Goal: Task Accomplishment & Management: Complete application form

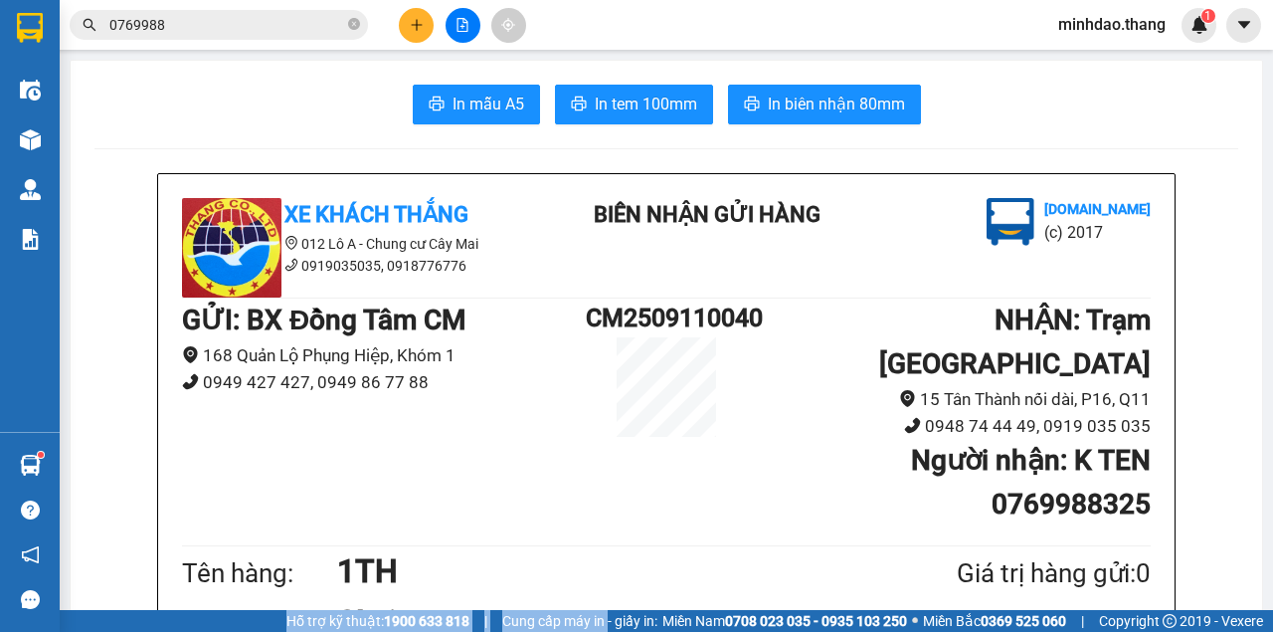
scroll to position [199, 0]
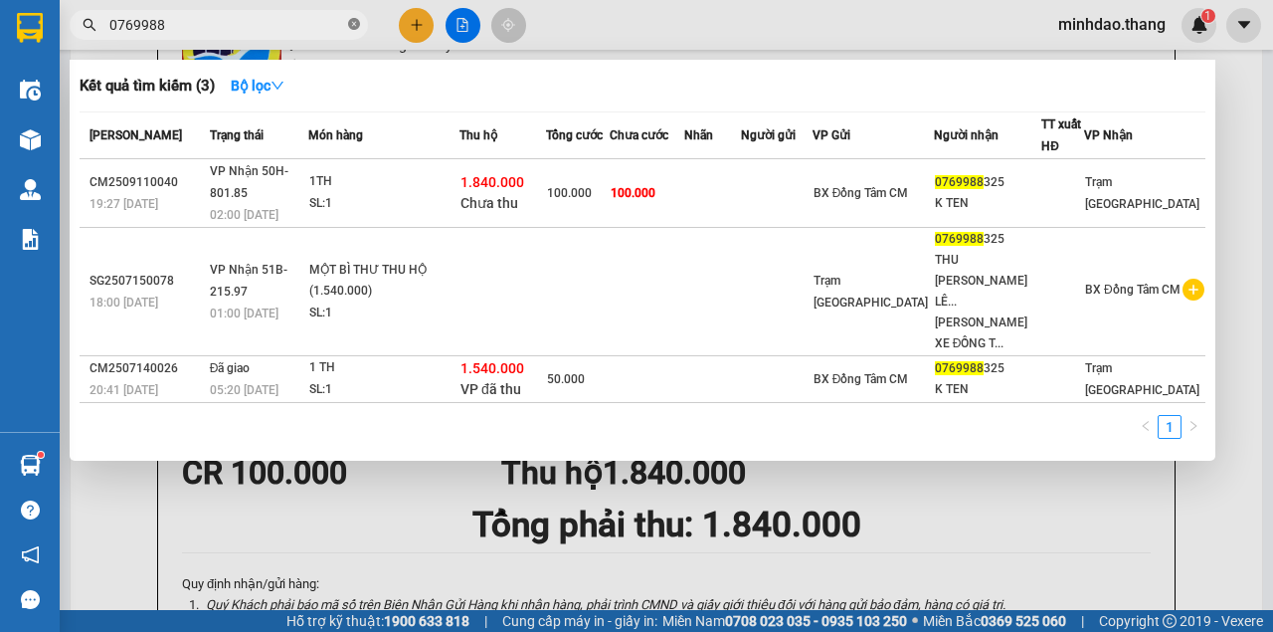
click at [348, 24] on span "0769988" at bounding box center [219, 25] width 298 height 30
click at [350, 26] on icon "close-circle" at bounding box center [354, 24] width 12 height 12
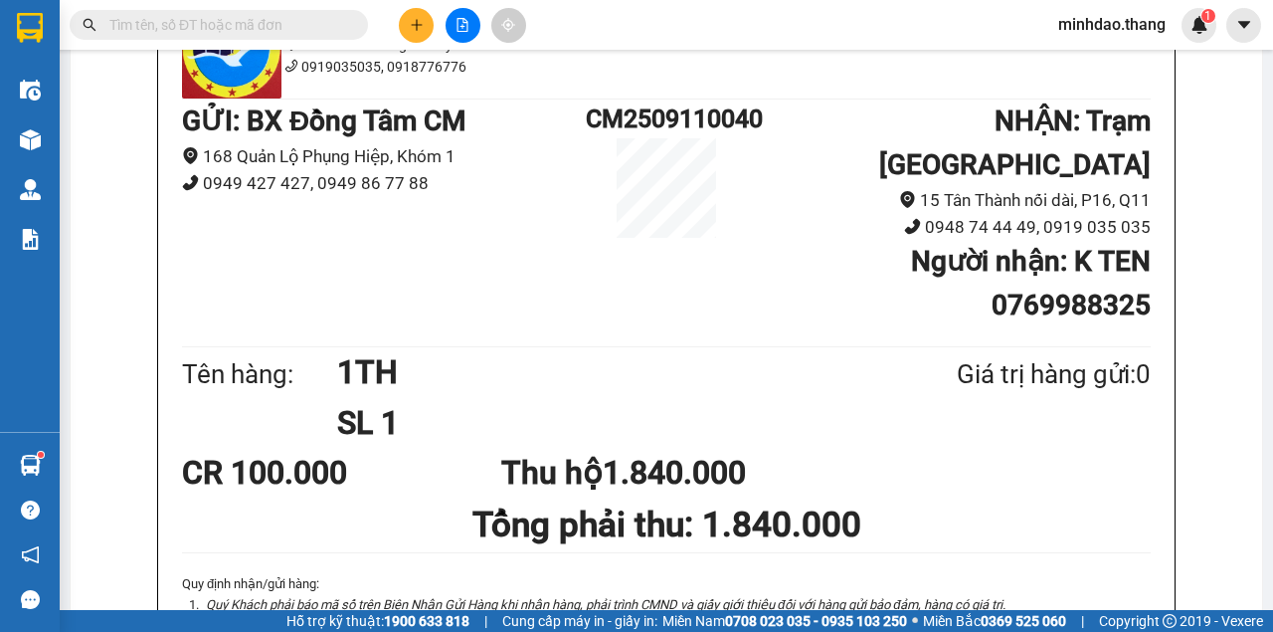
click at [327, 26] on input "text" at bounding box center [226, 25] width 235 height 22
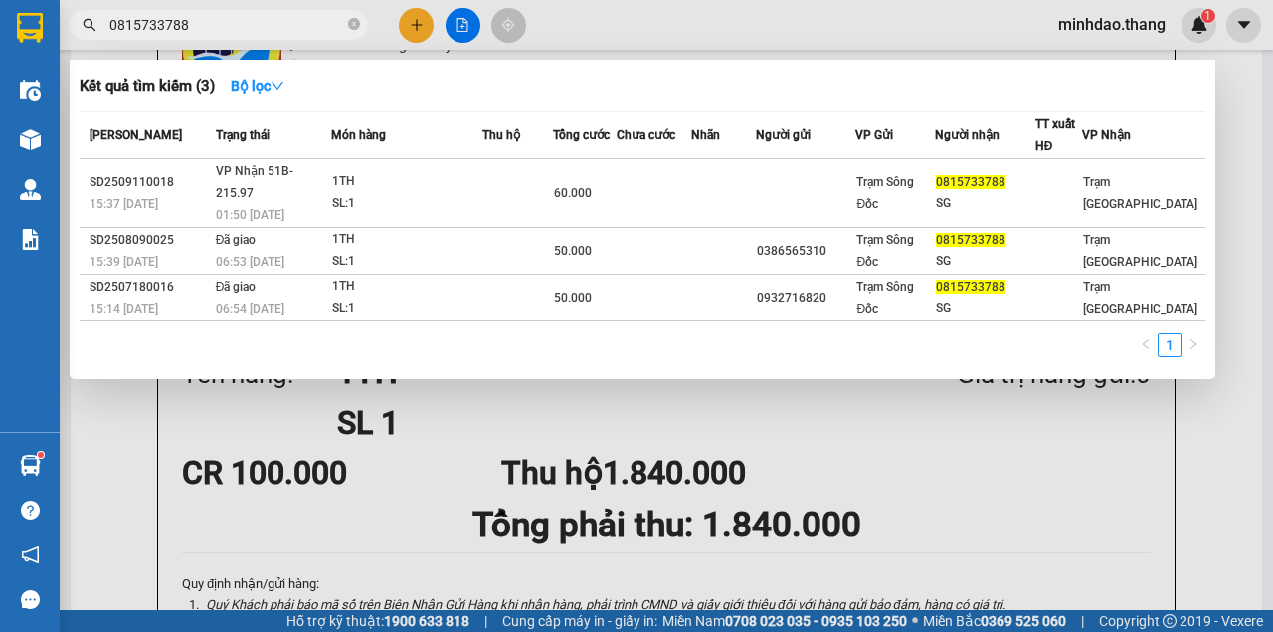
type input "0815733788"
click at [350, 29] on icon "close-circle" at bounding box center [354, 24] width 12 height 12
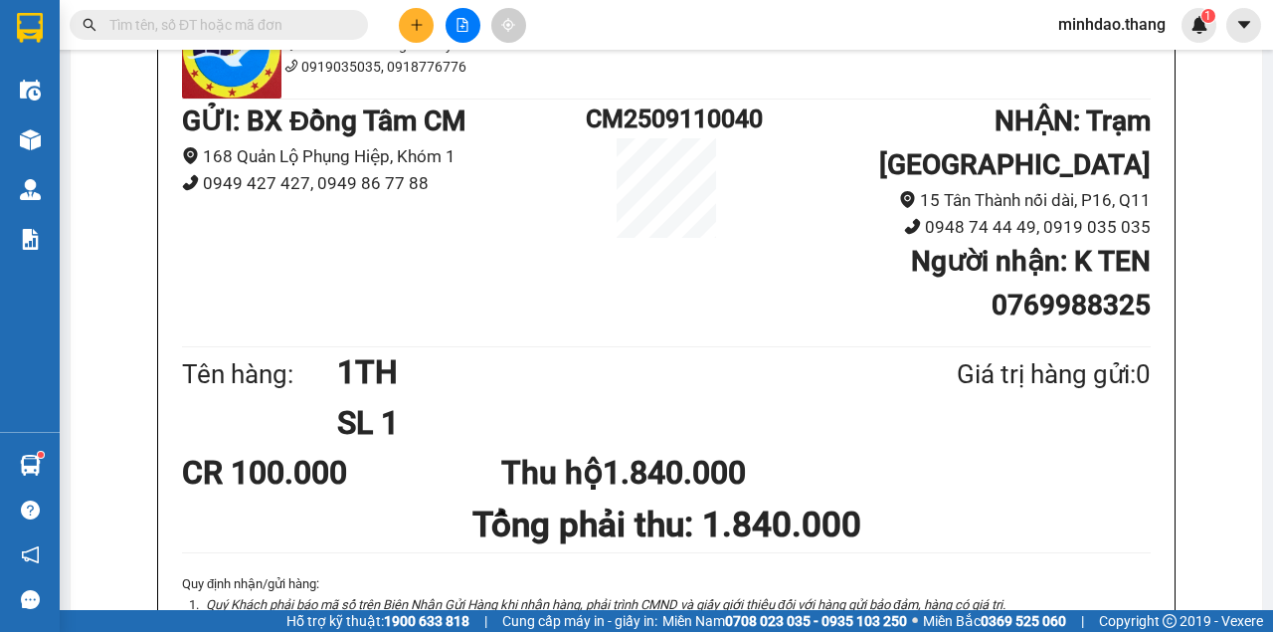
drag, startPoint x: 295, startPoint y: 31, endPoint x: 291, endPoint y: 18, distance: 13.5
click at [292, 23] on input "text" at bounding box center [226, 25] width 235 height 22
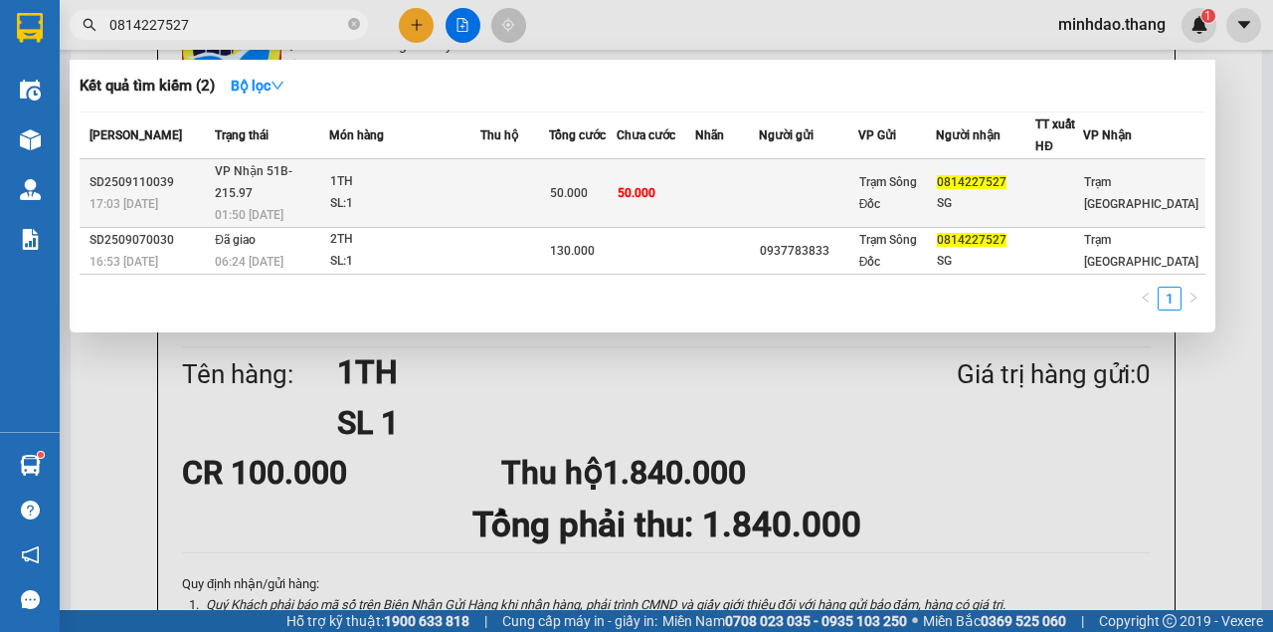
type input "0814227527"
click at [549, 179] on td at bounding box center [514, 193] width 69 height 69
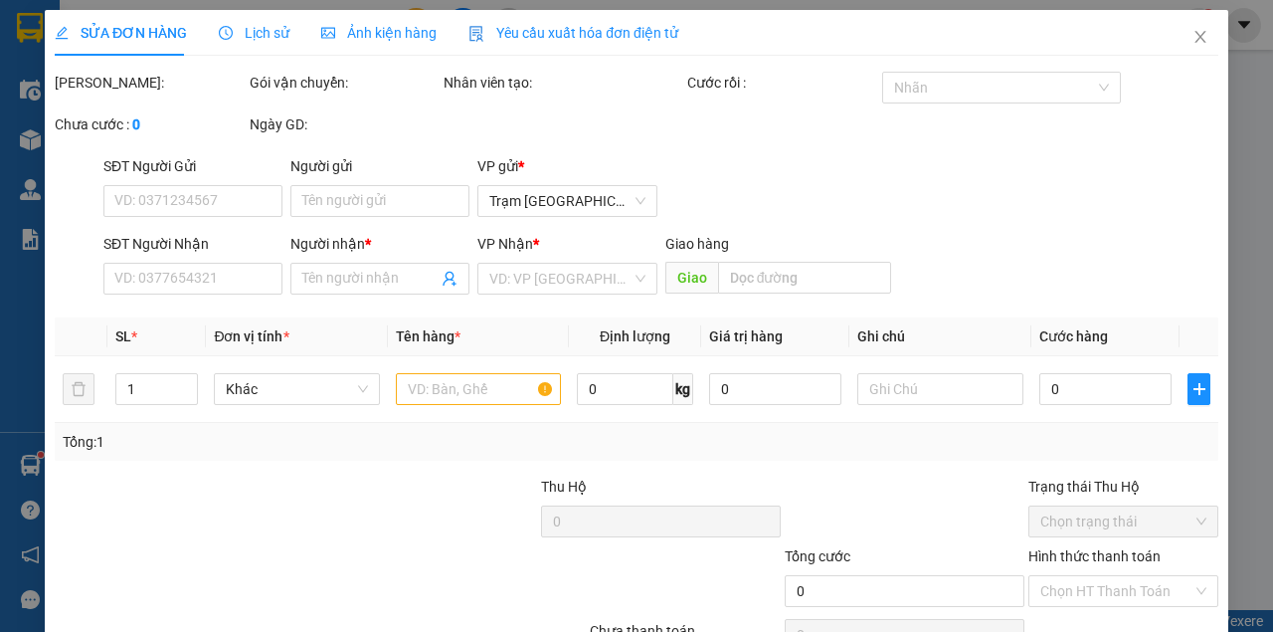
type input "0814227527"
type input "SG"
type input "50.000"
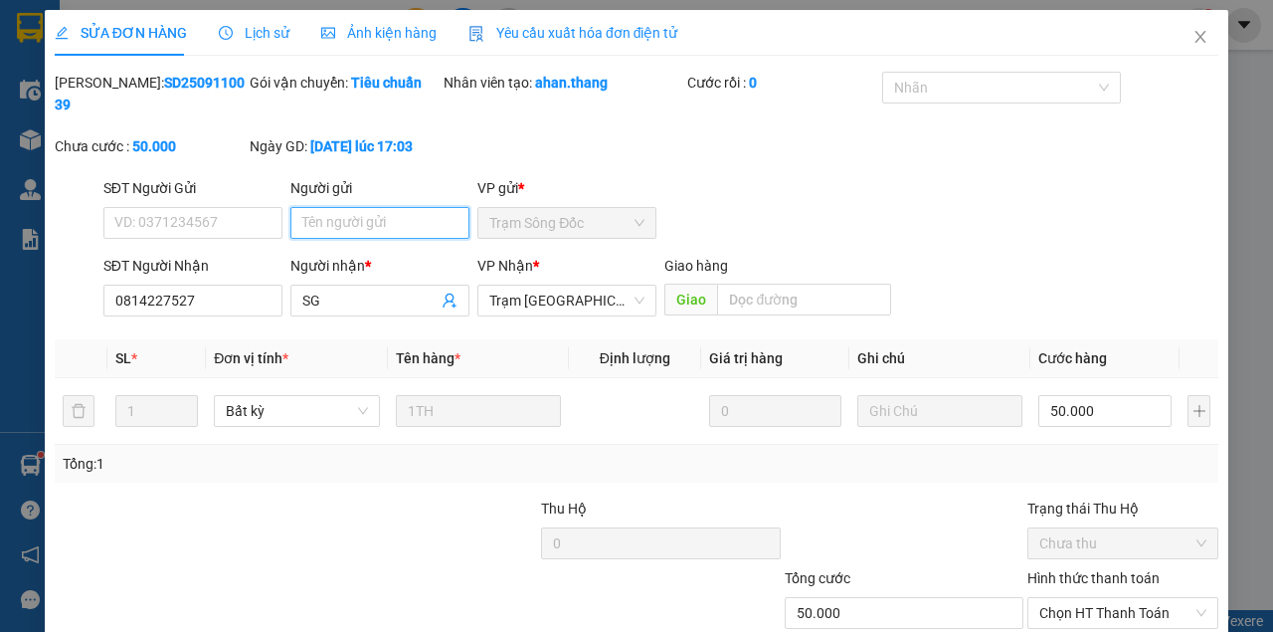
drag, startPoint x: 392, startPoint y: 210, endPoint x: 381, endPoint y: 227, distance: 20.1
click at [382, 223] on input "Người gửi" at bounding box center [379, 223] width 179 height 32
click at [381, 227] on input "Người gửi" at bounding box center [379, 223] width 179 height 32
click at [382, 227] on input "Người gửi" at bounding box center [379, 223] width 179 height 32
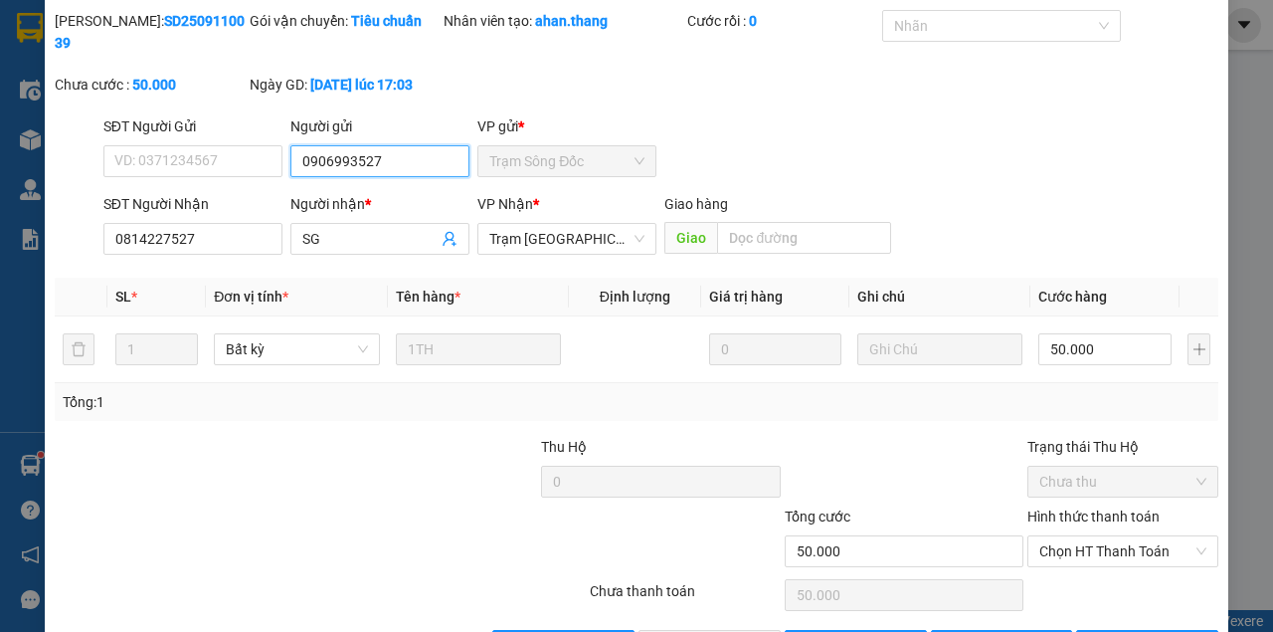
scroll to position [128, 0]
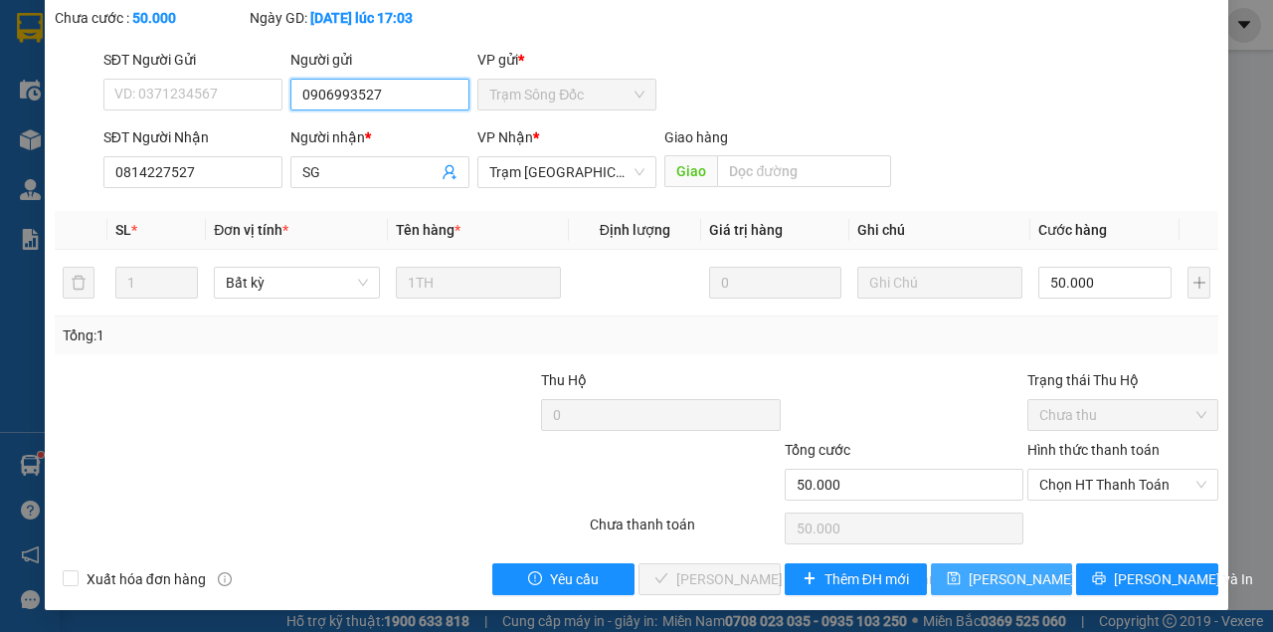
type input "0906993527"
click at [1007, 582] on span "[PERSON_NAME] đổi" at bounding box center [1033, 579] width 128 height 22
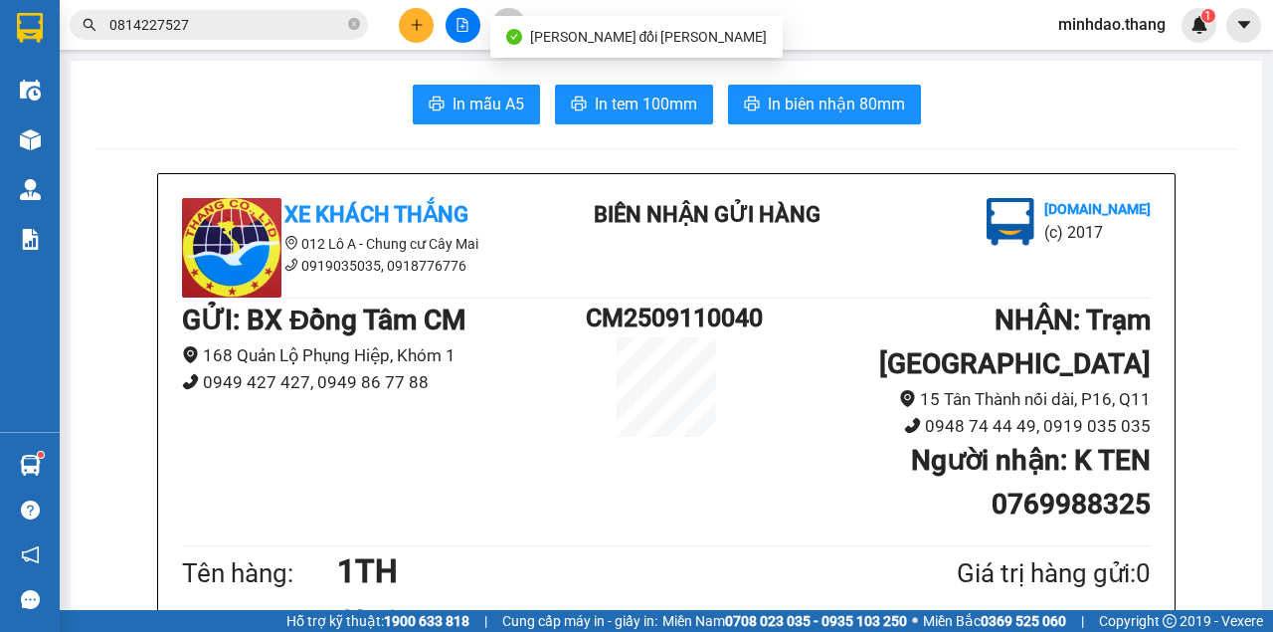
click at [292, 27] on input "0814227527" at bounding box center [226, 25] width 235 height 22
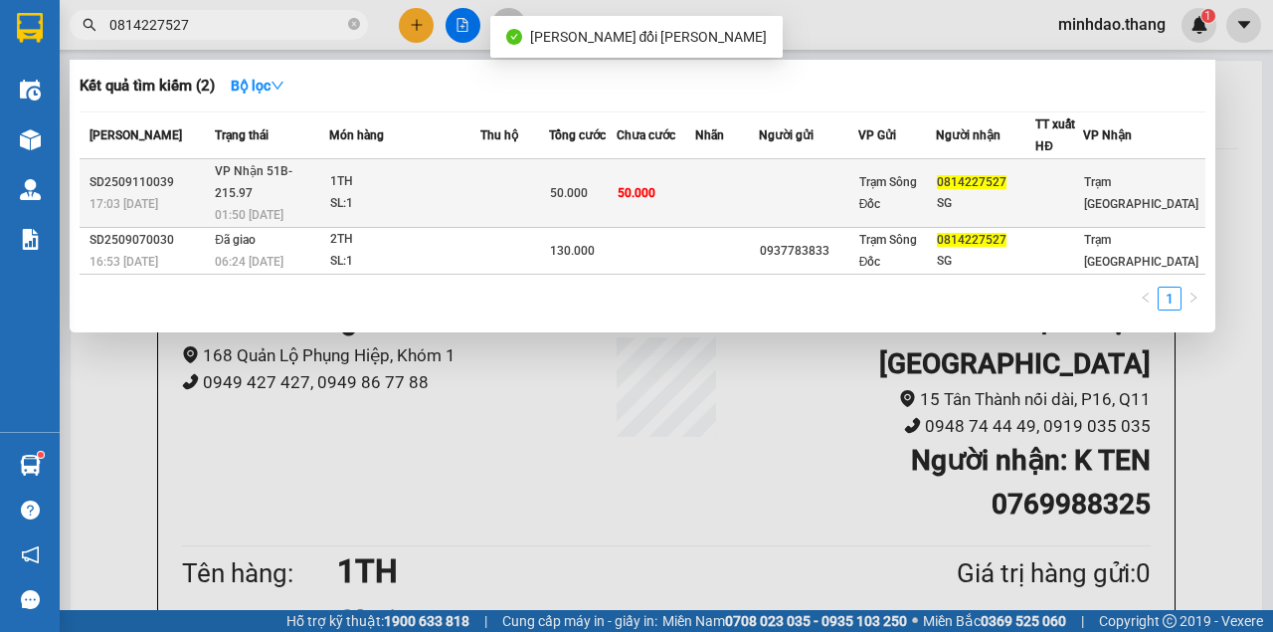
click at [616, 182] on div "50.000" at bounding box center [583, 193] width 66 height 22
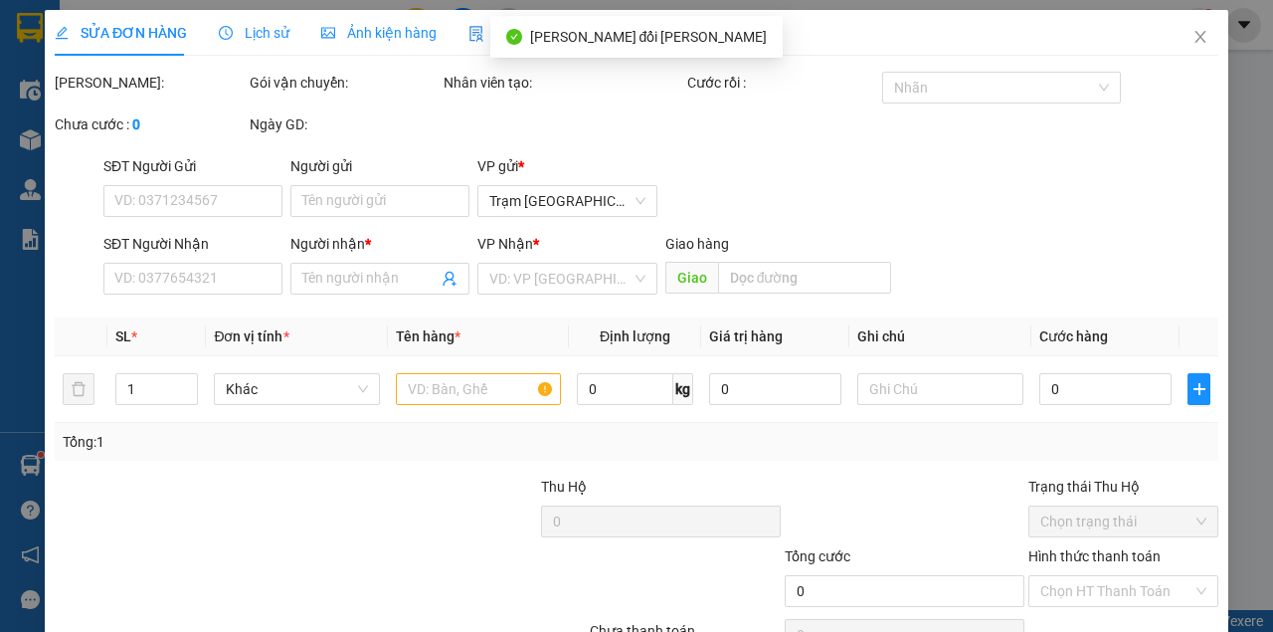
type input "0906993527"
type input "0814227527"
type input "SG"
type input "50.000"
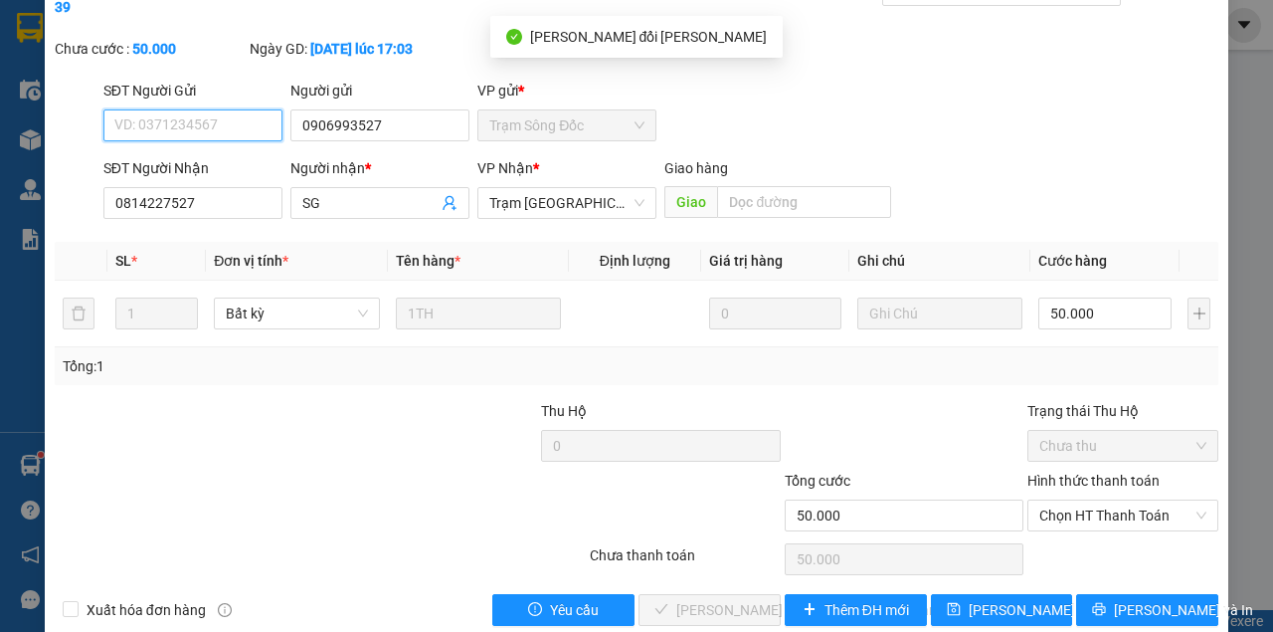
scroll to position [128, 0]
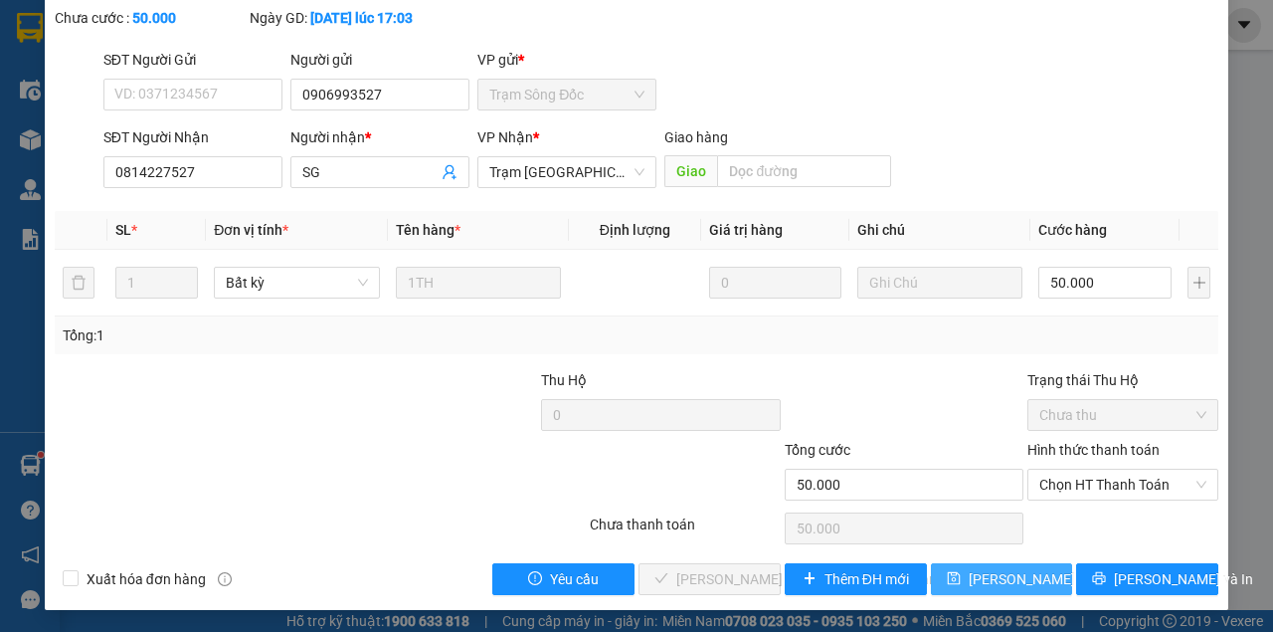
drag, startPoint x: 997, startPoint y: 567, endPoint x: 986, endPoint y: 566, distance: 11.0
click at [997, 568] on span "[PERSON_NAME] đổi" at bounding box center [1033, 579] width 128 height 22
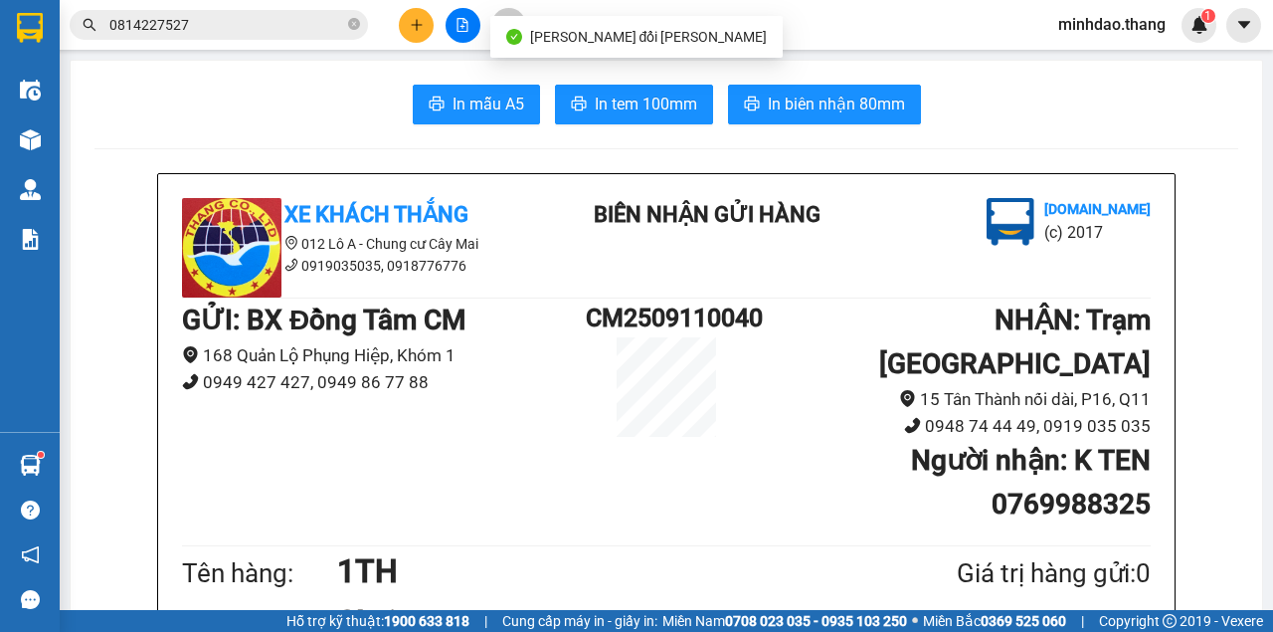
click at [252, 28] on input "0814227527" at bounding box center [226, 25] width 235 height 22
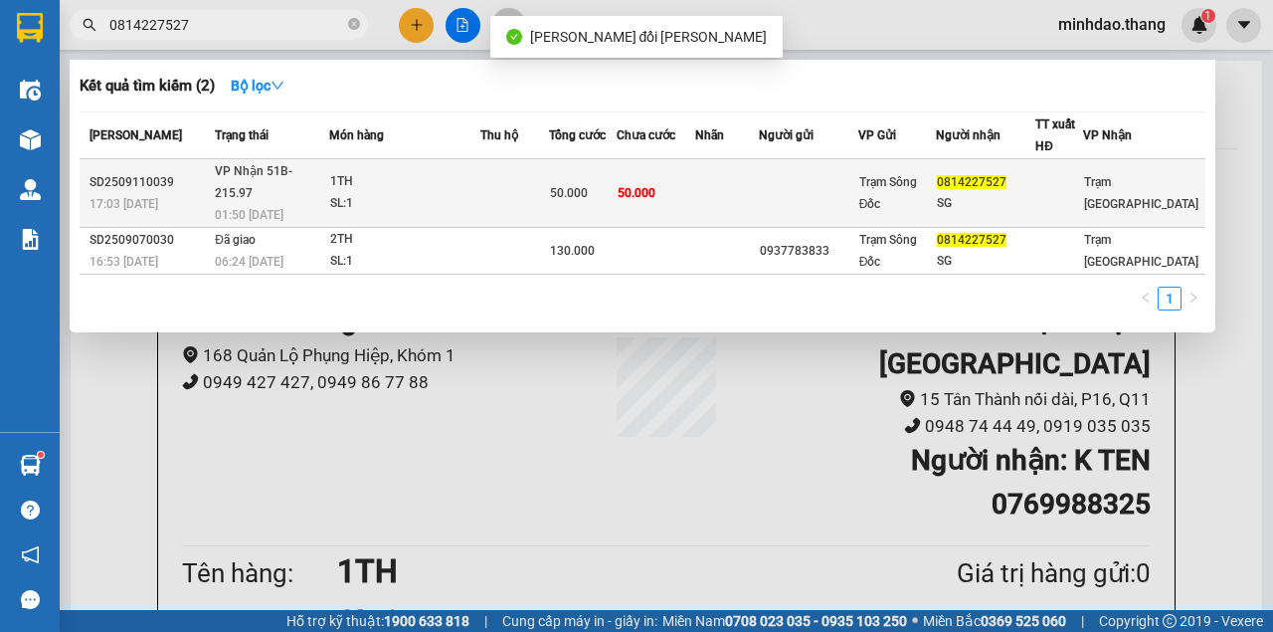
click at [607, 182] on div "50.000" at bounding box center [583, 193] width 66 height 22
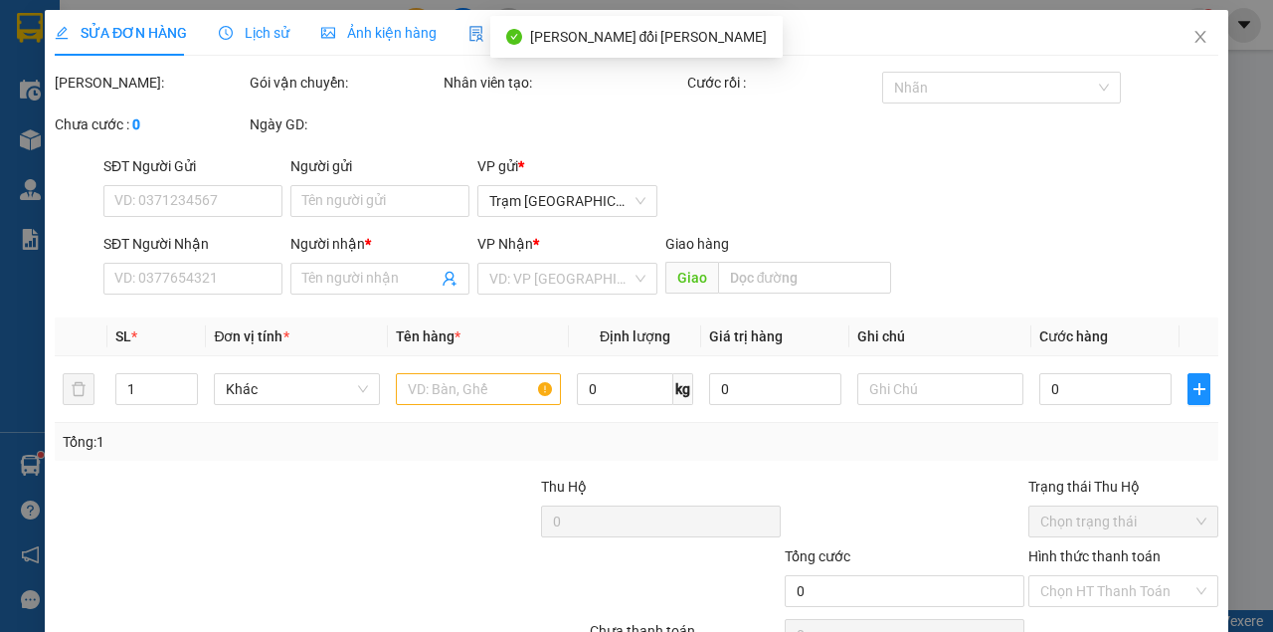
type input "0906993527"
type input "0814227527"
type input "SG"
type input "50.000"
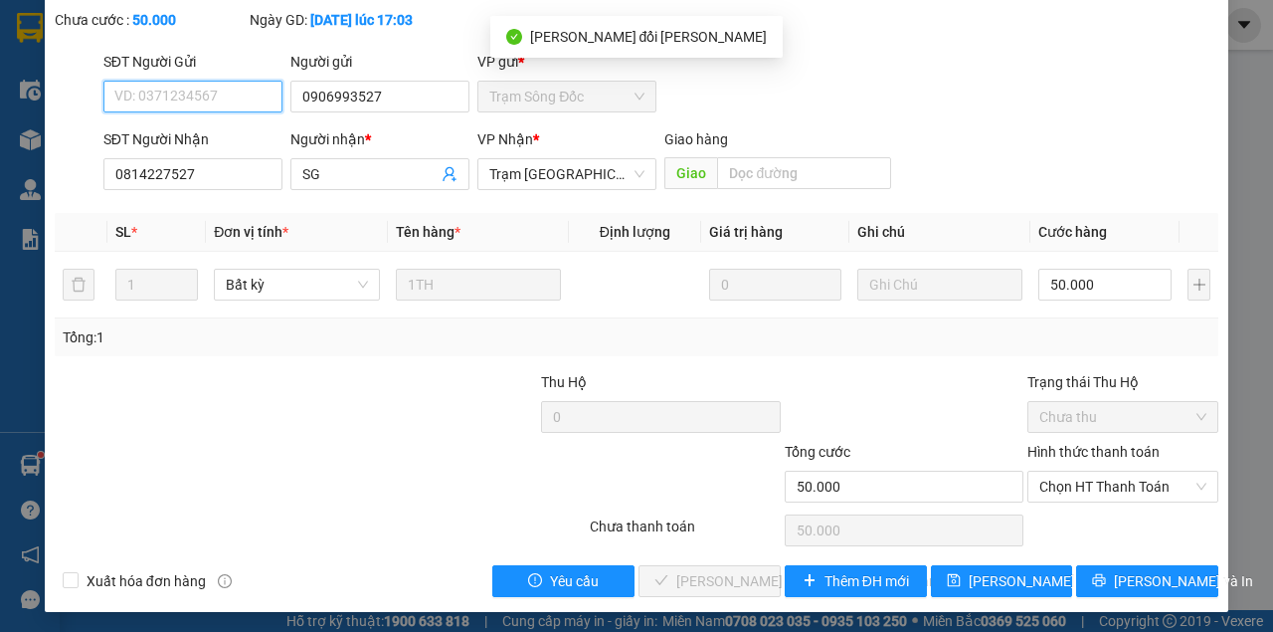
scroll to position [128, 0]
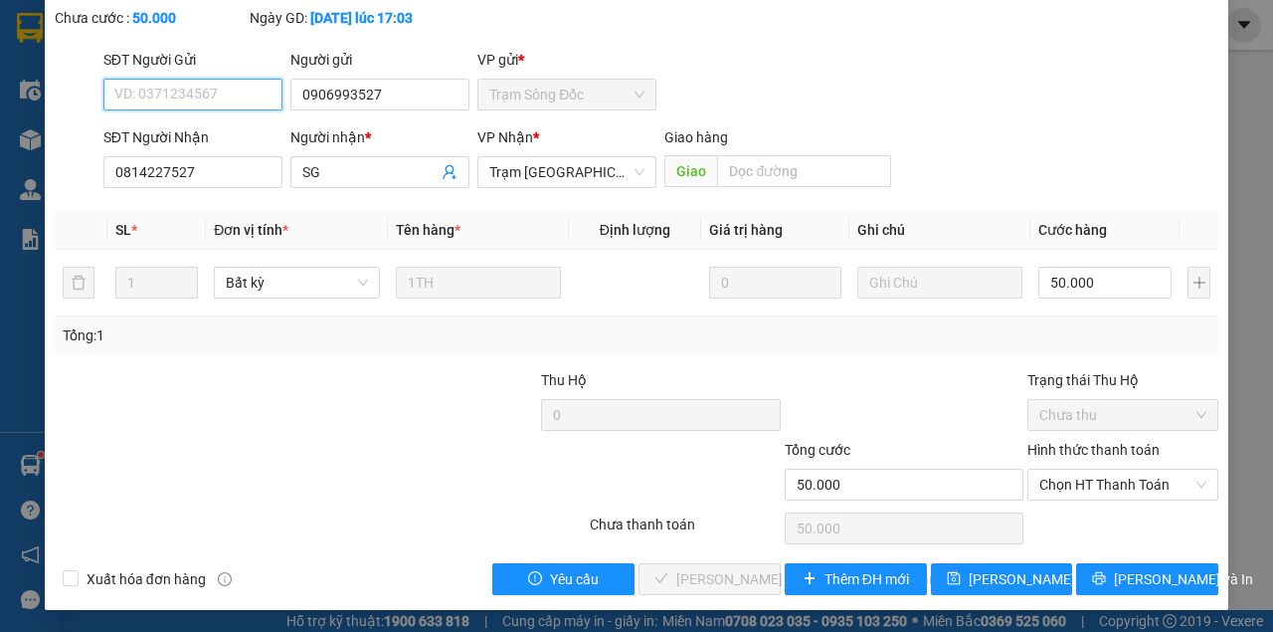
drag, startPoint x: 1123, startPoint y: 495, endPoint x: 1114, endPoint y: 500, distance: 10.2
click at [1122, 495] on span "Chọn HT Thanh Toán" at bounding box center [1122, 484] width 167 height 30
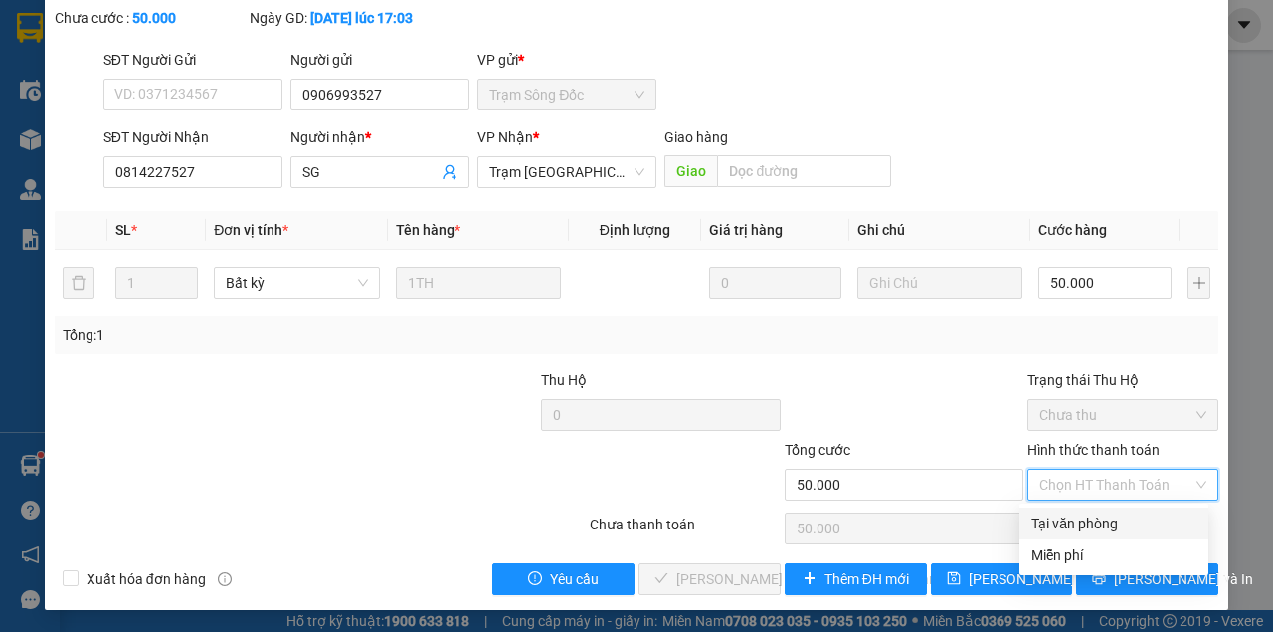
drag, startPoint x: 1064, startPoint y: 523, endPoint x: 983, endPoint y: 529, distance: 81.8
click at [1044, 526] on div "Tại văn phòng" at bounding box center [1113, 523] width 165 height 22
type input "0"
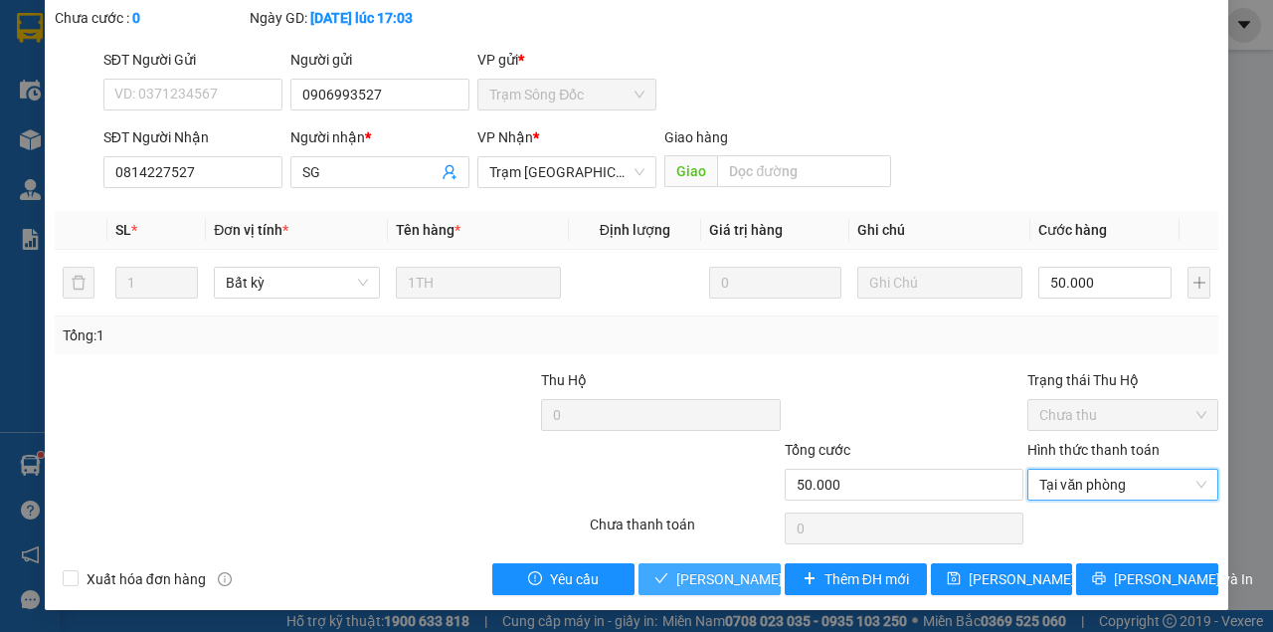
click at [702, 575] on span "Lưu và Giao hàng" at bounding box center [810, 579] width 269 height 22
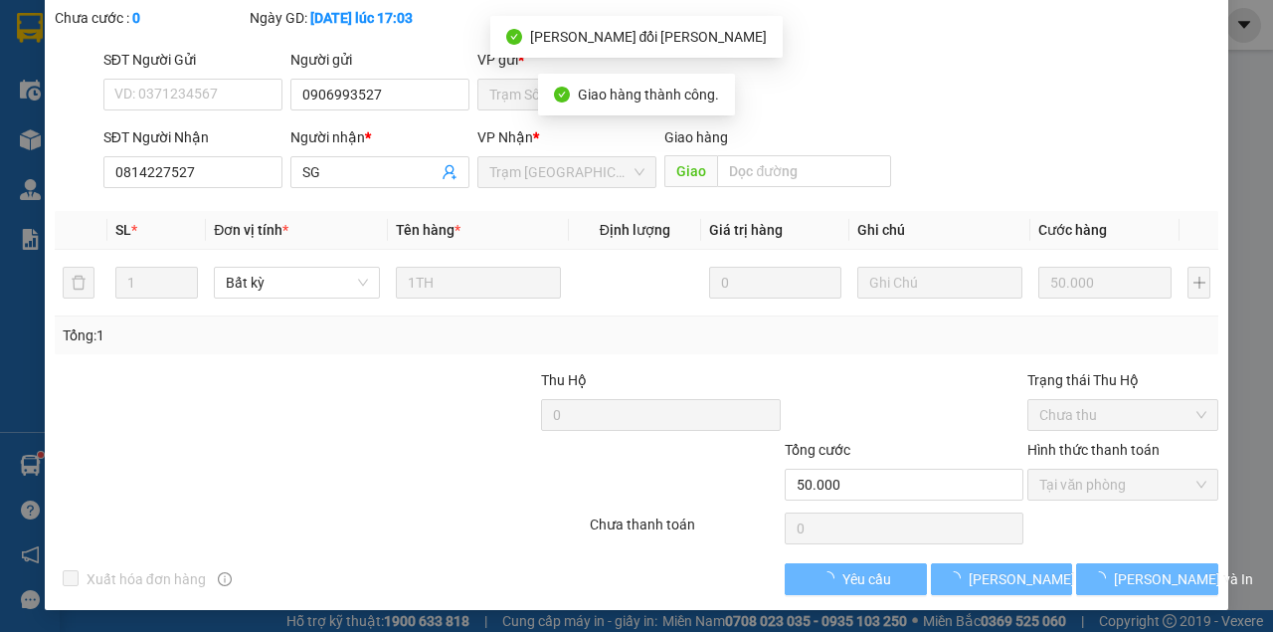
scroll to position [150, 0]
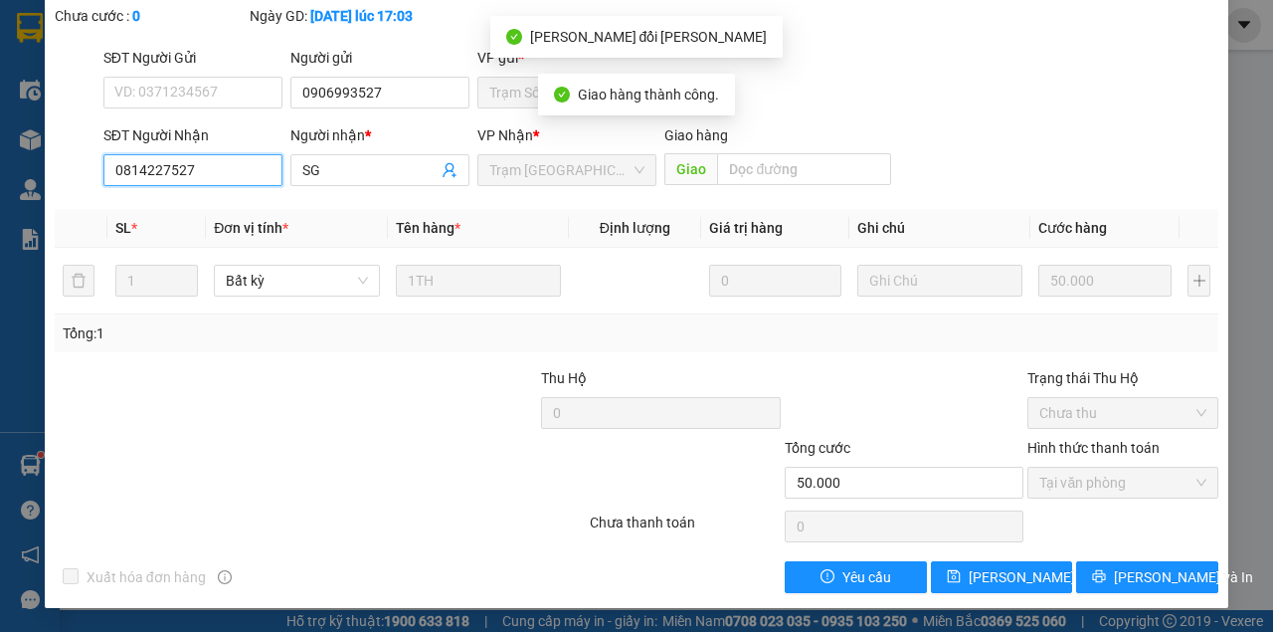
drag, startPoint x: 197, startPoint y: 183, endPoint x: 86, endPoint y: 180, distance: 111.4
click at [87, 180] on div "SĐT Người Nhận 0814227527 0814227527 Người nhận * SG VP Nhận * Trạm Sài Gòn Gia…" at bounding box center [637, 159] width 1168 height 70
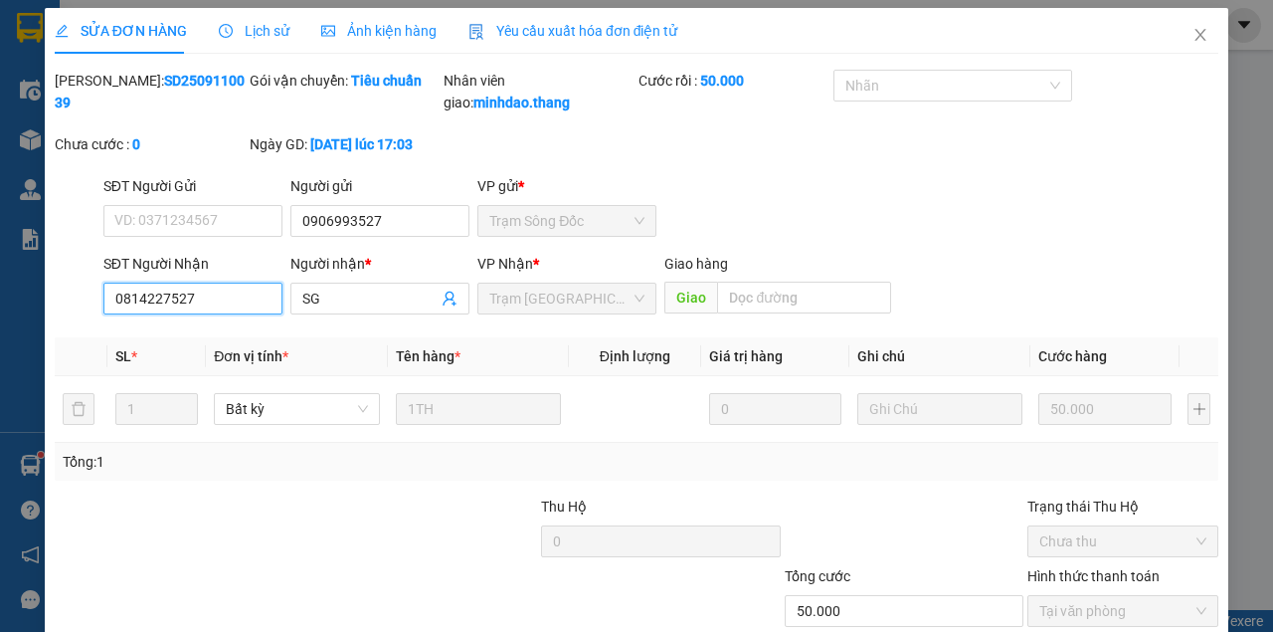
scroll to position [0, 0]
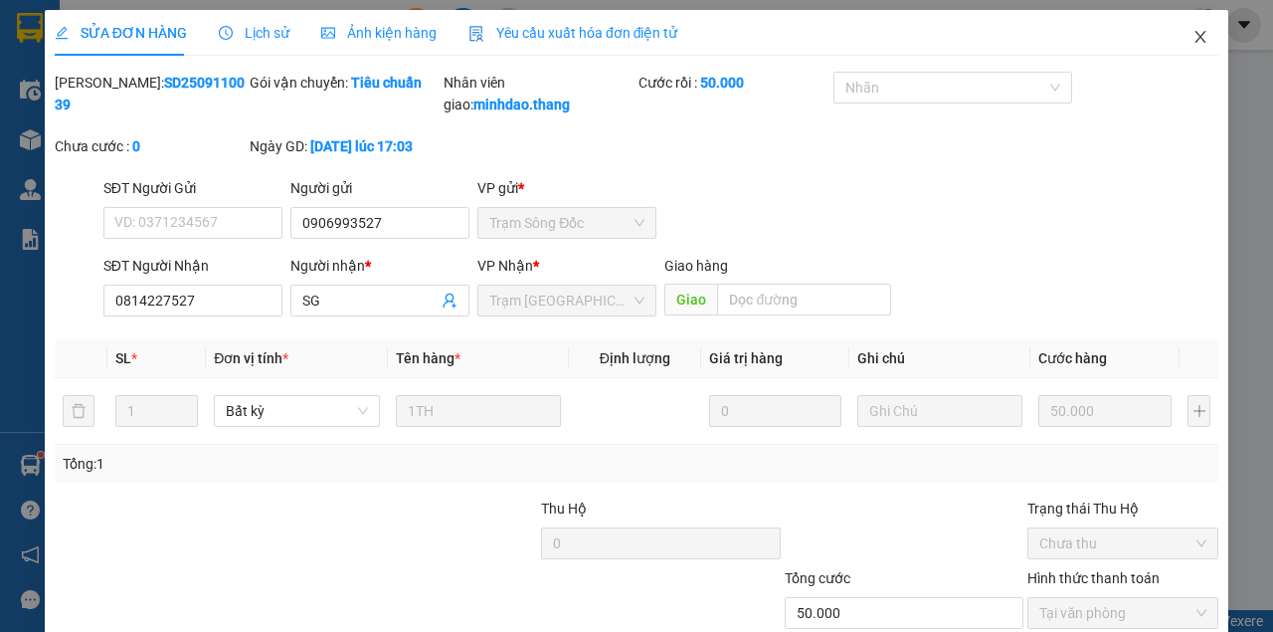
click at [1193, 40] on icon "close" at bounding box center [1201, 37] width 16 height 16
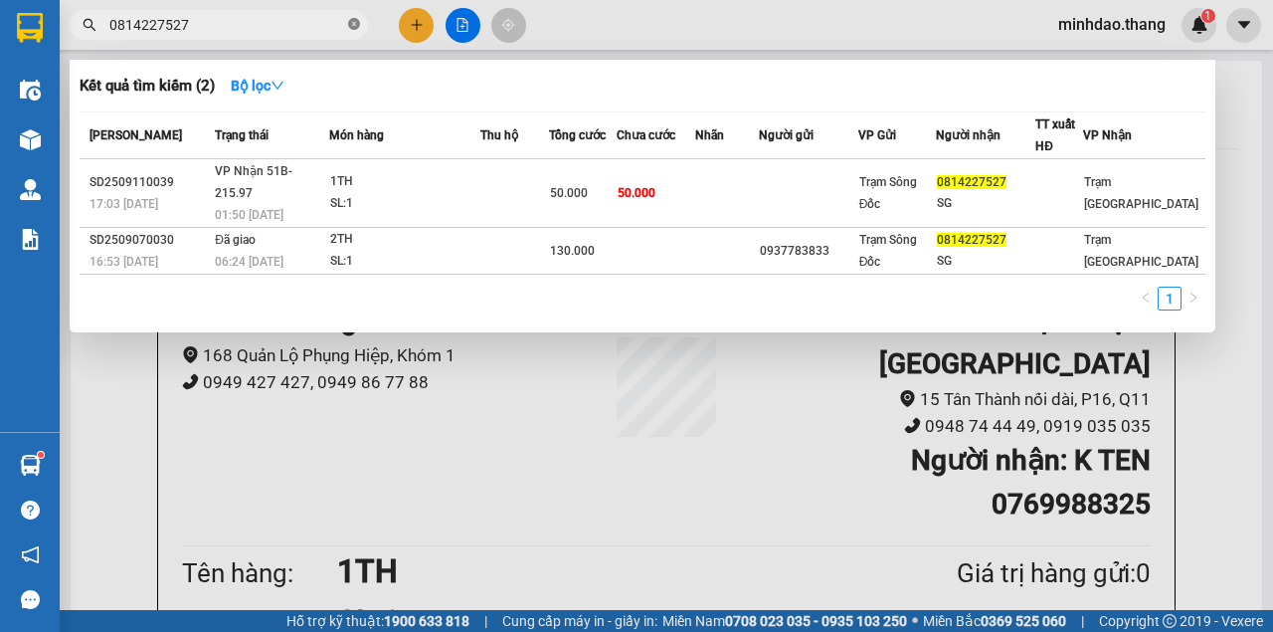
click at [351, 22] on icon "close-circle" at bounding box center [354, 24] width 12 height 12
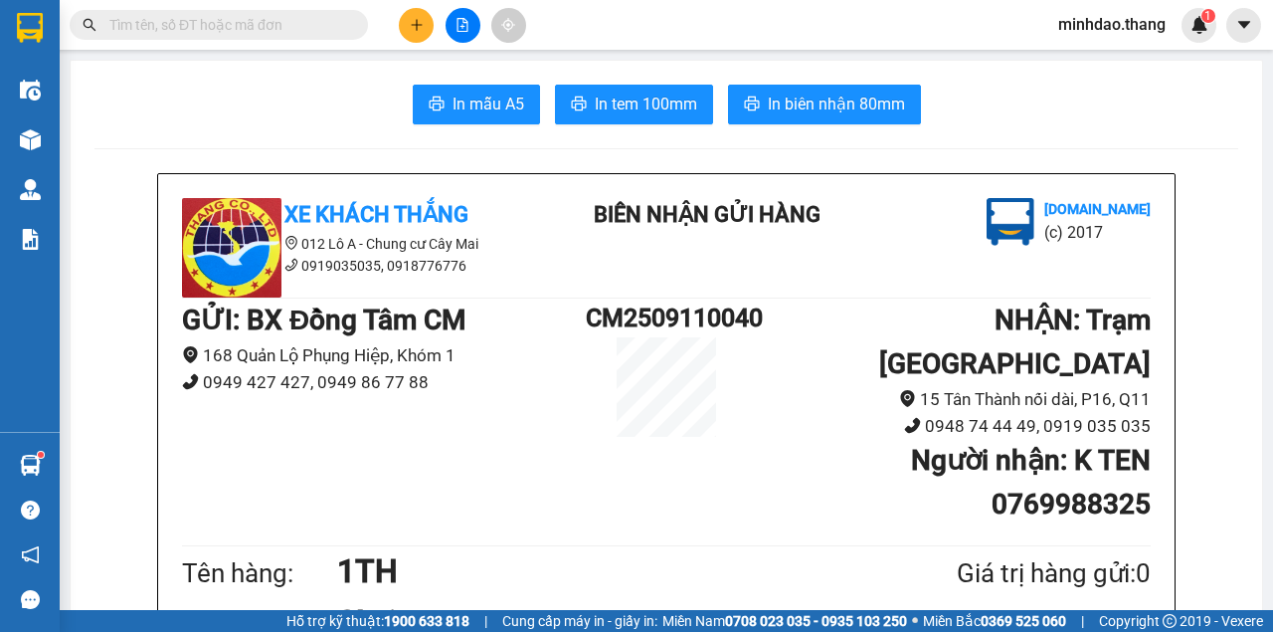
click at [306, 30] on input "text" at bounding box center [226, 25] width 235 height 22
click at [294, 19] on input "text" at bounding box center [226, 25] width 235 height 22
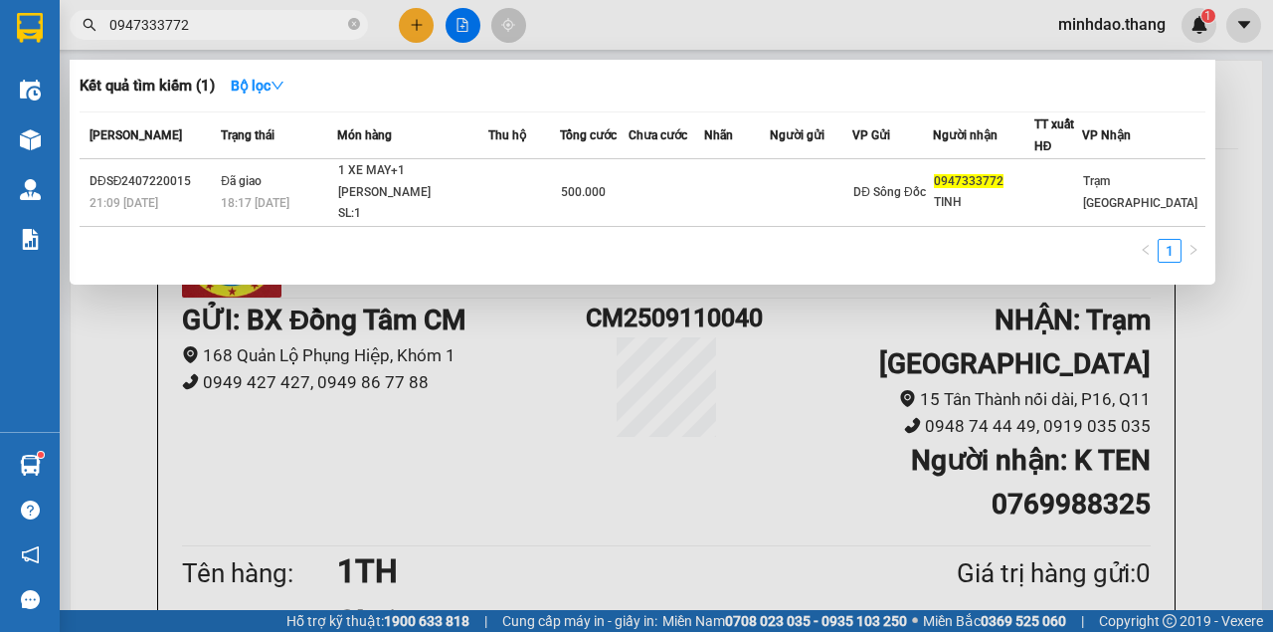
type input "0947333772"
click at [460, 32] on div at bounding box center [636, 316] width 1273 height 632
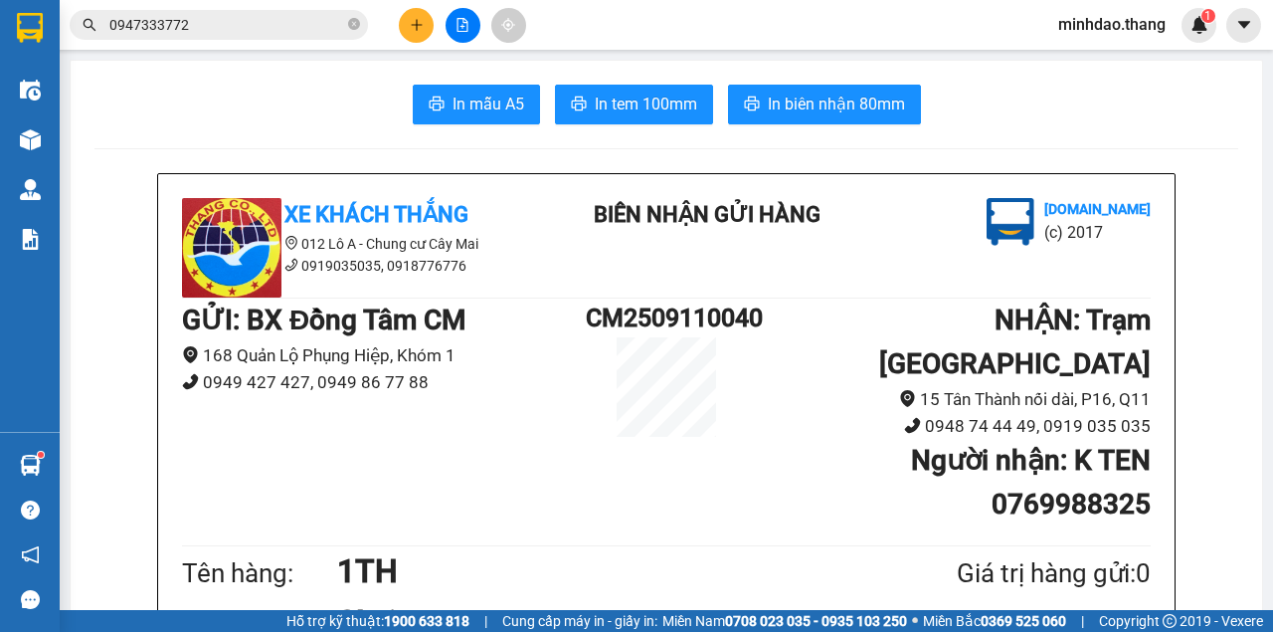
click at [460, 32] on button at bounding box center [463, 25] width 35 height 35
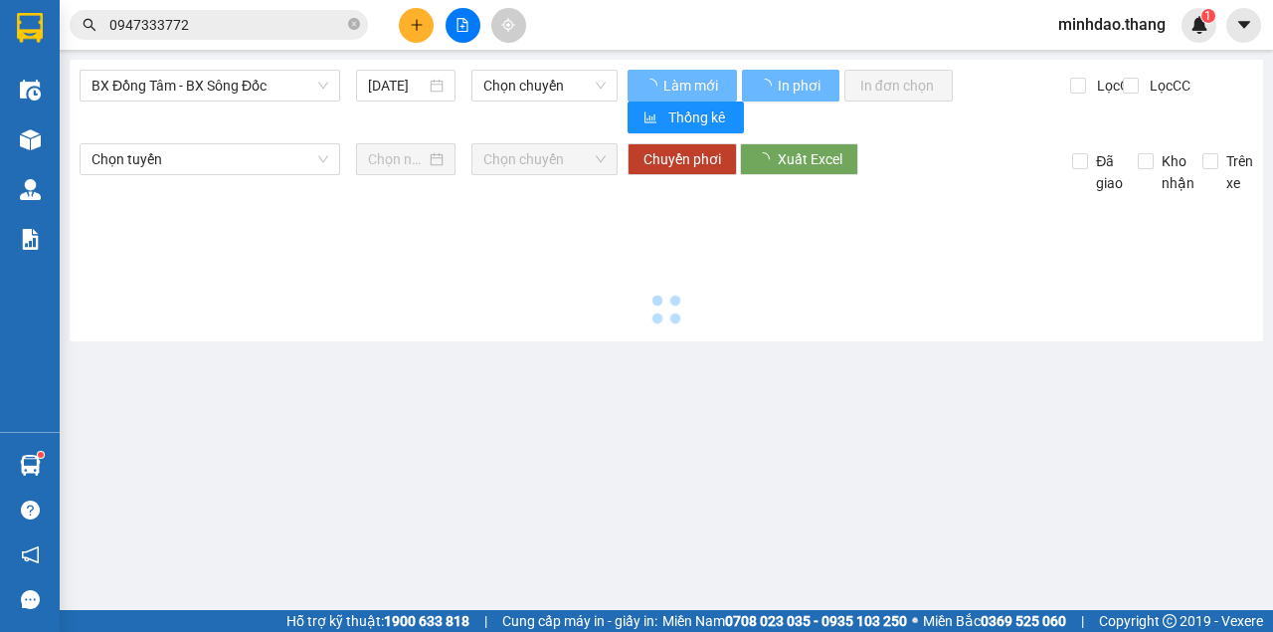
type input "[DATE]"
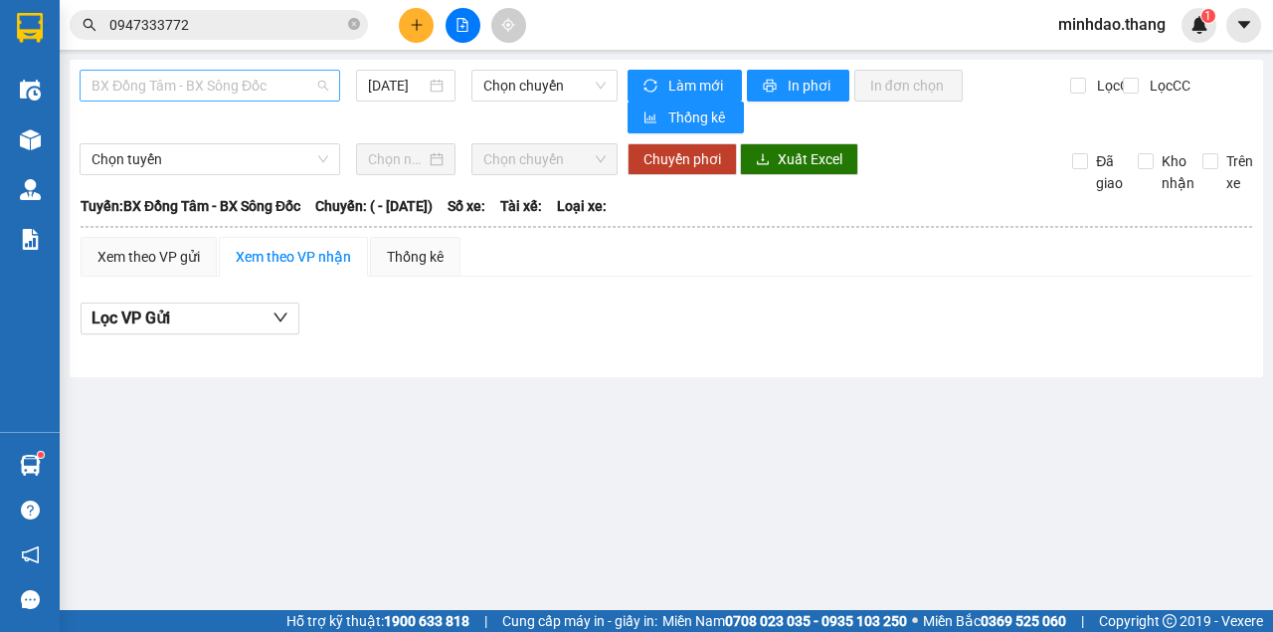
click at [215, 87] on span "BX Đồng Tâm - BX Sông Đốc" at bounding box center [210, 86] width 237 height 30
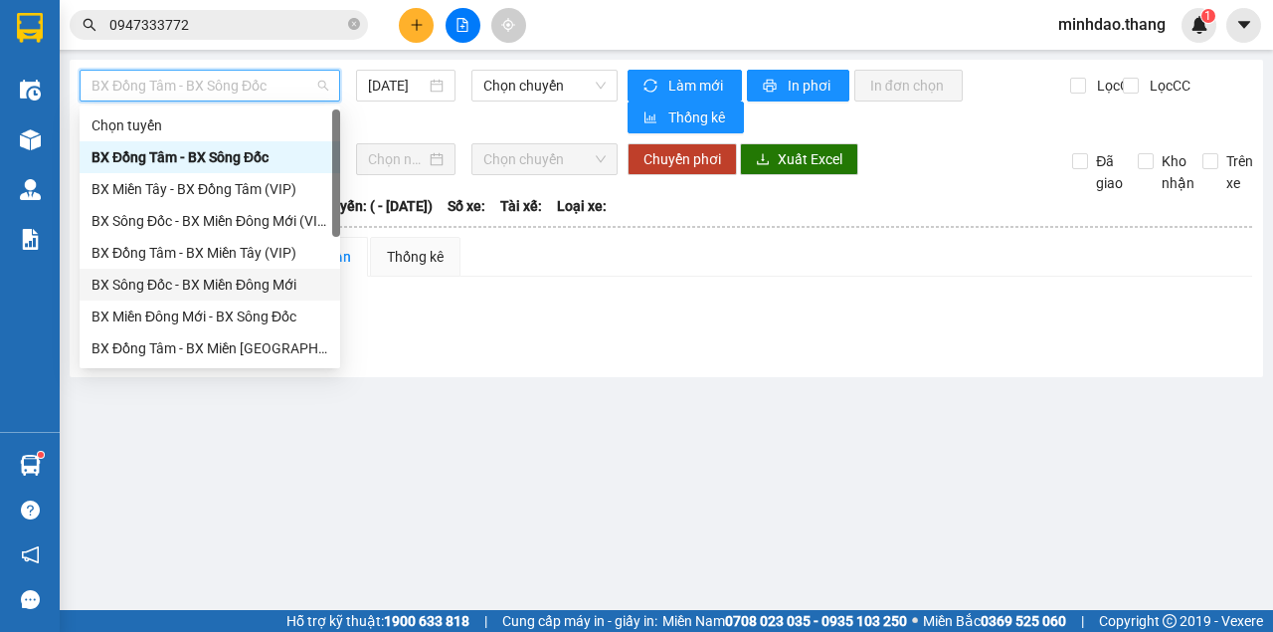
click at [218, 282] on div "BX Sông Đốc - BX Miền Đông Mới" at bounding box center [210, 285] width 237 height 22
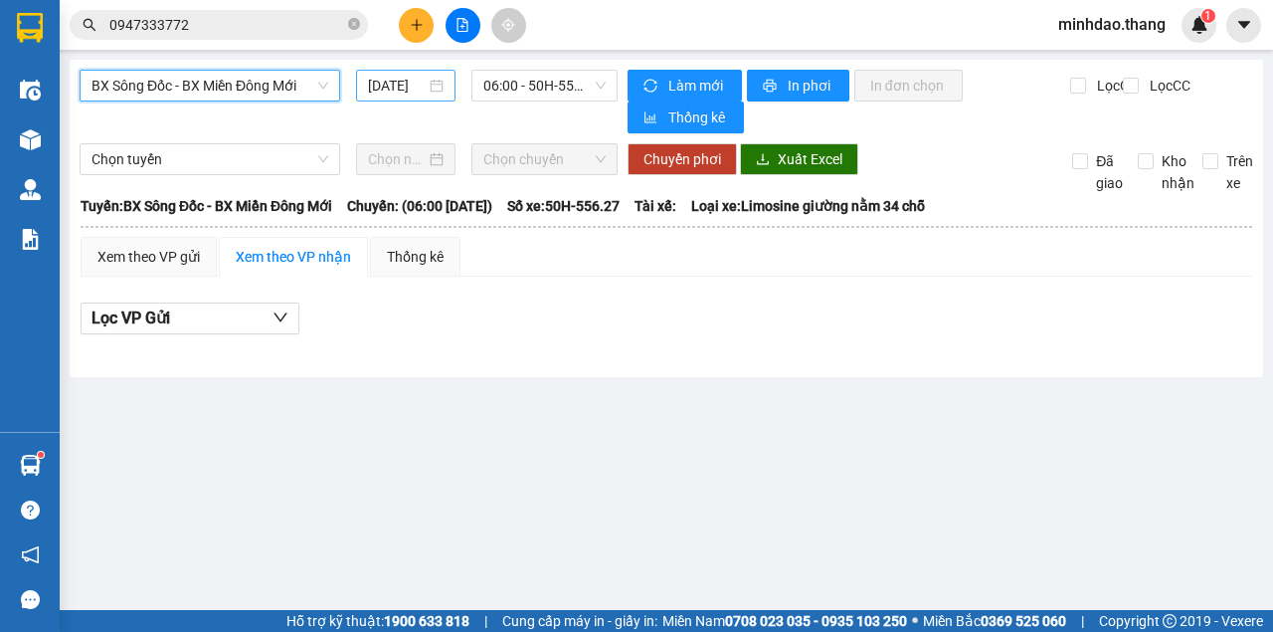
click at [402, 92] on input "[DATE]" at bounding box center [397, 86] width 58 height 22
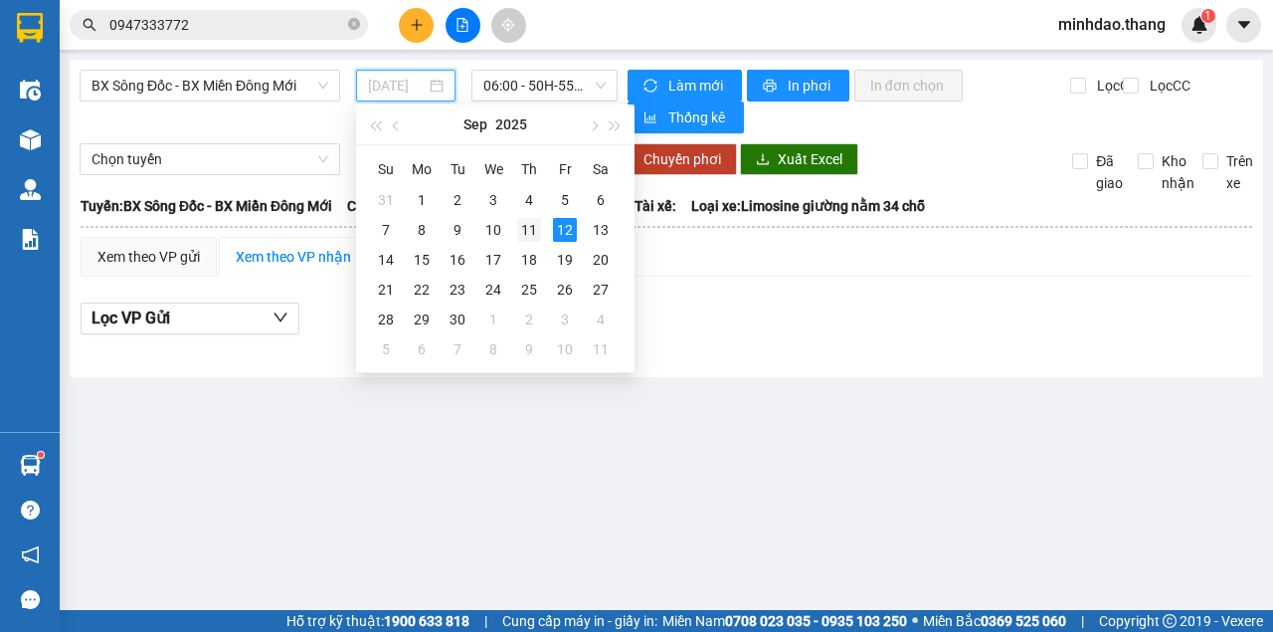
click at [528, 233] on div "11" at bounding box center [529, 230] width 24 height 24
type input "11/09/2025"
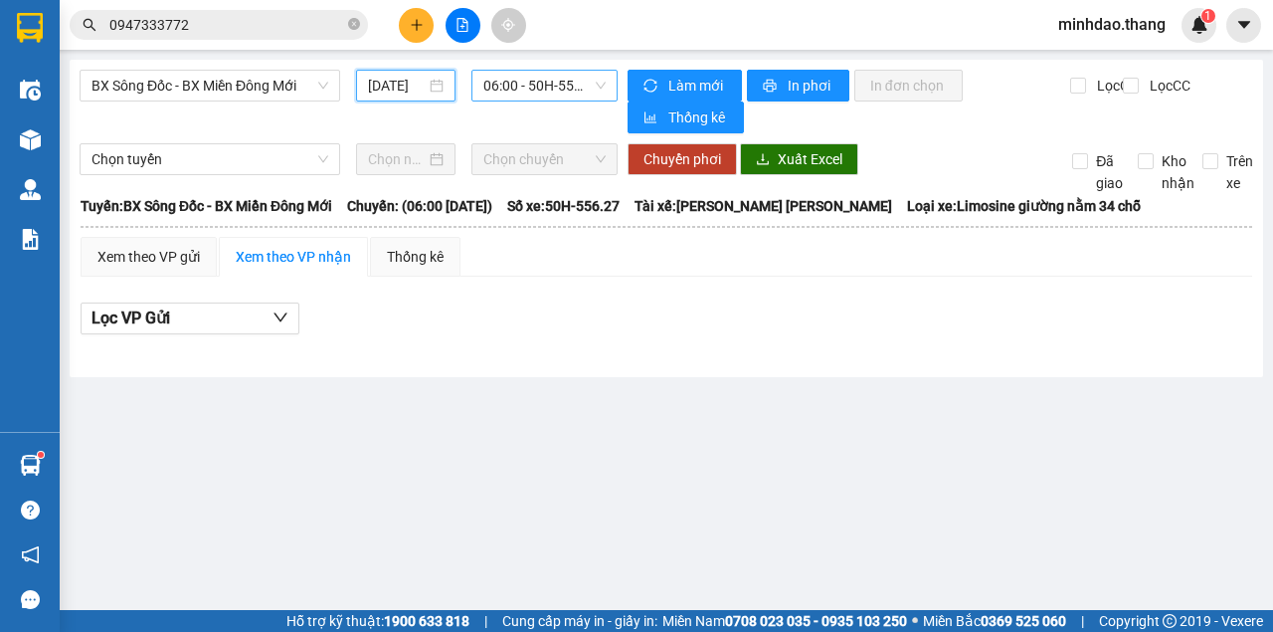
click at [539, 90] on span "06:00 - 50H-556.27" at bounding box center [543, 86] width 121 height 30
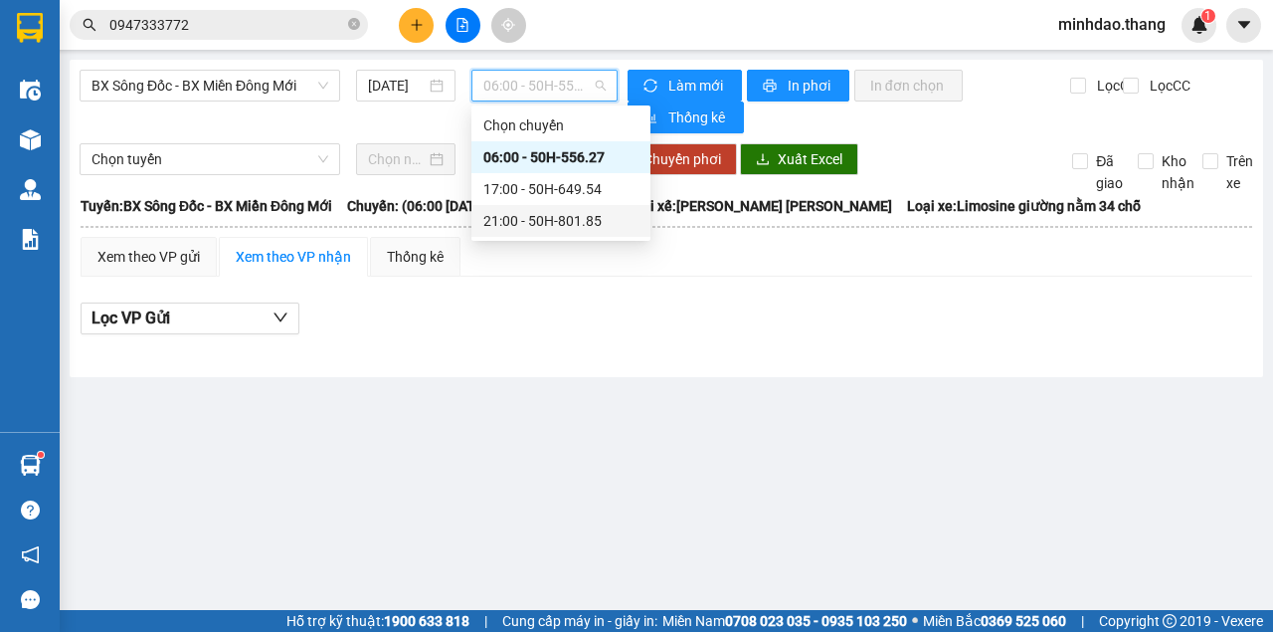
click at [513, 223] on div "21:00 - 50H-801.85" at bounding box center [560, 221] width 155 height 22
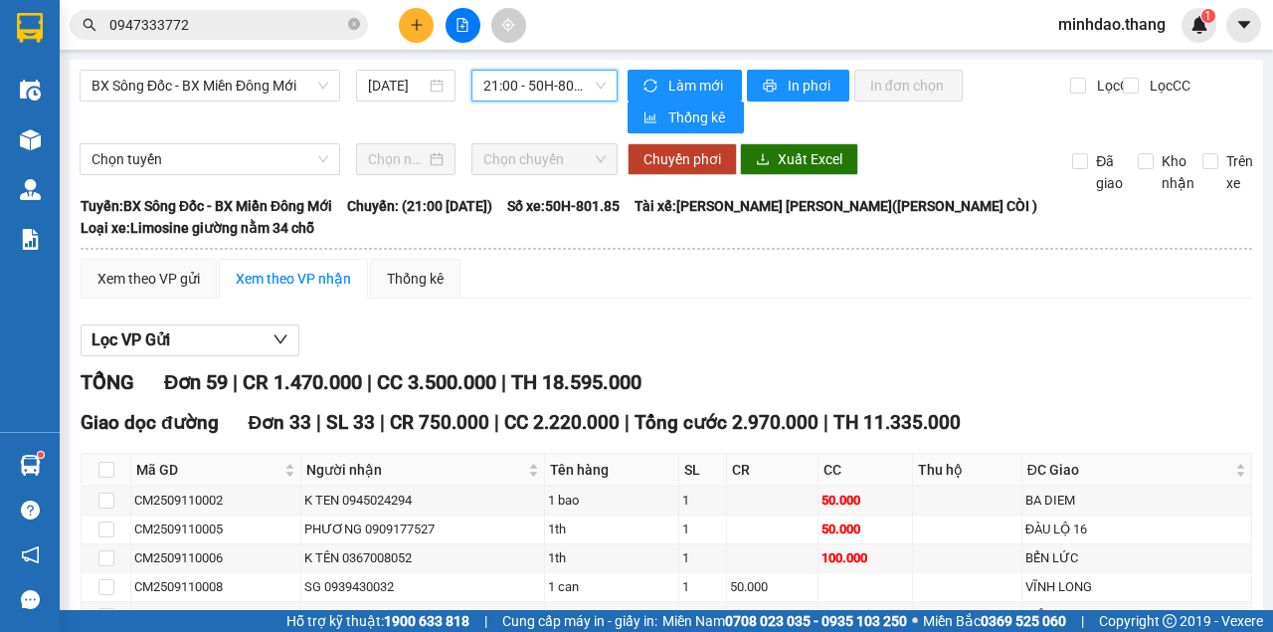
drag, startPoint x: 246, startPoint y: 97, endPoint x: 249, endPoint y: 164, distance: 66.7
click at [246, 99] on span "BX Sông Đốc - BX Miền Đông Mới" at bounding box center [210, 86] width 237 height 30
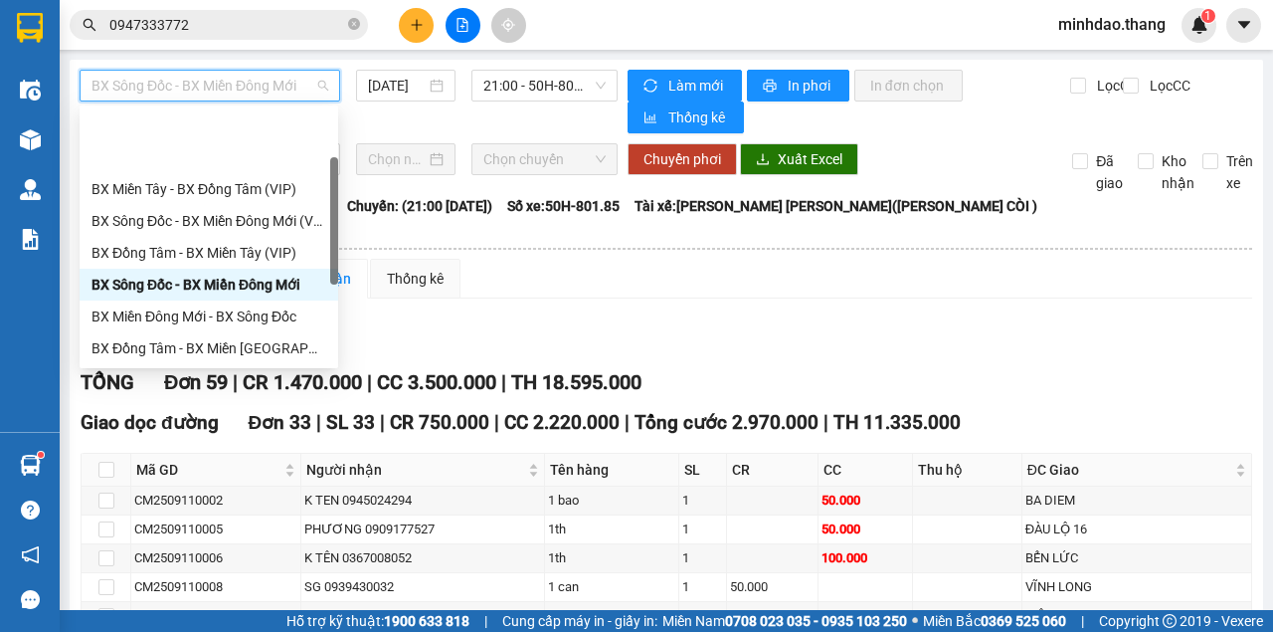
scroll to position [191, 0]
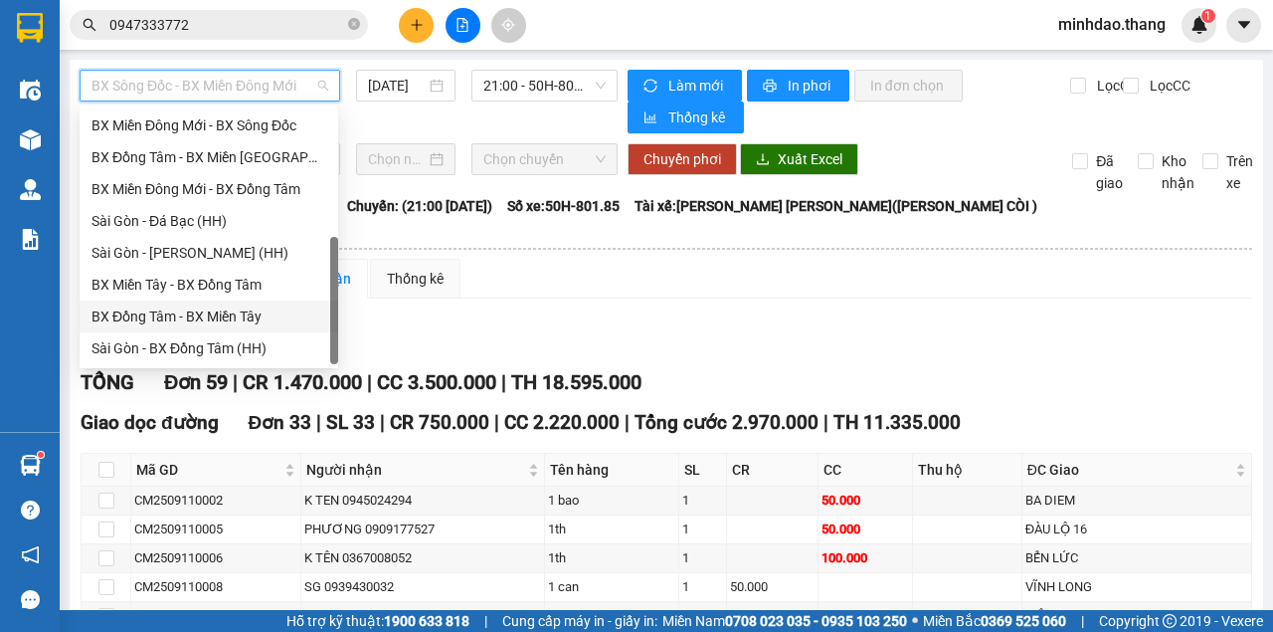
click at [189, 322] on div "BX Đồng Tâm - BX Miền Tây" at bounding box center [209, 316] width 235 height 22
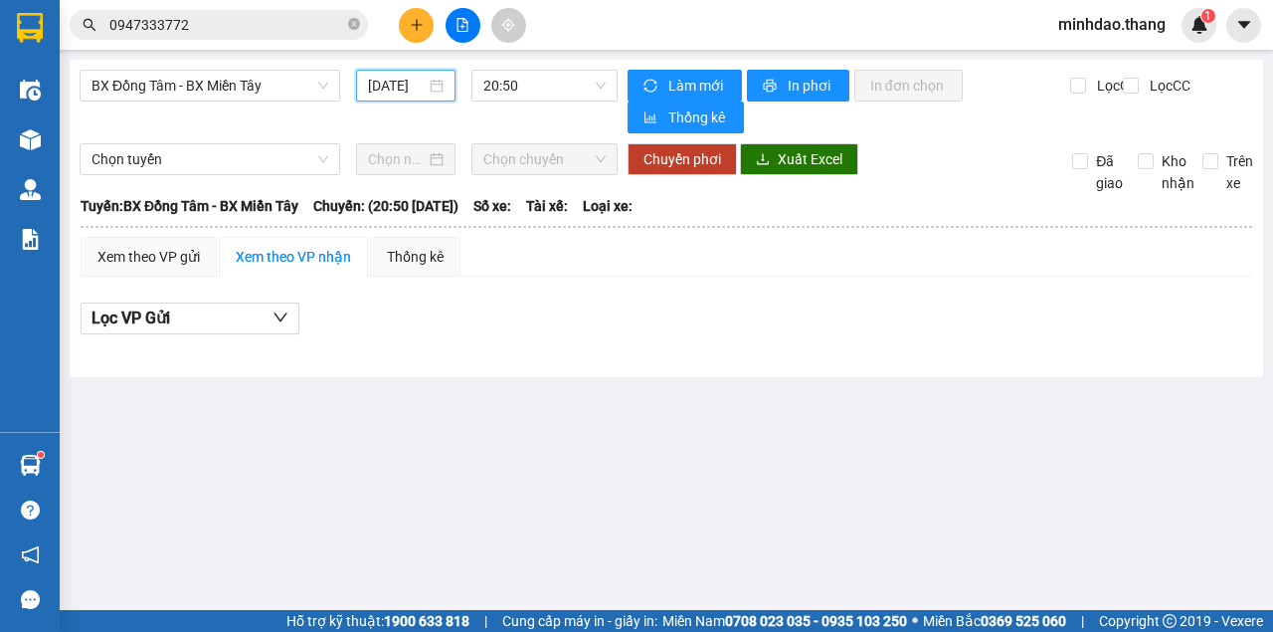
click at [396, 95] on input "[DATE]" at bounding box center [397, 86] width 58 height 22
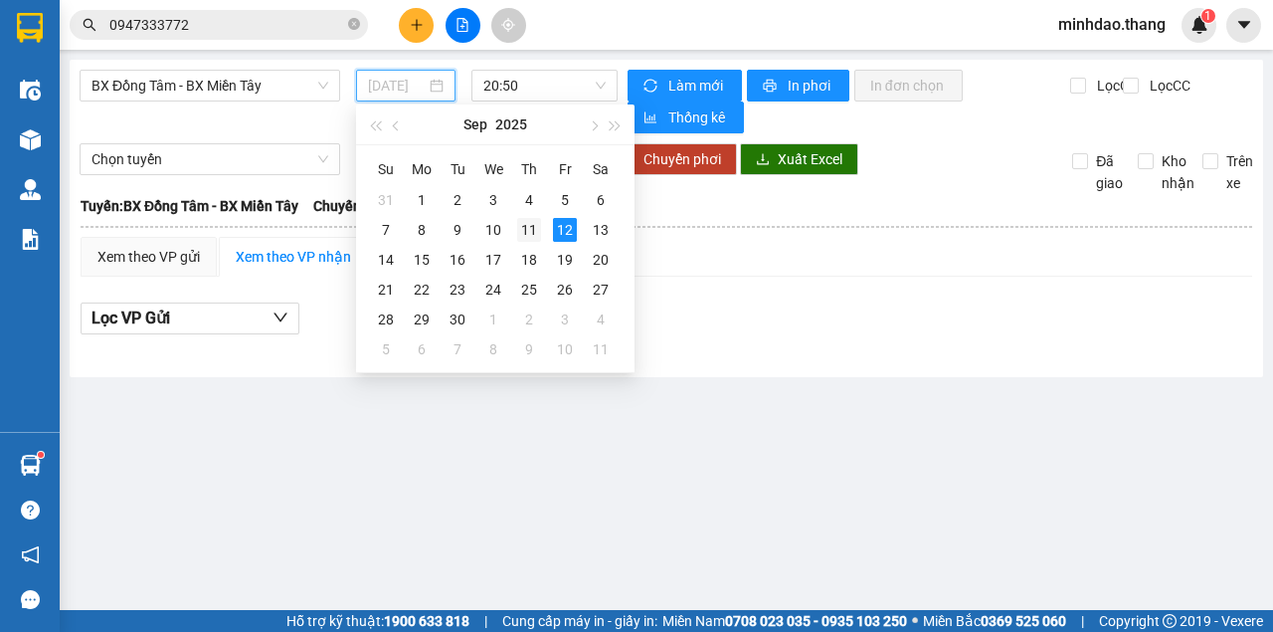
click at [527, 227] on div "11" at bounding box center [529, 230] width 24 height 24
type input "11/09/2025"
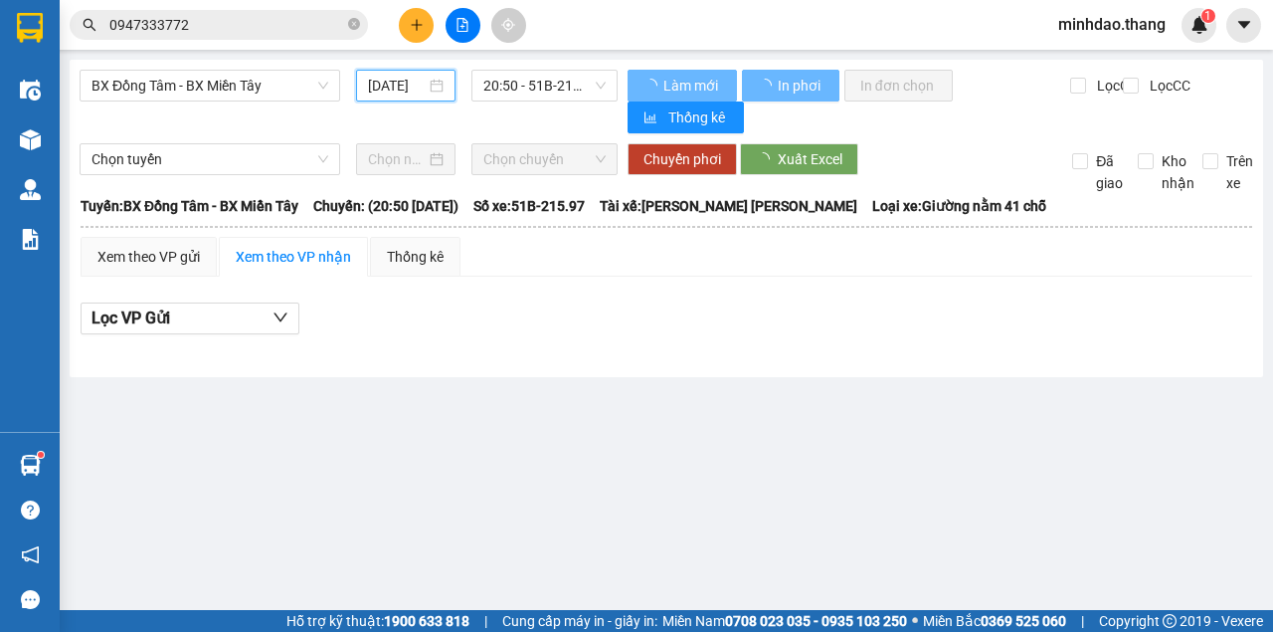
click at [563, 93] on span "20:50 - 51B-215.97" at bounding box center [543, 86] width 121 height 30
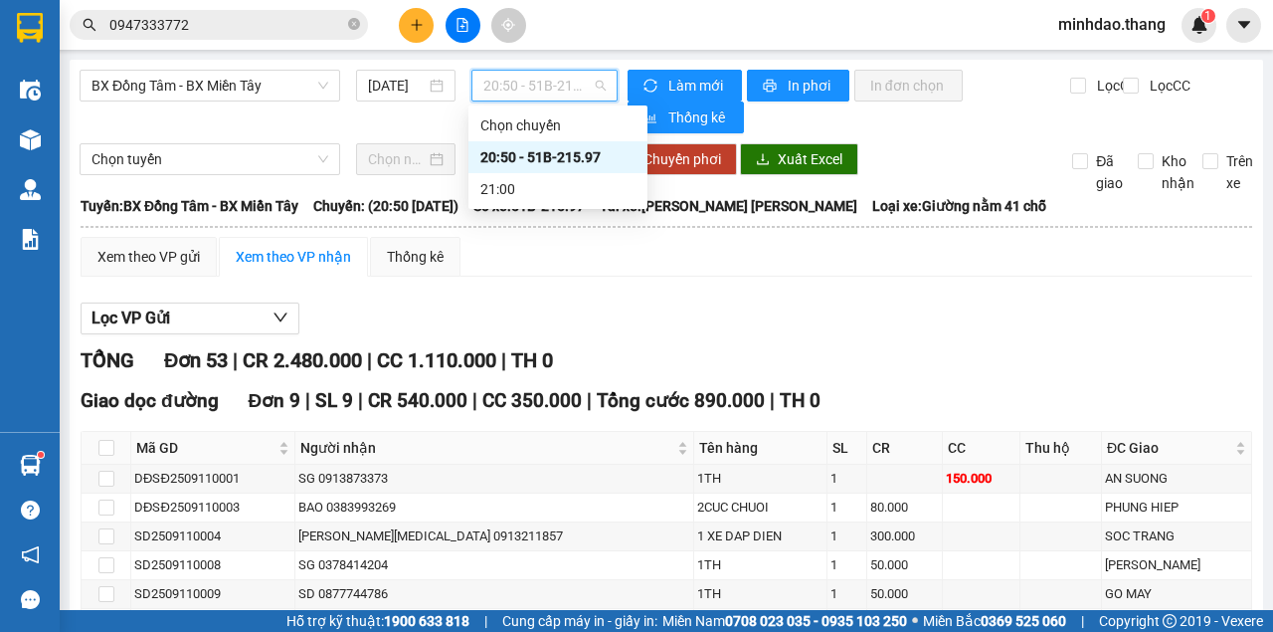
click at [539, 163] on div "20:50 - 51B-215.97" at bounding box center [557, 157] width 155 height 22
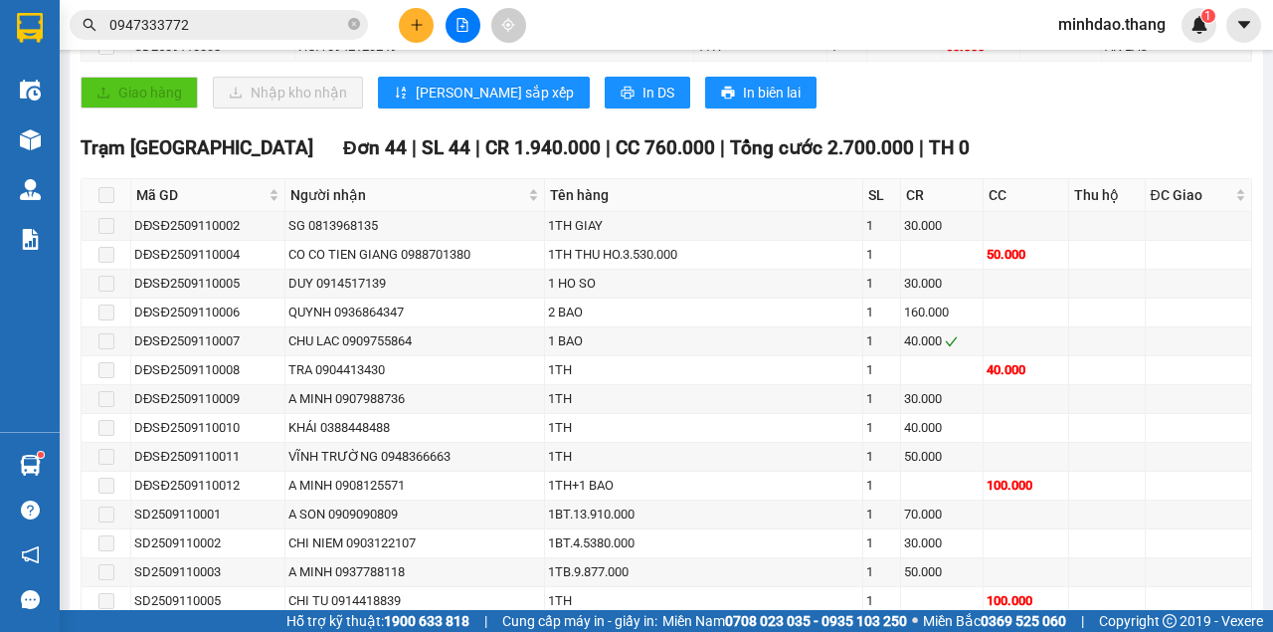
click at [108, 188] on span at bounding box center [106, 195] width 16 height 16
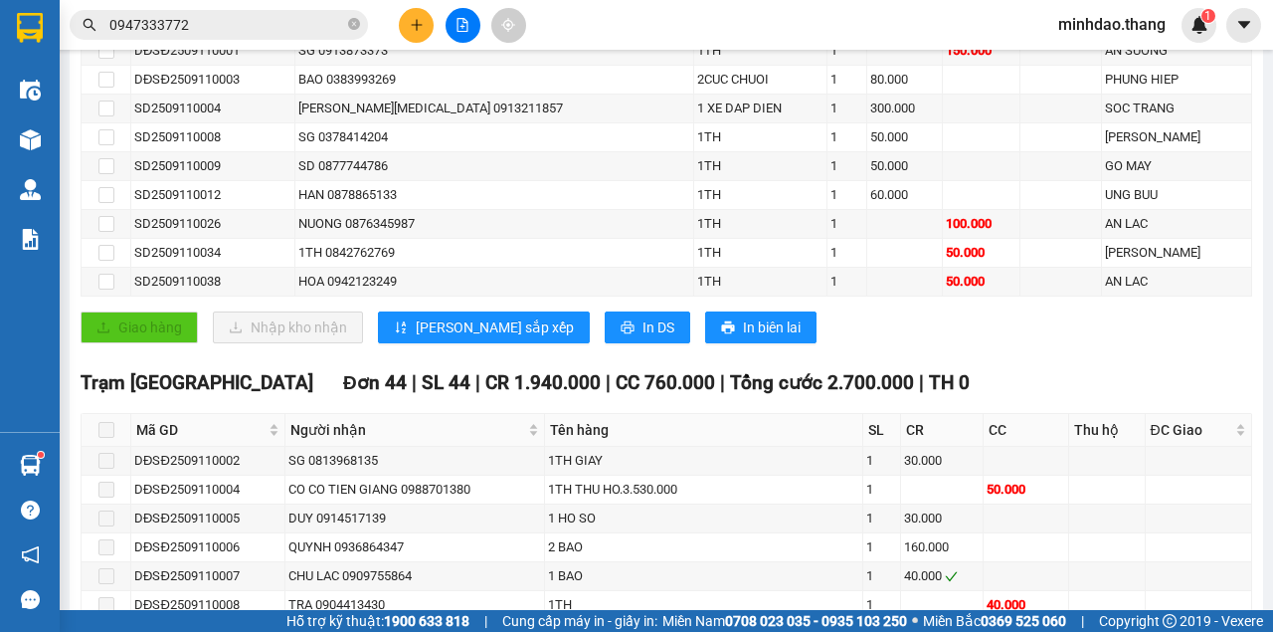
scroll to position [265, 0]
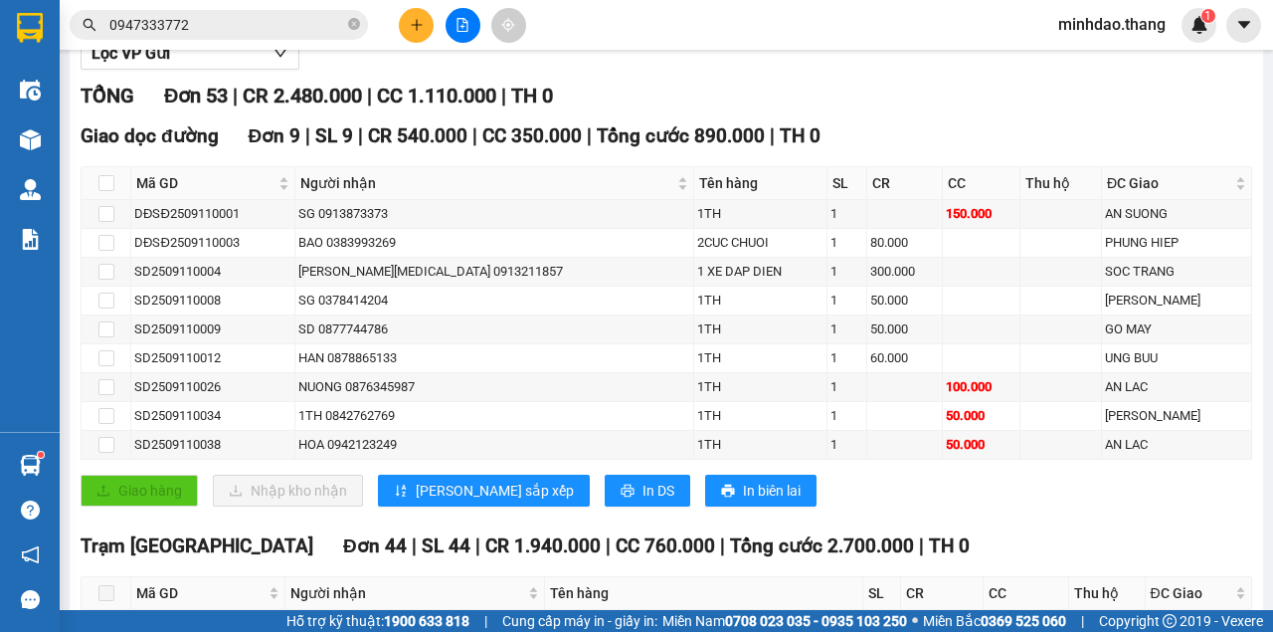
drag, startPoint x: 261, startPoint y: 26, endPoint x: 322, endPoint y: 13, distance: 63.0
click at [268, 25] on input "0947333772" at bounding box center [226, 25] width 235 height 22
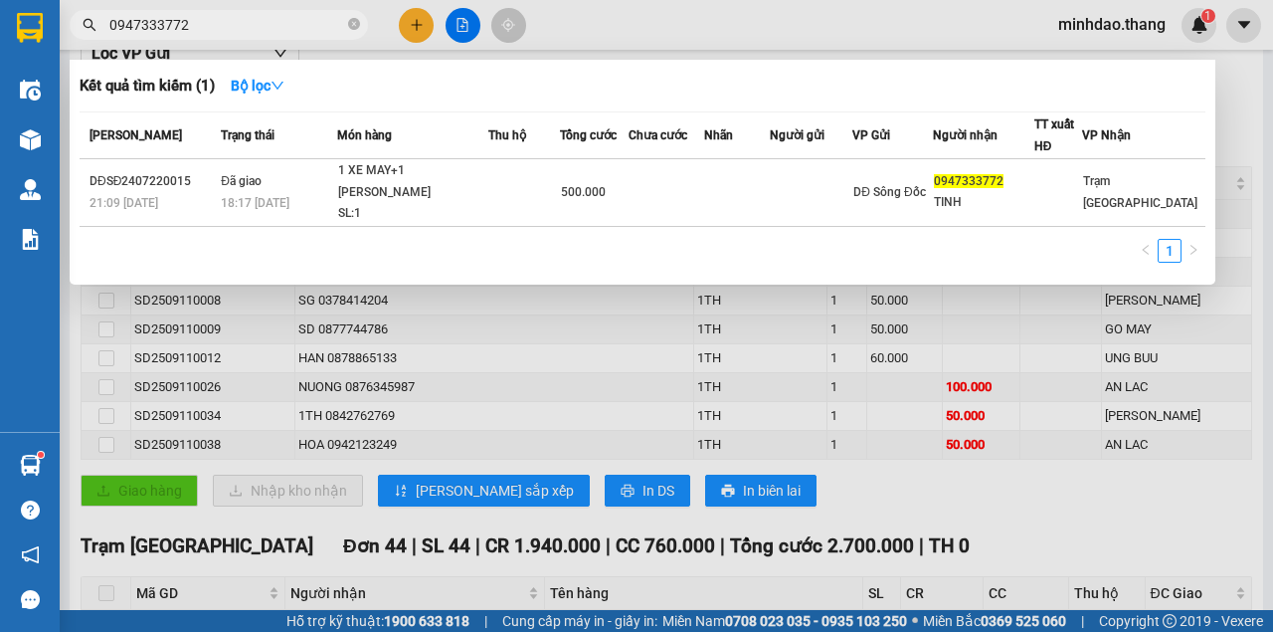
click at [347, 22] on span "0947333772" at bounding box center [219, 25] width 298 height 30
click at [360, 24] on span "0947333772" at bounding box center [219, 25] width 298 height 30
click at [350, 27] on icon "close-circle" at bounding box center [354, 24] width 12 height 12
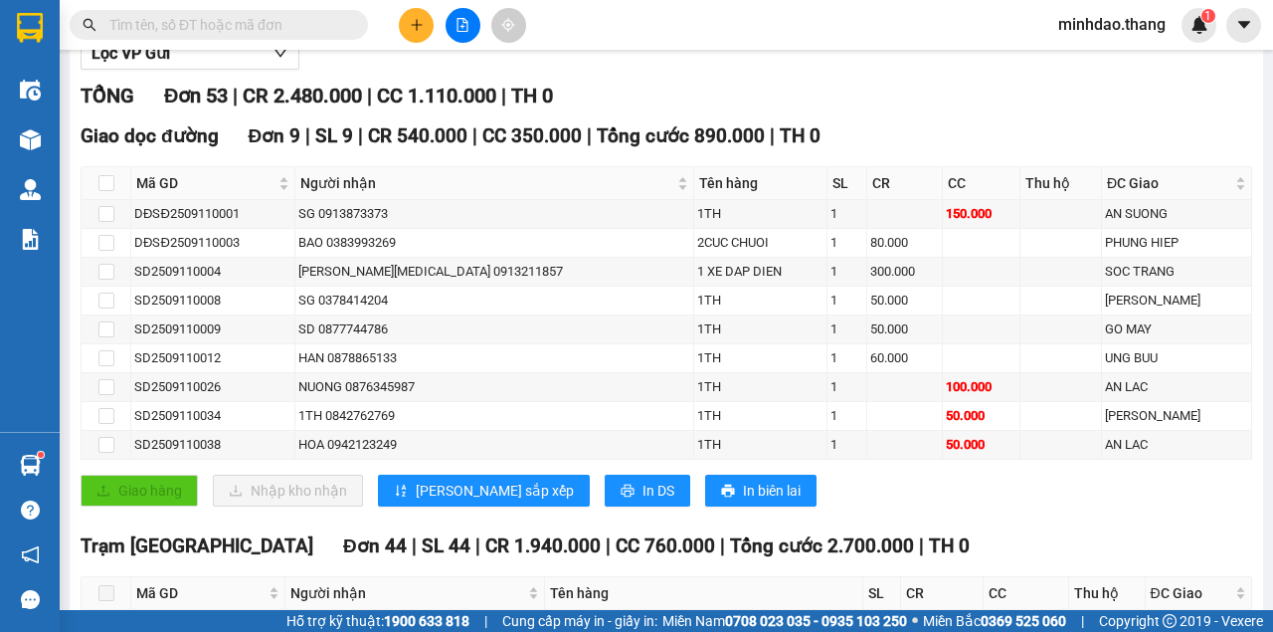
click at [303, 30] on input "text" at bounding box center [226, 25] width 235 height 22
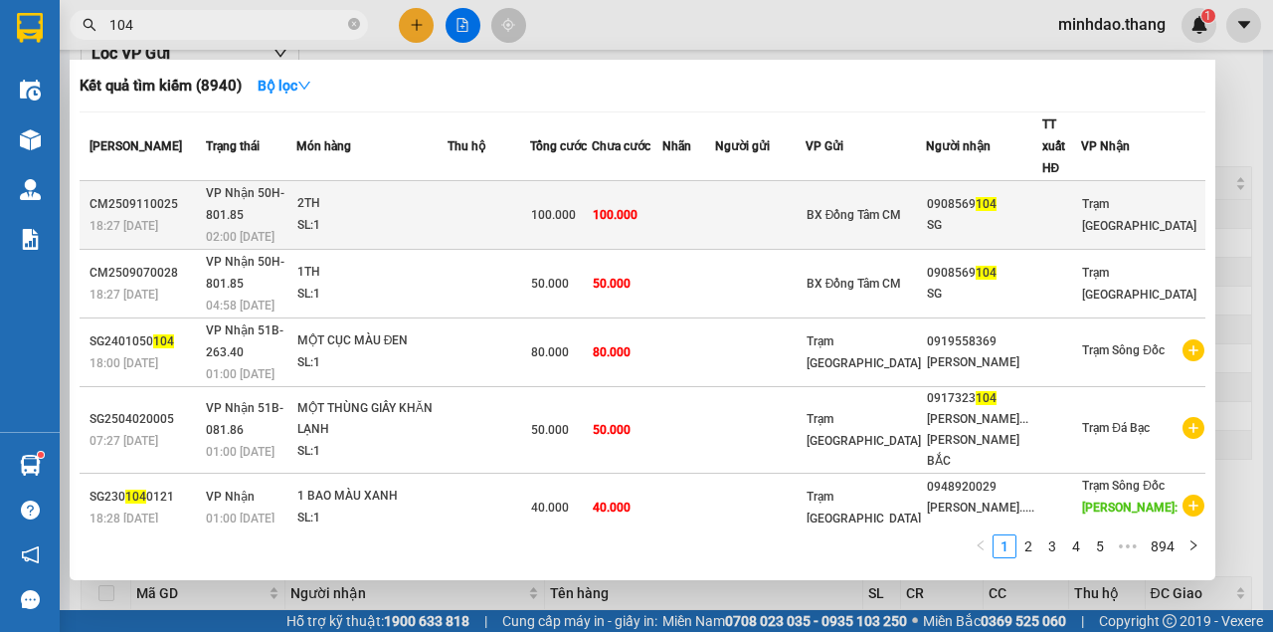
type input "104"
click at [638, 208] on span "100.000" at bounding box center [615, 215] width 45 height 14
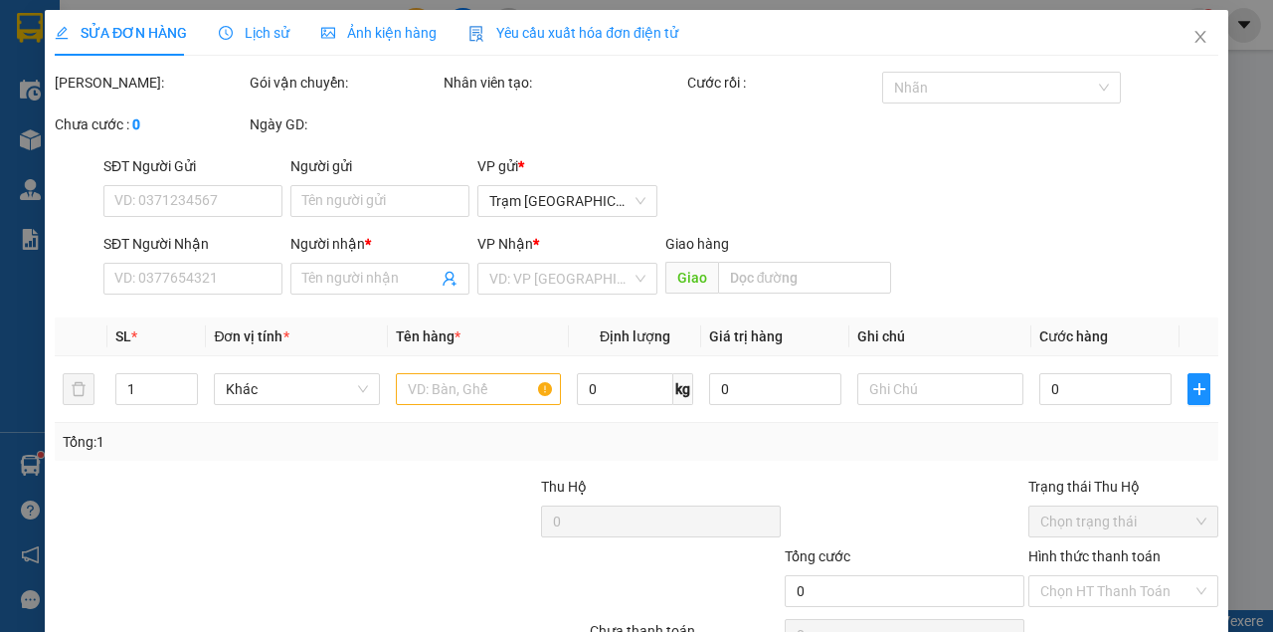
type input "0908569104"
type input "SG"
type input "100.000"
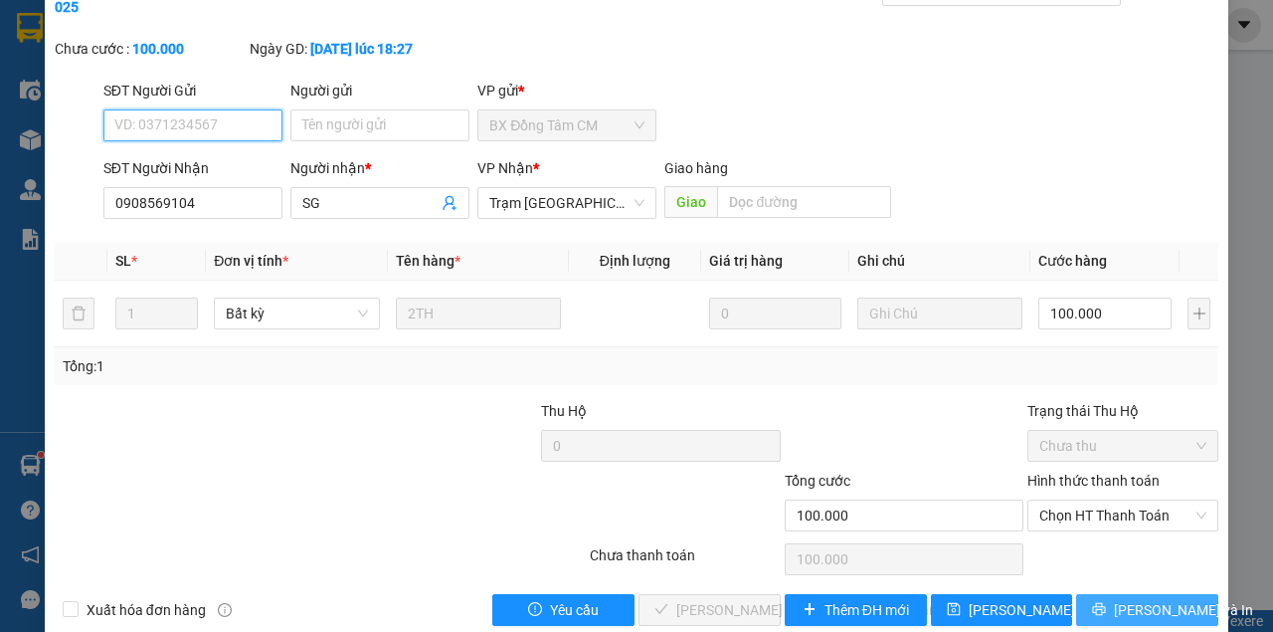
scroll to position [128, 0]
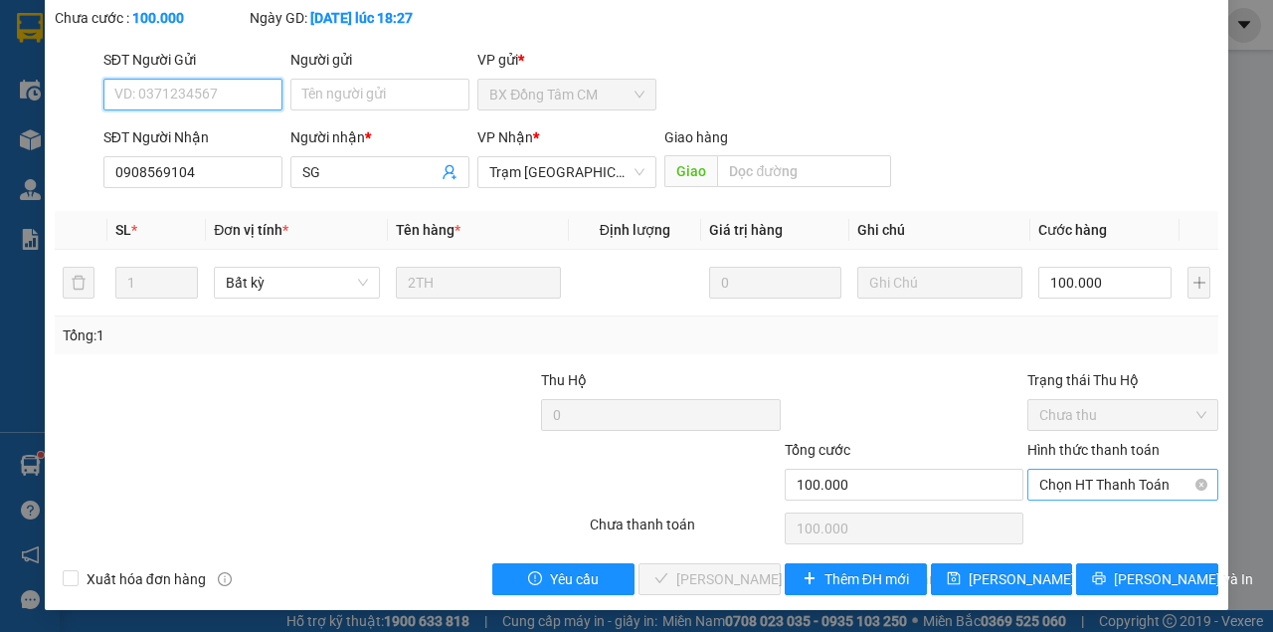
click at [1114, 484] on span "Chọn HT Thanh Toán" at bounding box center [1122, 484] width 167 height 30
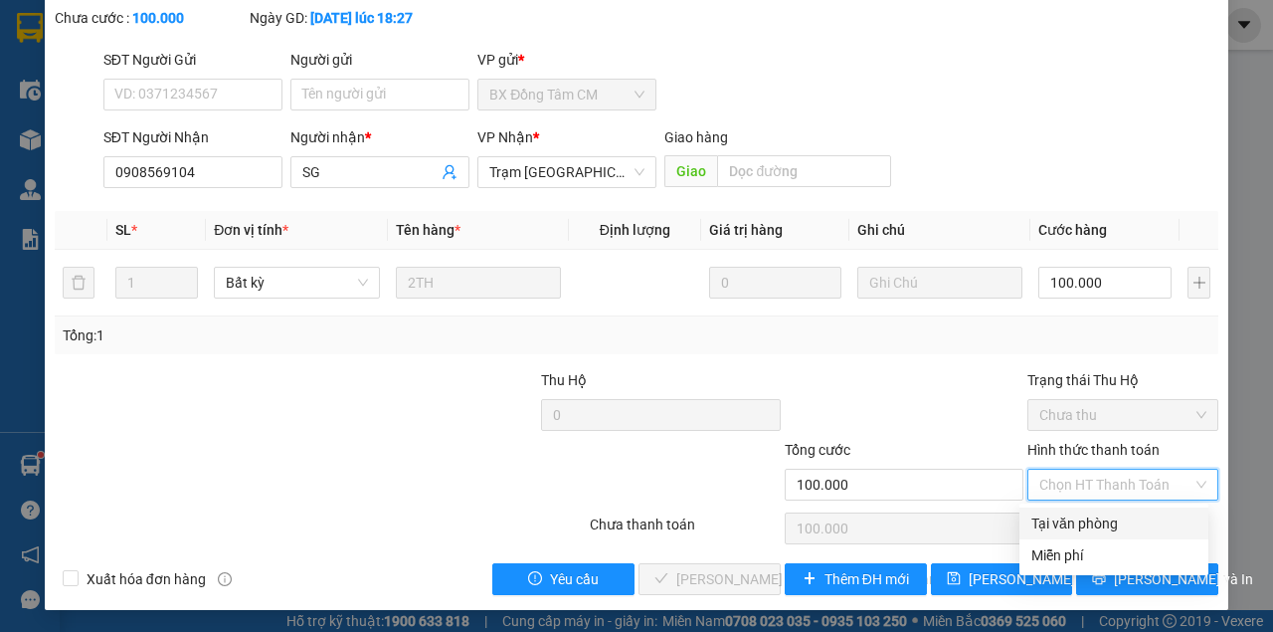
drag, startPoint x: 1076, startPoint y: 518, endPoint x: 1062, endPoint y: 525, distance: 15.6
click at [1074, 519] on div "Tại văn phòng" at bounding box center [1113, 523] width 165 height 22
type input "0"
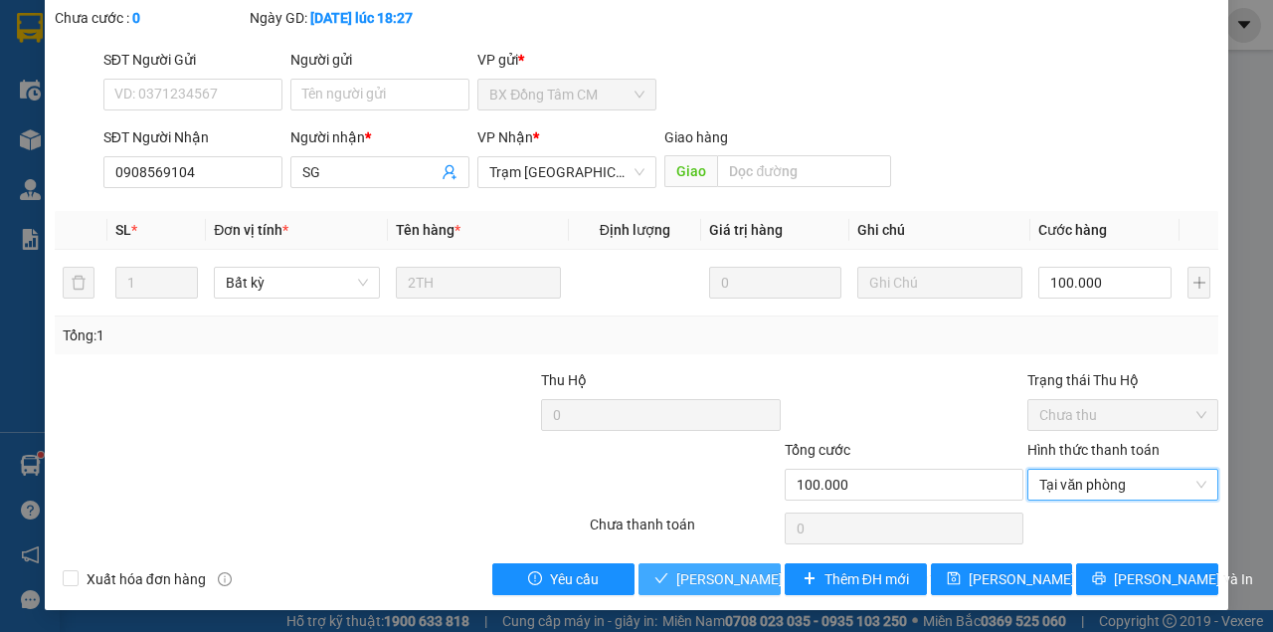
drag, startPoint x: 720, startPoint y: 584, endPoint x: 822, endPoint y: 370, distance: 236.7
click at [720, 583] on span "Lưu và Giao hàng" at bounding box center [810, 579] width 269 height 22
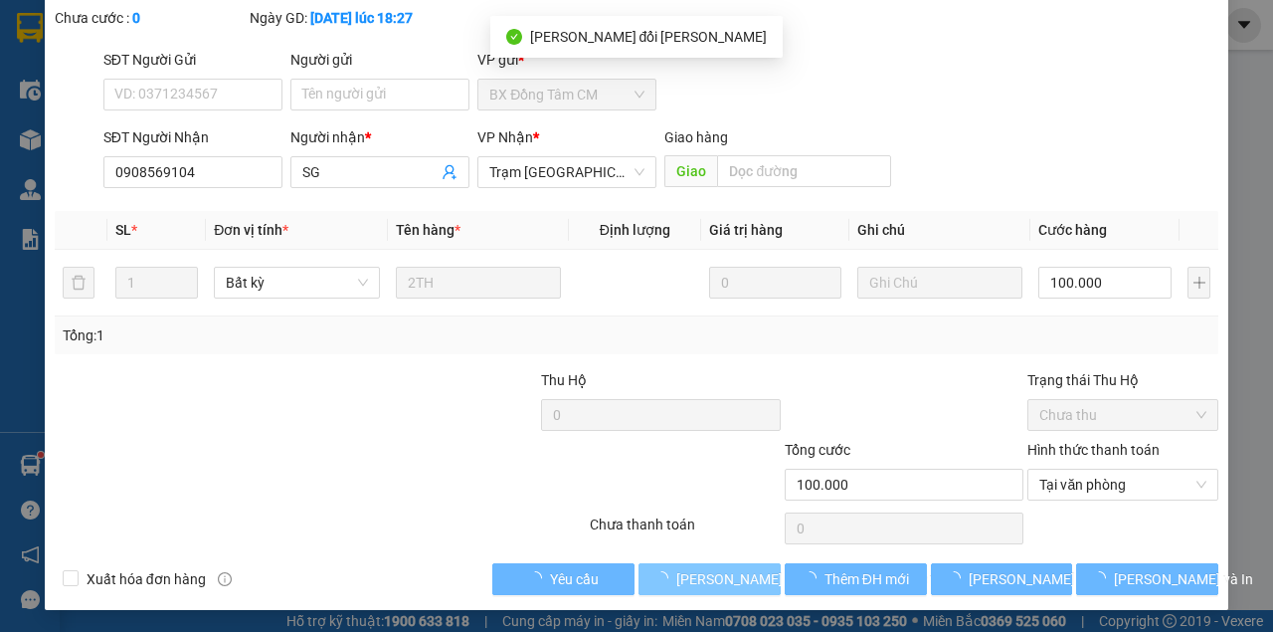
scroll to position [0, 0]
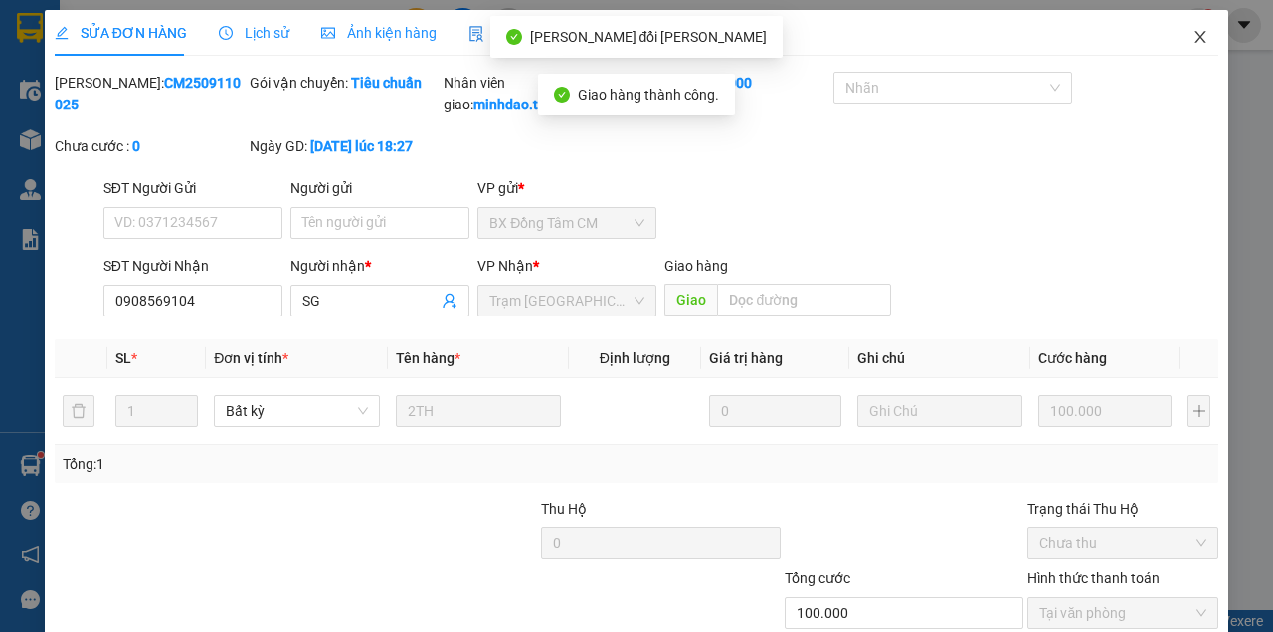
click at [1198, 35] on span "Close" at bounding box center [1201, 38] width 56 height 56
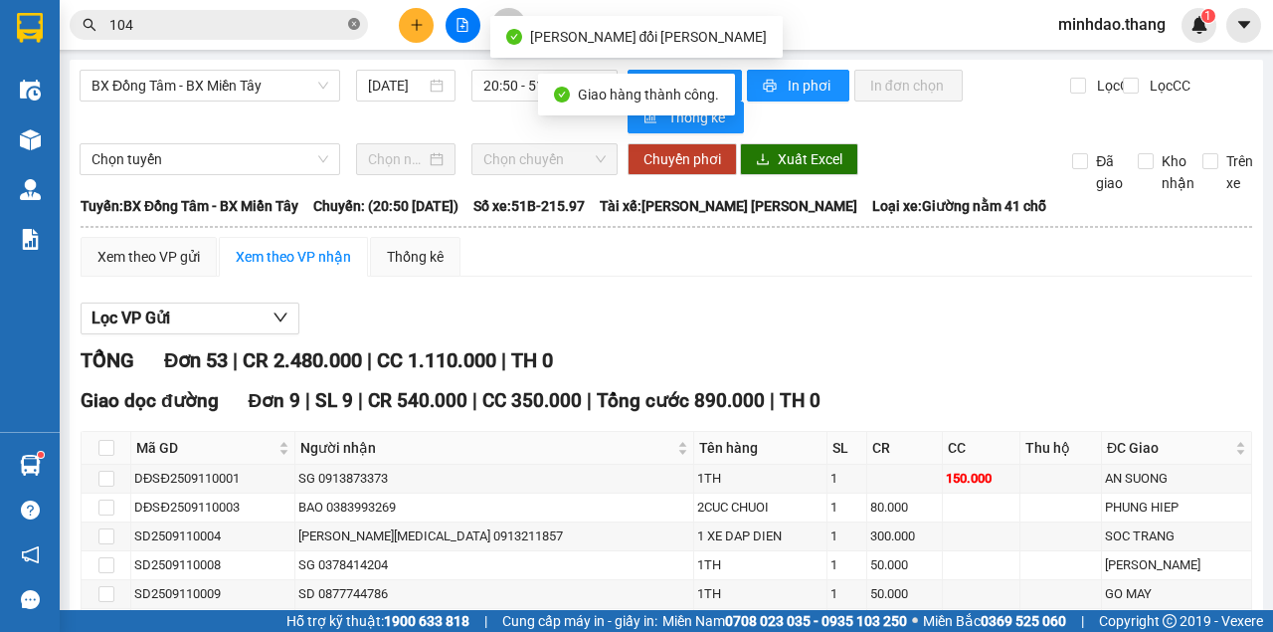
click at [351, 26] on icon "close-circle" at bounding box center [354, 24] width 12 height 12
click at [298, 29] on input "text" at bounding box center [226, 25] width 235 height 22
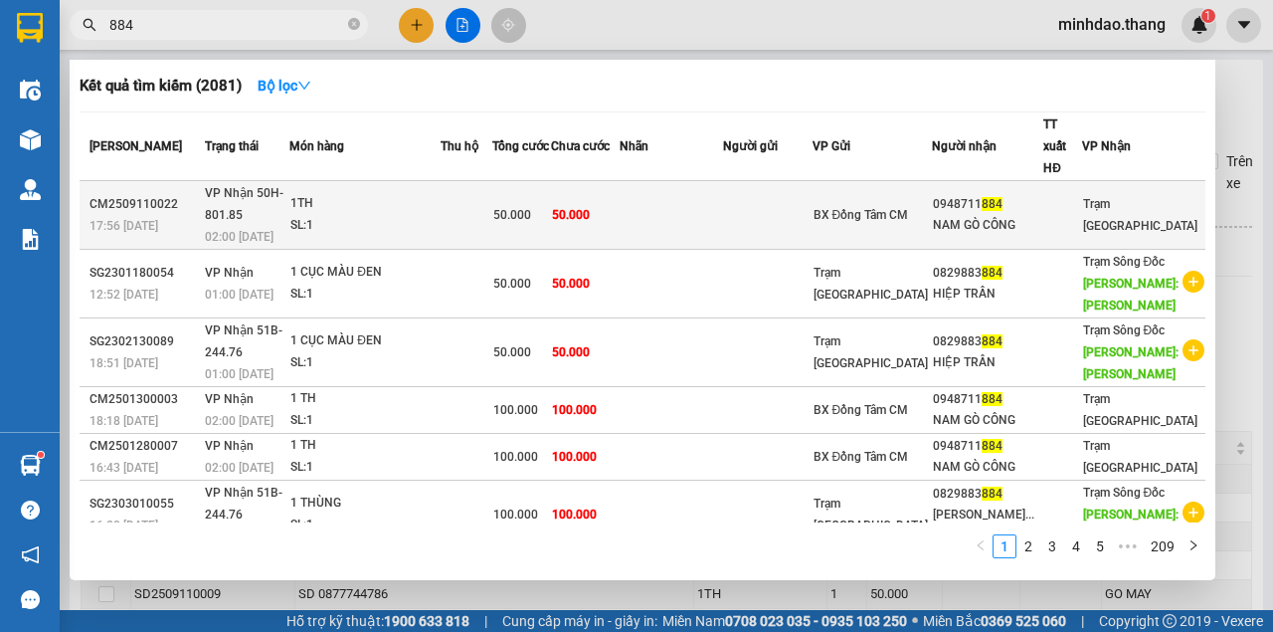
type input "884"
click at [613, 205] on td "50.000" at bounding box center [585, 215] width 69 height 69
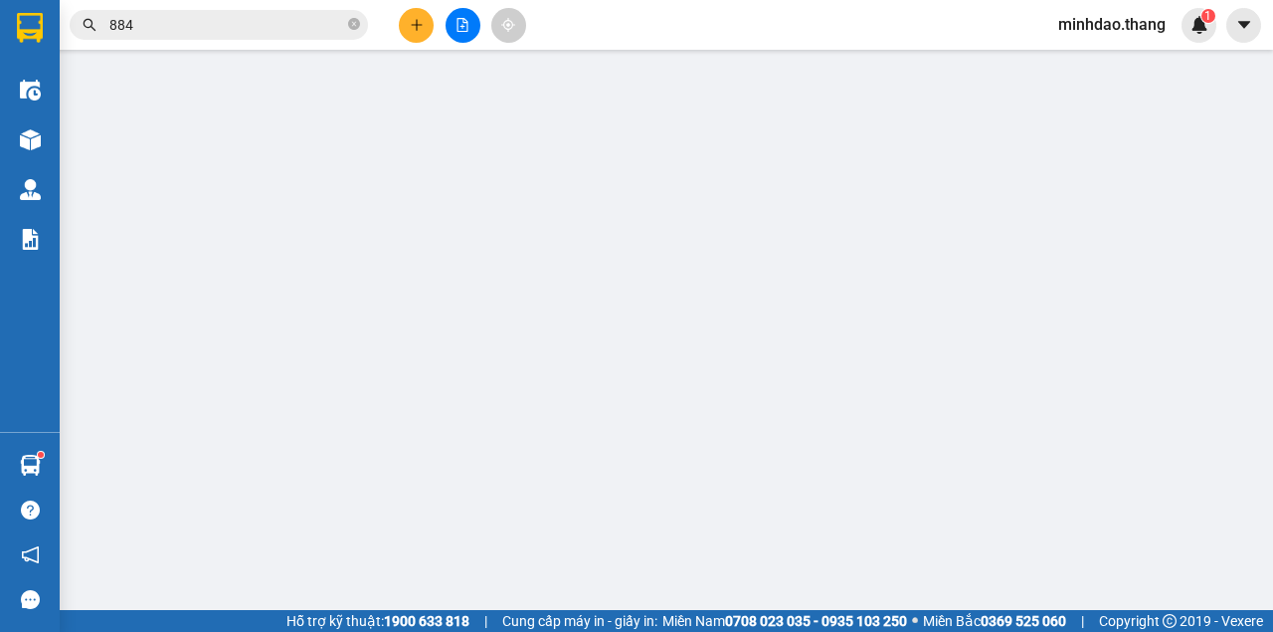
type input "0948711884"
type input "NAM GÒ CÔNG"
type input "50.000"
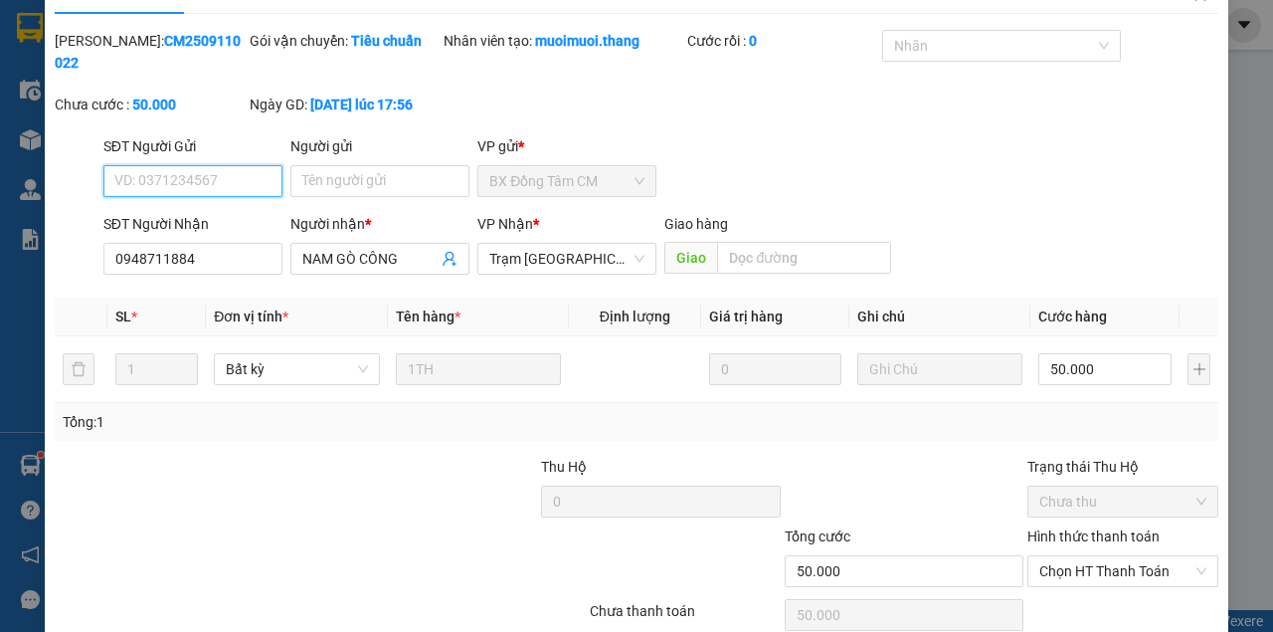
scroll to position [128, 0]
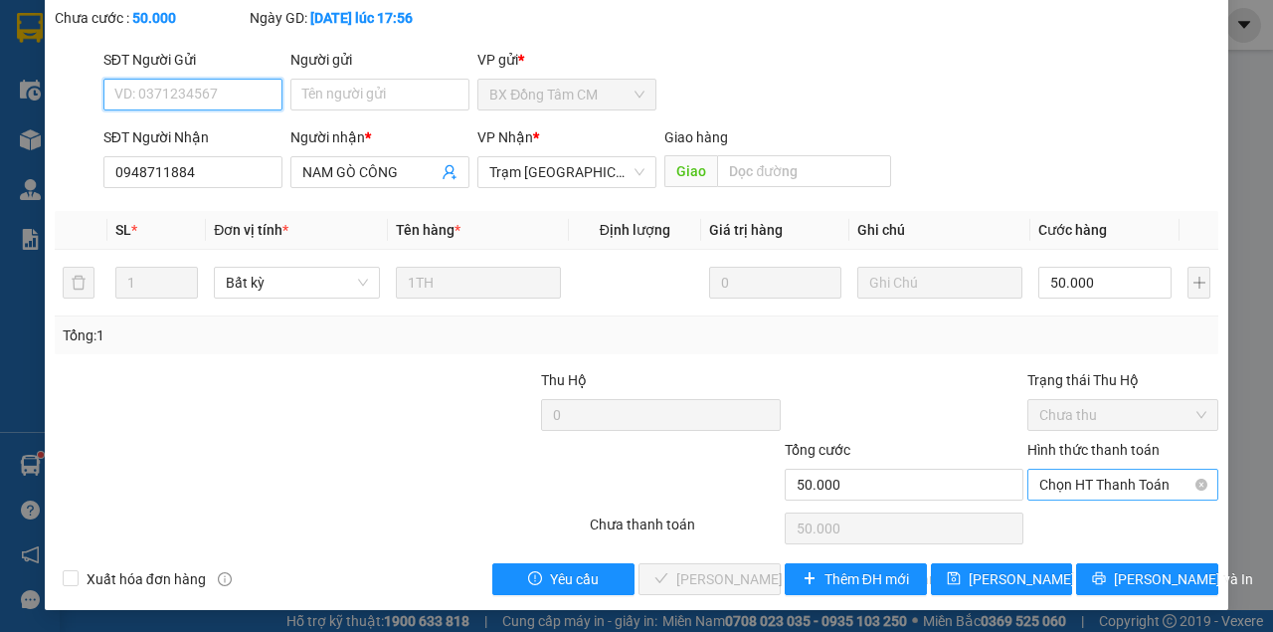
click at [1109, 492] on span "Chọn HT Thanh Toán" at bounding box center [1122, 484] width 167 height 30
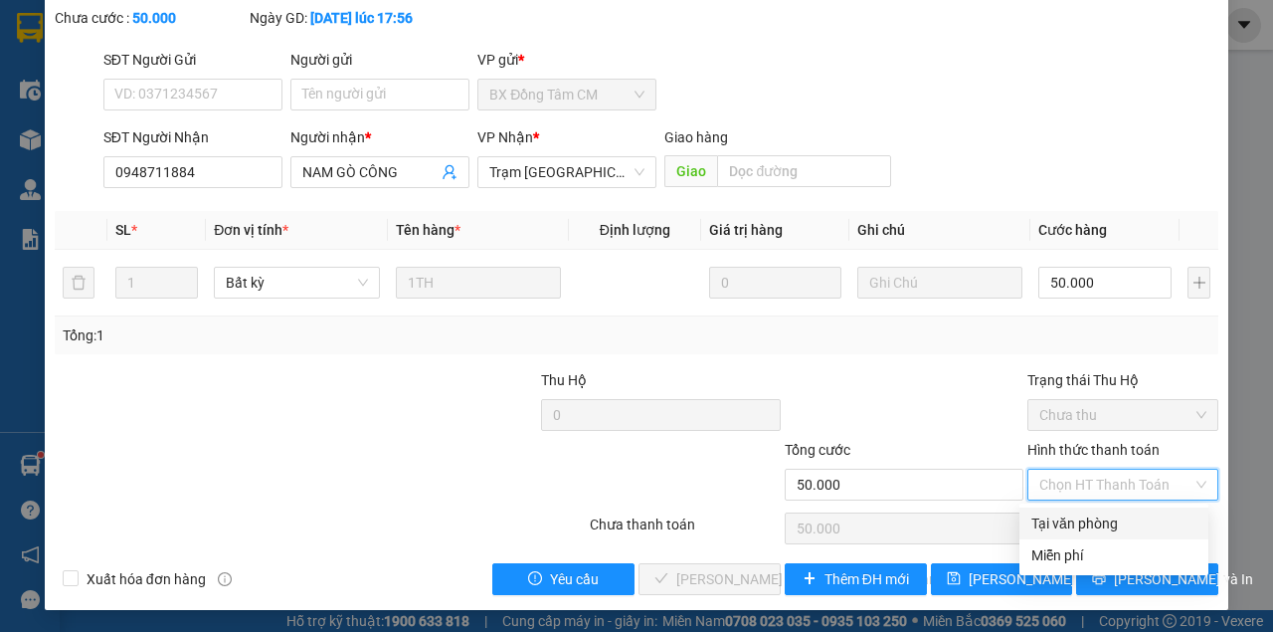
click at [1055, 537] on div "Tại văn phòng" at bounding box center [1114, 523] width 189 height 32
type input "0"
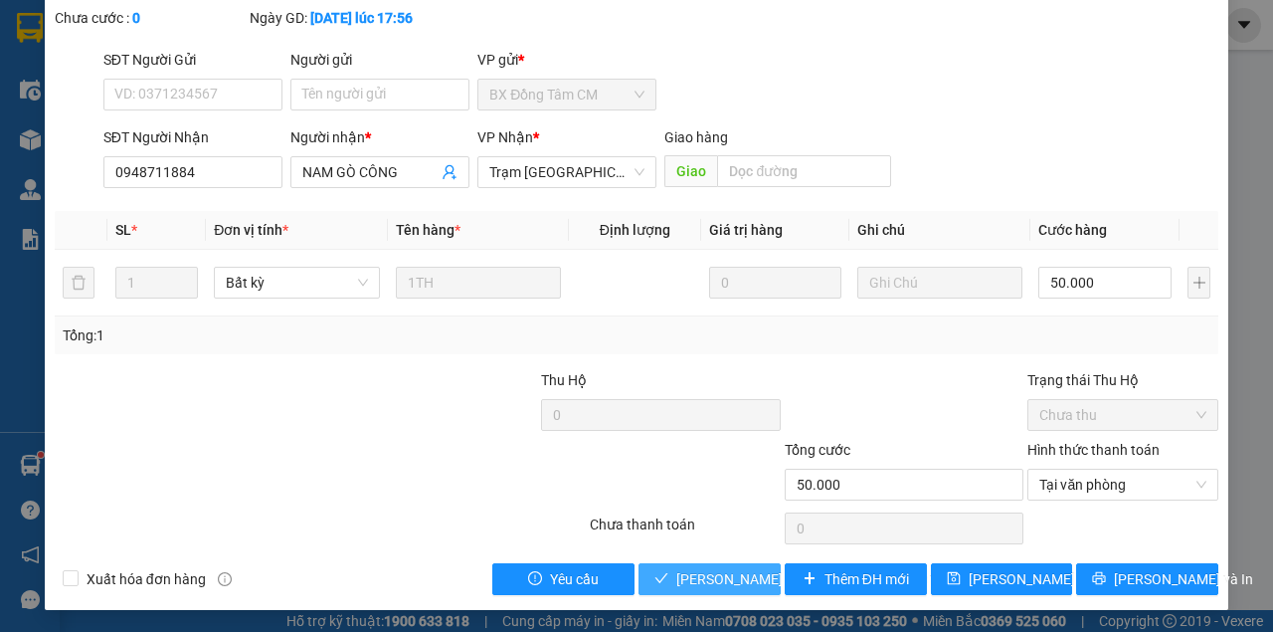
click at [710, 577] on span "Lưu và Giao hàng" at bounding box center [810, 579] width 269 height 22
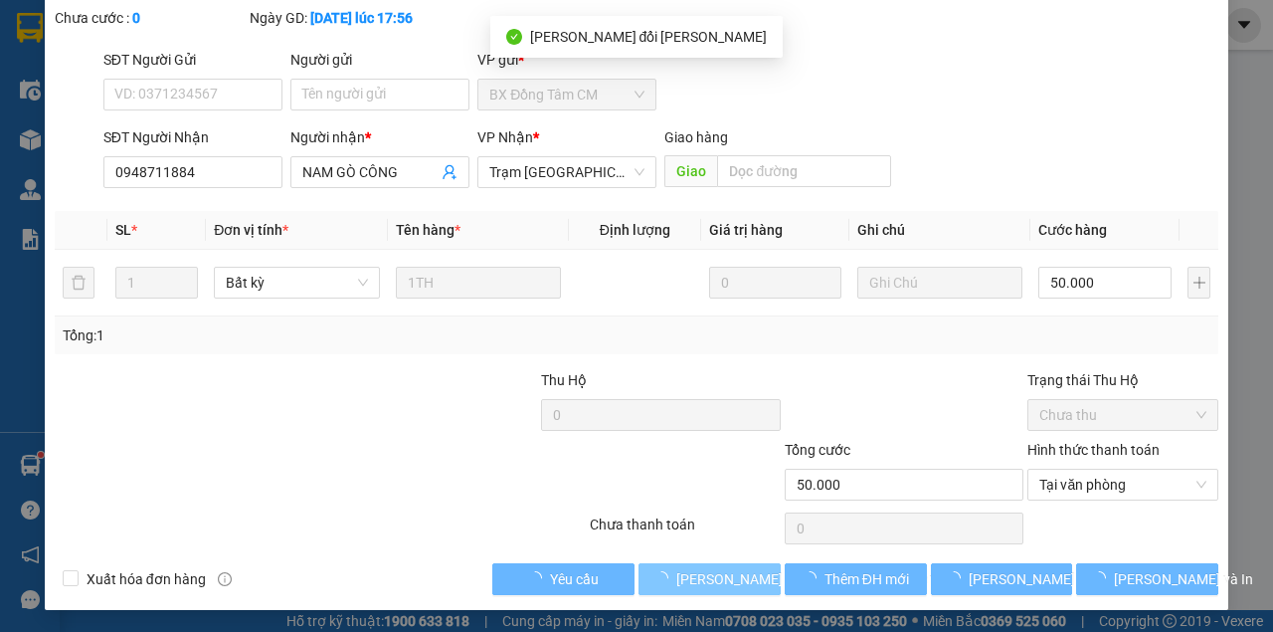
scroll to position [0, 0]
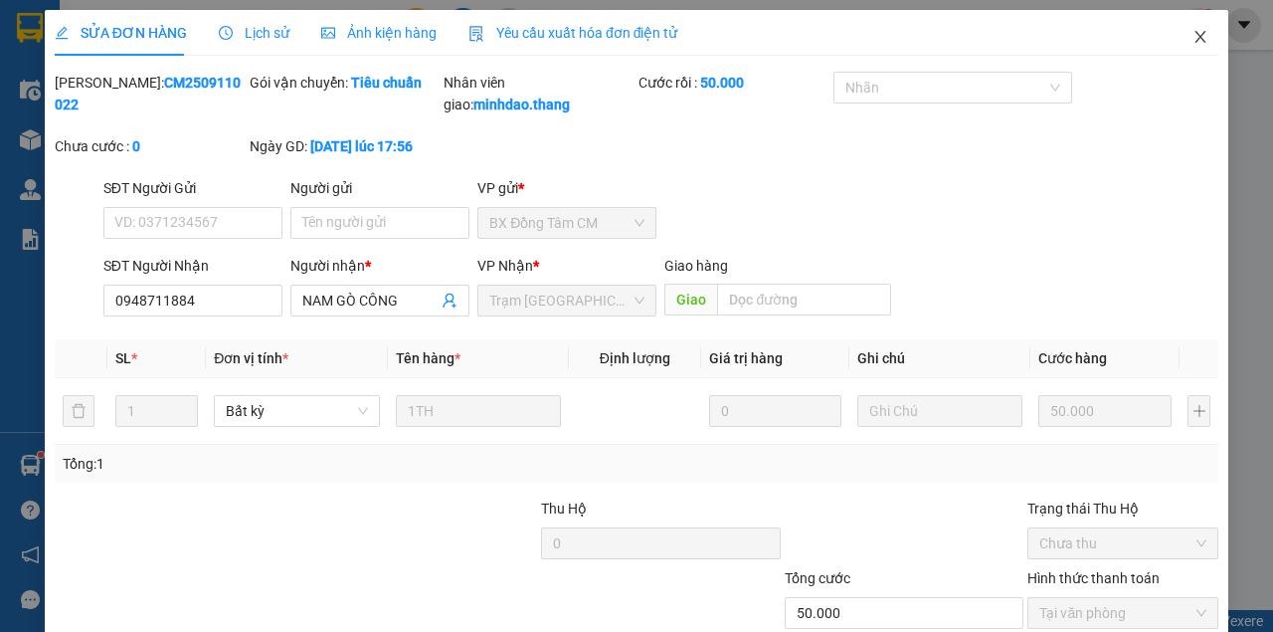
click at [1193, 37] on icon "close" at bounding box center [1201, 37] width 16 height 16
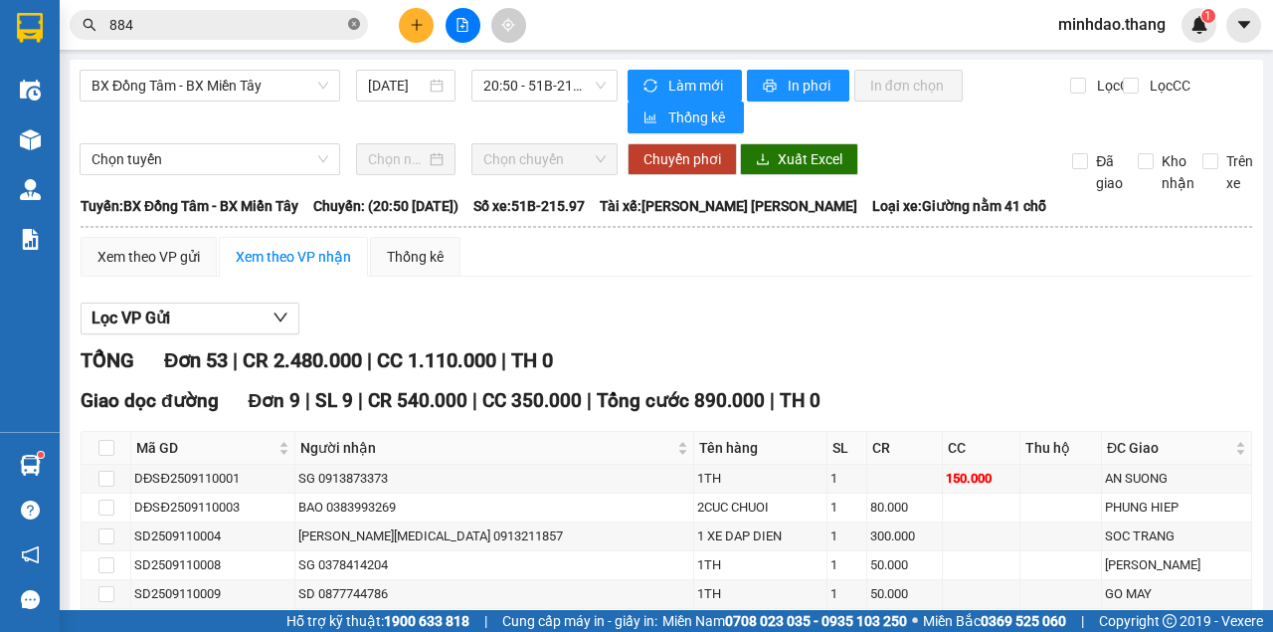
click at [351, 22] on icon "close-circle" at bounding box center [354, 24] width 12 height 12
click at [290, 31] on input "text" at bounding box center [226, 25] width 235 height 22
click at [291, 31] on input "text" at bounding box center [226, 25] width 235 height 22
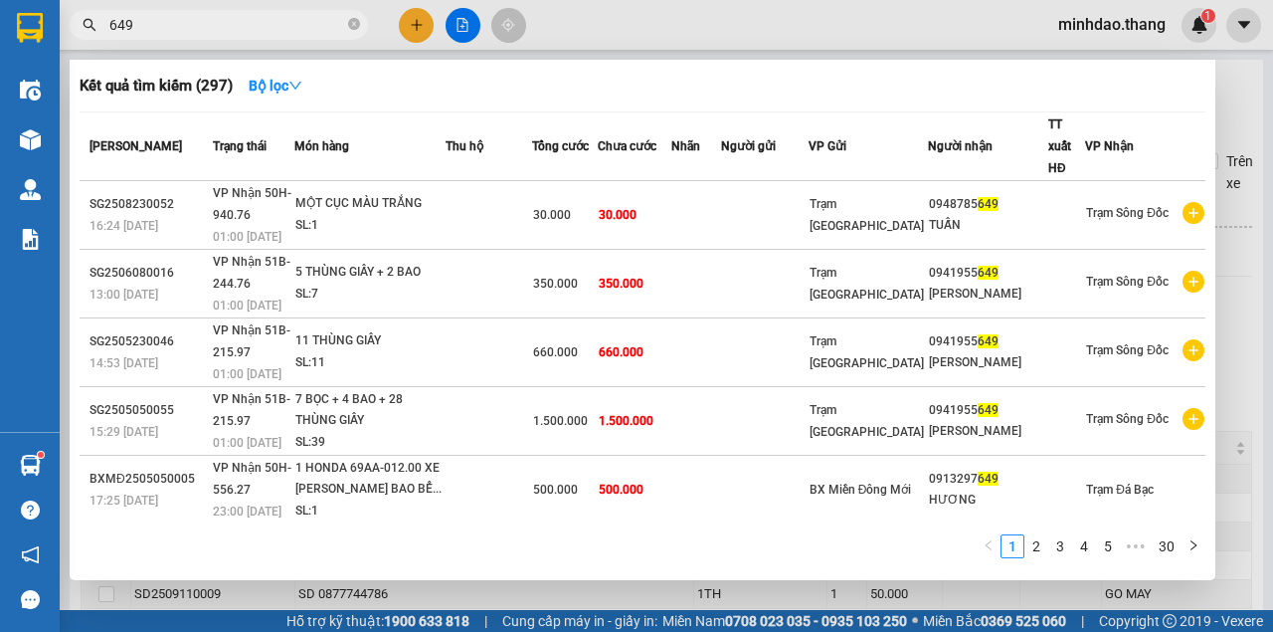
type input "649"
drag, startPoint x: 231, startPoint y: 11, endPoint x: 276, endPoint y: 121, distance: 119.1
click at [231, 8] on div "Kết quả tìm kiếm ( 297 ) Bộ lọc Mã ĐH Trạng thái Món hàng Thu hộ Tổng cước Chưa…" at bounding box center [194, 25] width 388 height 35
click at [352, 24] on icon "close-circle" at bounding box center [354, 24] width 12 height 12
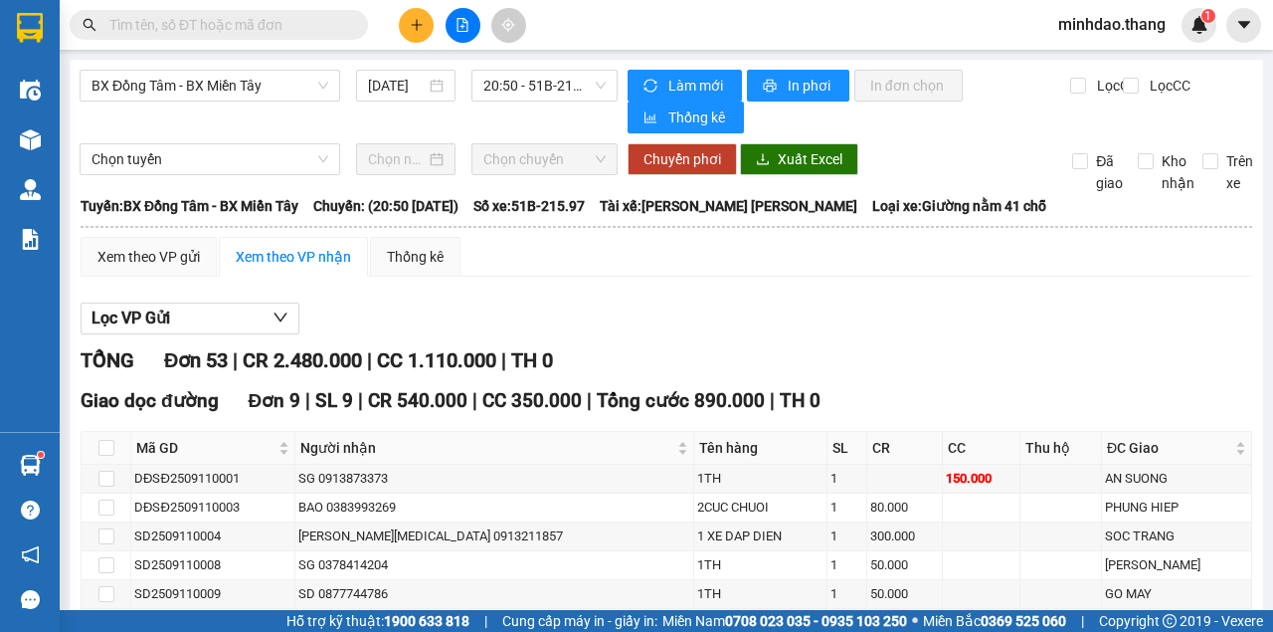
click at [311, 24] on input "text" at bounding box center [226, 25] width 235 height 22
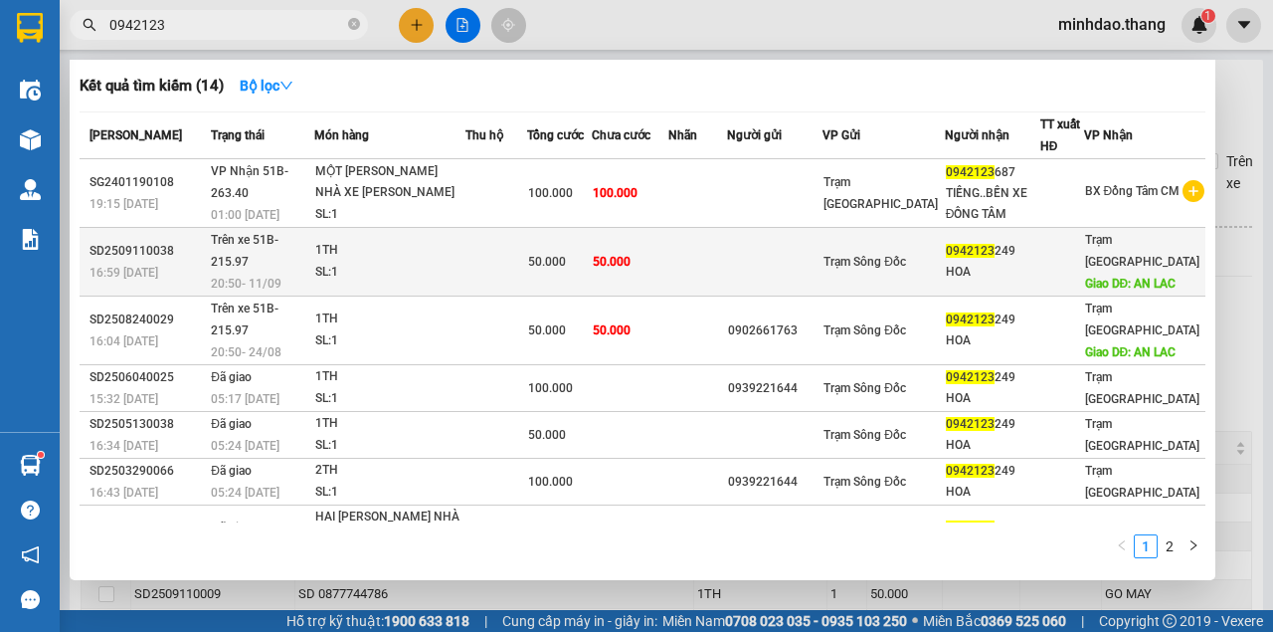
type input "0942123"
click at [727, 260] on td at bounding box center [697, 262] width 59 height 69
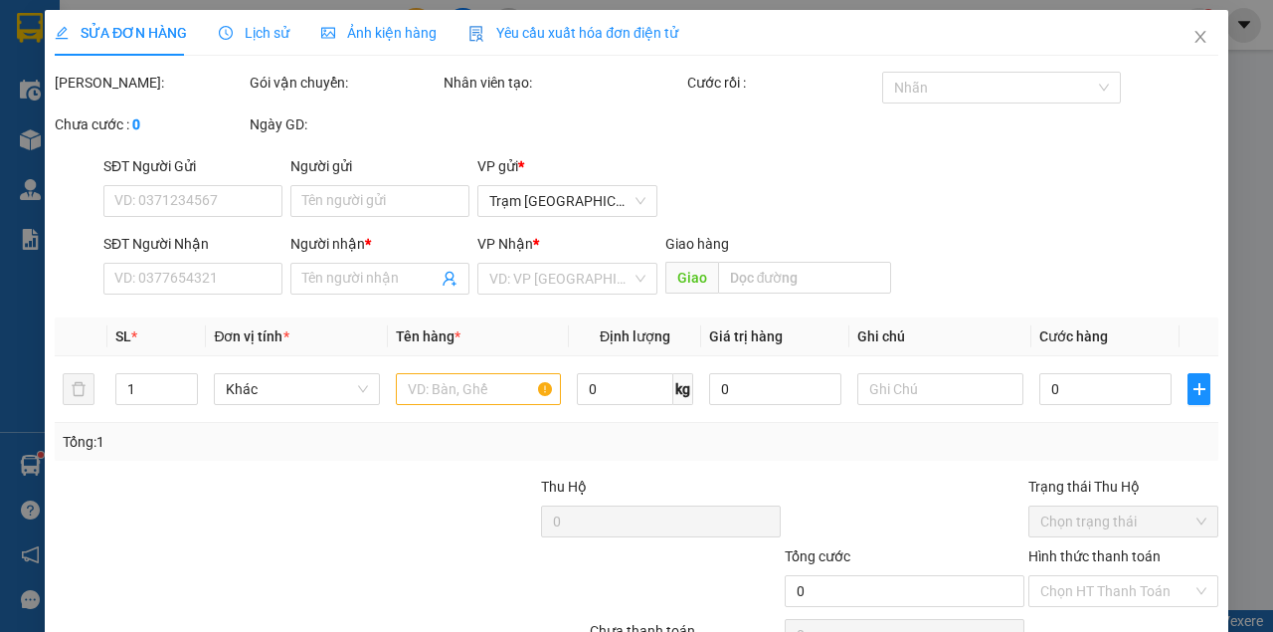
type input "0942123249"
type input "HOA"
type input "AN LAC"
type input "50.000"
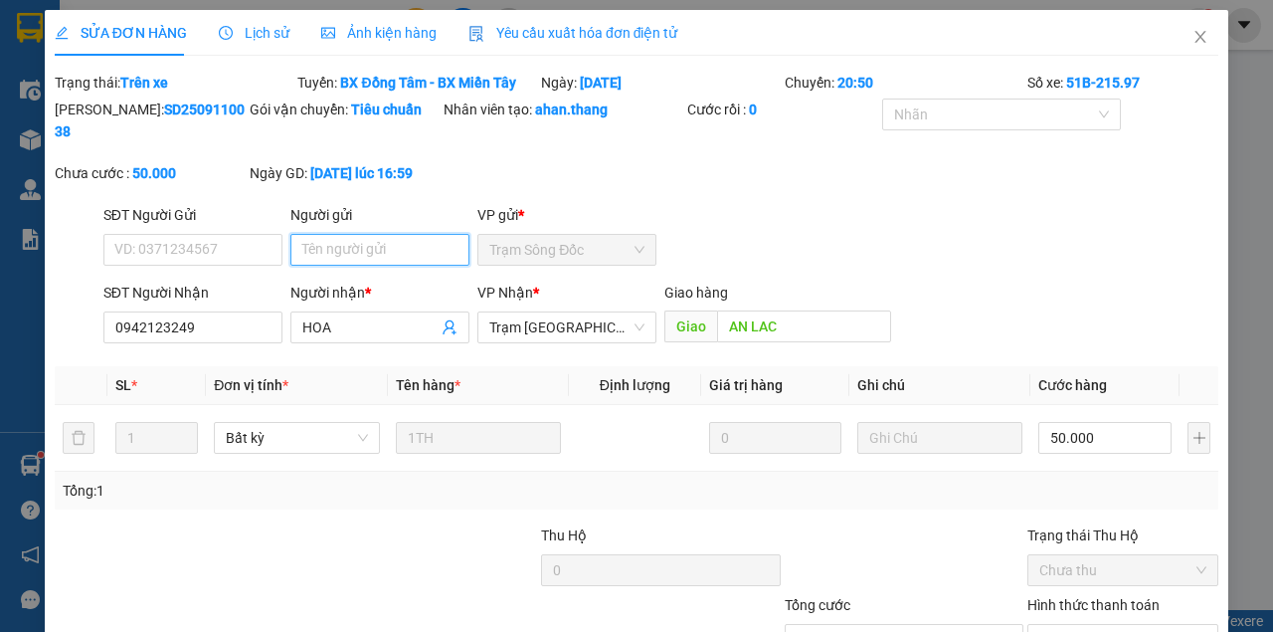
click at [338, 234] on input "Người gửi" at bounding box center [379, 250] width 179 height 32
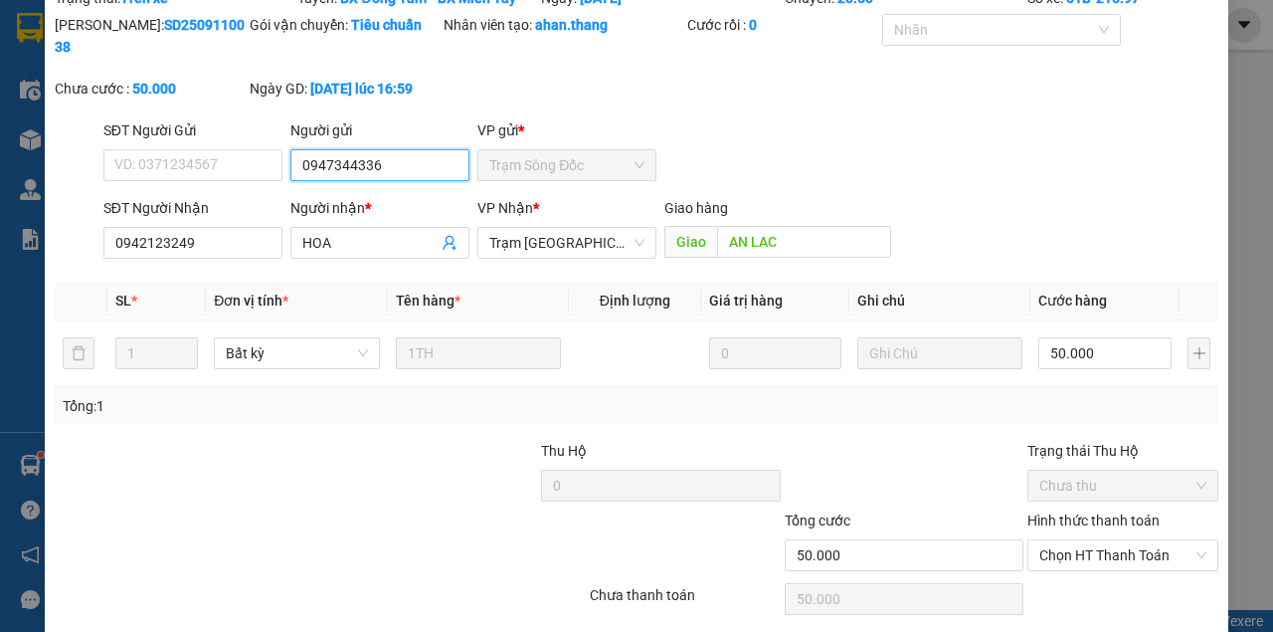
scroll to position [155, 0]
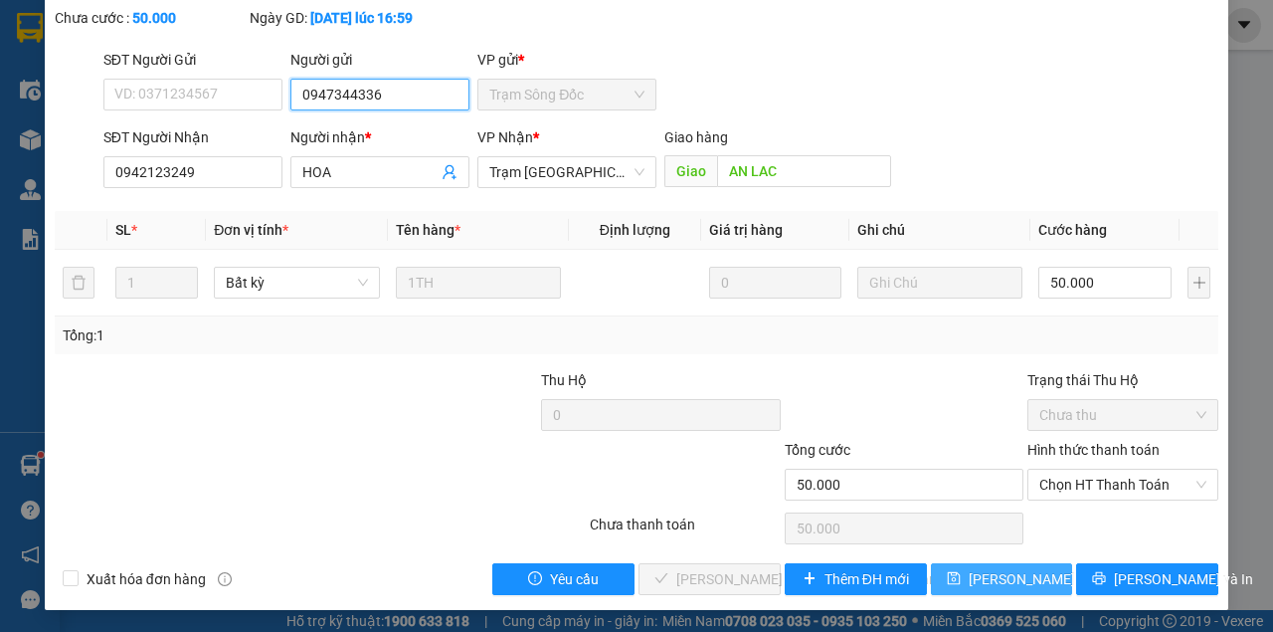
type input "0947344336"
click at [991, 563] on button "[PERSON_NAME] thay đổi" at bounding box center [1002, 579] width 142 height 32
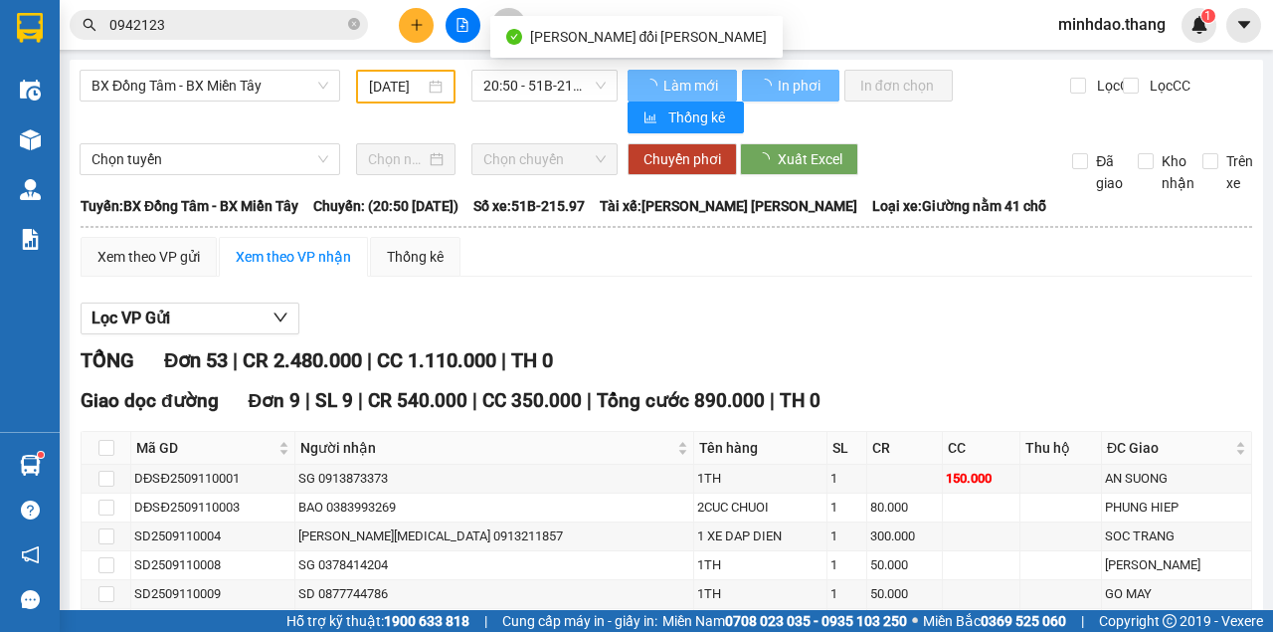
click at [314, 30] on input "0942123" at bounding box center [226, 25] width 235 height 22
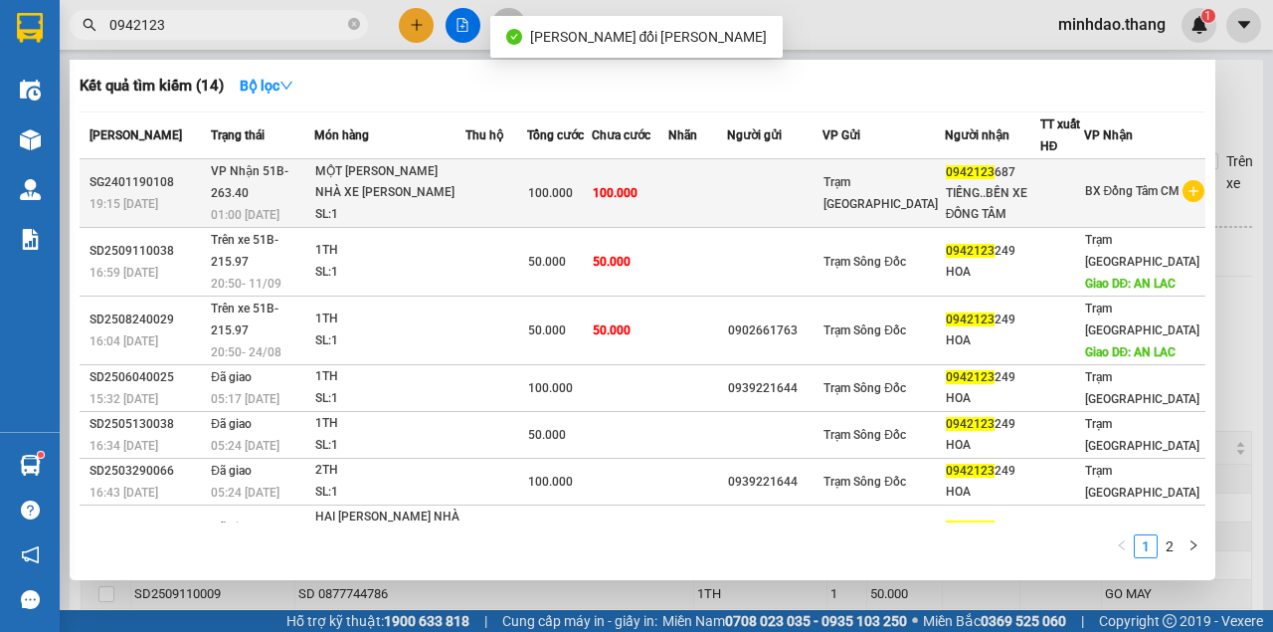
click at [573, 189] on span "100.000" at bounding box center [550, 193] width 45 height 14
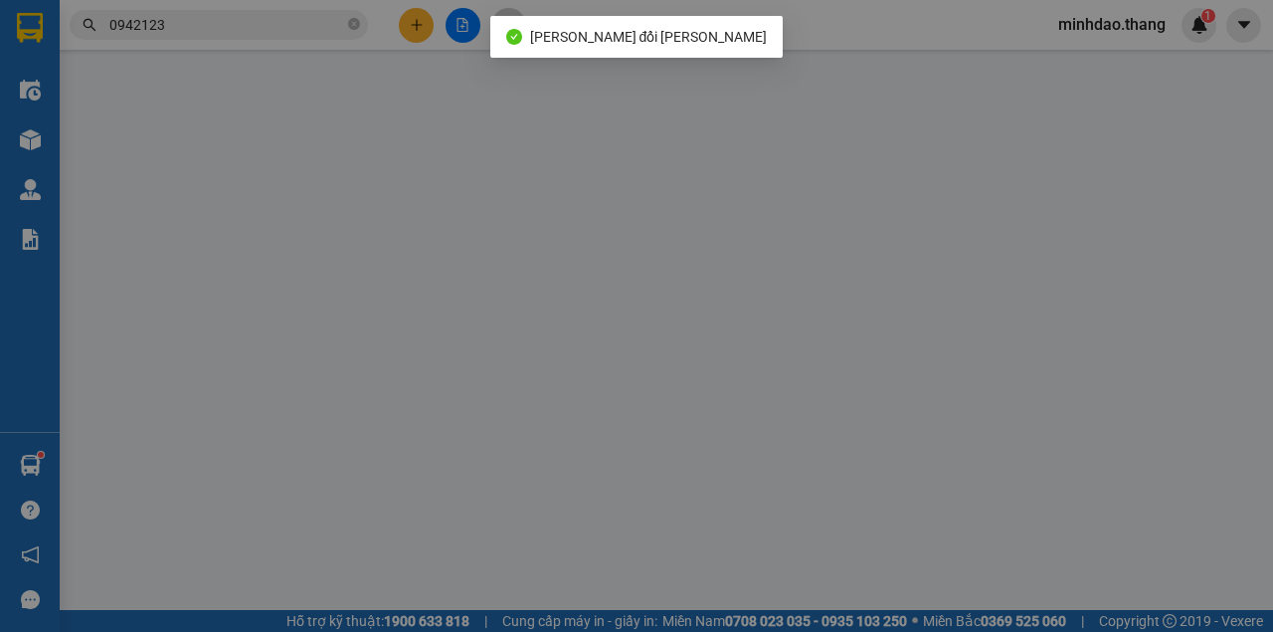
type input "0942123687"
type input "TIẾNG..BẾN XE ĐỒNG TÂM"
type input "100.000"
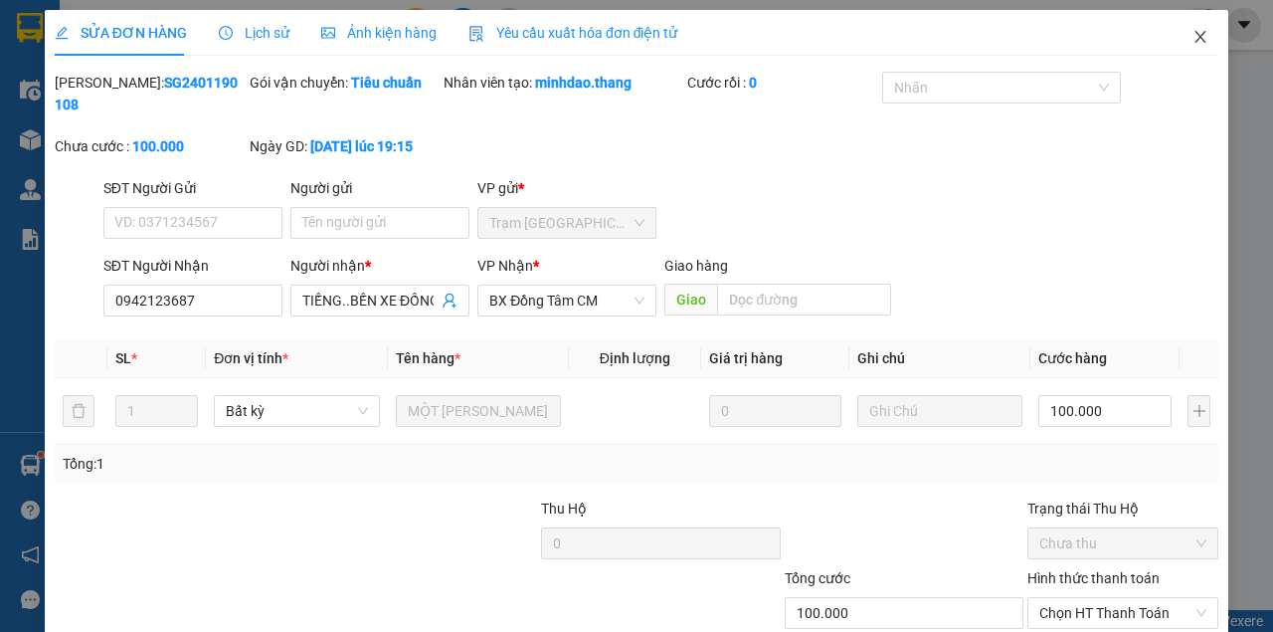
click at [1190, 23] on span "Close" at bounding box center [1201, 38] width 56 height 56
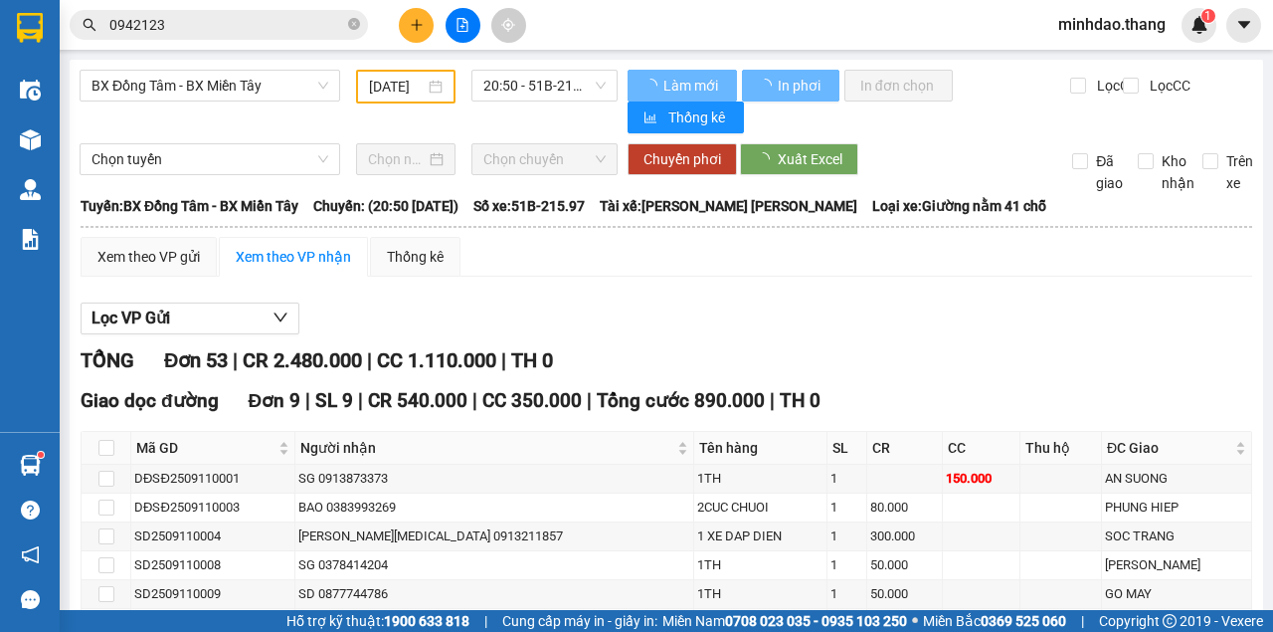
click at [292, 26] on input "0942123" at bounding box center [226, 25] width 235 height 22
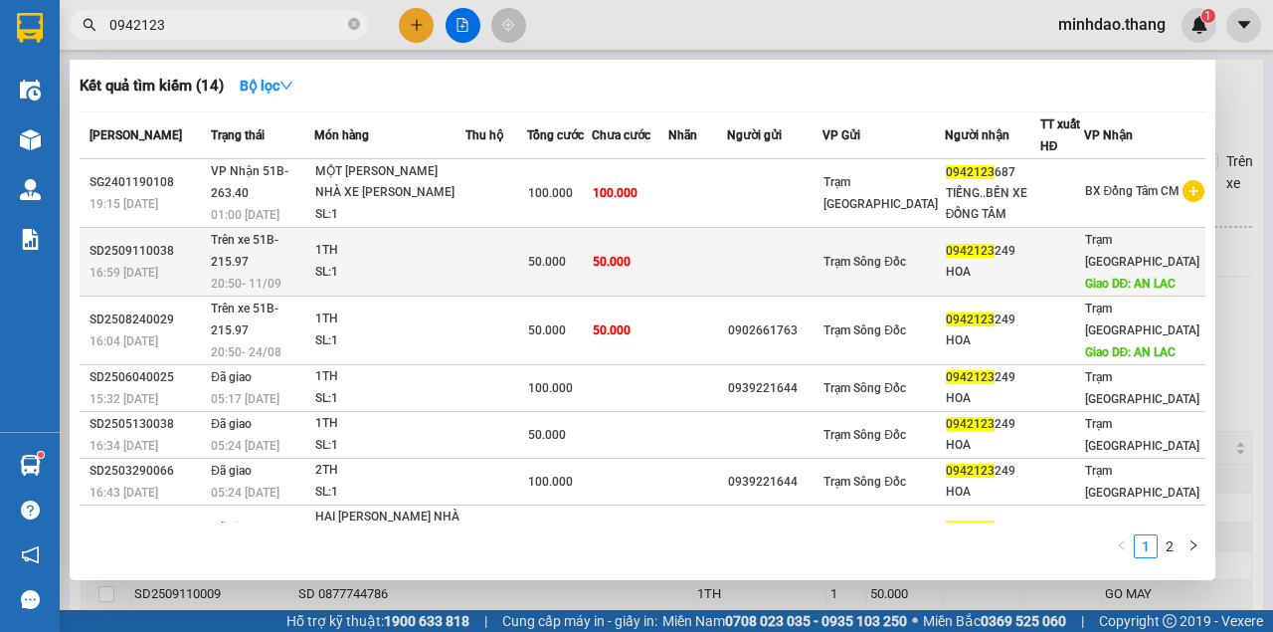
click at [631, 266] on span "50.000" at bounding box center [612, 262] width 38 height 14
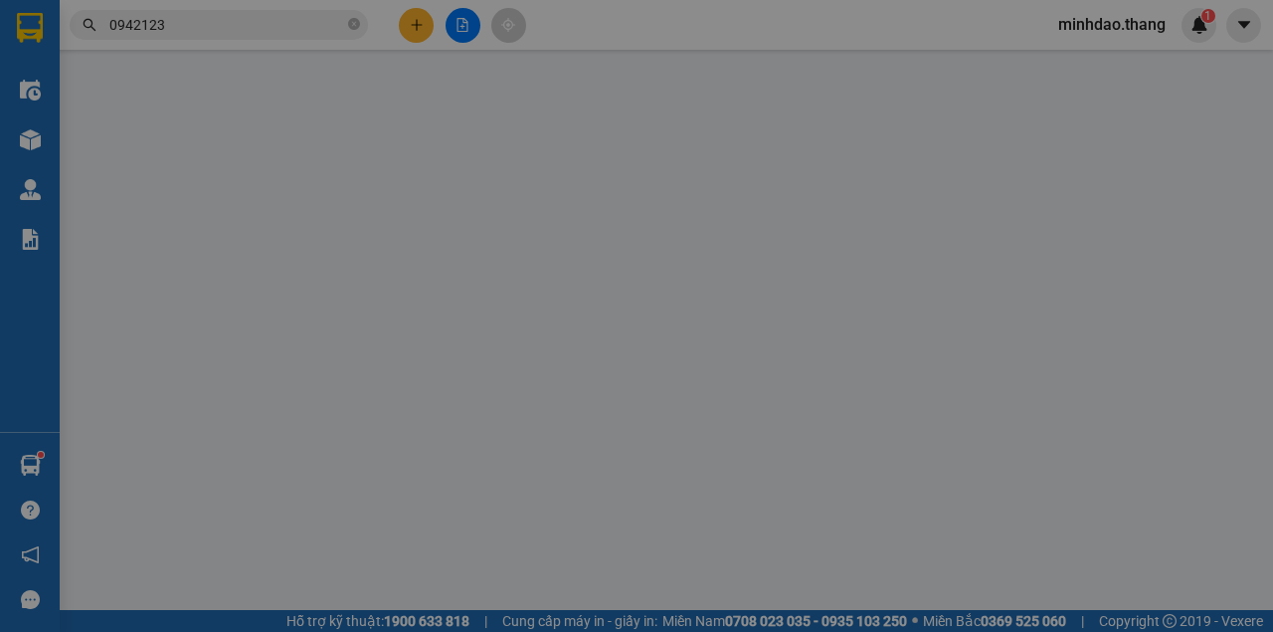
type input "0947344336"
type input "0942123249"
type input "HOA"
type input "AN LAC"
type input "50.000"
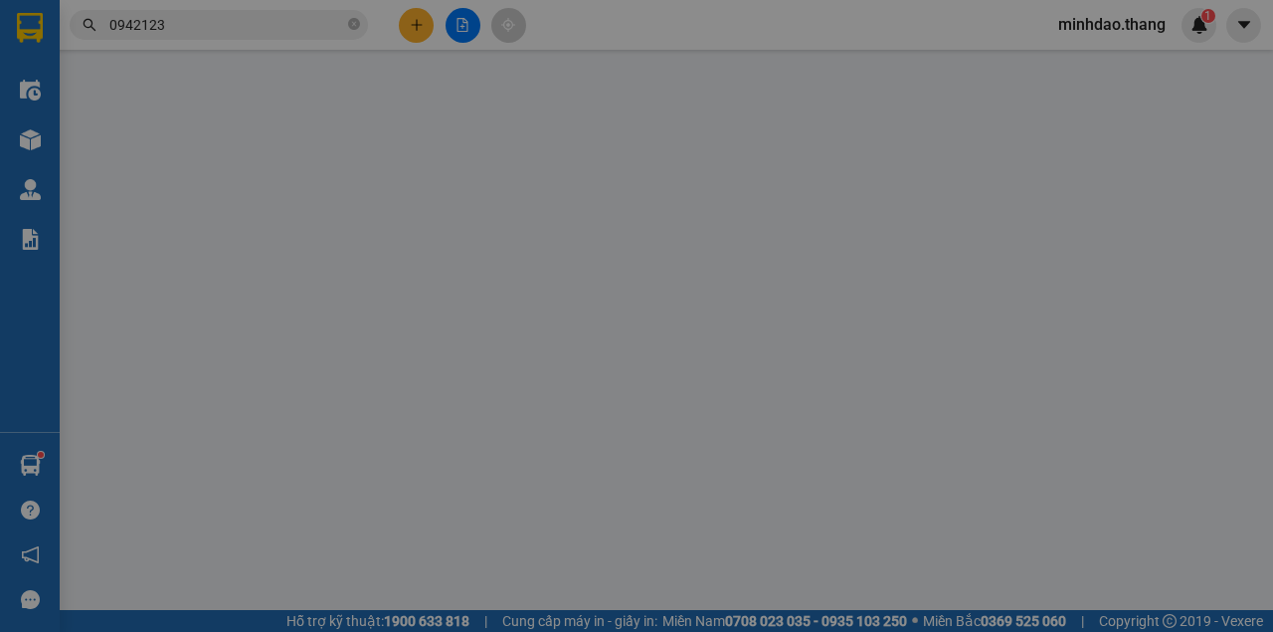
type input "50.000"
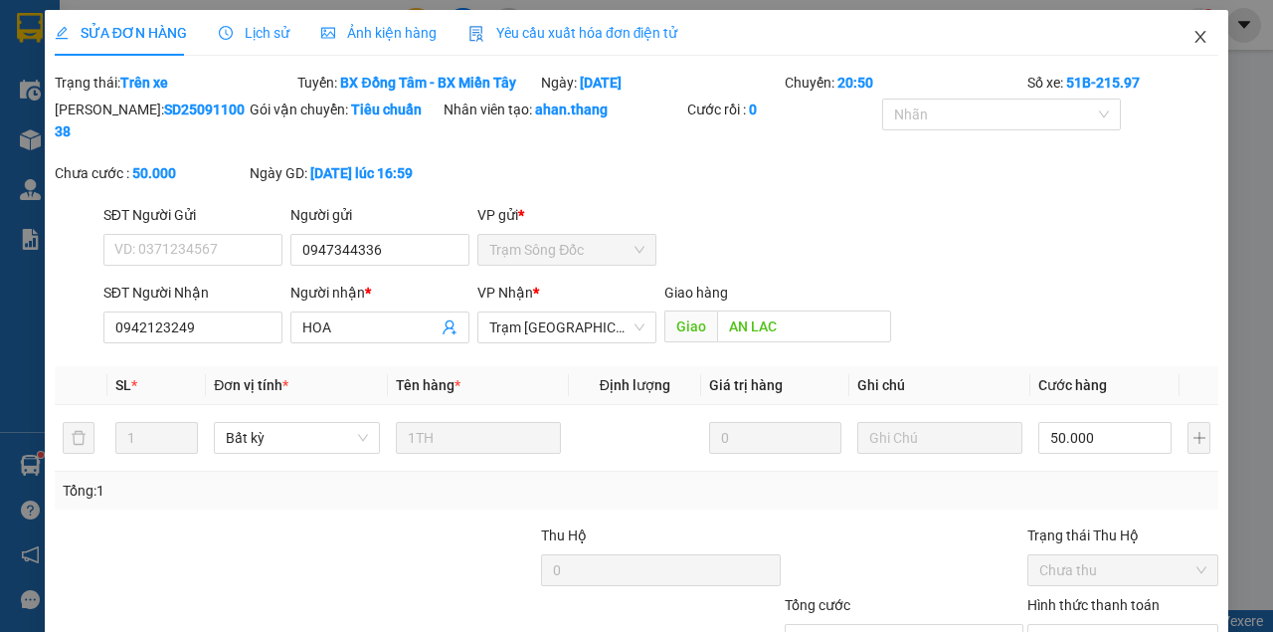
click at [1186, 50] on span "Close" at bounding box center [1201, 38] width 56 height 56
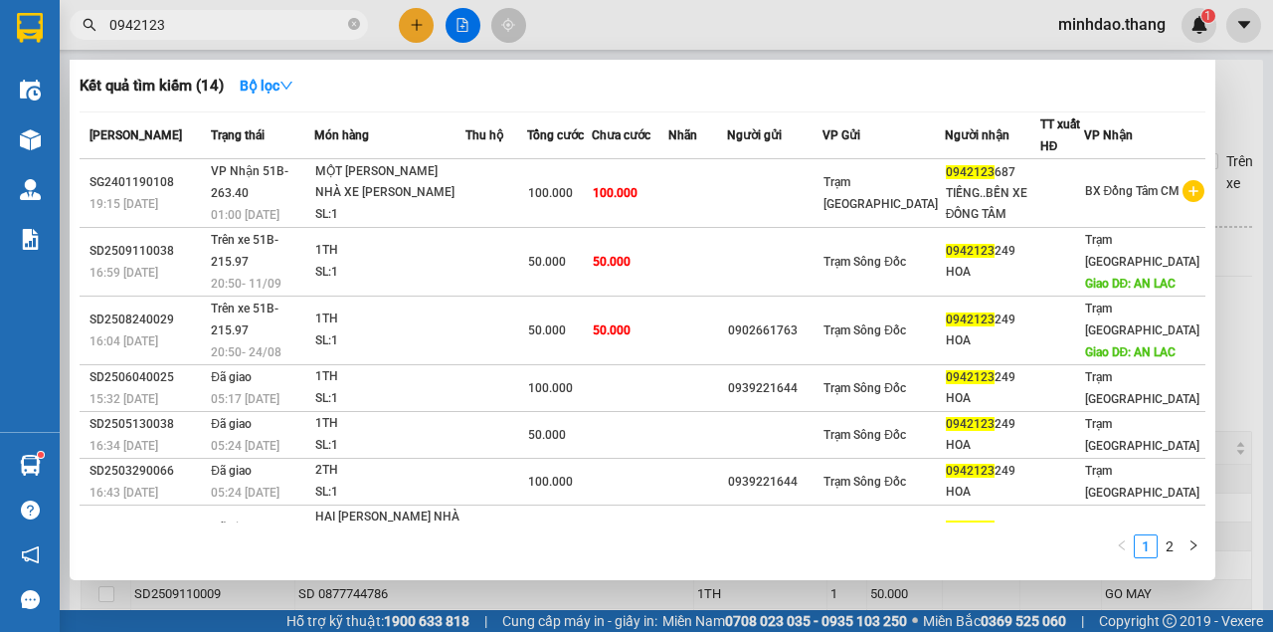
click at [360, 26] on span "0942123" at bounding box center [219, 25] width 298 height 30
drag, startPoint x: 358, startPoint y: 22, endPoint x: 348, endPoint y: 24, distance: 10.1
click at [358, 22] on icon "close-circle" at bounding box center [354, 24] width 12 height 12
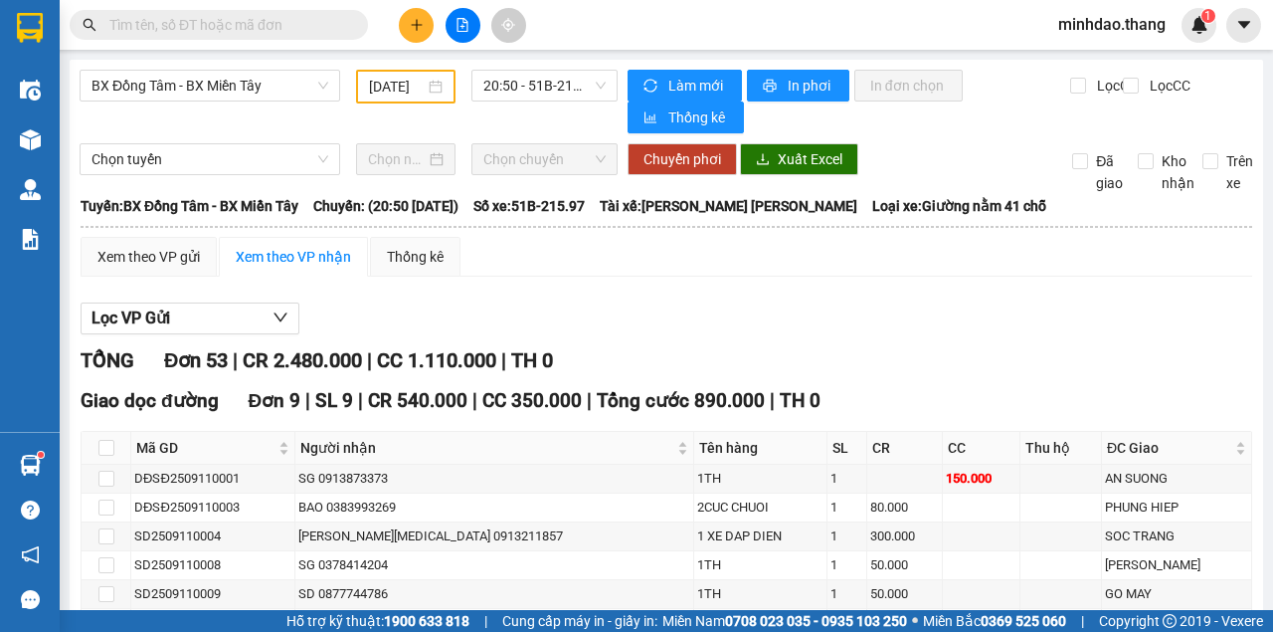
click at [284, 22] on input "text" at bounding box center [226, 25] width 235 height 22
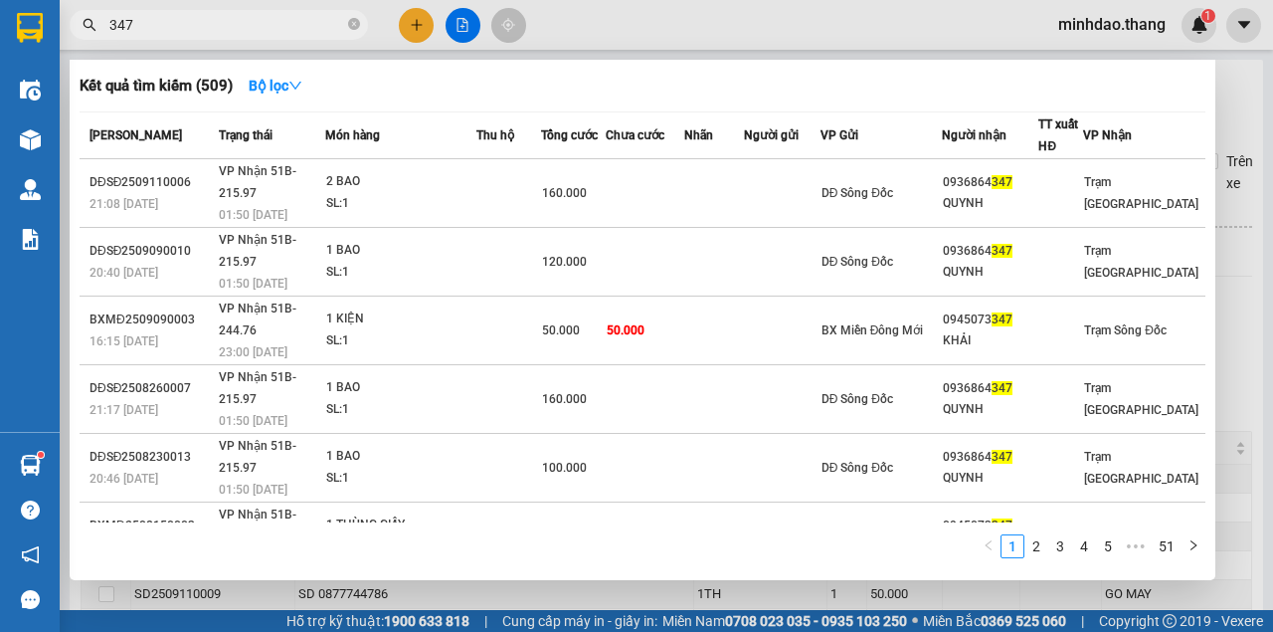
drag, startPoint x: 352, startPoint y: 24, endPoint x: 417, endPoint y: 115, distance: 112.0
click at [388, 43] on div "Kết quả tìm kiếm ( 509 ) Bộ lọc Mã ĐH Trạng thái Món hàng Thu hộ Tổng cước Chưa…" at bounding box center [194, 25] width 388 height 35
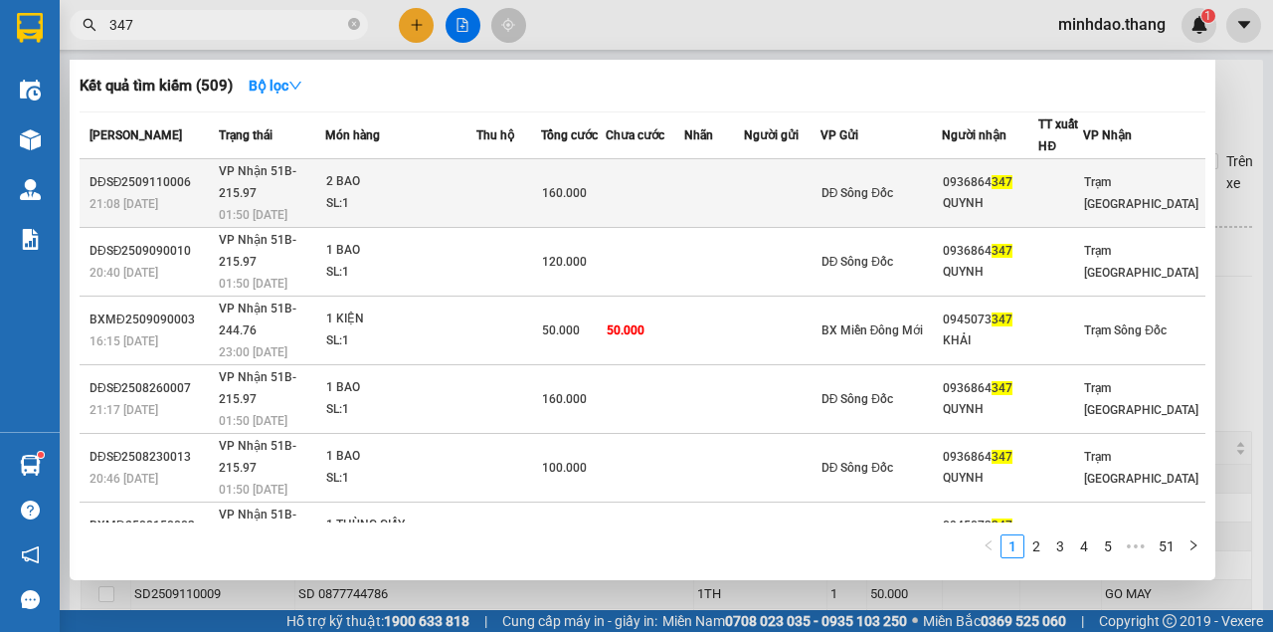
type input "347"
click at [439, 171] on div "2 BAO" at bounding box center [400, 182] width 149 height 22
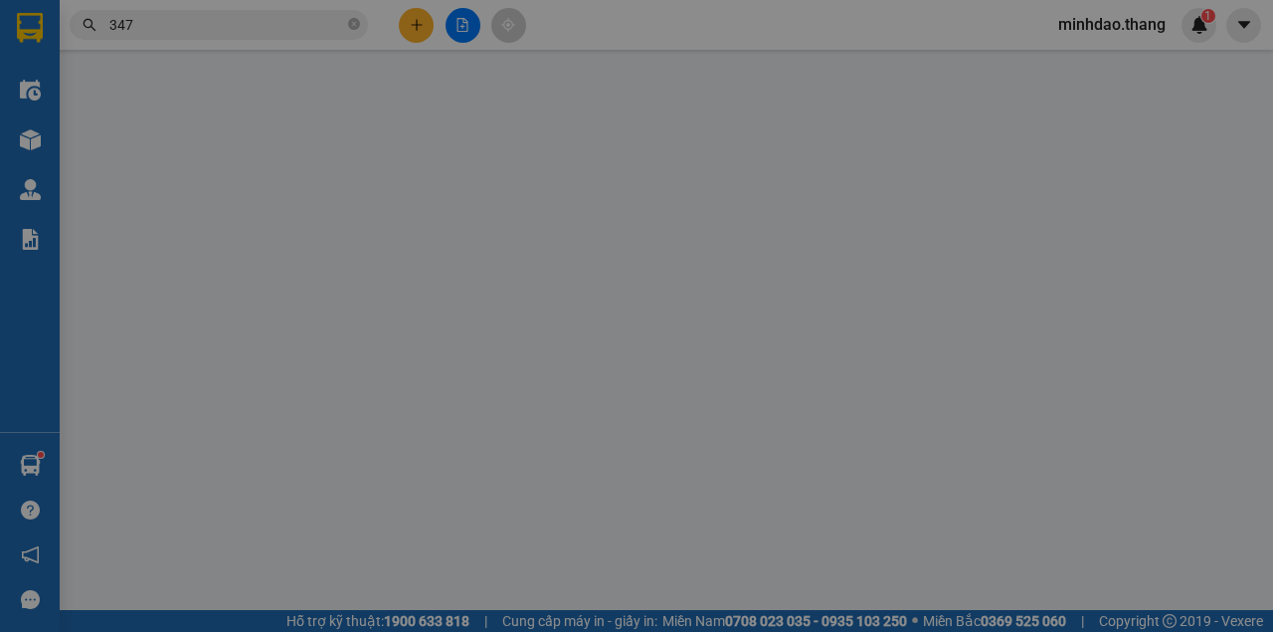
type input "0936864347"
type input "QUYNH"
type input "160.000"
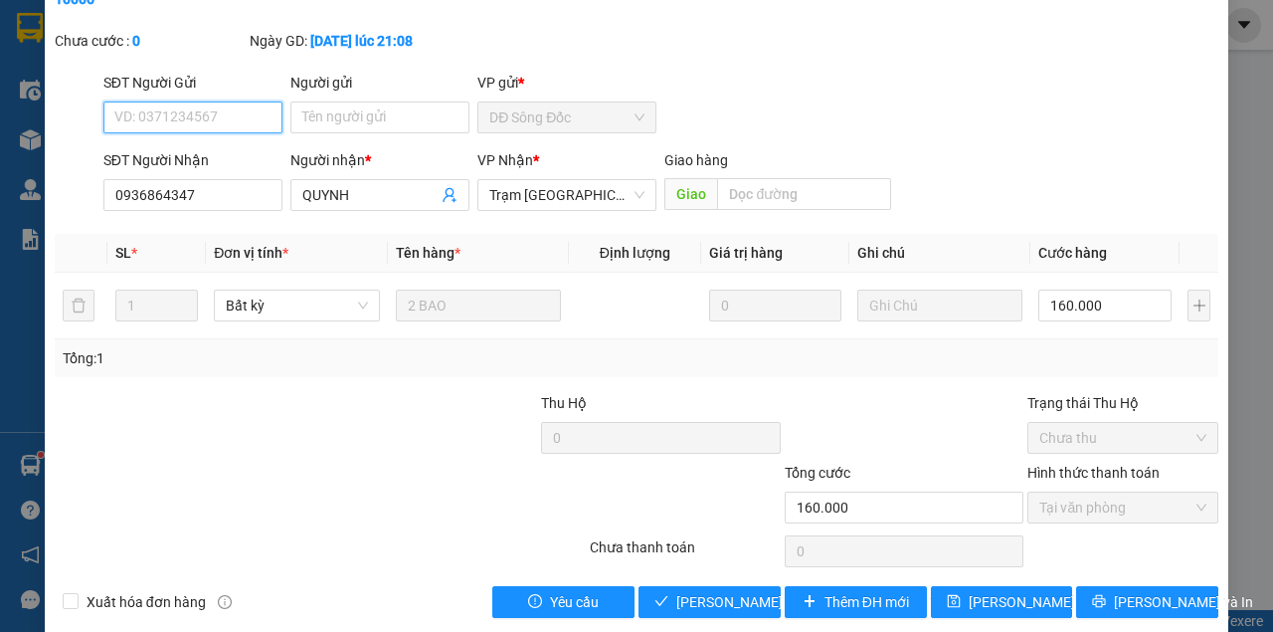
scroll to position [128, 0]
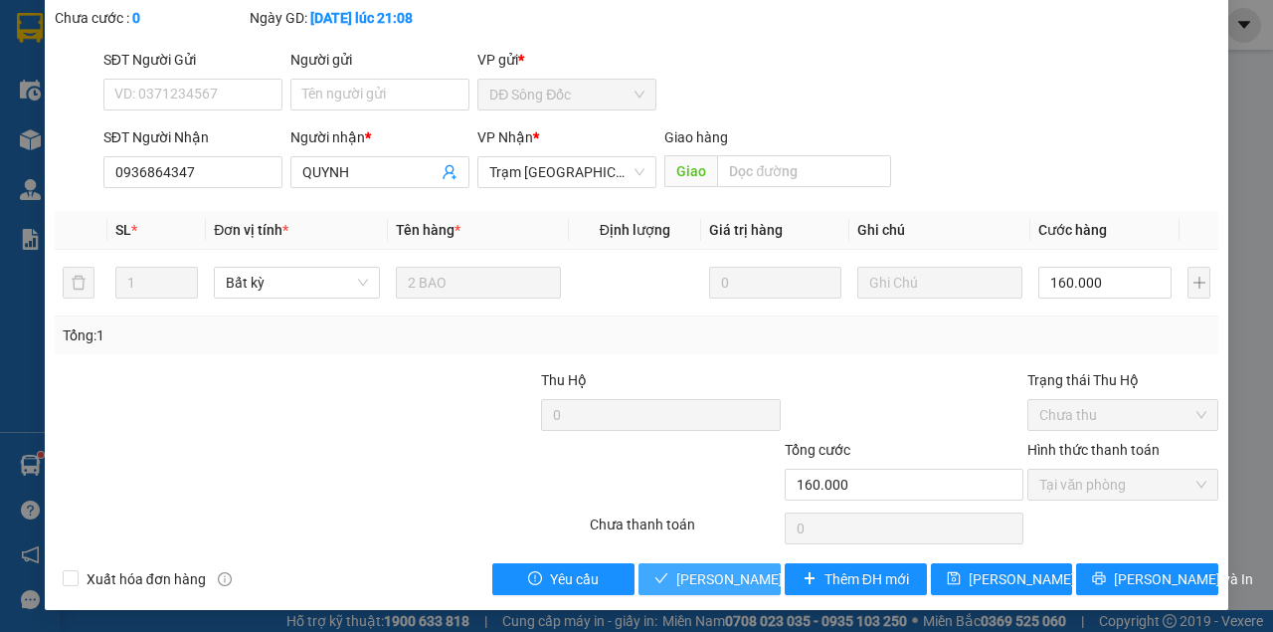
click at [731, 585] on span "[PERSON_NAME] và Giao hàng" at bounding box center [810, 579] width 269 height 22
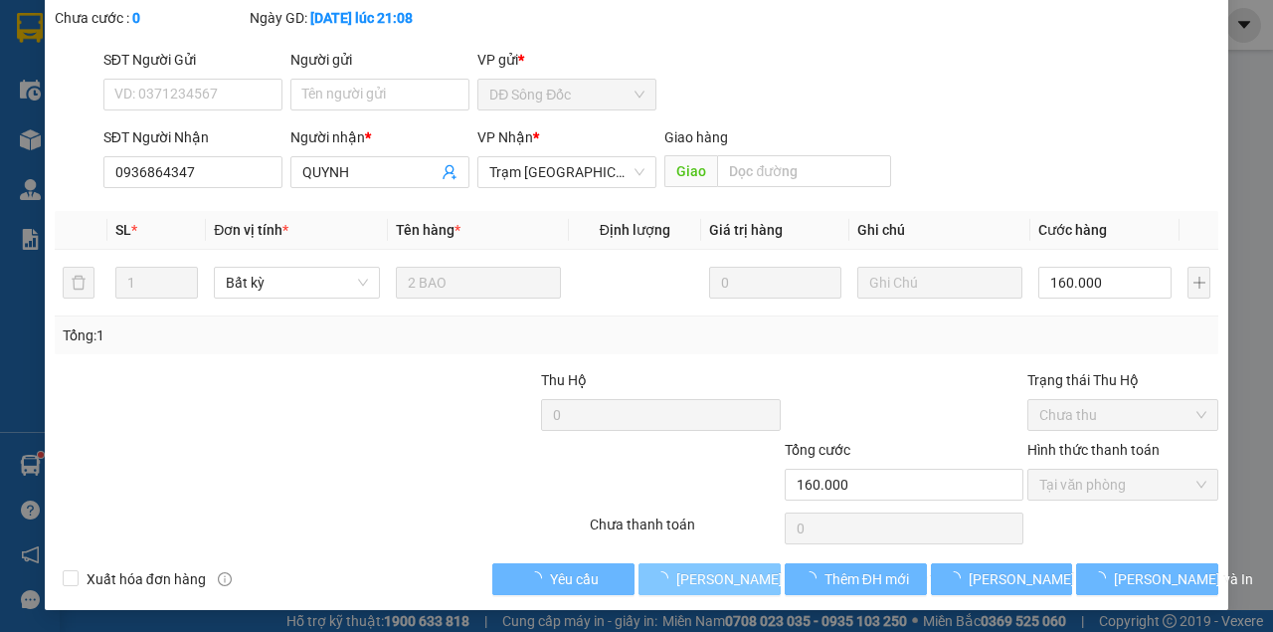
click at [732, 585] on span "[PERSON_NAME] và Giao hàng" at bounding box center [810, 579] width 269 height 22
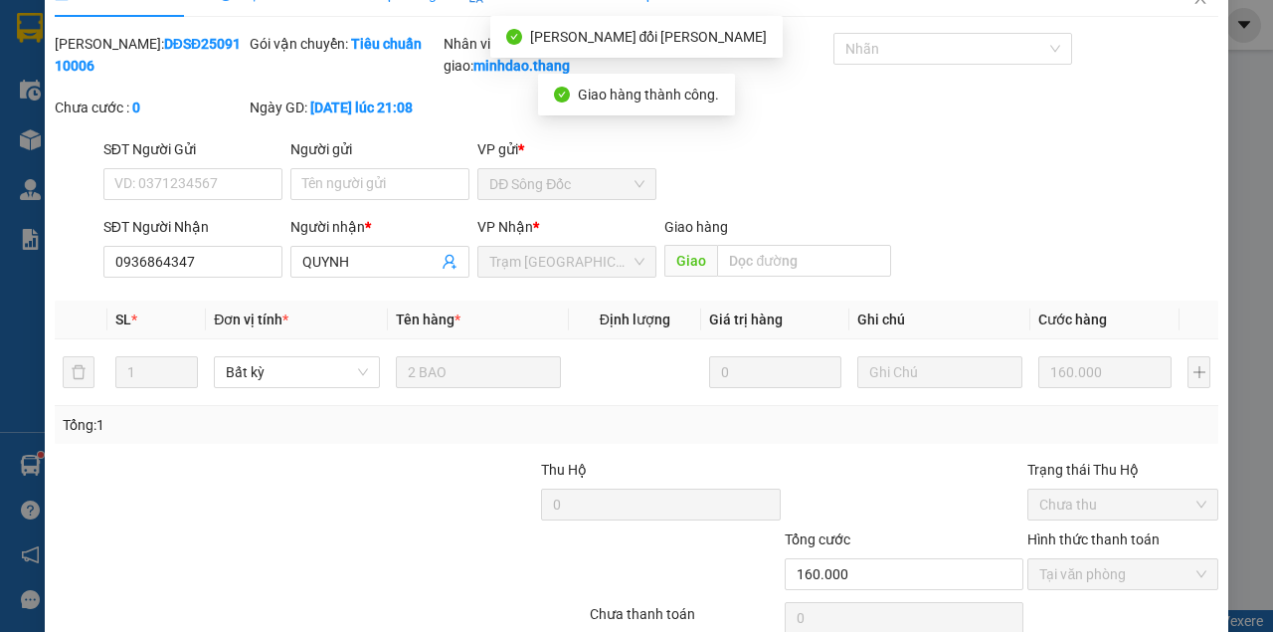
scroll to position [0, 0]
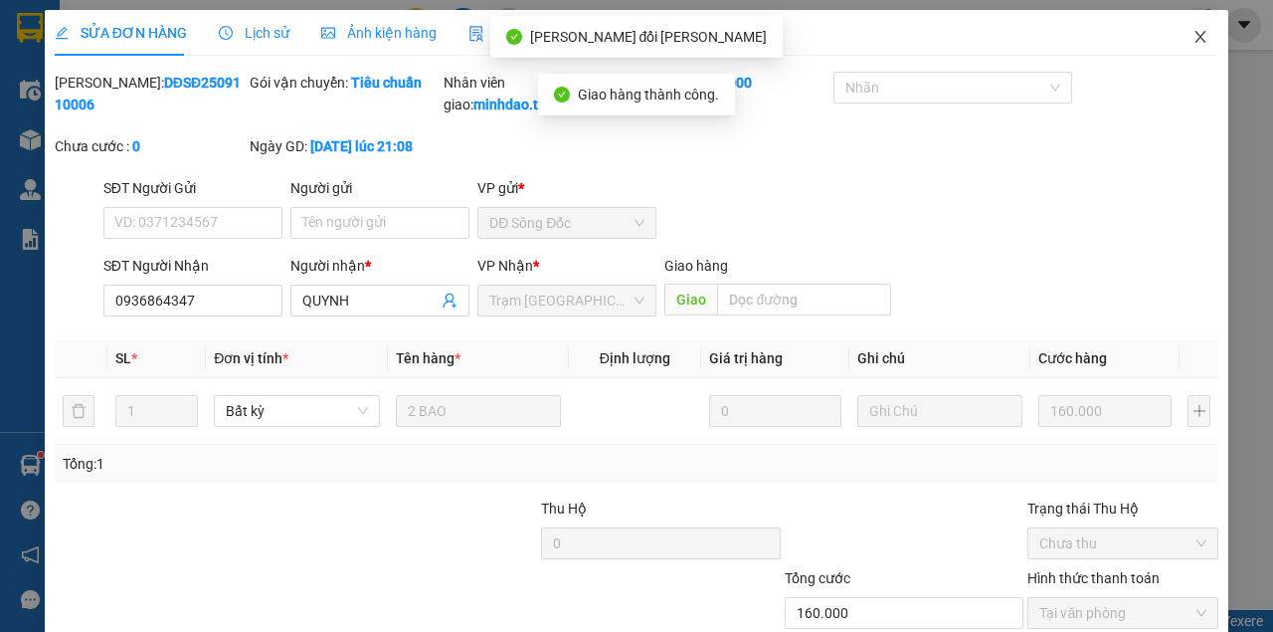
click at [1195, 30] on span "Close" at bounding box center [1201, 38] width 56 height 56
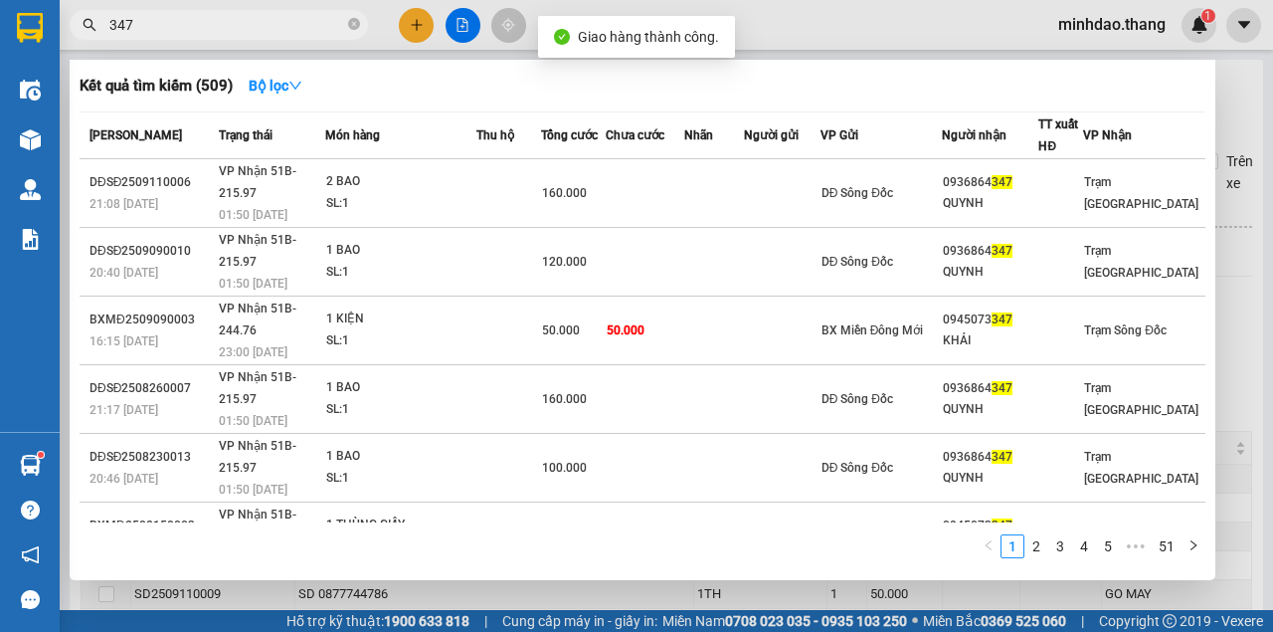
drag, startPoint x: 355, startPoint y: 27, endPoint x: 336, endPoint y: 27, distance: 18.9
click at [354, 27] on icon "close-circle" at bounding box center [354, 24] width 12 height 12
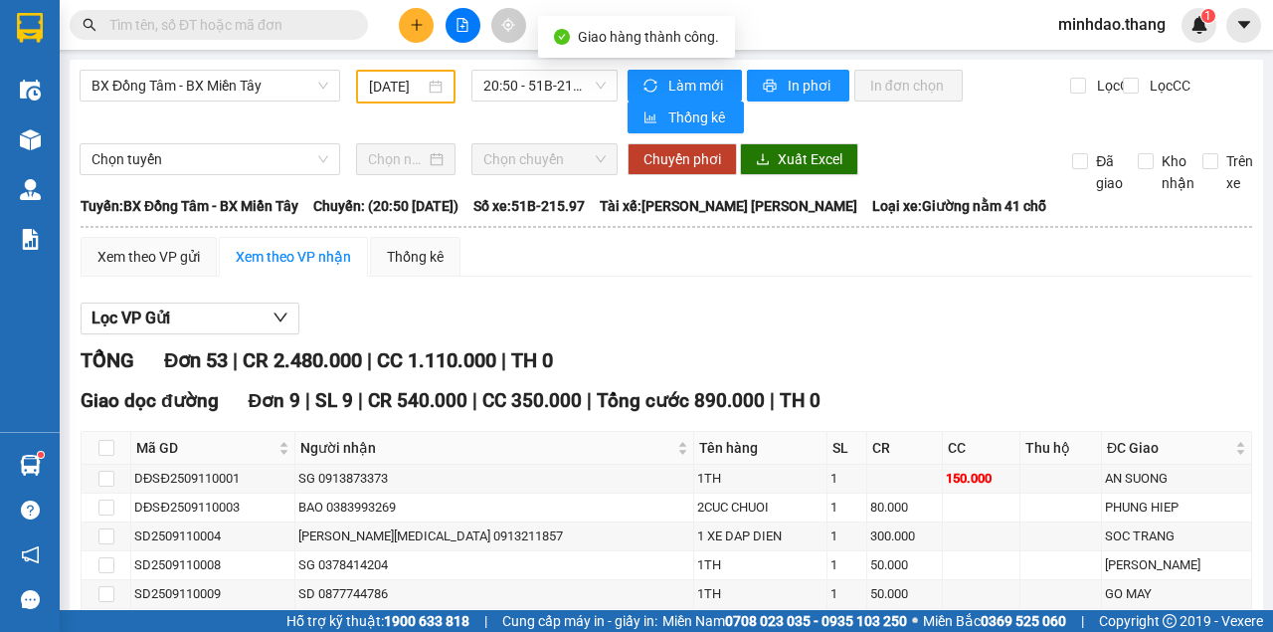
click at [306, 26] on input "text" at bounding box center [226, 25] width 235 height 22
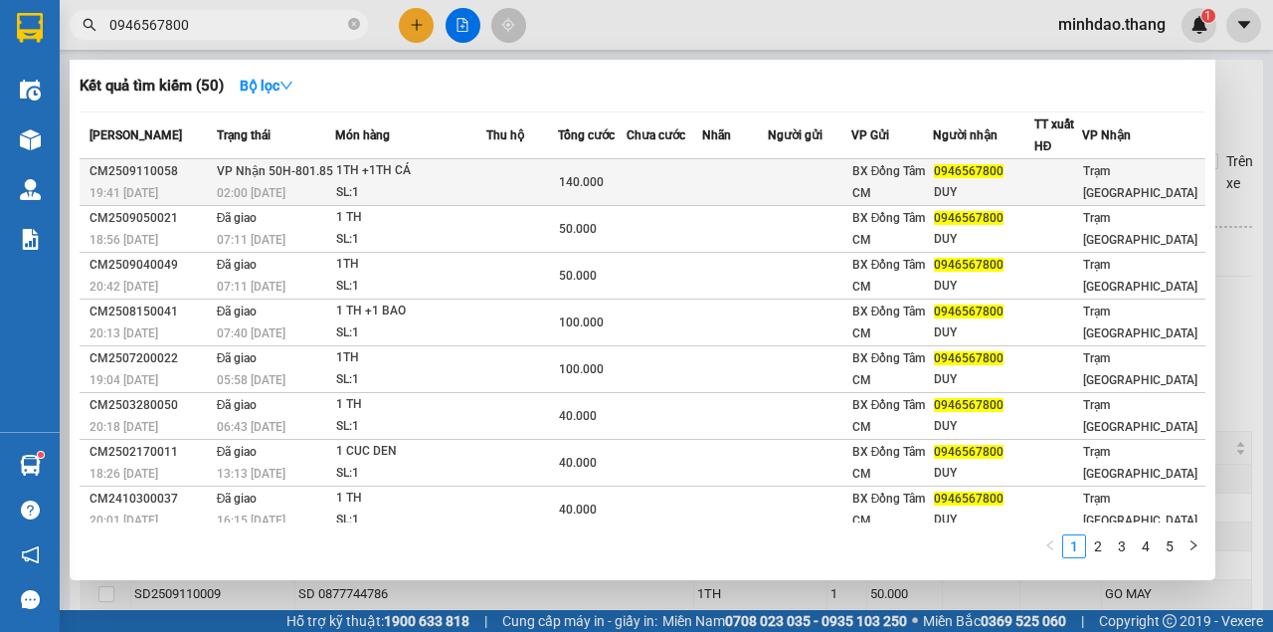
type input "0946567800"
click at [583, 189] on span "140.000" at bounding box center [581, 182] width 45 height 14
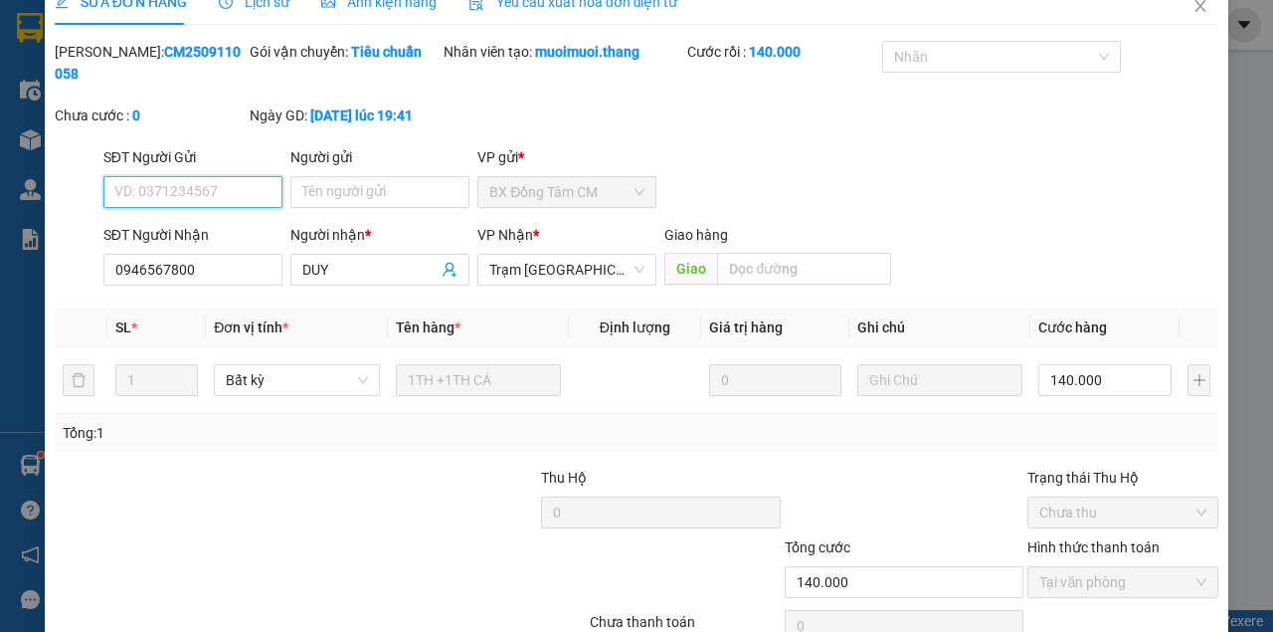
scroll to position [128, 0]
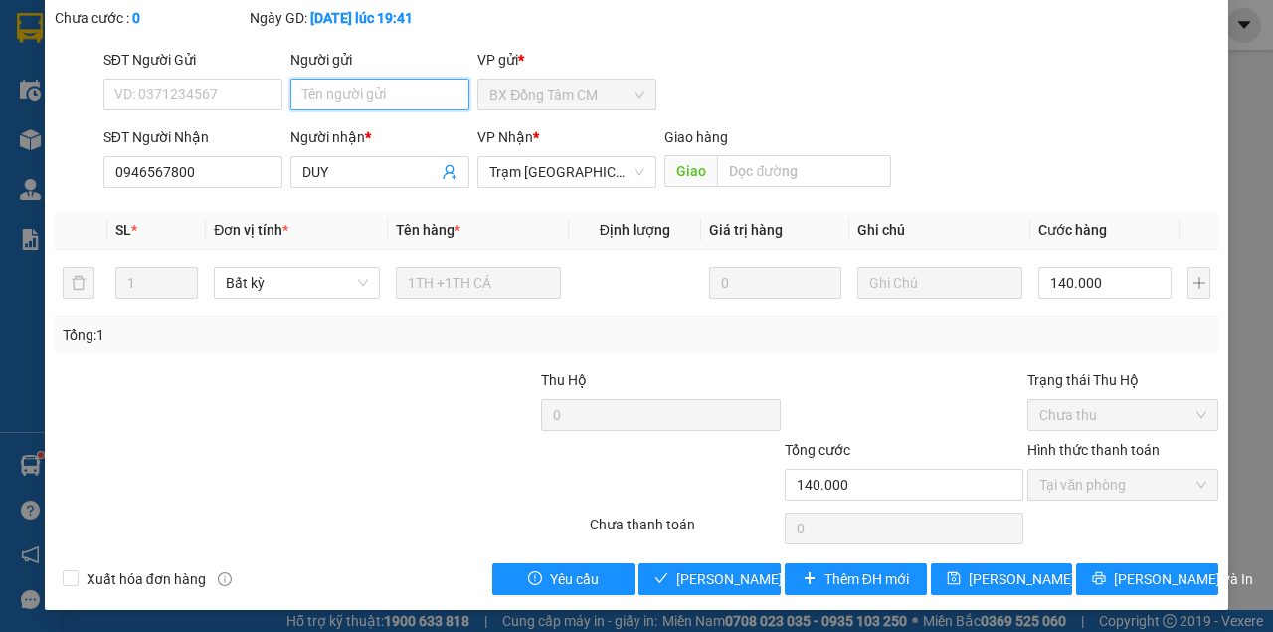
click at [384, 95] on input "Người gửi" at bounding box center [379, 95] width 179 height 32
click at [391, 103] on input "Người gửi" at bounding box center [379, 95] width 179 height 32
type input "0901239600"
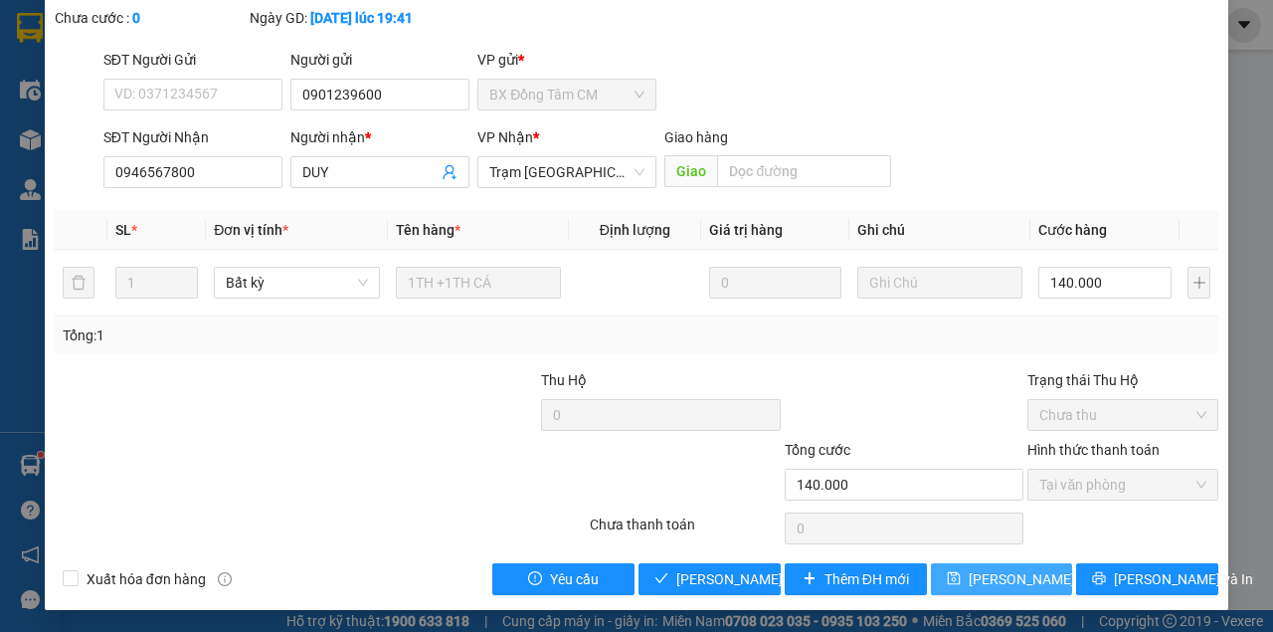
click at [1025, 591] on button "[PERSON_NAME] thay đổi" at bounding box center [1002, 579] width 142 height 32
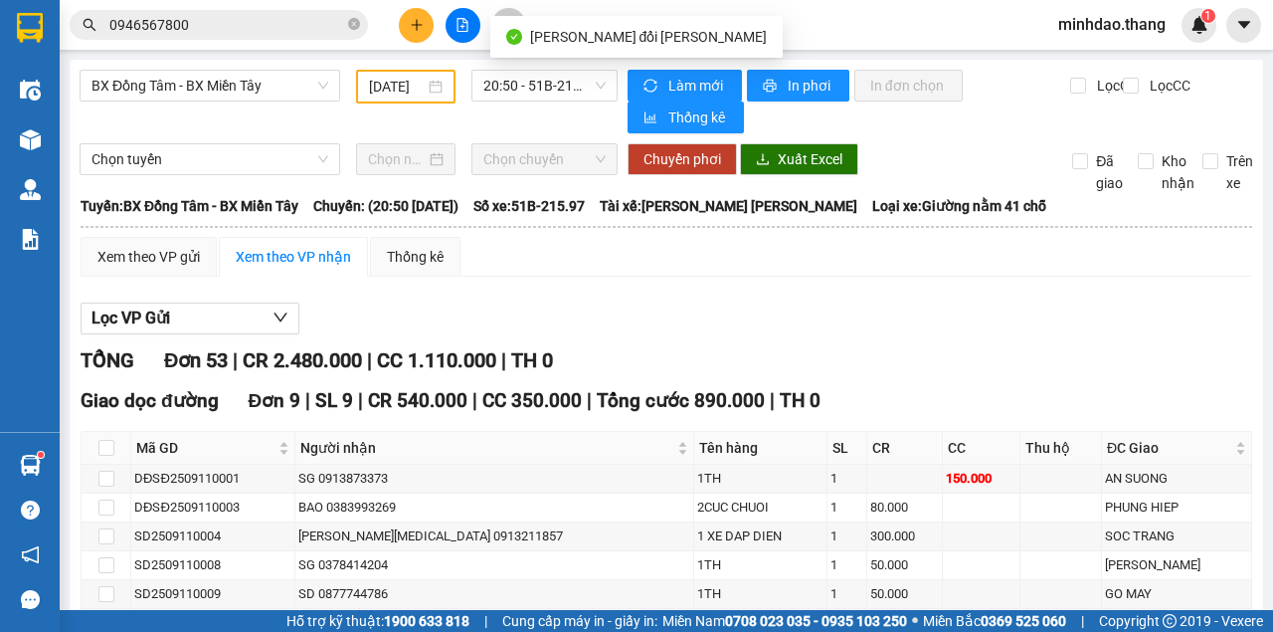
click at [281, 16] on input "0946567800" at bounding box center [226, 25] width 235 height 22
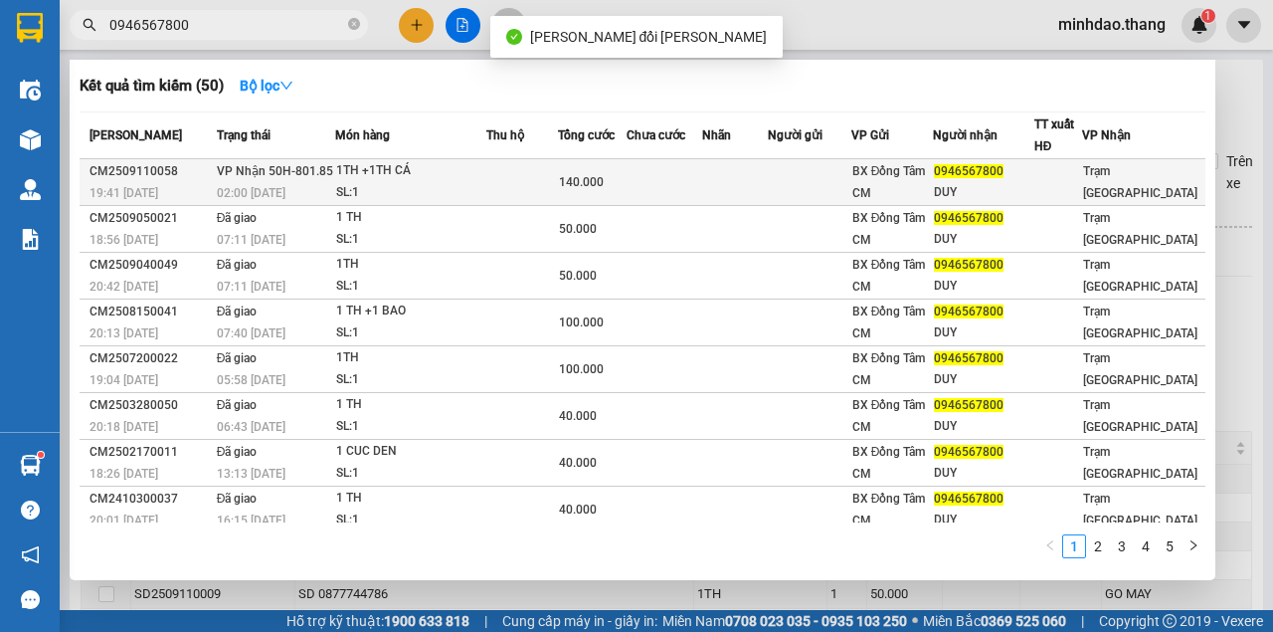
click at [571, 169] on td "140.000" at bounding box center [592, 182] width 69 height 47
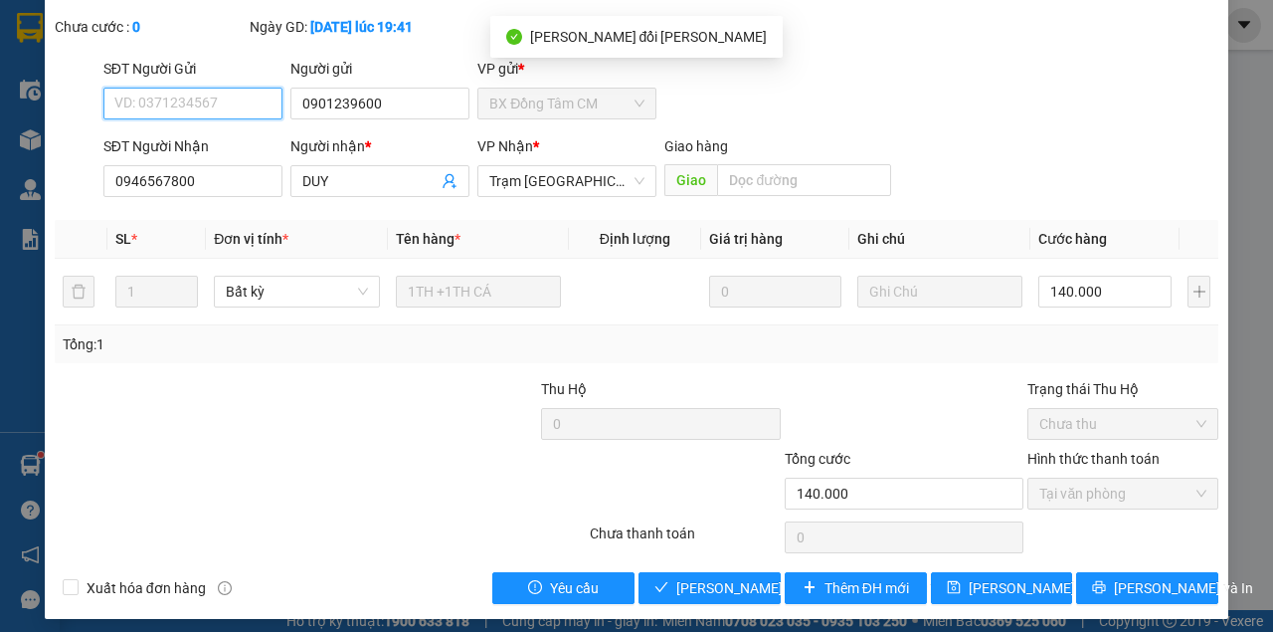
scroll to position [128, 0]
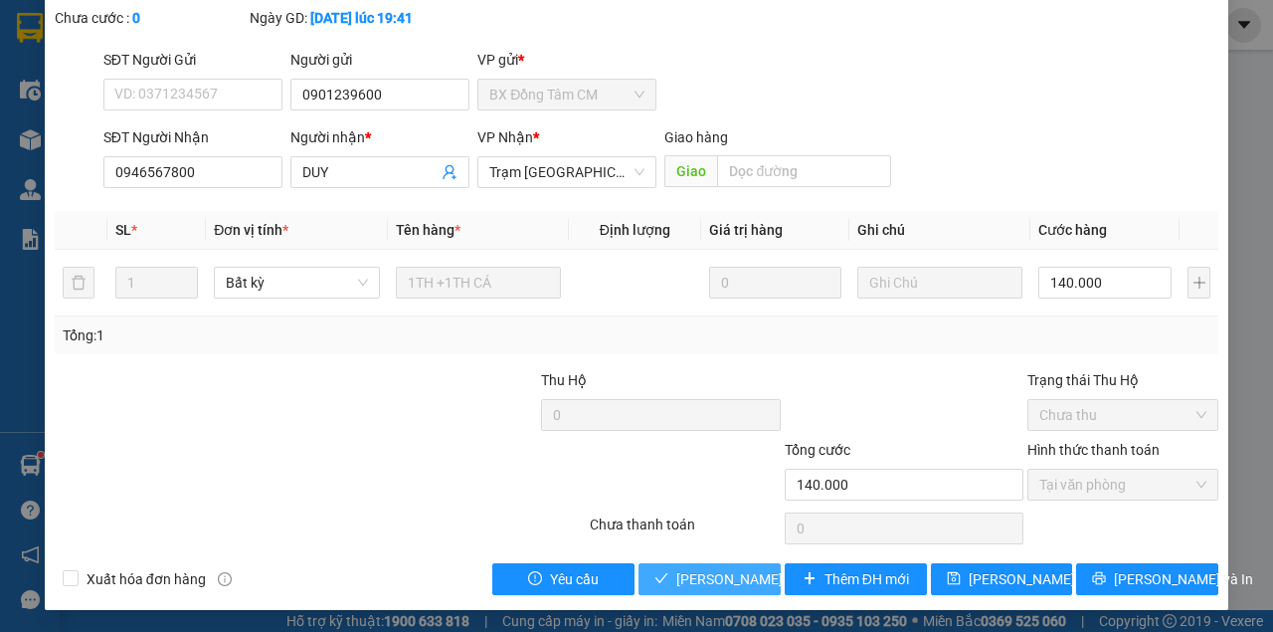
click at [725, 568] on span "[PERSON_NAME] và Giao hàng" at bounding box center [810, 579] width 269 height 22
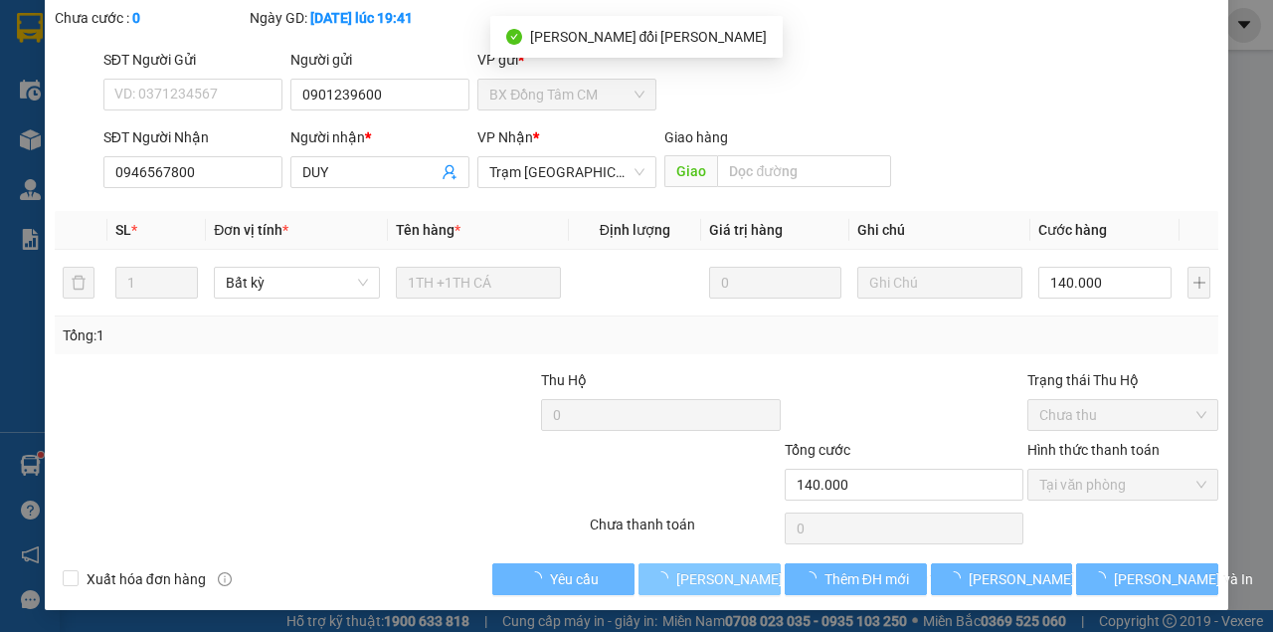
click at [725, 569] on span "[PERSON_NAME] và Giao hàng" at bounding box center [810, 579] width 269 height 22
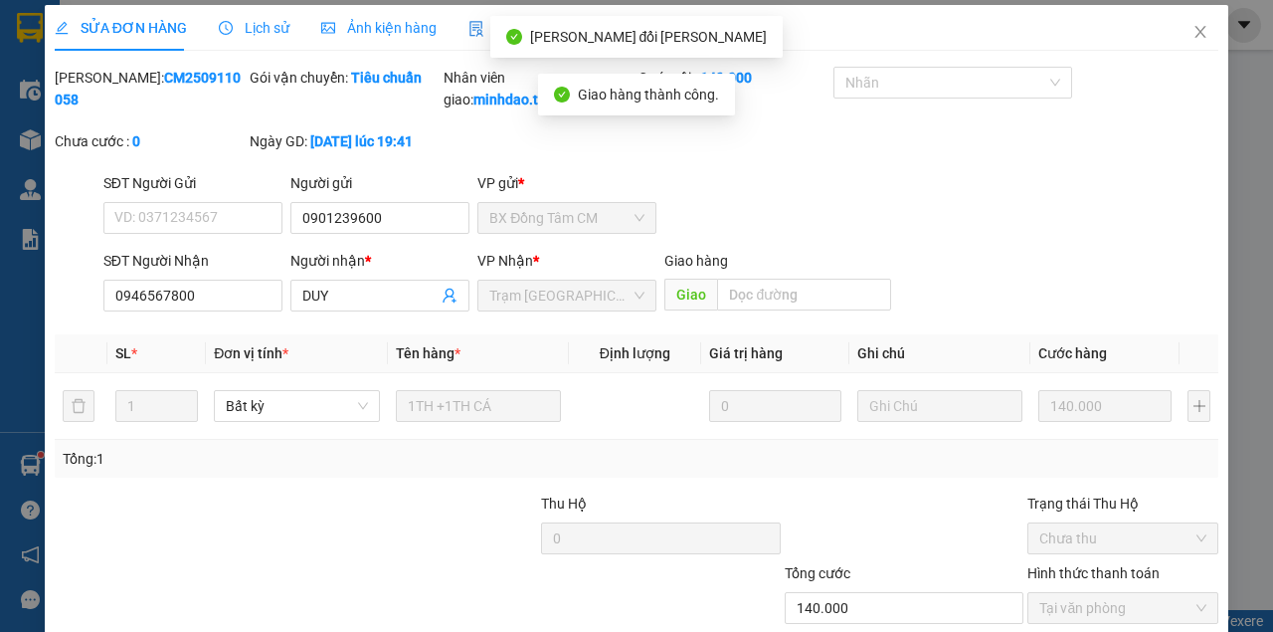
scroll to position [0, 0]
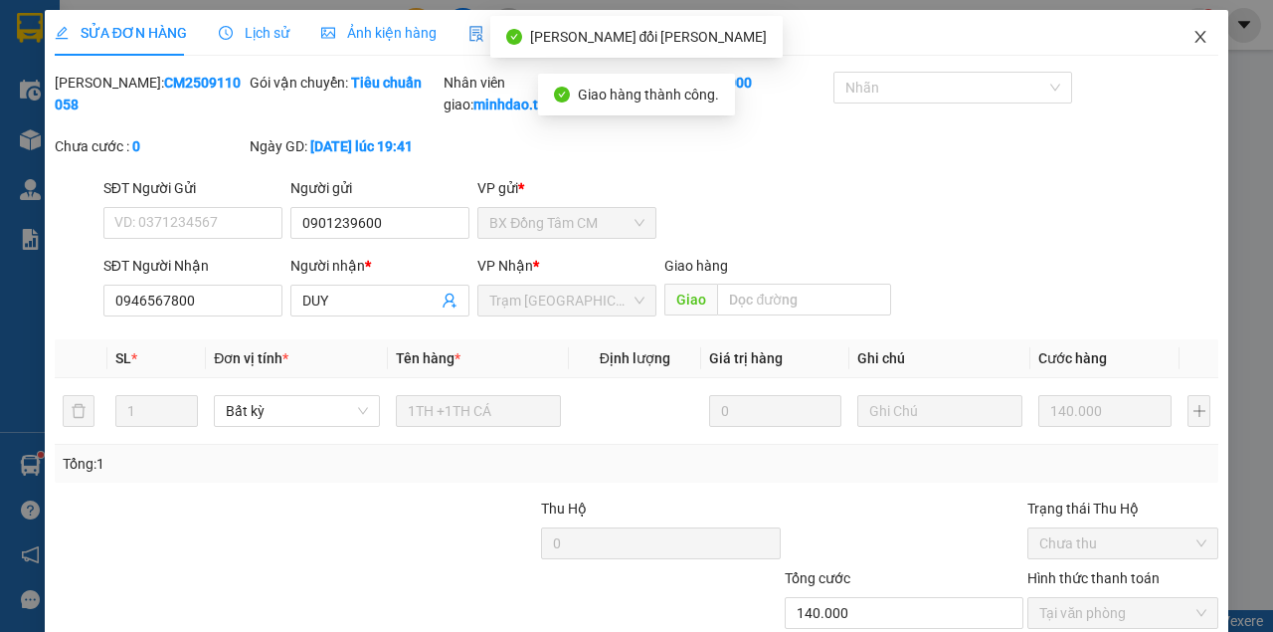
drag, startPoint x: 1191, startPoint y: 36, endPoint x: 312, endPoint y: 48, distance: 878.4
click at [1193, 42] on icon "close" at bounding box center [1201, 37] width 16 height 16
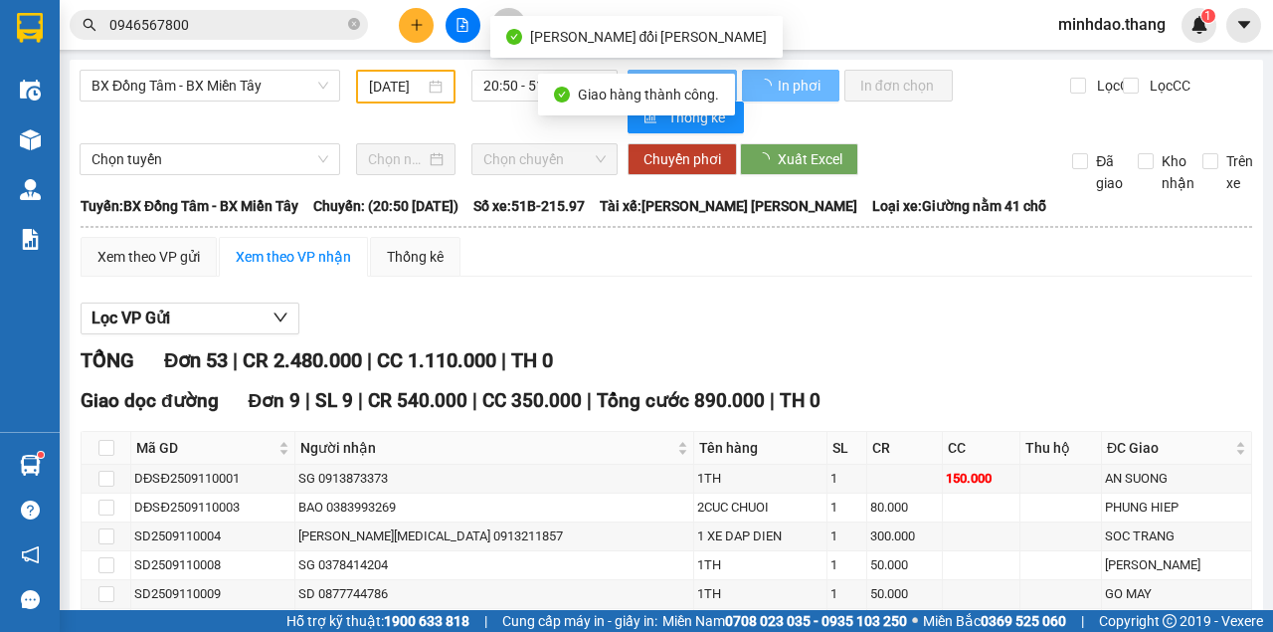
click at [285, 26] on input "0946567800" at bounding box center [226, 25] width 235 height 22
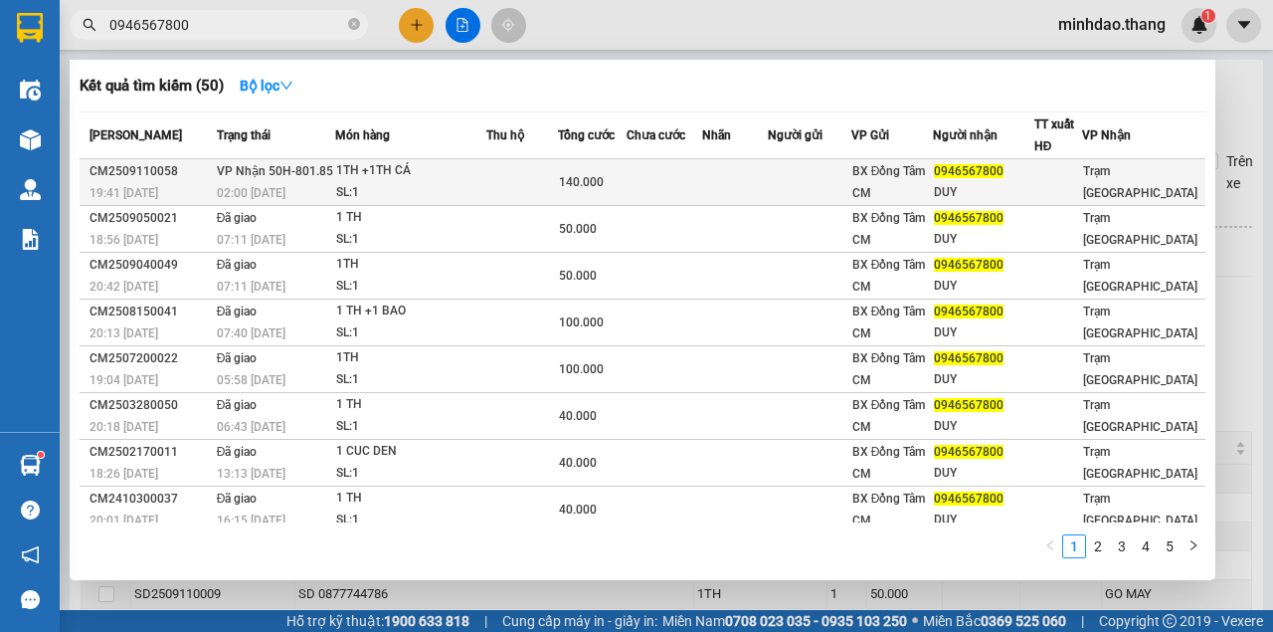
click at [456, 167] on div "1TH +1TH CÁ" at bounding box center [410, 171] width 149 height 22
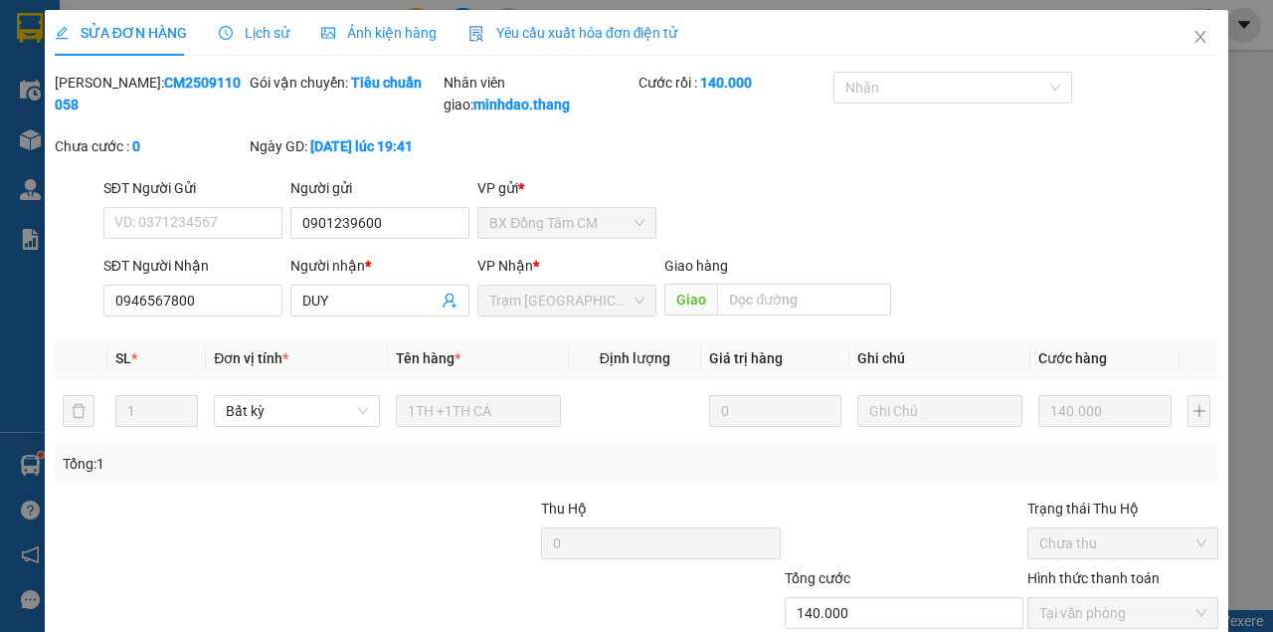
type input "0901239600"
type input "0946567800"
type input "DUY"
type input "140.000"
click at [1190, 47] on span "Close" at bounding box center [1201, 38] width 56 height 56
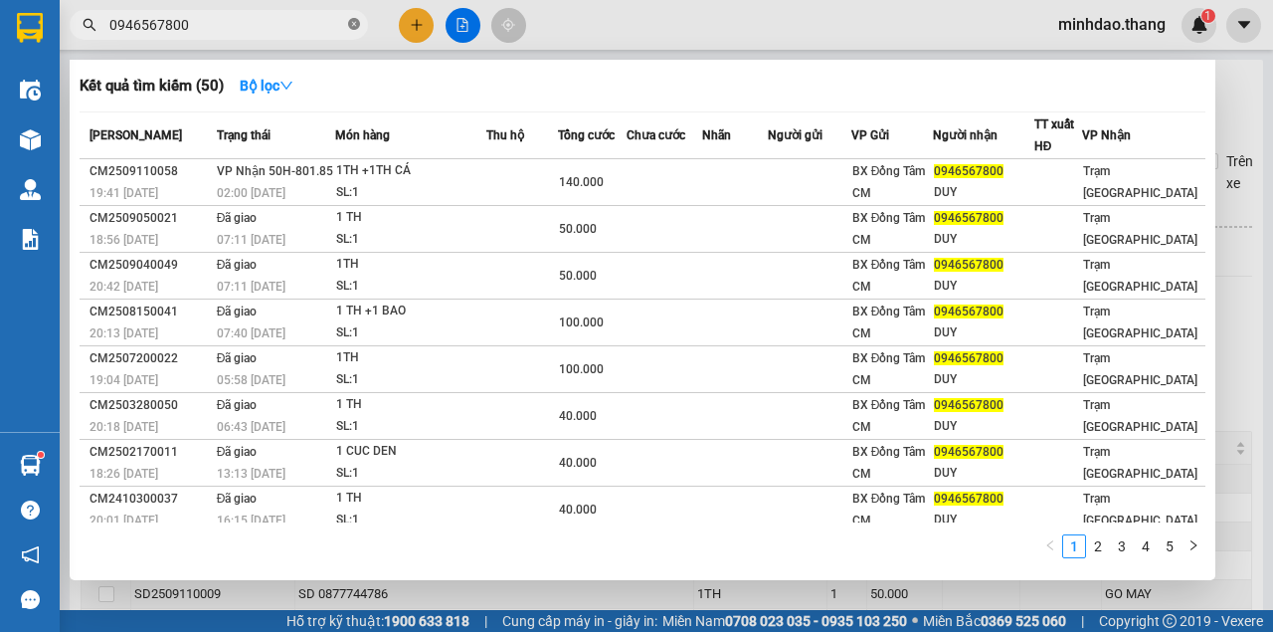
click at [355, 21] on icon "close-circle" at bounding box center [354, 24] width 12 height 12
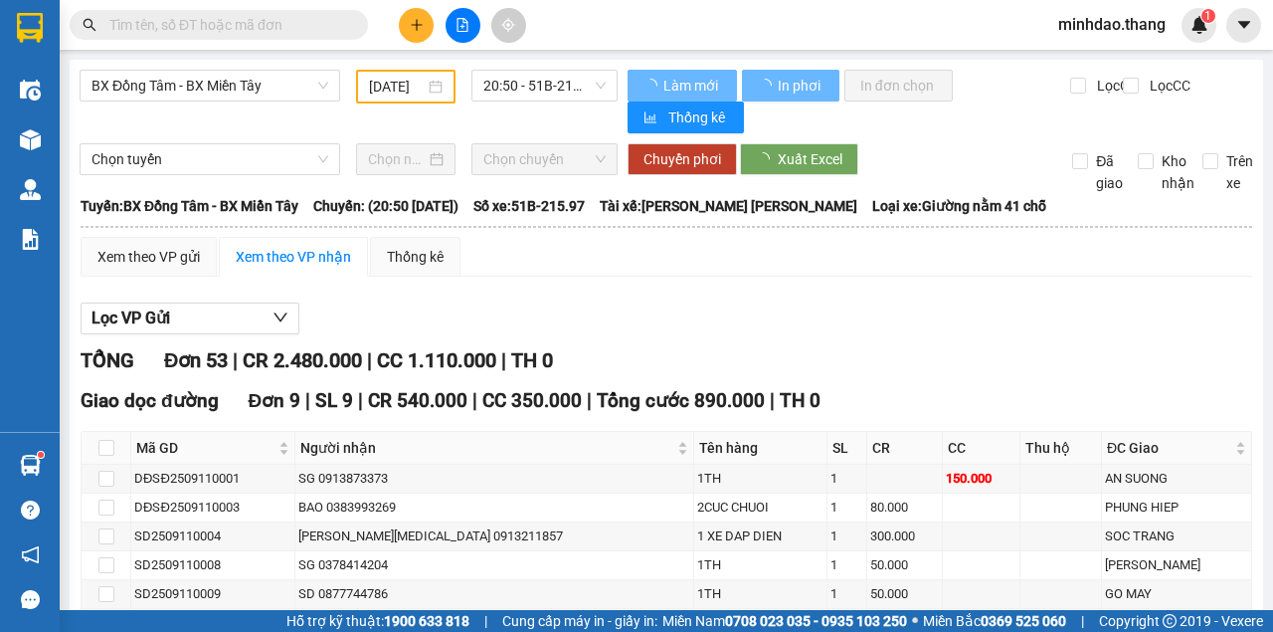
click at [280, 24] on input "text" at bounding box center [226, 25] width 235 height 22
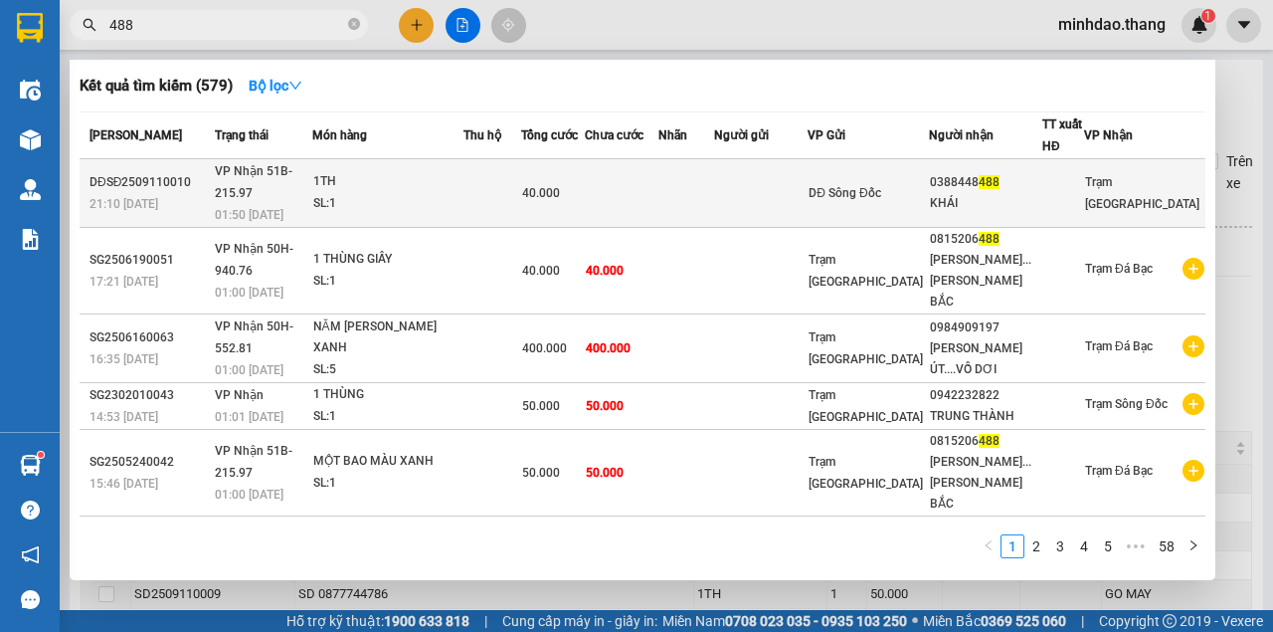
type input "488"
click at [560, 187] on span "40.000" at bounding box center [541, 193] width 38 height 14
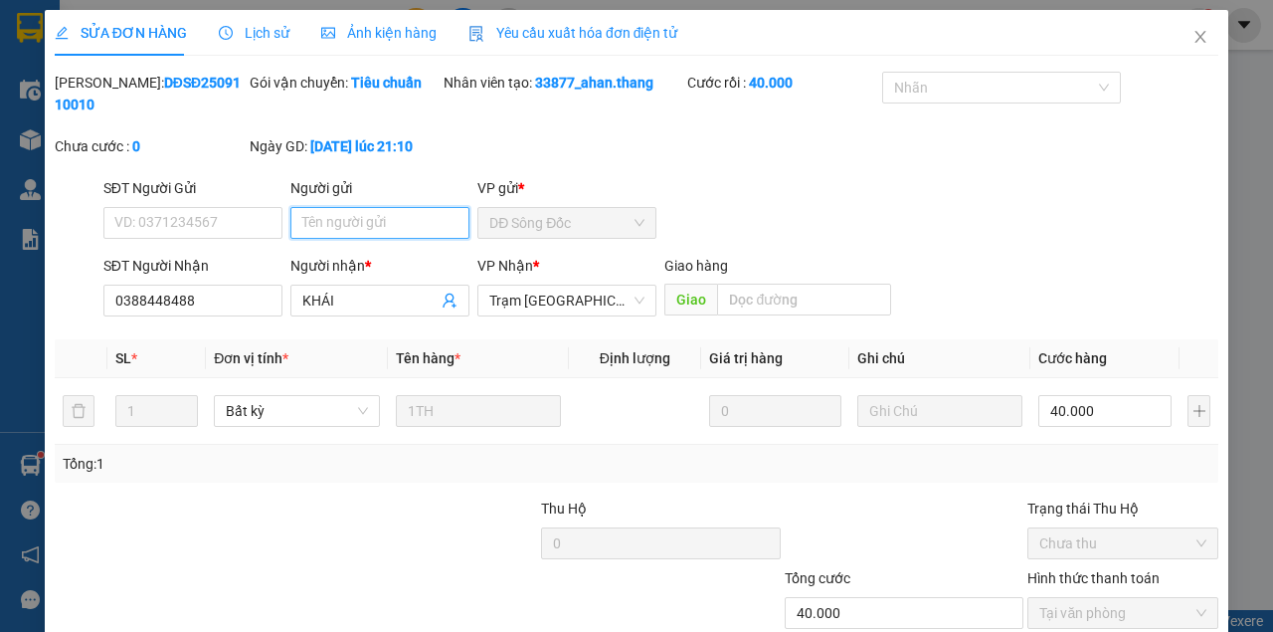
click at [350, 215] on input "Người gửi" at bounding box center [379, 223] width 179 height 32
click at [350, 217] on input "Người gửi" at bounding box center [379, 223] width 179 height 32
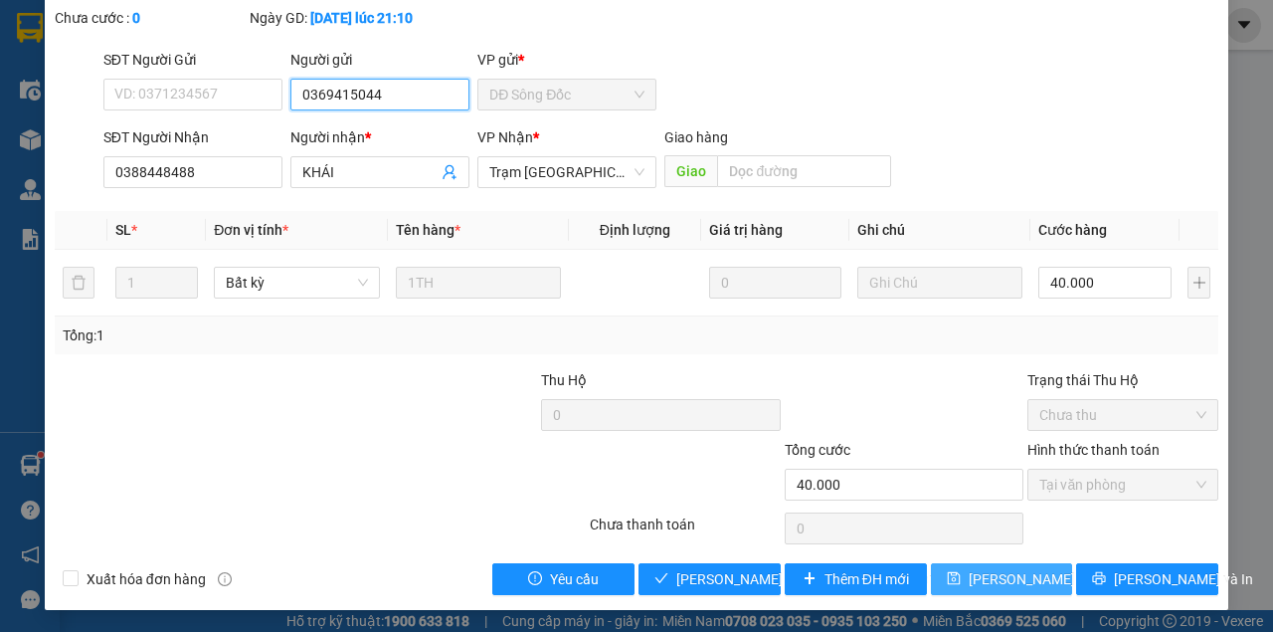
type input "0369415044"
click at [1007, 572] on span "[PERSON_NAME] thay đổi" at bounding box center [1033, 579] width 128 height 22
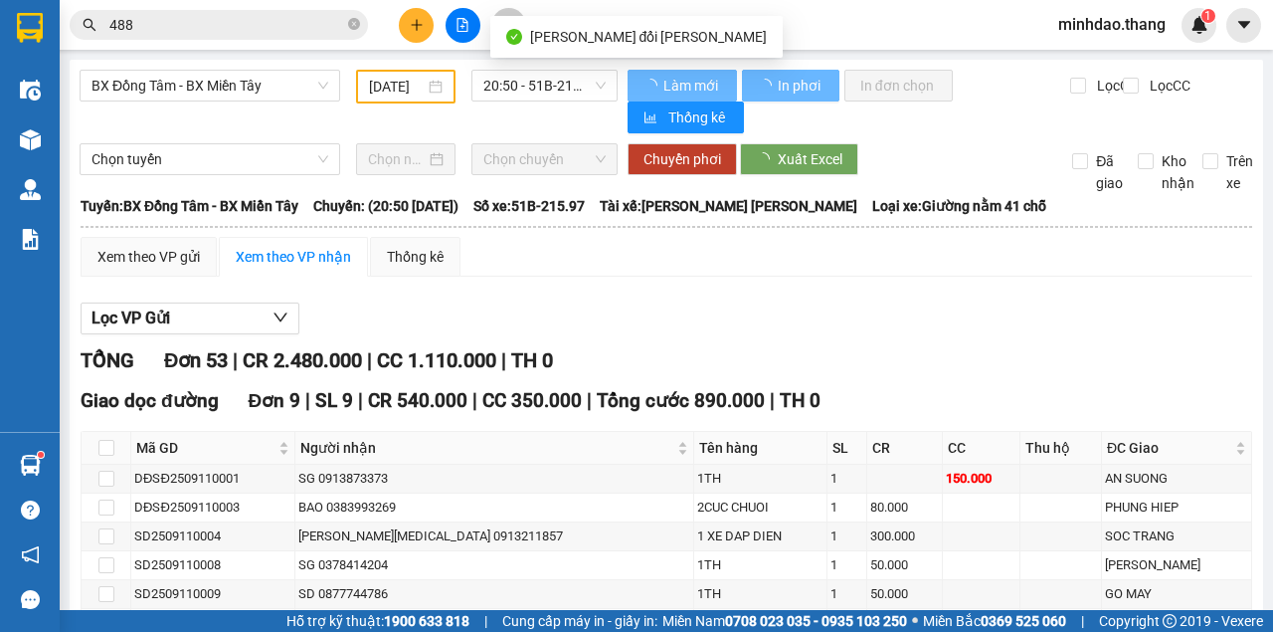
click at [228, 40] on div "Kết quả tìm kiếm ( 579 ) Bộ lọc Mã ĐH Trạng thái Món hàng Thu hộ Tổng cước Chưa…" at bounding box center [194, 25] width 388 height 35
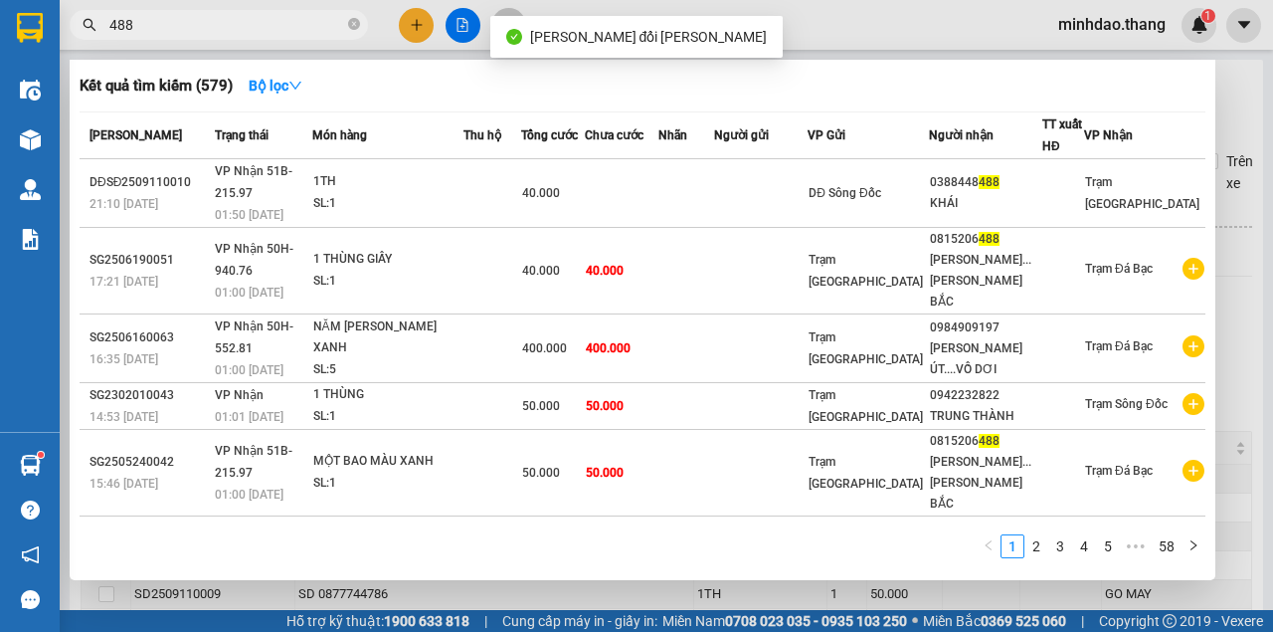
click at [232, 31] on input "488" at bounding box center [226, 25] width 235 height 22
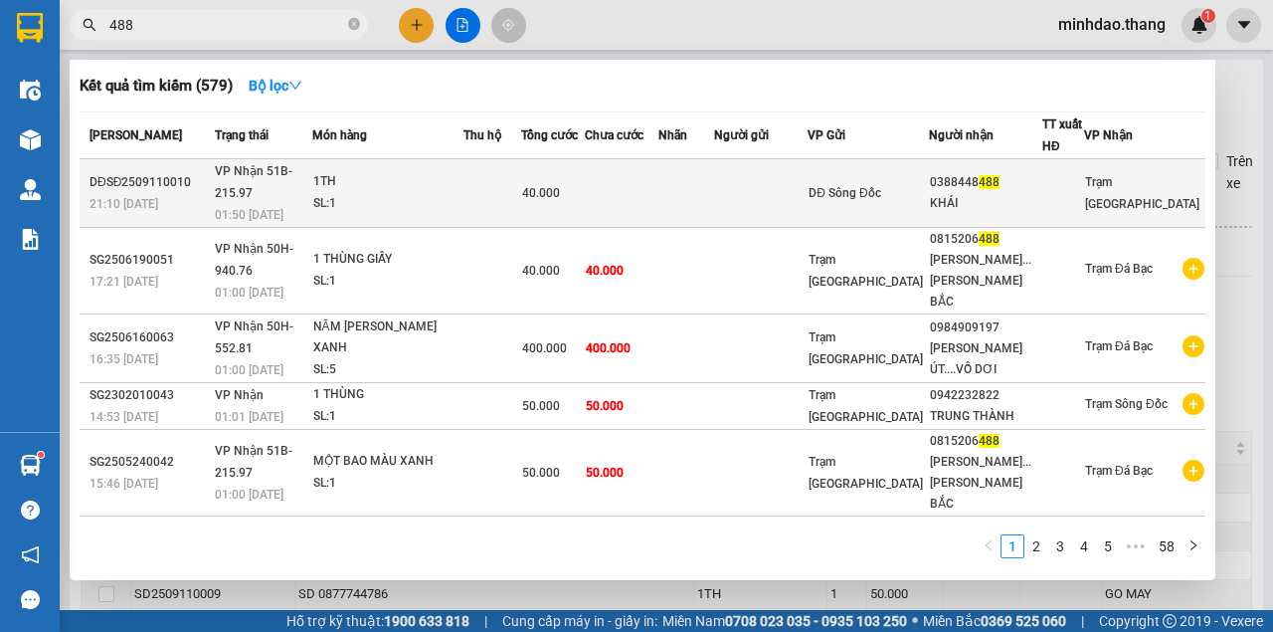
click at [642, 191] on td at bounding box center [622, 193] width 74 height 69
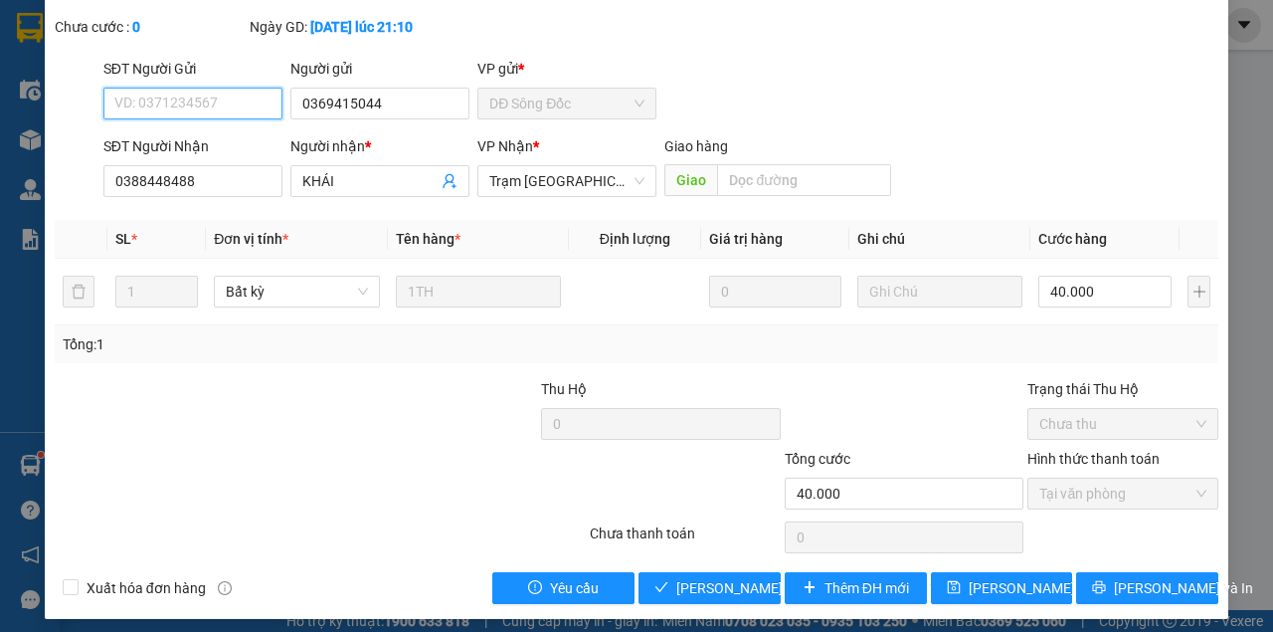
scroll to position [128, 0]
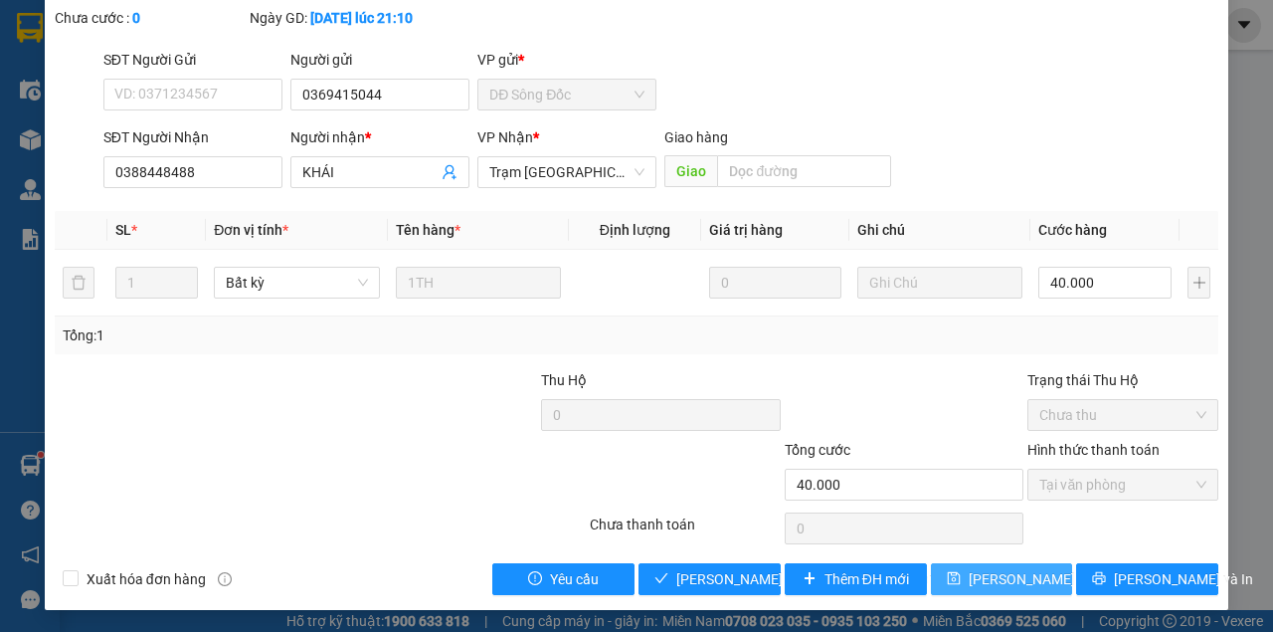
click at [1002, 588] on span "[PERSON_NAME] thay đổi" at bounding box center [1033, 579] width 128 height 22
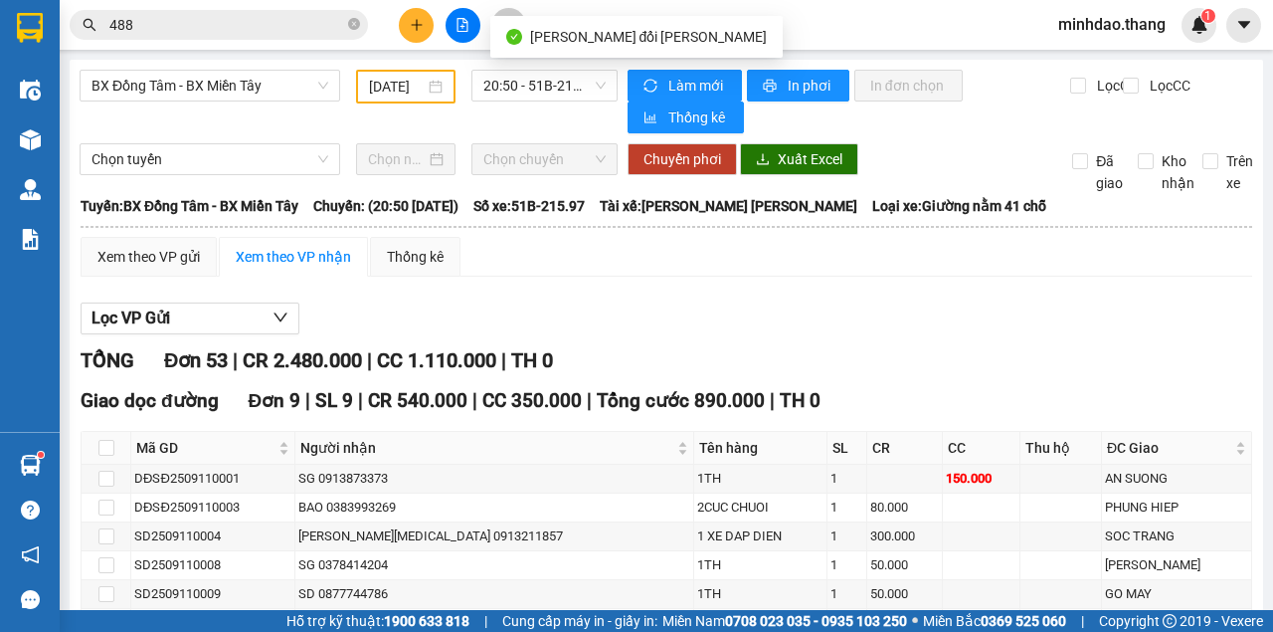
click at [326, 37] on span "488" at bounding box center [219, 25] width 298 height 30
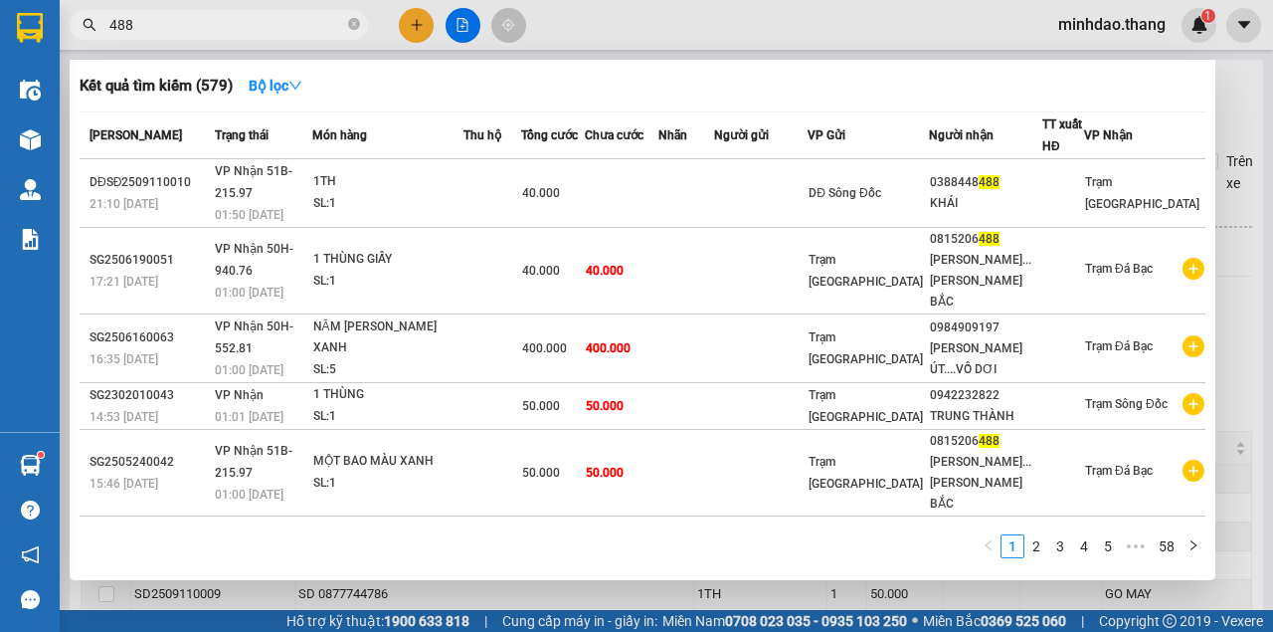
click at [321, 28] on input "488" at bounding box center [226, 25] width 235 height 22
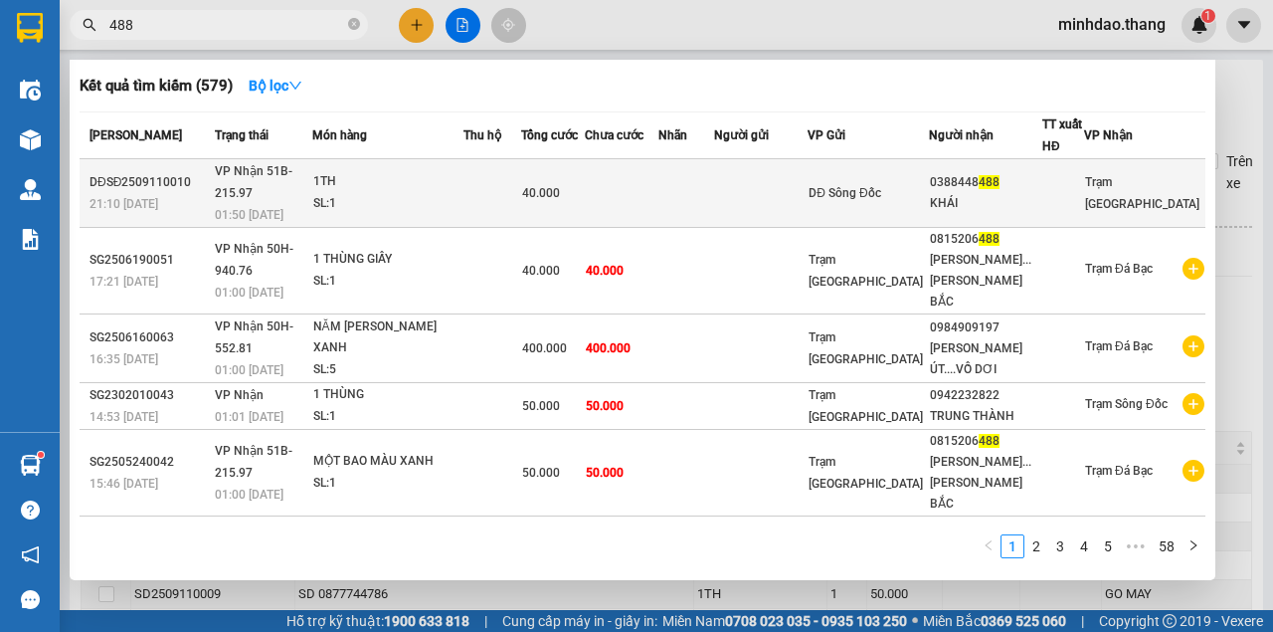
click at [647, 201] on td at bounding box center [622, 193] width 74 height 69
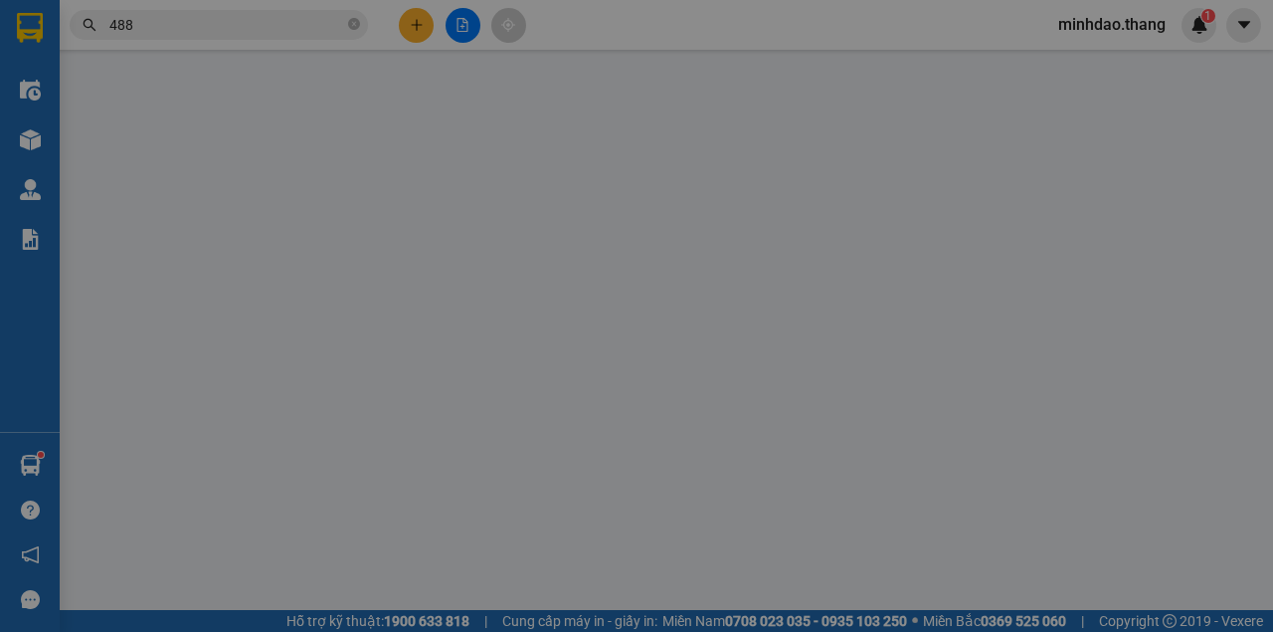
type input "0369415044"
type input "0388448488"
type input "KHÁI"
type input "40.000"
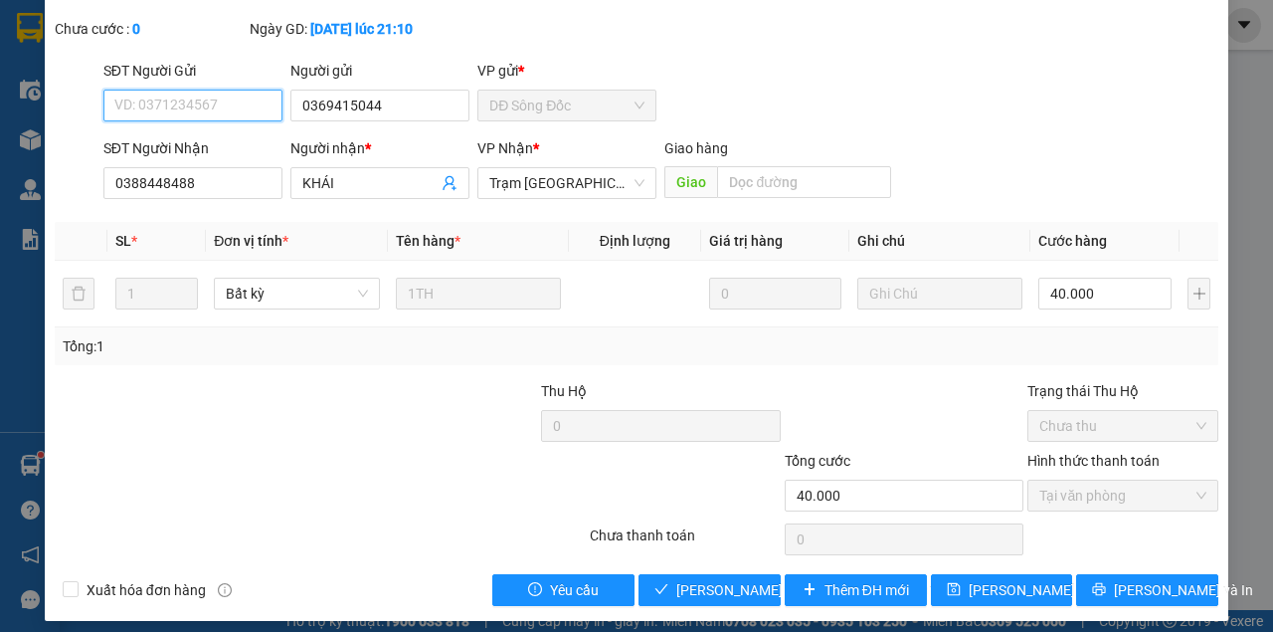
scroll to position [128, 0]
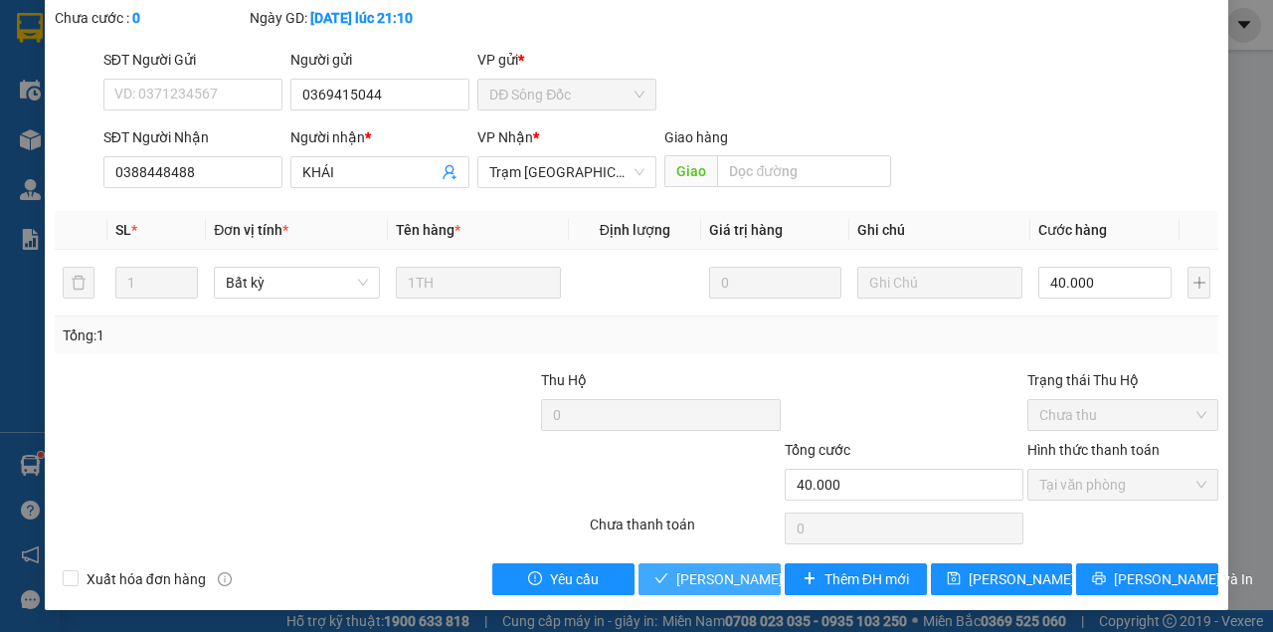
click at [704, 579] on span "[PERSON_NAME] và [PERSON_NAME] hàng" at bounding box center [810, 579] width 269 height 22
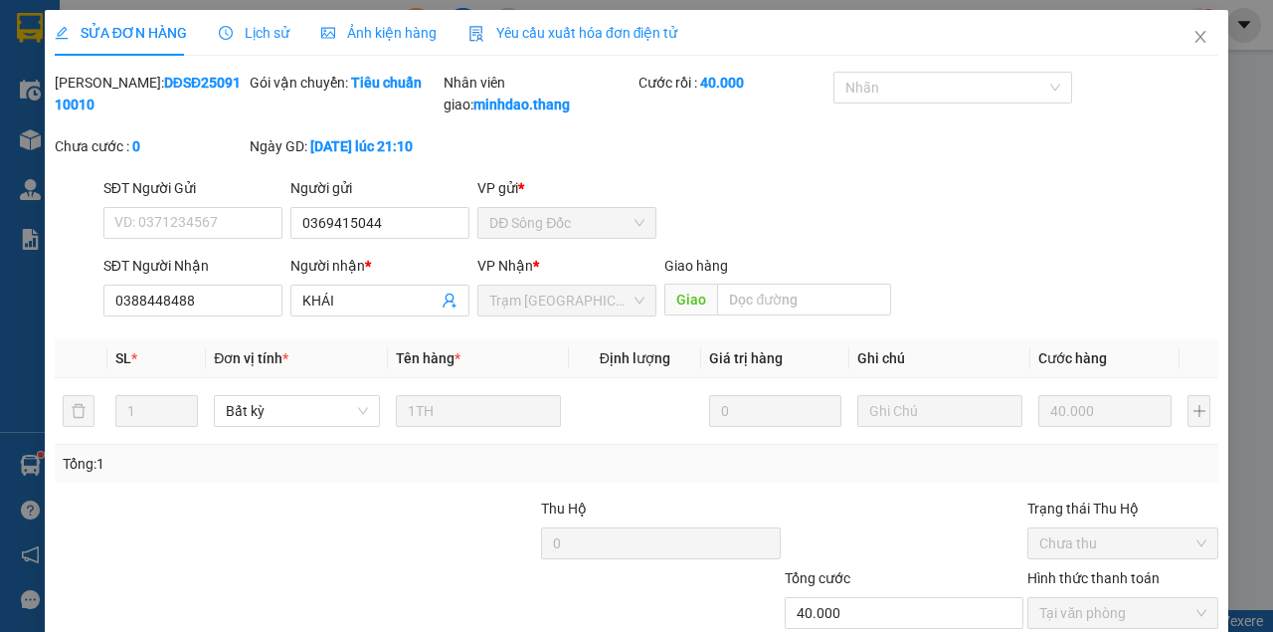
scroll to position [0, 0]
click at [1200, 35] on span "Close" at bounding box center [1201, 38] width 56 height 56
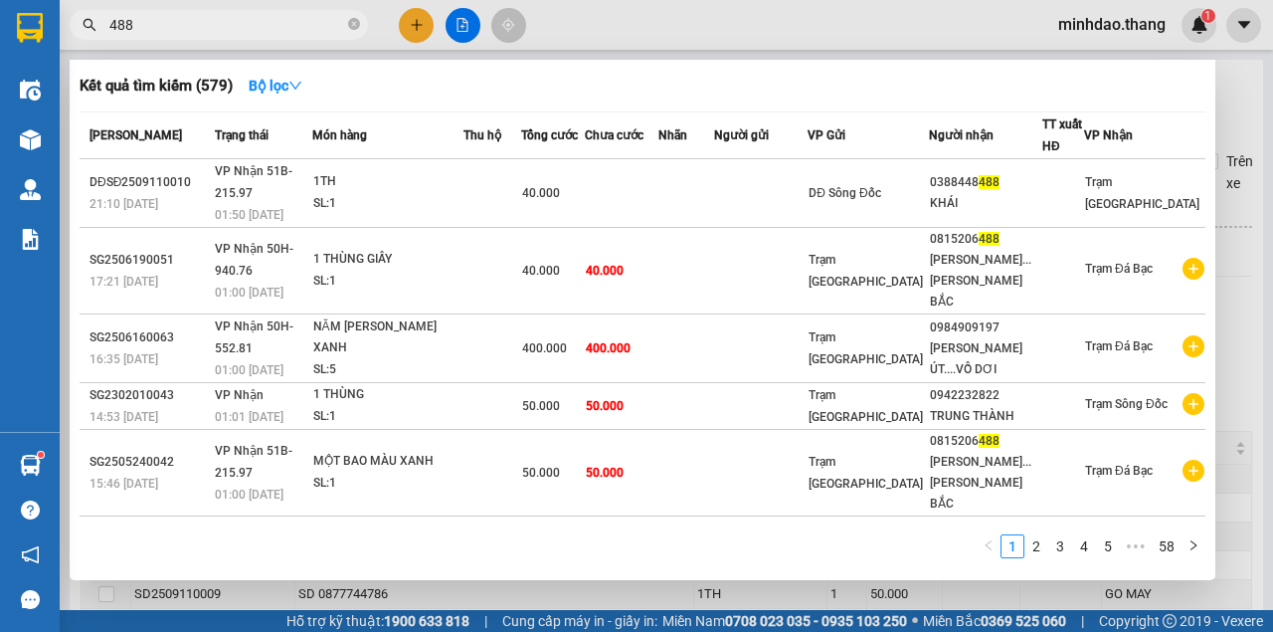
drag, startPoint x: 356, startPoint y: 26, endPoint x: 320, endPoint y: 22, distance: 36.0
click at [356, 26] on icon "close-circle" at bounding box center [354, 24] width 12 height 12
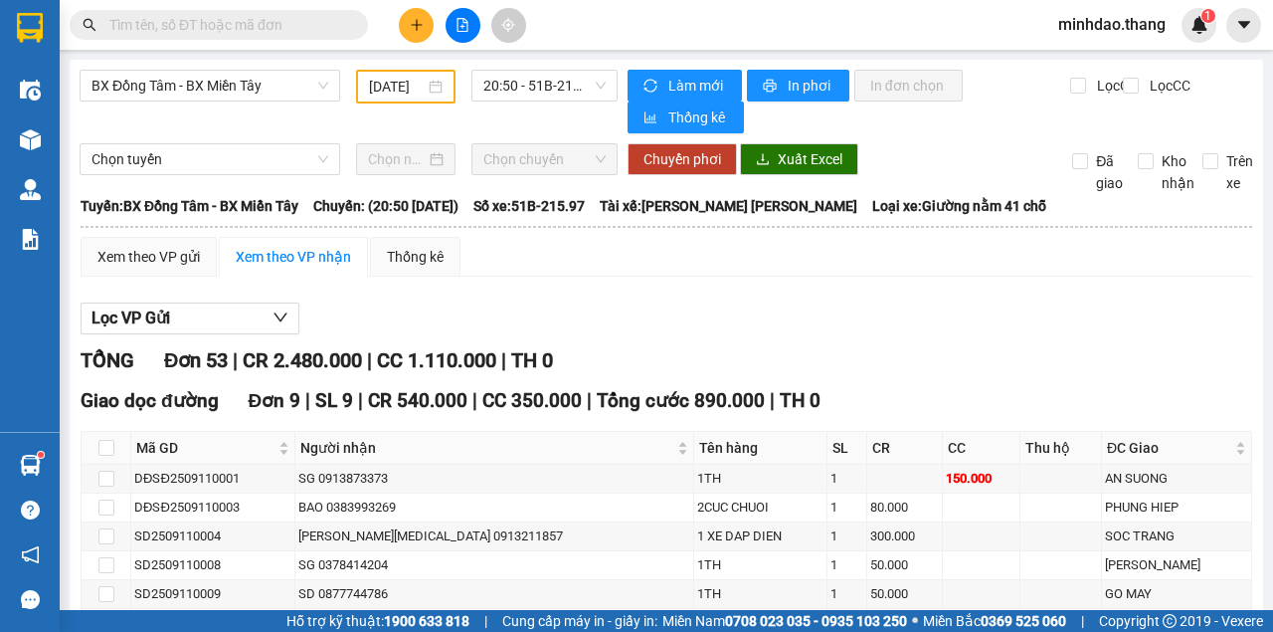
click at [306, 20] on input "text" at bounding box center [226, 25] width 235 height 22
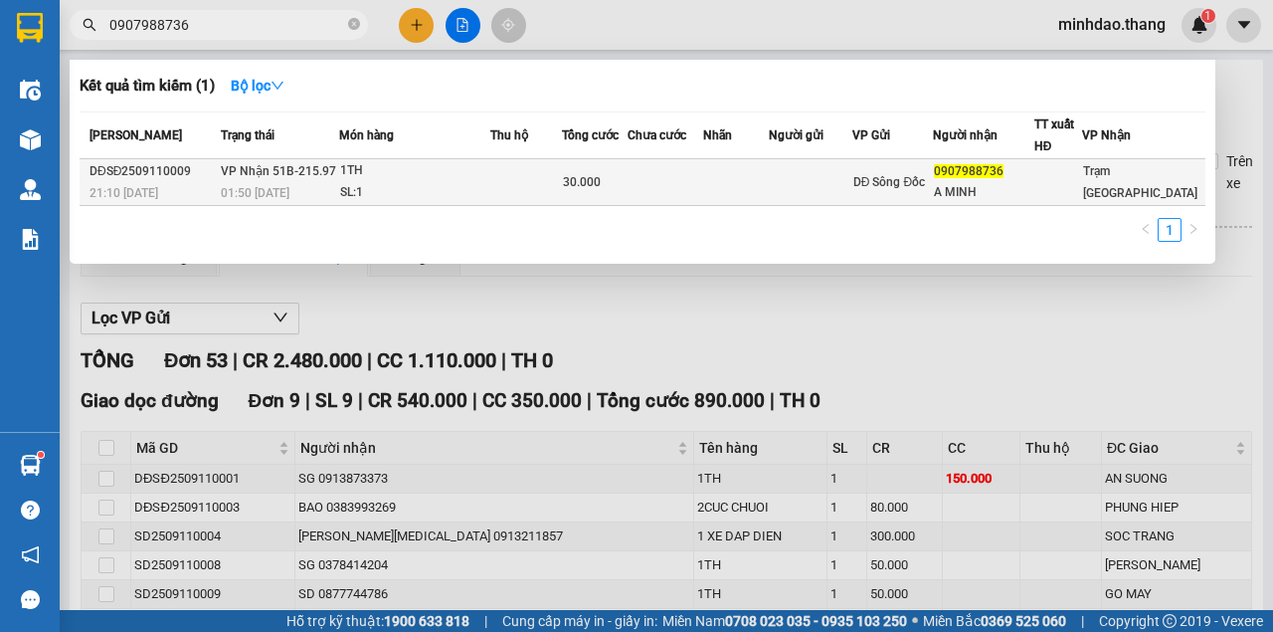
type input "0907988736"
click at [677, 187] on td at bounding box center [666, 182] width 76 height 47
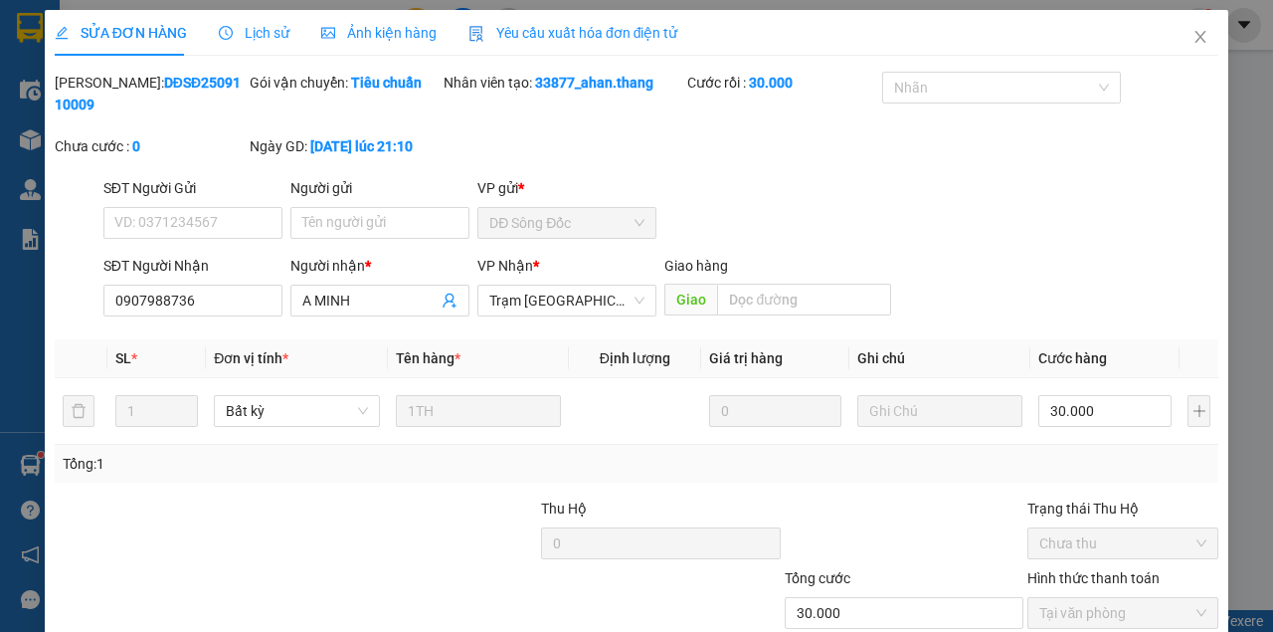
type input "0907988736"
type input "A MINH"
type input "30.000"
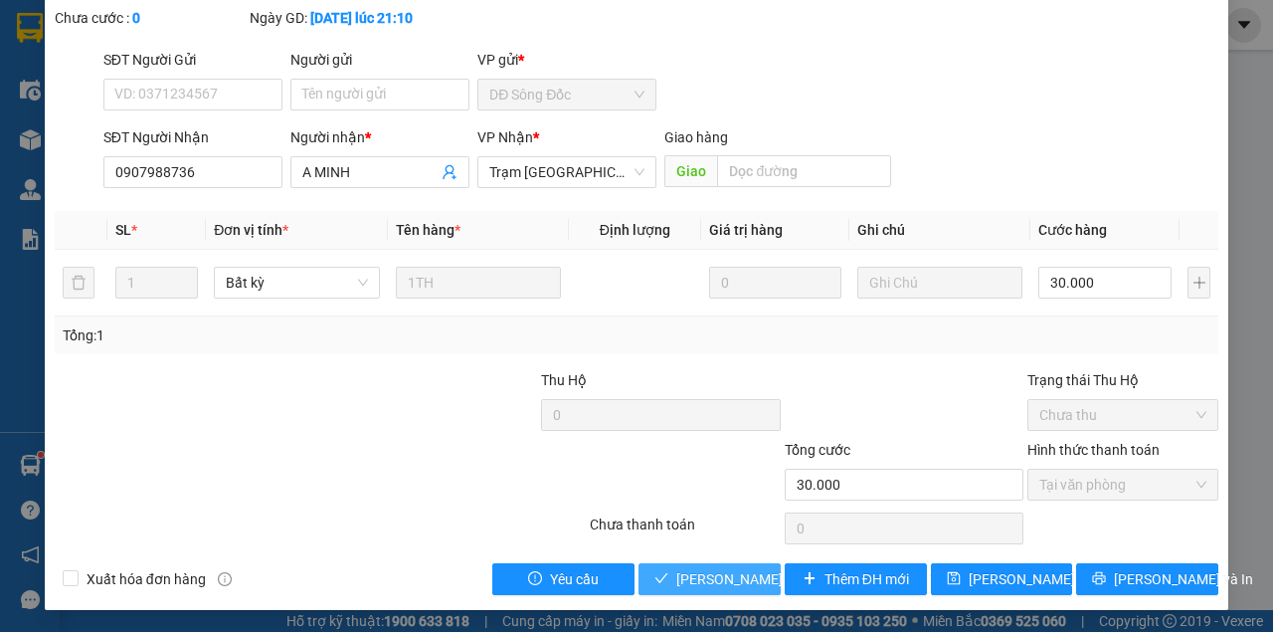
click at [723, 571] on span "[PERSON_NAME] và [PERSON_NAME] hàng" at bounding box center [810, 579] width 269 height 22
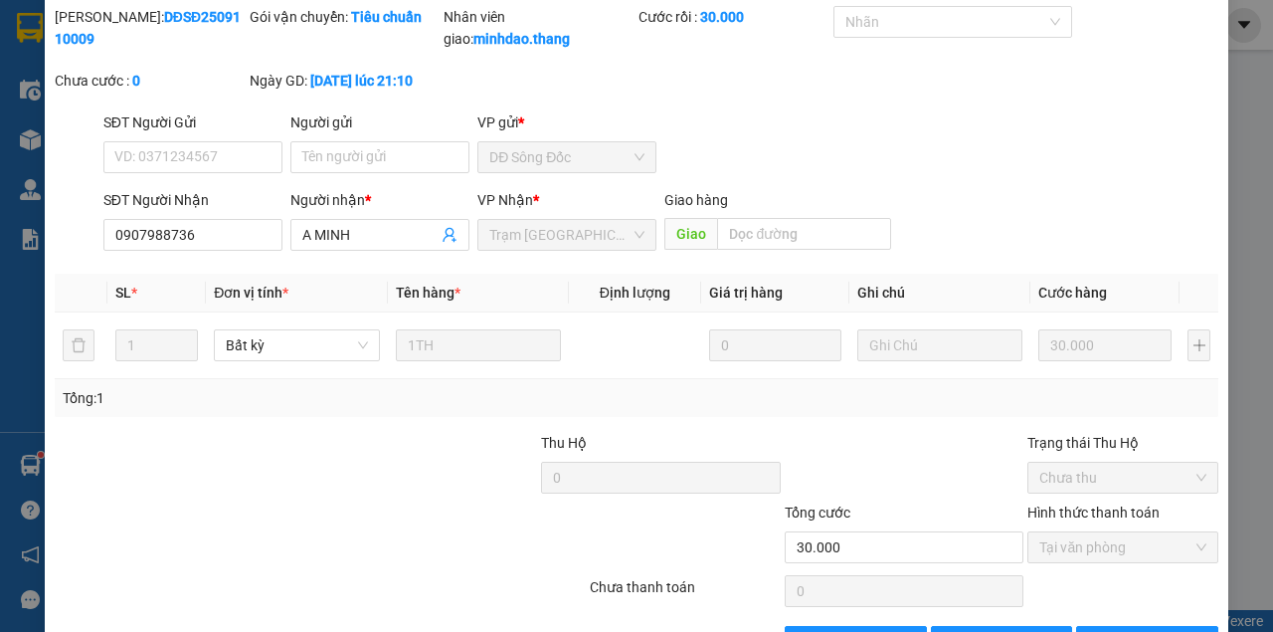
scroll to position [0, 0]
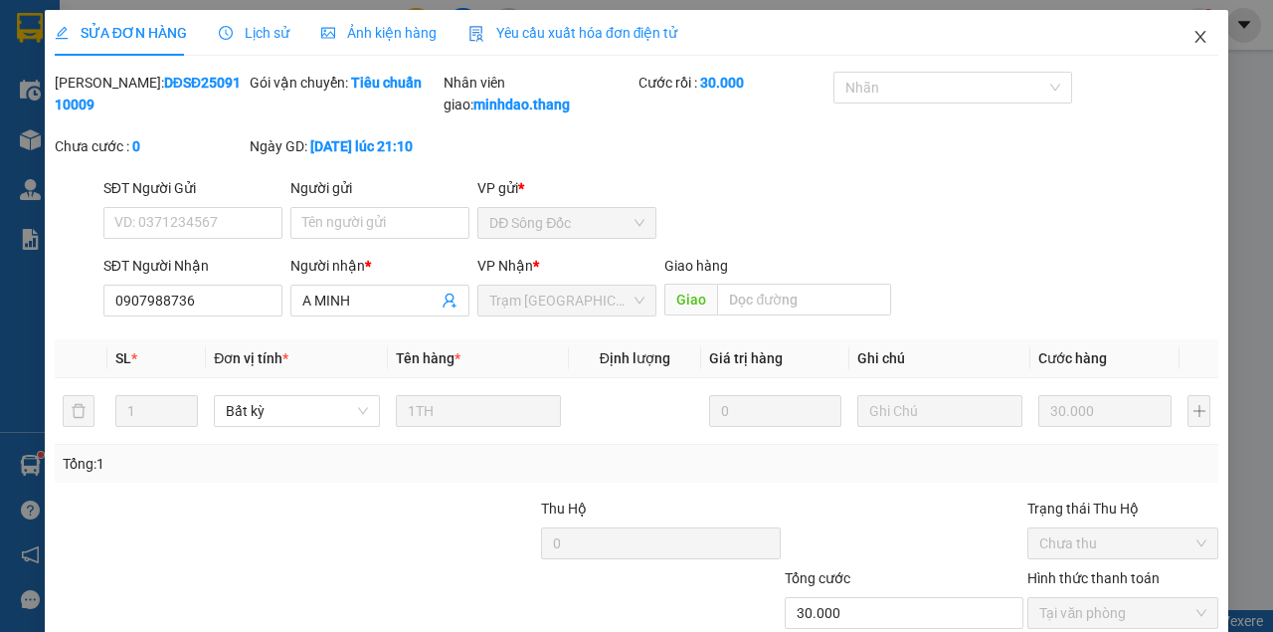
click at [1182, 20] on span "Close" at bounding box center [1201, 38] width 56 height 56
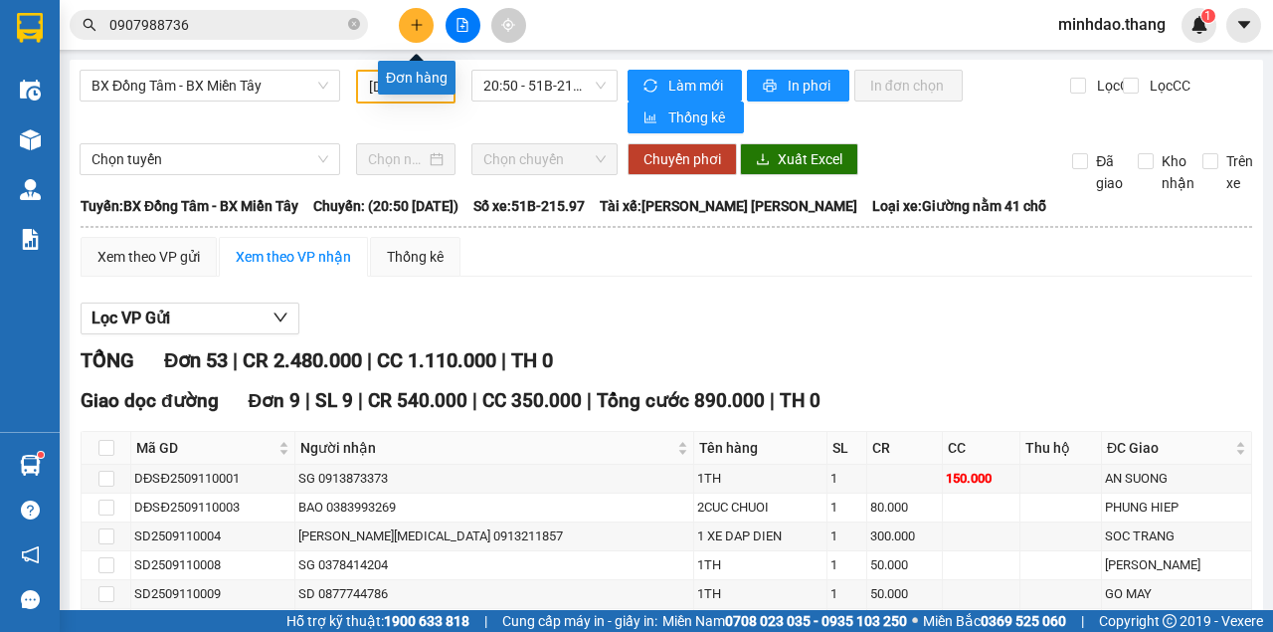
click at [415, 31] on icon "plus" at bounding box center [417, 25] width 14 height 14
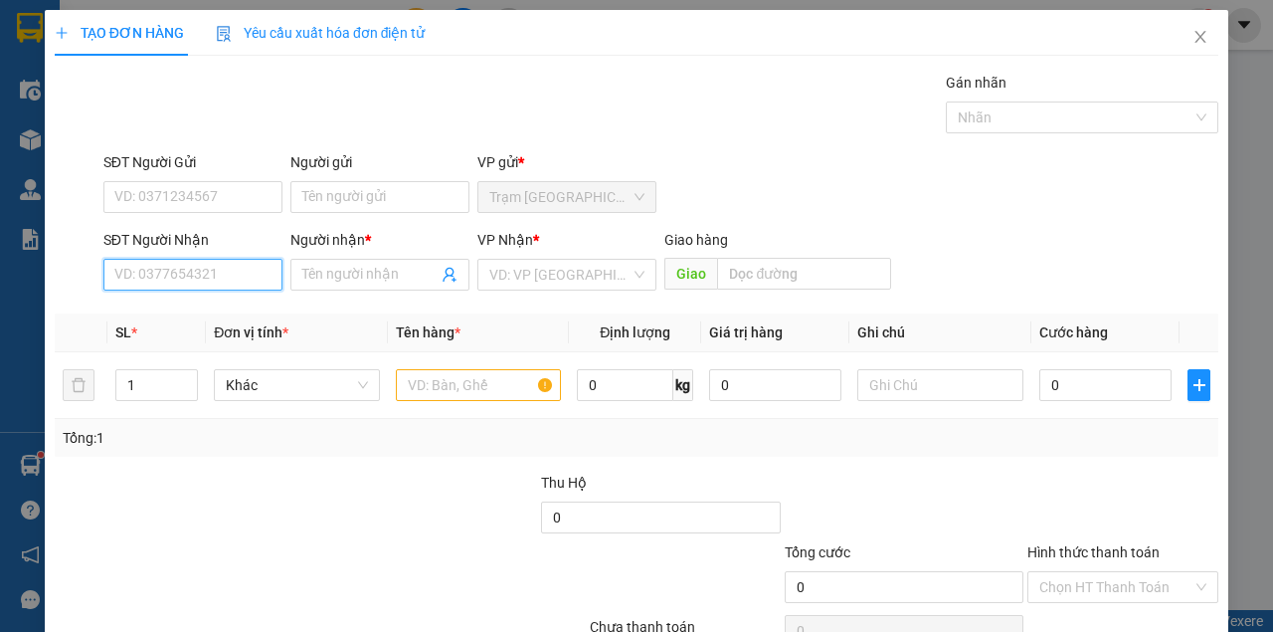
click at [182, 271] on input "SĐT Người Nhận" at bounding box center [192, 275] width 179 height 32
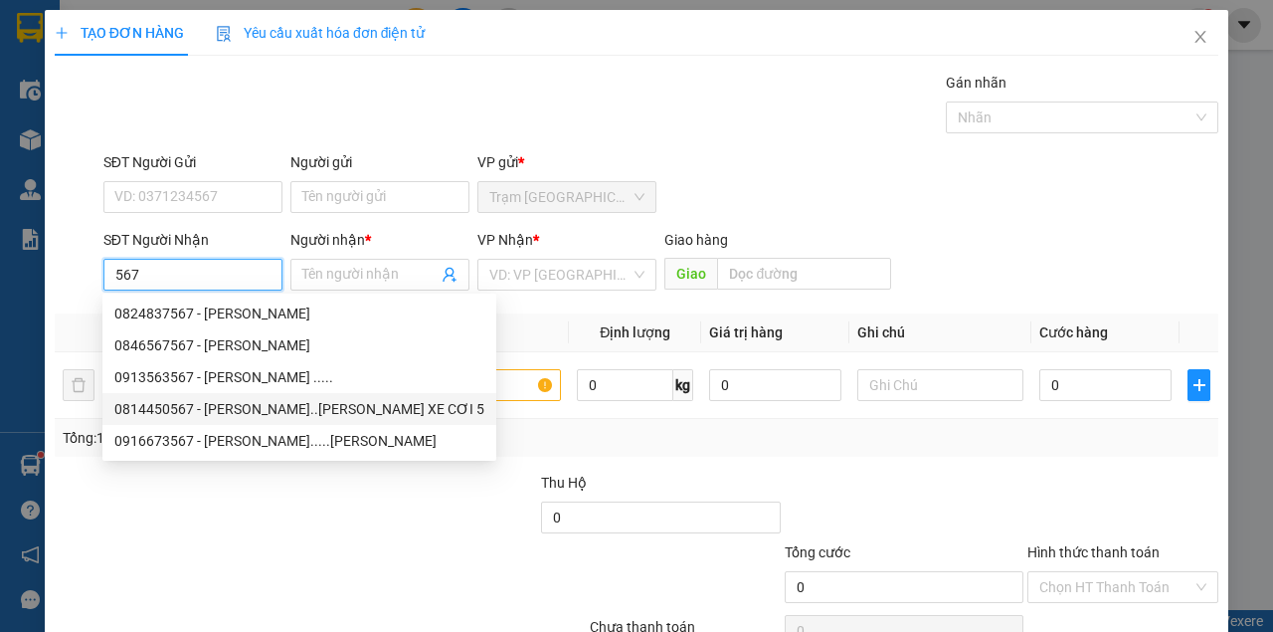
click at [253, 406] on div "0814450567 - CHỊ HẠNH..BẾN XE CƠI 5" at bounding box center [299, 409] width 370 height 22
type input "0814450567"
type input "CHỊ HẠNH..BẾN XE CƠI 5"
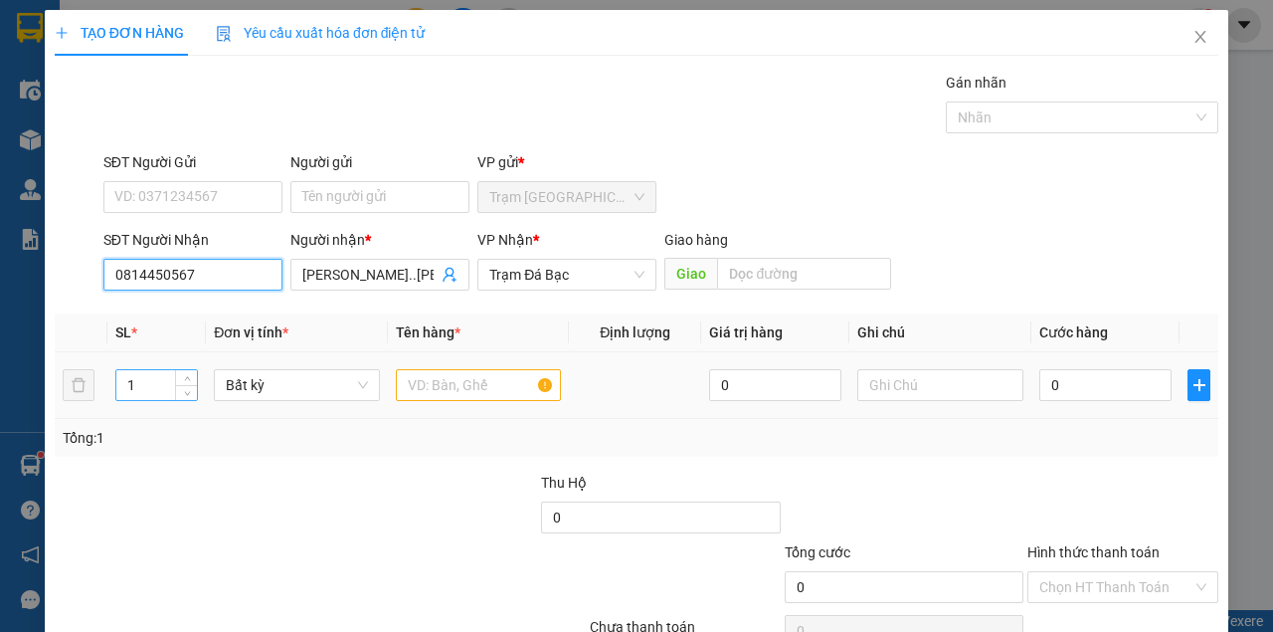
type input "0814450567"
click at [151, 385] on input "1" at bounding box center [157, 385] width 82 height 30
type input "2"
click at [500, 380] on input "text" at bounding box center [479, 385] width 166 height 32
click at [500, 381] on input "text" at bounding box center [479, 385] width 166 height 32
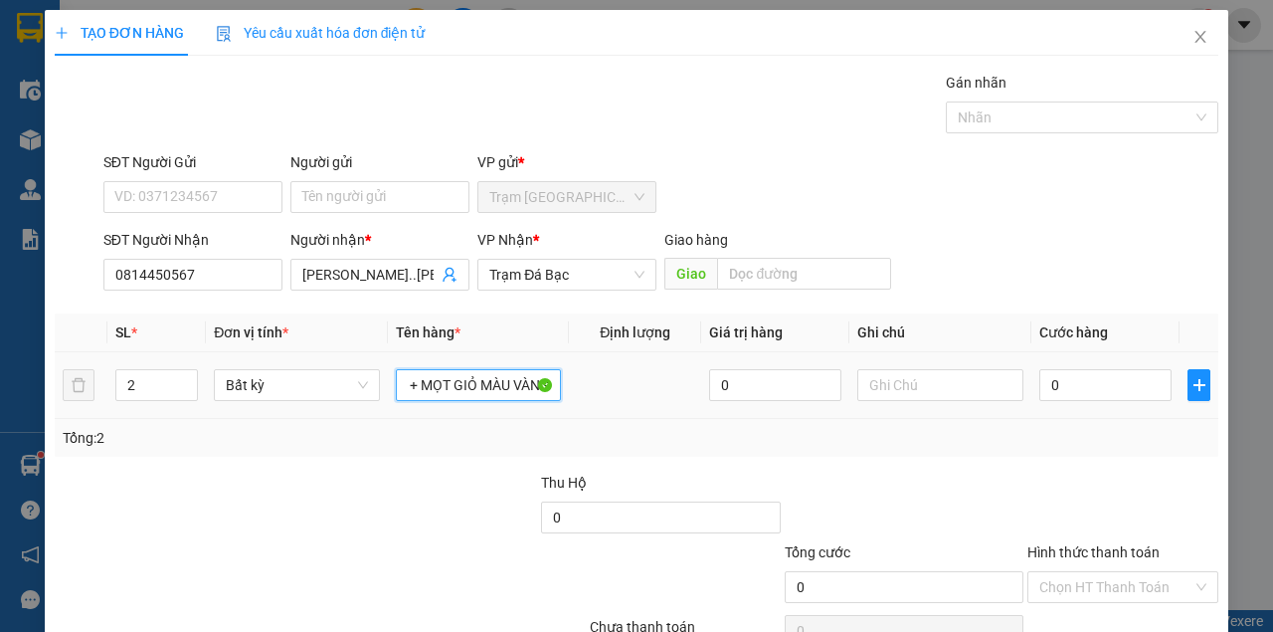
scroll to position [0, 202]
type input "MỘT THÙNG MÓT MÀU VÀNG + MỌT GIỎ MÀU VÀNG"
click at [1070, 399] on div "0" at bounding box center [1105, 385] width 132 height 40
click at [1070, 397] on input "0" at bounding box center [1105, 385] width 132 height 32
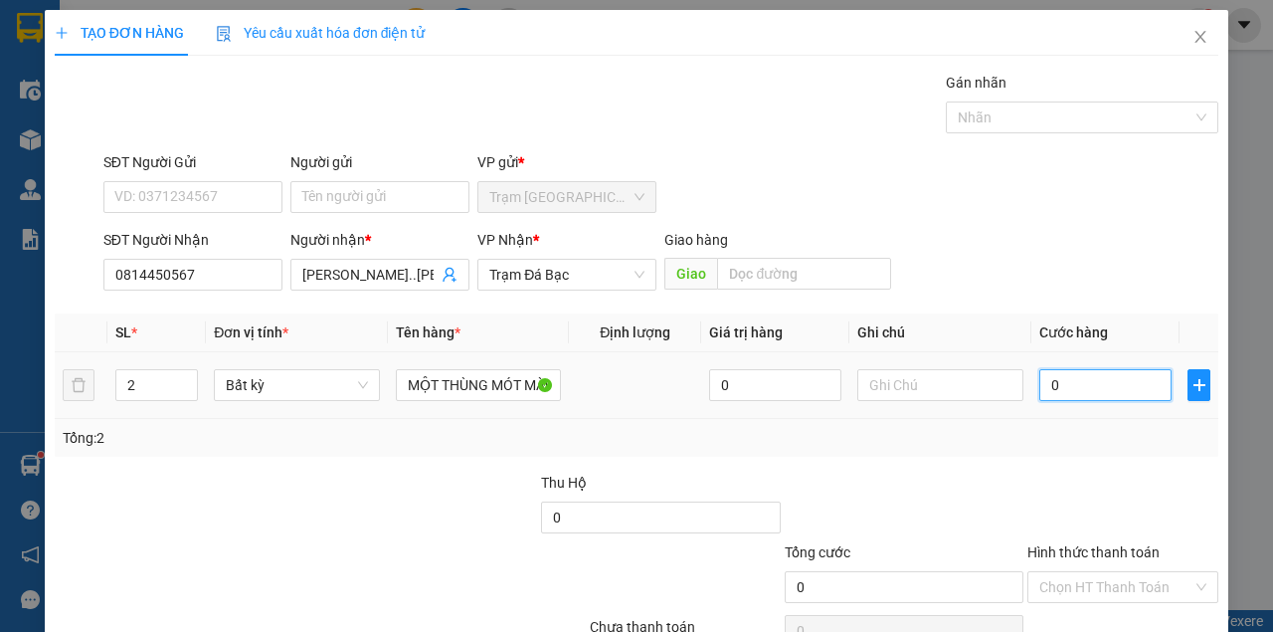
type input "8"
type input "80"
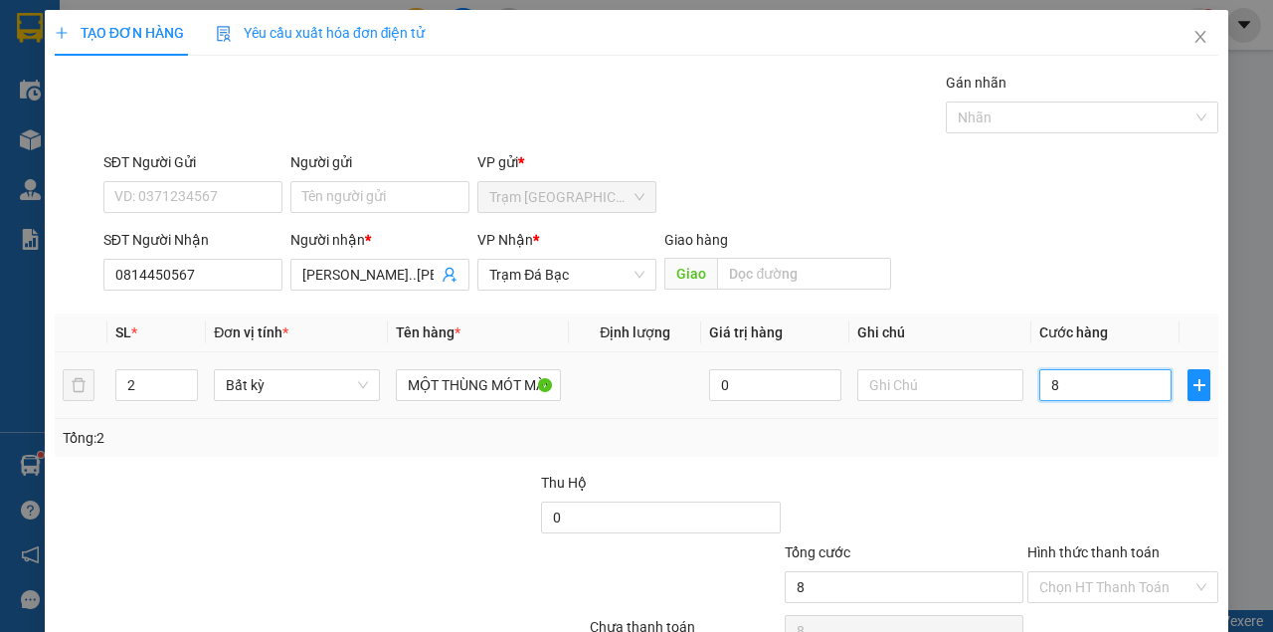
type input "80"
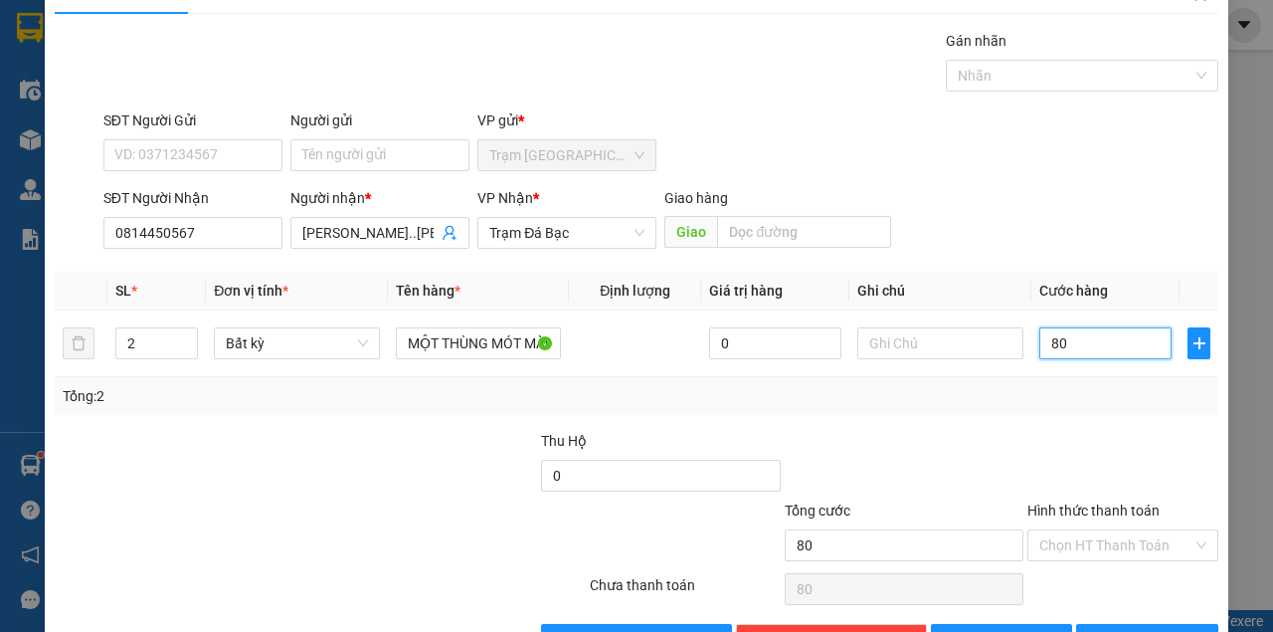
scroll to position [101, 0]
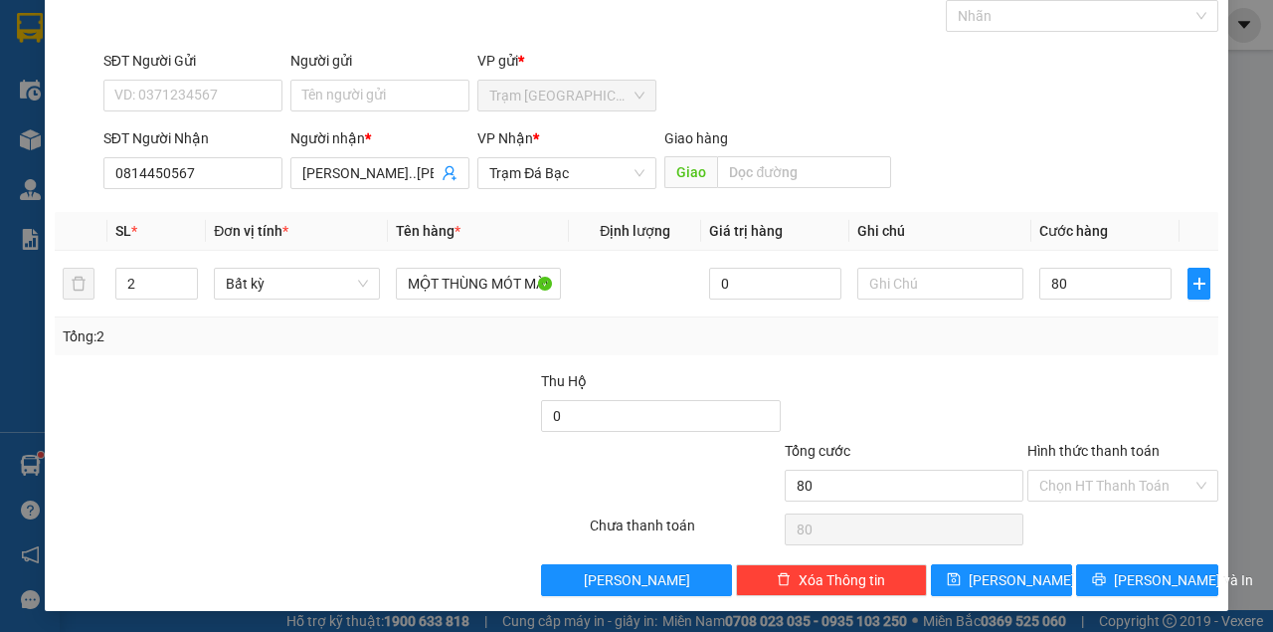
type input "80.000"
click at [1156, 601] on div "TẠO ĐƠN HÀNG Yêu cầu xuất hóa đơn điện tử Transit Pickup Surcharge Ids Transit …" at bounding box center [637, 259] width 1184 height 702
click at [1155, 597] on div "TẠO ĐƠN HÀNG Yêu cầu xuất hóa đơn điện tử Transit Pickup Surcharge Ids Transit …" at bounding box center [637, 259] width 1184 height 702
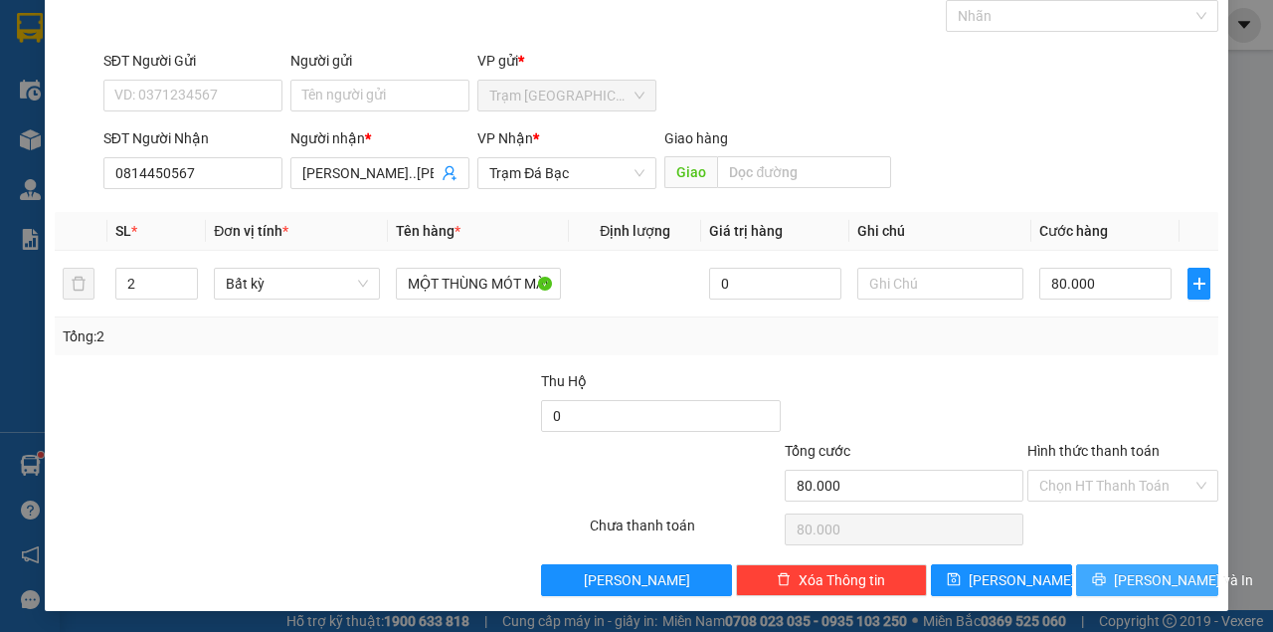
click at [1152, 585] on span "[PERSON_NAME] và In" at bounding box center [1183, 580] width 139 height 22
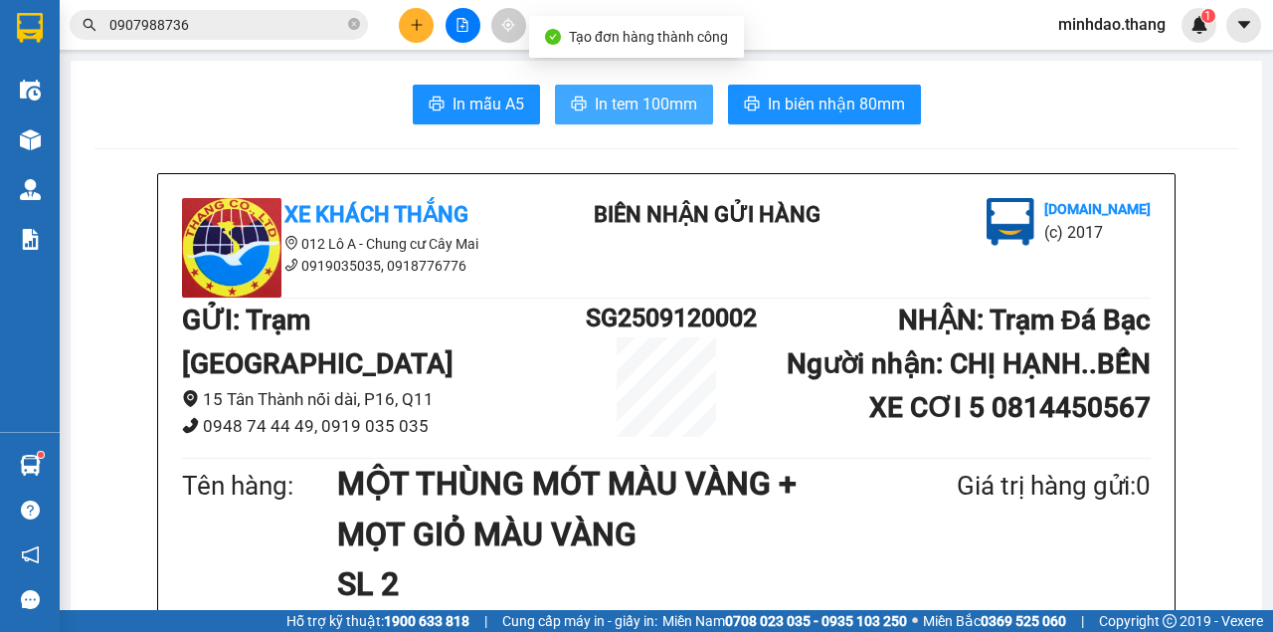
drag, startPoint x: 690, startPoint y: 132, endPoint x: 668, endPoint y: 117, distance: 26.5
click at [662, 111] on span "In tem 100mm" at bounding box center [646, 104] width 102 height 25
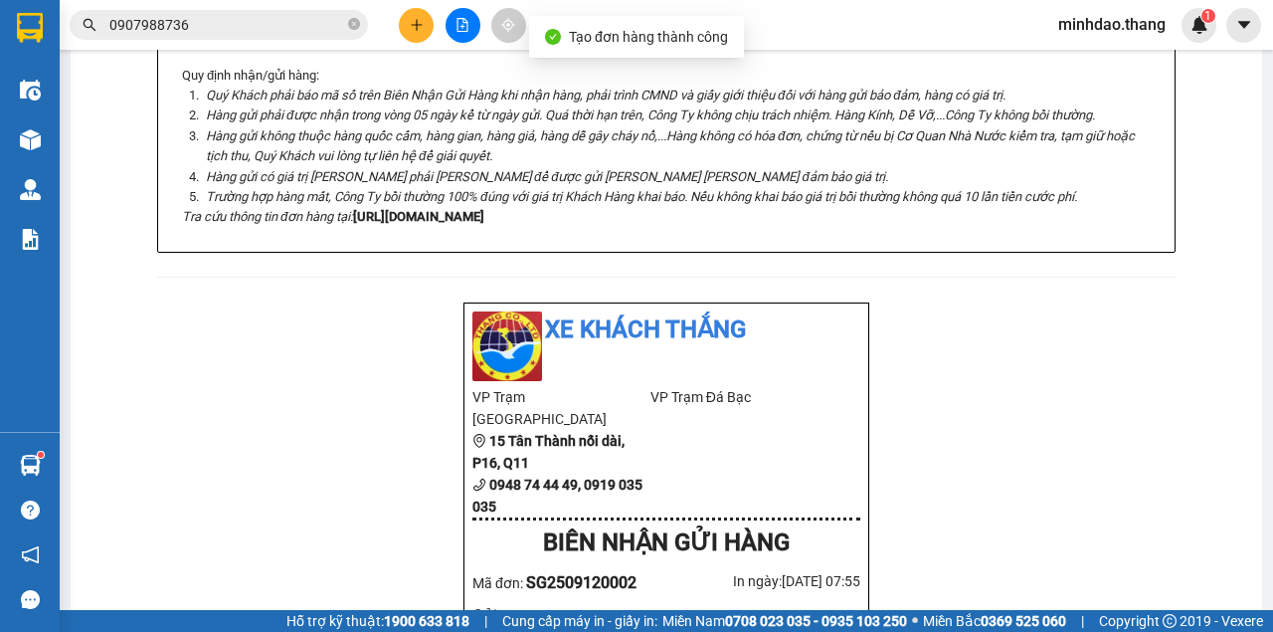
scroll to position [729, 0]
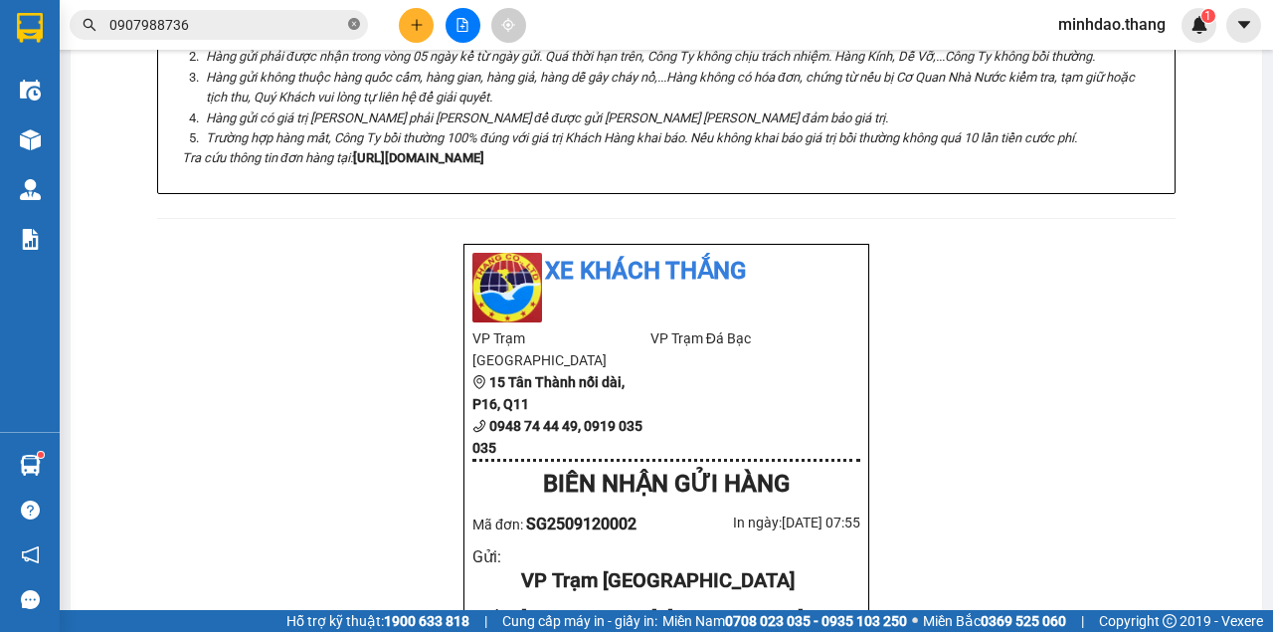
click at [357, 18] on icon "close-circle" at bounding box center [354, 24] width 12 height 12
click at [333, 28] on input "text" at bounding box center [226, 25] width 235 height 22
click at [284, 28] on input "text" at bounding box center [226, 25] width 235 height 22
click at [282, 28] on input "text" at bounding box center [226, 25] width 235 height 22
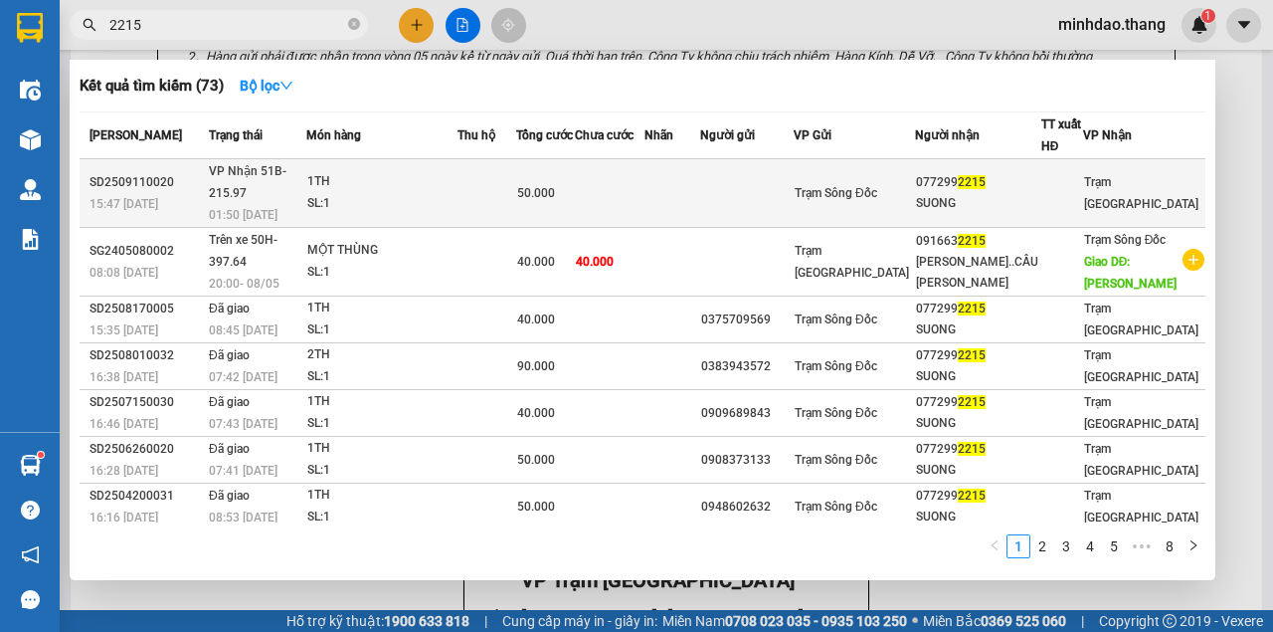
type input "2215"
click at [758, 178] on td at bounding box center [747, 193] width 94 height 69
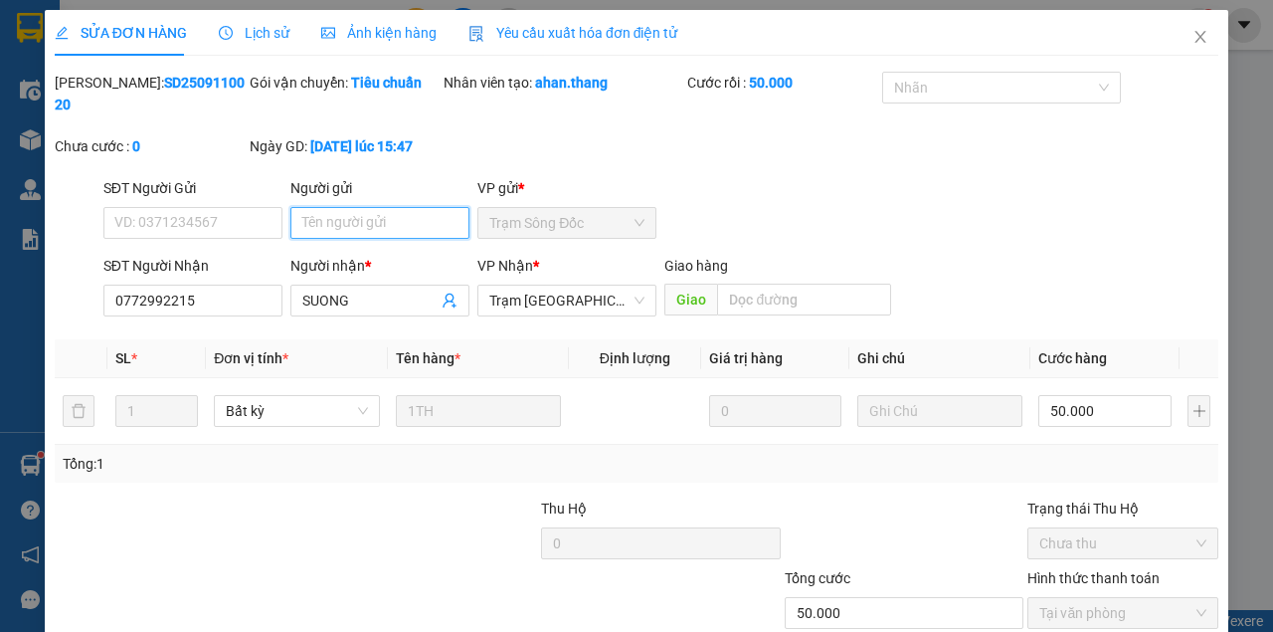
click at [366, 221] on input "Người gửi" at bounding box center [379, 223] width 179 height 32
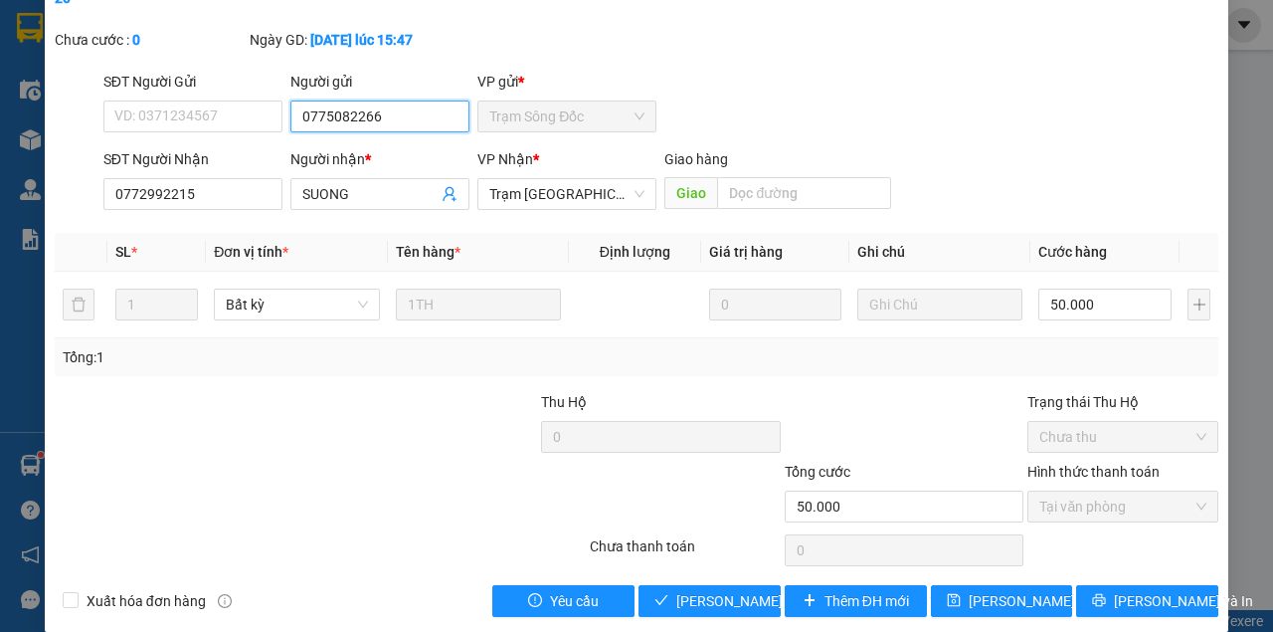
scroll to position [128, 0]
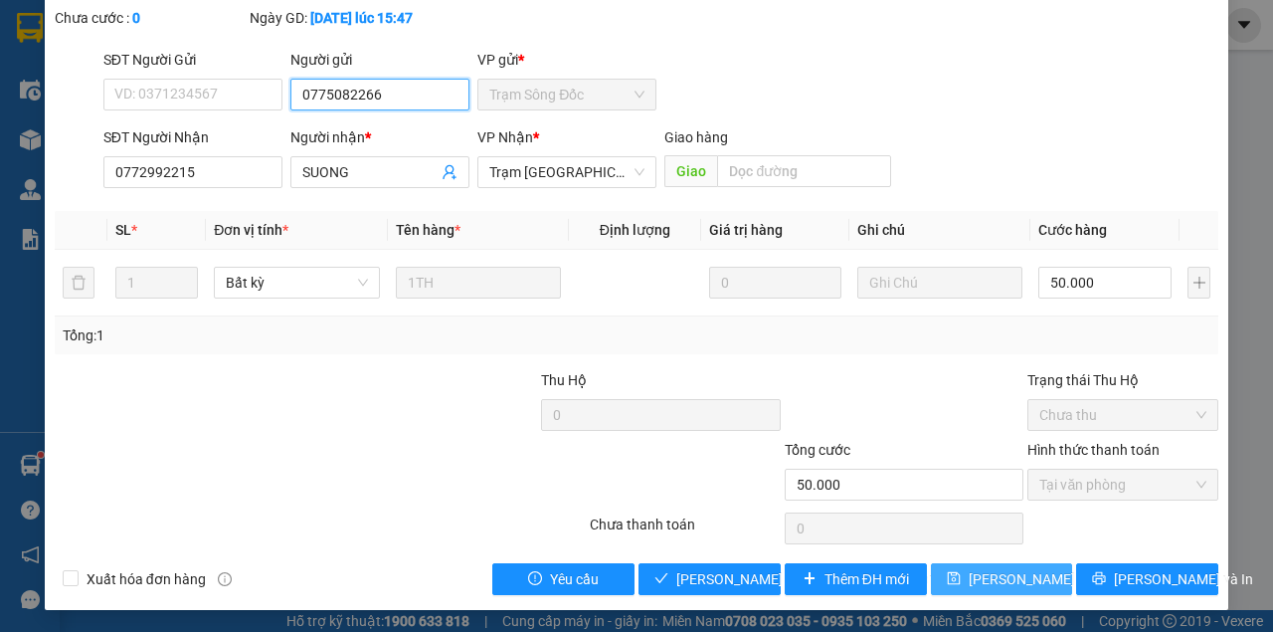
type input "0775082266"
click at [1014, 589] on button "[PERSON_NAME] đổi" at bounding box center [1002, 579] width 142 height 32
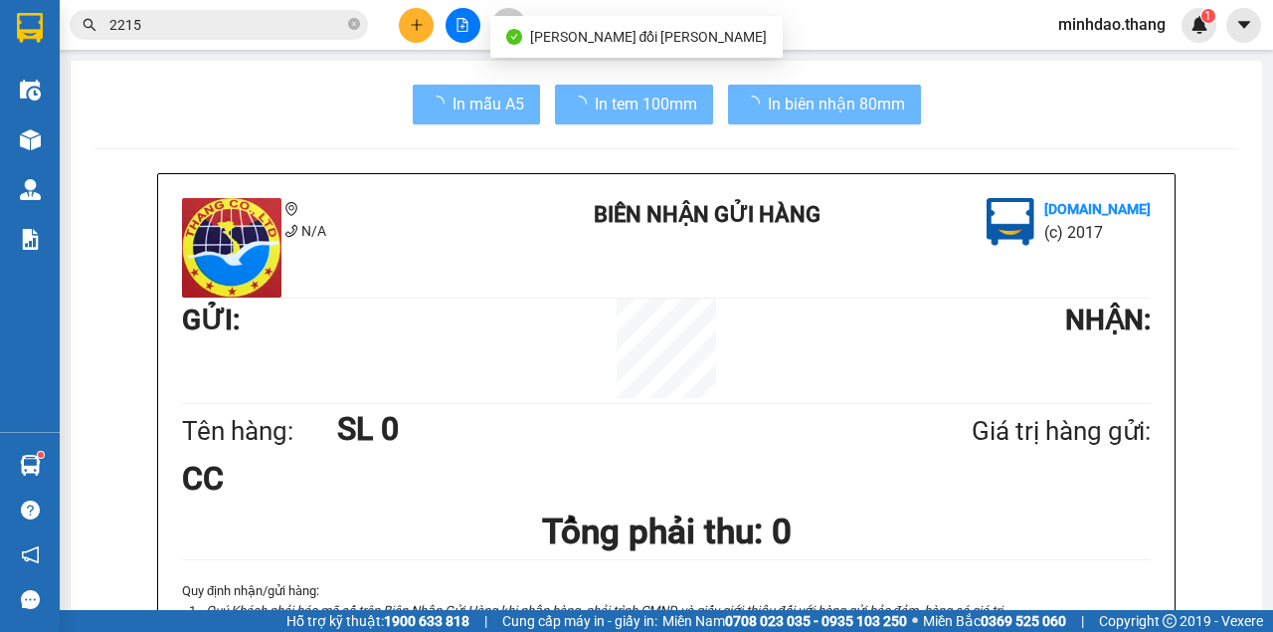
click at [1017, 585] on div "N/A BIÊN NHẬN GỬI HÀNG Vexere.com (c) 2017 GỬI : NHẬN : Tên hàng: SL 0 Giá trị …" at bounding box center [666, 470] width 1017 height 593
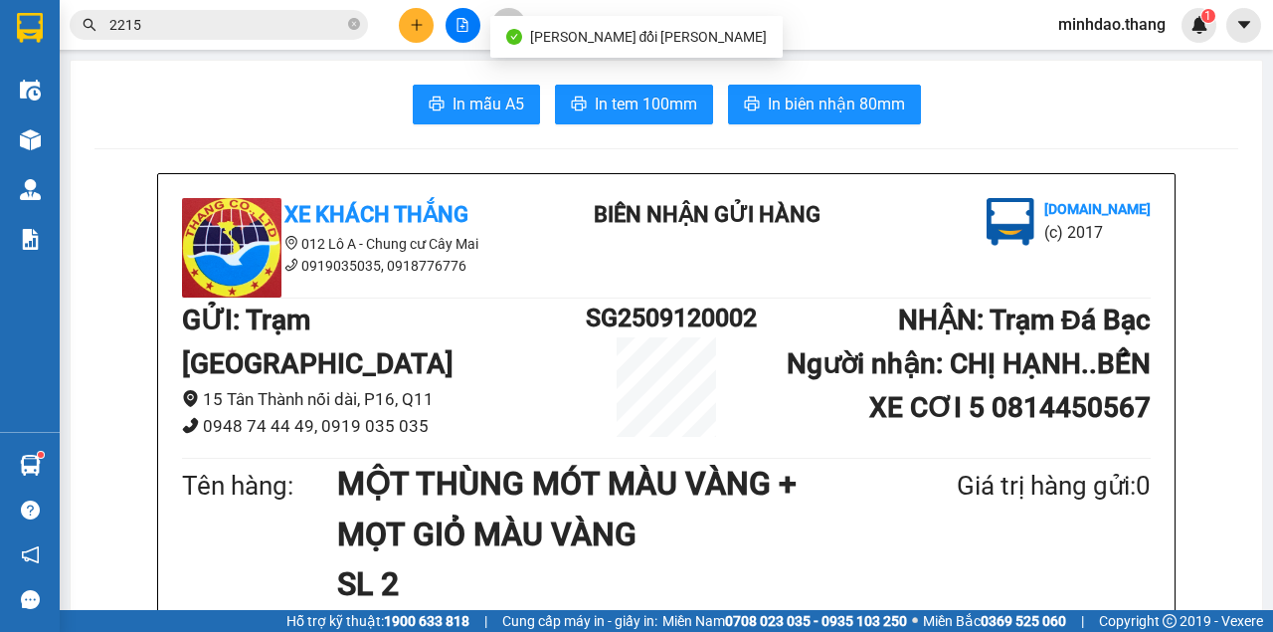
click at [294, 13] on span "2215" at bounding box center [219, 25] width 298 height 30
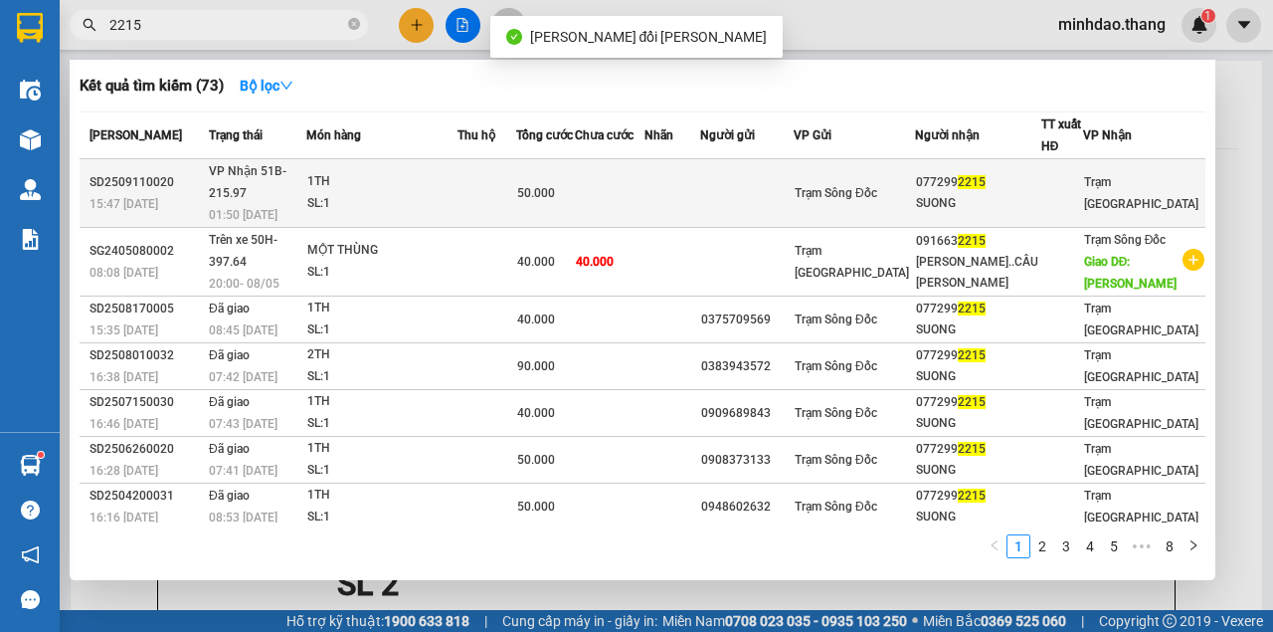
click at [575, 195] on td "50.000" at bounding box center [545, 193] width 59 height 69
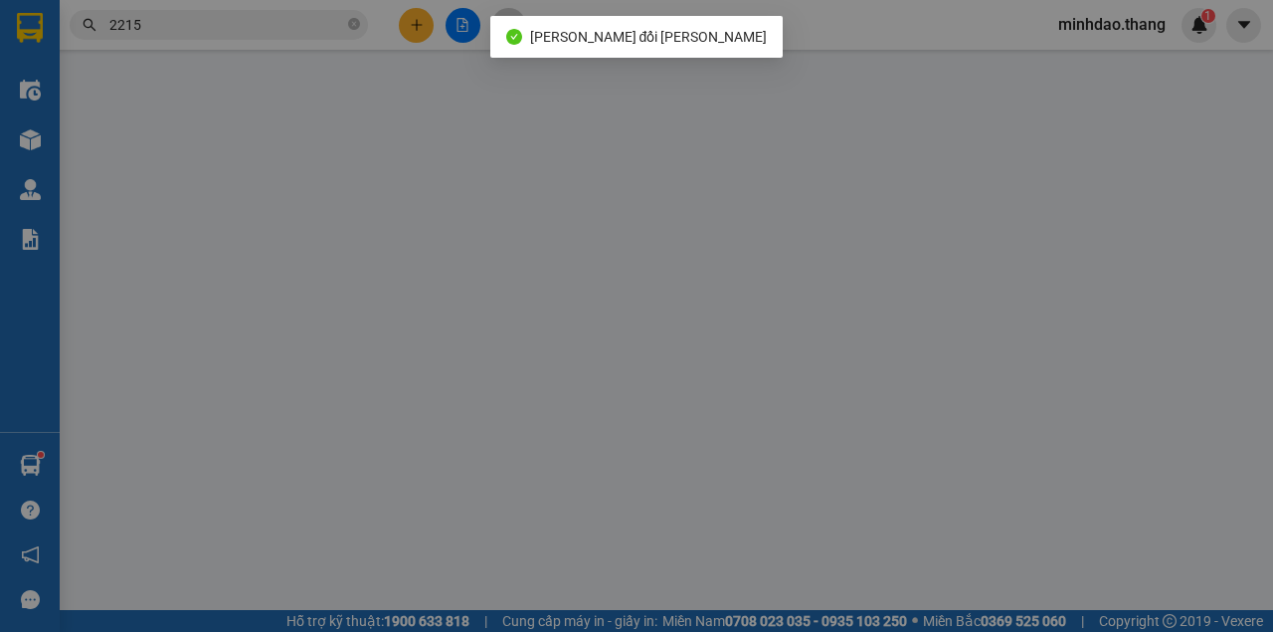
type input "0775082266"
type input "0772992215"
type input "SUONG"
type input "50.000"
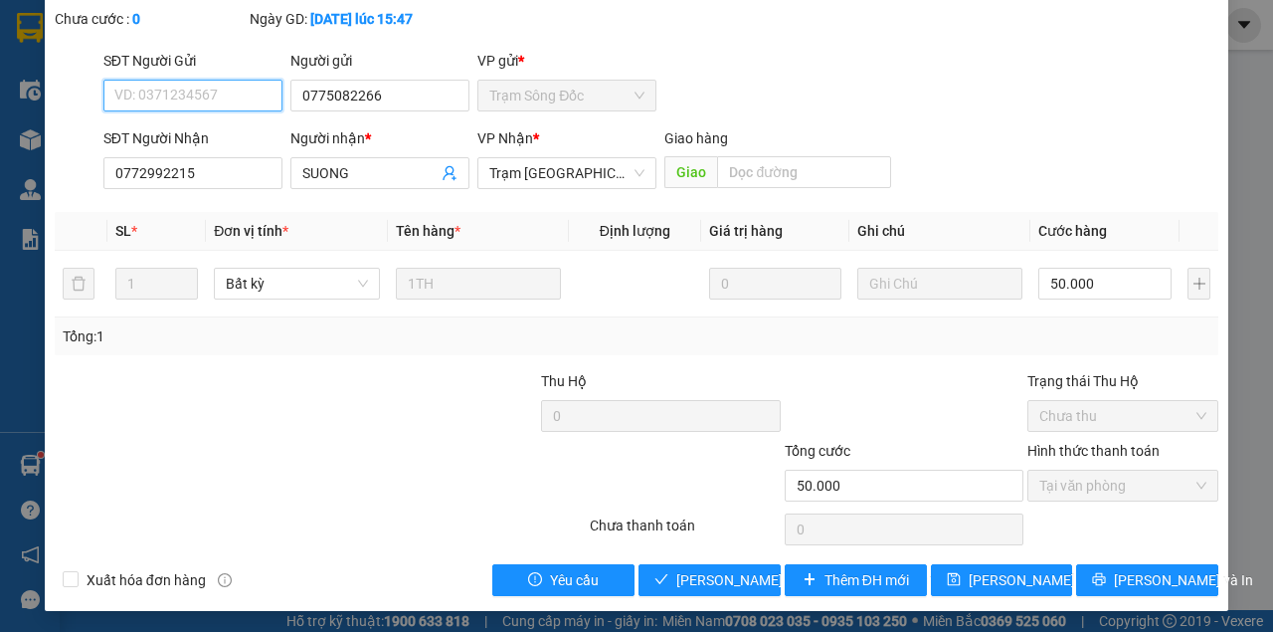
scroll to position [128, 0]
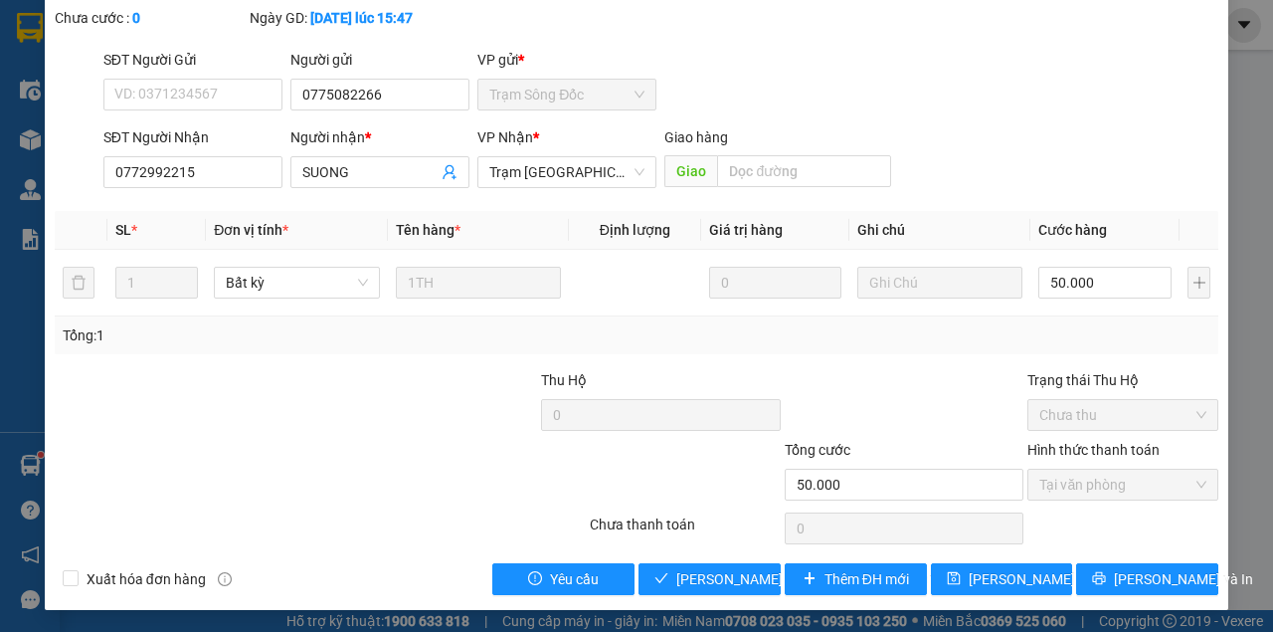
click at [697, 549] on div "Total Paid Fee 50.000 Total UnPaid Fee 0 Cash Collection Total Fee Mã ĐH: SD250…" at bounding box center [637, 269] width 1164 height 652
click at [701, 563] on div "Total Paid Fee 50.000 Total UnPaid Fee 0 Cash Collection Total Fee Mã ĐH: SD250…" at bounding box center [637, 269] width 1164 height 652
click at [701, 567] on button "[PERSON_NAME] và [PERSON_NAME] hàng" at bounding box center [710, 579] width 142 height 32
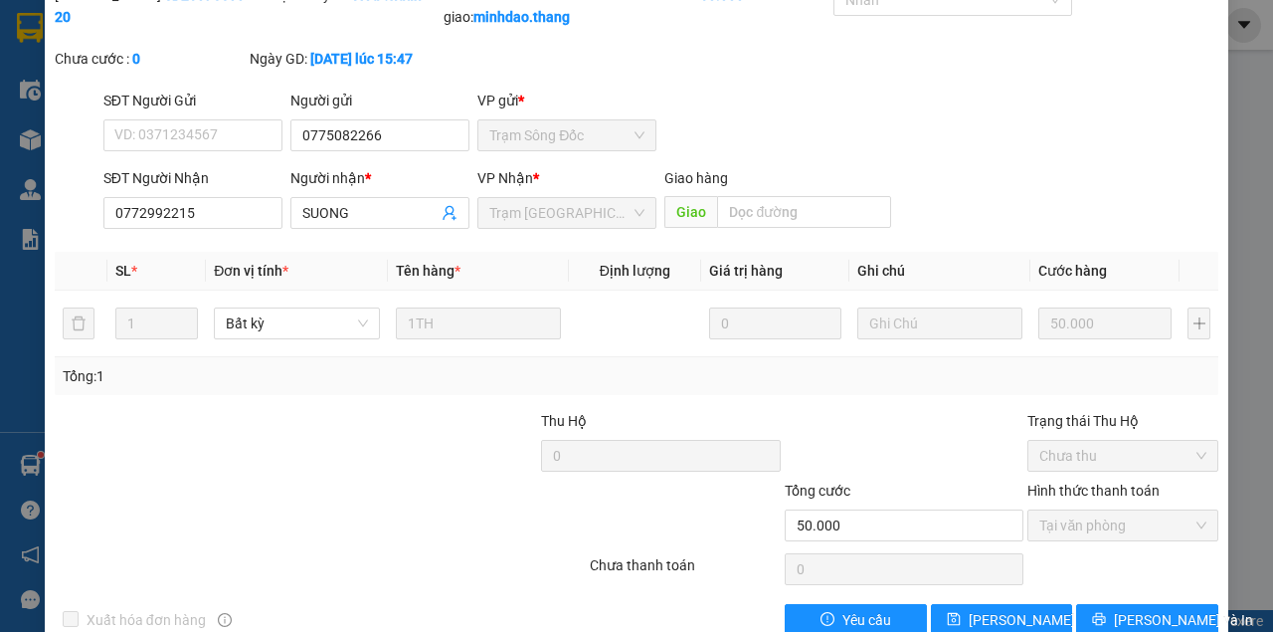
scroll to position [0, 0]
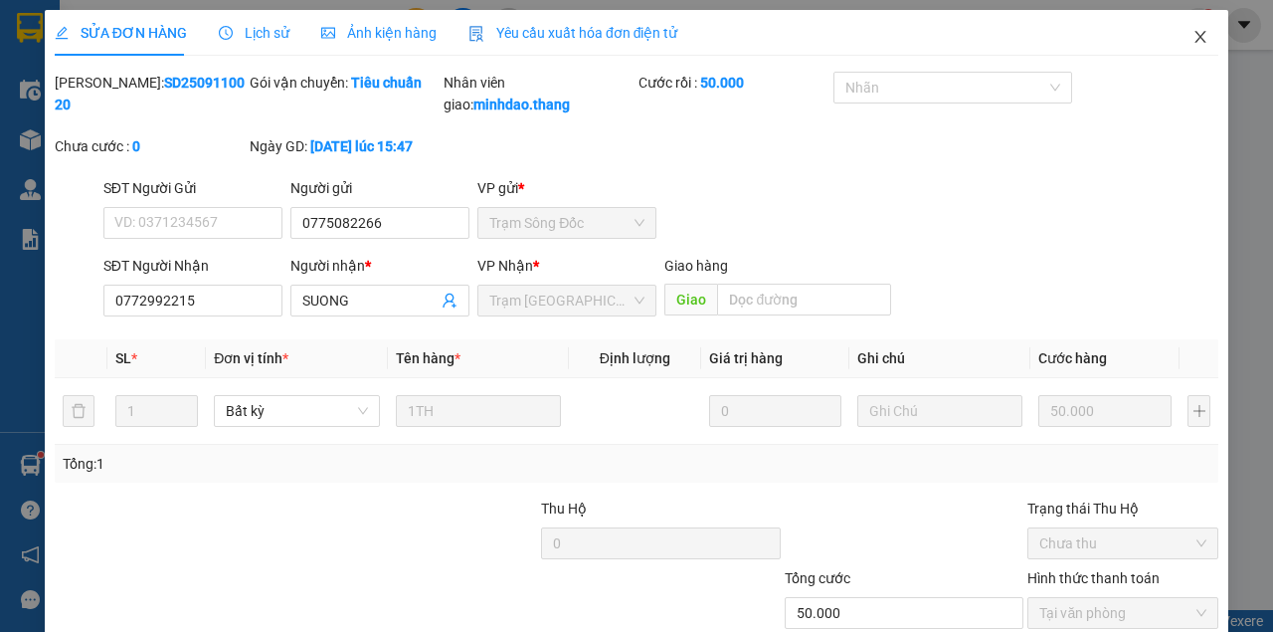
drag, startPoint x: 1193, startPoint y: 39, endPoint x: 1142, endPoint y: 56, distance: 53.5
click at [1193, 42] on icon "close" at bounding box center [1201, 37] width 16 height 16
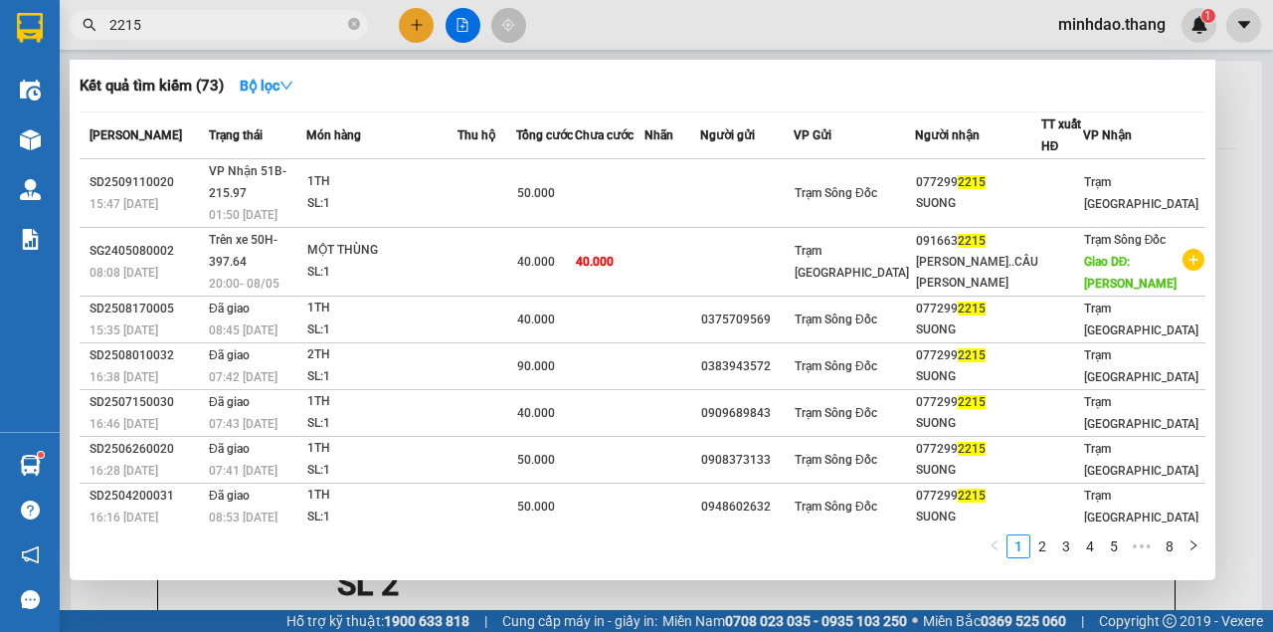
drag, startPoint x: 356, startPoint y: 28, endPoint x: 319, endPoint y: 28, distance: 36.8
click at [354, 28] on icon "close-circle" at bounding box center [354, 24] width 12 height 12
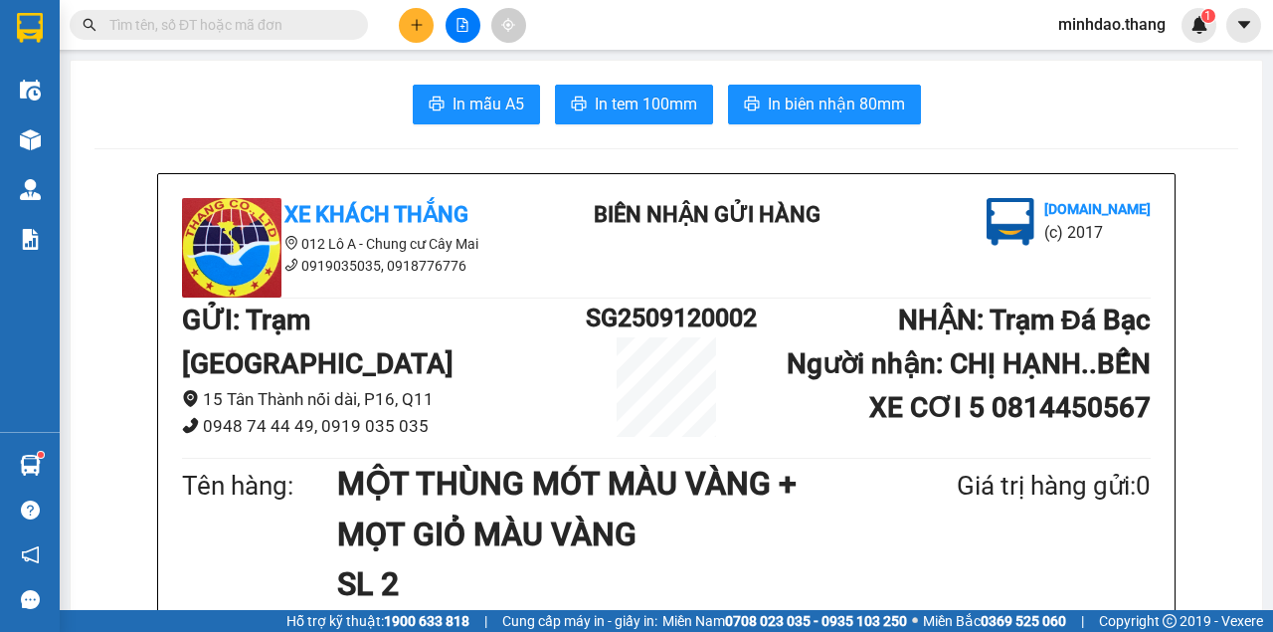
click at [318, 22] on input "text" at bounding box center [226, 25] width 235 height 22
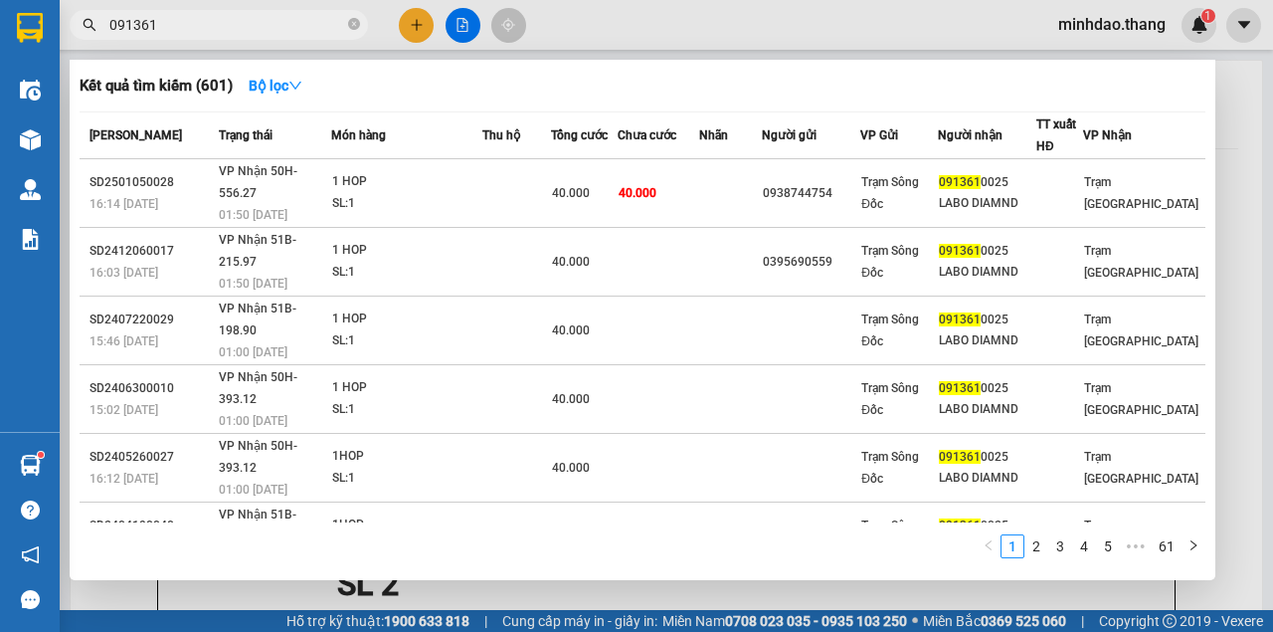
type input "0913610"
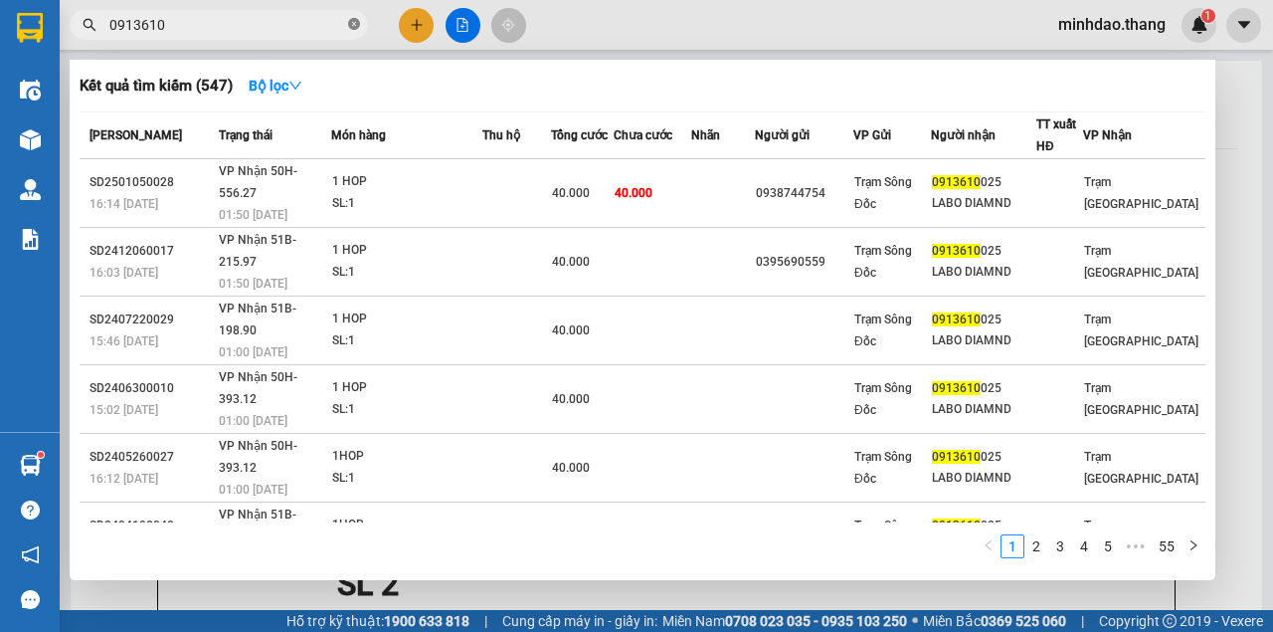
click at [353, 23] on icon "close-circle" at bounding box center [354, 24] width 12 height 12
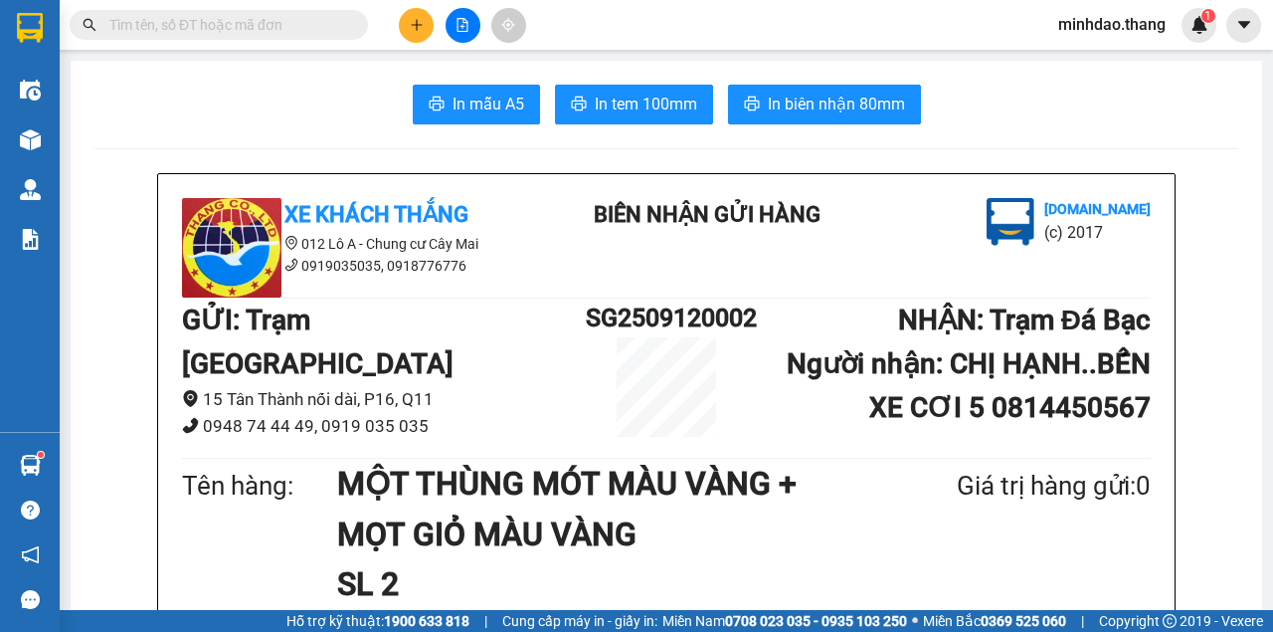
click at [311, 27] on input "text" at bounding box center [226, 25] width 235 height 22
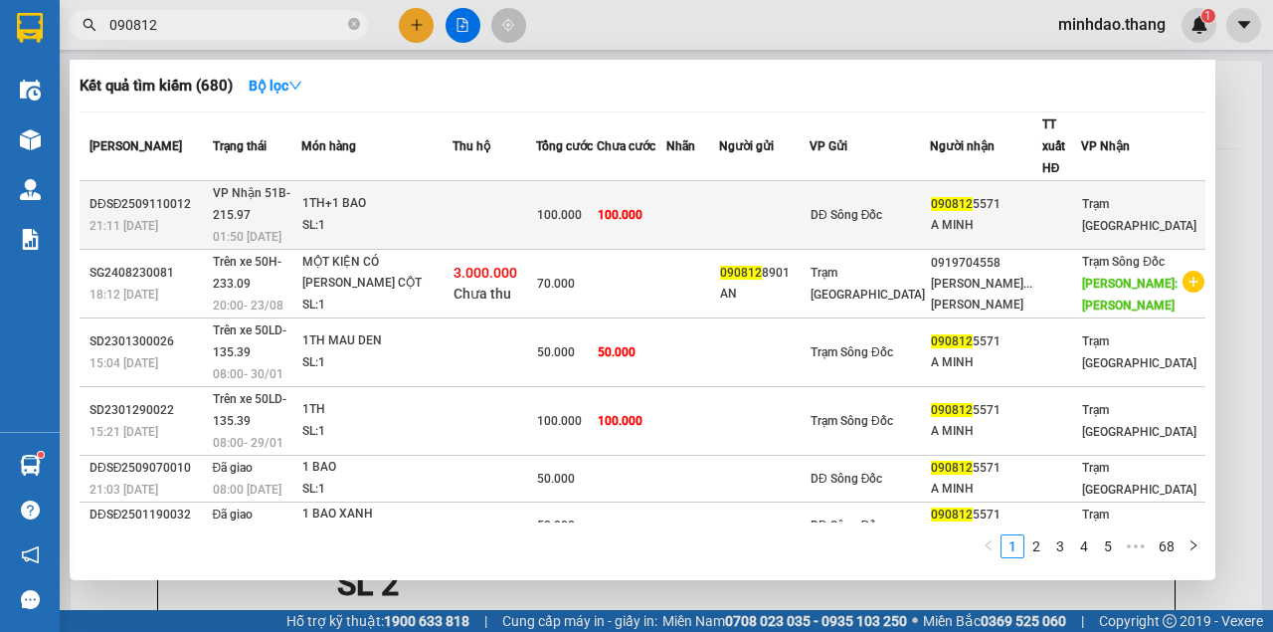
type input "090812"
click at [597, 212] on td "100.000" at bounding box center [566, 215] width 61 height 69
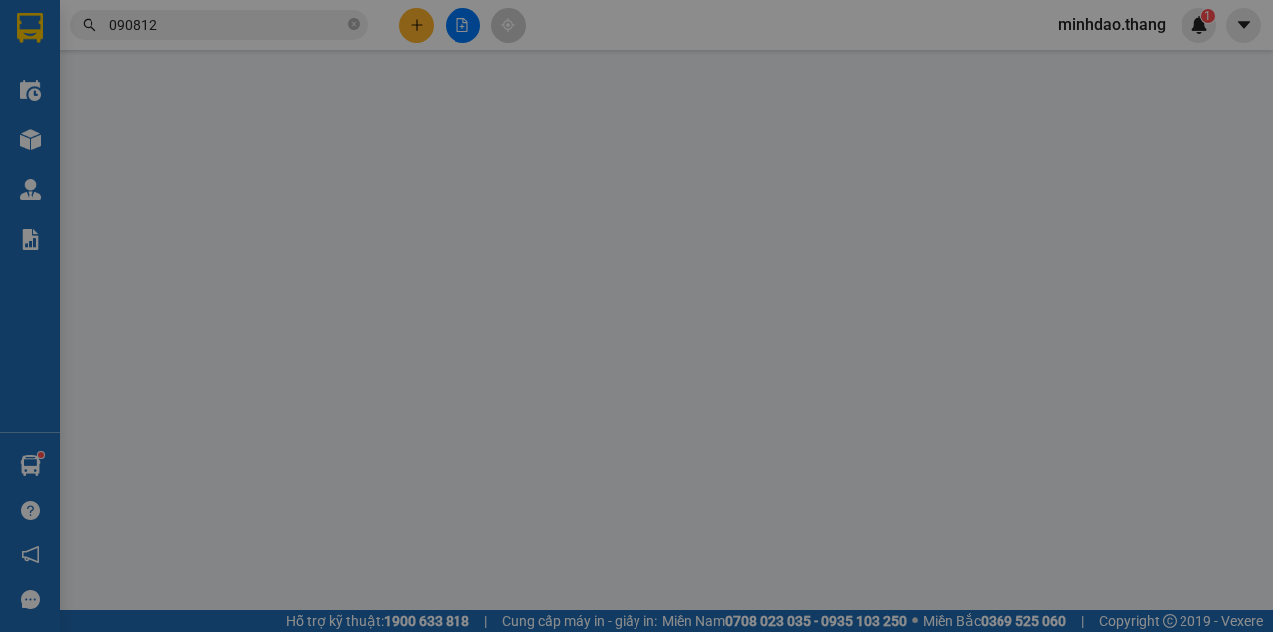
type input "0908125571"
type input "A MINH"
type input "100.000"
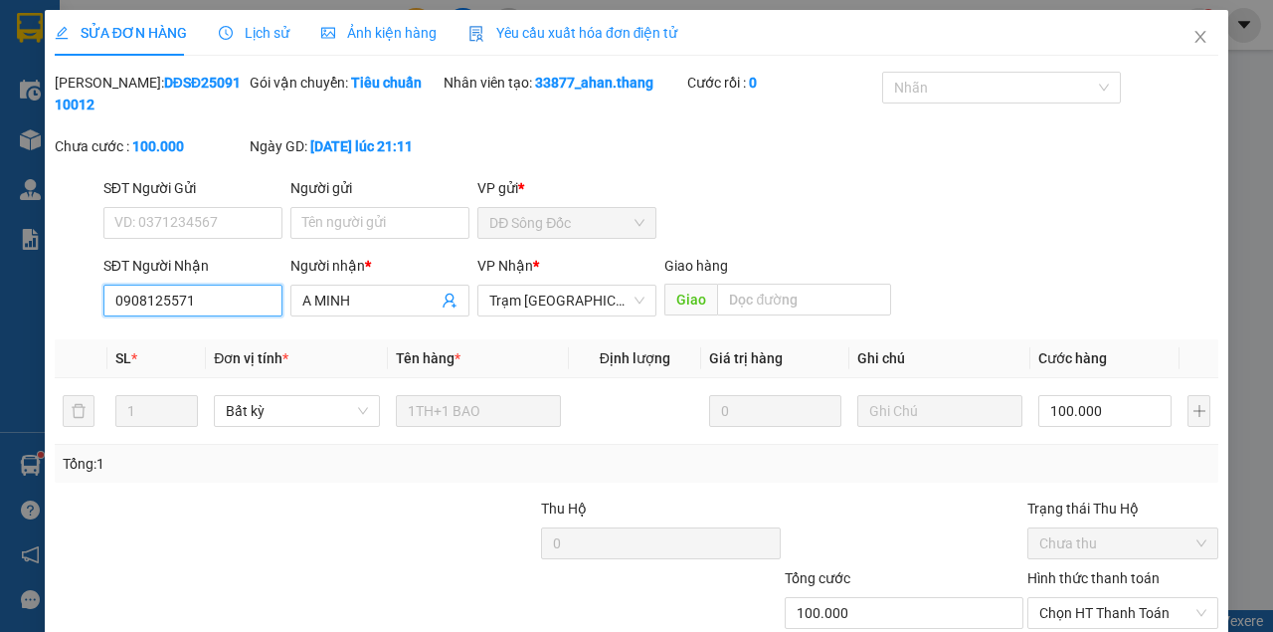
drag, startPoint x: 42, startPoint y: 301, endPoint x: 37, endPoint y: 324, distance: 23.4
click at [0, 290] on div "SỬA ĐƠN HÀNG Lịch sử Ảnh kiện hàng Yêu cầu xuất hóa đơn điện tử Total Paid Fee …" at bounding box center [636, 316] width 1273 height 632
click at [1194, 44] on icon "close" at bounding box center [1201, 37] width 16 height 16
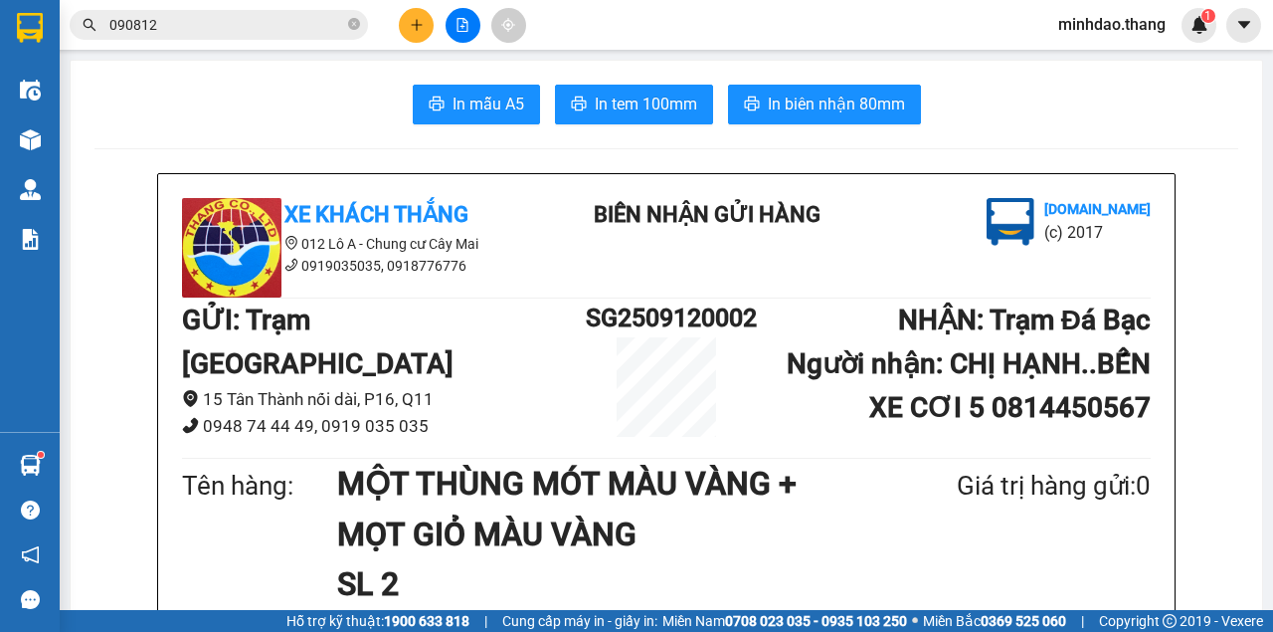
drag, startPoint x: 358, startPoint y: 27, endPoint x: 348, endPoint y: 26, distance: 10.0
click at [357, 27] on icon "close-circle" at bounding box center [354, 24] width 12 height 12
click at [272, 20] on input "text" at bounding box center [226, 25] width 235 height 22
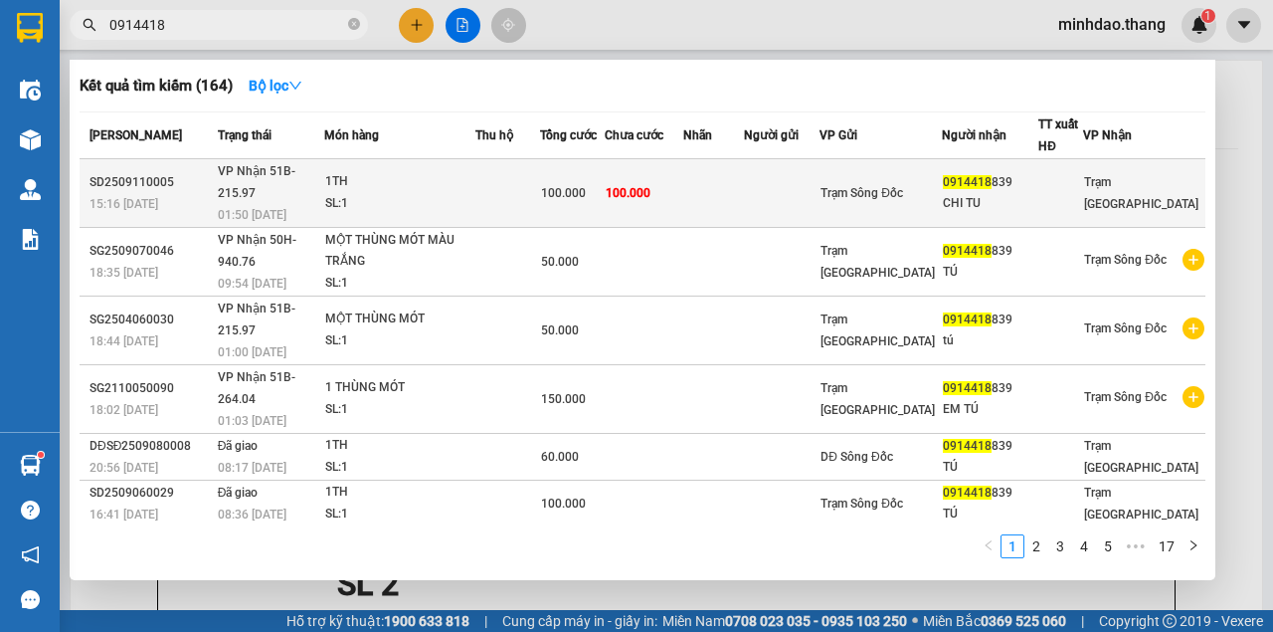
type input "0914418"
click at [744, 177] on td at bounding box center [713, 193] width 61 height 69
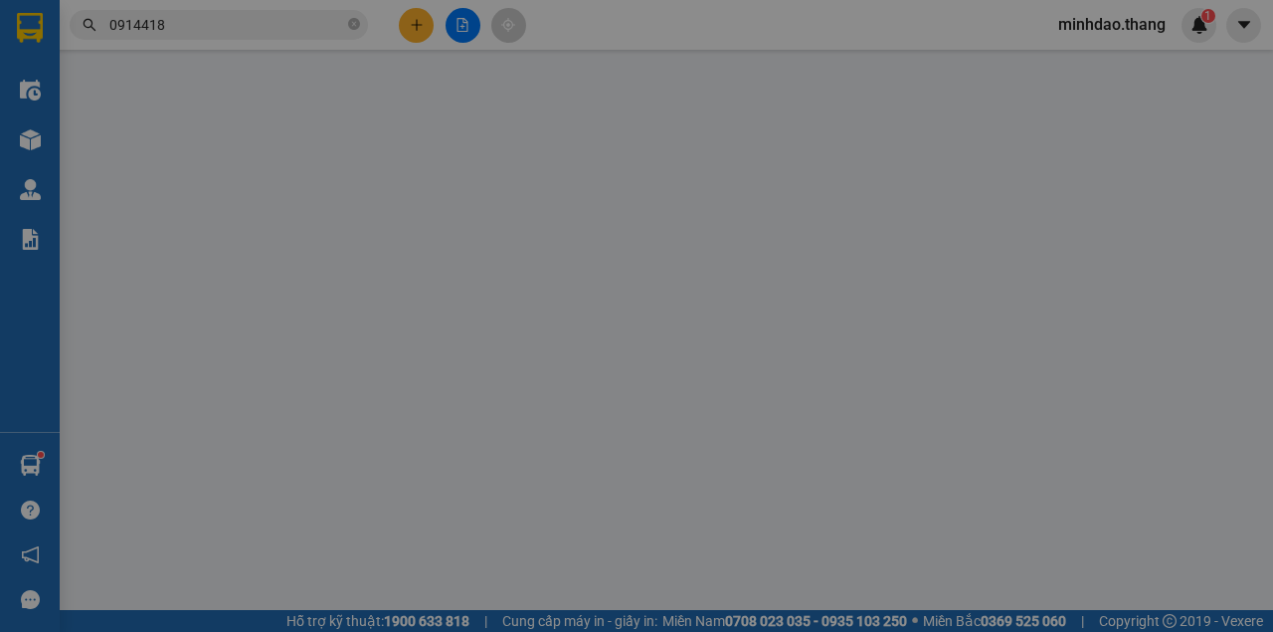
type input "0914418839"
type input "CHI TU"
type input "100.000"
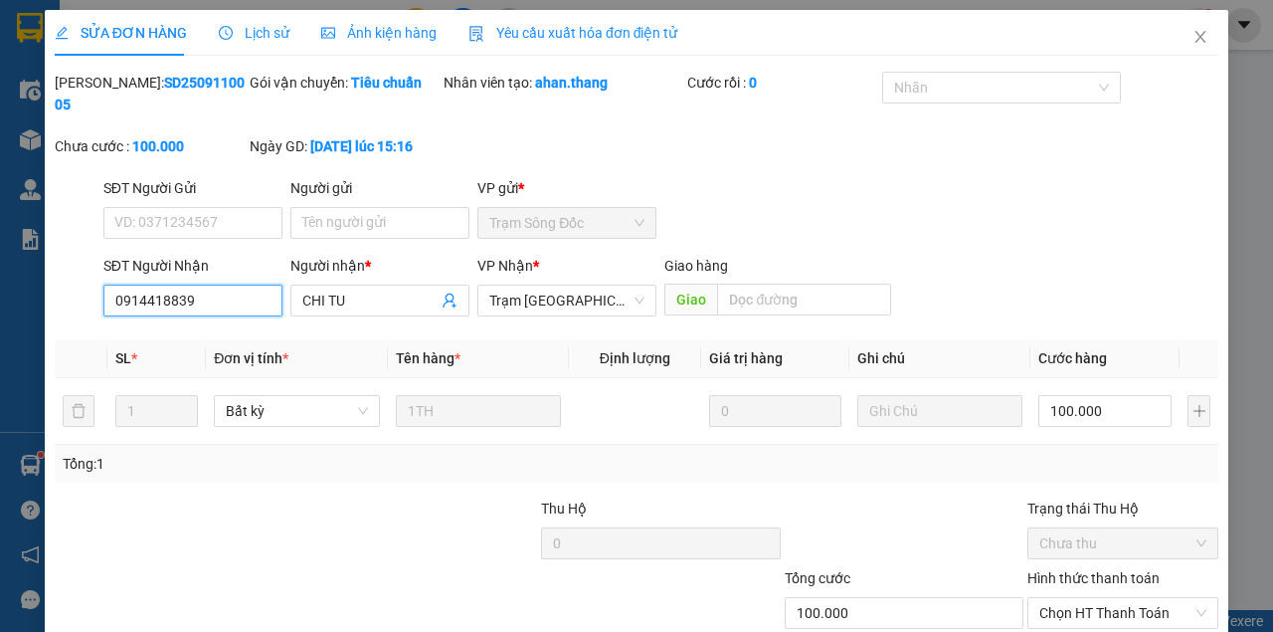
drag, startPoint x: 237, startPoint y: 312, endPoint x: 26, endPoint y: 298, distance: 211.3
click at [50, 302] on div "SỬA ĐƠN HÀNG Lịch sử Ảnh kiện hàng Yêu cầu xuất hóa đơn điện tử Total Paid Fee …" at bounding box center [637, 374] width 1184 height 728
click at [1200, 39] on span "Close" at bounding box center [1201, 38] width 56 height 56
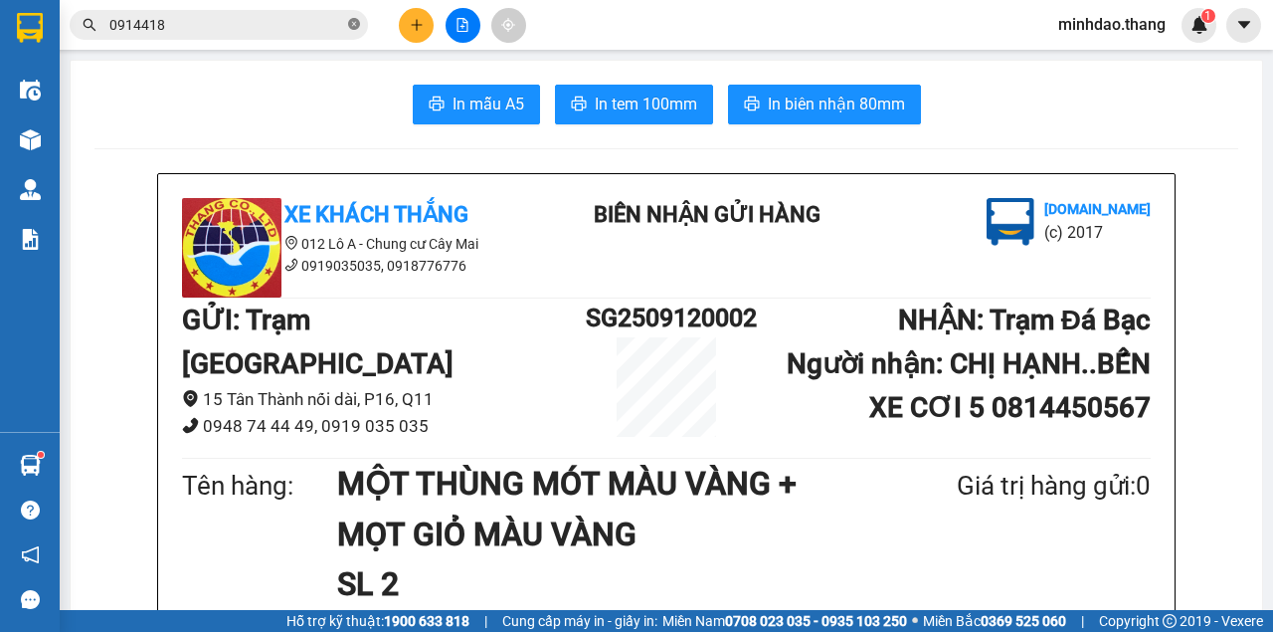
click at [359, 21] on icon "close-circle" at bounding box center [354, 24] width 12 height 12
click at [269, 26] on input "text" at bounding box center [226, 25] width 235 height 22
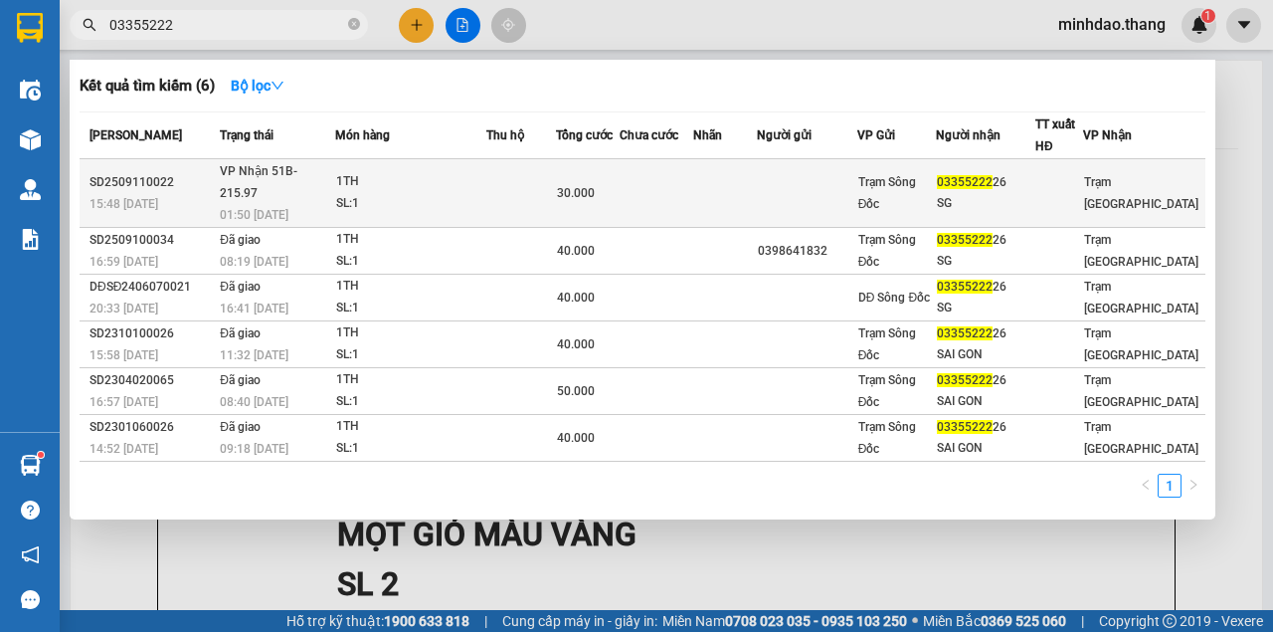
type input "03355222"
click at [740, 177] on td at bounding box center [725, 193] width 64 height 69
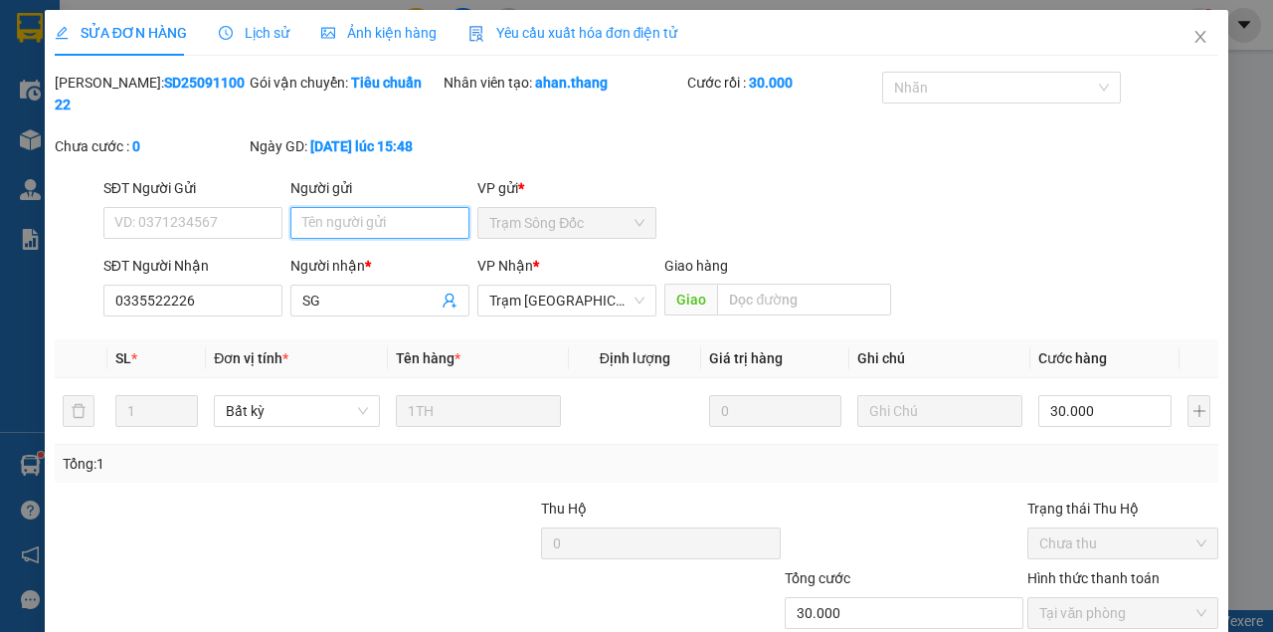
click at [361, 224] on input "Người gửi" at bounding box center [379, 223] width 179 height 32
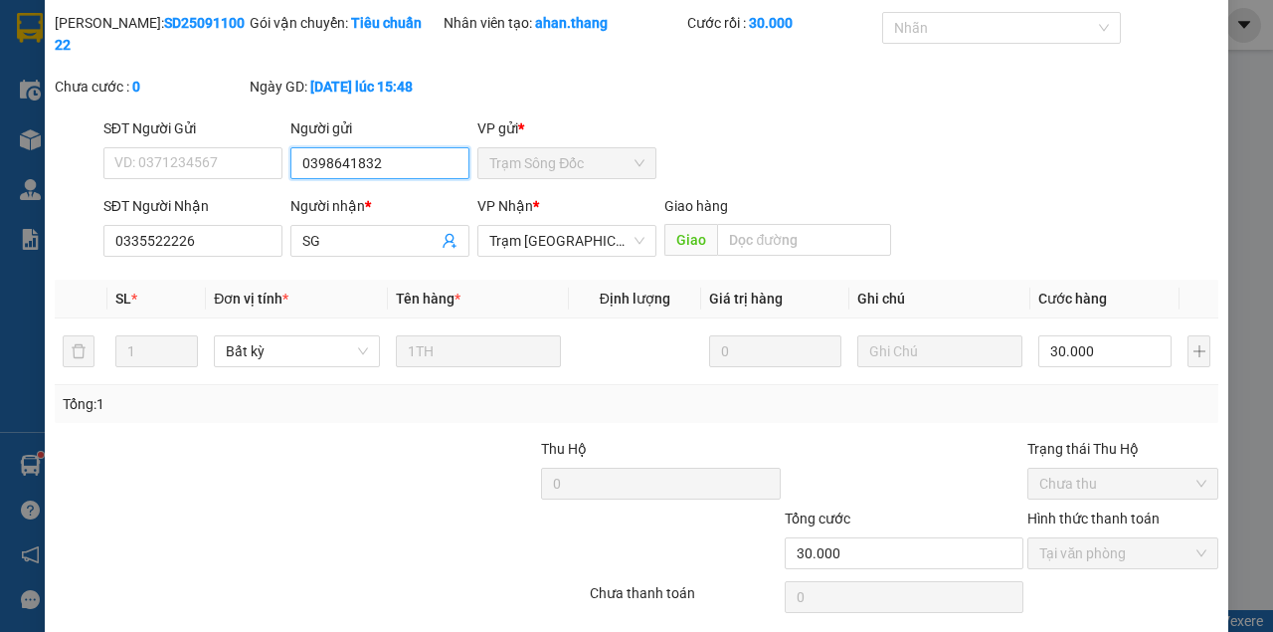
scroll to position [128, 0]
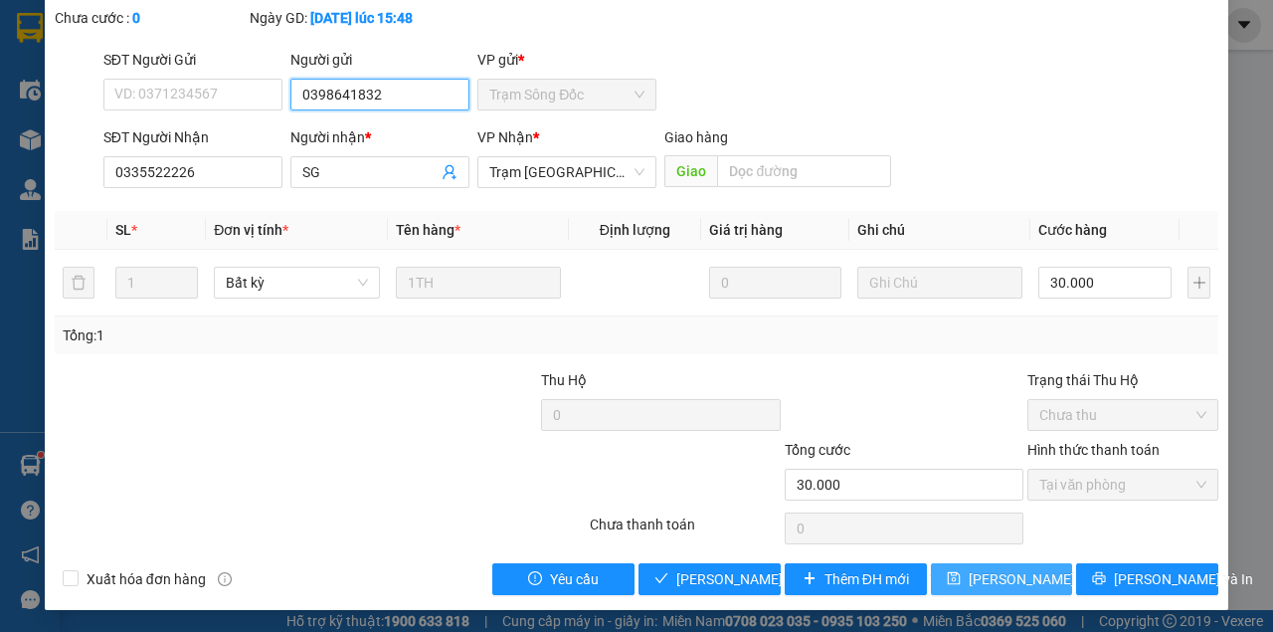
type input "0398641832"
click at [977, 571] on span "[PERSON_NAME] đổi" at bounding box center [1033, 579] width 128 height 22
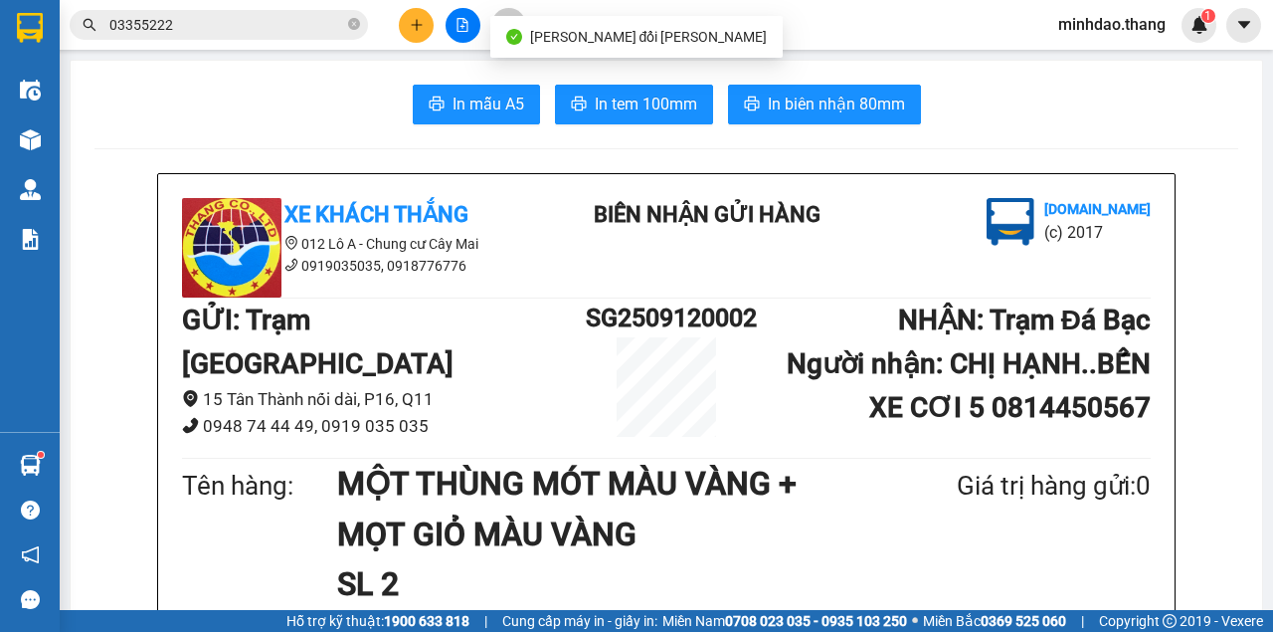
click at [283, 27] on input "03355222" at bounding box center [226, 25] width 235 height 22
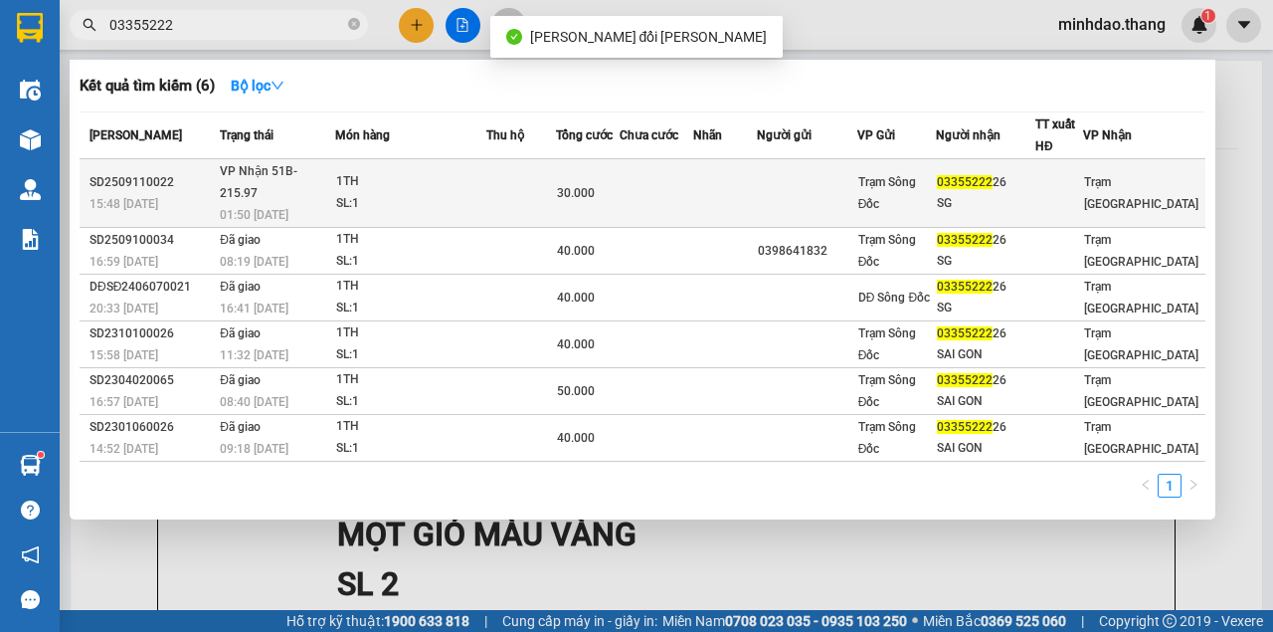
click at [637, 179] on td at bounding box center [657, 193] width 74 height 69
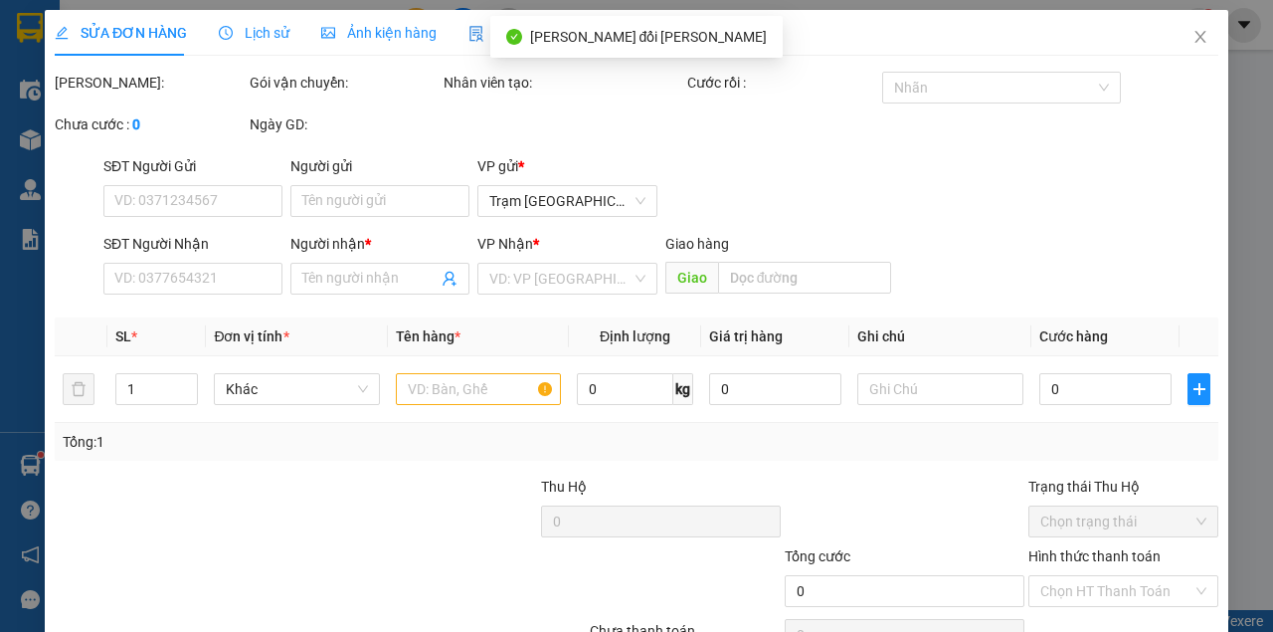
type input "0398641832"
type input "0335522226"
type input "SG"
type input "30.000"
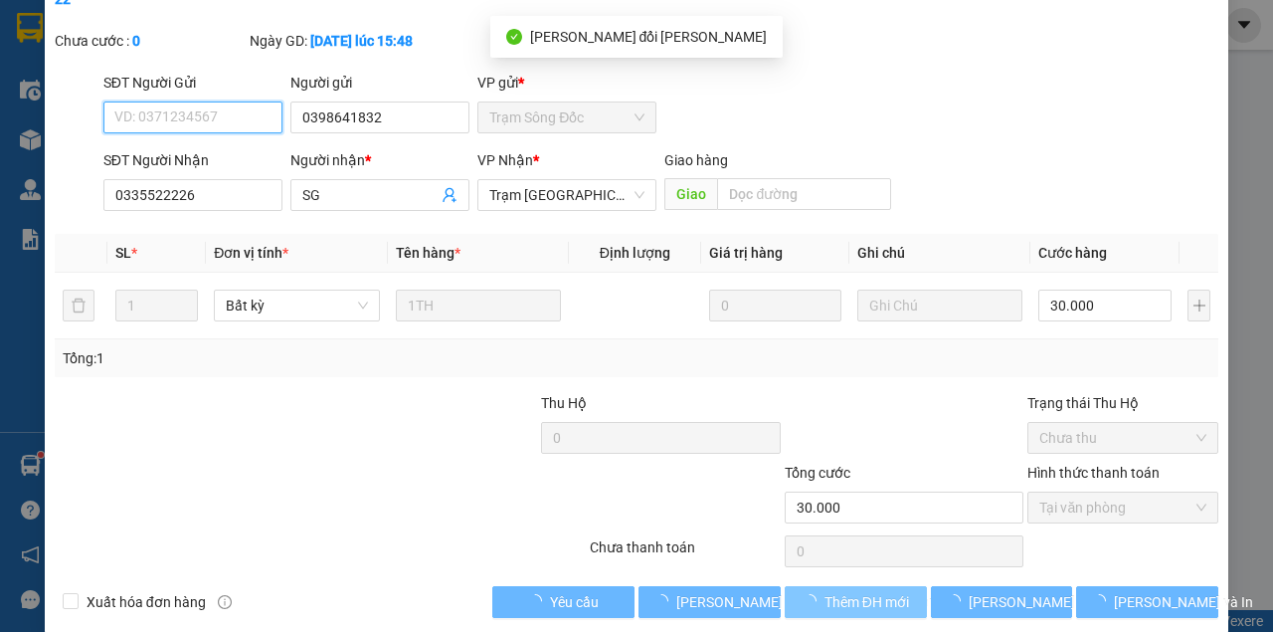
scroll to position [128, 0]
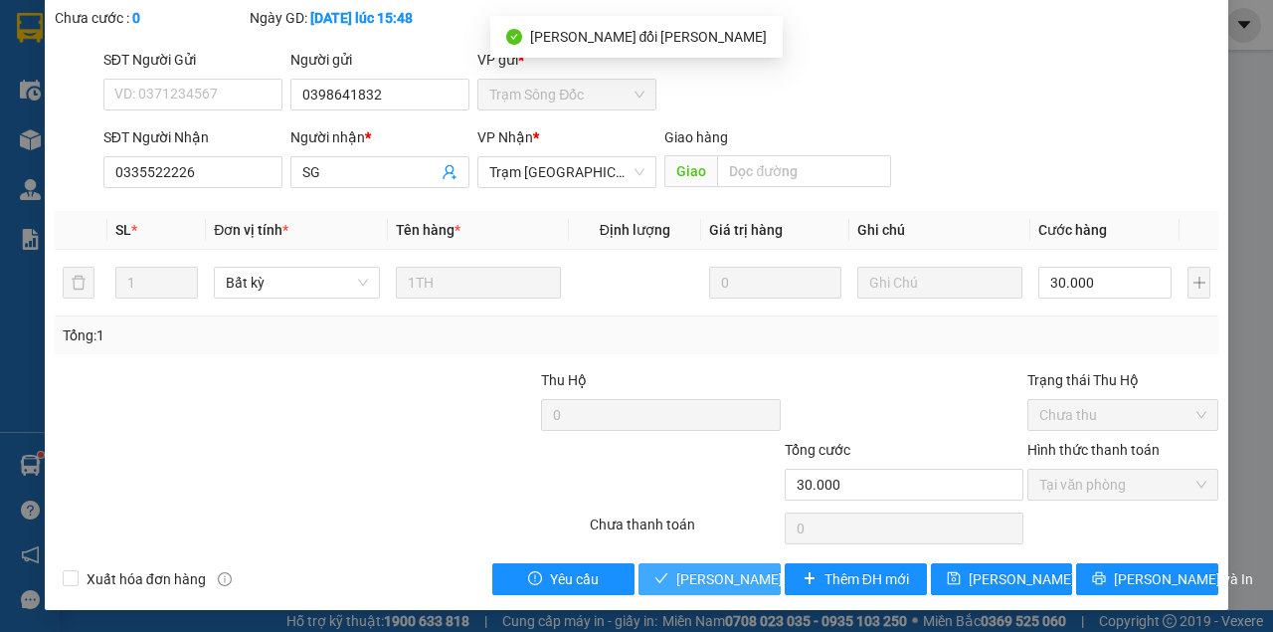
click at [740, 571] on span "[PERSON_NAME] và [PERSON_NAME] hàng" at bounding box center [810, 579] width 269 height 22
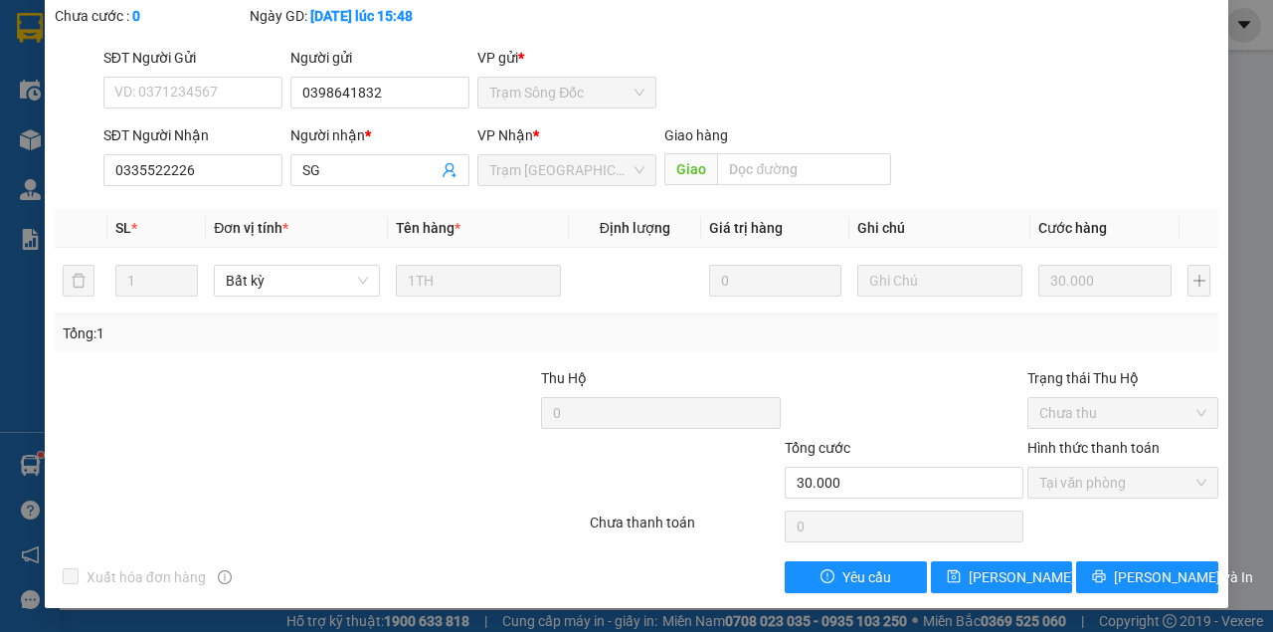
scroll to position [0, 0]
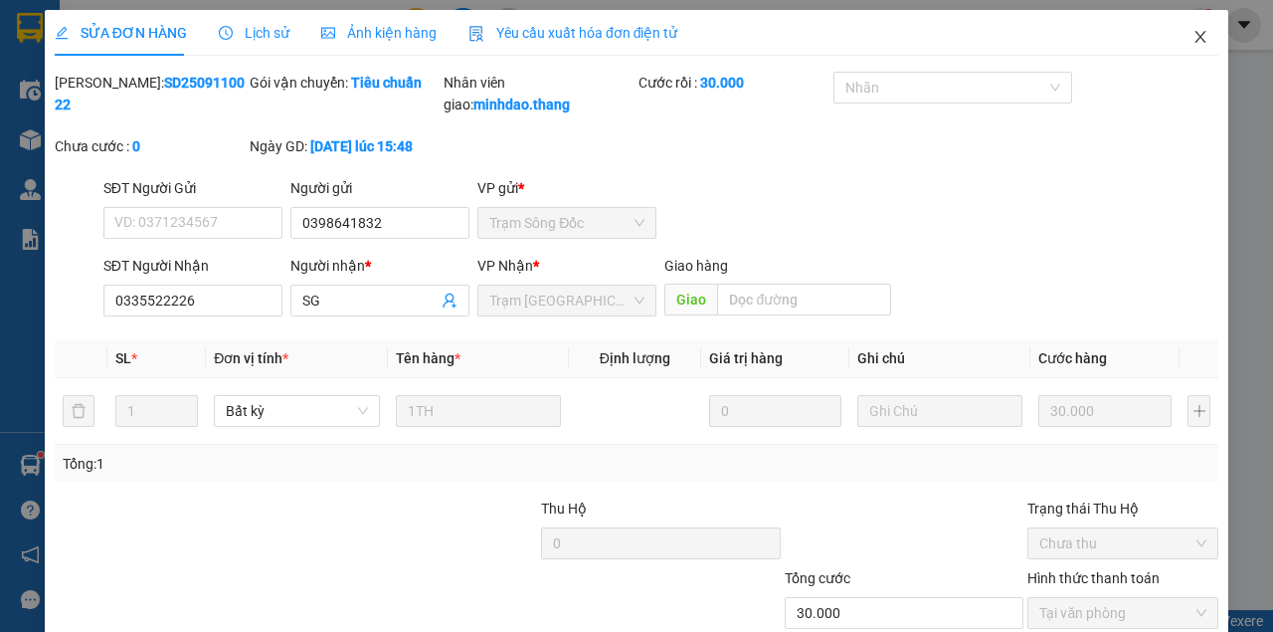
drag, startPoint x: 1205, startPoint y: 43, endPoint x: 1082, endPoint y: 58, distance: 123.3
click at [1200, 43] on span "Close" at bounding box center [1201, 38] width 56 height 56
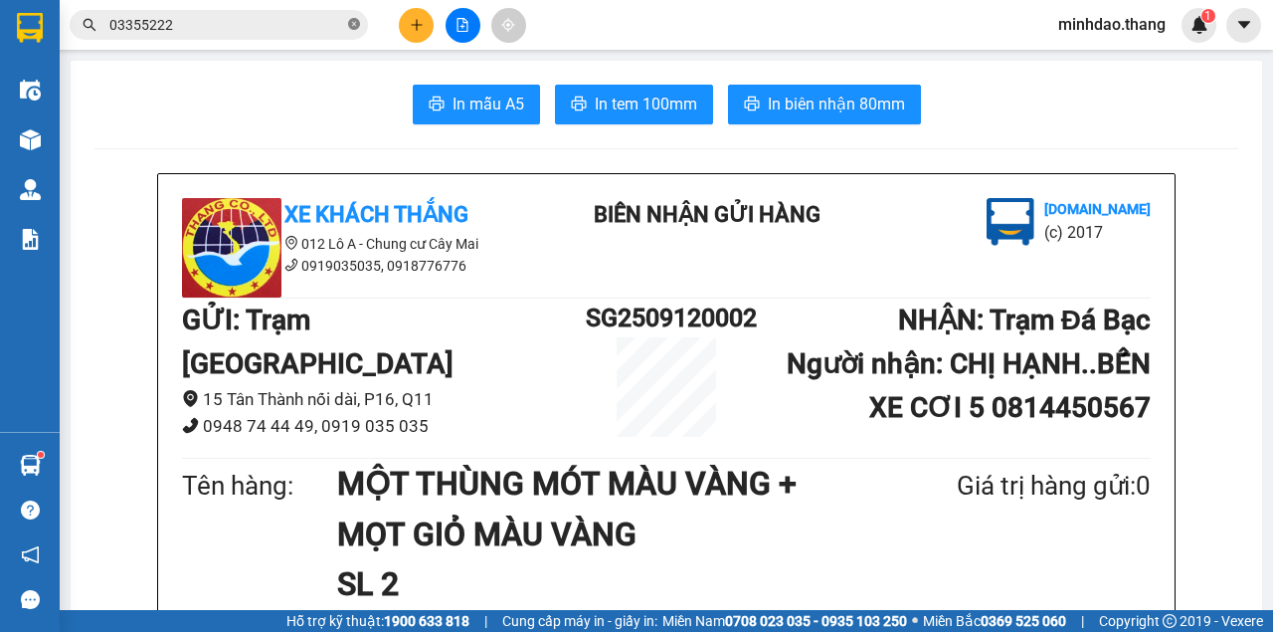
click at [353, 27] on icon "close-circle" at bounding box center [354, 24] width 12 height 12
click at [312, 27] on input "text" at bounding box center [226, 25] width 235 height 22
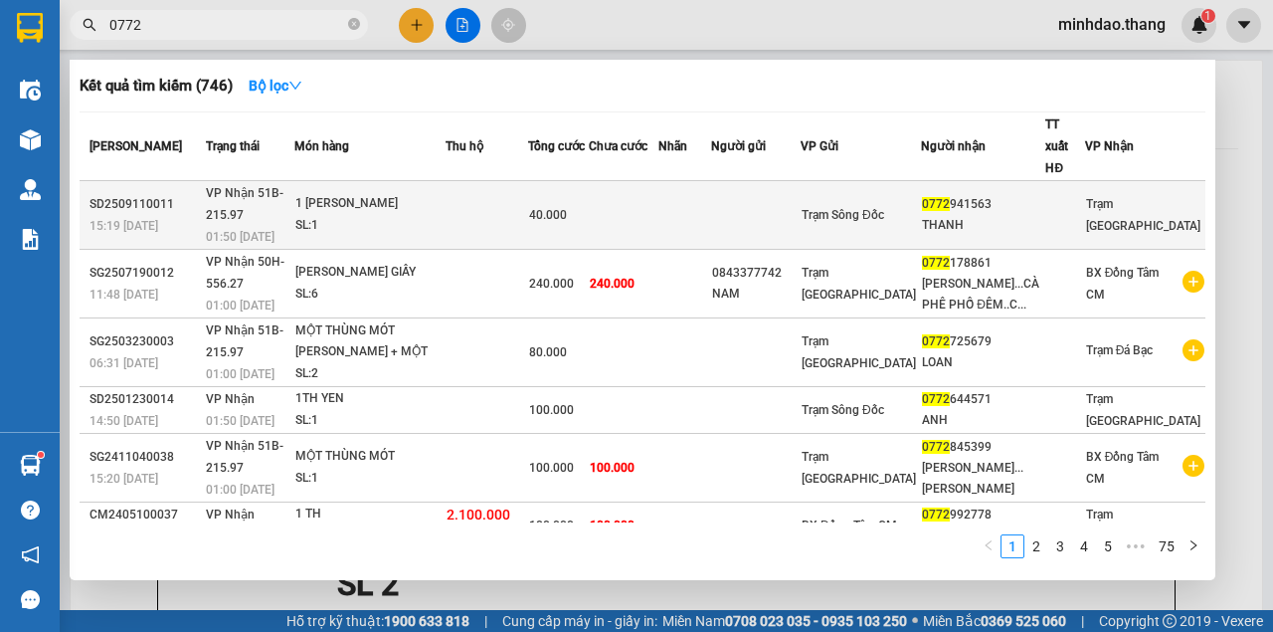
type input "0772"
click at [658, 188] on td at bounding box center [624, 215] width 70 height 69
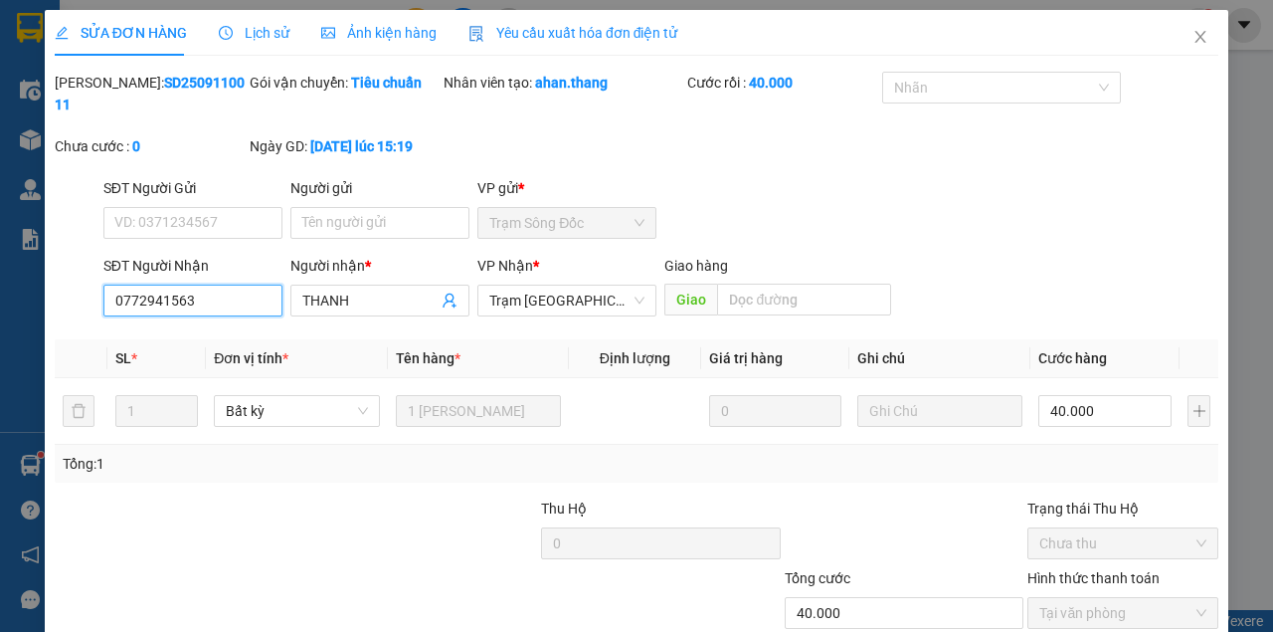
drag, startPoint x: 116, startPoint y: 292, endPoint x: 38, endPoint y: 289, distance: 78.6
click at [38, 289] on div "SỬA ĐƠN HÀNG Lịch sử Ảnh kiện hàng Yêu cầu xuất hóa đơn điện tử Total Paid Fee …" at bounding box center [636, 316] width 1273 height 632
click at [1202, 45] on span "Close" at bounding box center [1201, 38] width 56 height 56
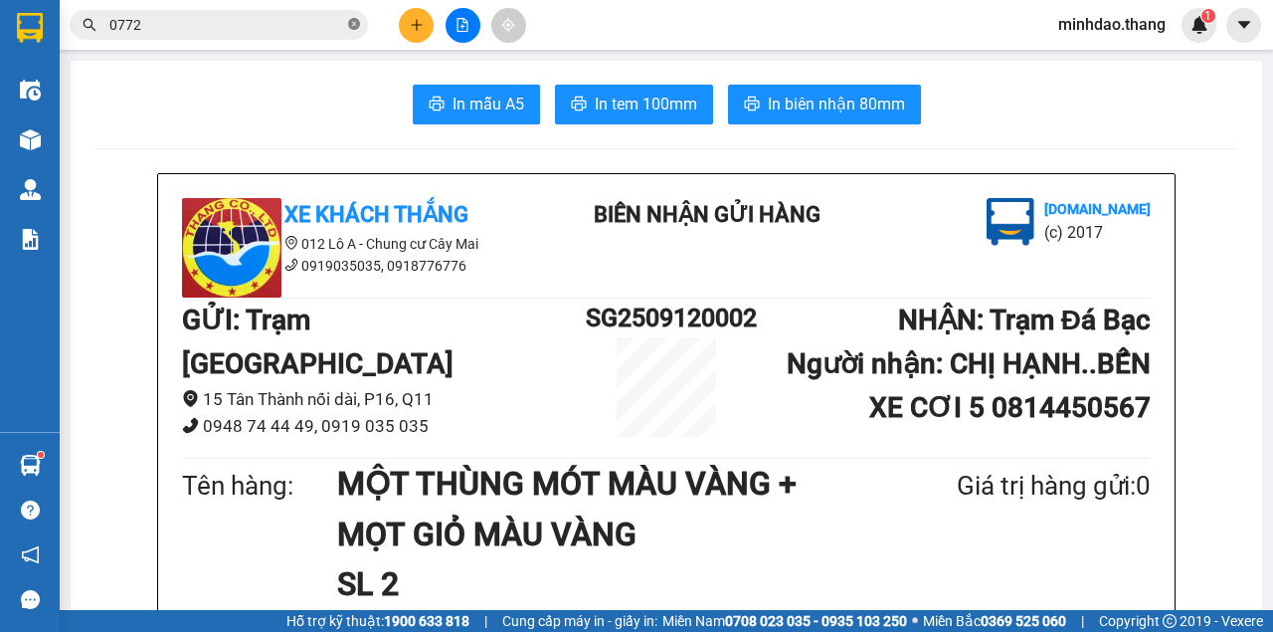
click at [357, 26] on icon "close-circle" at bounding box center [354, 24] width 12 height 12
drag, startPoint x: 327, startPoint y: 26, endPoint x: 282, endPoint y: 17, distance: 45.6
click at [324, 20] on input "text" at bounding box center [226, 25] width 235 height 22
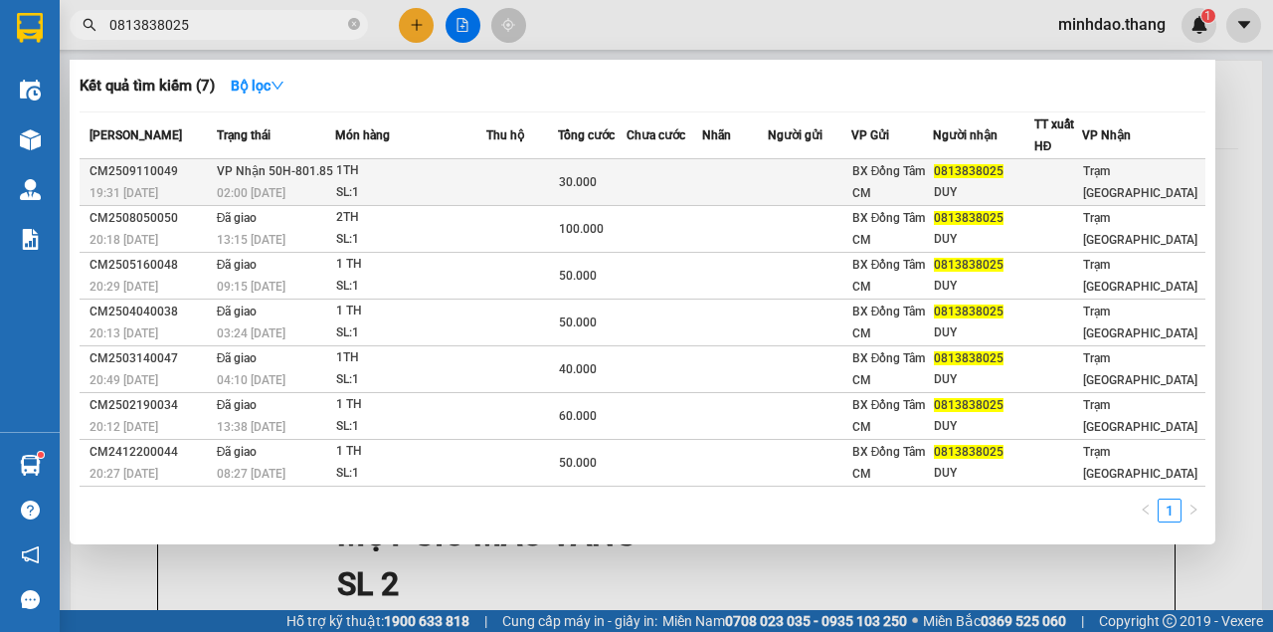
type input "0813838025"
click at [613, 195] on td "30.000" at bounding box center [592, 182] width 69 height 47
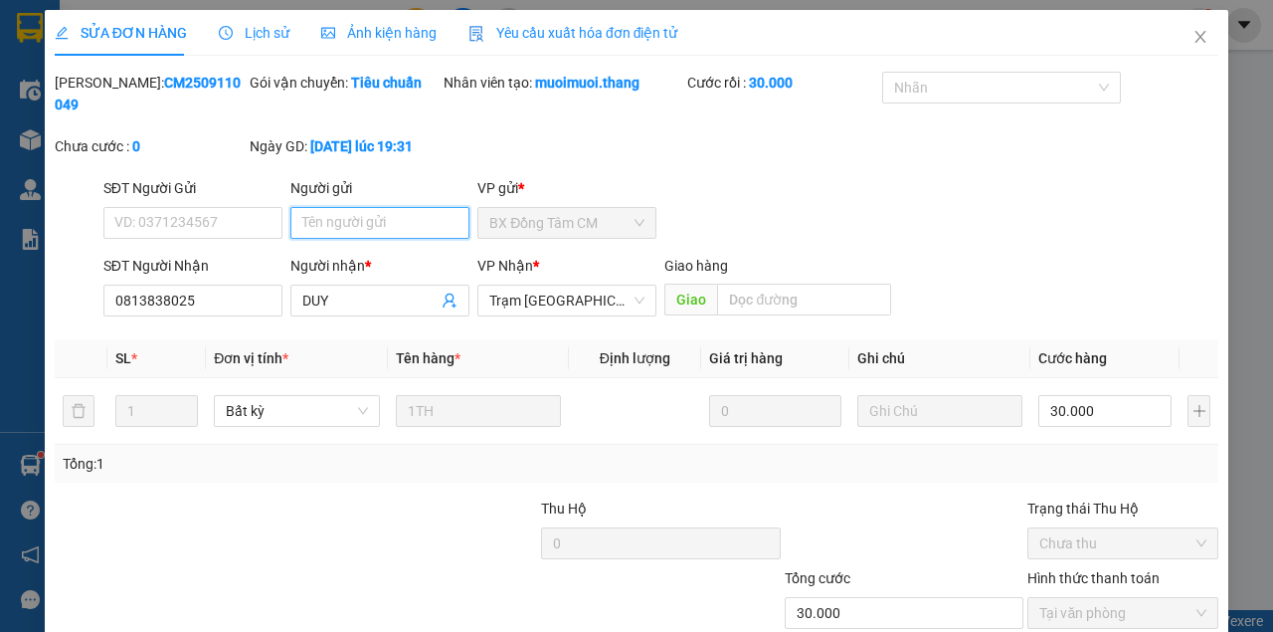
click at [378, 223] on input "Người gửi" at bounding box center [379, 223] width 179 height 32
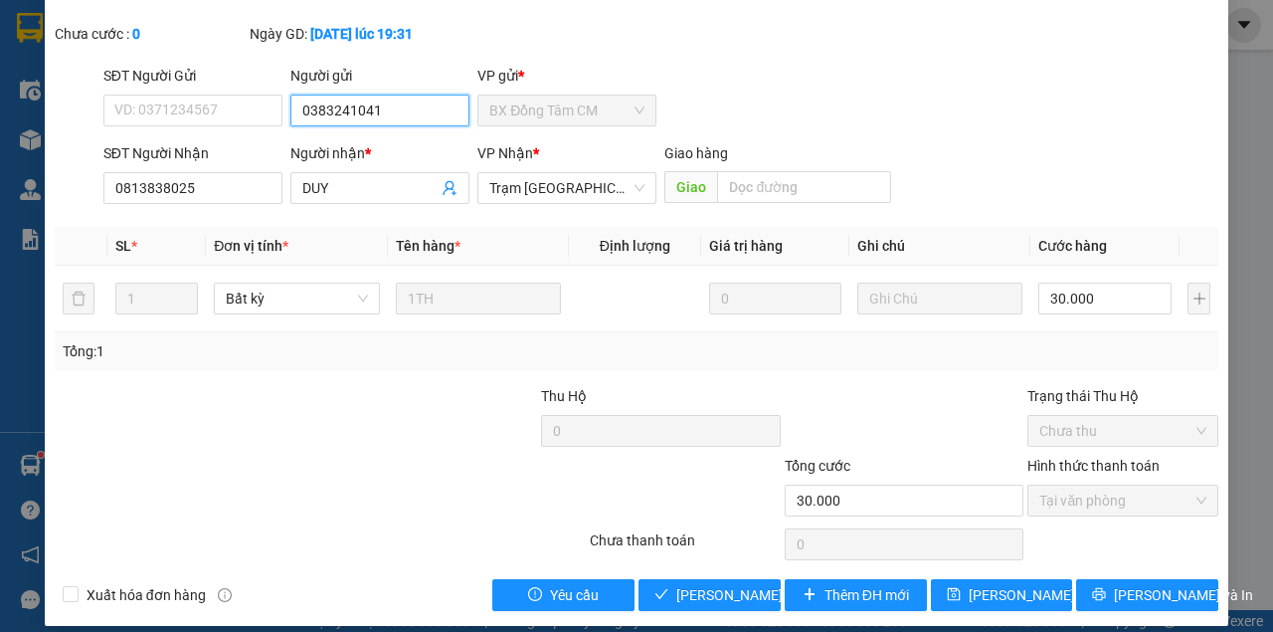
scroll to position [128, 0]
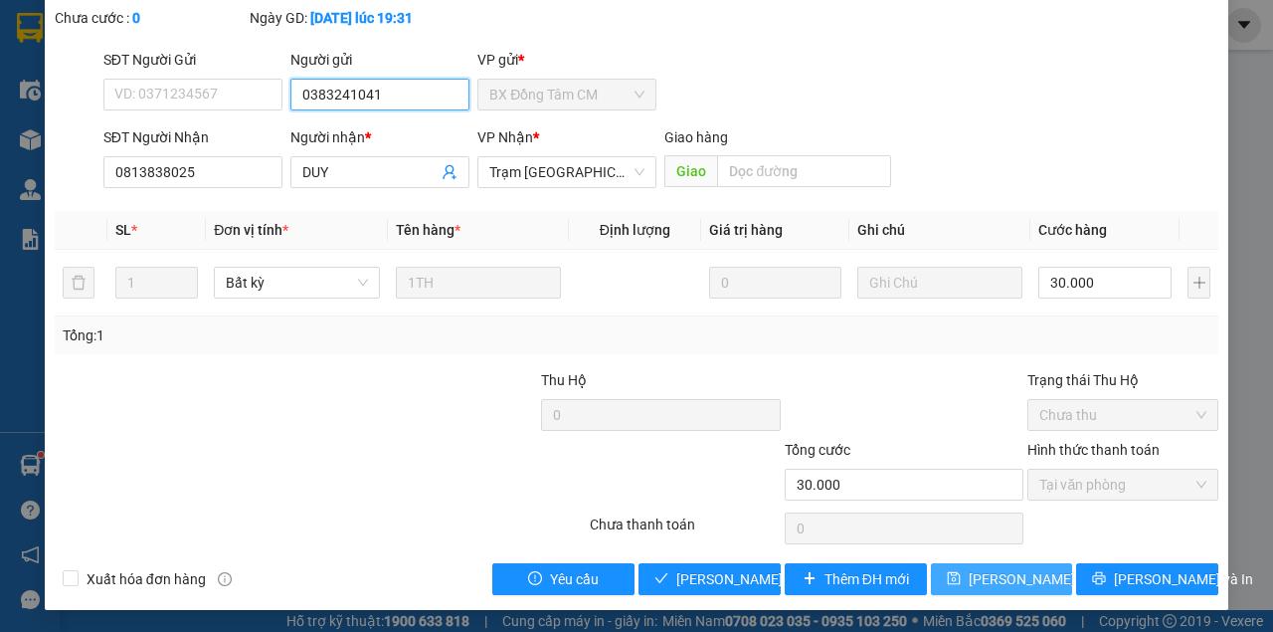
type input "0383241041"
click at [931, 563] on button "[PERSON_NAME] đổi" at bounding box center [1002, 579] width 142 height 32
click at [989, 581] on span "[PERSON_NAME] đổi" at bounding box center [1033, 579] width 128 height 22
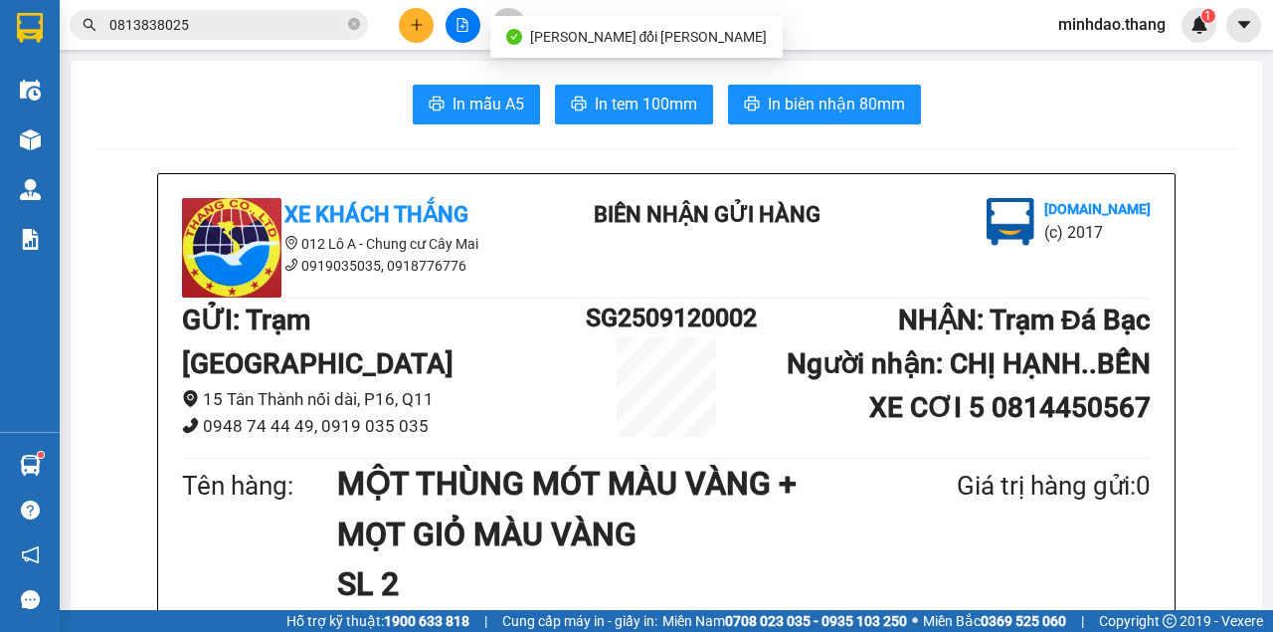
click at [312, 36] on span "0813838025" at bounding box center [219, 25] width 298 height 30
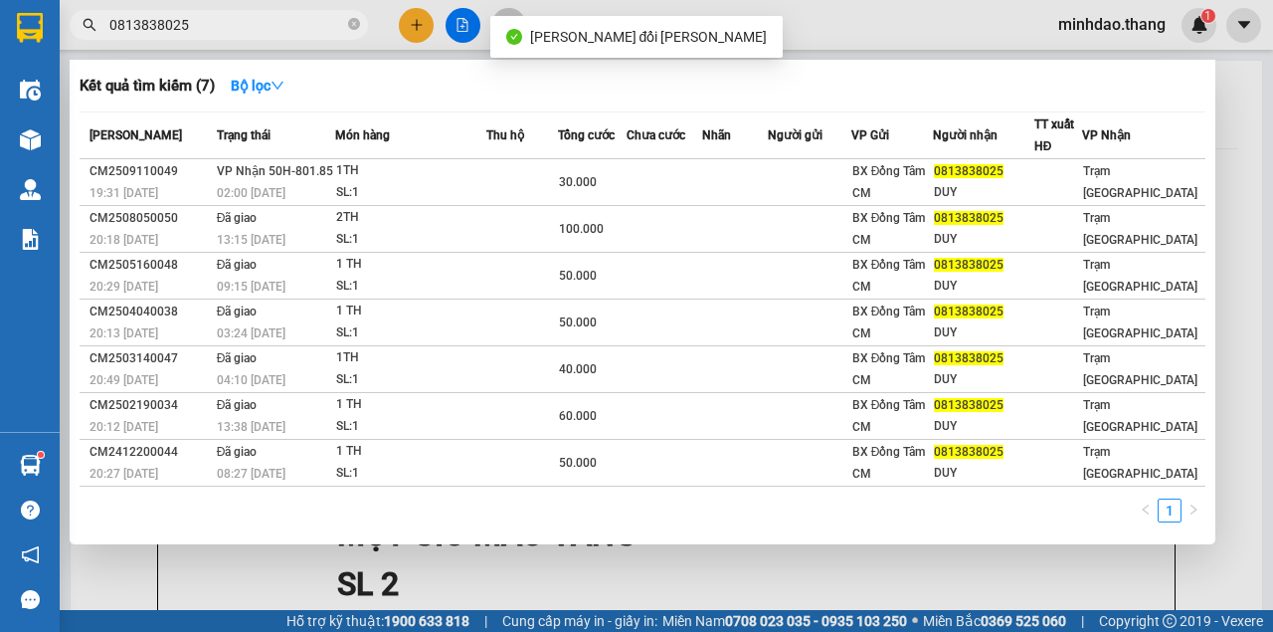
click at [312, 31] on input "0813838025" at bounding box center [226, 25] width 235 height 22
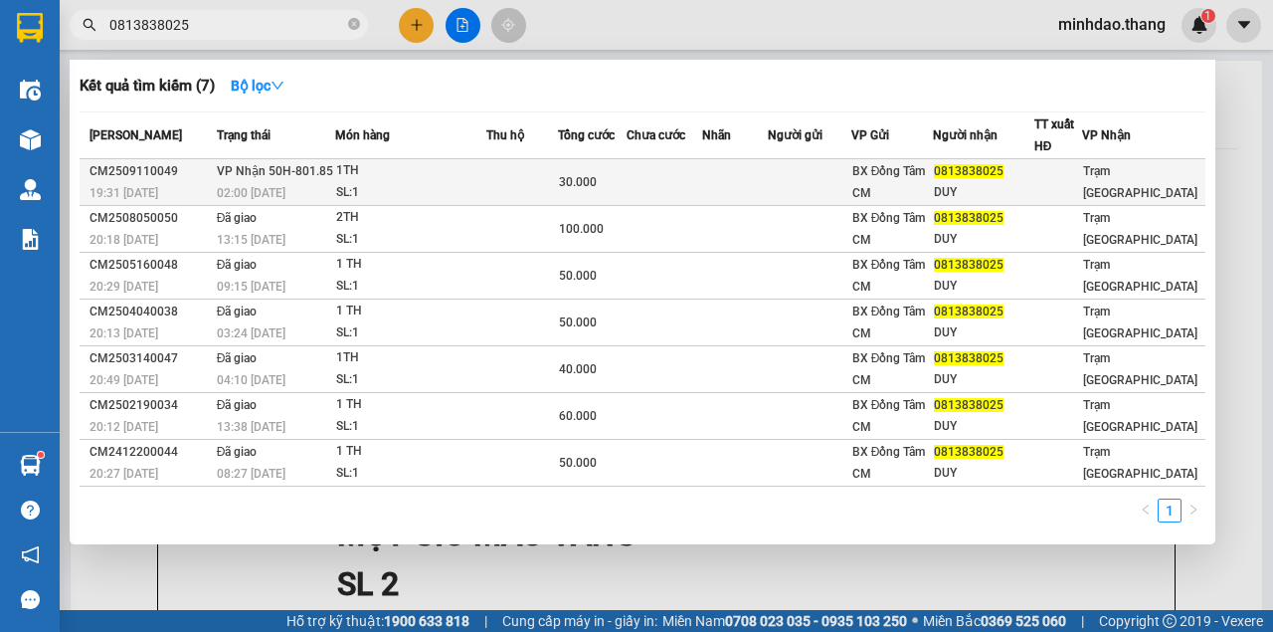
click at [597, 185] on span "30.000" at bounding box center [578, 182] width 38 height 14
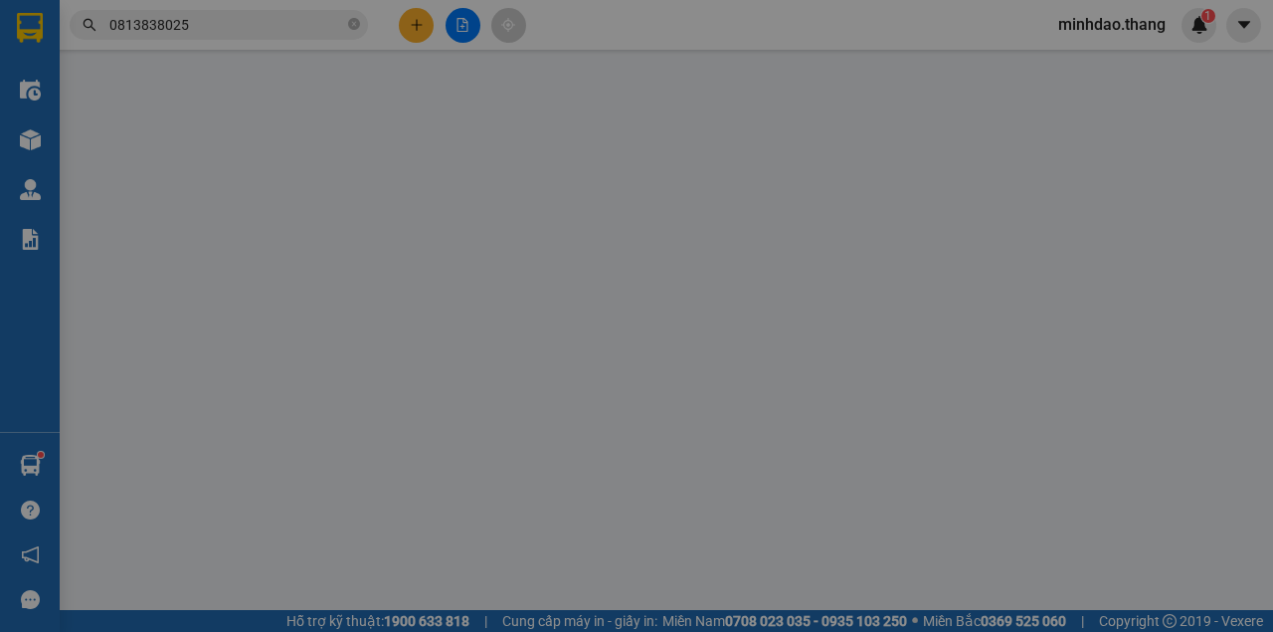
type input "0383241041"
type input "0813838025"
type input "DUY"
type input "30.000"
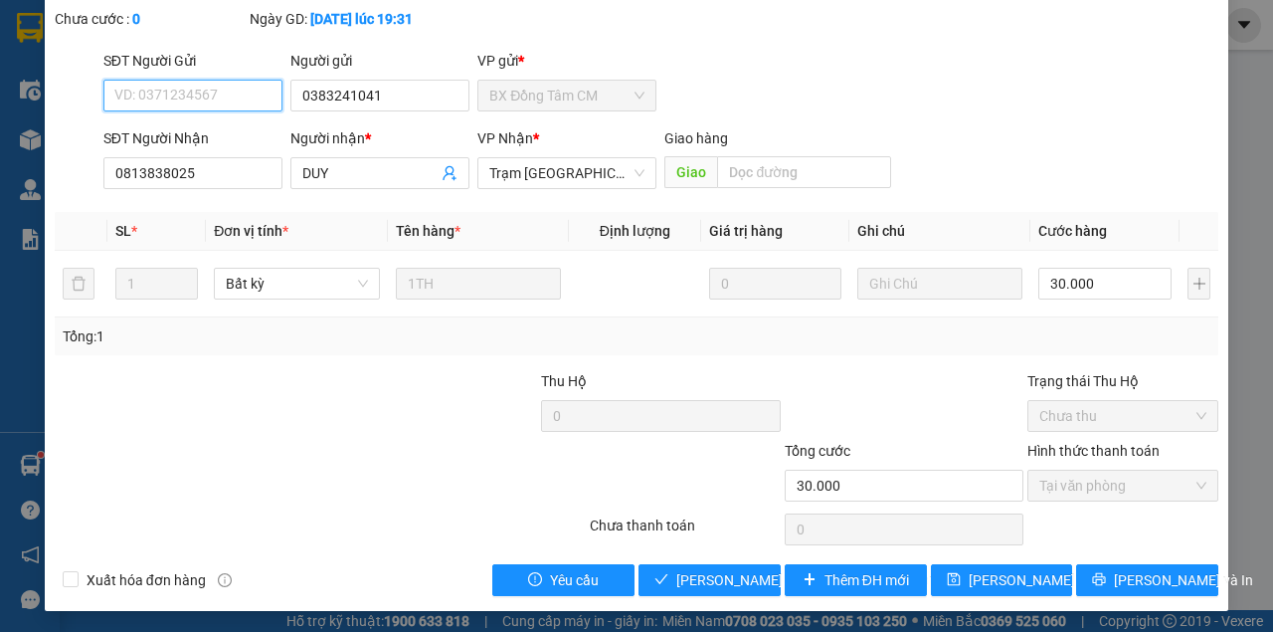
scroll to position [128, 0]
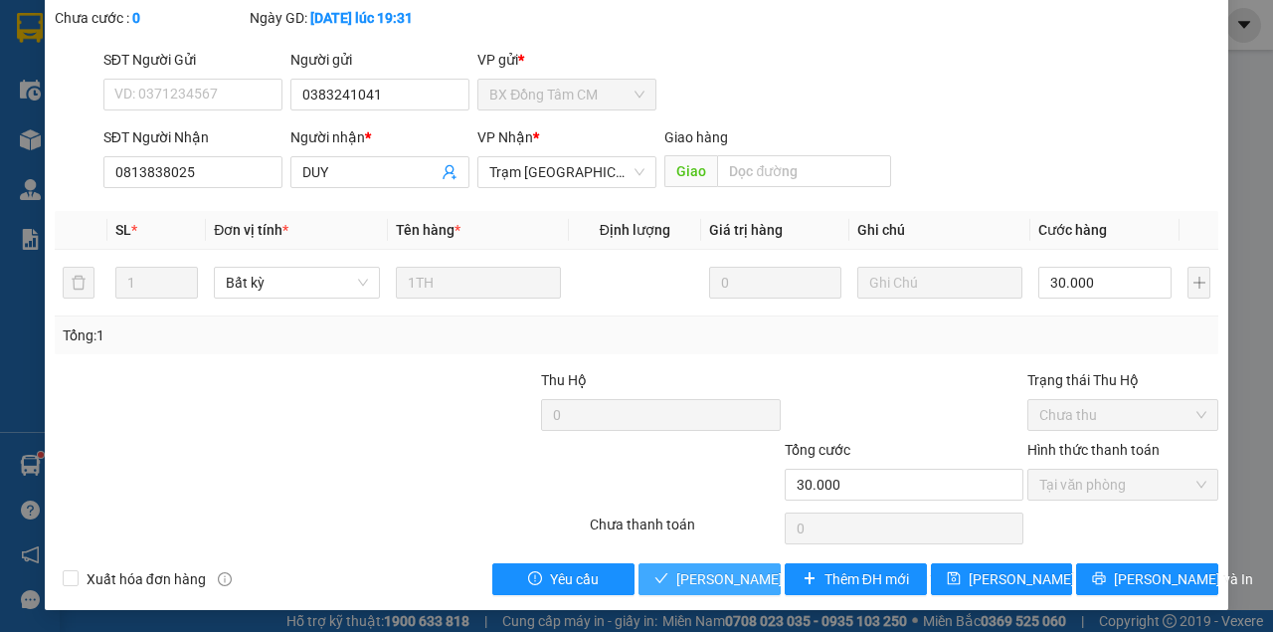
click at [639, 563] on button "[PERSON_NAME] và [PERSON_NAME] hàng" at bounding box center [710, 579] width 142 height 32
click at [678, 573] on span "[PERSON_NAME] và [PERSON_NAME] hàng" at bounding box center [810, 579] width 269 height 22
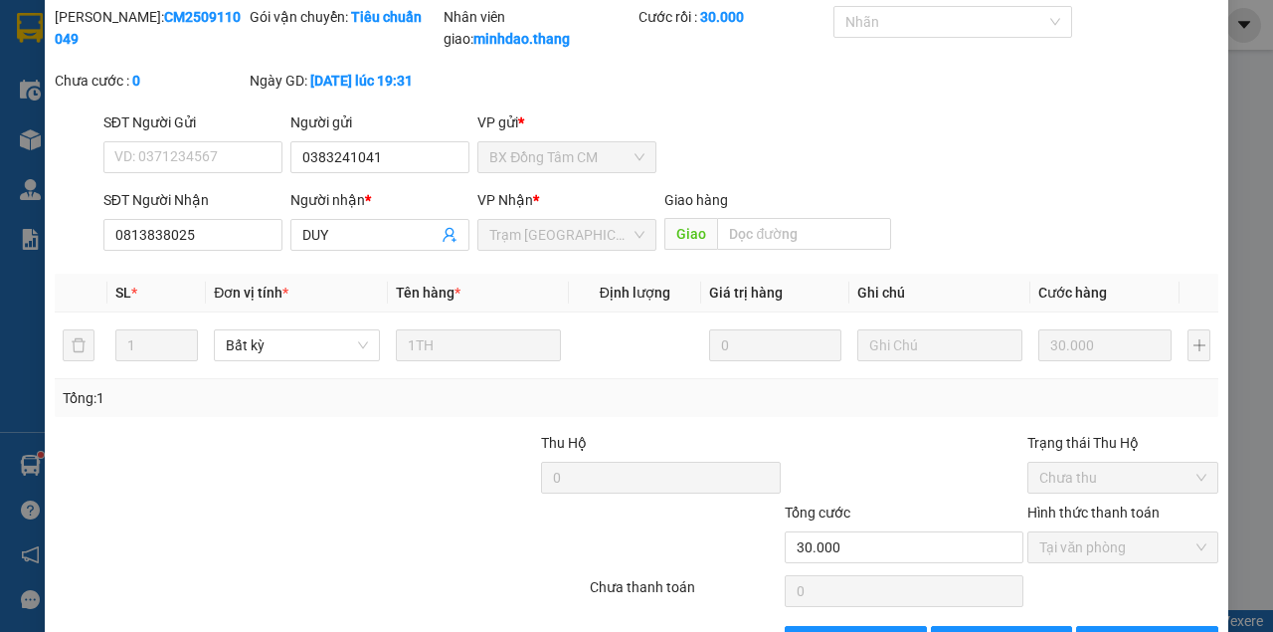
scroll to position [0, 0]
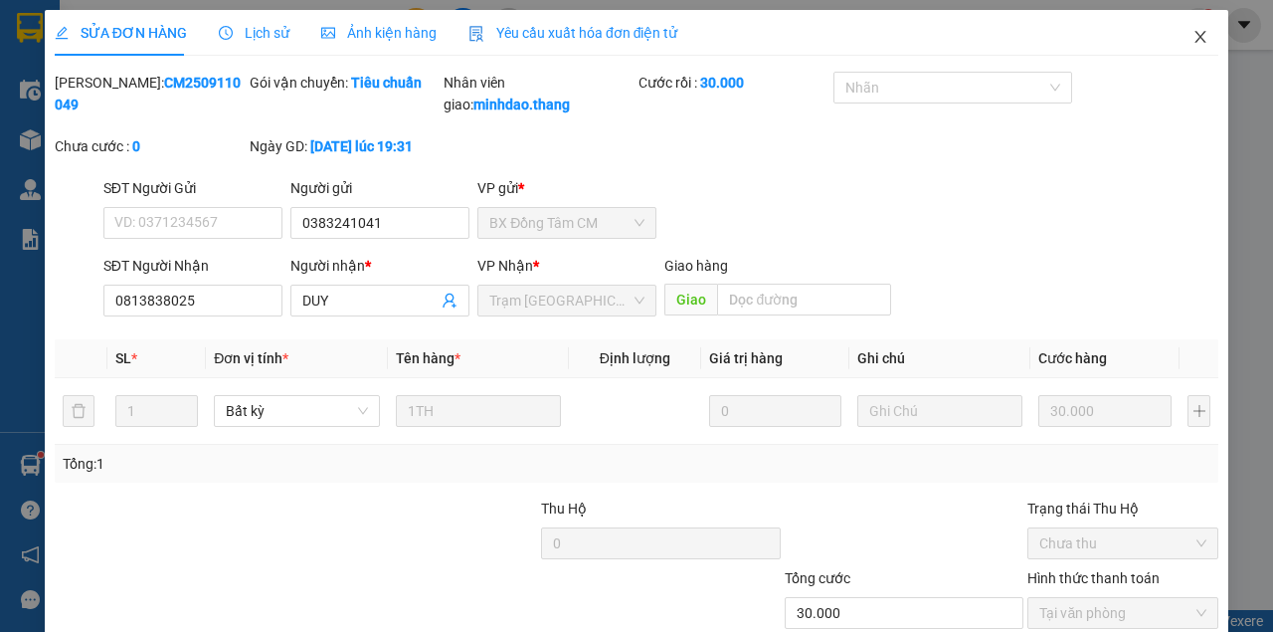
click at [1196, 40] on icon "close" at bounding box center [1201, 37] width 11 height 12
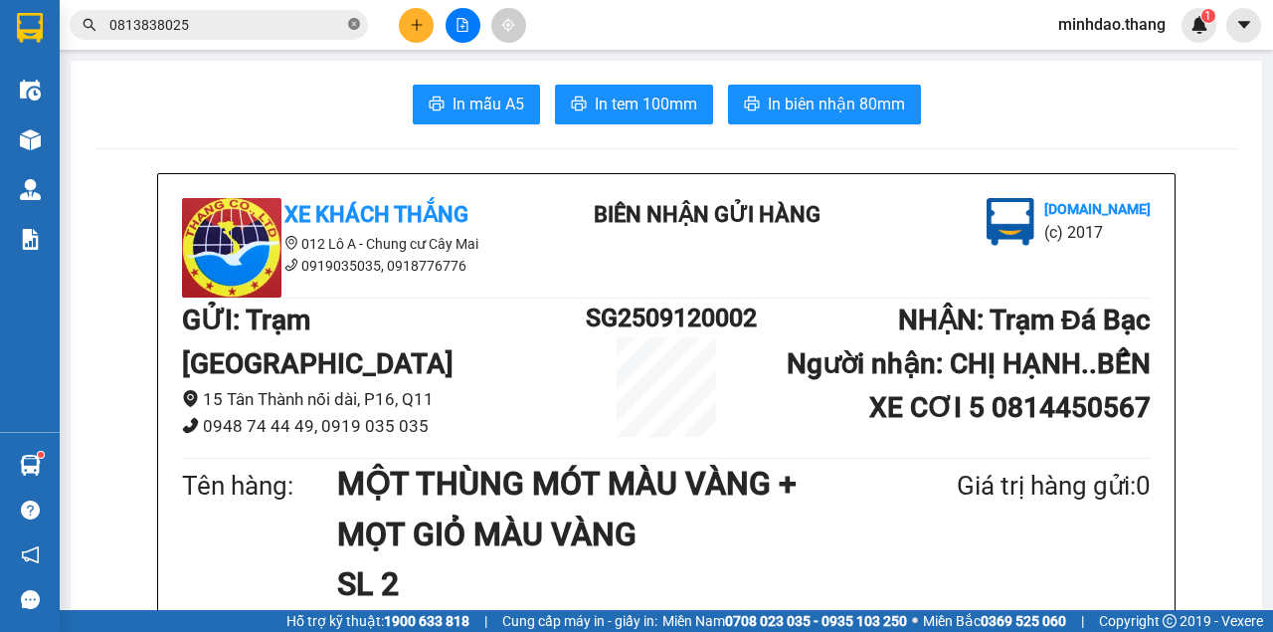
click at [351, 28] on icon "close-circle" at bounding box center [354, 24] width 12 height 12
click at [292, 24] on input "text" at bounding box center [226, 25] width 235 height 22
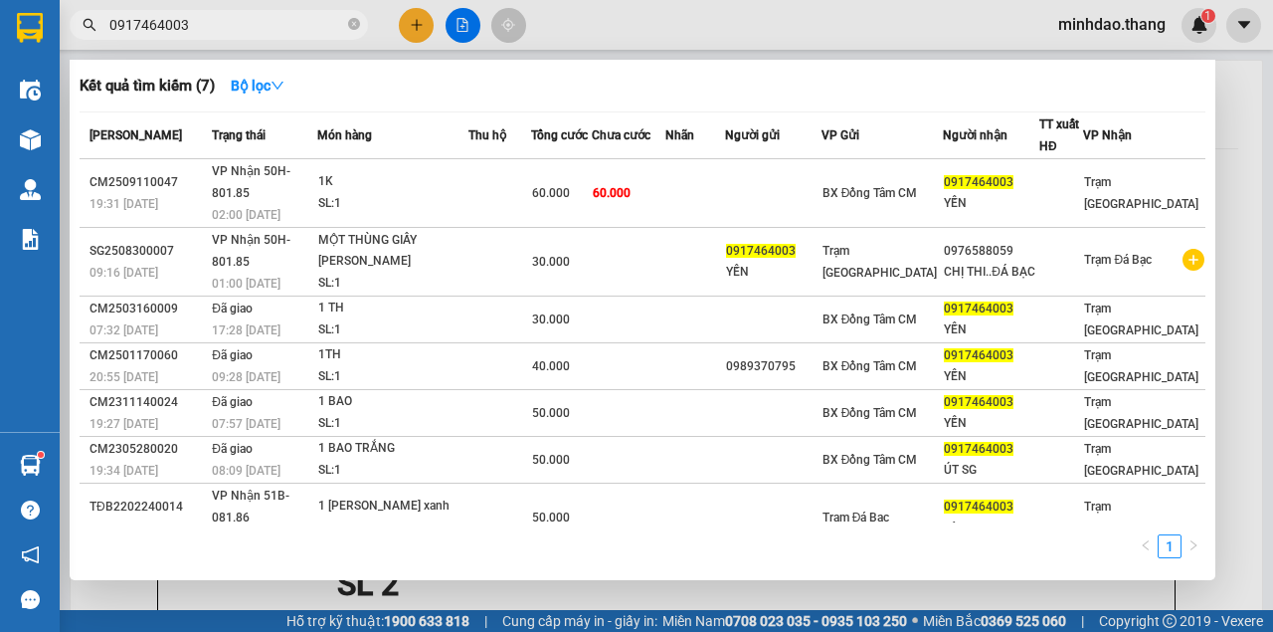
type input "0917464003"
click at [344, 26] on span "0917464003" at bounding box center [219, 25] width 298 height 30
click at [354, 26] on icon "close-circle" at bounding box center [354, 24] width 12 height 12
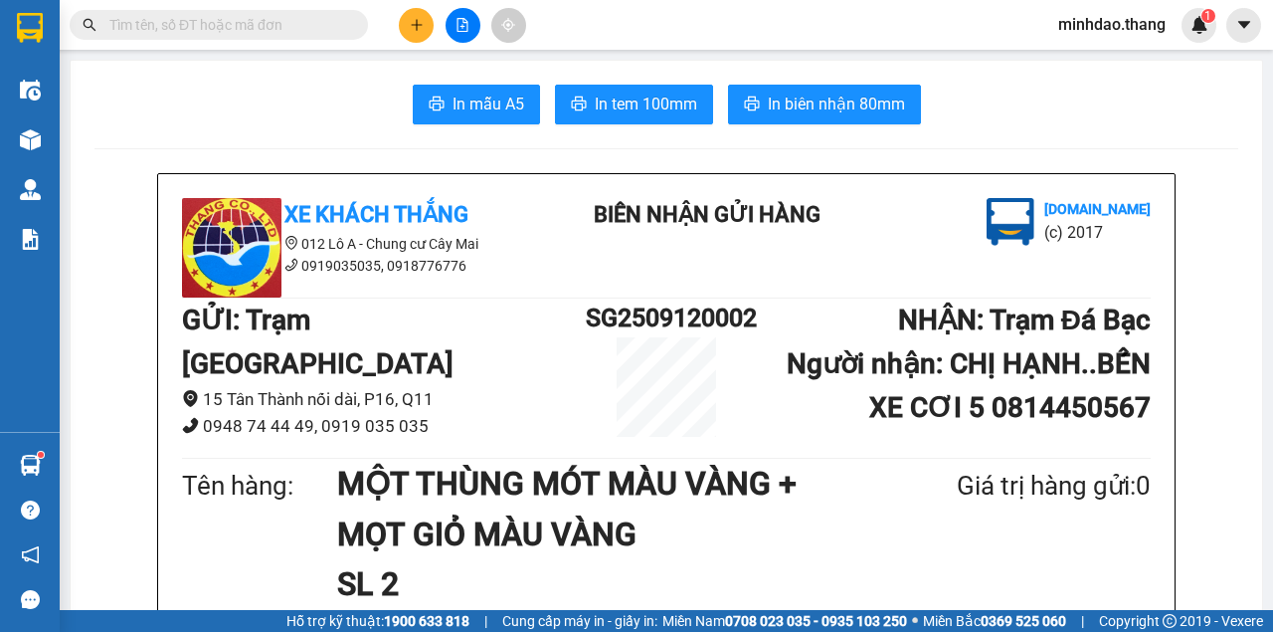
click at [320, 19] on input "text" at bounding box center [226, 25] width 235 height 22
drag, startPoint x: 316, startPoint y: 18, endPoint x: 295, endPoint y: 5, distance: 24.6
click at [296, 6] on div "Kết quả tìm kiếm ( 7 ) Bộ lọc Mã ĐH Trạng thái Món hàng Thu hộ Tổng cước Chưa c…" at bounding box center [636, 25] width 1273 height 50
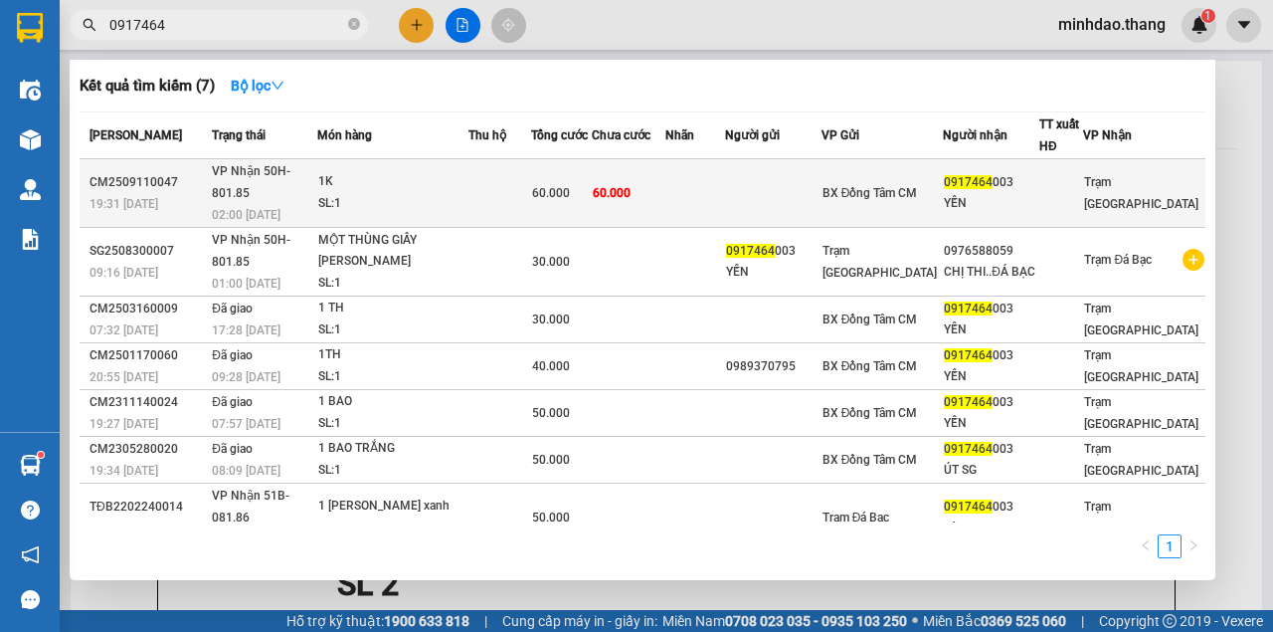
type input "0917464"
click at [665, 181] on td "60.000" at bounding box center [629, 193] width 74 height 69
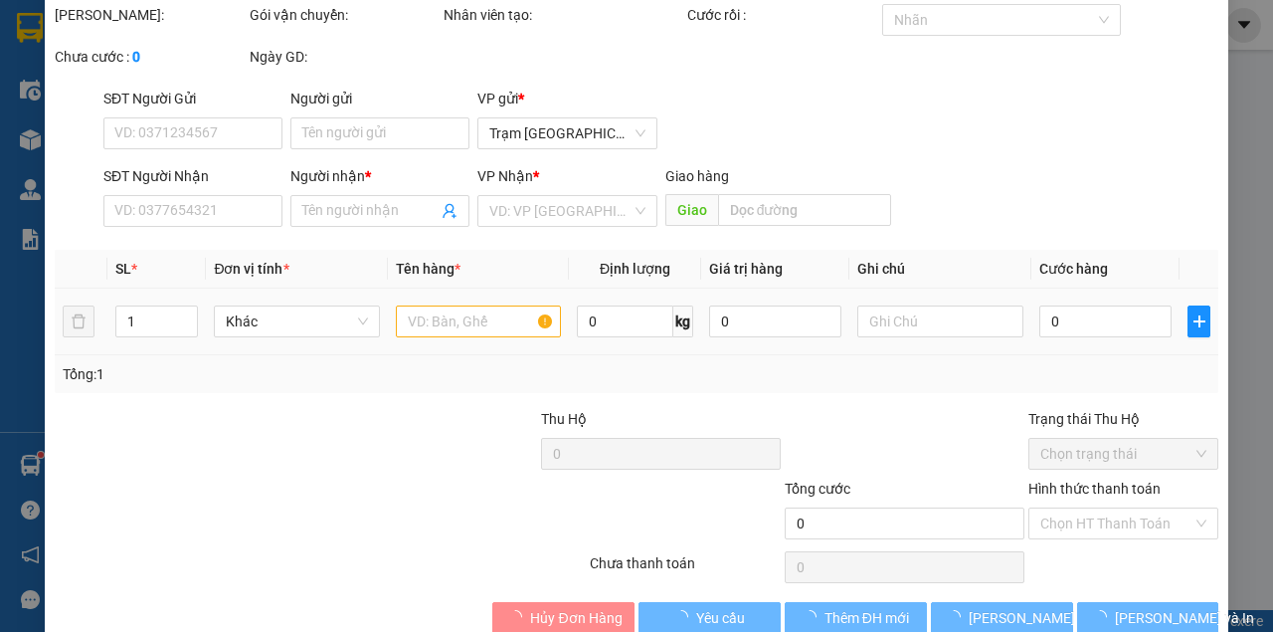
type input "0917464003"
type input "YẾN"
type input "60.000"
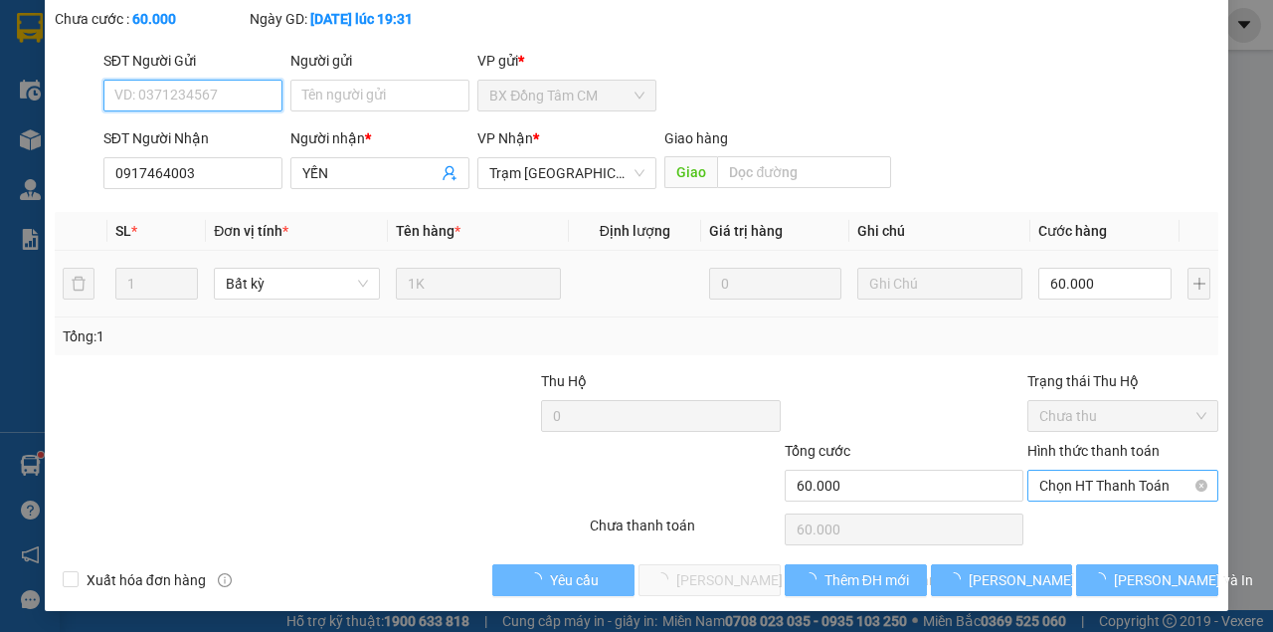
scroll to position [128, 0]
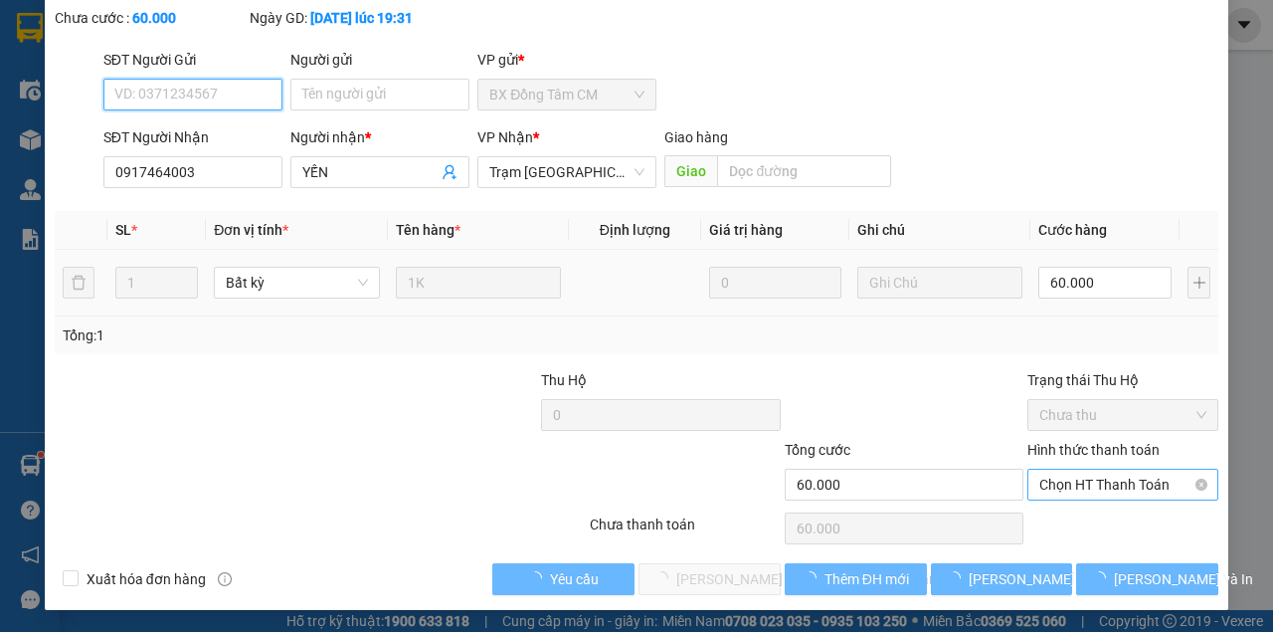
click at [1105, 479] on span "Chọn HT Thanh Toán" at bounding box center [1122, 484] width 167 height 30
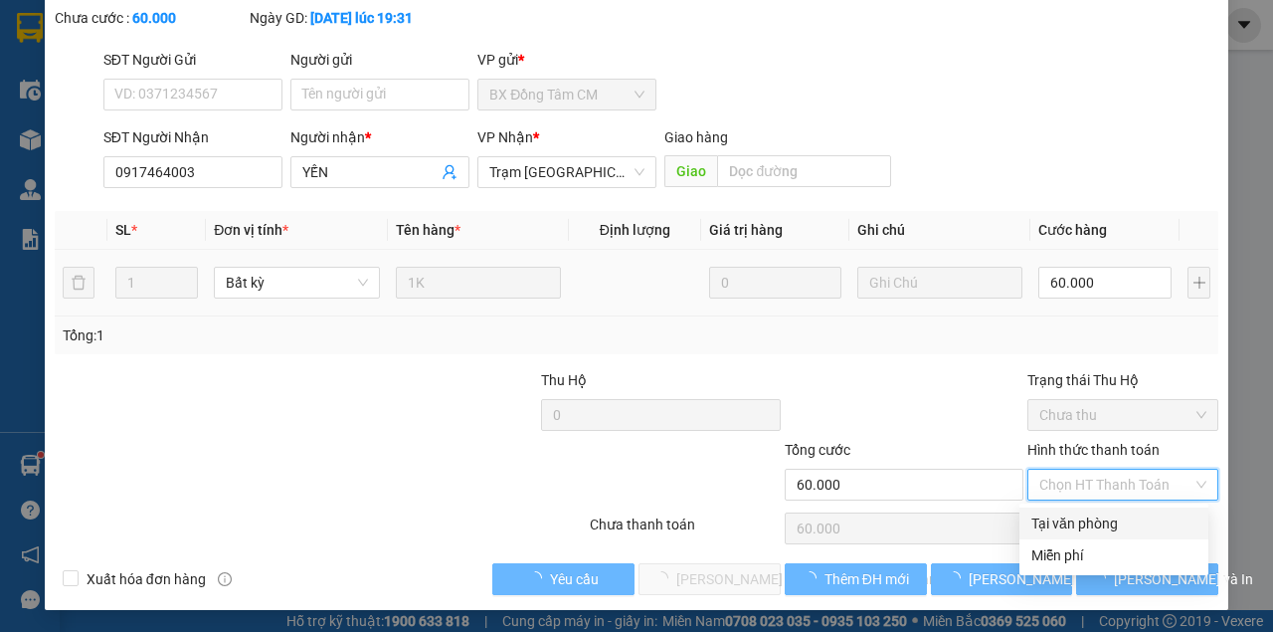
drag, startPoint x: 1074, startPoint y: 513, endPoint x: 944, endPoint y: 548, distance: 134.9
click at [1072, 513] on div "Tại văn phòng" at bounding box center [1113, 523] width 165 height 22
type input "0"
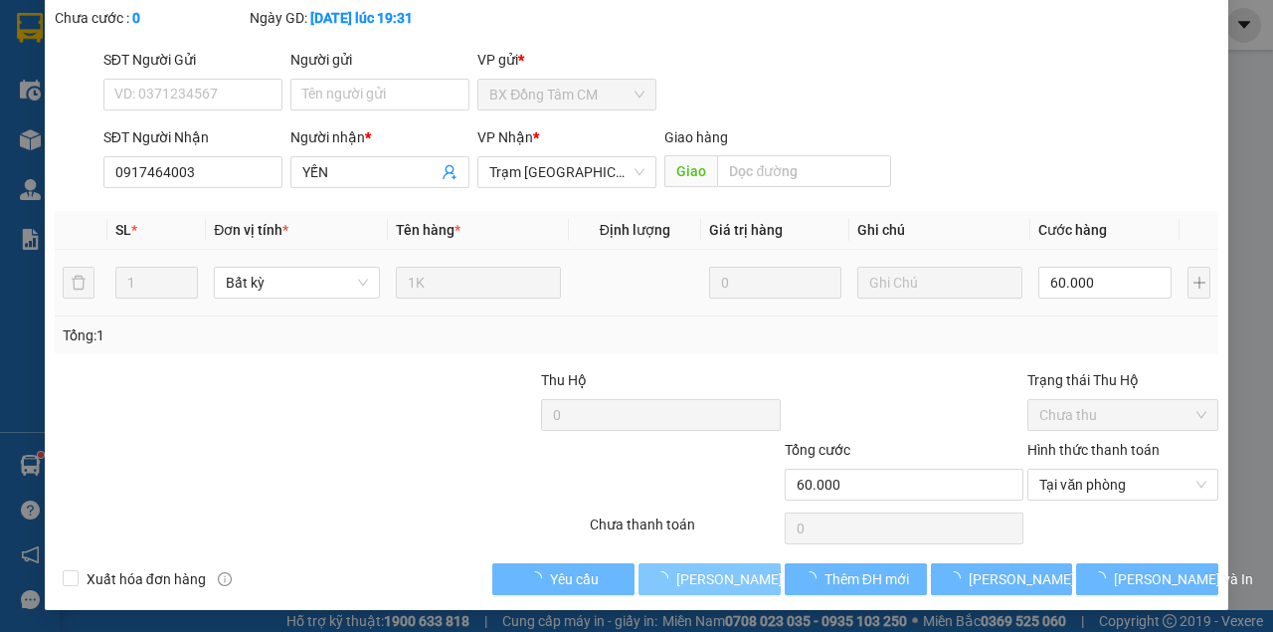
click at [692, 579] on span "[PERSON_NAME] và [PERSON_NAME] hàng" at bounding box center [810, 579] width 269 height 22
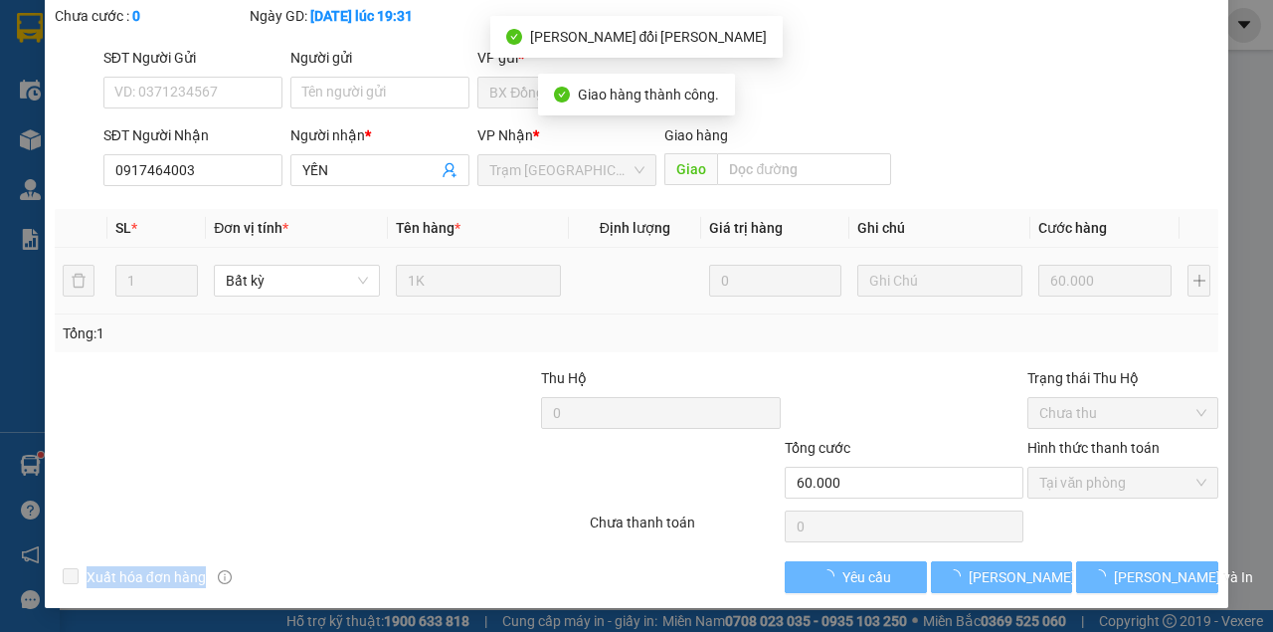
click at [692, 579] on div "Xuất [PERSON_NAME] hàng Yêu [PERSON_NAME] thay đổi [PERSON_NAME] và In" at bounding box center [637, 577] width 1168 height 32
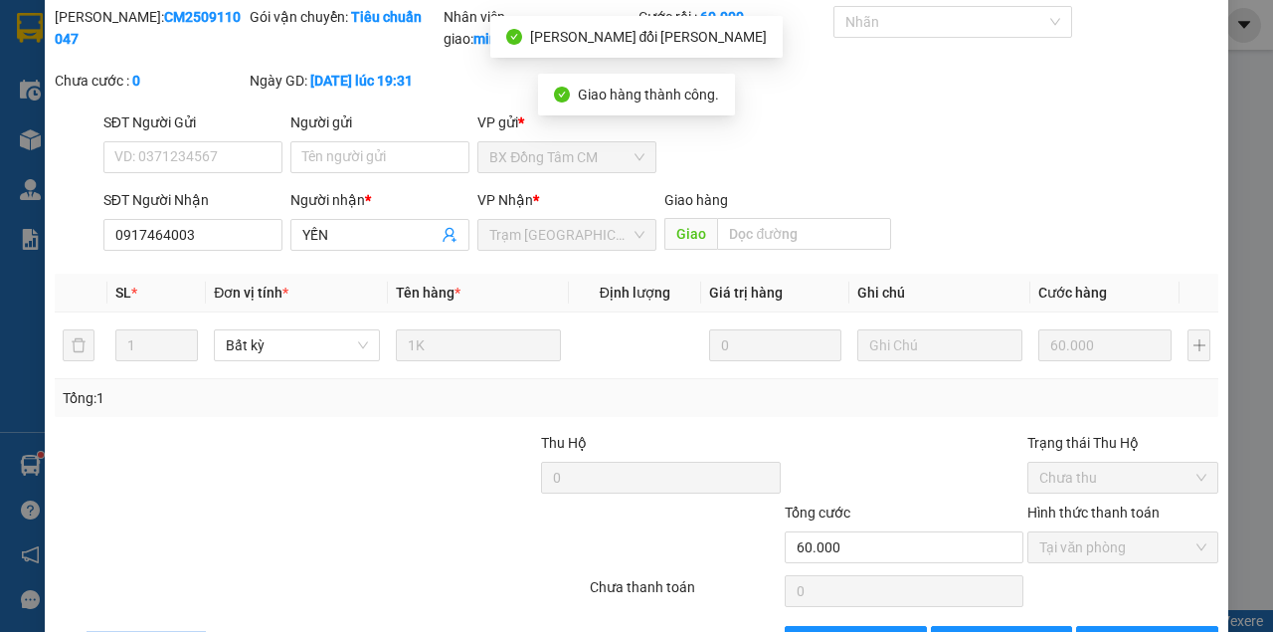
scroll to position [0, 0]
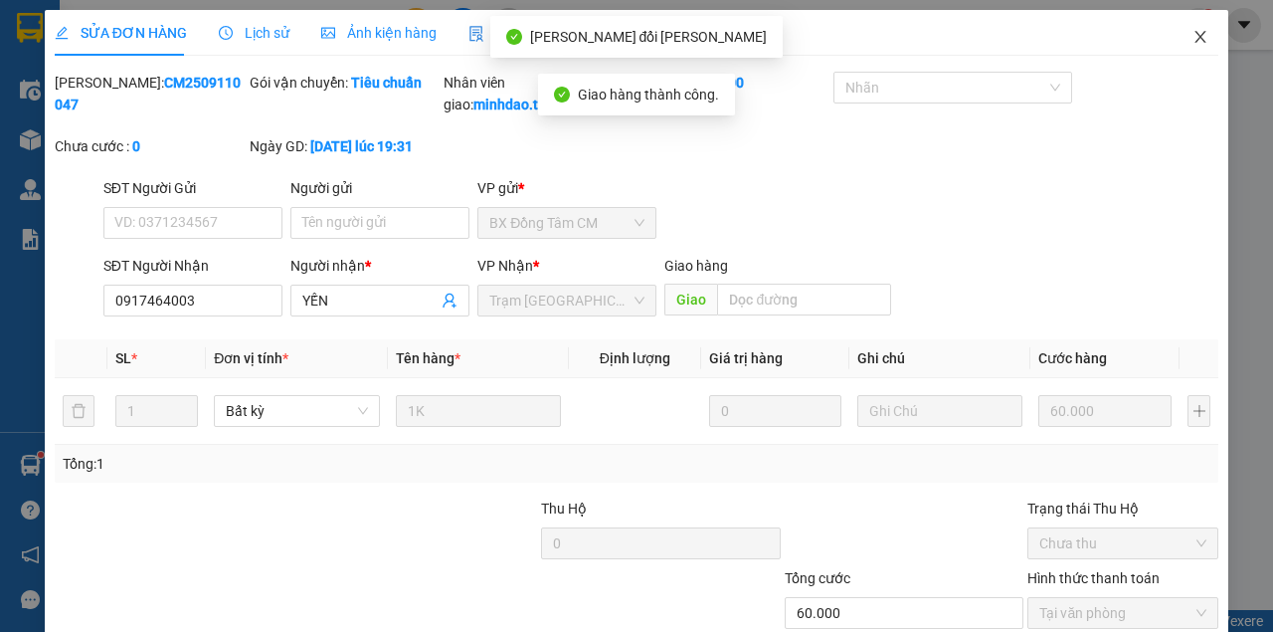
click at [1180, 46] on span "Close" at bounding box center [1201, 38] width 56 height 56
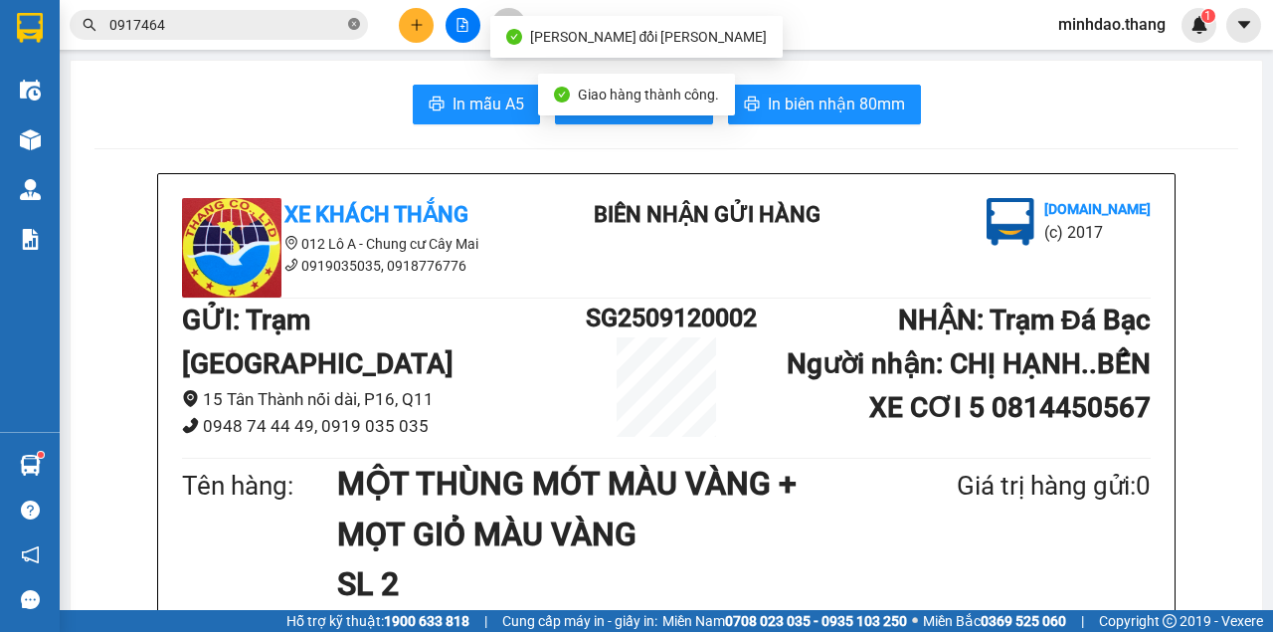
drag, startPoint x: 340, startPoint y: 22, endPoint x: 352, endPoint y: 25, distance: 12.3
click at [342, 22] on input "0917464" at bounding box center [226, 25] width 235 height 22
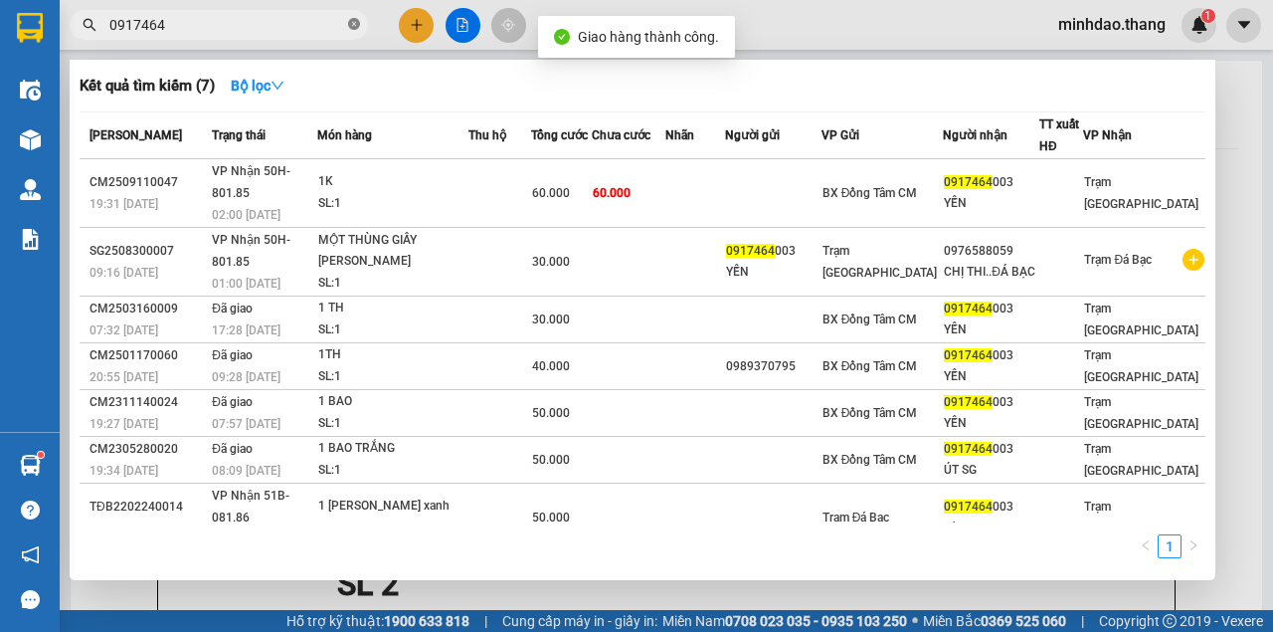
click at [354, 26] on icon "close-circle" at bounding box center [354, 24] width 12 height 12
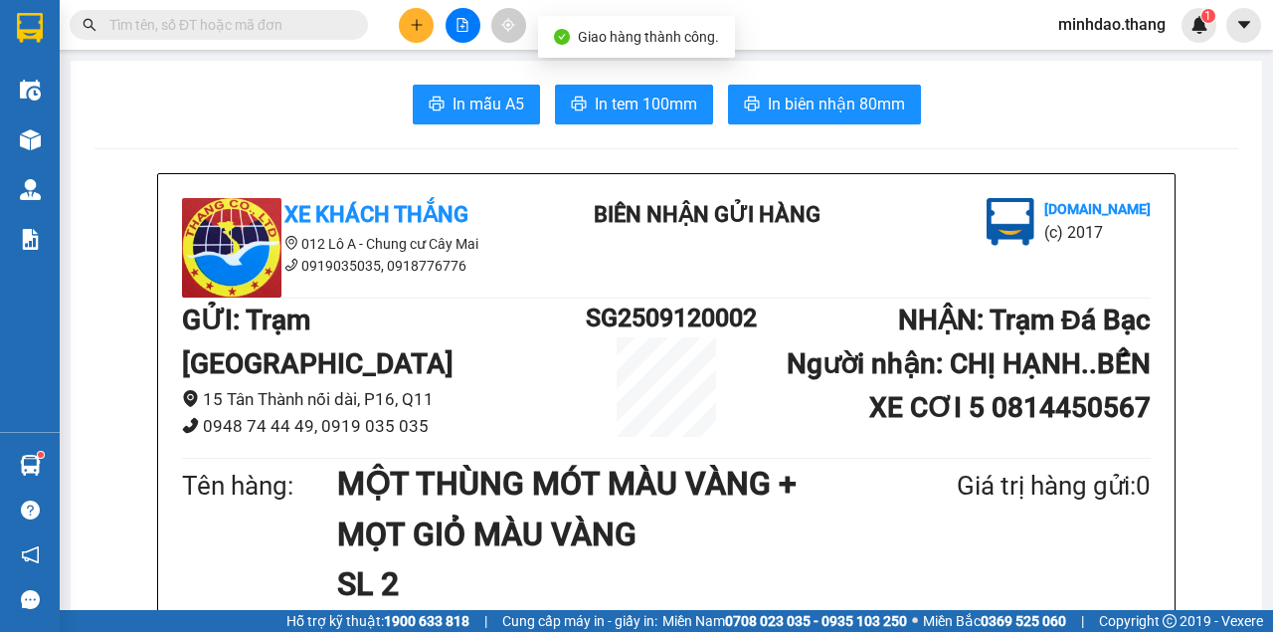
click at [295, 24] on input "text" at bounding box center [226, 25] width 235 height 22
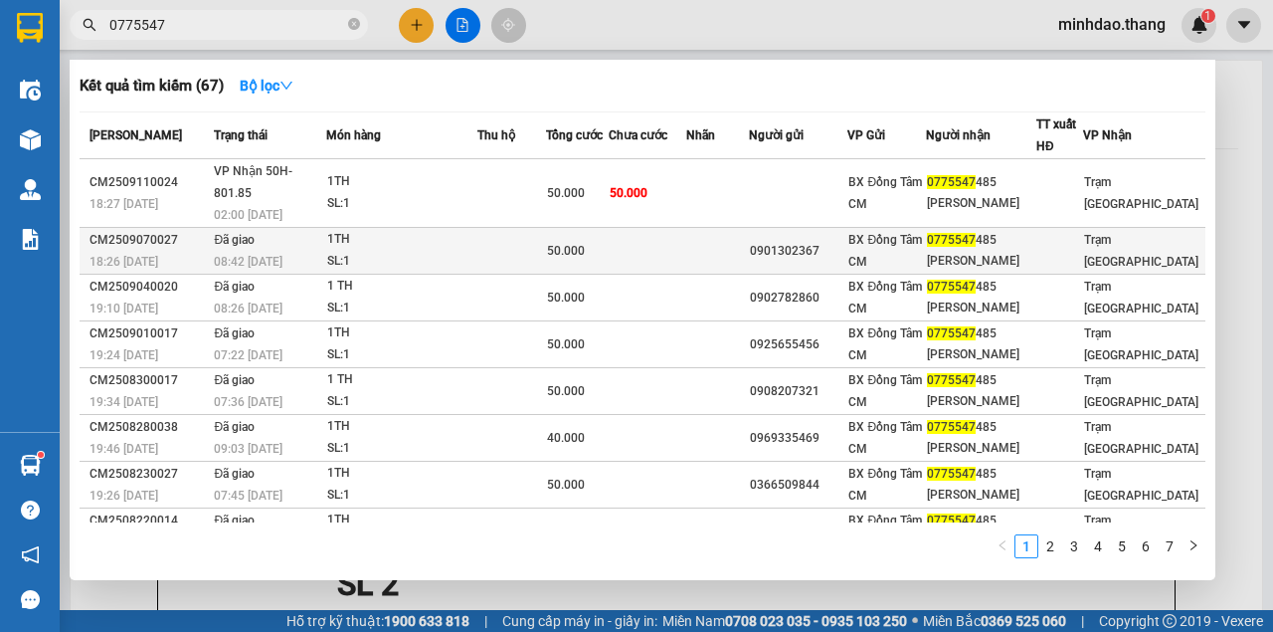
type input "0775547"
click at [649, 228] on td at bounding box center [648, 251] width 78 height 47
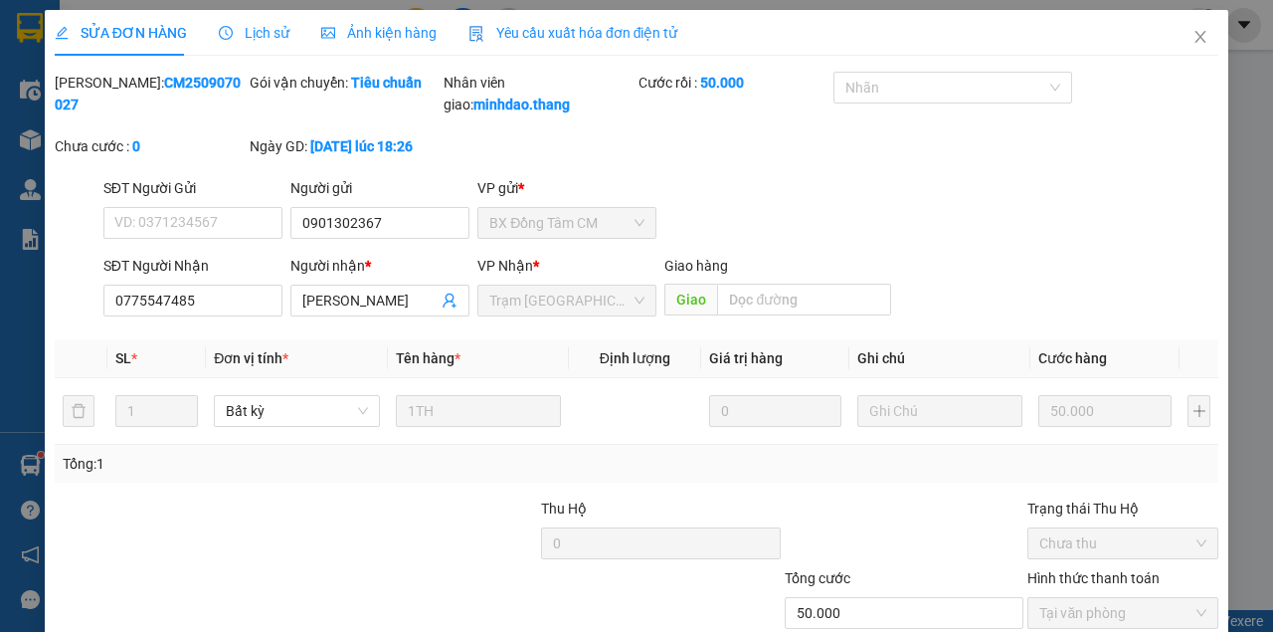
type input "0901302367"
type input "0775547485"
type input "CHI THAO"
type input "50.000"
click at [337, 239] on input "0901302367" at bounding box center [379, 223] width 179 height 32
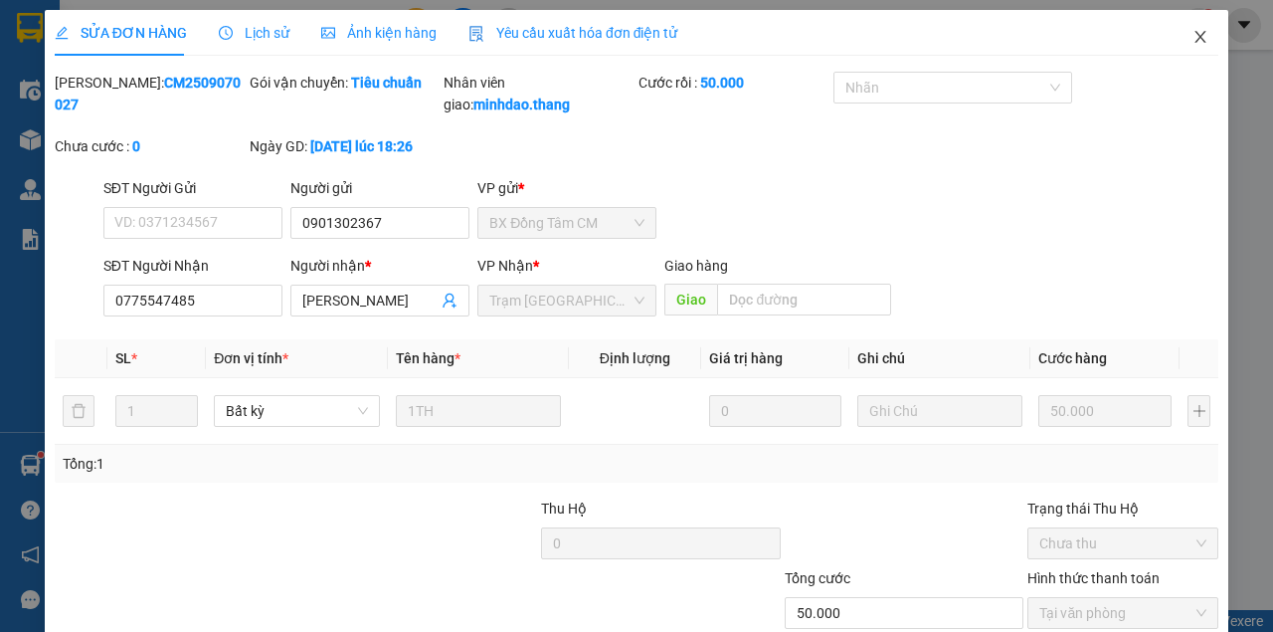
click at [1193, 44] on icon "close" at bounding box center [1201, 37] width 16 height 16
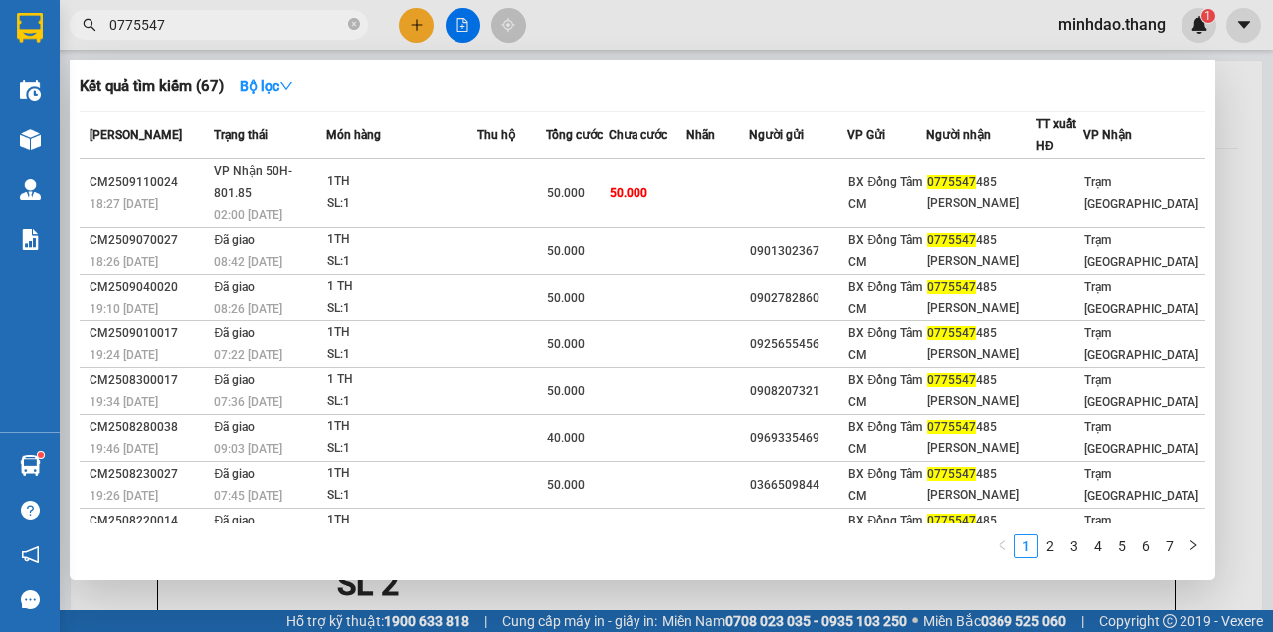
click at [298, 32] on input "0775547" at bounding box center [226, 25] width 235 height 22
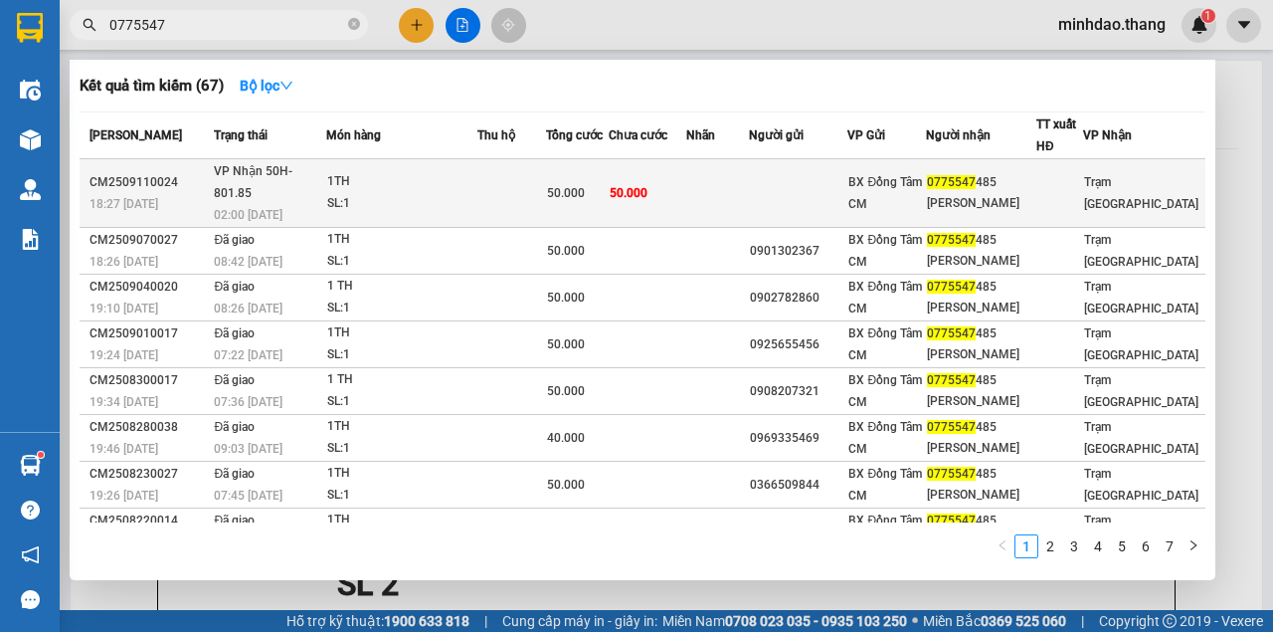
click at [462, 193] on div "SL: 1" at bounding box center [401, 204] width 149 height 22
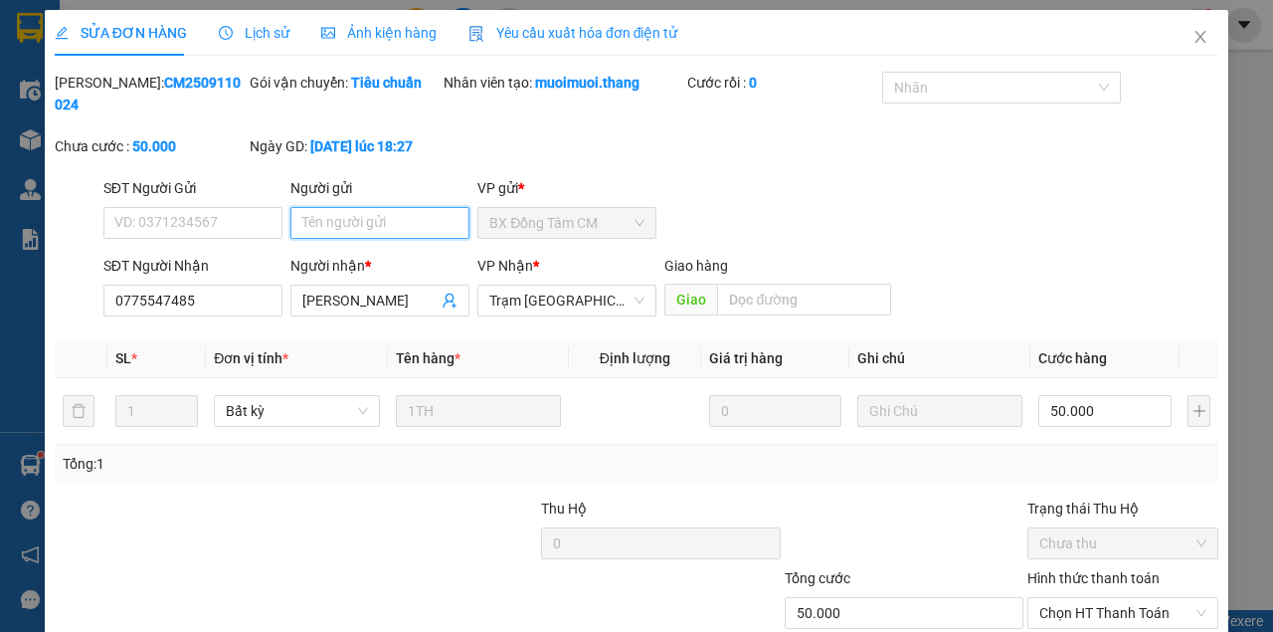
click at [397, 227] on input "Người gửi" at bounding box center [379, 223] width 179 height 32
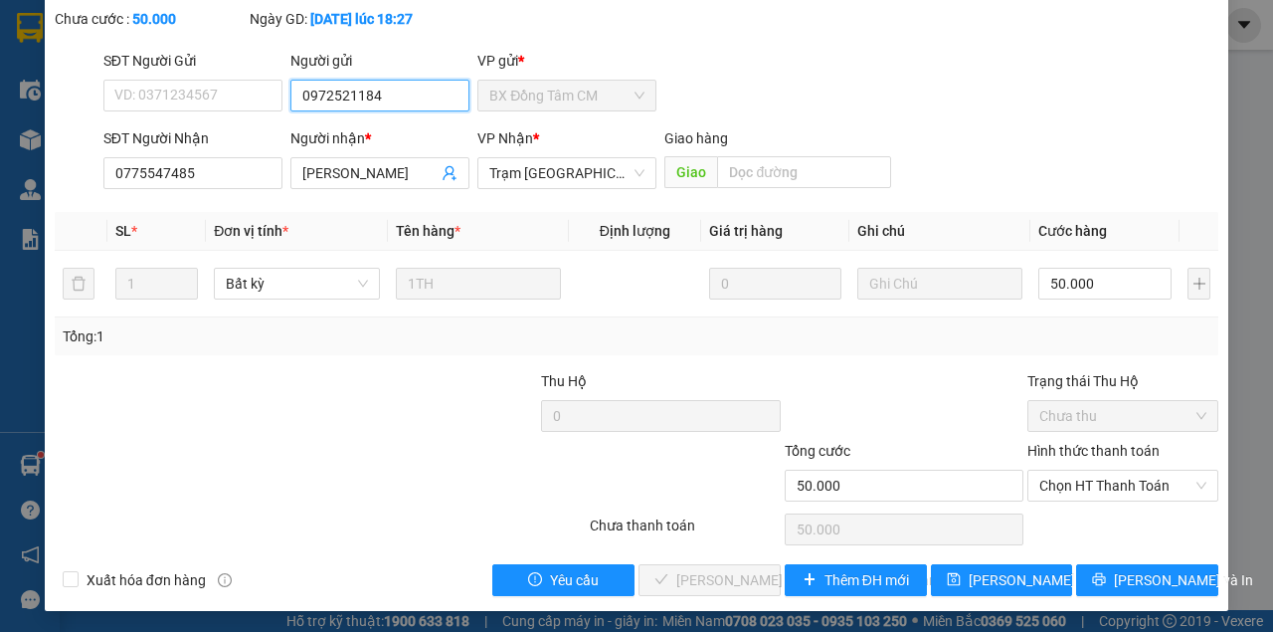
scroll to position [128, 0]
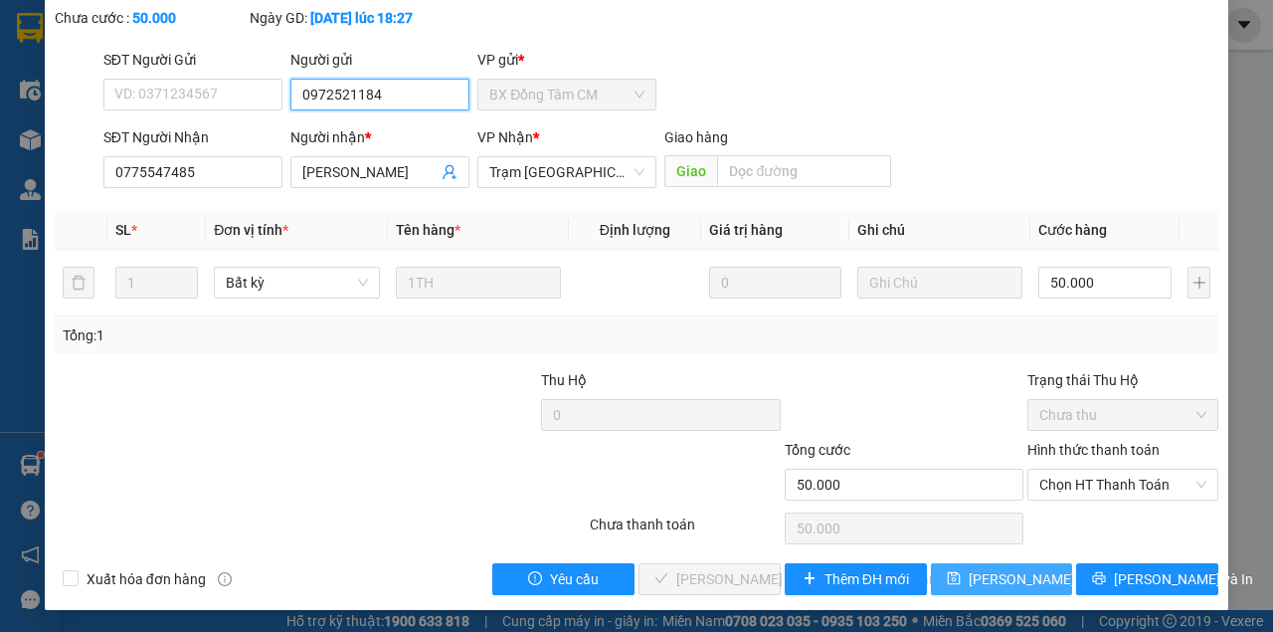
type input "0972521184"
click at [976, 575] on span "[PERSON_NAME] đổi" at bounding box center [1033, 579] width 128 height 22
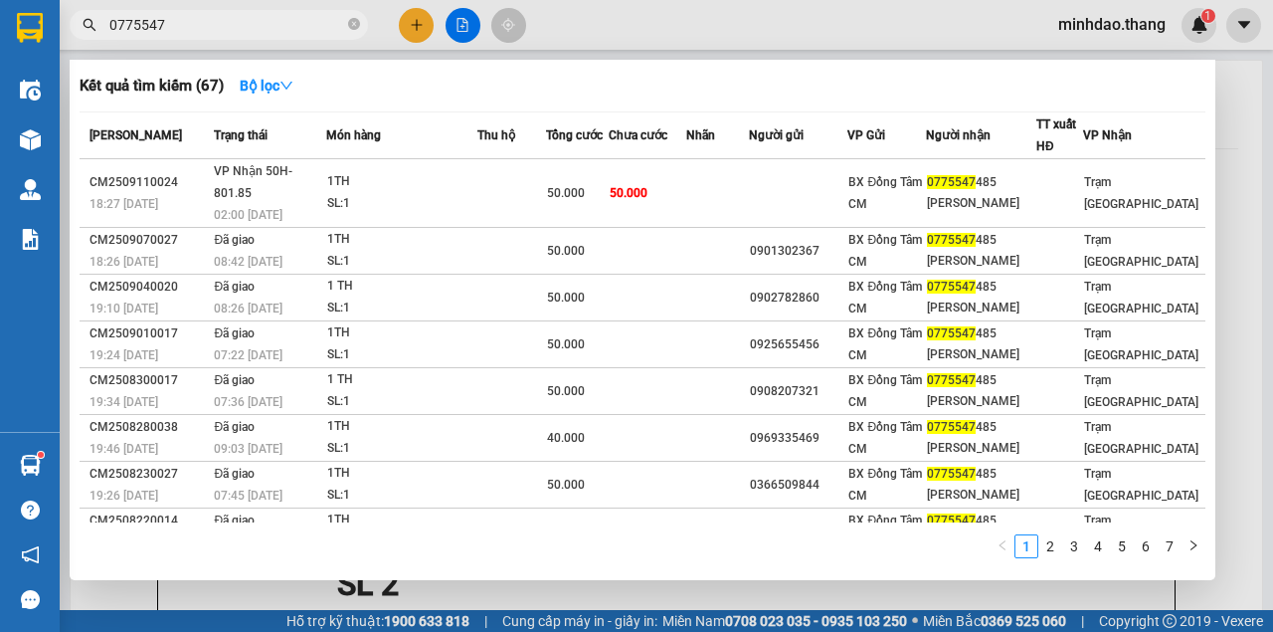
click at [235, 34] on input "0775547" at bounding box center [226, 25] width 235 height 22
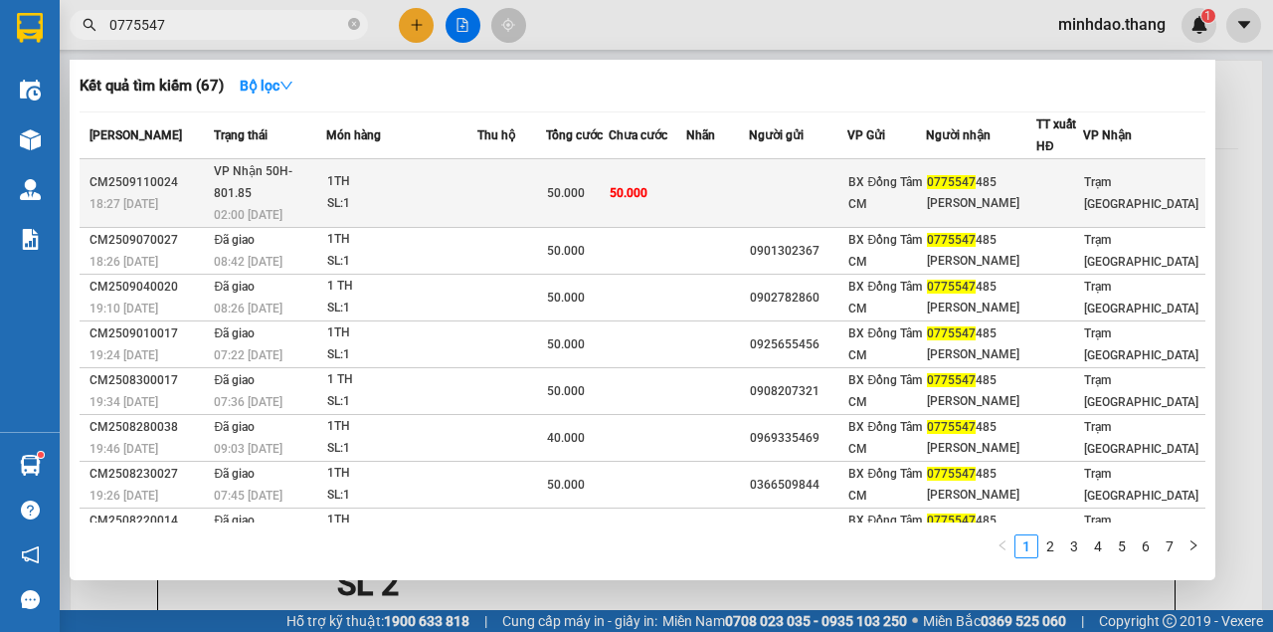
click at [641, 186] on span "50.000" at bounding box center [629, 193] width 38 height 14
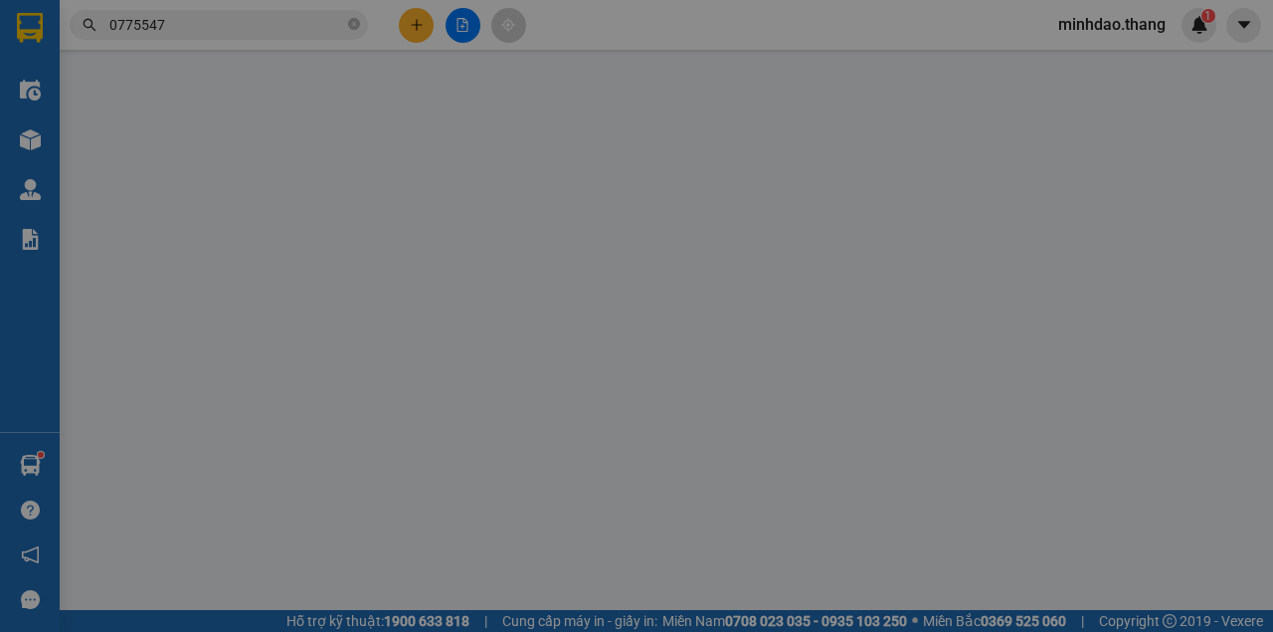
type input "0972521184"
type input "0775547485"
type input "CHI THAO"
type input "50.000"
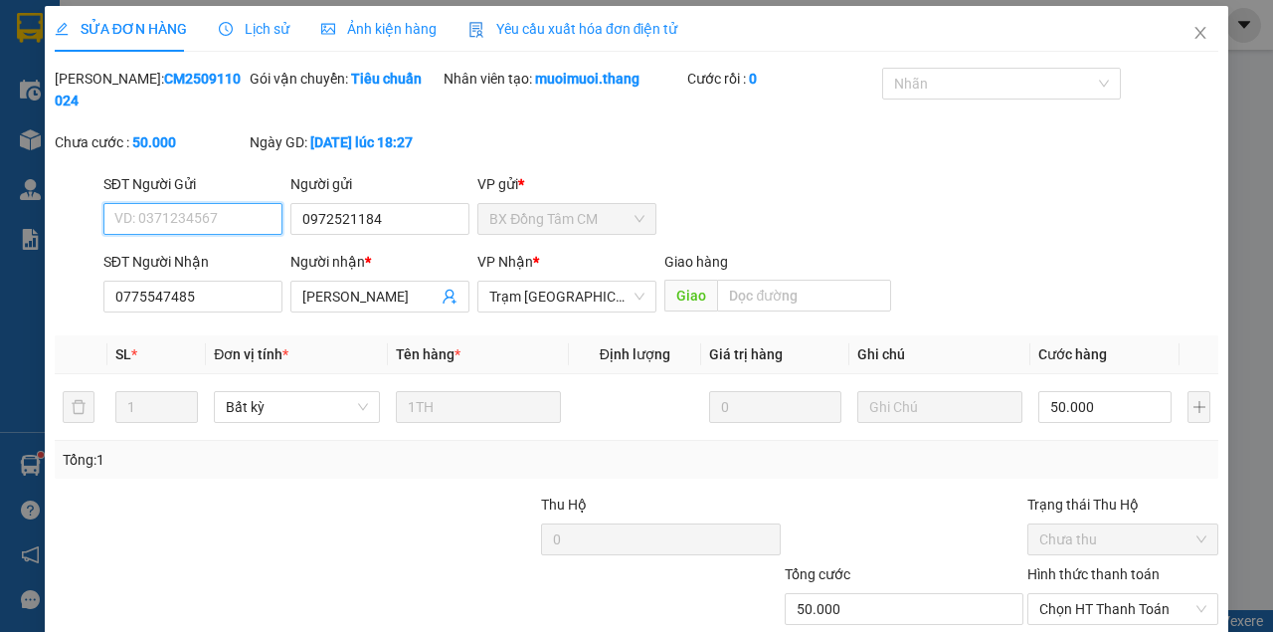
scroll to position [128, 0]
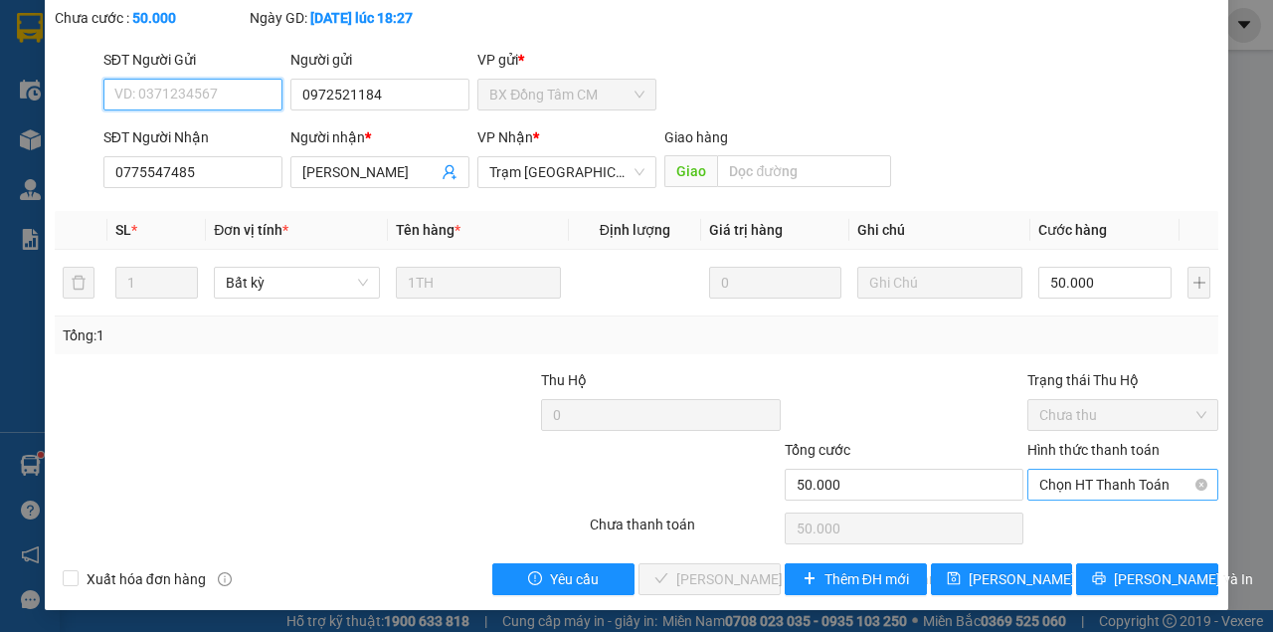
click at [1094, 479] on span "Chọn HT Thanh Toán" at bounding box center [1122, 484] width 167 height 30
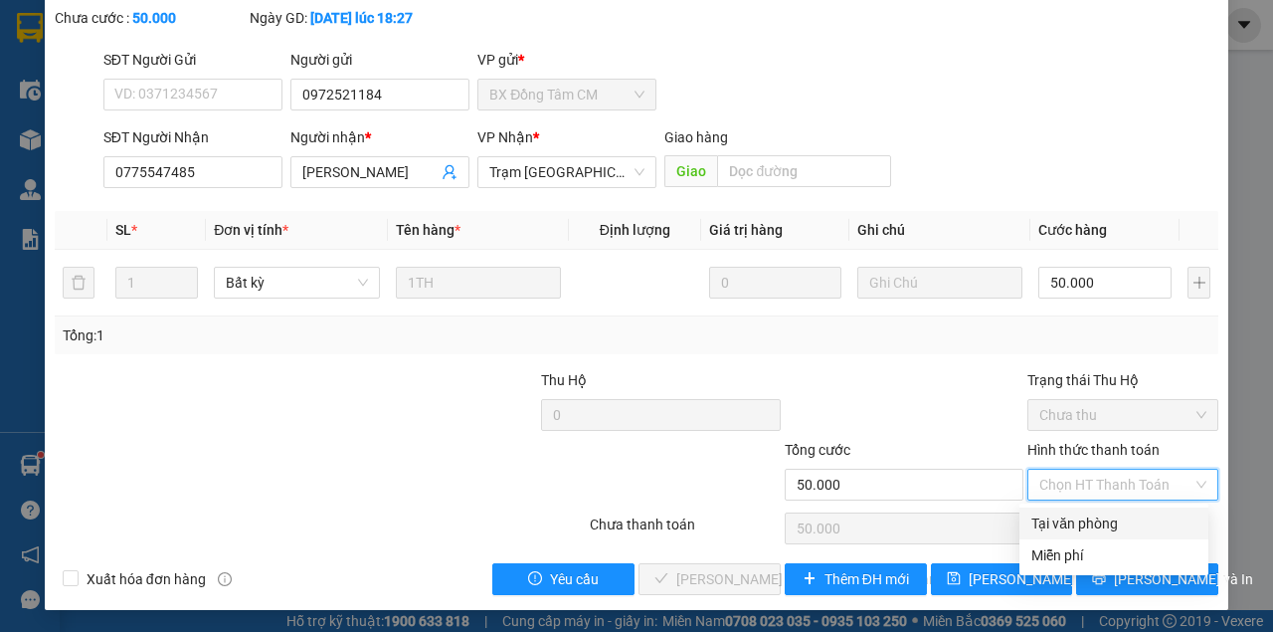
drag, startPoint x: 1038, startPoint y: 518, endPoint x: 895, endPoint y: 551, distance: 146.9
click at [1032, 518] on div "Tại văn phòng" at bounding box center [1113, 523] width 165 height 22
type input "0"
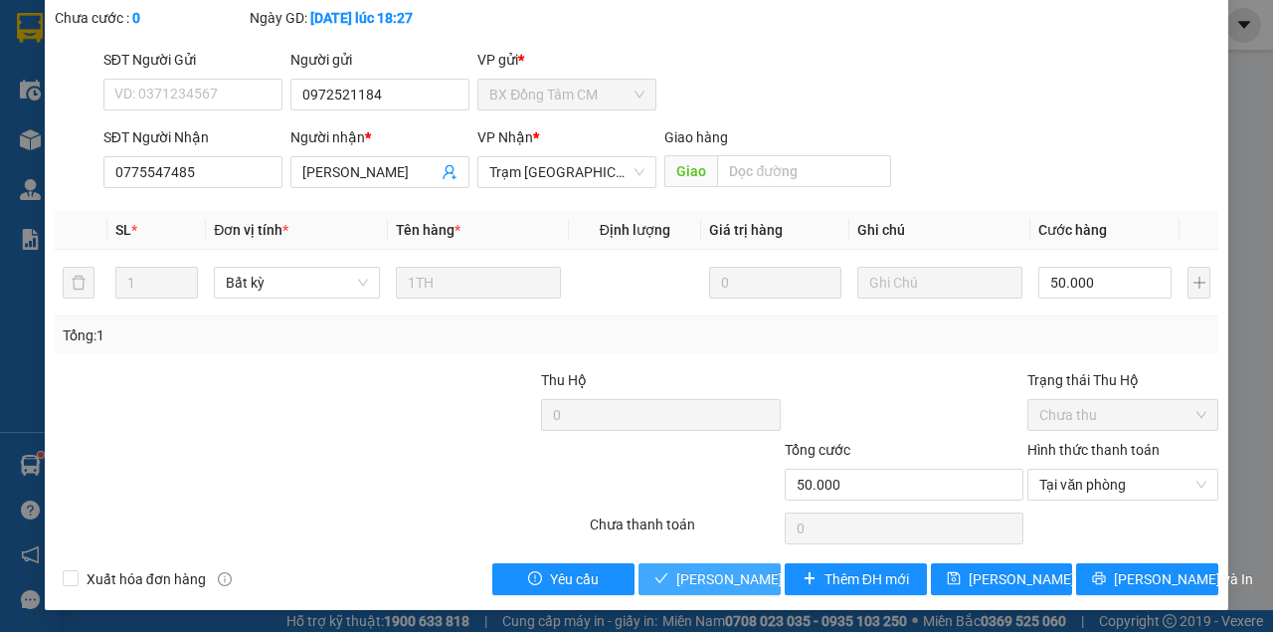
click at [704, 577] on span "[PERSON_NAME] và [PERSON_NAME] hàng" at bounding box center [810, 579] width 269 height 22
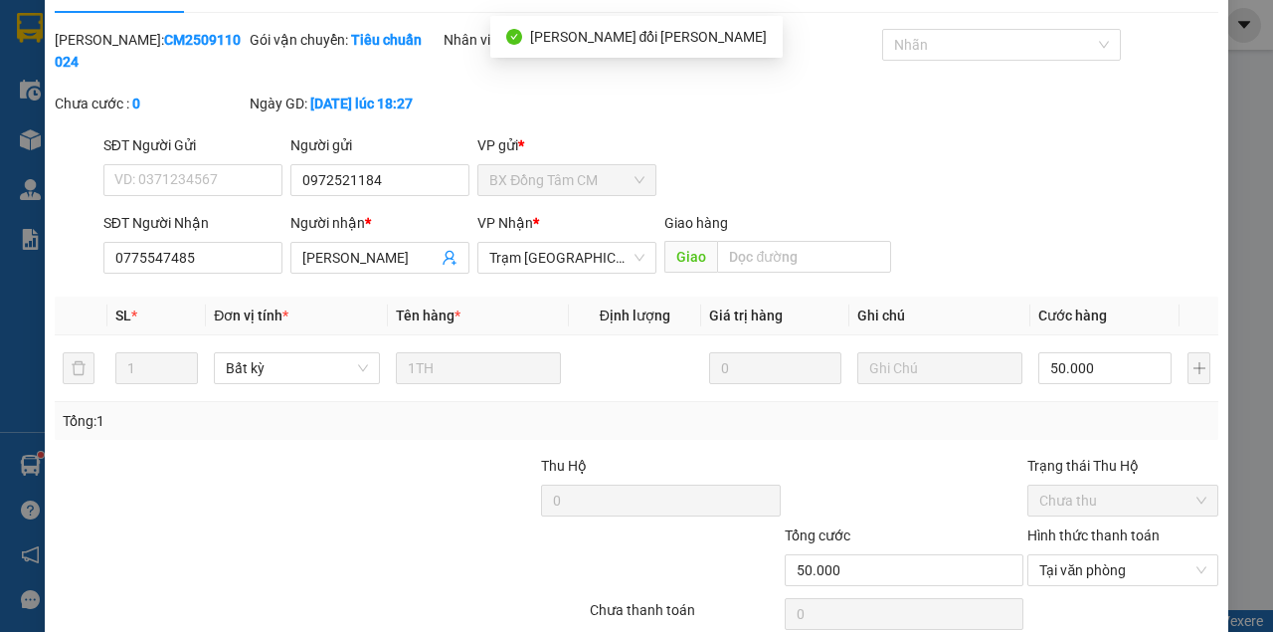
scroll to position [0, 0]
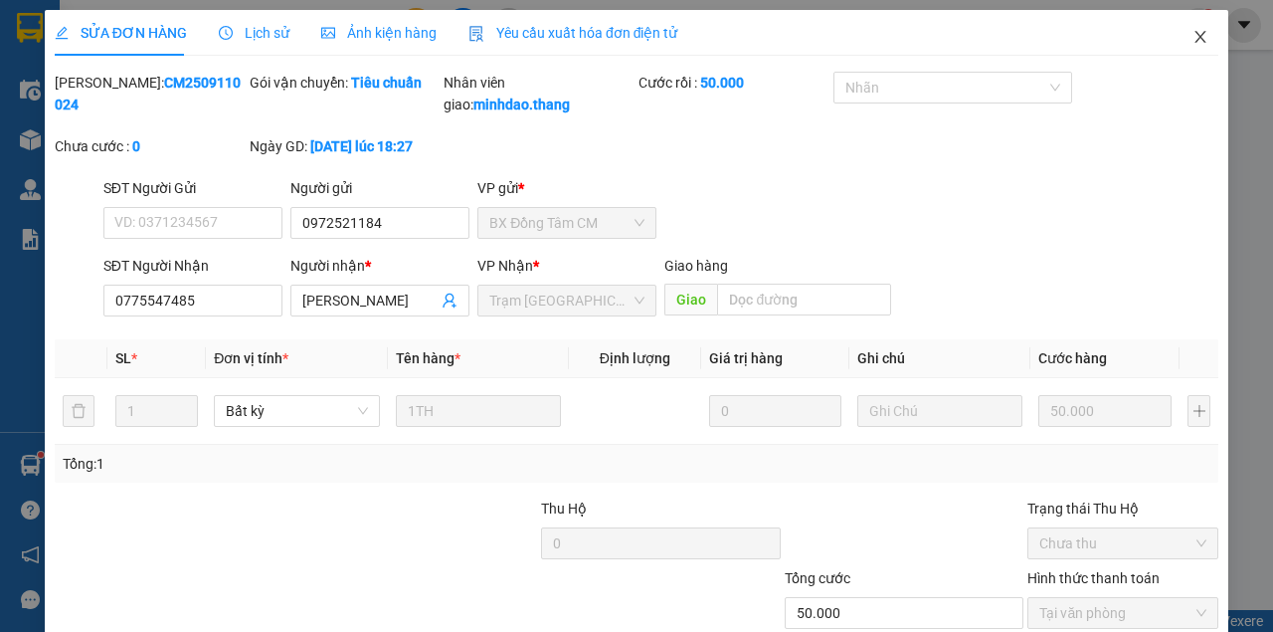
click at [1200, 42] on span "Close" at bounding box center [1201, 38] width 56 height 56
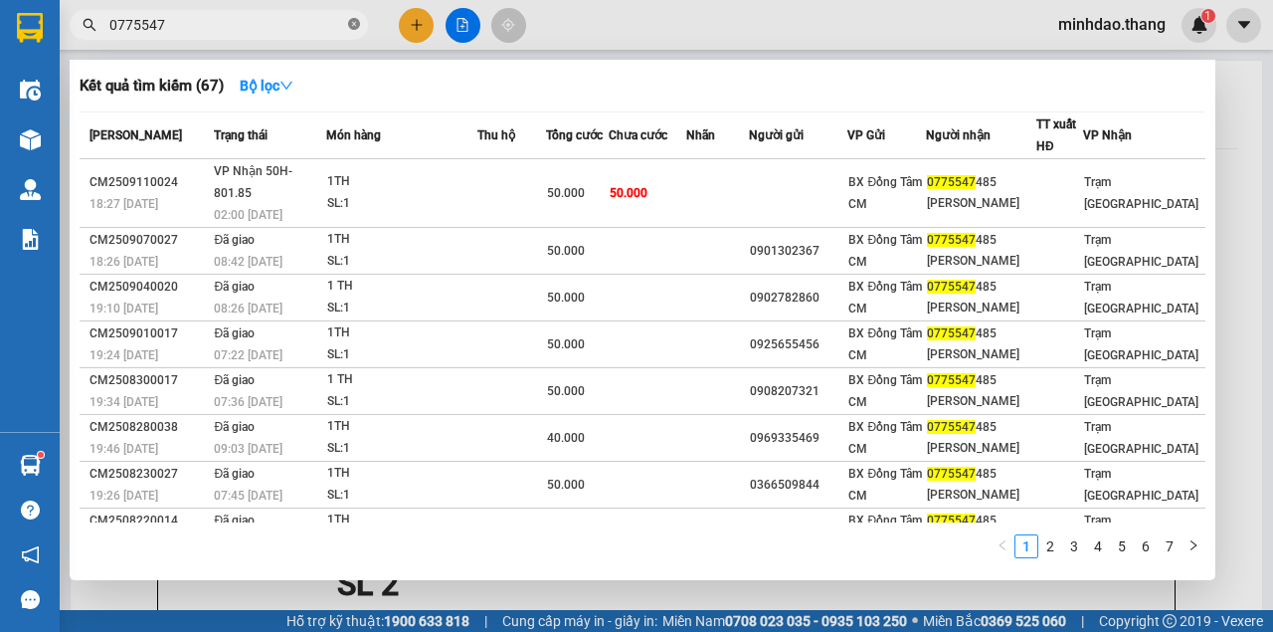
click at [354, 29] on icon "close-circle" at bounding box center [354, 24] width 12 height 12
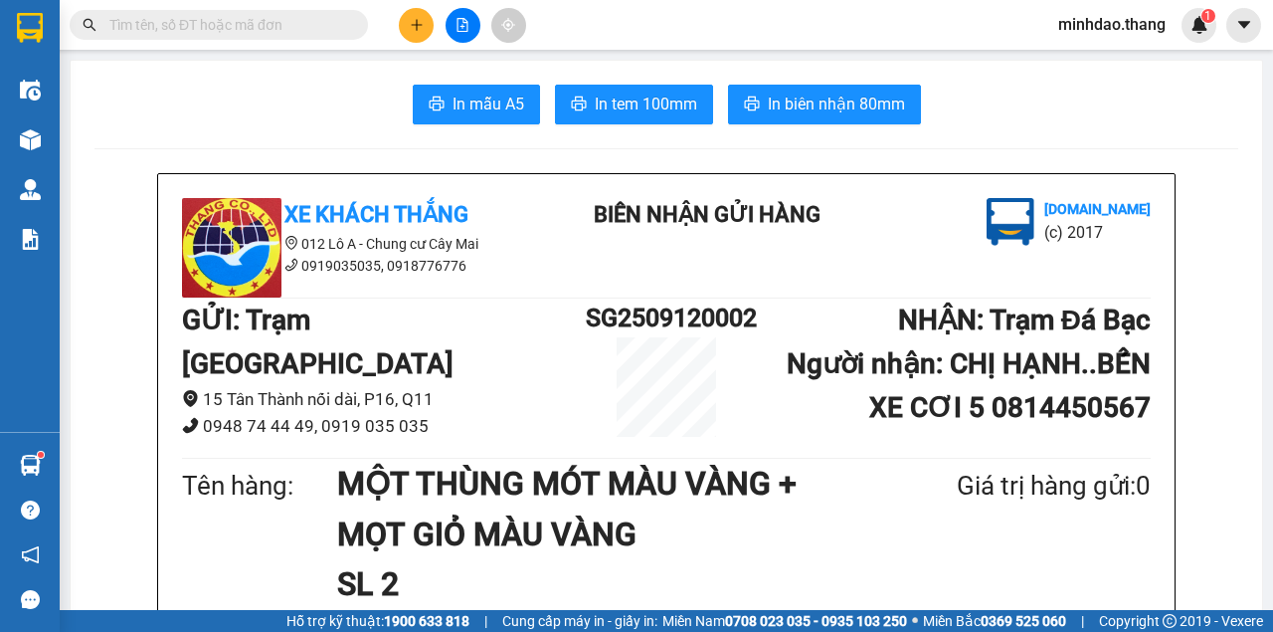
click at [252, 24] on input "text" at bounding box center [226, 25] width 235 height 22
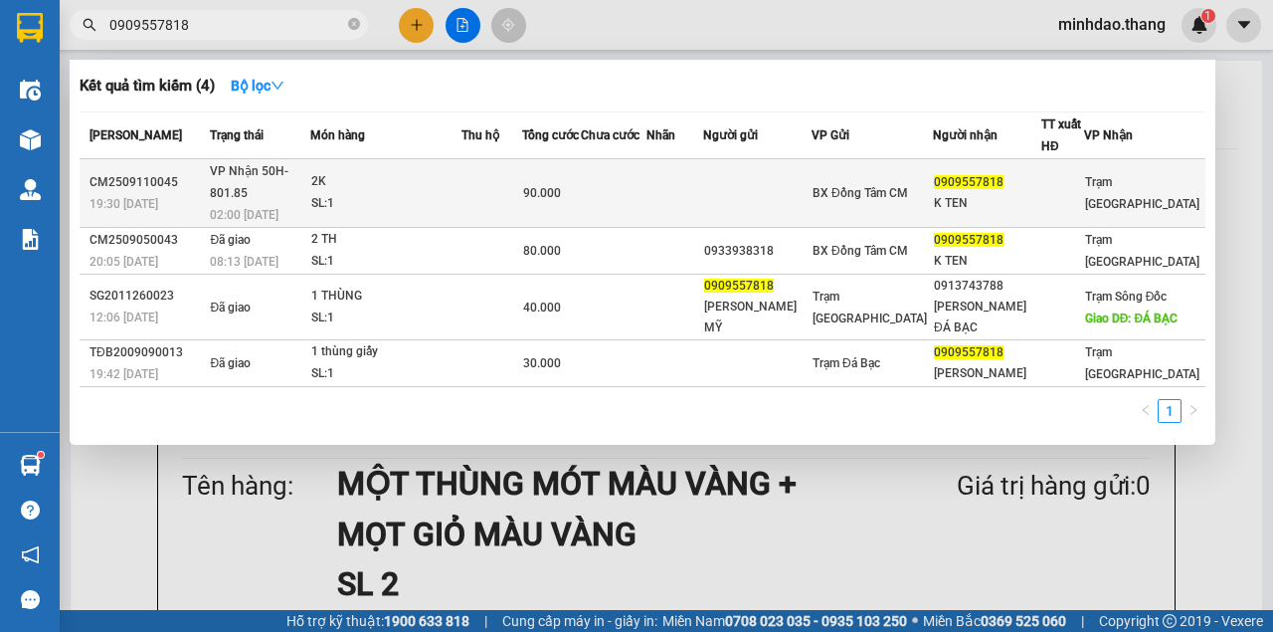
type input "0909557818"
click at [646, 179] on td at bounding box center [613, 193] width 65 height 69
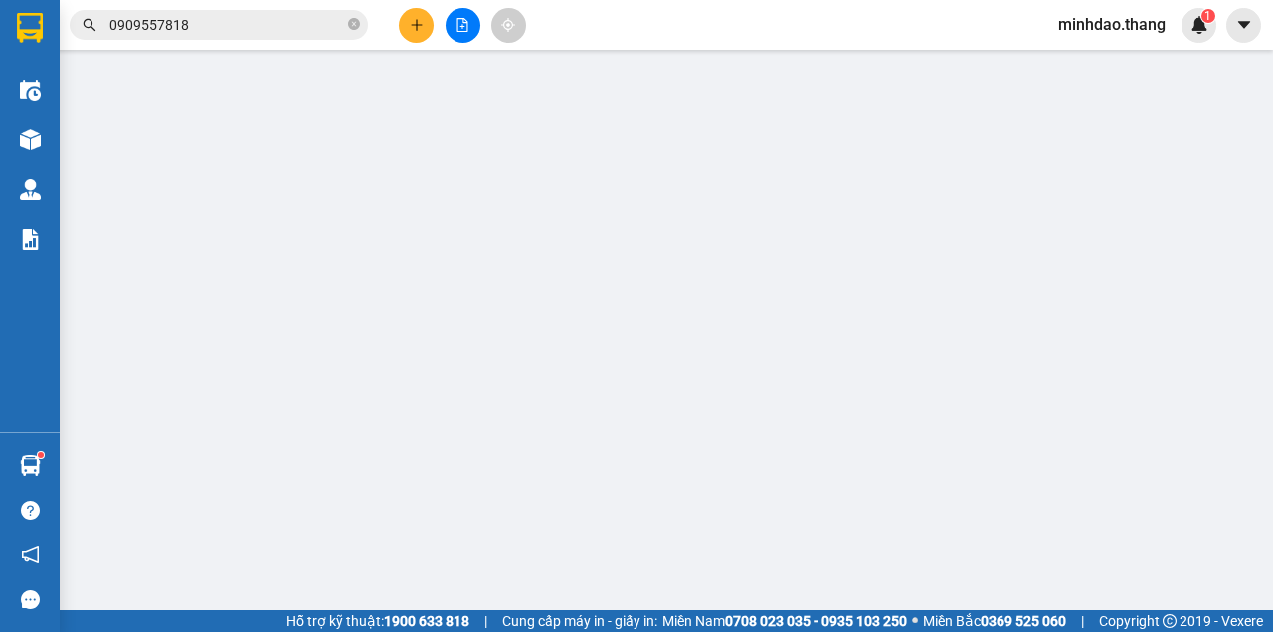
type input "0909557818"
type input "K TEN"
type input "90.000"
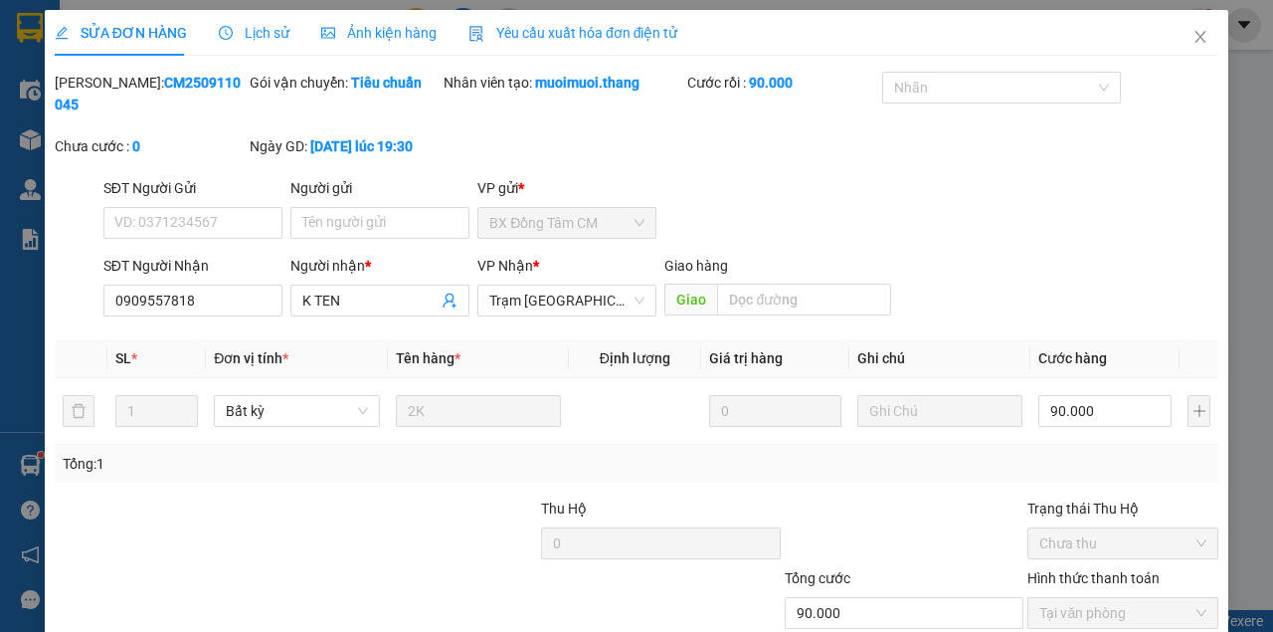
click at [386, 239] on div "Người gửi Tên người gửi" at bounding box center [379, 212] width 179 height 70
click at [386, 227] on input "Người gửi" at bounding box center [379, 223] width 179 height 32
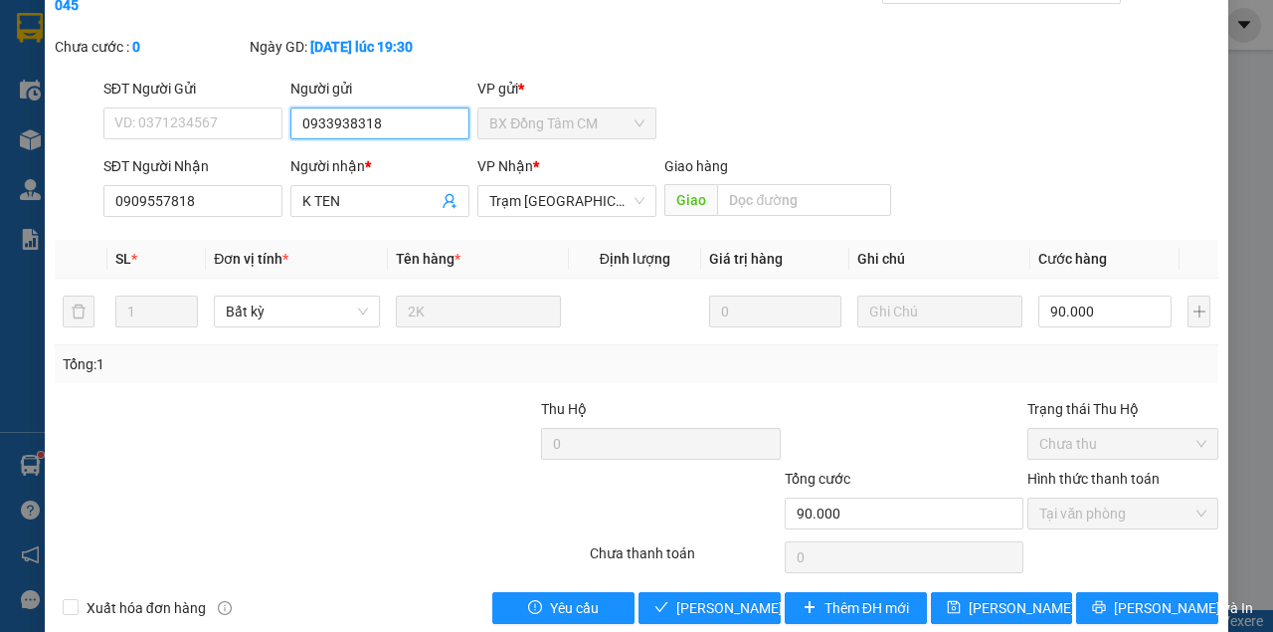
scroll to position [128, 0]
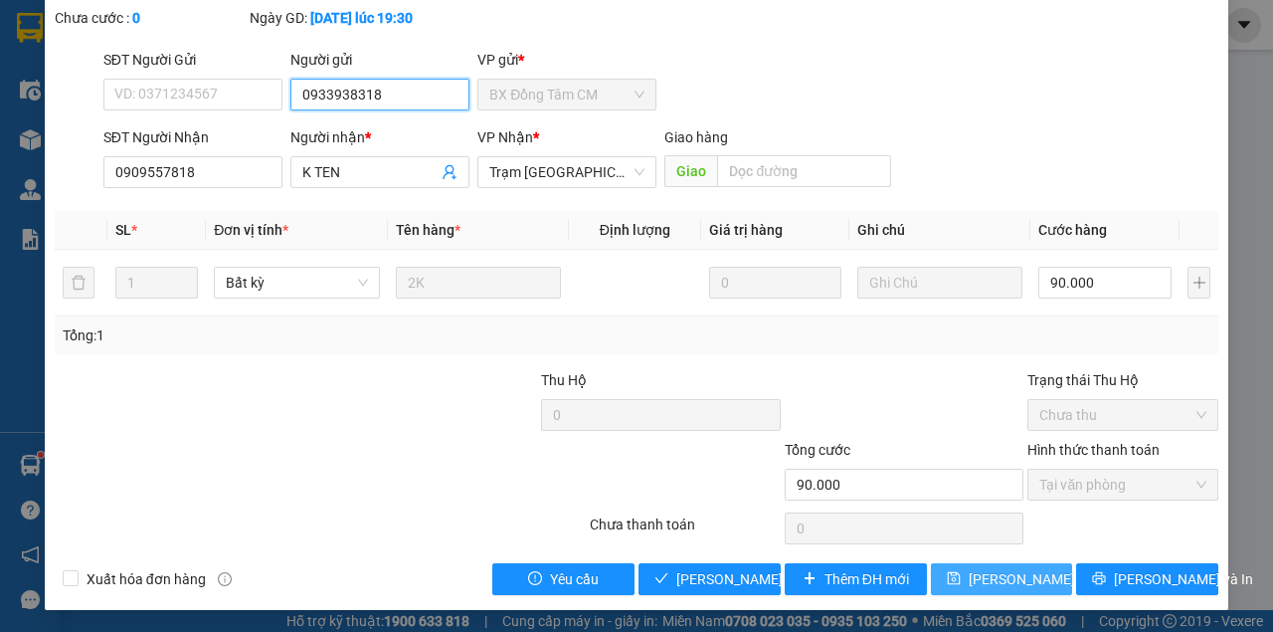
type input "0933938318"
click at [974, 573] on span "[PERSON_NAME] đổi" at bounding box center [1033, 579] width 128 height 22
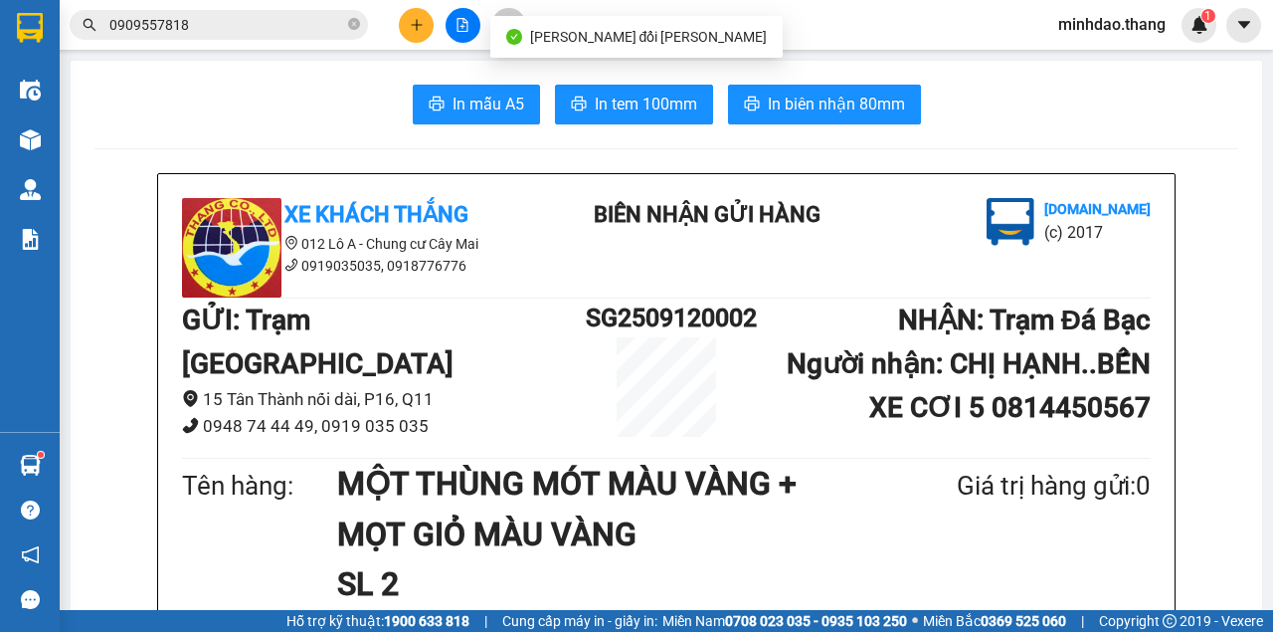
click at [269, 32] on input "0909557818" at bounding box center [226, 25] width 235 height 22
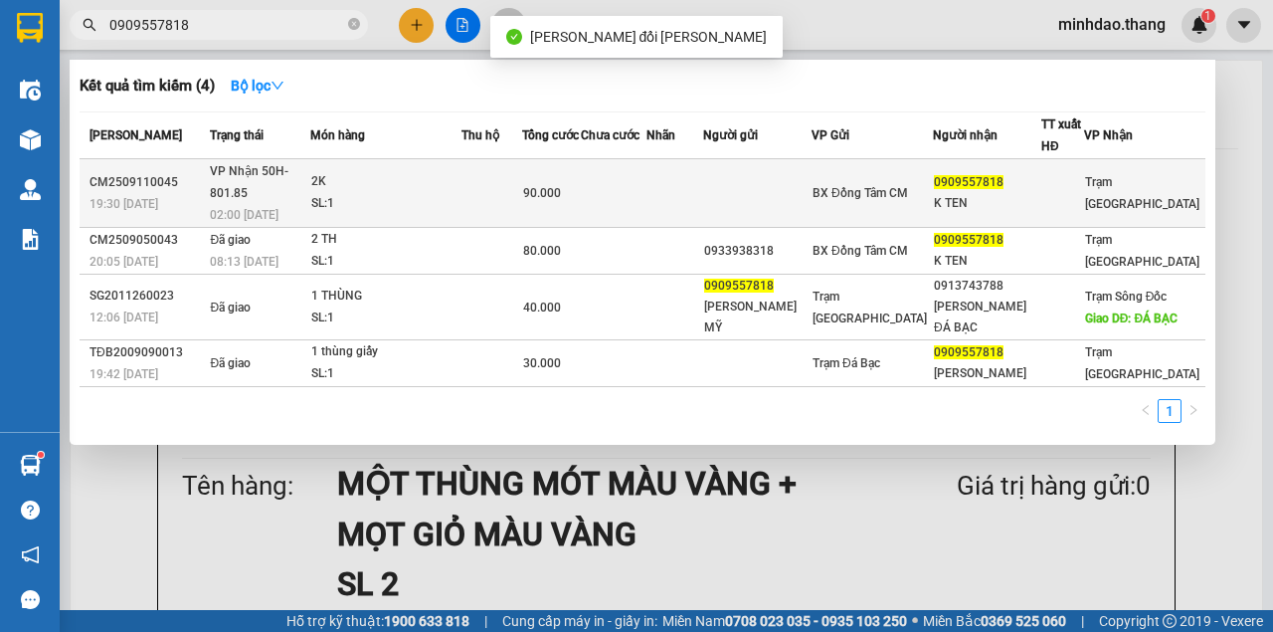
click at [646, 200] on td at bounding box center [613, 193] width 65 height 69
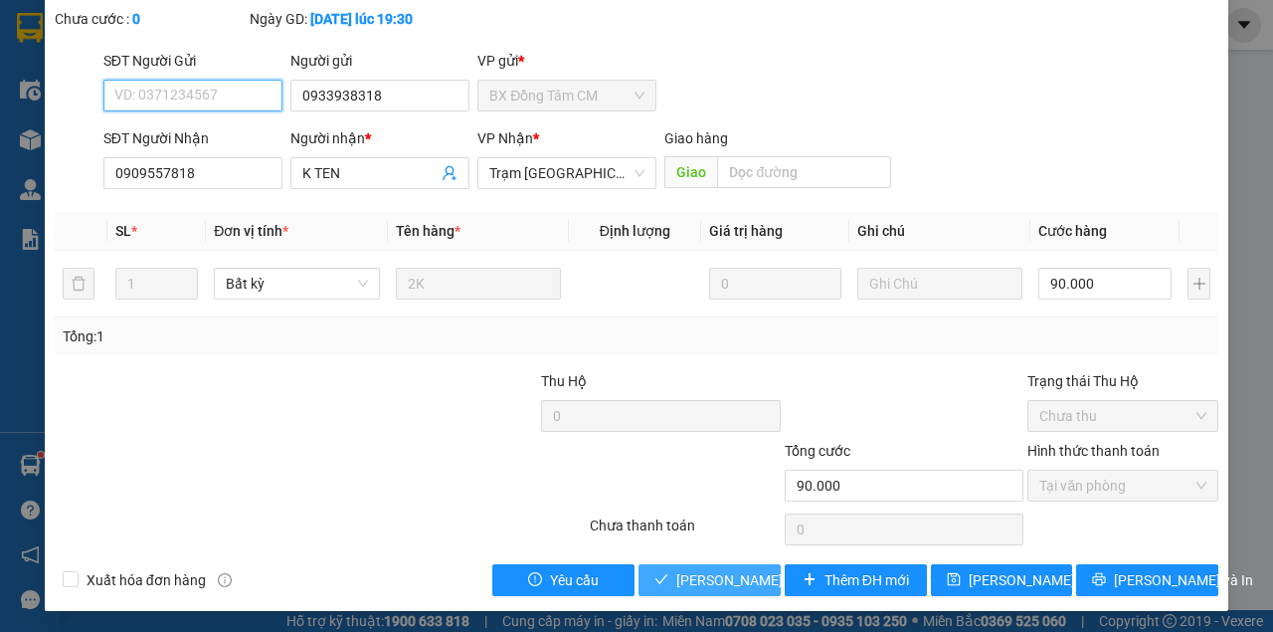
scroll to position [128, 0]
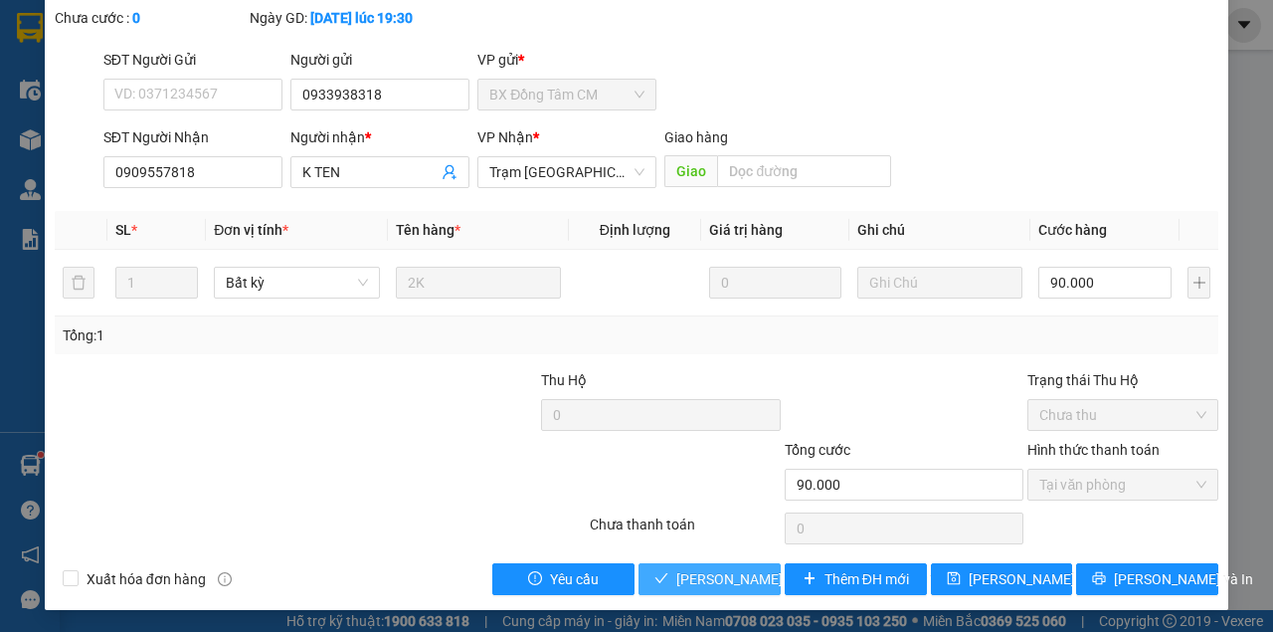
drag, startPoint x: 766, startPoint y: 583, endPoint x: 749, endPoint y: 580, distance: 17.2
click at [764, 583] on span "[PERSON_NAME] và [PERSON_NAME] hàng" at bounding box center [810, 579] width 269 height 22
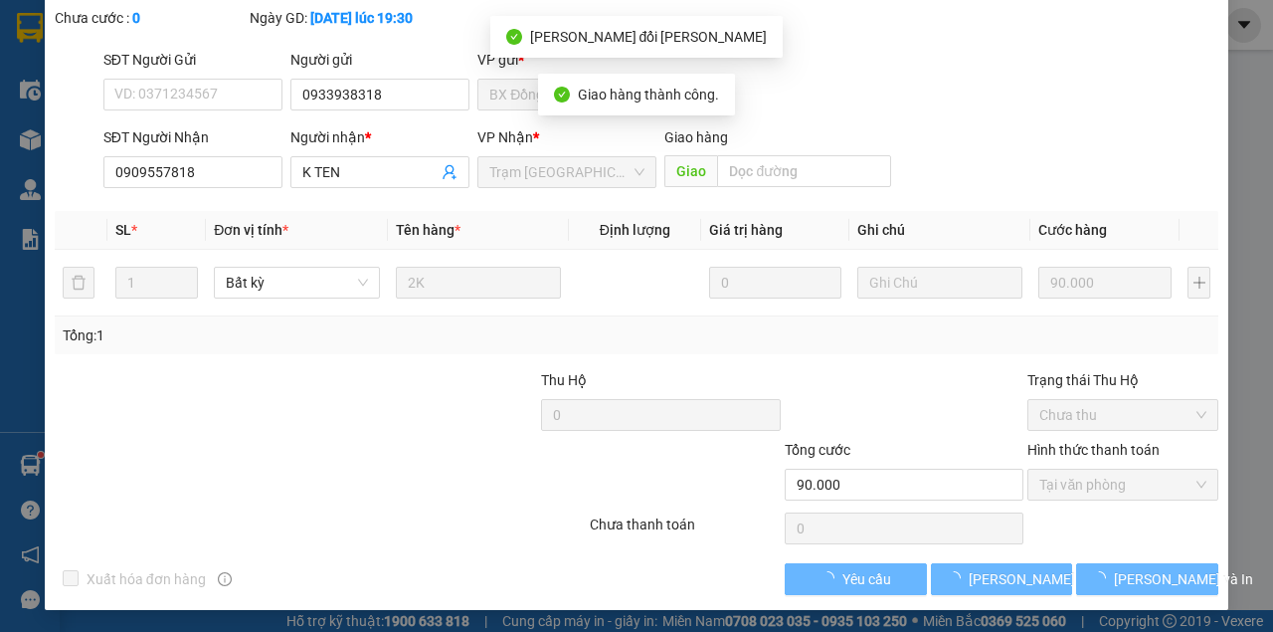
scroll to position [0, 0]
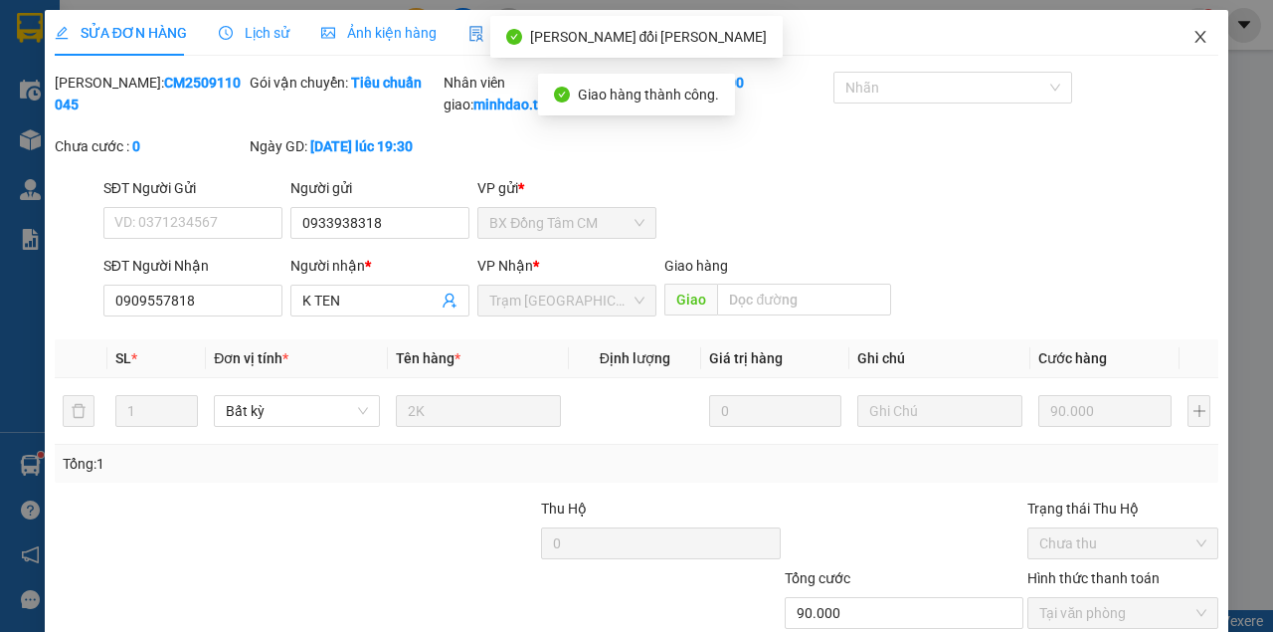
drag, startPoint x: 1164, startPoint y: 32, endPoint x: 1114, endPoint y: 59, distance: 56.5
click at [1173, 32] on span "Close" at bounding box center [1201, 38] width 56 height 56
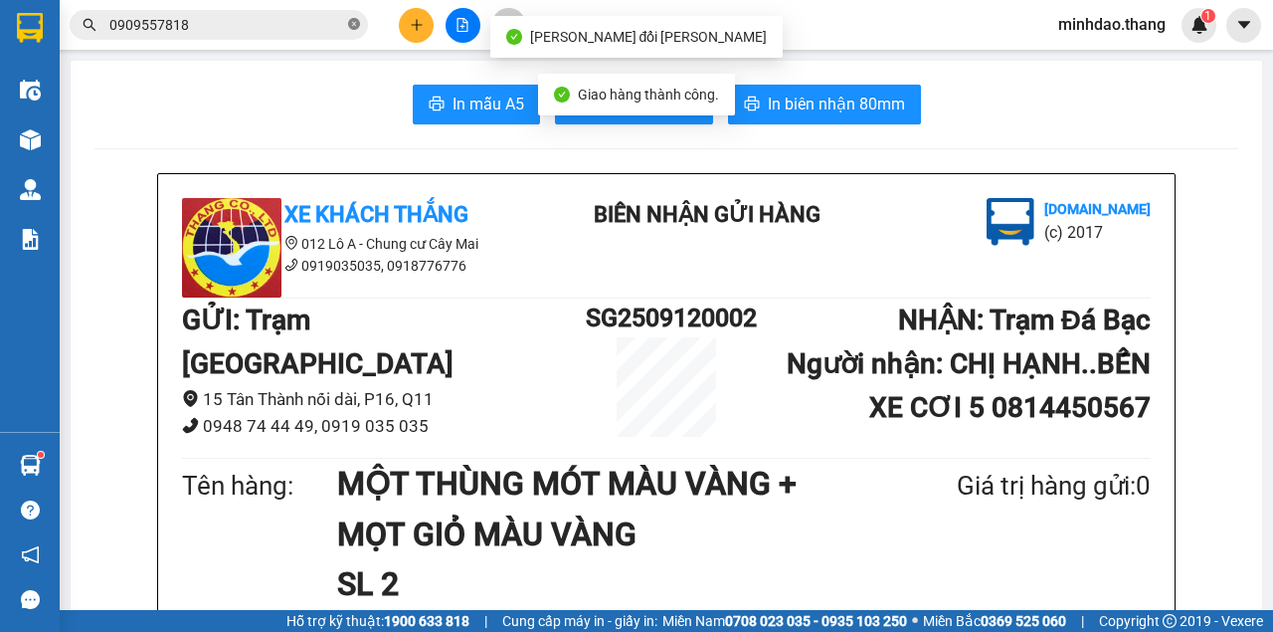
click at [353, 25] on icon "close-circle" at bounding box center [354, 24] width 12 height 12
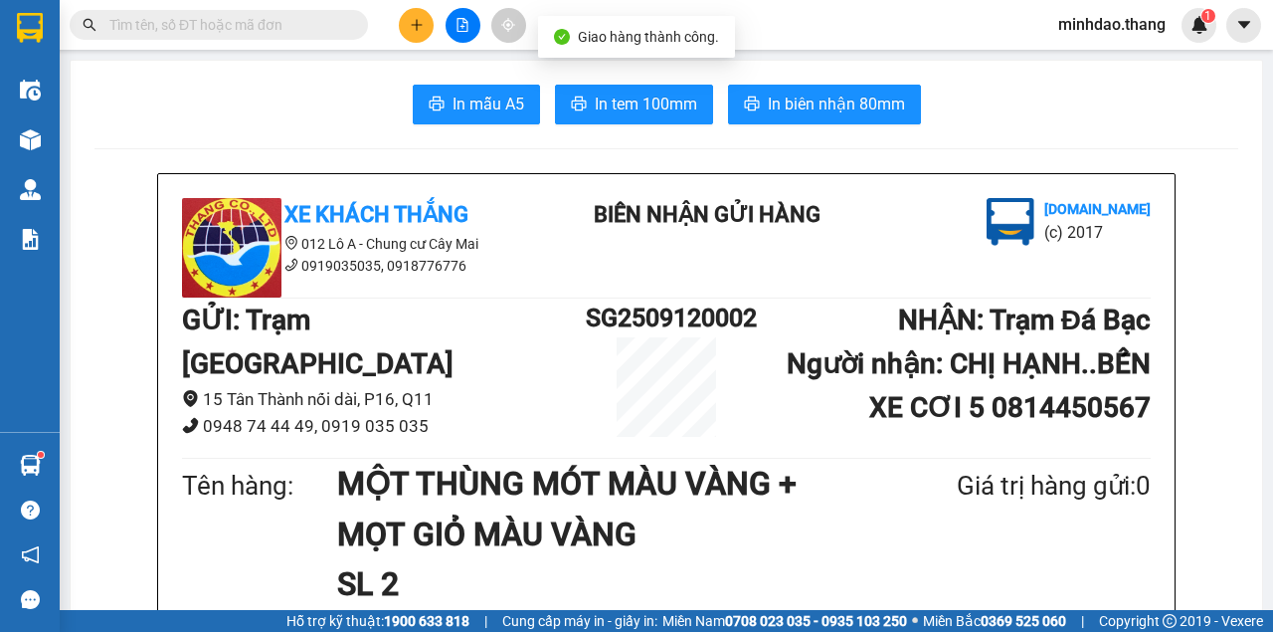
click at [318, 27] on input "text" at bounding box center [226, 25] width 235 height 22
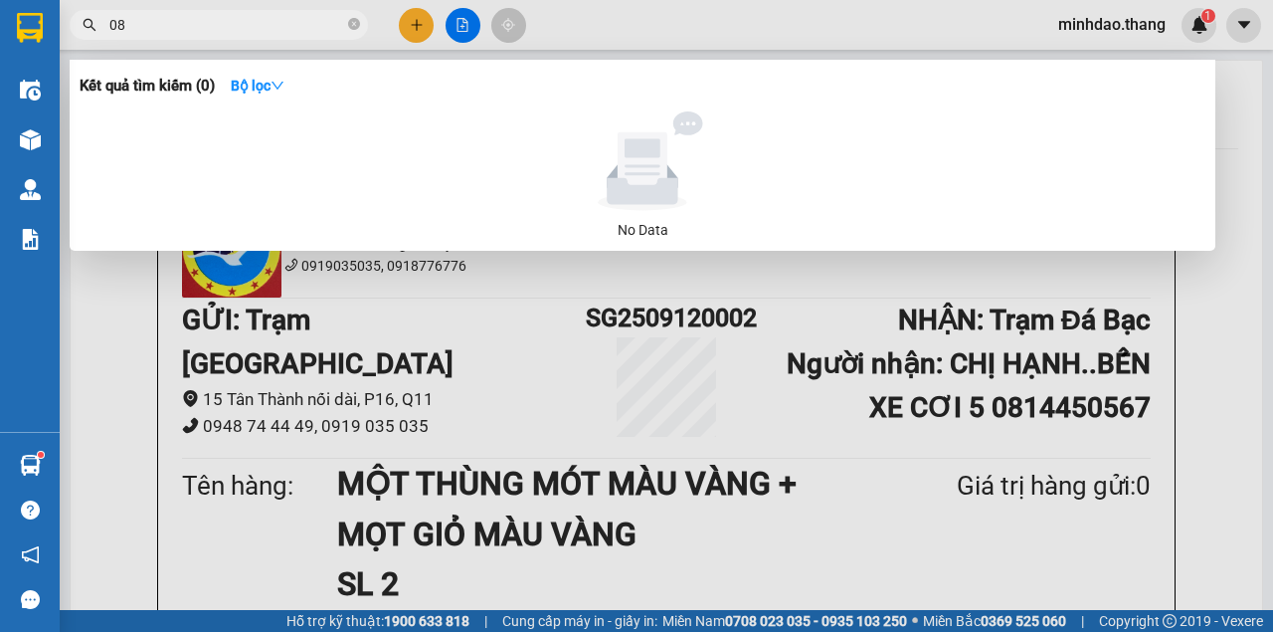
type input "0"
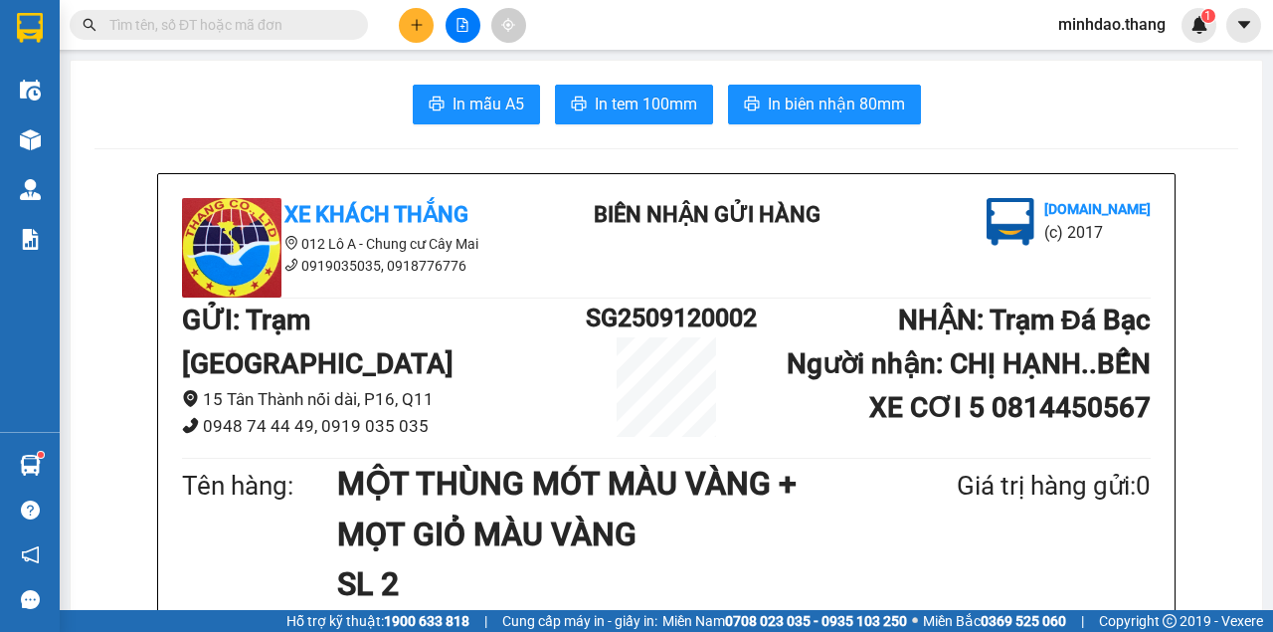
click at [309, 22] on input "text" at bounding box center [226, 25] width 235 height 22
click at [312, 18] on input "text" at bounding box center [226, 25] width 235 height 22
click at [311, 17] on input "text" at bounding box center [226, 25] width 235 height 22
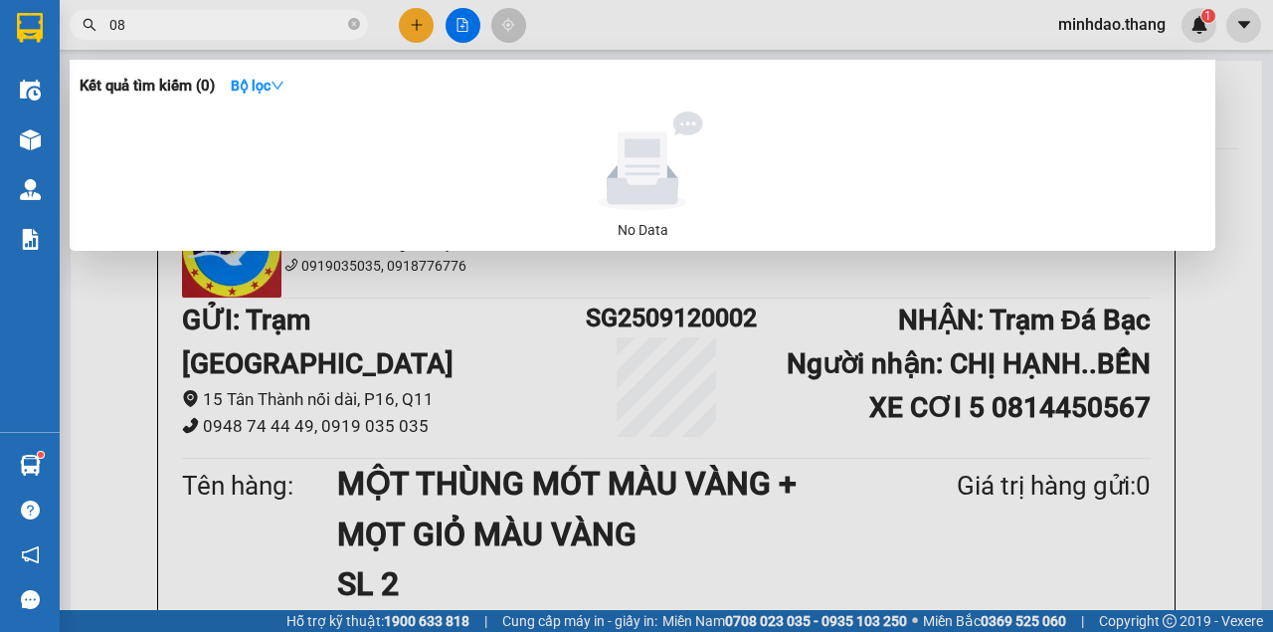
type input "0"
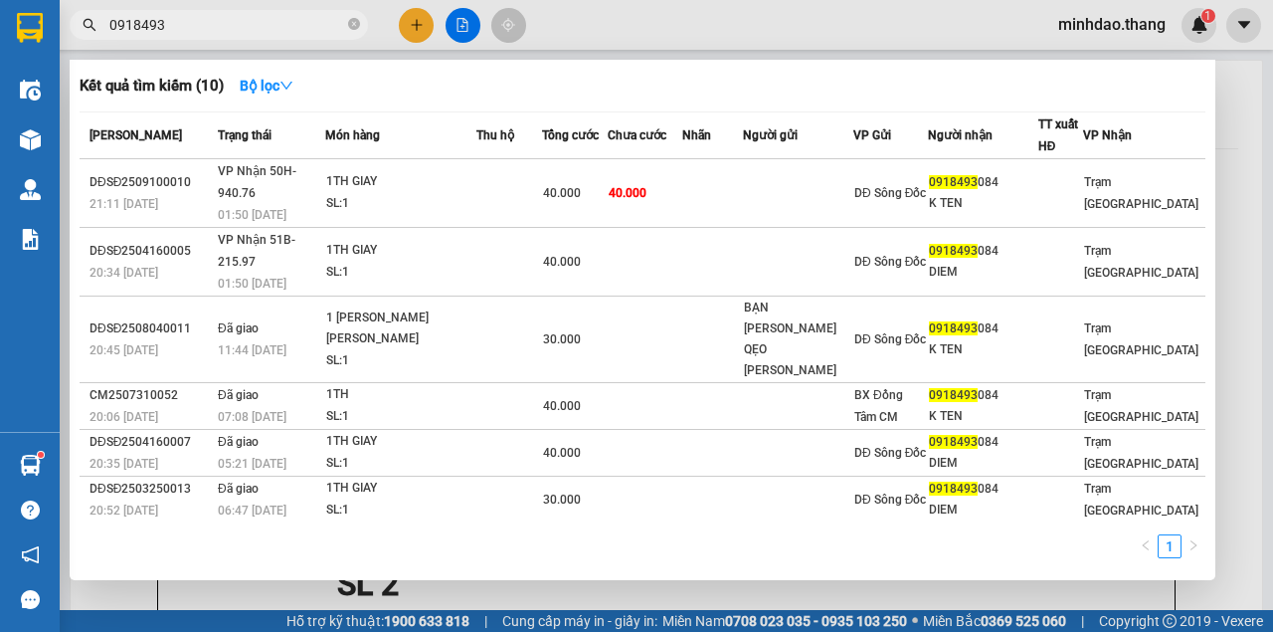
type input "0918493"
click at [427, 29] on div at bounding box center [636, 316] width 1273 height 632
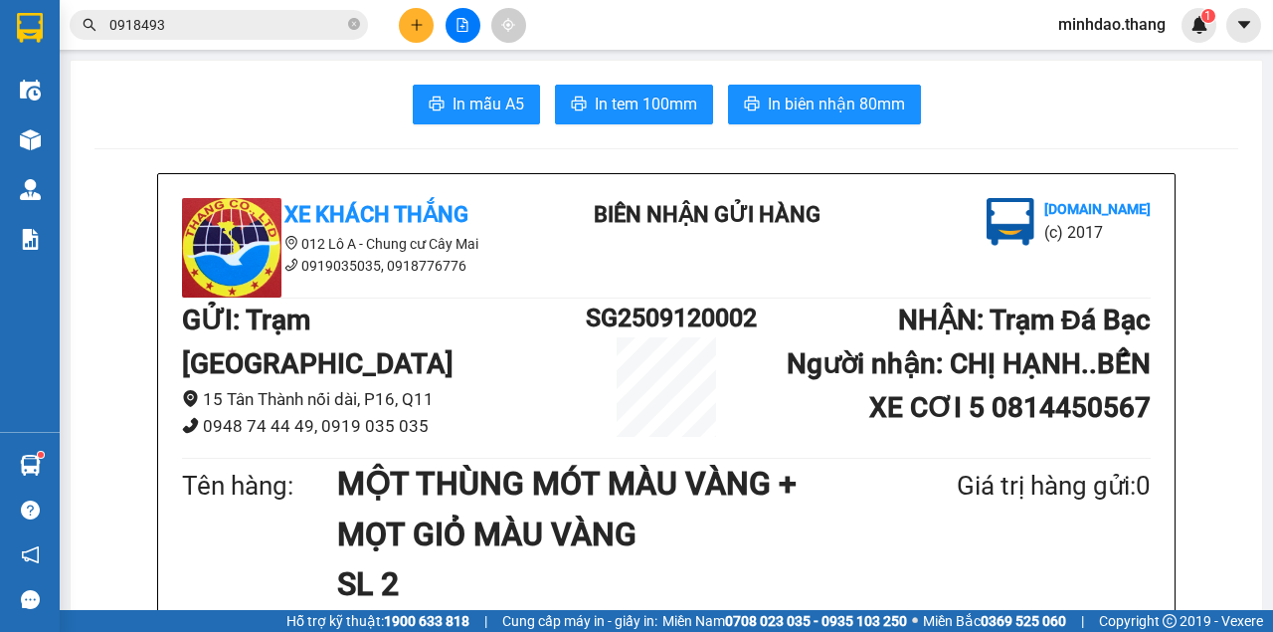
click at [427, 29] on button at bounding box center [416, 25] width 35 height 35
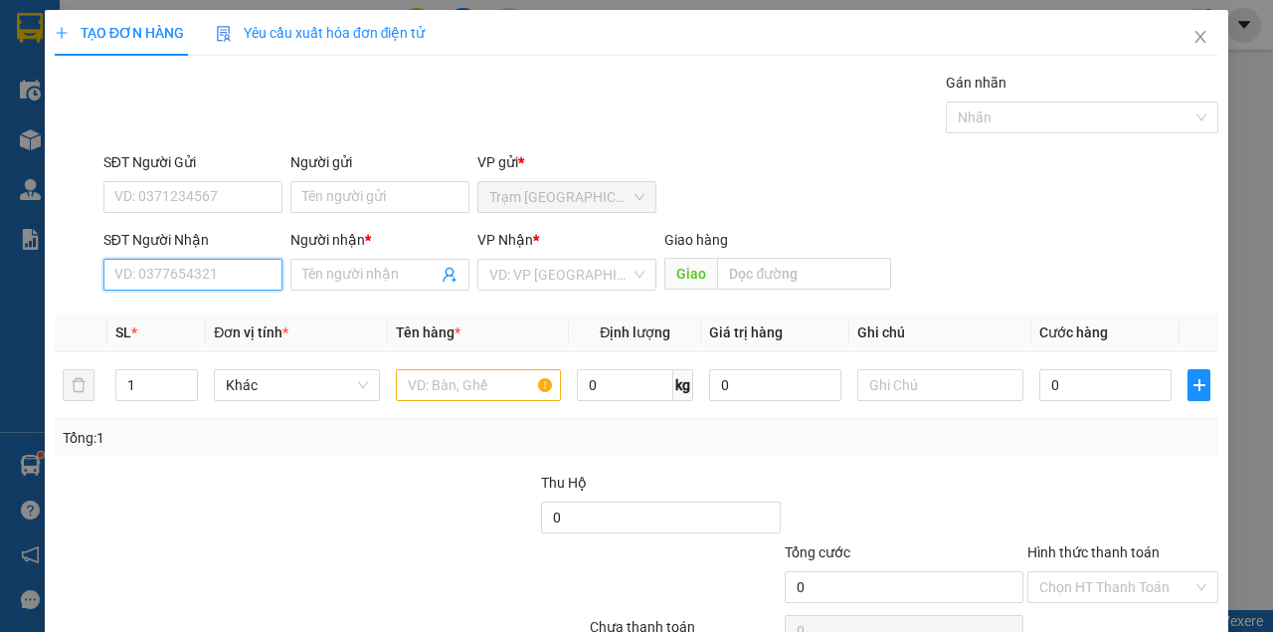
click at [187, 270] on input "SĐT Người Nhận" at bounding box center [192, 275] width 179 height 32
click at [191, 270] on input "SĐT Người Nhận" at bounding box center [192, 275] width 179 height 32
type input "0919881648"
click at [189, 312] on div "0919881648 - Ý" at bounding box center [226, 313] width 224 height 22
type input "Ý"
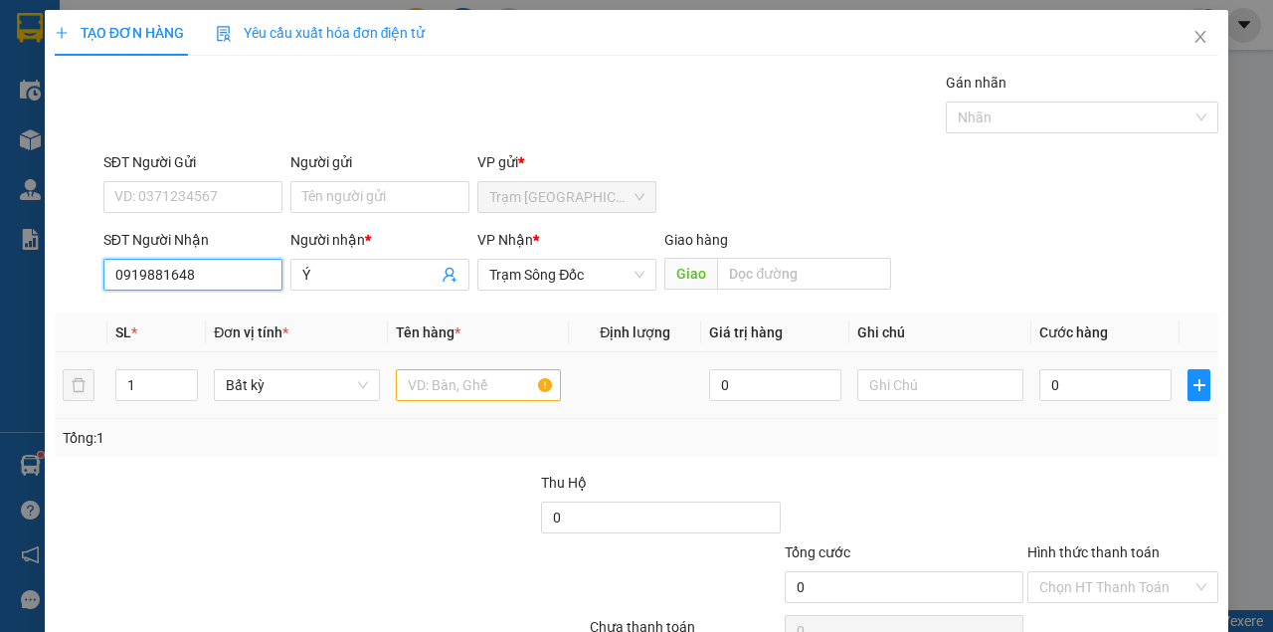
type input "0919881648"
click at [471, 386] on input "text" at bounding box center [479, 385] width 166 height 32
click at [470, 386] on input "text" at bounding box center [479, 385] width 166 height 32
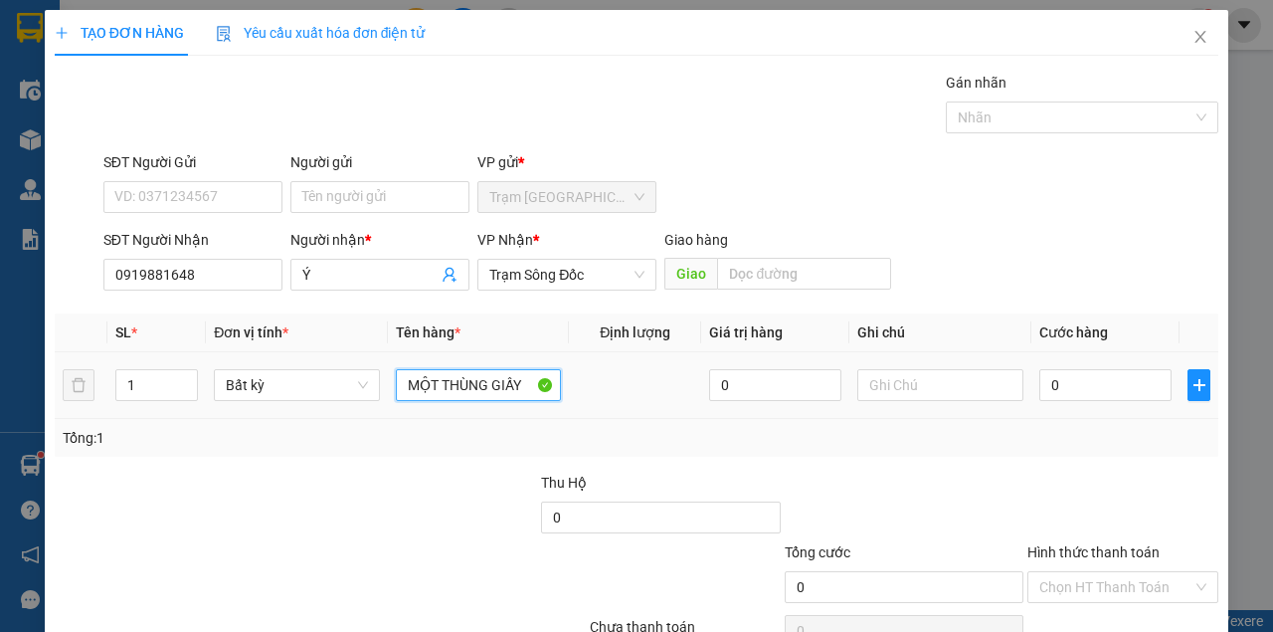
type input "MỘT THÙNG GIẤY"
click at [1084, 368] on div "0" at bounding box center [1105, 385] width 132 height 40
click at [1084, 370] on input "0" at bounding box center [1105, 385] width 132 height 32
type input "5"
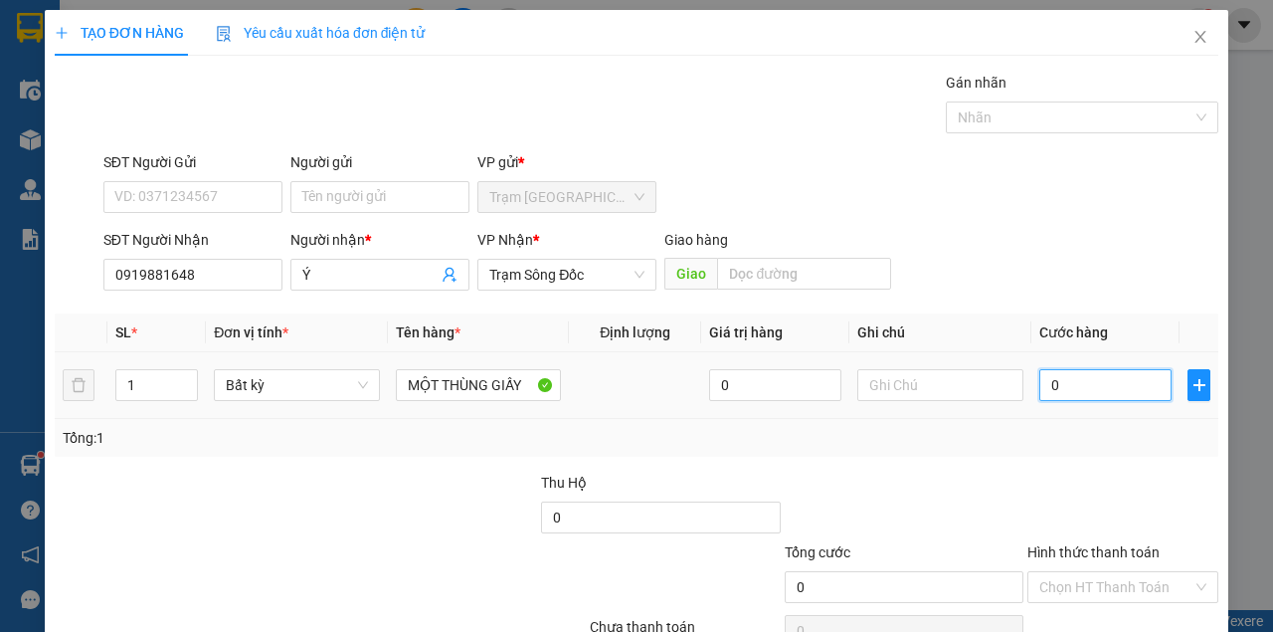
type input "5"
type input "50"
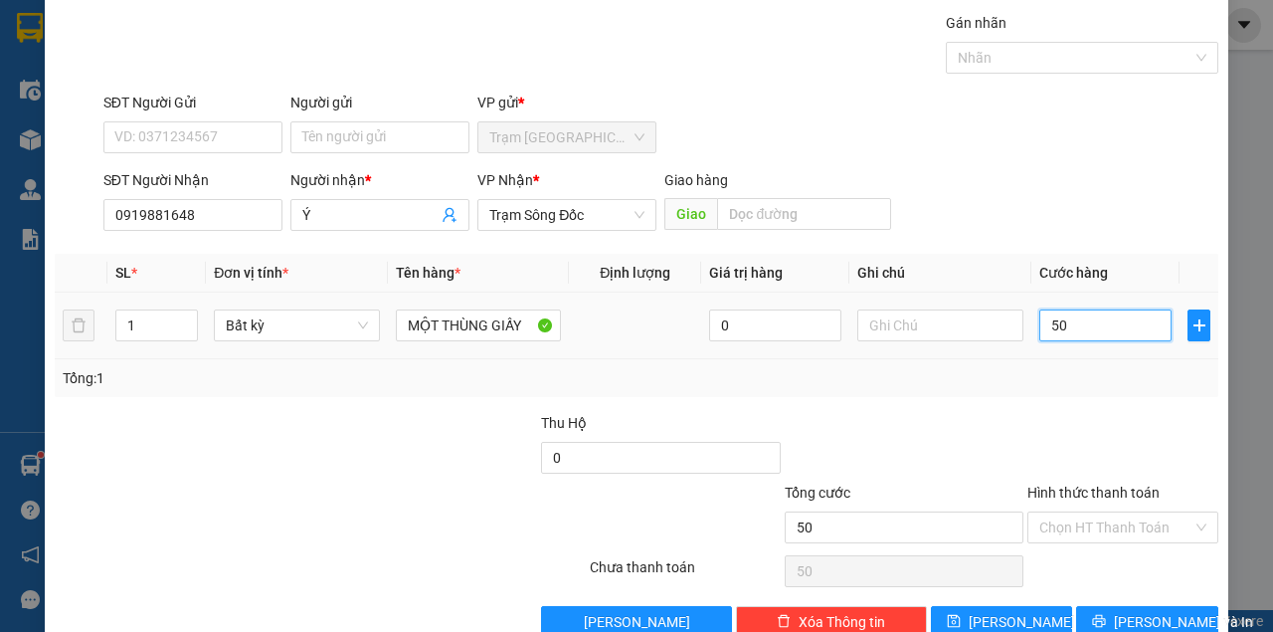
scroll to position [101, 0]
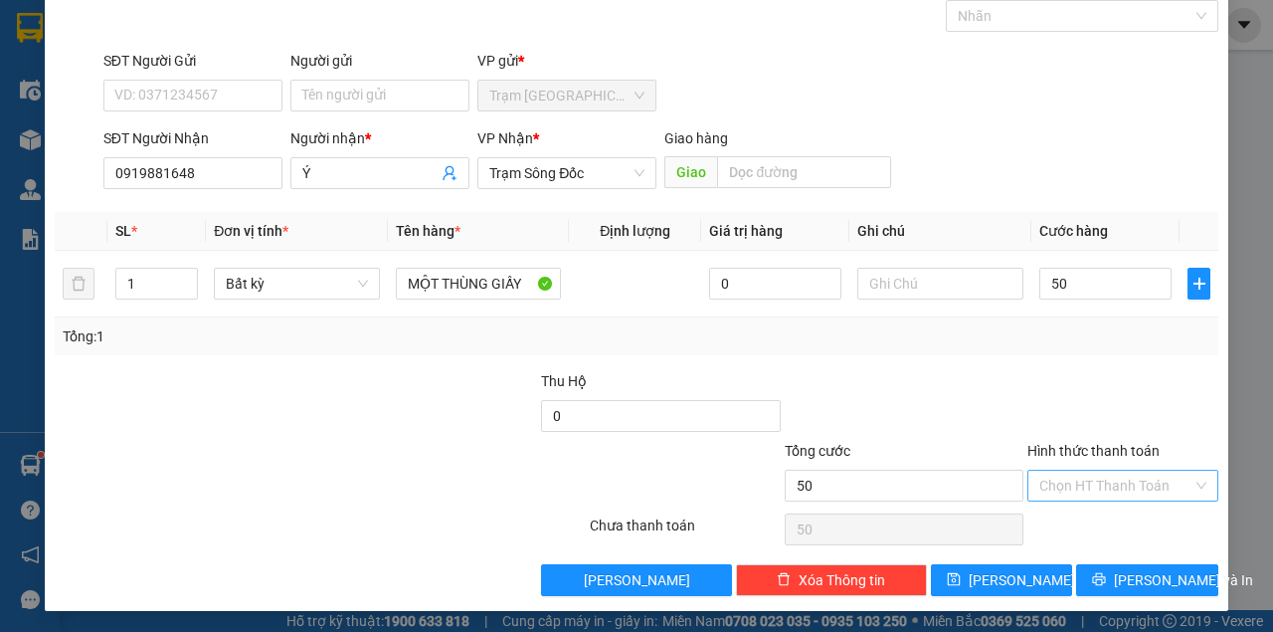
type input "50.000"
click at [1110, 473] on input "Hình thức thanh toán" at bounding box center [1115, 485] width 153 height 30
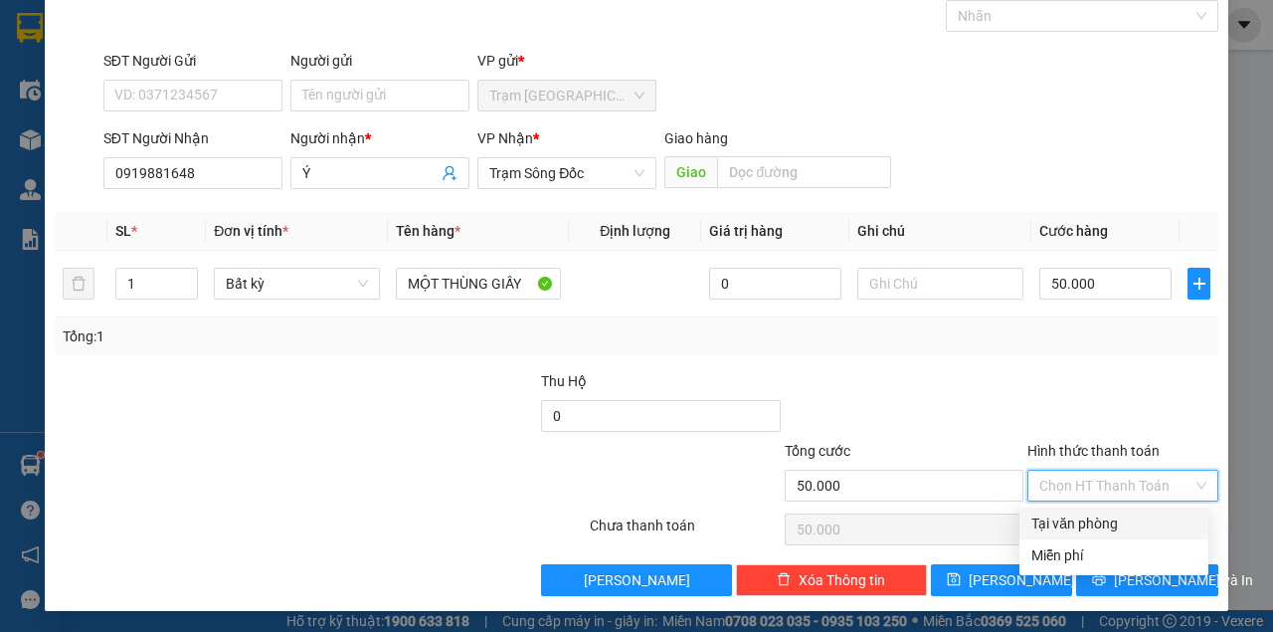
drag, startPoint x: 1084, startPoint y: 515, endPoint x: 1081, endPoint y: 537, distance: 22.1
click at [1084, 516] on div "Tại văn phòng" at bounding box center [1113, 523] width 165 height 22
type input "0"
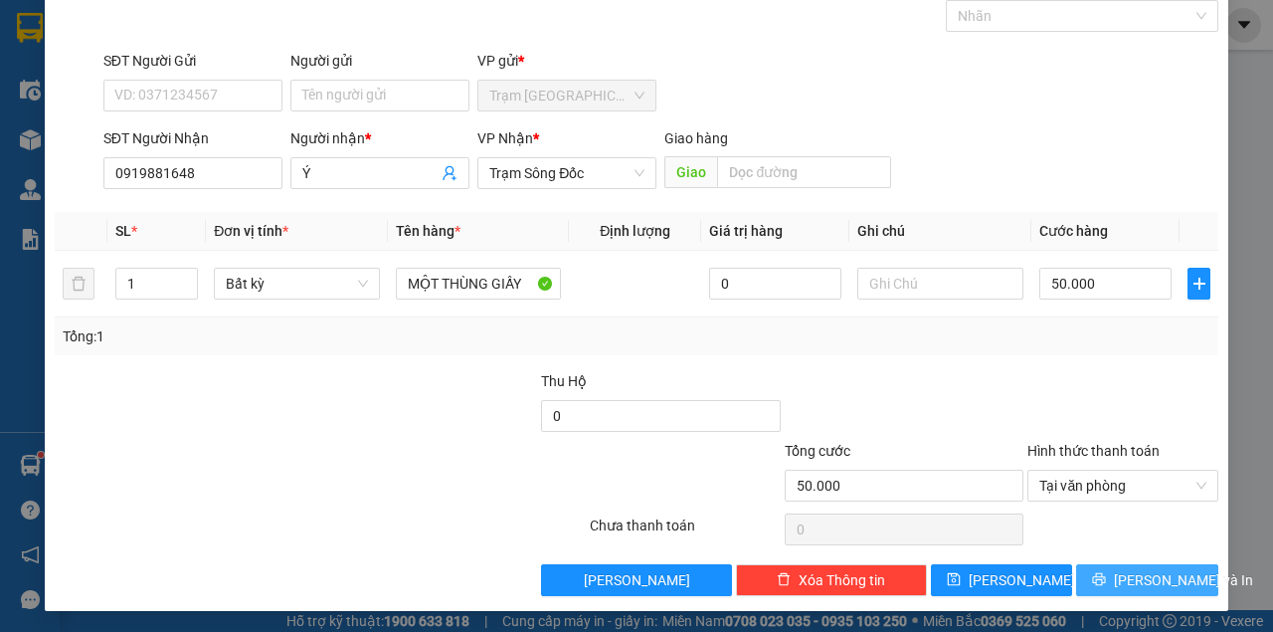
drag, startPoint x: 1079, startPoint y: 565, endPoint x: 1088, endPoint y: 571, distance: 10.8
click at [1084, 567] on button "[PERSON_NAME] và In" at bounding box center [1147, 580] width 142 height 32
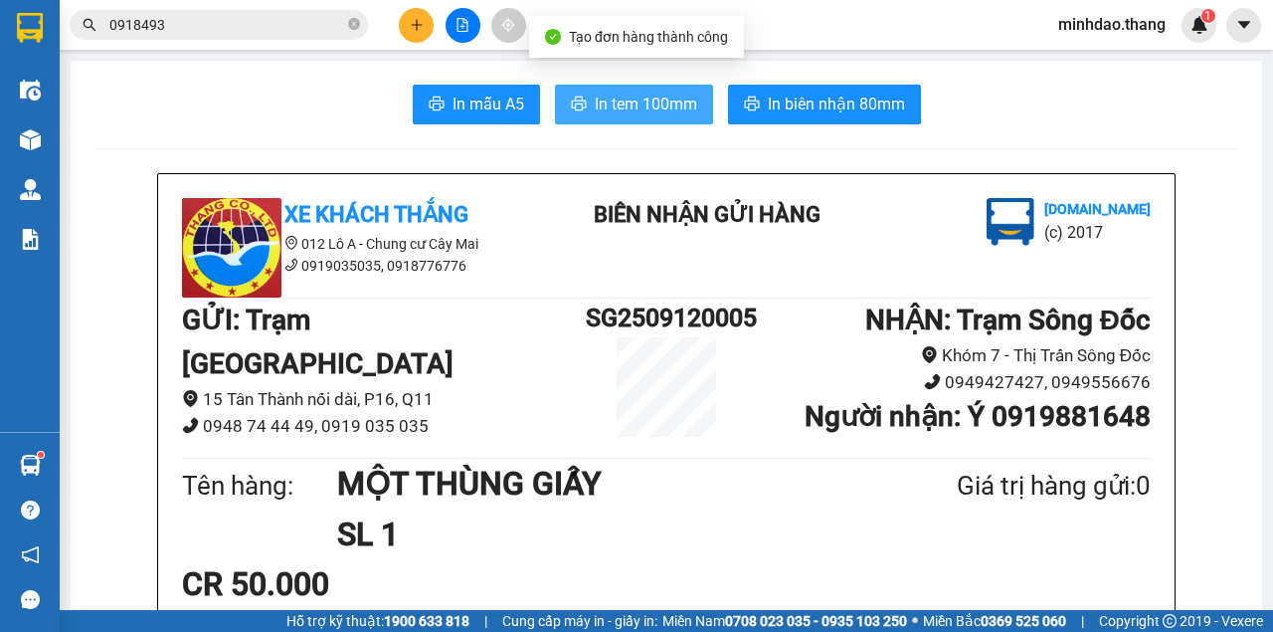
click at [645, 106] on span "In tem 100mm" at bounding box center [646, 104] width 102 height 25
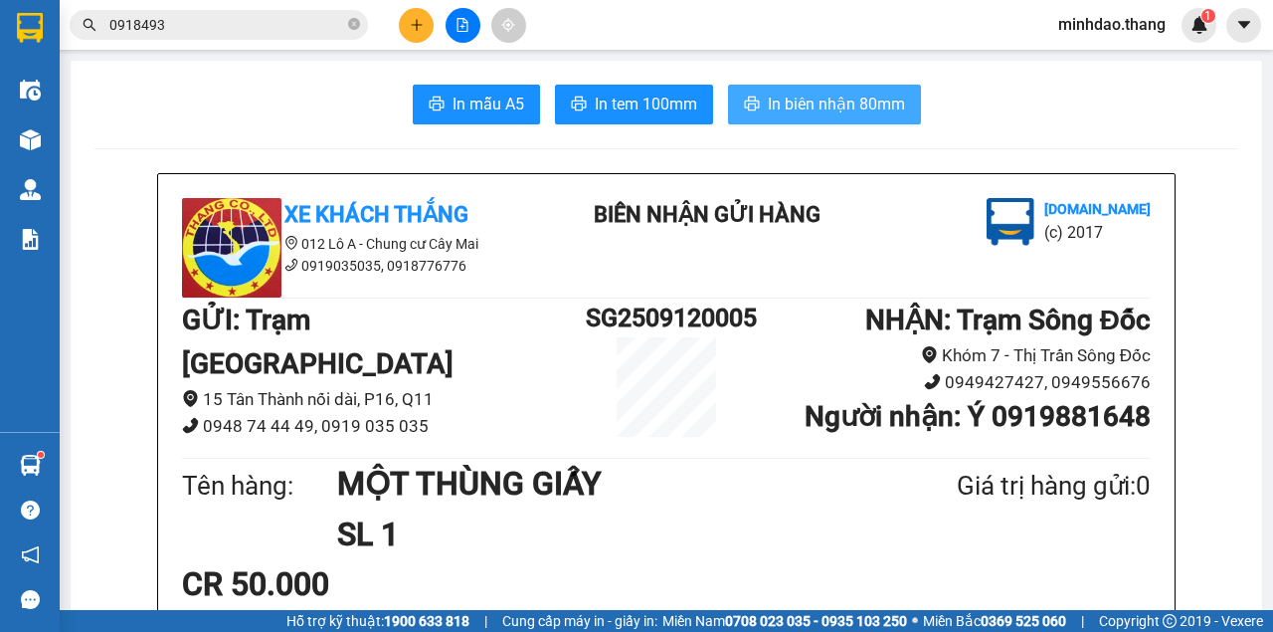
drag, startPoint x: 780, startPoint y: 101, endPoint x: 768, endPoint y: 103, distance: 12.1
click at [778, 101] on span "In biên nhận 80mm" at bounding box center [836, 104] width 137 height 25
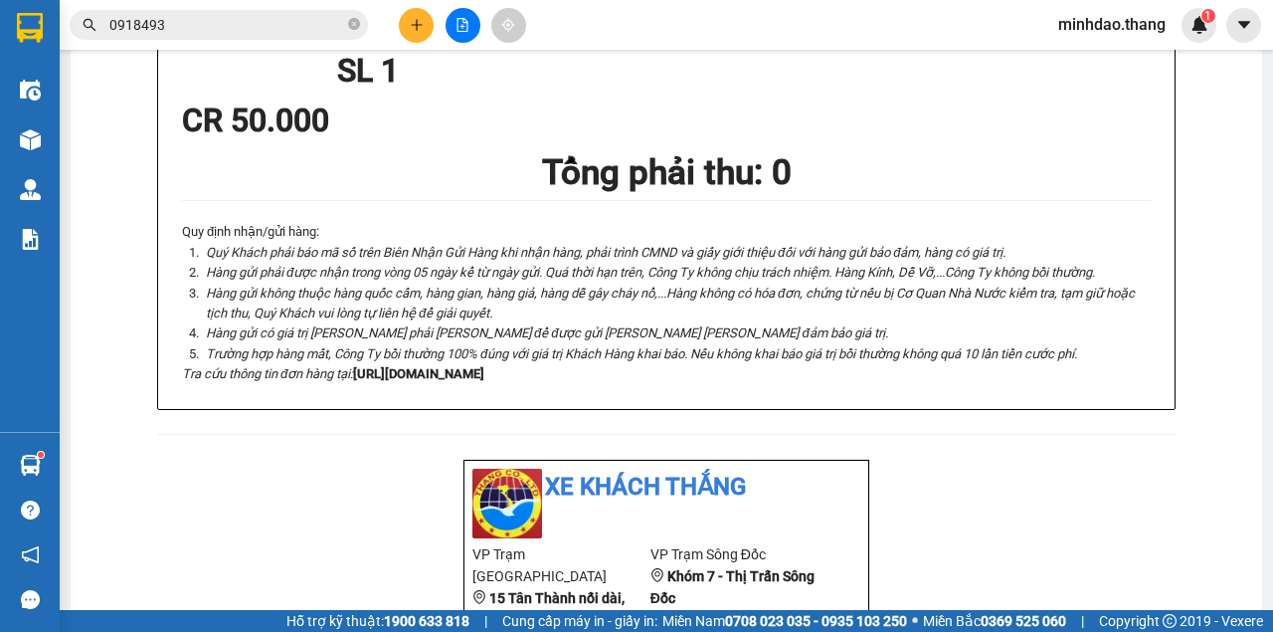
scroll to position [746, 0]
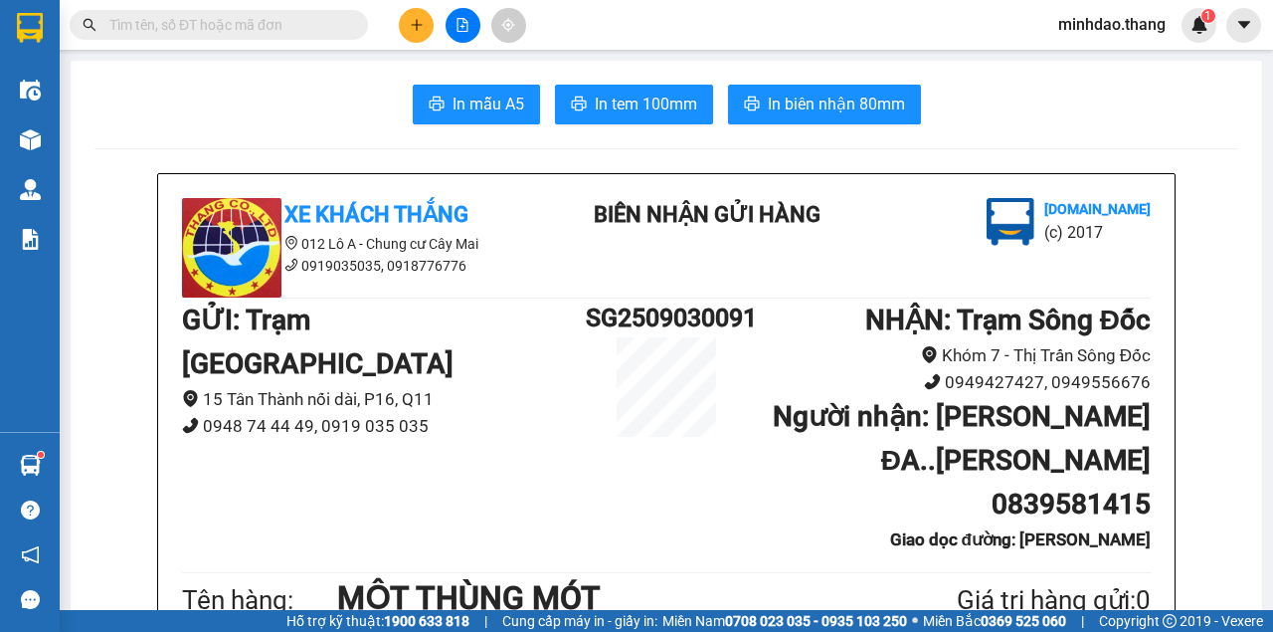
click at [232, 22] on input "text" at bounding box center [226, 25] width 235 height 22
click at [232, 23] on input "text" at bounding box center [226, 25] width 235 height 22
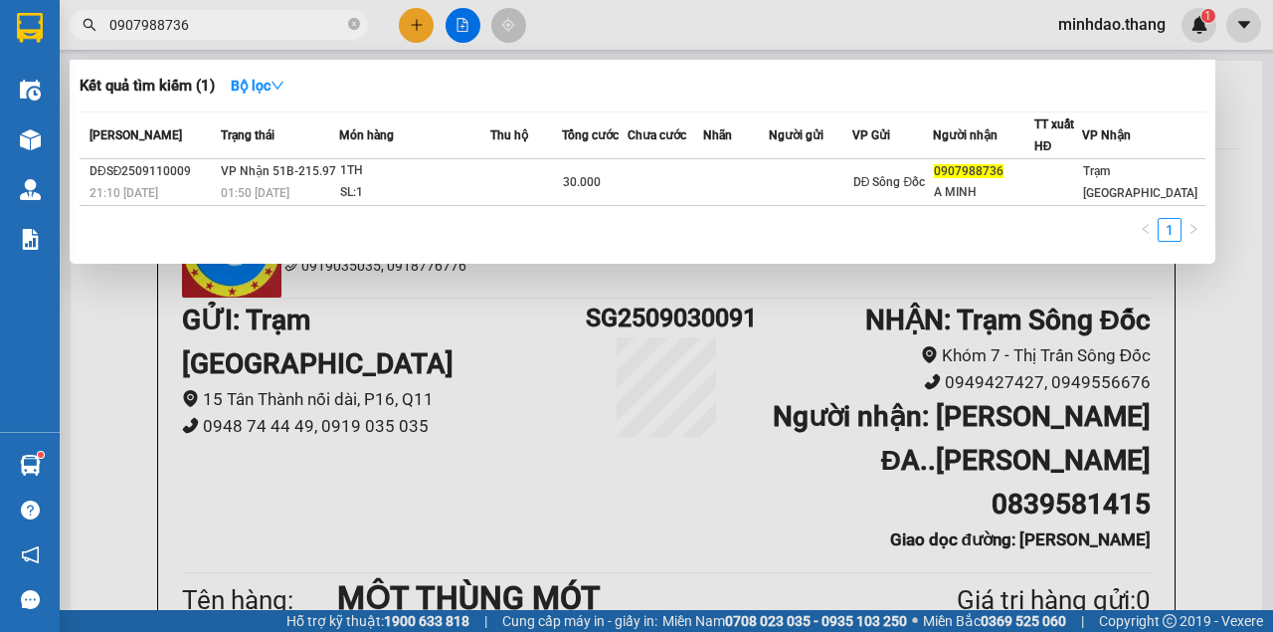
type input "0907988736"
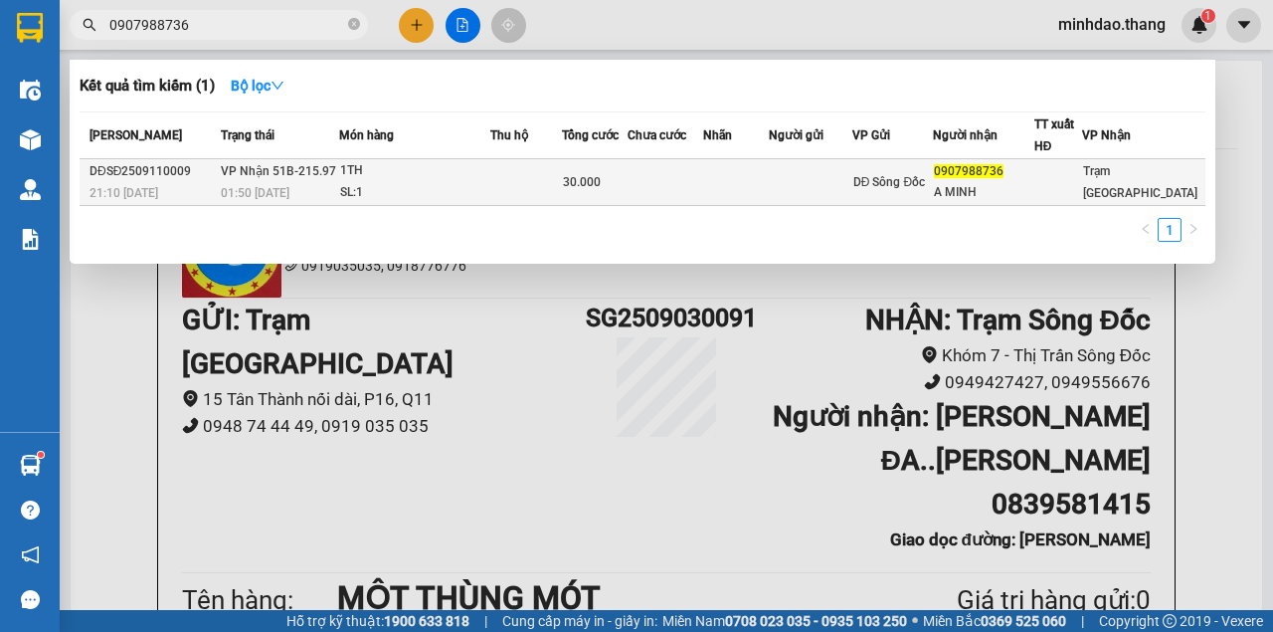
click at [627, 159] on table "Mã ĐH Trạng thái Món hàng Thu hộ Tổng cước Chưa cước Nhãn Người gửi VP Gửi Ngườ…" at bounding box center [643, 158] width 1126 height 94
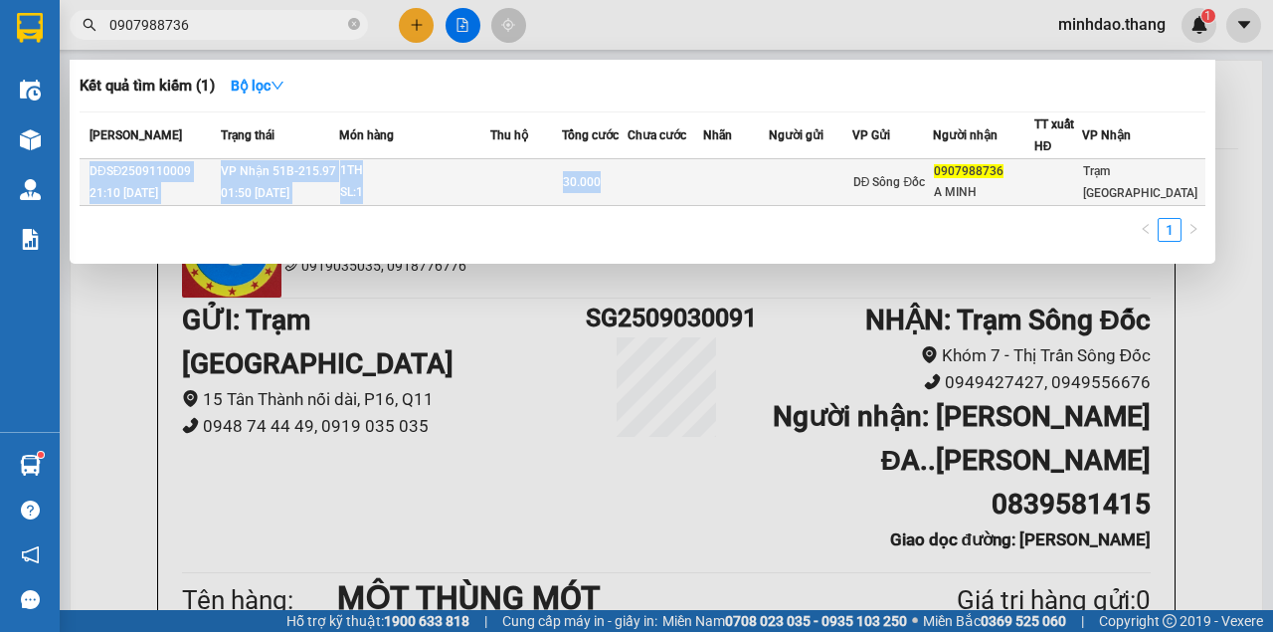
click at [628, 169] on td "30.000" at bounding box center [595, 182] width 66 height 47
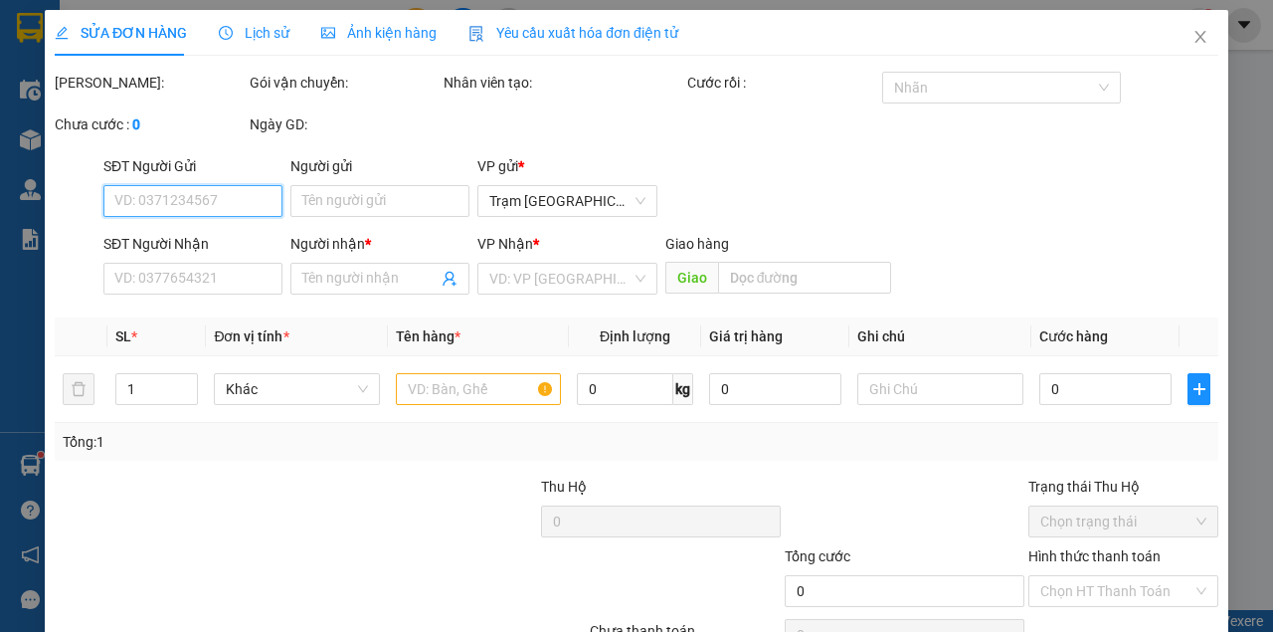
type input "0907988736"
type input "A MINH"
type input "30.000"
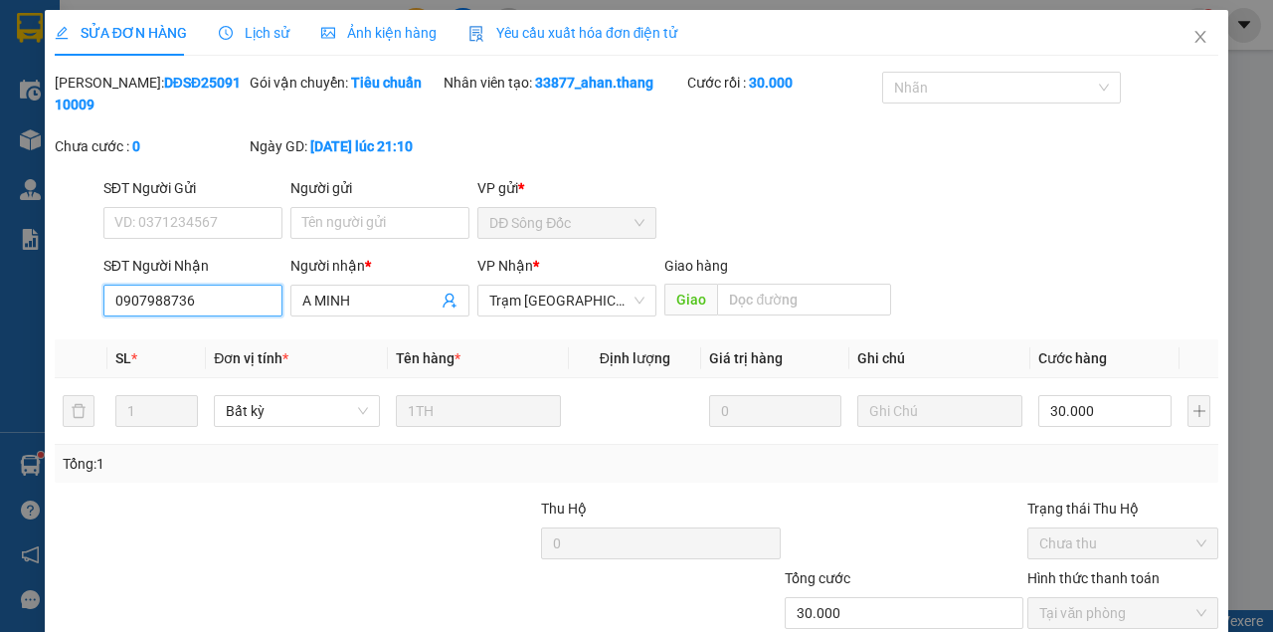
drag, startPoint x: 95, startPoint y: 310, endPoint x: 35, endPoint y: 310, distance: 60.7
click at [36, 310] on div "SỬA ĐƠN HÀNG Lịch sử Ảnh kiện hàng Yêu cầu xuất hóa đơn điện tử Total Paid Fee …" at bounding box center [636, 316] width 1273 height 632
click at [1193, 37] on icon "close" at bounding box center [1201, 37] width 16 height 16
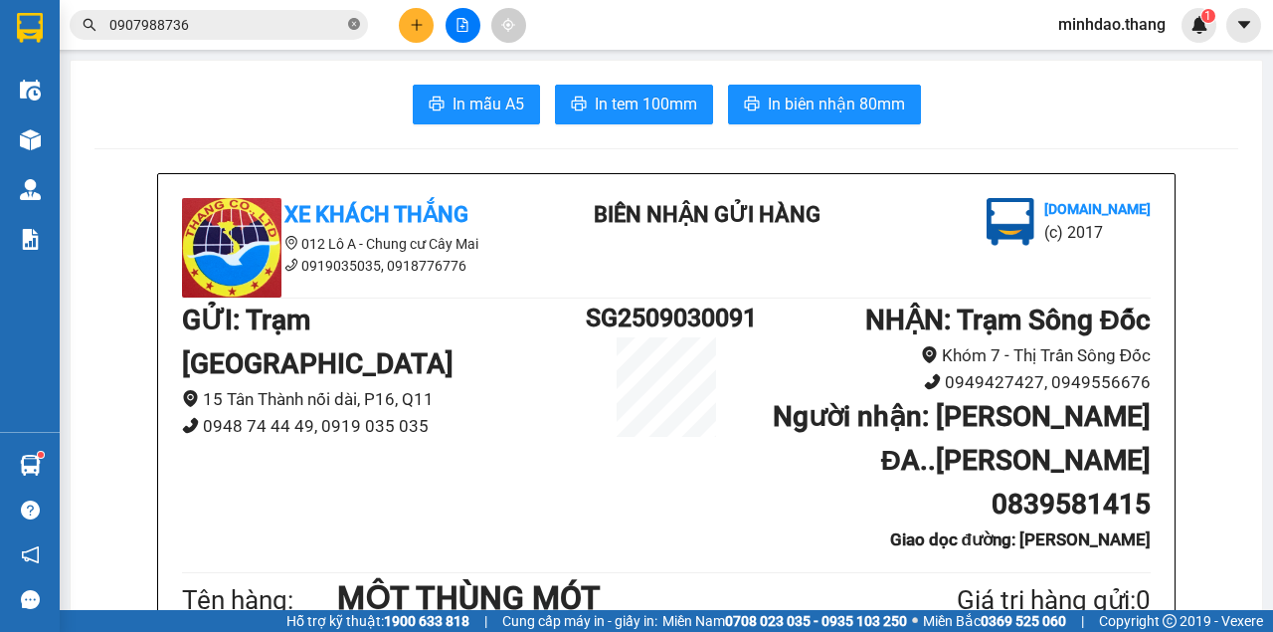
click at [354, 23] on icon "close-circle" at bounding box center [354, 24] width 12 height 12
click at [235, 36] on span at bounding box center [219, 25] width 298 height 30
click at [242, 20] on input "text" at bounding box center [226, 25] width 235 height 22
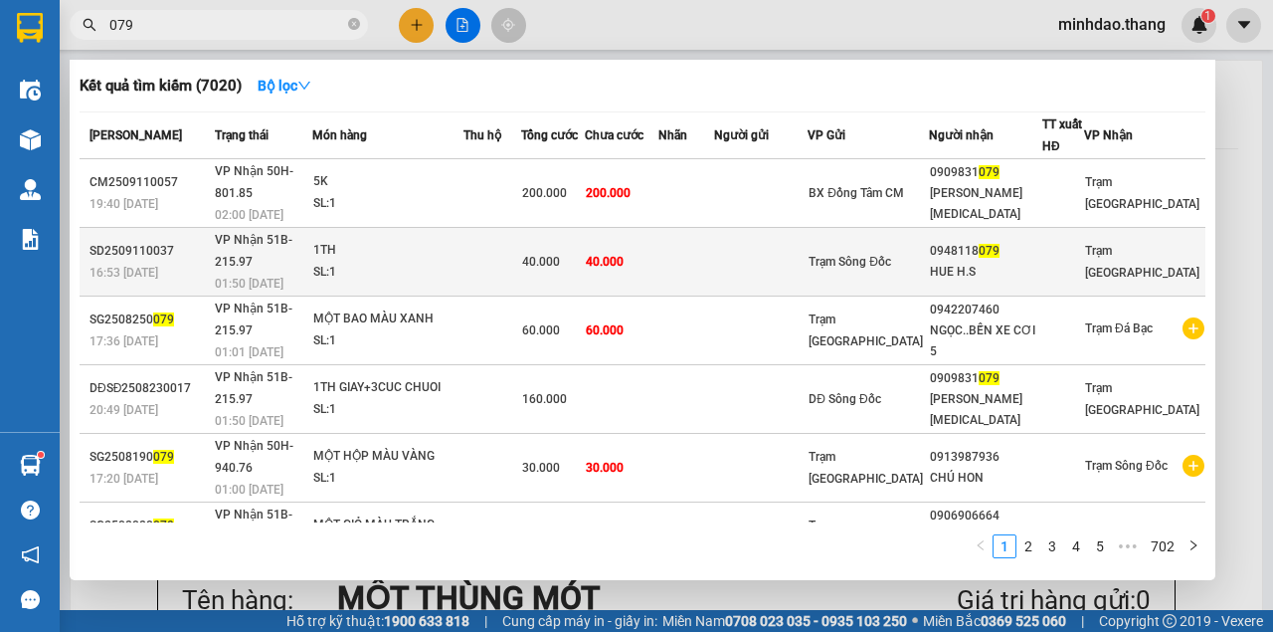
type input "079"
click at [583, 251] on div "40.000" at bounding box center [552, 262] width 61 height 22
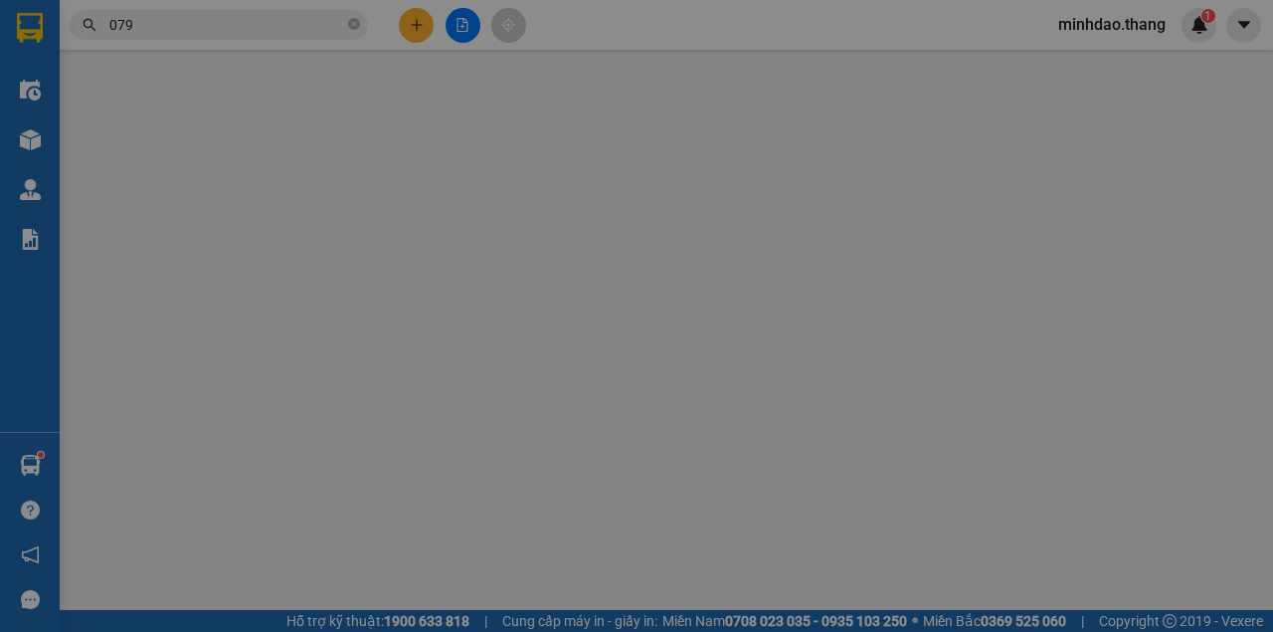
type input "0948118079"
type input "HUE H.S"
type input "40.000"
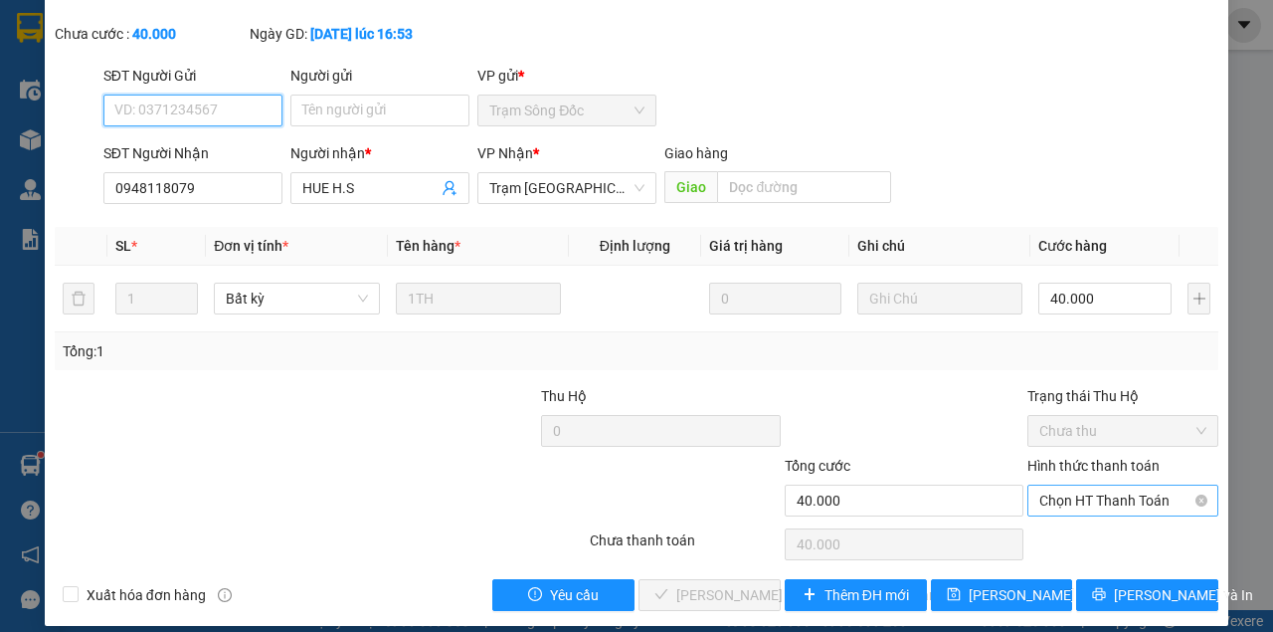
scroll to position [128, 0]
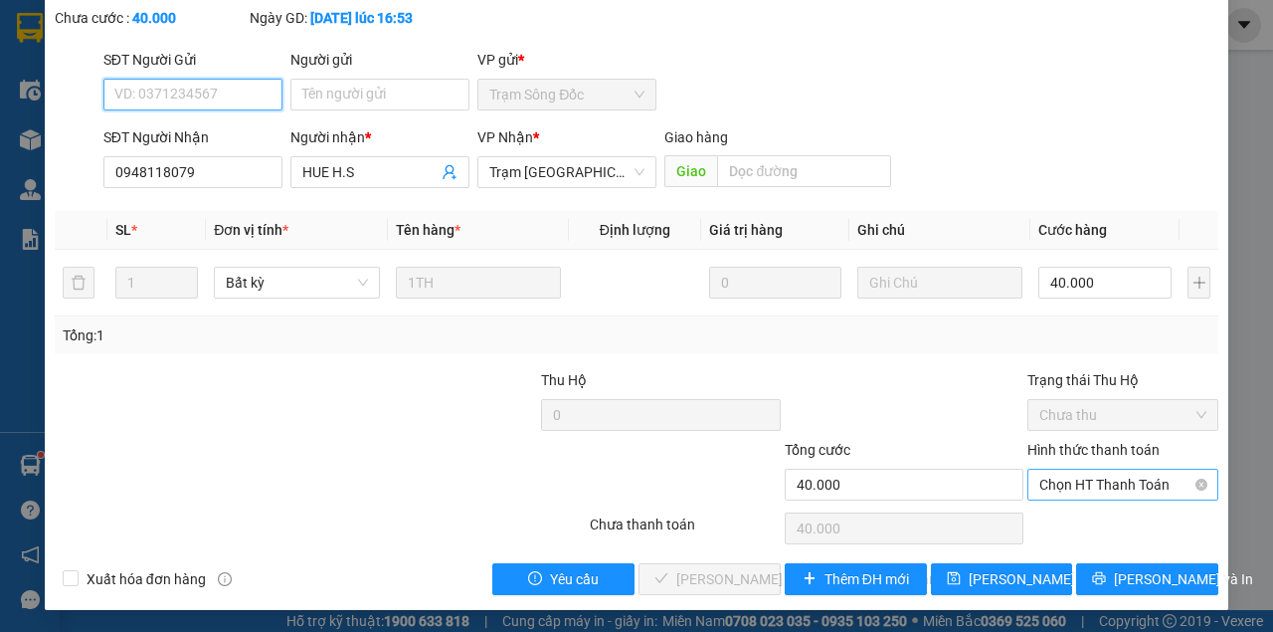
click at [1054, 481] on span "Chọn HT Thanh Toán" at bounding box center [1122, 484] width 167 height 30
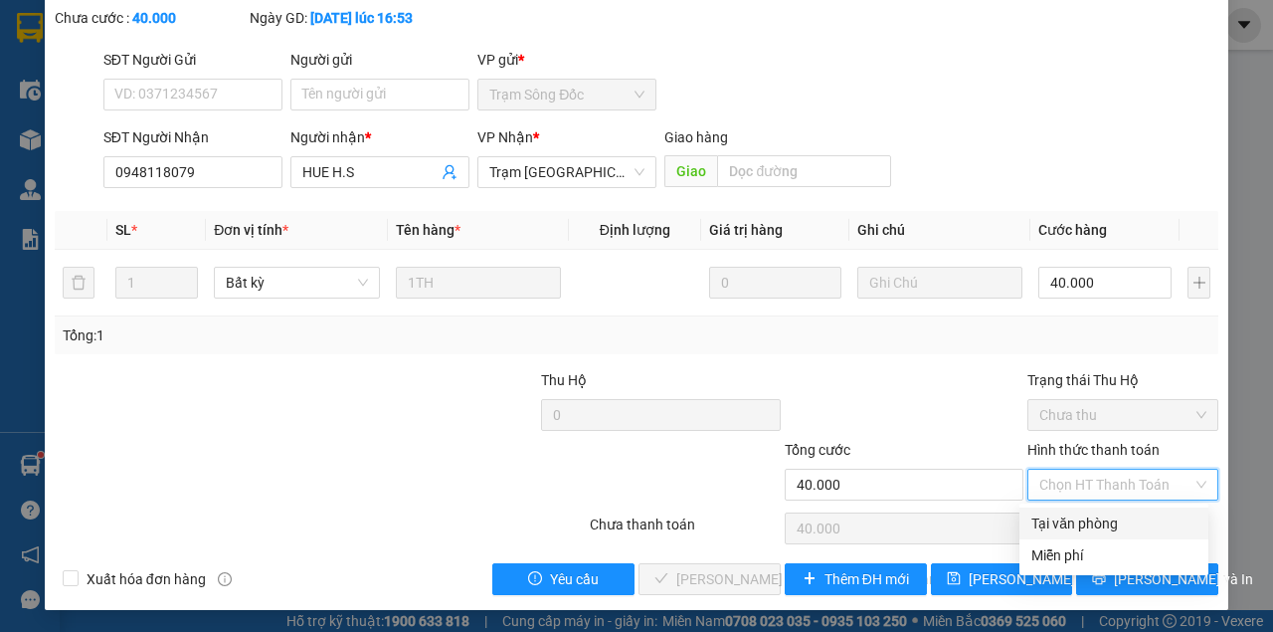
drag, startPoint x: 1040, startPoint y: 525, endPoint x: 1027, endPoint y: 529, distance: 14.5
click at [1038, 525] on div "Tại văn phòng" at bounding box center [1113, 523] width 165 height 22
type input "0"
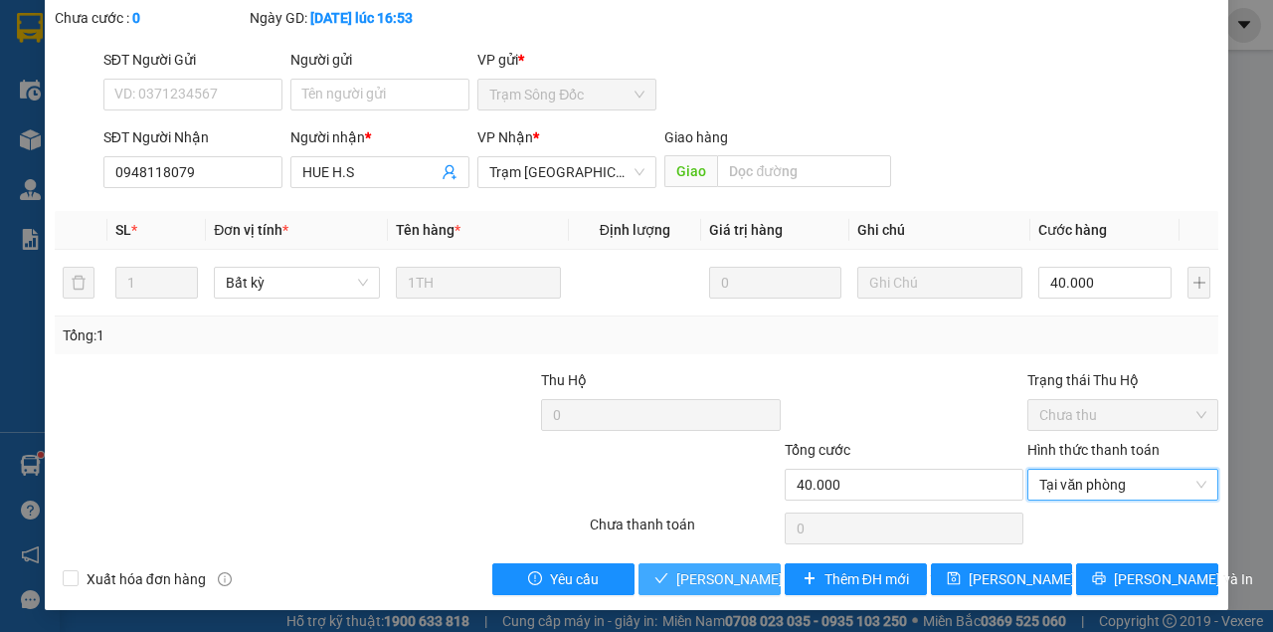
drag, startPoint x: 711, startPoint y: 578, endPoint x: 732, endPoint y: 561, distance: 26.9
click at [712, 578] on span "Lưu và Giao hàng" at bounding box center [810, 579] width 269 height 22
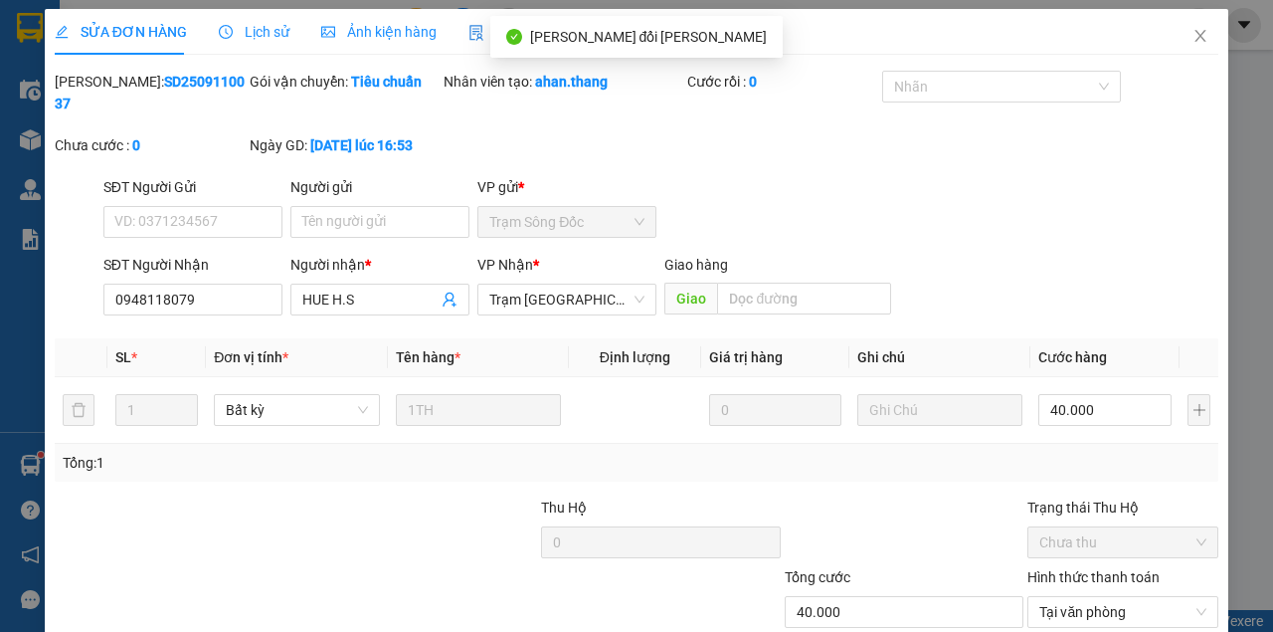
scroll to position [0, 0]
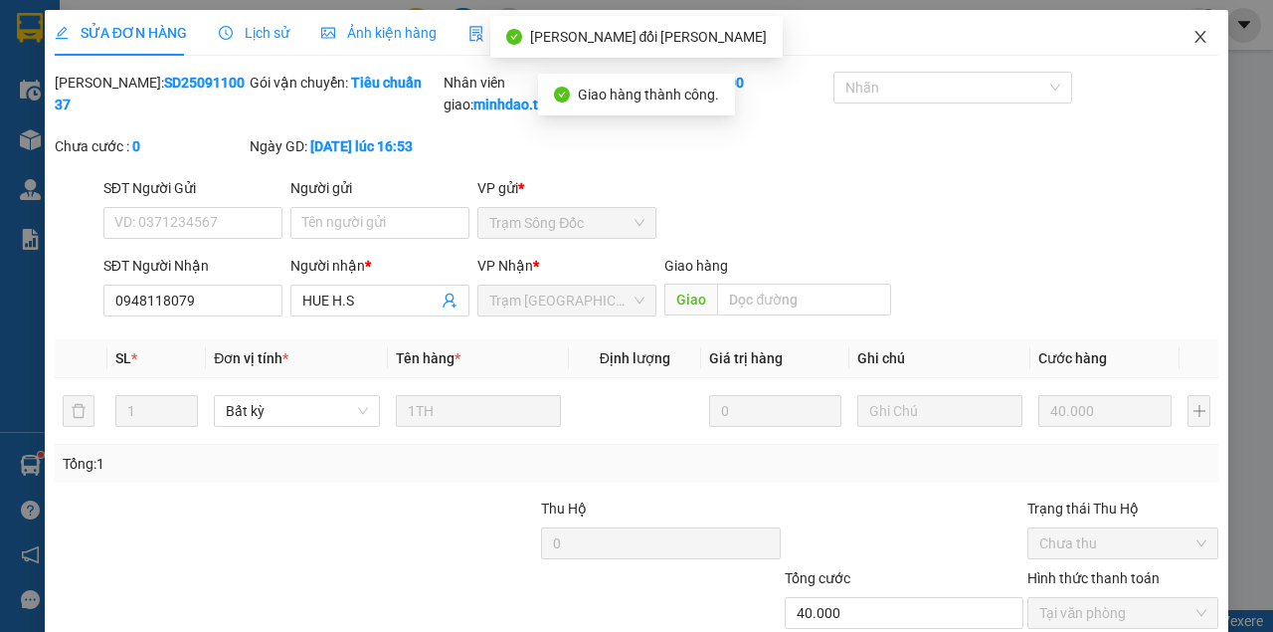
click at [1193, 34] on icon "close" at bounding box center [1201, 37] width 16 height 16
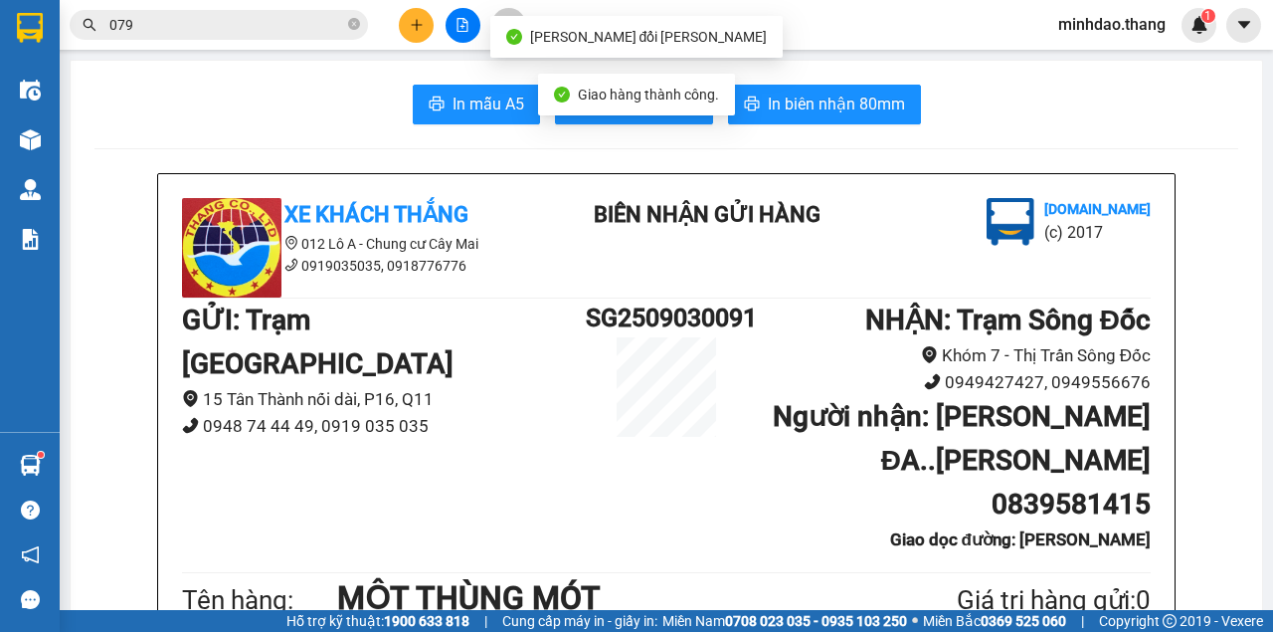
click at [348, 25] on icon "close-circle" at bounding box center [354, 24] width 12 height 12
click at [298, 28] on input "text" at bounding box center [226, 25] width 235 height 22
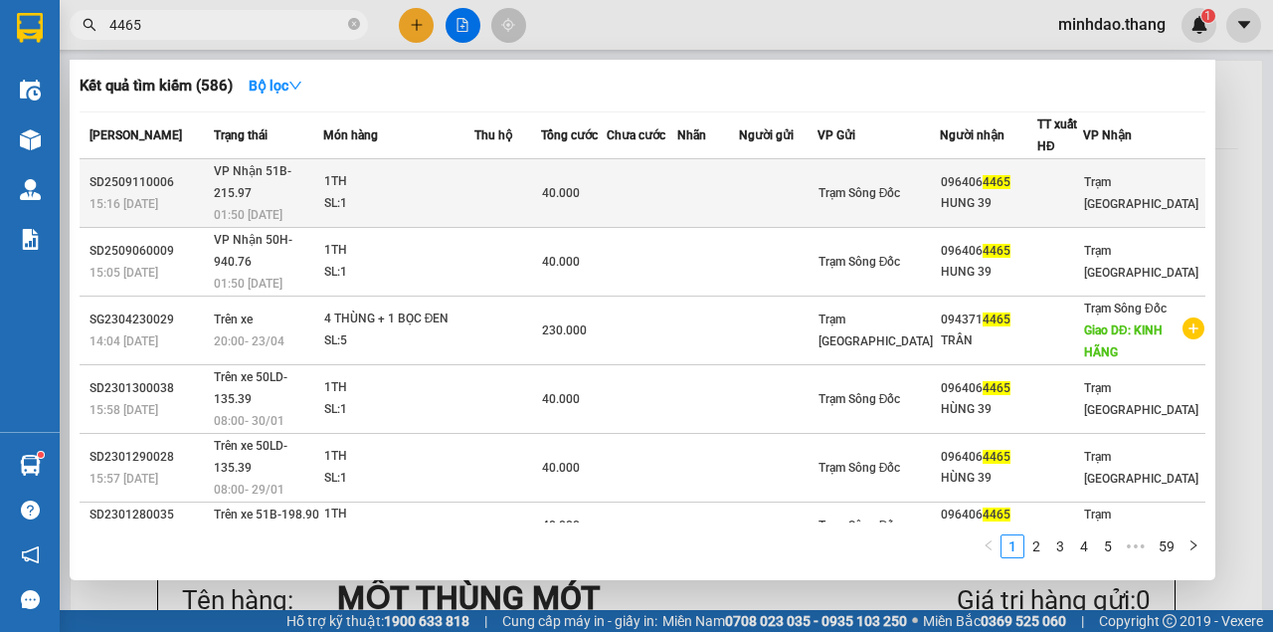
type input "4465"
click at [561, 186] on span "40.000" at bounding box center [561, 193] width 38 height 14
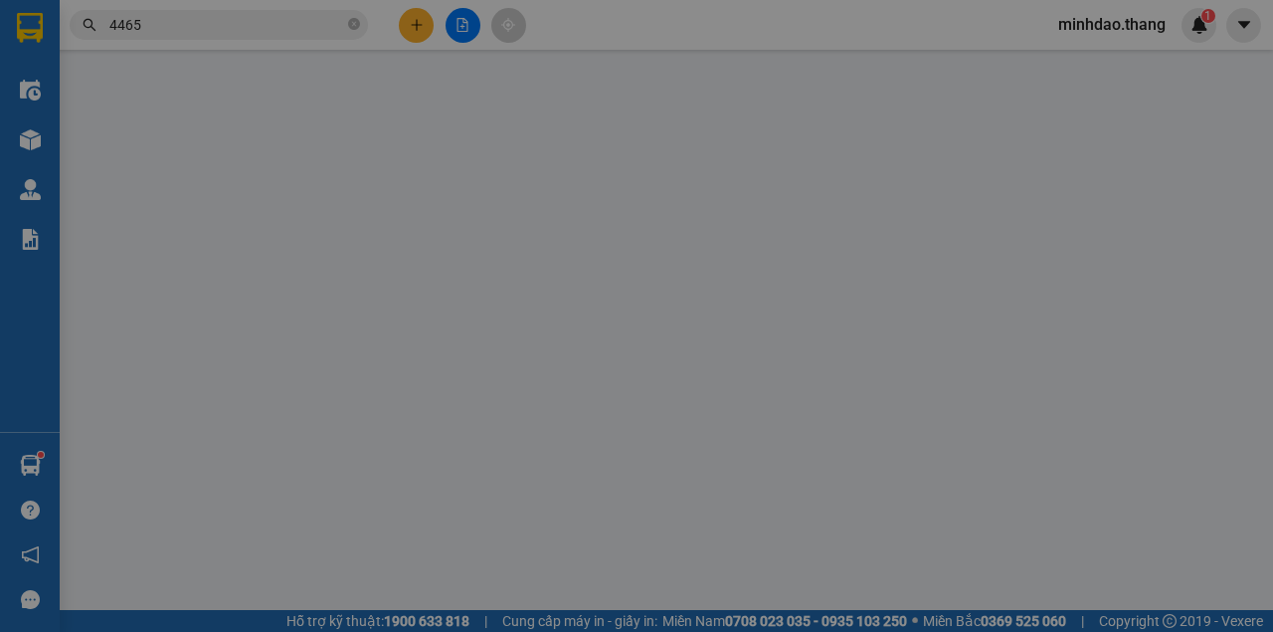
type input "0964064465"
type input "HUNG 39"
type input "40.000"
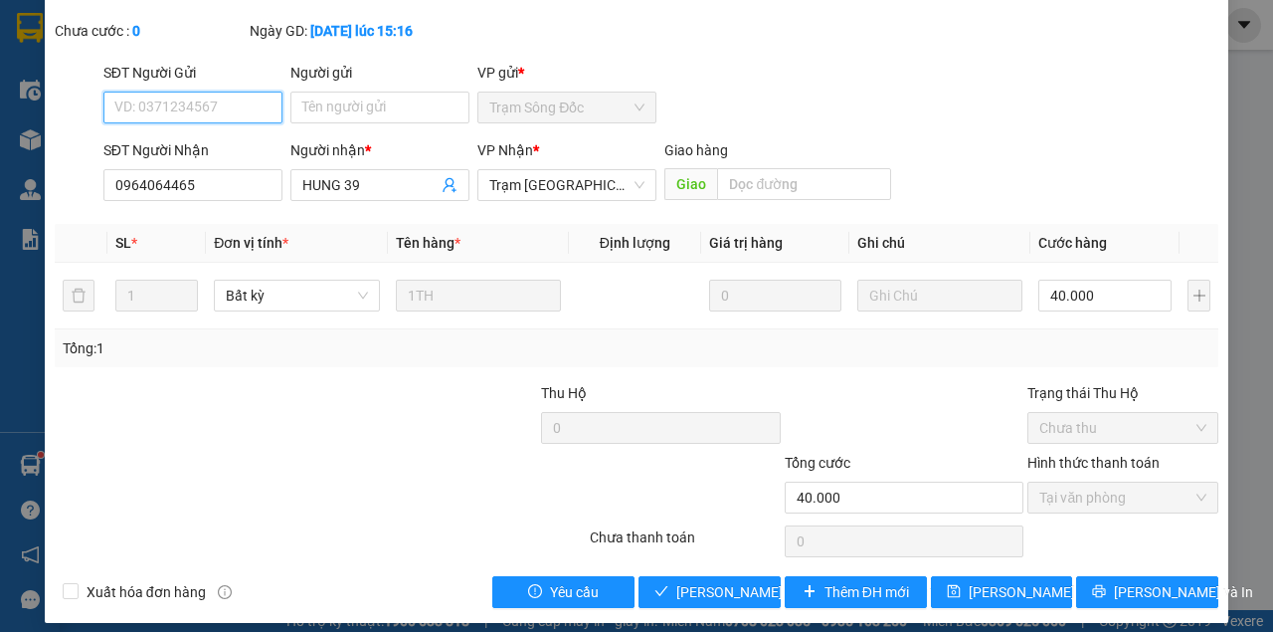
scroll to position [128, 0]
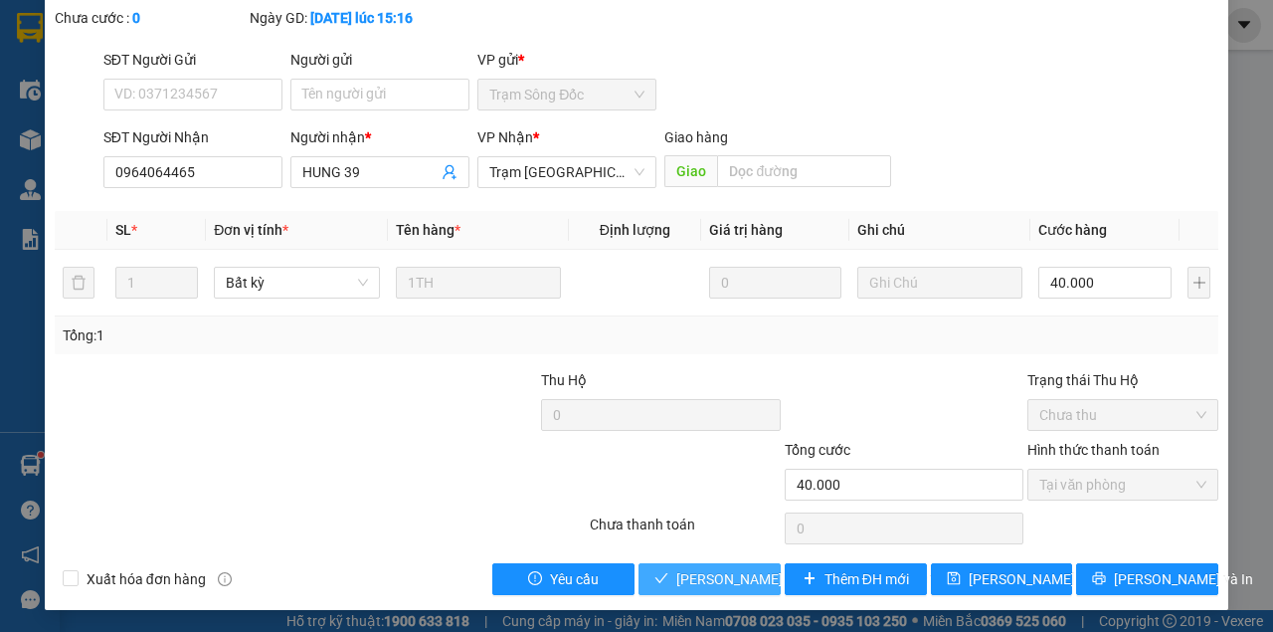
click at [727, 578] on span "Lưu và Giao hàng" at bounding box center [810, 579] width 269 height 22
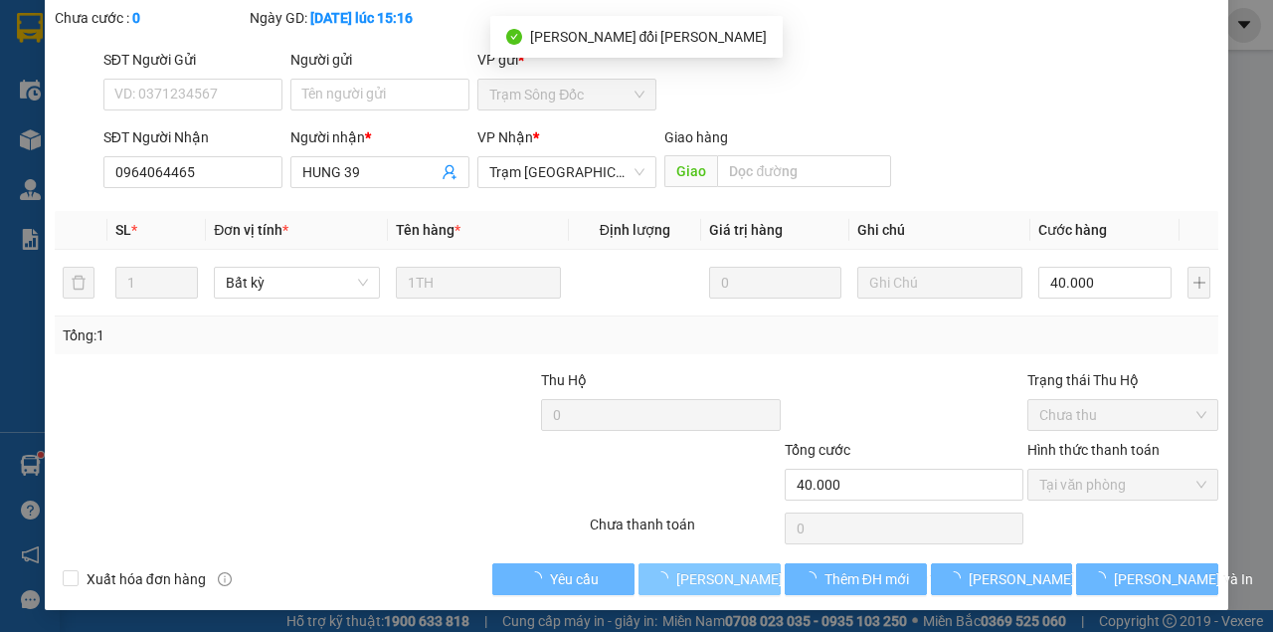
scroll to position [0, 0]
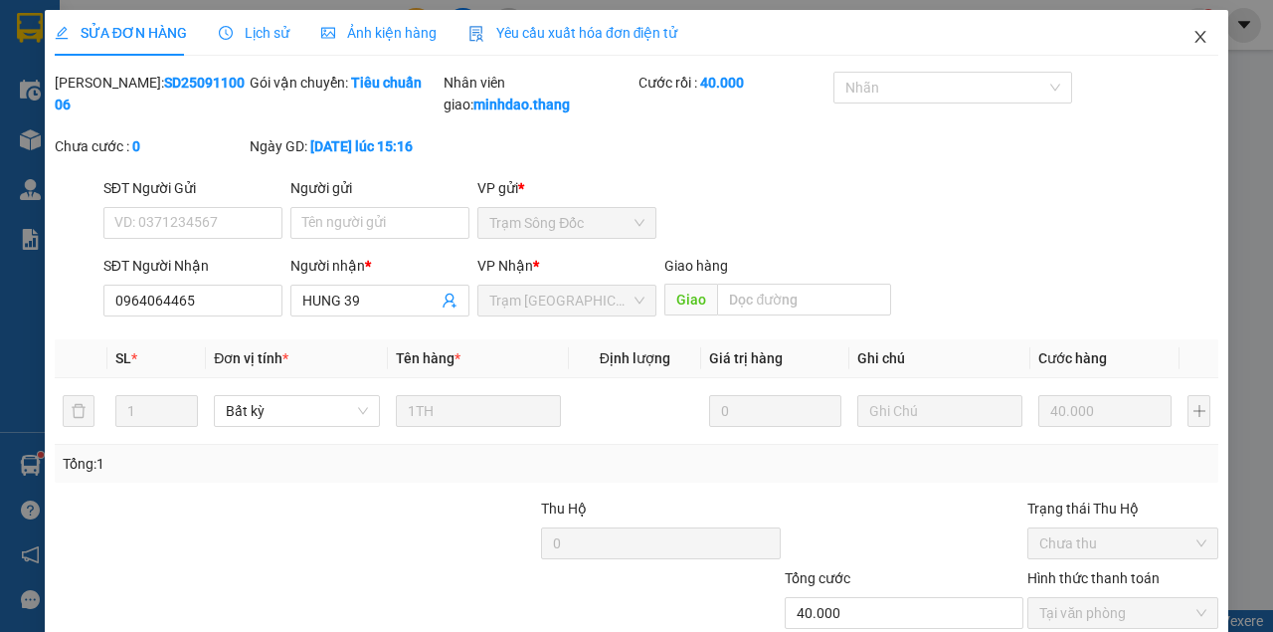
click at [1193, 38] on icon "close" at bounding box center [1201, 37] width 16 height 16
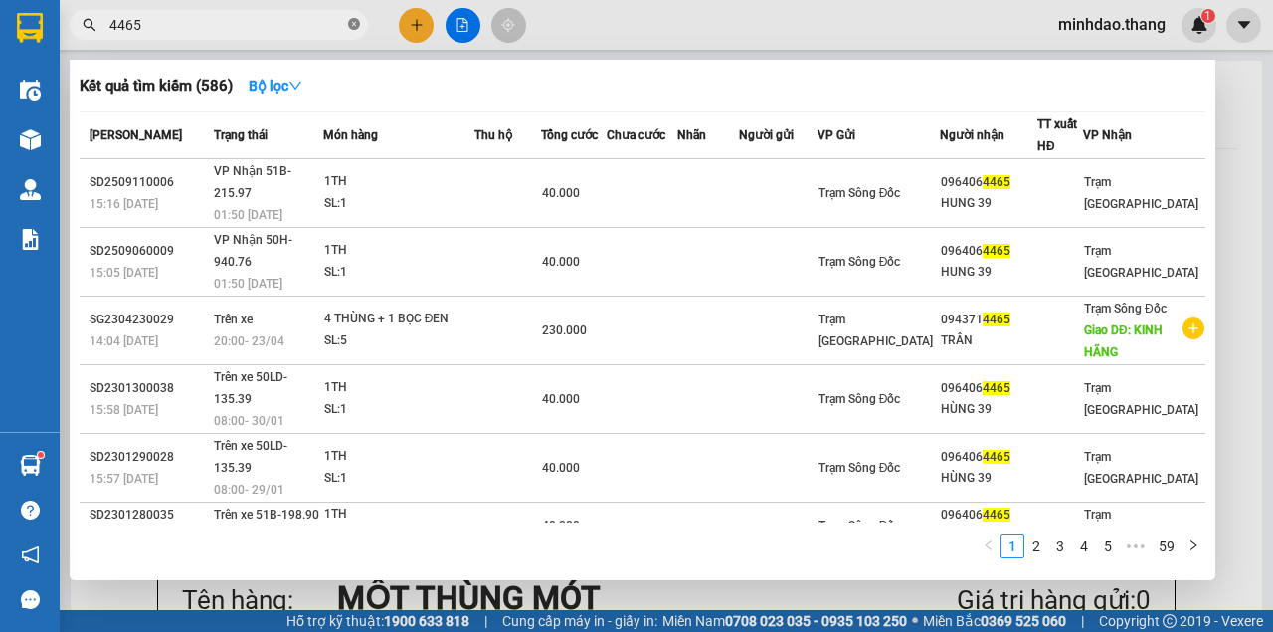
click at [354, 28] on icon "close-circle" at bounding box center [354, 24] width 12 height 12
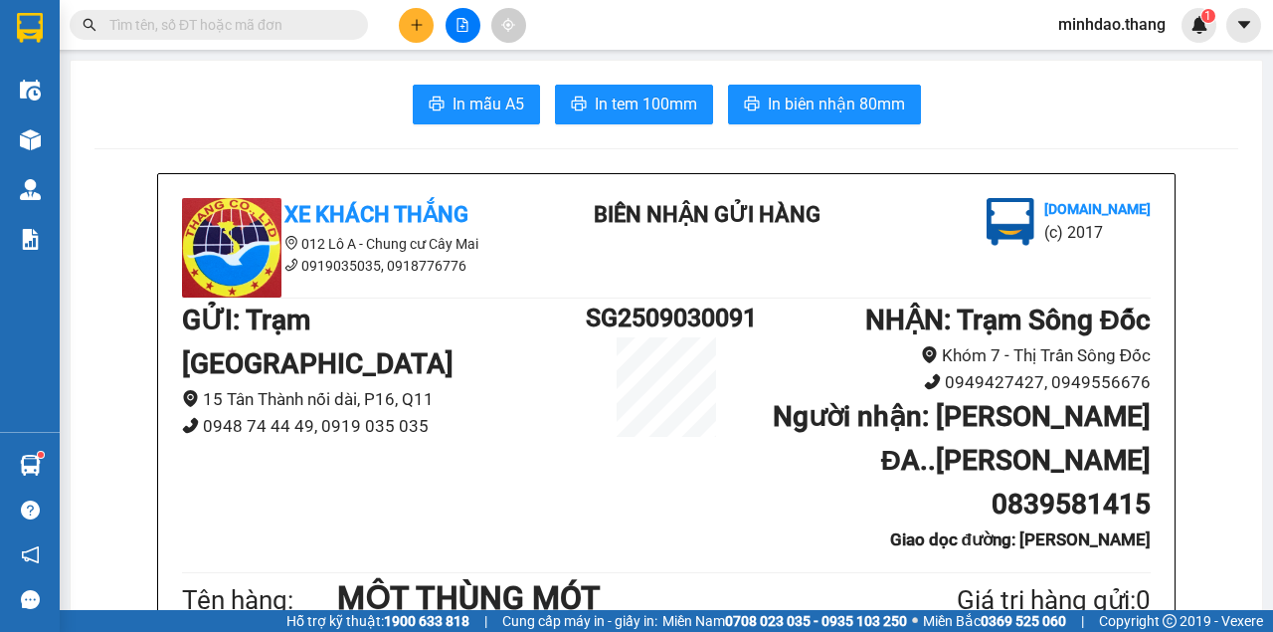
click at [300, 26] on input "text" at bounding box center [226, 25] width 235 height 22
click at [307, 30] on input "text" at bounding box center [226, 25] width 235 height 22
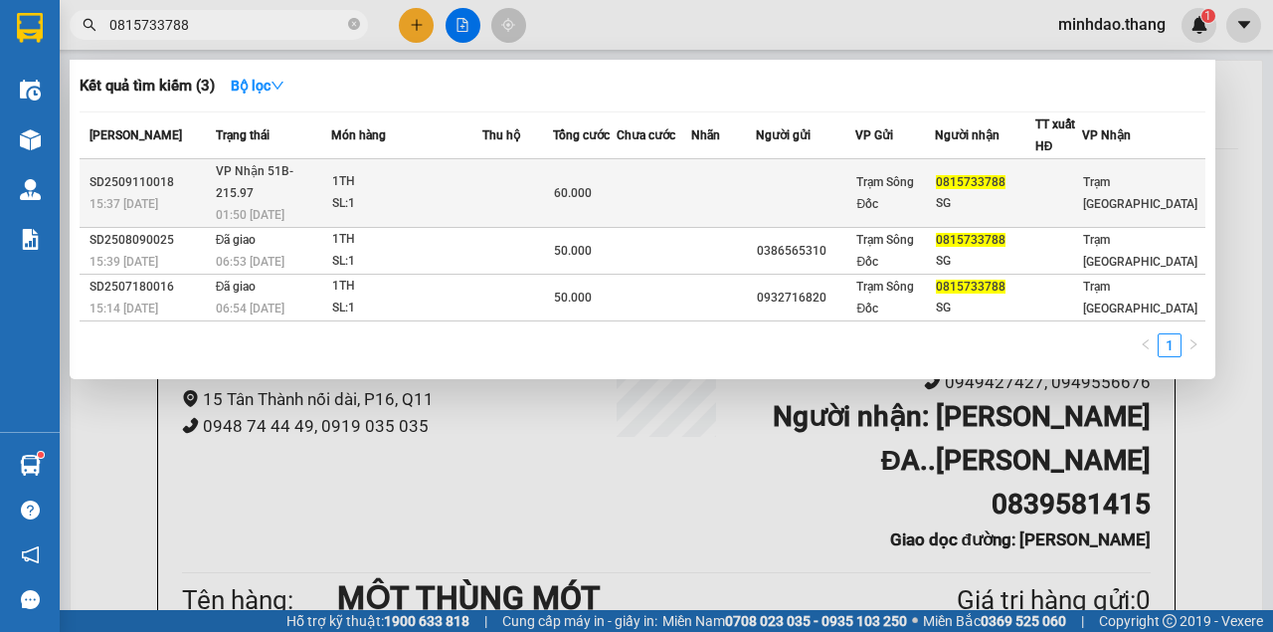
type input "0815733788"
click at [553, 190] on td at bounding box center [517, 193] width 71 height 69
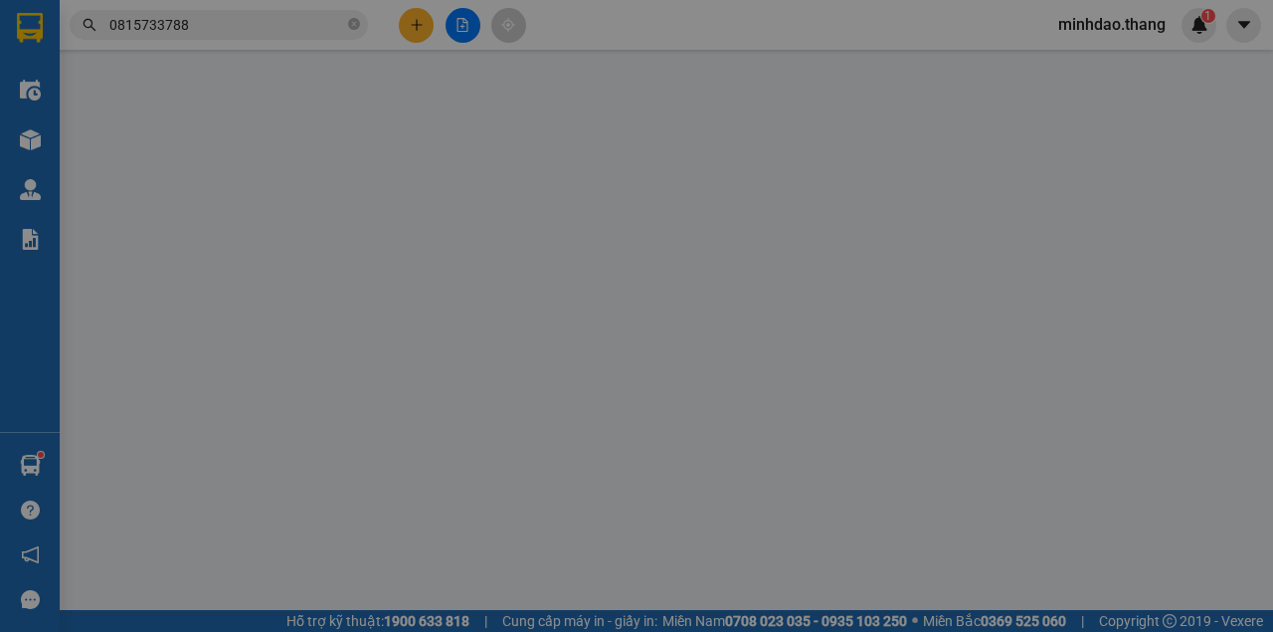
type input "0815733788"
type input "SG"
type input "60.000"
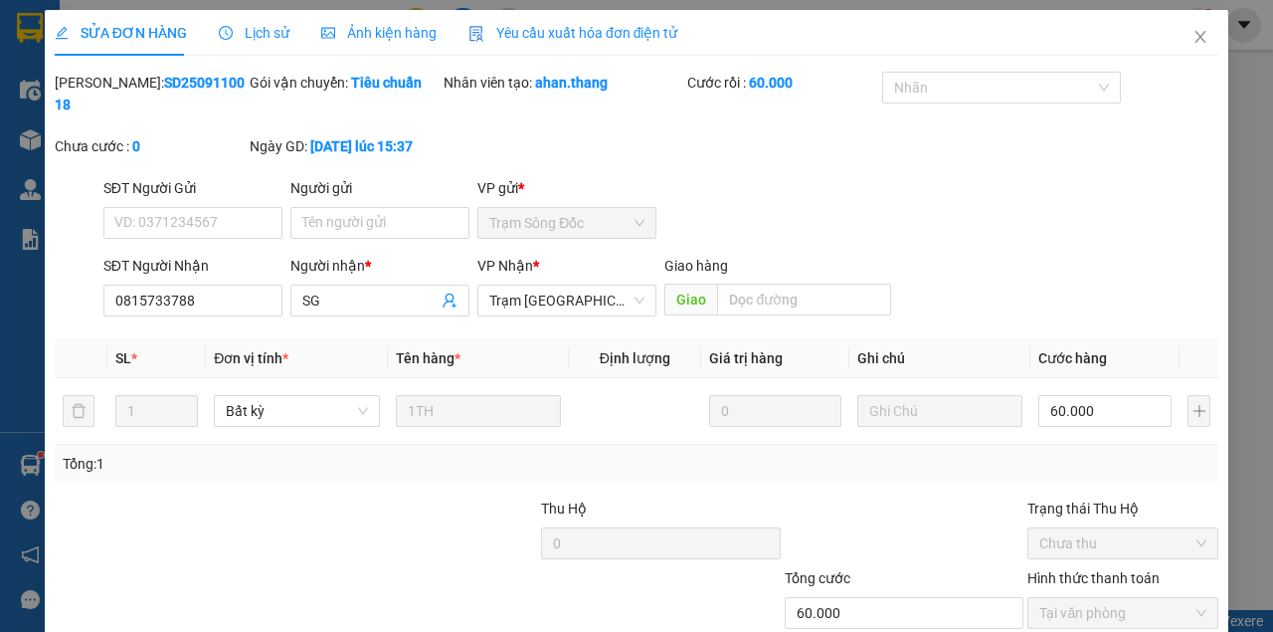
click at [379, 240] on div "Người gửi Tên người gửi" at bounding box center [379, 212] width 179 height 70
click at [379, 239] on div "Người gửi Tên người gửi" at bounding box center [379, 212] width 179 height 70
click at [394, 213] on input "Người gửi" at bounding box center [379, 223] width 179 height 32
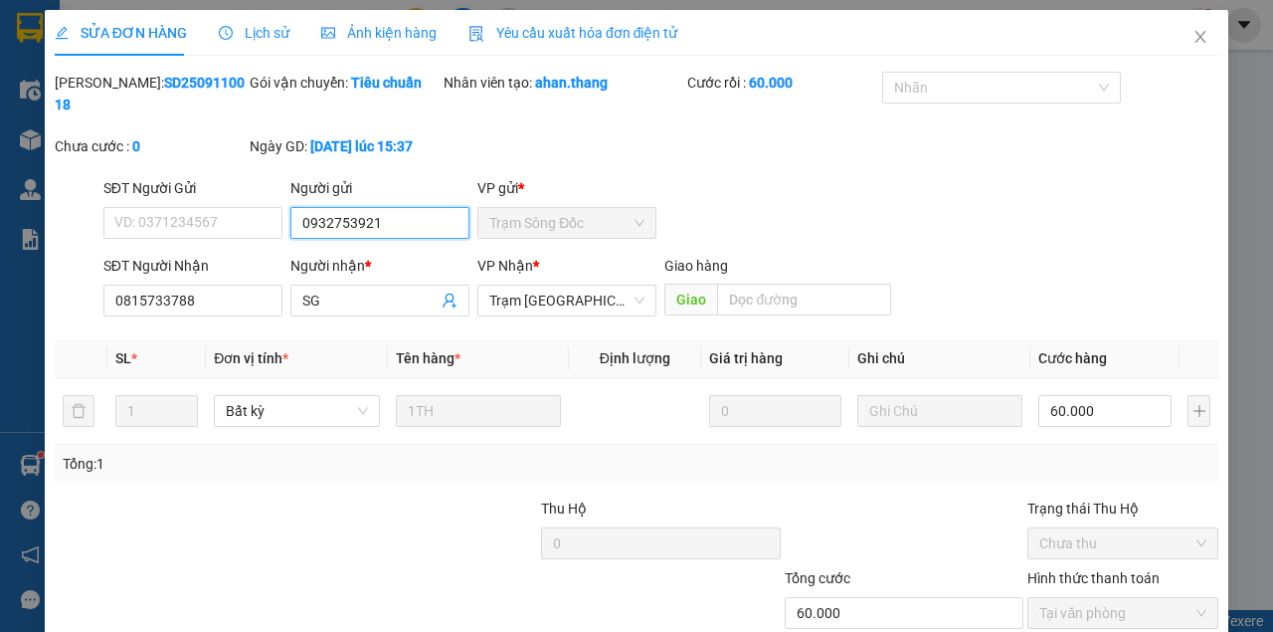
scroll to position [128, 0]
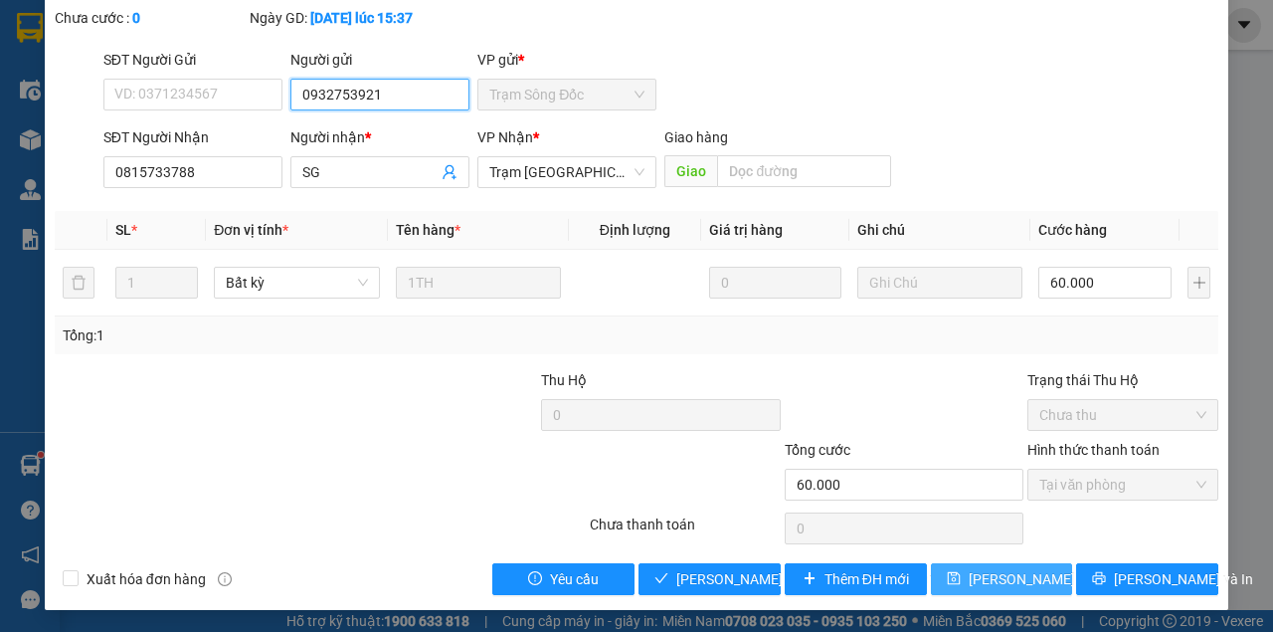
type input "0932753921"
click at [963, 573] on button "[PERSON_NAME] đổi" at bounding box center [1002, 579] width 142 height 32
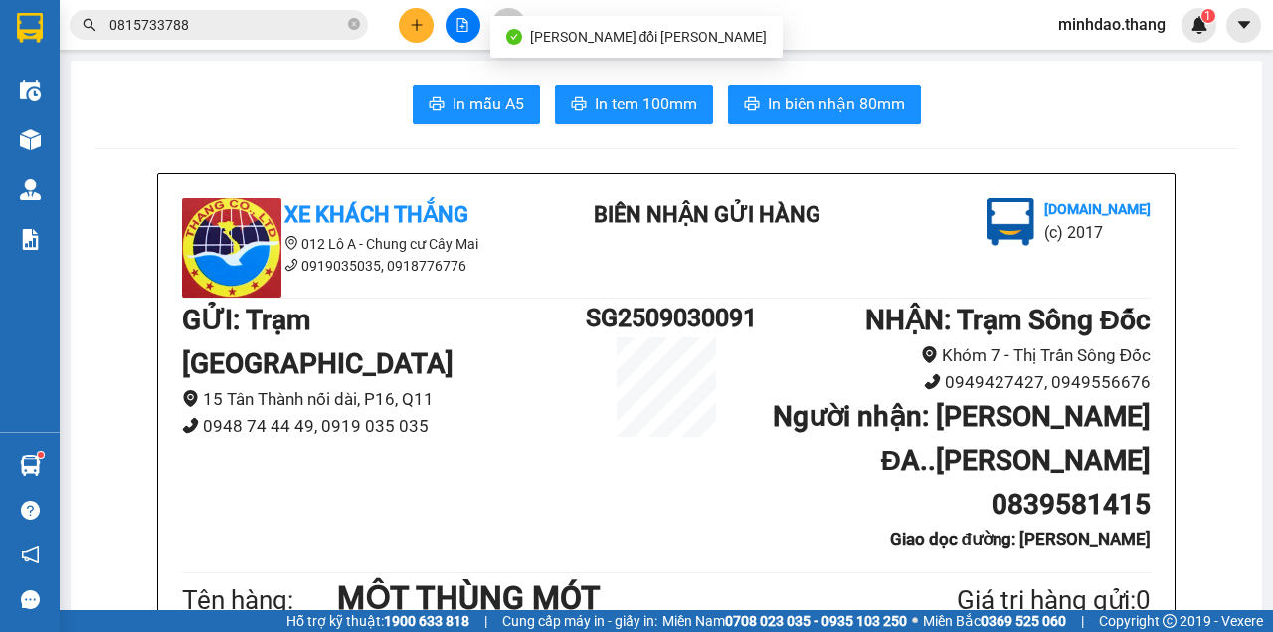
click at [260, 23] on input "0815733788" at bounding box center [226, 25] width 235 height 22
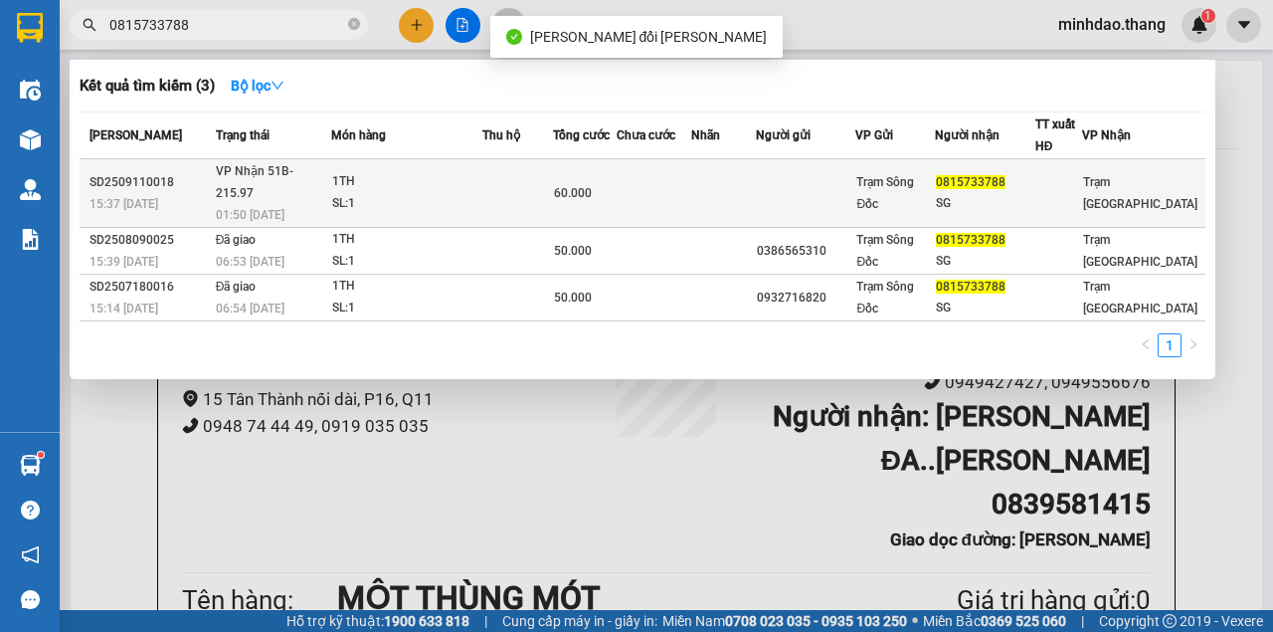
click at [521, 165] on td at bounding box center [517, 193] width 71 height 69
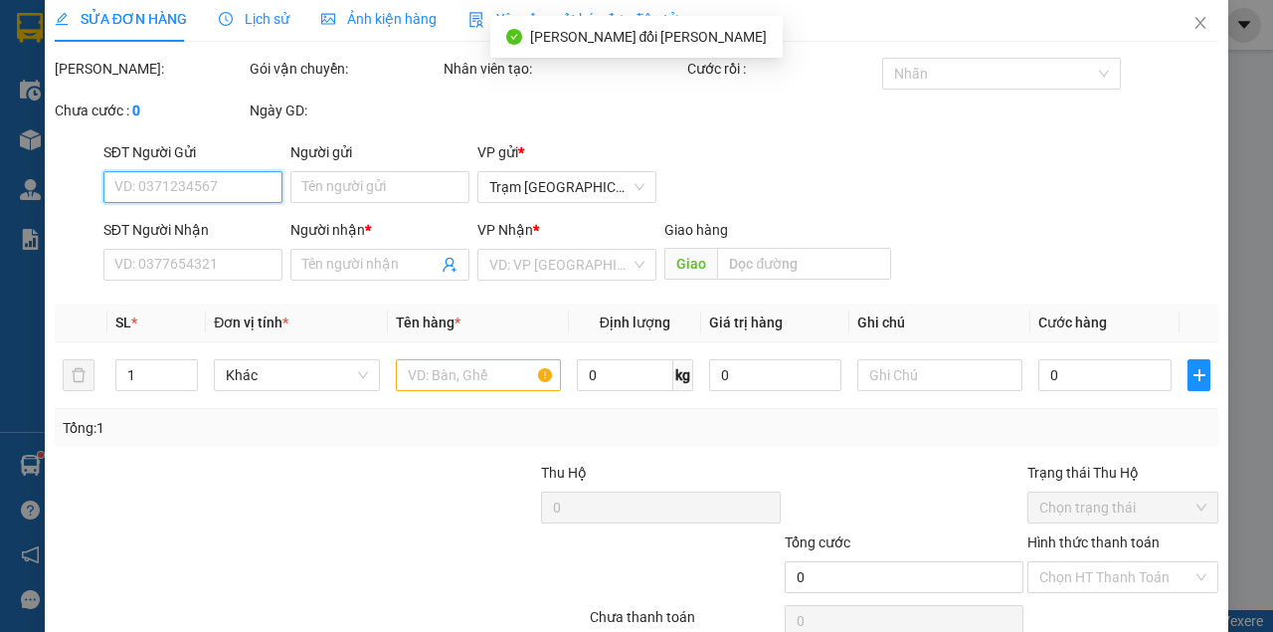
type input "0932753921"
type input "0815733788"
type input "SG"
type input "60.000"
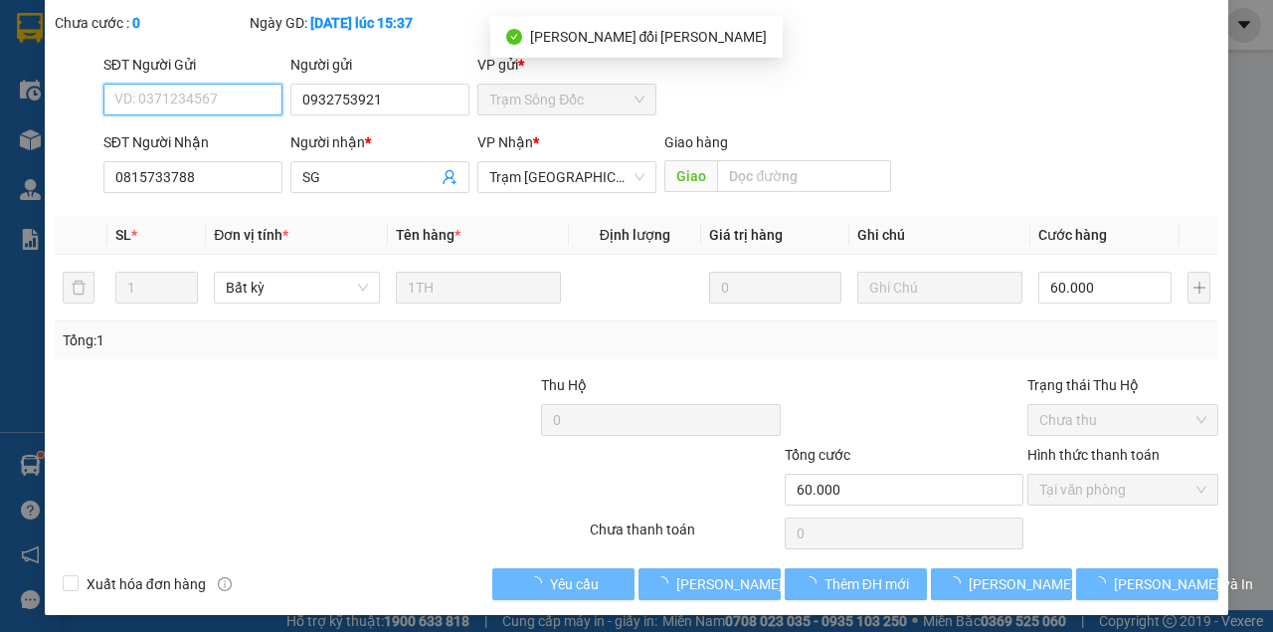
scroll to position [128, 0]
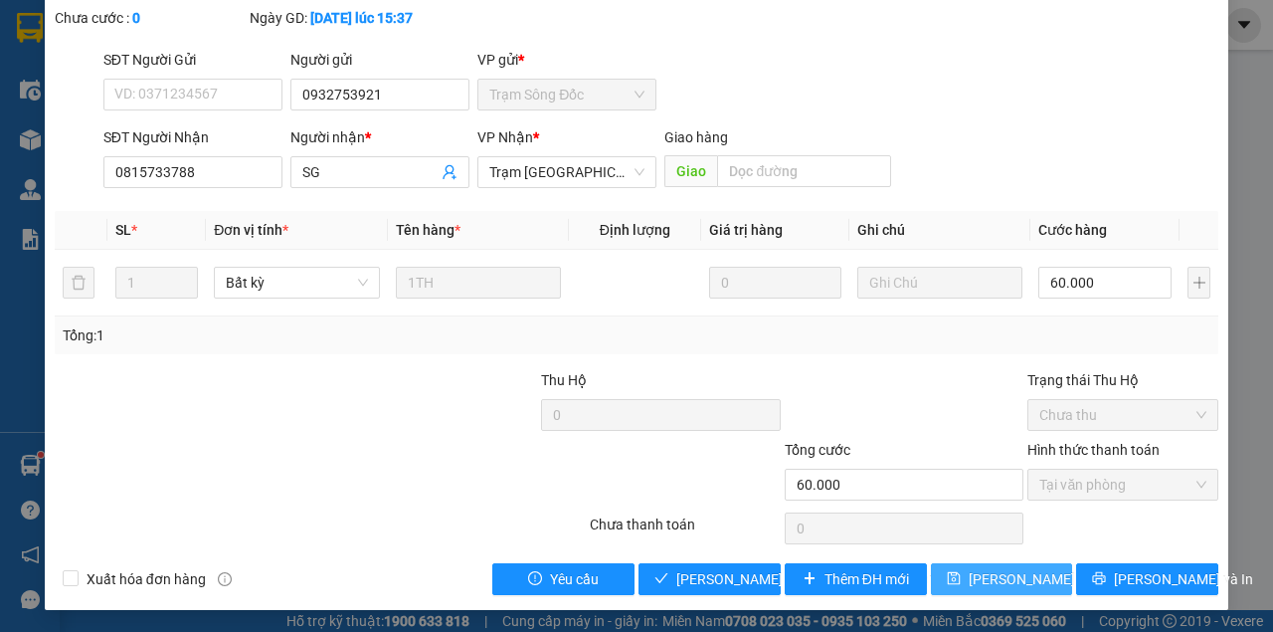
click at [972, 568] on span "[PERSON_NAME] đổi" at bounding box center [1033, 579] width 128 height 22
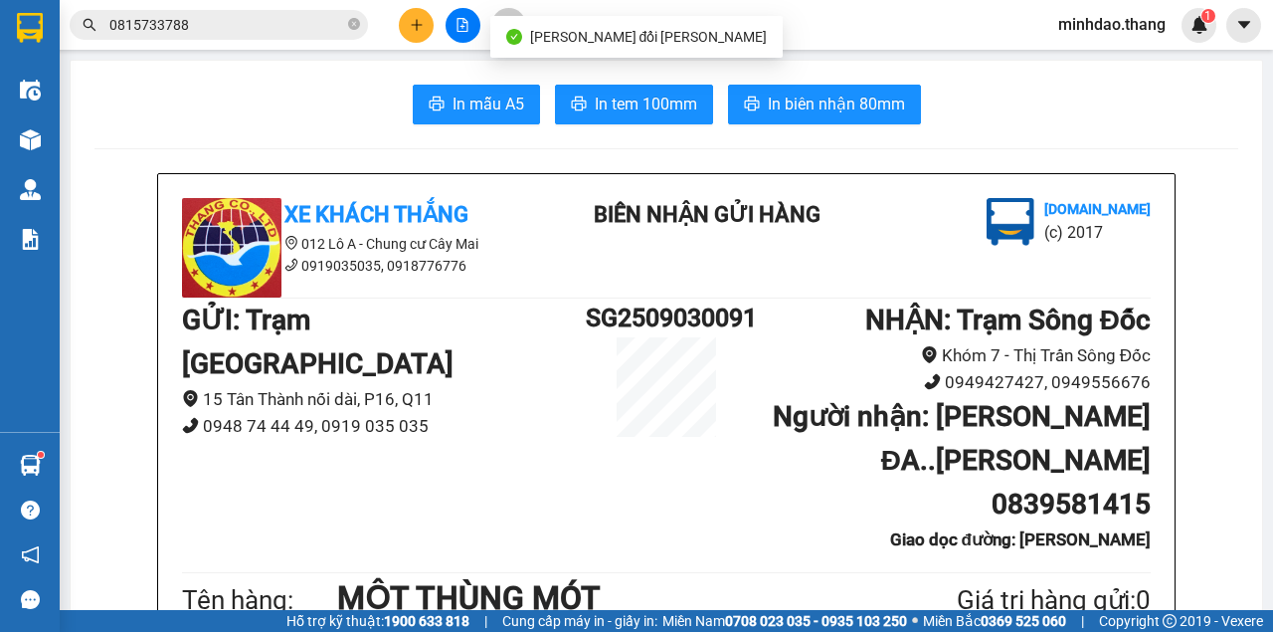
click at [308, 24] on input "0815733788" at bounding box center [226, 25] width 235 height 22
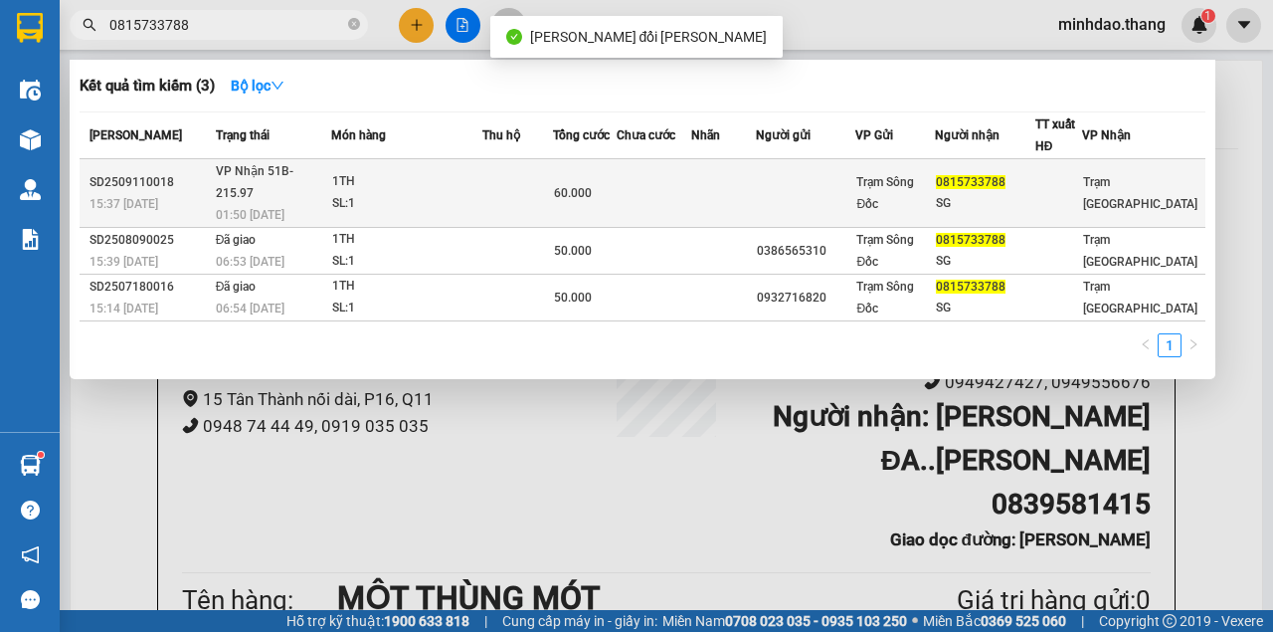
click at [530, 188] on td at bounding box center [517, 193] width 71 height 69
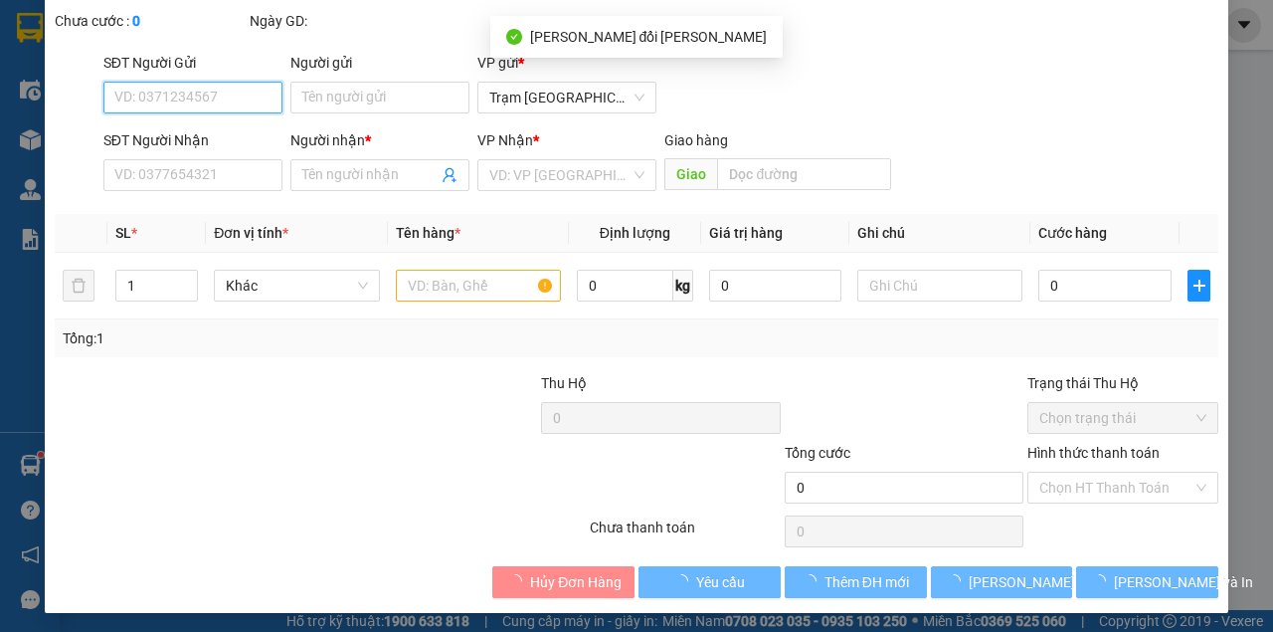
type input "0932753921"
type input "0815733788"
type input "SG"
type input "60.000"
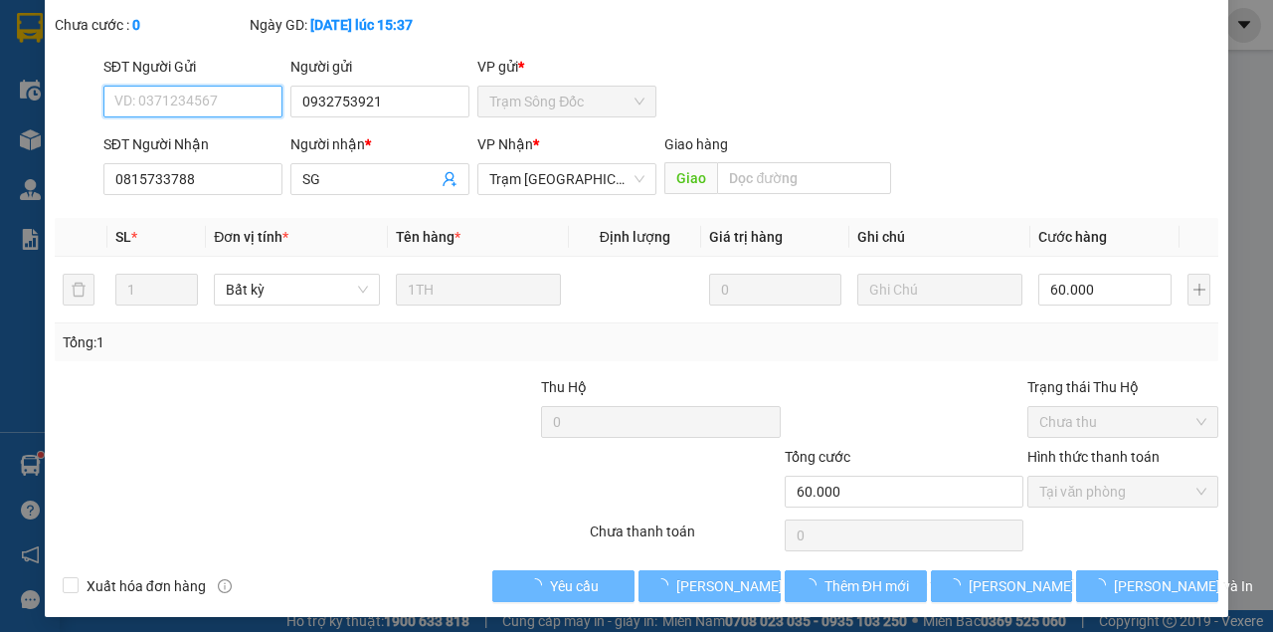
scroll to position [128, 0]
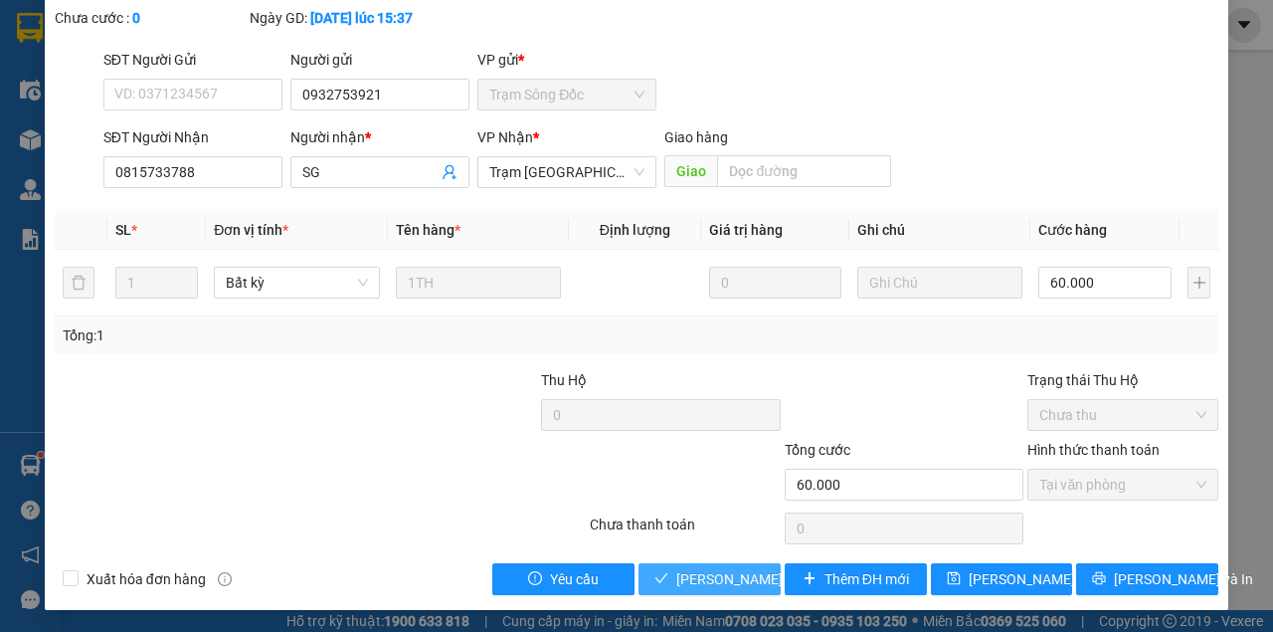
click at [712, 587] on span "Lưu và Giao hàng" at bounding box center [810, 579] width 269 height 22
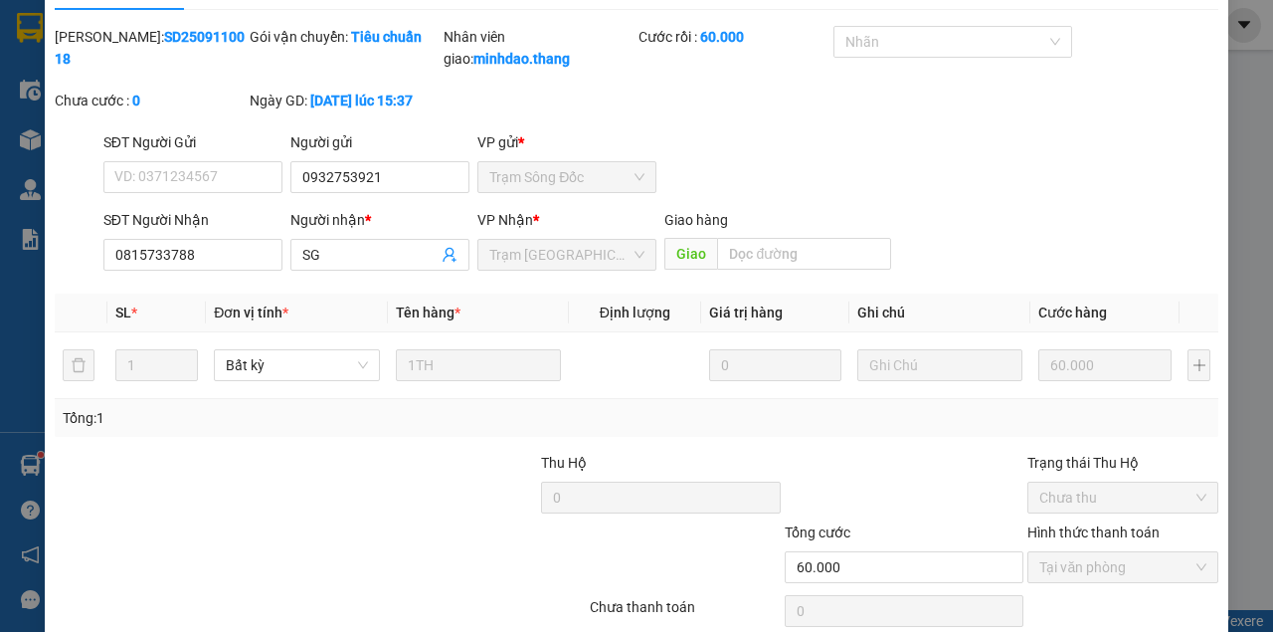
scroll to position [0, 0]
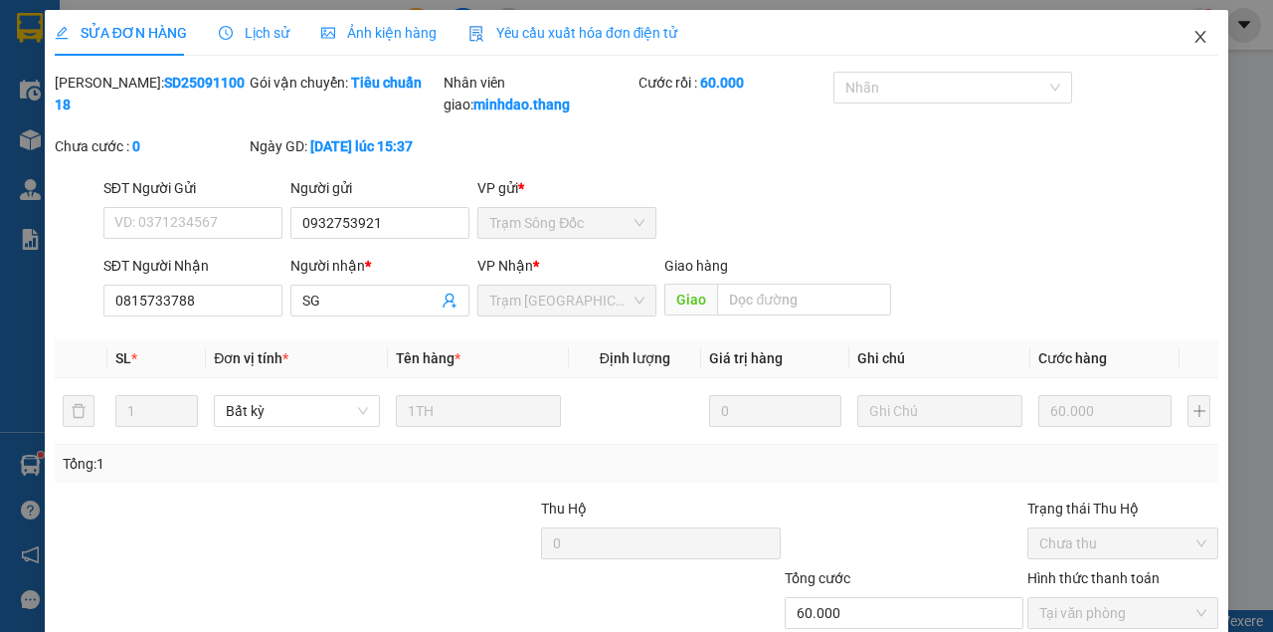
drag, startPoint x: 1206, startPoint y: 42, endPoint x: 1168, endPoint y: 54, distance: 39.6
click at [1200, 42] on span "Close" at bounding box center [1201, 38] width 56 height 56
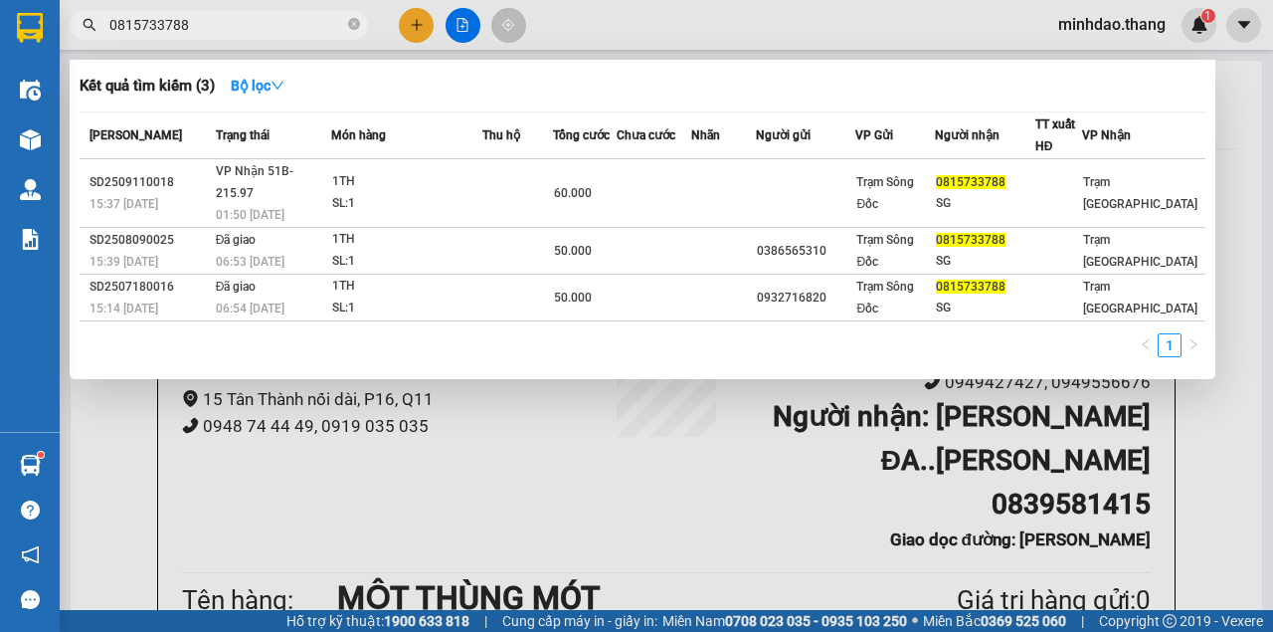
drag, startPoint x: 354, startPoint y: 26, endPoint x: 343, endPoint y: 26, distance: 10.9
click at [353, 26] on icon "close-circle" at bounding box center [354, 24] width 12 height 12
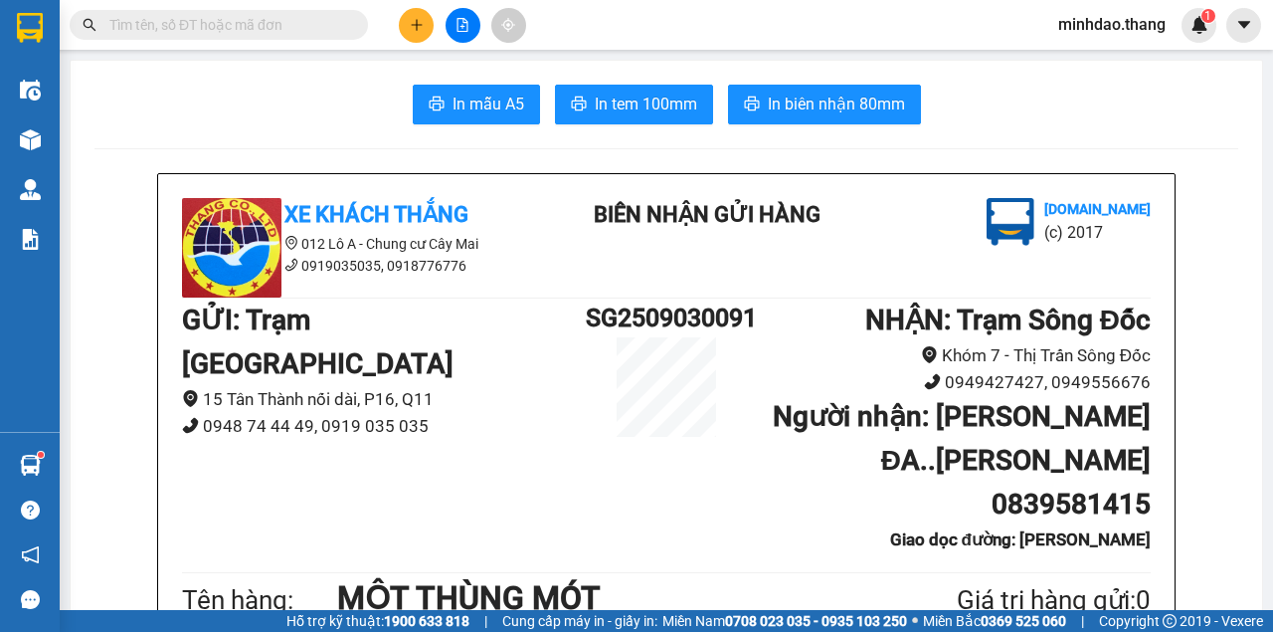
click at [304, 26] on input "text" at bounding box center [226, 25] width 235 height 22
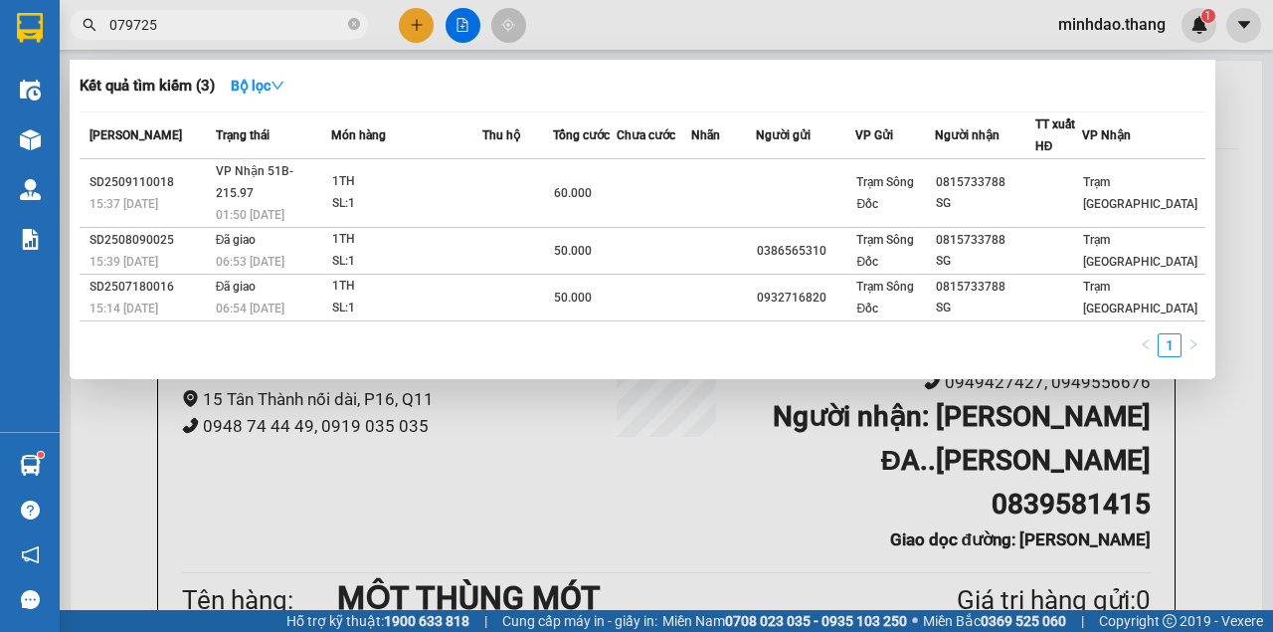
type input "0797255"
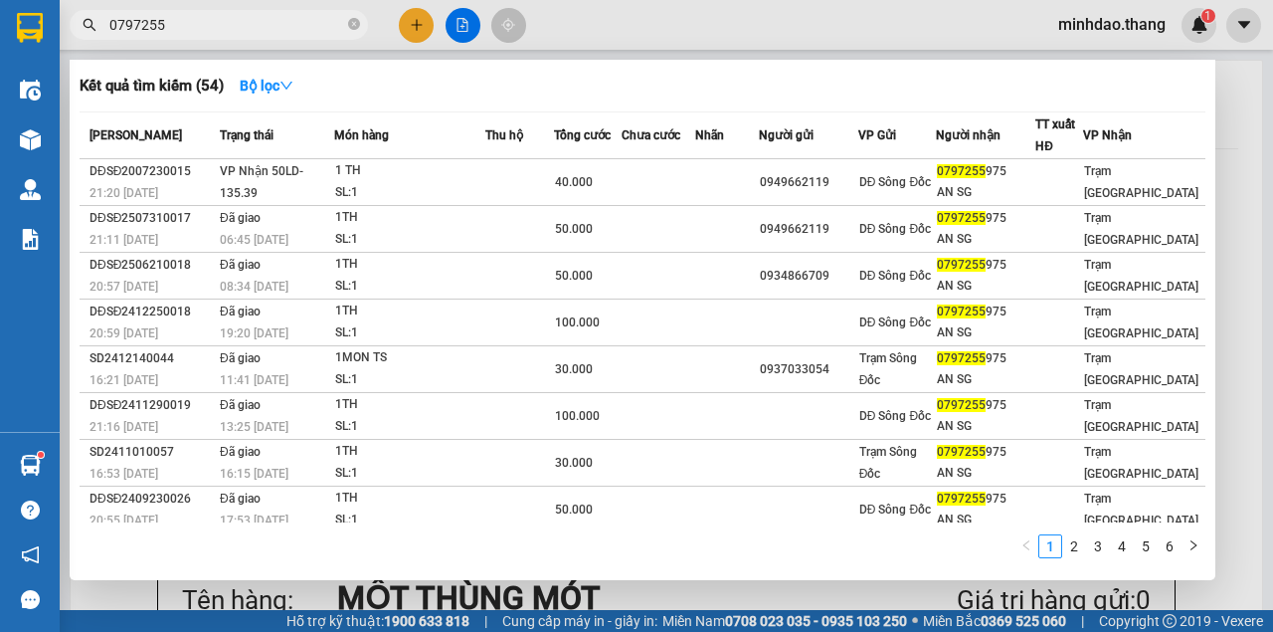
drag, startPoint x: 354, startPoint y: 16, endPoint x: 338, endPoint y: 24, distance: 17.8
click at [354, 17] on span at bounding box center [354, 25] width 12 height 19
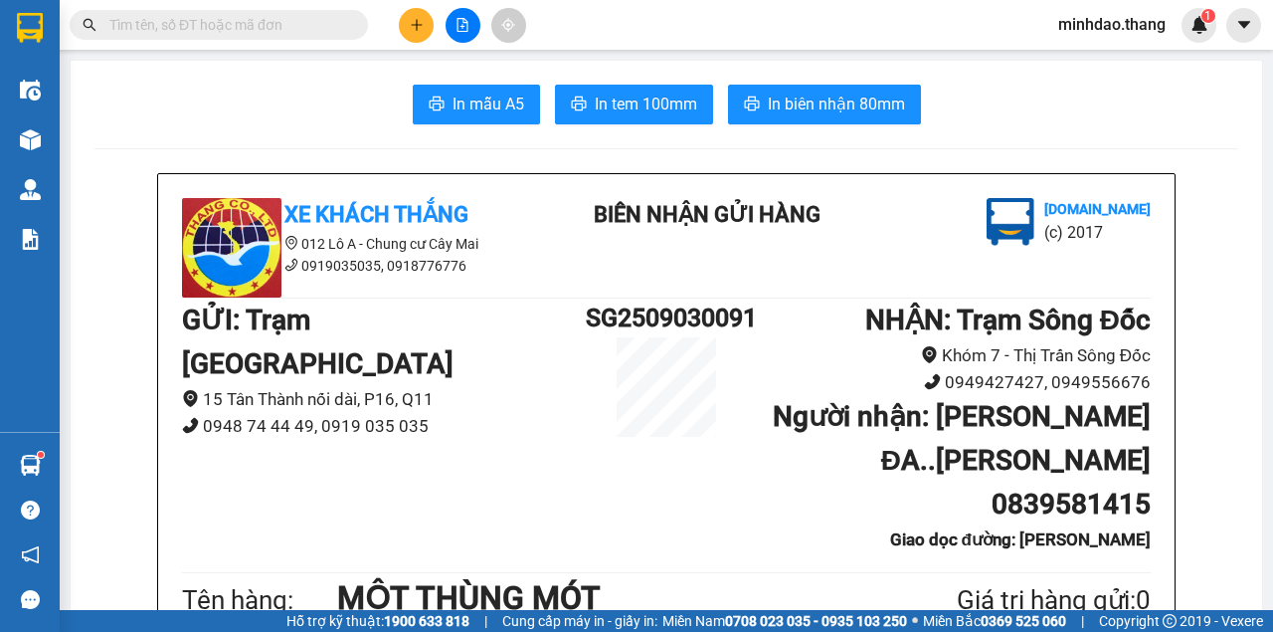
click at [320, 27] on input "text" at bounding box center [226, 25] width 235 height 22
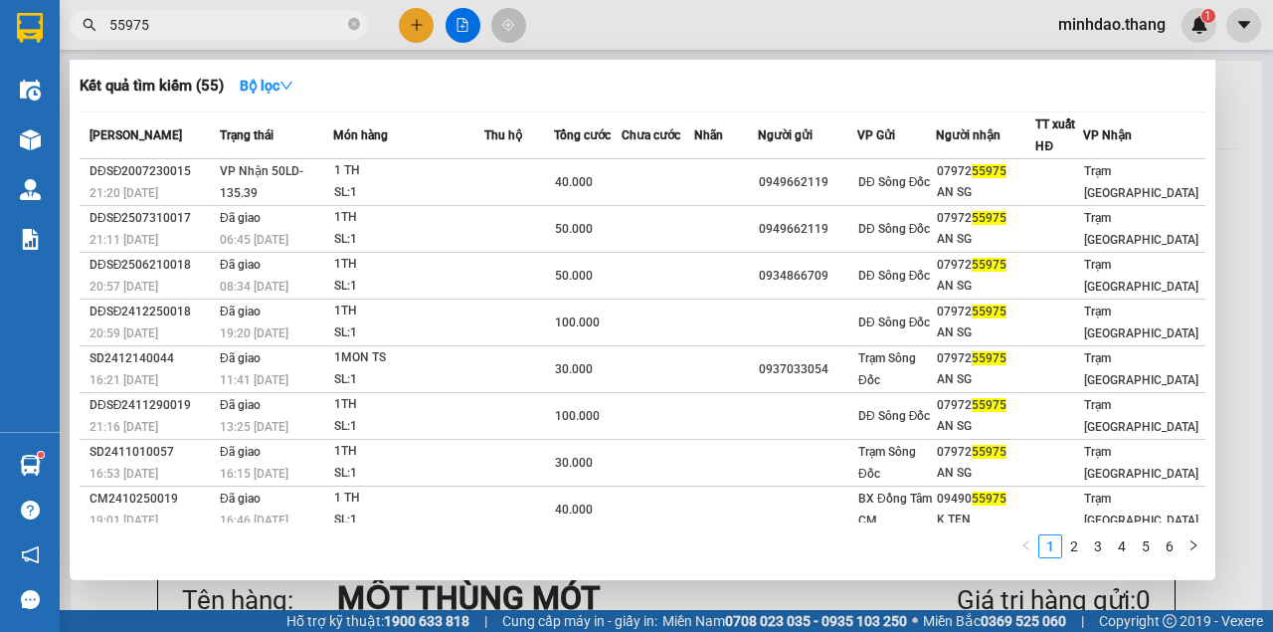
click at [843, 38] on div at bounding box center [636, 316] width 1273 height 632
click at [235, 29] on input "55975" at bounding box center [226, 25] width 235 height 22
type input "5"
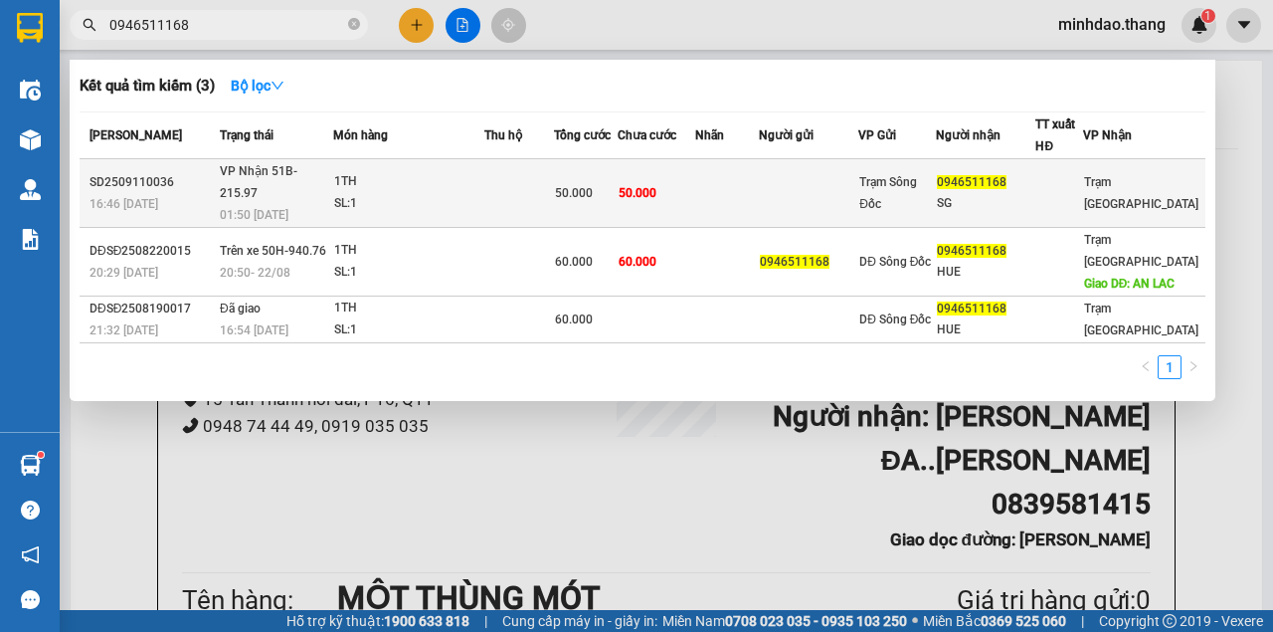
type input "0946511168"
click at [808, 185] on td at bounding box center [808, 193] width 99 height 69
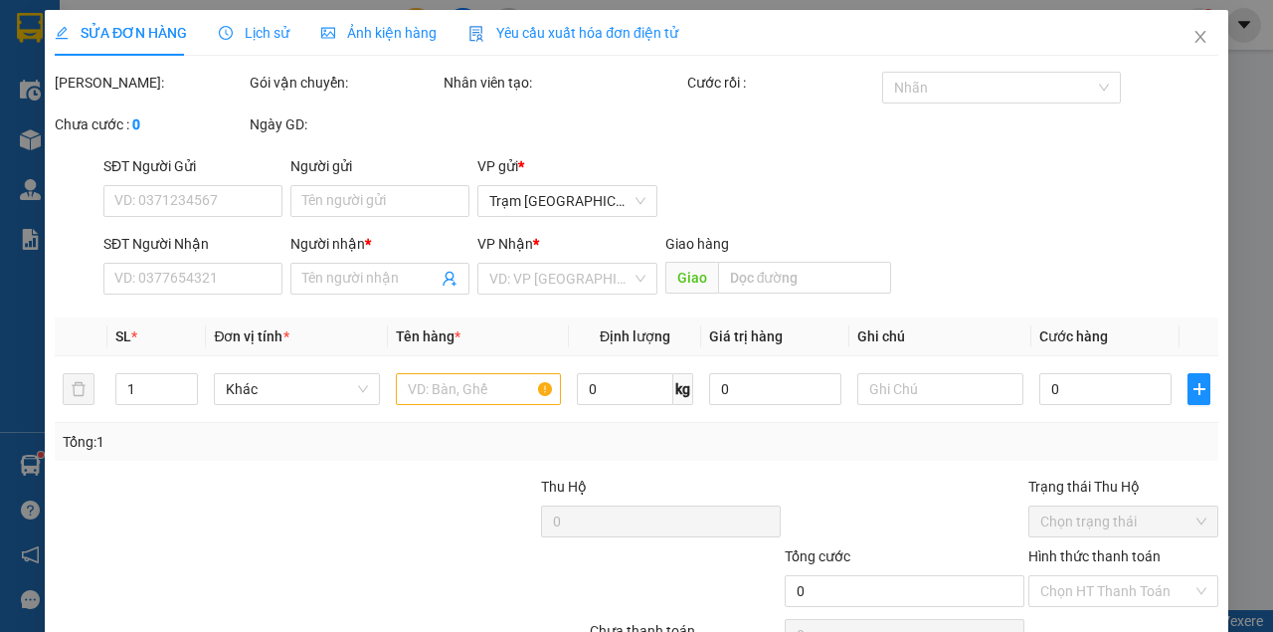
type input "0946511168"
type input "SG"
type input "50.000"
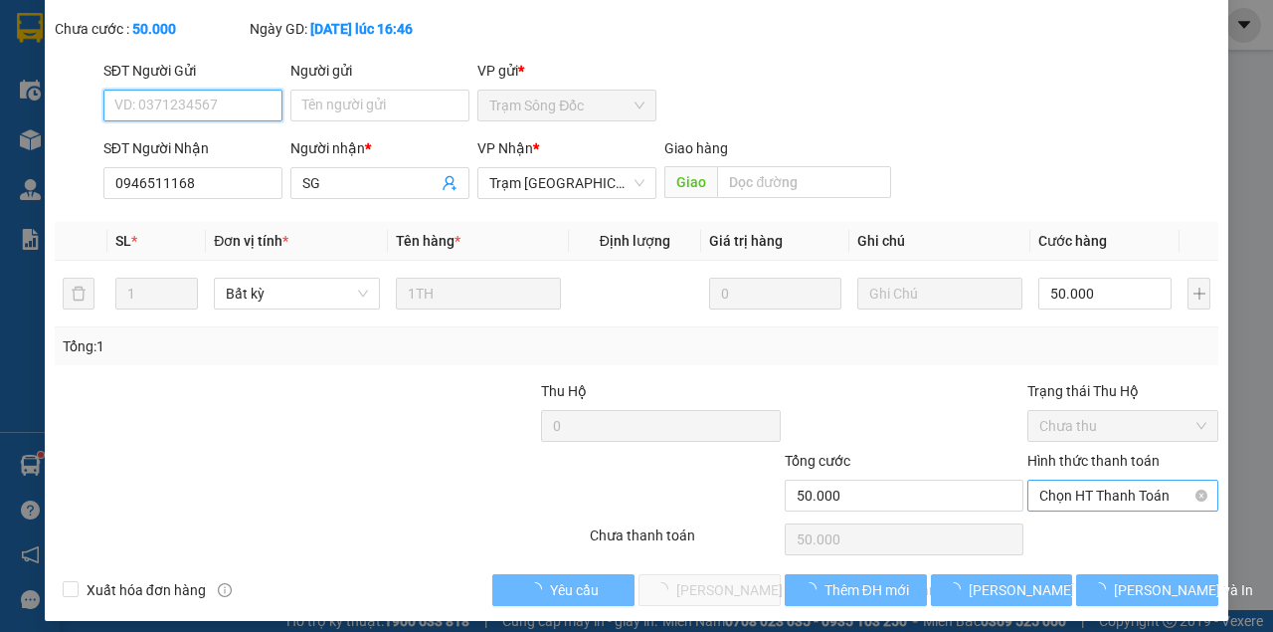
scroll to position [128, 0]
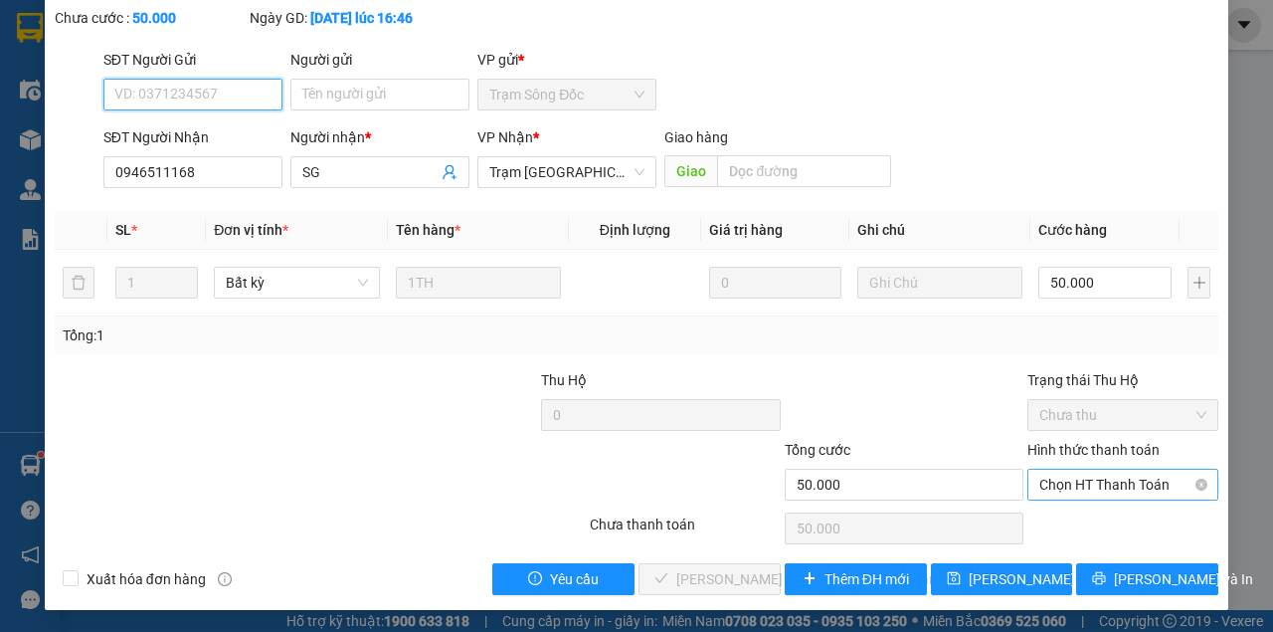
click at [1080, 483] on span "Chọn HT Thanh Toán" at bounding box center [1122, 484] width 167 height 30
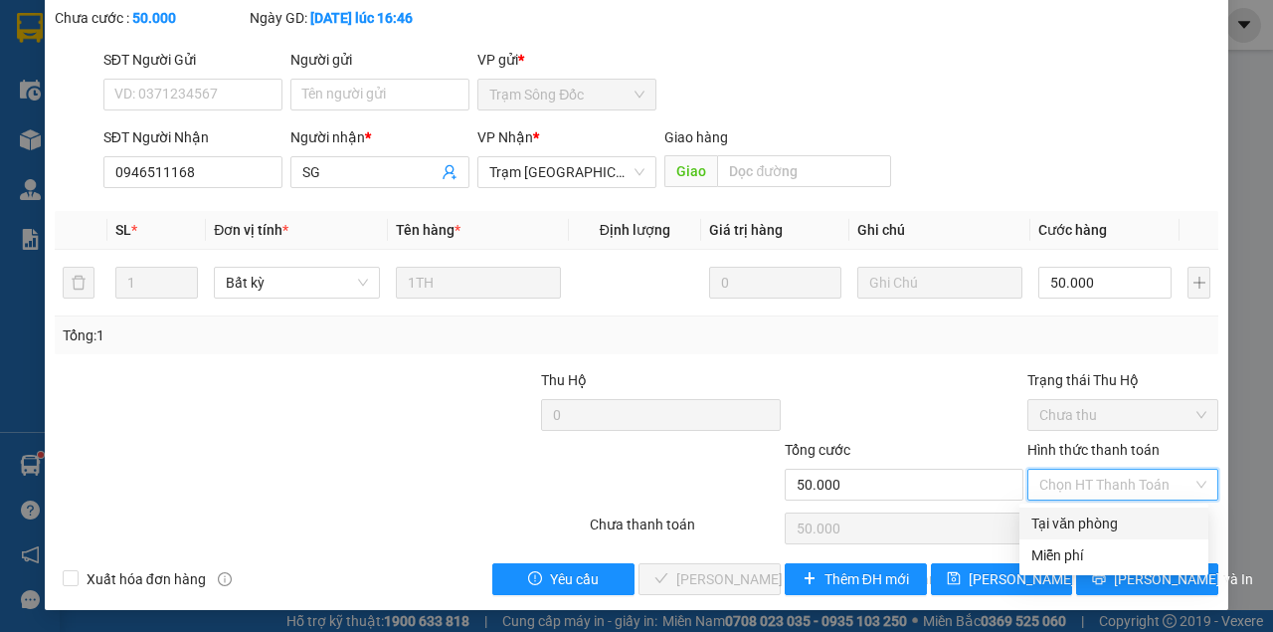
drag, startPoint x: 1056, startPoint y: 514, endPoint x: 1045, endPoint y: 521, distance: 13.0
click at [1053, 517] on div "Tại văn phòng" at bounding box center [1113, 523] width 165 height 22
type input "0"
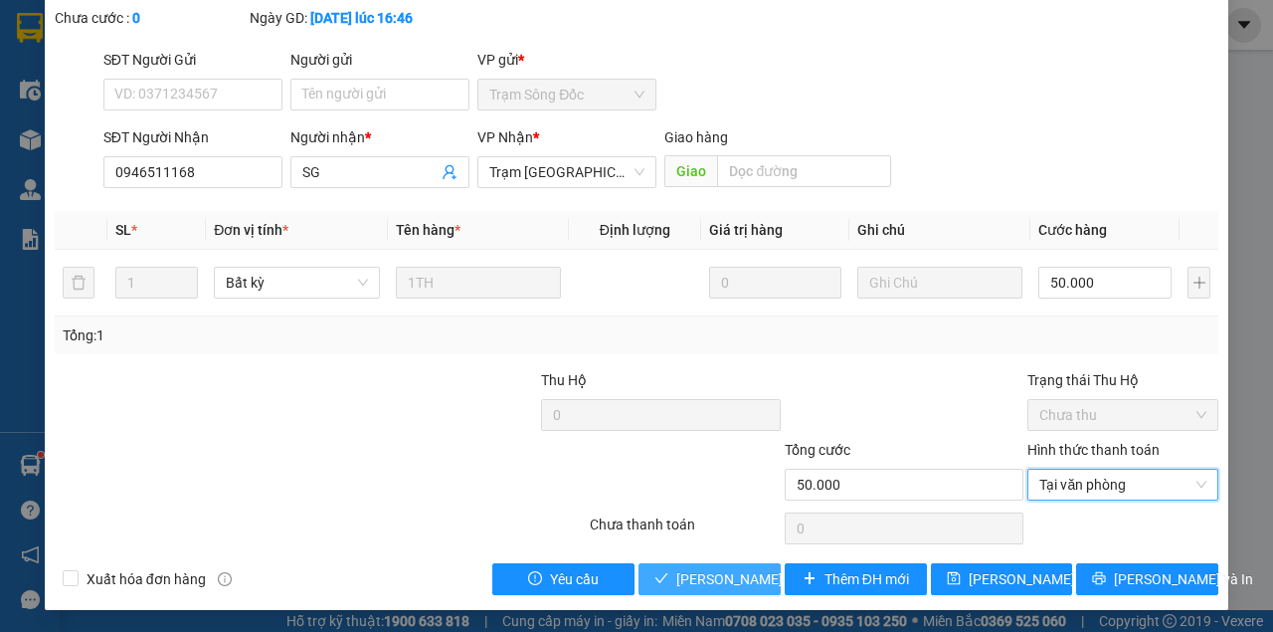
click at [713, 573] on span "Lưu và Giao hàng" at bounding box center [810, 579] width 269 height 22
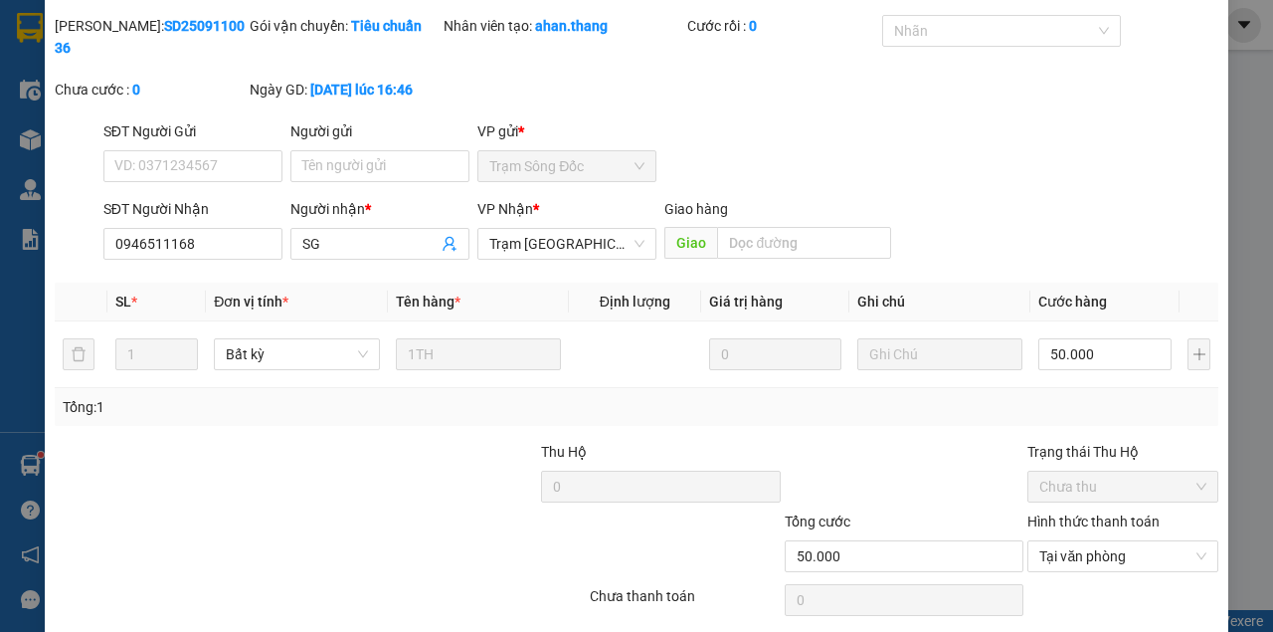
scroll to position [0, 0]
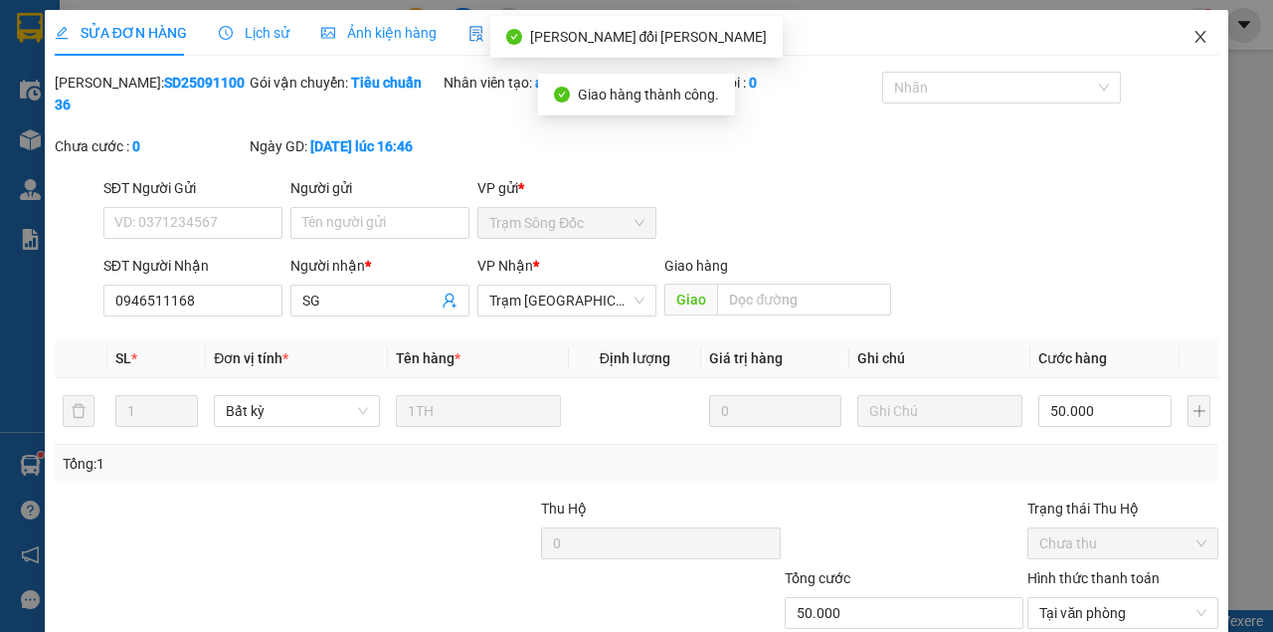
click at [1188, 47] on span "Close" at bounding box center [1201, 38] width 56 height 56
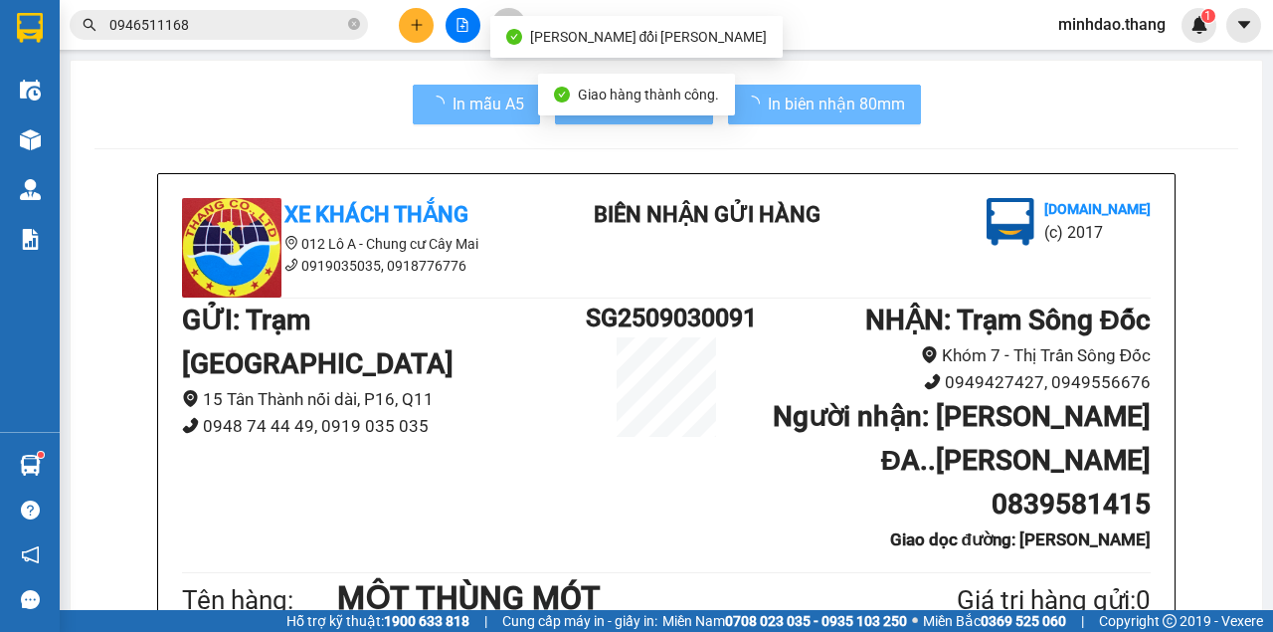
click at [278, 32] on input "0946511168" at bounding box center [226, 25] width 235 height 22
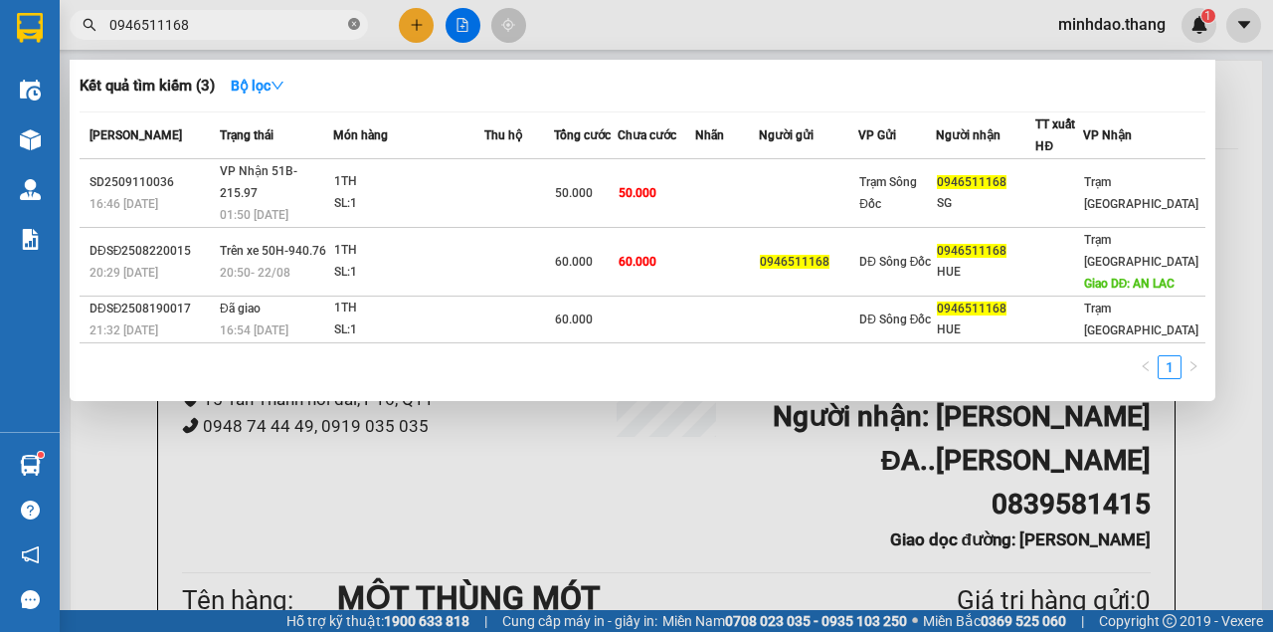
click at [355, 22] on icon "close-circle" at bounding box center [354, 24] width 12 height 12
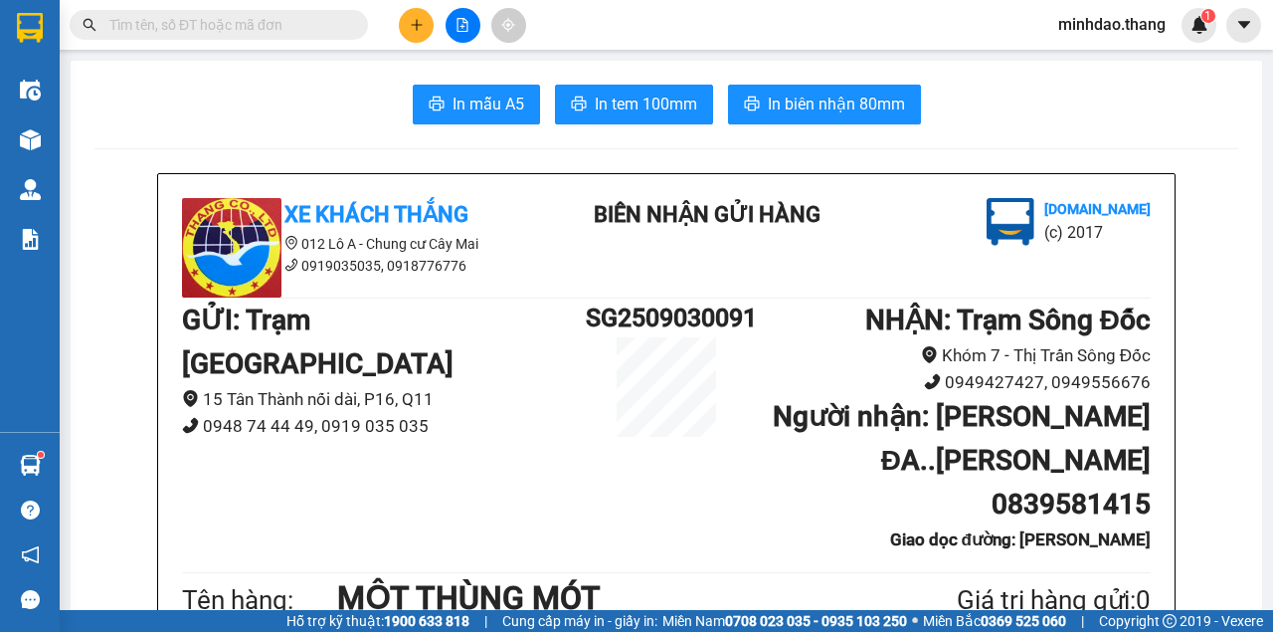
click at [315, 28] on input "text" at bounding box center [226, 25] width 235 height 22
click at [296, 28] on input "text" at bounding box center [226, 25] width 235 height 22
click at [292, 28] on input "text" at bounding box center [226, 25] width 235 height 22
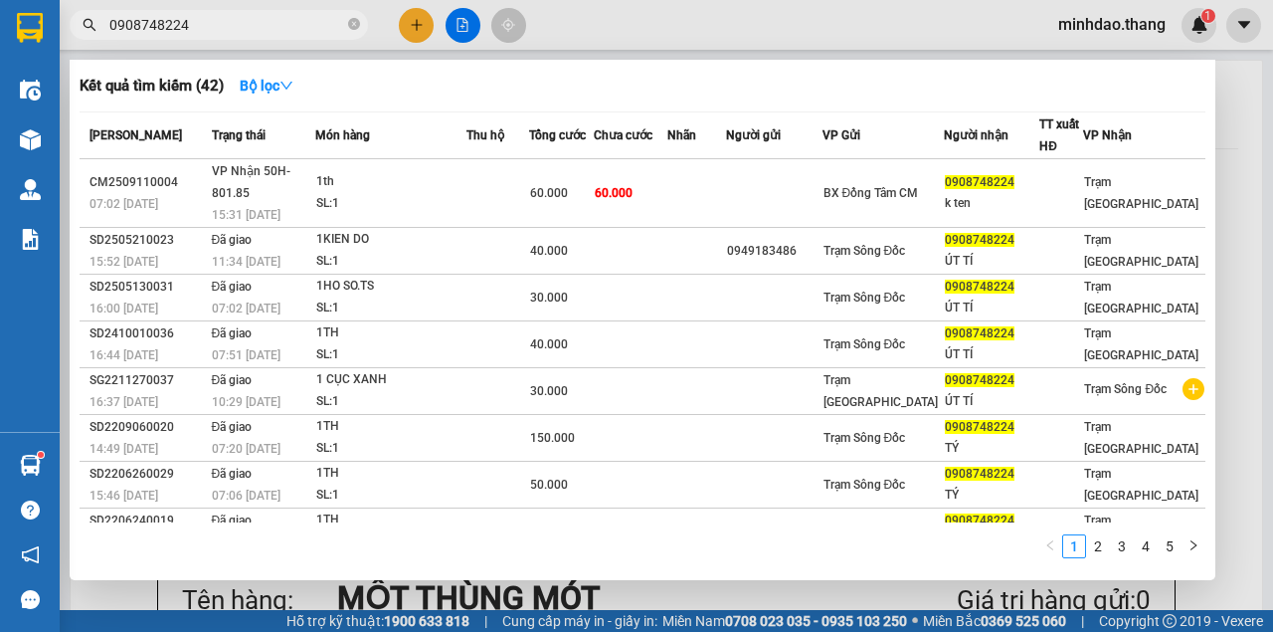
type input "0908748224"
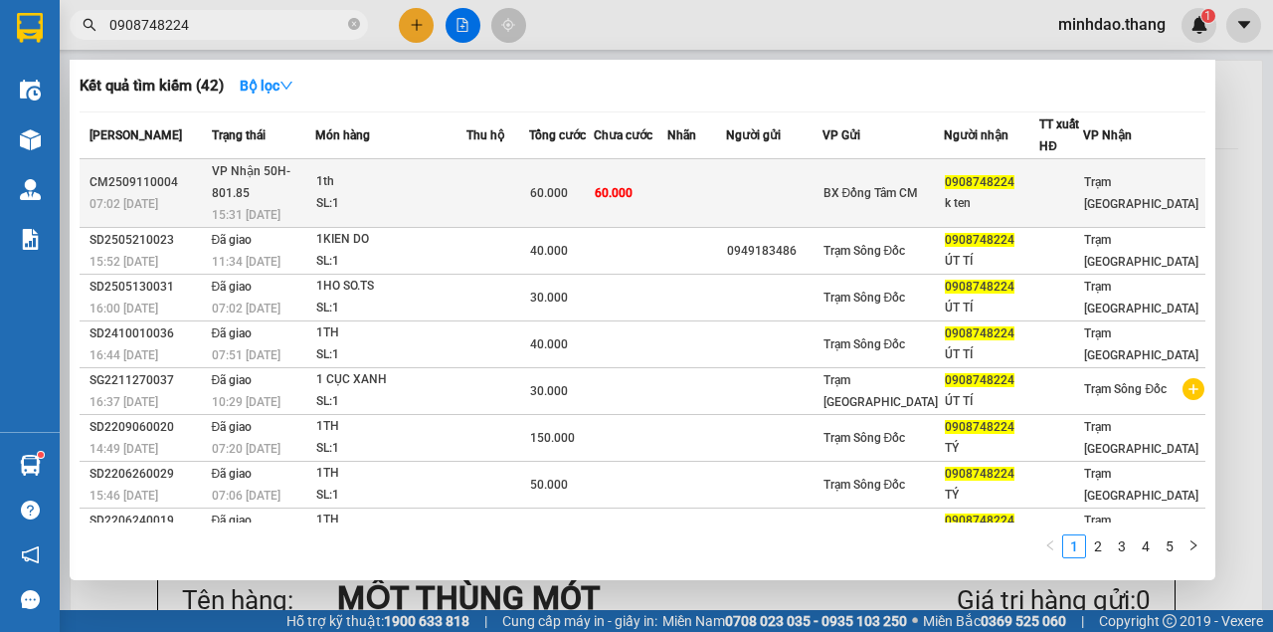
click at [667, 173] on td "60.000" at bounding box center [631, 193] width 74 height 69
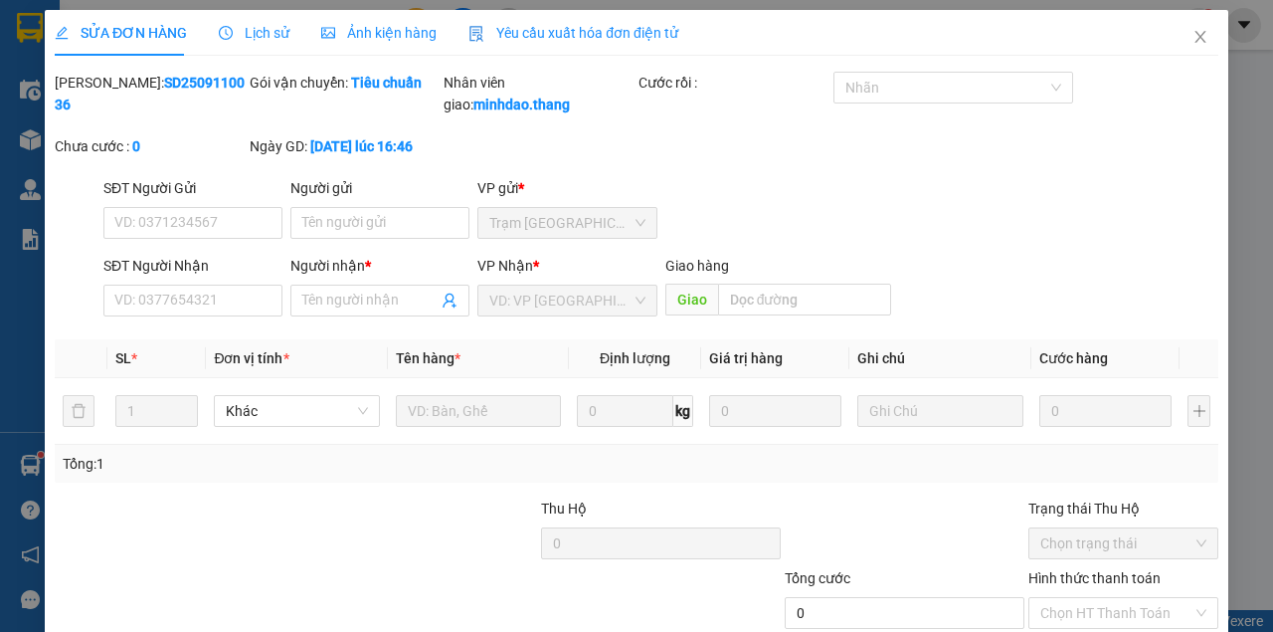
type input "0908748224"
type input "k ten"
type input "60.000"
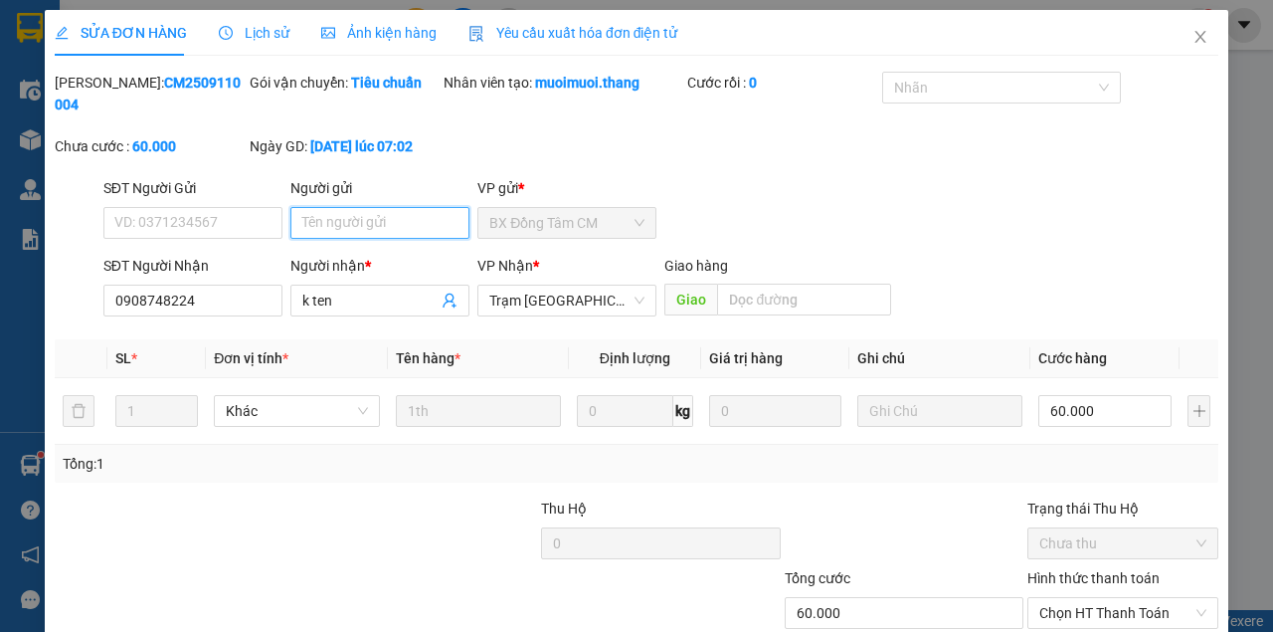
click at [390, 233] on input "Người gửi" at bounding box center [379, 223] width 179 height 32
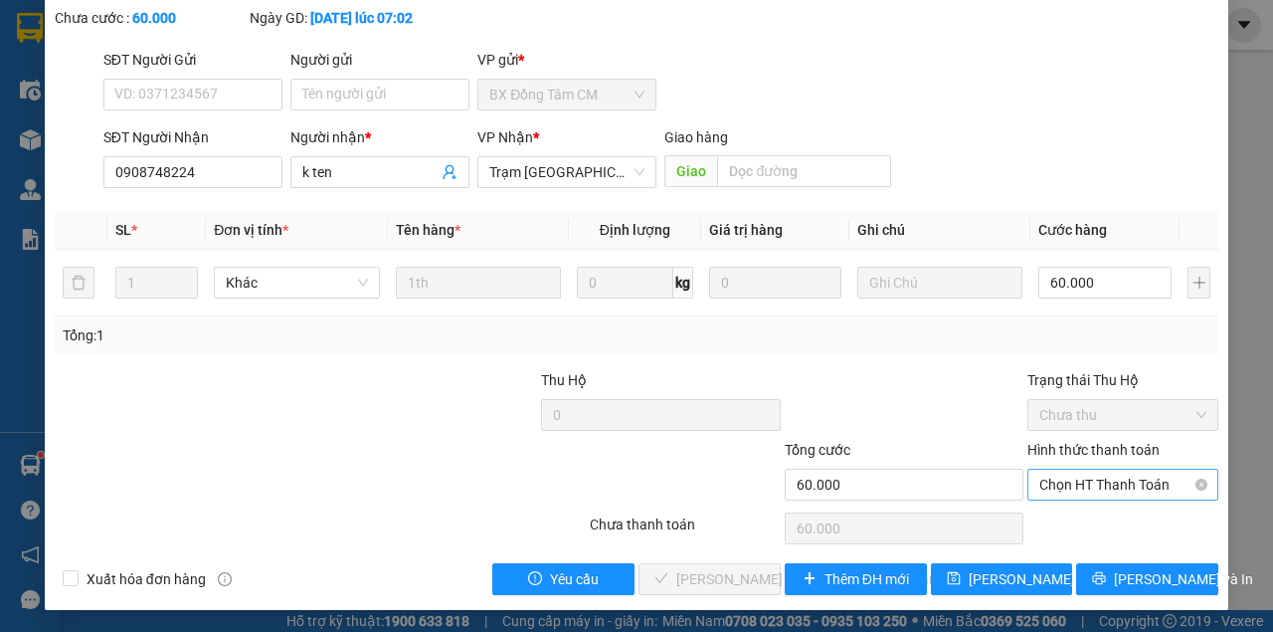
click at [1085, 466] on div "Hình thức thanh toán" at bounding box center [1123, 454] width 191 height 30
click at [1080, 487] on span "Chọn HT Thanh Toán" at bounding box center [1122, 484] width 167 height 30
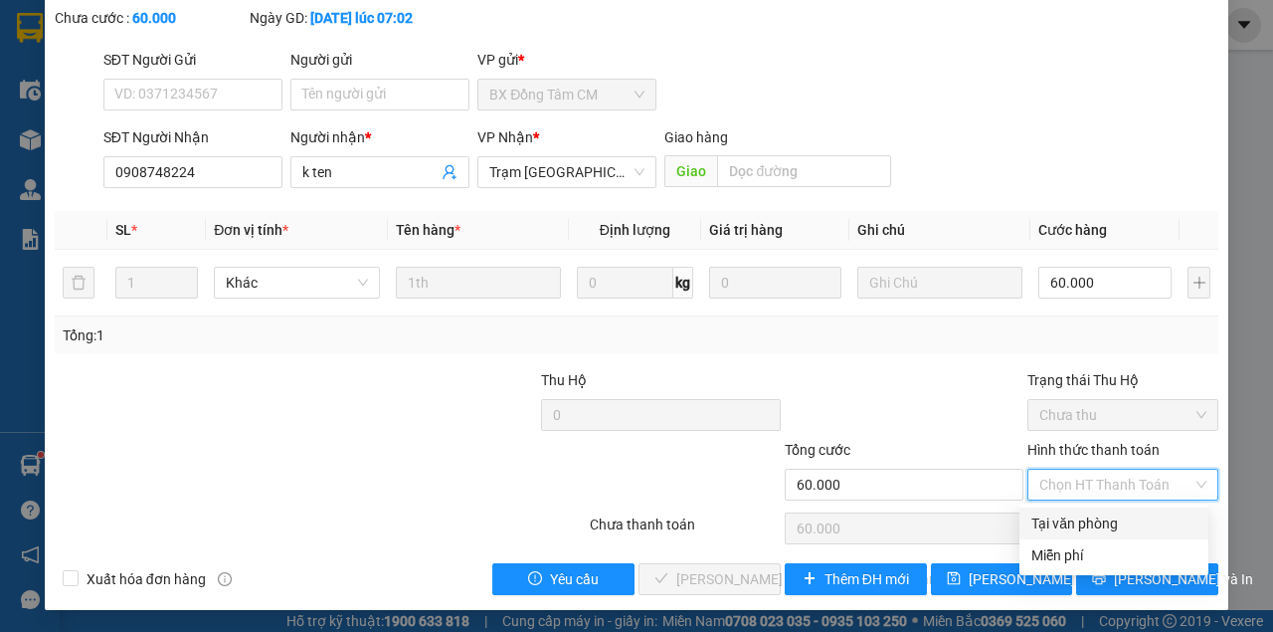
click at [1047, 536] on div "Tại văn phòng" at bounding box center [1114, 523] width 189 height 32
type input "0"
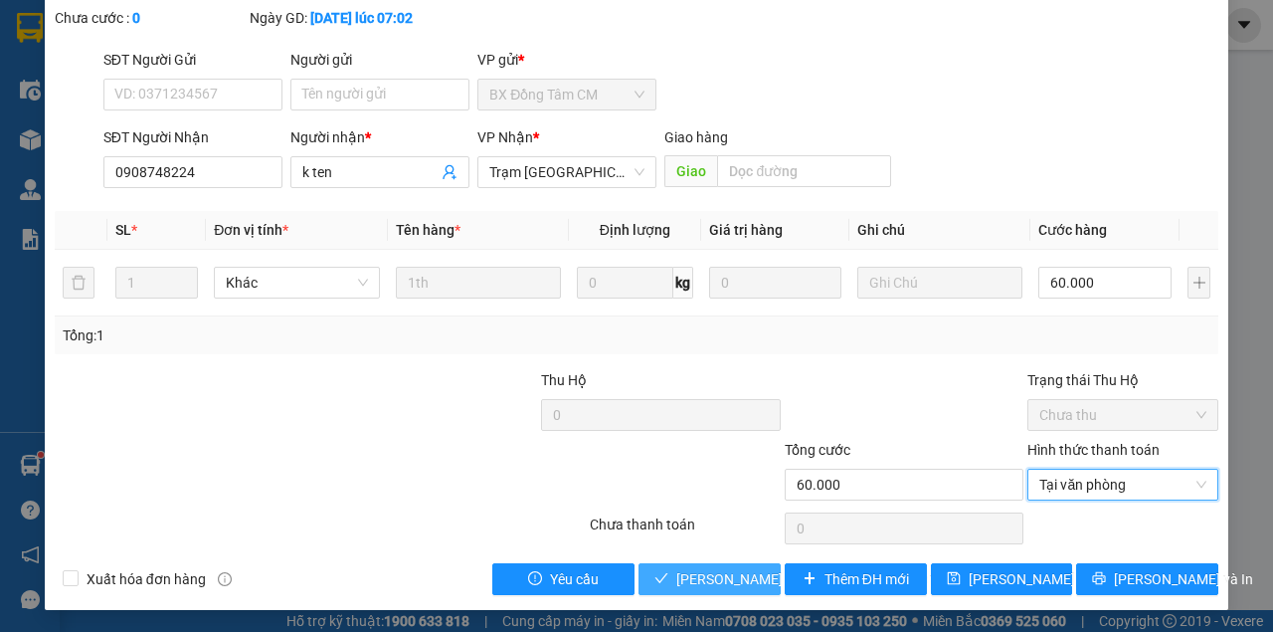
click at [722, 579] on span "[PERSON_NAME] và Giao hàng" at bounding box center [810, 579] width 269 height 22
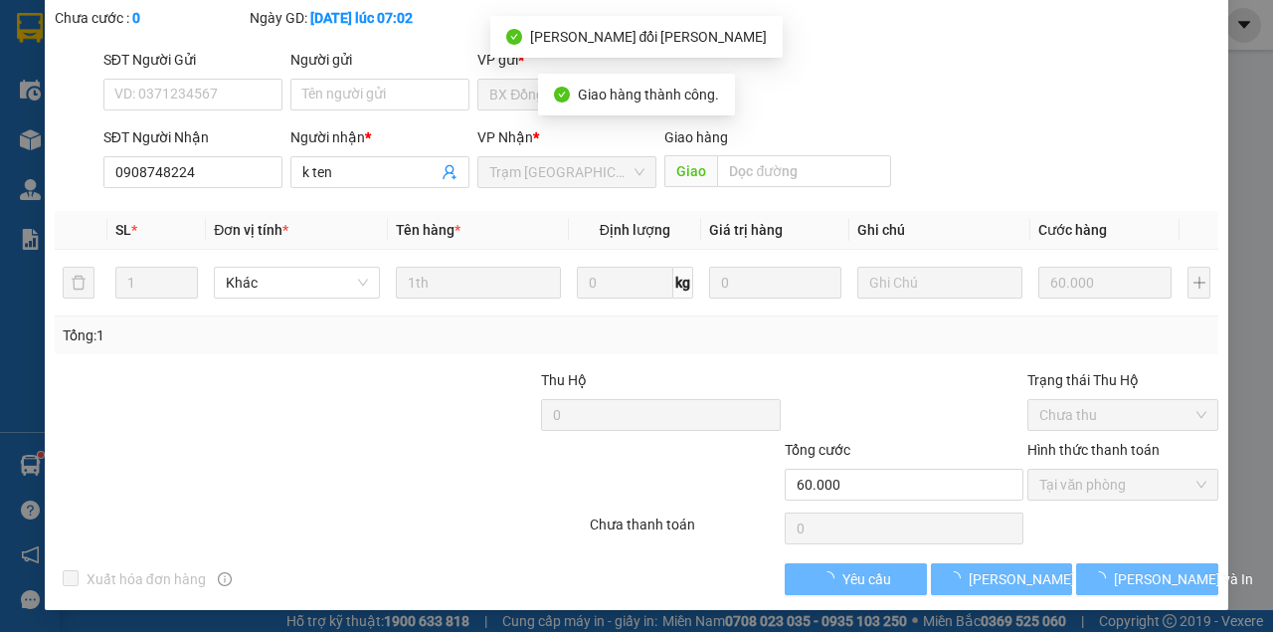
scroll to position [150, 0]
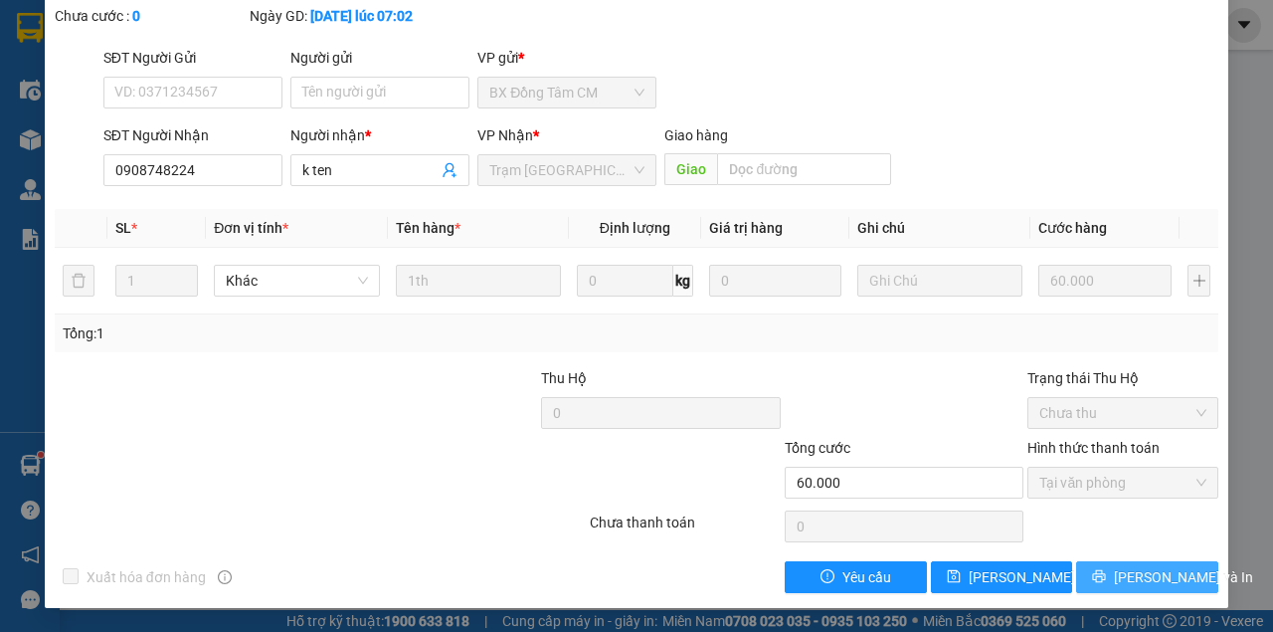
click at [1131, 569] on span "[PERSON_NAME] và In" at bounding box center [1183, 577] width 139 height 22
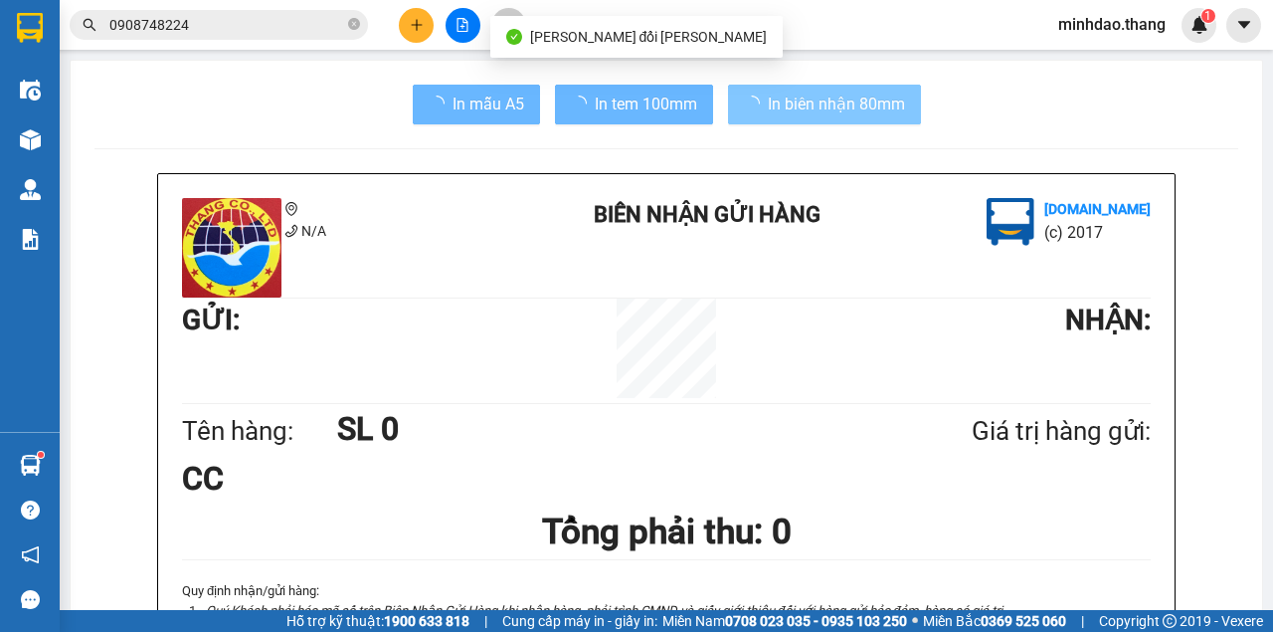
click at [861, 104] on span "In biên nhận 80mm" at bounding box center [836, 104] width 137 height 25
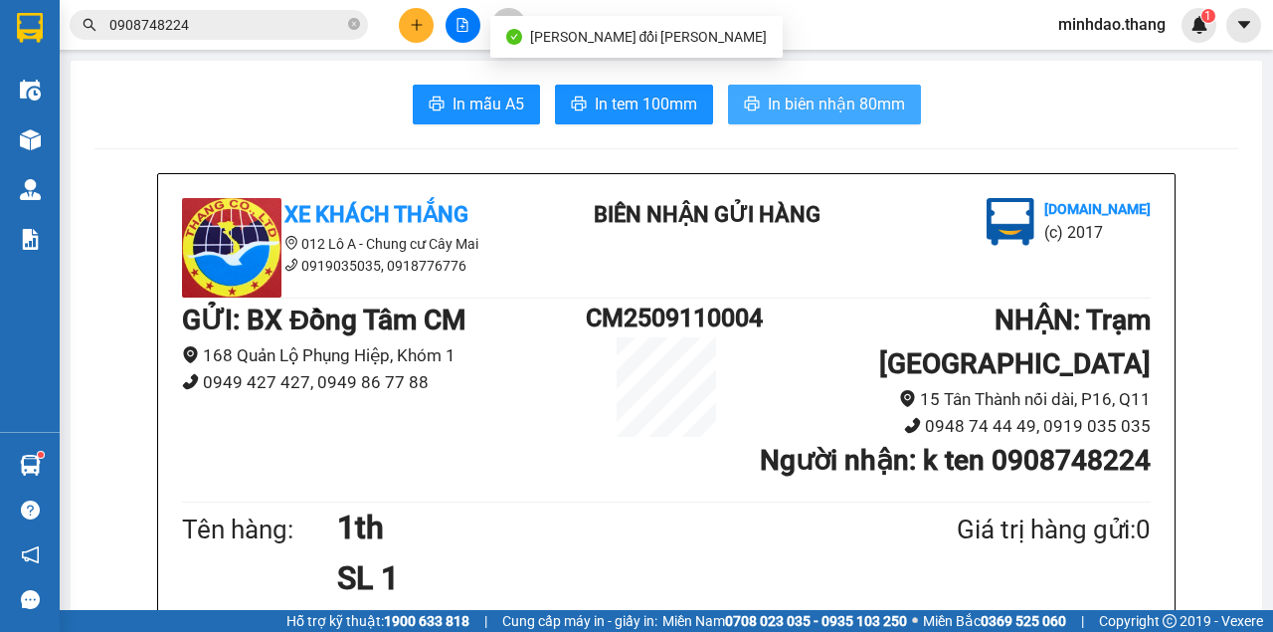
click at [791, 117] on button "In biên nhận 80mm" at bounding box center [824, 105] width 193 height 40
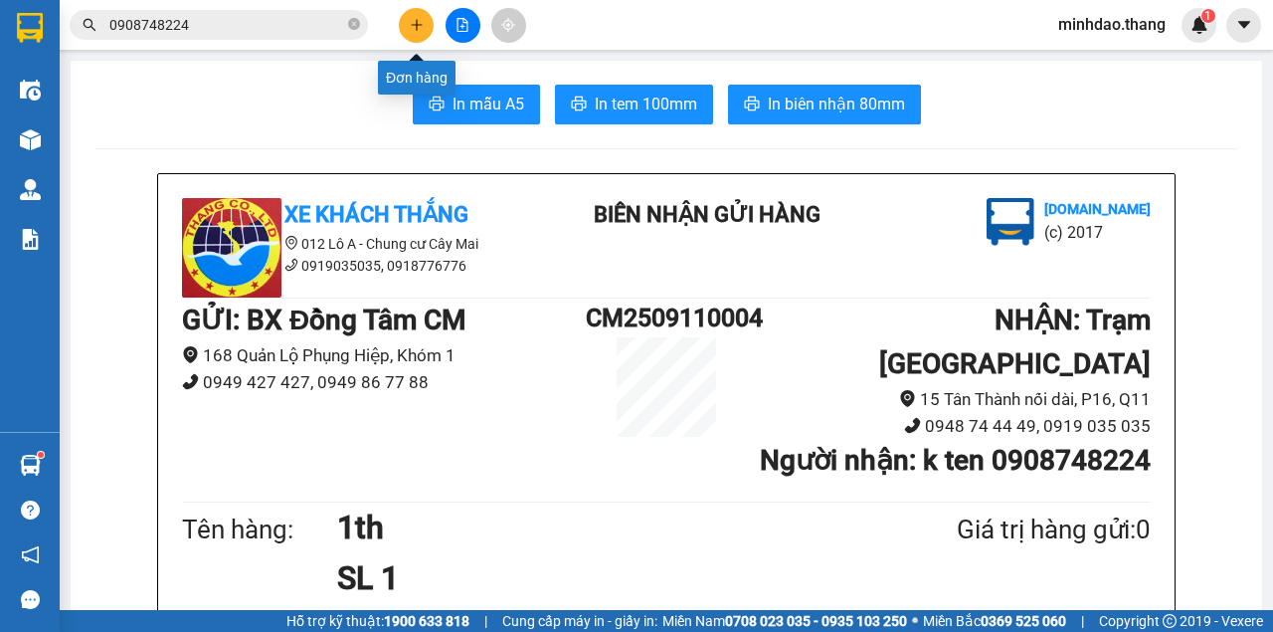
click at [420, 31] on icon "plus" at bounding box center [417, 25] width 14 height 14
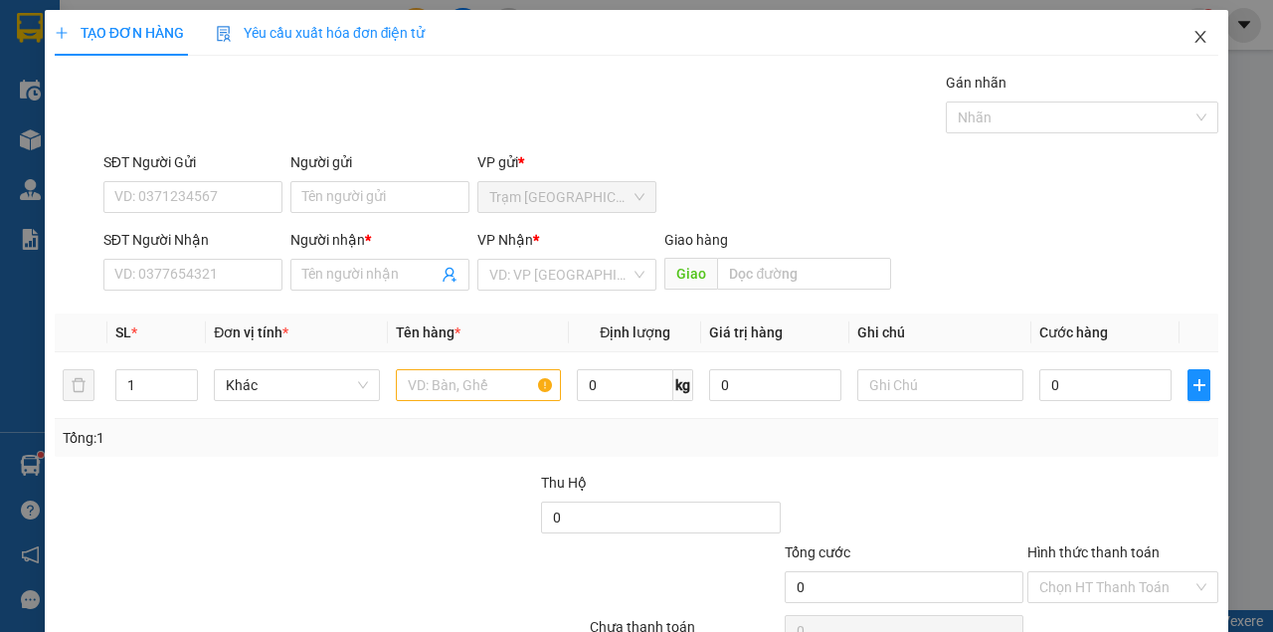
drag, startPoint x: 1186, startPoint y: 40, endPoint x: 1155, endPoint y: 52, distance: 33.1
click at [1193, 40] on icon "close" at bounding box center [1201, 37] width 16 height 16
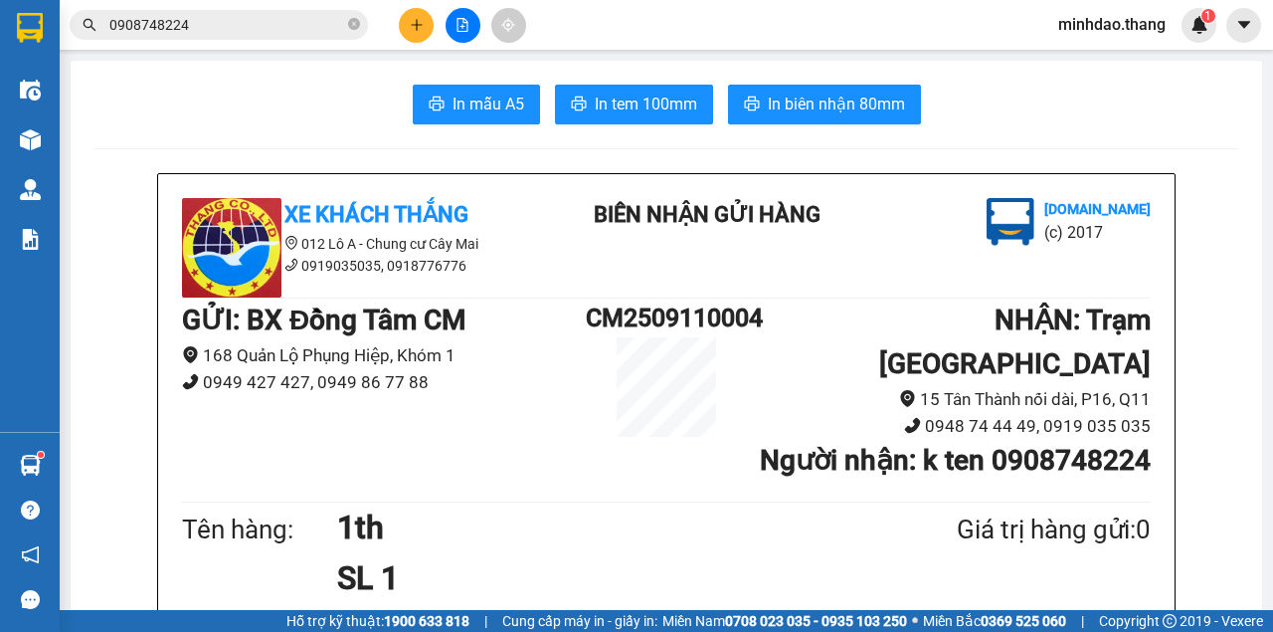
click at [275, 34] on span "0908748224" at bounding box center [219, 25] width 298 height 30
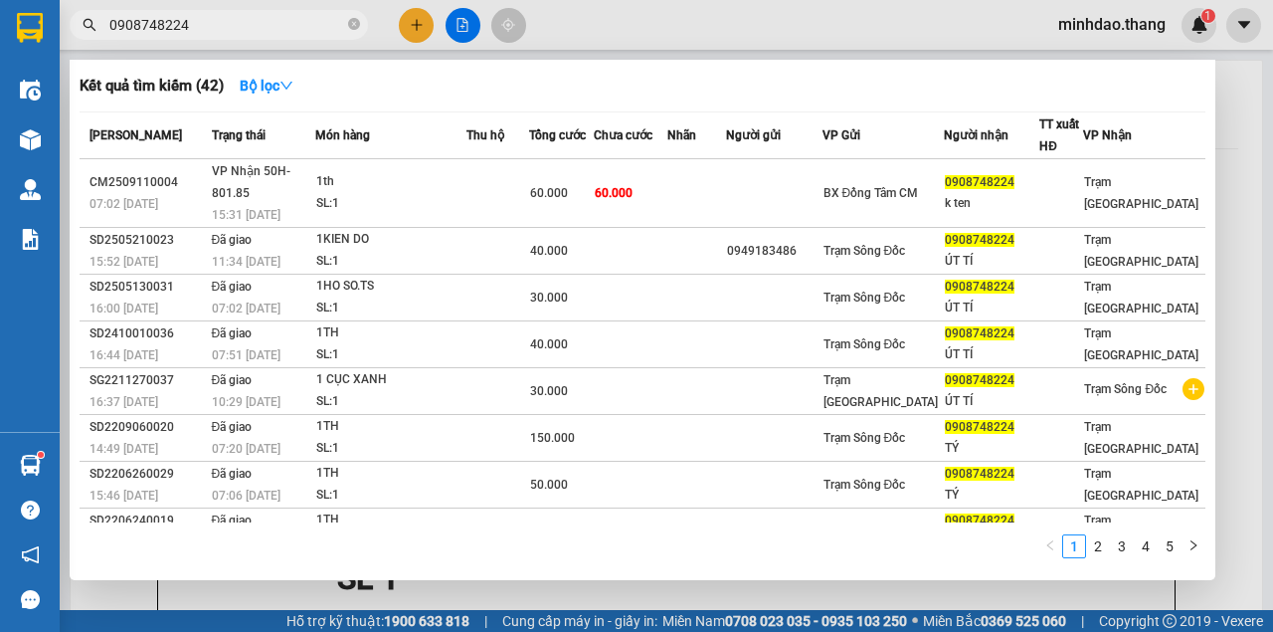
click at [273, 28] on input "0908748224" at bounding box center [226, 25] width 235 height 22
click at [420, 19] on div at bounding box center [636, 316] width 1273 height 632
click at [420, 19] on icon "plus" at bounding box center [417, 25] width 14 height 14
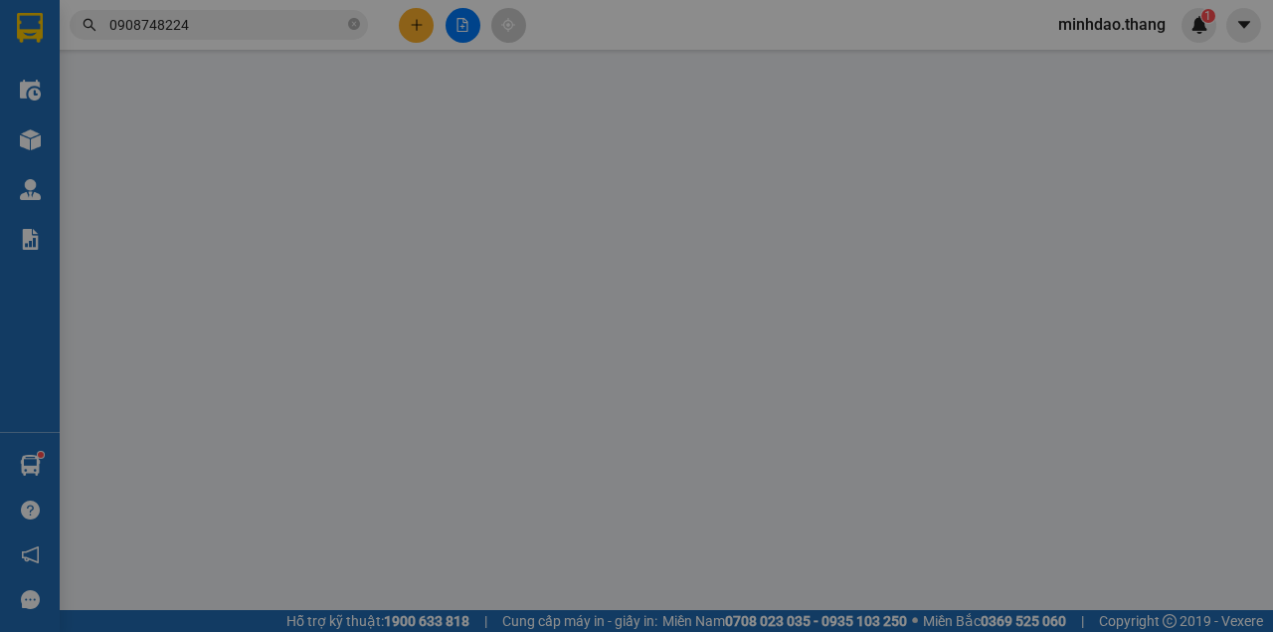
click at [420, 19] on div "Yêu cầu xuất hóa đơn điện tử" at bounding box center [321, 33] width 210 height 46
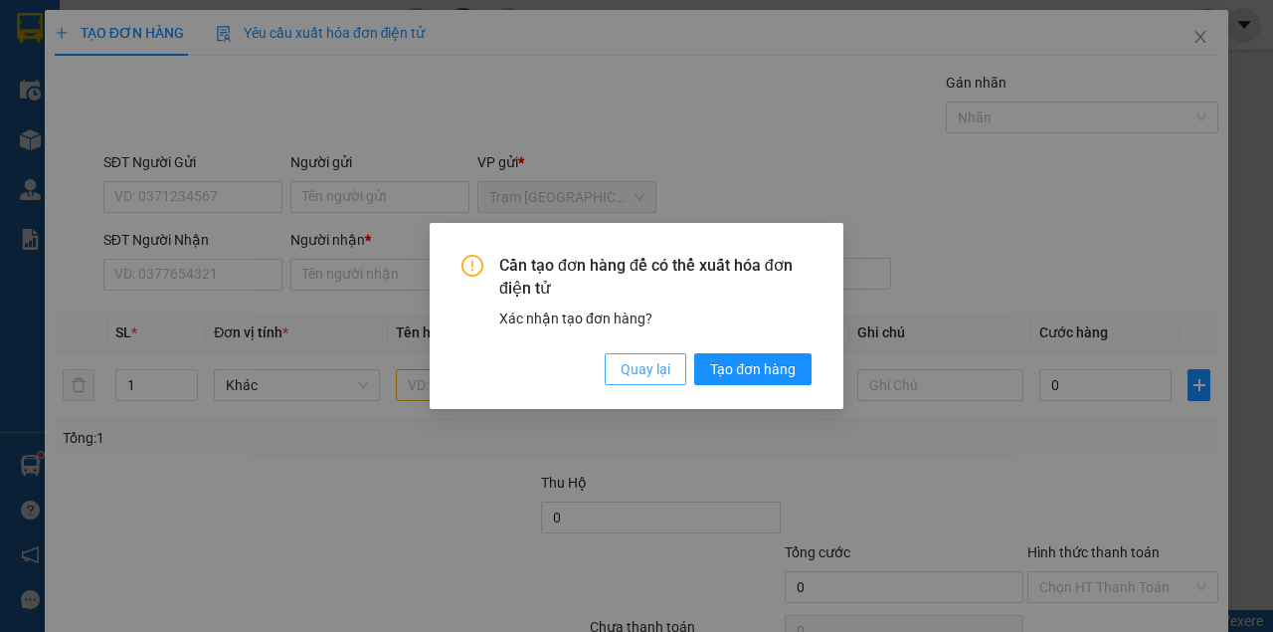
drag, startPoint x: 625, startPoint y: 366, endPoint x: 330, endPoint y: 326, distance: 297.1
click at [625, 366] on span "Quay lại" at bounding box center [646, 369] width 50 height 22
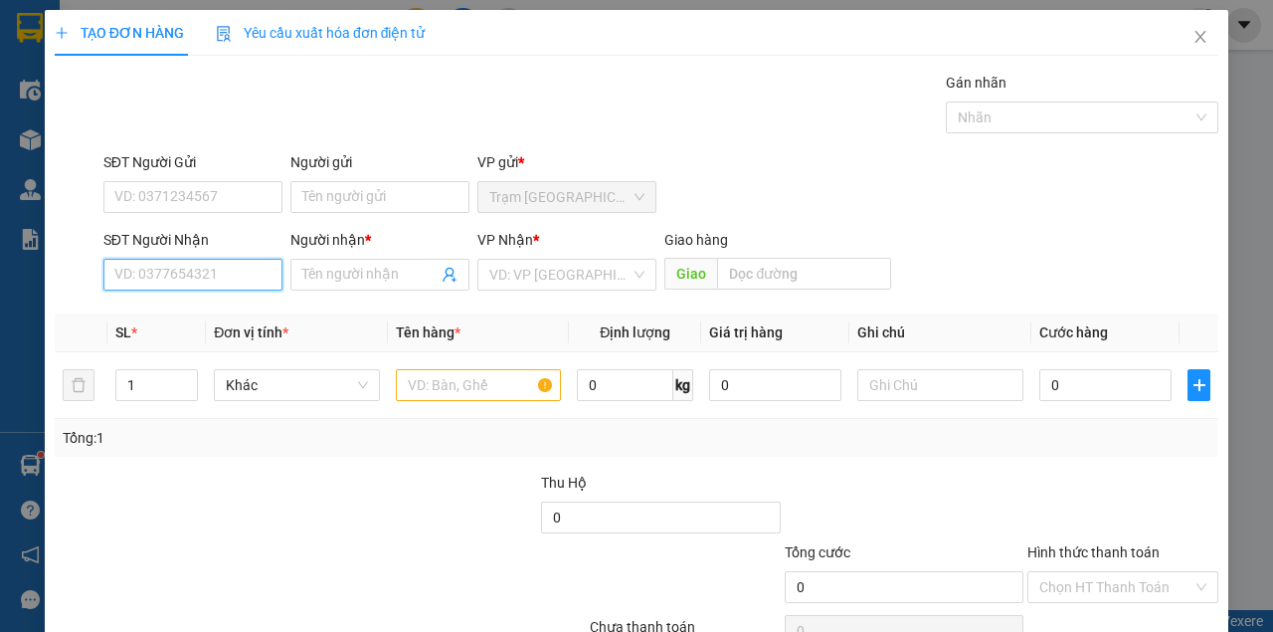
click at [221, 282] on input "SĐT Người Nhận" at bounding box center [192, 275] width 179 height 32
drag, startPoint x: 221, startPoint y: 282, endPoint x: 205, endPoint y: 281, distance: 15.9
click at [221, 281] on input "SĐT Người Nhận" at bounding box center [192, 275] width 179 height 32
type input "0939655445"
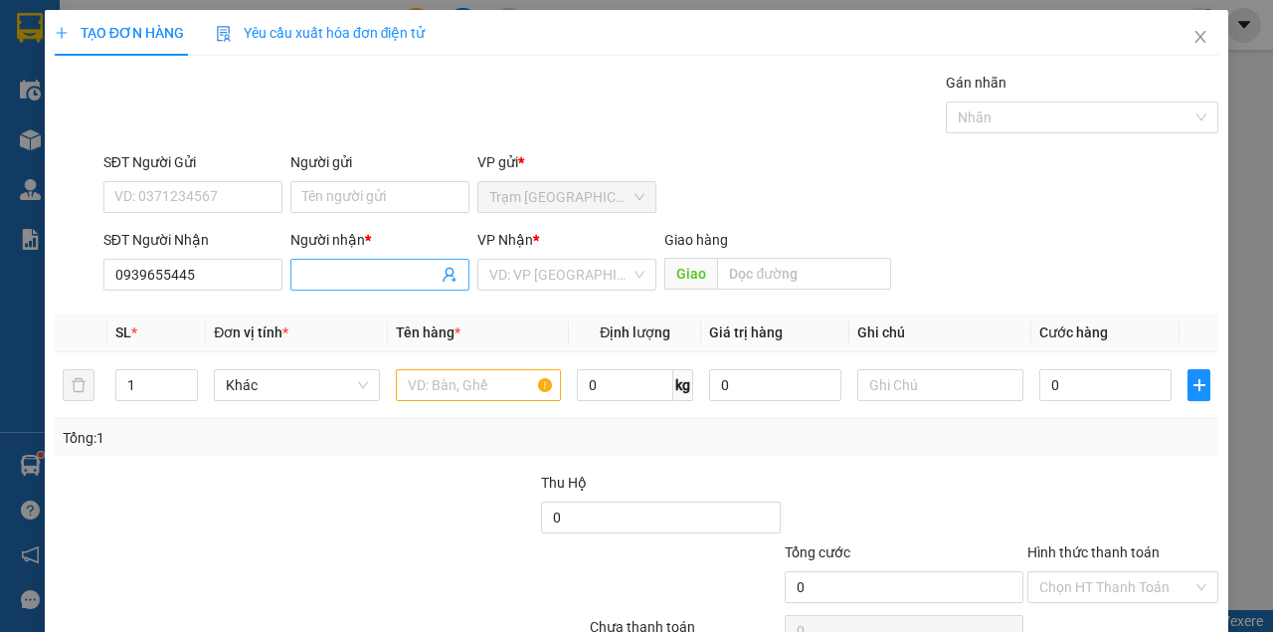
click at [320, 278] on input "Người nhận *" at bounding box center [369, 275] width 135 height 22
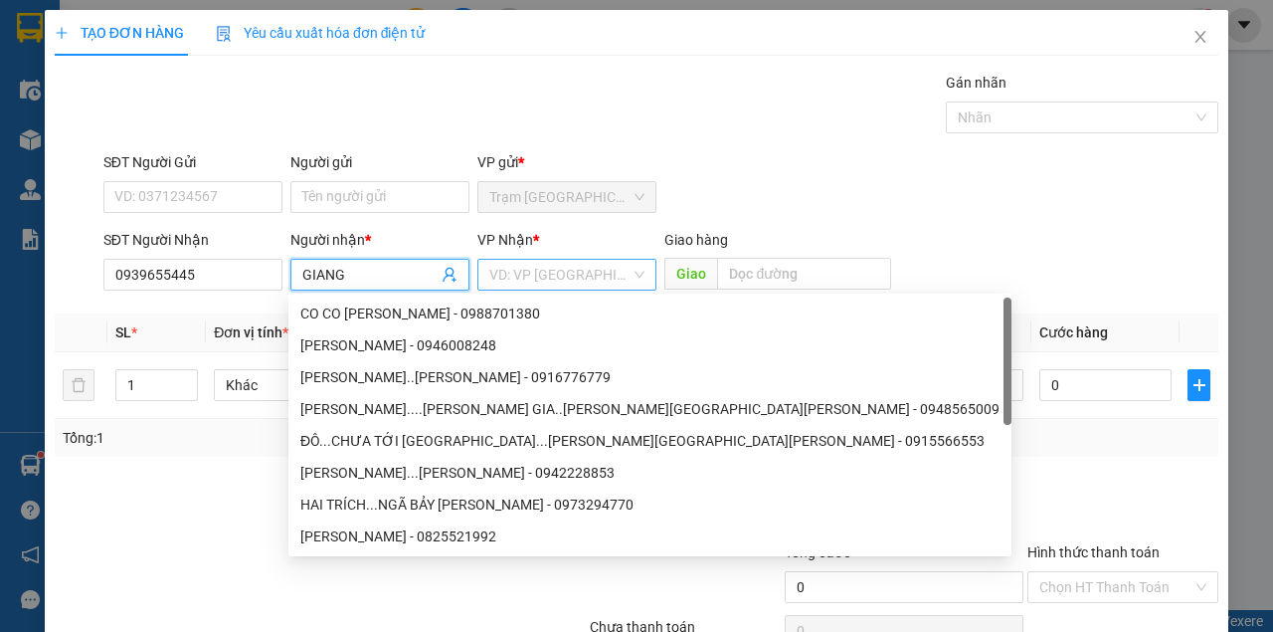
type input "GIANG"
drag, startPoint x: 545, startPoint y: 267, endPoint x: 542, endPoint y: 278, distance: 11.3
click at [544, 267] on input "search" at bounding box center [559, 275] width 141 height 30
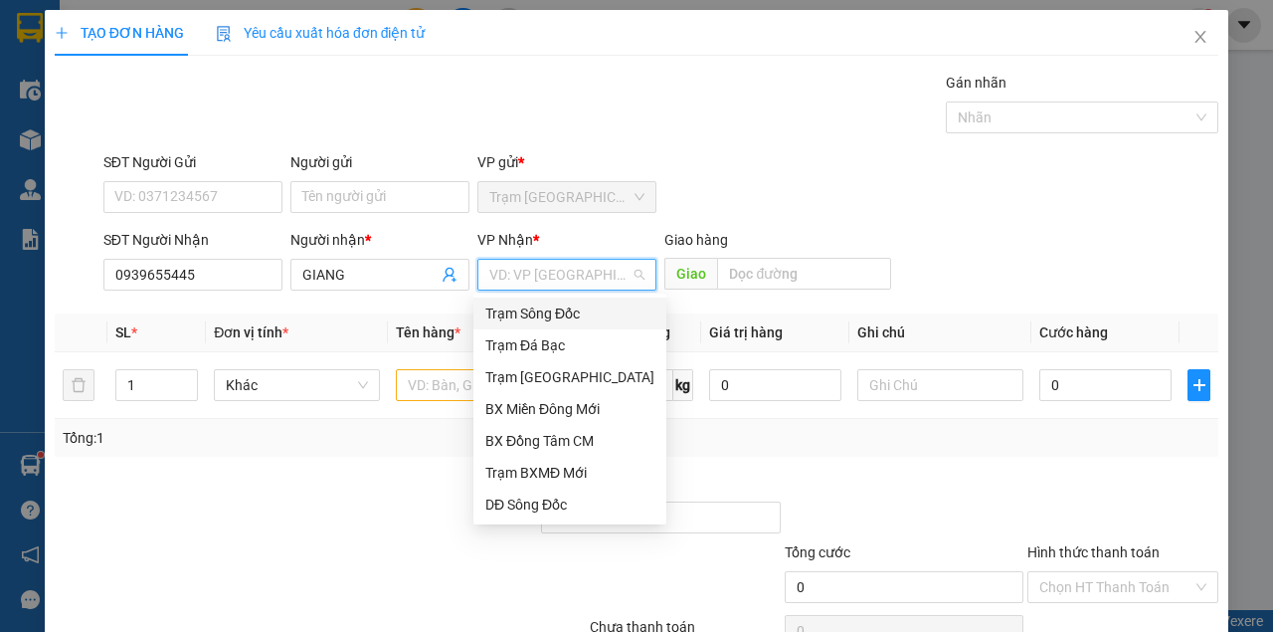
click at [541, 318] on div "Trạm Sông Đốc" at bounding box center [569, 313] width 169 height 22
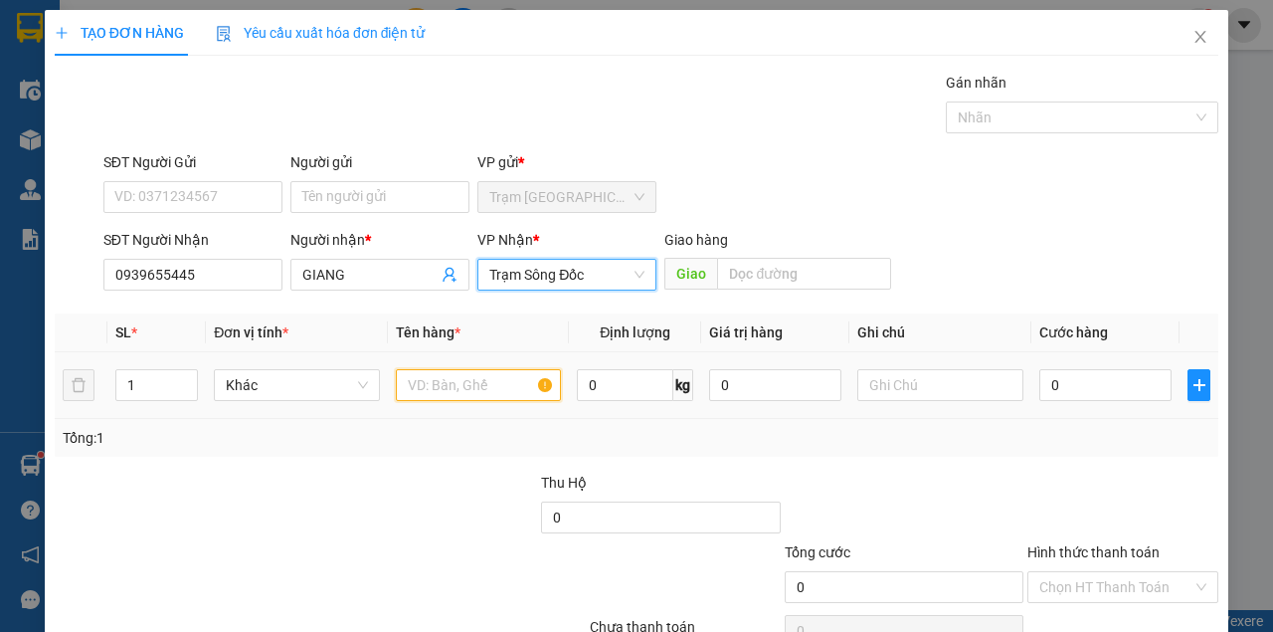
click at [451, 386] on input "text" at bounding box center [479, 385] width 166 height 32
click at [448, 386] on input "text" at bounding box center [479, 385] width 166 height 32
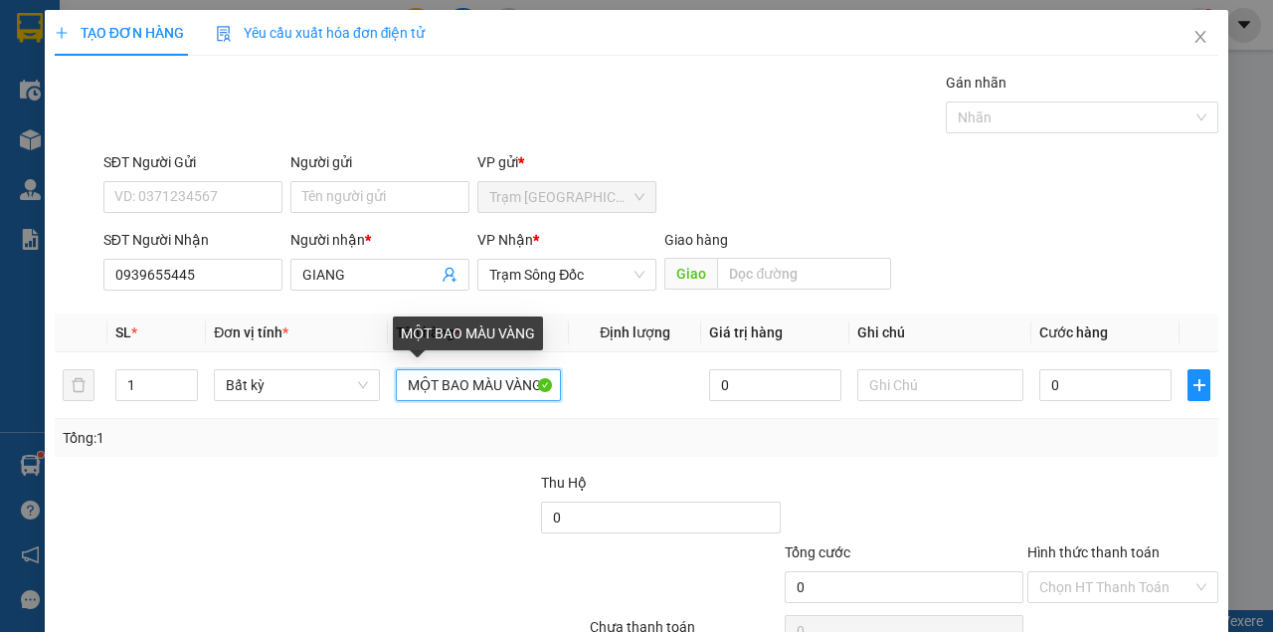
type input "MỘT BAO MÀU VÀNG"
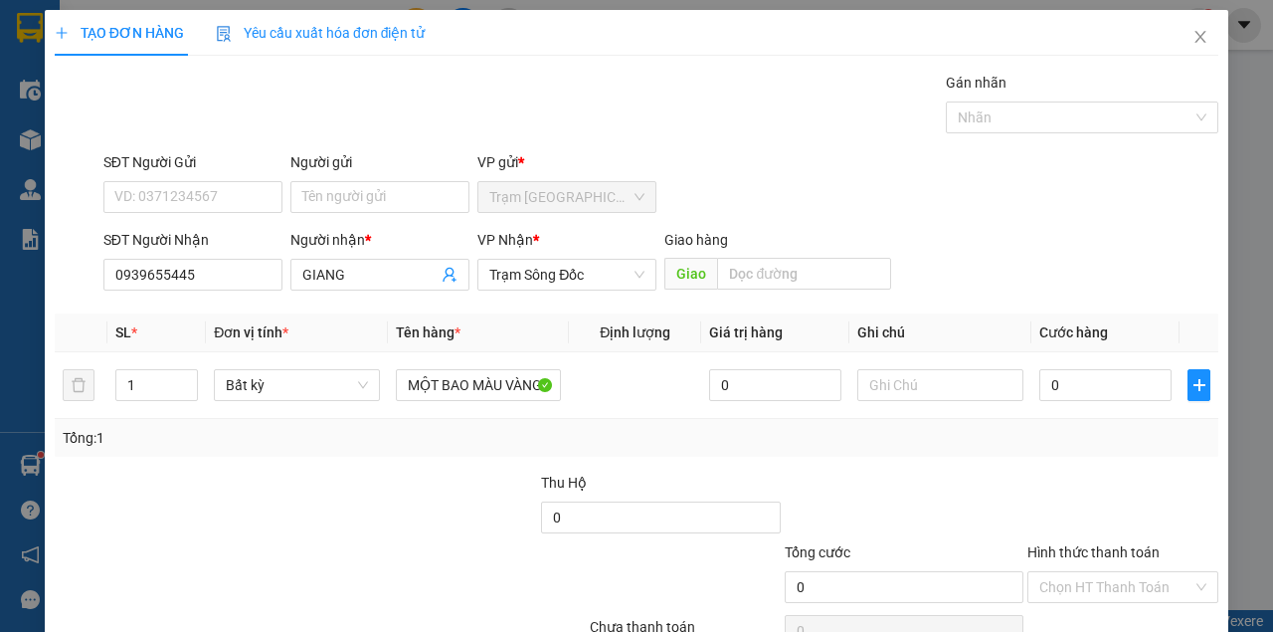
drag, startPoint x: 1037, startPoint y: 463, endPoint x: 1013, endPoint y: 463, distance: 24.9
click at [1026, 463] on div "Transit Pickup Surcharge Ids Transit Deliver Surcharge Ids Transit Deliver Surc…" at bounding box center [637, 385] width 1164 height 626
click at [1105, 387] on input "0" at bounding box center [1105, 385] width 132 height 32
type input "5"
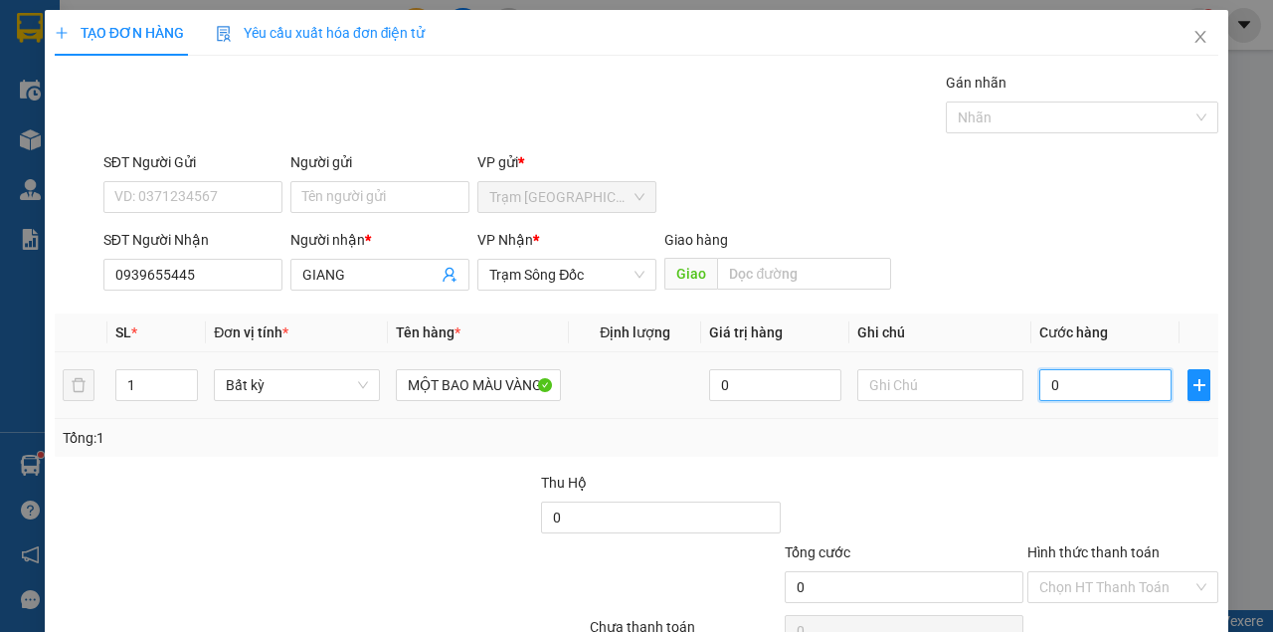
type input "5"
type input "50"
type input "50.000"
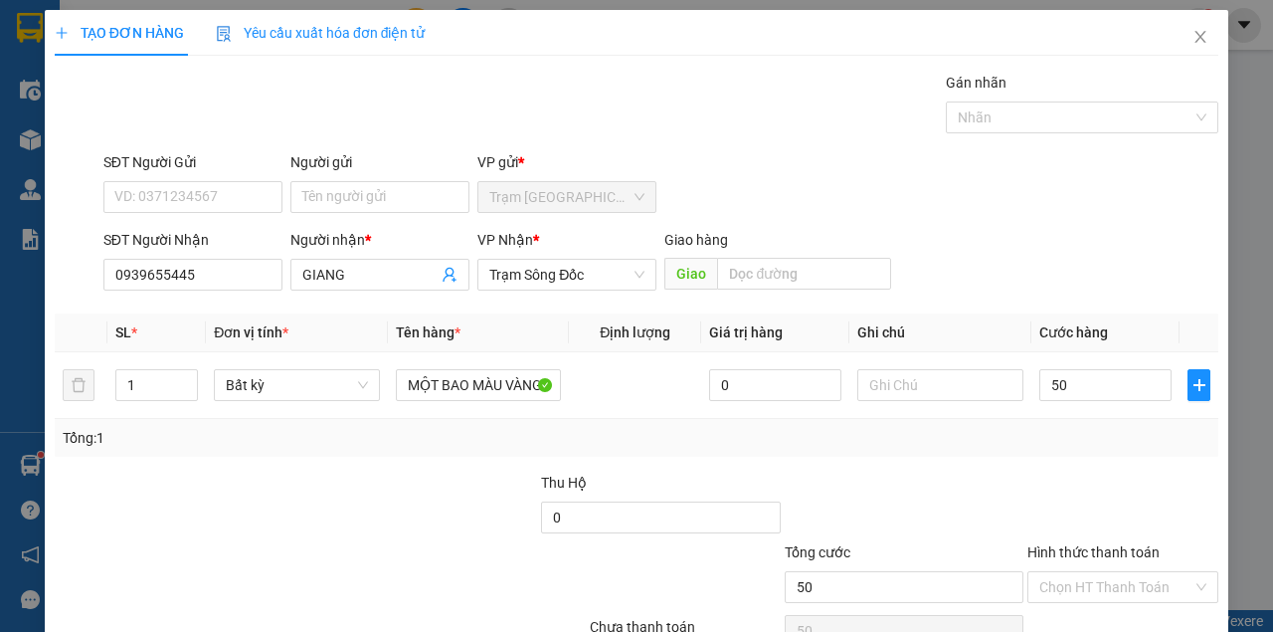
type input "50.000"
drag, startPoint x: 872, startPoint y: 165, endPoint x: 848, endPoint y: 140, distance: 34.5
click at [853, 145] on div "Transit Pickup Surcharge Ids Transit Deliver Surcharge Ids Transit Deliver Surc…" at bounding box center [637, 385] width 1164 height 626
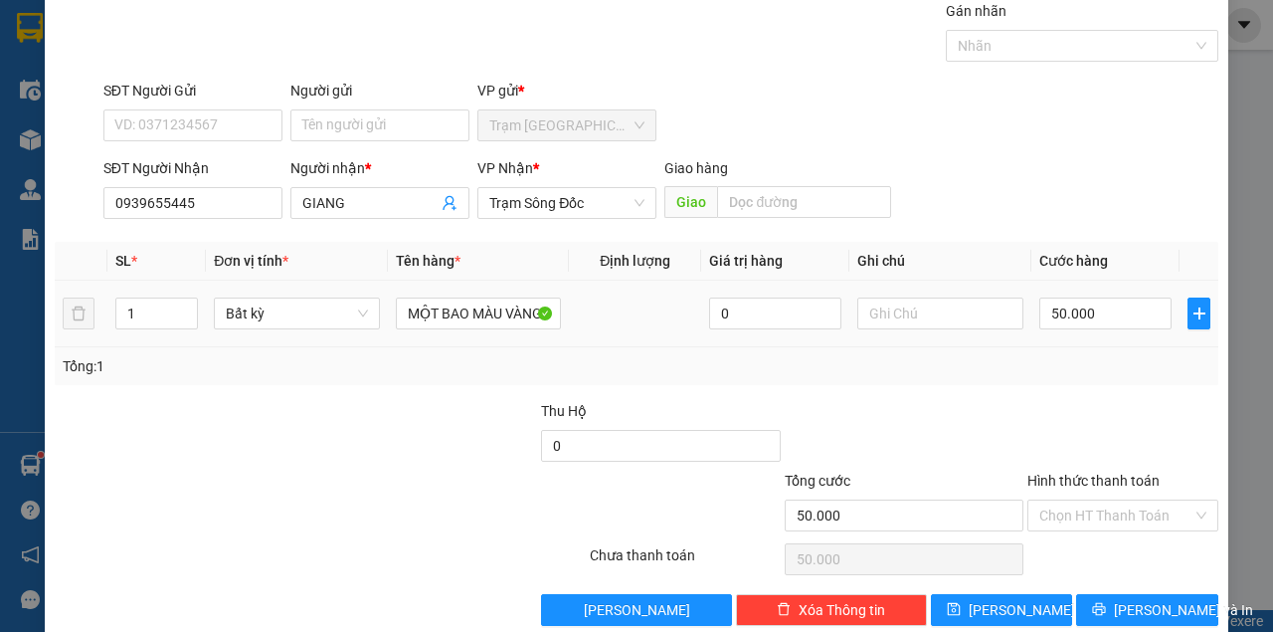
scroll to position [101, 0]
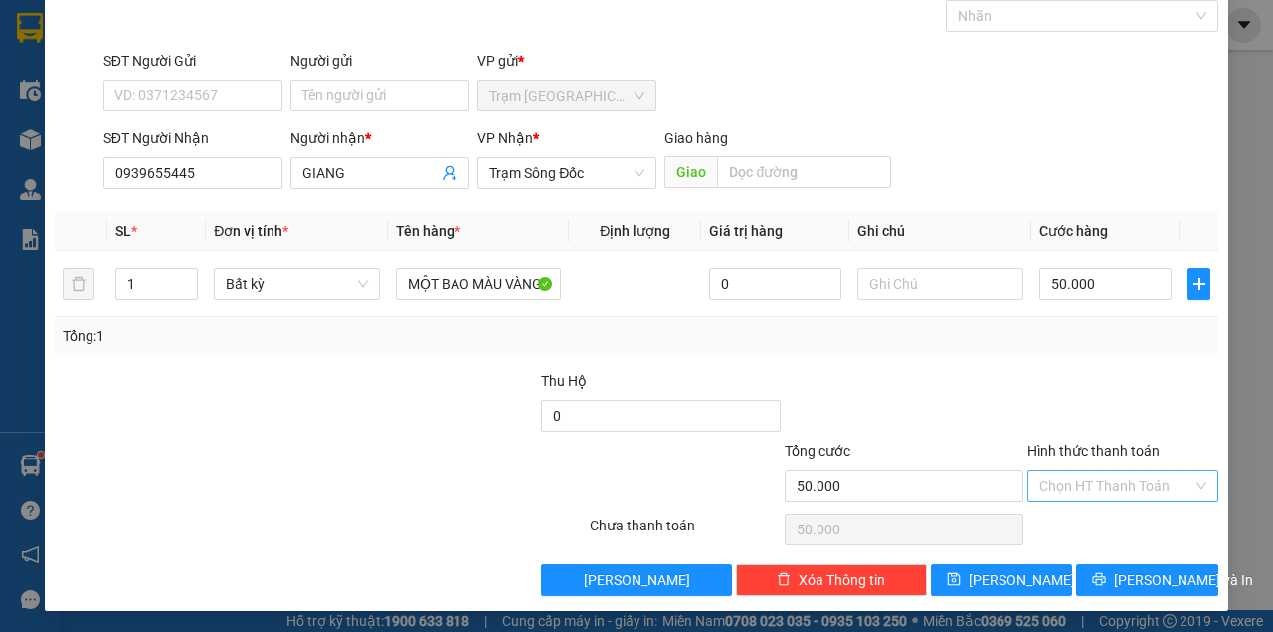
drag, startPoint x: 1128, startPoint y: 475, endPoint x: 1118, endPoint y: 483, distance: 12.7
click at [1126, 475] on input "Hình thức thanh toán" at bounding box center [1115, 485] width 153 height 30
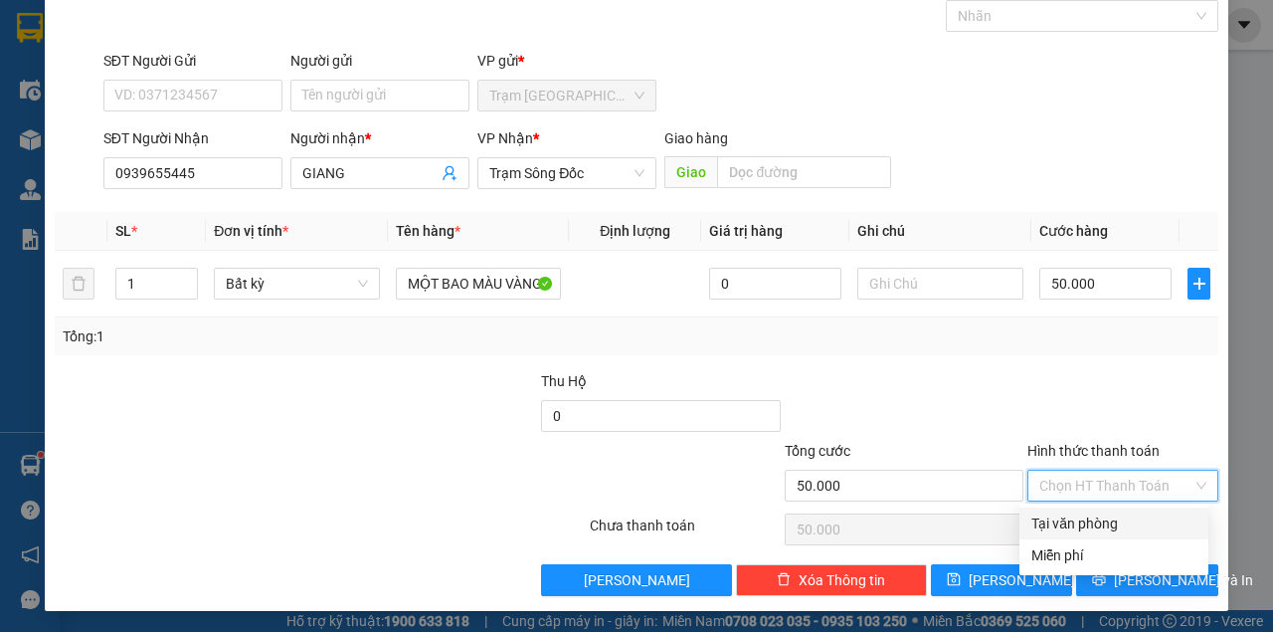
click at [1084, 522] on div "Tại văn phòng" at bounding box center [1113, 523] width 165 height 22
type input "0"
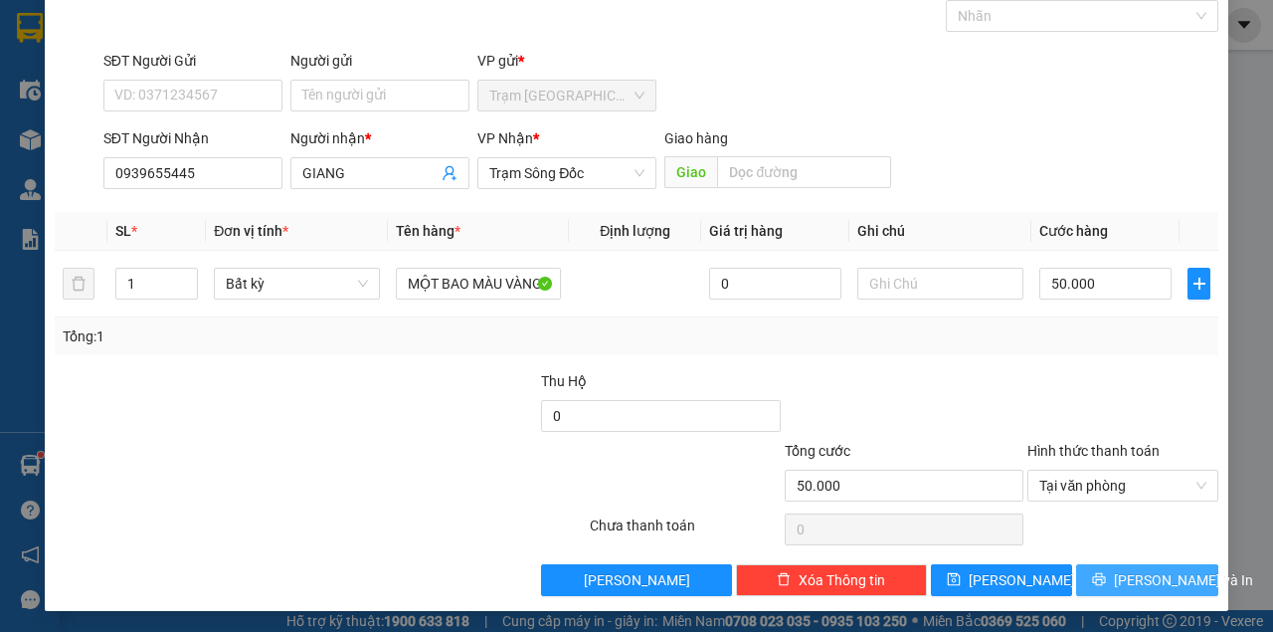
click at [1098, 559] on div "Transit Pickup Surcharge Ids Transit Deliver Surcharge Ids Transit Deliver Surc…" at bounding box center [637, 283] width 1164 height 626
click at [1096, 564] on button "[PERSON_NAME] và In" at bounding box center [1147, 580] width 142 height 32
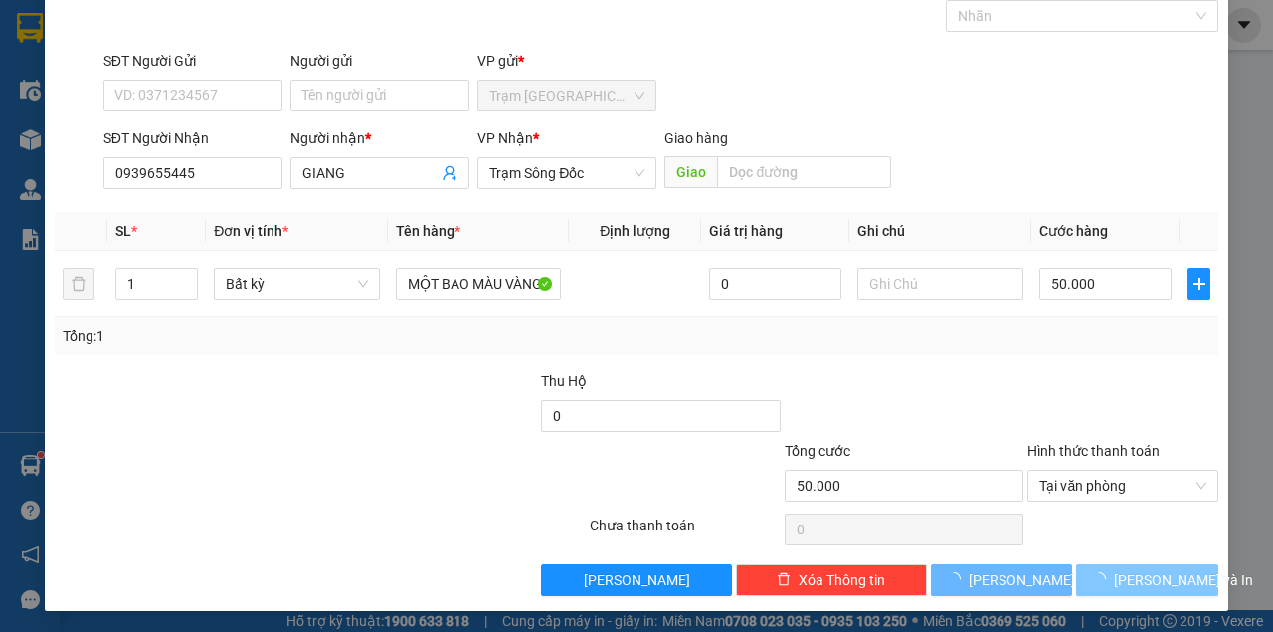
click at [1096, 564] on button "[PERSON_NAME] và In" at bounding box center [1147, 580] width 142 height 32
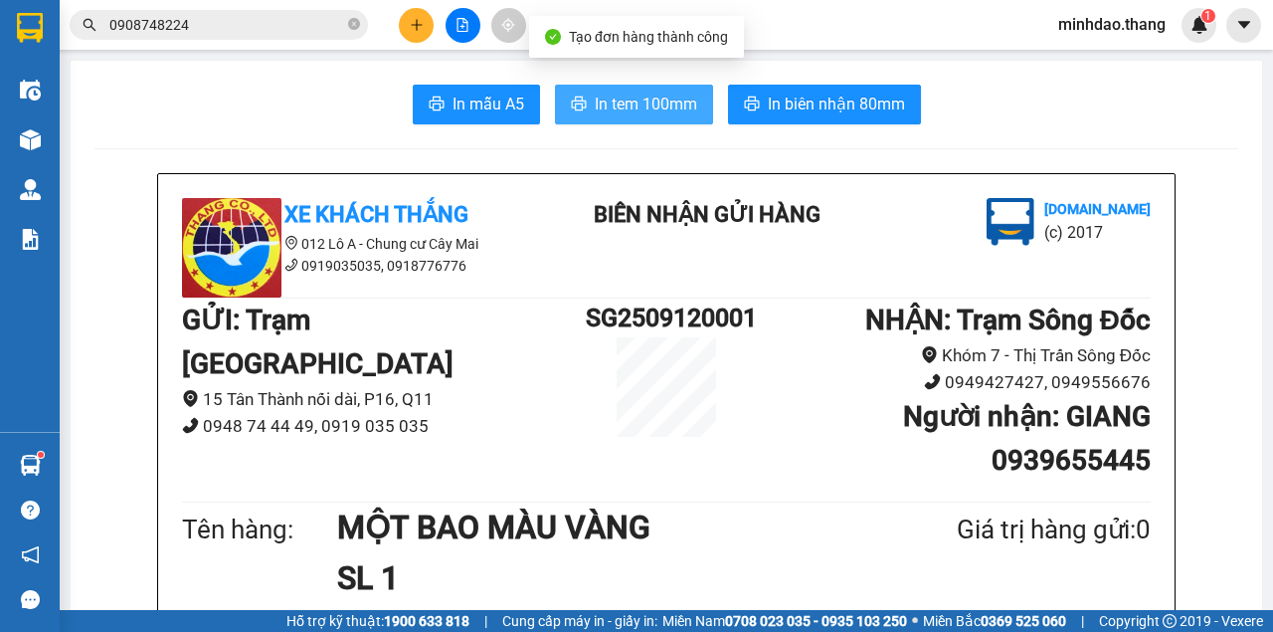
click at [647, 106] on span "In tem 100mm" at bounding box center [646, 104] width 102 height 25
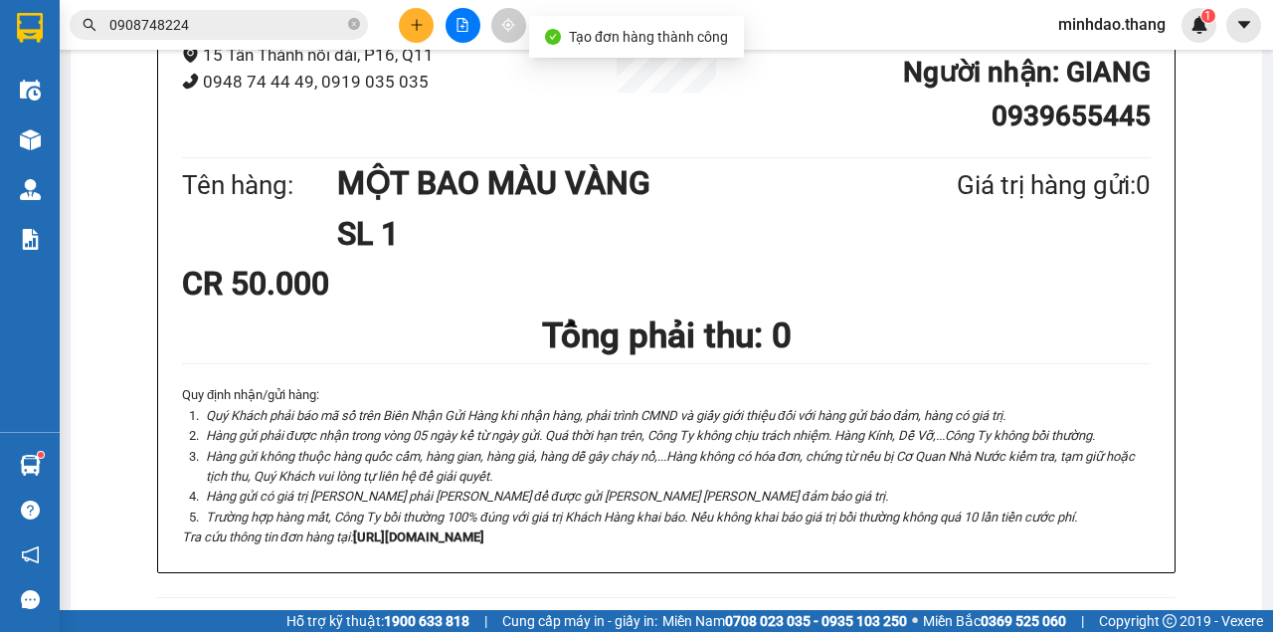
scroll to position [398, 0]
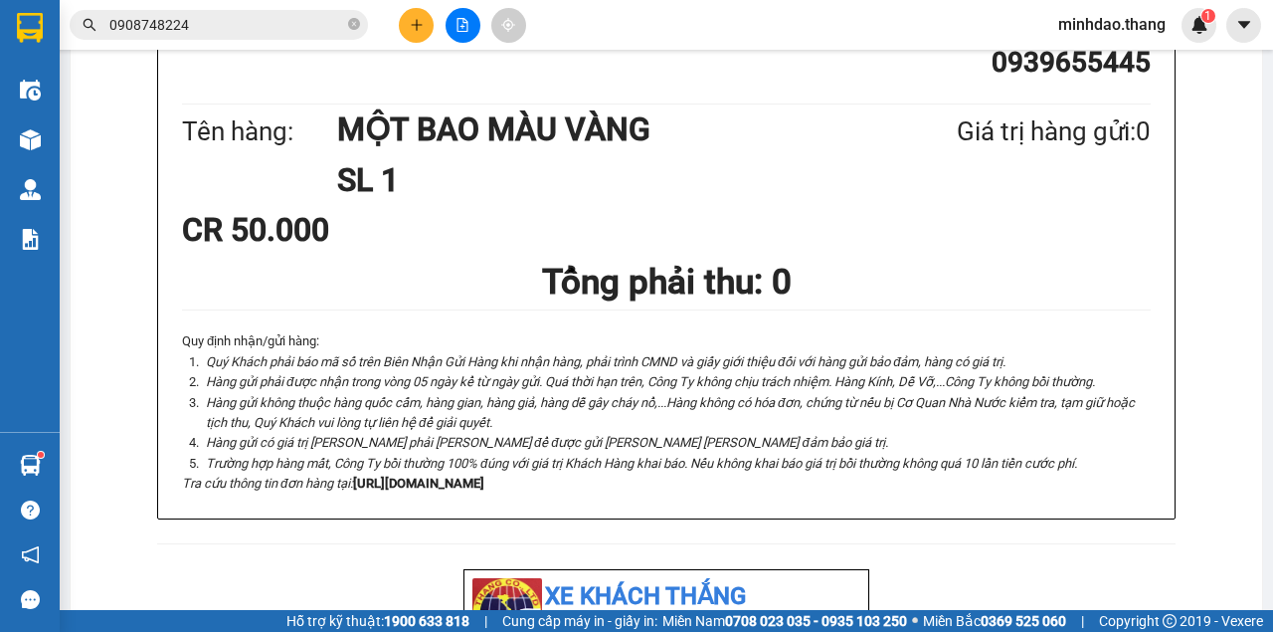
drag, startPoint x: 792, startPoint y: 109, endPoint x: 781, endPoint y: 116, distance: 13.0
click at [358, 24] on icon "close-circle" at bounding box center [354, 24] width 12 height 12
click at [326, 24] on input "text" at bounding box center [226, 25] width 235 height 22
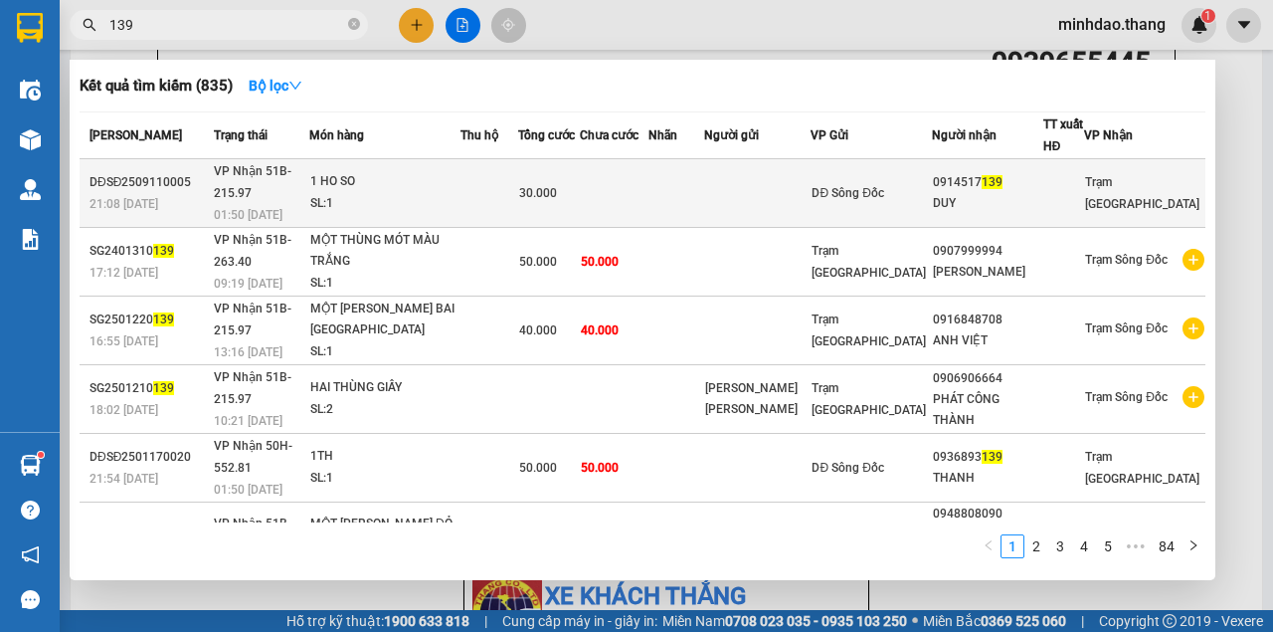
type input "139"
click at [645, 182] on td at bounding box center [614, 193] width 69 height 69
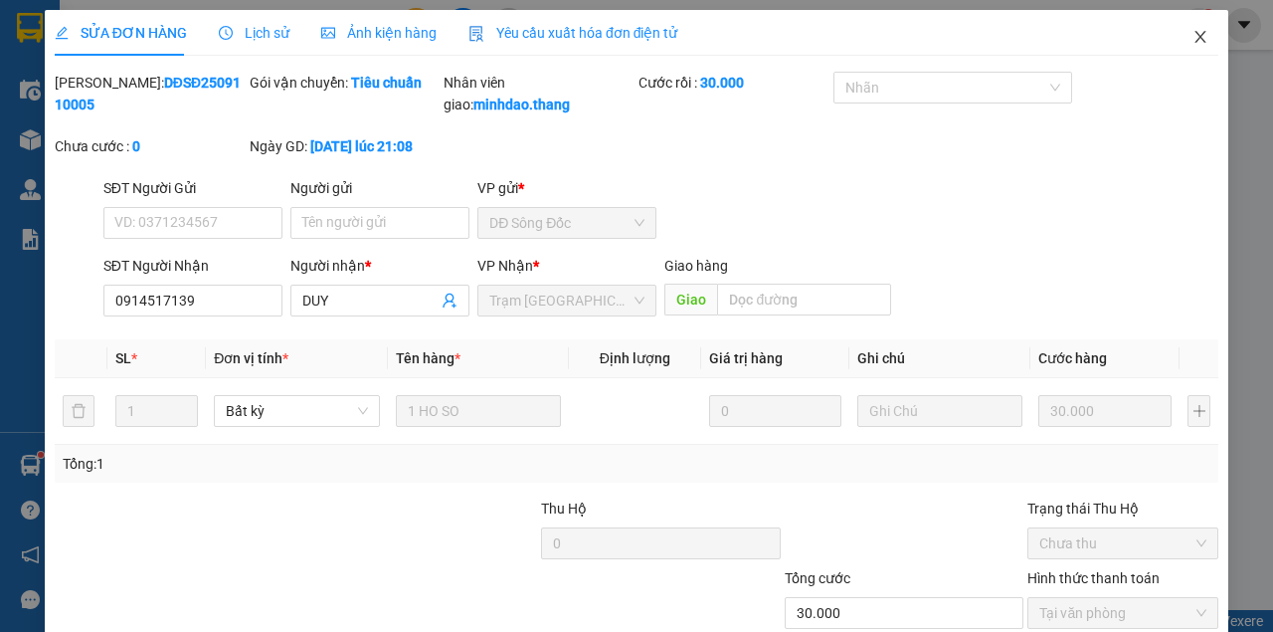
drag, startPoint x: 1195, startPoint y: 36, endPoint x: 1168, endPoint y: 48, distance: 29.4
click at [1196, 36] on icon "close" at bounding box center [1201, 37] width 16 height 16
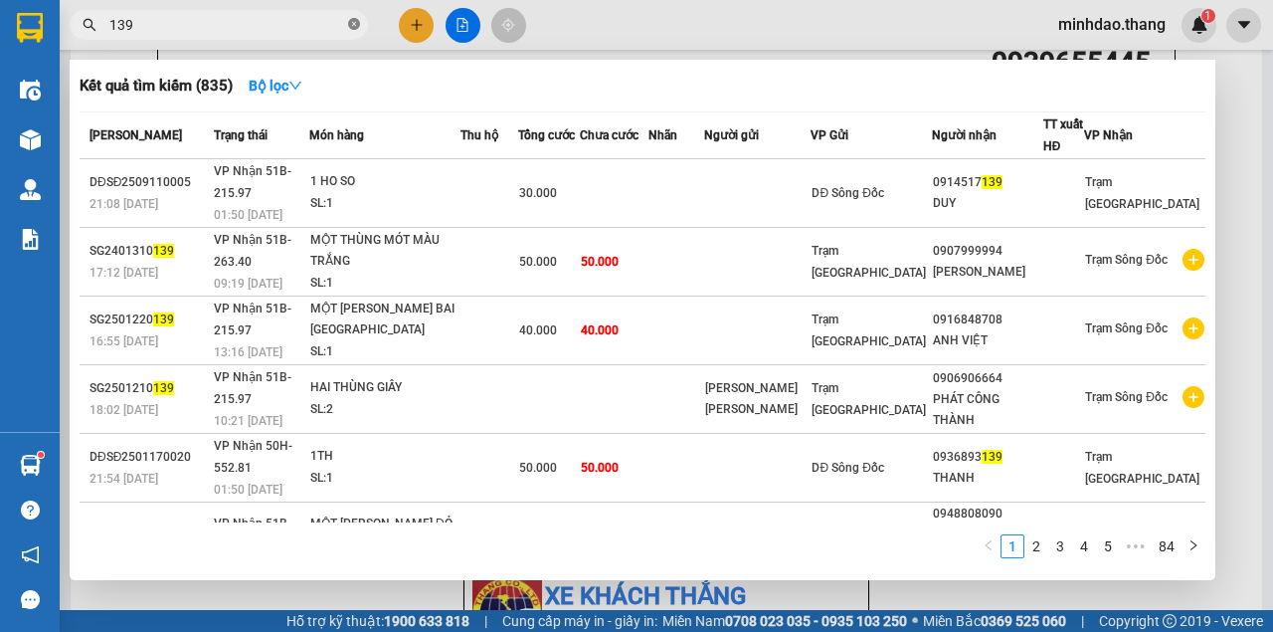
click at [358, 20] on icon "close-circle" at bounding box center [354, 24] width 12 height 12
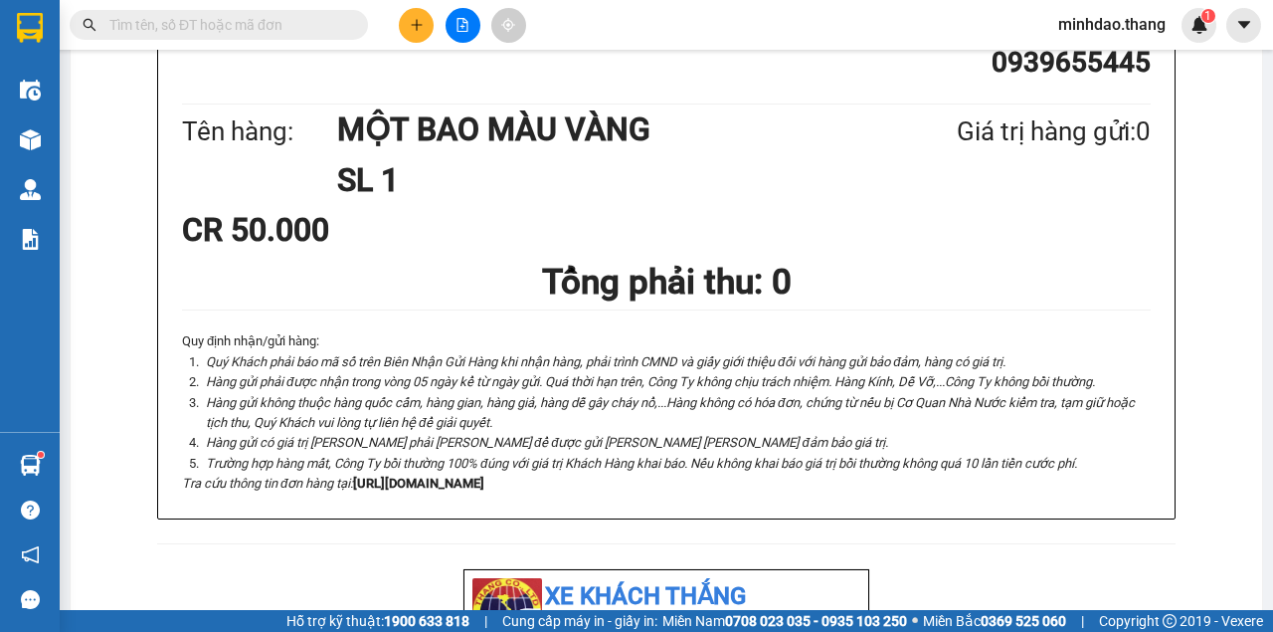
drag, startPoint x: 299, startPoint y: 32, endPoint x: 282, endPoint y: 33, distance: 16.9
click at [289, 32] on input "text" at bounding box center [226, 25] width 235 height 22
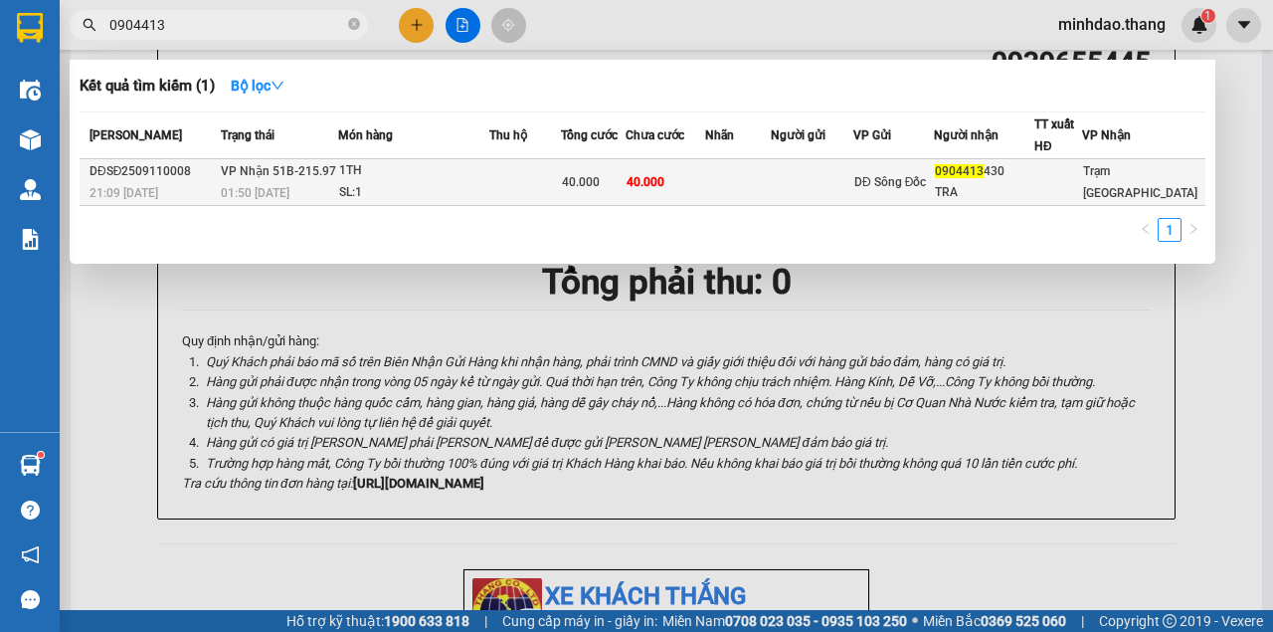
type input "0904413"
click at [590, 179] on span "40.000" at bounding box center [581, 182] width 38 height 14
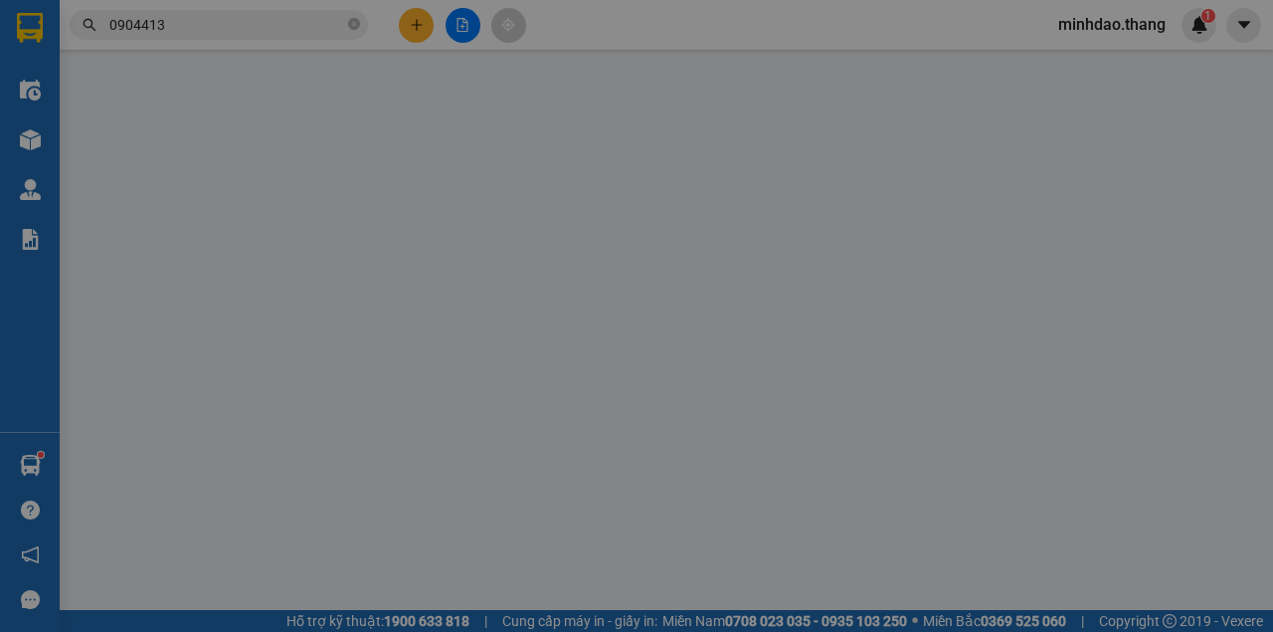
type input "0904413430"
type input "TRA"
type input "40.000"
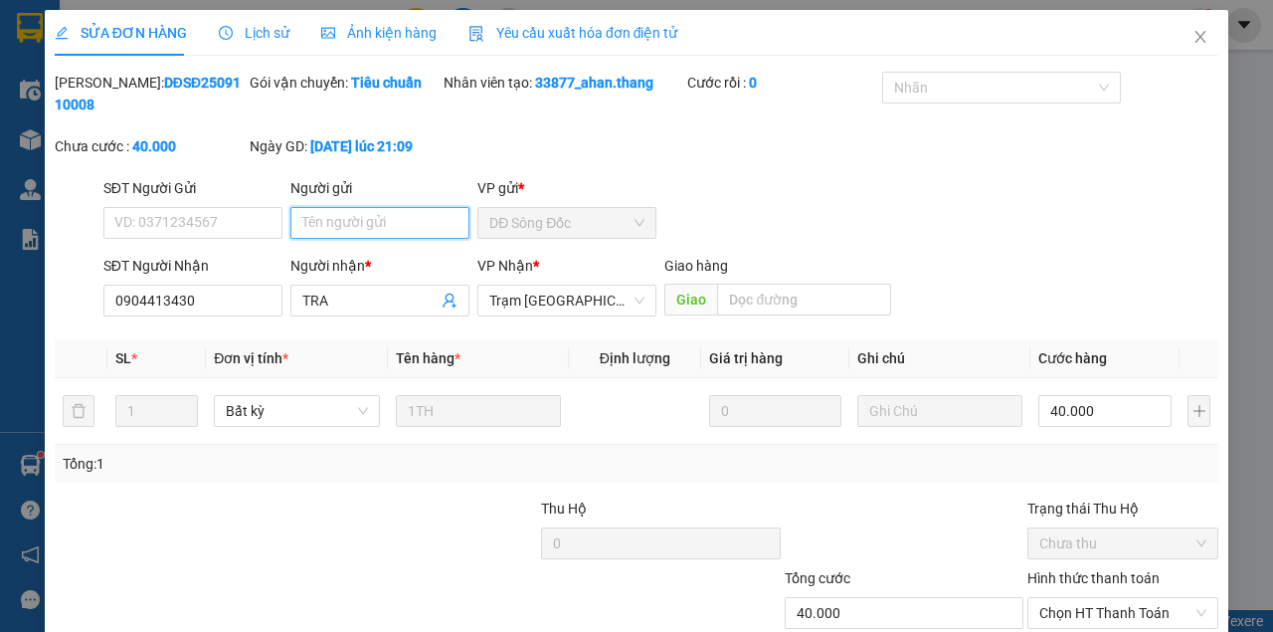
click at [330, 230] on input "Người gửi" at bounding box center [379, 223] width 179 height 32
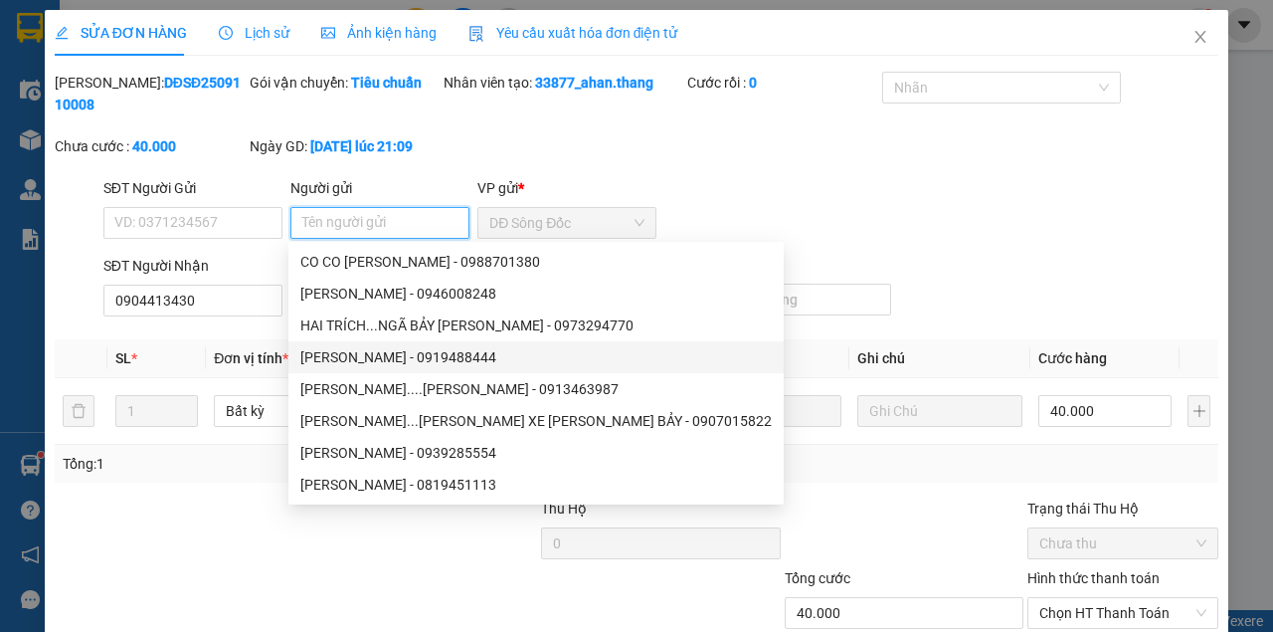
click at [419, 227] on input "Người gửi" at bounding box center [379, 223] width 179 height 32
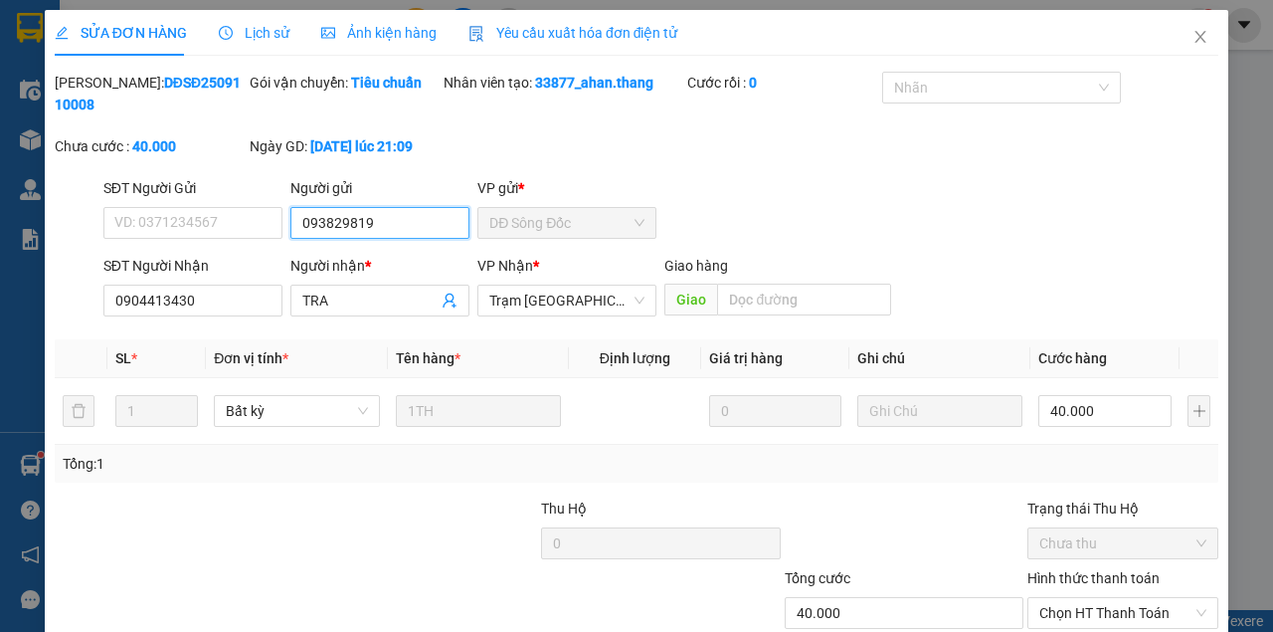
type input "0938298197"
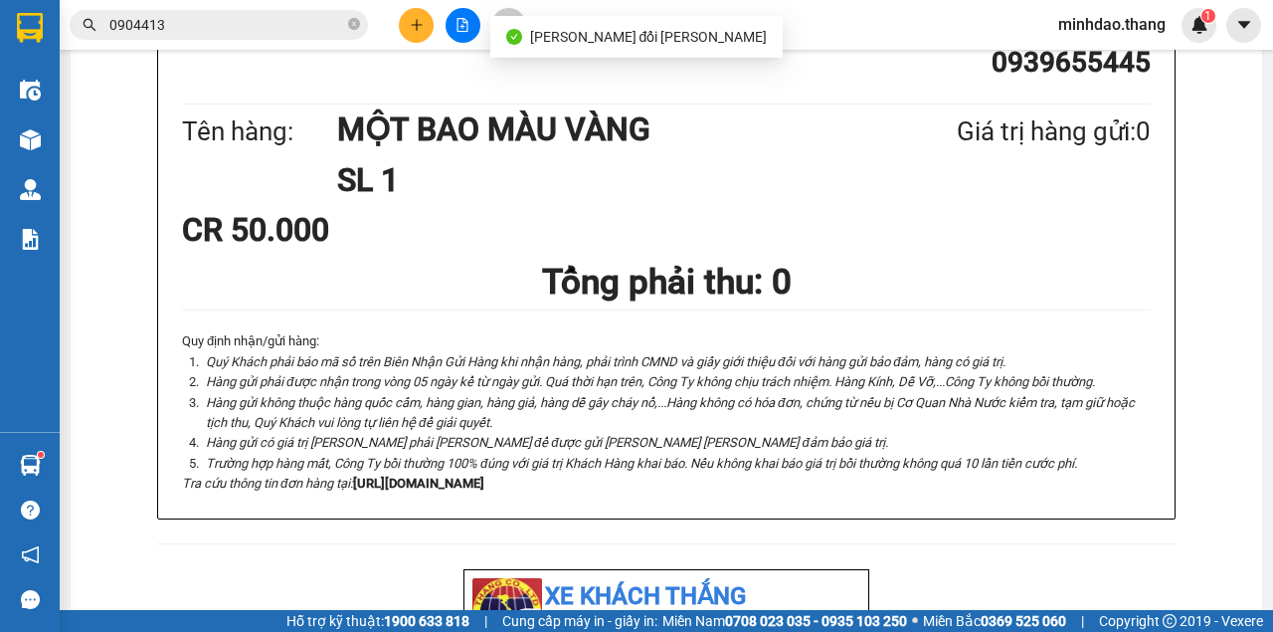
drag, startPoint x: 289, startPoint y: 16, endPoint x: 304, endPoint y: 25, distance: 17.4
click at [290, 16] on input "0904413" at bounding box center [226, 25] width 235 height 22
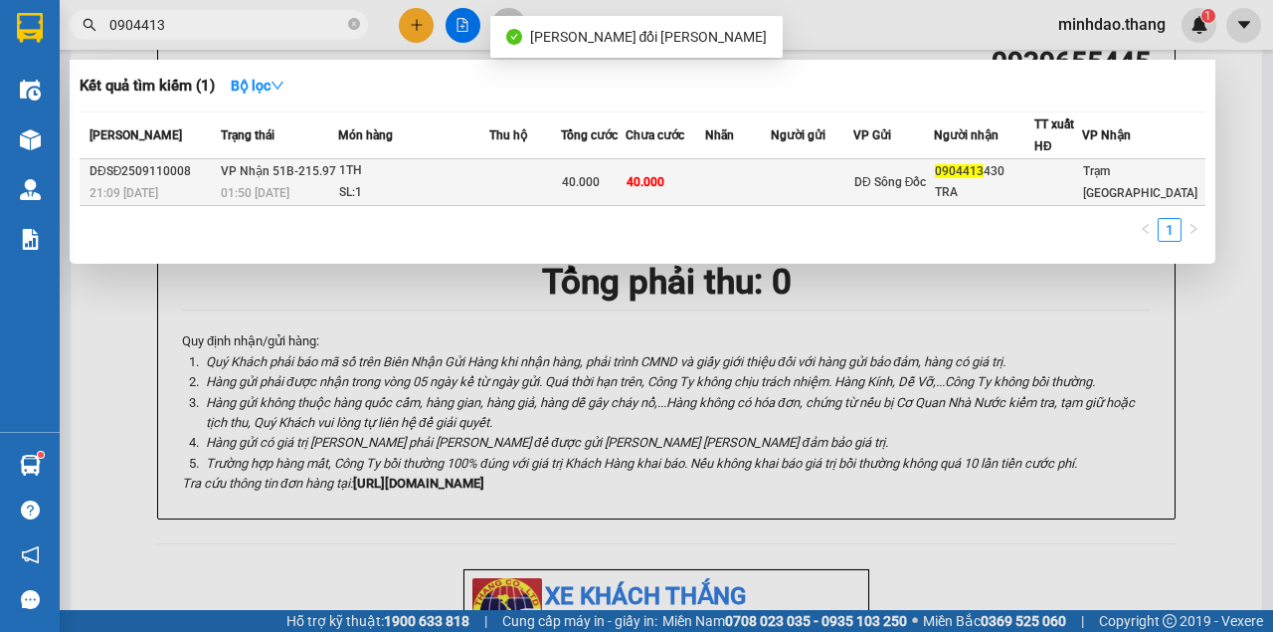
click at [621, 177] on div "40.000" at bounding box center [593, 182] width 63 height 22
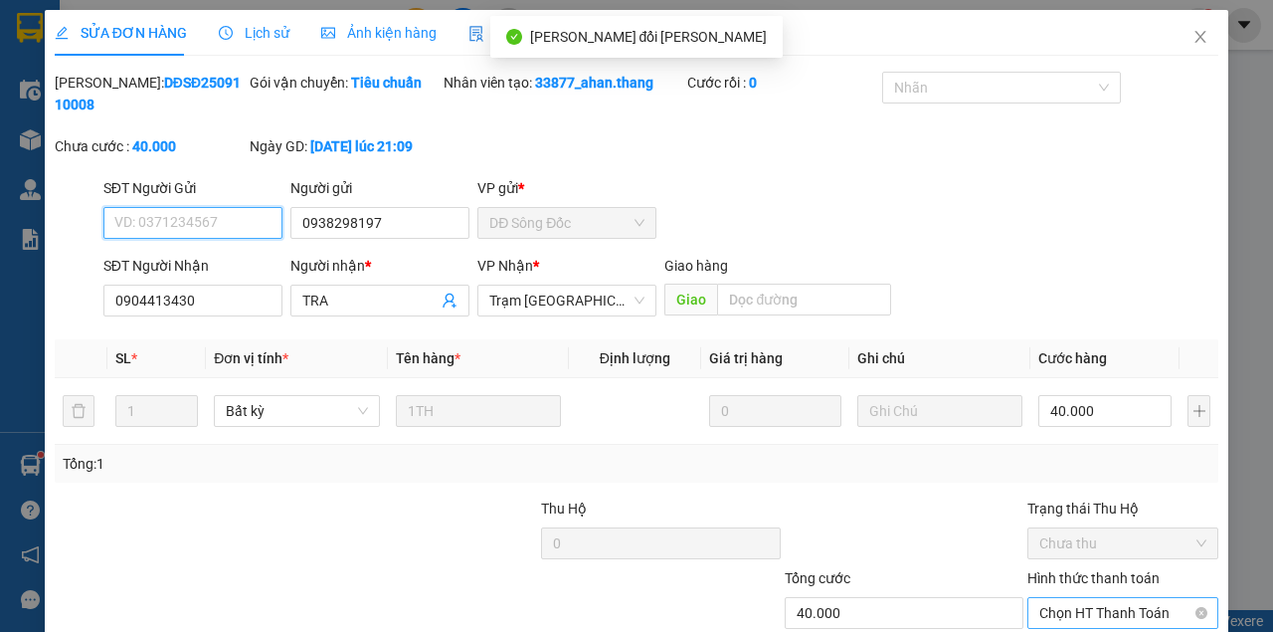
click at [1157, 598] on span "Chọn HT Thanh Toán" at bounding box center [1122, 613] width 167 height 30
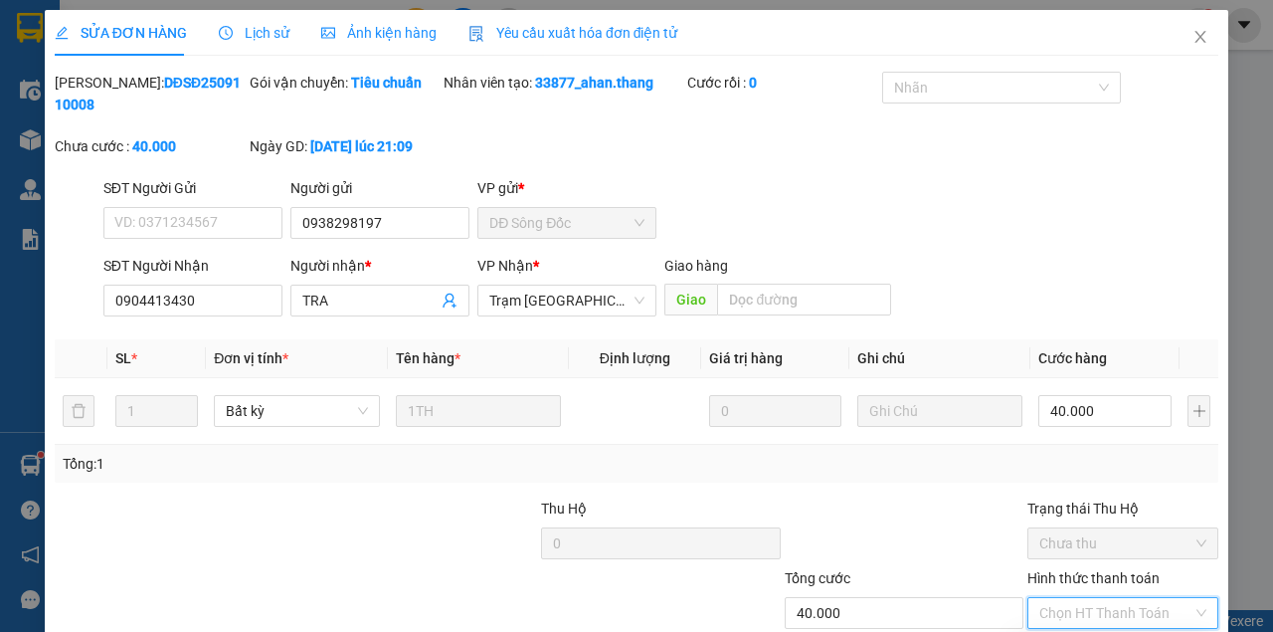
drag, startPoint x: 1085, startPoint y: 523, endPoint x: 843, endPoint y: 565, distance: 245.3
type input "0"
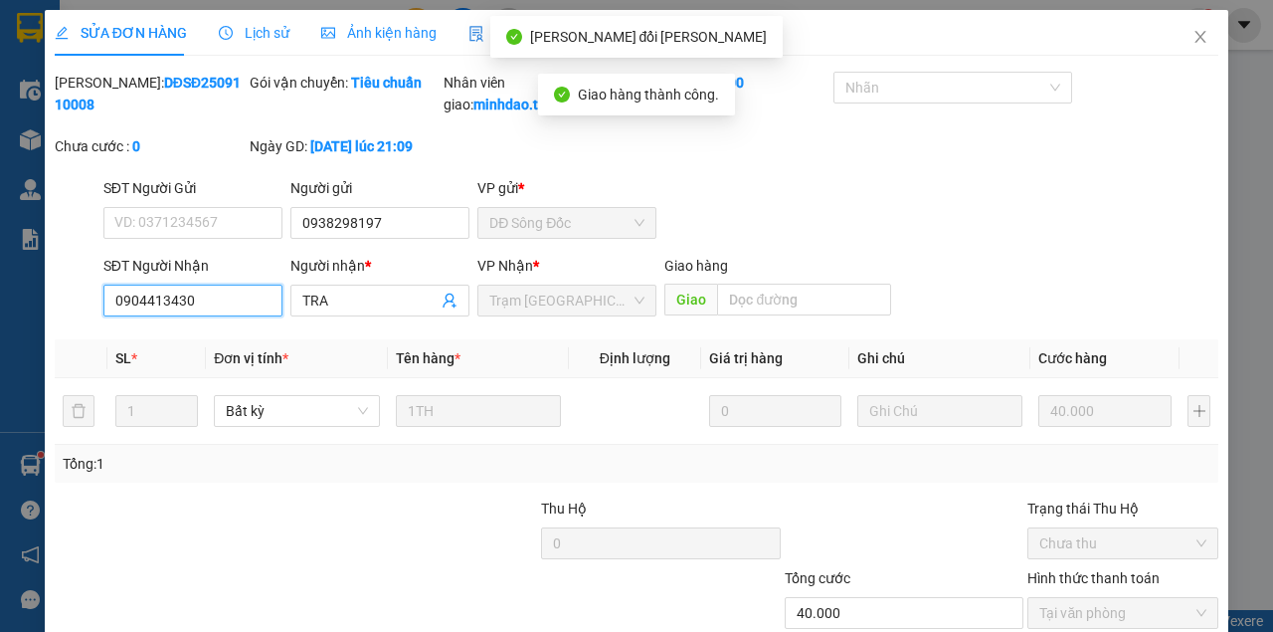
drag, startPoint x: 199, startPoint y: 164, endPoint x: 66, endPoint y: 165, distance: 133.3
click at [67, 255] on div "SĐT Người Nhận 0904413430 0904413430 Người nhận * TRA VP Nhận * Trạm Sài Gòn Gi…" at bounding box center [637, 290] width 1168 height 70
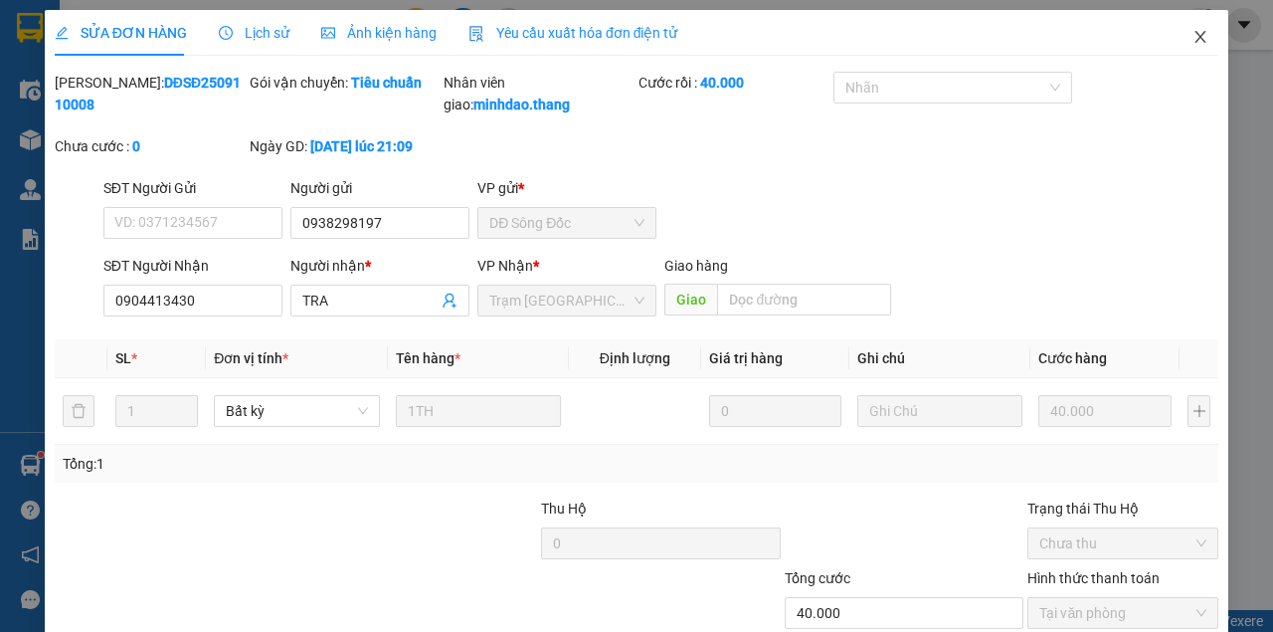
click at [1193, 36] on icon "close" at bounding box center [1201, 37] width 16 height 16
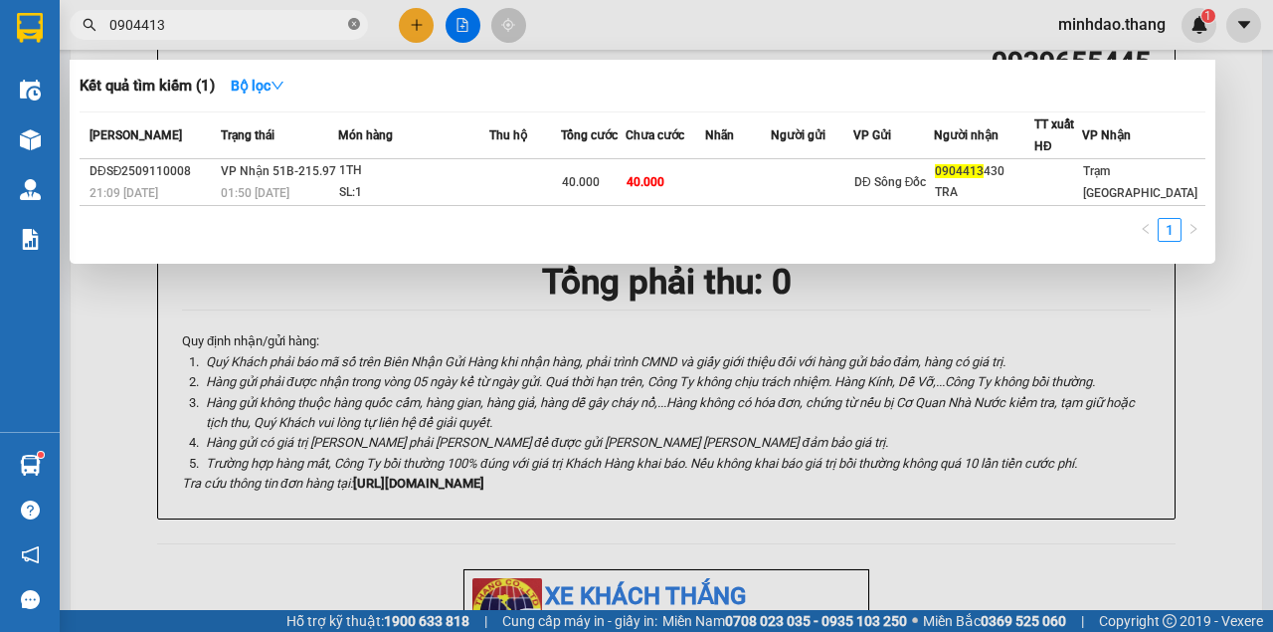
click at [348, 27] on icon "close-circle" at bounding box center [354, 24] width 12 height 12
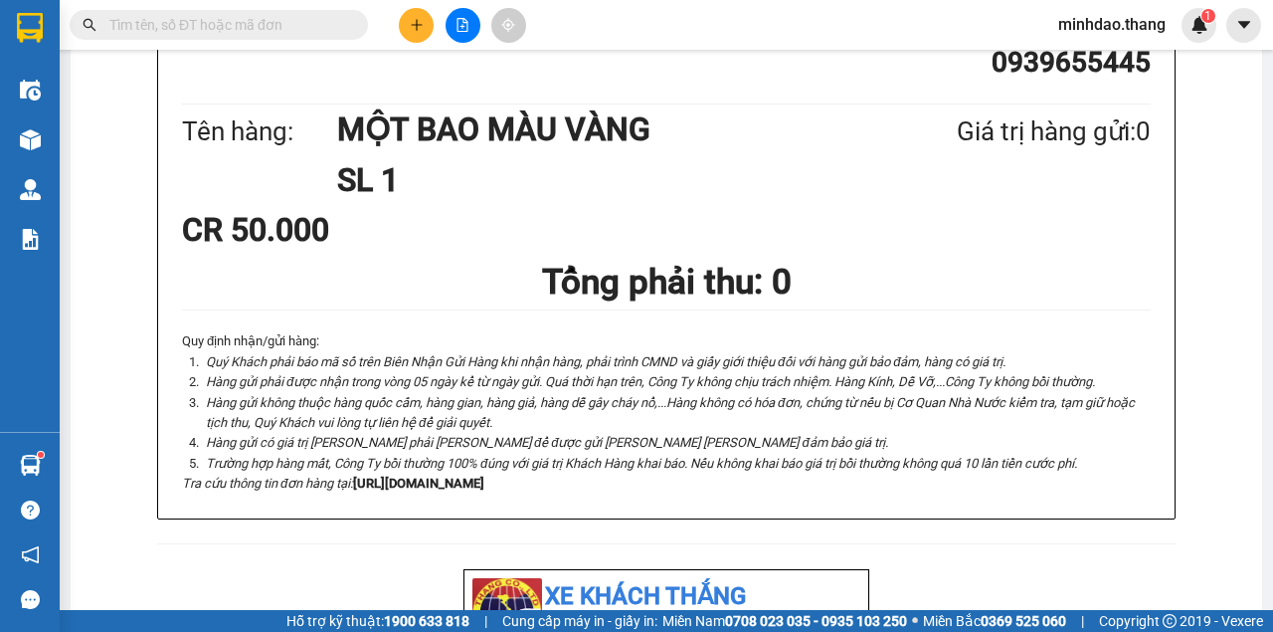
click at [287, 33] on input "text" at bounding box center [226, 25] width 235 height 22
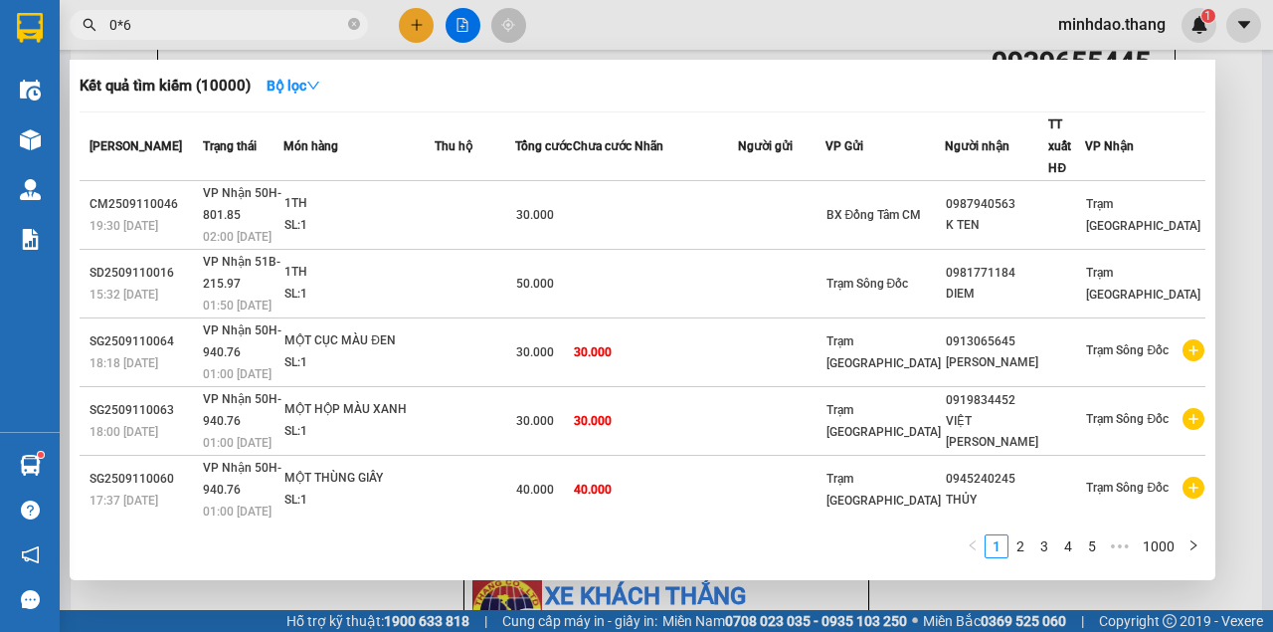
type input "0*6"
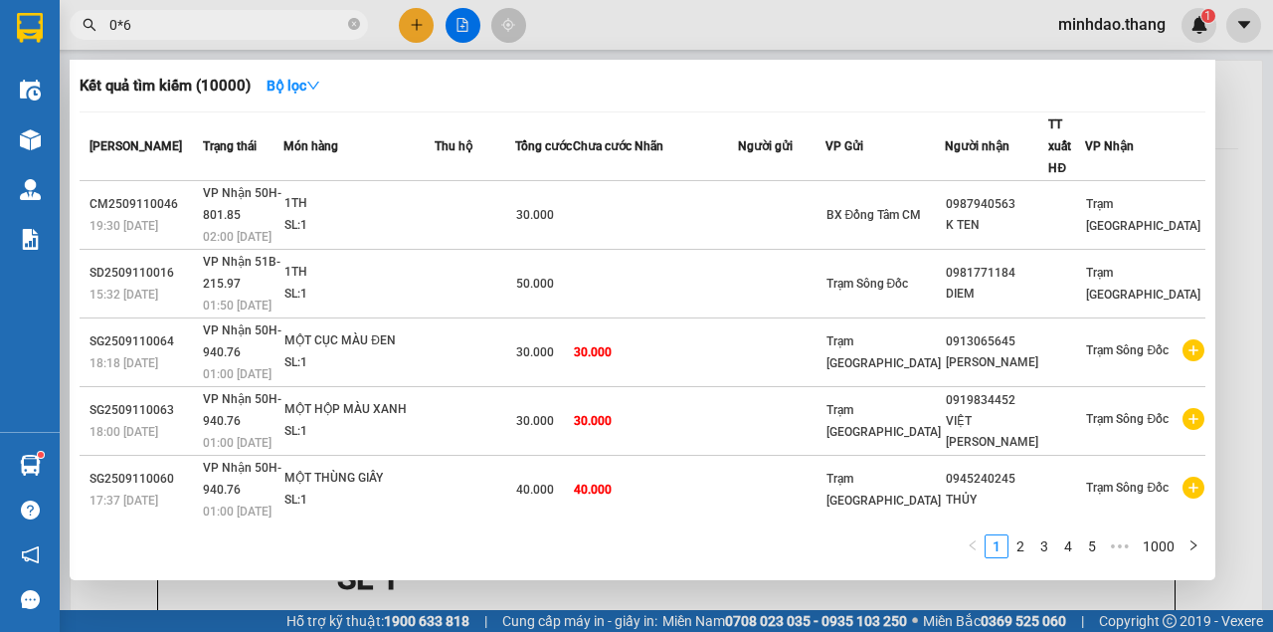
click at [358, 27] on icon "close-circle" at bounding box center [354, 24] width 12 height 12
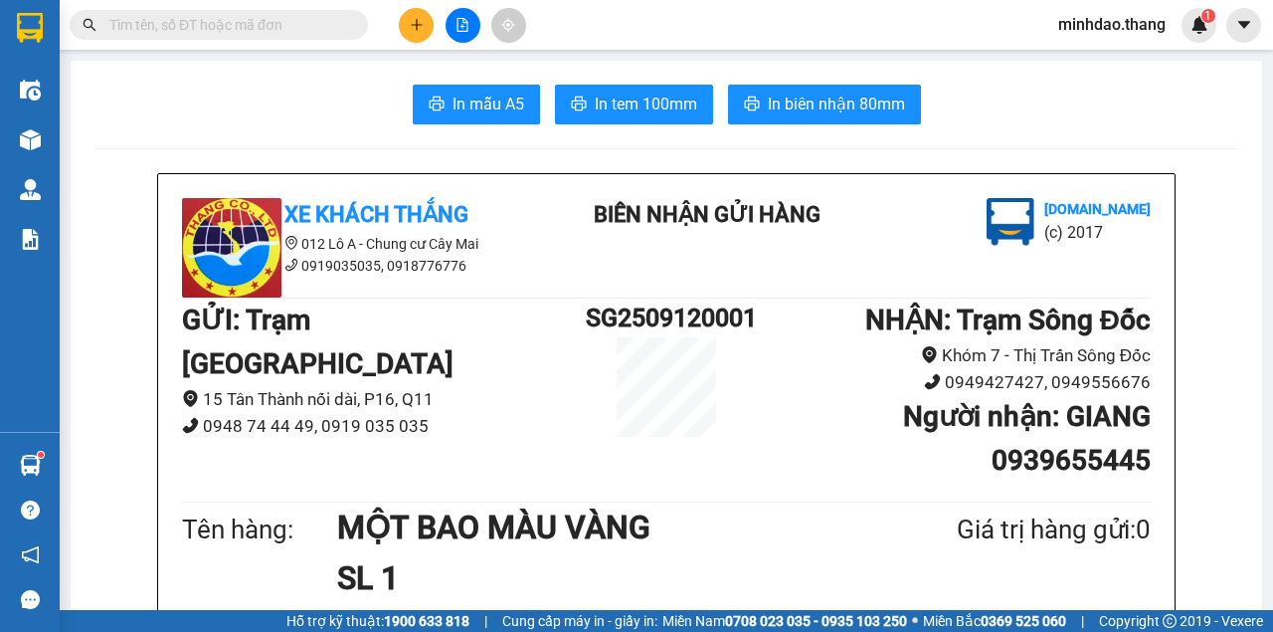
click at [286, 25] on input "text" at bounding box center [226, 25] width 235 height 22
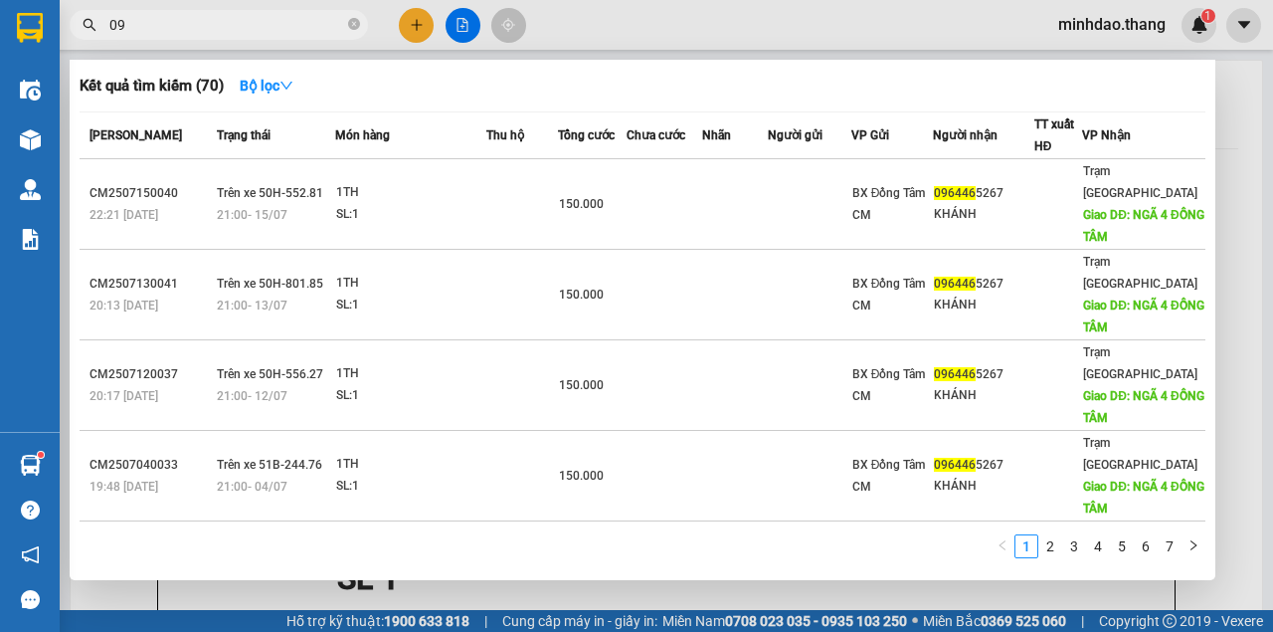
type input "0"
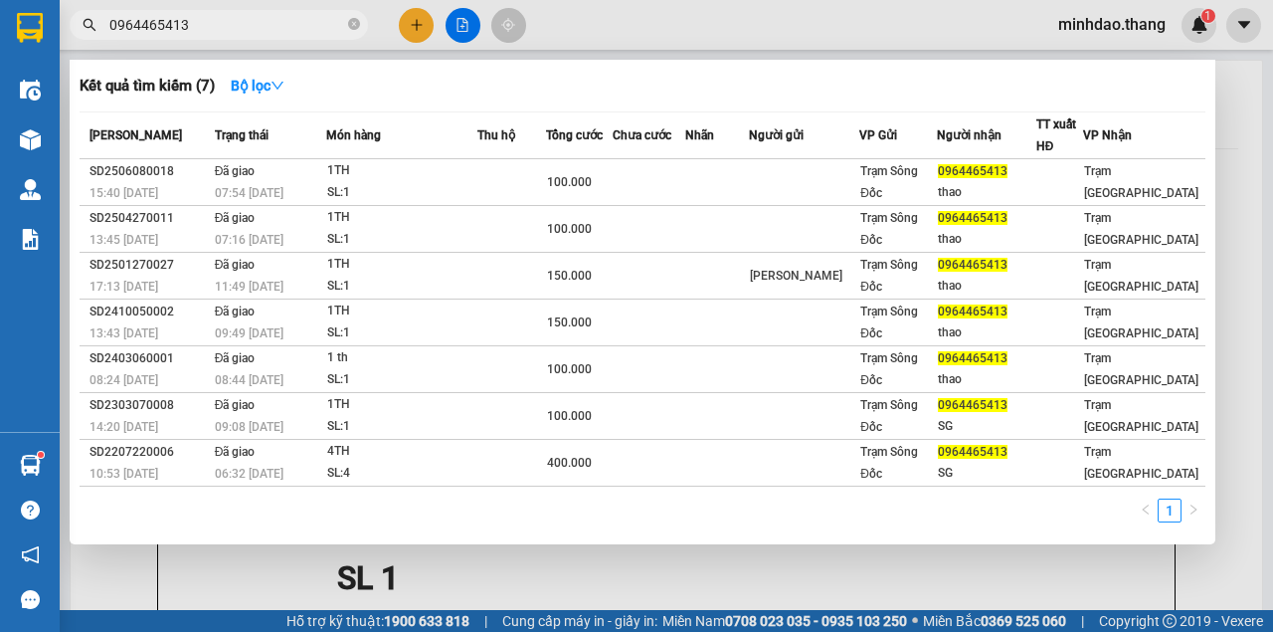
type input "0964465413"
click at [394, 31] on div at bounding box center [636, 316] width 1273 height 632
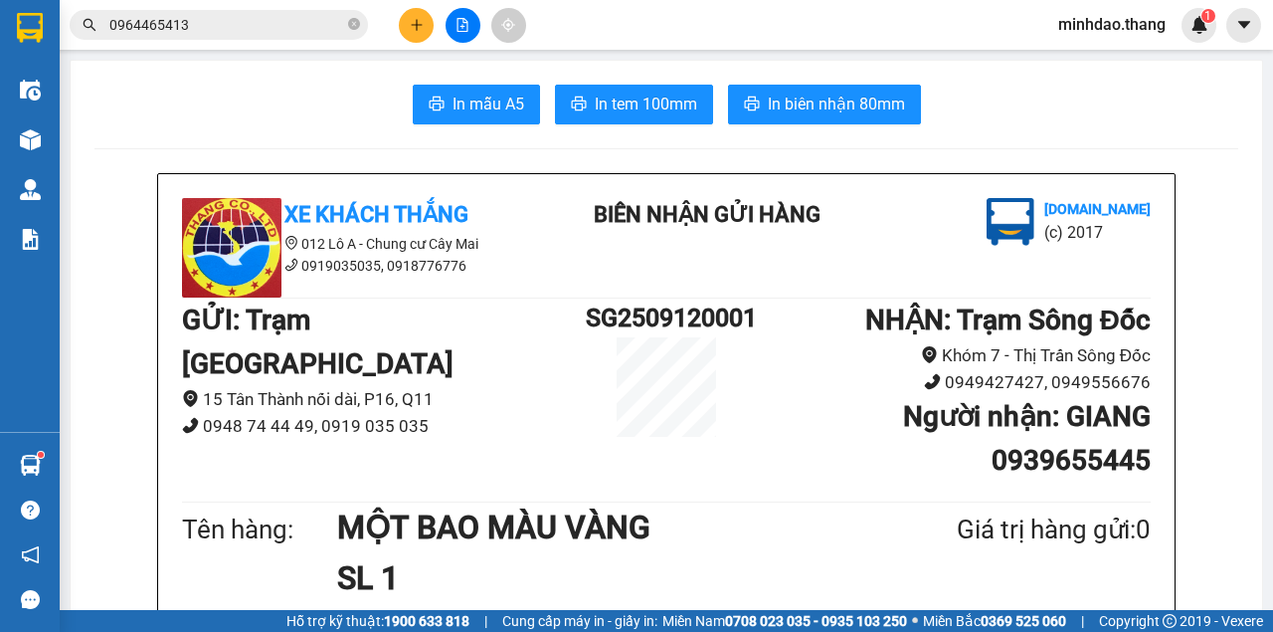
click at [426, 30] on button at bounding box center [416, 25] width 35 height 35
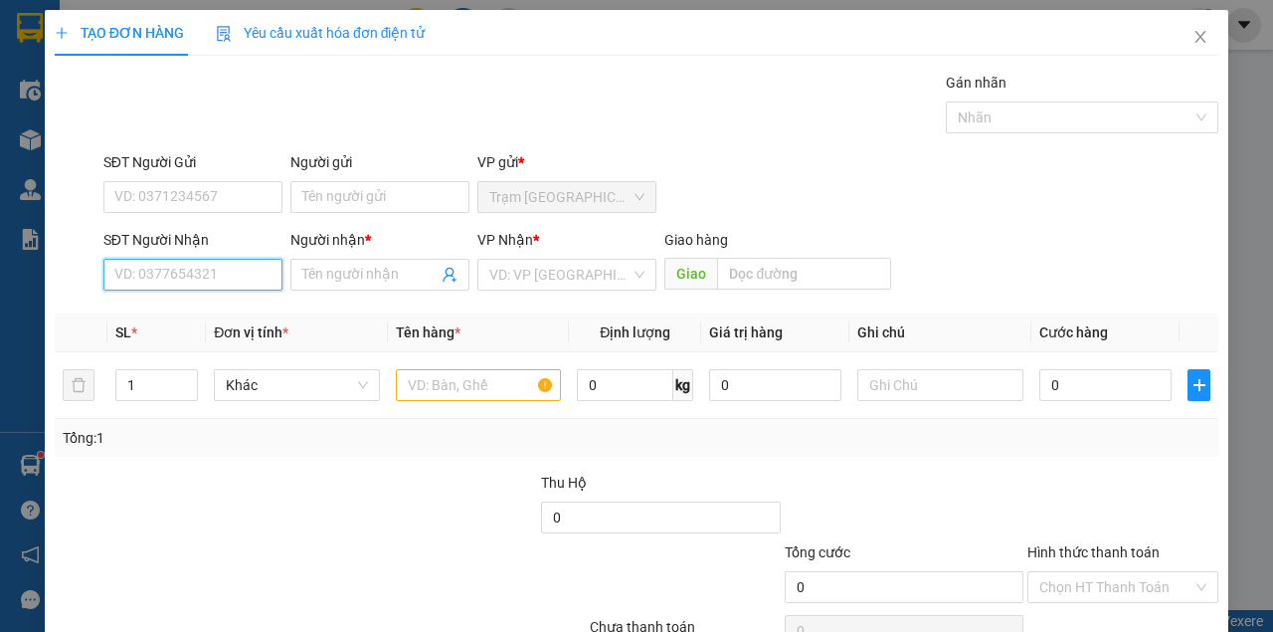
click at [233, 272] on input "SĐT Người Nhận" at bounding box center [192, 275] width 179 height 32
type input "0843510789"
click at [230, 322] on div "0843510789 - Hồng Cẩm.. VỒ DƠI" at bounding box center [221, 313] width 214 height 22
type input "Hồng Cẩm.. VỒ DƠI"
type input "0843510789"
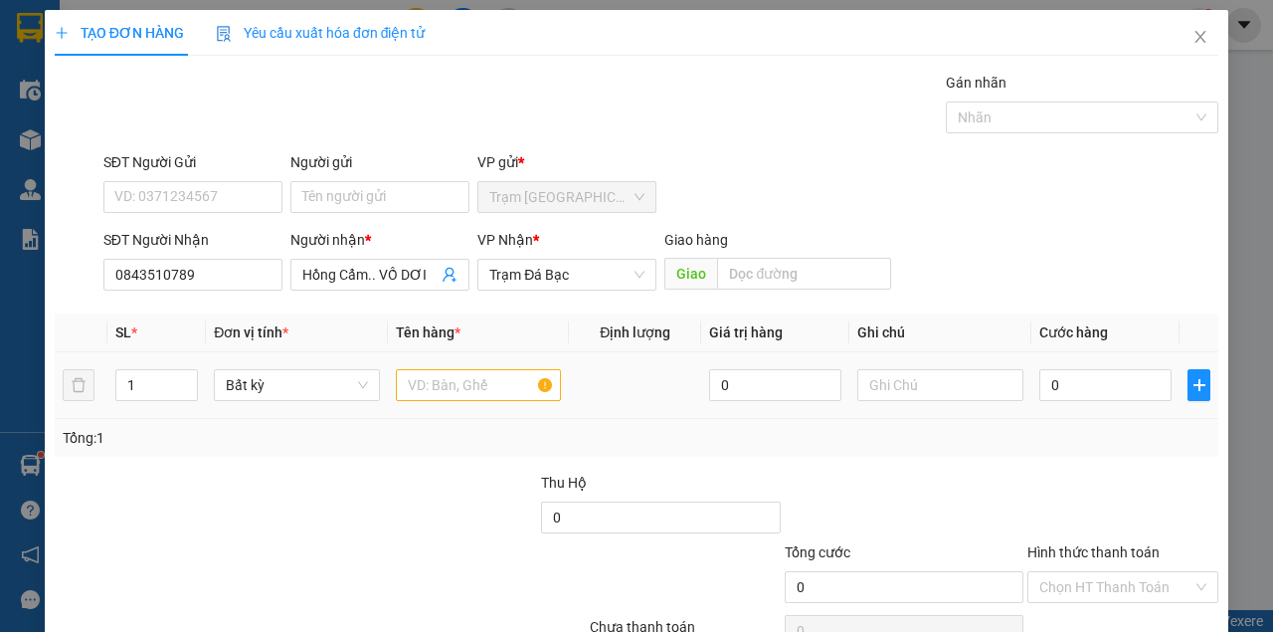
click at [452, 400] on div at bounding box center [479, 385] width 166 height 40
click at [454, 396] on div at bounding box center [479, 385] width 166 height 40
click at [456, 394] on input "text" at bounding box center [479, 385] width 166 height 32
type input "MỘT THÙNG GIẤY"
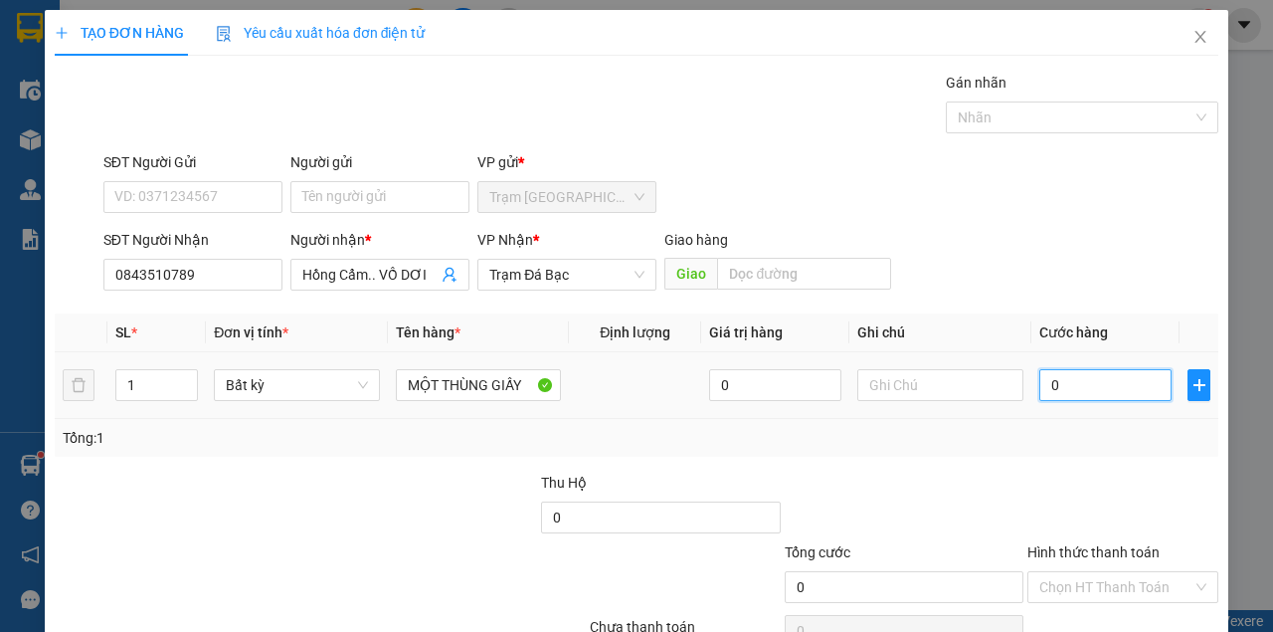
click at [1047, 390] on input "0" at bounding box center [1105, 385] width 132 height 32
type input "4"
type input "40"
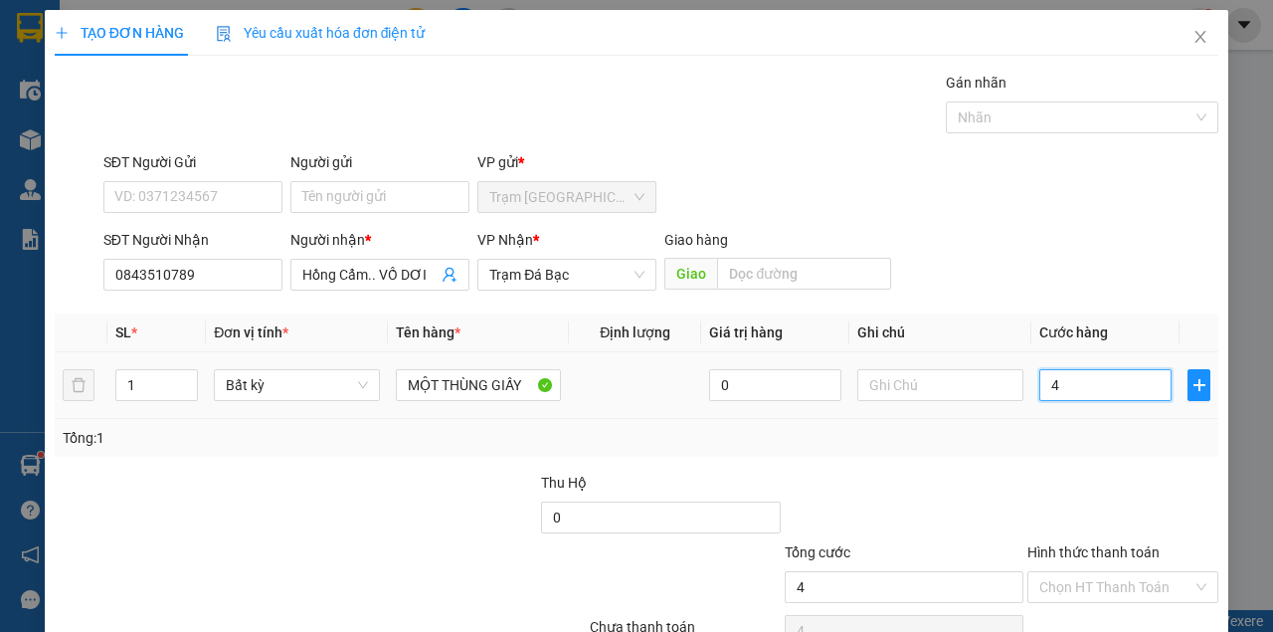
type input "40"
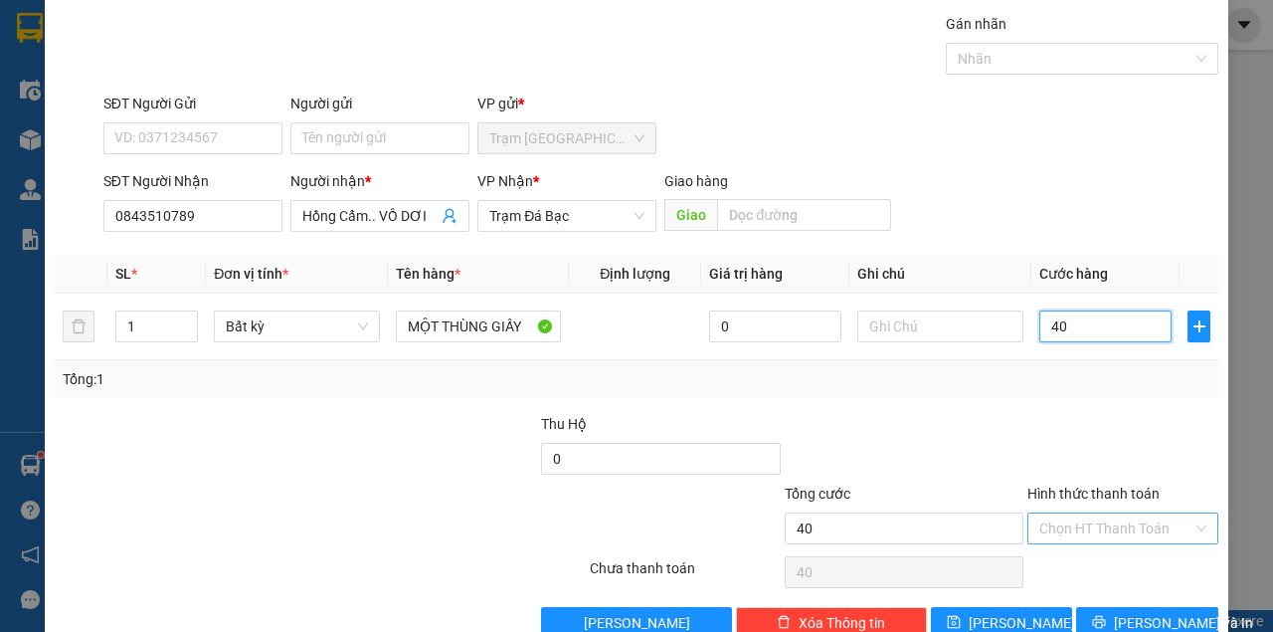
scroll to position [101, 0]
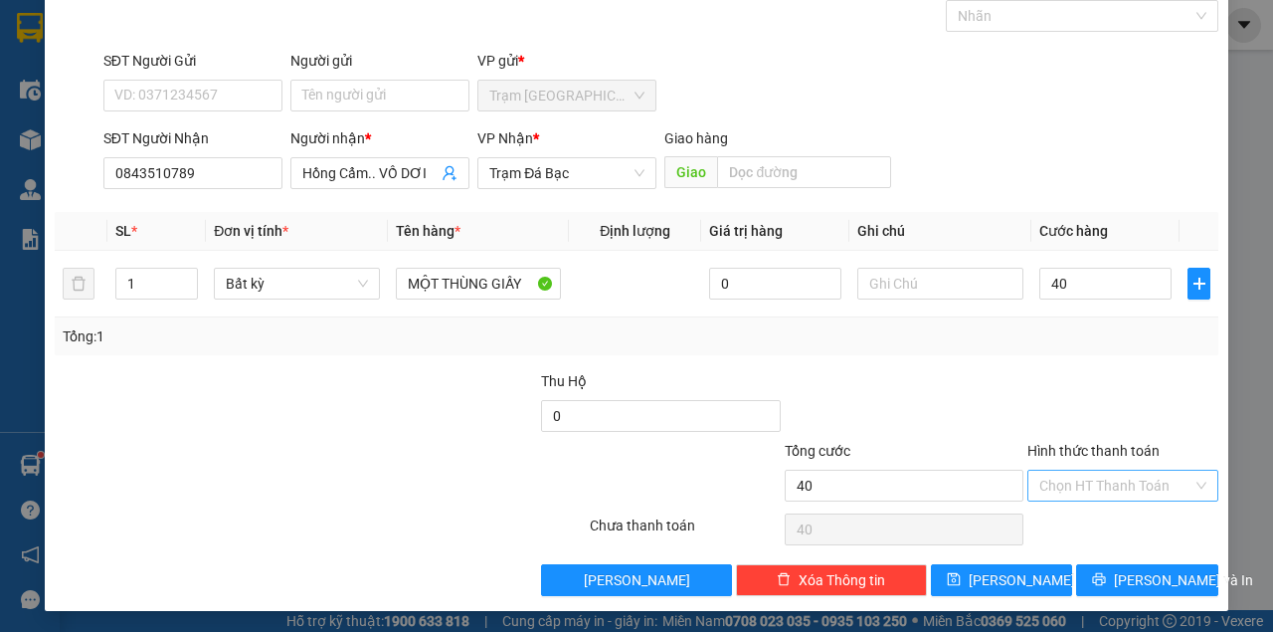
type input "40.000"
click at [1105, 480] on input "Hình thức thanh toán" at bounding box center [1115, 485] width 153 height 30
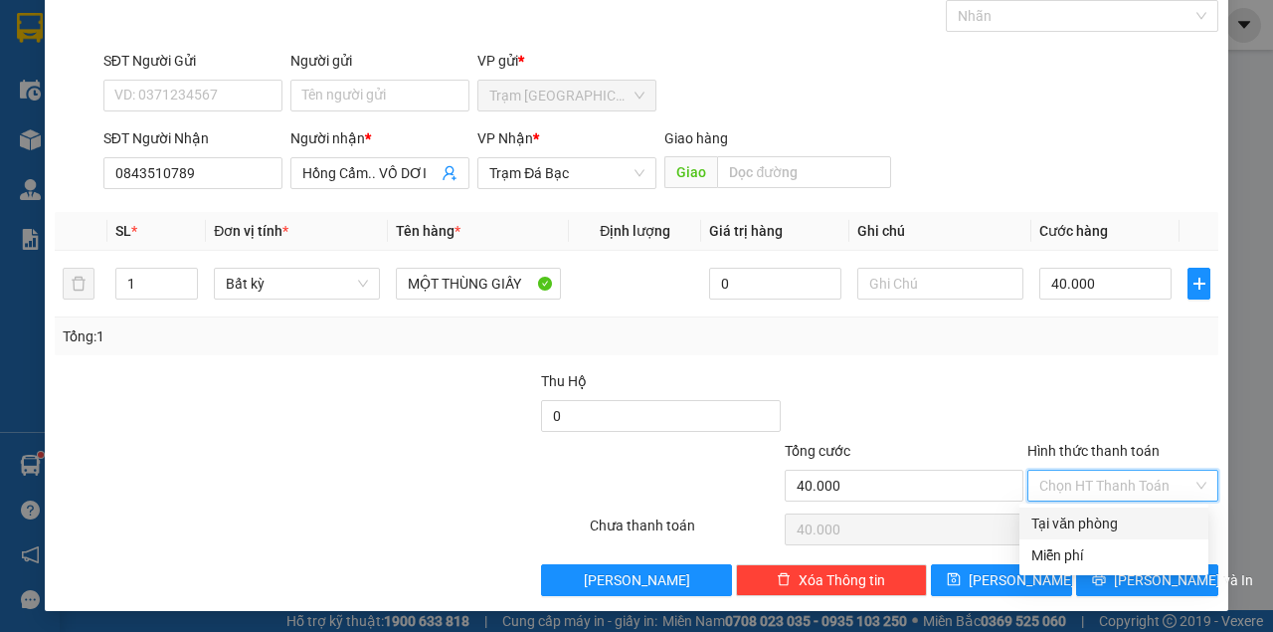
drag, startPoint x: 1088, startPoint y: 518, endPoint x: 1092, endPoint y: 536, distance: 18.3
click at [1088, 519] on div "Tại văn phòng" at bounding box center [1113, 523] width 165 height 22
type input "0"
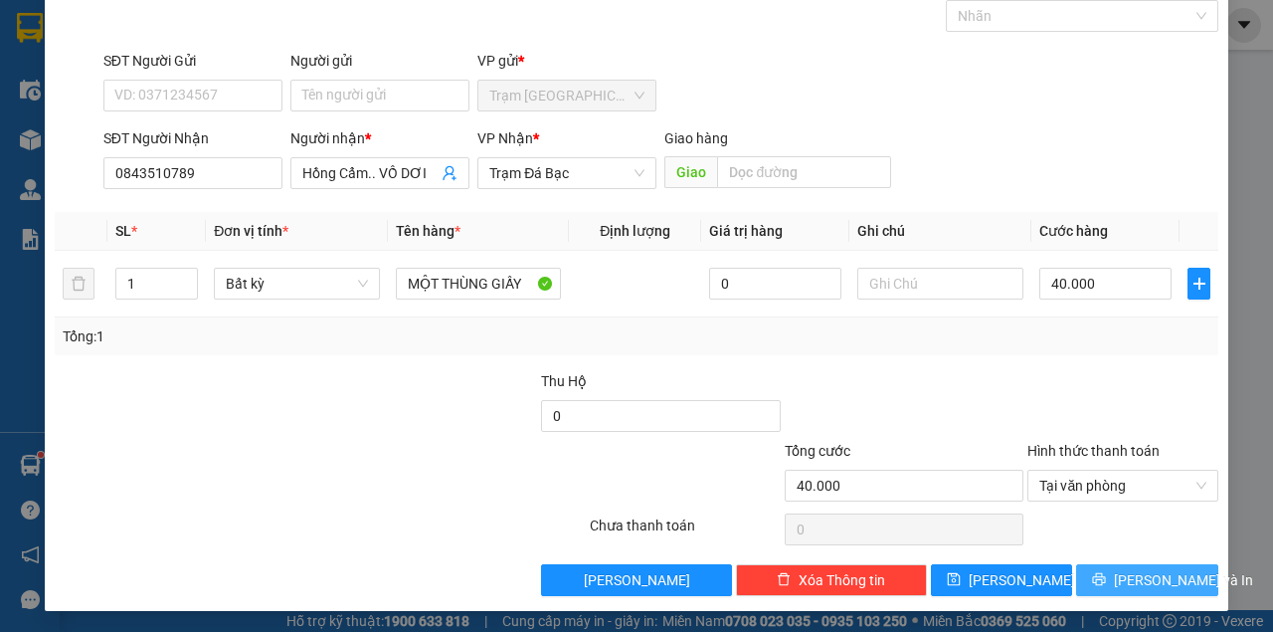
click at [1099, 577] on icon "printer" at bounding box center [1099, 579] width 14 height 14
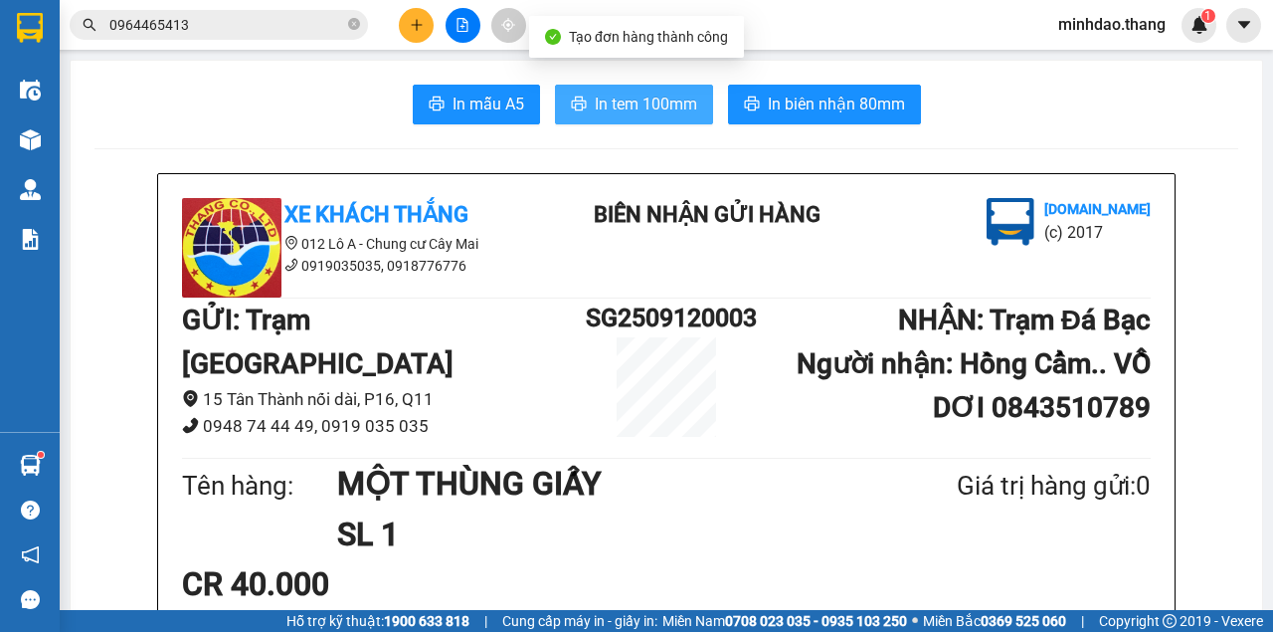
click at [655, 108] on span "In tem 100mm" at bounding box center [646, 104] width 102 height 25
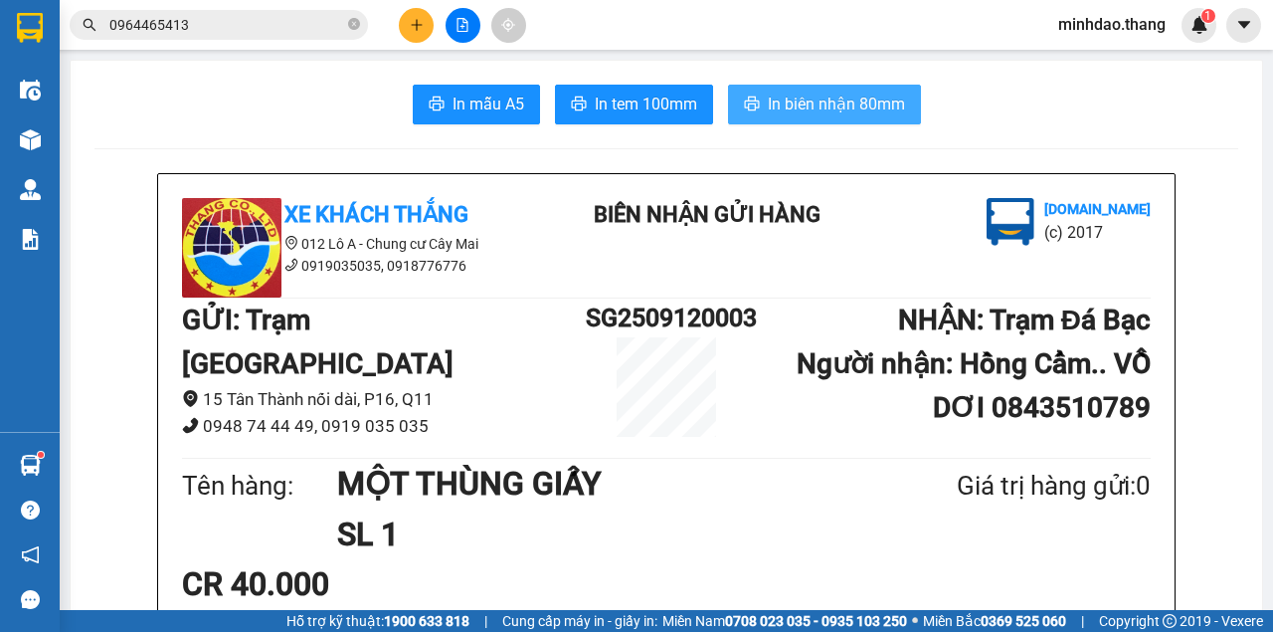
click at [821, 104] on span "In biên nhận 80mm" at bounding box center [836, 104] width 137 height 25
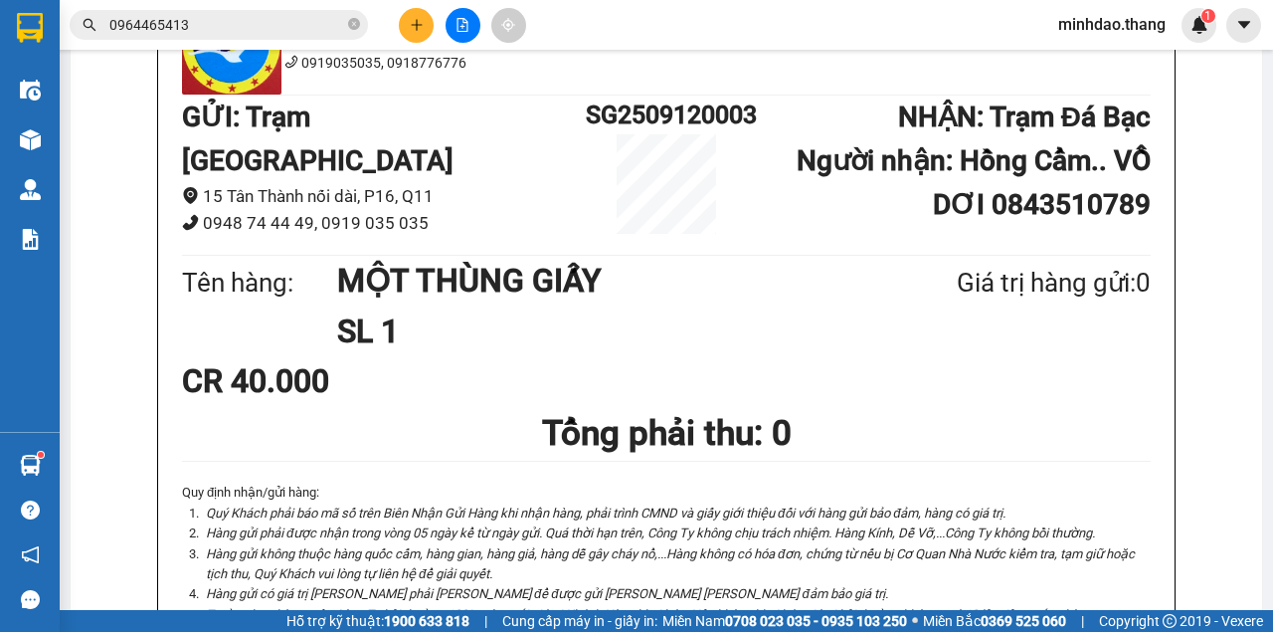
scroll to position [66, 0]
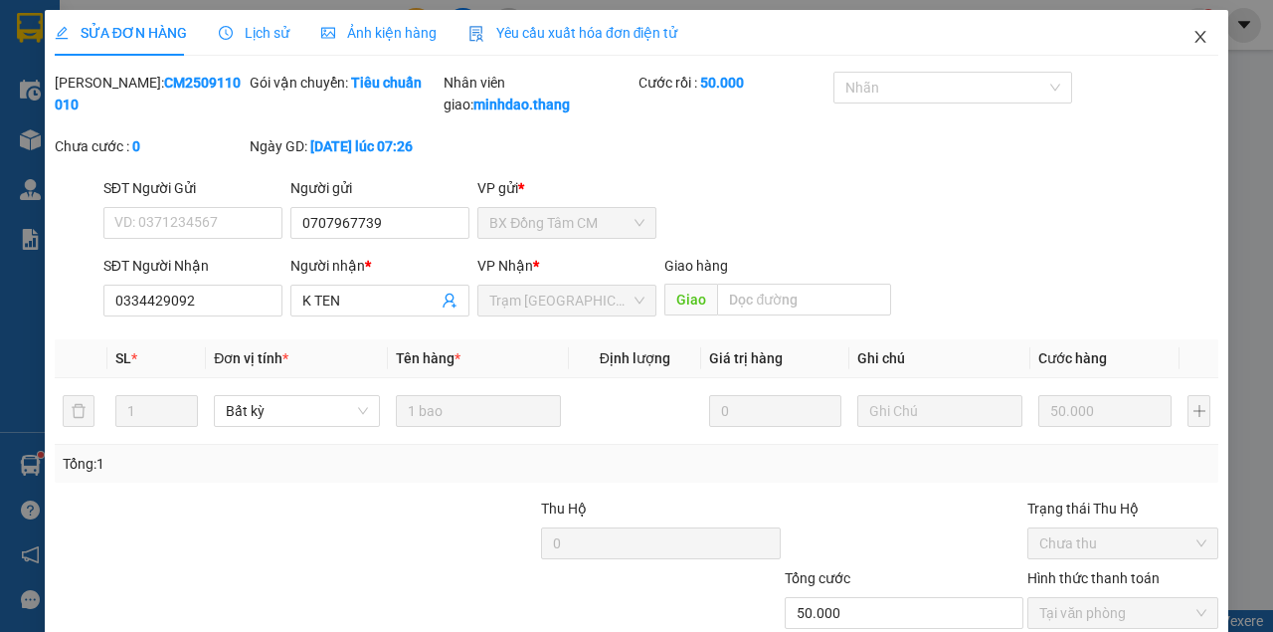
click at [1173, 36] on span "Close" at bounding box center [1201, 38] width 56 height 56
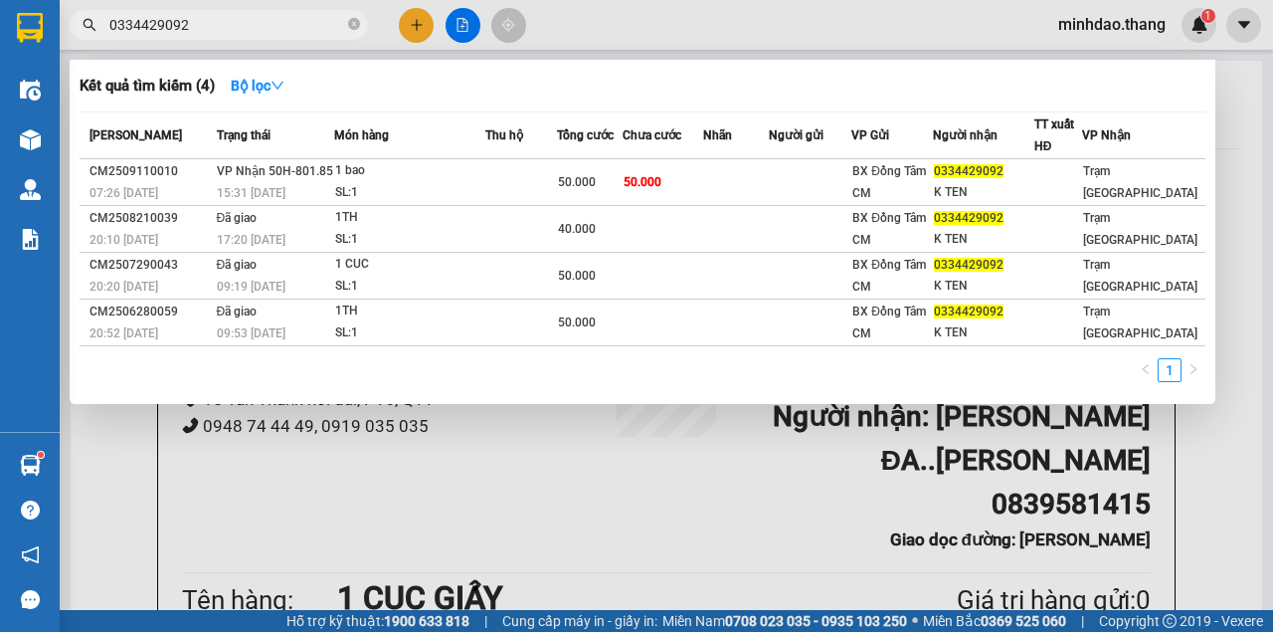
drag, startPoint x: 355, startPoint y: 18, endPoint x: 339, endPoint y: 24, distance: 17.0
click at [354, 18] on icon "close-circle" at bounding box center [354, 24] width 12 height 12
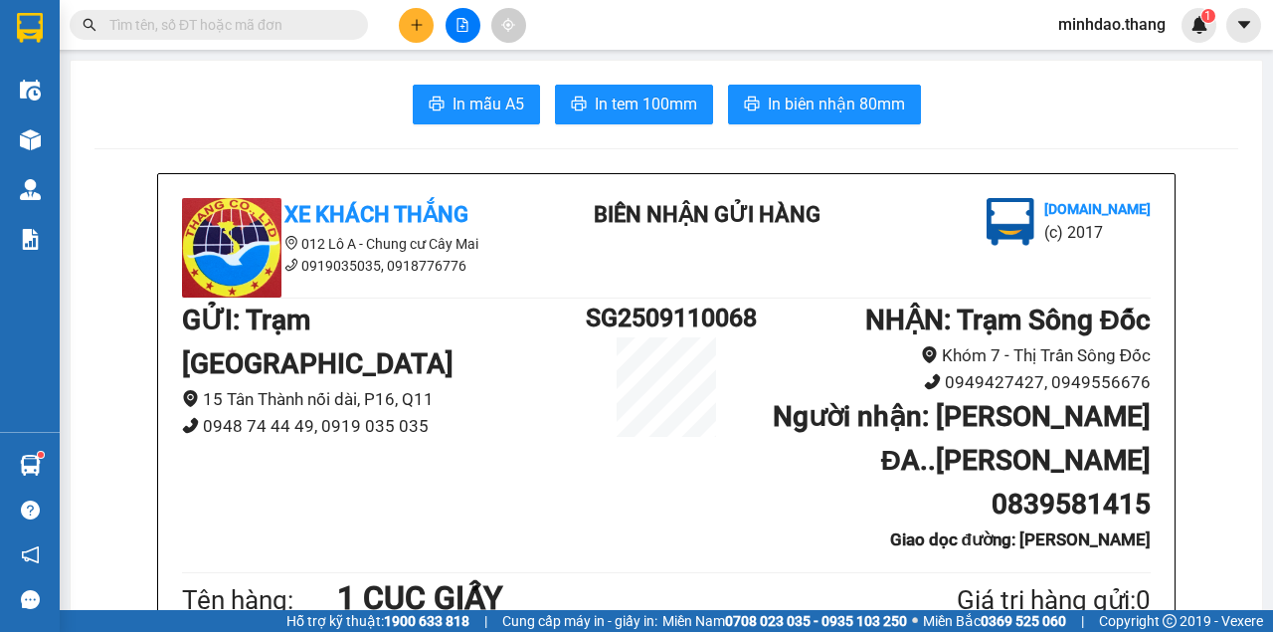
drag, startPoint x: 320, startPoint y: 26, endPoint x: 300, endPoint y: 14, distance: 23.2
click at [304, 15] on input "text" at bounding box center [226, 25] width 235 height 22
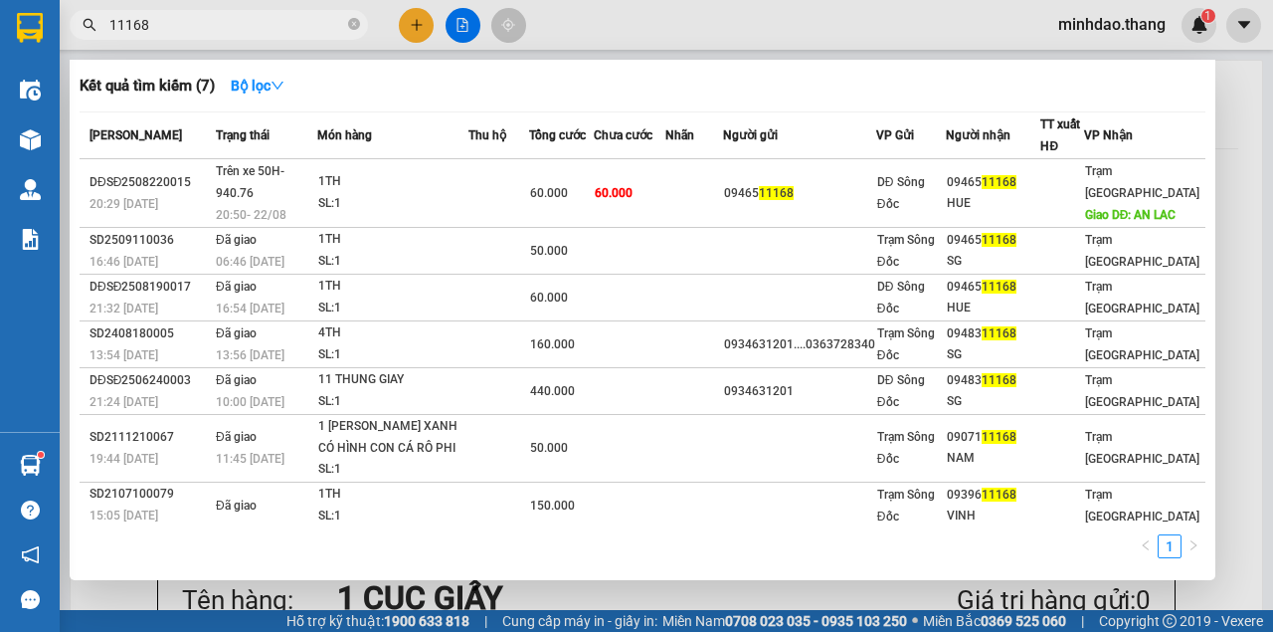
type input "11168"
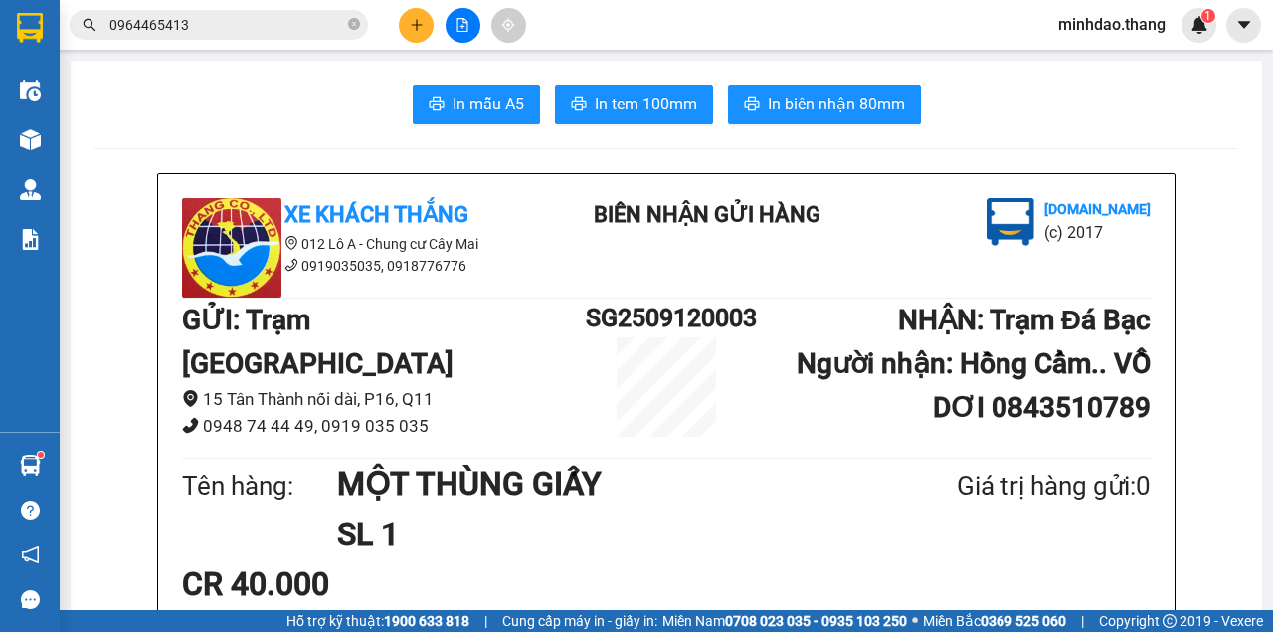
scroll to position [66, 0]
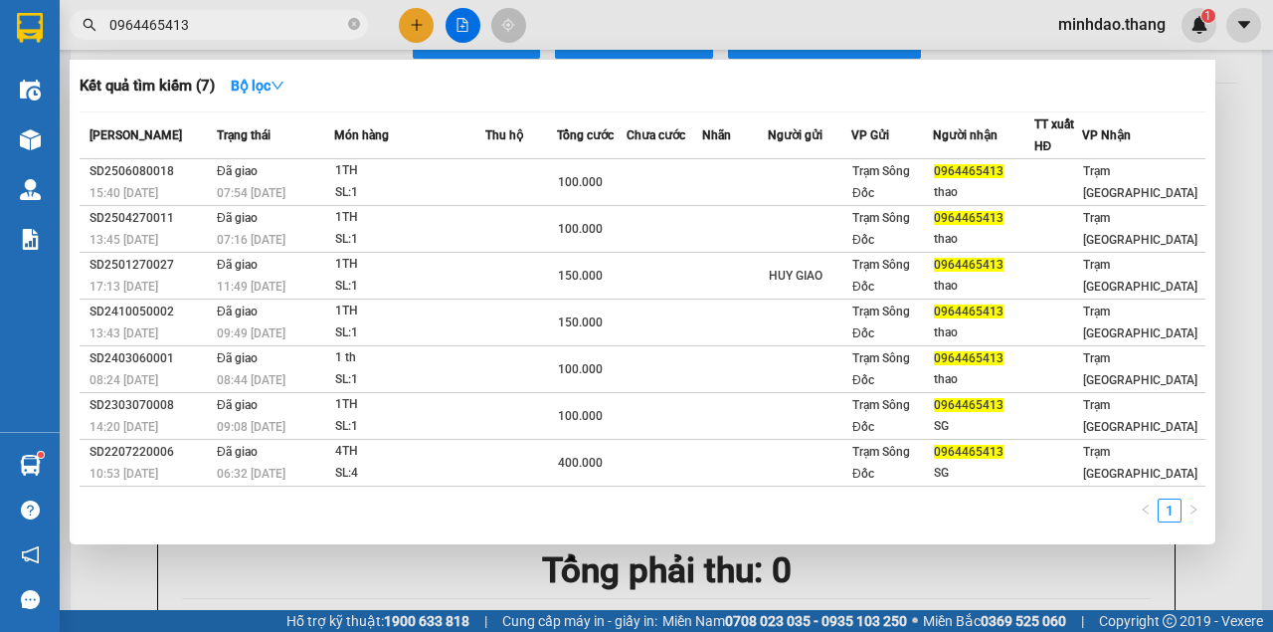
click at [281, 32] on input "0964465413" at bounding box center [226, 25] width 235 height 22
click at [355, 20] on icon "close-circle" at bounding box center [354, 24] width 12 height 12
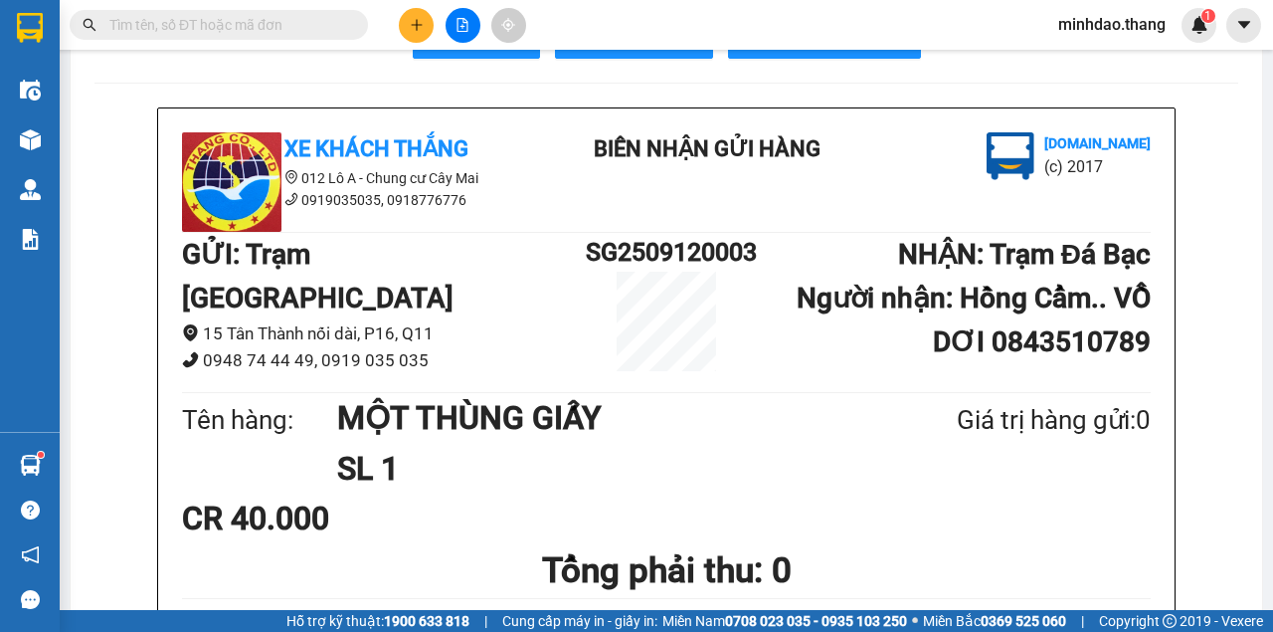
click at [334, 23] on input "text" at bounding box center [226, 25] width 235 height 22
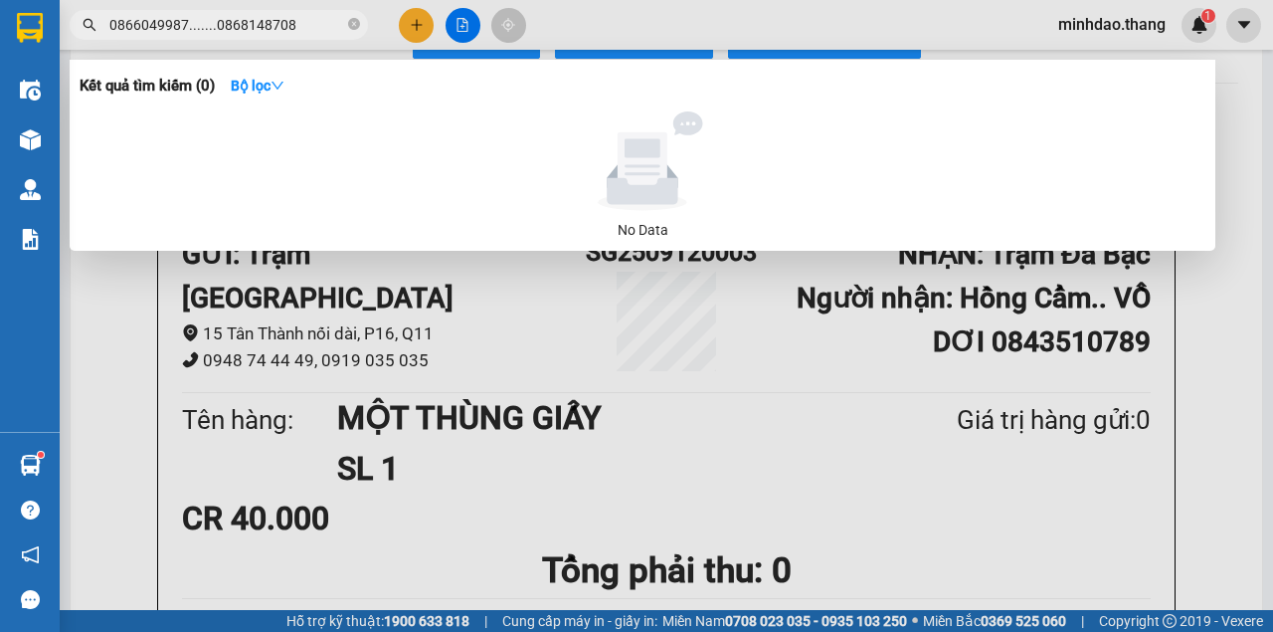
drag, startPoint x: 261, startPoint y: 22, endPoint x: 107, endPoint y: 8, distance: 153.8
click at [107, 8] on div "Kết quả tìm kiếm ( 0 ) Bộ lọc No Data 0866049987.......0868148708" at bounding box center [194, 25] width 388 height 35
type input "0866049987.......0868148708"
click at [425, 27] on div at bounding box center [636, 316] width 1273 height 632
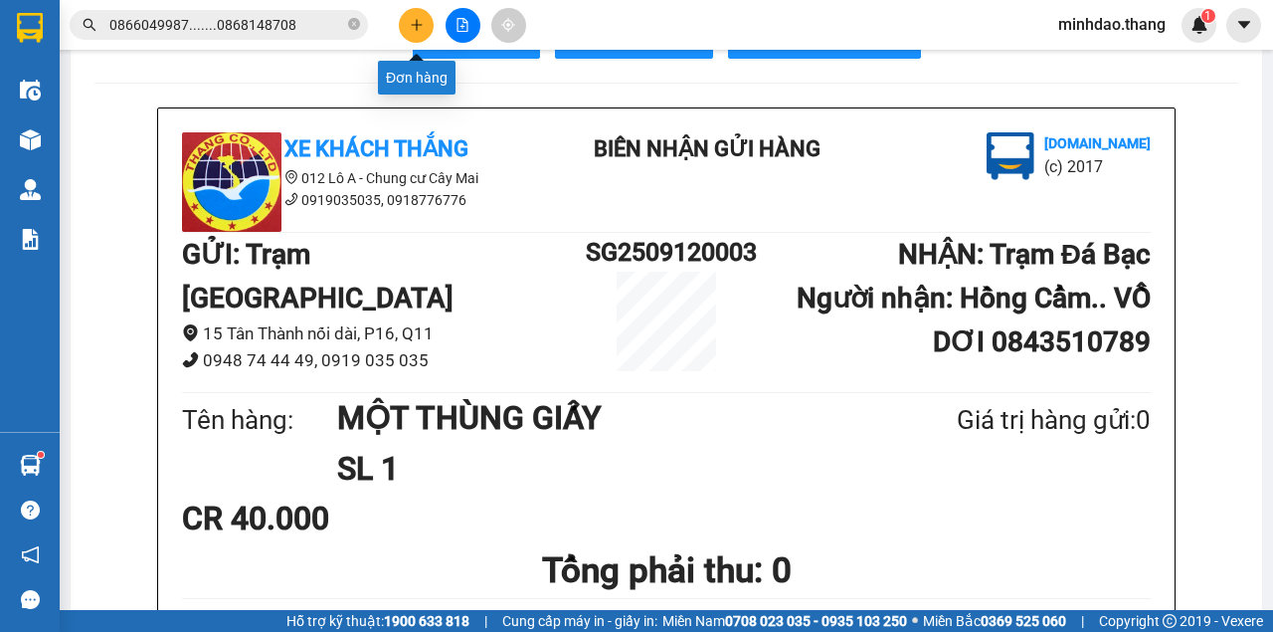
click at [413, 30] on button at bounding box center [416, 25] width 35 height 35
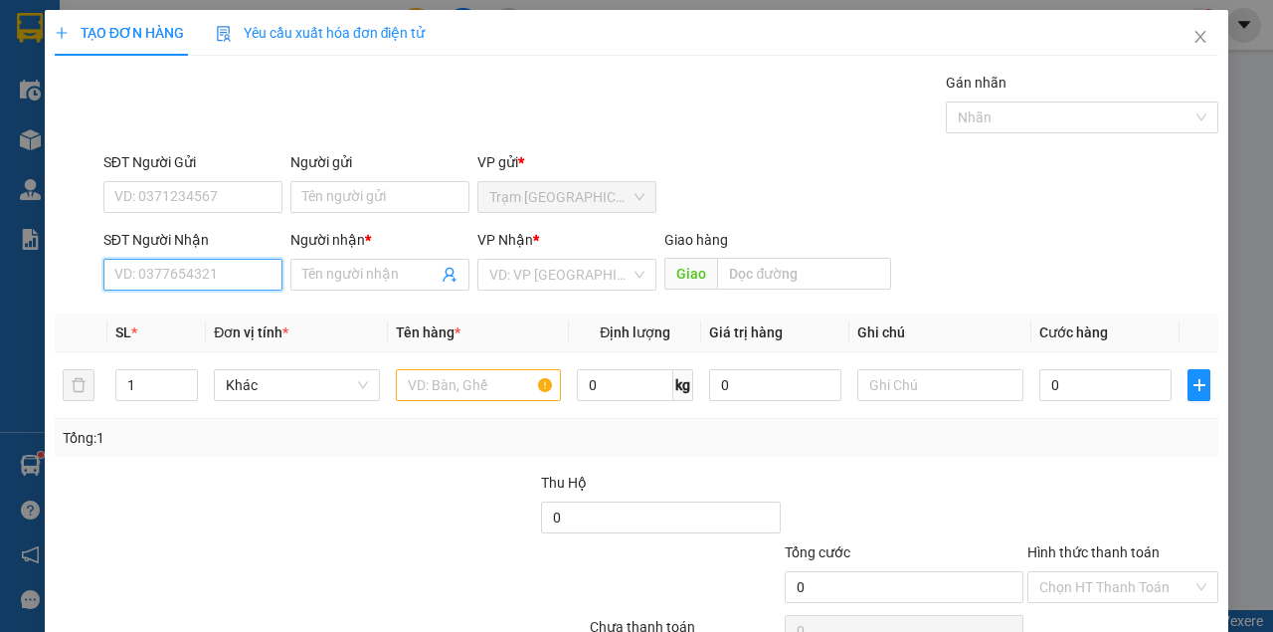
click at [160, 266] on input "SĐT Người Nhận" at bounding box center [192, 275] width 179 height 32
click at [216, 302] on div "0848597333 - CHÍ HIẾU" at bounding box center [212, 313] width 220 height 32
type input "0848597333"
type input "CHÍ HIẾU"
type input "0848597333"
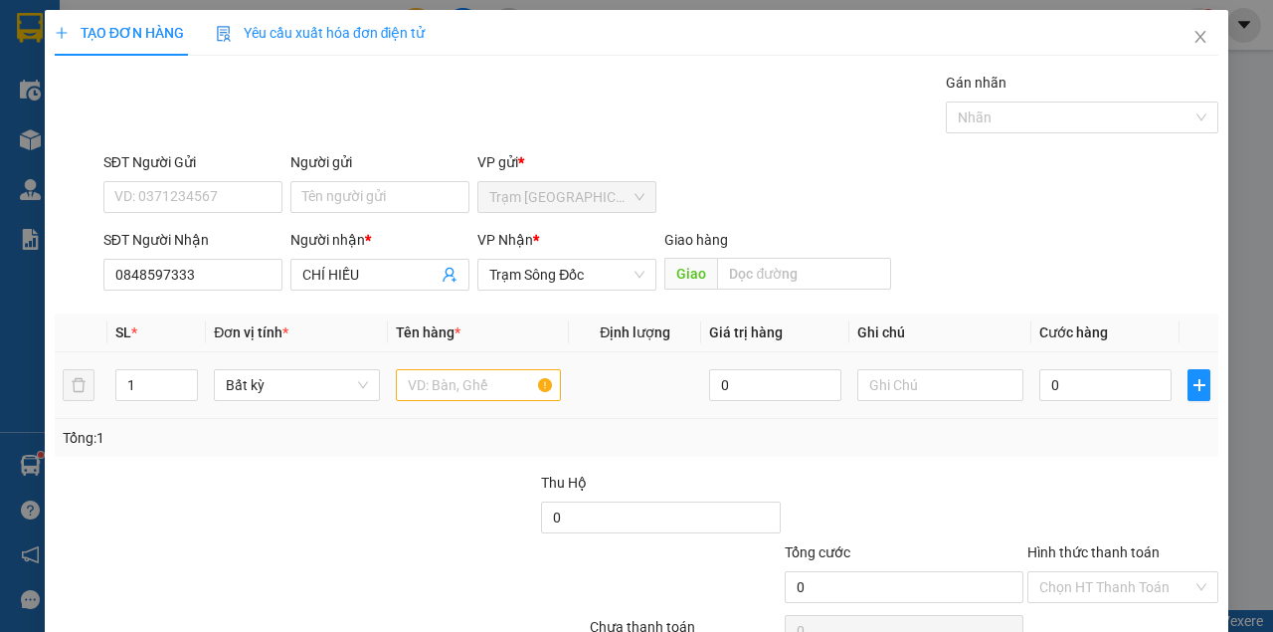
click at [452, 377] on div at bounding box center [479, 385] width 166 height 40
click at [452, 378] on input "text" at bounding box center [479, 385] width 166 height 32
type input "MỘT THÙNG"
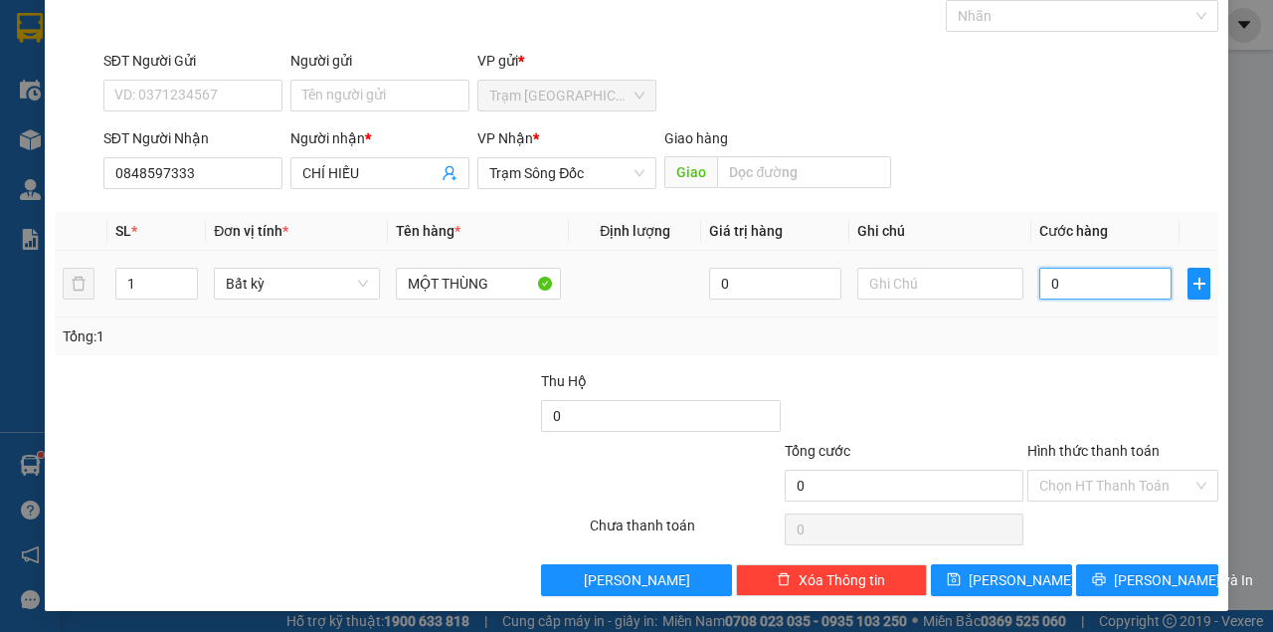
type input "3"
type input "30"
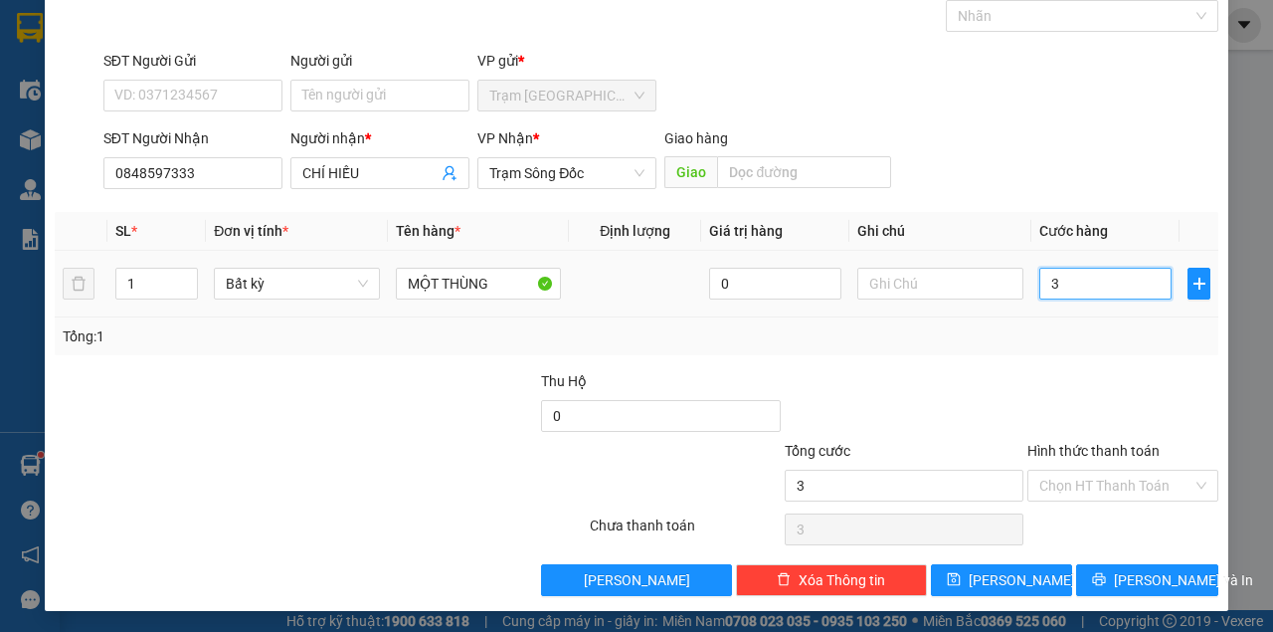
type input "30"
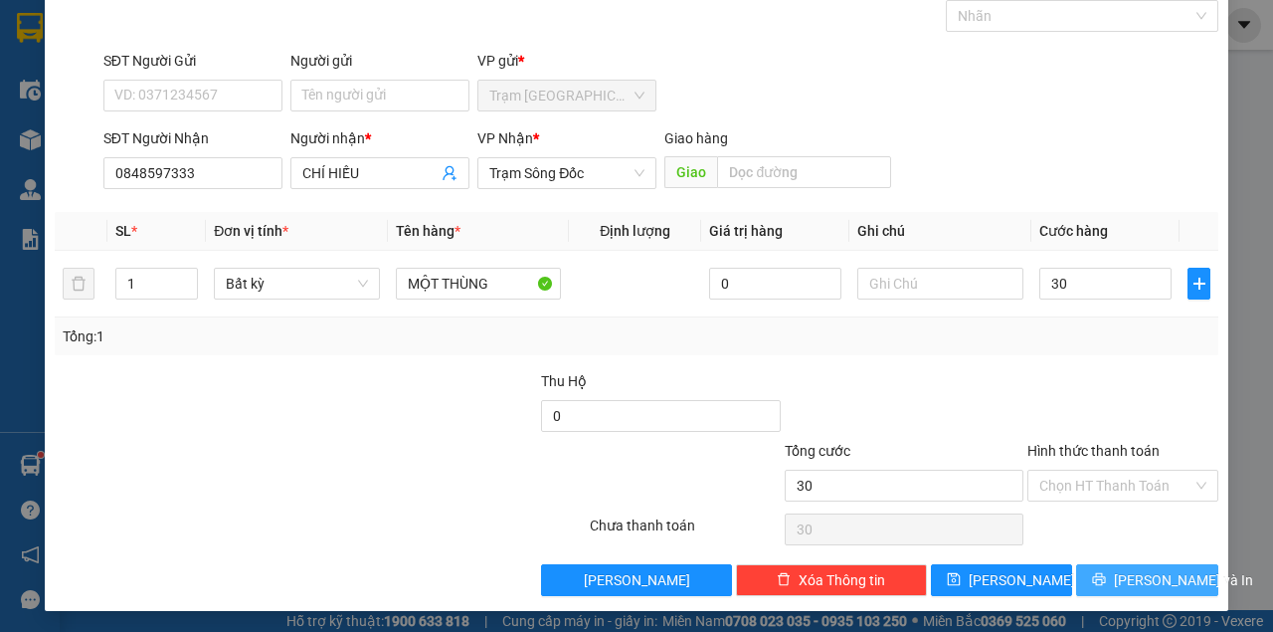
type input "30.000"
click at [1106, 572] on icon "printer" at bounding box center [1099, 579] width 14 height 14
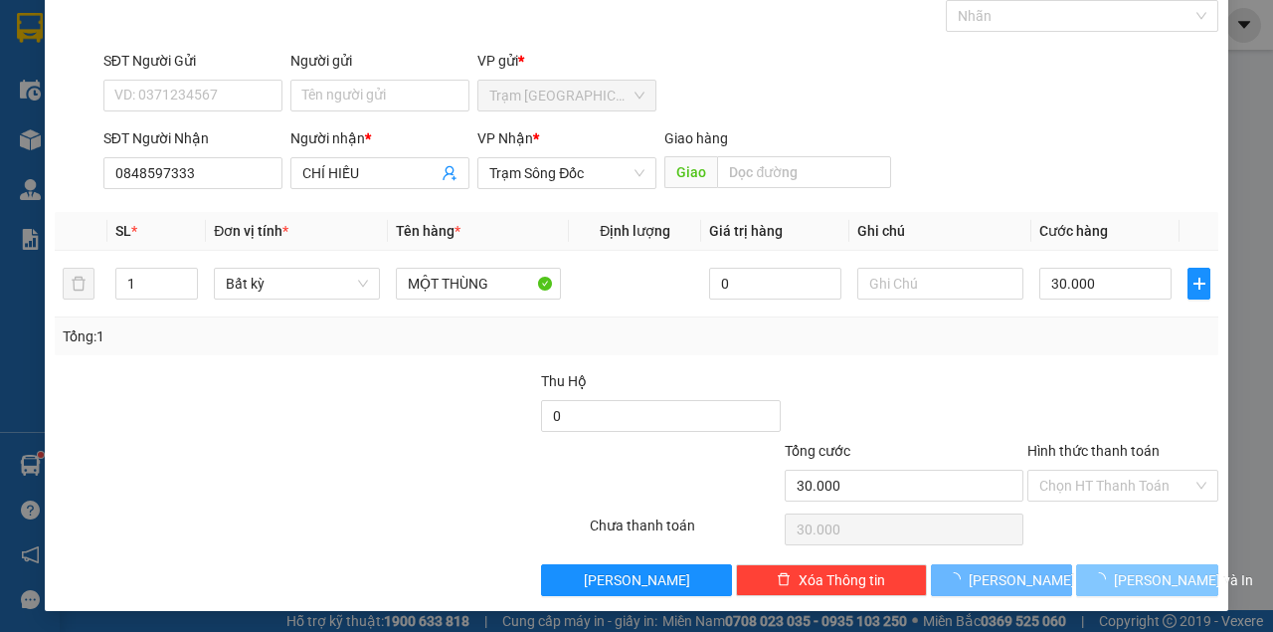
click at [1076, 564] on button "[PERSON_NAME] và In" at bounding box center [1147, 580] width 142 height 32
drag, startPoint x: 1110, startPoint y: 571, endPoint x: 1056, endPoint y: 542, distance: 61.0
click at [1074, 553] on div "Transit Pickup Surcharge Ids Transit Deliver Surcharge Ids Transit Deliver Surc…" at bounding box center [637, 283] width 1164 height 626
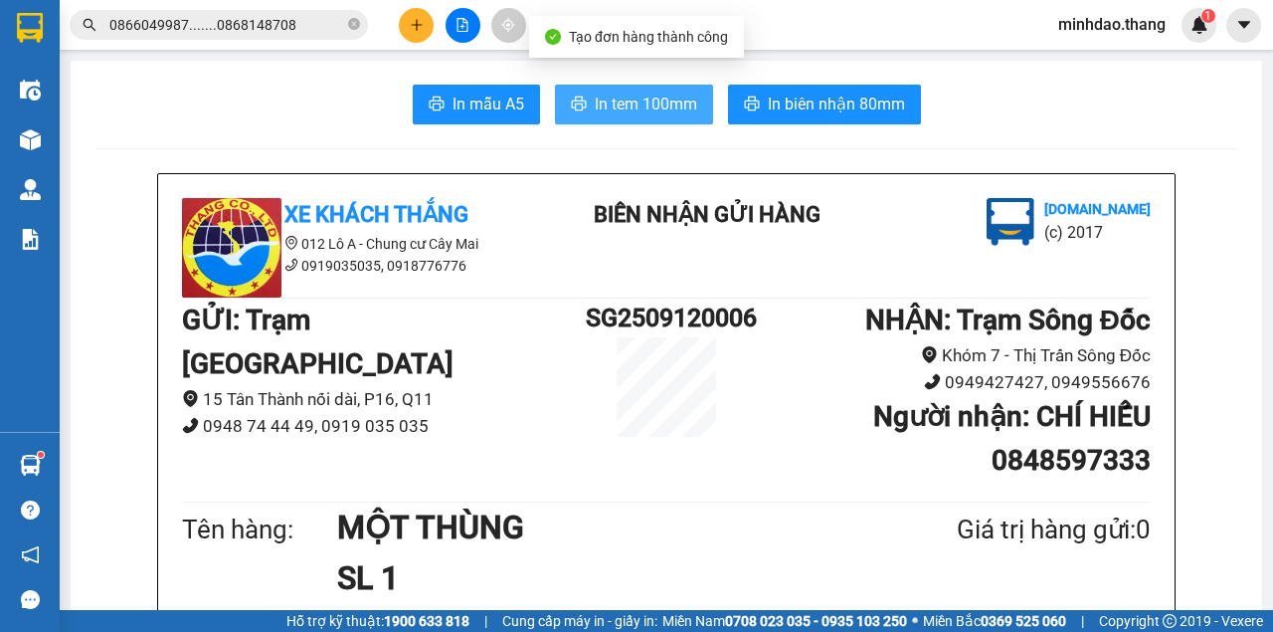
click at [643, 113] on span "In tem 100mm" at bounding box center [646, 104] width 102 height 25
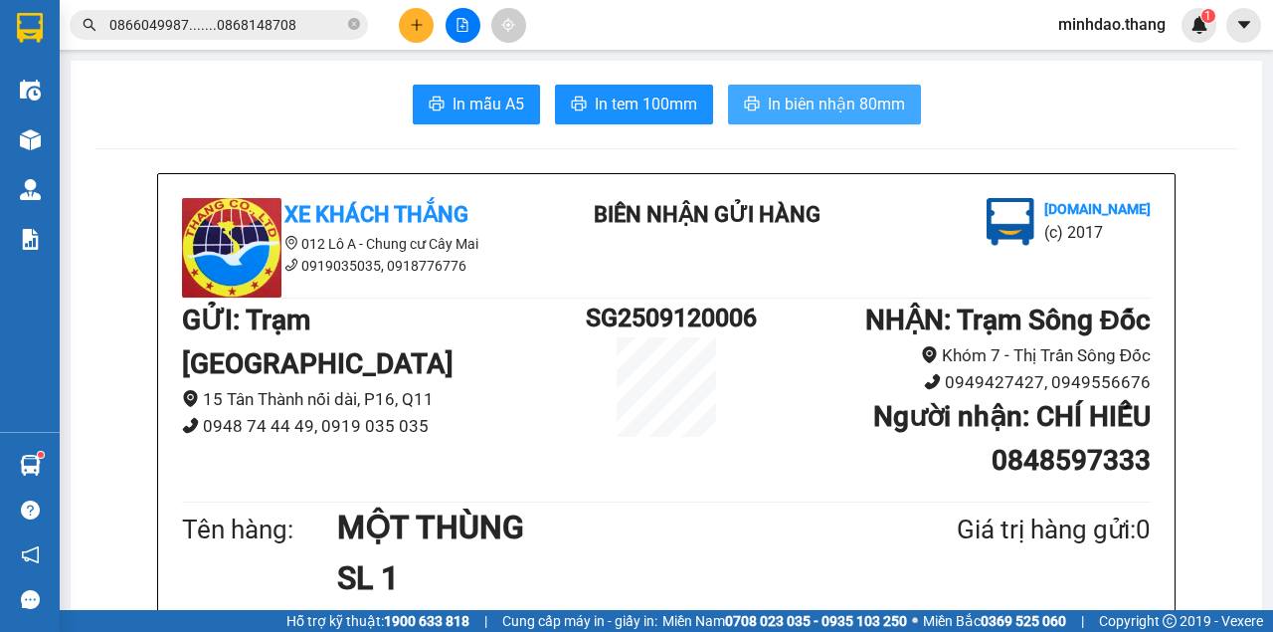
click at [834, 105] on span "In biên nhận 80mm" at bounding box center [836, 104] width 137 height 25
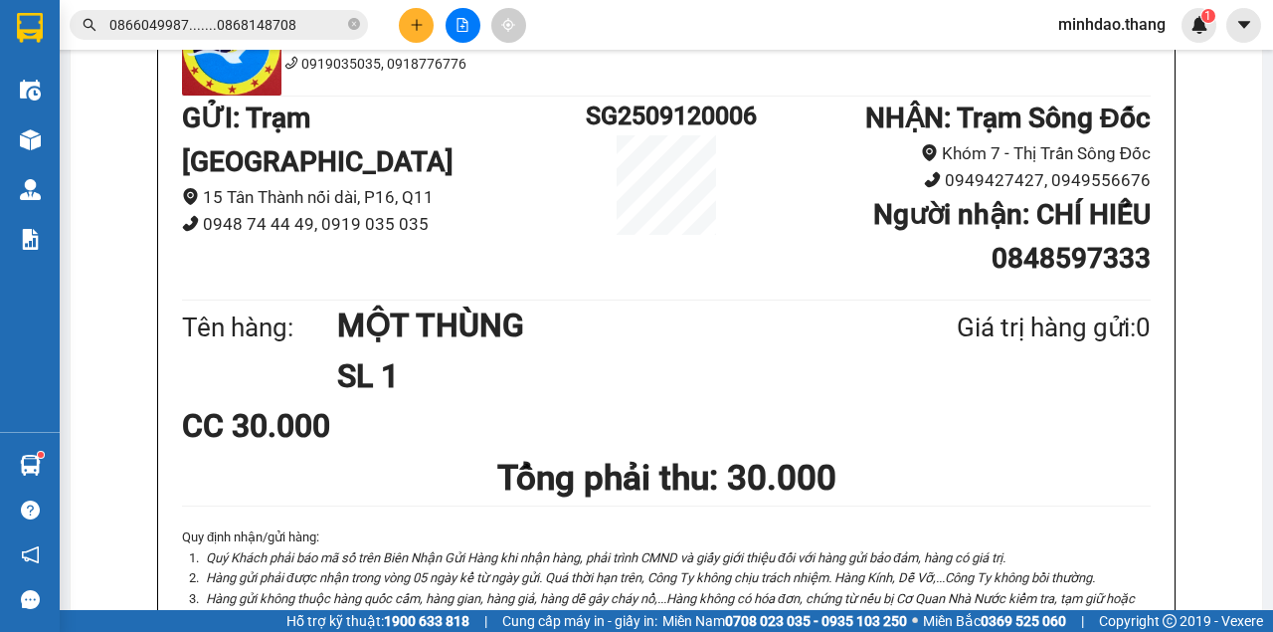
scroll to position [199, 0]
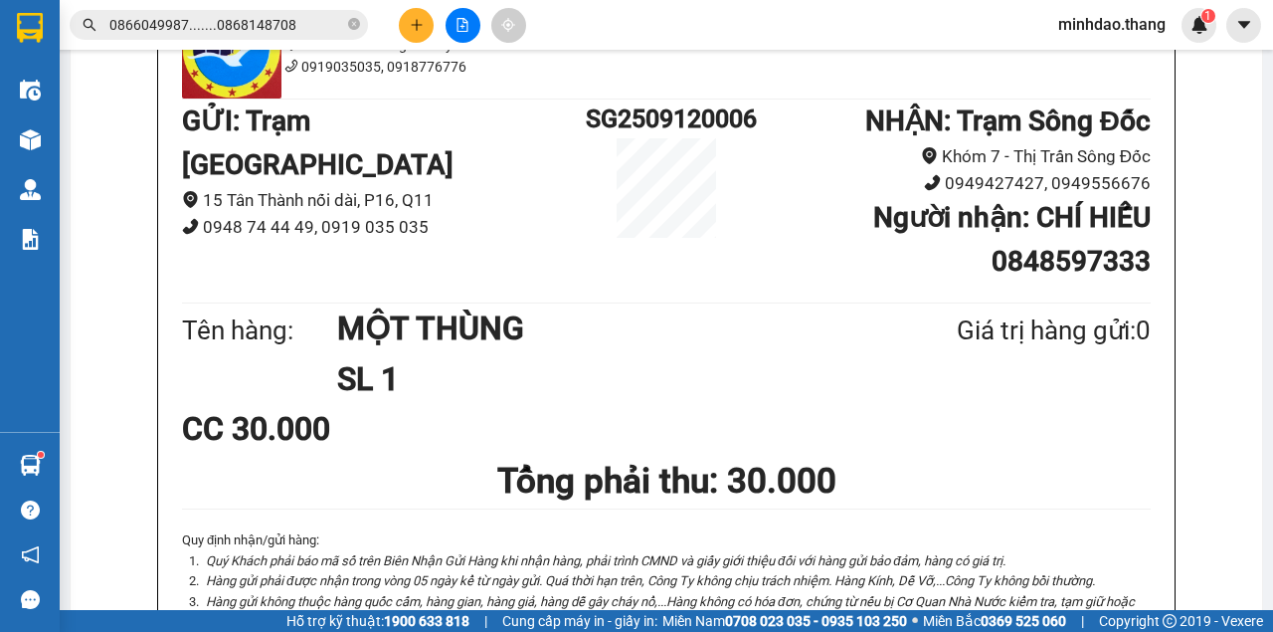
click at [436, 23] on div at bounding box center [462, 25] width 149 height 35
click at [418, 31] on icon "plus" at bounding box center [417, 25] width 14 height 14
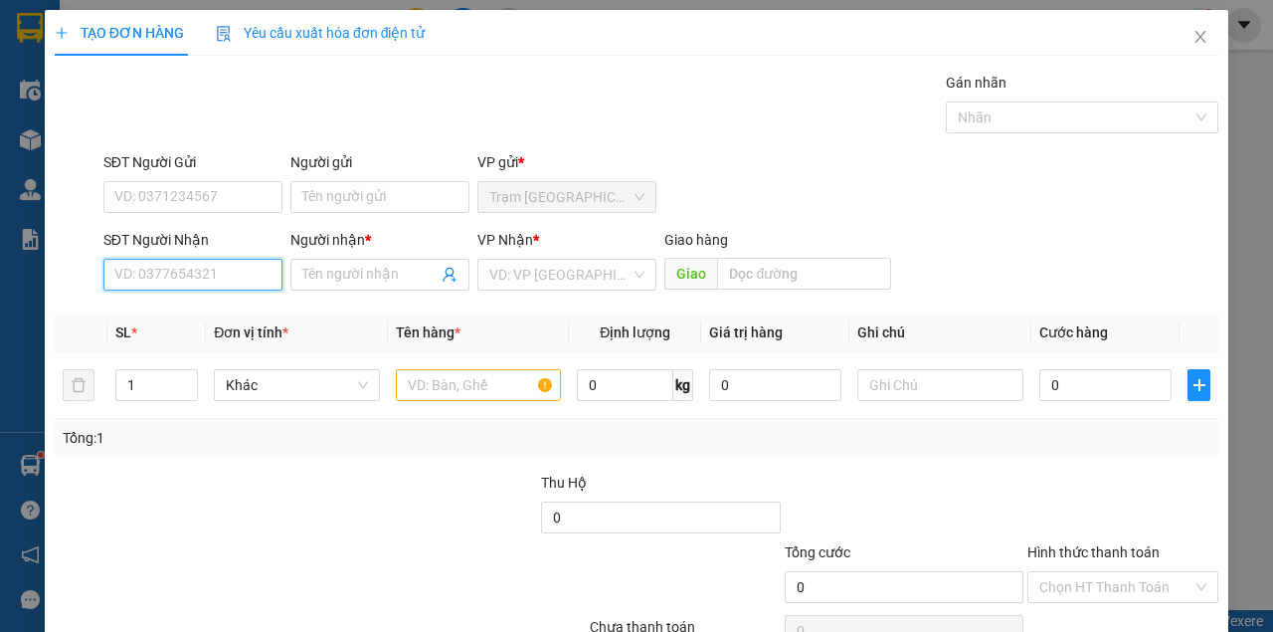
click at [224, 279] on input "SĐT Người Nhận" at bounding box center [192, 275] width 179 height 32
paste input "0769988325"
type input "0769988325"
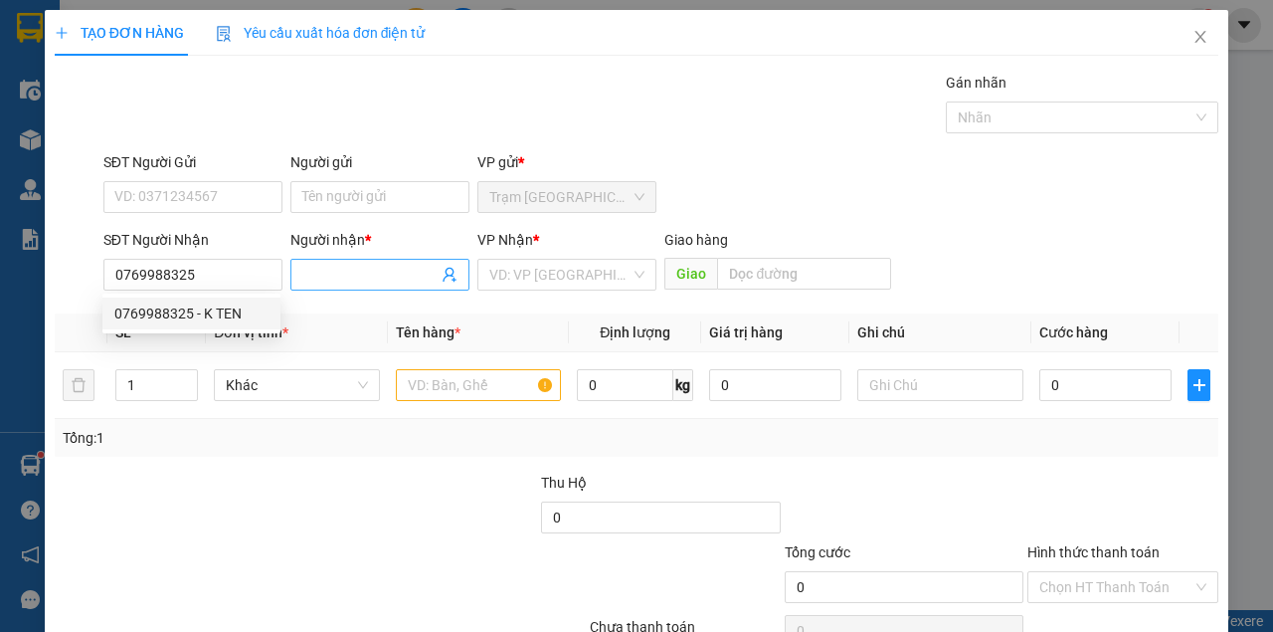
click at [318, 275] on input "Người nhận *" at bounding box center [369, 275] width 135 height 22
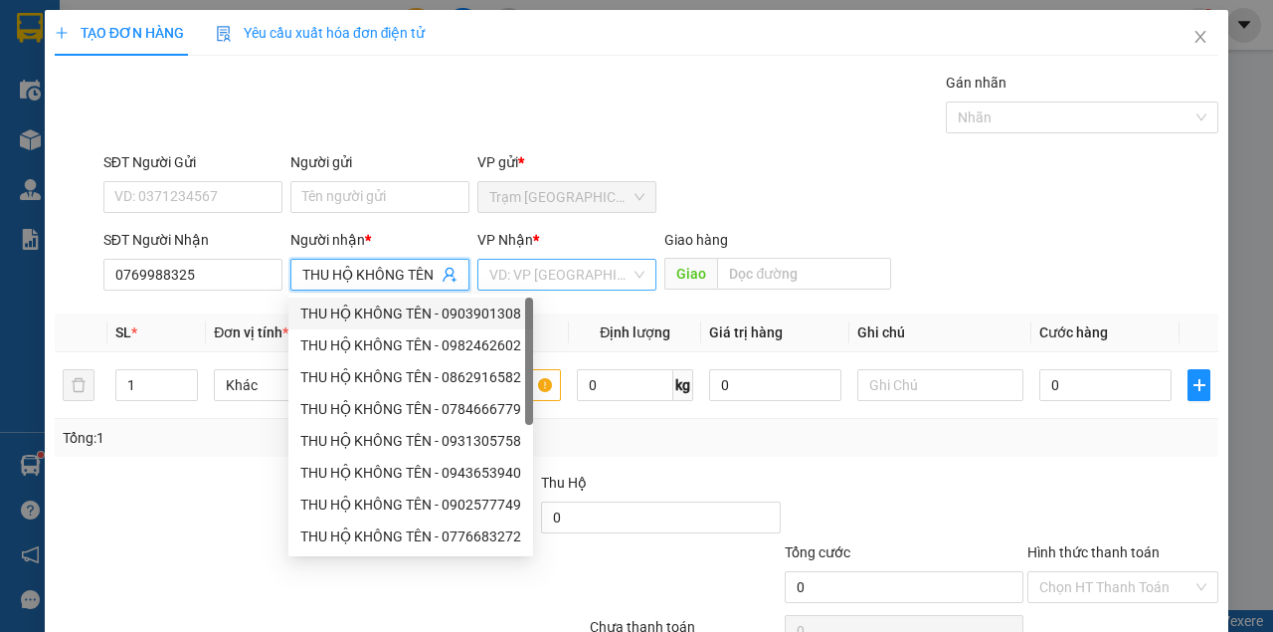
type input "THU HỘ KHÔNG TÊN"
click at [549, 263] on input "search" at bounding box center [559, 275] width 141 height 30
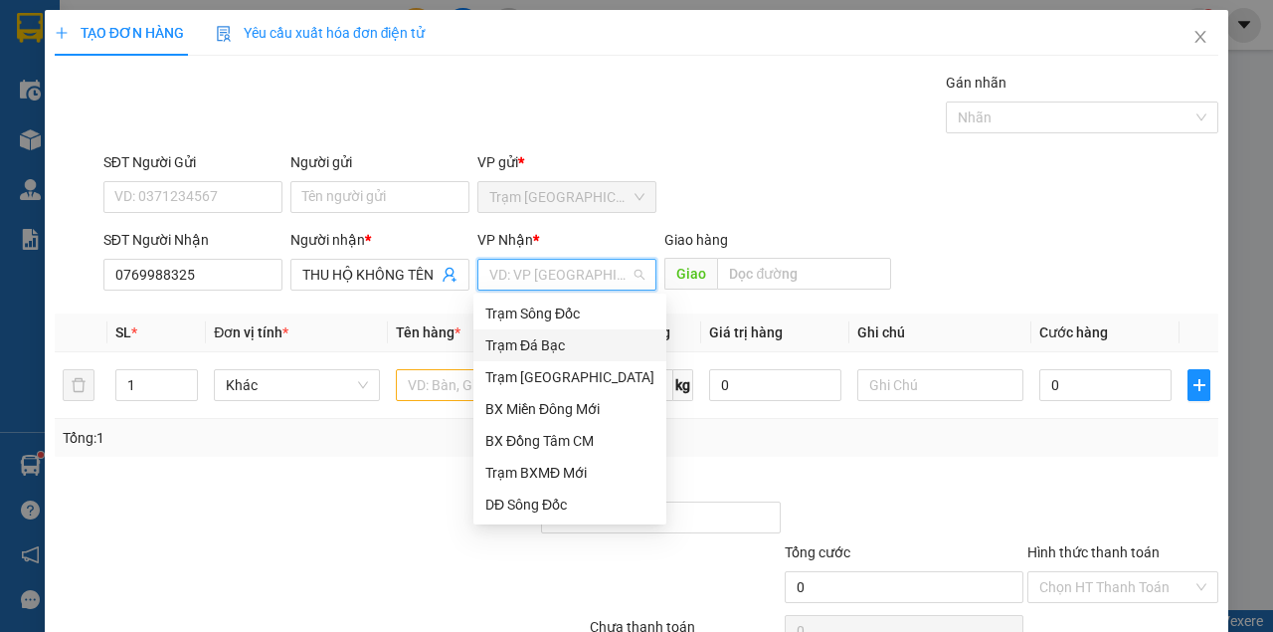
drag, startPoint x: 551, startPoint y: 344, endPoint x: 497, endPoint y: 376, distance: 62.4
click at [551, 344] on div "Trạm Đá Bạc" at bounding box center [569, 345] width 169 height 22
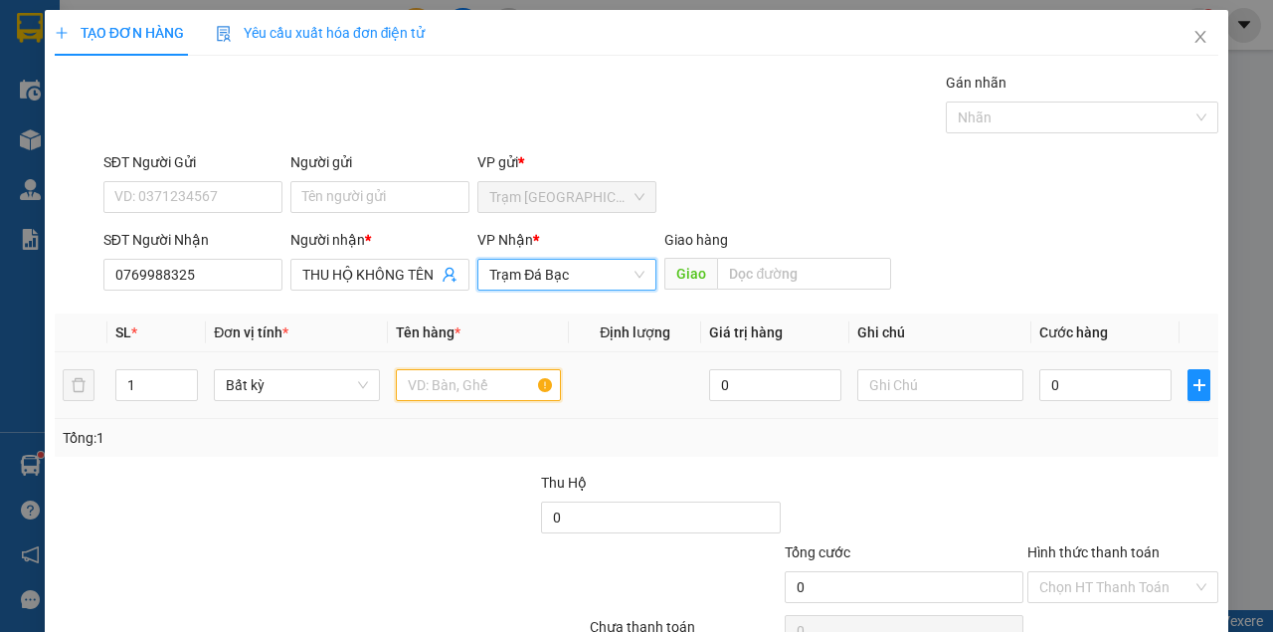
click at [457, 394] on input "text" at bounding box center [479, 385] width 166 height 32
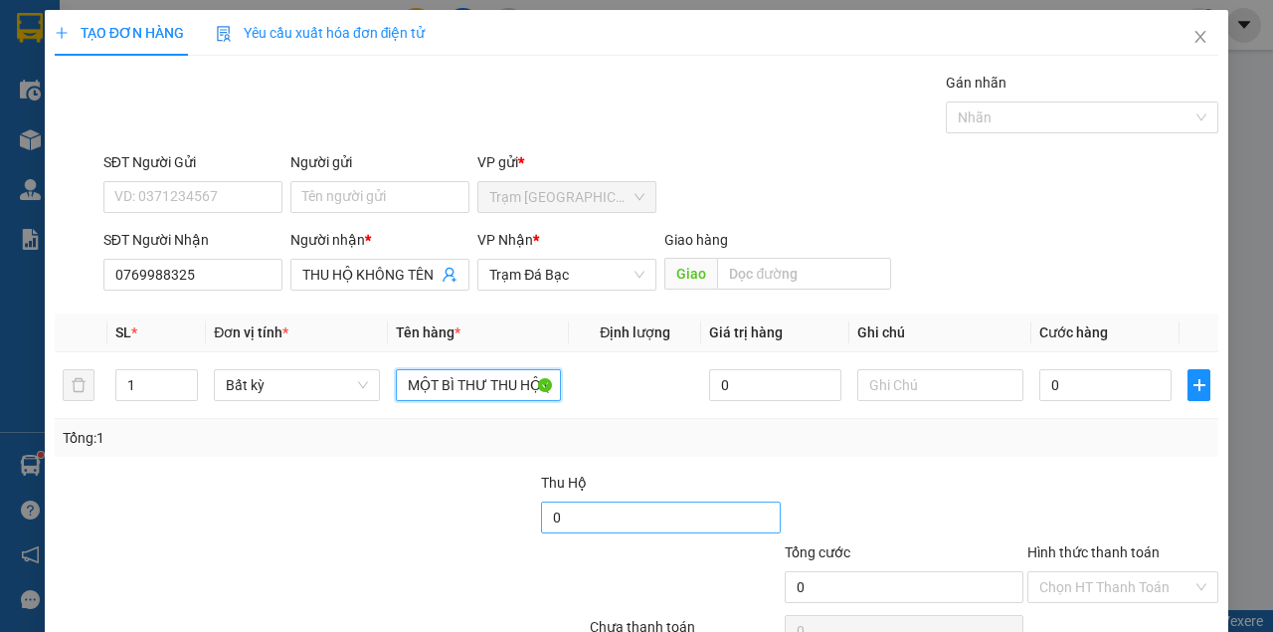
type input "MỘT BÌ THƯ THU HỘ ("
click at [595, 509] on input "0" at bounding box center [661, 517] width 240 height 32
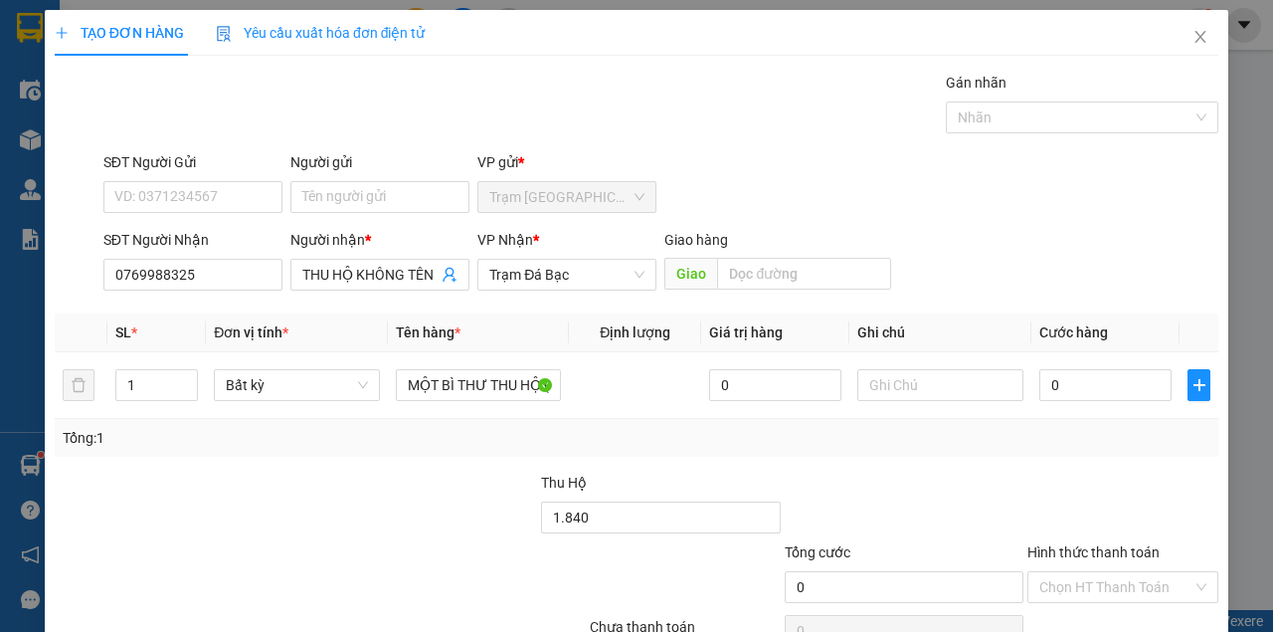
type input "1.840.000"
click at [555, 571] on div at bounding box center [490, 576] width 195 height 70
click at [651, 517] on input "1.840.000" at bounding box center [661, 517] width 240 height 32
click at [520, 377] on input "MỘT BÌ THƯ THU HỘ (" at bounding box center [479, 385] width 166 height 32
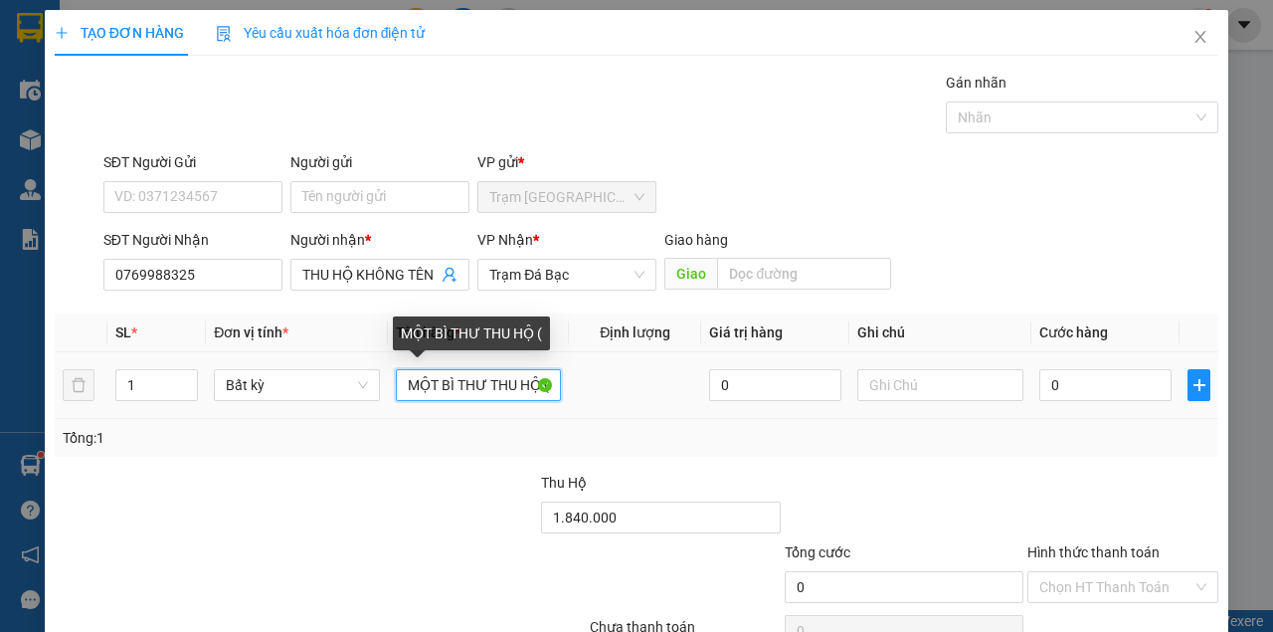
paste input "1.840.000"
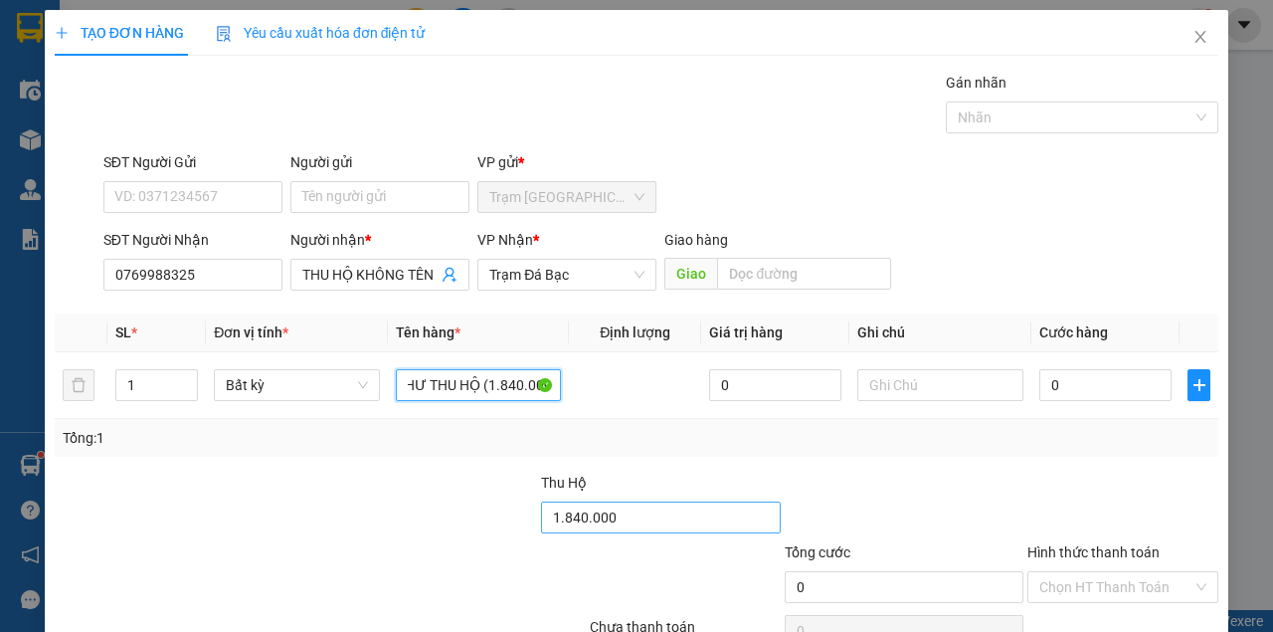
type input "MỘT BÌ THƯ THU HỘ (1.840.000)"
click at [632, 515] on input "1.840.000" at bounding box center [661, 517] width 240 height 32
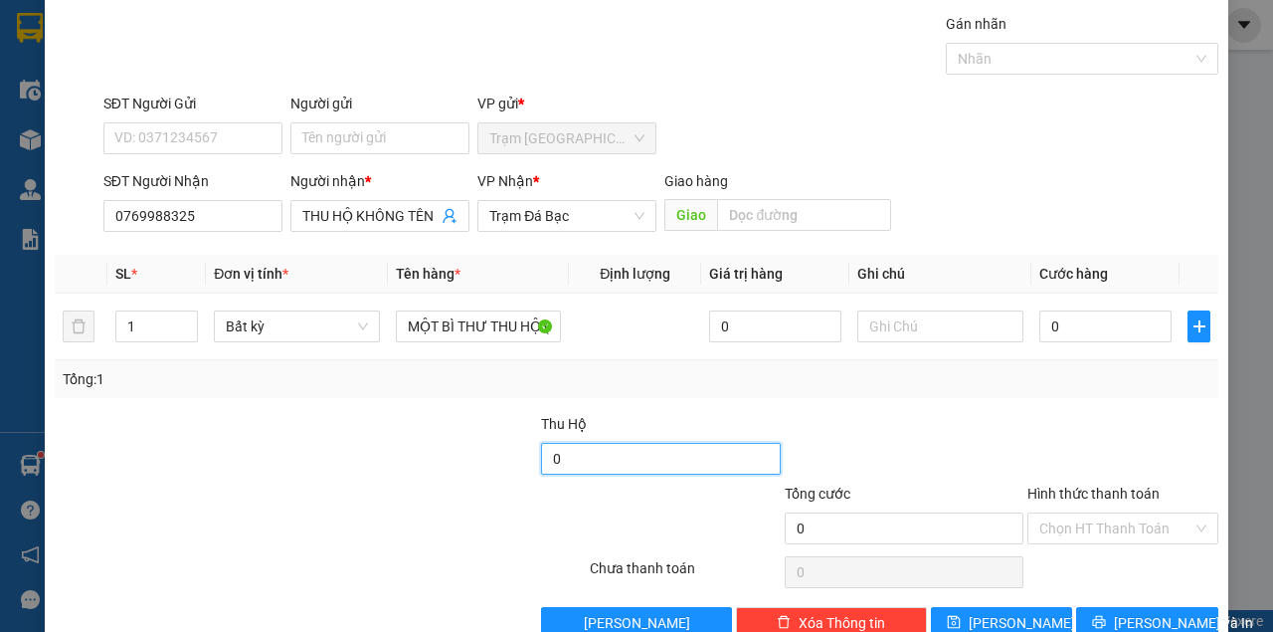
scroll to position [101, 0]
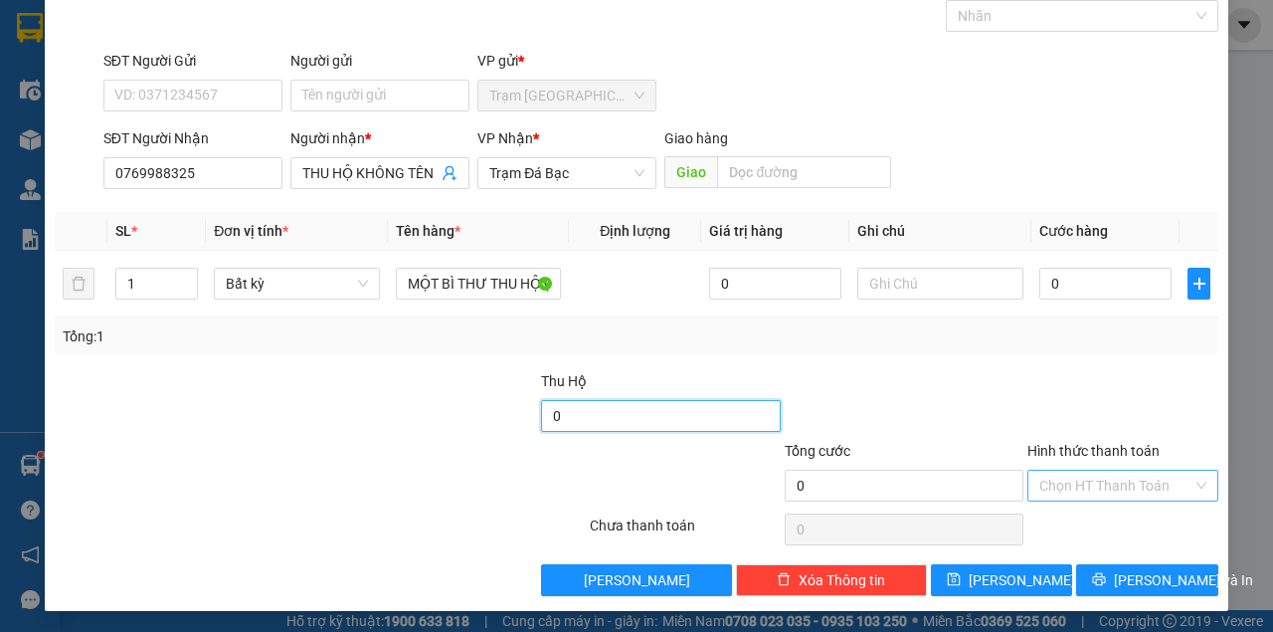
type input "0"
click at [1084, 475] on input "Hình thức thanh toán" at bounding box center [1115, 485] width 153 height 30
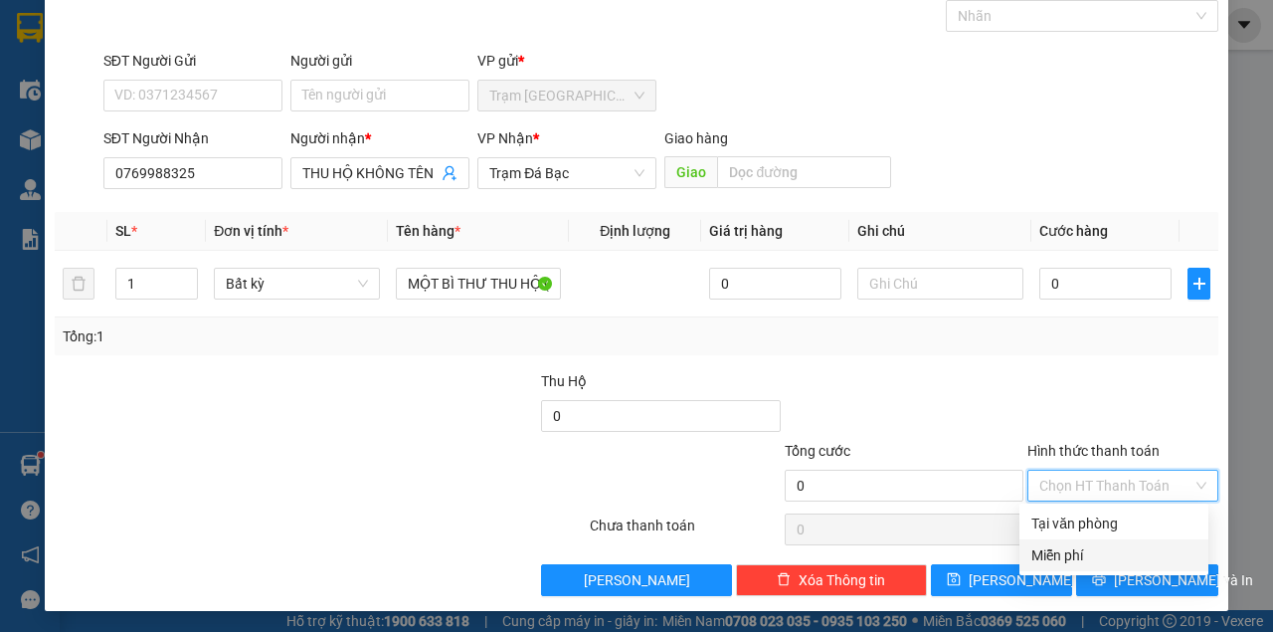
click at [1075, 556] on div "Miễn phí" at bounding box center [1113, 555] width 165 height 22
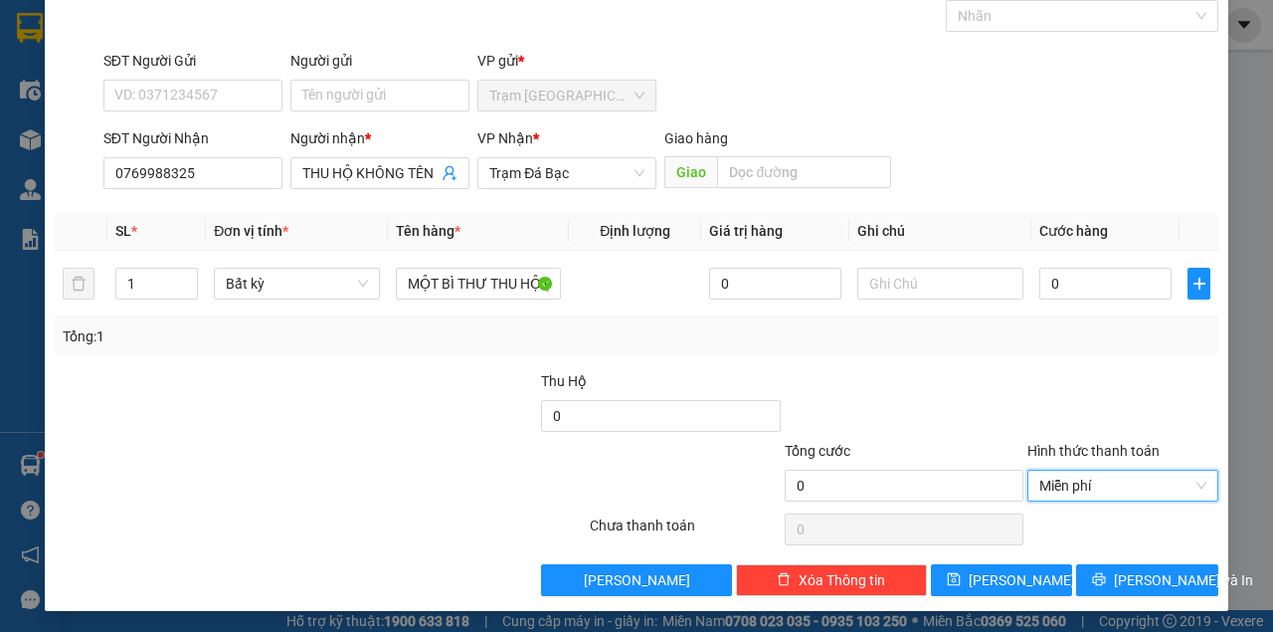
click at [996, 378] on div at bounding box center [905, 405] width 244 height 70
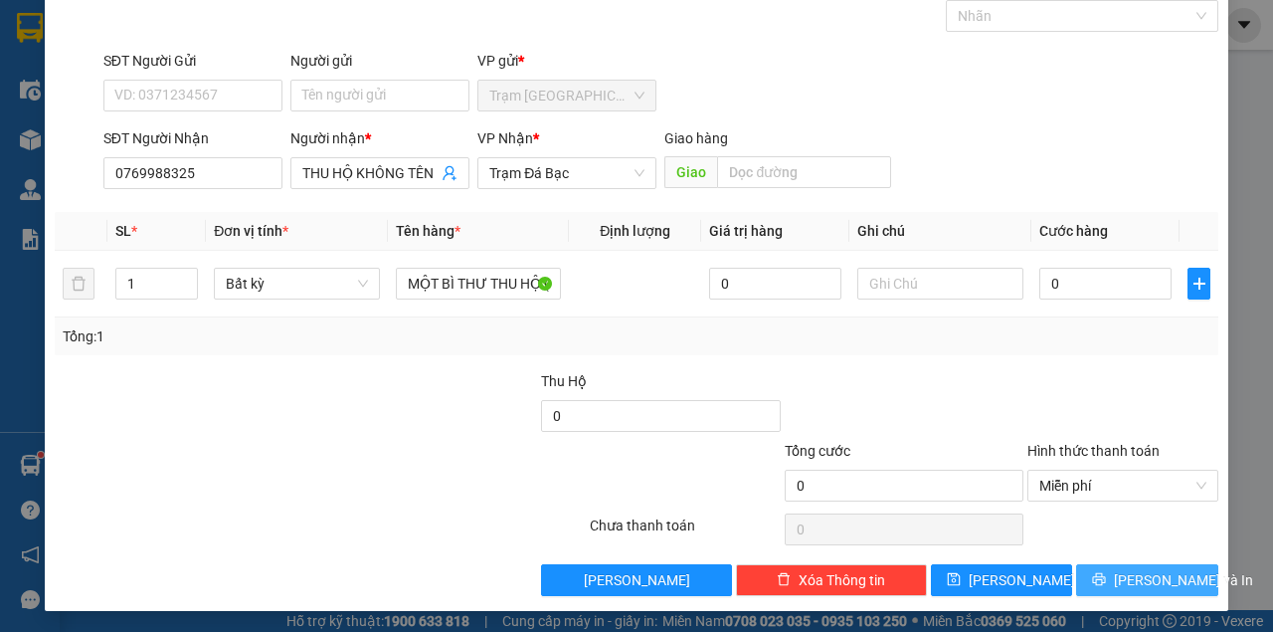
click at [1115, 582] on button "[PERSON_NAME] và In" at bounding box center [1147, 580] width 142 height 32
click at [1076, 564] on button "[PERSON_NAME] và In" at bounding box center [1147, 580] width 142 height 32
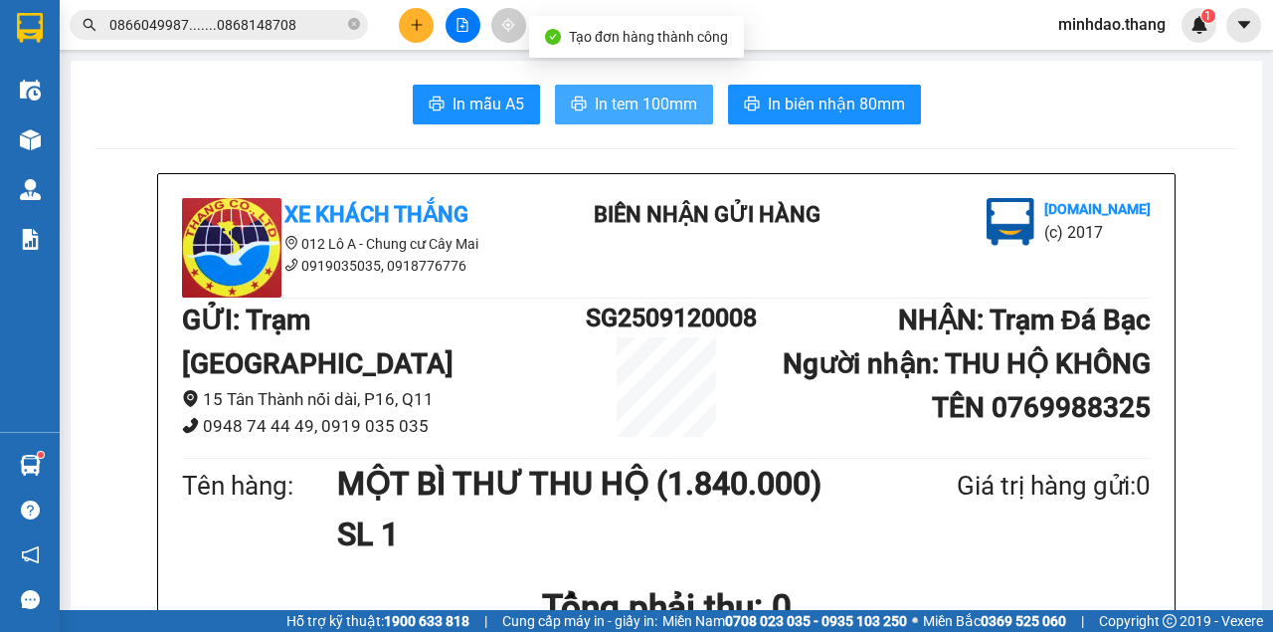
click at [642, 121] on button "In tem 100mm" at bounding box center [634, 105] width 158 height 40
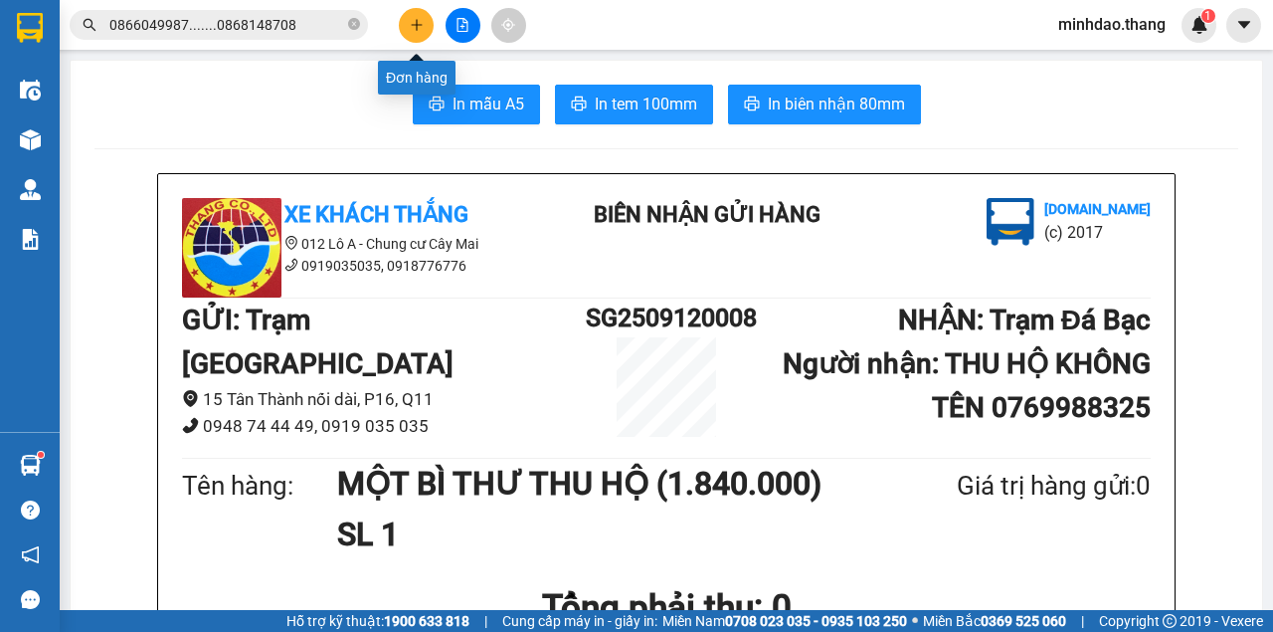
click at [423, 34] on button at bounding box center [416, 25] width 35 height 35
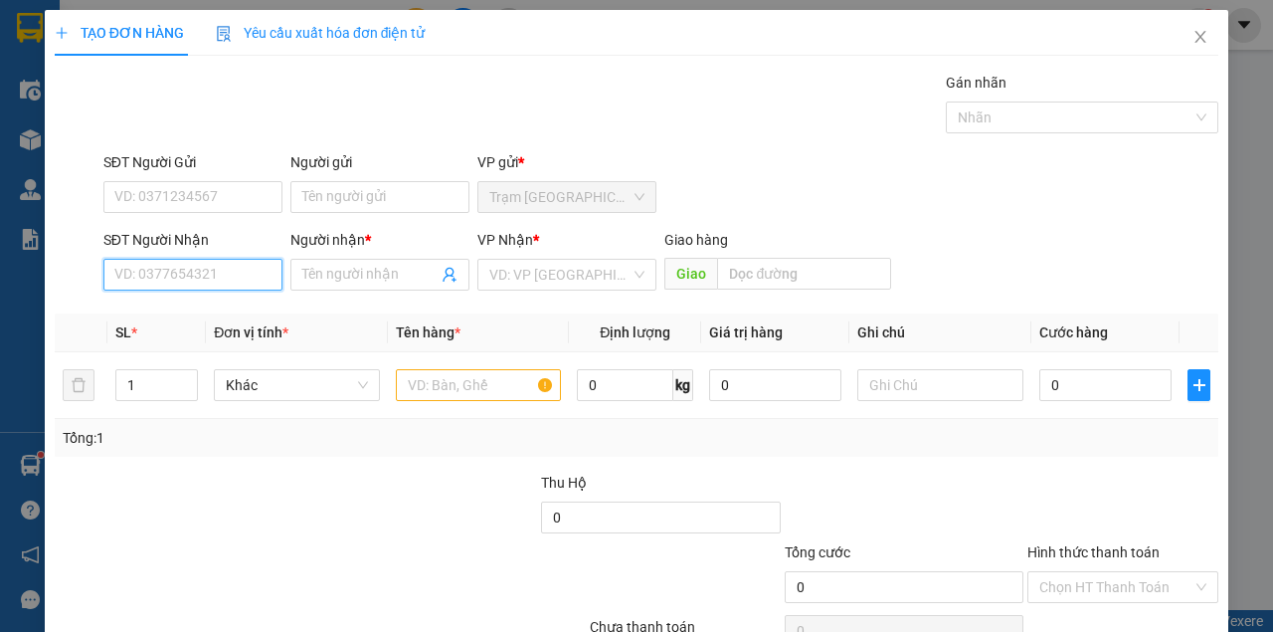
click at [217, 278] on input "SĐT Người Nhận" at bounding box center [192, 275] width 179 height 32
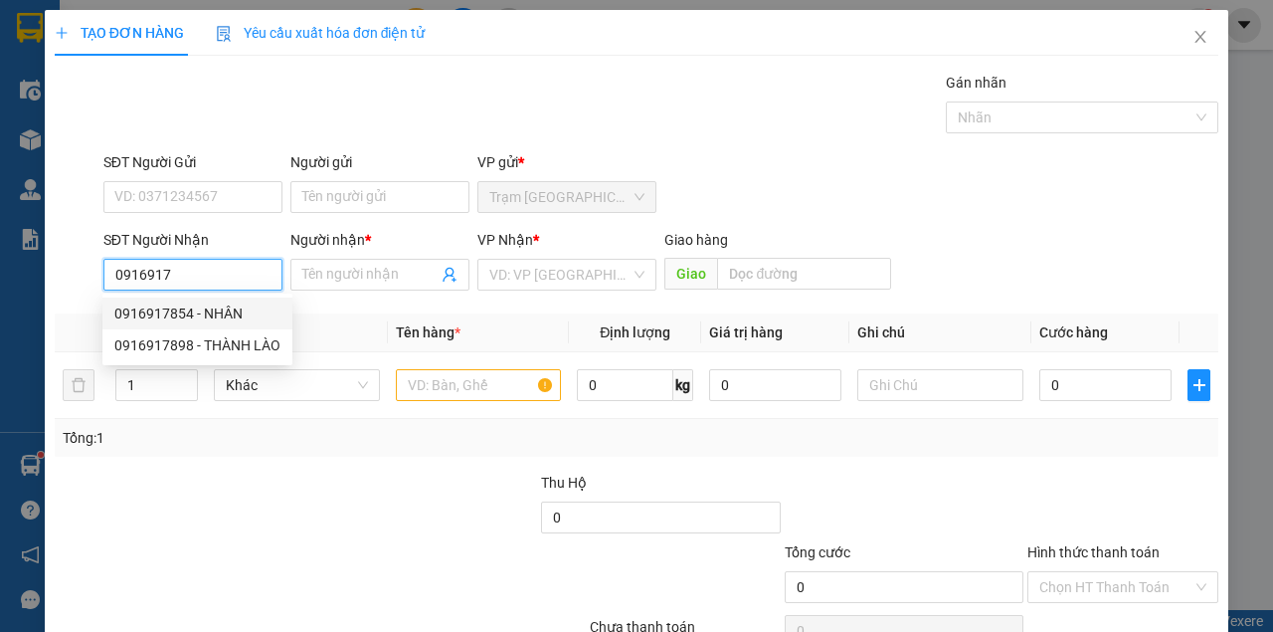
click at [219, 312] on div "0916917854 - NHÂN" at bounding box center [197, 313] width 166 height 22
type input "0916917854"
type input "NHÂN"
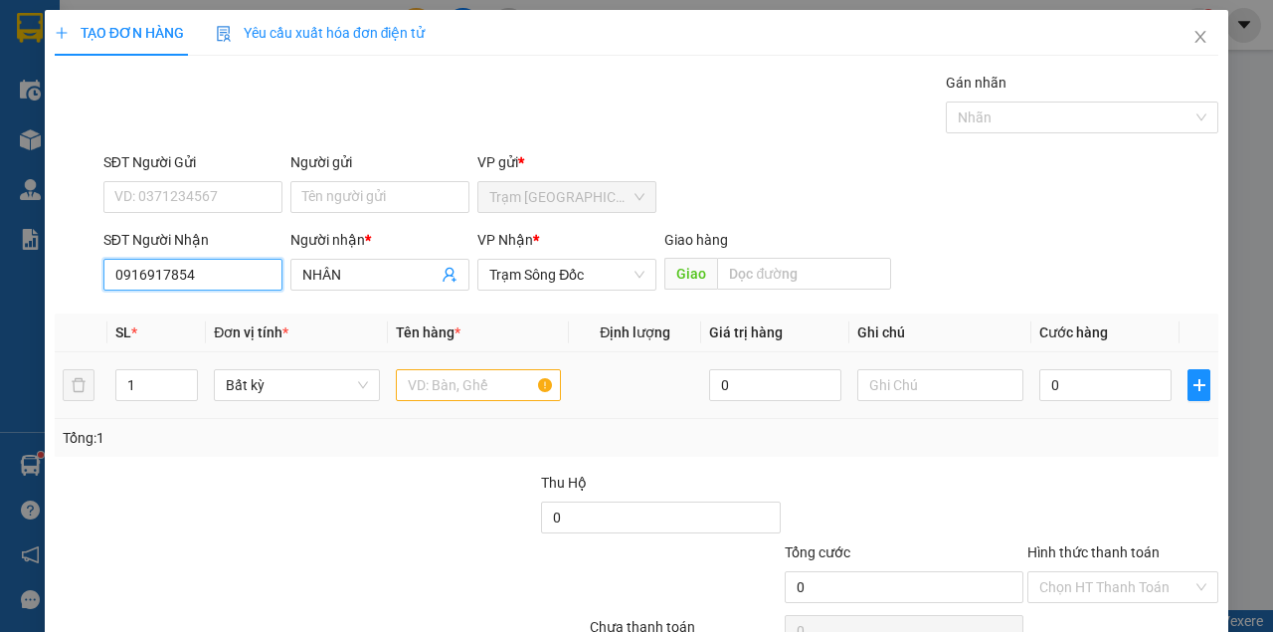
type input "0916917854"
drag, startPoint x: 479, startPoint y: 384, endPoint x: 476, endPoint y: 373, distance: 11.3
click at [480, 384] on input "text" at bounding box center [479, 385] width 166 height 32
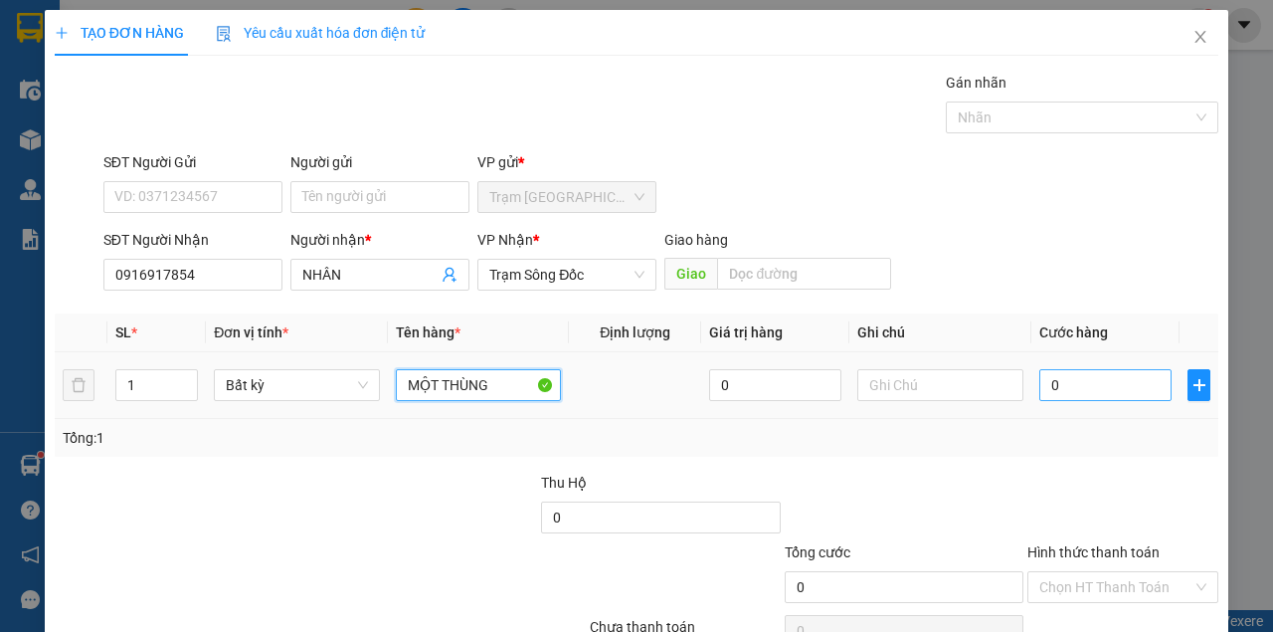
type input "MỘT THÙNG"
click at [1104, 377] on input "0" at bounding box center [1105, 385] width 132 height 32
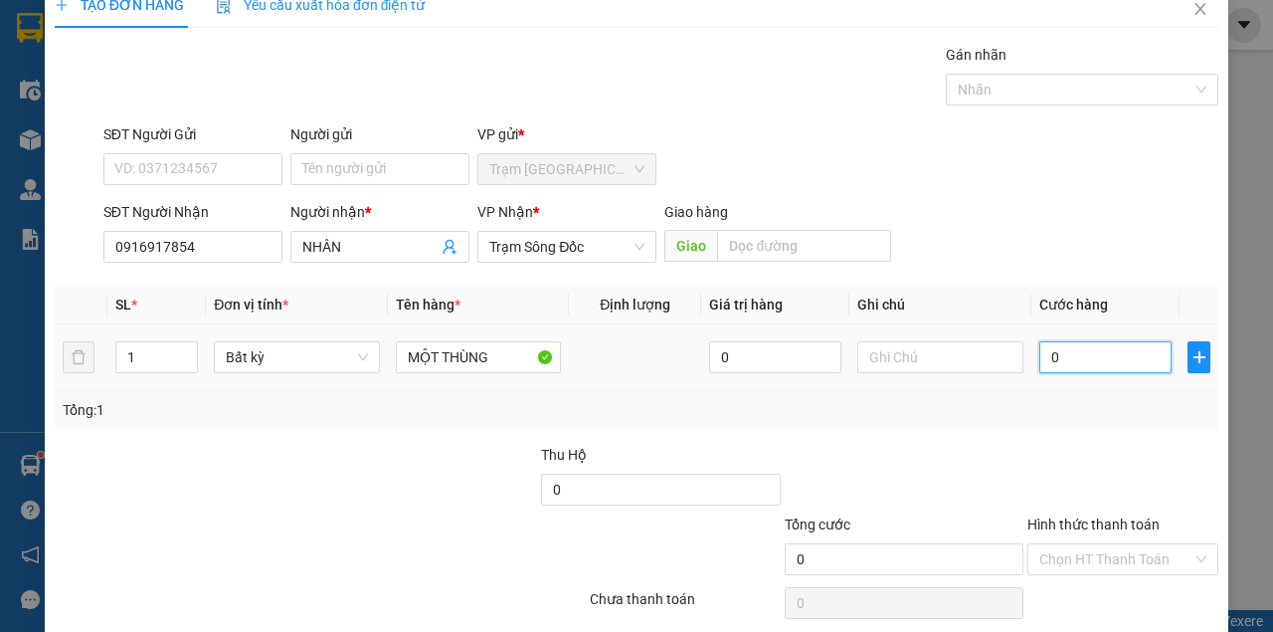
scroll to position [101, 0]
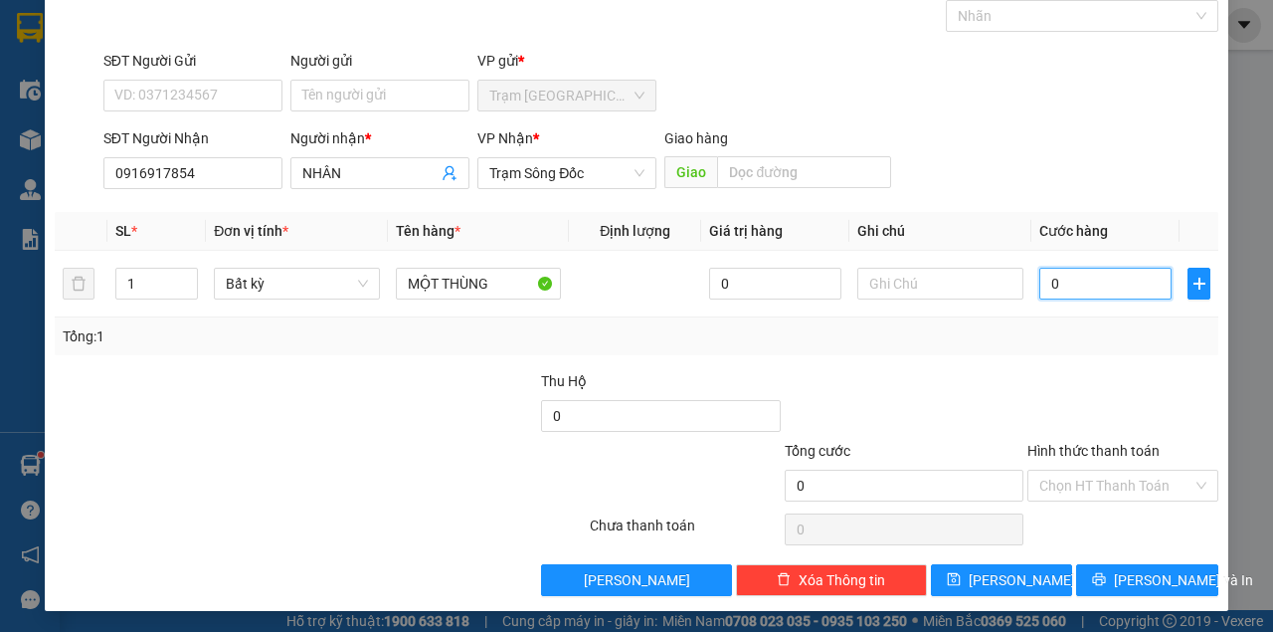
type input "3"
type input "30"
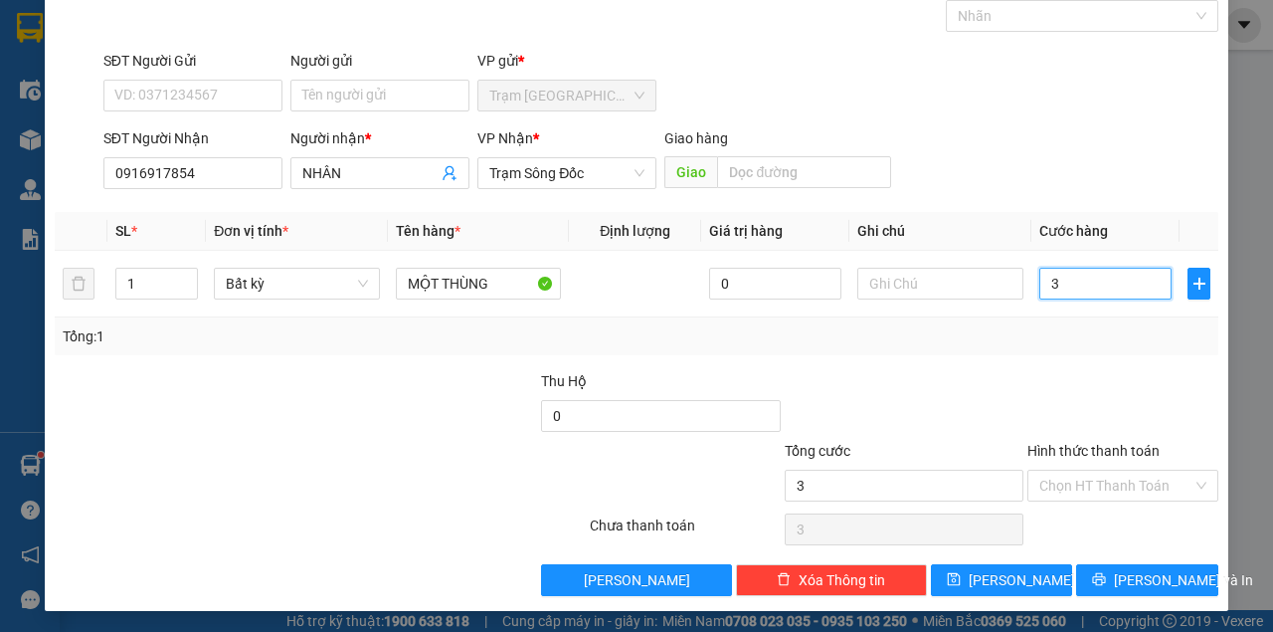
type input "30"
type input "30.000"
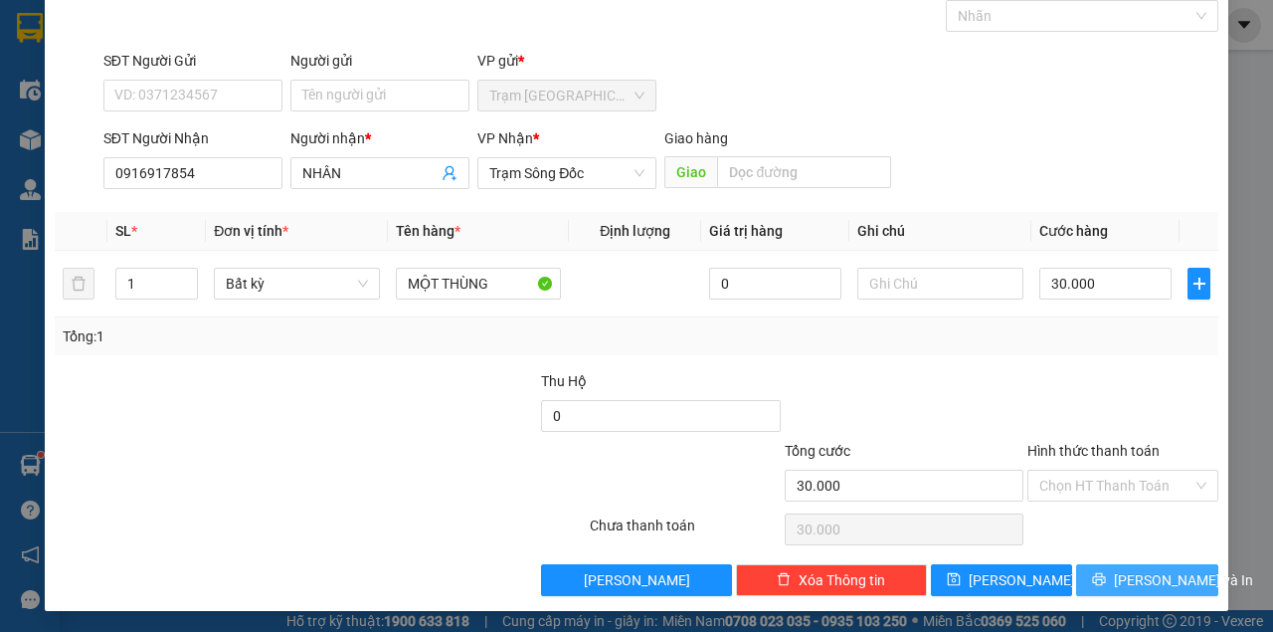
click at [1115, 567] on button "[PERSON_NAME] và In" at bounding box center [1147, 580] width 142 height 32
click at [1076, 564] on button "[PERSON_NAME] và In" at bounding box center [1147, 580] width 142 height 32
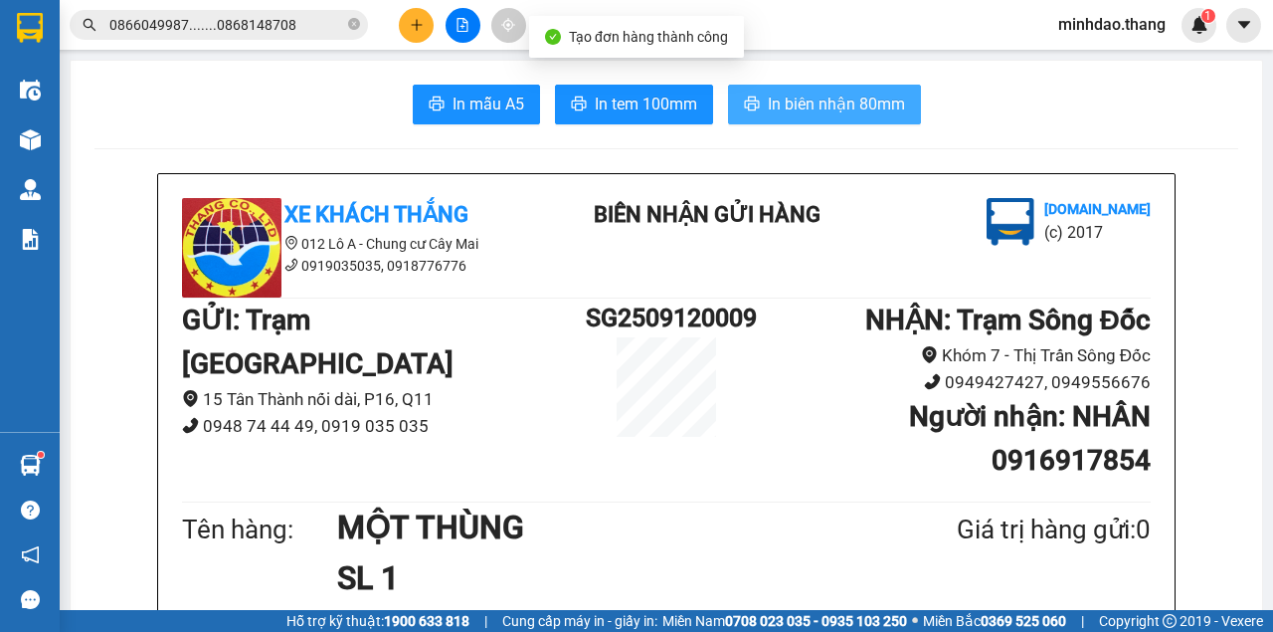
click at [810, 98] on span "In biên nhận 80mm" at bounding box center [836, 104] width 137 height 25
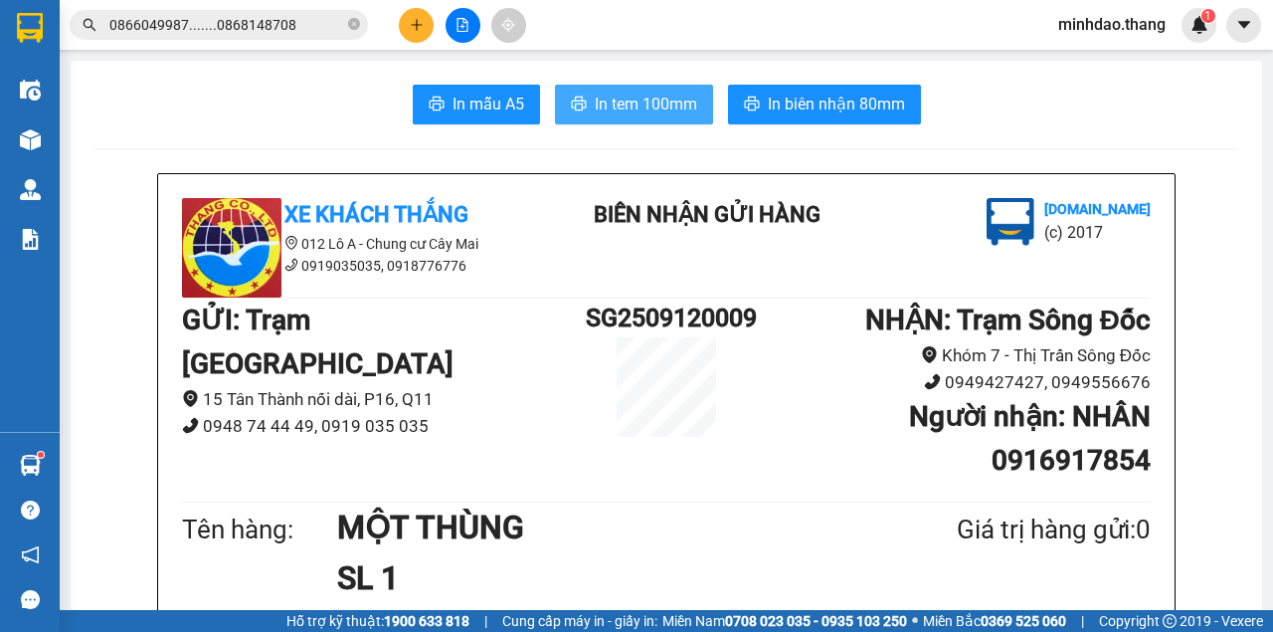
click at [621, 96] on span "In tem 100mm" at bounding box center [646, 104] width 102 height 25
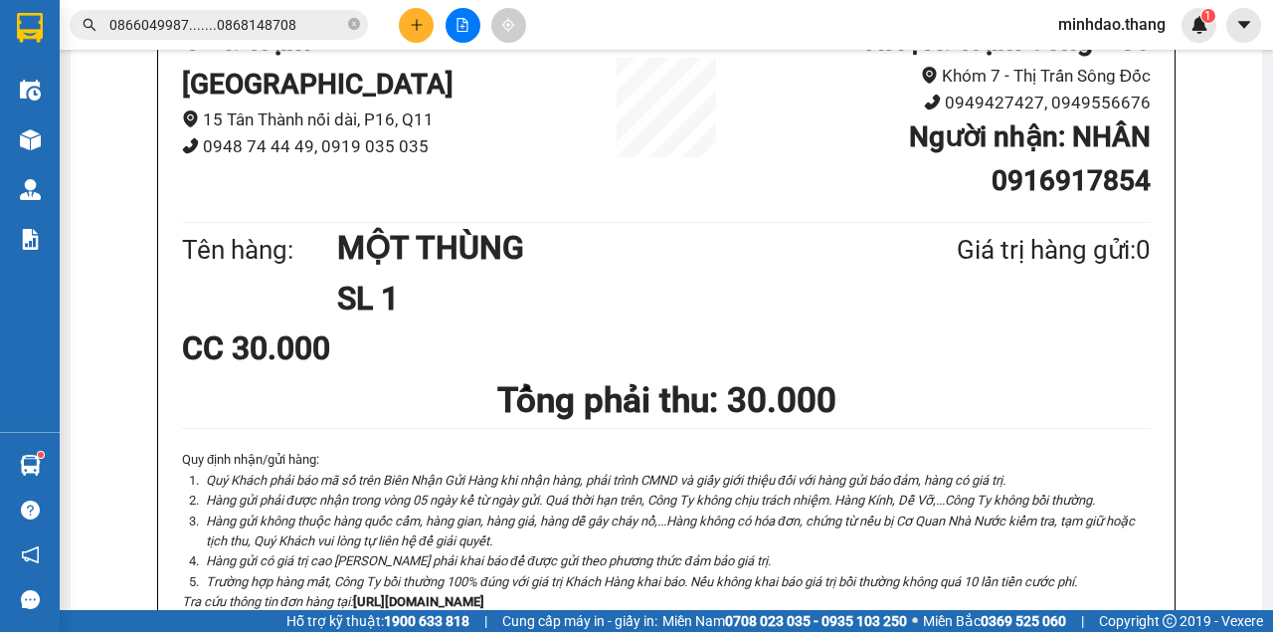
scroll to position [331, 0]
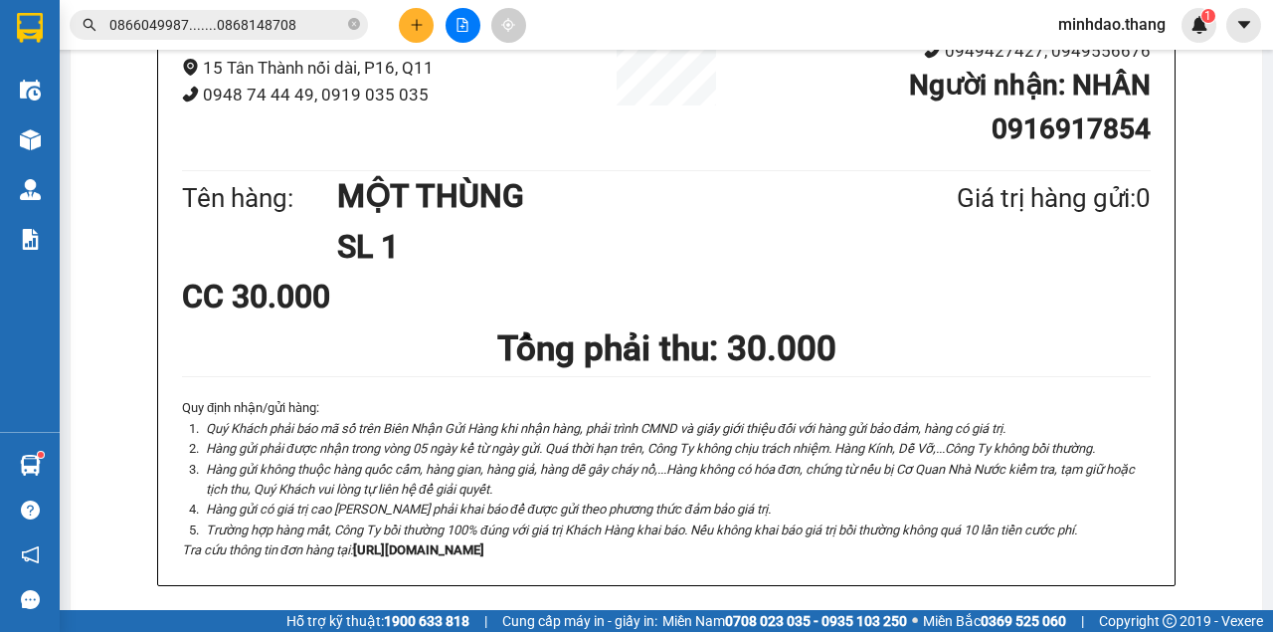
drag, startPoint x: 988, startPoint y: 529, endPoint x: 997, endPoint y: 504, distance: 26.4
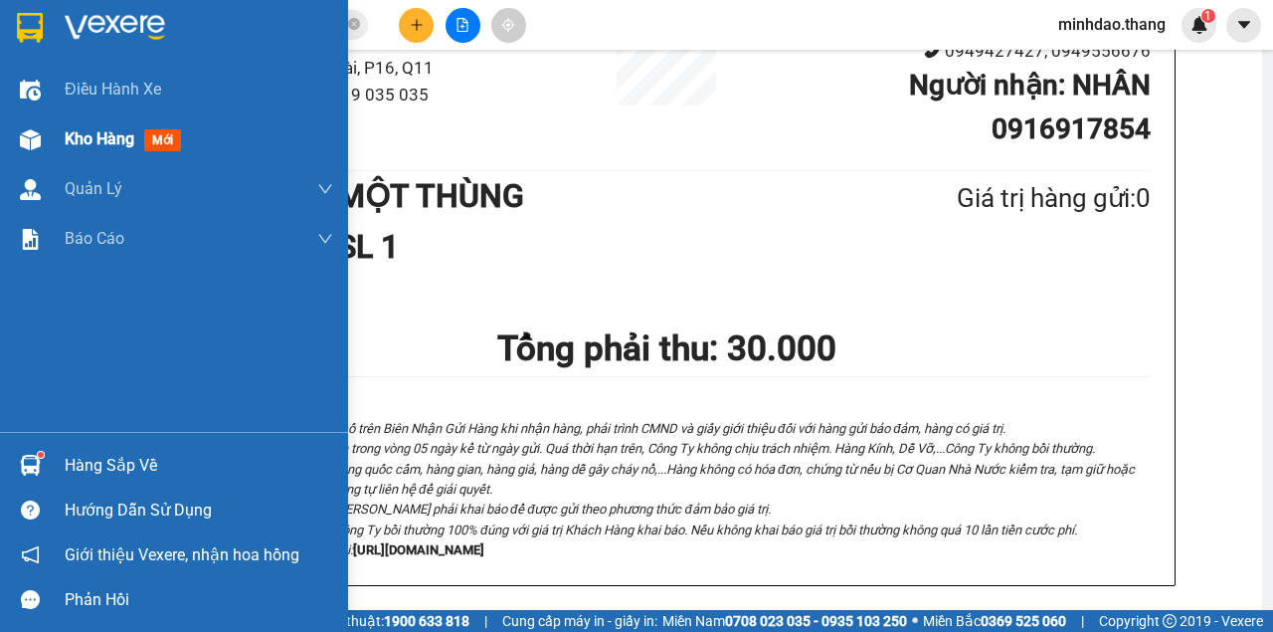
click at [54, 151] on div "Kho hàng mới" at bounding box center [174, 139] width 348 height 50
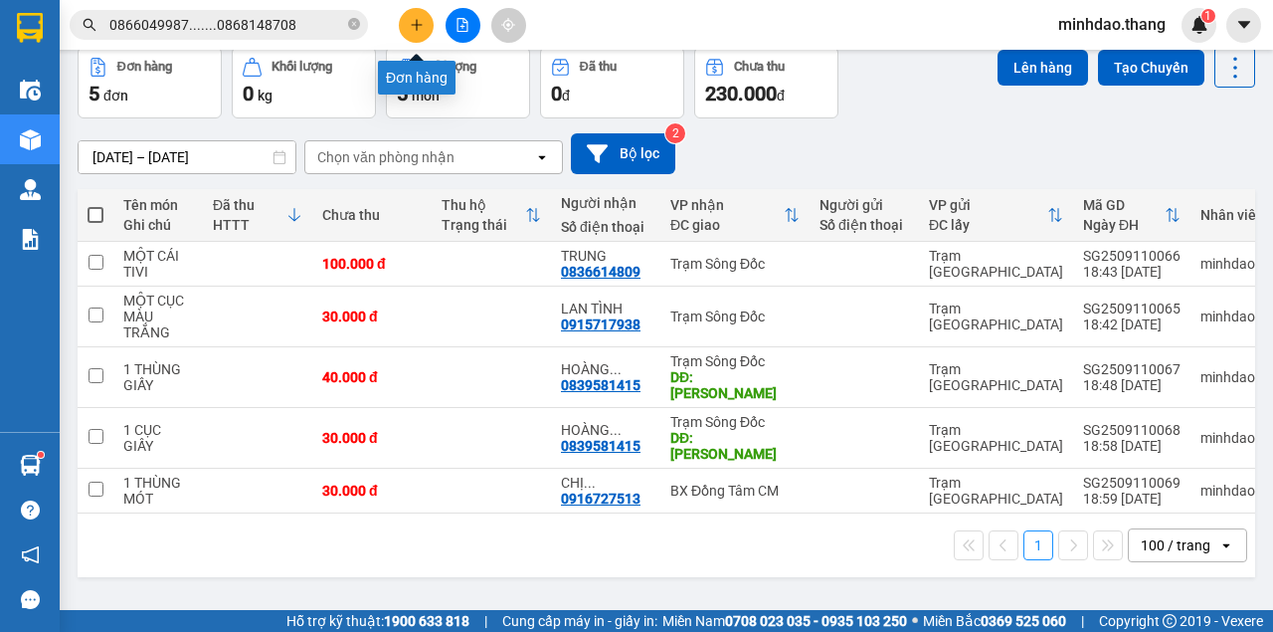
click at [432, 37] on div at bounding box center [462, 25] width 149 height 35
click at [417, 29] on icon "plus" at bounding box center [416, 24] width 1 height 11
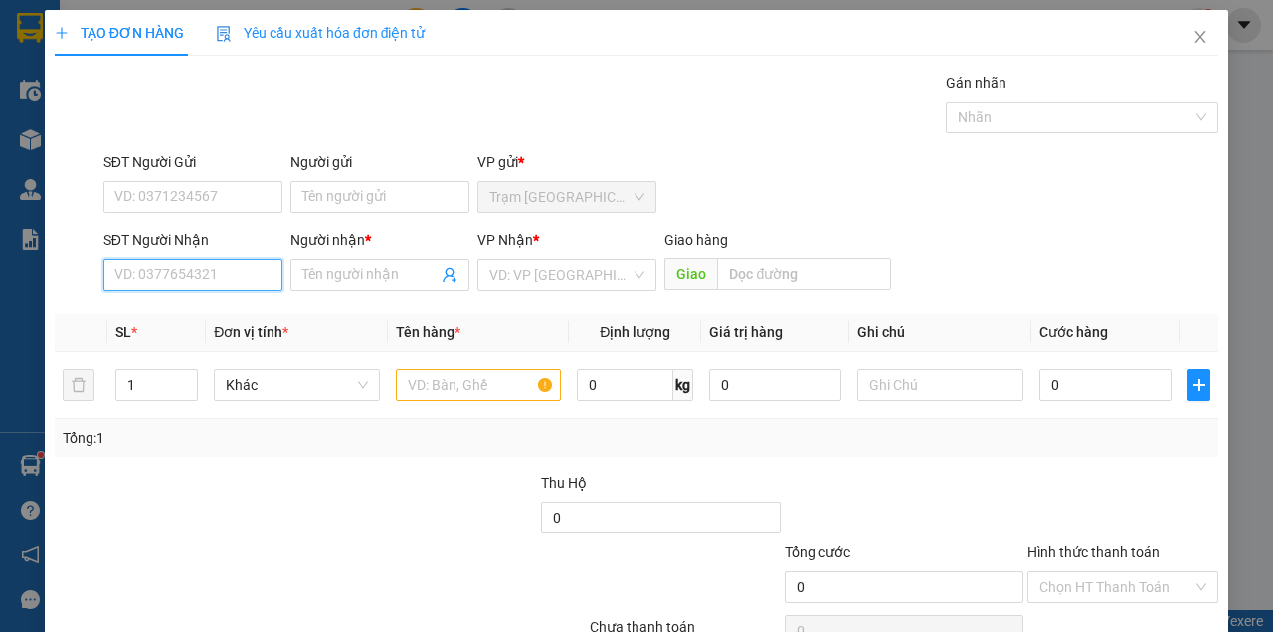
click at [198, 271] on input "SĐT Người Nhận" at bounding box center [192, 275] width 179 height 32
click at [198, 270] on input "SĐT Người Nhận" at bounding box center [192, 275] width 179 height 32
type input "0947549701"
click at [218, 306] on div "0947549701 - LINH" at bounding box center [191, 313] width 154 height 22
type input "LINH"
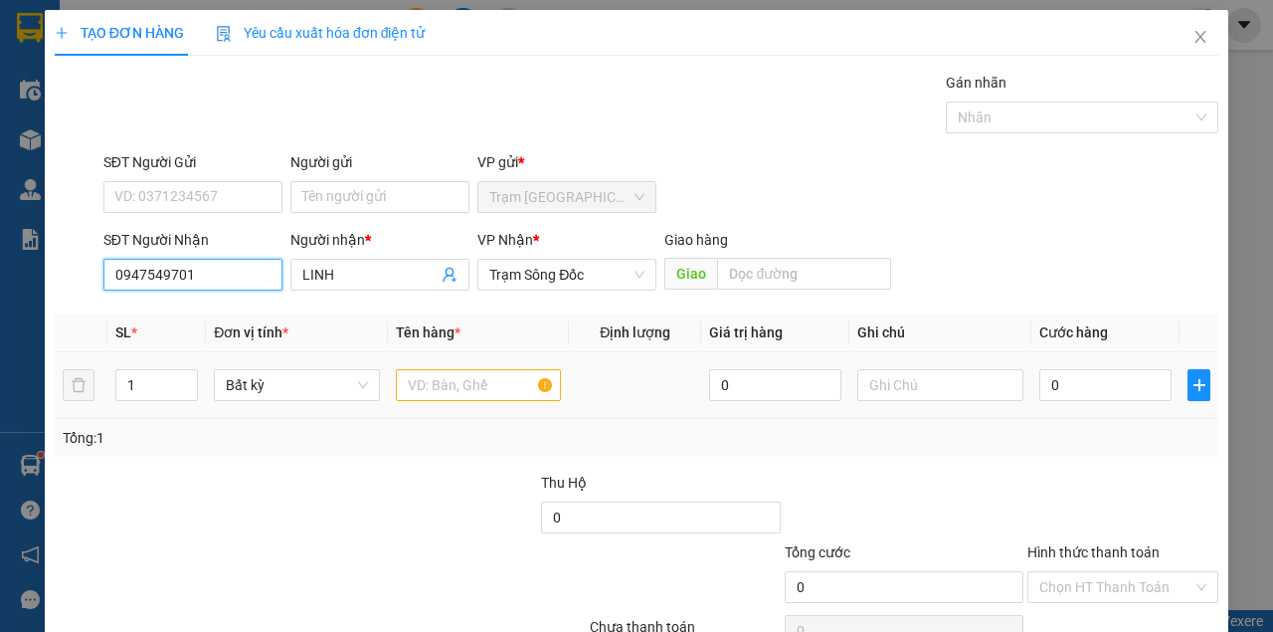
type input "0947549701"
click at [420, 380] on input "text" at bounding box center [479, 385] width 166 height 32
click at [416, 381] on input "text" at bounding box center [479, 385] width 166 height 32
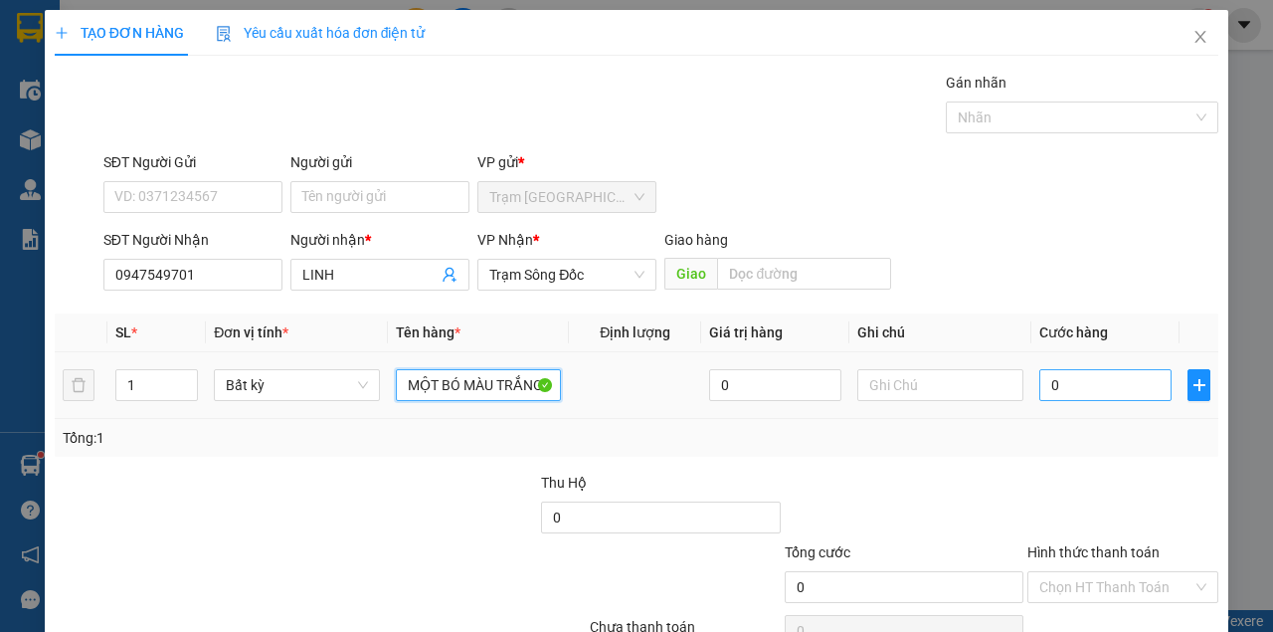
type input "MỘT BÓ MÀU TRẮNG"
type input "5"
type input "50"
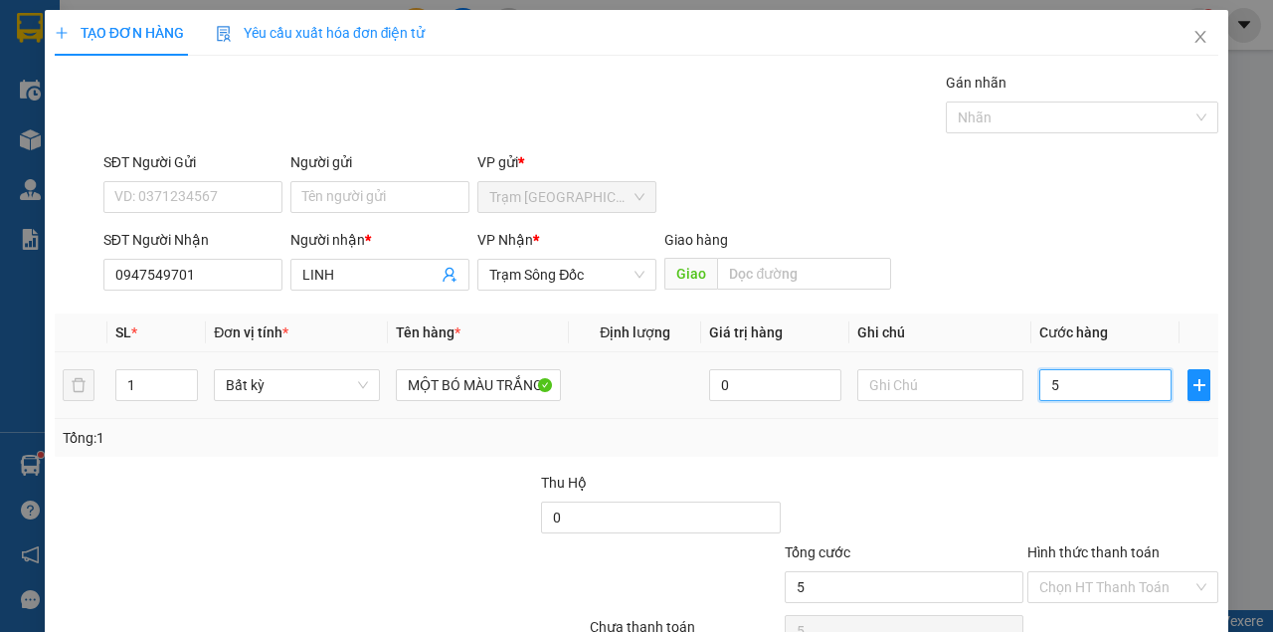
type input "50"
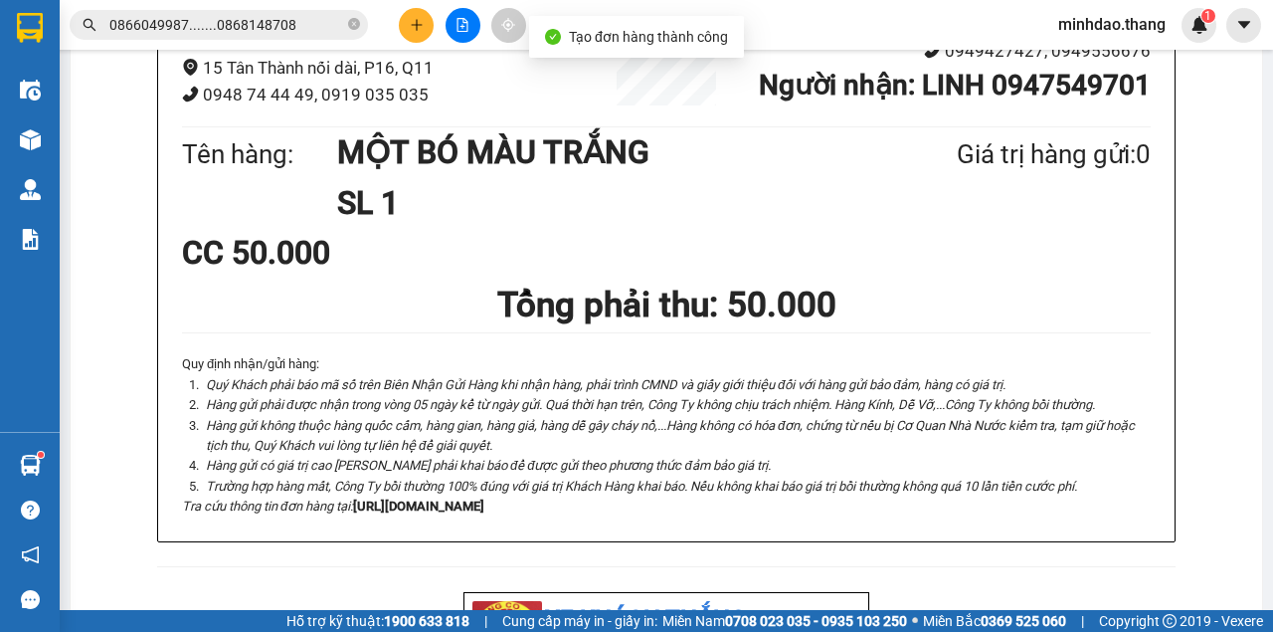
drag, startPoint x: 670, startPoint y: 127, endPoint x: 666, endPoint y: 105, distance: 22.2
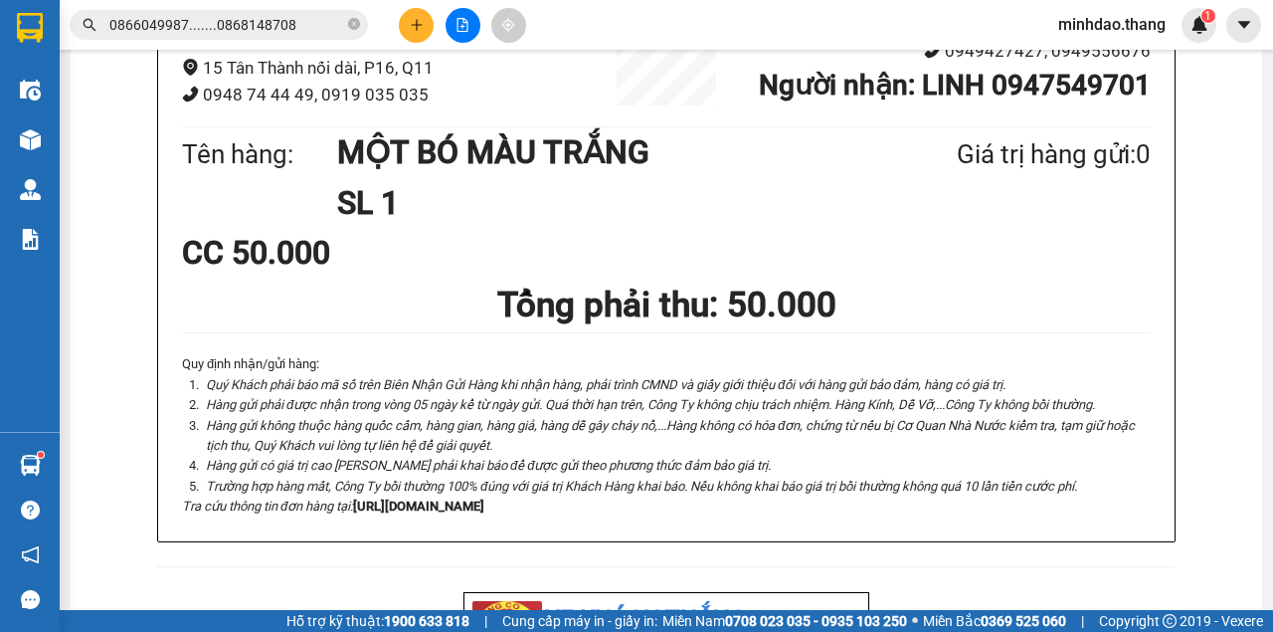
click at [415, 24] on icon "plus" at bounding box center [417, 25] width 14 height 14
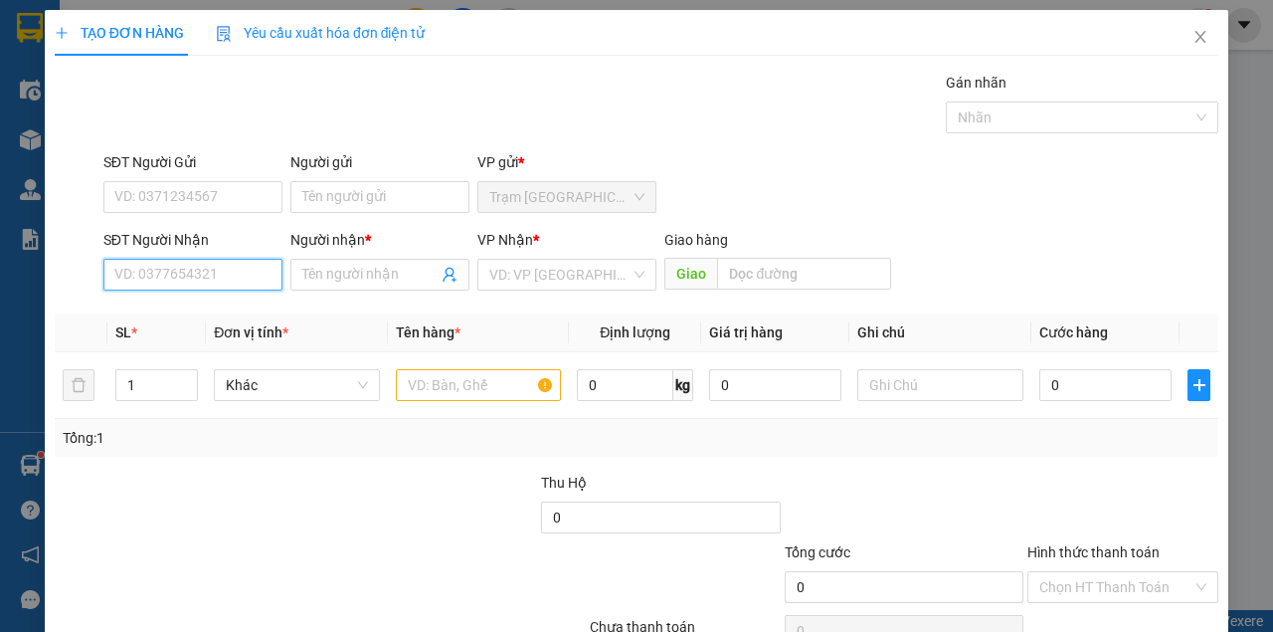
drag, startPoint x: 218, startPoint y: 279, endPoint x: 187, endPoint y: 255, distance: 39.0
click at [215, 275] on input "SĐT Người Nhận" at bounding box center [192, 275] width 179 height 32
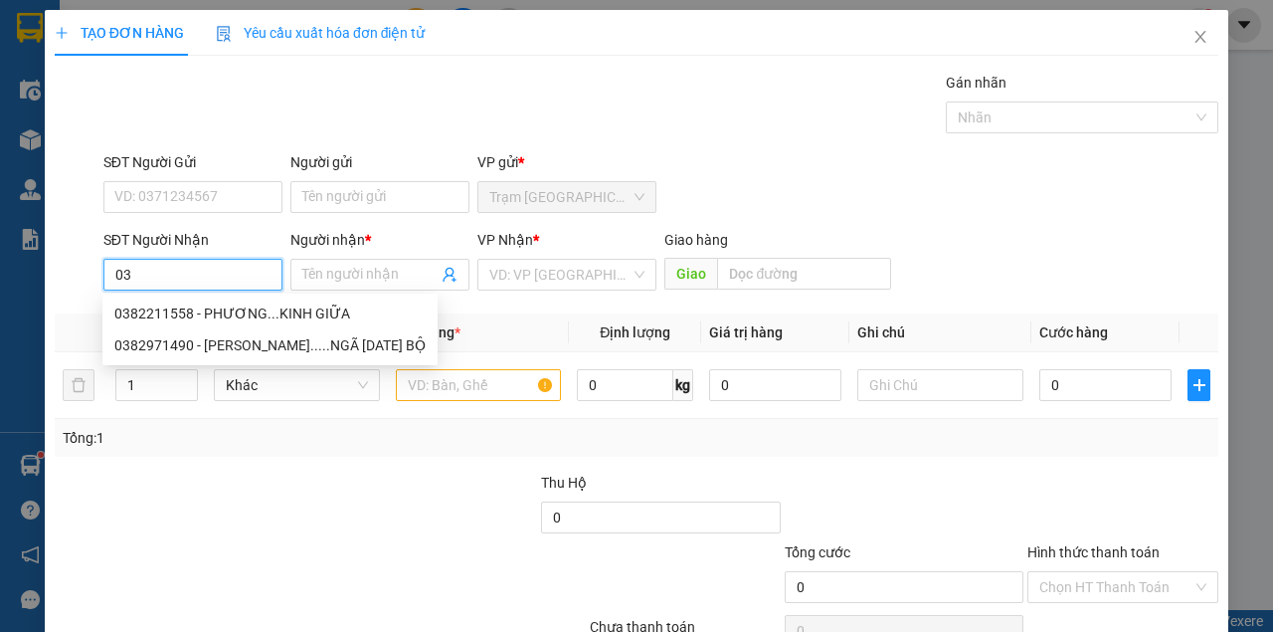
type input "0"
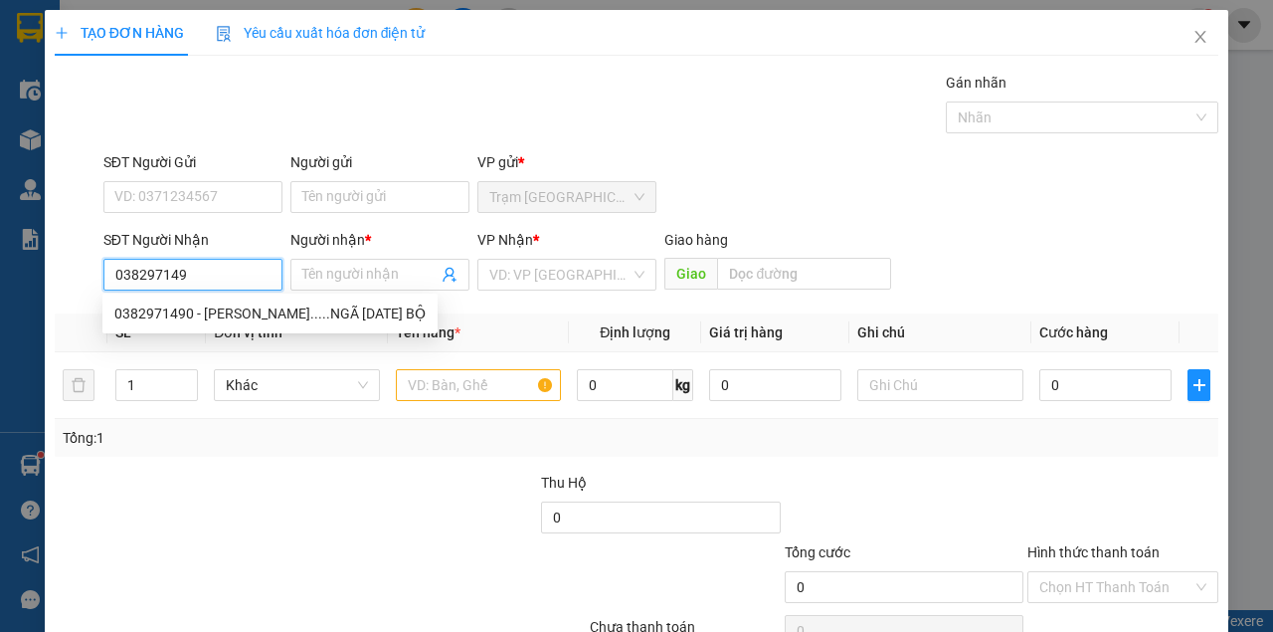
type input "0382971490"
click at [247, 306] on div "0382971490 - PHẠM BÌNH QUÂN.....NGÃ 4 CHÍN BỘ" at bounding box center [269, 313] width 311 height 22
type input "PHẠM BÌNH QUÂN.....NGÃ 4 CHÍN BỘ"
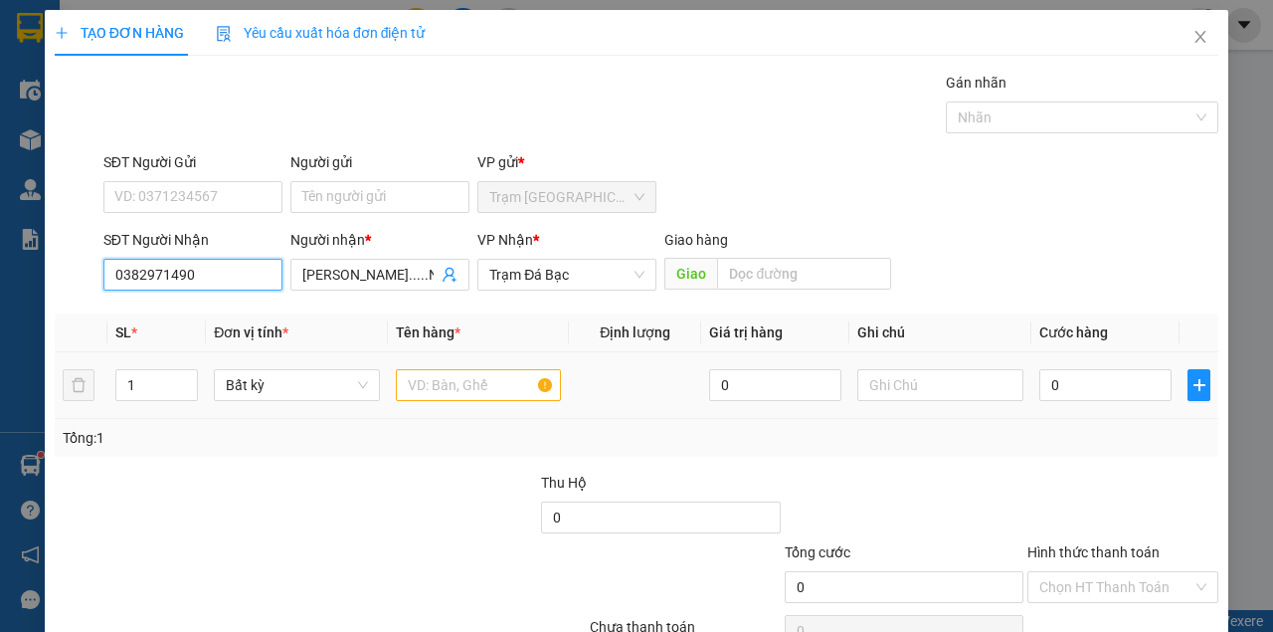
type input "0382971490"
click at [455, 379] on input "text" at bounding box center [479, 385] width 166 height 32
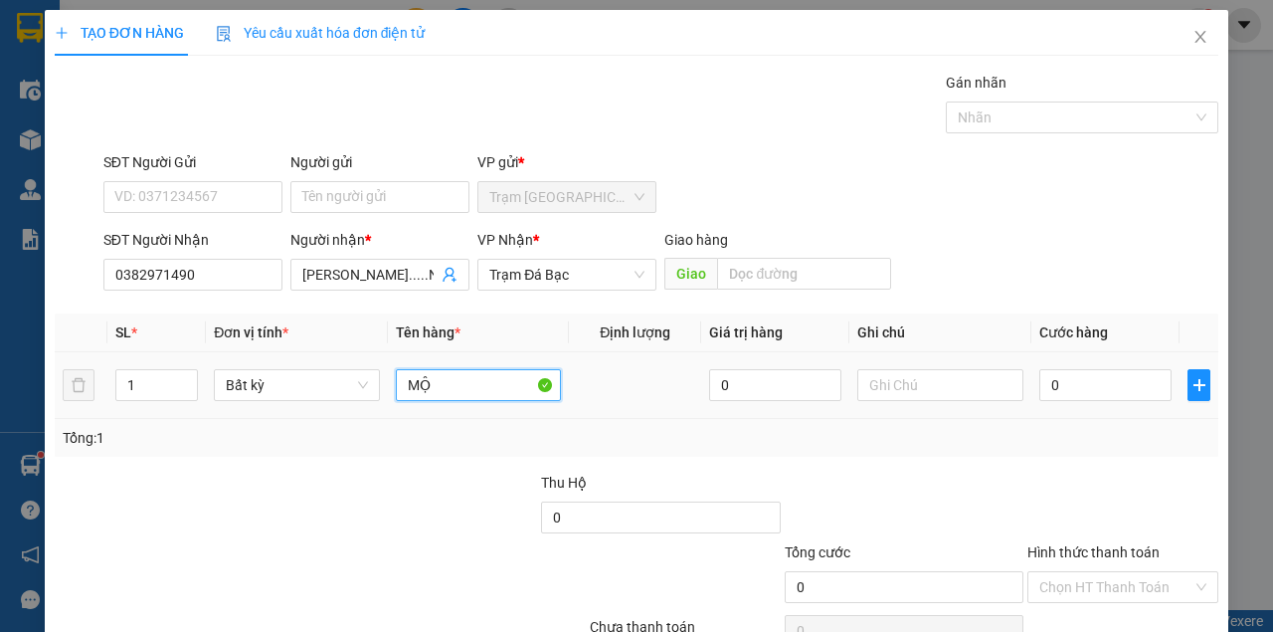
type input "M"
type input "MỘT HỘP HIỆU BIA SÀI GÒN"
drag, startPoint x: 1061, startPoint y: 364, endPoint x: 1064, endPoint y: 386, distance: 22.1
click at [1065, 373] on div "0" at bounding box center [1105, 385] width 132 height 40
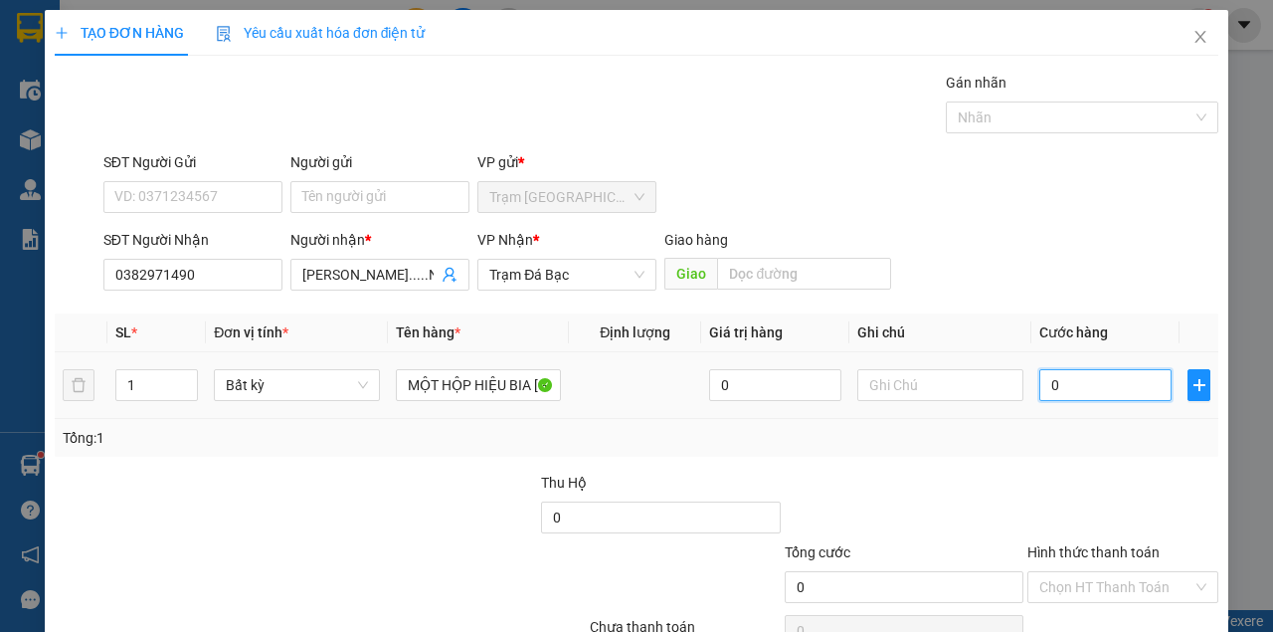
click at [1065, 386] on input "0" at bounding box center [1105, 385] width 132 height 32
type input "3"
type input "30"
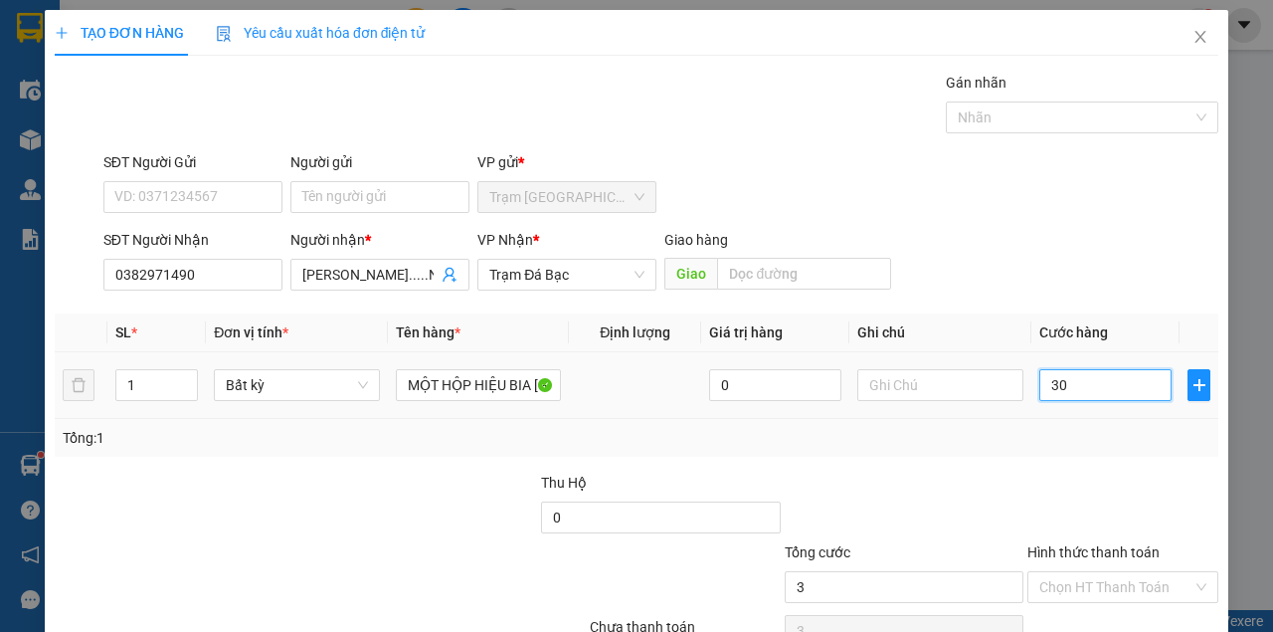
type input "30"
drag, startPoint x: 1142, startPoint y: 575, endPoint x: 1126, endPoint y: 575, distance: 15.9
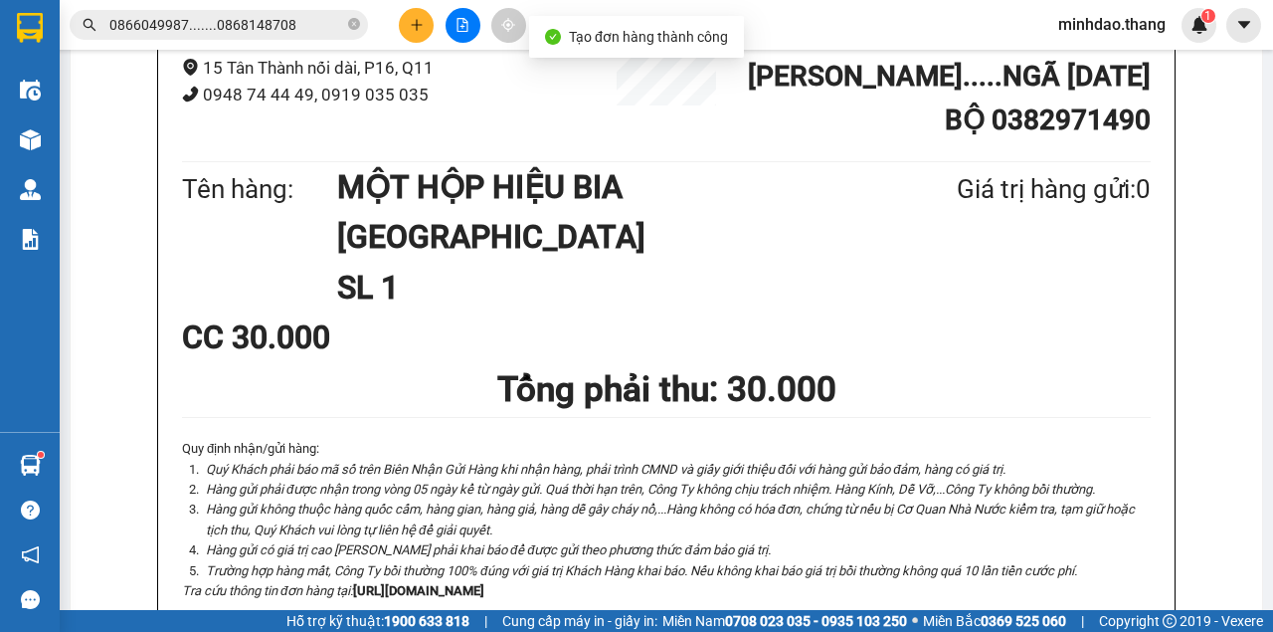
click at [426, 30] on button at bounding box center [416, 25] width 35 height 35
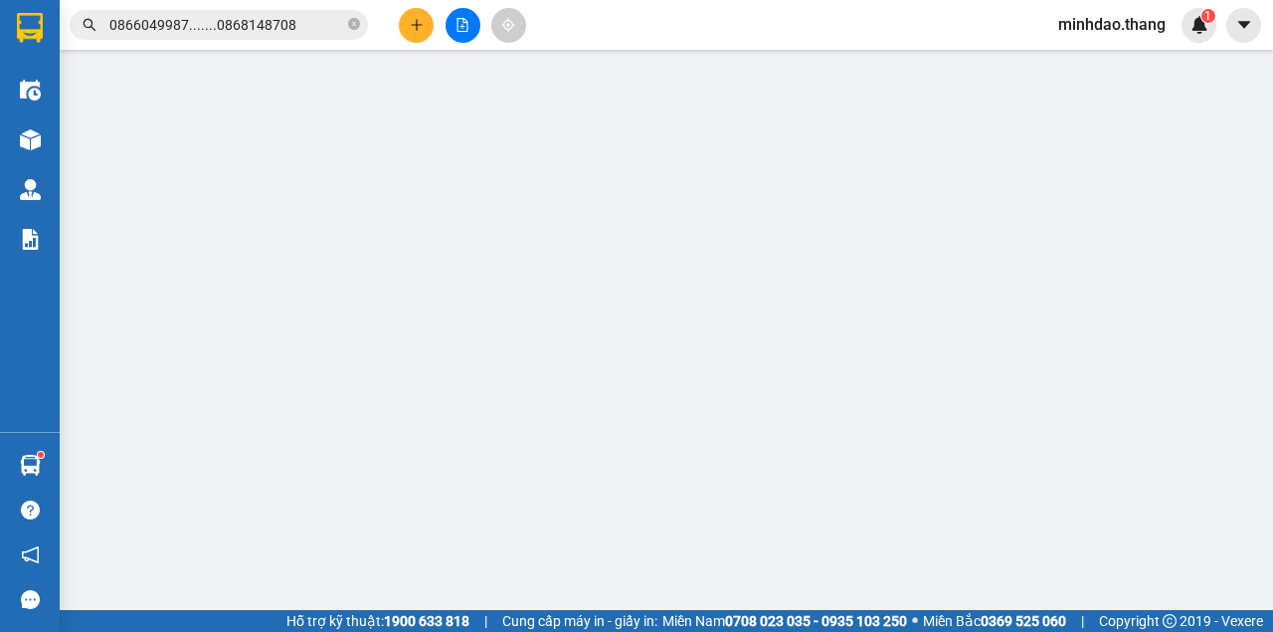
click at [423, 30] on span "Yêu cầu xuất hóa đơn điện tử" at bounding box center [321, 33] width 210 height 16
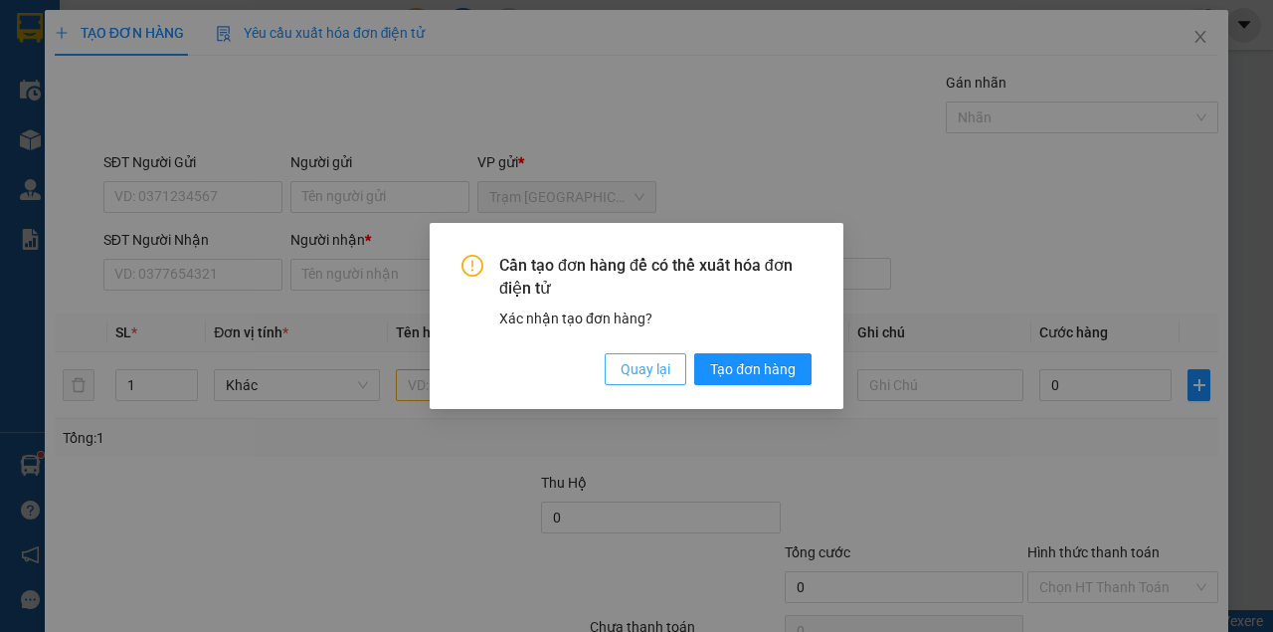
click at [615, 365] on button "Quay lại" at bounding box center [646, 369] width 82 height 32
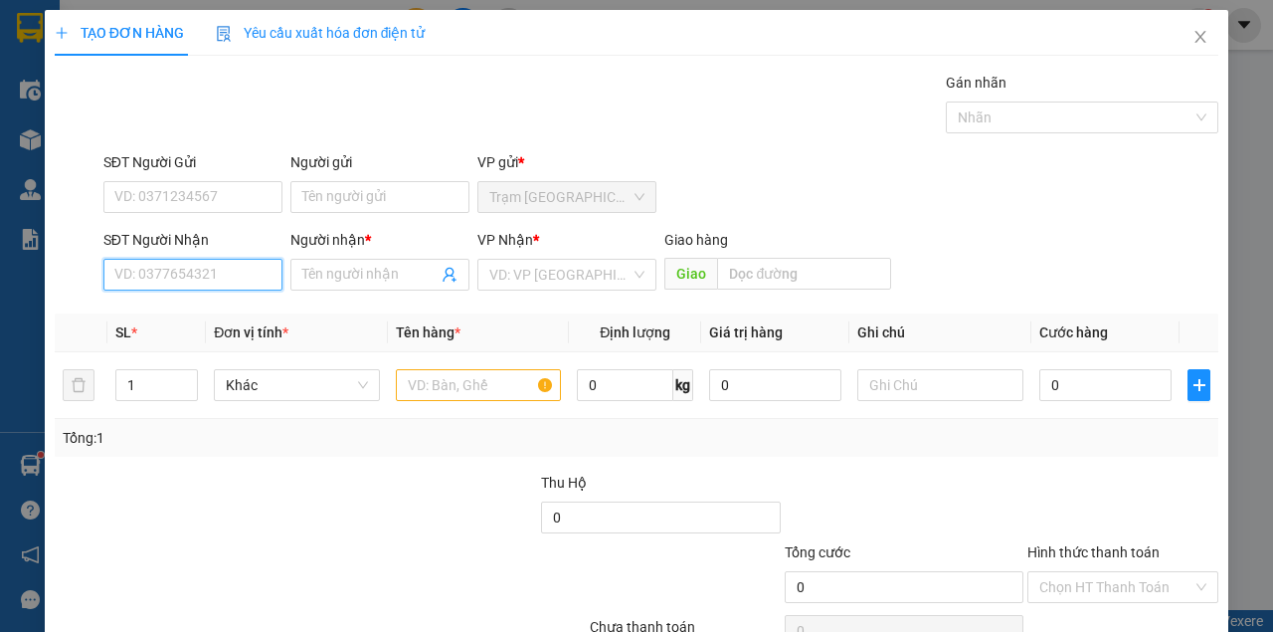
click at [211, 281] on input "SĐT Người Nhận" at bounding box center [192, 275] width 179 height 32
click at [211, 280] on input "SĐT Người Nhận" at bounding box center [192, 275] width 179 height 32
type input "0844033555"
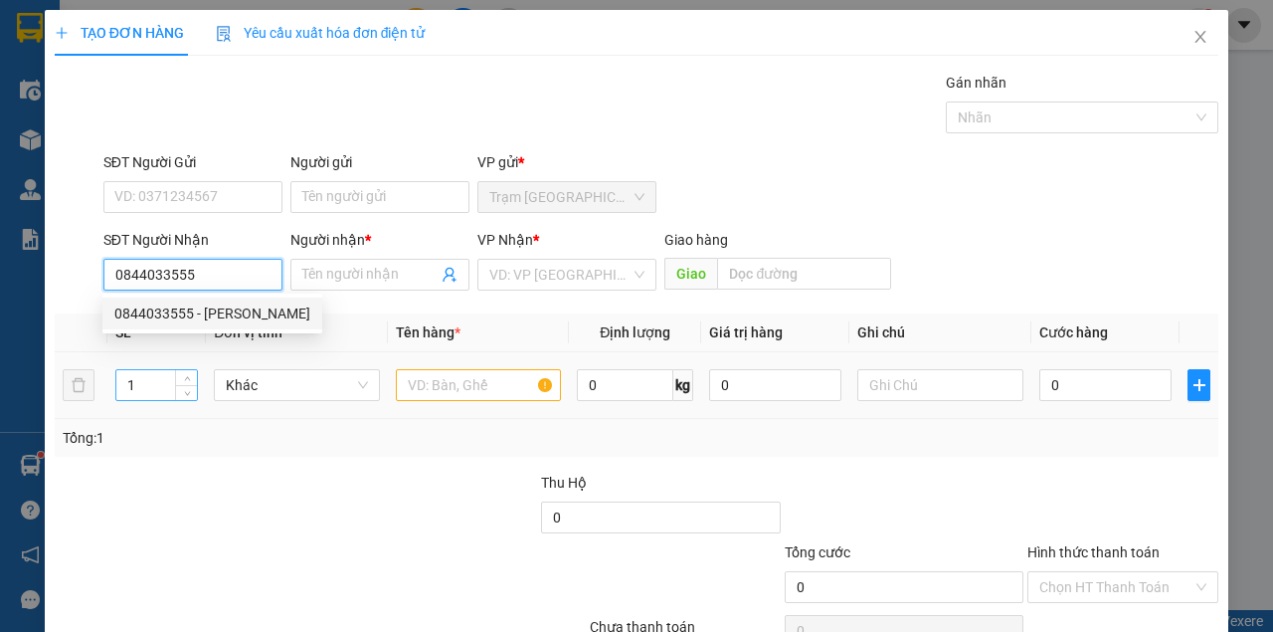
drag, startPoint x: 234, startPoint y: 309, endPoint x: 164, endPoint y: 386, distance: 103.5
click at [233, 309] on div "0844033555 - ĐỨC HÂN" at bounding box center [212, 313] width 196 height 22
type input "ĐỨC HÂN"
type input "0844033555"
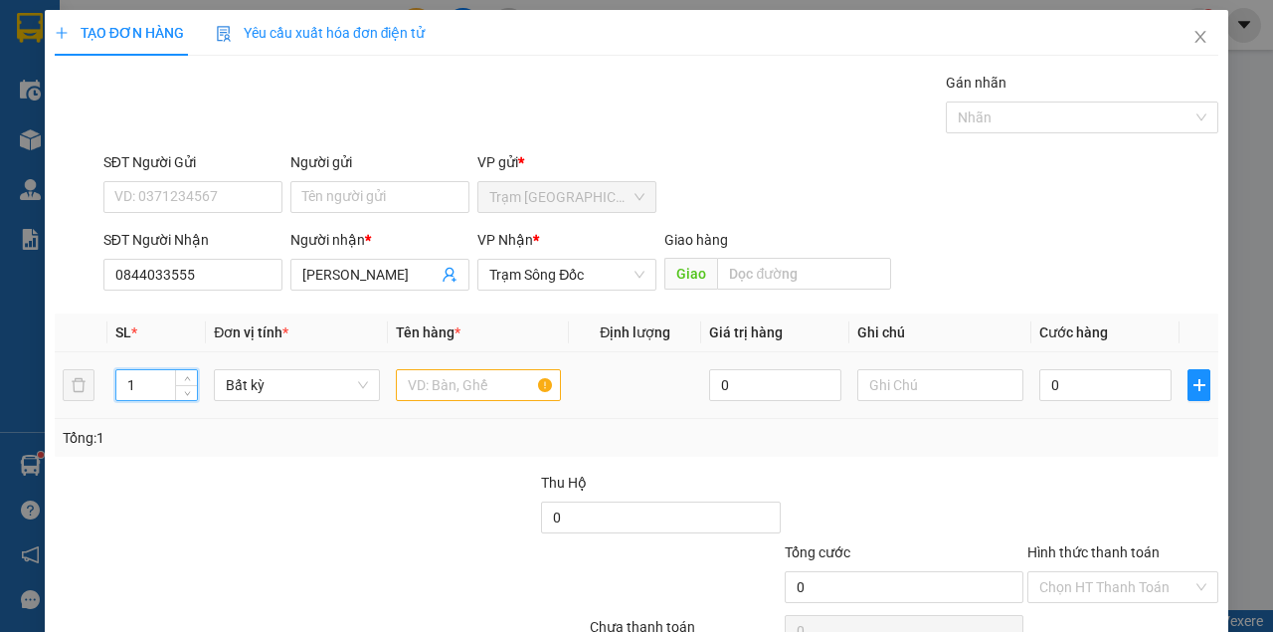
click at [153, 387] on input "1" at bounding box center [157, 385] width 82 height 30
type input "8"
click at [426, 378] on input "text" at bounding box center [479, 385] width 166 height 32
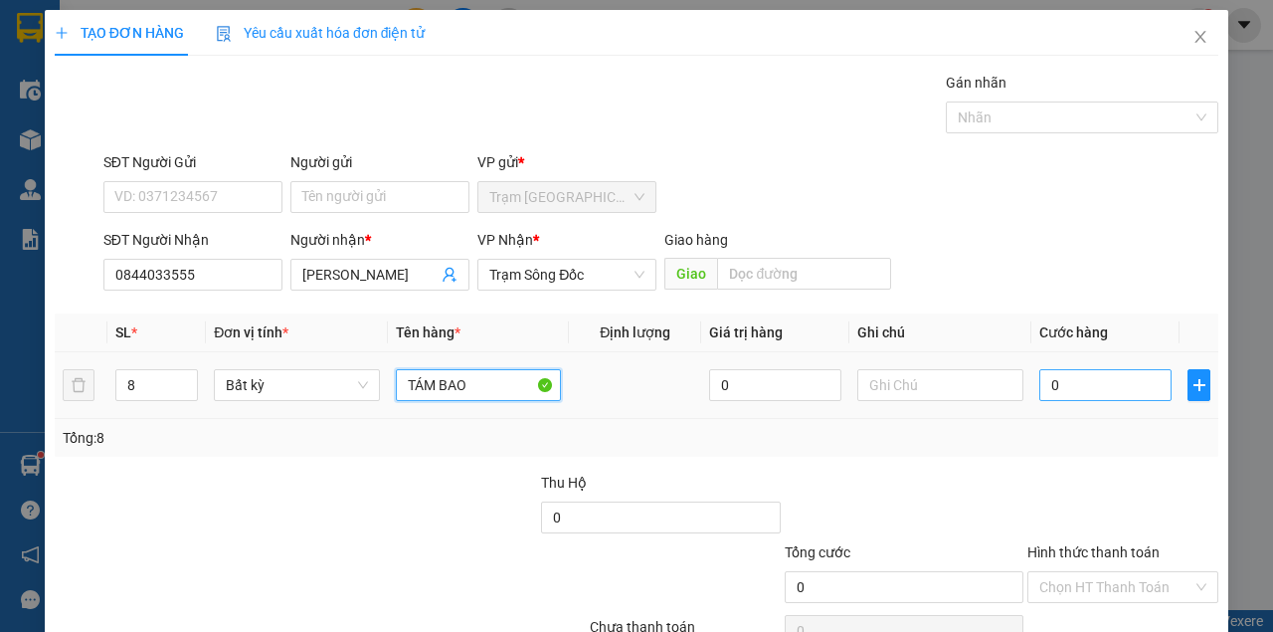
type input "TÁM BAO"
click at [1067, 392] on input "0" at bounding box center [1105, 385] width 132 height 32
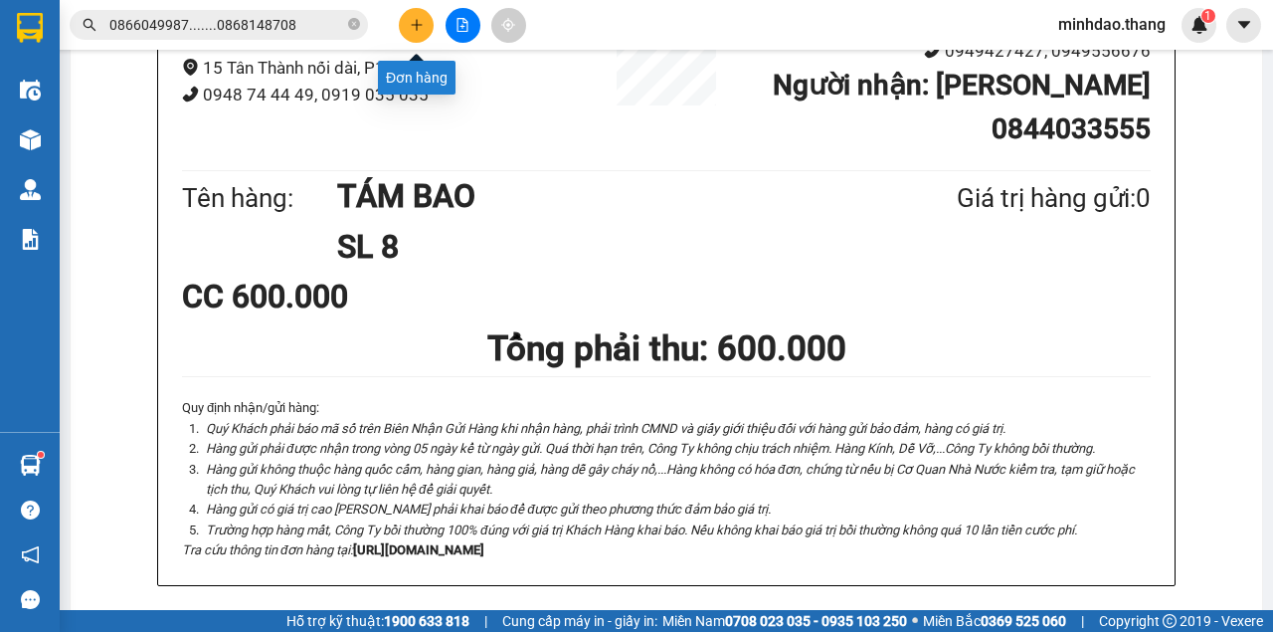
click at [416, 30] on icon "plus" at bounding box center [417, 25] width 14 height 14
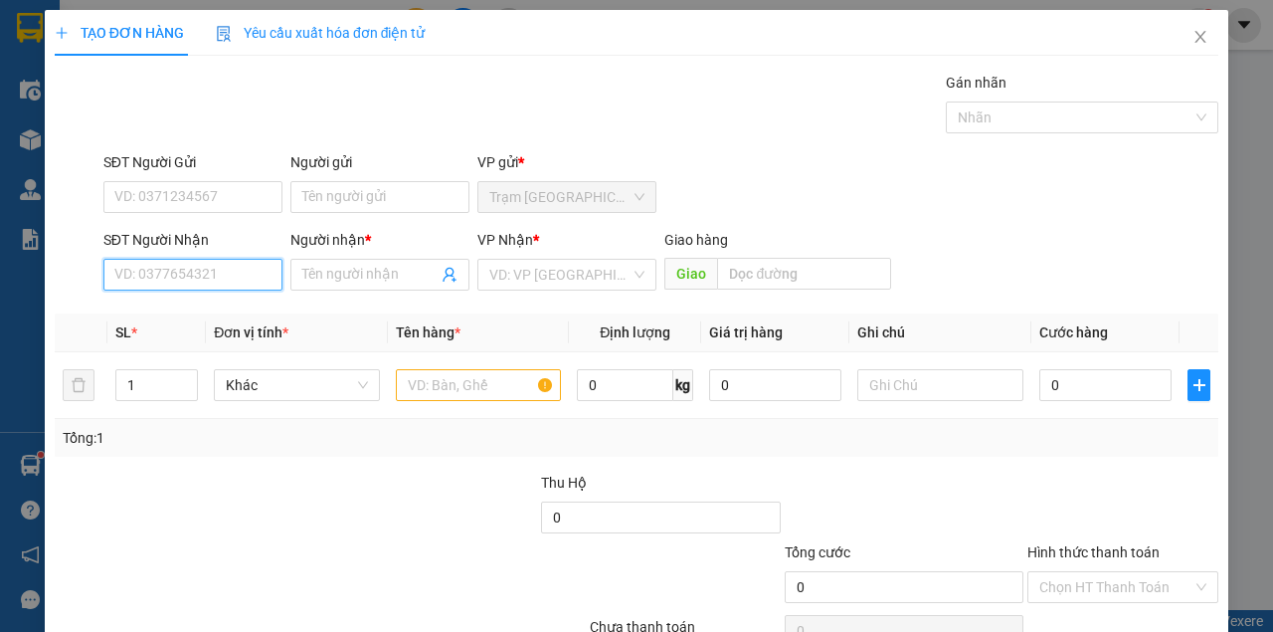
click at [210, 281] on input "SĐT Người Nhận" at bounding box center [192, 275] width 179 height 32
type input "0946572772"
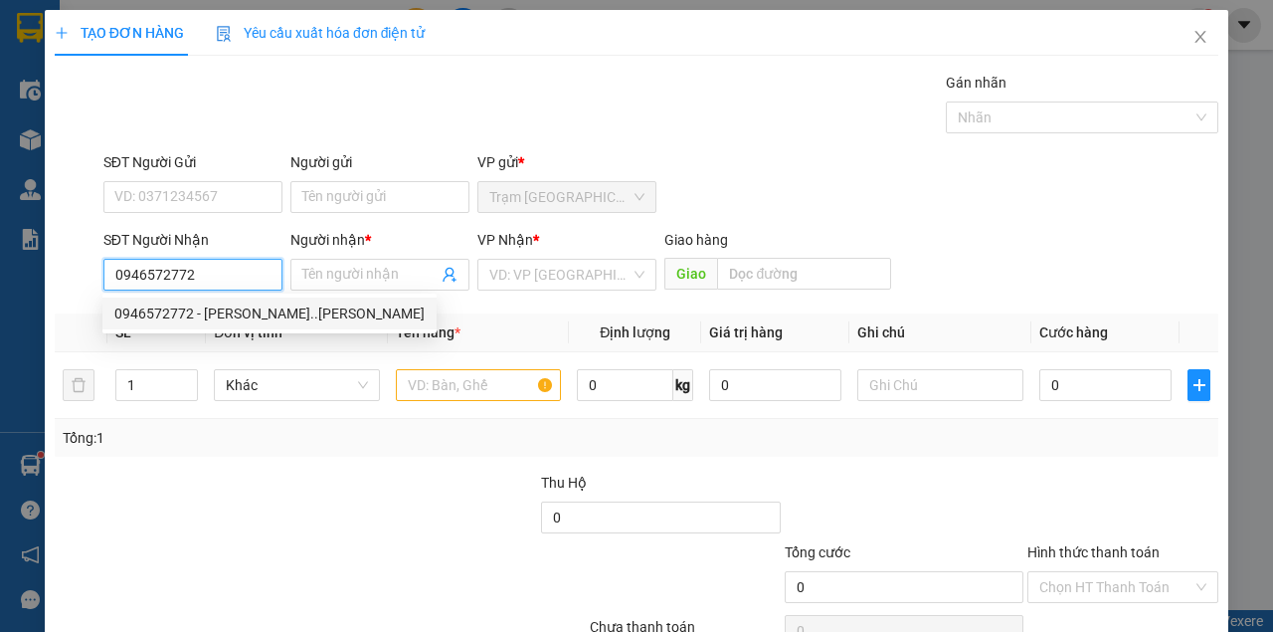
click at [231, 327] on div "0946572772 - KEN..TRẦN VĂN THỜI" at bounding box center [269, 313] width 334 height 32
type input "KEN..TRẦN VĂN THỜI"
type input "[PERSON_NAME]"
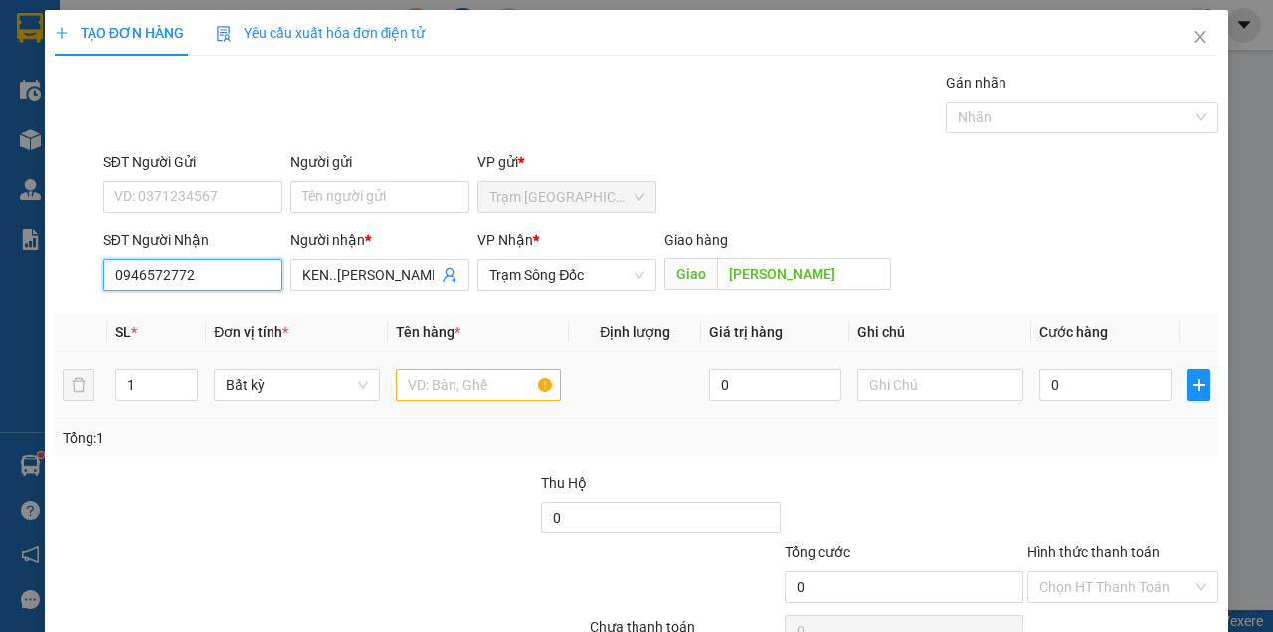
type input "0946572772"
click at [453, 390] on input "text" at bounding box center [479, 385] width 166 height 32
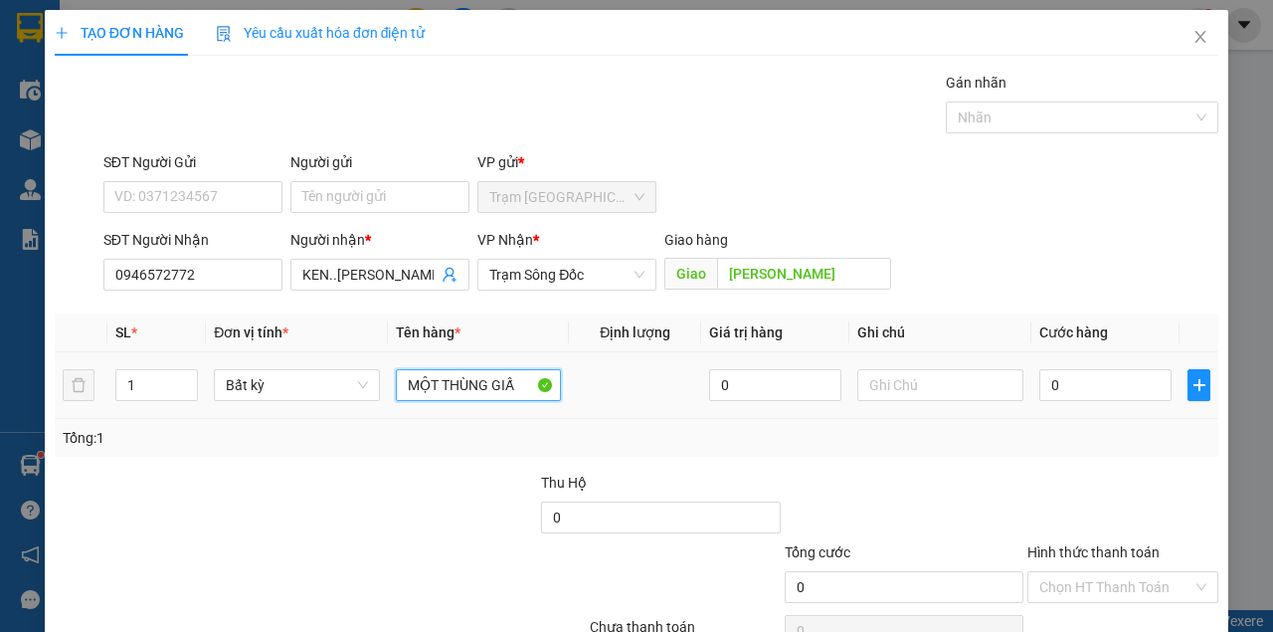
type input "MỘT THÙNG GIẤY"
click at [1068, 383] on input "0" at bounding box center [1105, 385] width 132 height 32
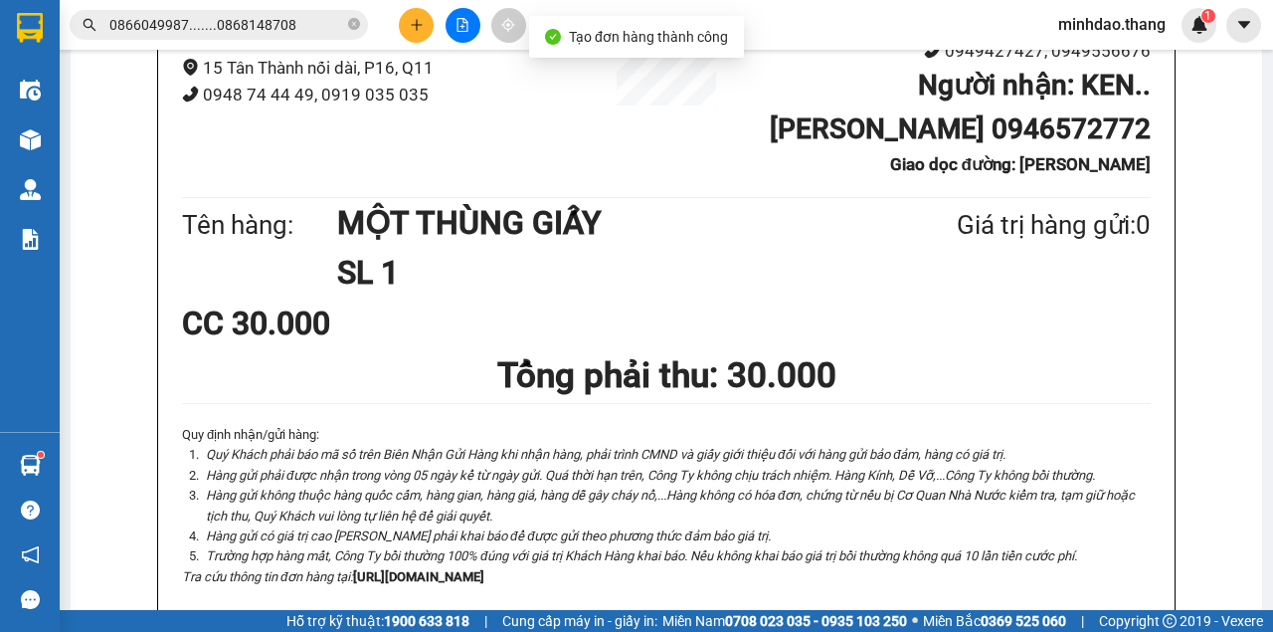
click at [356, 25] on icon "close-circle" at bounding box center [354, 24] width 12 height 12
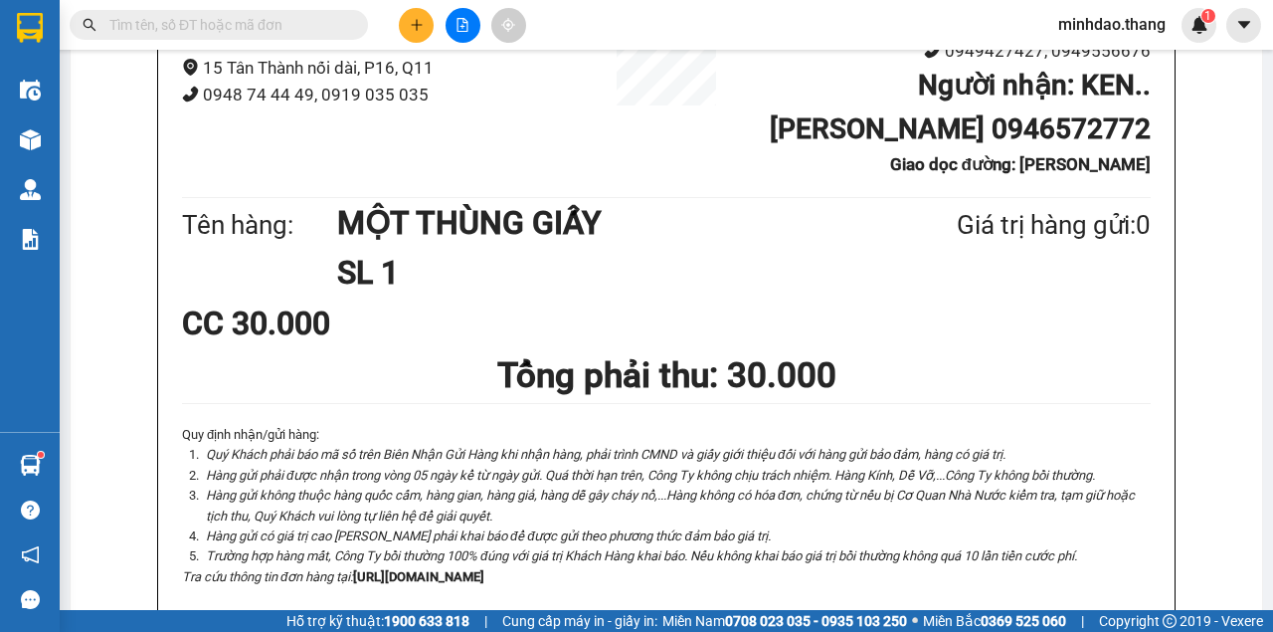
click at [328, 27] on input "text" at bounding box center [226, 25] width 235 height 22
click at [263, 34] on input "text" at bounding box center [226, 25] width 235 height 22
click at [237, 21] on input "text" at bounding box center [226, 25] width 235 height 22
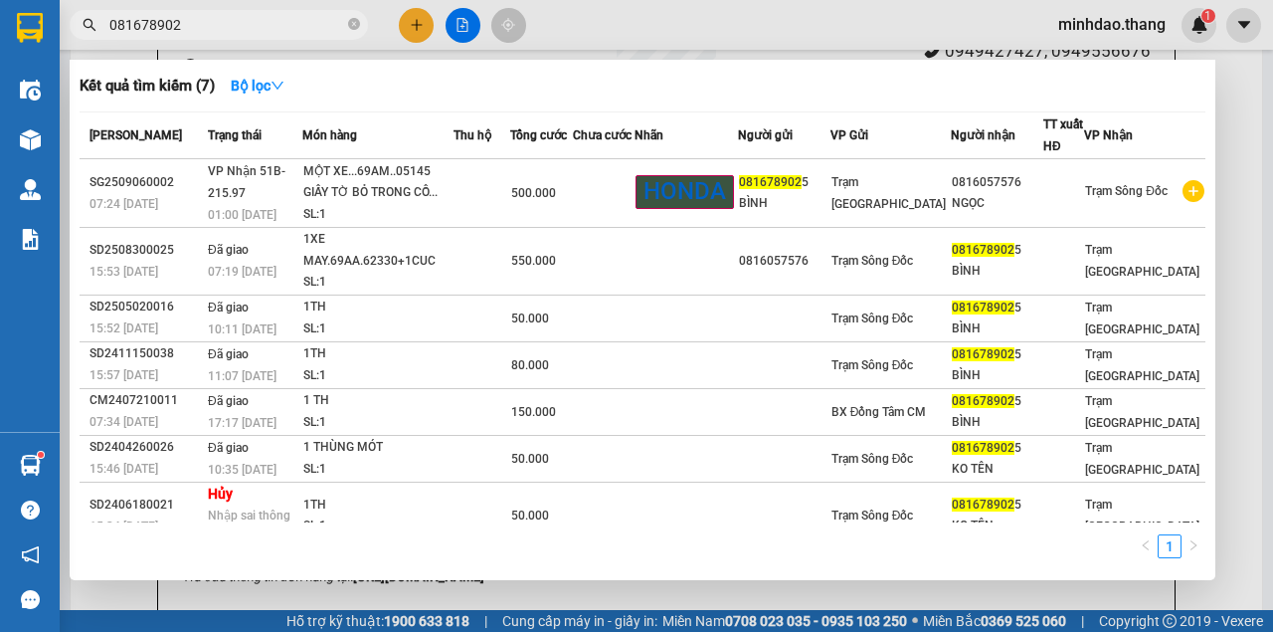
type input "0816789025"
click at [351, 25] on icon "close-circle" at bounding box center [354, 24] width 12 height 12
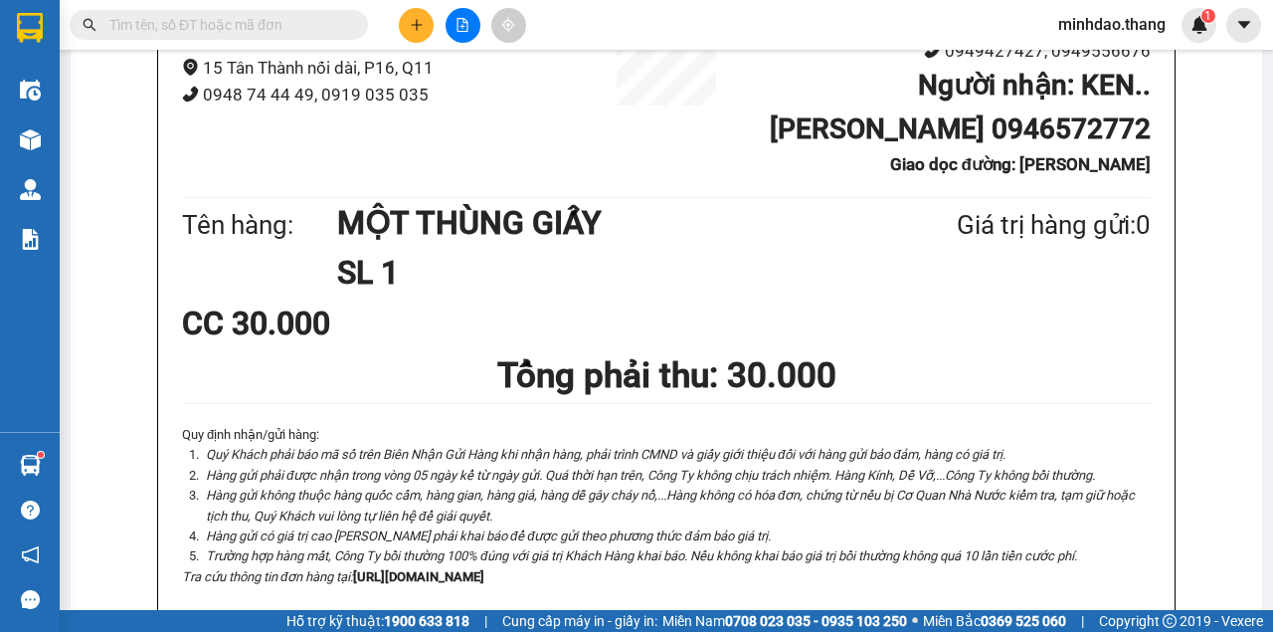
drag, startPoint x: 314, startPoint y: 34, endPoint x: 284, endPoint y: 30, distance: 30.1
click at [299, 31] on input "text" at bounding box center [226, 25] width 235 height 22
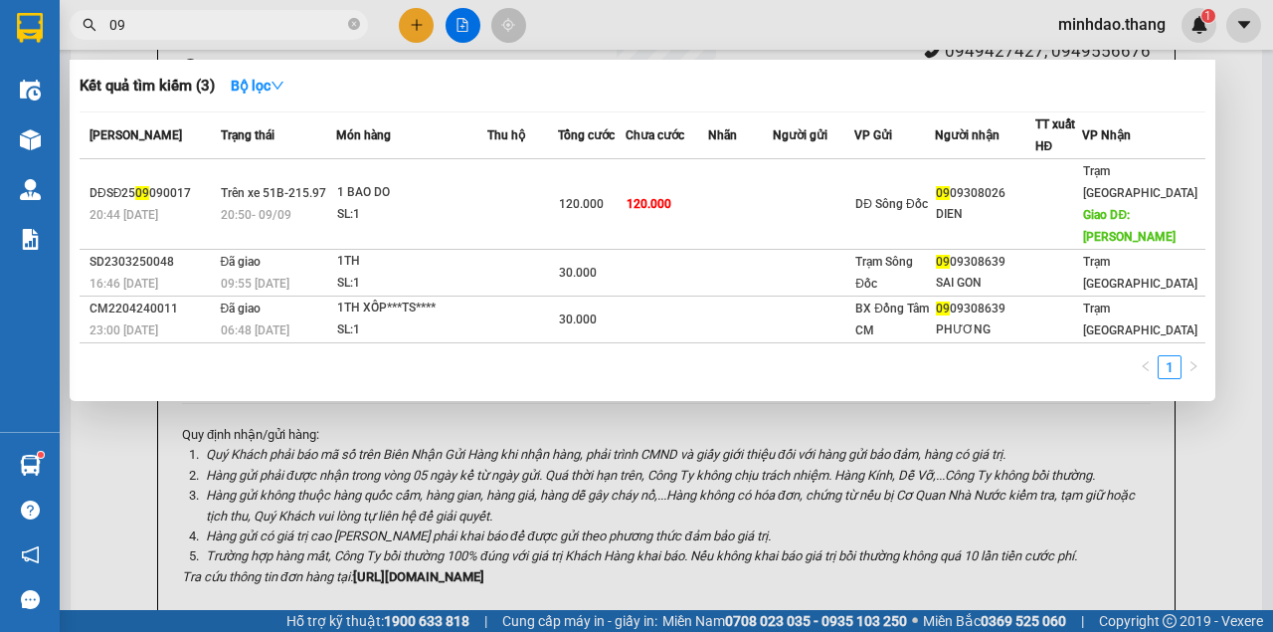
type input "0"
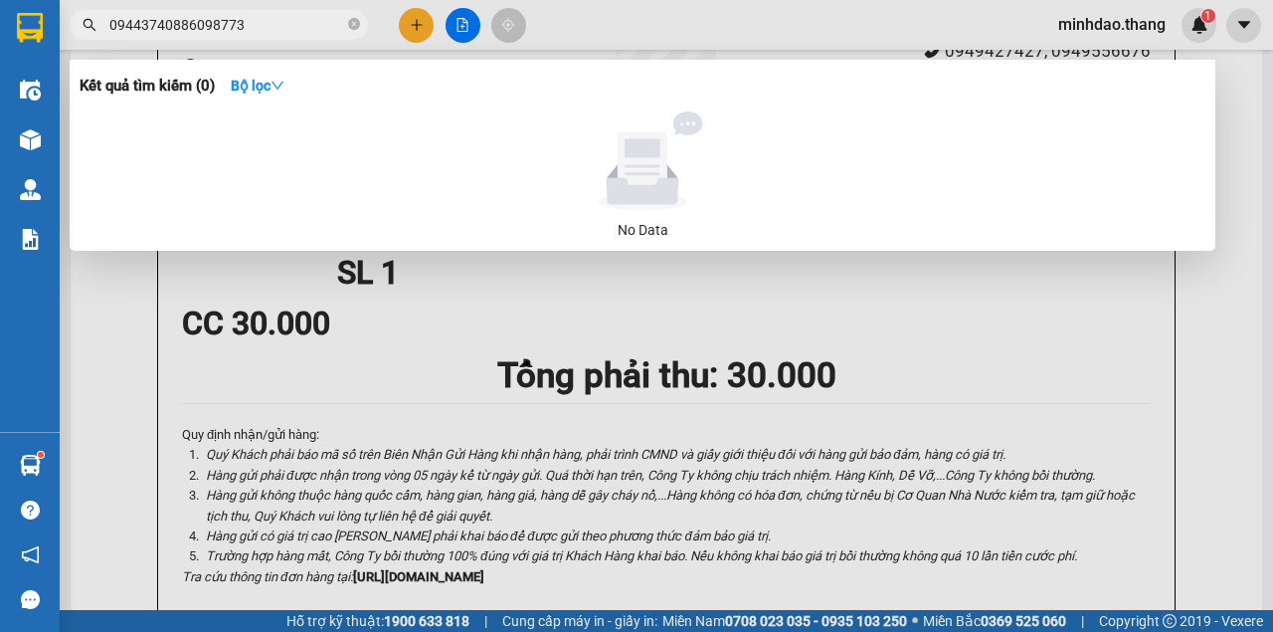
click at [161, 24] on input "09443740886098773" at bounding box center [226, 25] width 235 height 22
click at [294, 24] on input "03881128400886098773" at bounding box center [226, 25] width 235 height 22
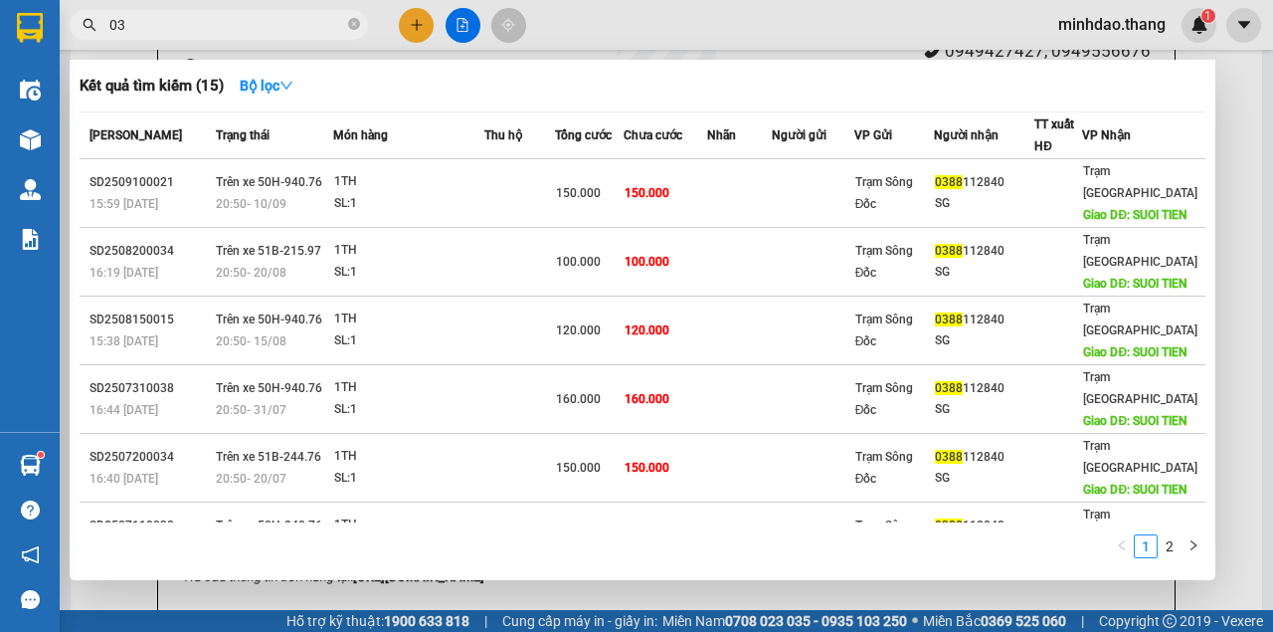
type input "0"
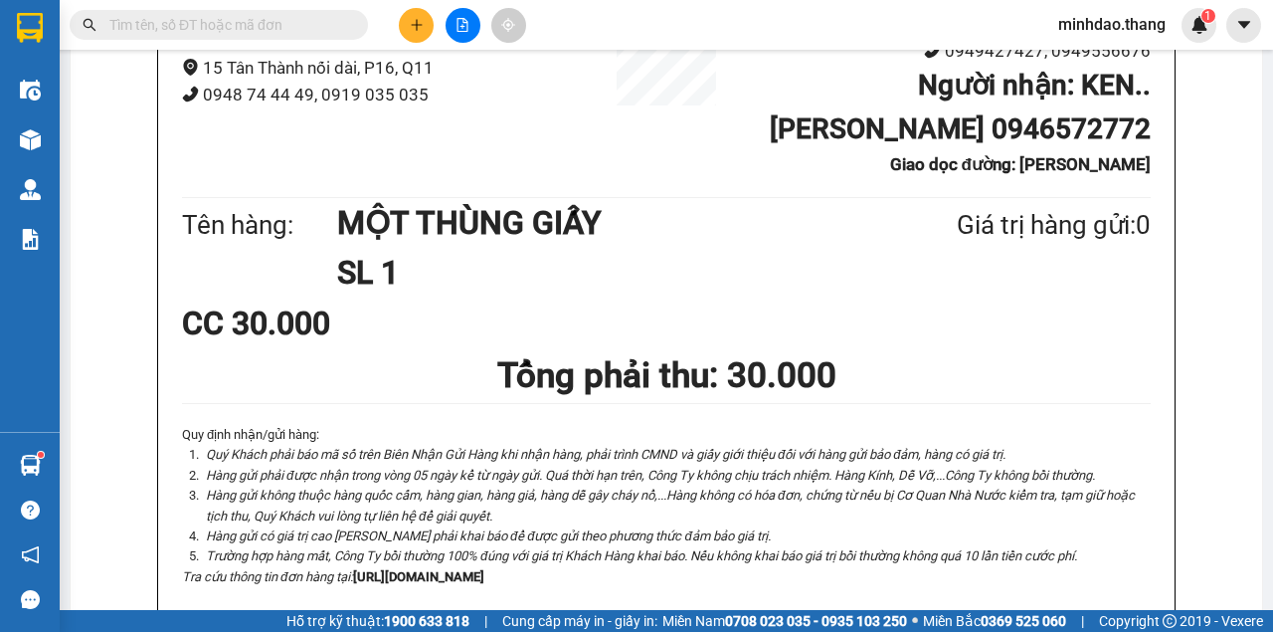
click at [316, 34] on input "text" at bounding box center [226, 25] width 235 height 22
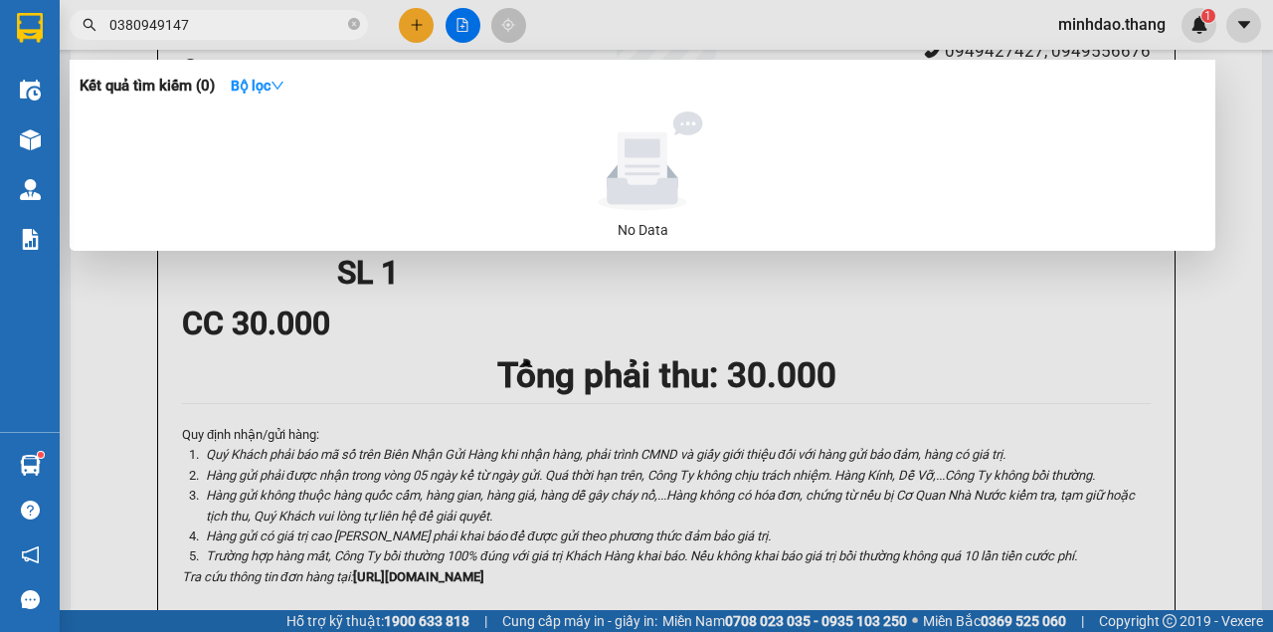
click at [128, 24] on input "0380949147" at bounding box center [226, 25] width 235 height 22
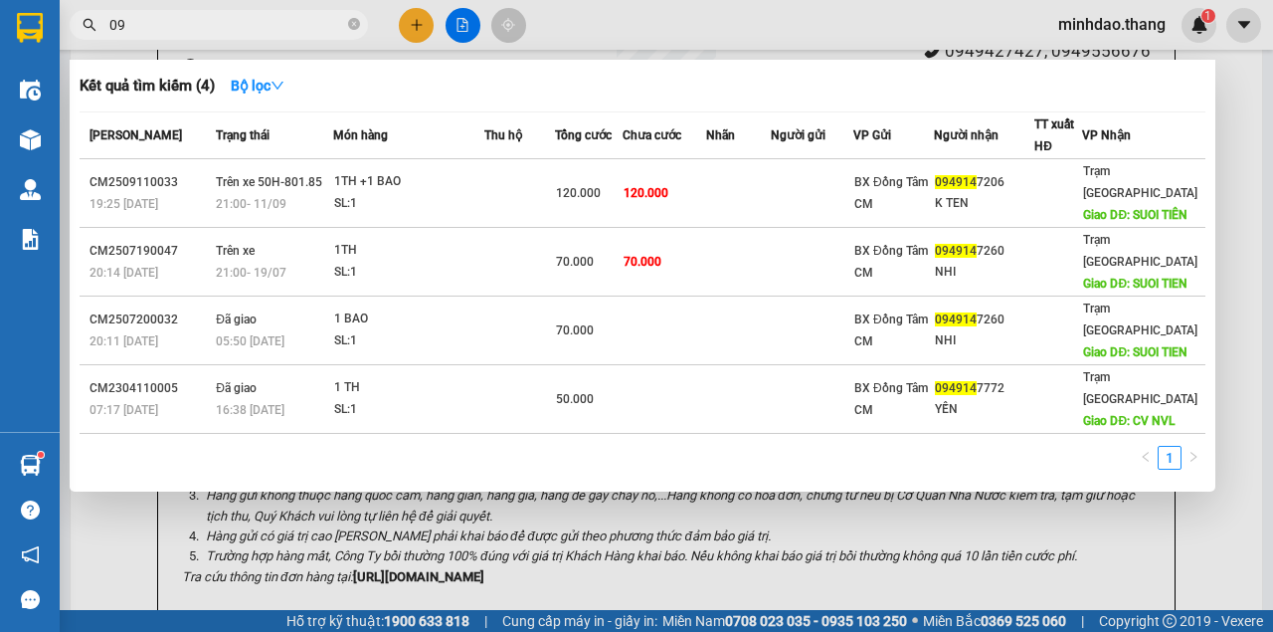
type input "0"
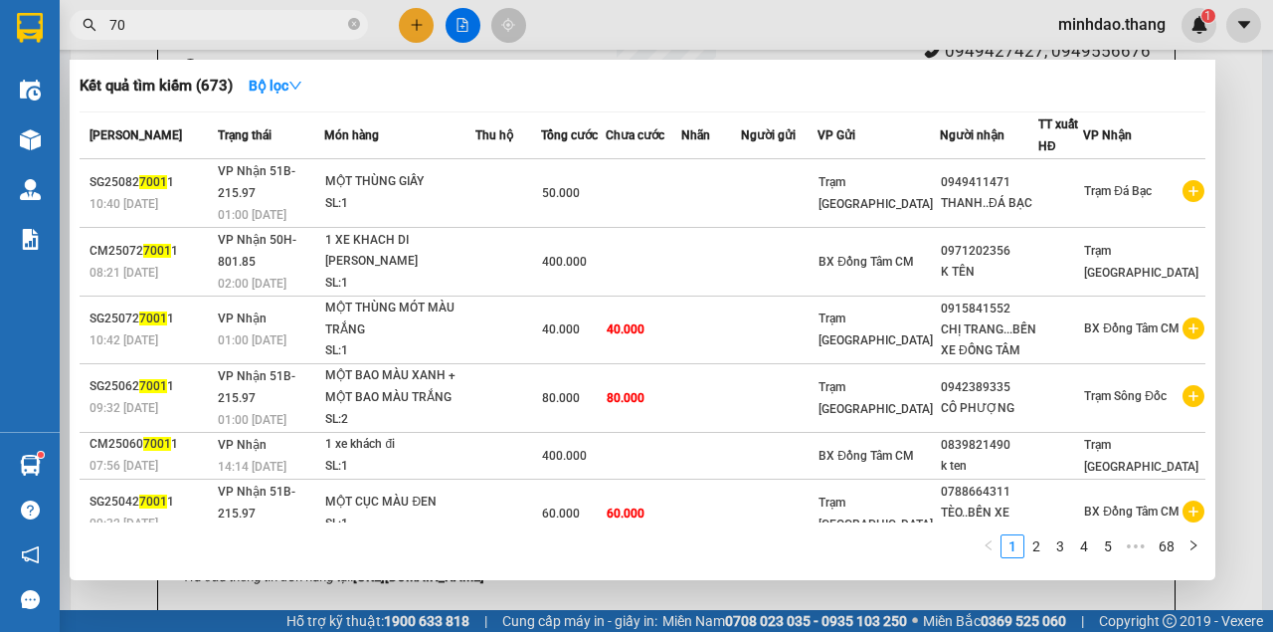
type input "7"
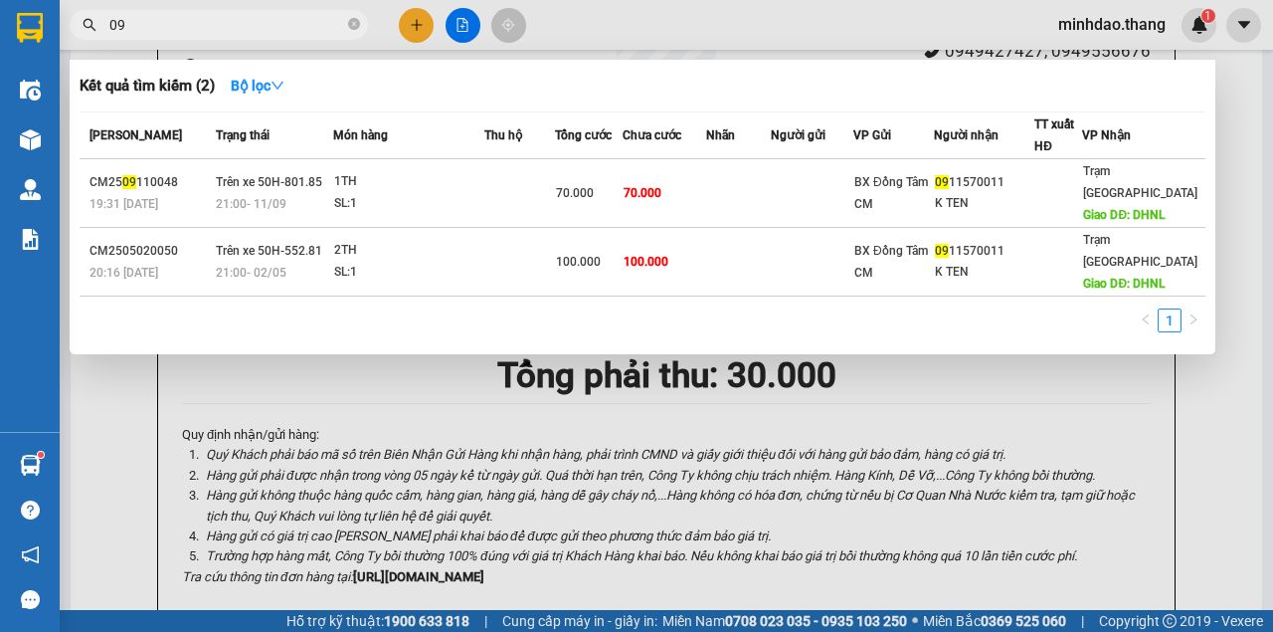
type input "0"
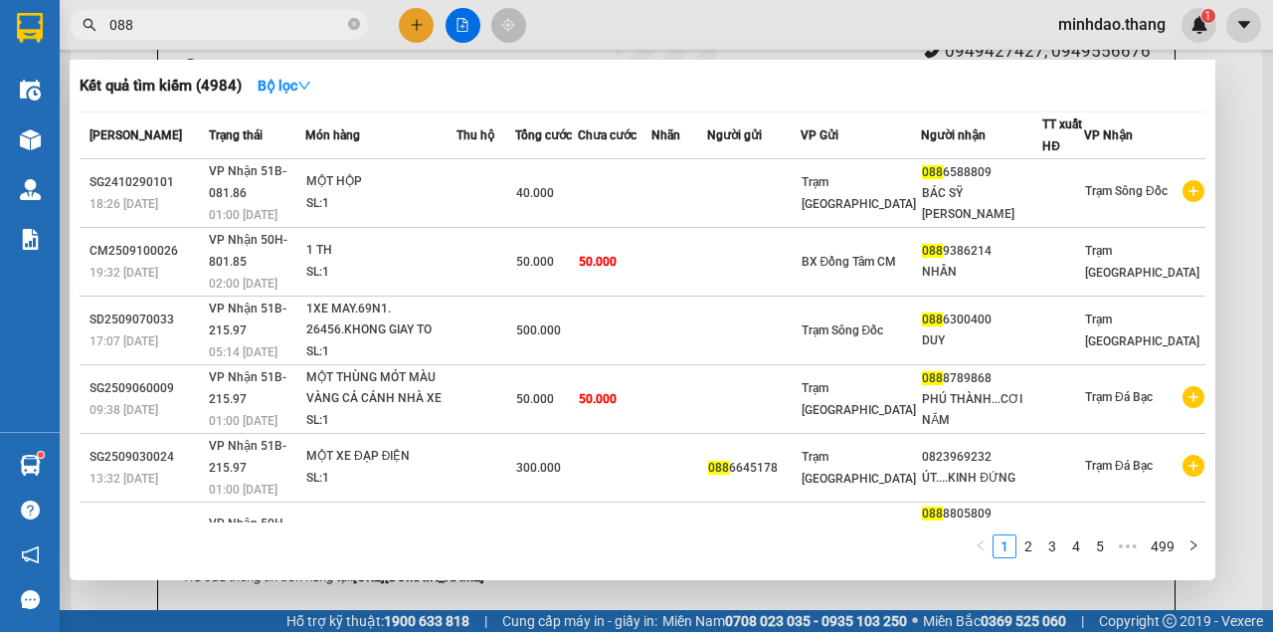
type input "088"
click at [352, 23] on icon "close-circle" at bounding box center [354, 24] width 12 height 12
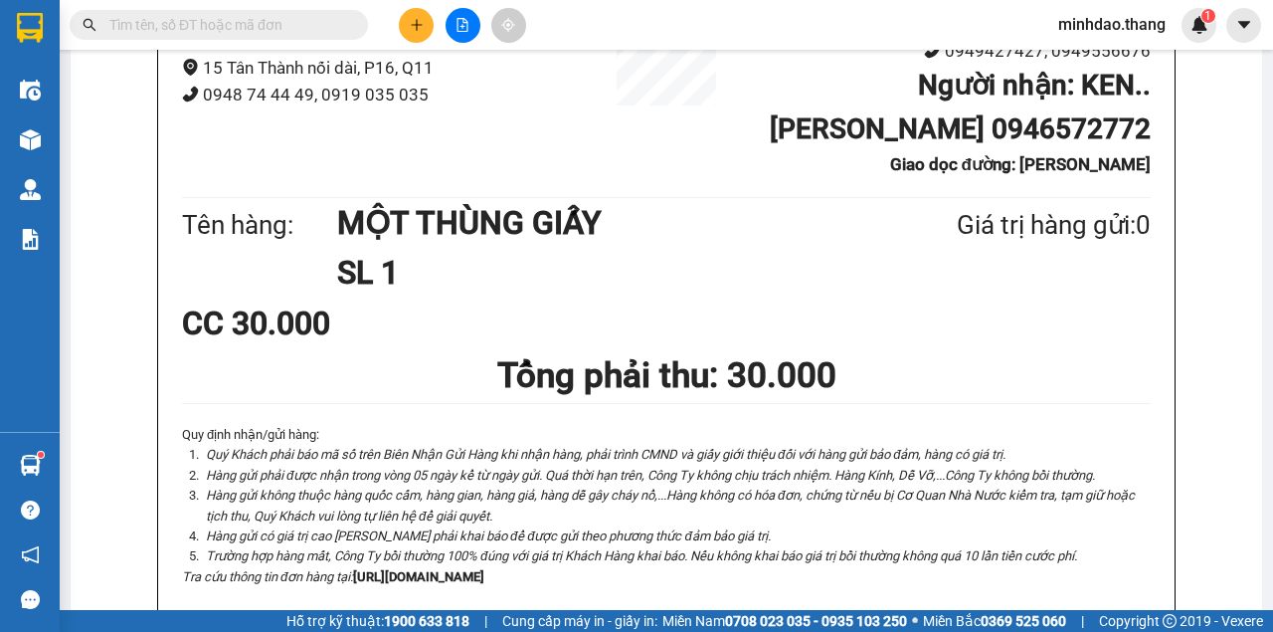
click at [311, 20] on input "text" at bounding box center [226, 25] width 235 height 22
click at [320, 23] on input "text" at bounding box center [226, 25] width 235 height 22
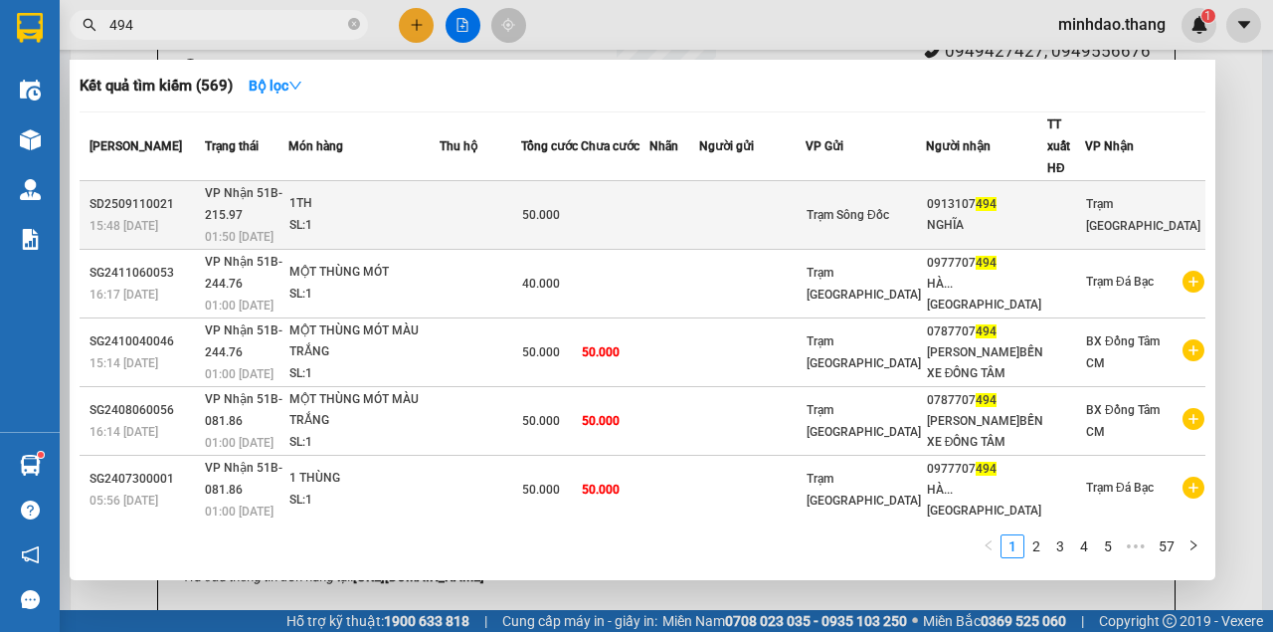
type input "494"
click at [560, 208] on span "50.000" at bounding box center [541, 215] width 38 height 14
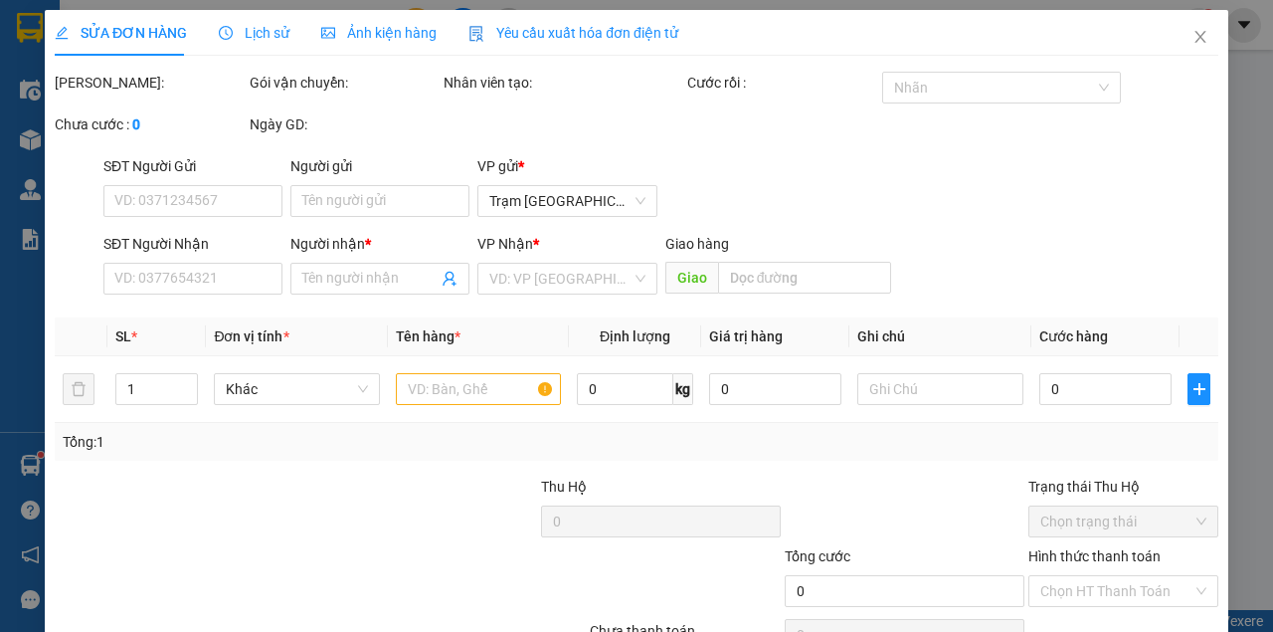
type input "0913107494"
type input "NGHĨA"
type input "50.000"
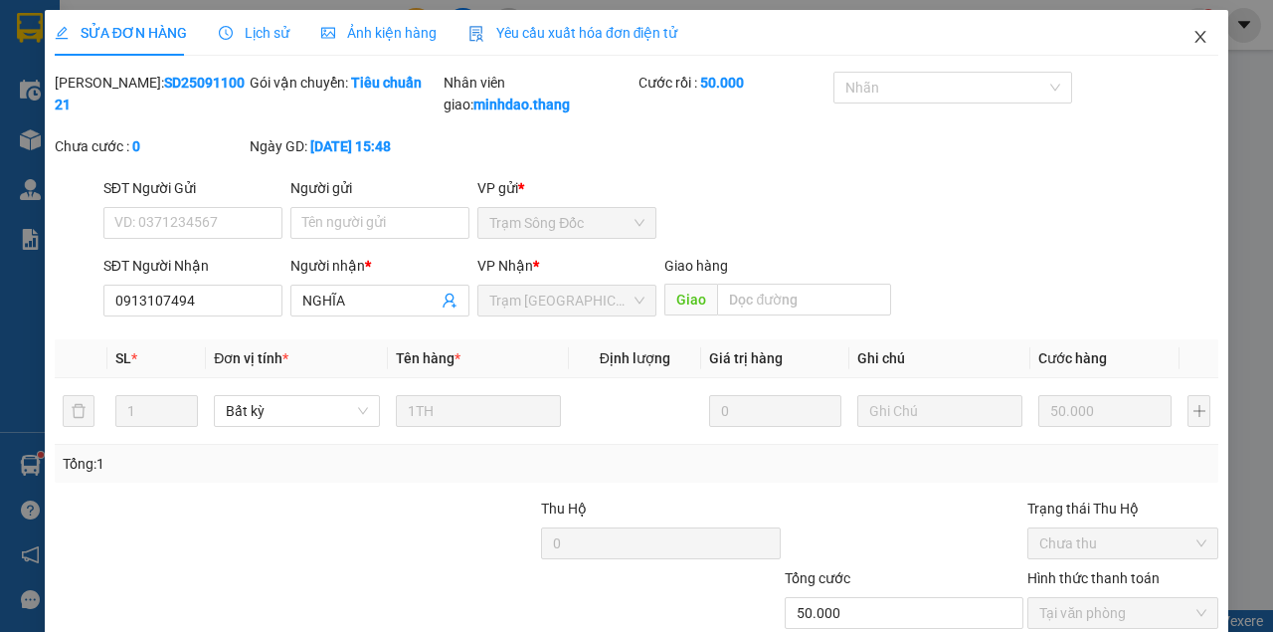
click at [1196, 44] on icon "close" at bounding box center [1201, 37] width 16 height 16
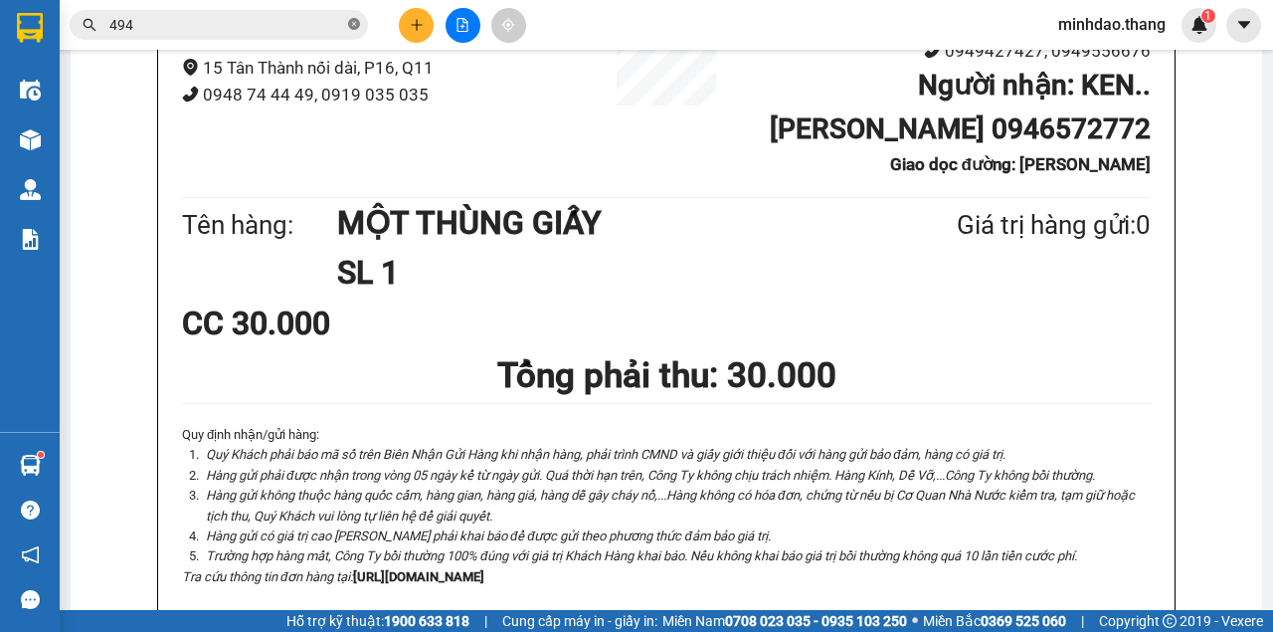
click at [355, 27] on icon "close-circle" at bounding box center [354, 24] width 12 height 12
click at [312, 24] on input "text" at bounding box center [226, 25] width 235 height 22
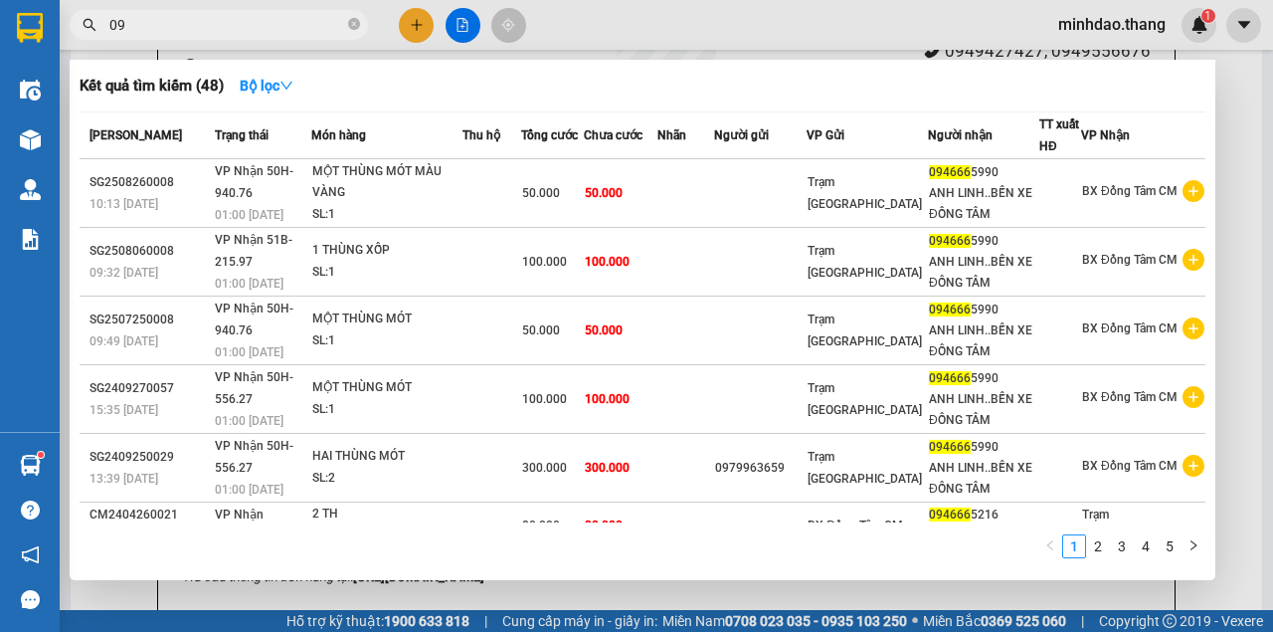
type input "0"
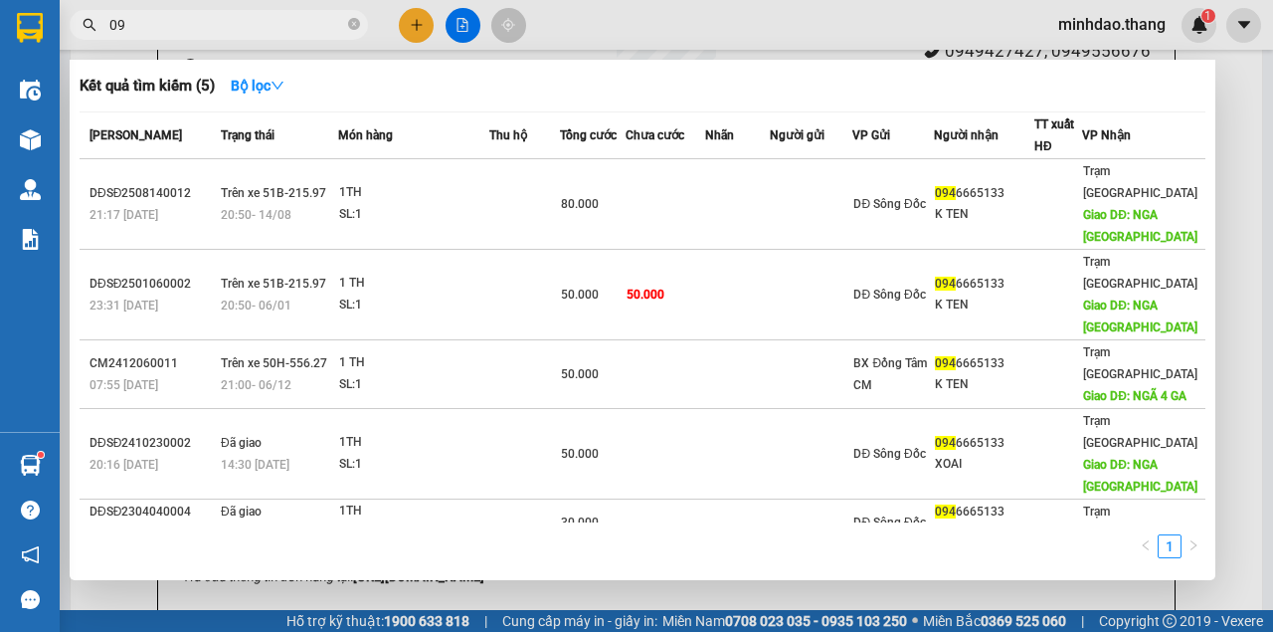
type input "0"
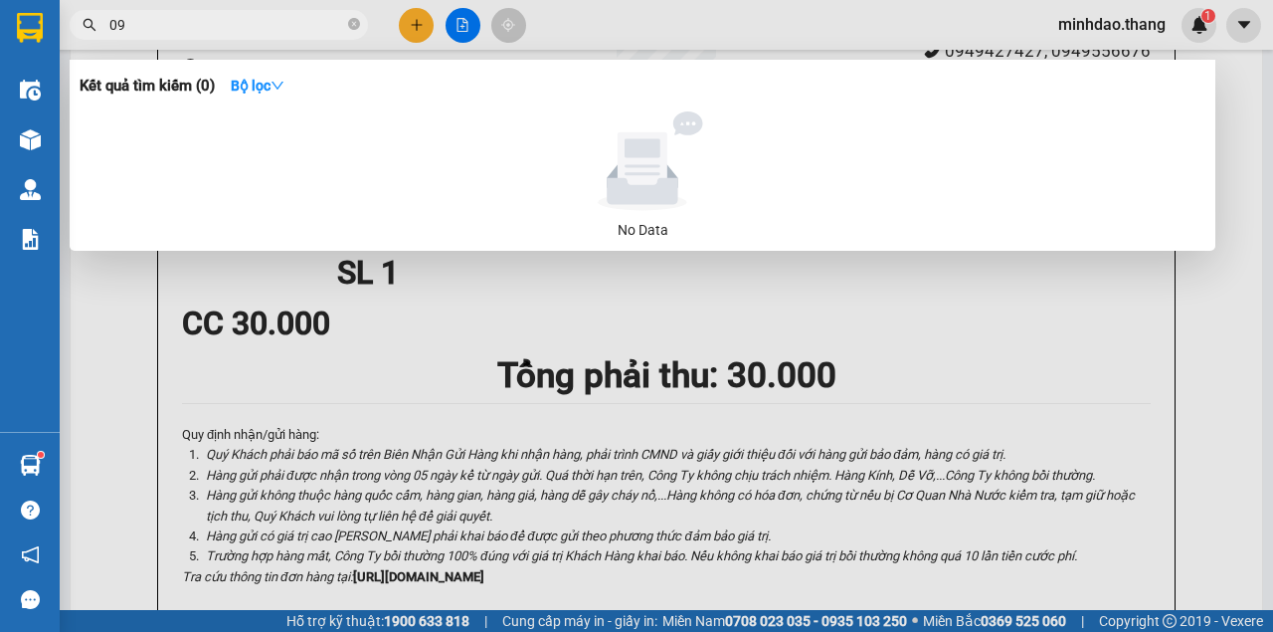
type input "0"
click at [181, 19] on input "03894647910975193" at bounding box center [226, 25] width 235 height 22
click at [267, 26] on input "0985384392097519" at bounding box center [226, 25] width 235 height 22
type input "0"
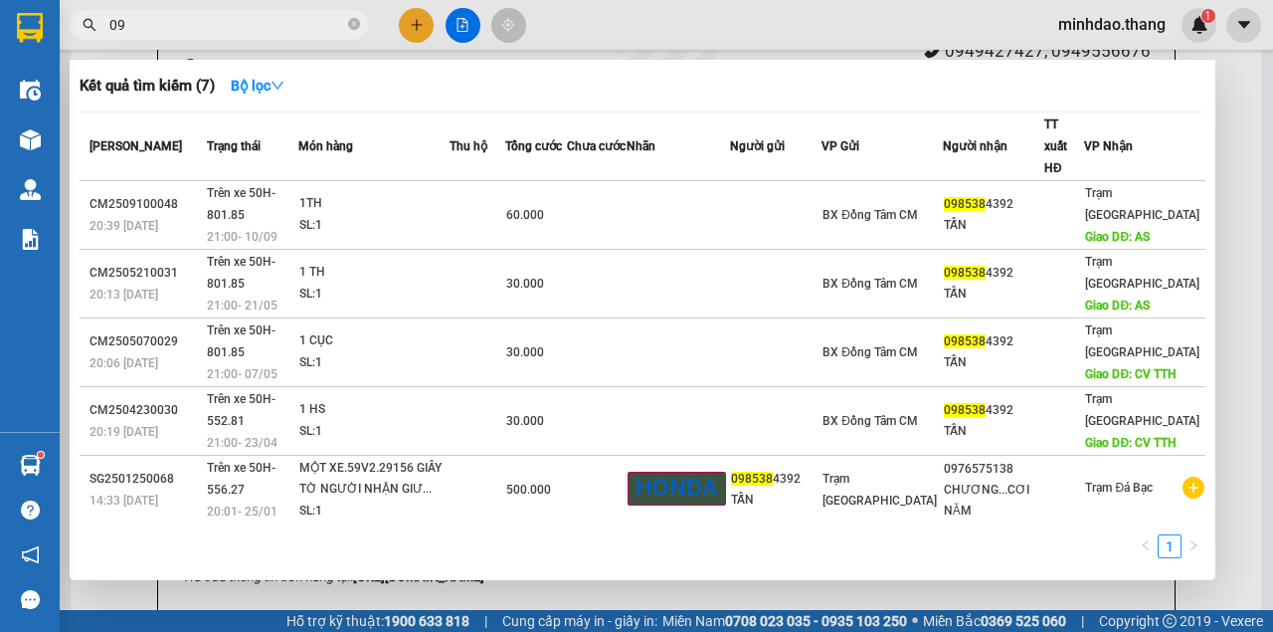
type input "0"
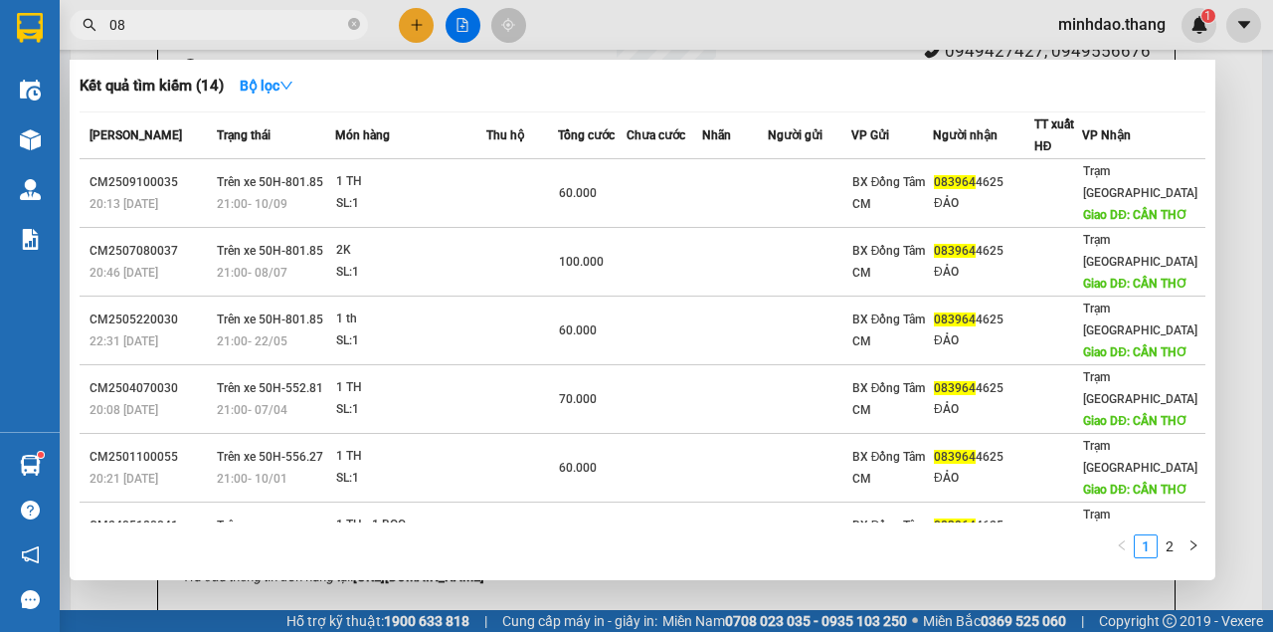
type input "0"
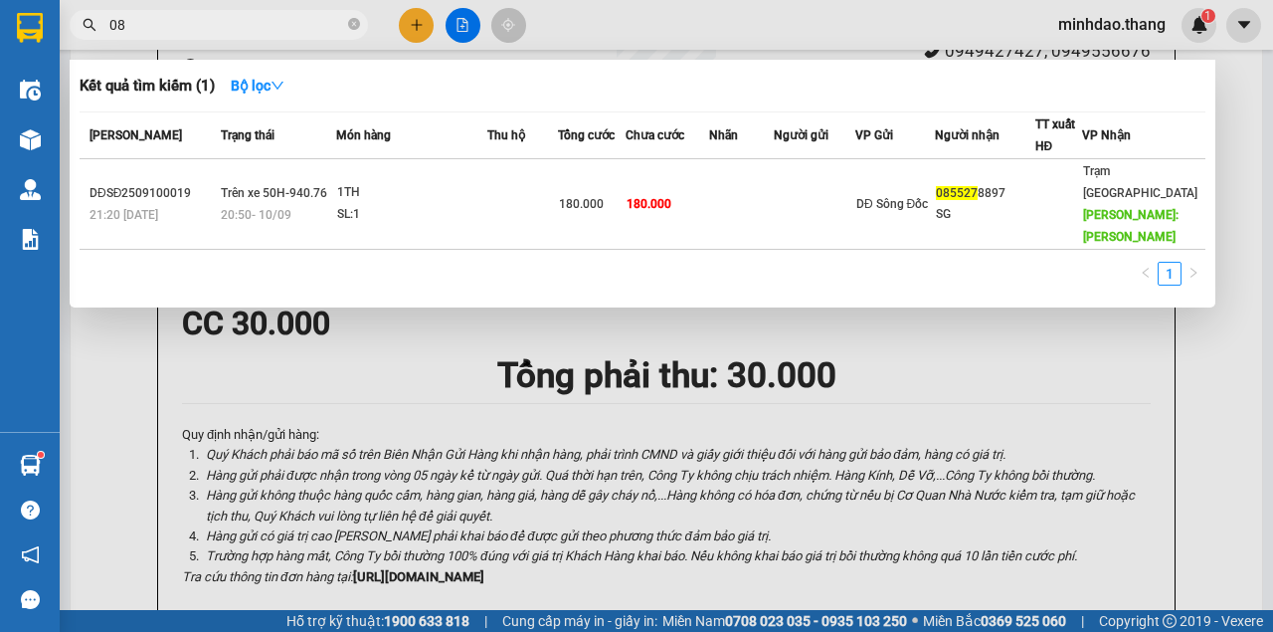
type input "0"
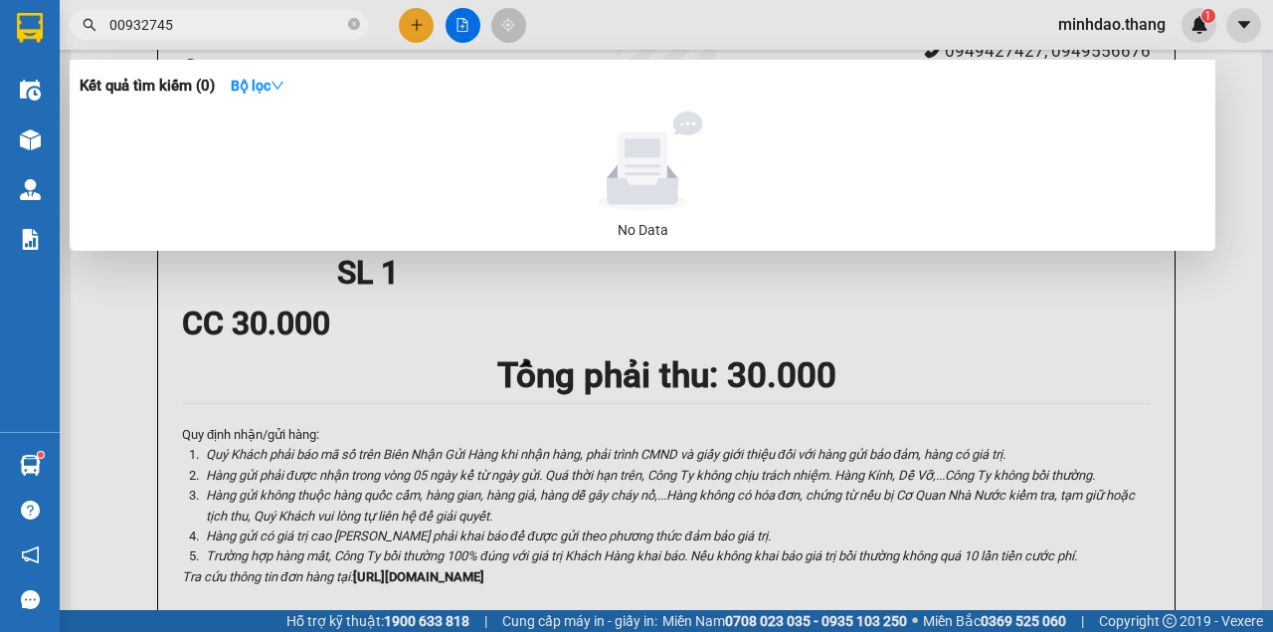
click at [122, 23] on input "00932745" at bounding box center [226, 25] width 235 height 22
type input "9"
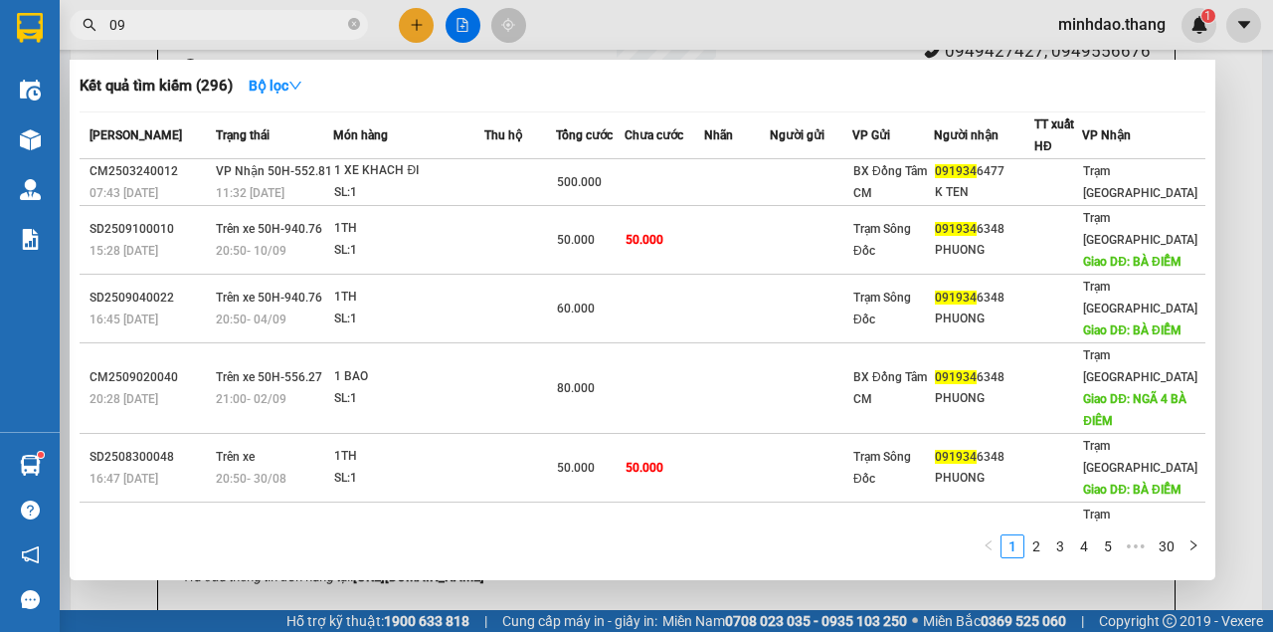
type input "0"
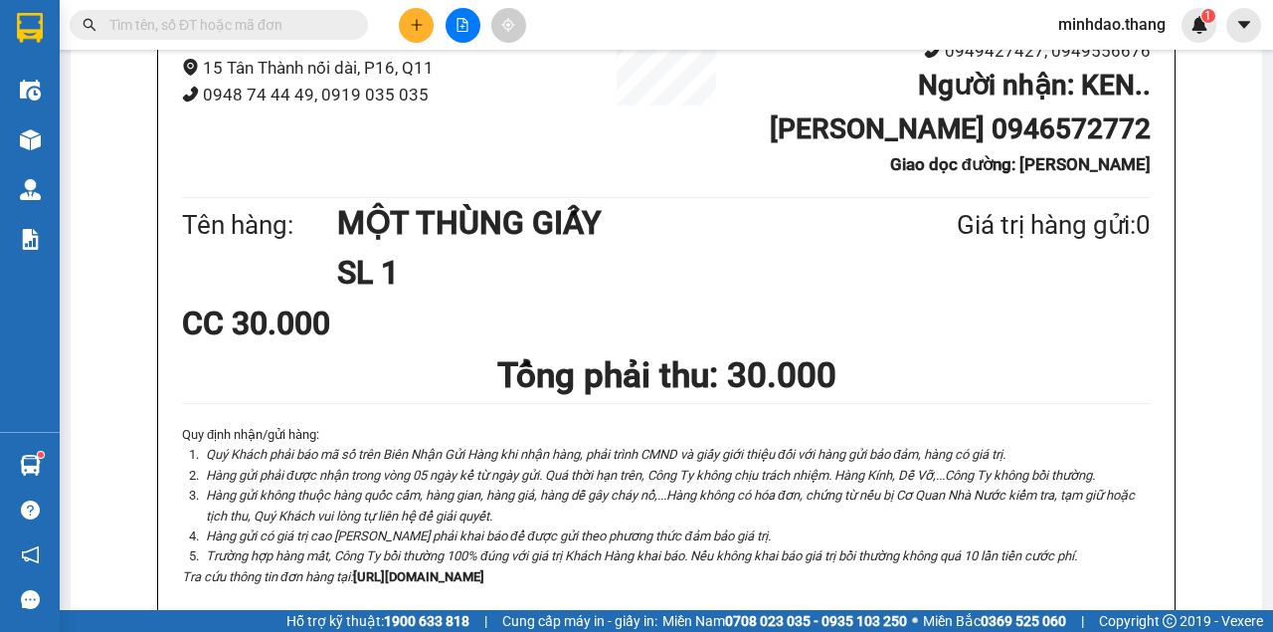
click at [422, 30] on icon "plus" at bounding box center [417, 25] width 14 height 14
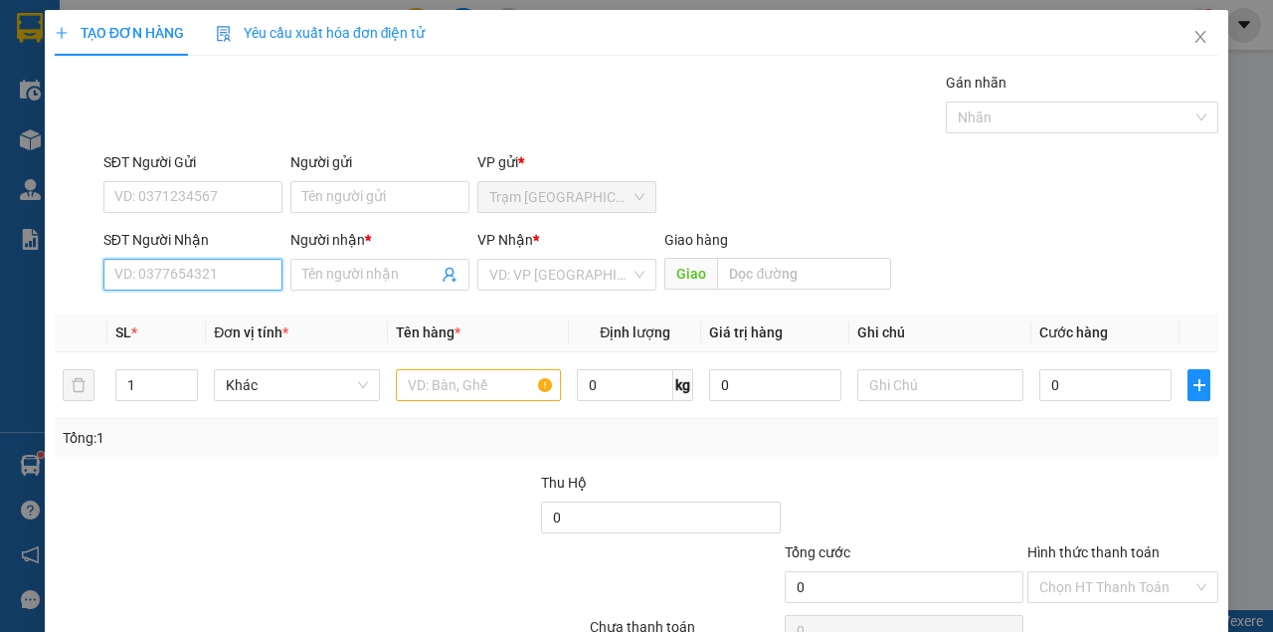
click at [157, 273] on input "SĐT Người Nhận" at bounding box center [192, 275] width 179 height 32
type input "0913437791"
click at [201, 321] on div "0913437791 - MINH SĐ" at bounding box center [212, 313] width 196 height 22
type input "MINH SĐ"
type input "0913437791"
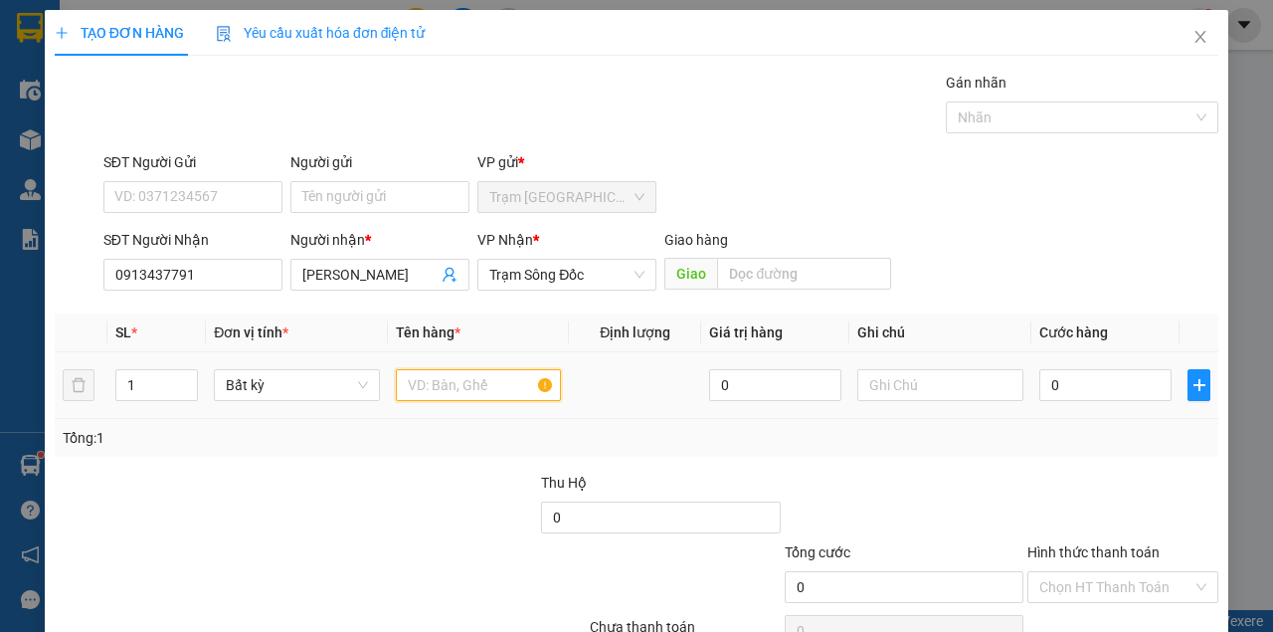
click at [465, 379] on input "text" at bounding box center [479, 385] width 166 height 32
type input "MỘT THÙNG MÓT MÀU VÀNG"
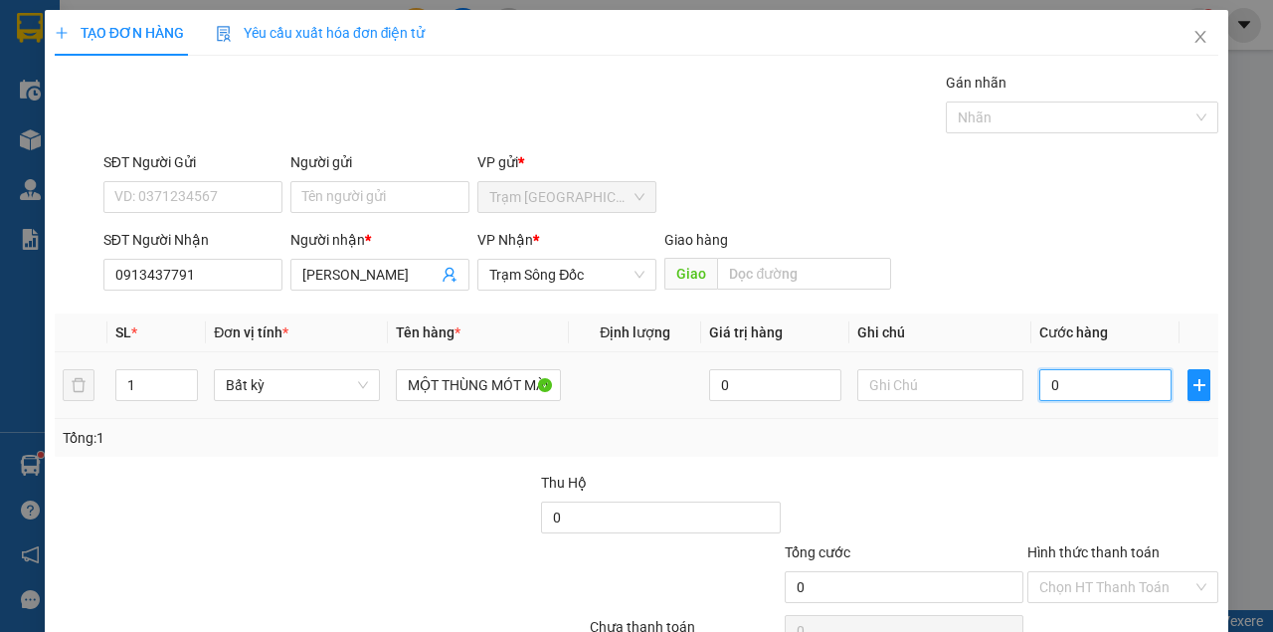
click at [1066, 385] on input "0" at bounding box center [1105, 385] width 132 height 32
type input "3"
type input "30"
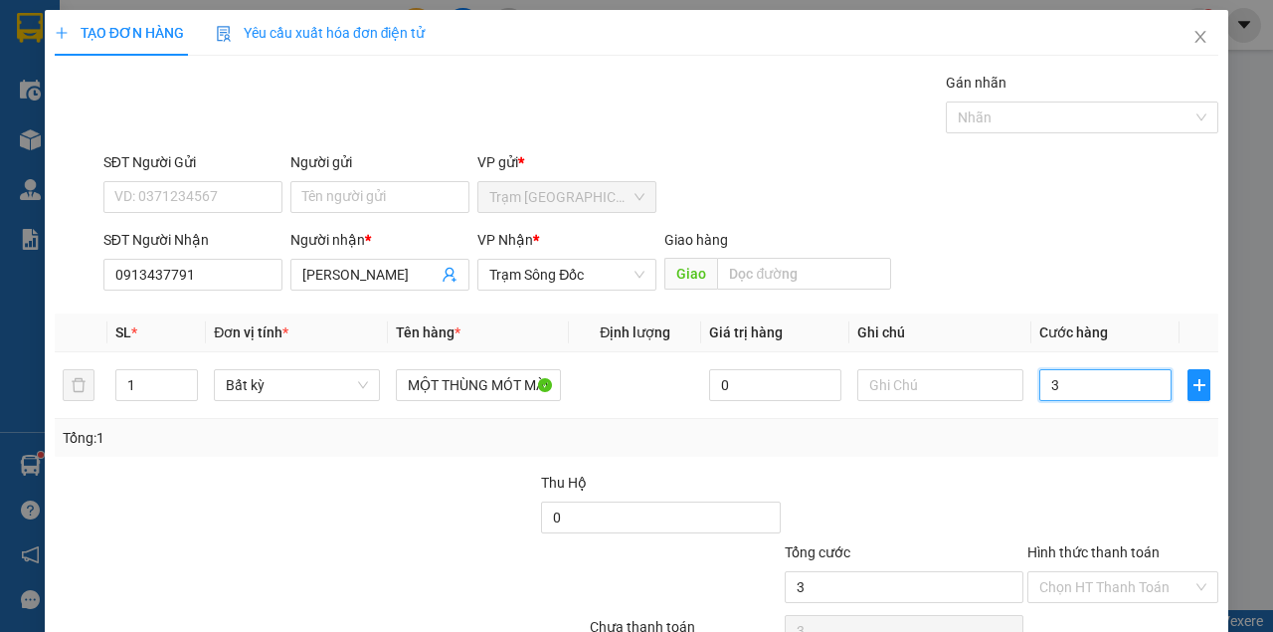
type input "30"
type input "30.000"
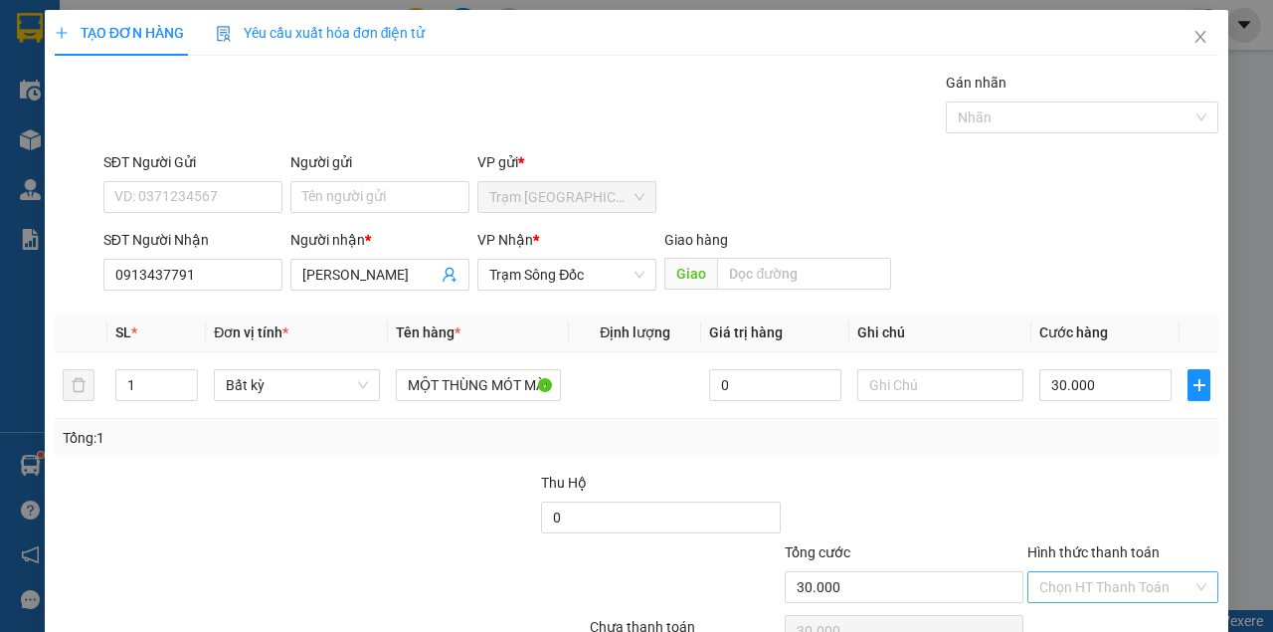
click at [1129, 572] on input "Hình thức thanh toán" at bounding box center [1115, 587] width 153 height 30
click at [1120, 614] on div "Tại văn phòng" at bounding box center [1113, 625] width 165 height 22
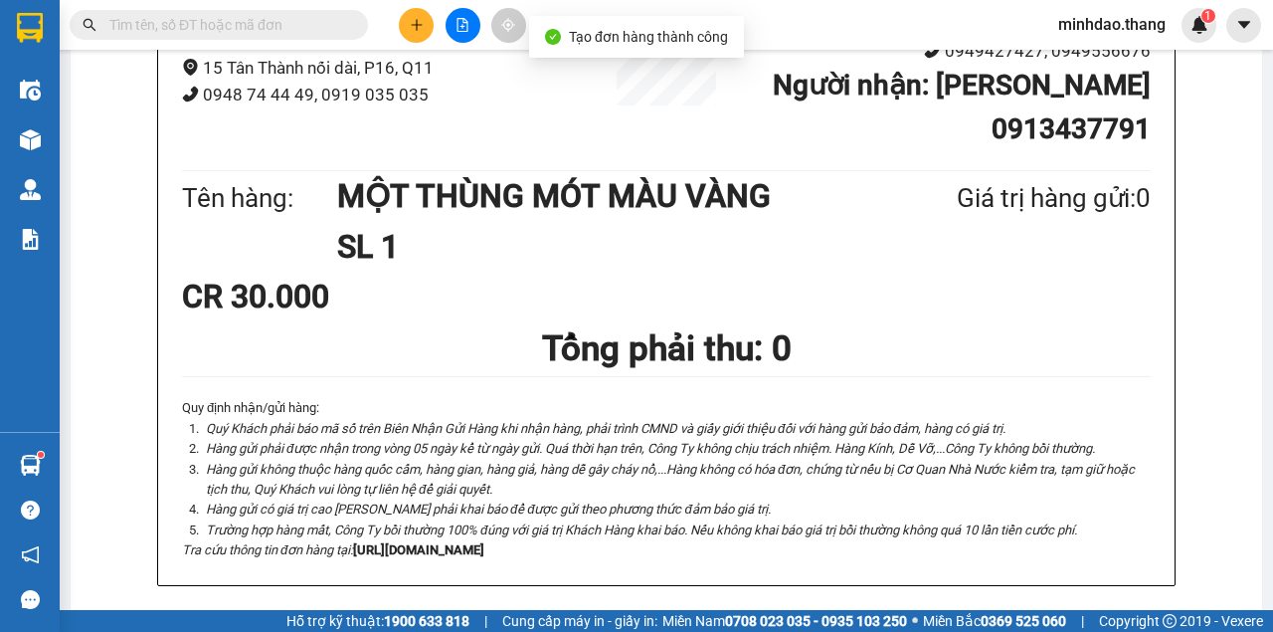
click at [290, 27] on input "text" at bounding box center [226, 25] width 235 height 22
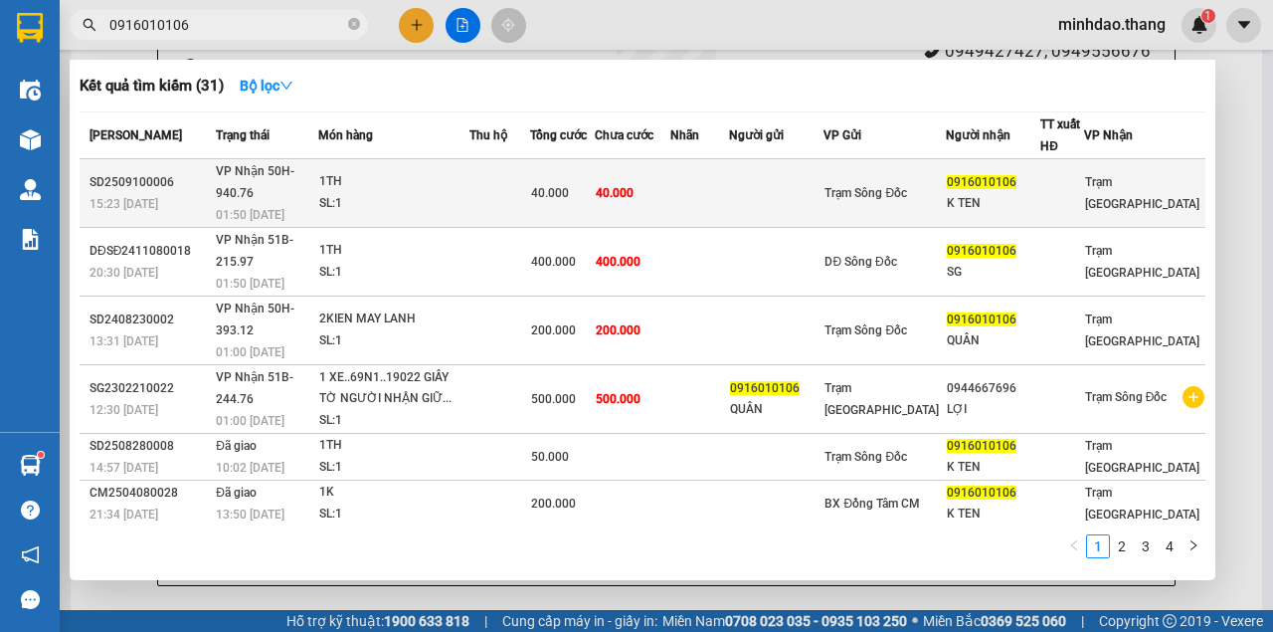
type input "0916010106"
click at [531, 171] on td at bounding box center [500, 193] width 62 height 69
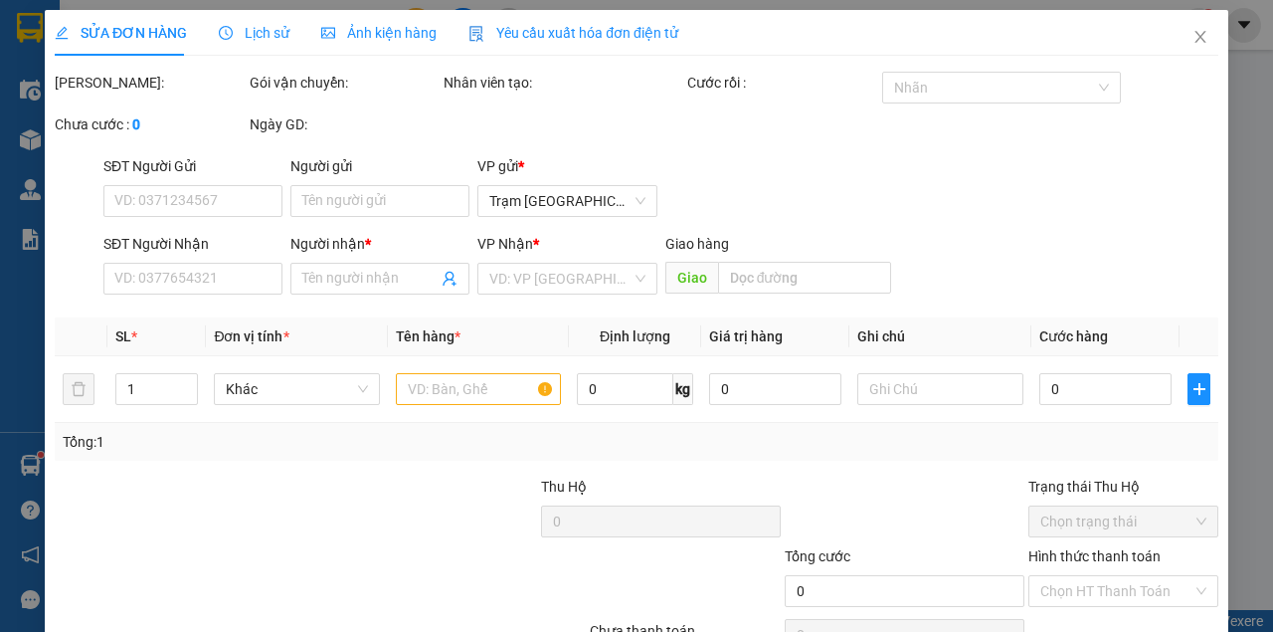
type input "0916010106"
type input "K TEN"
type input "40.000"
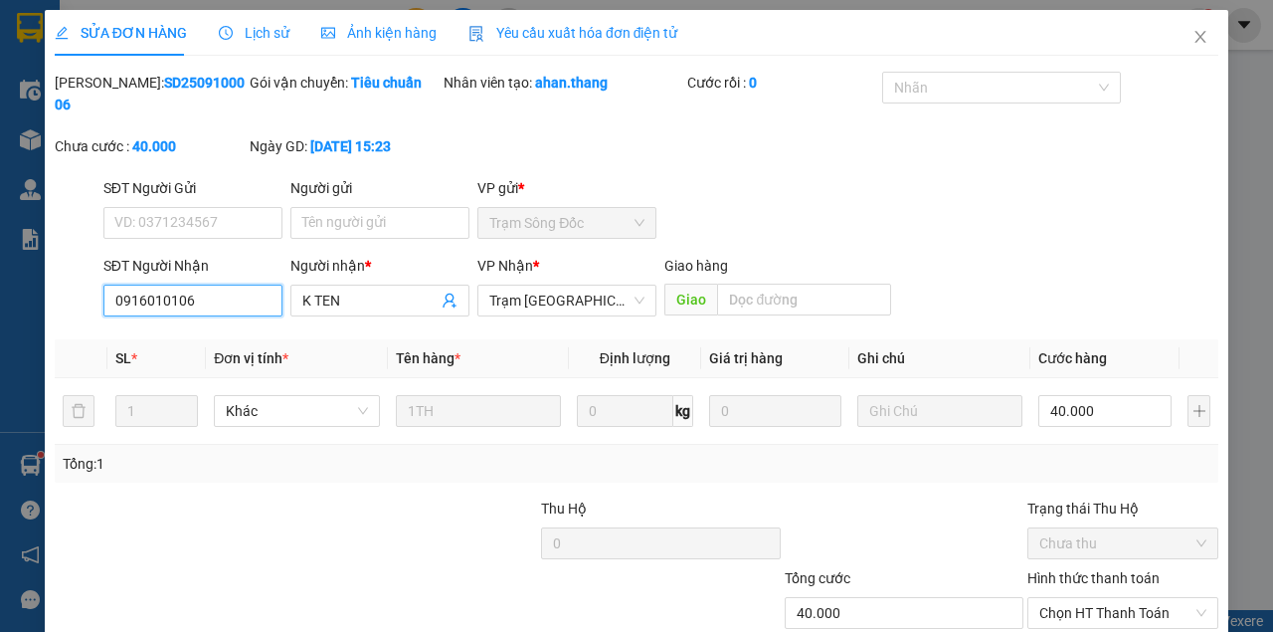
drag, startPoint x: 66, startPoint y: 302, endPoint x: 0, endPoint y: 295, distance: 66.0
click at [0, 295] on div "SỬA ĐƠN HÀNG Lịch sử Ảnh kiện hàng Yêu cầu xuất hóa đơn điện tử Total Paid Fee …" at bounding box center [636, 316] width 1273 height 632
click at [1196, 37] on icon "close" at bounding box center [1201, 37] width 11 height 12
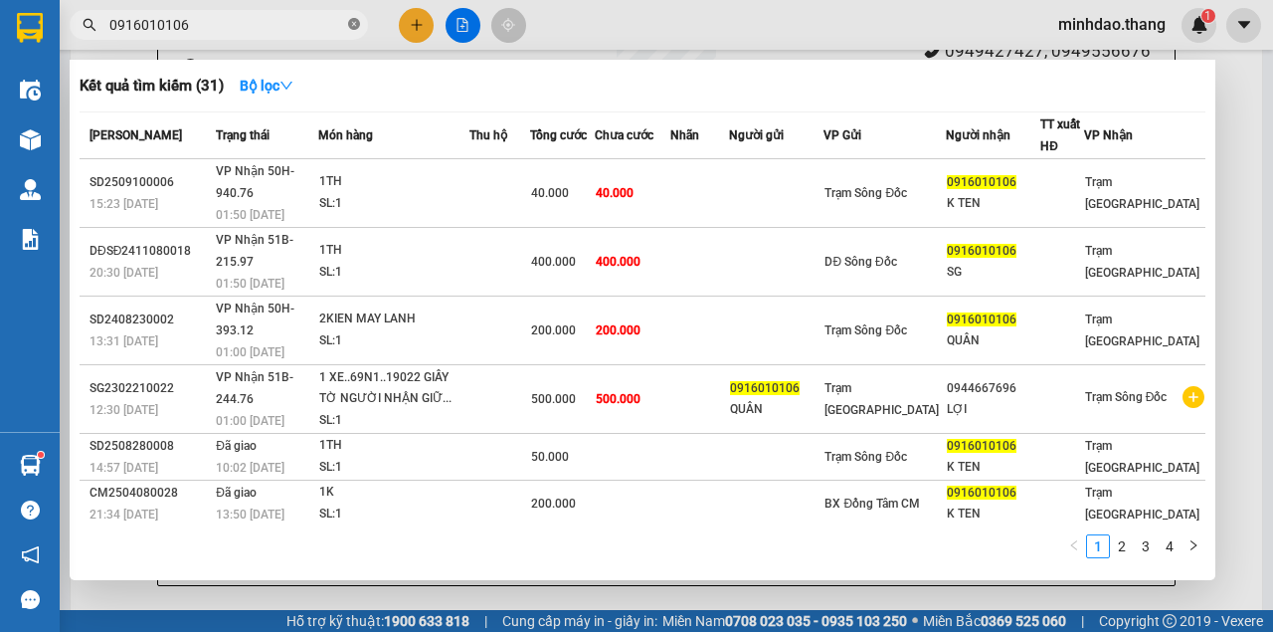
click at [352, 27] on icon "close-circle" at bounding box center [354, 24] width 12 height 12
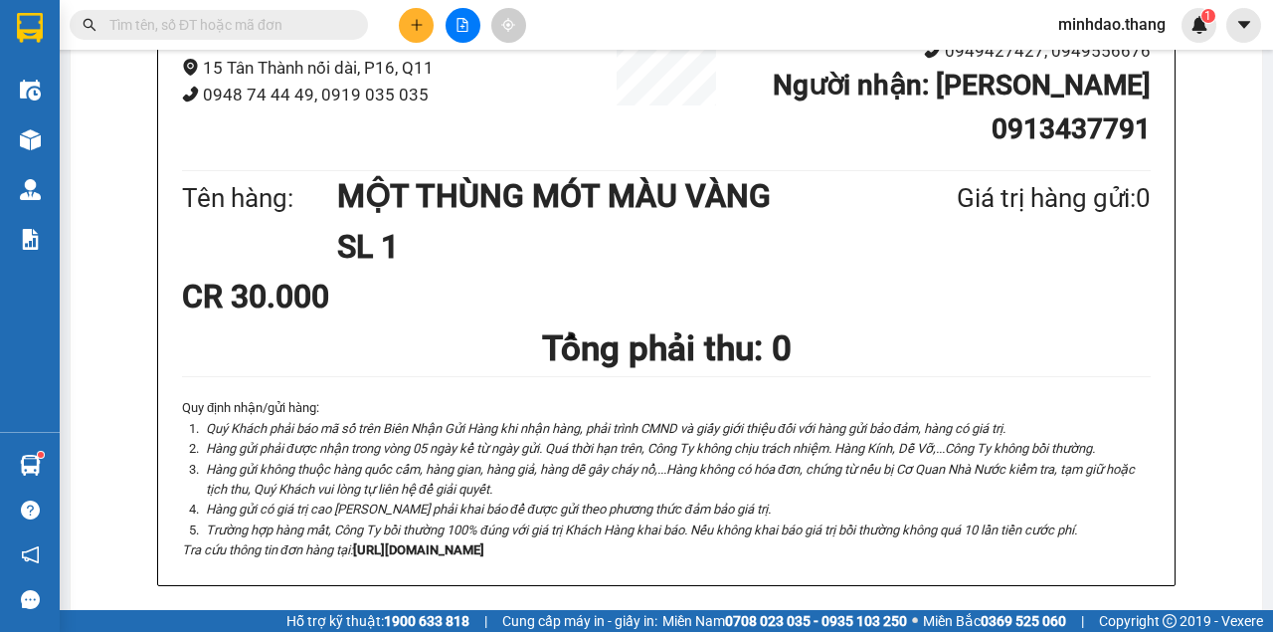
click at [285, 34] on input "text" at bounding box center [226, 25] width 235 height 22
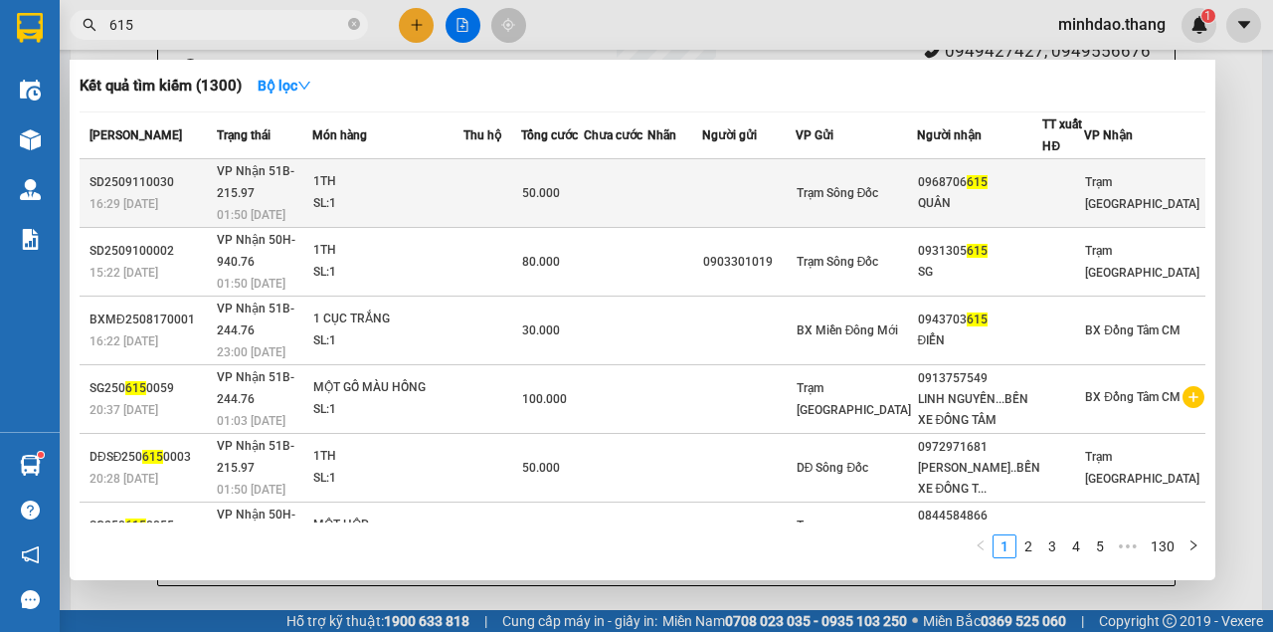
type input "615"
click at [780, 174] on td at bounding box center [748, 193] width 93 height 69
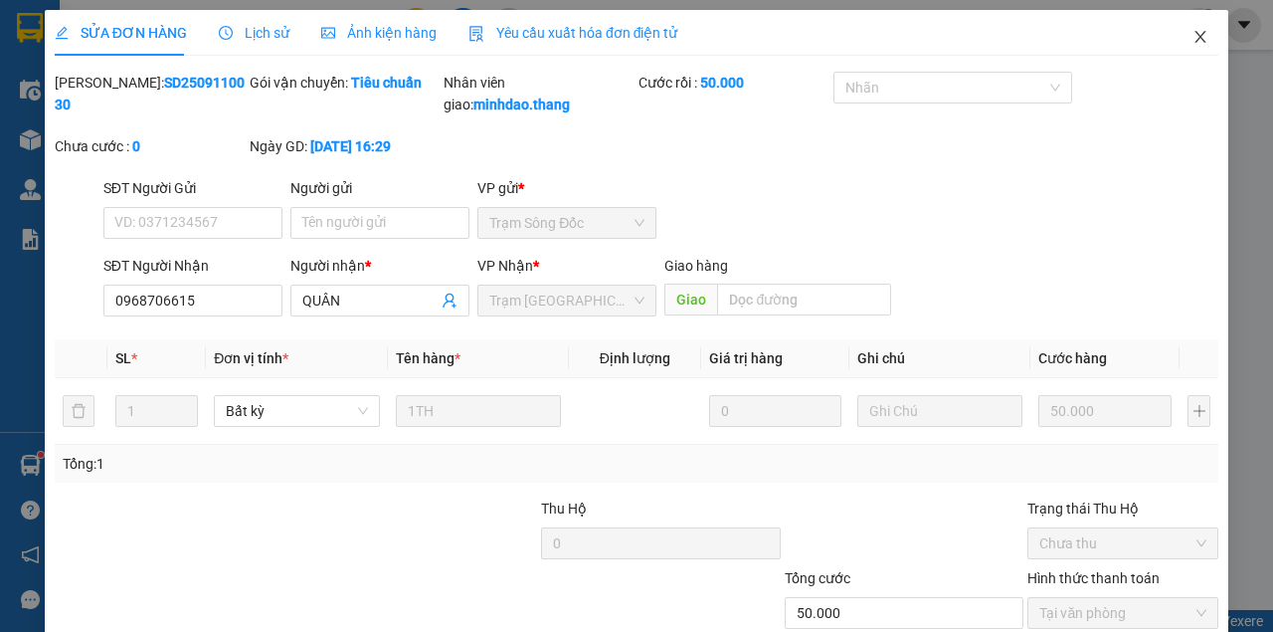
click at [1193, 38] on icon "close" at bounding box center [1201, 37] width 16 height 16
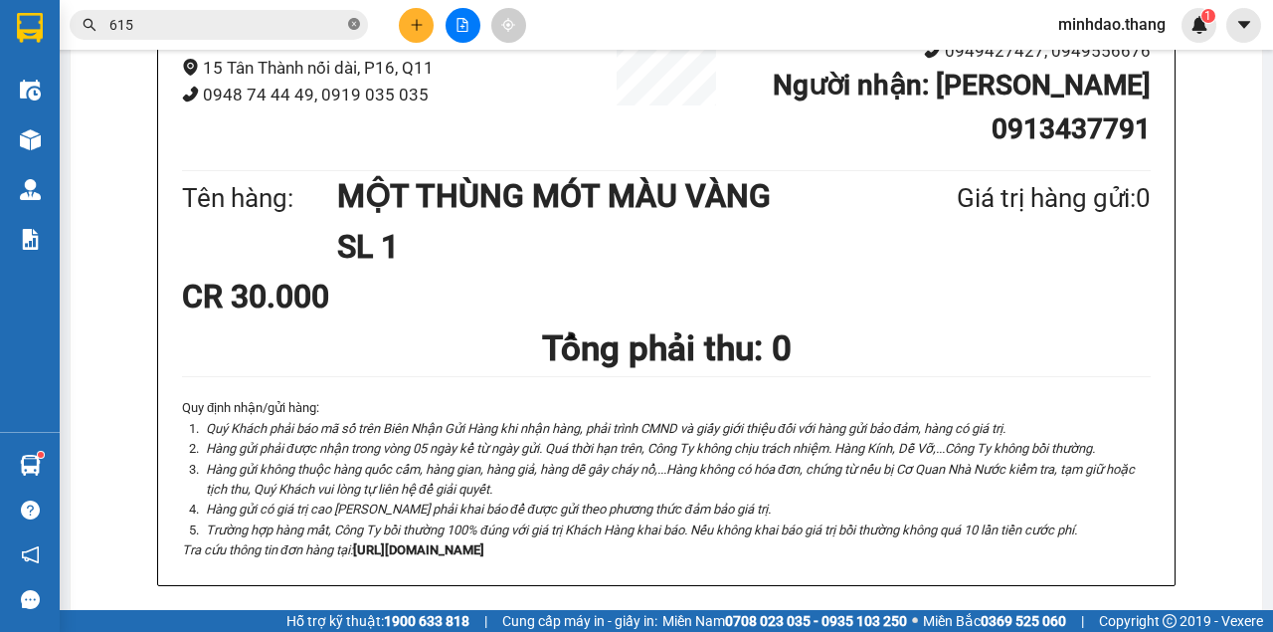
click at [356, 27] on icon "close-circle" at bounding box center [354, 24] width 12 height 12
click at [318, 24] on input "text" at bounding box center [226, 25] width 235 height 22
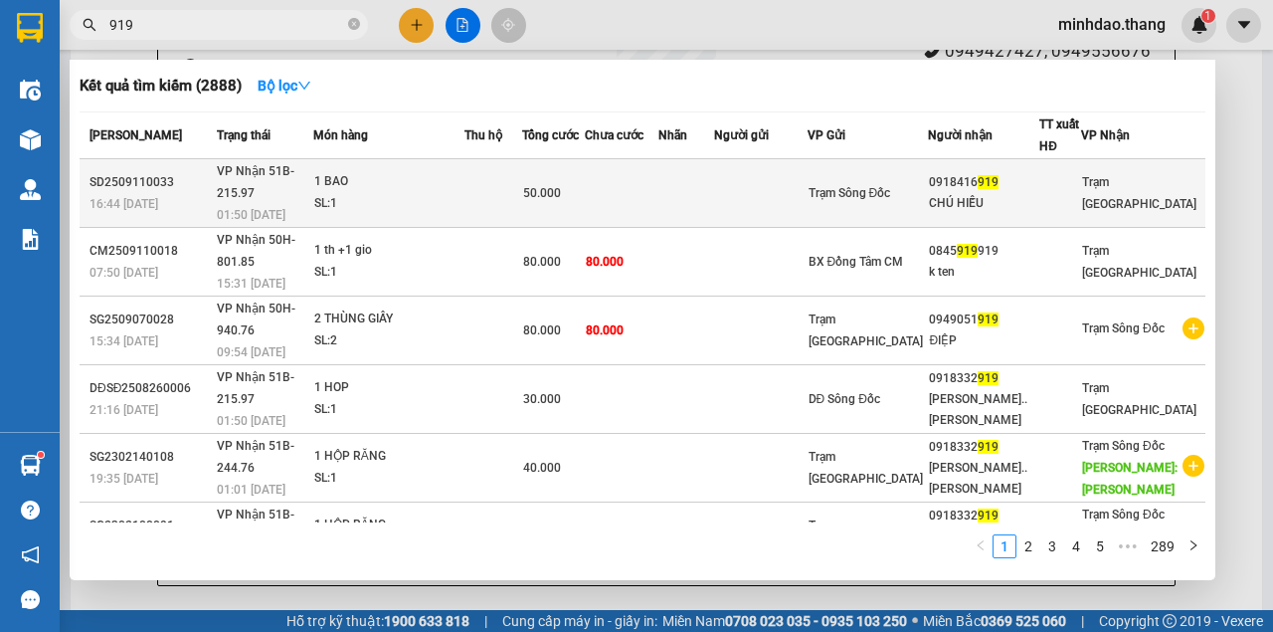
type input "919"
click at [584, 182] on div "50.000" at bounding box center [553, 193] width 61 height 22
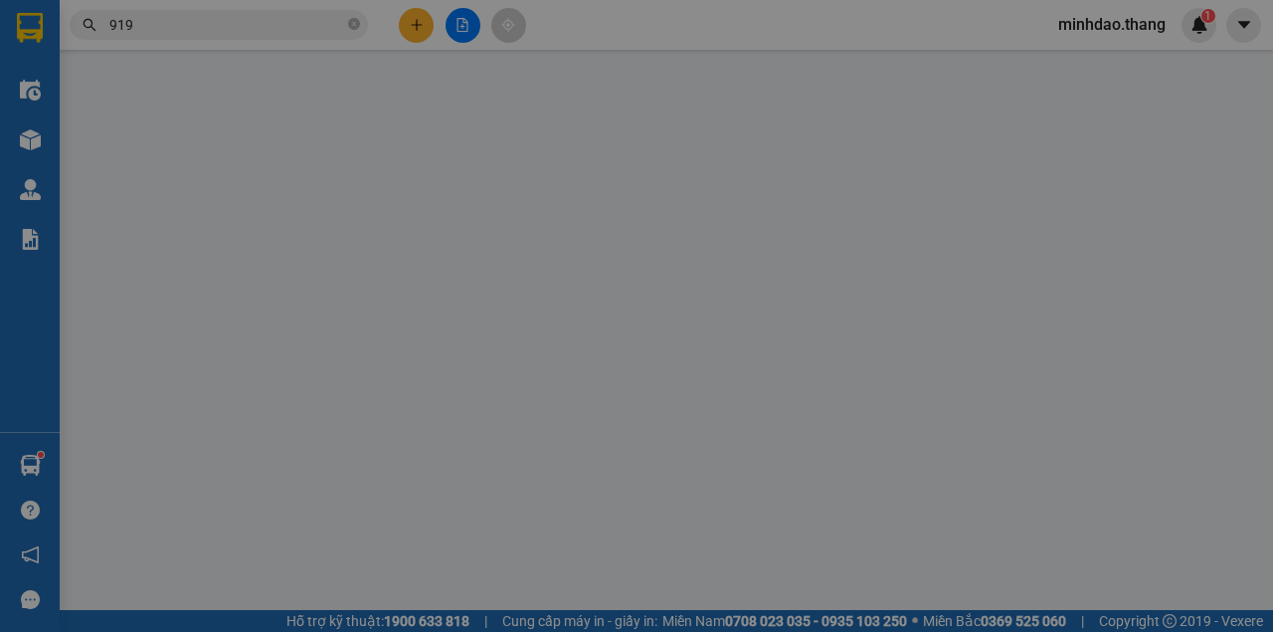
type input "0918416919"
type input "CHÚ HIẾU"
type input "50.000"
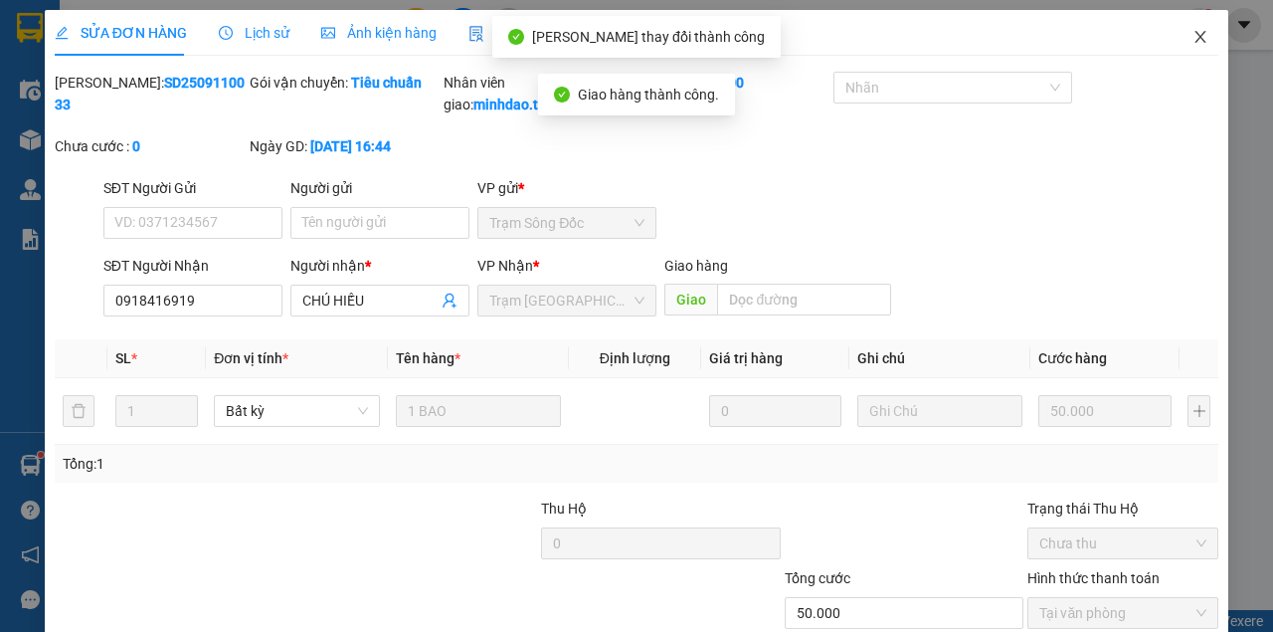
click at [1193, 35] on icon "close" at bounding box center [1201, 37] width 16 height 16
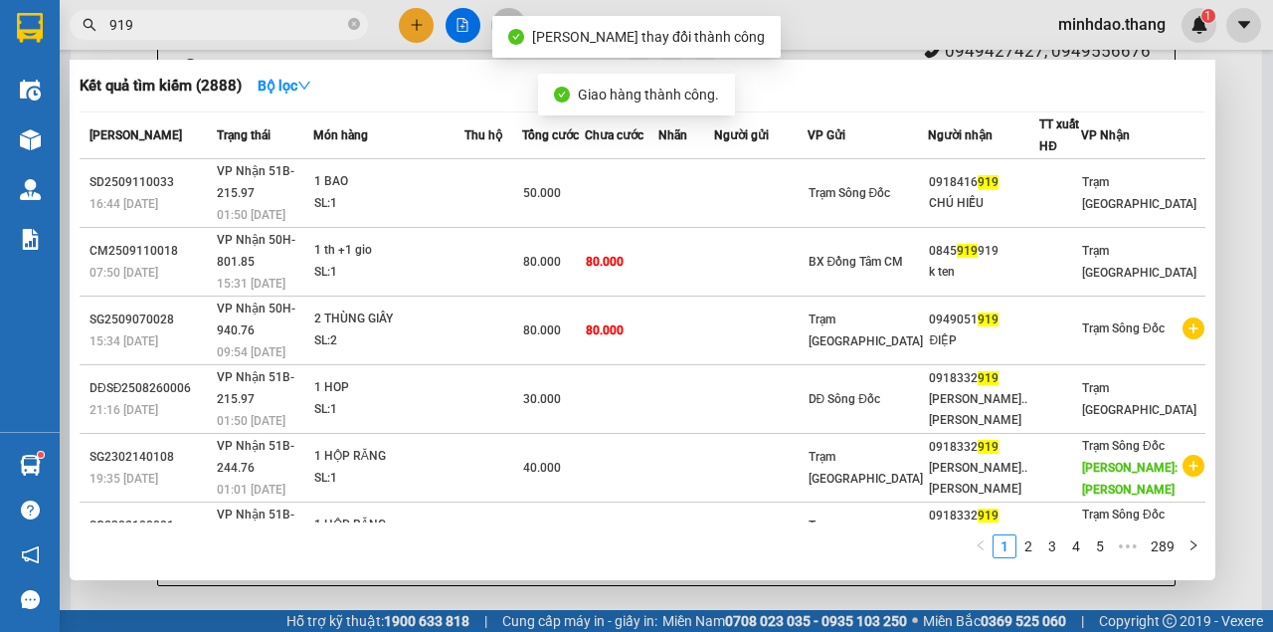
drag, startPoint x: 356, startPoint y: 28, endPoint x: 340, endPoint y: 26, distance: 16.0
click at [354, 28] on icon "close-circle" at bounding box center [354, 24] width 12 height 12
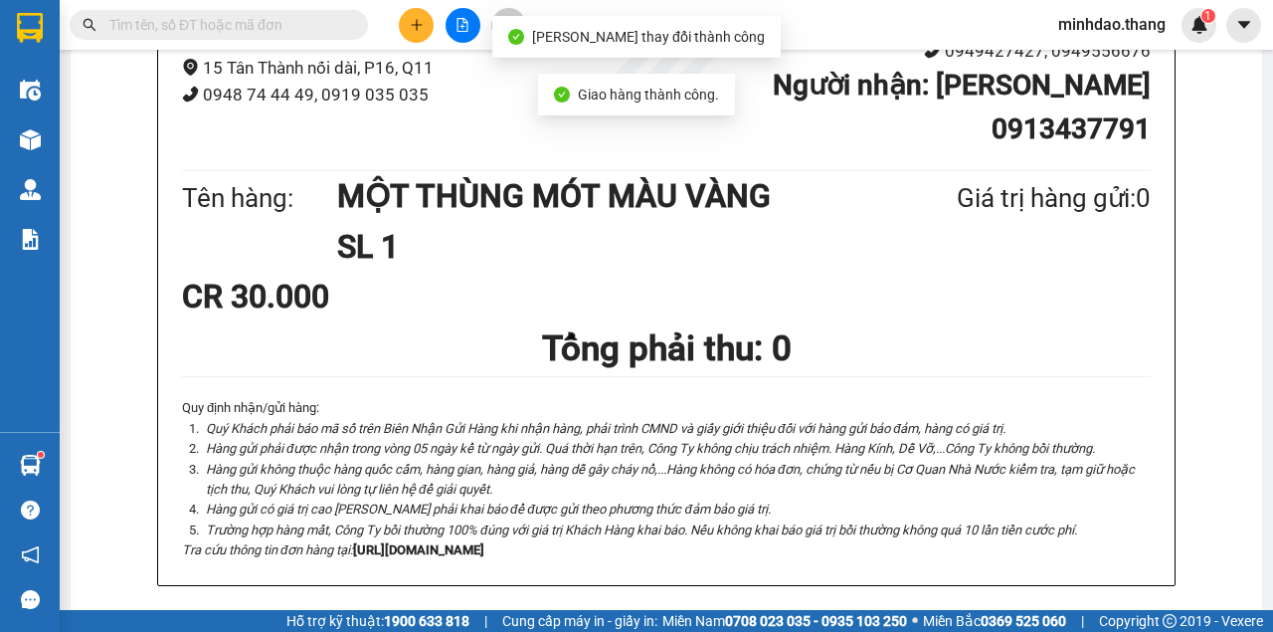
click at [308, 27] on input "text" at bounding box center [226, 25] width 235 height 22
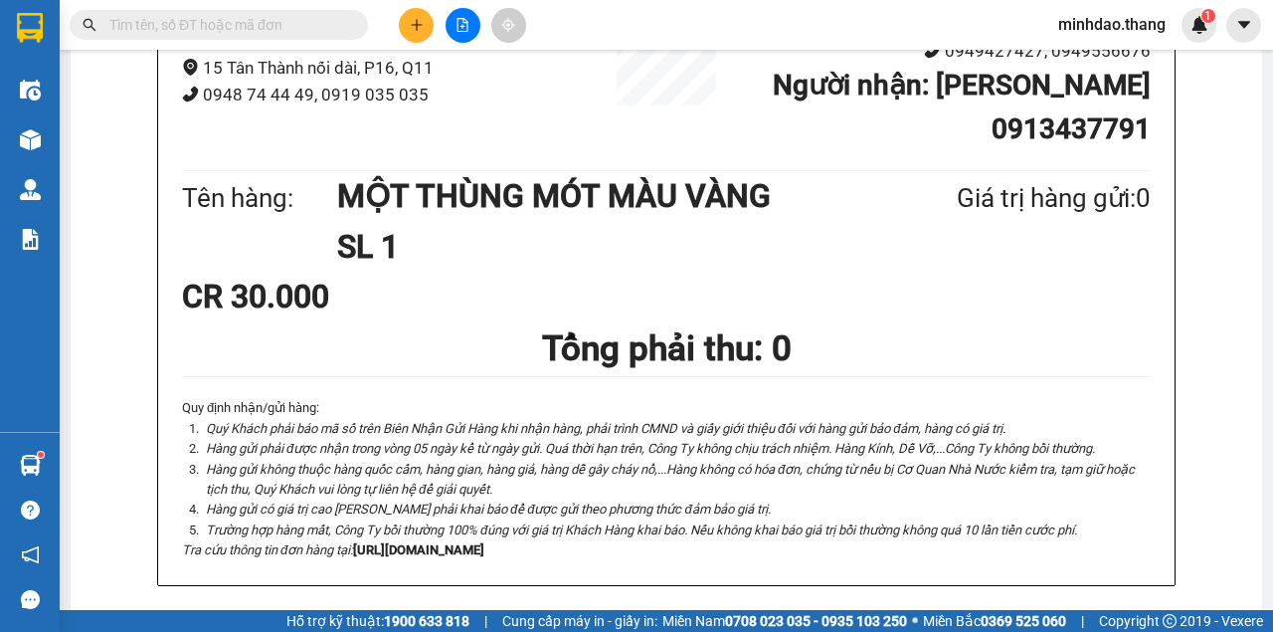
click at [227, 12] on span at bounding box center [219, 25] width 298 height 30
click at [421, 24] on icon "plus" at bounding box center [417, 25] width 14 height 14
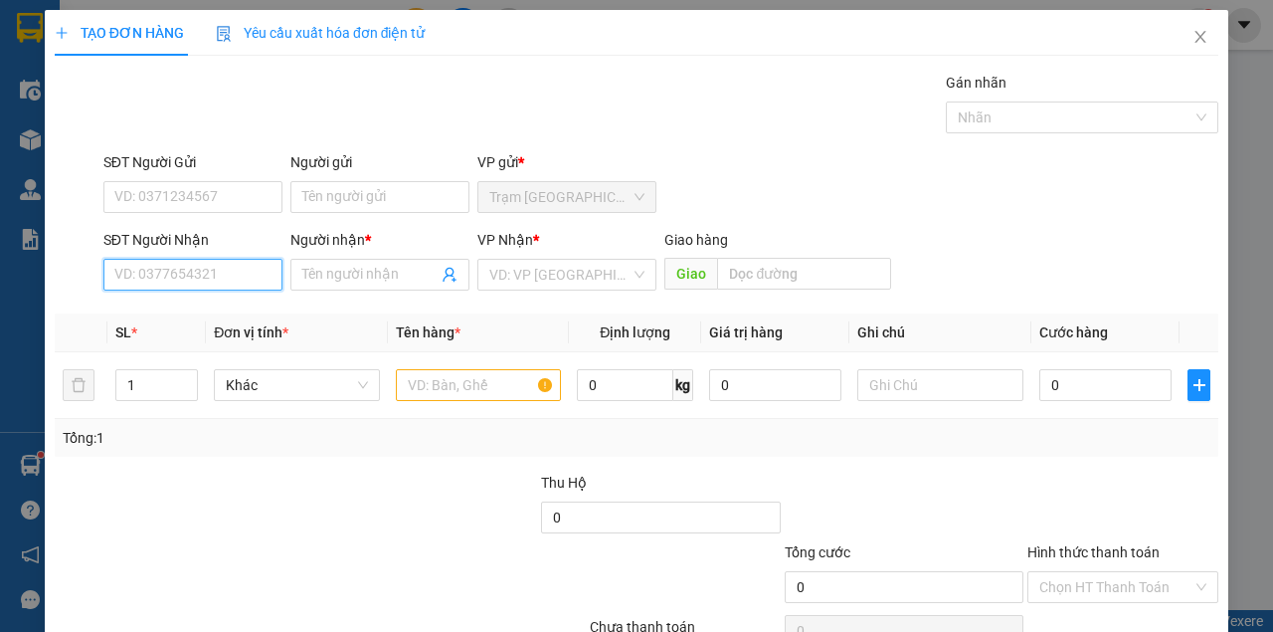
click at [231, 283] on input "SĐT Người Nhận" at bounding box center [192, 275] width 179 height 32
click at [231, 284] on input "SĐT Người Nhận" at bounding box center [192, 275] width 179 height 32
type input "0916961213"
click at [210, 306] on div "0916961213 - BÔNG" at bounding box center [191, 313] width 154 height 22
type input "BÔNG"
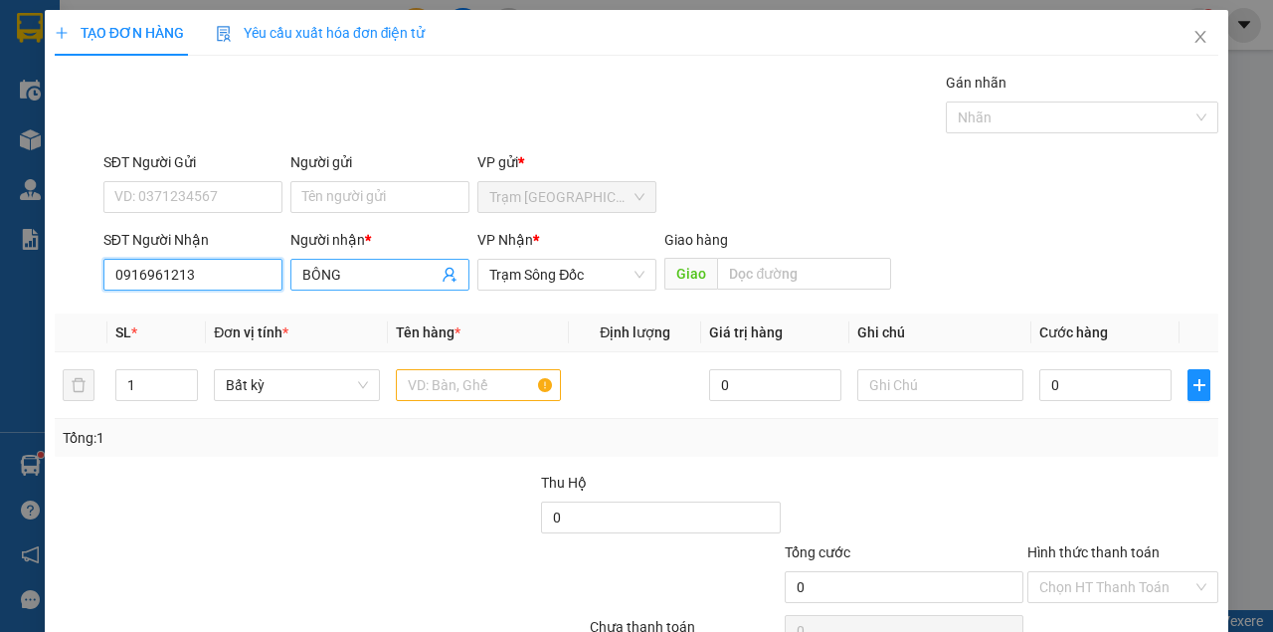
type input "0916961213"
click at [382, 281] on input "BÔNG" at bounding box center [369, 275] width 135 height 22
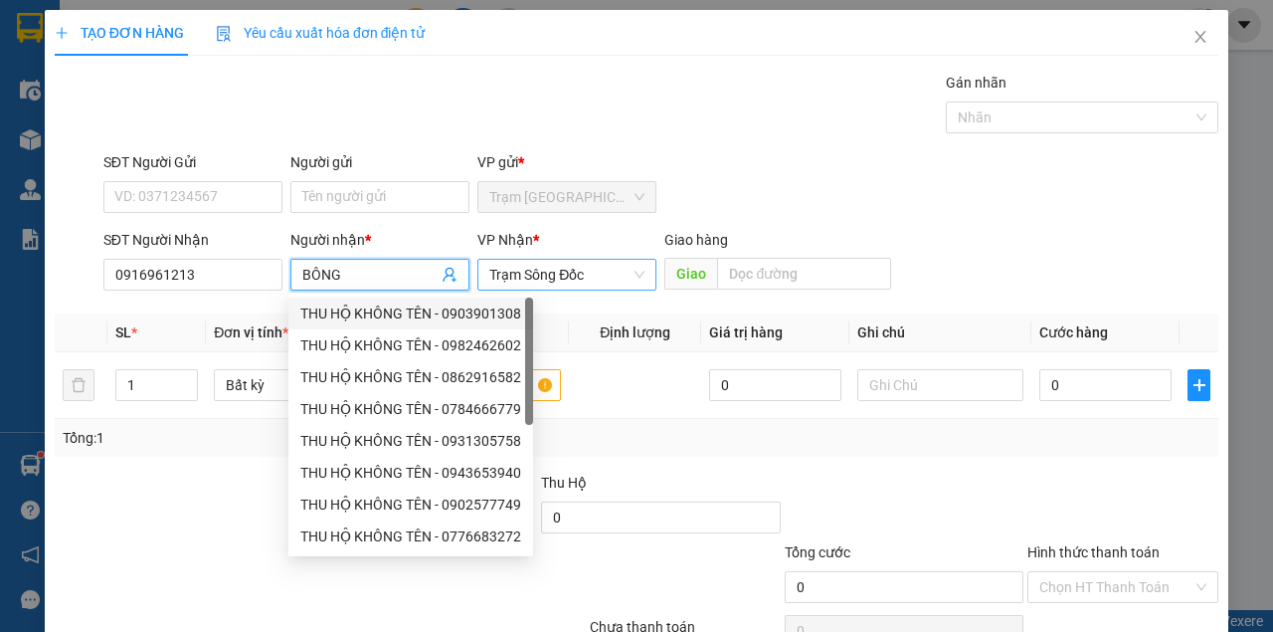
drag, startPoint x: 525, startPoint y: 268, endPoint x: 536, endPoint y: 288, distance: 23.6
click at [525, 269] on span "Trạm Sông Đốc" at bounding box center [566, 275] width 155 height 30
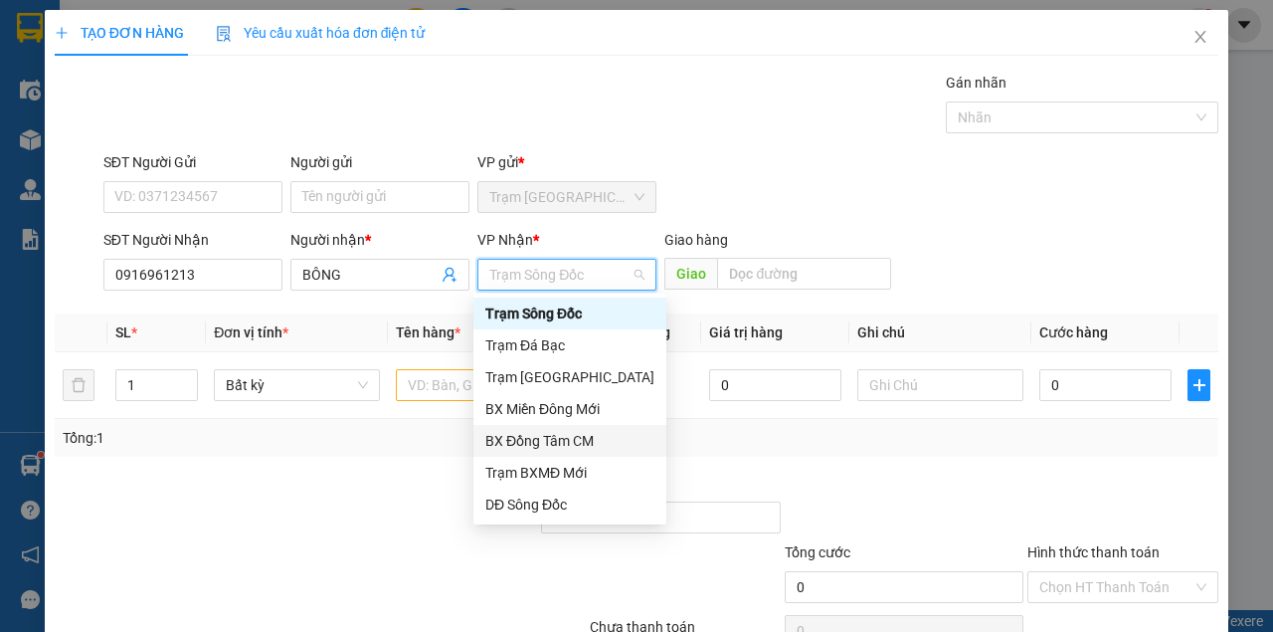
click at [565, 436] on div "BX Đồng Tâm CM" at bounding box center [569, 441] width 169 height 22
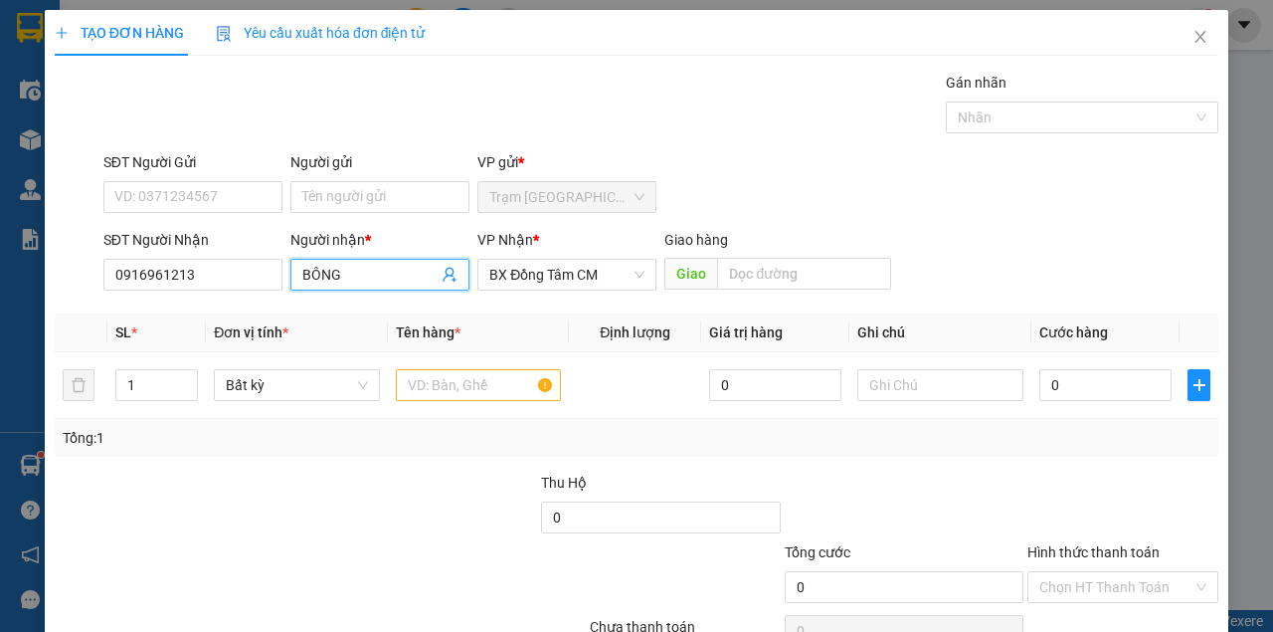
click at [370, 277] on input "BÔNG" at bounding box center [369, 275] width 135 height 22
type input "BÔNG...CẦU XẺO QUAO...LÔ MỚI"
click at [902, 396] on input "text" at bounding box center [940, 385] width 166 height 32
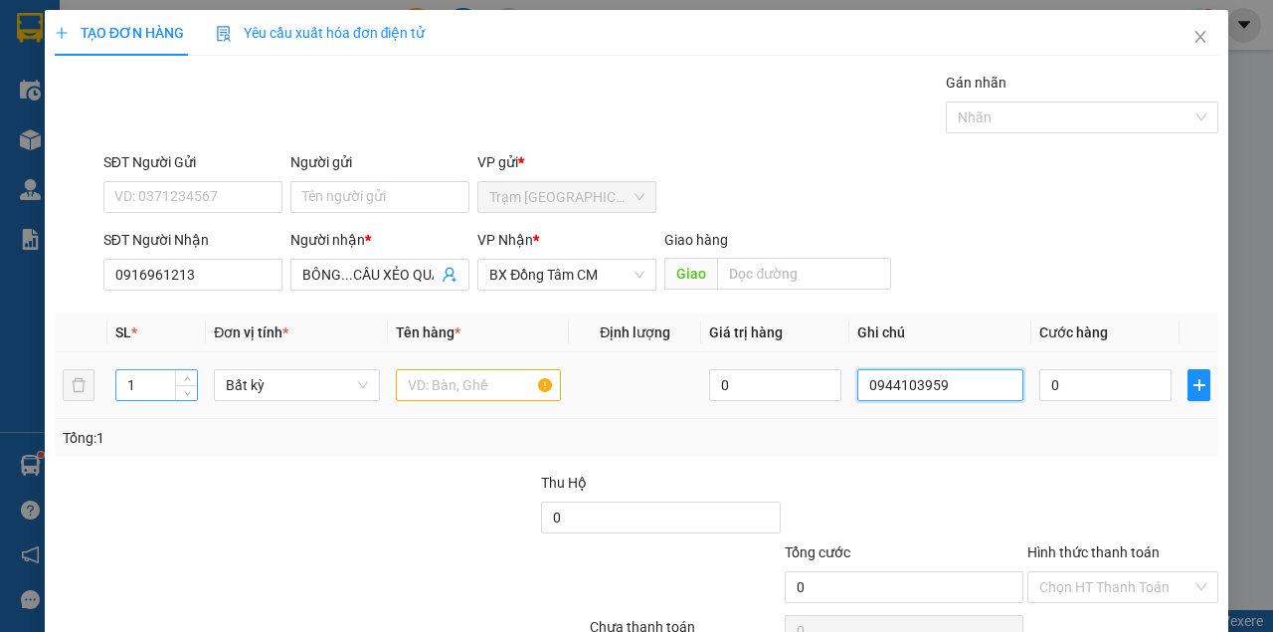
type input "0944103959"
click at [171, 386] on input "1" at bounding box center [157, 385] width 82 height 30
type input "13"
click at [463, 395] on input "text" at bounding box center [479, 385] width 166 height 32
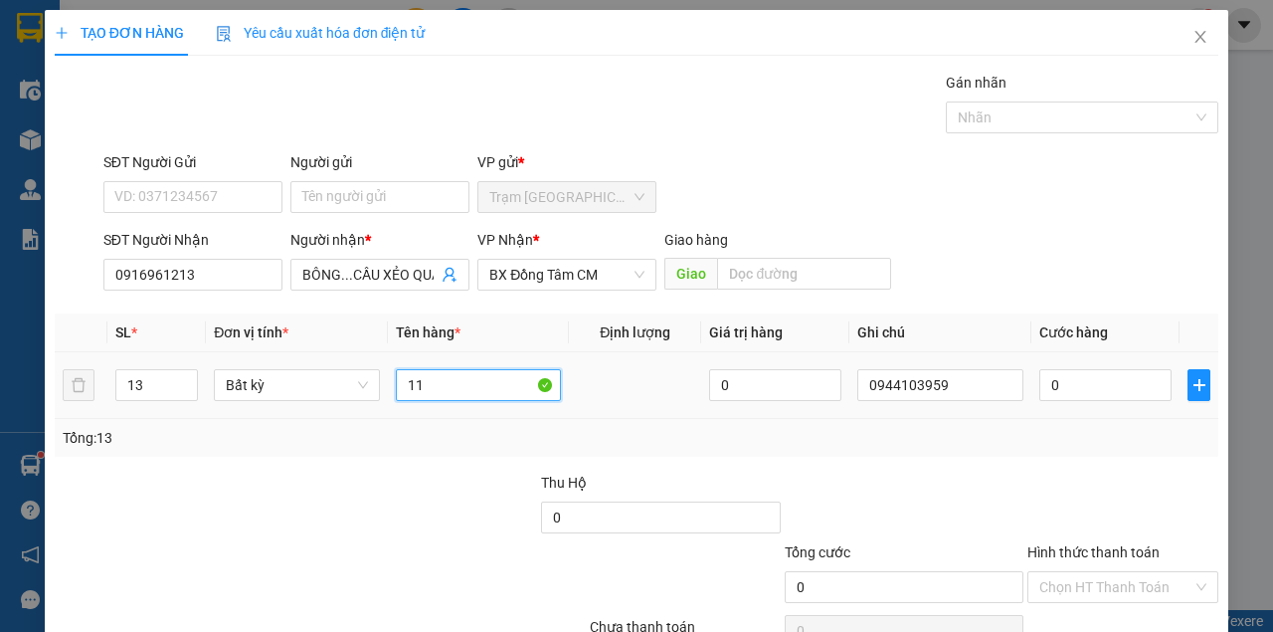
type input "1"
type input "MƯỜI MỘT XÔ + HAI THÙNG GIẤY"
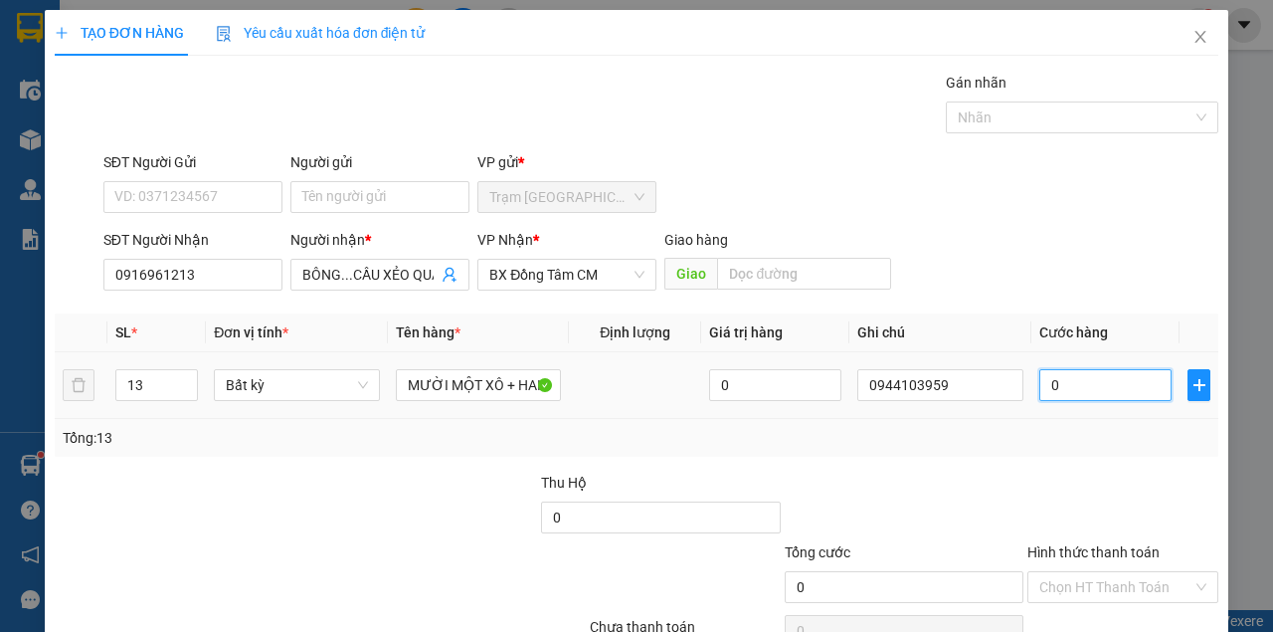
click at [1137, 382] on input "0" at bounding box center [1105, 385] width 132 height 32
click at [1136, 382] on input "0" at bounding box center [1105, 385] width 132 height 32
type input "2"
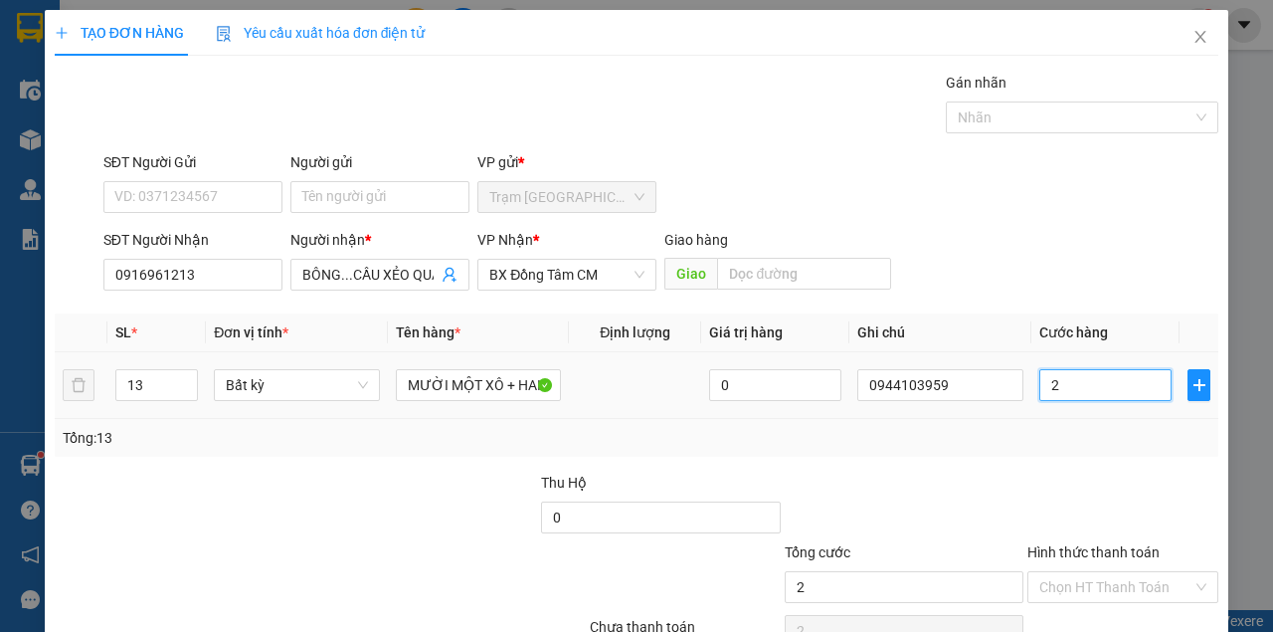
type input "0"
type input "05"
type input "5"
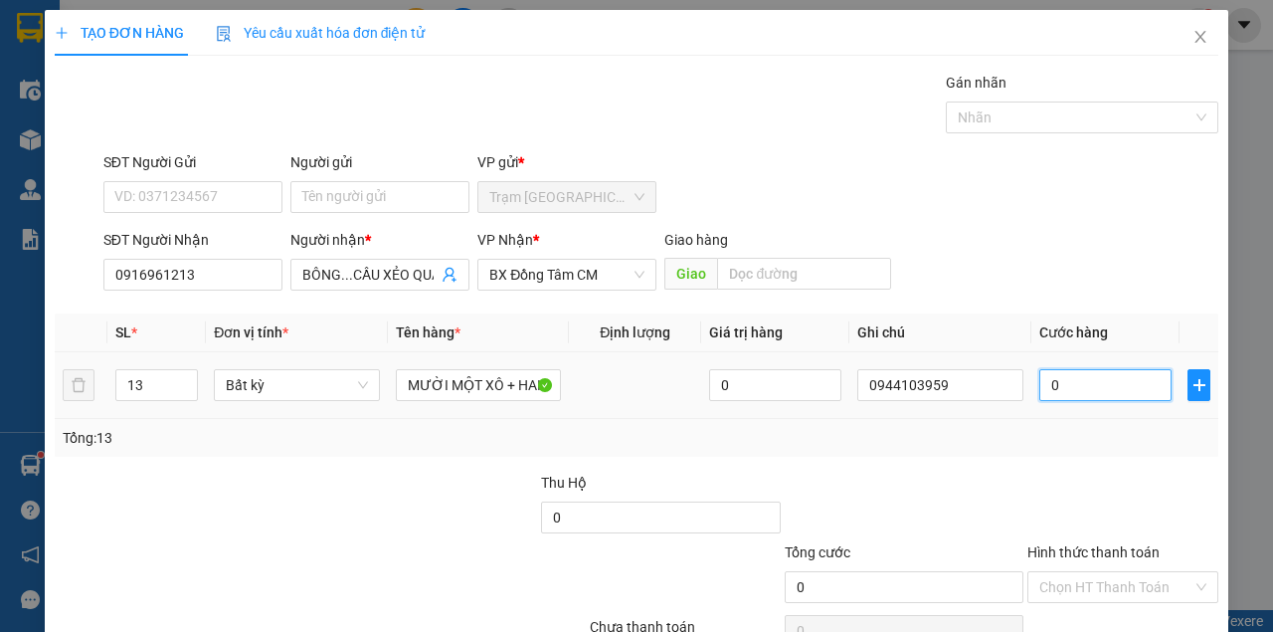
type input "5"
type input "050"
type input "50"
type input "0.500"
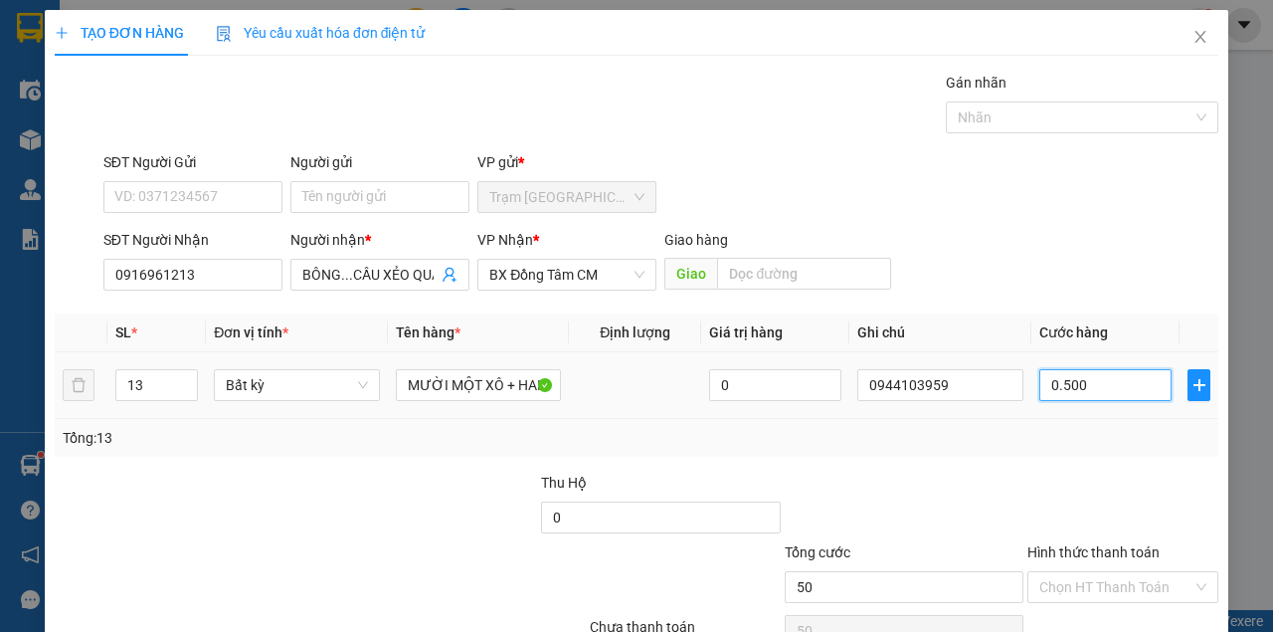
type input "500"
type input "05.000"
type input "5.000"
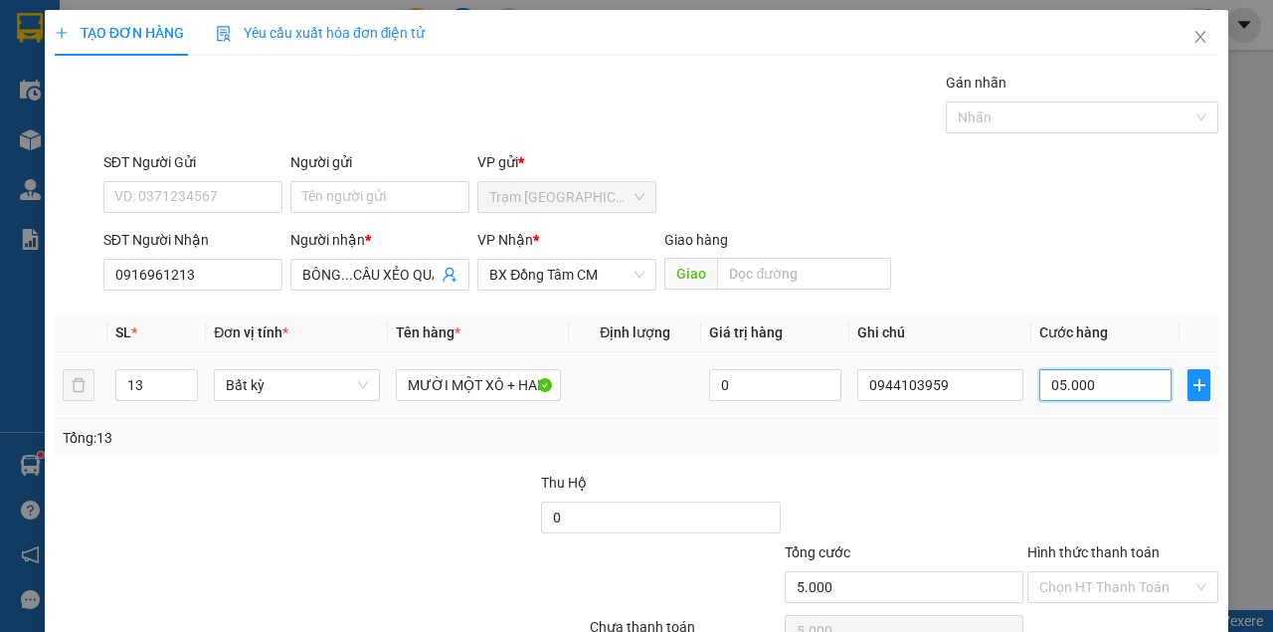
type input "050.000"
type input "50.000"
type input "0.500.000"
type input "500.000"
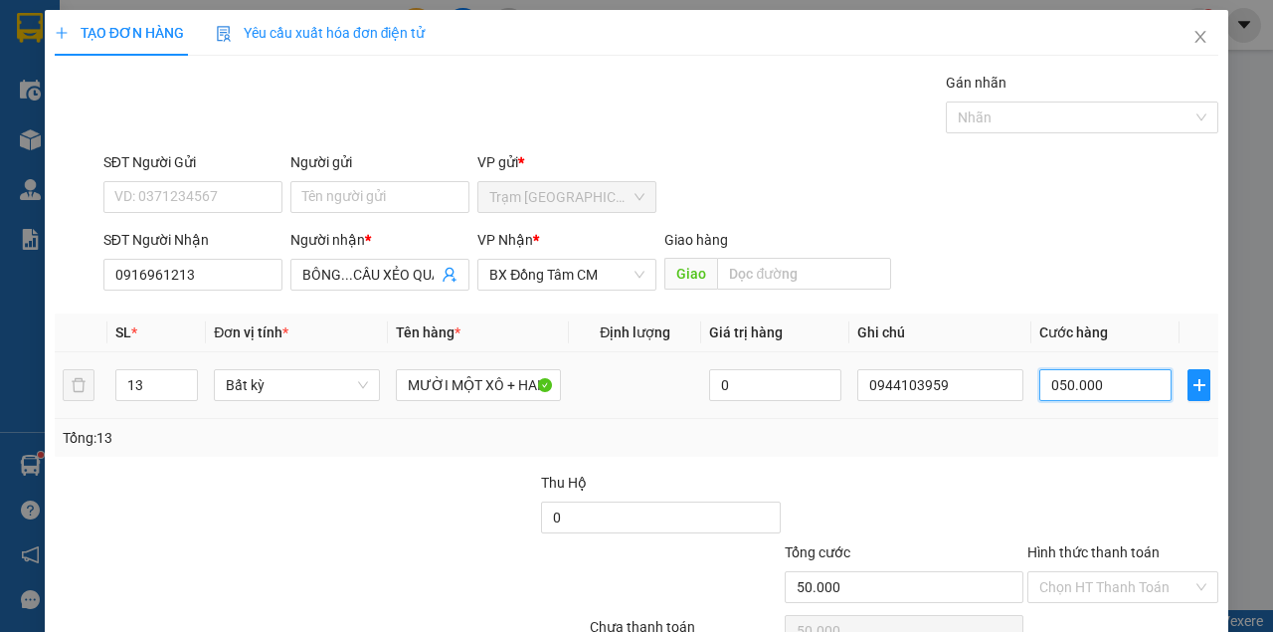
type input "500.000"
click at [983, 229] on div "SĐT Người Nhận 0916961213 Người nhận * BÔNG...CẦU XẺO QUAO...LÔ MỚI VP Nhận * B…" at bounding box center [660, 264] width 1123 height 70
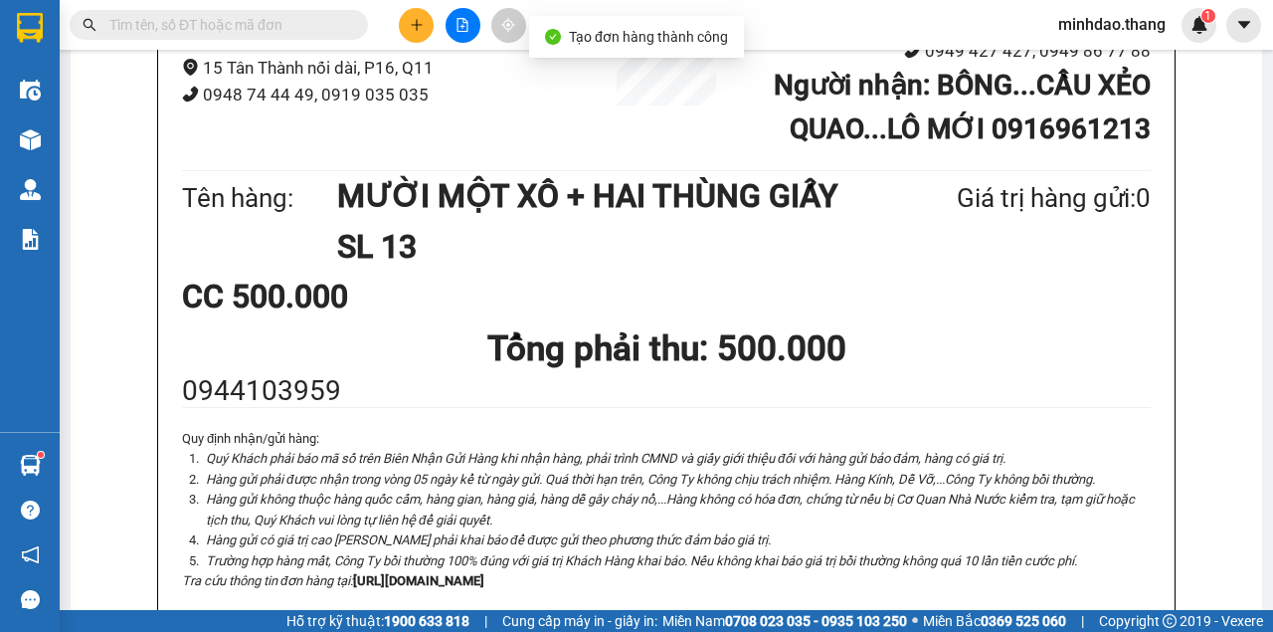
click at [291, 24] on input "text" at bounding box center [226, 25] width 235 height 22
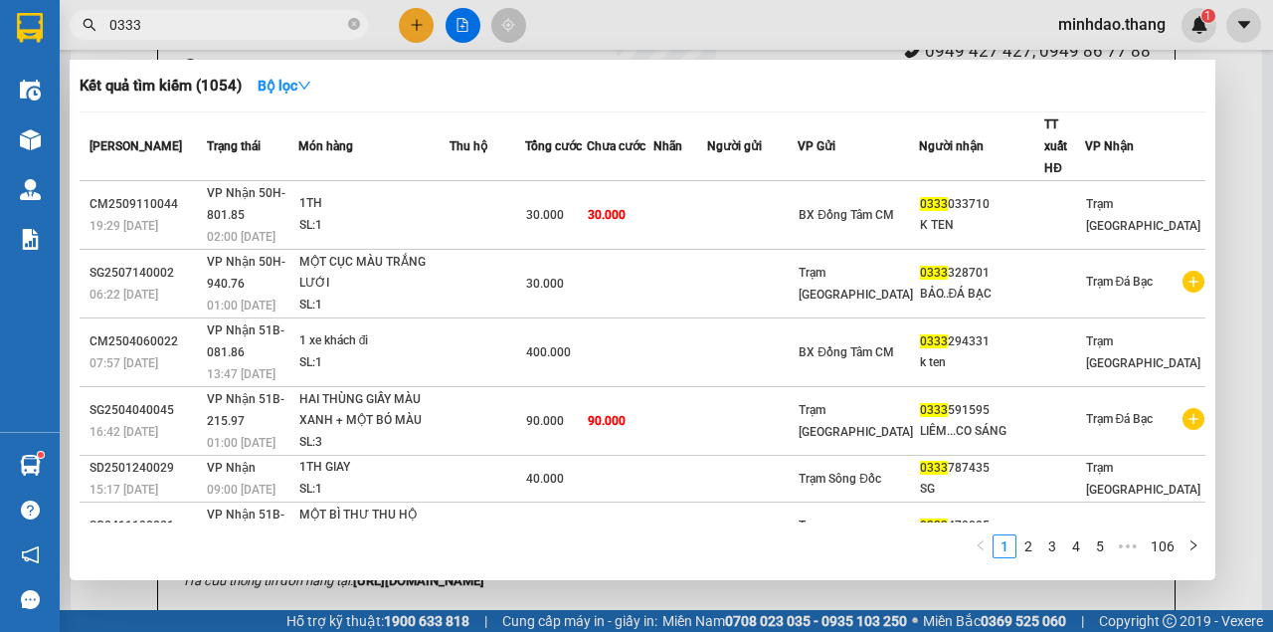
type input "0333"
drag, startPoint x: 631, startPoint y: 36, endPoint x: 617, endPoint y: 40, distance: 14.5
click at [629, 36] on div at bounding box center [636, 316] width 1273 height 632
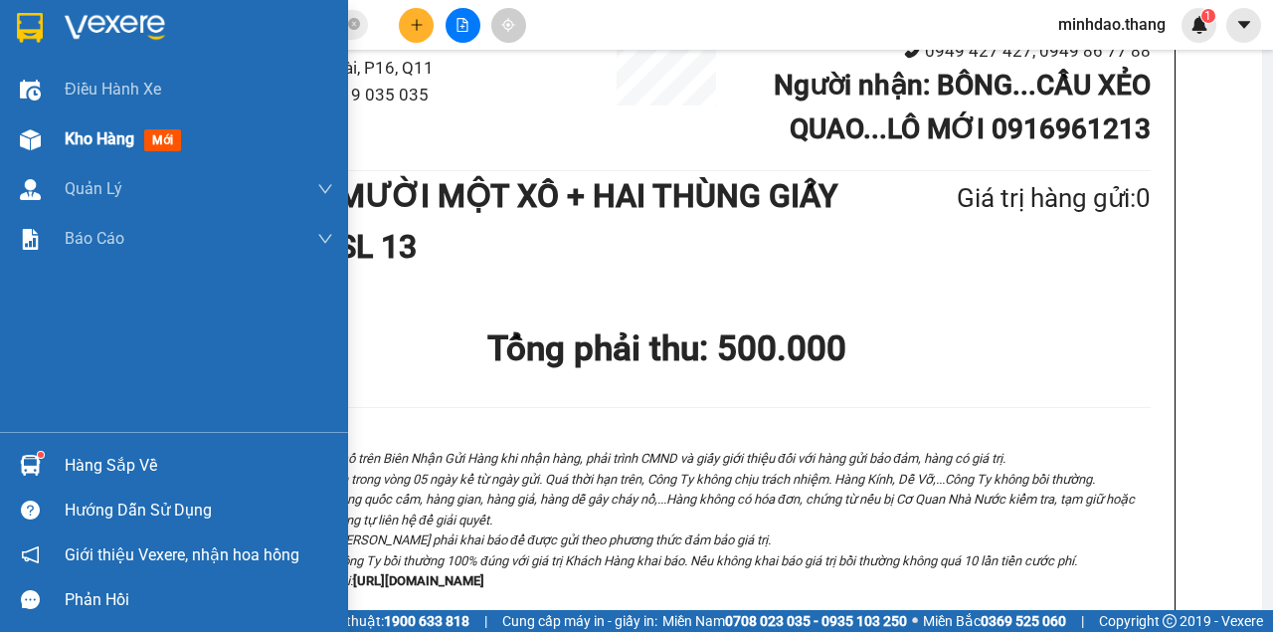
click at [43, 142] on div at bounding box center [30, 139] width 35 height 35
click at [44, 143] on div at bounding box center [30, 139] width 35 height 35
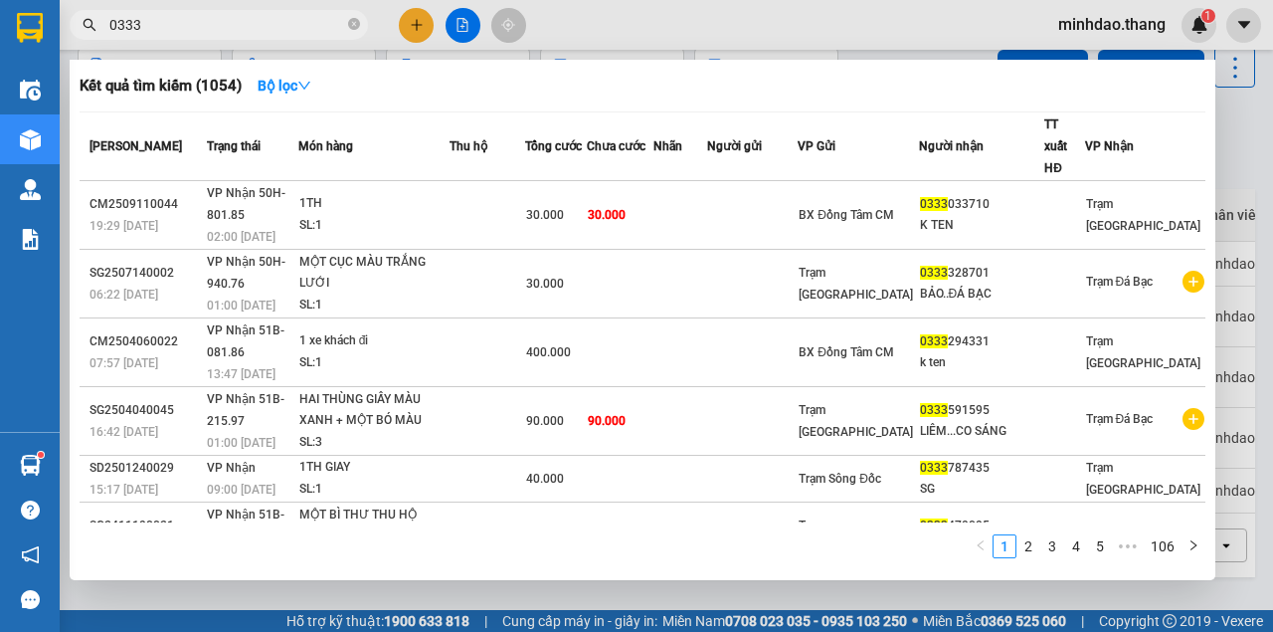
click at [271, 16] on input "0333" at bounding box center [226, 25] width 235 height 22
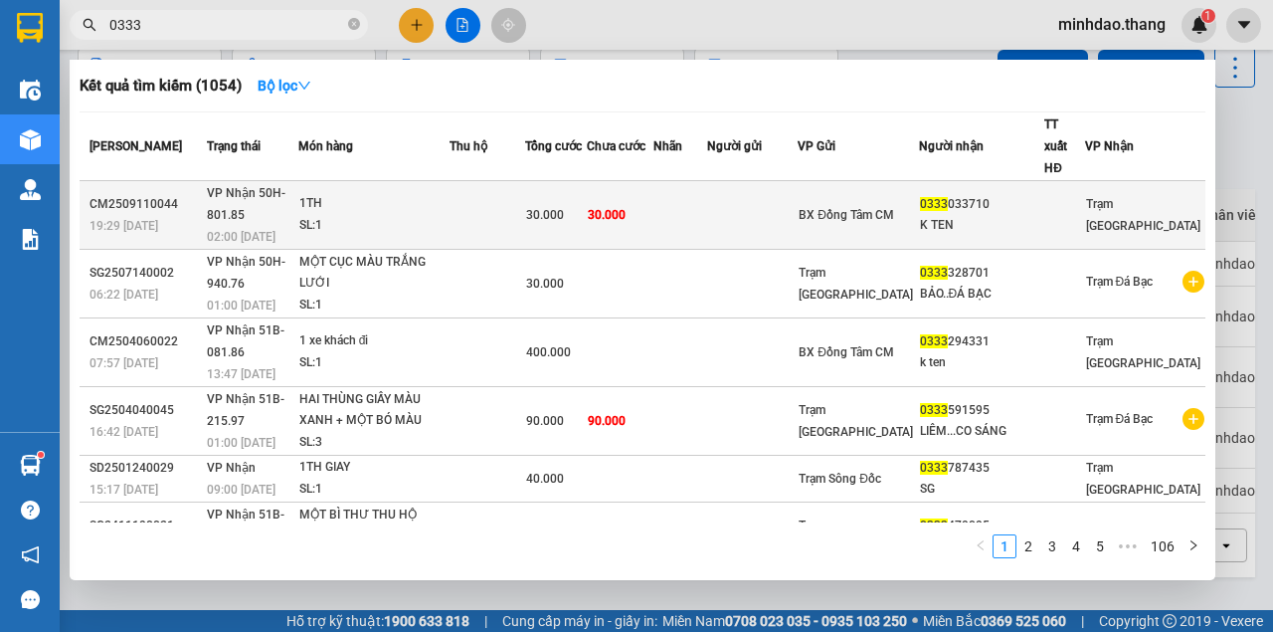
click at [577, 181] on td "30.000" at bounding box center [556, 215] width 62 height 69
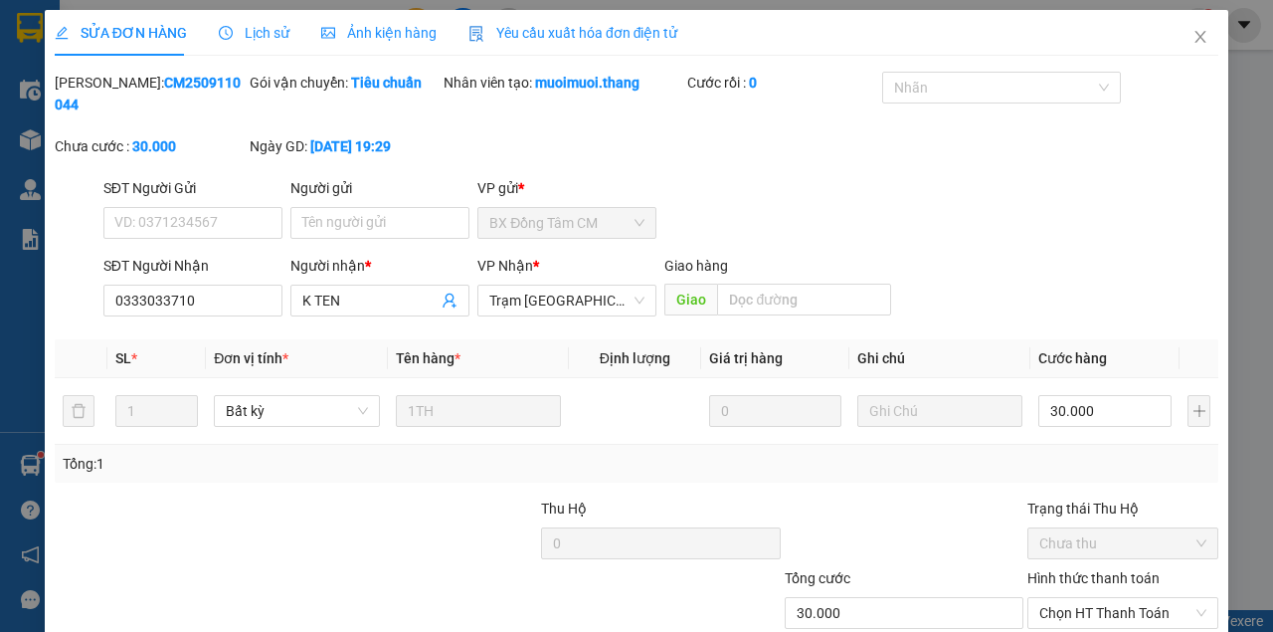
type input "0333033710"
type input "K TEN"
type input "30.000"
click at [1114, 598] on span "Chọn HT Thanh Toán" at bounding box center [1122, 613] width 167 height 30
drag, startPoint x: 1085, startPoint y: 519, endPoint x: 929, endPoint y: 545, distance: 158.3
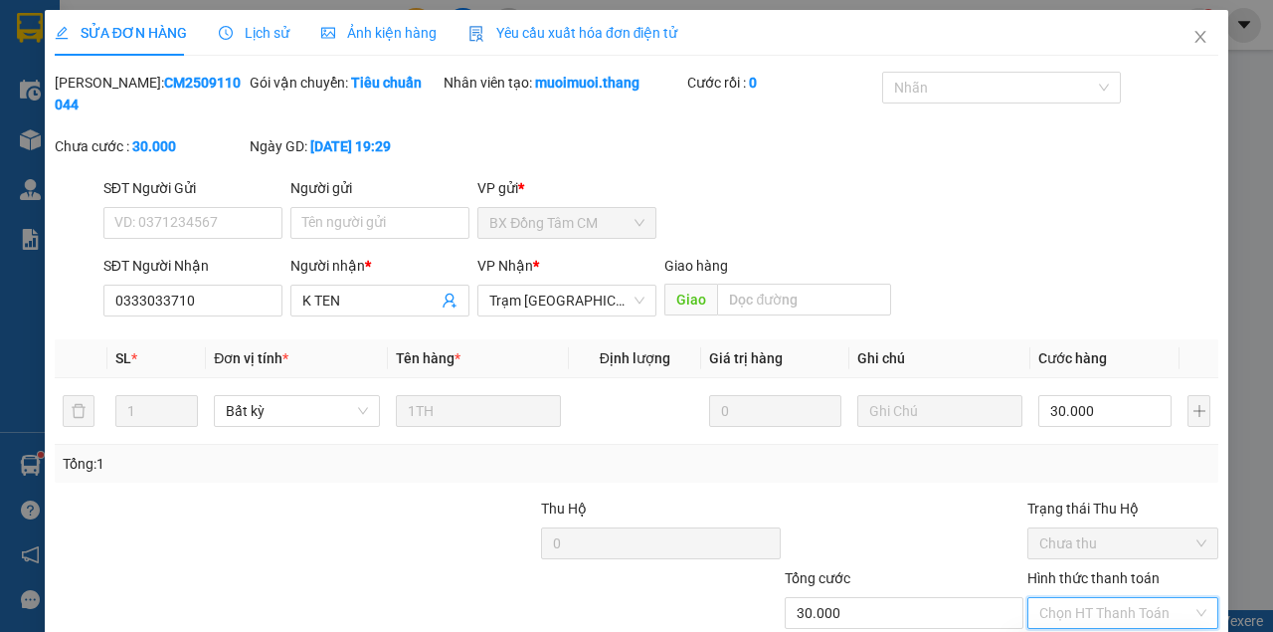
type input "0"
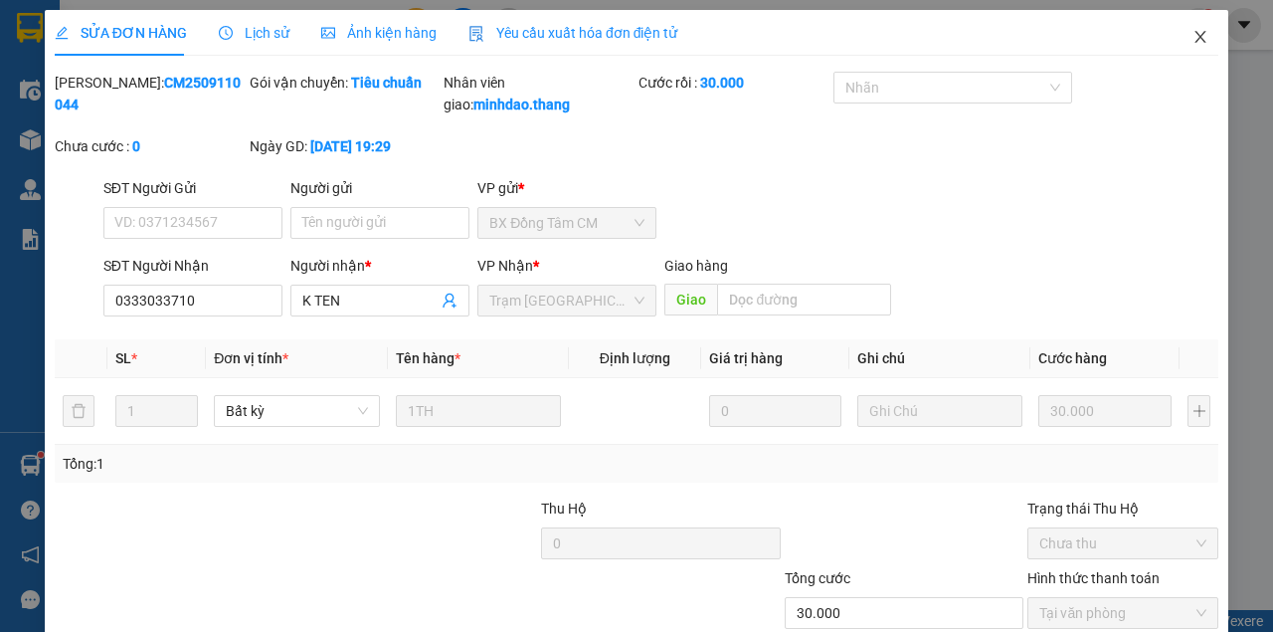
click at [1196, 29] on span "Close" at bounding box center [1201, 38] width 56 height 56
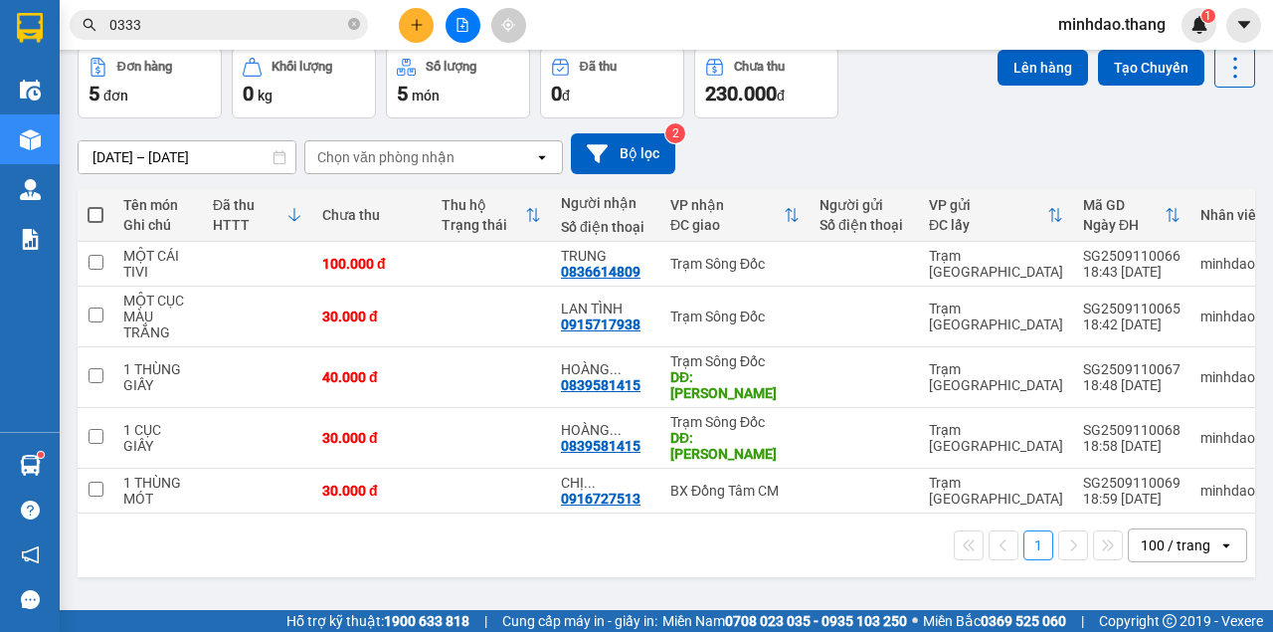
click at [288, 24] on button "Kho nhận" at bounding box center [284, 0] width 93 height 48
drag, startPoint x: 288, startPoint y: 90, endPoint x: 259, endPoint y: 99, distance: 31.5
click at [282, 24] on button "Kho nhận" at bounding box center [284, 0] width 93 height 48
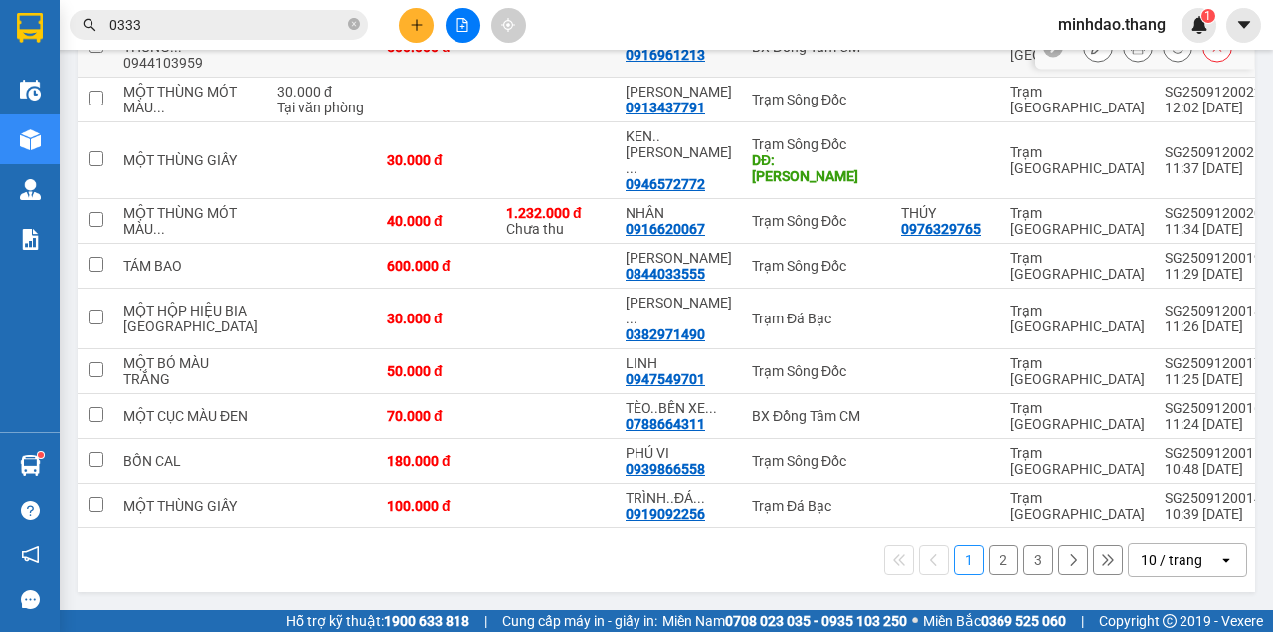
click at [1072, 70] on div at bounding box center [1144, 47] width 219 height 45
click at [1084, 65] on button at bounding box center [1098, 47] width 28 height 35
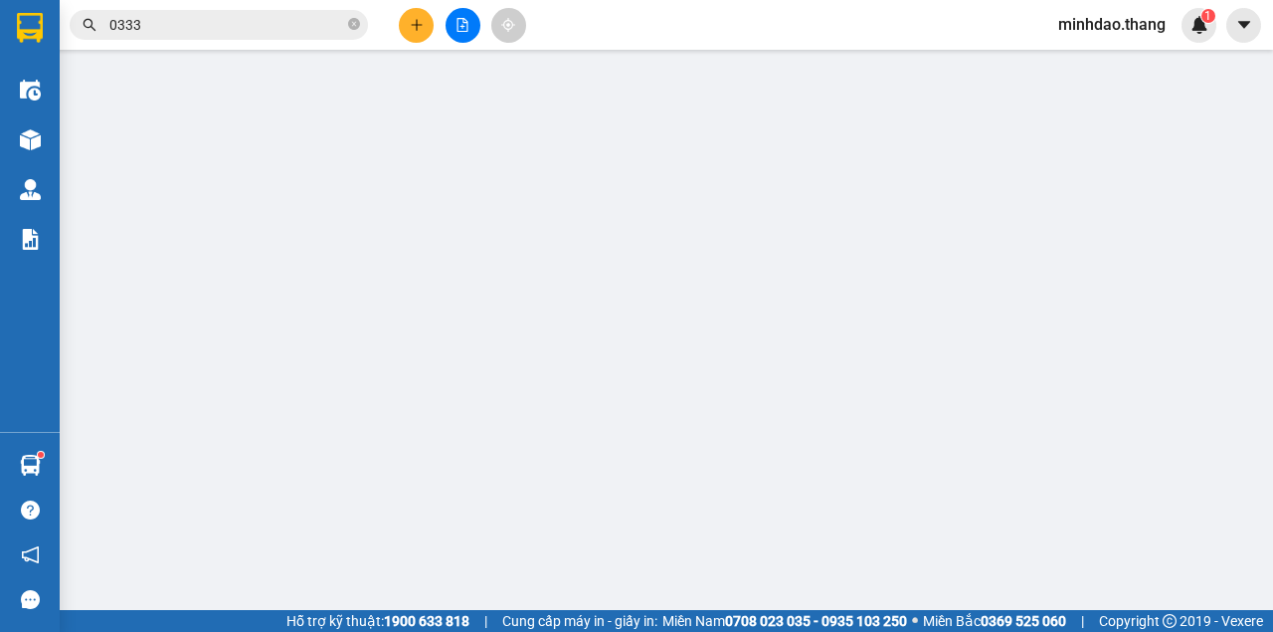
type input "0916961213"
type input "BÔNG...CẦU XẺO QUAO...LÔ MỚI"
type input "500.000"
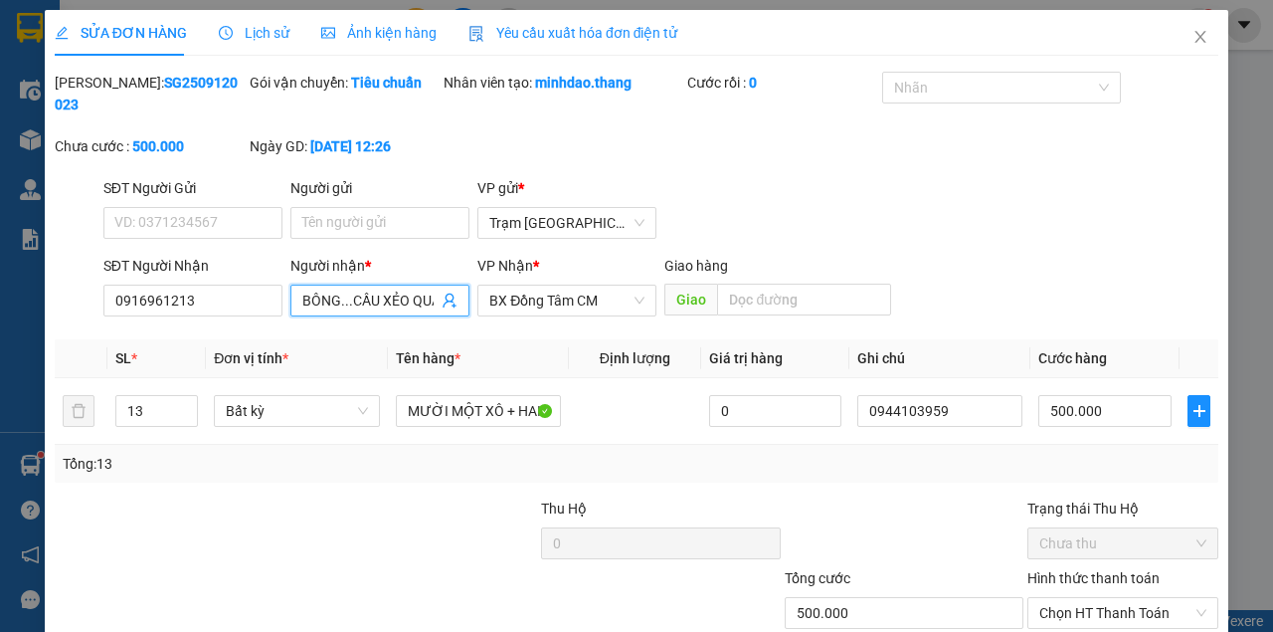
click at [437, 298] on span "BÔNG...CẦU XẺO QUAO...LÔ MỚI" at bounding box center [379, 300] width 179 height 32
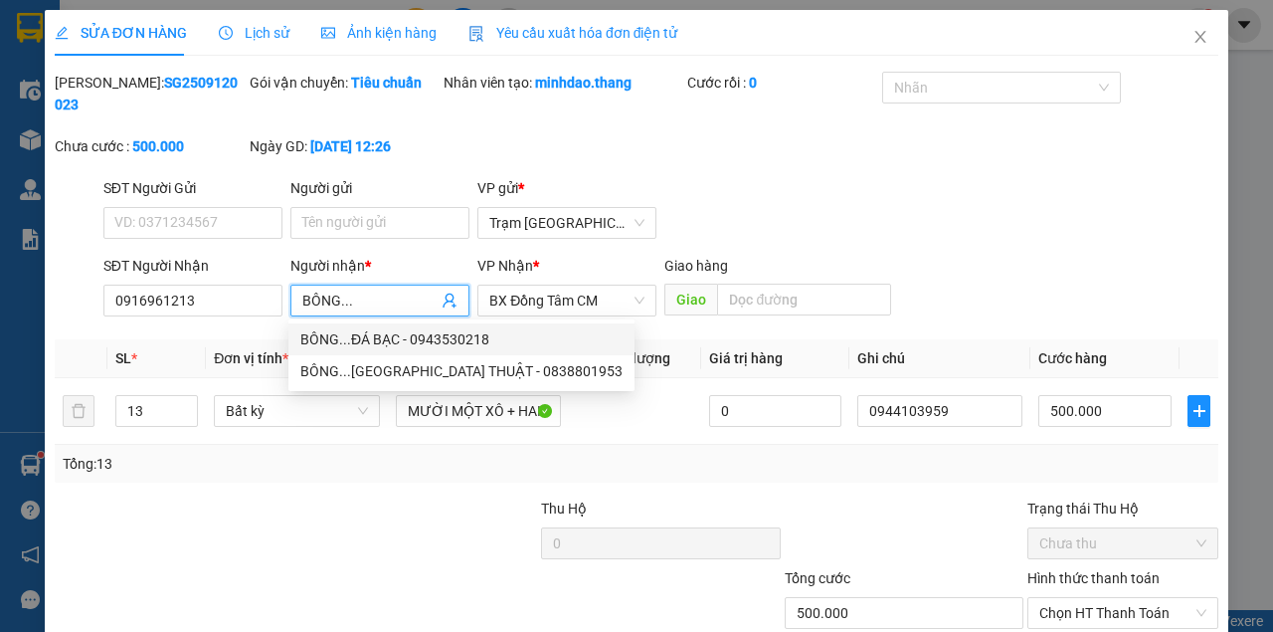
drag, startPoint x: 556, startPoint y: 304, endPoint x: 557, endPoint y: 317, distance: 13.0
click at [556, 306] on span "BX Đồng Tâm CM" at bounding box center [566, 300] width 155 height 30
type input "BÔNG..."
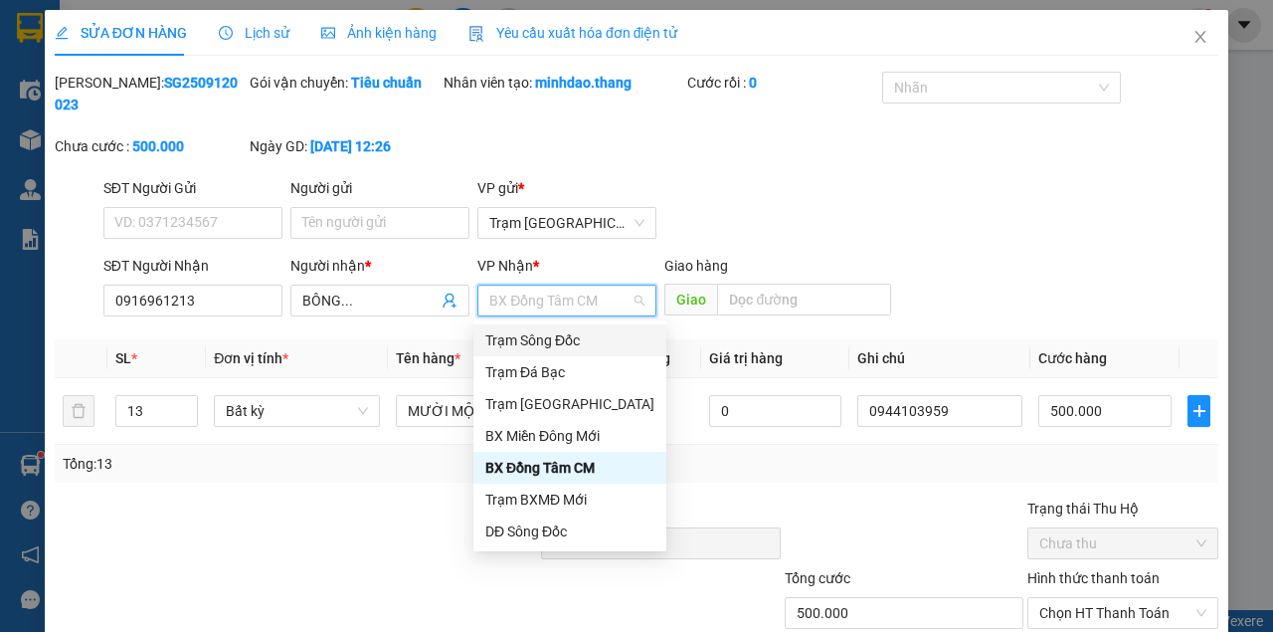
drag, startPoint x: 561, startPoint y: 336, endPoint x: 575, endPoint y: 341, distance: 14.8
click at [563, 336] on div "Trạm Sông Đốc" at bounding box center [569, 340] width 169 height 22
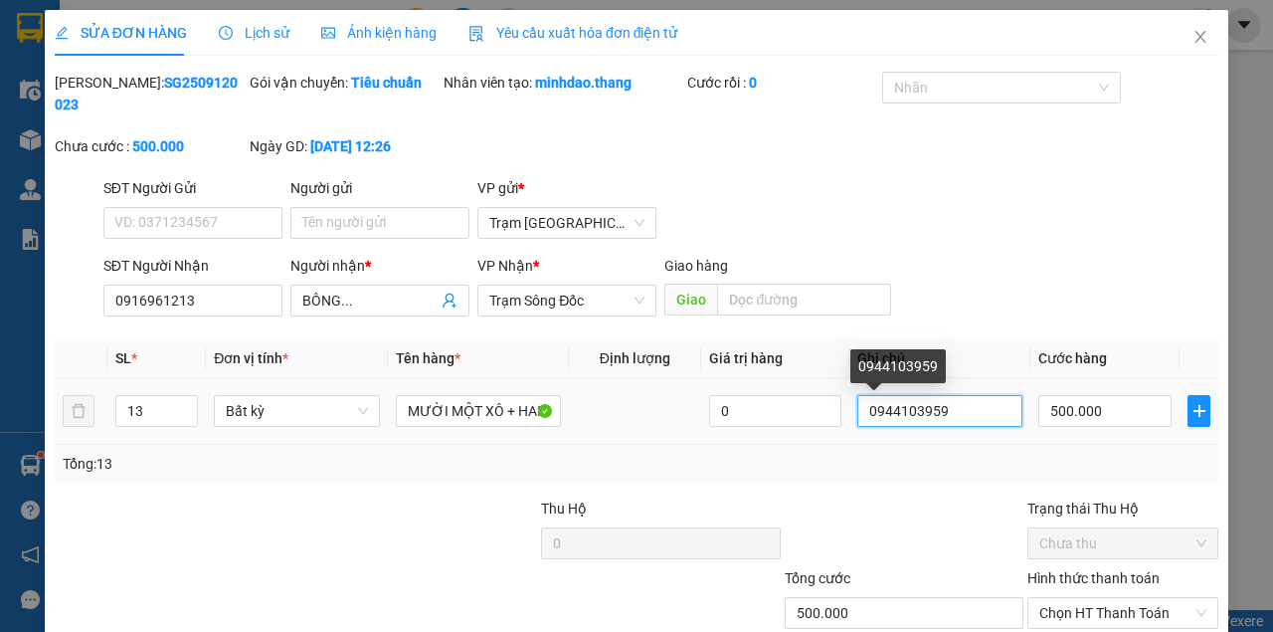
click at [952, 414] on input "0944103959" at bounding box center [939, 411] width 165 height 32
type input "0"
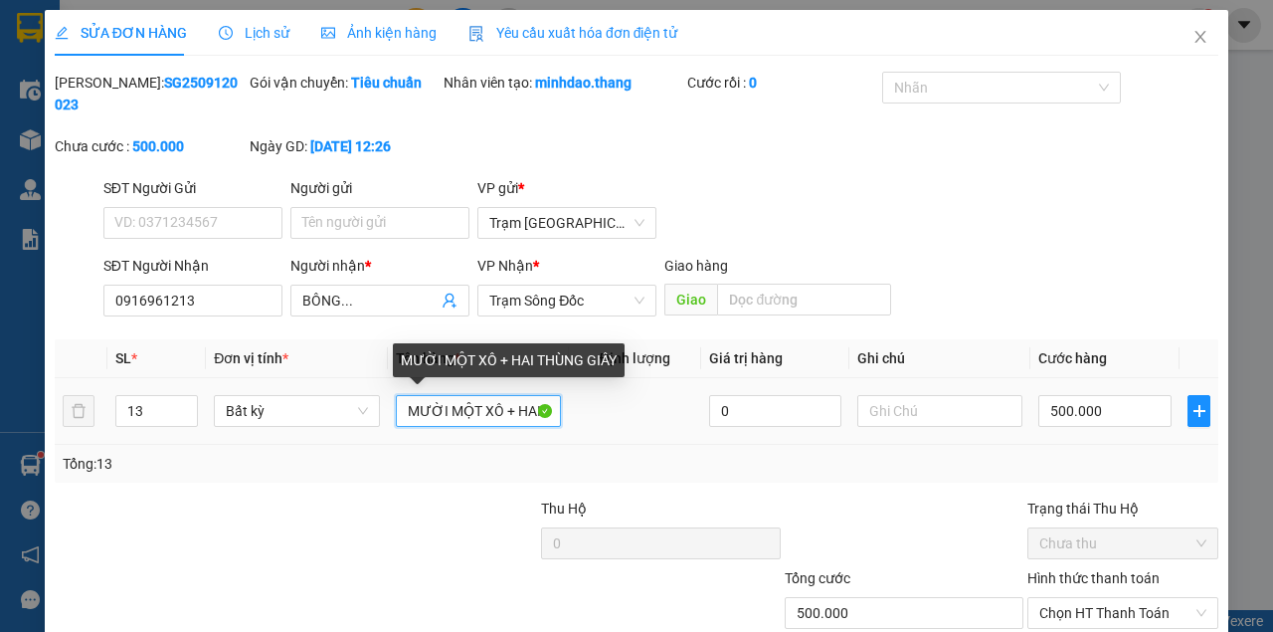
click at [539, 412] on input "MƯỜI MỘT XÔ + HAI THÙNG GIẤY" at bounding box center [478, 411] width 165 height 32
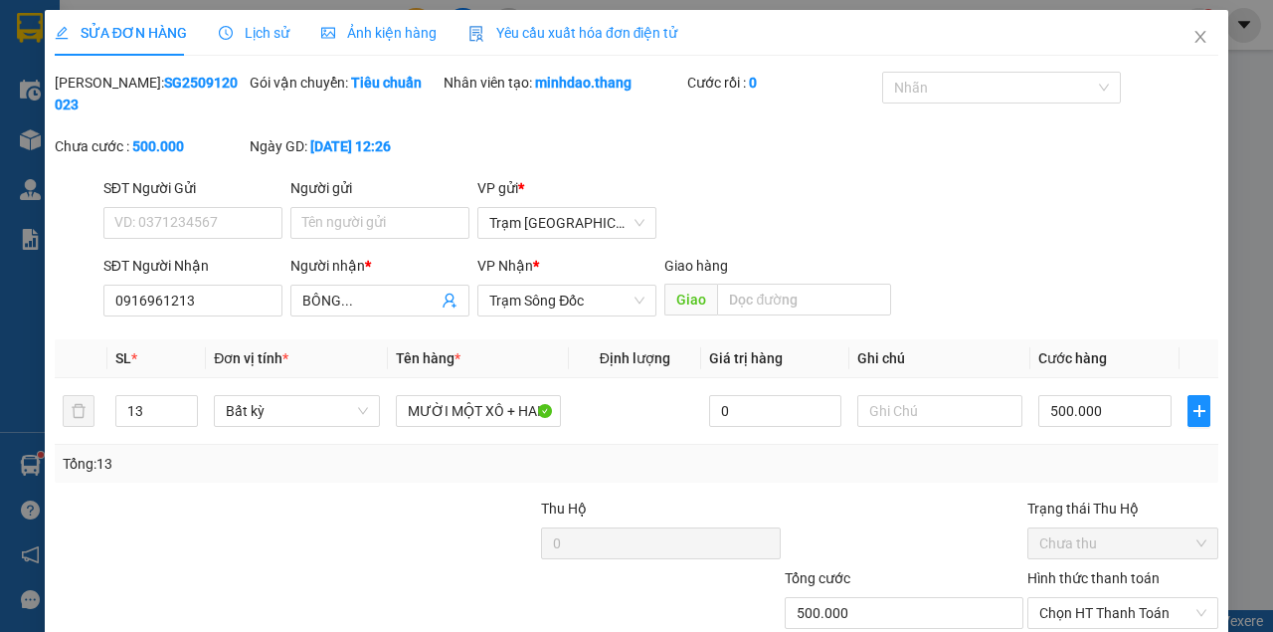
click at [338, 326] on div "Total Paid Fee 0 Total UnPaid Fee 500.000 Cash Collection Total Fee Mã ĐH: SG25…" at bounding box center [637, 398] width 1164 height 652
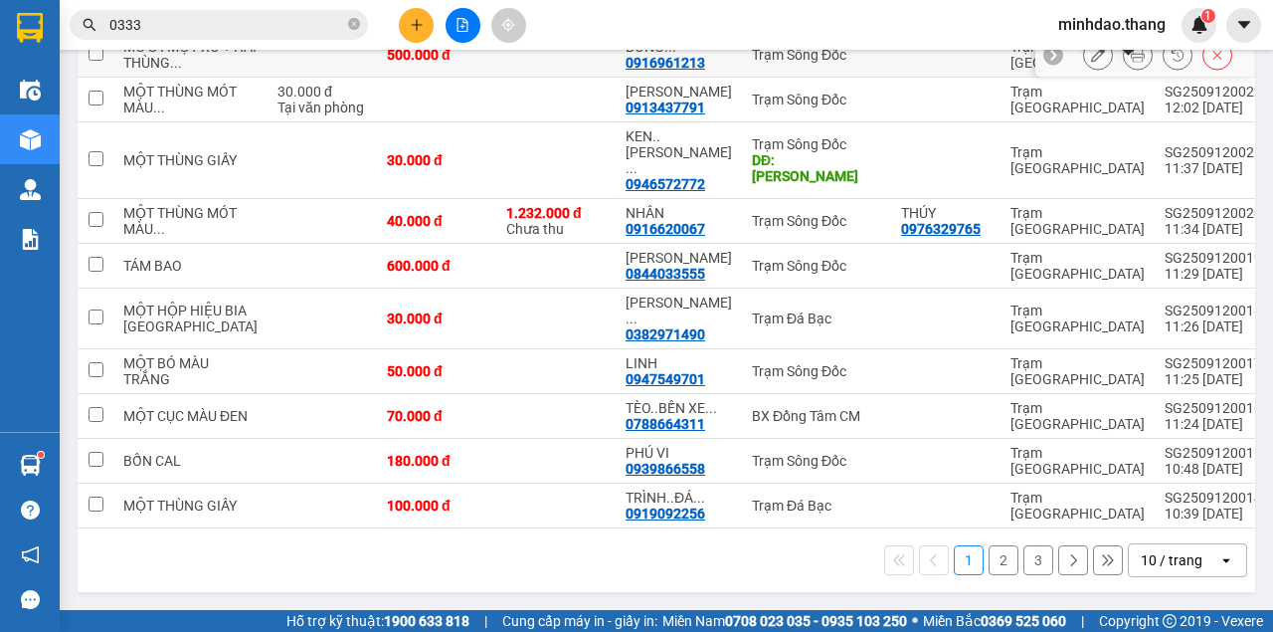
click at [1131, 62] on icon at bounding box center [1138, 55] width 14 height 14
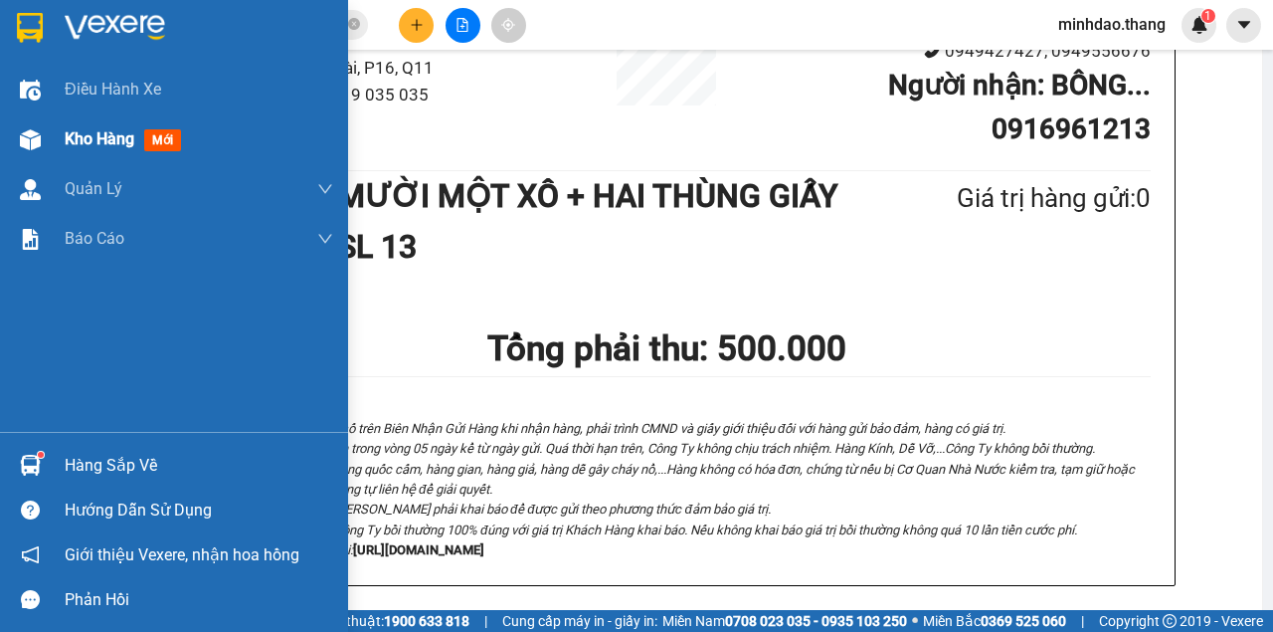
click at [65, 146] on span "Kho hàng" at bounding box center [100, 138] width 70 height 19
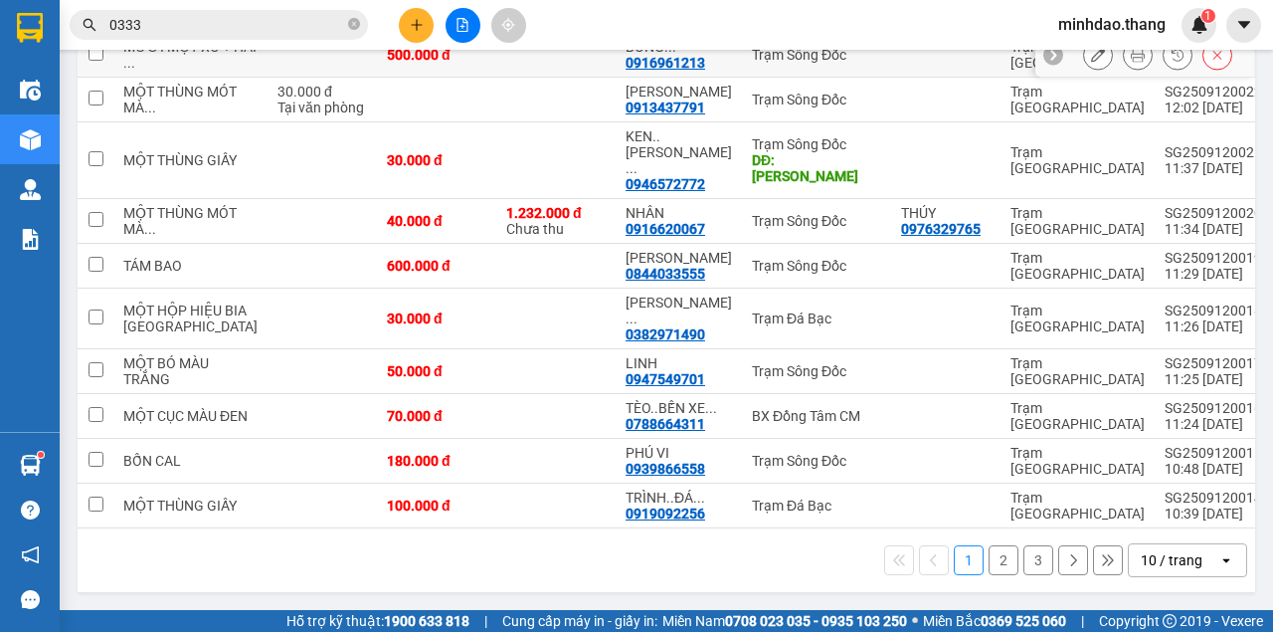
click at [1131, 62] on icon at bounding box center [1138, 55] width 14 height 14
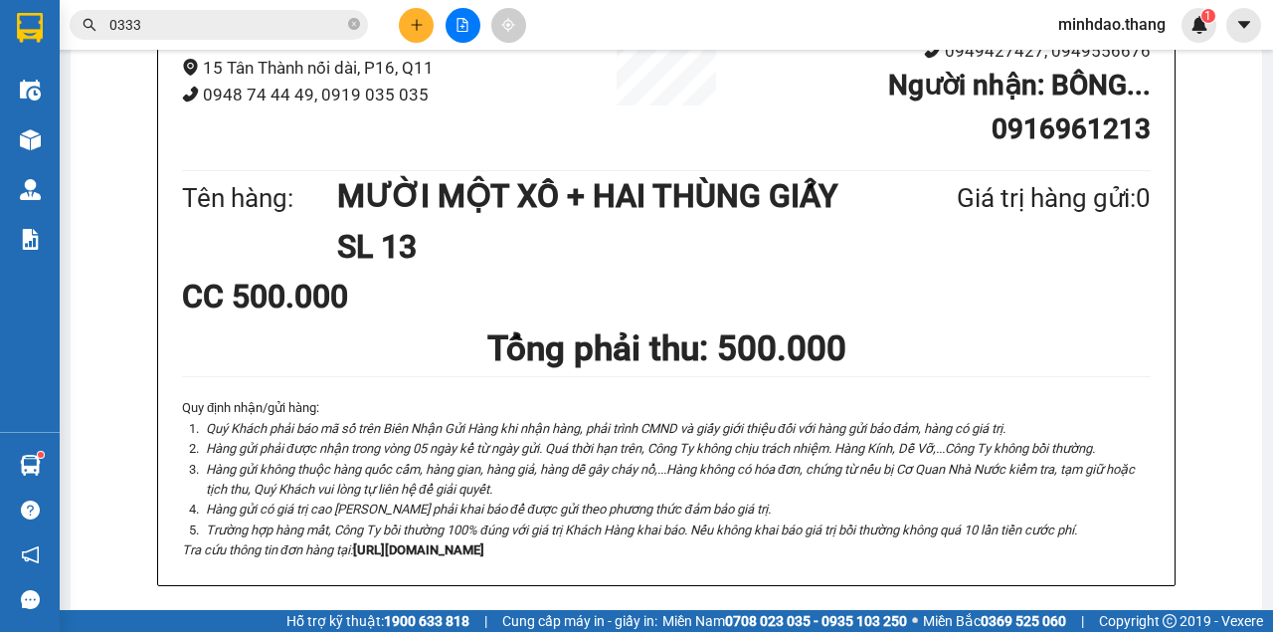
click at [419, 29] on icon "plus" at bounding box center [417, 25] width 14 height 14
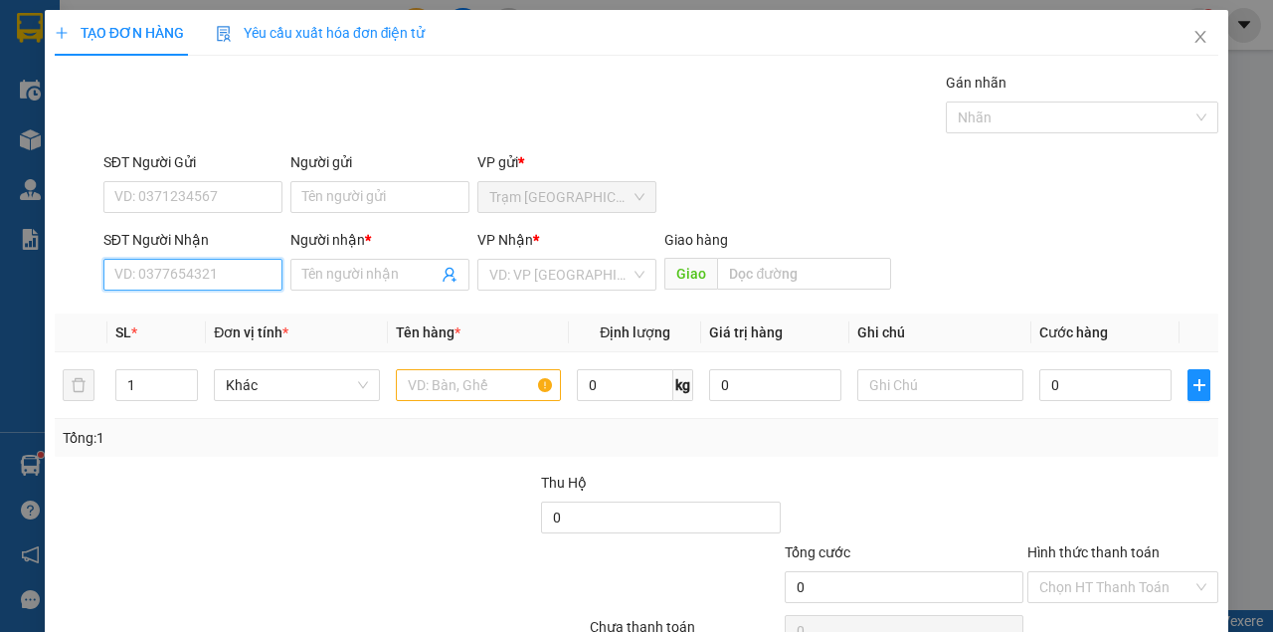
click at [233, 273] on input "SĐT Người Nhận" at bounding box center [192, 275] width 179 height 32
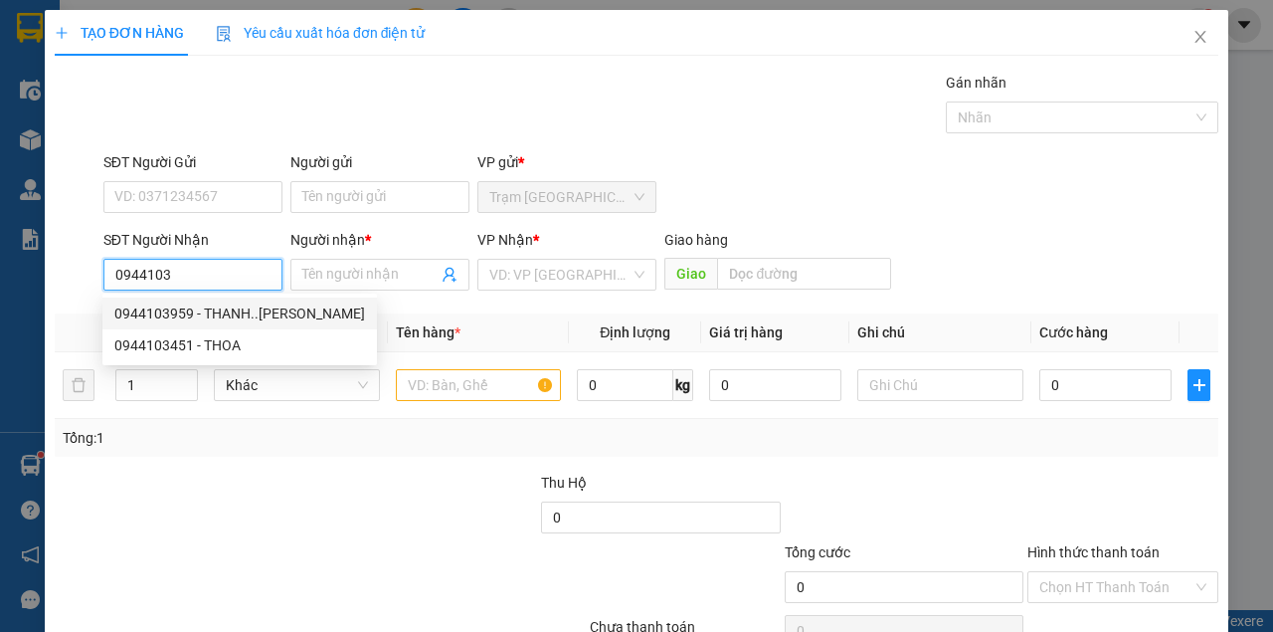
click at [209, 313] on div "0944103959 - THANH..TRẦN VĂN THỜI" at bounding box center [239, 313] width 251 height 22
type input "0944103959"
type input "THANH..TRẦN VĂN THỜI"
type input "[PERSON_NAME]"
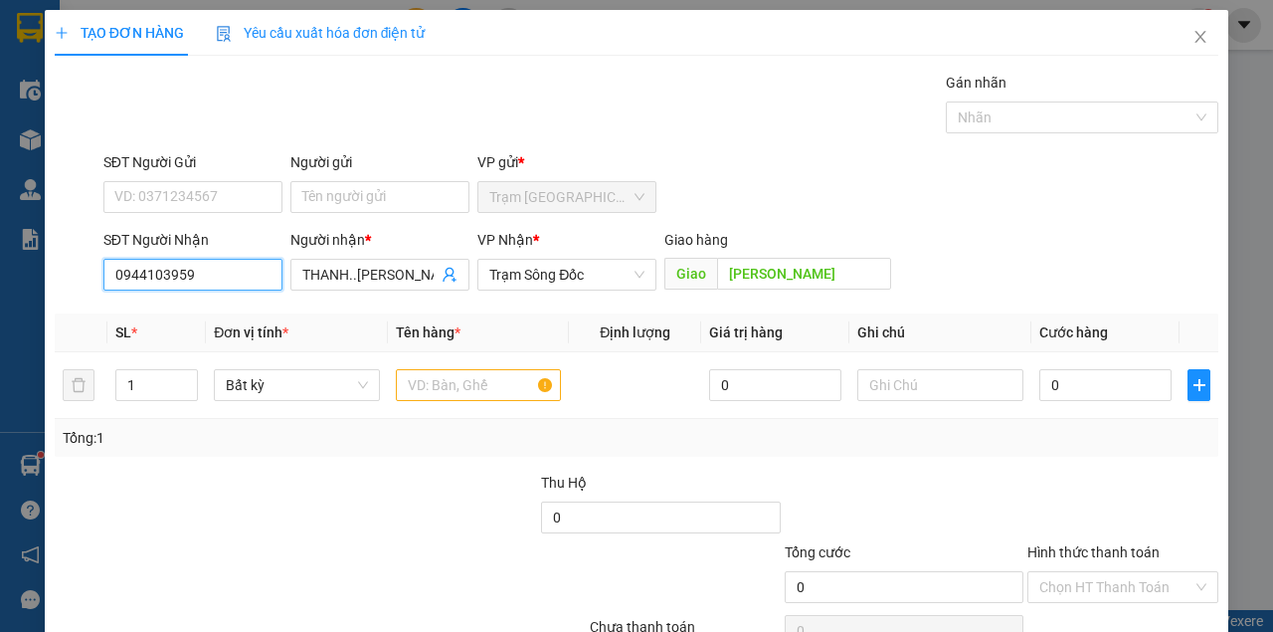
type input "0944103959"
click at [481, 386] on input "text" at bounding box center [479, 385] width 166 height 32
click at [148, 377] on input "1" at bounding box center [157, 385] width 82 height 30
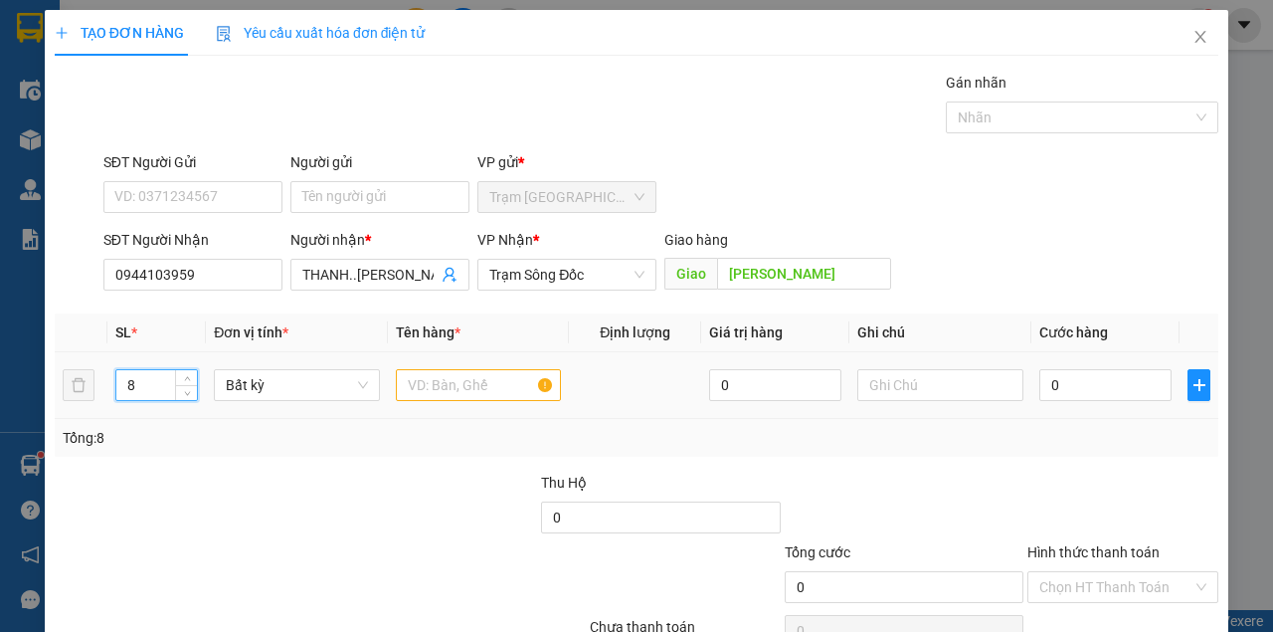
type input "8"
click at [424, 394] on input "text" at bounding box center [479, 385] width 166 height 32
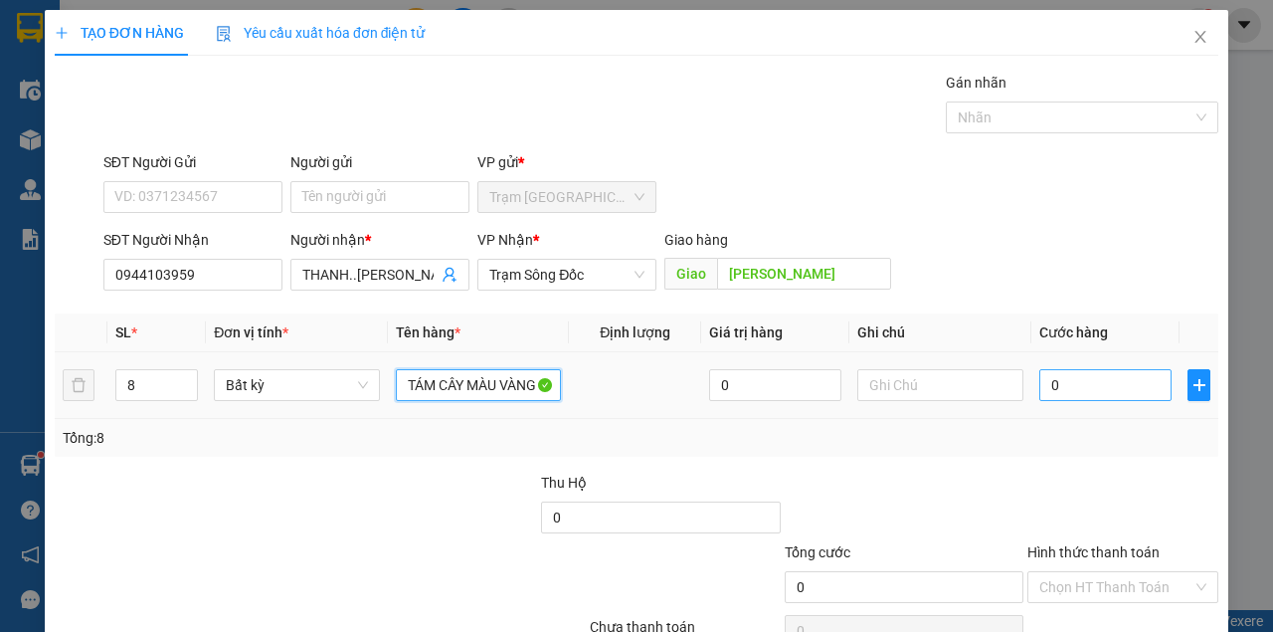
type input "TÁM CÂY MÀU VÀNG"
click at [1089, 391] on input "0" at bounding box center [1105, 385] width 132 height 32
type input "1"
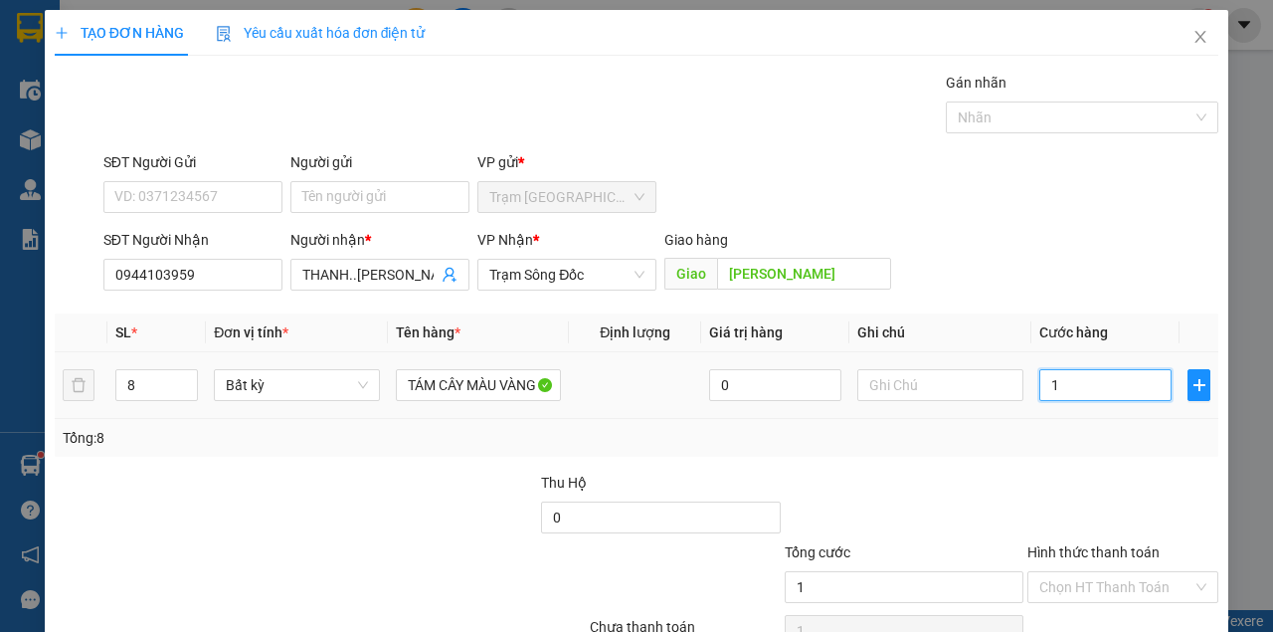
type input "12"
type input "120"
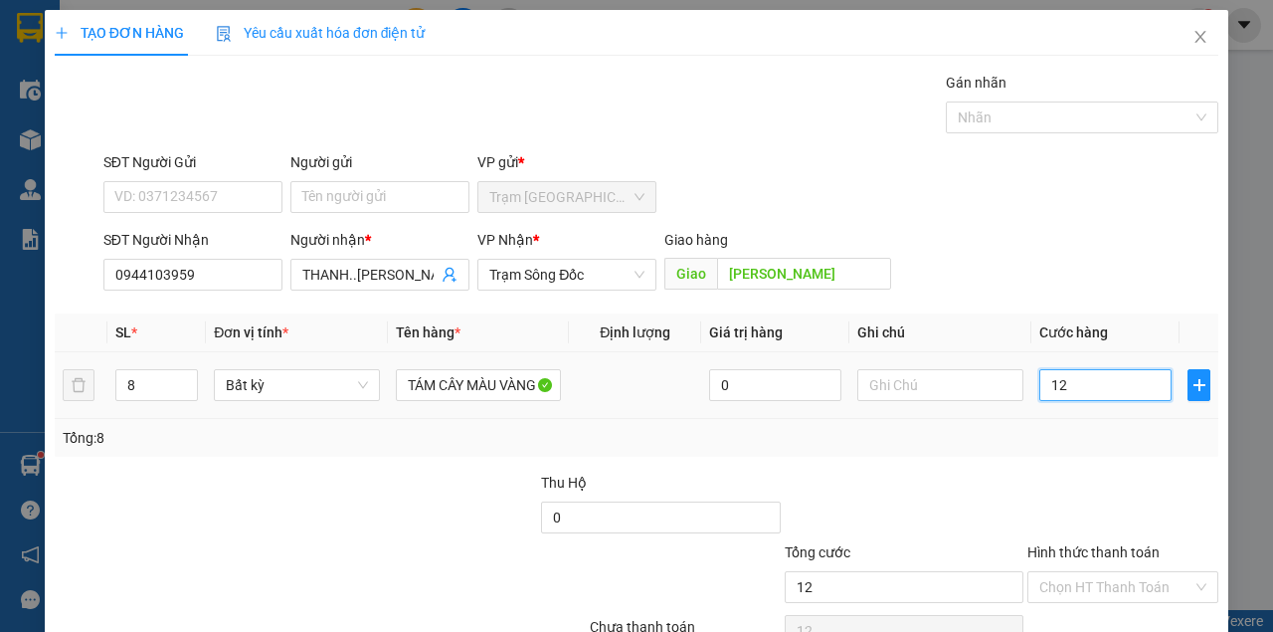
type input "120"
type input "1.200"
type input "12.000"
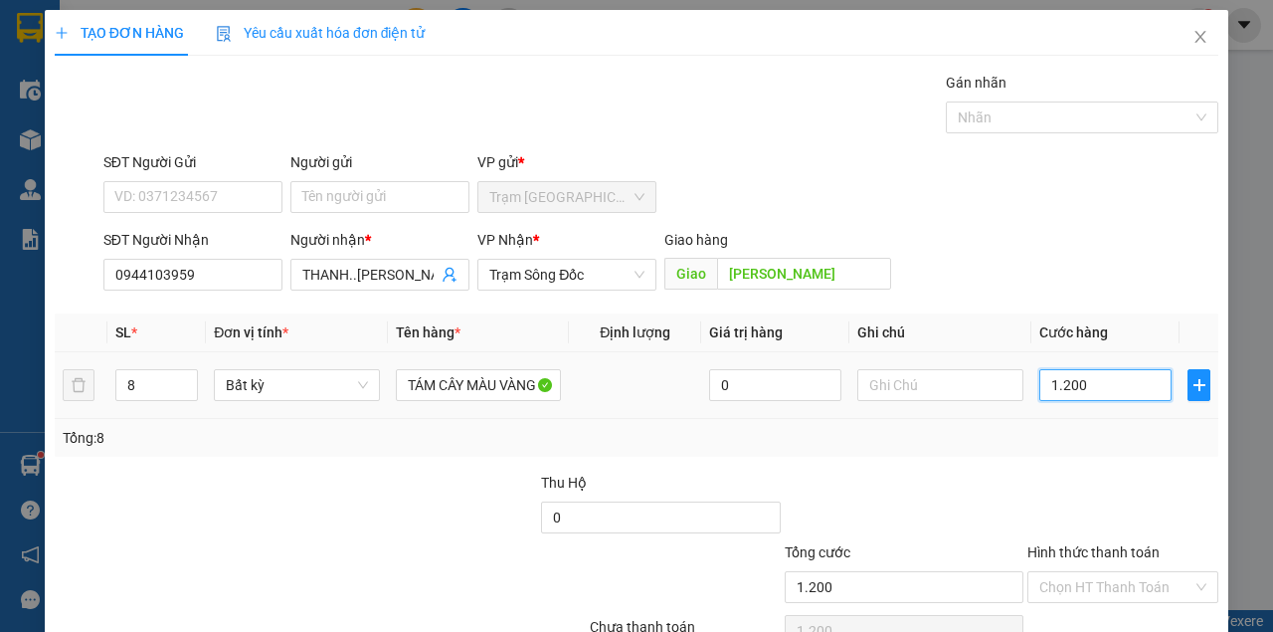
type input "12.000"
type input "120.000"
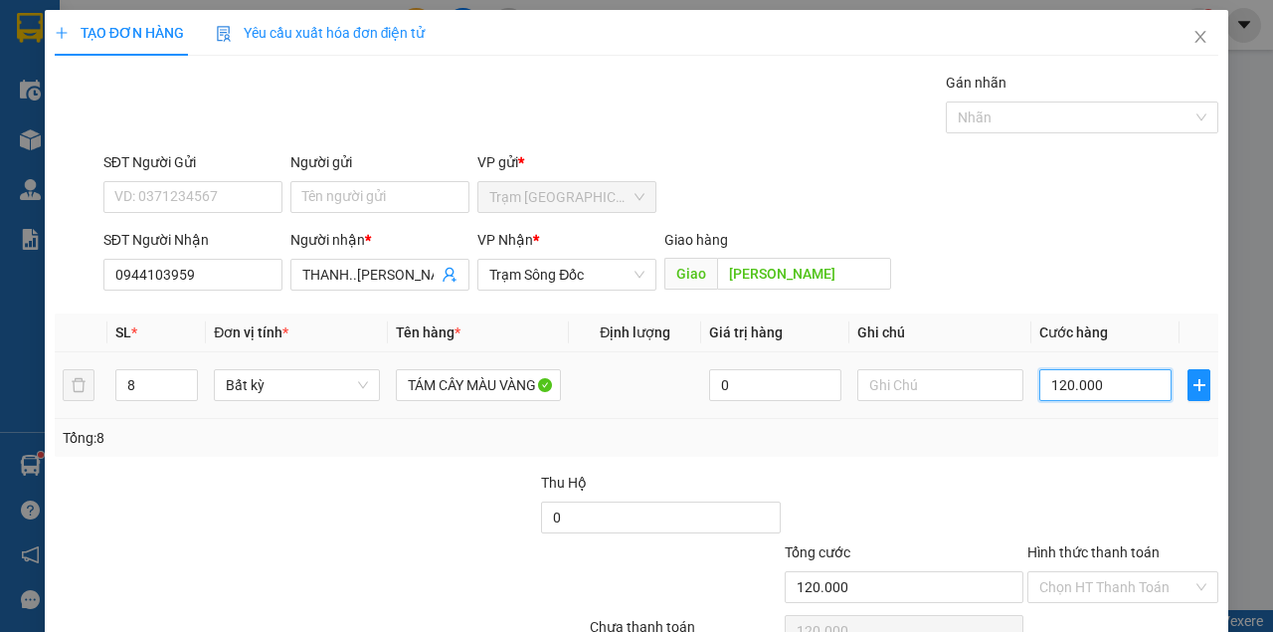
type input "1.200.000"
click at [924, 289] on div "SĐT Người Nhận 0944103959 Người nhận * THANH..TRẦN VĂN THỜI VP Nhận * Trạm Sông…" at bounding box center [660, 264] width 1123 height 70
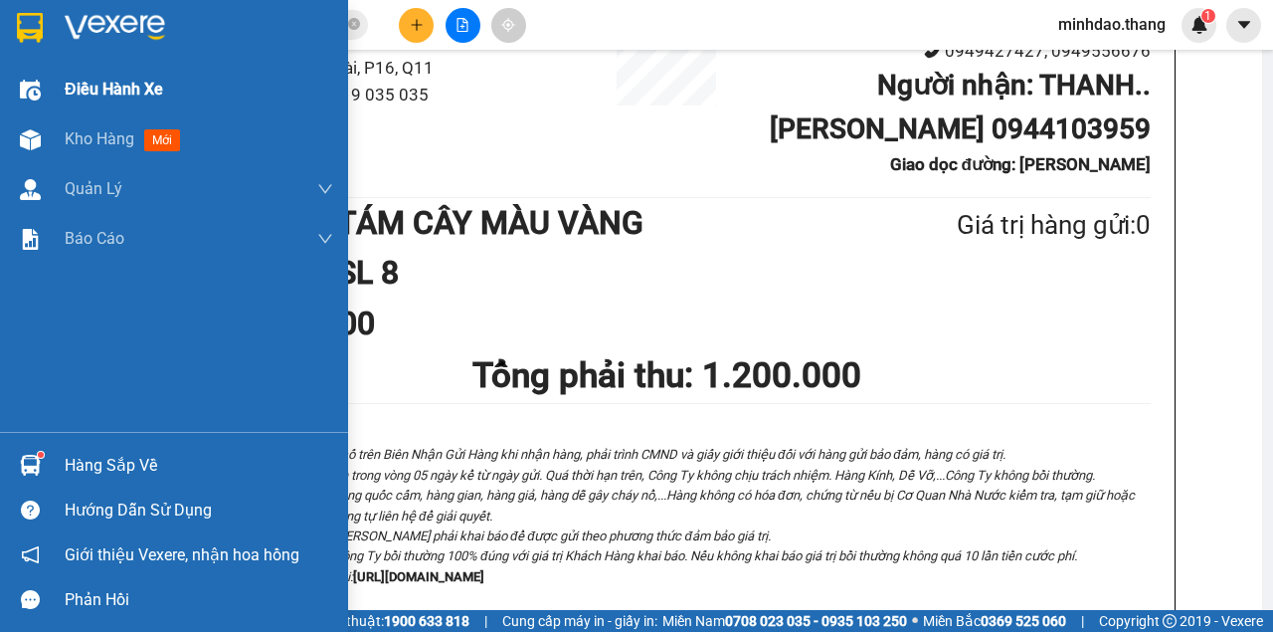
drag, startPoint x: 37, startPoint y: 138, endPoint x: 159, endPoint y: 107, distance: 126.2
click at [39, 138] on img at bounding box center [30, 139] width 21 height 21
click at [40, 138] on img at bounding box center [30, 139] width 21 height 21
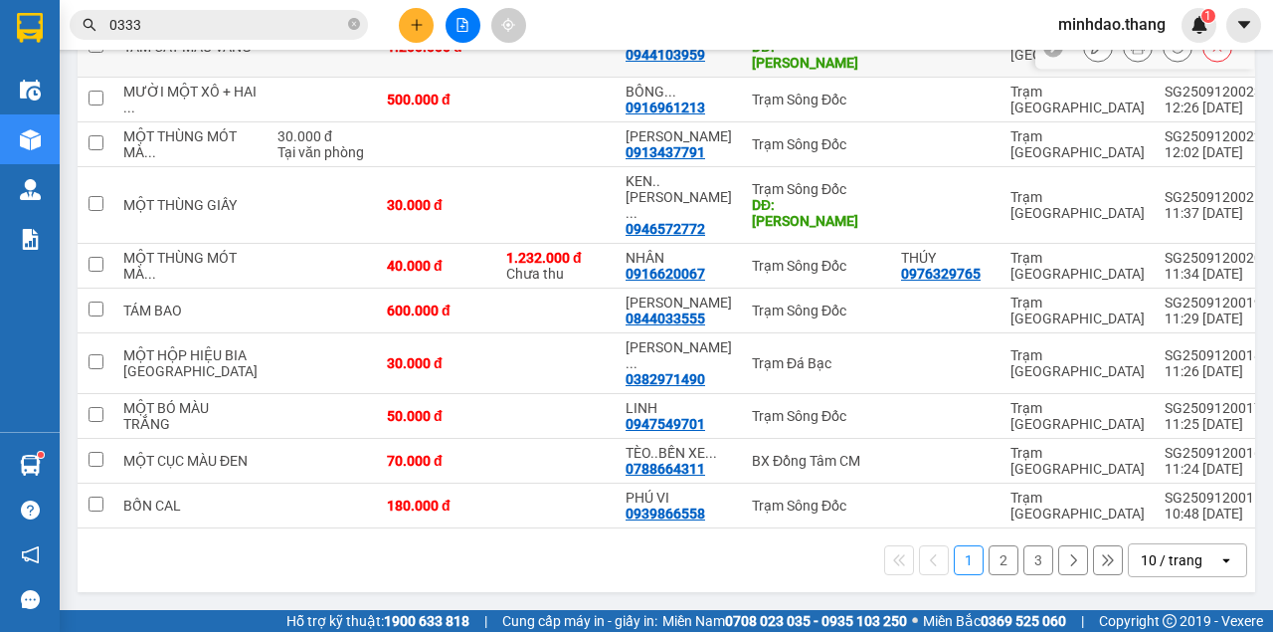
click at [1091, 54] on icon at bounding box center [1098, 47] width 14 height 14
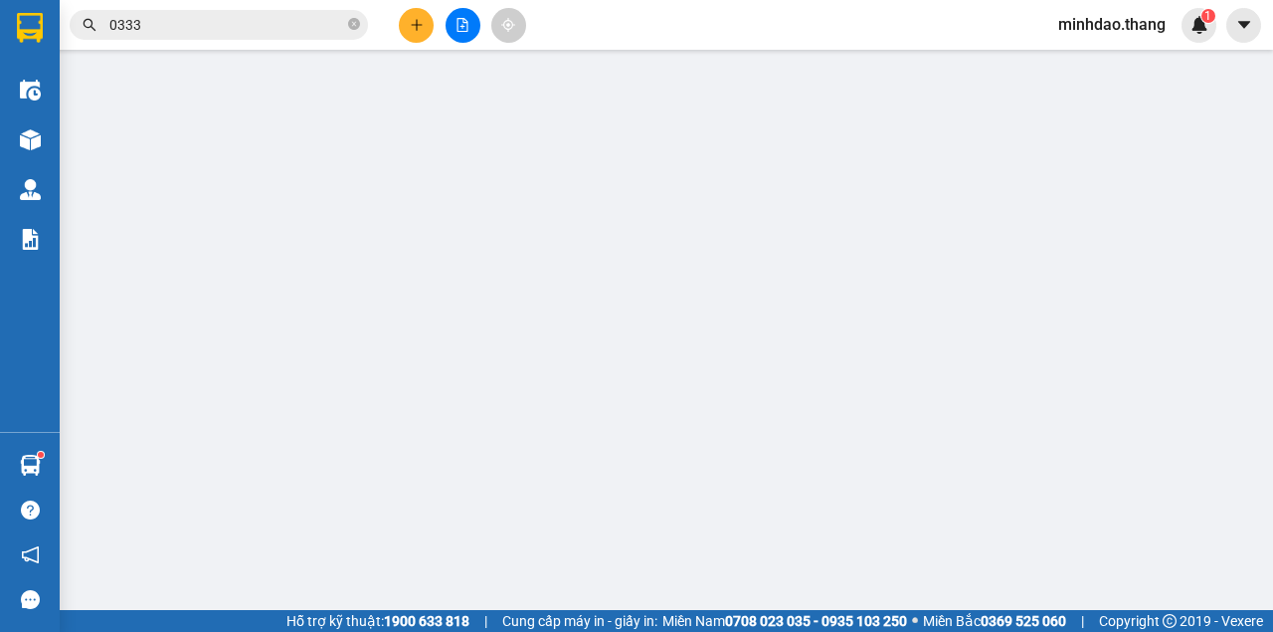
type input "0944103959"
type input "THANH..TRẦN VĂN THỜI"
type input "[PERSON_NAME]"
type input "1.200.000"
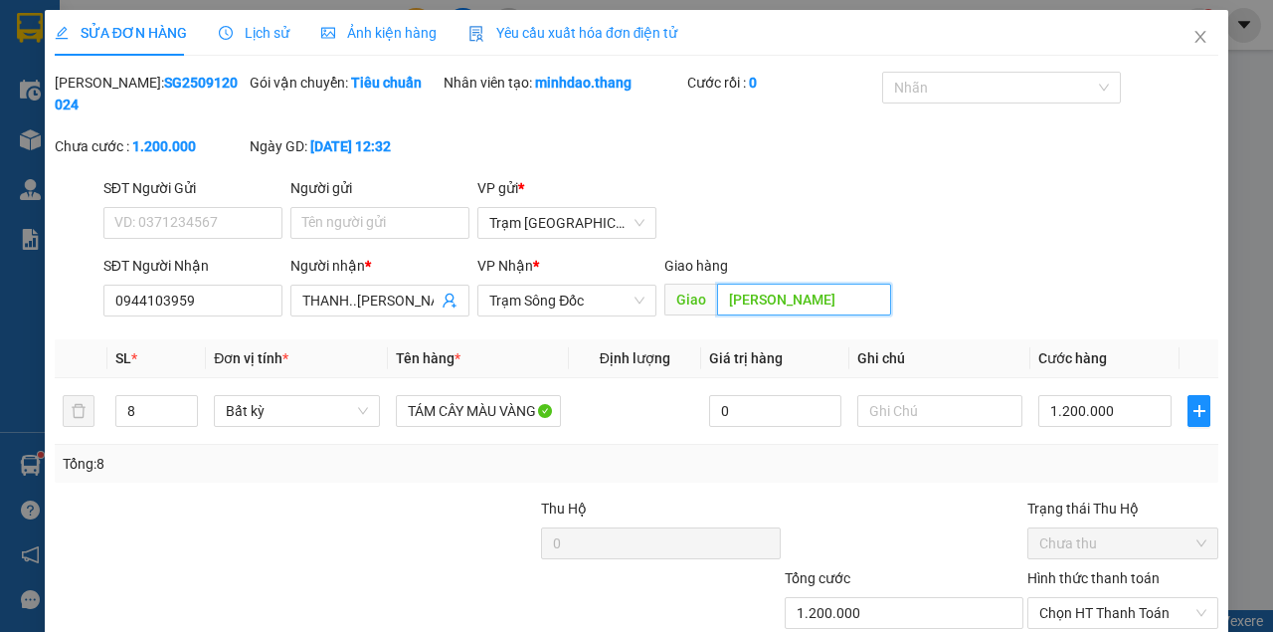
click at [799, 300] on input "[PERSON_NAME]" at bounding box center [803, 299] width 173 height 32
click at [412, 294] on input "THANH..TRẦN VĂN THỜI" at bounding box center [369, 300] width 135 height 22
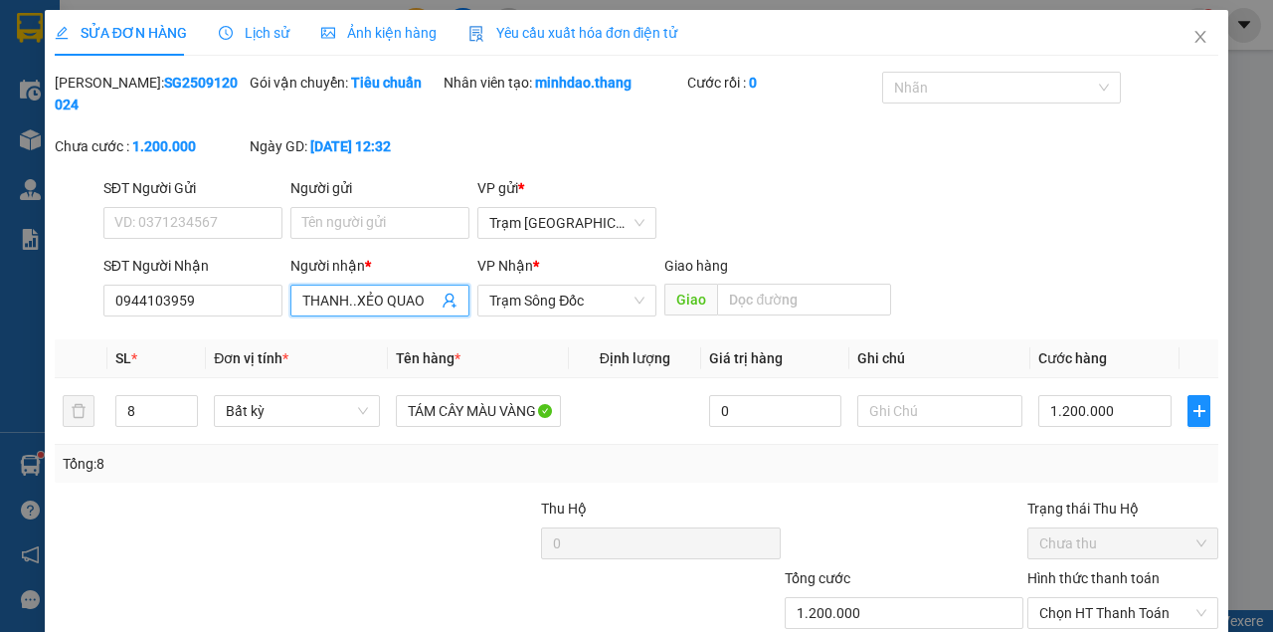
drag, startPoint x: 555, startPoint y: 301, endPoint x: 561, endPoint y: 320, distance: 19.8
click at [556, 302] on span "Trạm Sông Đốc" at bounding box center [566, 300] width 155 height 30
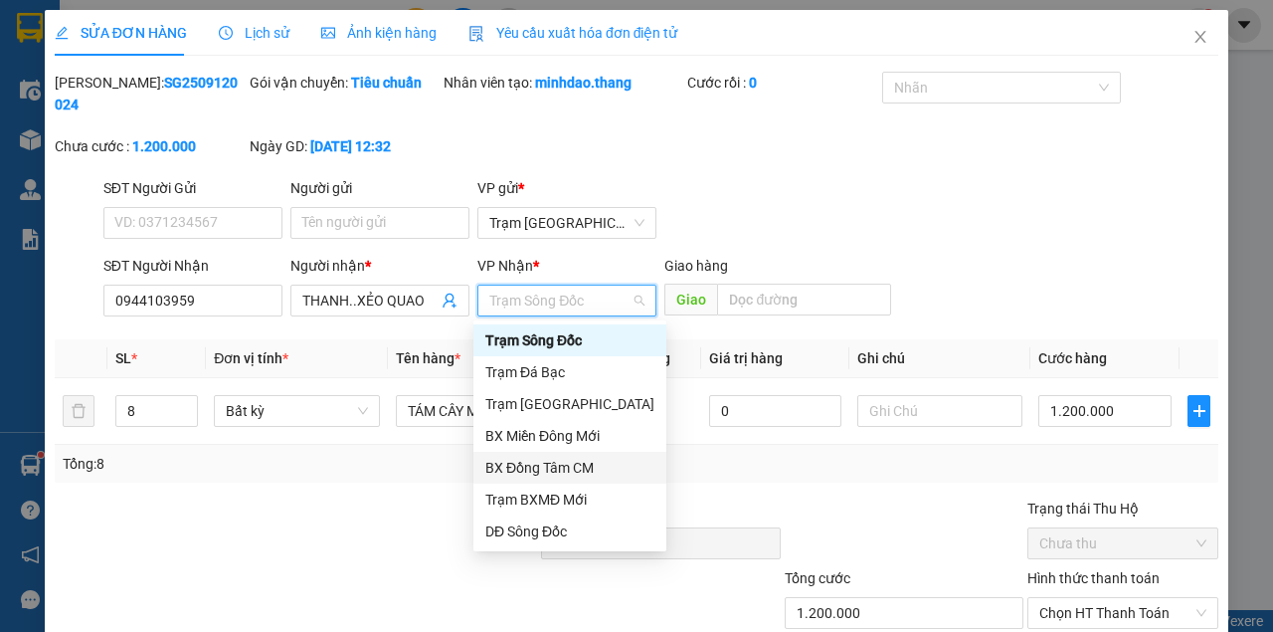
click at [537, 468] on div "BX Đồng Tâm CM" at bounding box center [569, 468] width 169 height 22
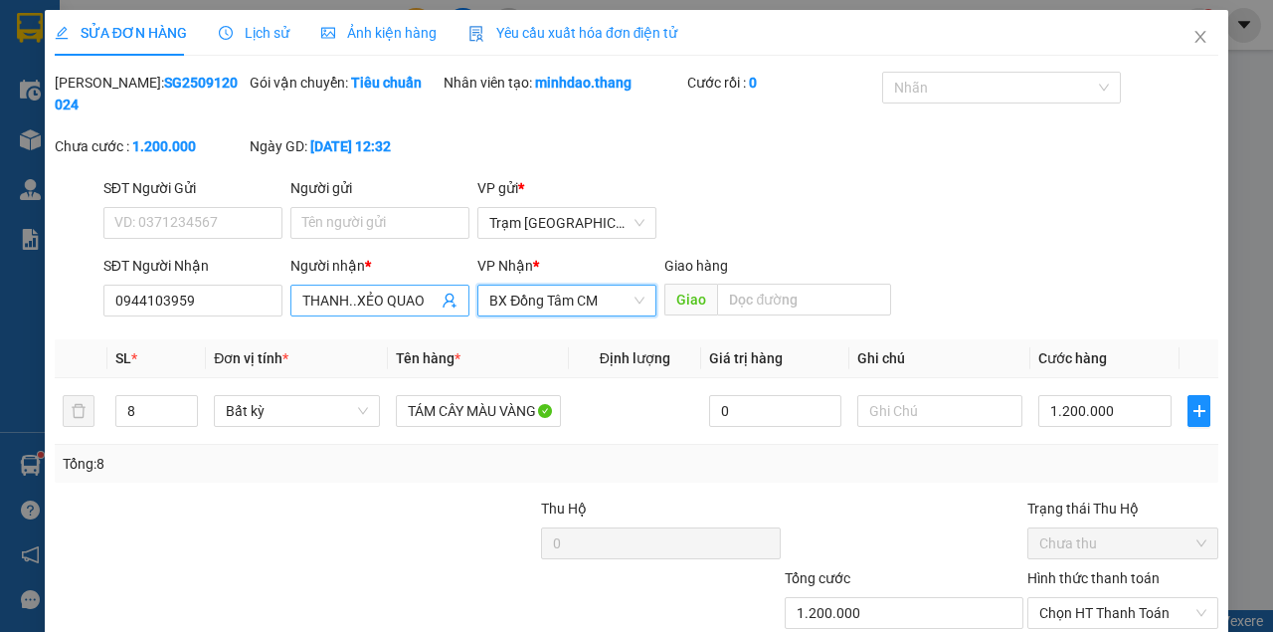
click at [421, 301] on input "THANH..XẺO QUAO" at bounding box center [369, 300] width 135 height 22
type input "THANH..XẺO QUAO...LỘ MỚI"
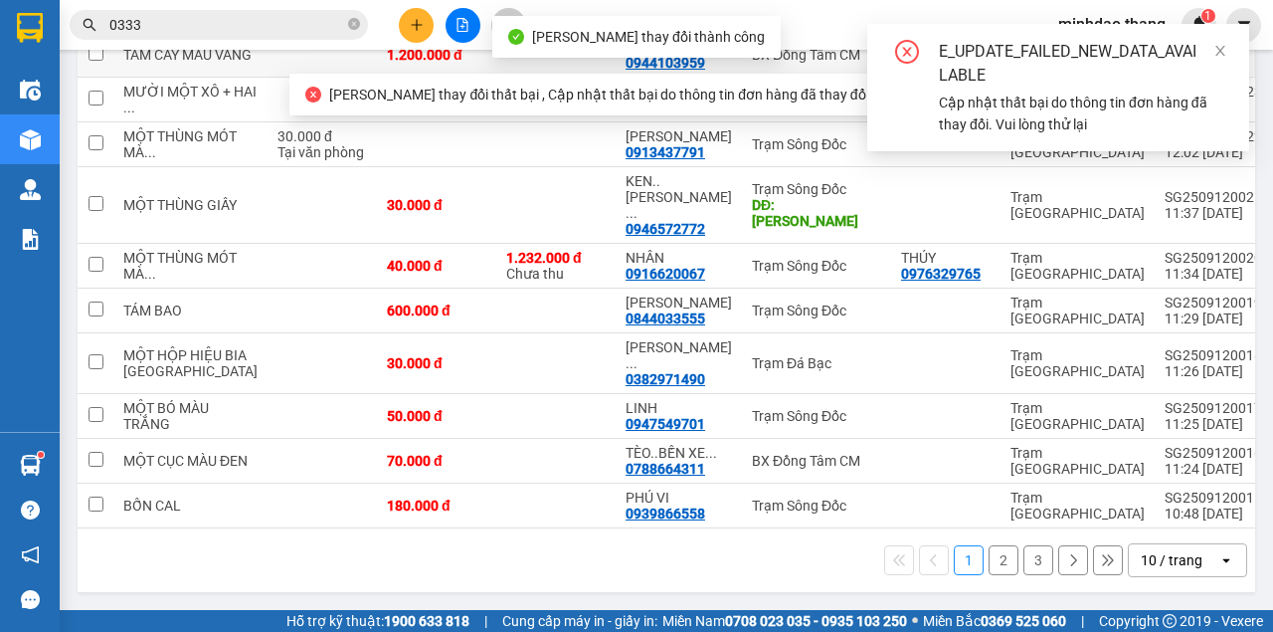
click at [1131, 62] on icon at bounding box center [1138, 55] width 14 height 14
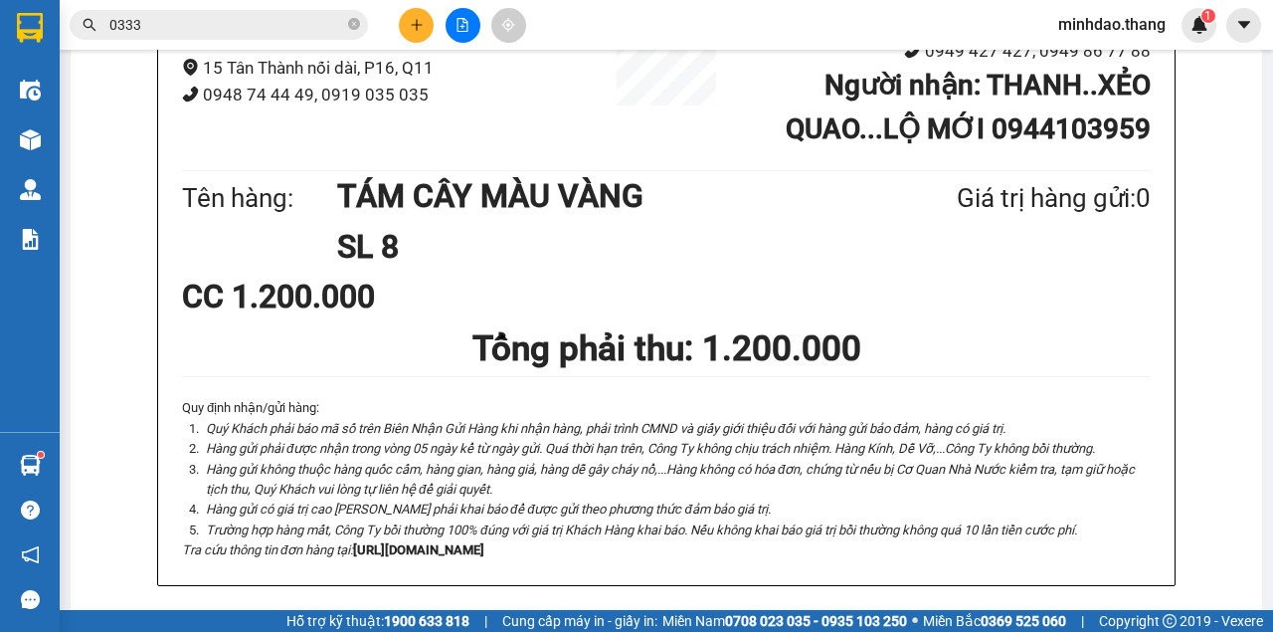
drag, startPoint x: 815, startPoint y: 104, endPoint x: 807, endPoint y: 133, distance: 29.9
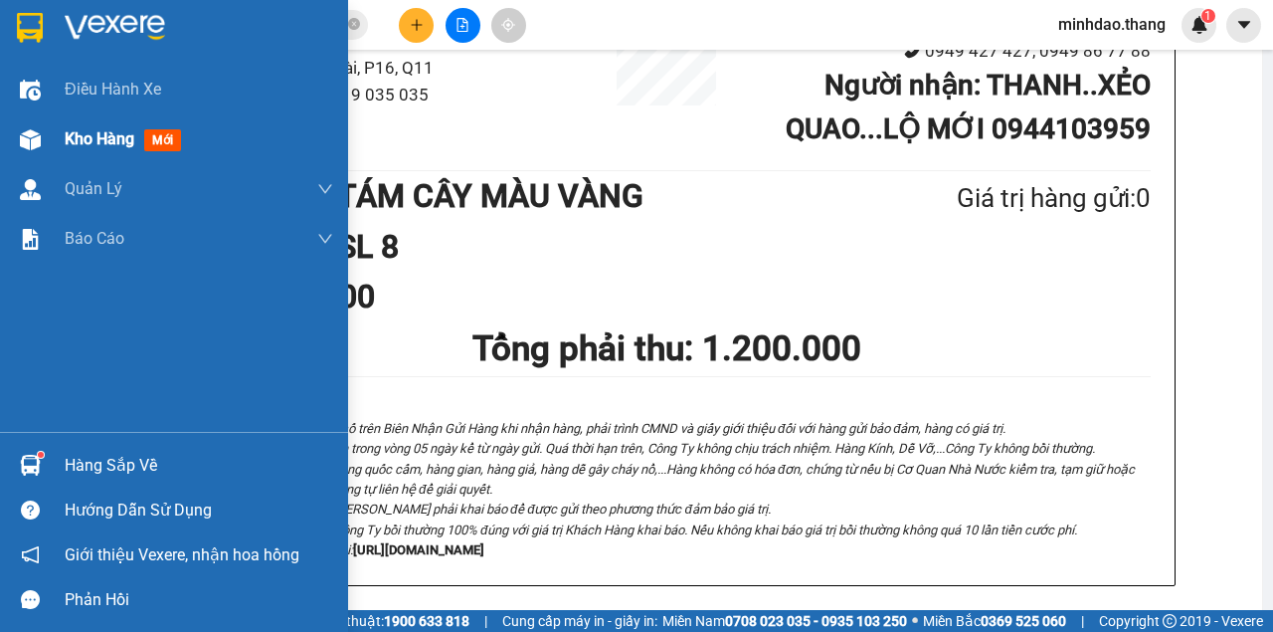
click at [79, 130] on span "Kho hàng" at bounding box center [100, 138] width 70 height 19
click at [81, 132] on span "Kho hàng" at bounding box center [100, 138] width 70 height 19
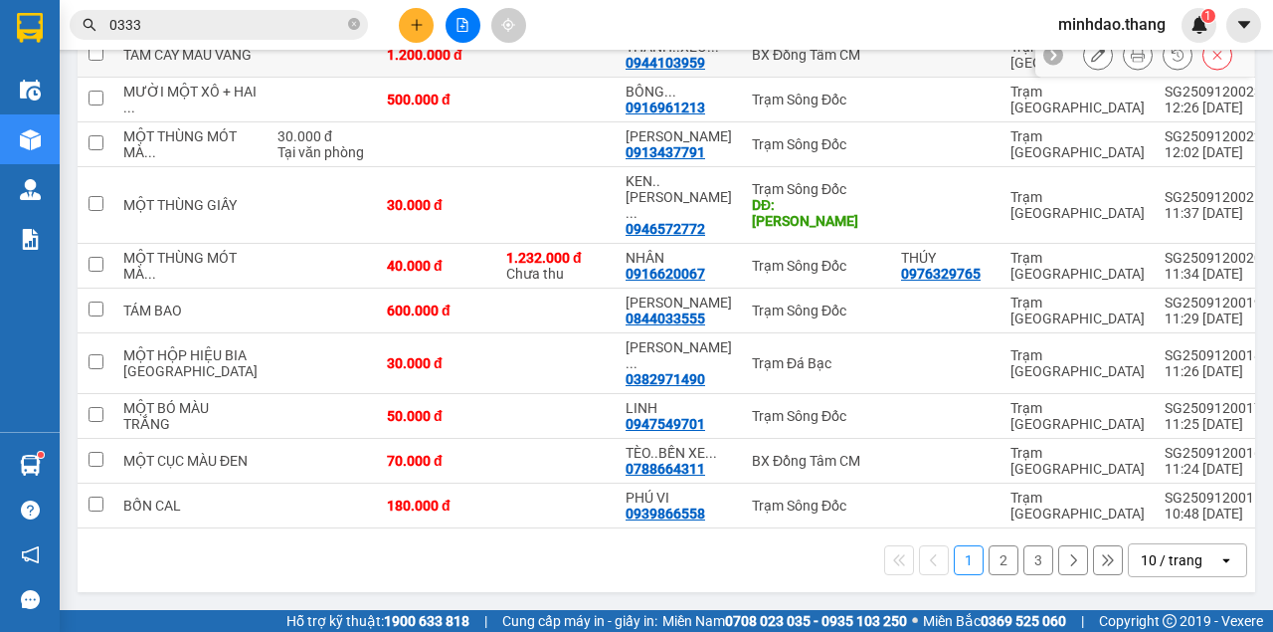
click at [1095, 73] on button at bounding box center [1098, 55] width 28 height 35
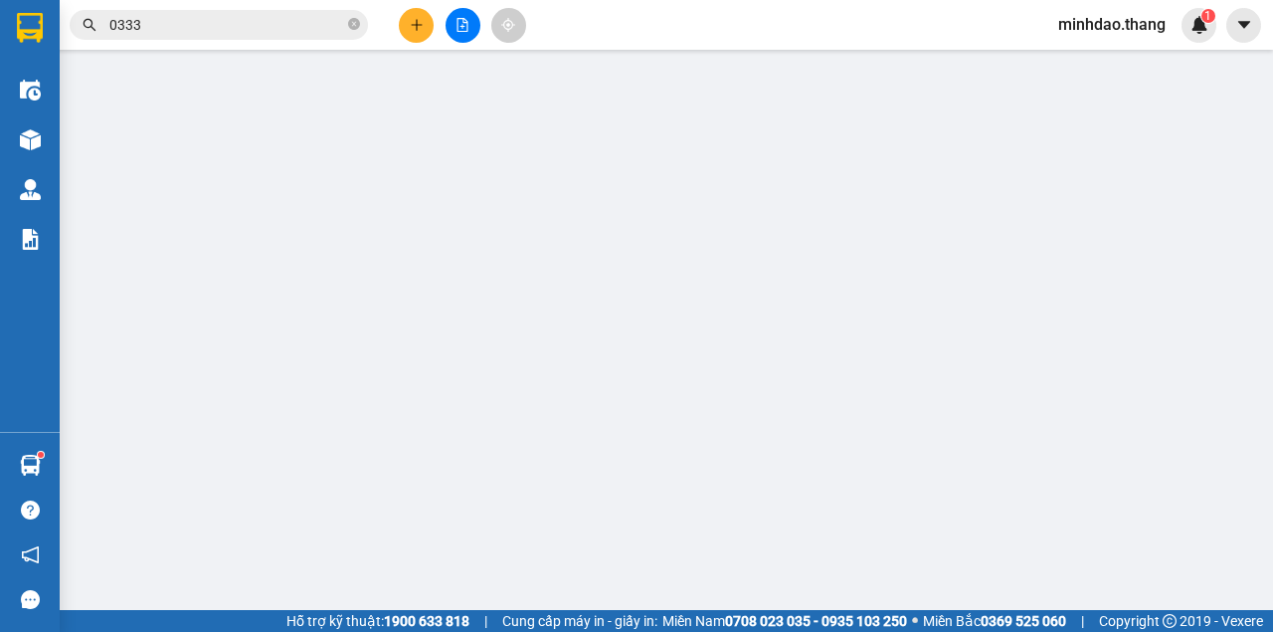
type input "0944103959"
type input "THANH..XẺO QUAO...LỘ MỚI"
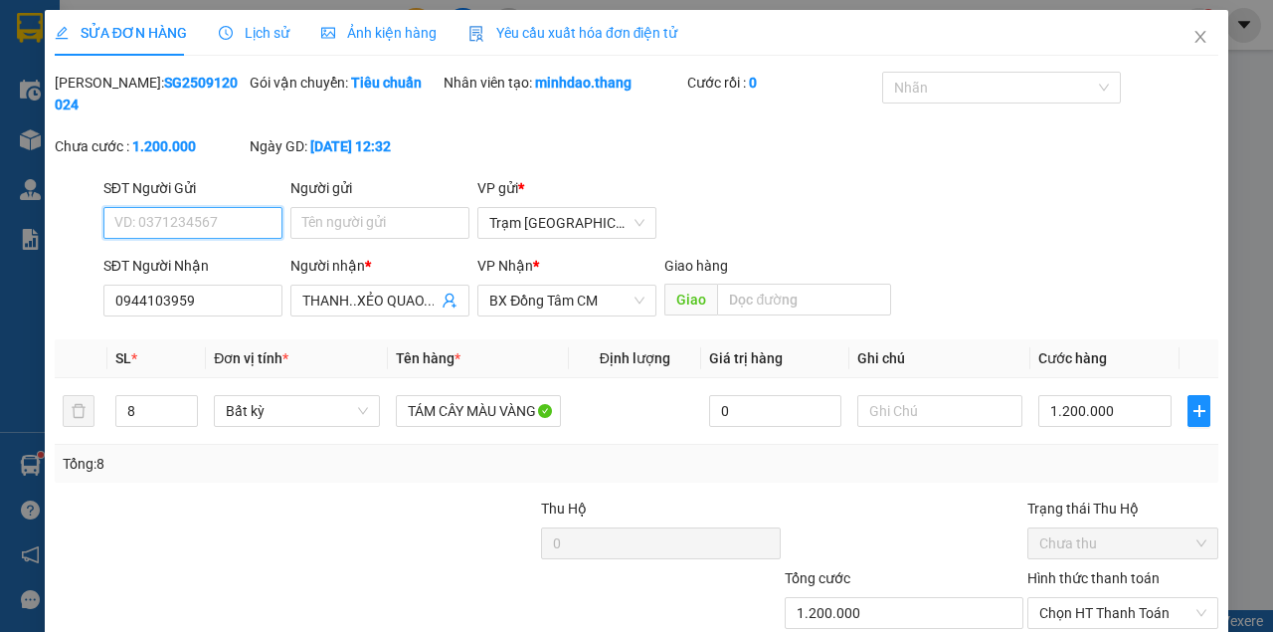
click at [218, 219] on input "SĐT Người Gửi" at bounding box center [192, 223] width 179 height 32
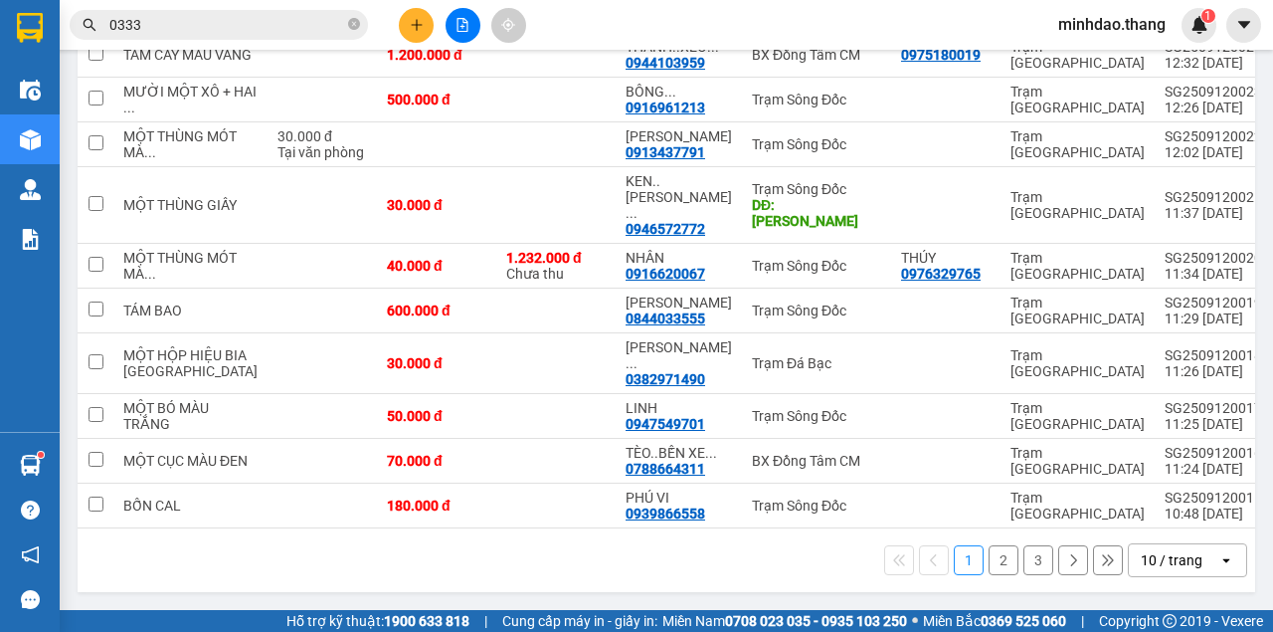
drag, startPoint x: 434, startPoint y: 18, endPoint x: 424, endPoint y: 24, distance: 11.6
click at [424, 24] on div at bounding box center [462, 25] width 149 height 35
click button at bounding box center [416, 25] width 35 height 35
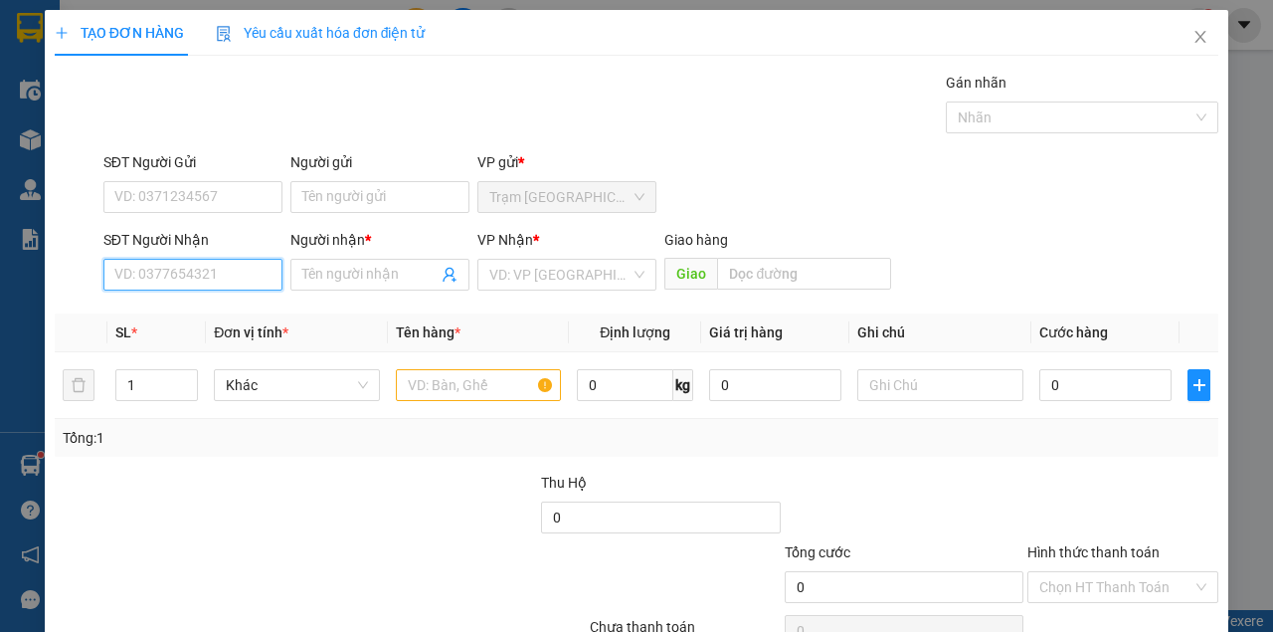
click at [184, 273] on input "SĐT Người Nhận" at bounding box center [192, 275] width 179 height 32
click at [207, 318] on div "0918240995 - LINH" at bounding box center [191, 313] width 154 height 22
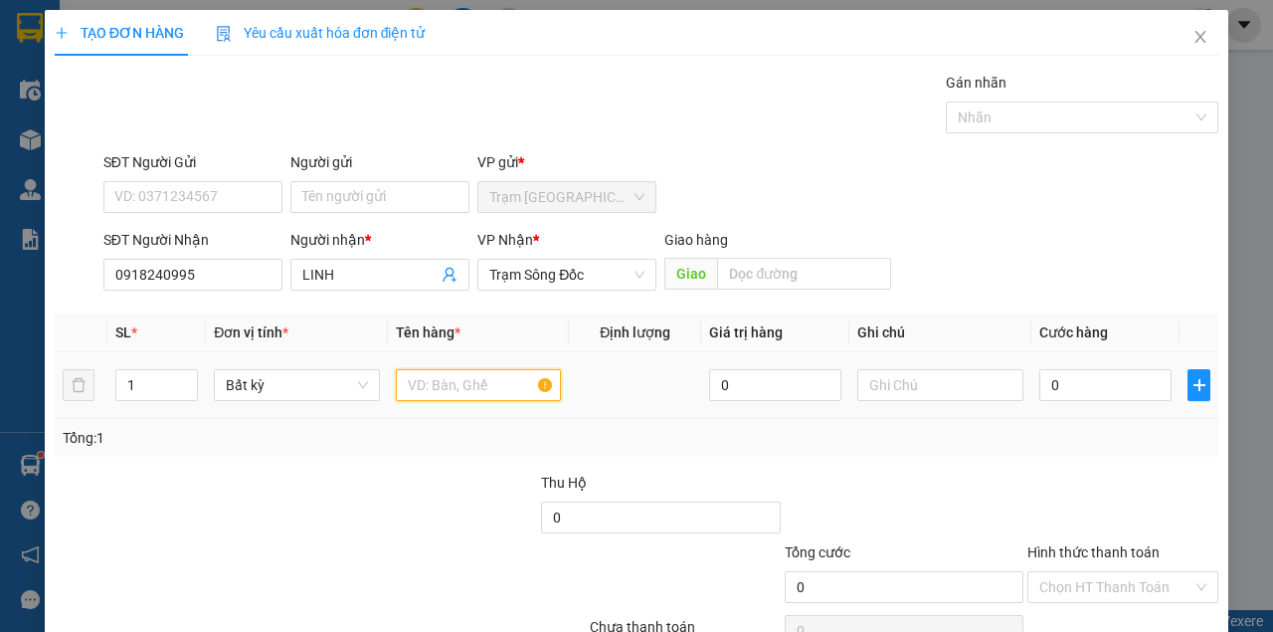
click at [454, 395] on input "text" at bounding box center [479, 385] width 166 height 32
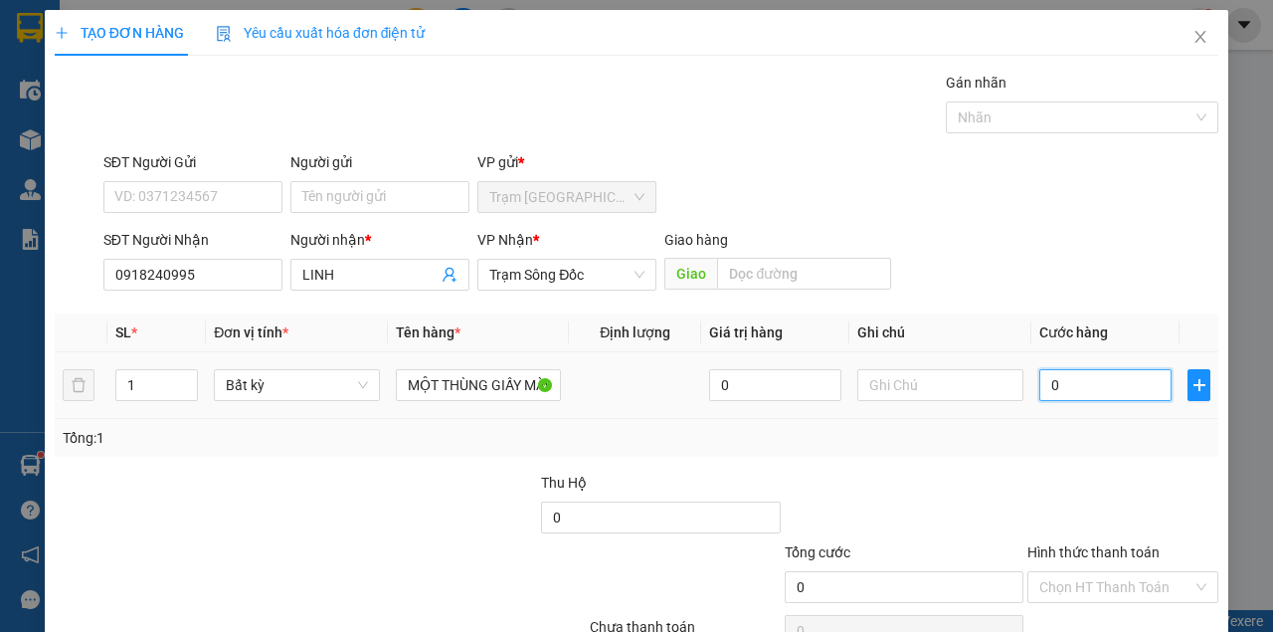
click at [1094, 386] on input "0" at bounding box center [1105, 385] width 132 height 32
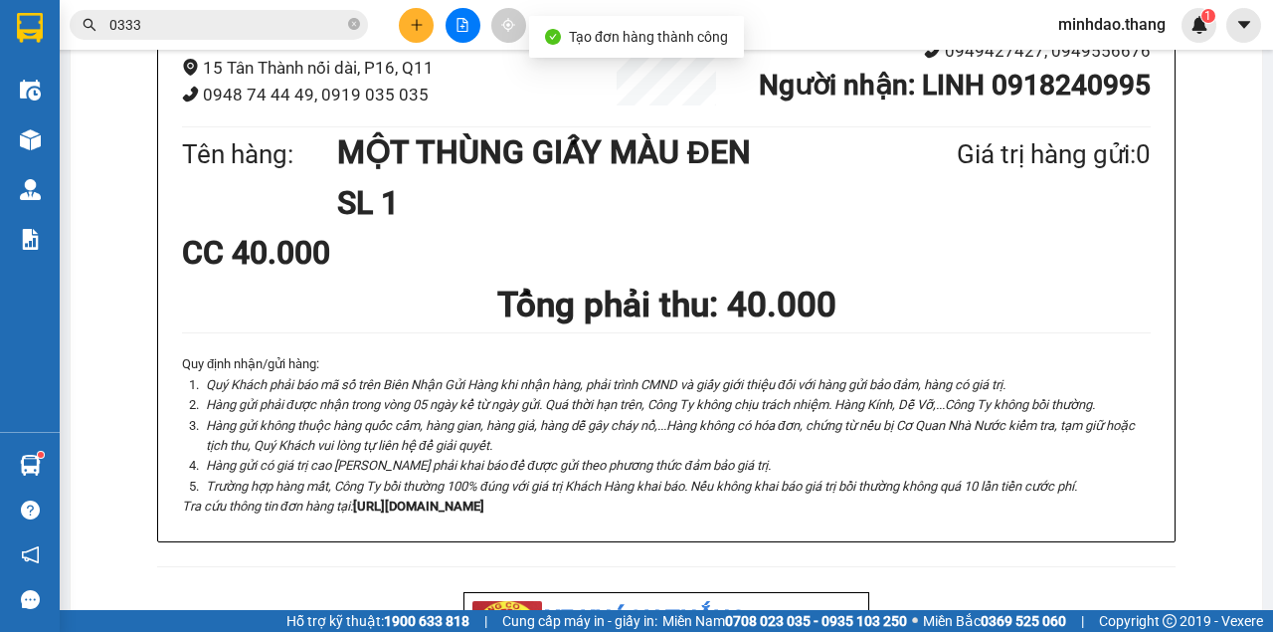
drag, startPoint x: 433, startPoint y: 36, endPoint x: 419, endPoint y: 21, distance: 20.4
click at [433, 35] on div at bounding box center [462, 25] width 149 height 35
click at [411, 15] on button at bounding box center [416, 25] width 35 height 35
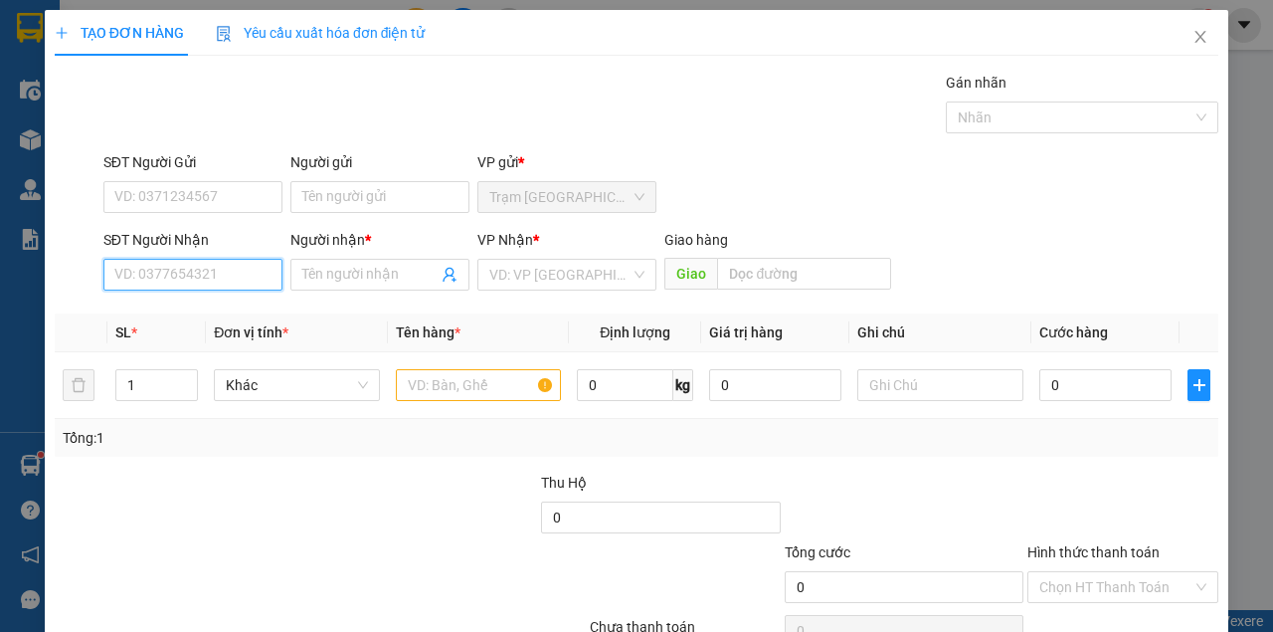
click at [221, 279] on input "SĐT Người Nhận" at bounding box center [192, 275] width 179 height 32
click at [136, 386] on input "1" at bounding box center [157, 385] width 82 height 30
click at [231, 276] on input "SĐT Người Nhận" at bounding box center [192, 275] width 179 height 32
drag, startPoint x: 231, startPoint y: 276, endPoint x: 213, endPoint y: 276, distance: 17.9
click at [227, 276] on input "SĐT Người Nhận" at bounding box center [192, 275] width 179 height 32
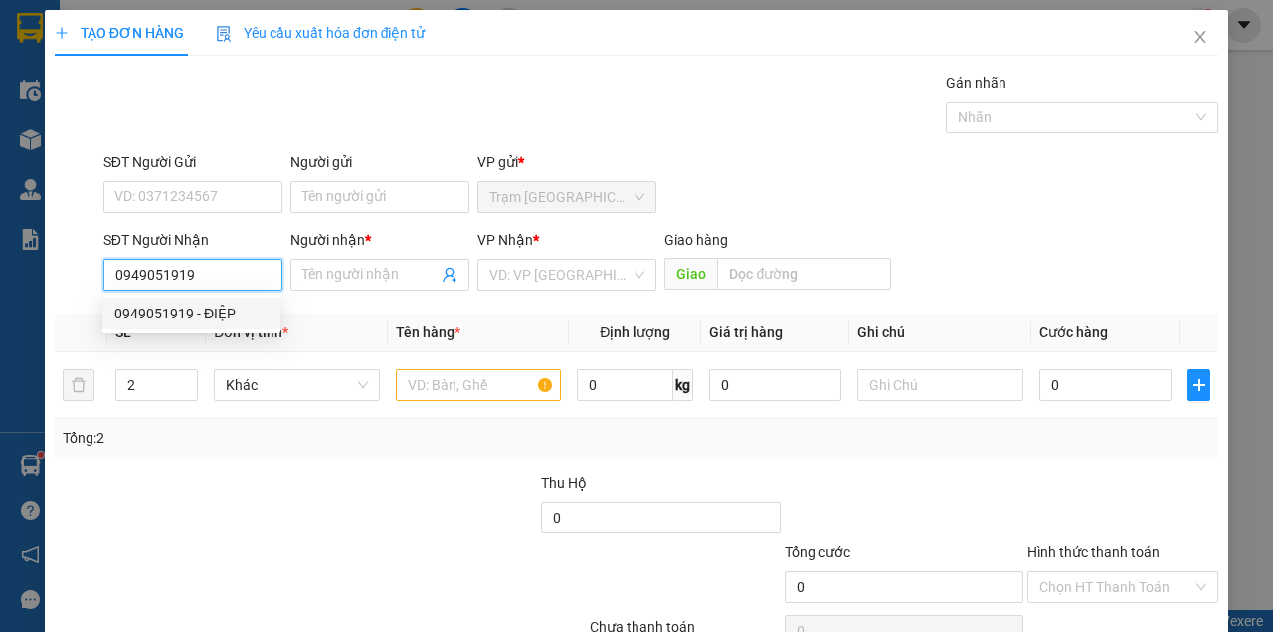
click at [209, 314] on div "0949051919 - ĐIỆP" at bounding box center [191, 313] width 154 height 22
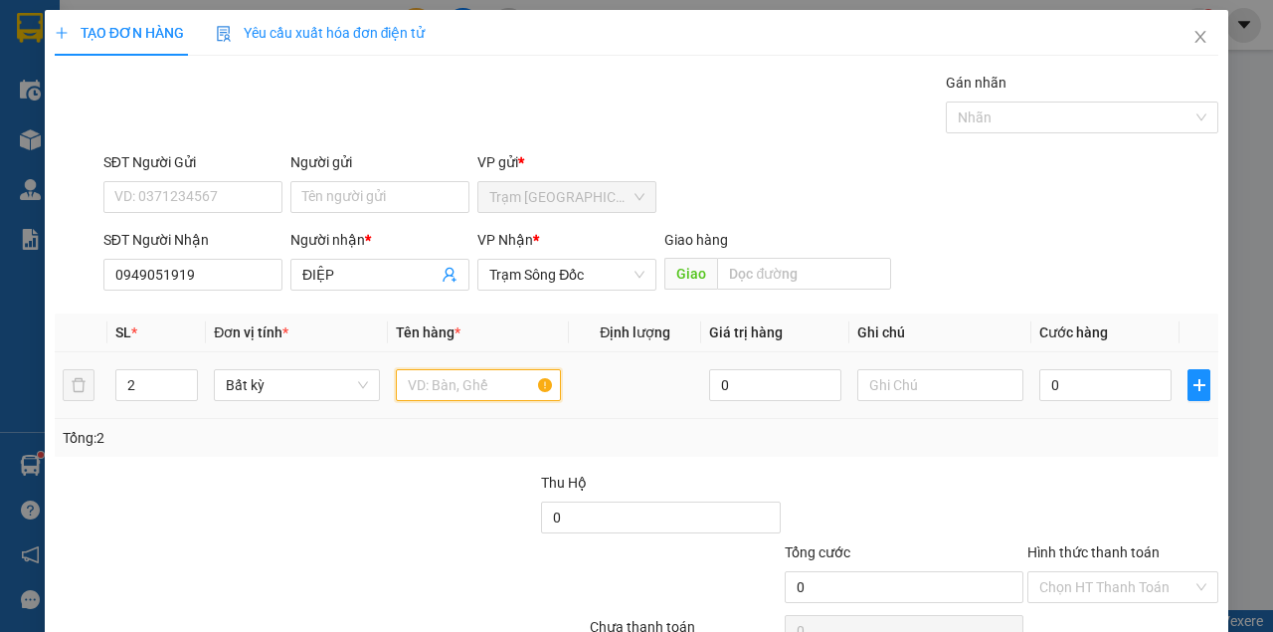
click at [475, 386] on input "text" at bounding box center [479, 385] width 166 height 32
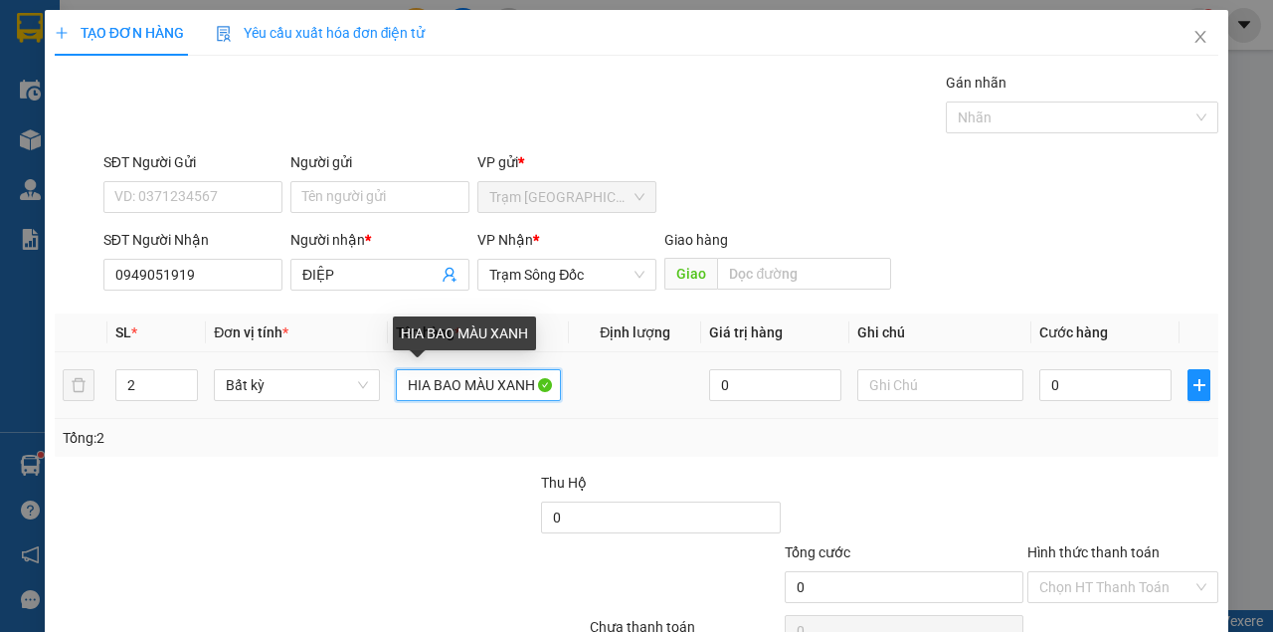
click at [416, 386] on input "HIA BAO MÀU XANH" at bounding box center [479, 385] width 166 height 32
click at [418, 386] on input "HIA BAO MÀU XANH" at bounding box center [479, 385] width 166 height 32
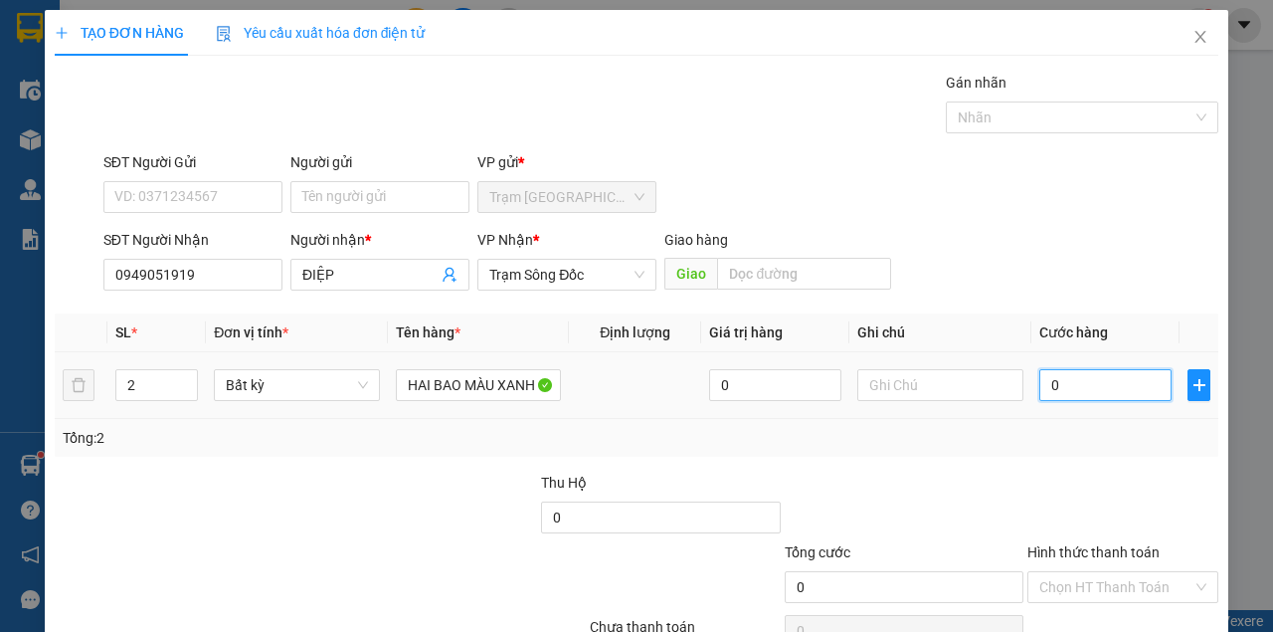
click at [1068, 390] on input "0" at bounding box center [1105, 385] width 132 height 32
click at [1100, 302] on div "Transit Pickup Surcharge Ids Transit Deliver Surcharge Ids Transit Deliver Surc…" at bounding box center [637, 385] width 1164 height 626
drag, startPoint x: 1128, startPoint y: 582, endPoint x: 1088, endPoint y: 577, distance: 40.1
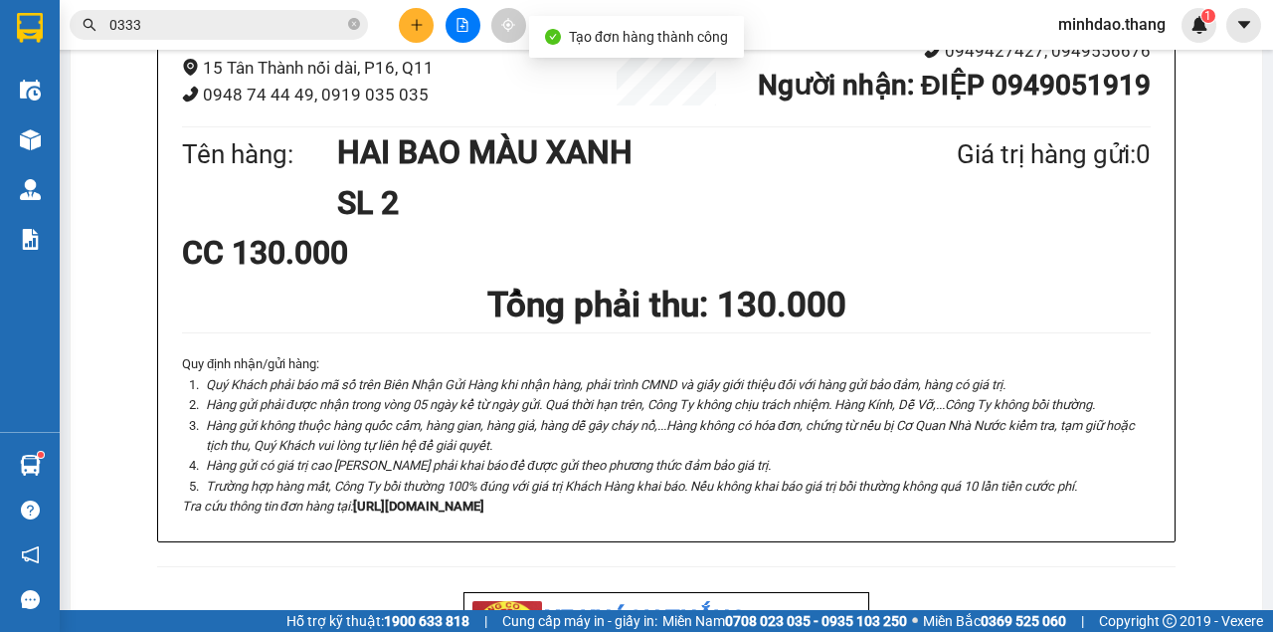
drag, startPoint x: 818, startPoint y: 108, endPoint x: 834, endPoint y: 113, distance: 16.7
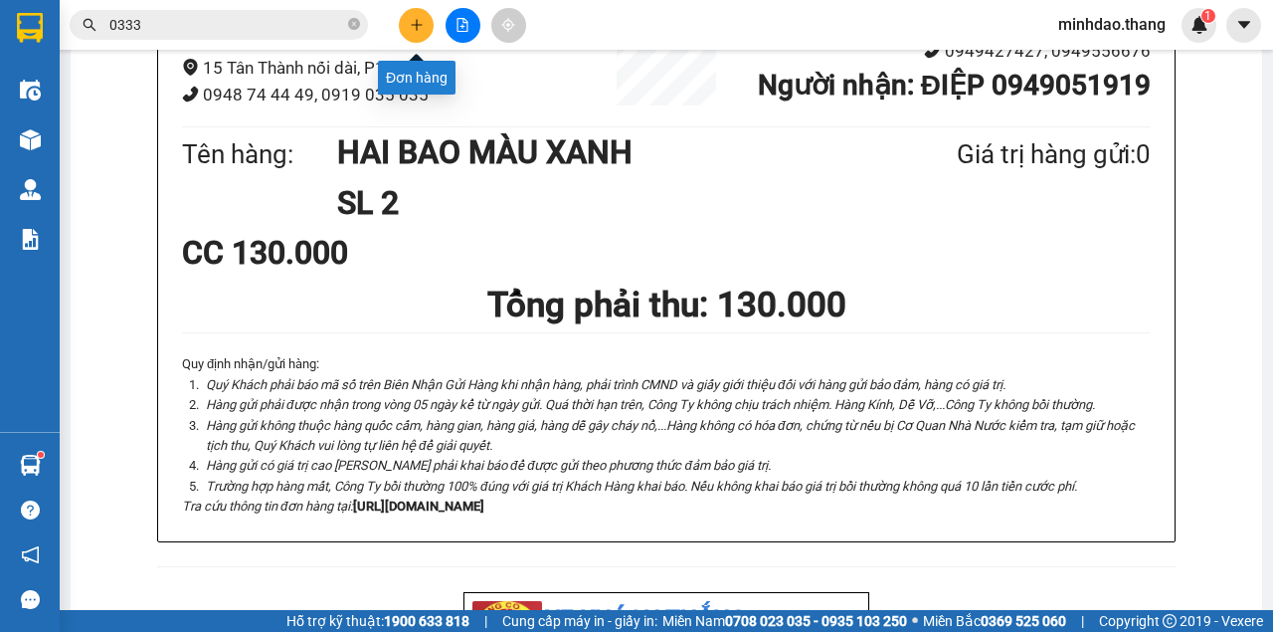
click at [414, 27] on icon "plus" at bounding box center [417, 25] width 14 height 14
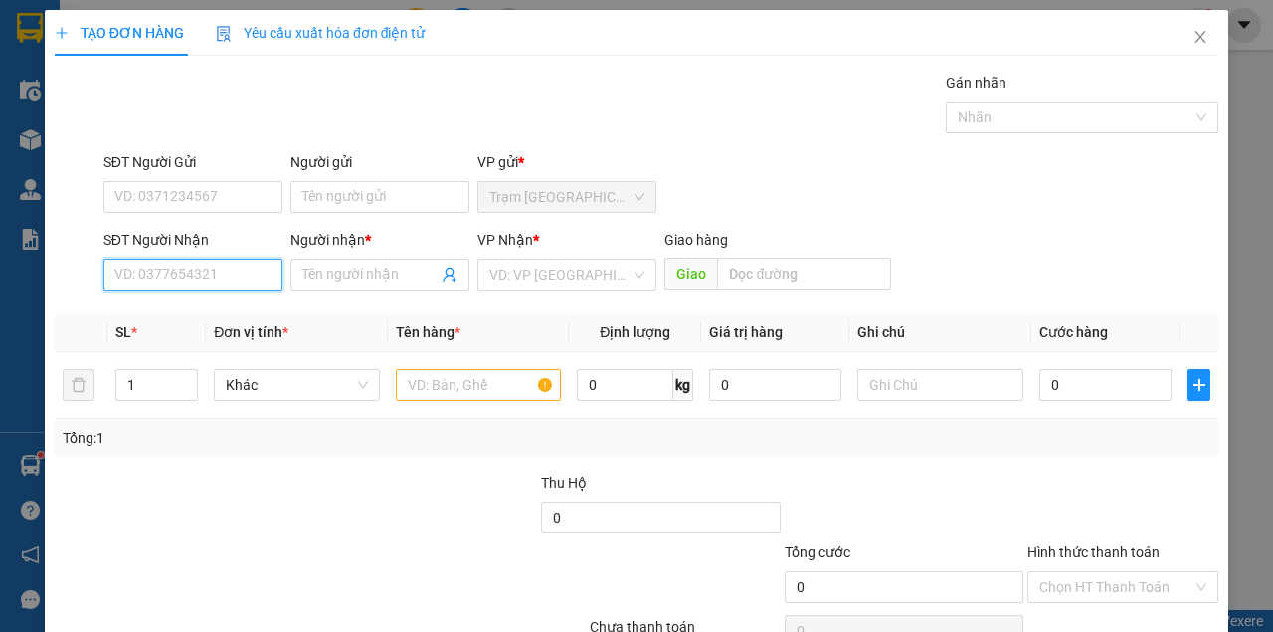
click at [225, 281] on input "SĐT Người Nhận" at bounding box center [192, 275] width 179 height 32
click at [193, 327] on div "0915159433 - TÂM" at bounding box center [191, 313] width 178 height 32
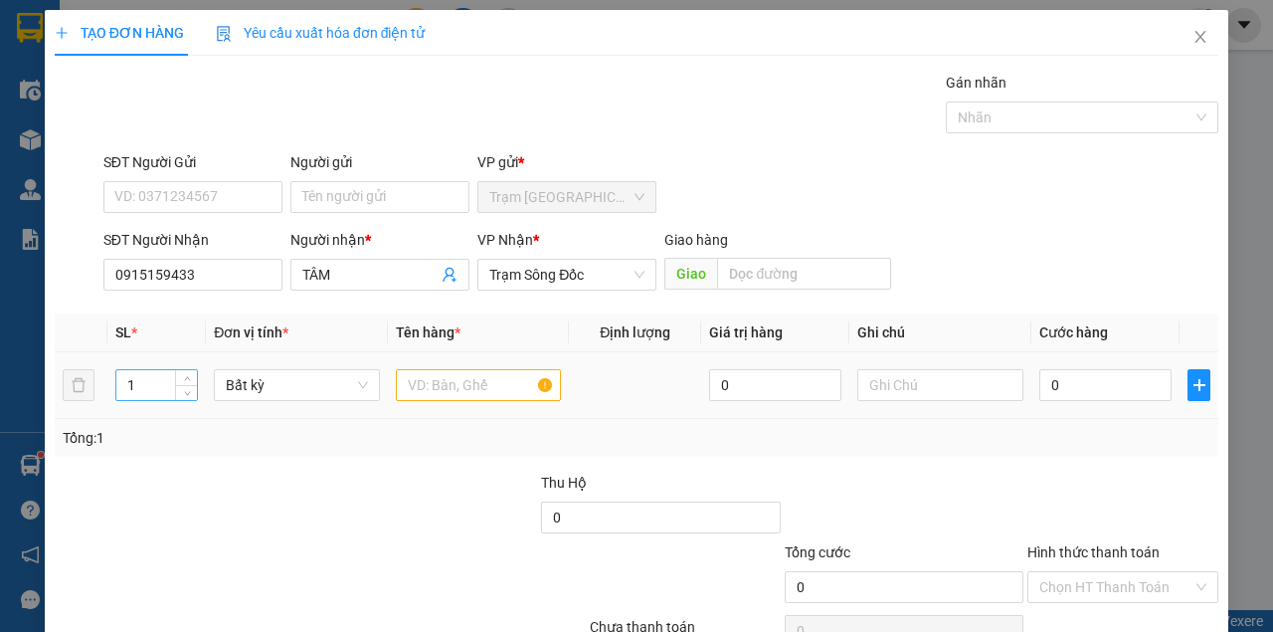
click at [163, 385] on input "1" at bounding box center [157, 385] width 82 height 30
click at [500, 375] on input "text" at bounding box center [479, 385] width 166 height 32
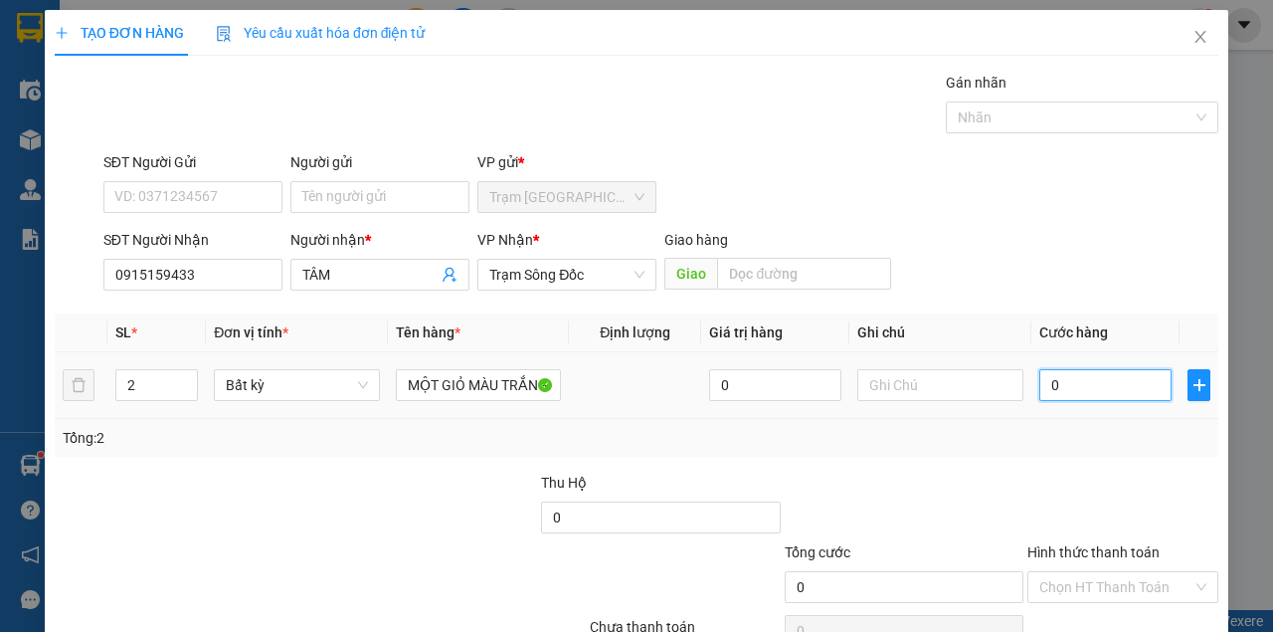
click at [1091, 391] on input "0" at bounding box center [1105, 385] width 132 height 32
click at [1085, 572] on input "Hình thức thanh toán" at bounding box center [1115, 587] width 153 height 30
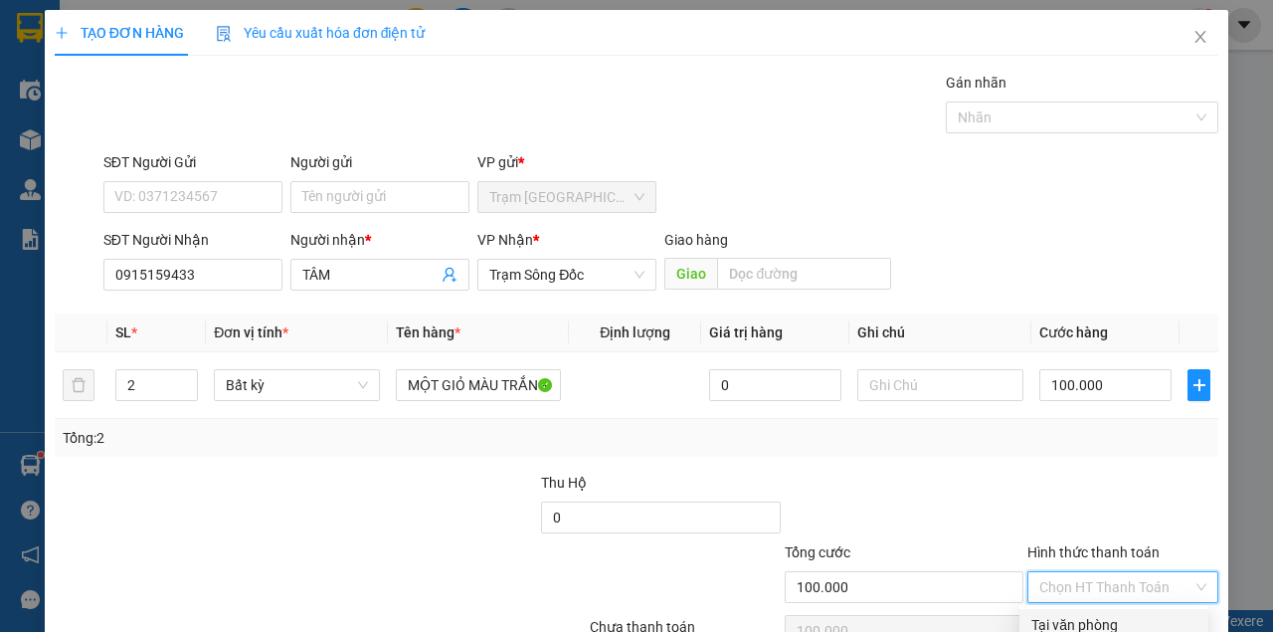
drag, startPoint x: 1081, startPoint y: 510, endPoint x: 1082, endPoint y: 529, distance: 18.9
click at [1081, 609] on div "Tại văn phòng" at bounding box center [1114, 625] width 189 height 32
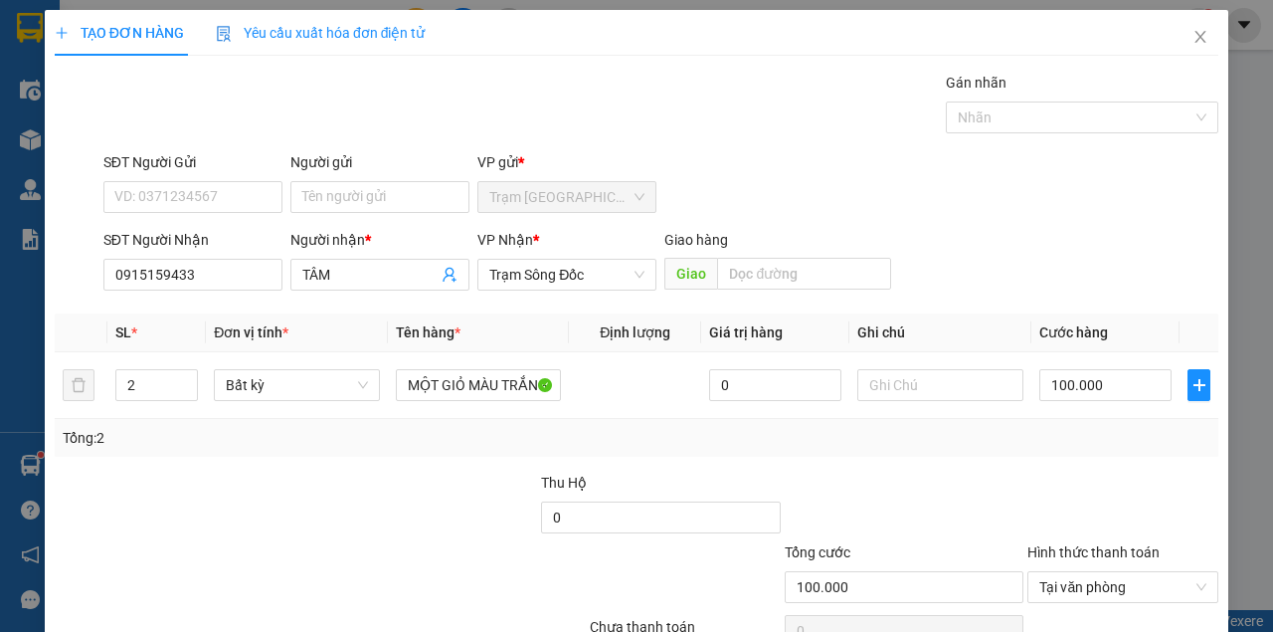
drag, startPoint x: 1104, startPoint y: 573, endPoint x: 925, endPoint y: 377, distance: 265.4
click at [915, 379] on div "Transit Pickup Surcharge Ids Transit Deliver Surcharge Ids Transit Deliver Surc…" at bounding box center [637, 385] width 1164 height 626
click at [1084, 369] on input "100.000" at bounding box center [1105, 385] width 132 height 32
click at [1060, 197] on div "Transit Pickup Surcharge Ids Transit Deliver Surcharge Ids Transit Deliver Surc…" at bounding box center [637, 385] width 1164 height 626
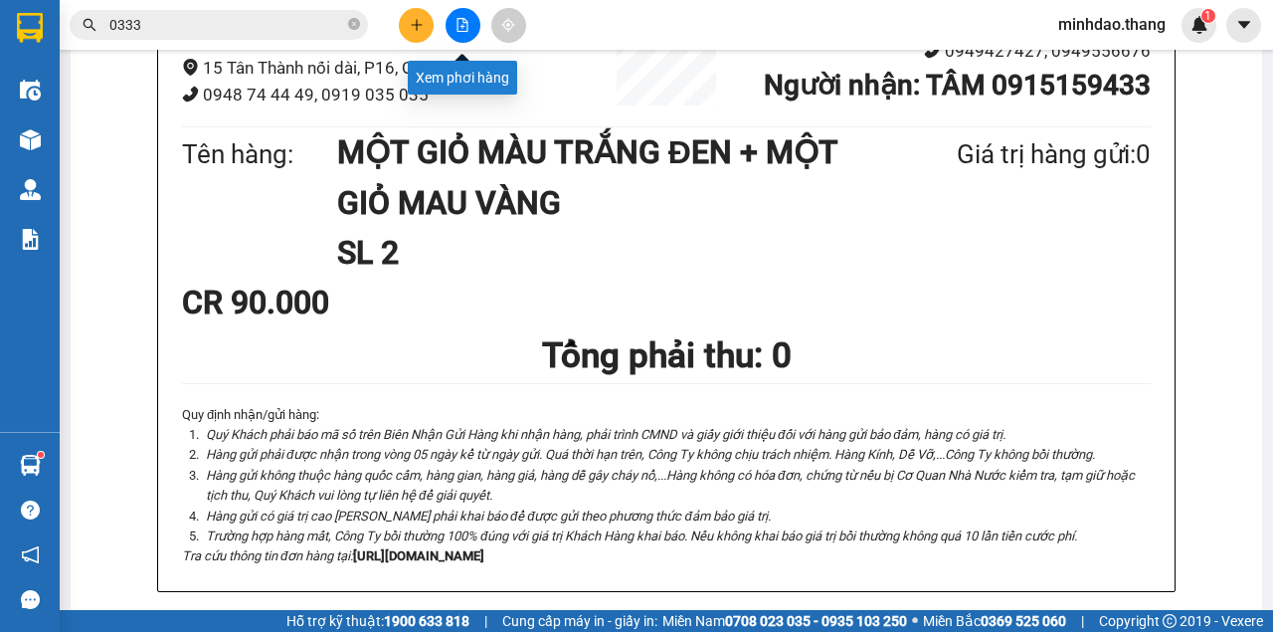
click at [450, 24] on button at bounding box center [463, 25] width 35 height 35
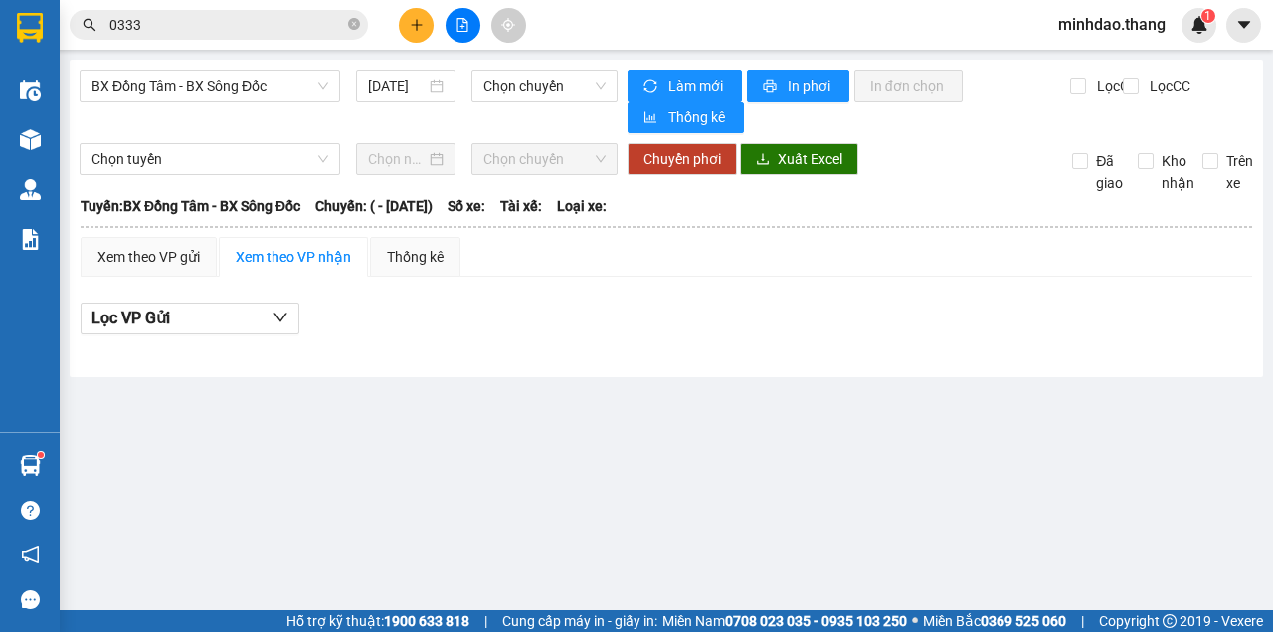
click at [416, 24] on icon "plus" at bounding box center [417, 25] width 14 height 14
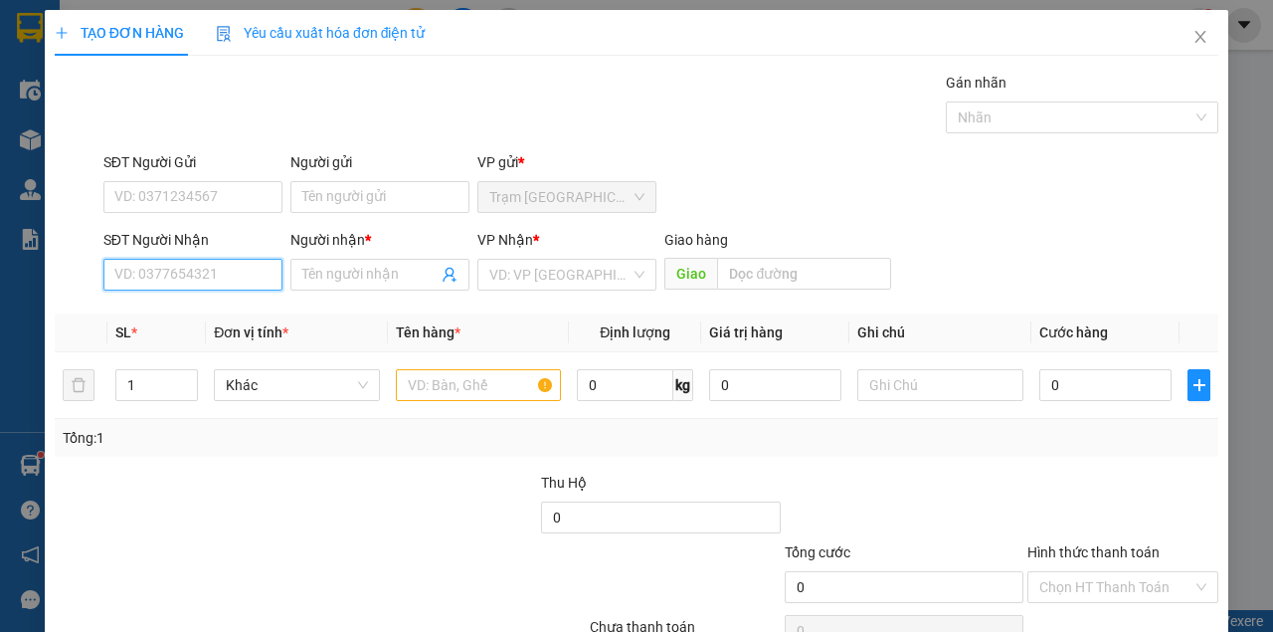
click at [200, 281] on input "SĐT Người Nhận" at bounding box center [192, 275] width 179 height 32
drag, startPoint x: 227, startPoint y: 311, endPoint x: 218, endPoint y: 334, distance: 24.6
click at [226, 311] on div "0917962190 - HUYỀN" at bounding box center [212, 313] width 196 height 22
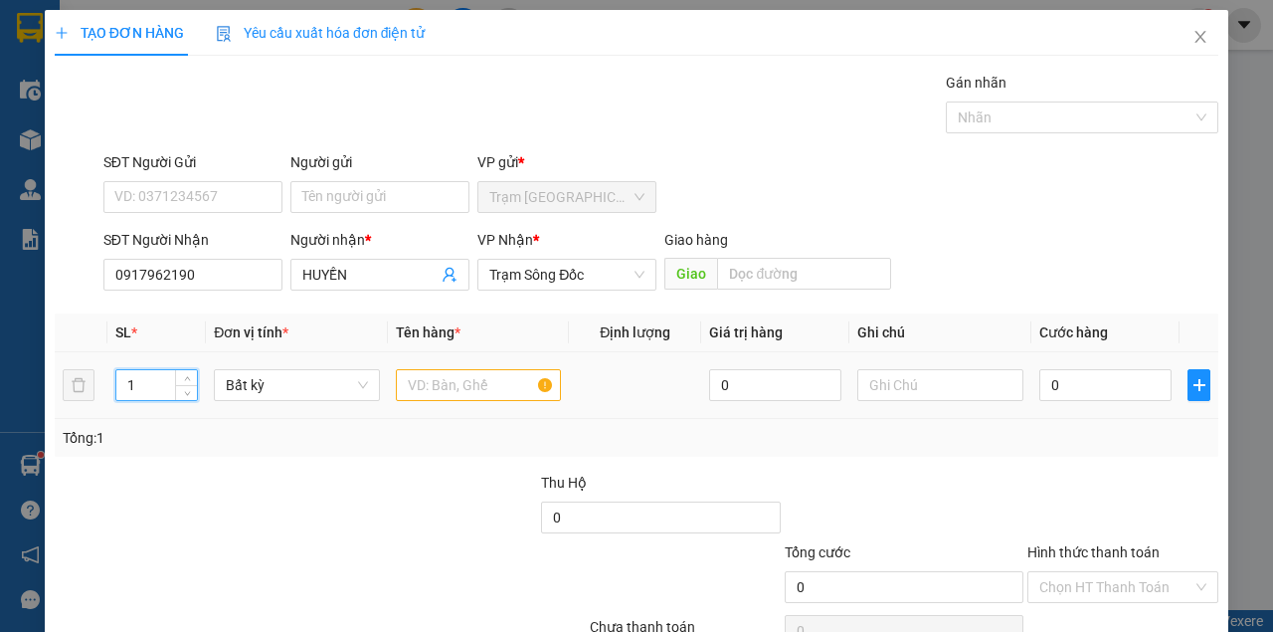
click at [124, 375] on input "1" at bounding box center [157, 385] width 82 height 30
click at [137, 384] on input "1" at bounding box center [157, 385] width 82 height 30
click at [135, 384] on input "1" at bounding box center [157, 385] width 82 height 30
click at [428, 390] on input "text" at bounding box center [479, 385] width 166 height 32
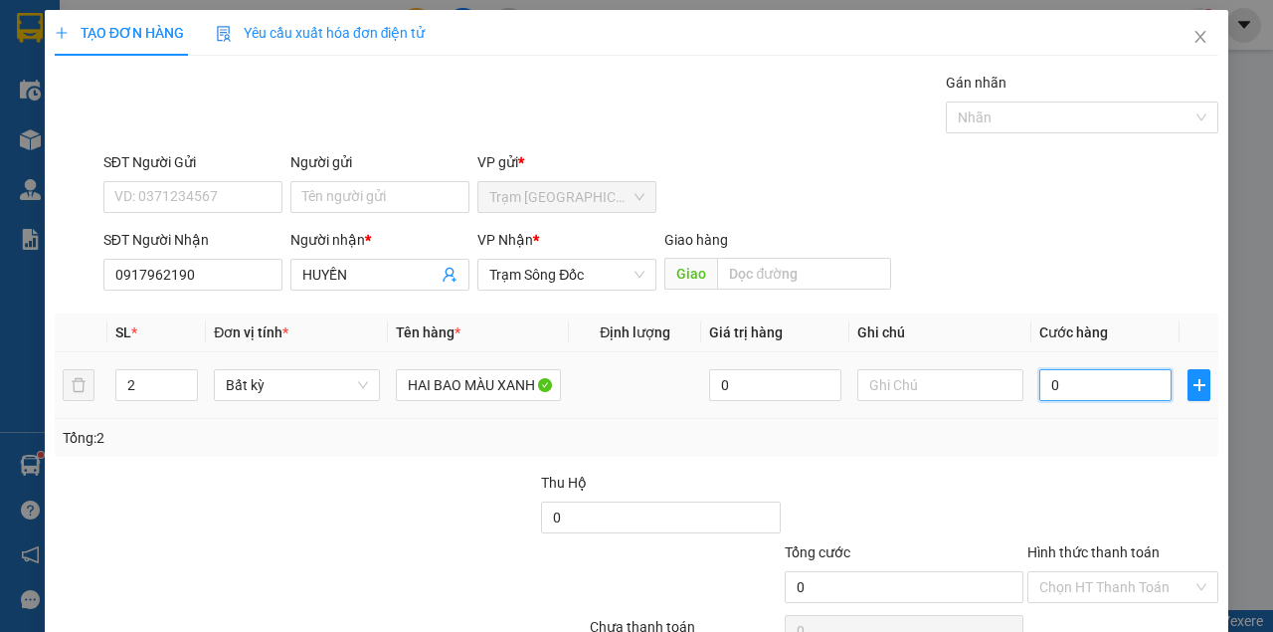
click at [1136, 378] on input "0" at bounding box center [1105, 385] width 132 height 32
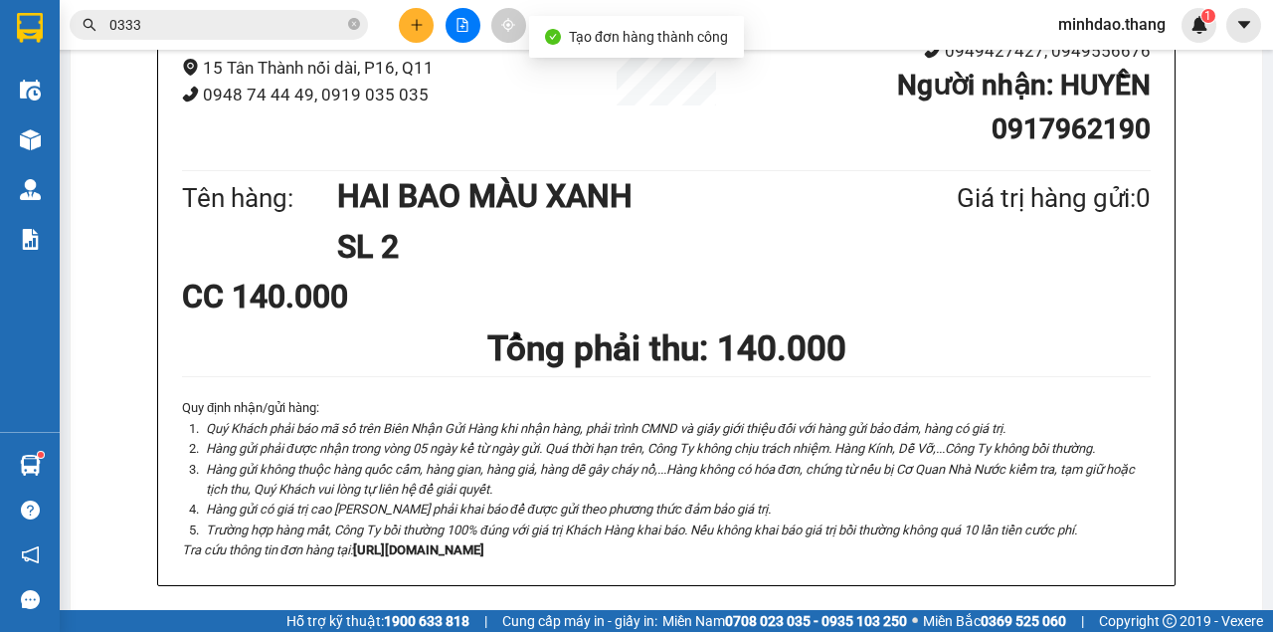
drag, startPoint x: 616, startPoint y: 84, endPoint x: 627, endPoint y: 99, distance: 19.3
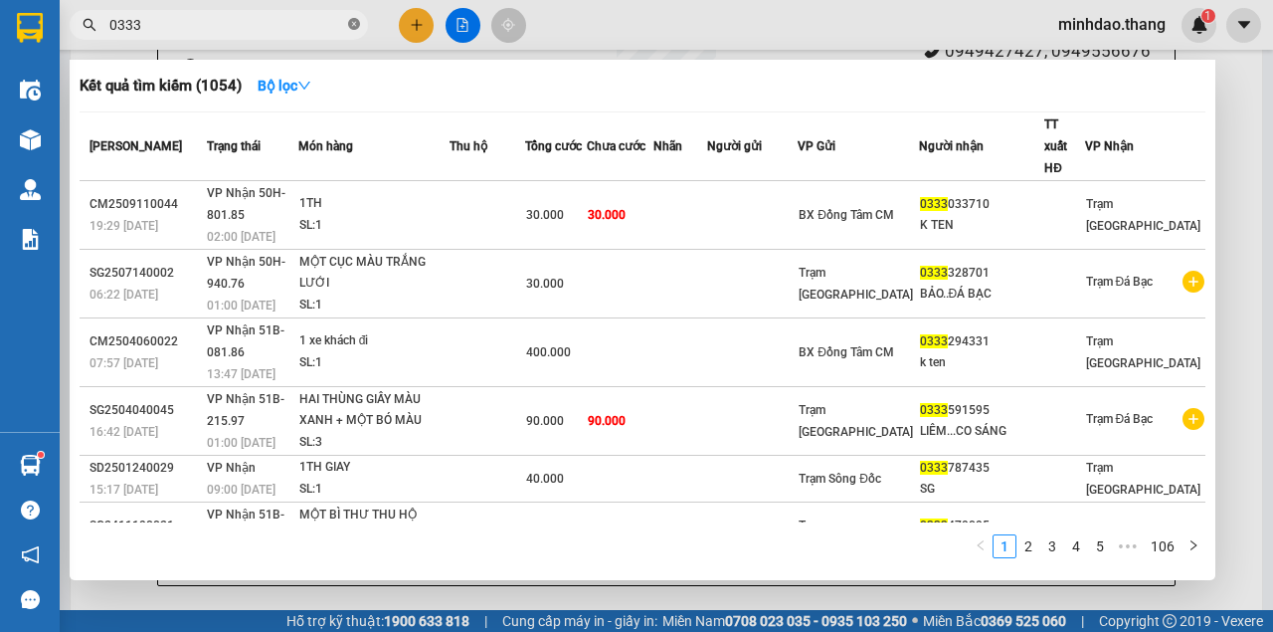
click at [350, 24] on icon "close-circle" at bounding box center [354, 24] width 12 height 12
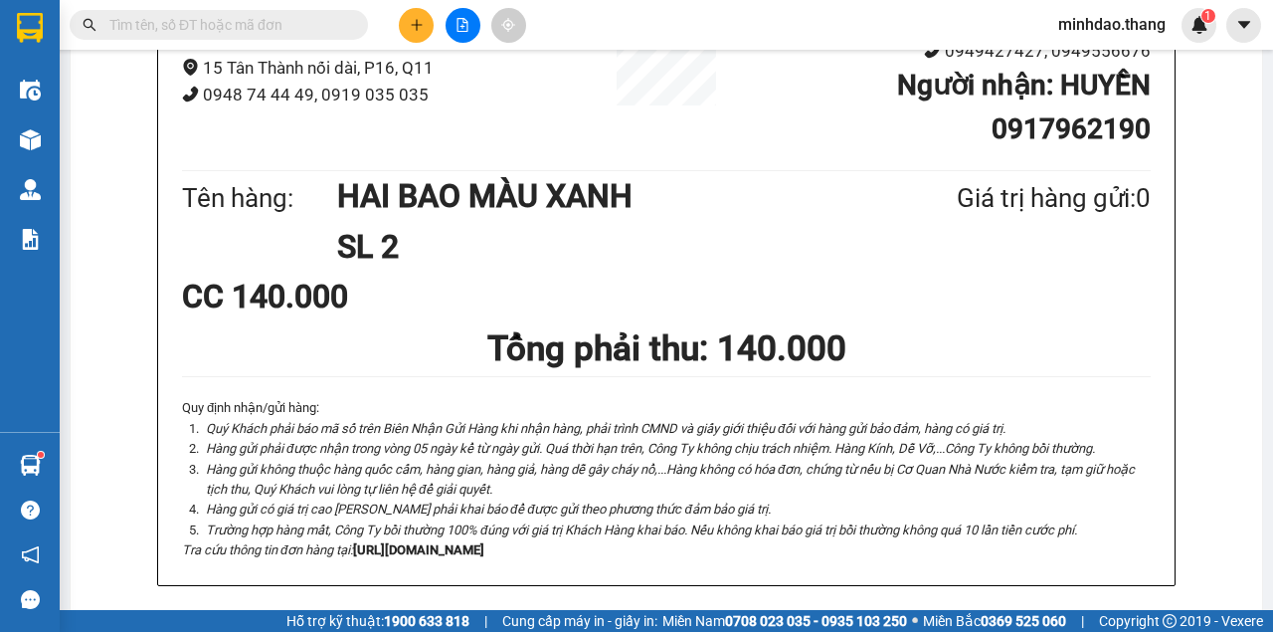
click at [315, 24] on input "text" at bounding box center [226, 25] width 235 height 22
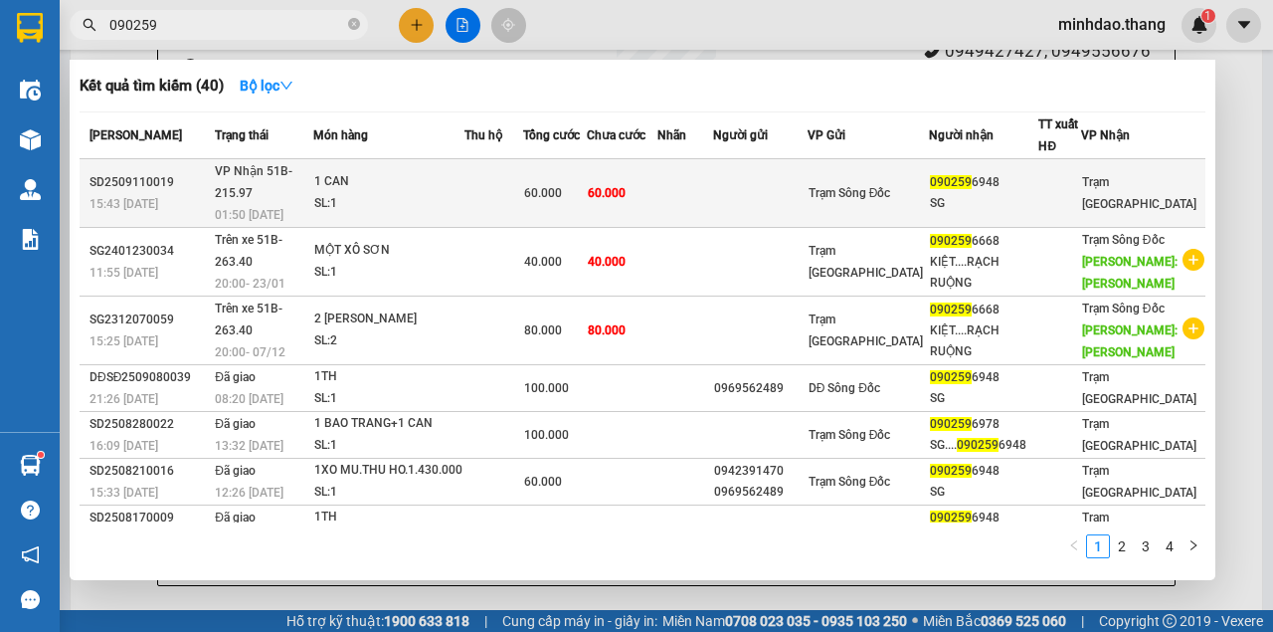
click at [714, 190] on td at bounding box center [685, 193] width 57 height 69
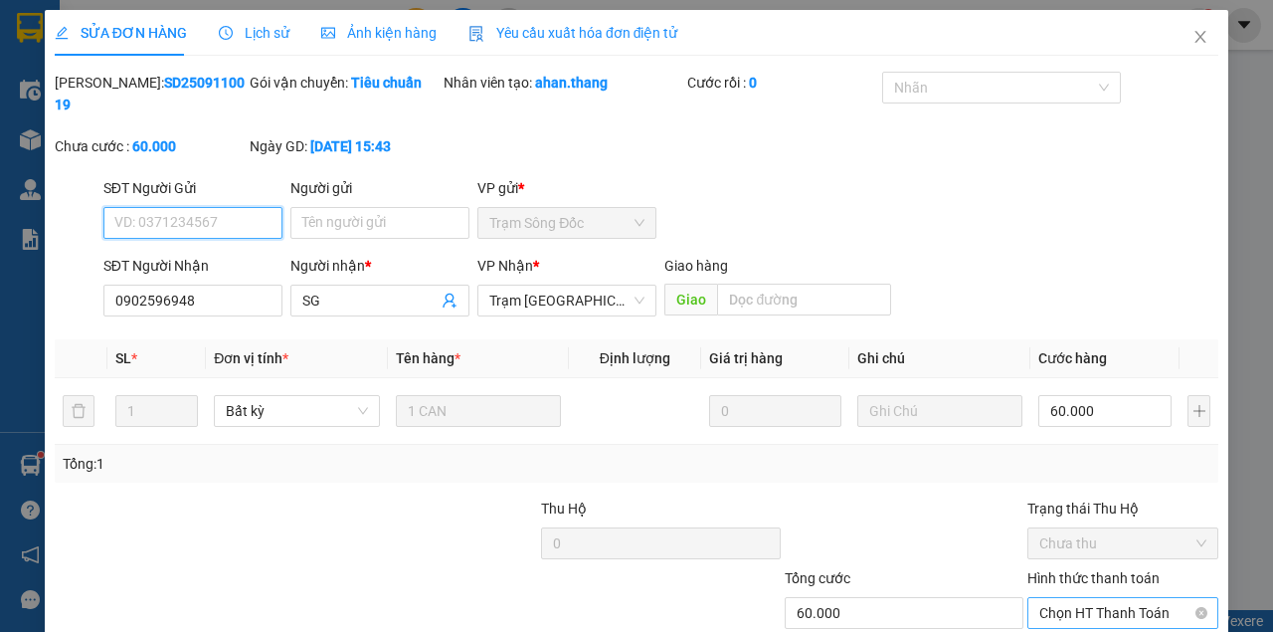
click at [1080, 598] on span "Chọn HT Thanh Toán" at bounding box center [1122, 613] width 167 height 30
drag, startPoint x: 1048, startPoint y: 513, endPoint x: 1038, endPoint y: 516, distance: 10.4
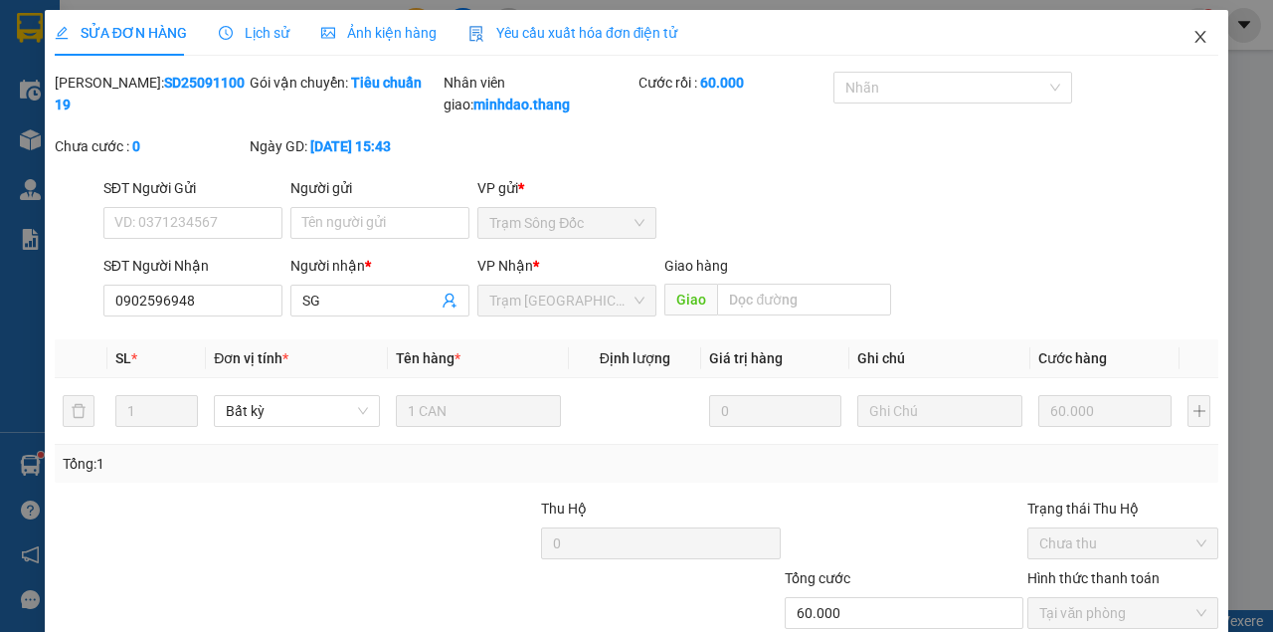
click at [1181, 47] on span "Close" at bounding box center [1201, 38] width 56 height 56
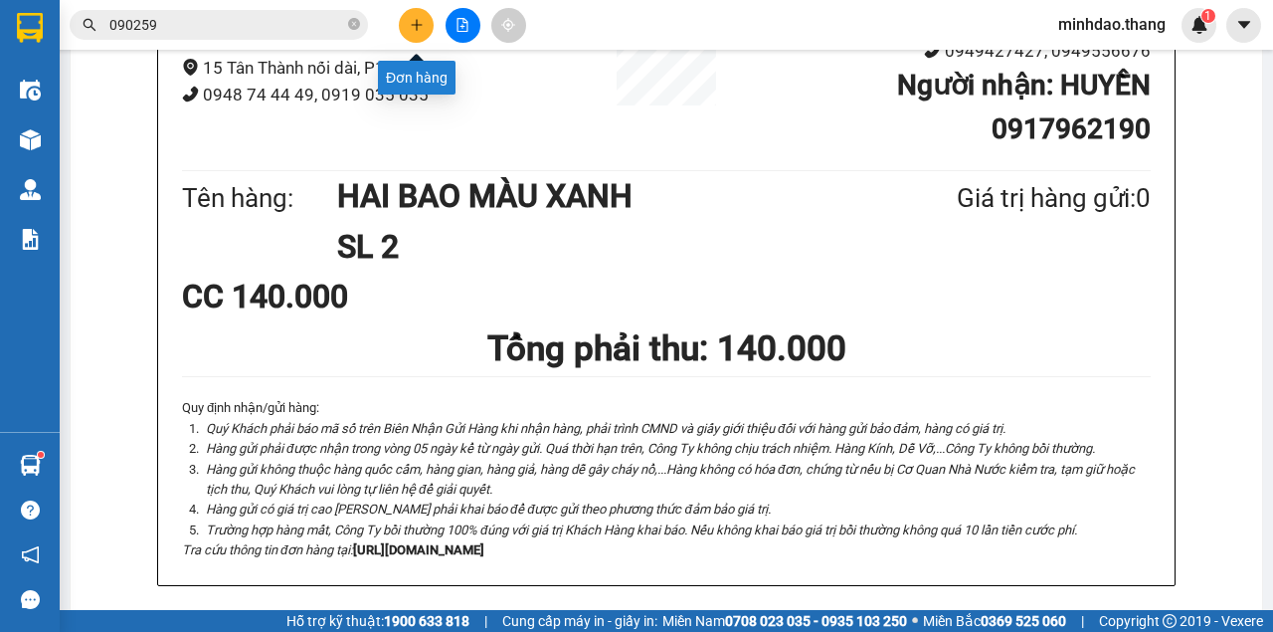
click at [407, 20] on button at bounding box center [416, 25] width 35 height 35
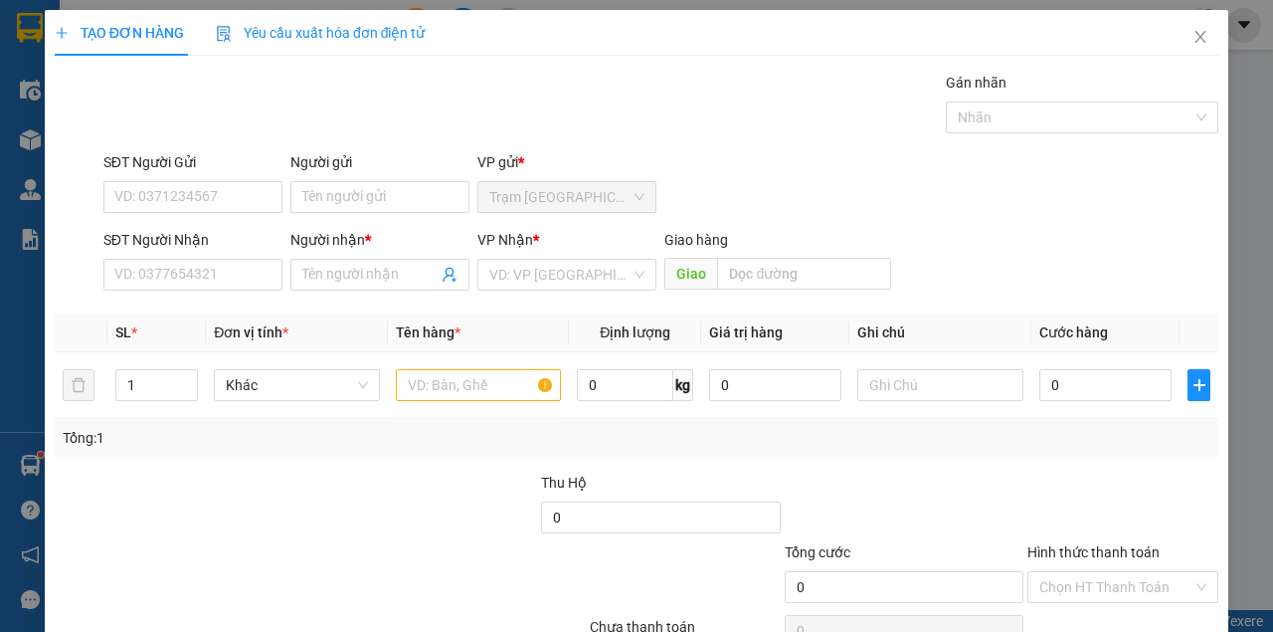
click at [243, 289] on div "SĐT Người Nhận VD: 0377654321" at bounding box center [192, 264] width 179 height 70
click at [172, 284] on input "SĐT Người Nhận" at bounding box center [192, 275] width 179 height 32
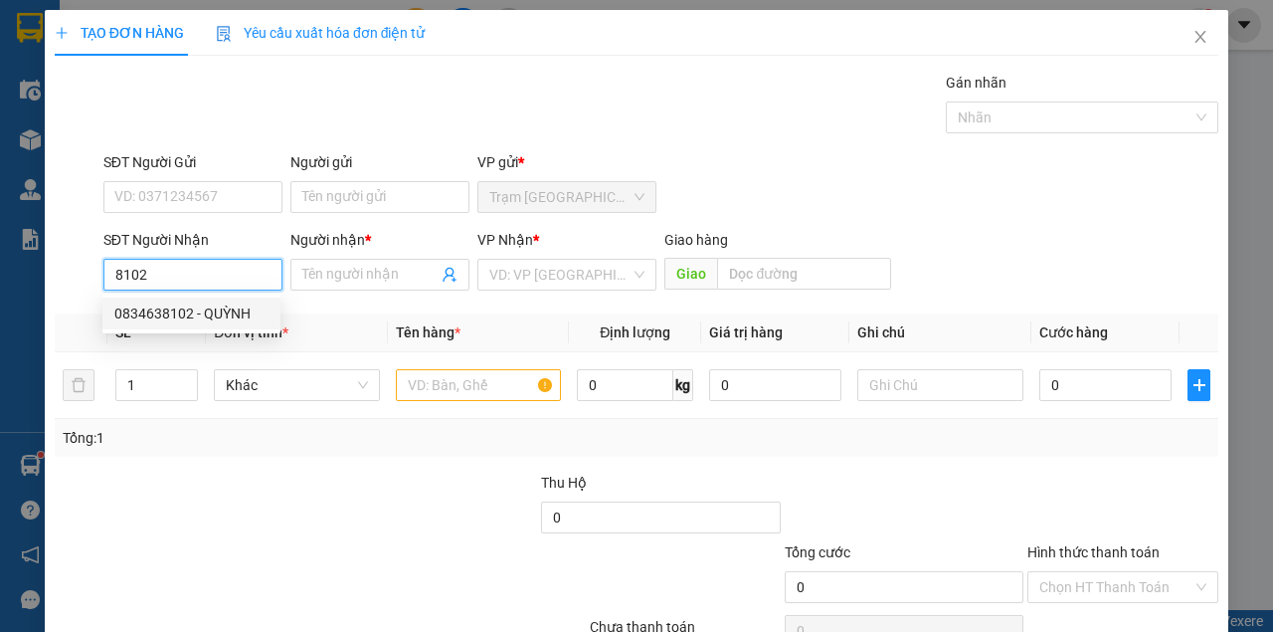
click at [203, 321] on div "0834638102 - QUỲNH" at bounding box center [191, 313] width 154 height 22
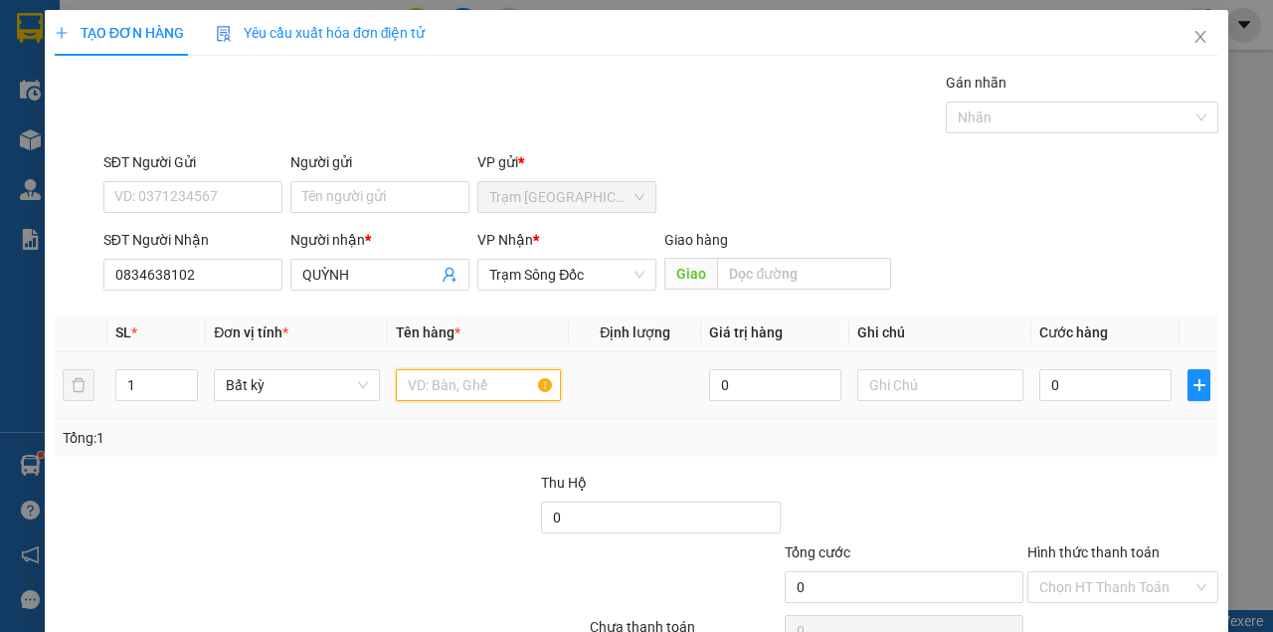
click at [406, 376] on input "text" at bounding box center [479, 385] width 166 height 32
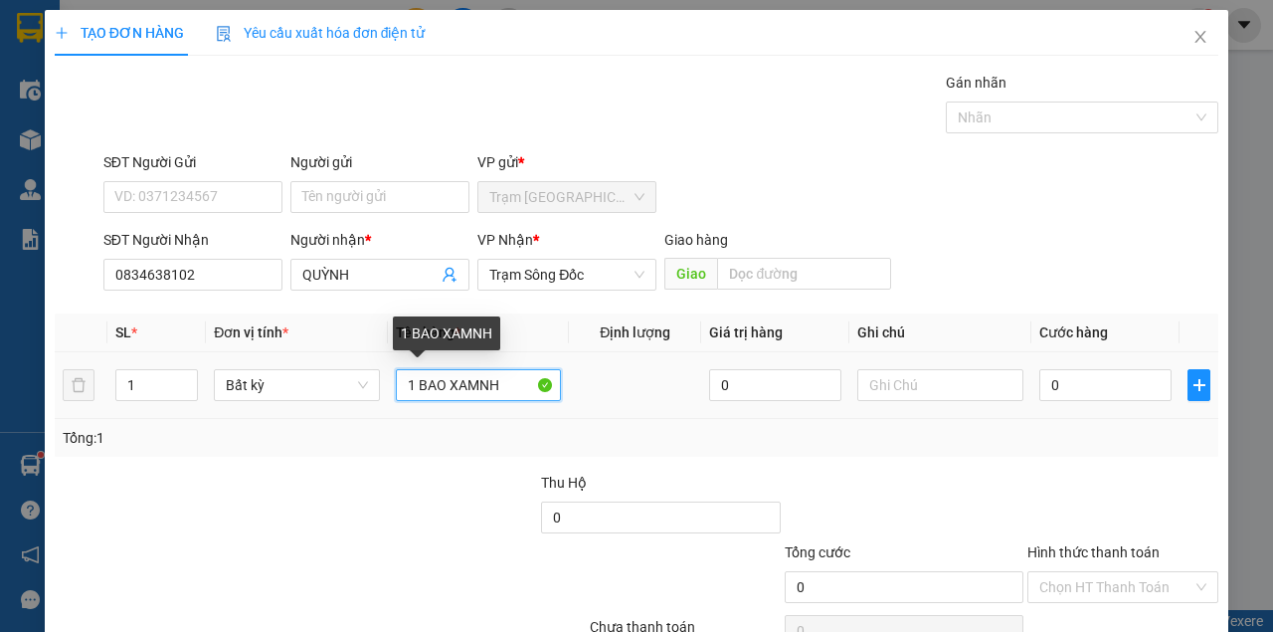
click at [478, 386] on input "1 BAO XAMNH" at bounding box center [479, 385] width 166 height 32
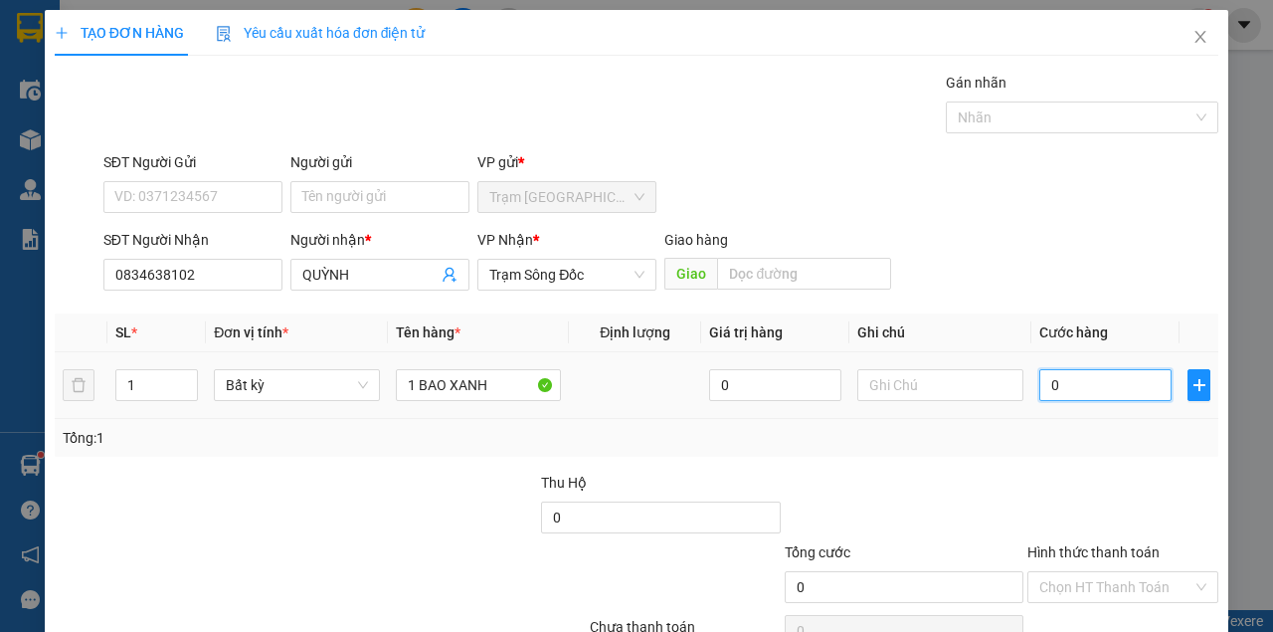
click at [1108, 394] on input "0" at bounding box center [1105, 385] width 132 height 32
drag, startPoint x: 1093, startPoint y: 431, endPoint x: 1099, endPoint y: 459, distance: 28.5
click at [1097, 448] on div "Tổng: 1" at bounding box center [637, 438] width 1164 height 38
drag, startPoint x: 1116, startPoint y: 598, endPoint x: 1116, endPoint y: 585, distance: 12.9
click at [1116, 595] on div "TẠO ĐƠN HÀNG Yêu cầu xuất hóa đơn điện tử Transit Pickup Surcharge Ids Transit …" at bounding box center [637, 361] width 1184 height 702
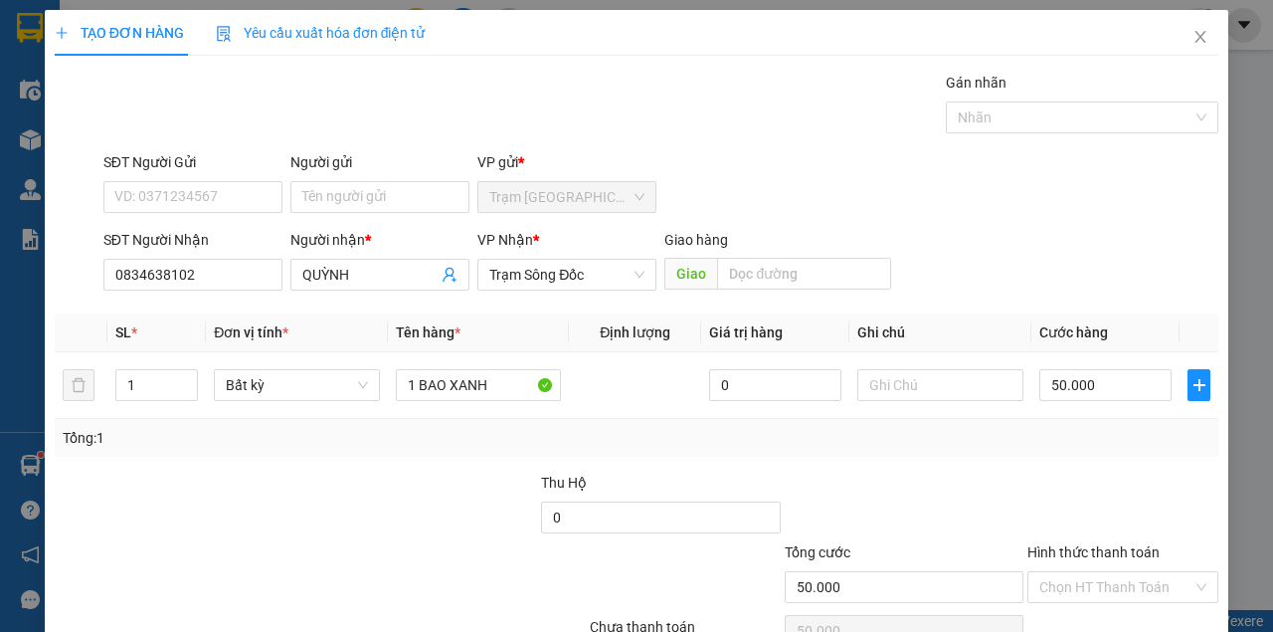
drag, startPoint x: 1116, startPoint y: 585, endPoint x: 1072, endPoint y: 583, distance: 43.8
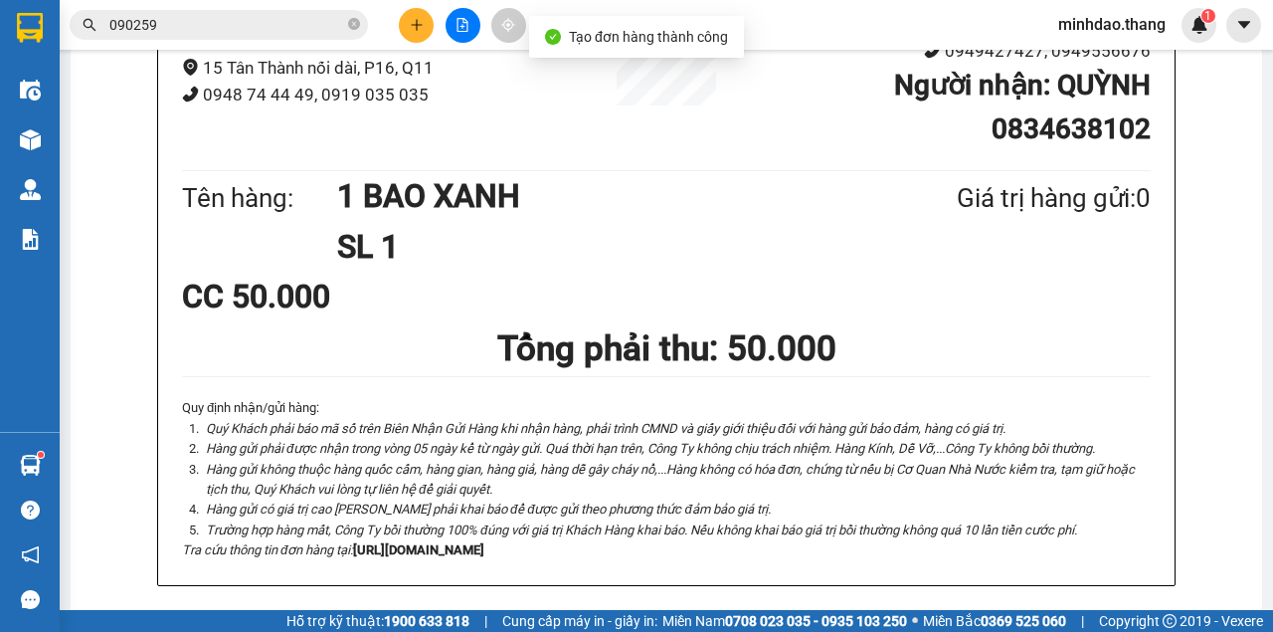
click at [414, 25] on icon "plus" at bounding box center [416, 24] width 11 height 1
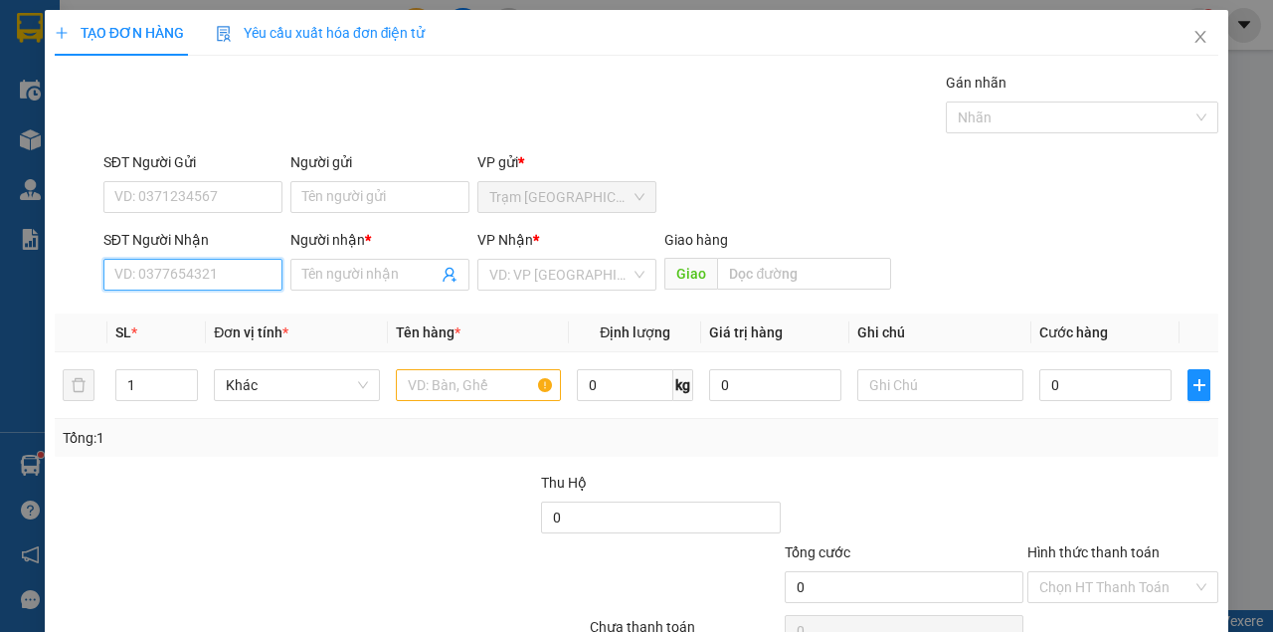
click at [241, 288] on input "SĐT Người Nhận" at bounding box center [192, 275] width 179 height 32
click at [165, 271] on input "75570" at bounding box center [192, 275] width 179 height 32
click at [221, 259] on input "57890" at bounding box center [192, 275] width 179 height 32
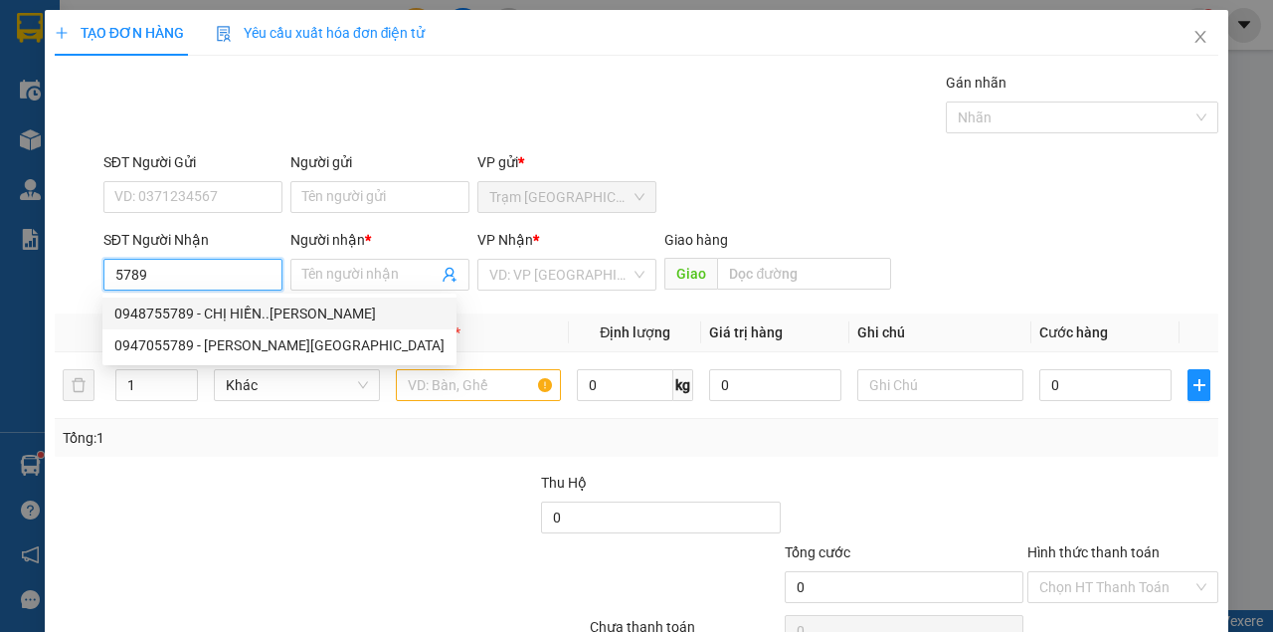
click at [223, 311] on div "0948755789 - CHỊ HIỀN..TRẦN VĂN THỜI" at bounding box center [279, 313] width 330 height 22
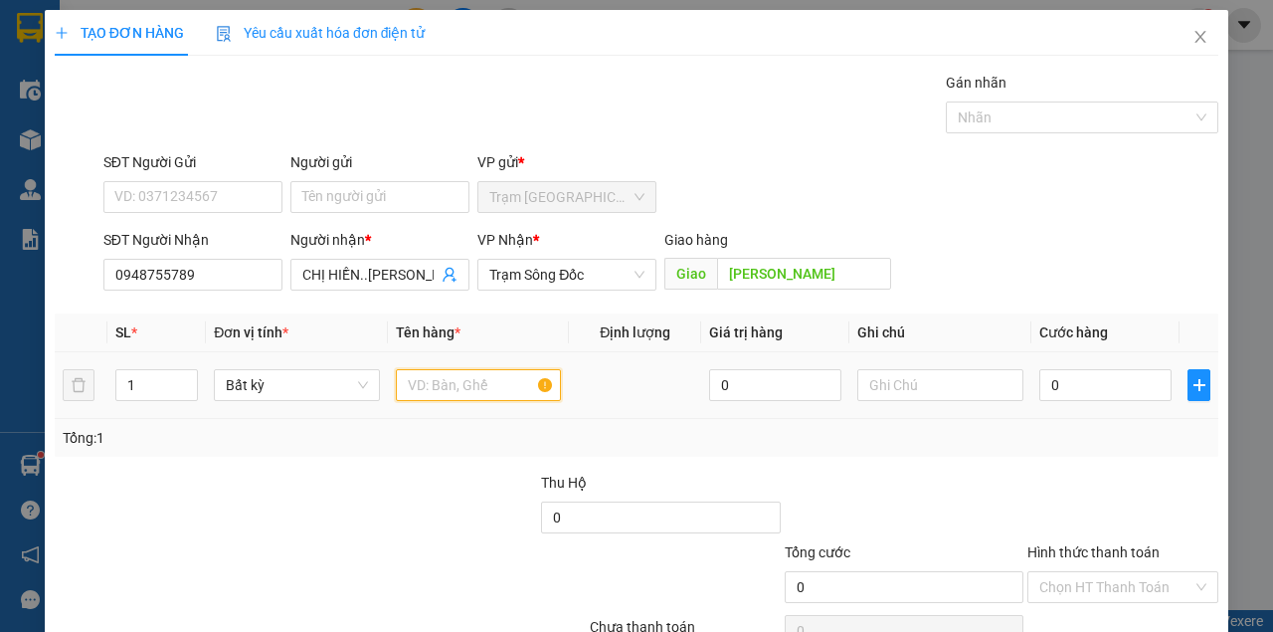
click at [412, 377] on input "text" at bounding box center [479, 385] width 166 height 32
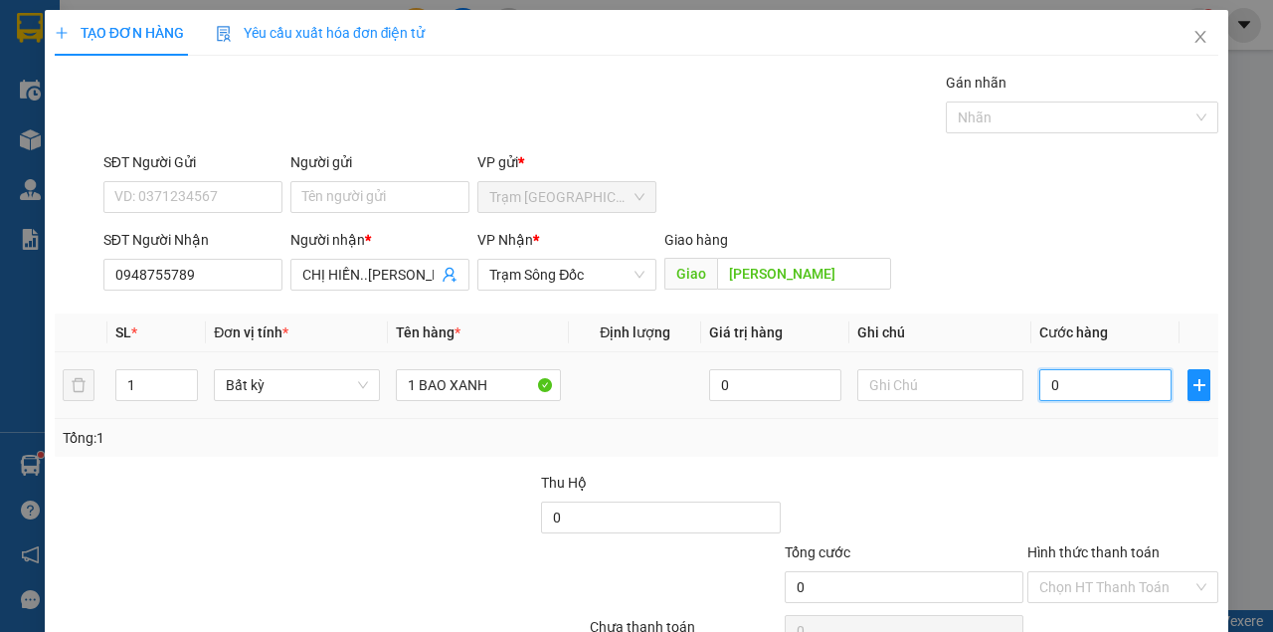
click at [1139, 390] on input "0" at bounding box center [1105, 385] width 132 height 32
click at [1120, 444] on div "Tổng: 1" at bounding box center [637, 438] width 1148 height 22
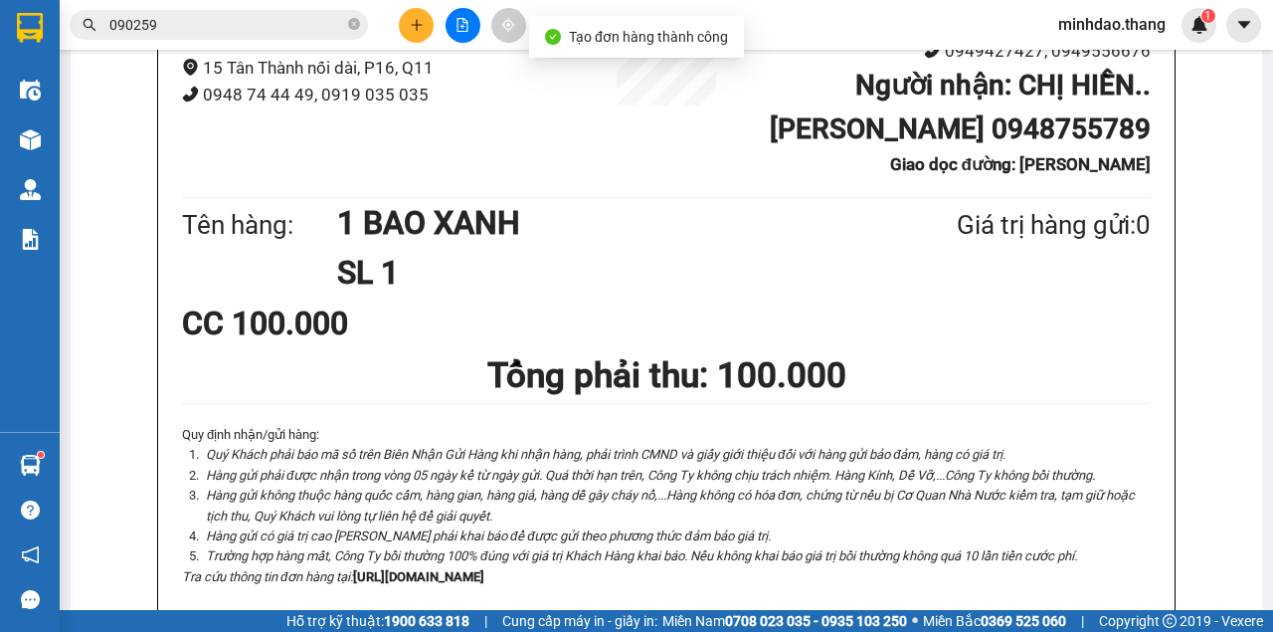
click at [410, 28] on icon "plus" at bounding box center [417, 25] width 14 height 14
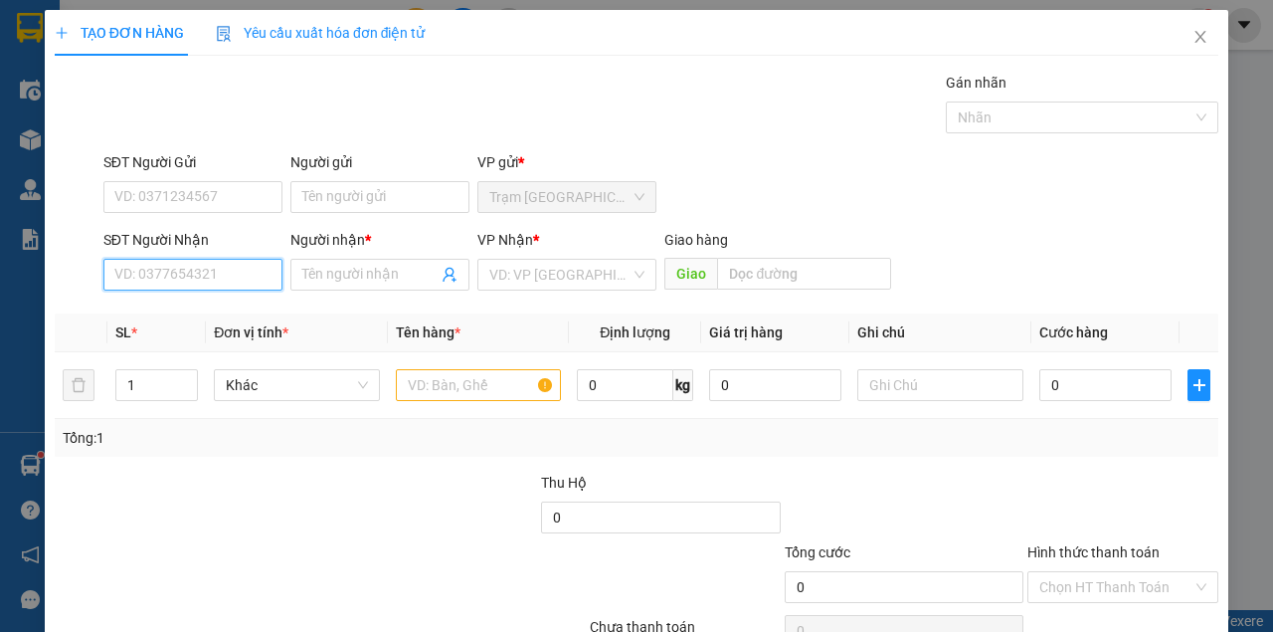
click at [237, 275] on input "SĐT Người Nhận" at bounding box center [192, 275] width 179 height 32
click at [428, 388] on input "text" at bounding box center [479, 385] width 166 height 32
click at [160, 273] on input "SĐT Người Nhận" at bounding box center [192, 275] width 179 height 32
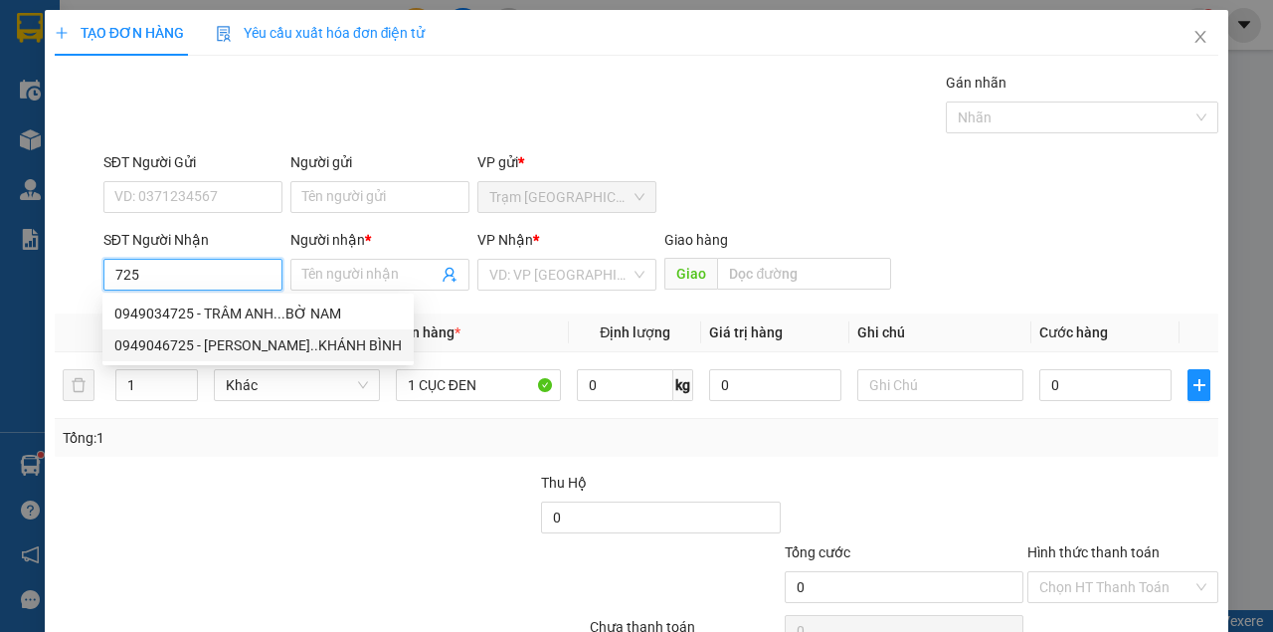
click at [183, 346] on div "0949046725 - HOÀNG NGHIỆP..KHÁNH BÌNH" at bounding box center [257, 345] width 287 height 22
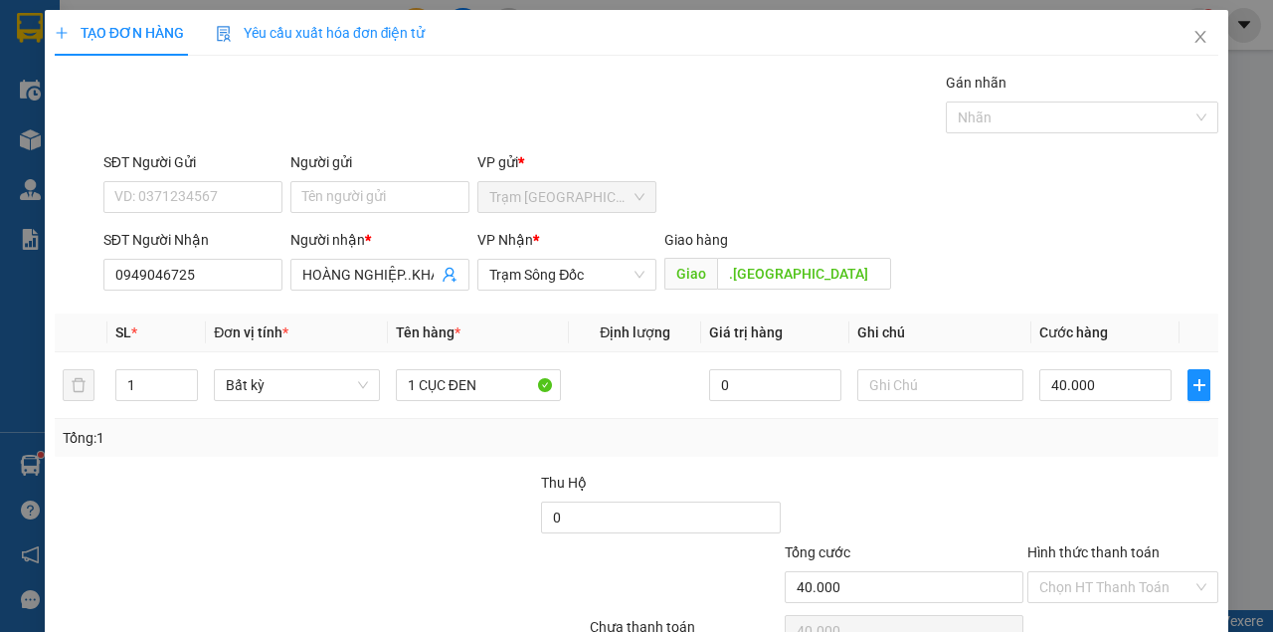
click at [1051, 443] on div "Tổng: 1" at bounding box center [637, 438] width 1148 height 22
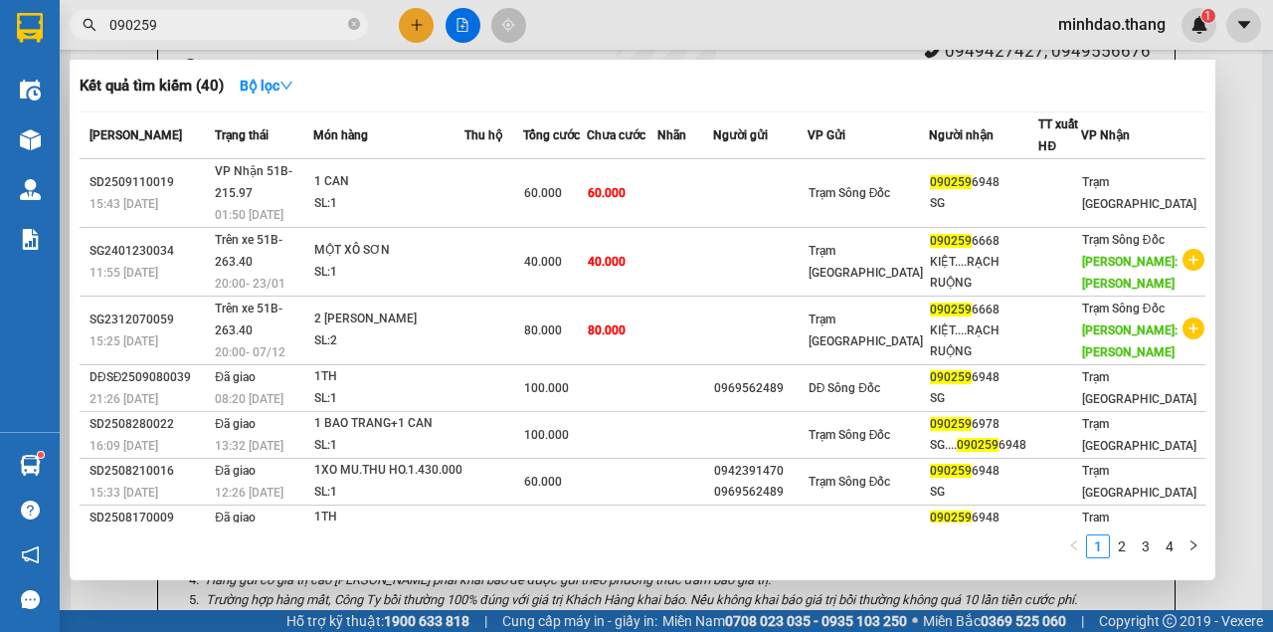
drag, startPoint x: 354, startPoint y: 21, endPoint x: 344, endPoint y: 23, distance: 10.1
click at [350, 22] on icon "close-circle" at bounding box center [354, 24] width 12 height 12
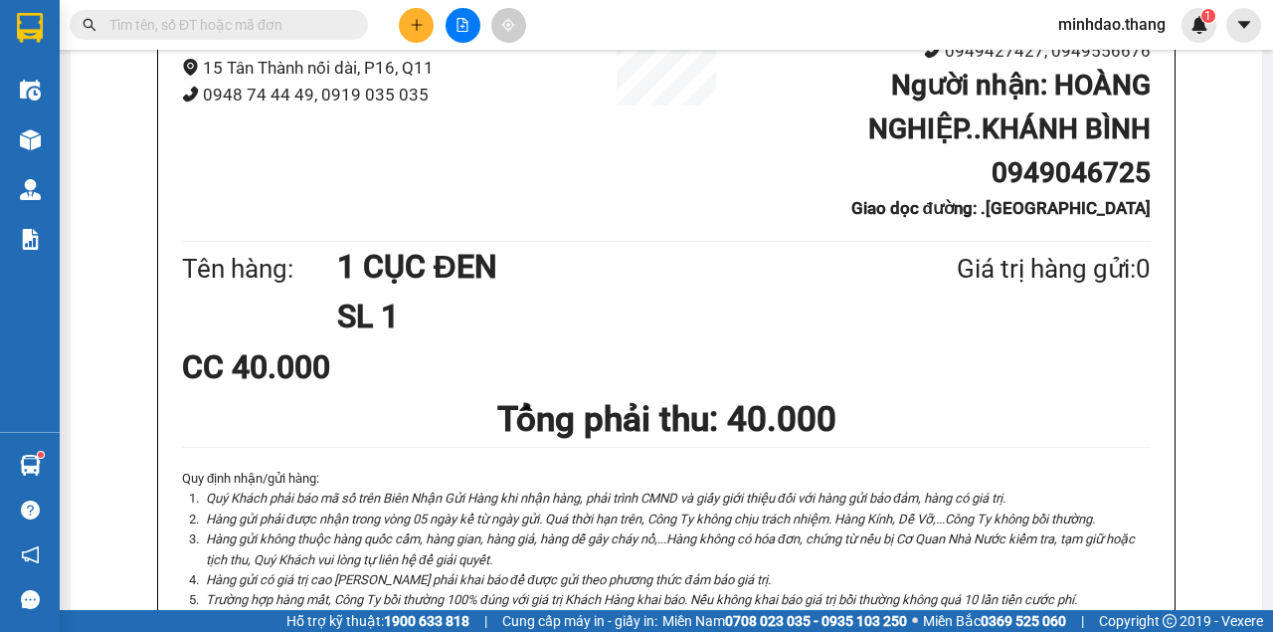
drag, startPoint x: 298, startPoint y: 12, endPoint x: 287, endPoint y: -18, distance: 31.8
click at [287, 0] on html "Kết quả tìm kiếm ( 40 ) Bộ lọc Mã ĐH Trạng thái Món hàng Thu hộ Tổng cước Chưa …" at bounding box center [636, 316] width 1273 height 632
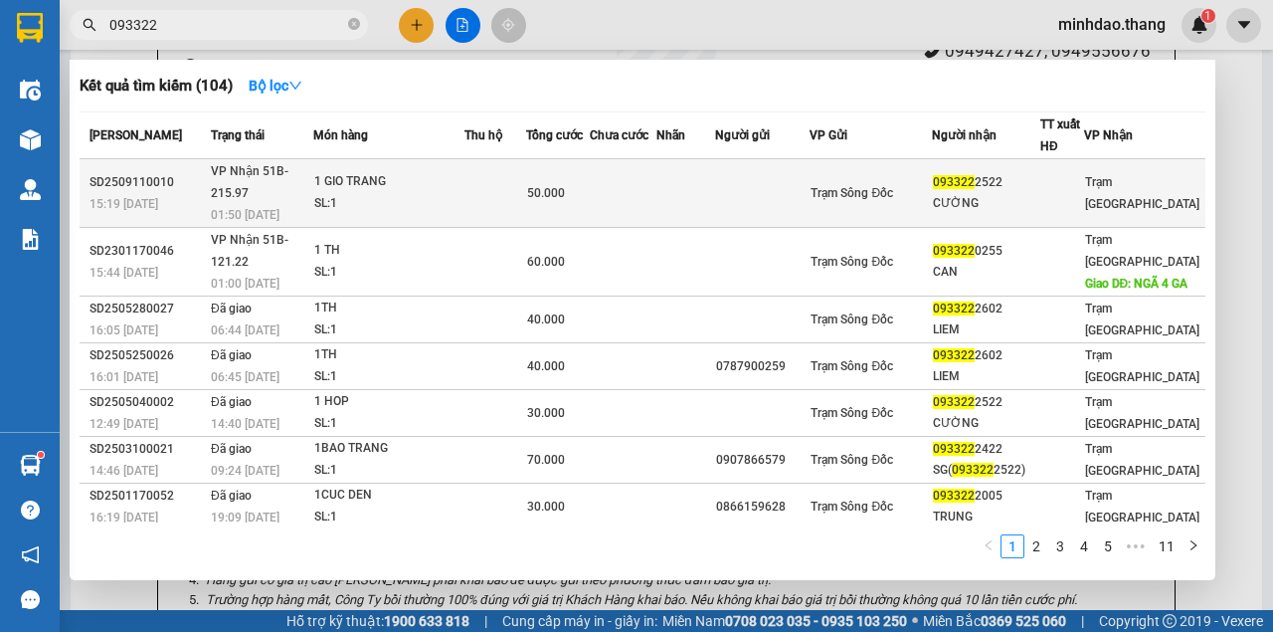
click at [585, 182] on div "50.000" at bounding box center [558, 193] width 63 height 22
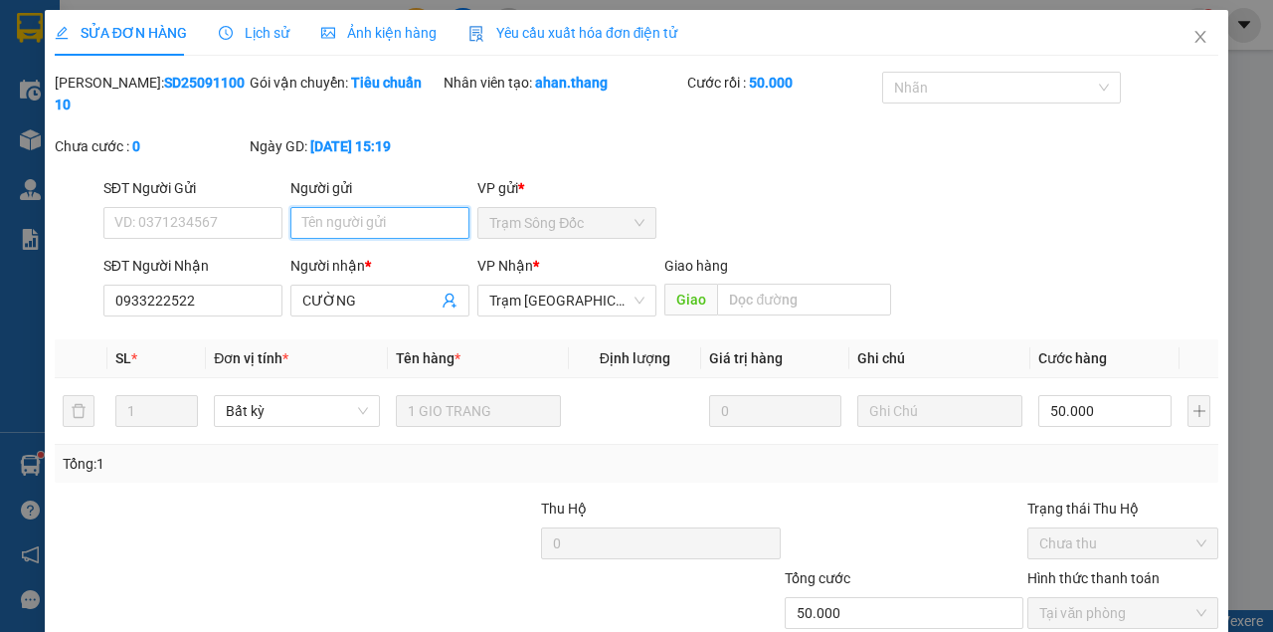
click at [390, 213] on input "Người gửi" at bounding box center [379, 223] width 179 height 32
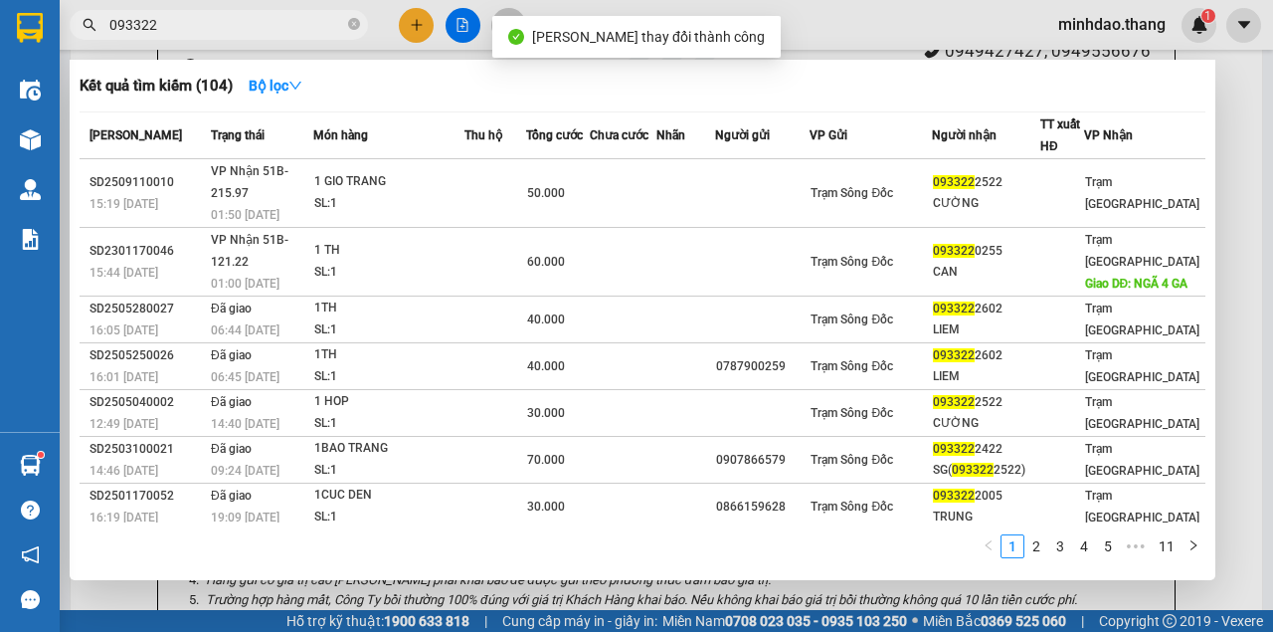
click at [309, 20] on input "093322" at bounding box center [226, 25] width 235 height 22
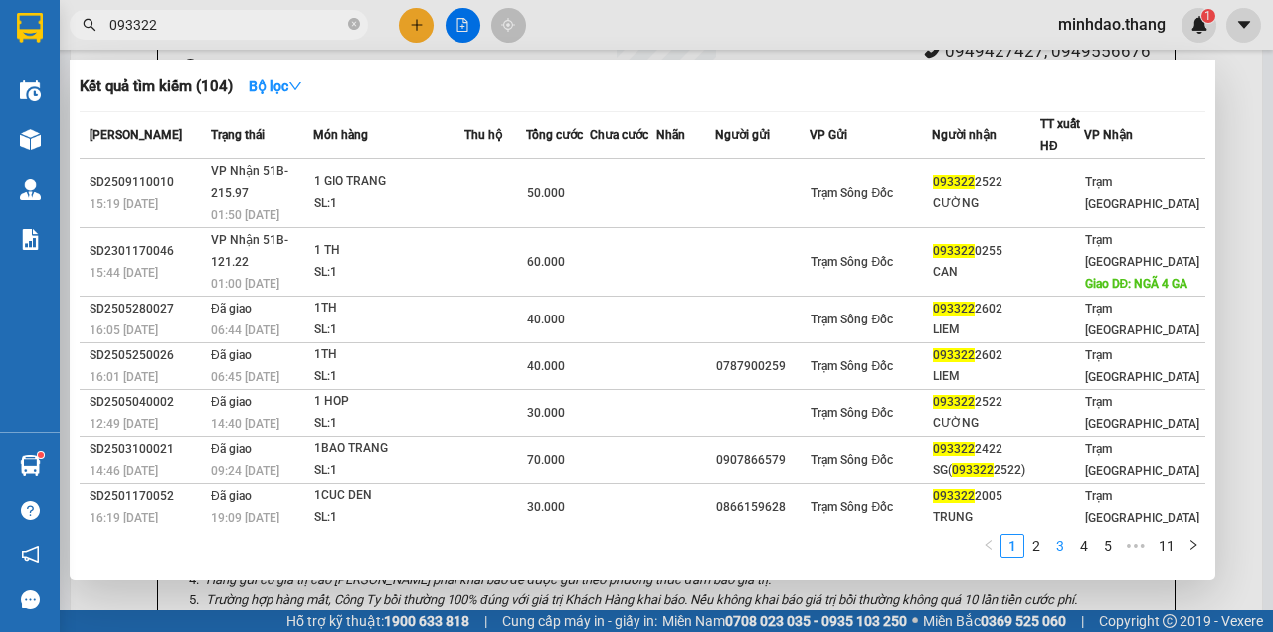
click at [1053, 552] on link "3" at bounding box center [1060, 546] width 22 height 22
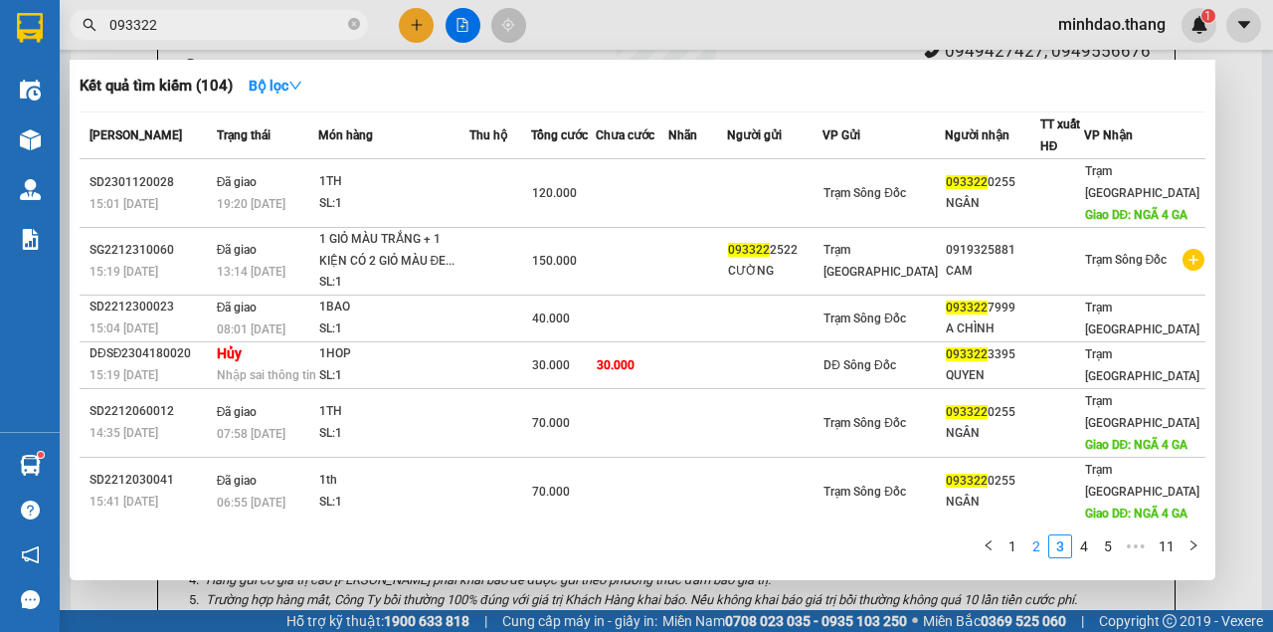
click at [1042, 555] on link "2" at bounding box center [1037, 546] width 22 height 22
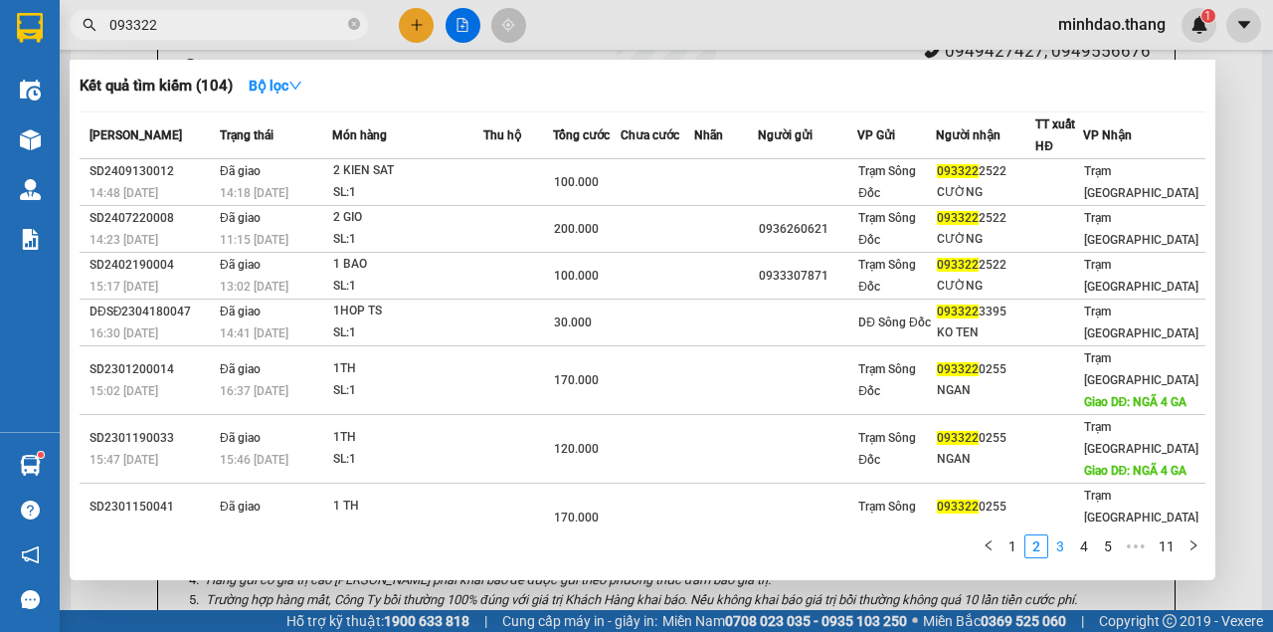
click at [1053, 553] on link "3" at bounding box center [1060, 546] width 22 height 22
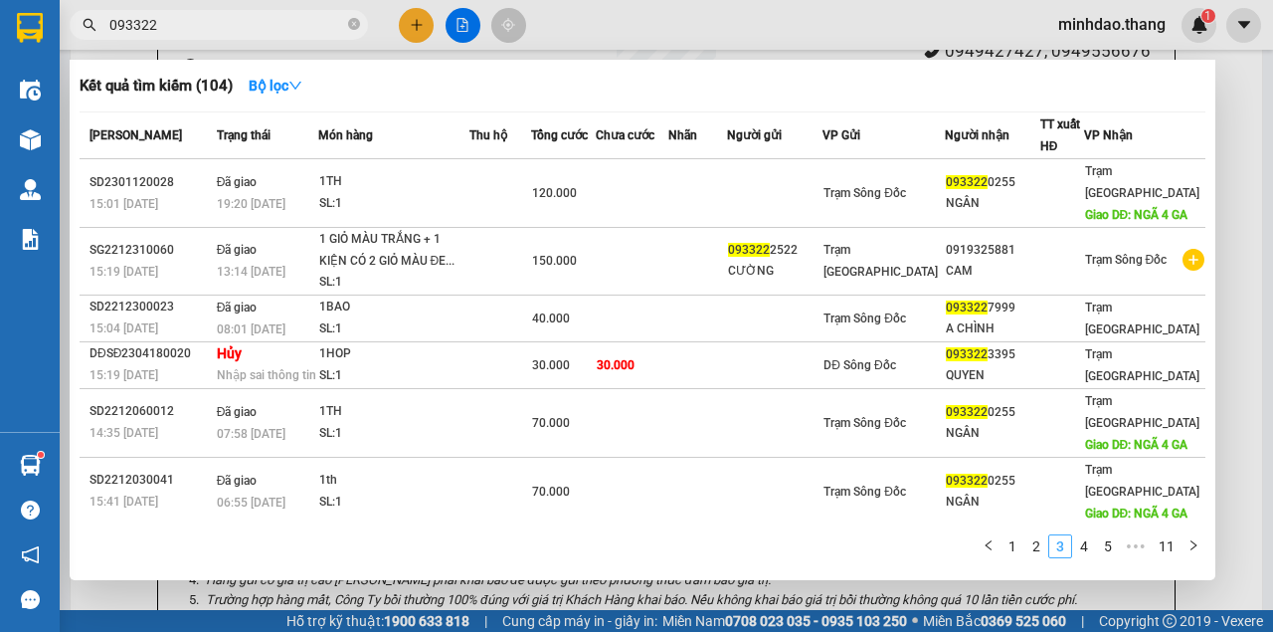
click at [1070, 551] on link "3" at bounding box center [1060, 546] width 22 height 22
click at [1080, 551] on link "4" at bounding box center [1084, 546] width 22 height 22
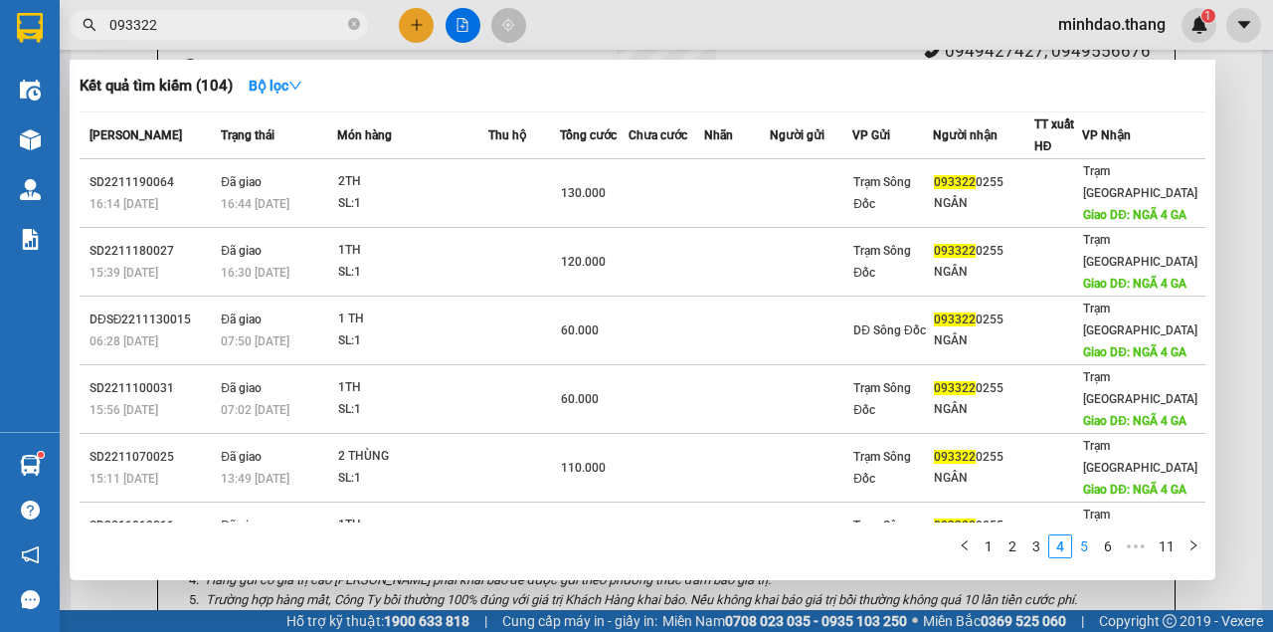
click at [1094, 549] on link "5" at bounding box center [1084, 546] width 22 height 22
click at [957, 540] on link "1" at bounding box center [957, 546] width 22 height 22
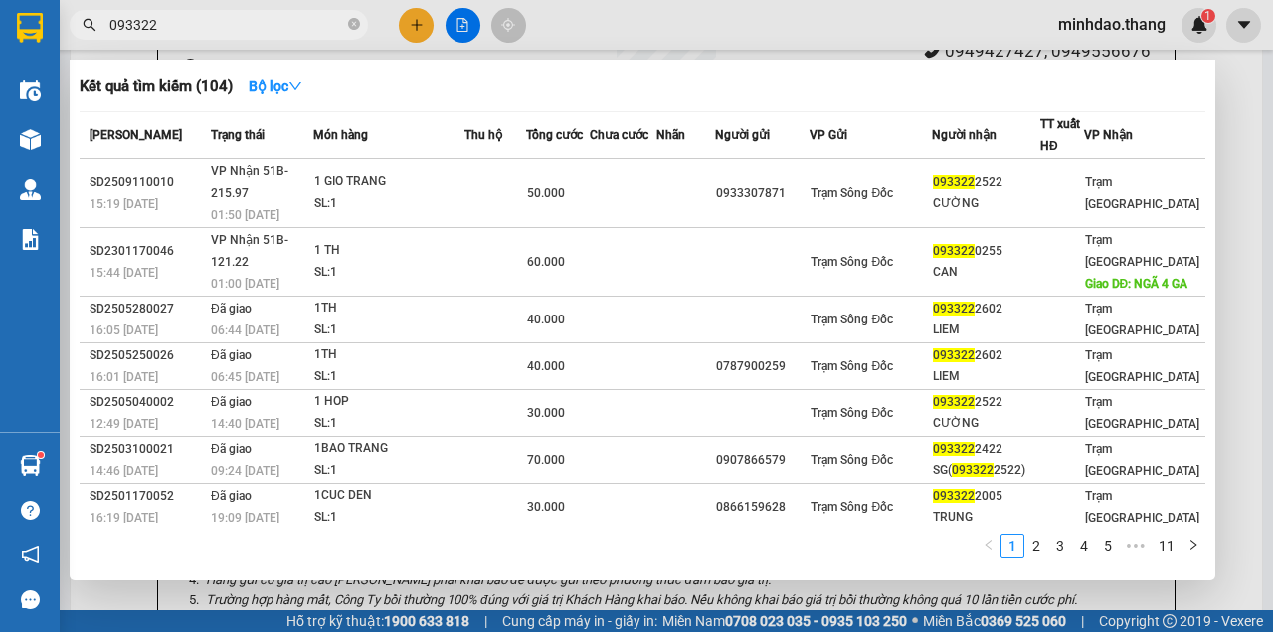
drag, startPoint x: 748, startPoint y: 145, endPoint x: 746, endPoint y: 155, distance: 10.1
click at [715, 153] on th "Nhãn" at bounding box center [685, 135] width 59 height 47
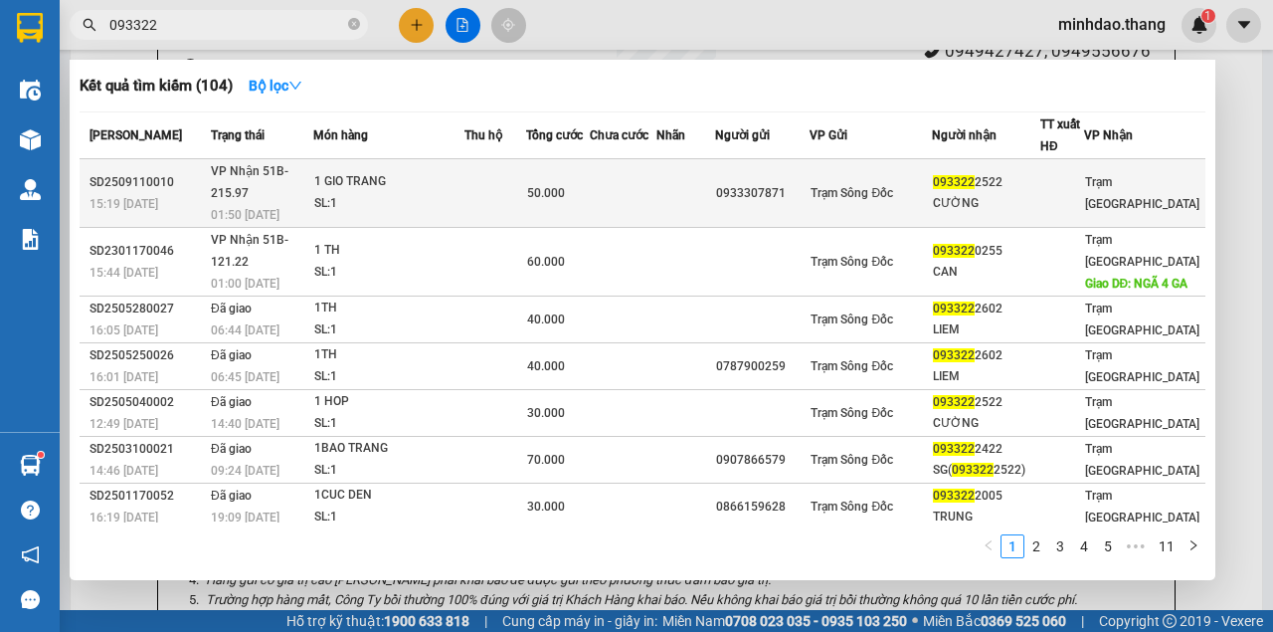
click at [715, 163] on td at bounding box center [685, 193] width 59 height 69
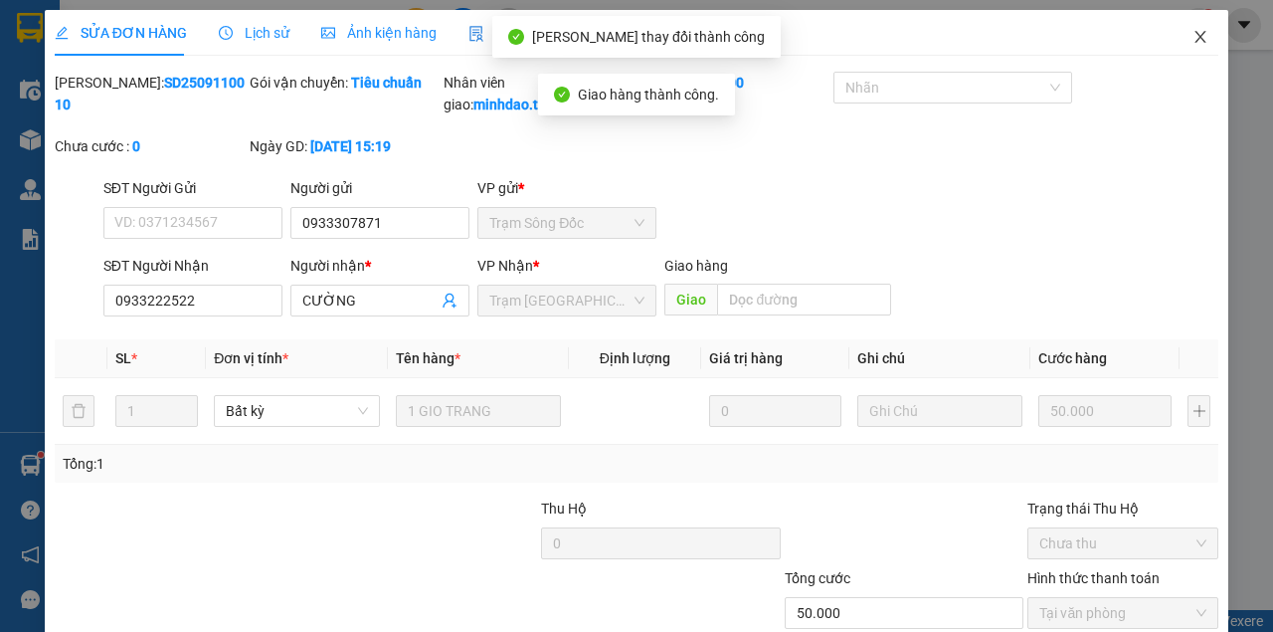
drag, startPoint x: 1203, startPoint y: 48, endPoint x: 831, endPoint y: 57, distance: 372.1
click at [1198, 48] on span "Close" at bounding box center [1201, 38] width 56 height 56
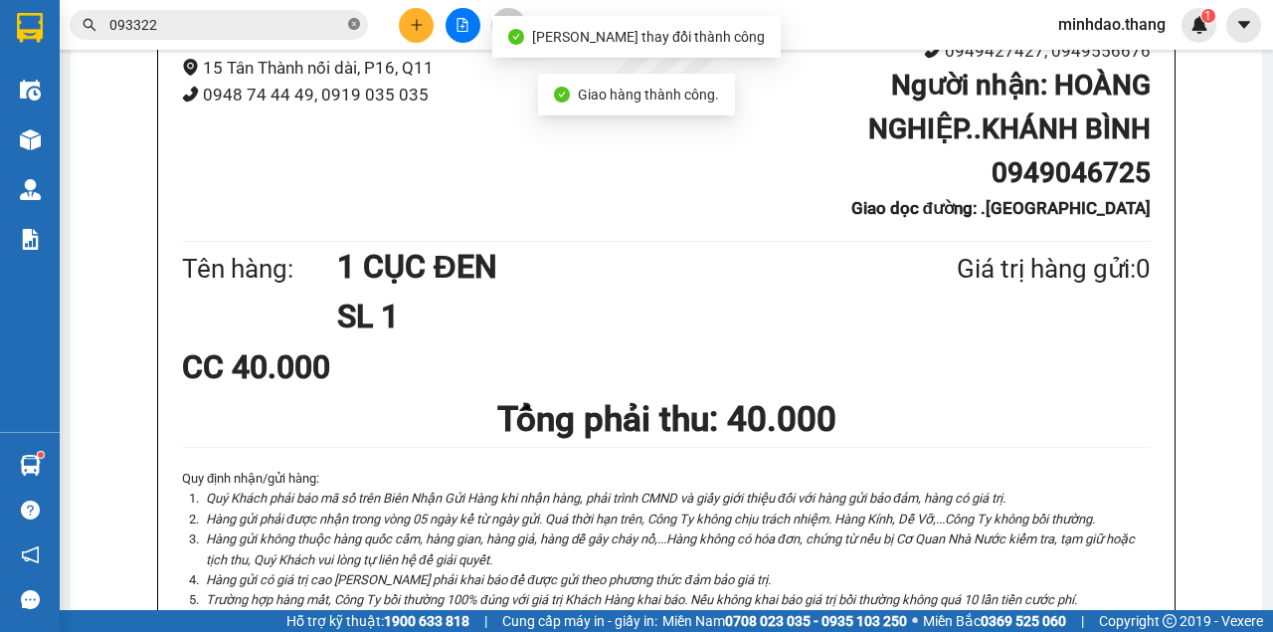
click at [354, 29] on icon "close-circle" at bounding box center [354, 24] width 12 height 12
drag, startPoint x: 323, startPoint y: 29, endPoint x: 295, endPoint y: 13, distance: 32.1
click at [318, 24] on input "text" at bounding box center [226, 25] width 235 height 22
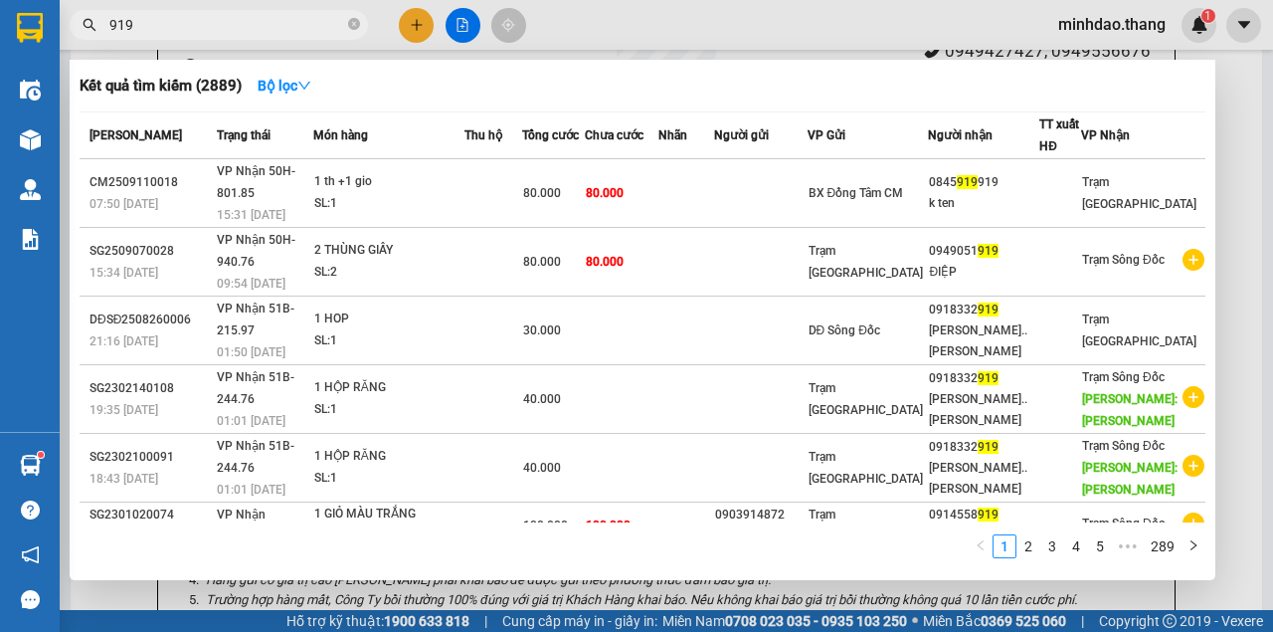
drag, startPoint x: 356, startPoint y: 24, endPoint x: 344, endPoint y: 24, distance: 11.9
click at [356, 24] on icon "close-circle" at bounding box center [354, 24] width 12 height 12
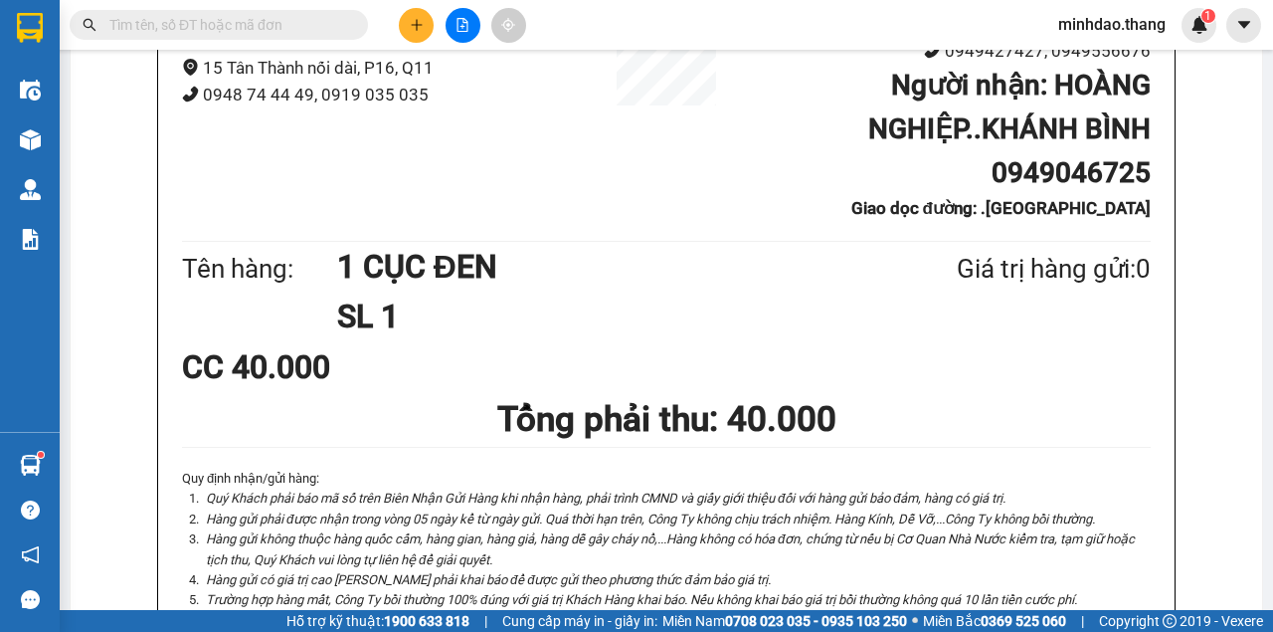
click at [304, 26] on input "text" at bounding box center [226, 25] width 235 height 22
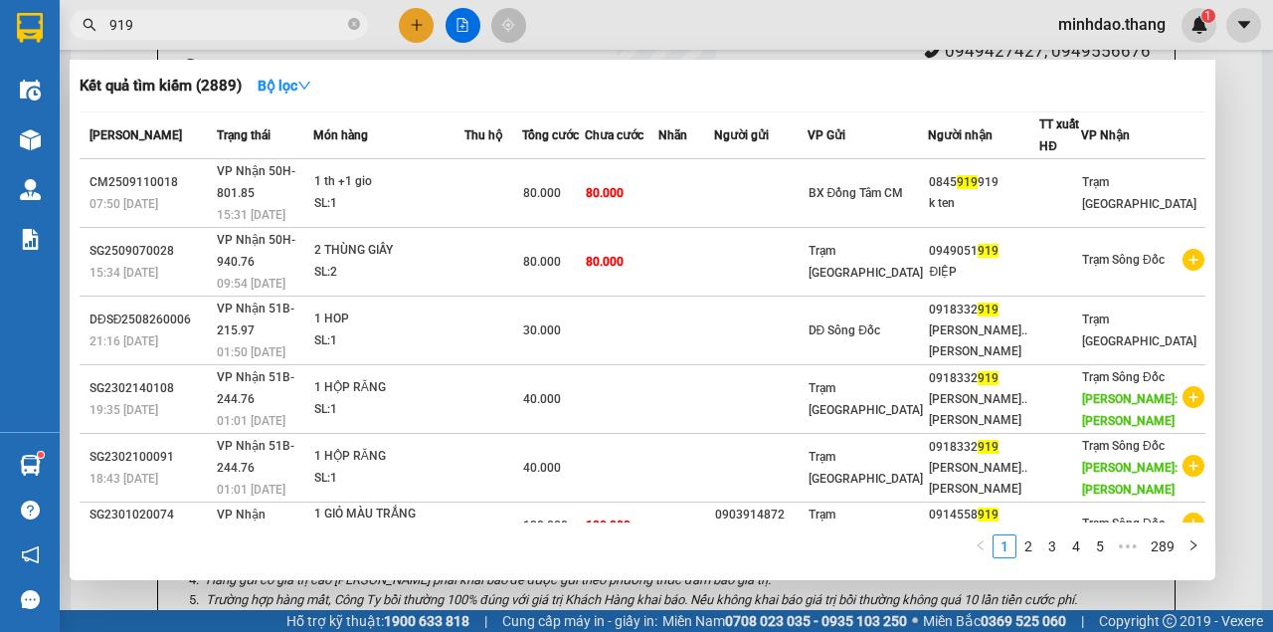
click at [353, 24] on icon "close-circle" at bounding box center [354, 24] width 12 height 12
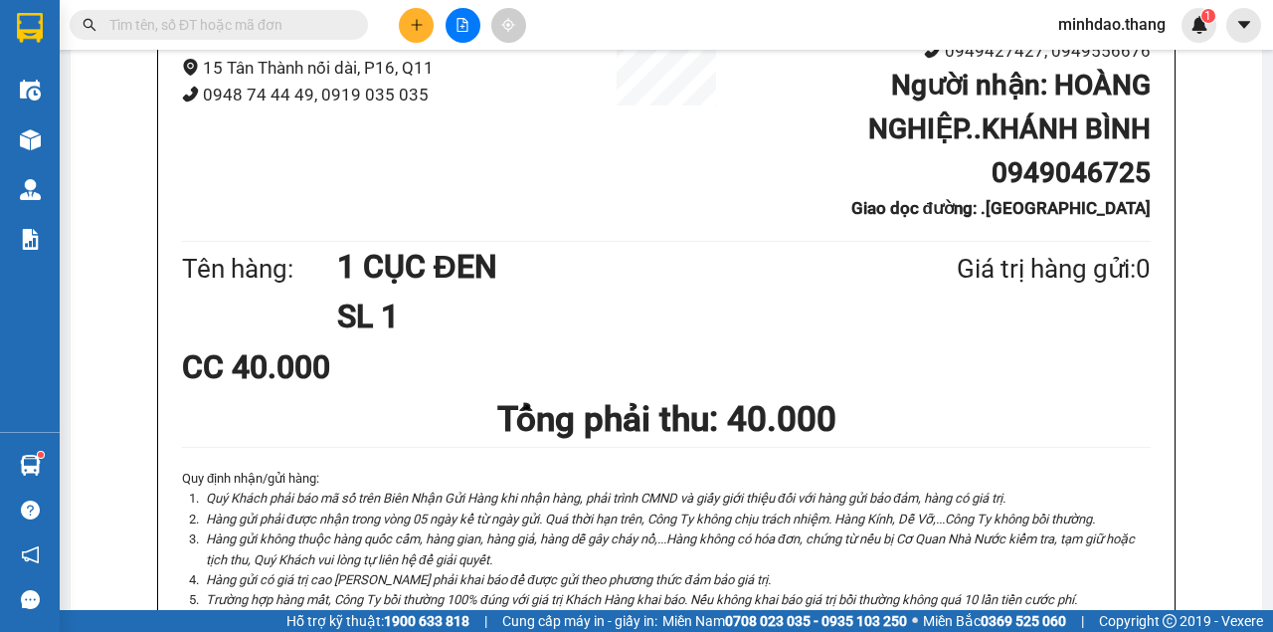
click at [308, 26] on input "text" at bounding box center [226, 25] width 235 height 22
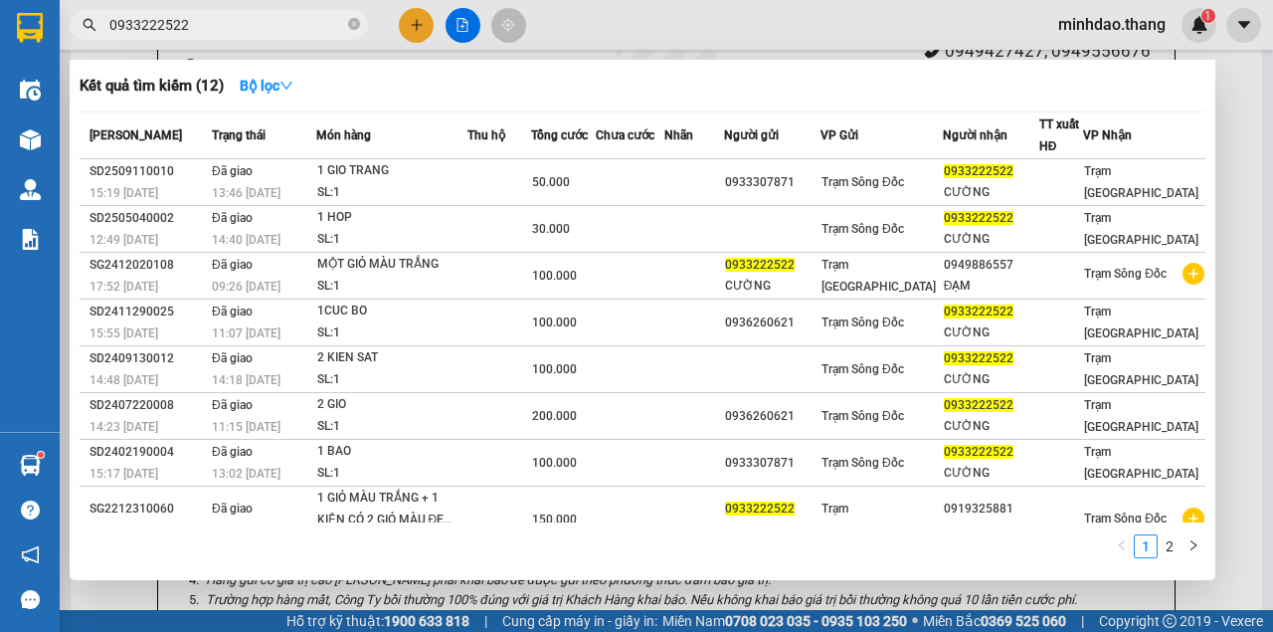
click at [416, 28] on div at bounding box center [636, 316] width 1273 height 632
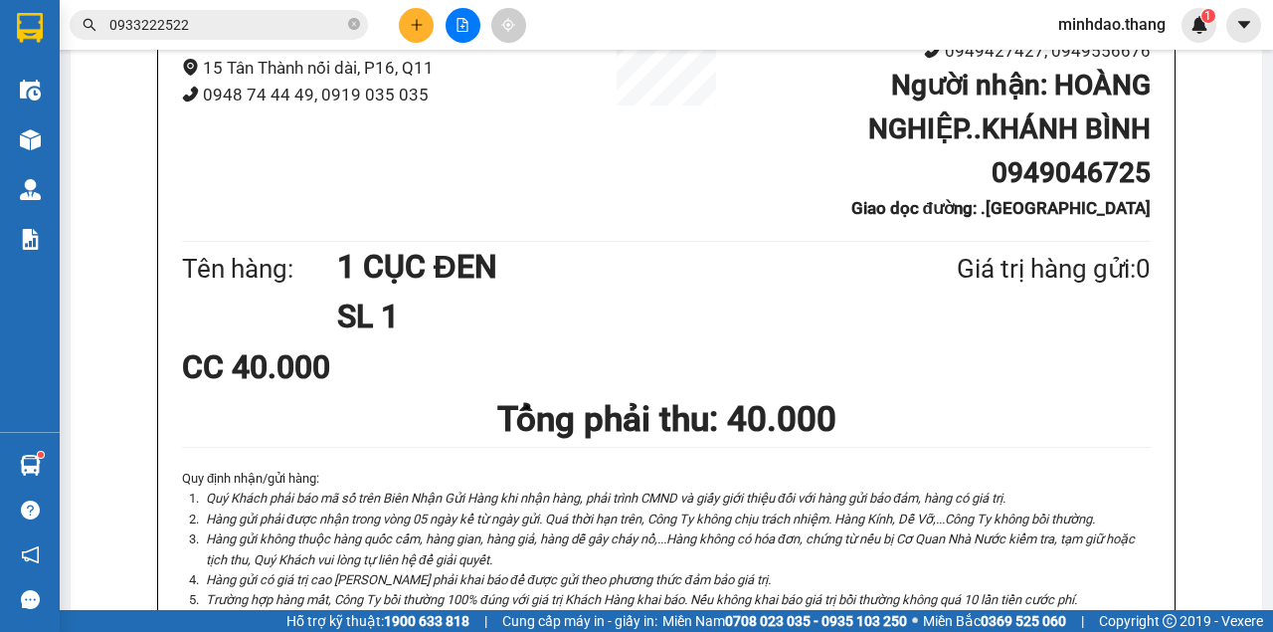
click at [253, 18] on input "0933222522" at bounding box center [226, 25] width 235 height 22
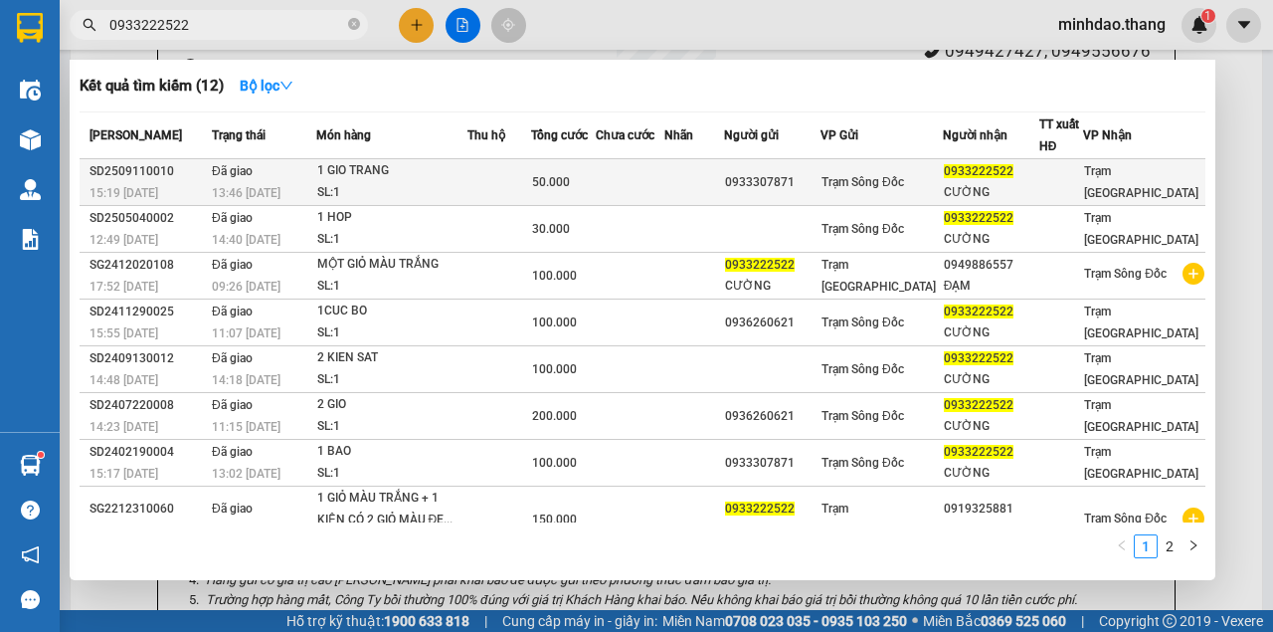
click at [521, 163] on td at bounding box center [500, 182] width 64 height 47
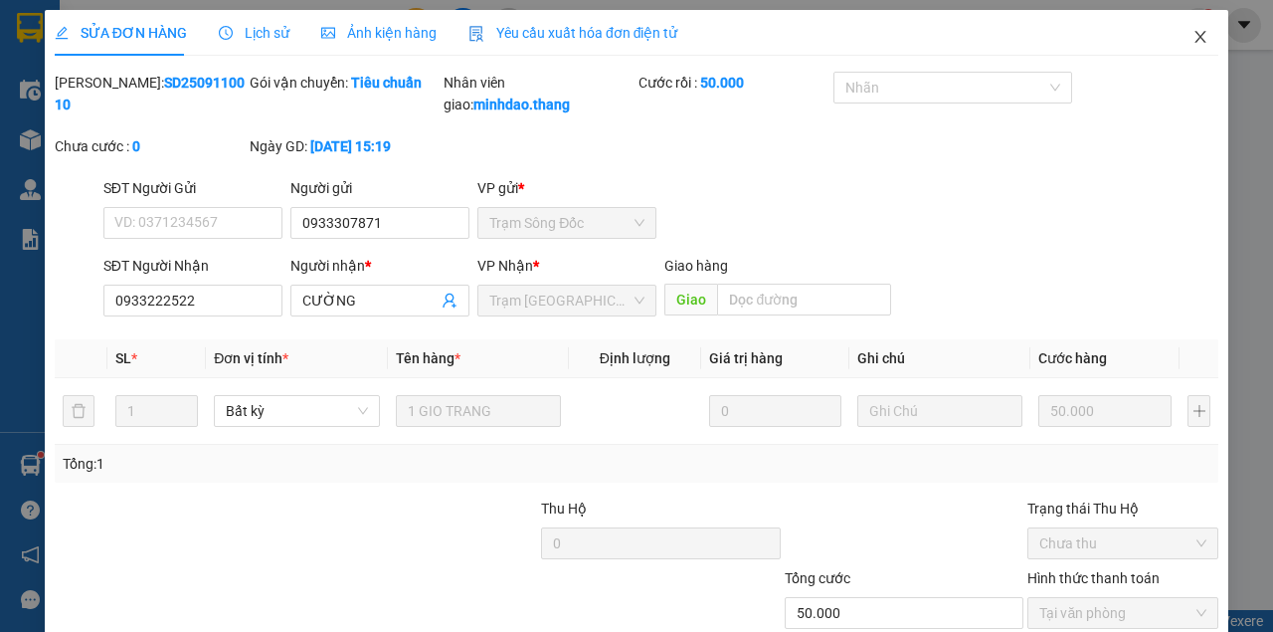
drag, startPoint x: 1193, startPoint y: 35, endPoint x: 1173, endPoint y: 52, distance: 26.1
click at [1193, 36] on icon "close" at bounding box center [1201, 37] width 16 height 16
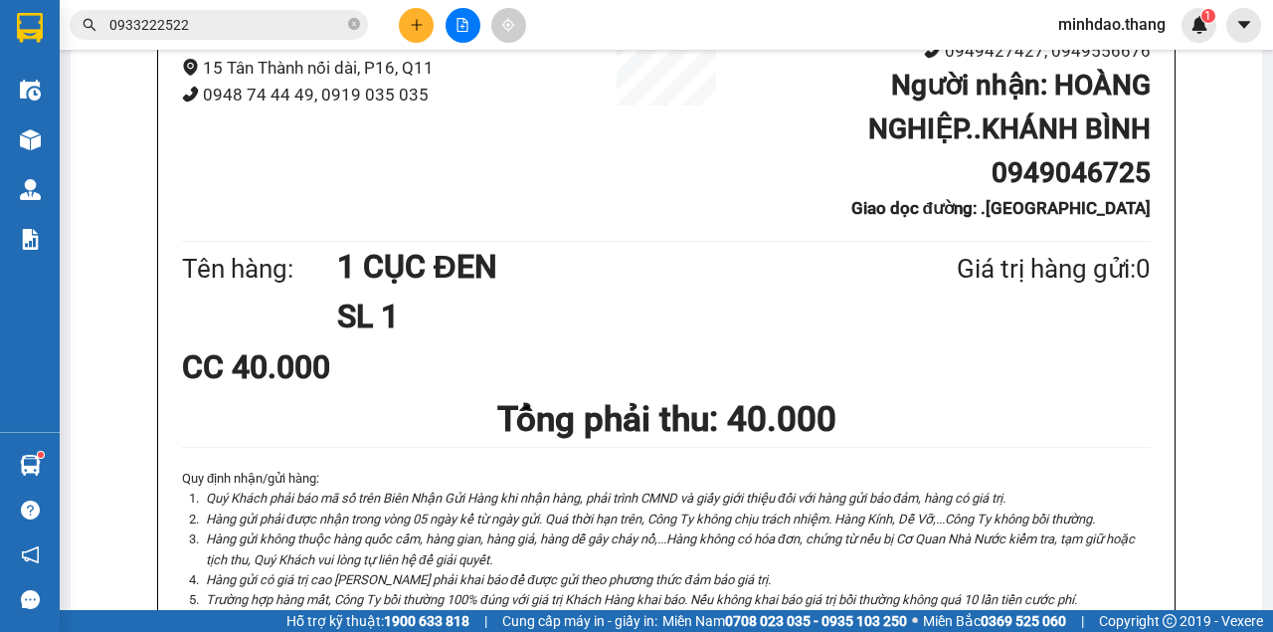
click at [413, 5] on div "Kết quả tìm kiếm ( 12 ) Bộ lọc Mã ĐH Trạng thái Món hàng Thu hộ Tổng cước Chưa …" at bounding box center [636, 25] width 1273 height 50
click at [411, 32] on button at bounding box center [416, 25] width 35 height 35
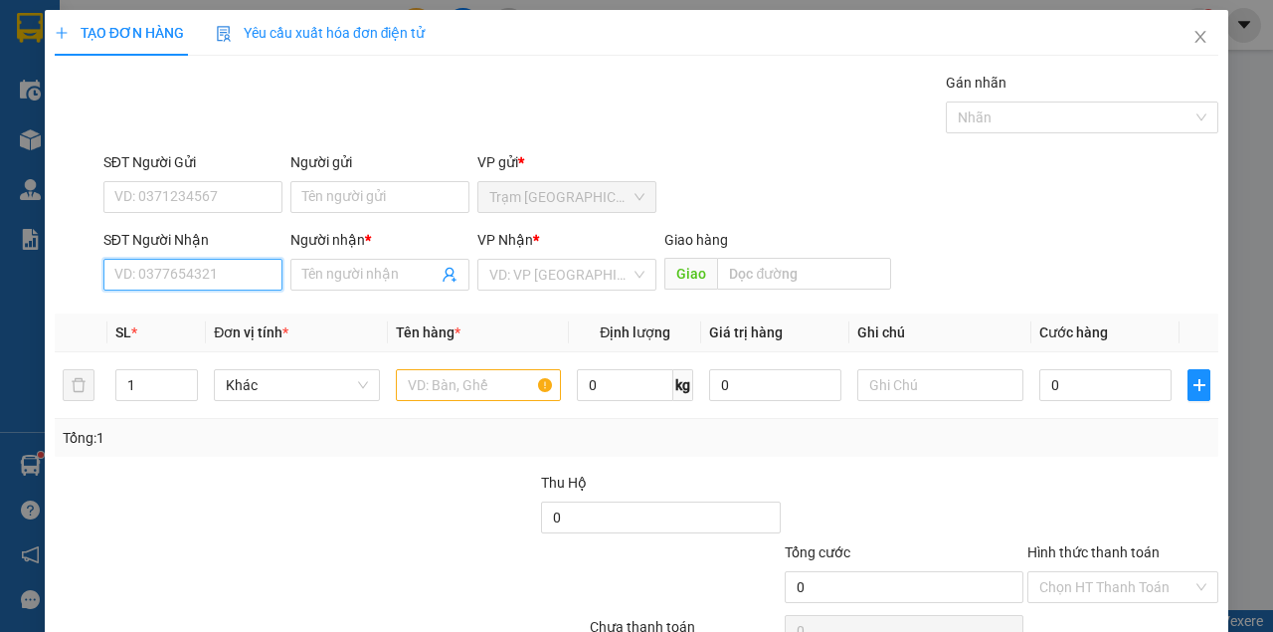
click at [185, 279] on input "SĐT Người Nhận" at bounding box center [192, 275] width 179 height 32
click at [185, 281] on input "SĐT Người Nhận" at bounding box center [192, 275] width 179 height 32
click at [195, 308] on div "0942293500 - QUYỀN" at bounding box center [191, 313] width 154 height 22
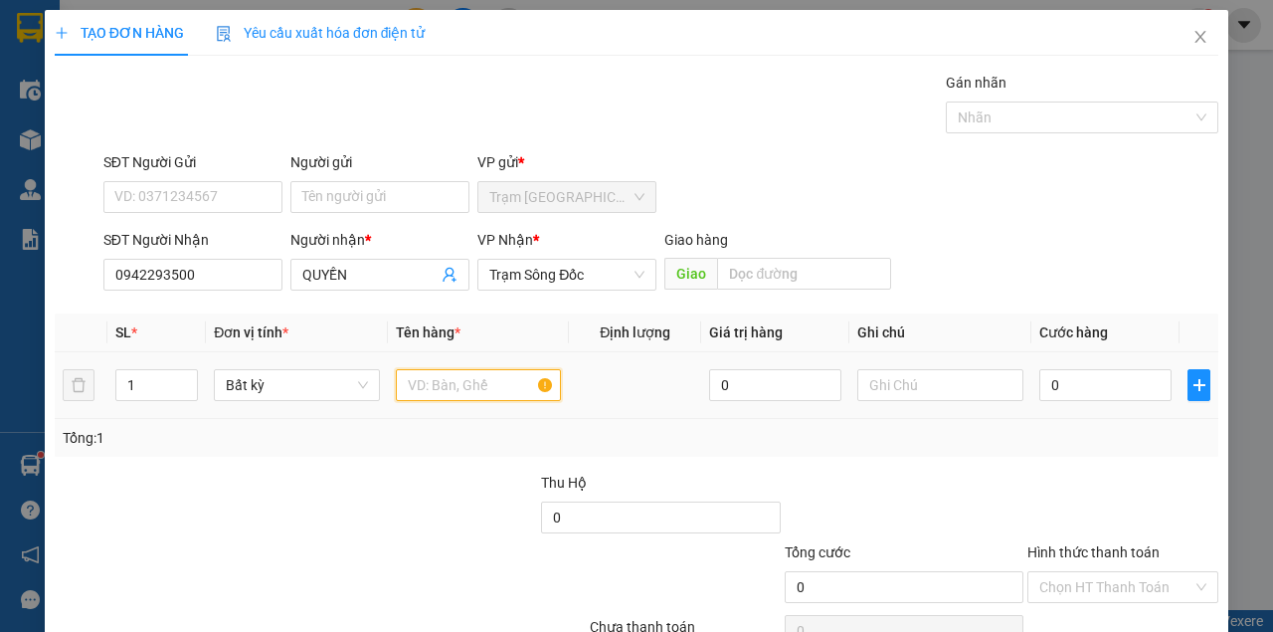
click at [415, 387] on input "text" at bounding box center [479, 385] width 166 height 32
click at [384, 400] on tr "1 Bất kỳ 0 0" at bounding box center [637, 385] width 1164 height 67
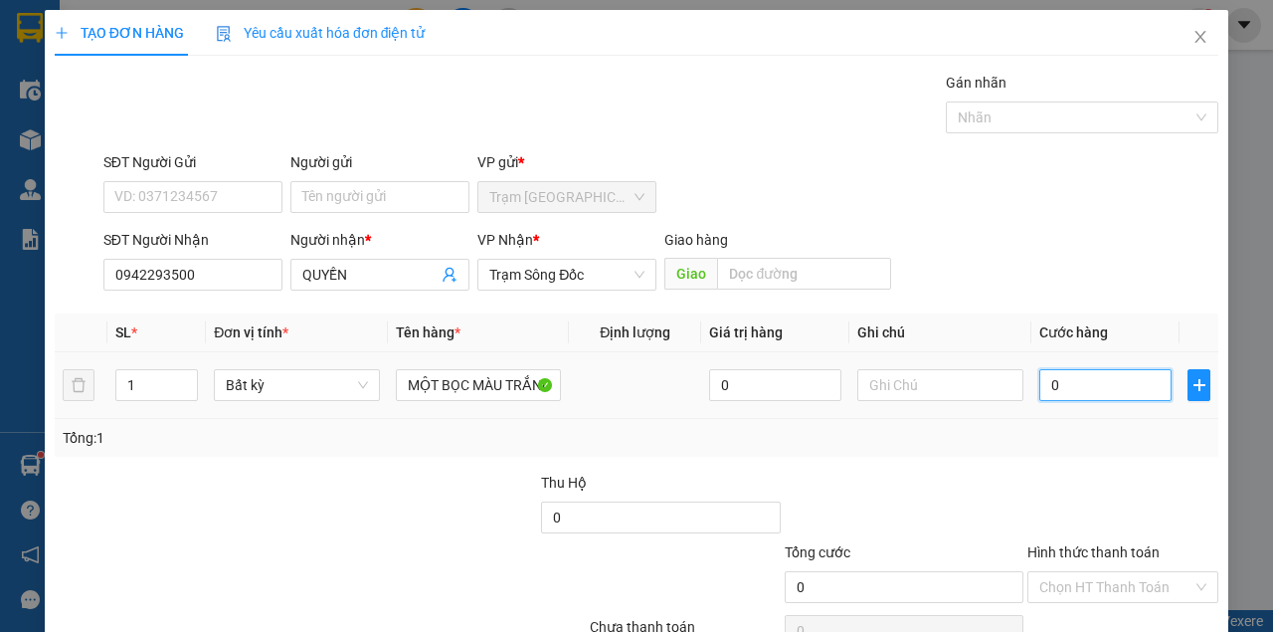
click at [1091, 388] on input "0" at bounding box center [1105, 385] width 132 height 32
drag, startPoint x: 1091, startPoint y: 388, endPoint x: 1062, endPoint y: 386, distance: 28.9
click at [1074, 387] on input "0" at bounding box center [1105, 385] width 132 height 32
click at [949, 229] on div "SĐT Người Nhận 0942293500 Người nhận * QUYỀN VP Nhận * Trạm Sông Đốc Giao hàng …" at bounding box center [660, 264] width 1123 height 70
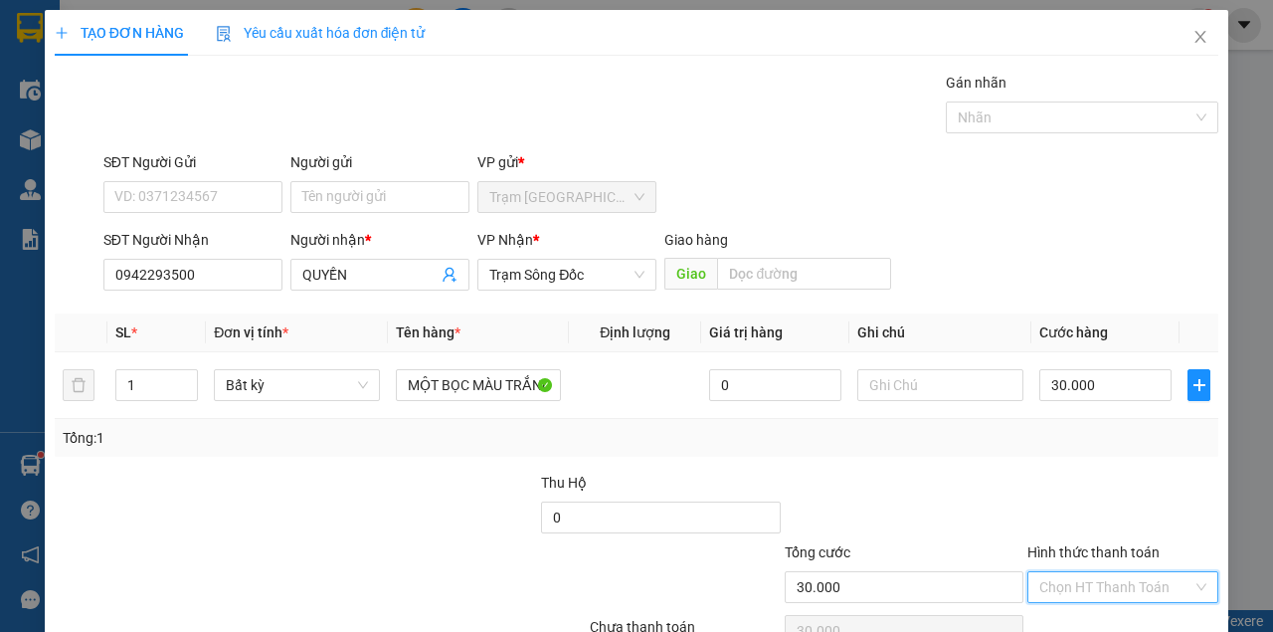
click at [1080, 572] on input "Hình thức thanh toán" at bounding box center [1115, 587] width 153 height 30
click at [1072, 614] on div "Tại văn phòng" at bounding box center [1113, 625] width 165 height 22
drag, startPoint x: 1110, startPoint y: 577, endPoint x: 1061, endPoint y: 538, distance: 62.3
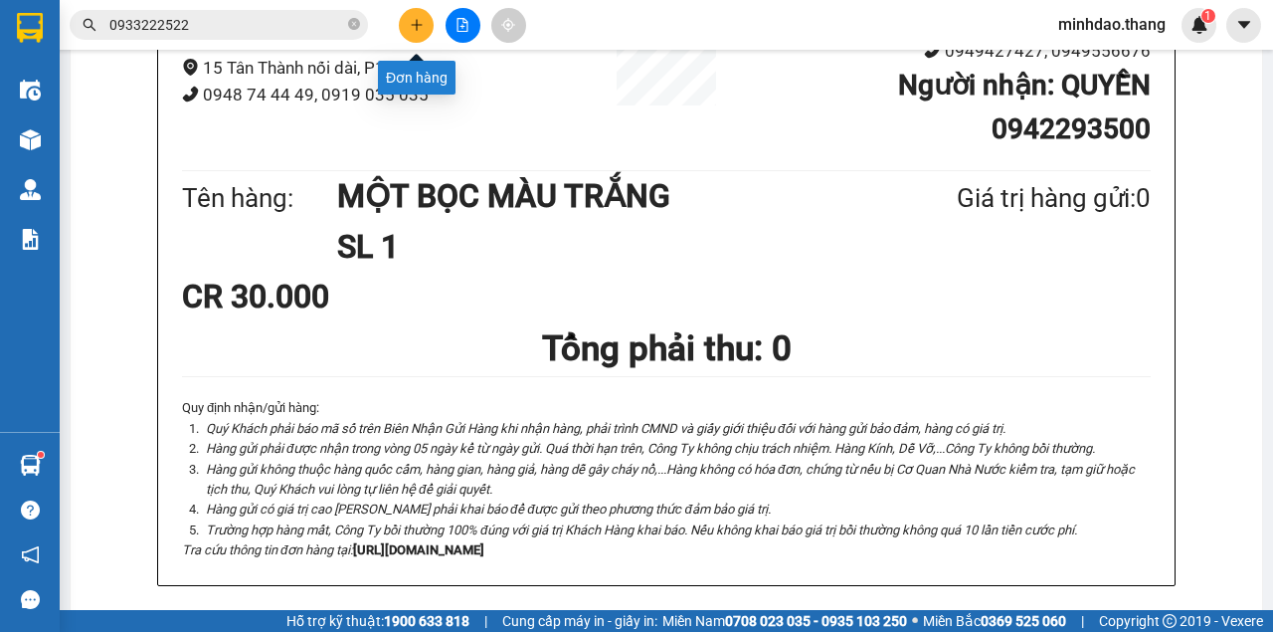
click at [414, 26] on icon "plus" at bounding box center [417, 25] width 14 height 14
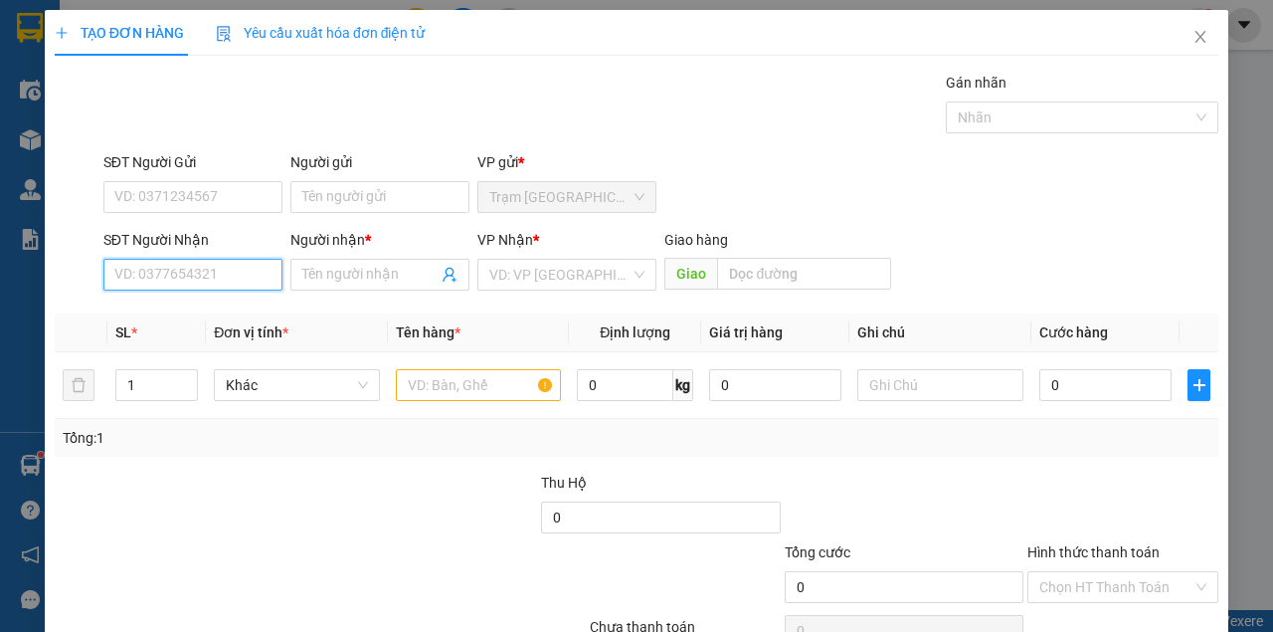
click at [198, 283] on input "SĐT Người Nhận" at bounding box center [192, 275] width 179 height 32
click at [203, 284] on input "SĐT Người Nhận" at bounding box center [192, 275] width 179 height 32
click at [205, 312] on div "0913168352 - ANH MIỀN" at bounding box center [191, 313] width 155 height 22
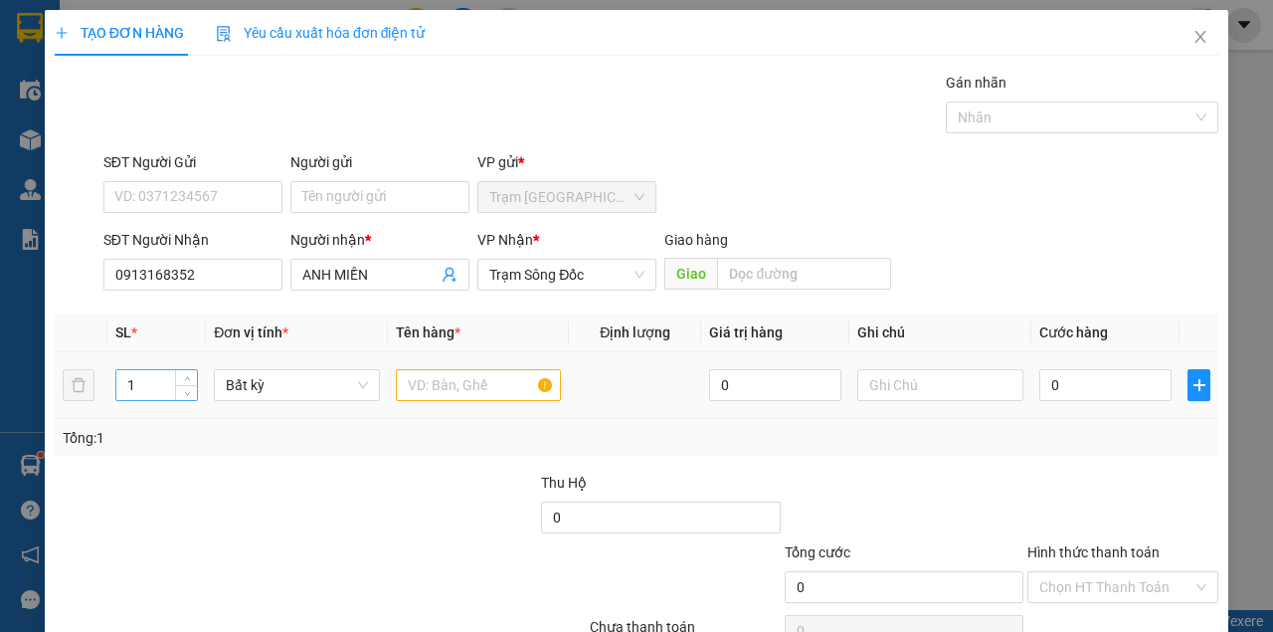
click at [143, 392] on input "1" at bounding box center [157, 385] width 82 height 30
drag, startPoint x: 381, startPoint y: 382, endPoint x: 405, endPoint y: 381, distance: 23.9
click at [388, 382] on tr "4 Bất kỳ 0 0" at bounding box center [637, 385] width 1164 height 67
click at [426, 381] on input "text" at bounding box center [479, 385] width 166 height 32
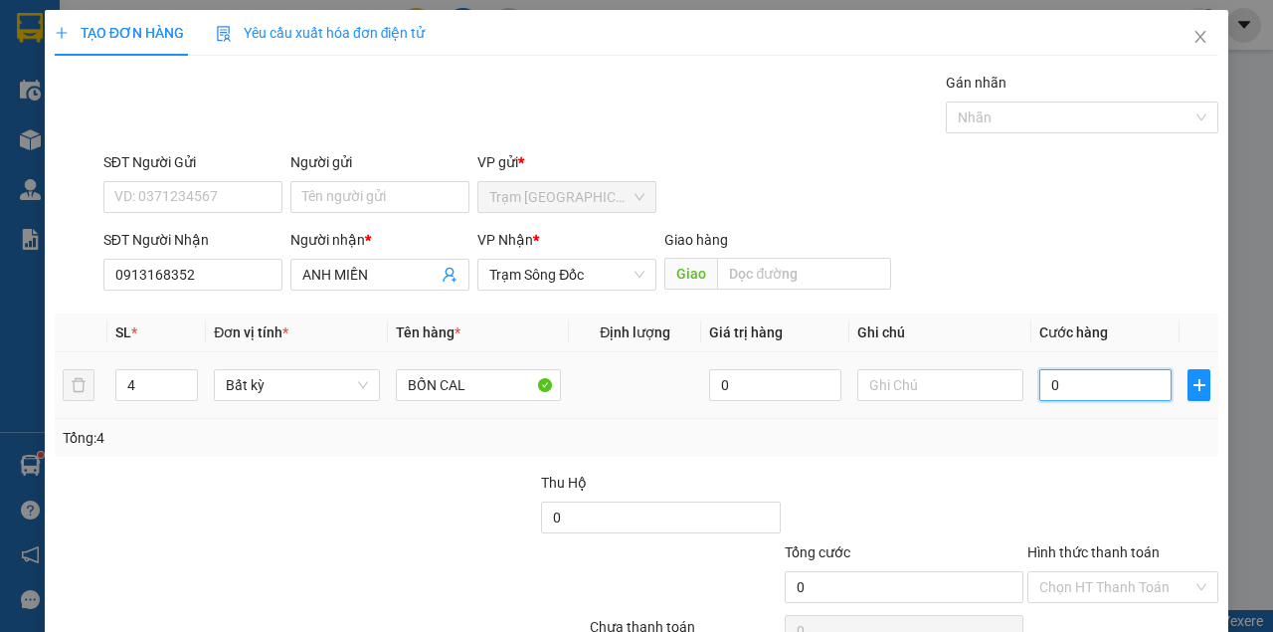
click at [1112, 380] on input "0" at bounding box center [1105, 385] width 132 height 32
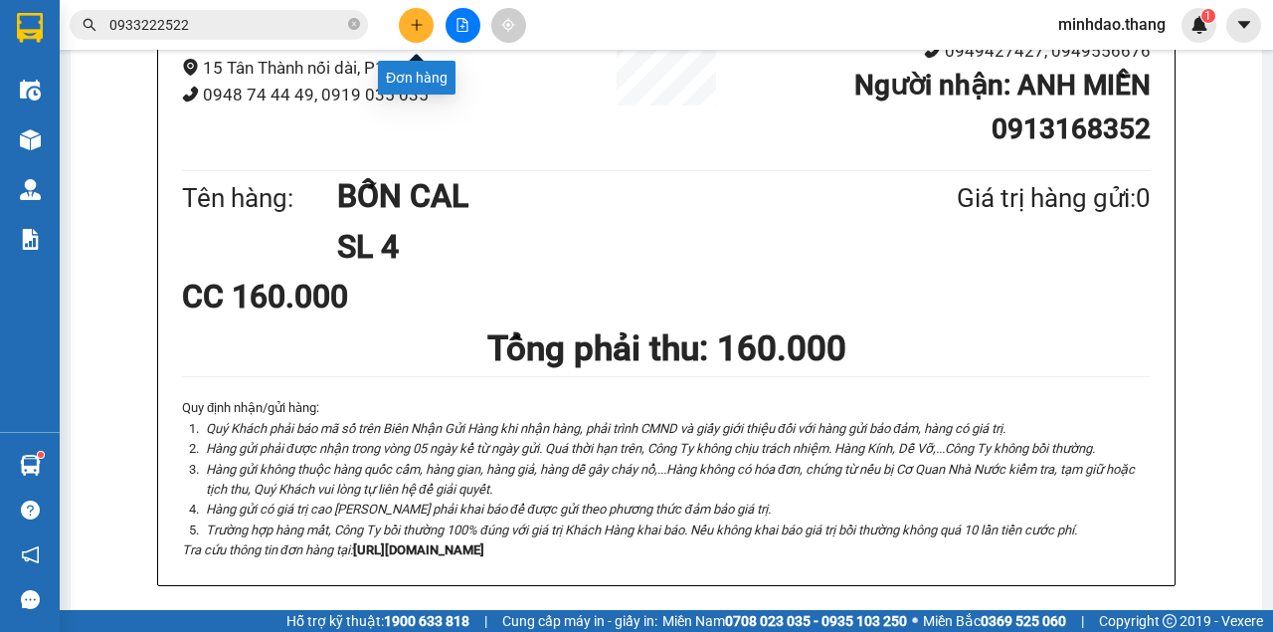
click at [420, 34] on button at bounding box center [416, 25] width 35 height 35
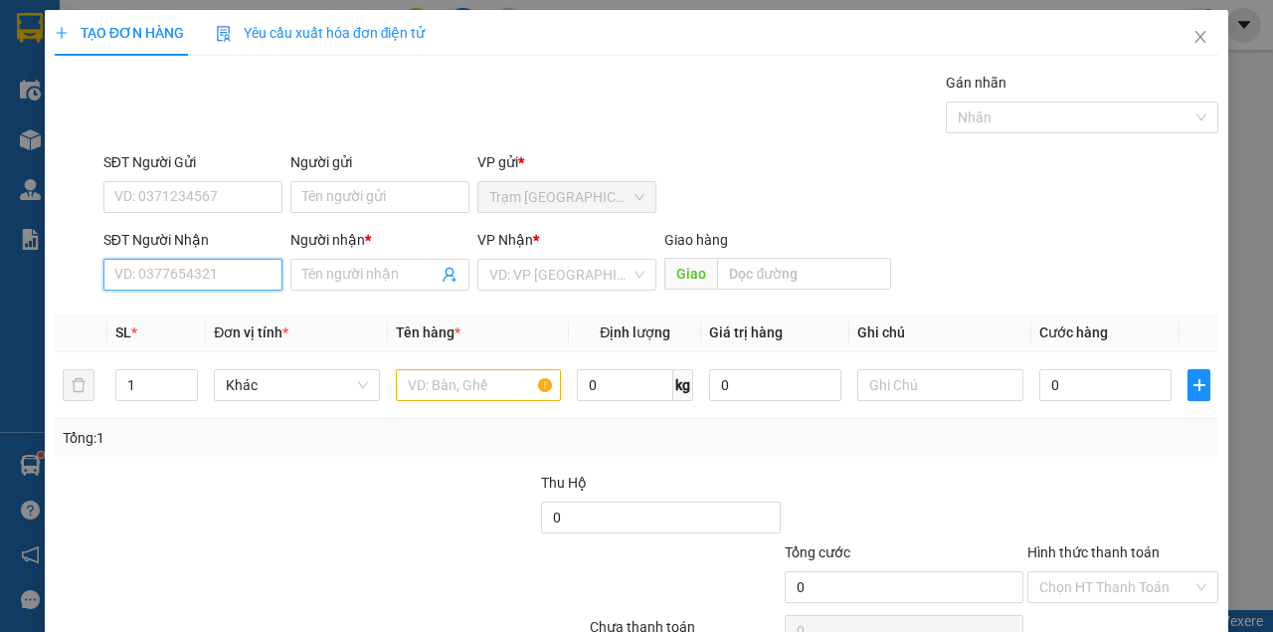
click at [221, 273] on input "SĐT Người Nhận" at bounding box center [192, 275] width 179 height 32
click at [219, 274] on input "SĐT Người Nhận" at bounding box center [192, 275] width 179 height 32
click at [175, 265] on input "SĐT Người Nhận" at bounding box center [192, 275] width 179 height 32
drag, startPoint x: 163, startPoint y: 315, endPoint x: 161, endPoint y: 330, distance: 15.1
click at [163, 316] on div "0945592859 - PHƯỞNG..RẠCH RUỘNG" at bounding box center [239, 313] width 250 height 22
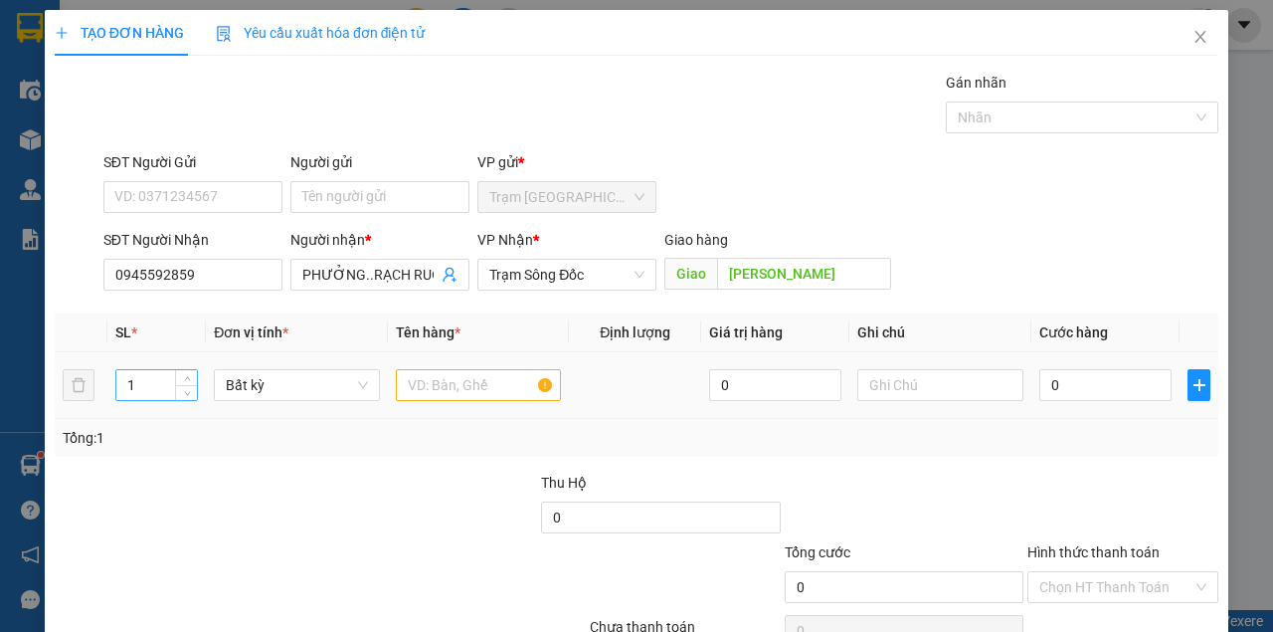
click at [132, 384] on input "1" at bounding box center [157, 385] width 82 height 30
drag, startPoint x: 490, startPoint y: 392, endPoint x: 477, endPoint y: 388, distance: 13.5
click at [494, 389] on input "text" at bounding box center [479, 385] width 166 height 32
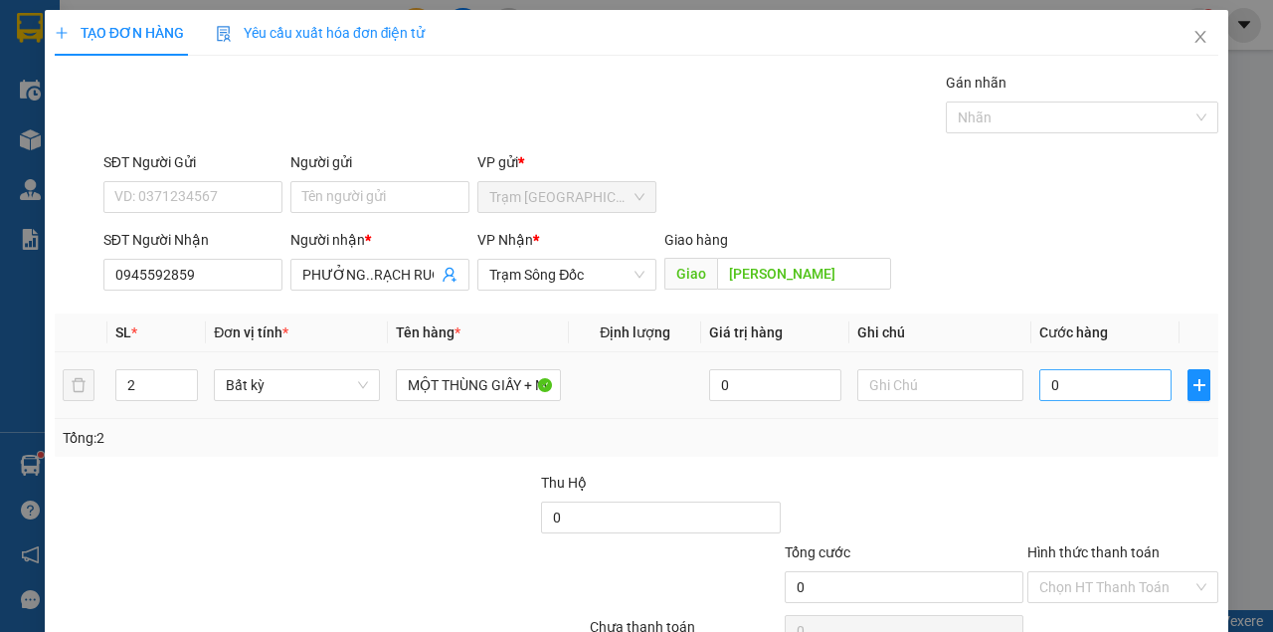
drag, startPoint x: 1078, startPoint y: 365, endPoint x: 1083, endPoint y: 374, distance: 10.2
click at [1080, 369] on div "0" at bounding box center [1105, 385] width 132 height 40
click at [1084, 376] on input "0" at bounding box center [1105, 385] width 132 height 32
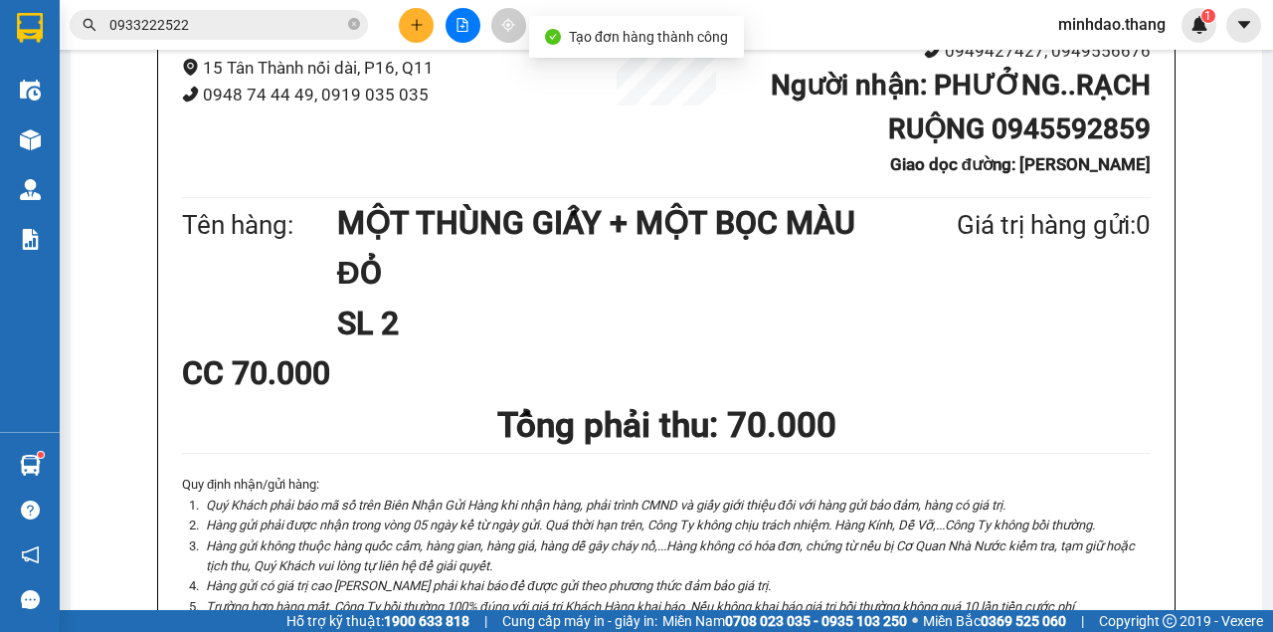
drag, startPoint x: 638, startPoint y: 101, endPoint x: 637, endPoint y: 90, distance: 12.0
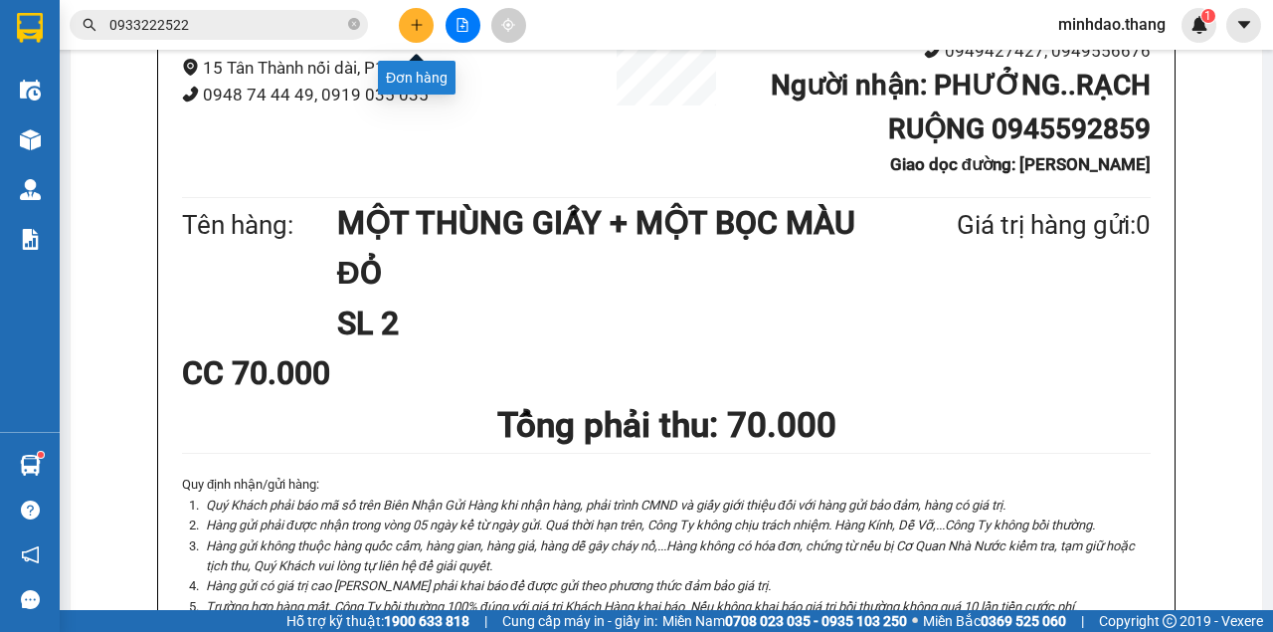
click at [419, 26] on icon "plus" at bounding box center [417, 25] width 14 height 14
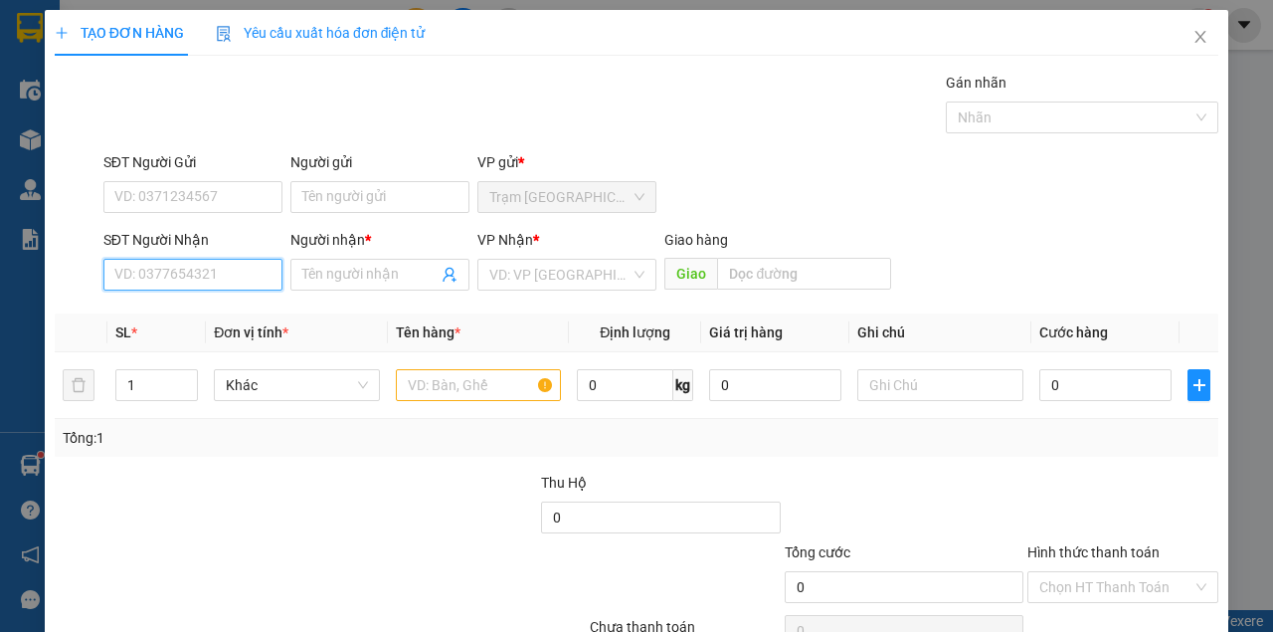
click at [235, 280] on input "SĐT Người Nhận" at bounding box center [192, 275] width 179 height 32
click at [235, 279] on input "SĐT Người Nhận" at bounding box center [192, 275] width 179 height 32
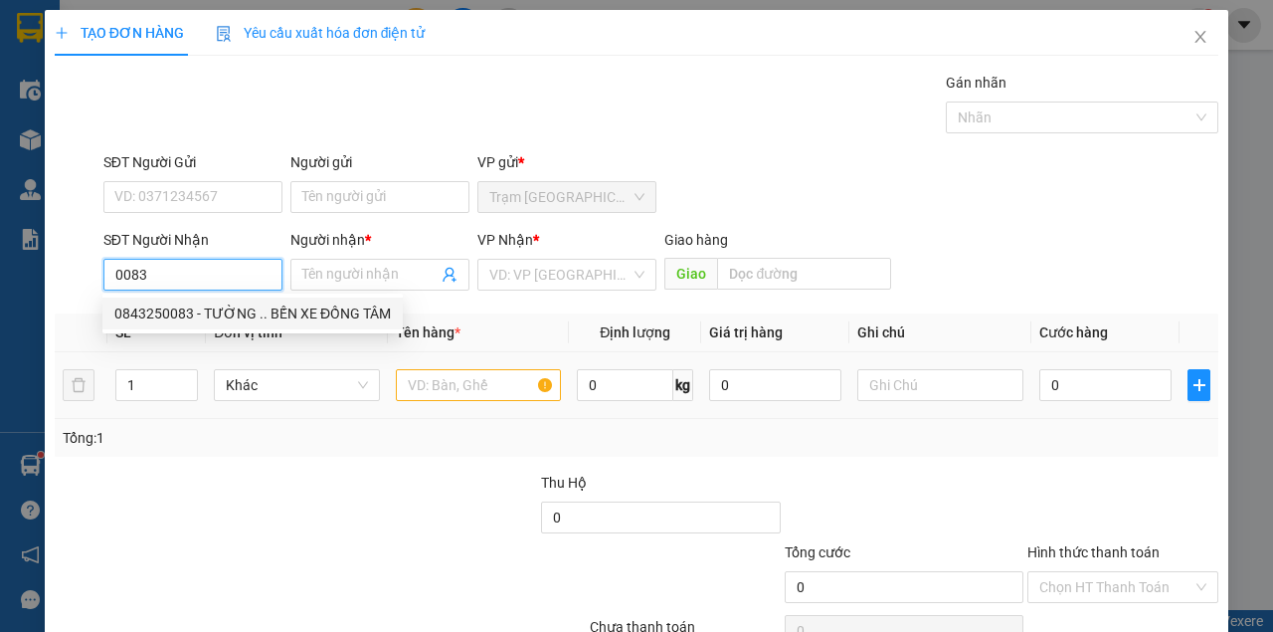
drag, startPoint x: 219, startPoint y: 314, endPoint x: 334, endPoint y: 358, distance: 123.4
click at [220, 314] on div "0843250083 - TƯỜNG .. BẾN XE ĐỒNG TÂM" at bounding box center [252, 313] width 277 height 22
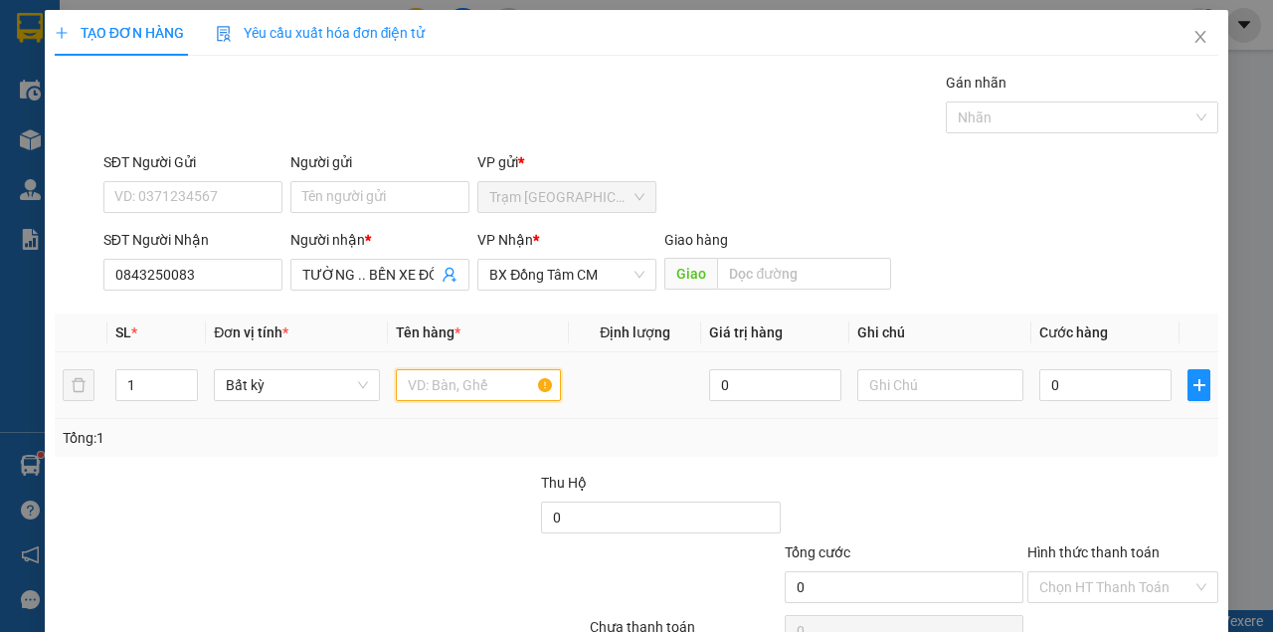
click at [458, 396] on input "text" at bounding box center [479, 385] width 166 height 32
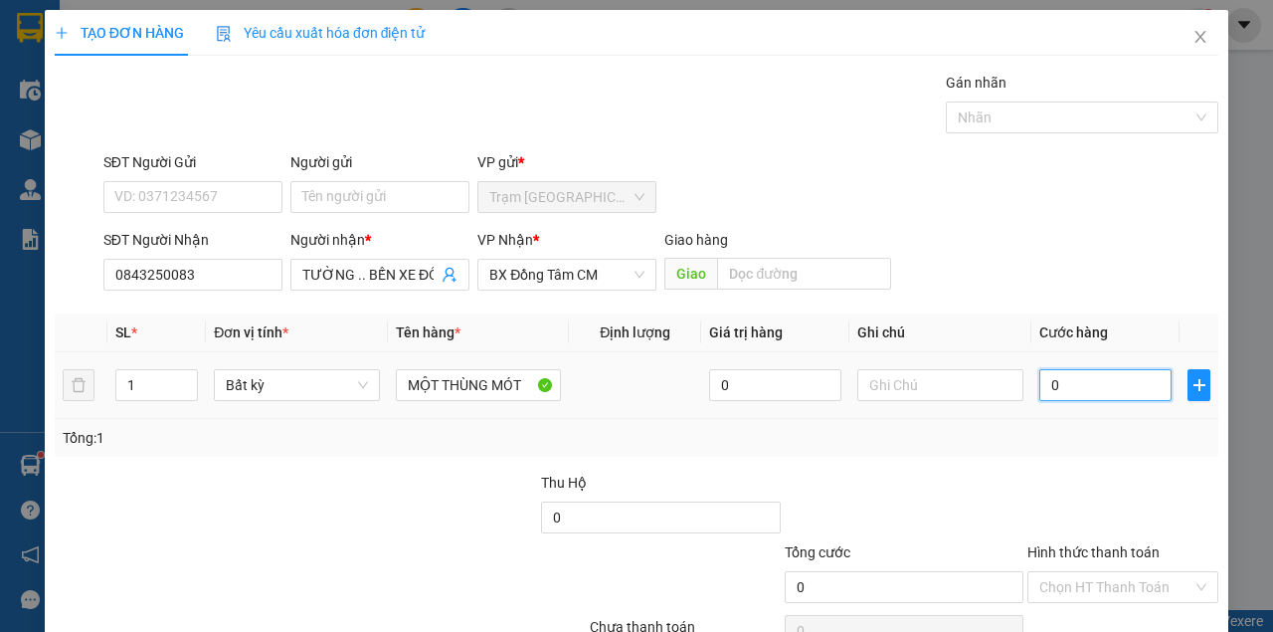
click at [1088, 382] on input "0" at bounding box center [1105, 385] width 132 height 32
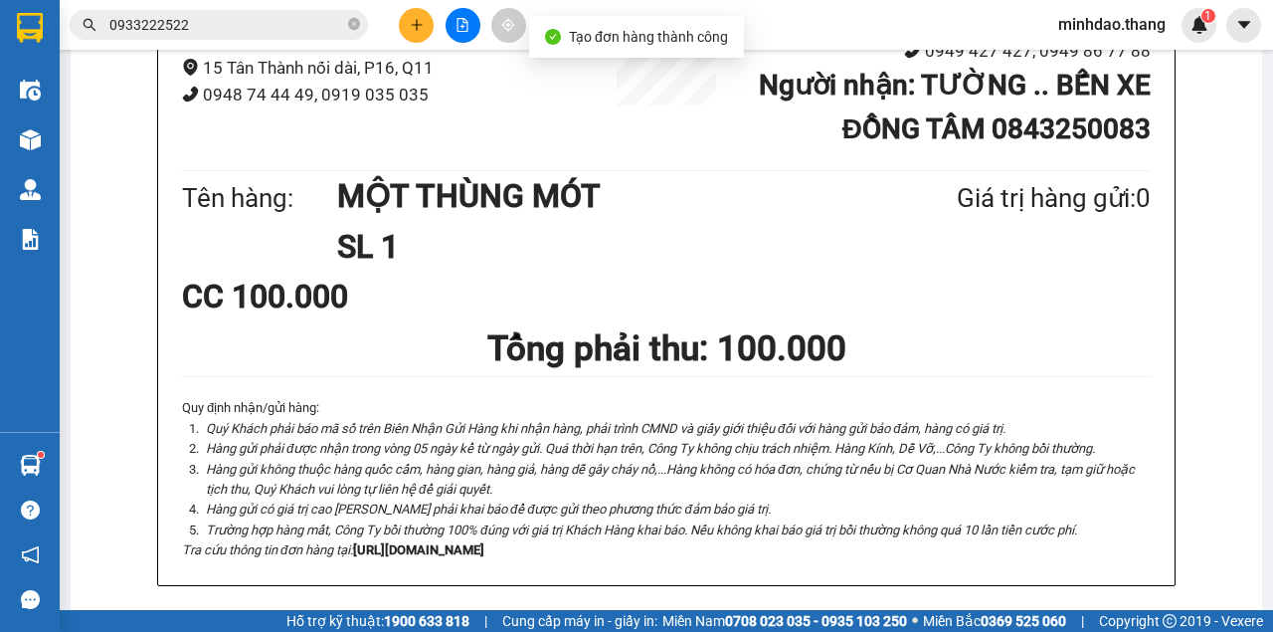
click at [356, 27] on icon "close-circle" at bounding box center [354, 24] width 12 height 12
click at [389, 27] on div at bounding box center [462, 25] width 149 height 35
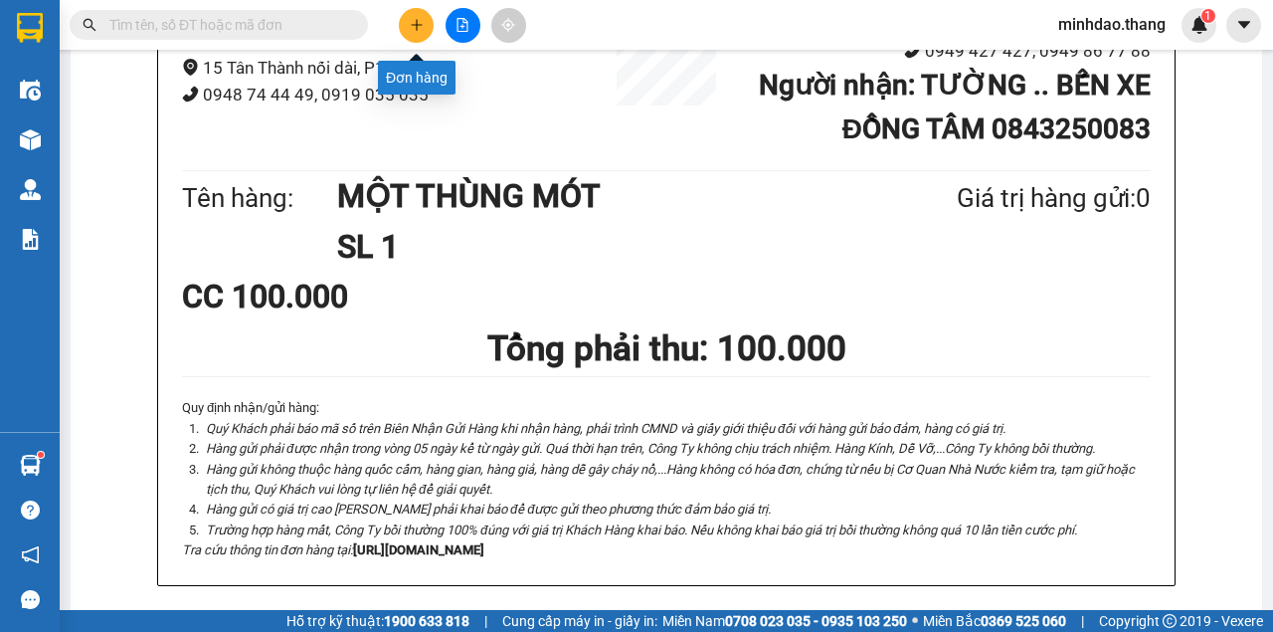
click at [429, 24] on button at bounding box center [416, 25] width 35 height 35
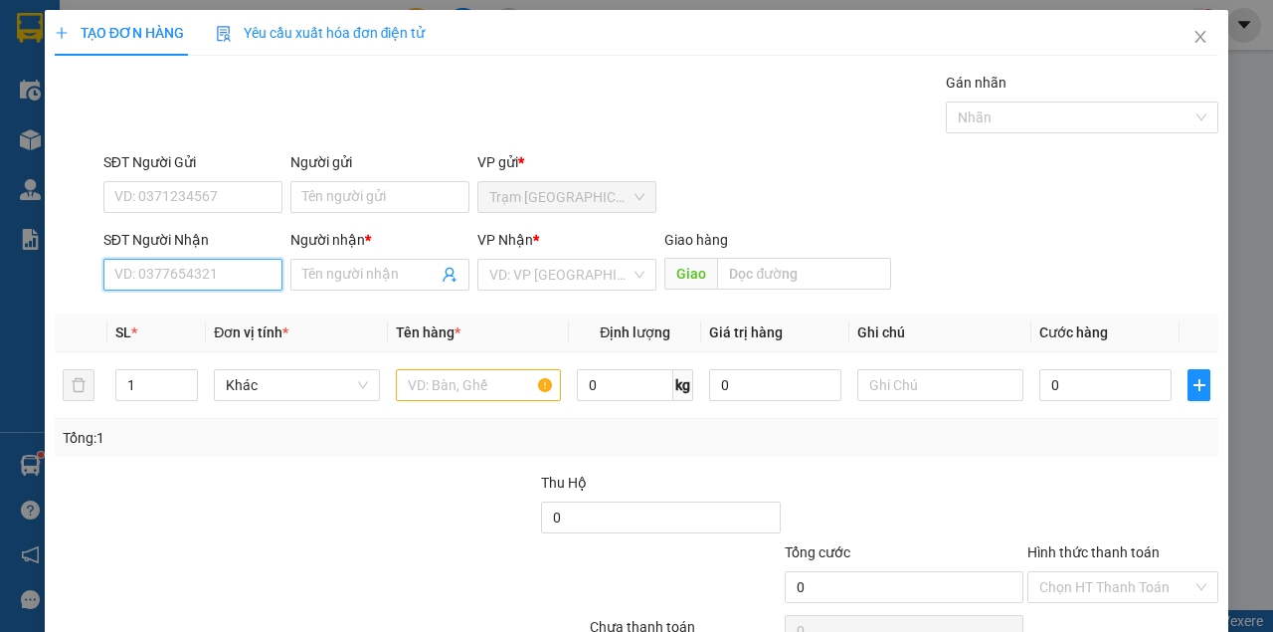
click at [169, 268] on input "SĐT Người Nhận" at bounding box center [192, 275] width 179 height 32
click at [184, 314] on div "0913893599 - QUANG" at bounding box center [191, 313] width 154 height 22
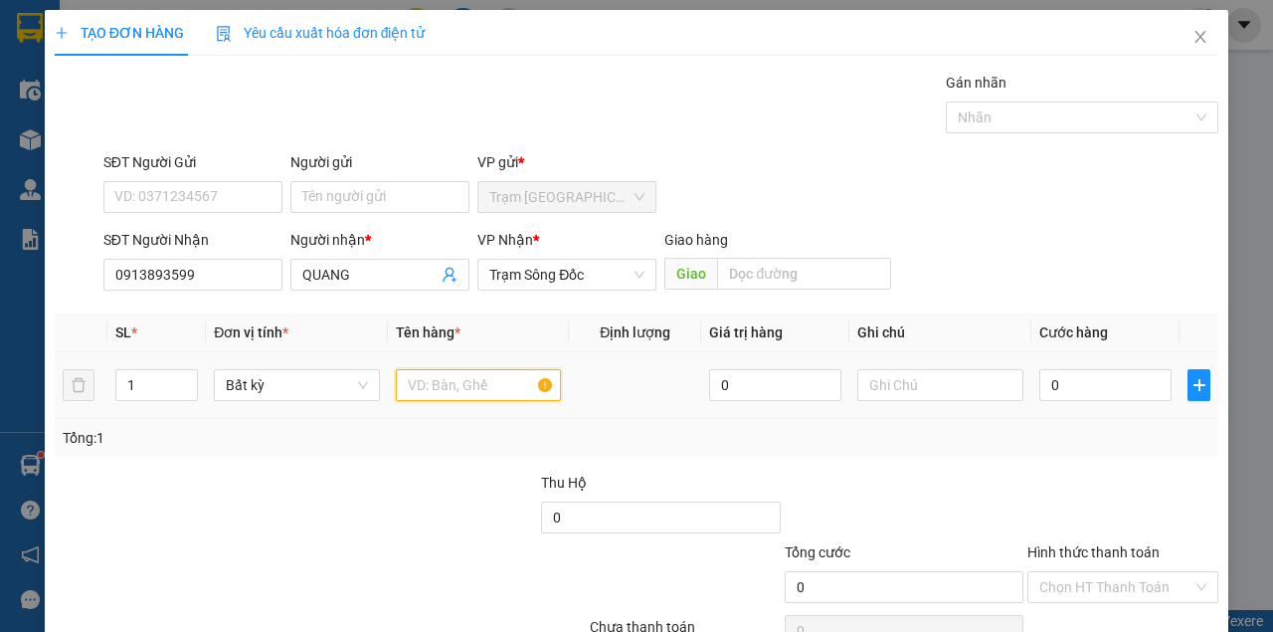
click at [501, 376] on input "text" at bounding box center [479, 385] width 166 height 32
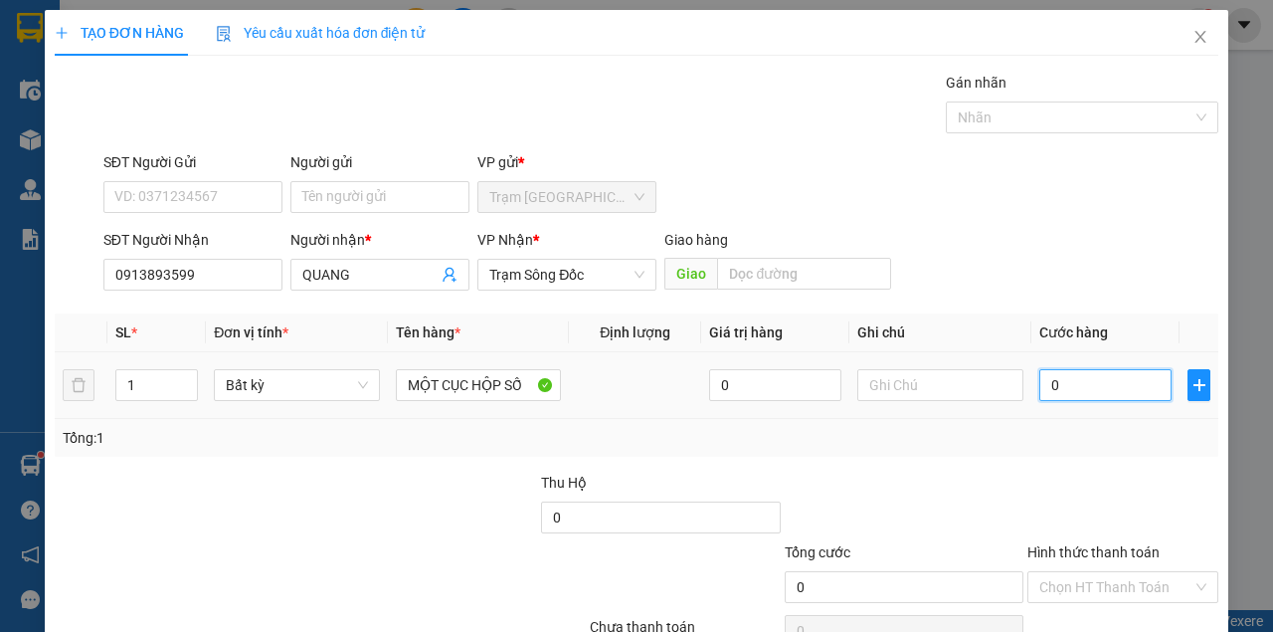
click at [1060, 394] on input "0" at bounding box center [1105, 385] width 132 height 32
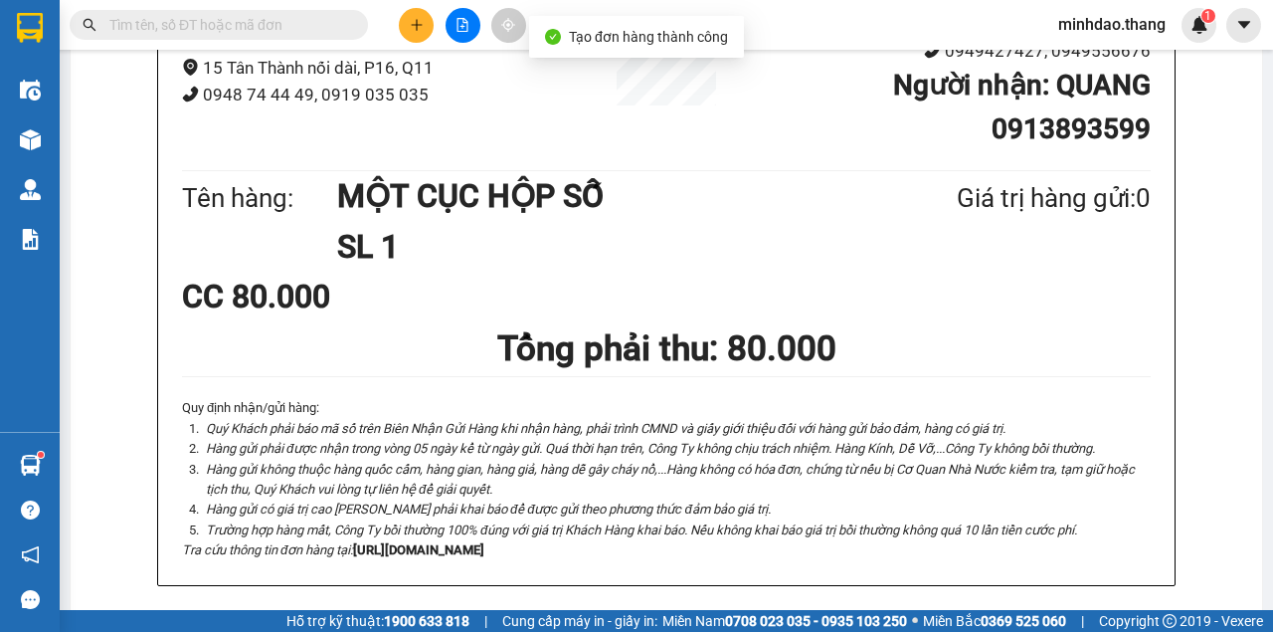
click at [411, 40] on div at bounding box center [462, 25] width 149 height 35
click at [426, 36] on button at bounding box center [416, 25] width 35 height 35
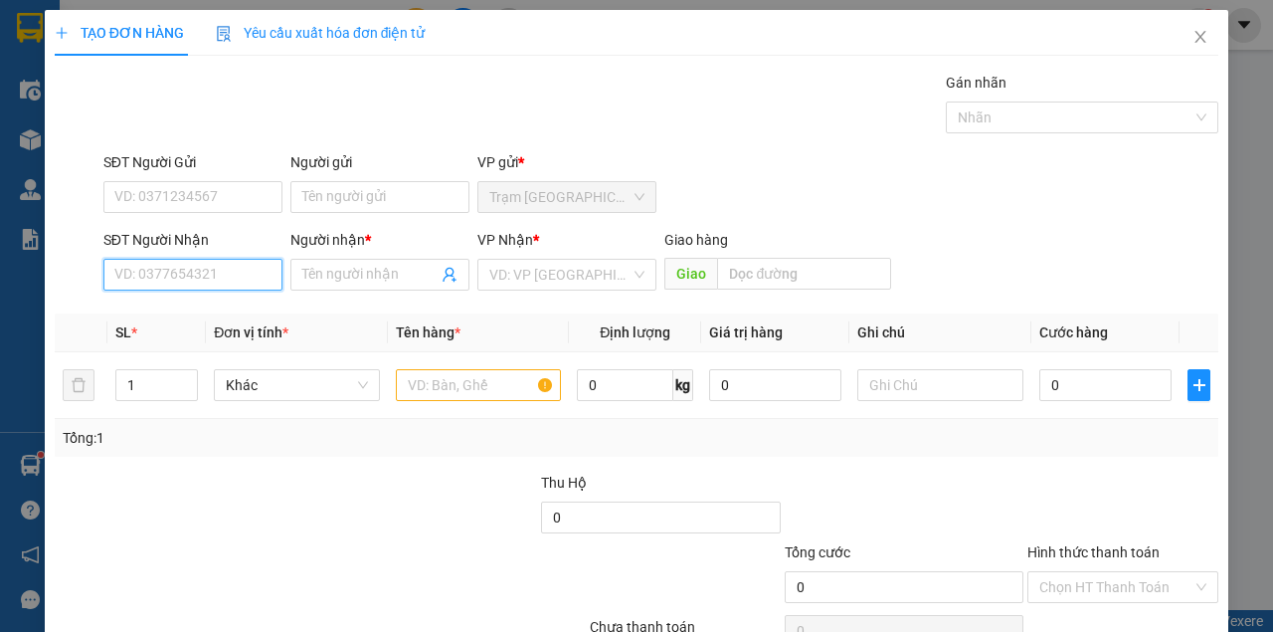
click at [220, 277] on input "SĐT Người Nhận" at bounding box center [192, 275] width 179 height 32
drag, startPoint x: 228, startPoint y: 271, endPoint x: 224, endPoint y: 245, distance: 26.2
click at [229, 252] on div "SĐT Người Nhận VD: 0377654321" at bounding box center [192, 264] width 179 height 70
click at [205, 309] on div "0915258814 - PHƯƠNG" at bounding box center [191, 313] width 154 height 22
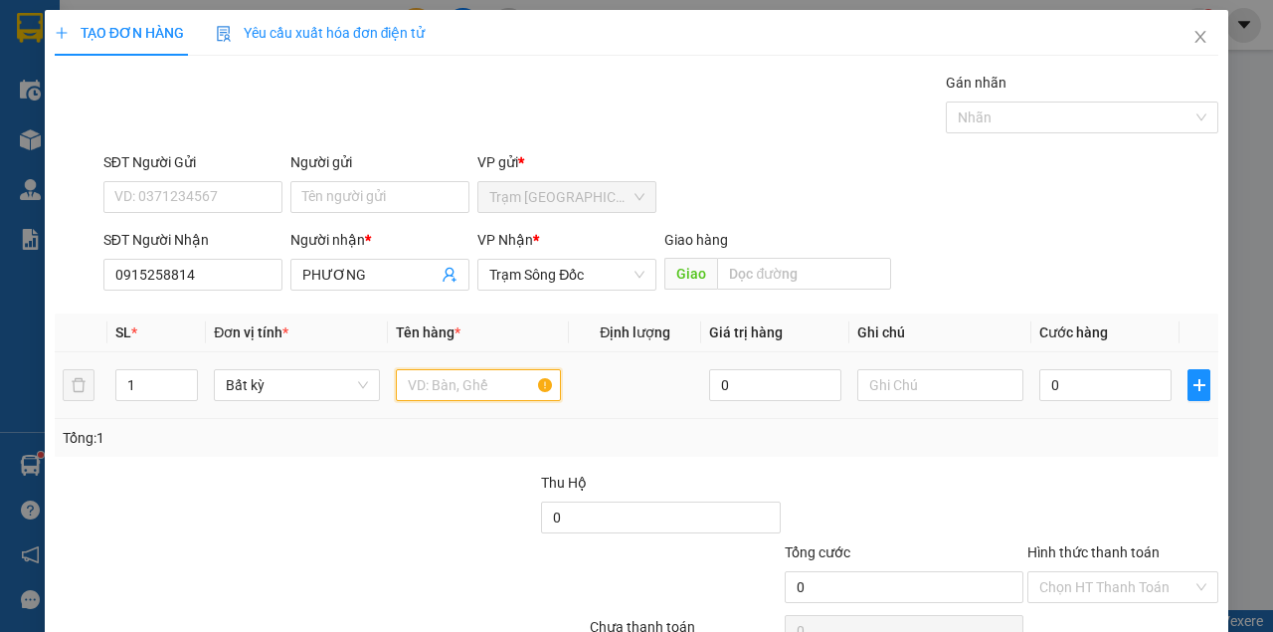
click at [438, 378] on input "text" at bounding box center [479, 385] width 166 height 32
click at [438, 376] on input "text" at bounding box center [479, 385] width 166 height 32
click at [161, 390] on input "1" at bounding box center [157, 385] width 82 height 30
click at [415, 389] on input "text" at bounding box center [479, 385] width 166 height 32
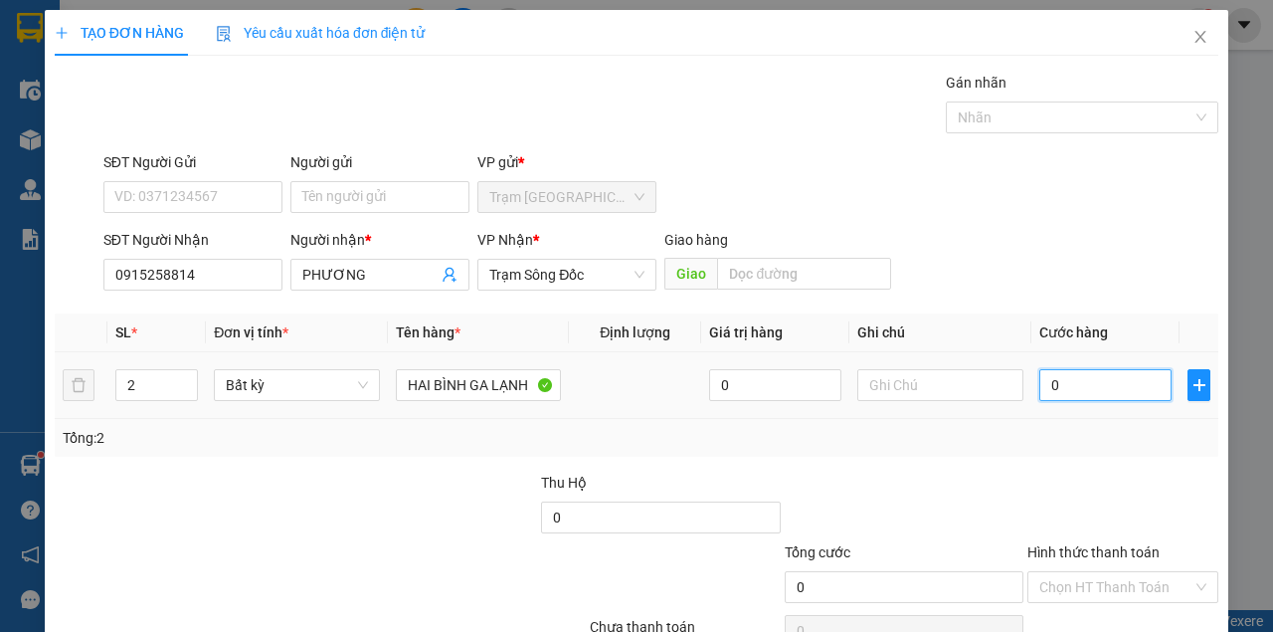
click at [1069, 388] on input "0" at bounding box center [1105, 385] width 132 height 32
click at [1030, 288] on div "SĐT Người Nhận 0915258814 Người nhận * PHƯƠNG VP Nhận * Trạm Sông Đốc Giao hàng…" at bounding box center [660, 264] width 1123 height 70
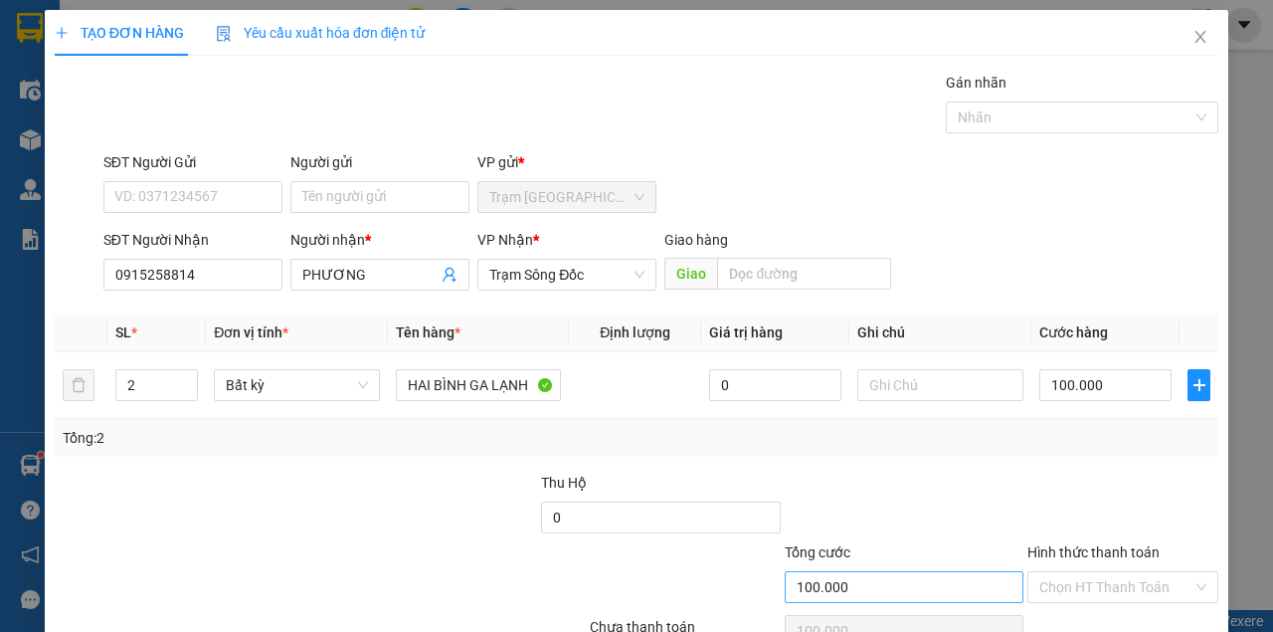
drag, startPoint x: 1129, startPoint y: 581, endPoint x: 919, endPoint y: 470, distance: 237.1
click at [919, 470] on div "Transit Pickup Surcharge Ids Transit Deliver Surcharge Ids Transit Deliver Surc…" at bounding box center [637, 385] width 1164 height 626
click at [937, 471] on div at bounding box center [905, 506] width 244 height 70
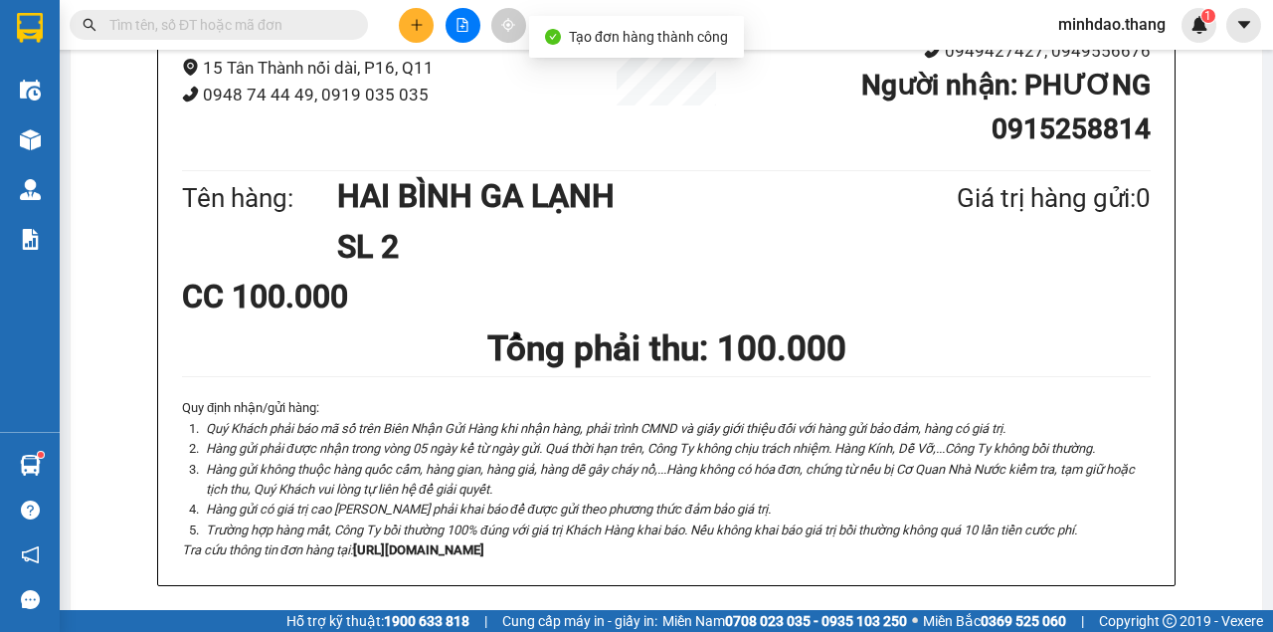
click at [401, 30] on button at bounding box center [416, 25] width 35 height 35
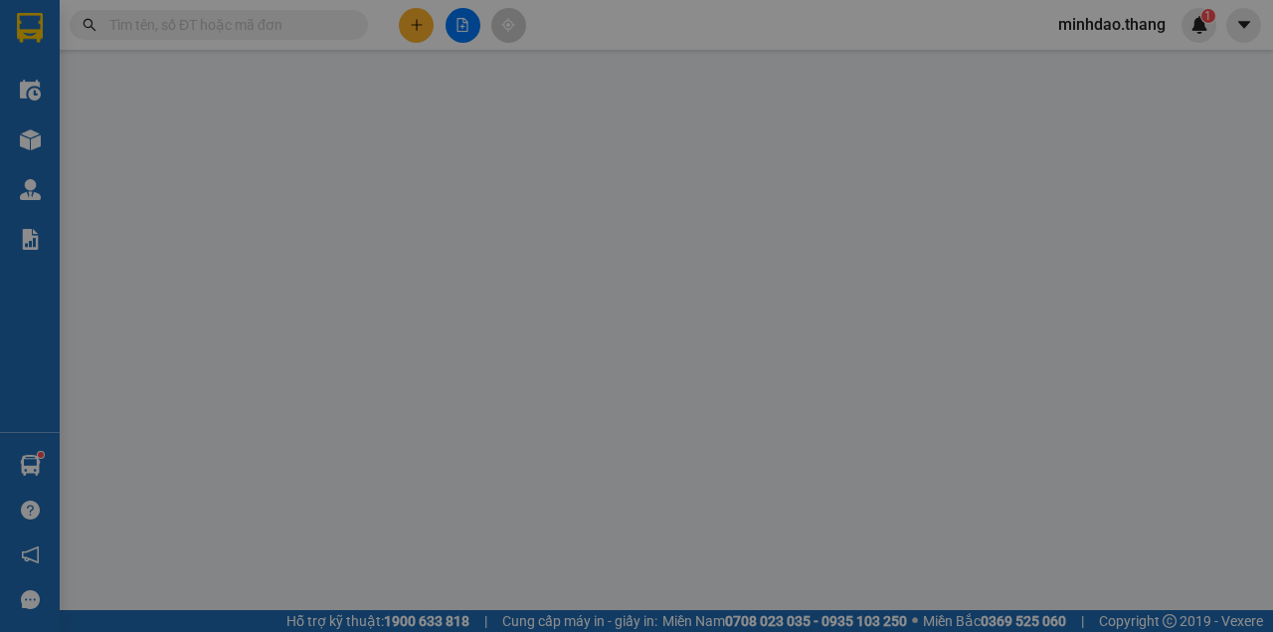
click at [401, 31] on span "Yêu cầu xuất hóa đơn điện tử" at bounding box center [321, 33] width 210 height 16
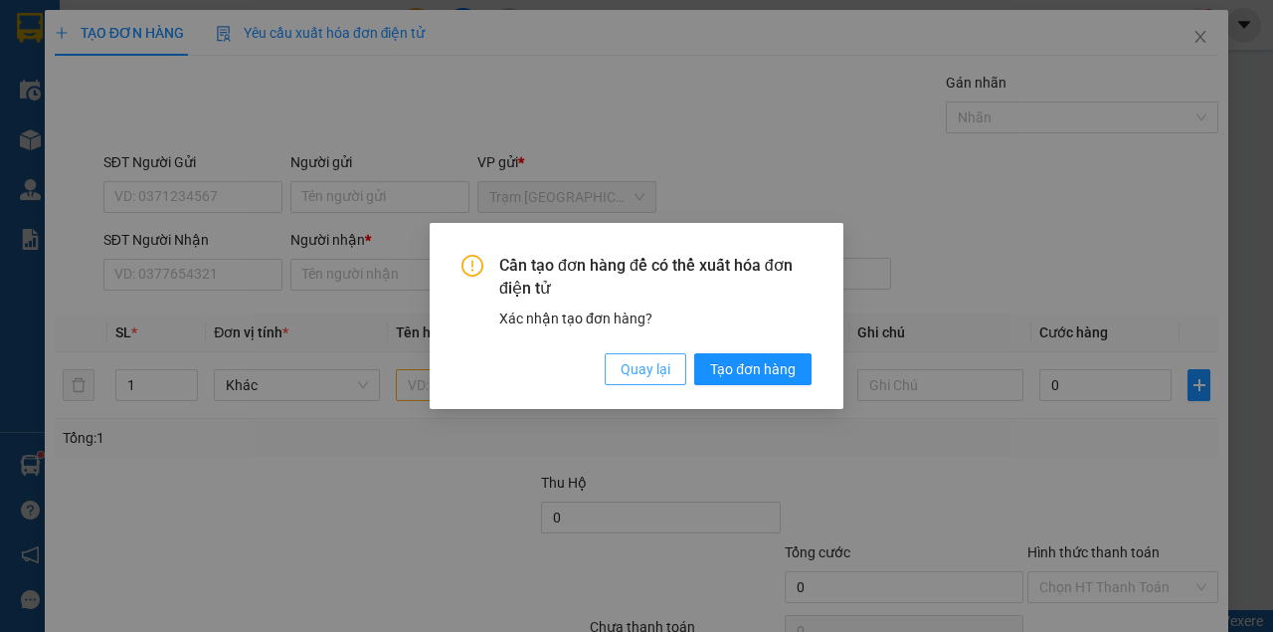
click at [649, 359] on button "Quay lại" at bounding box center [646, 369] width 82 height 32
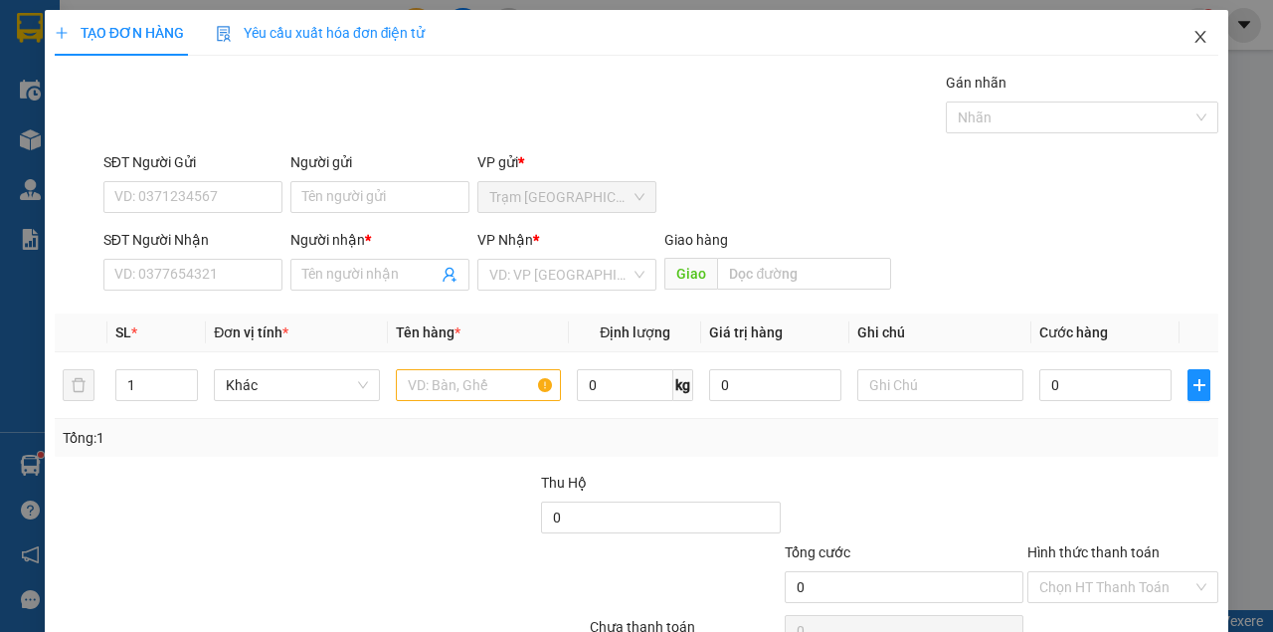
click at [1204, 44] on span "Close" at bounding box center [1201, 38] width 56 height 56
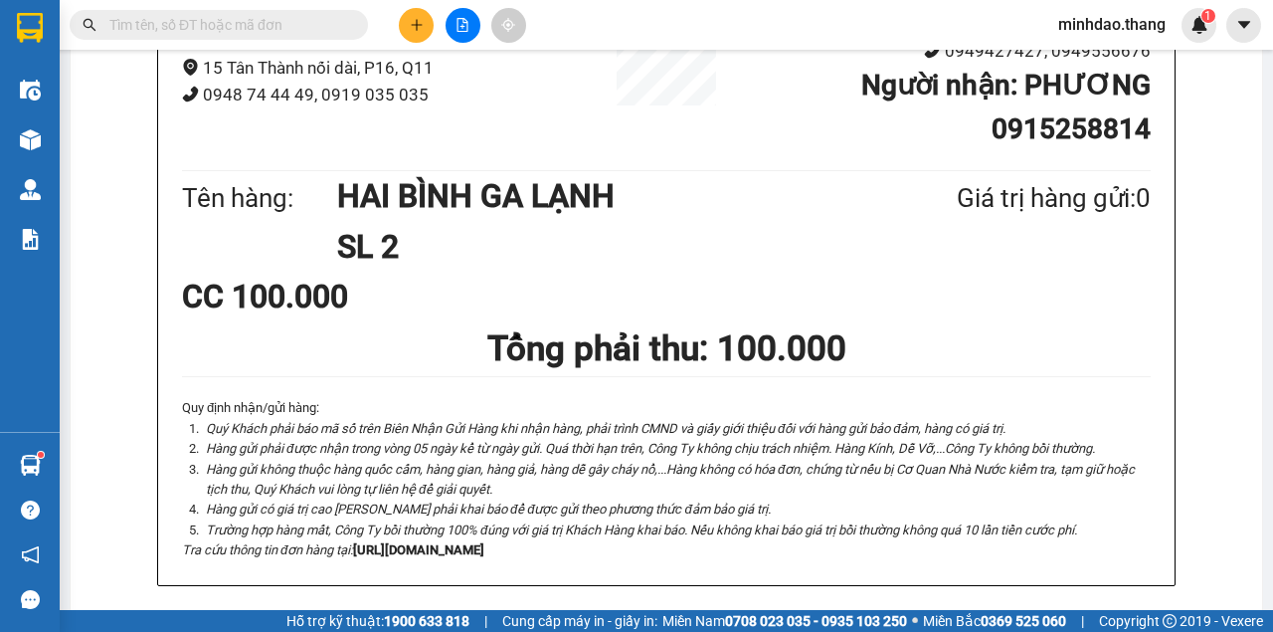
click at [314, 17] on input "text" at bounding box center [226, 25] width 235 height 22
click at [314, 19] on input "text" at bounding box center [226, 25] width 235 height 22
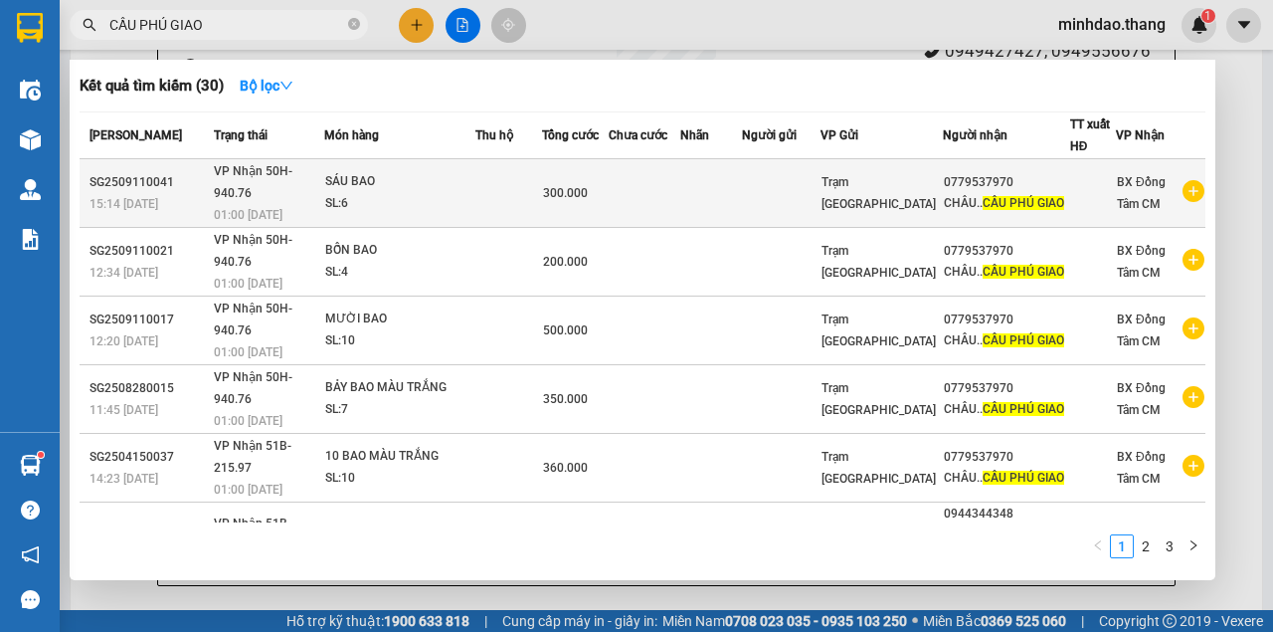
click at [588, 195] on span "300.000" at bounding box center [565, 193] width 45 height 14
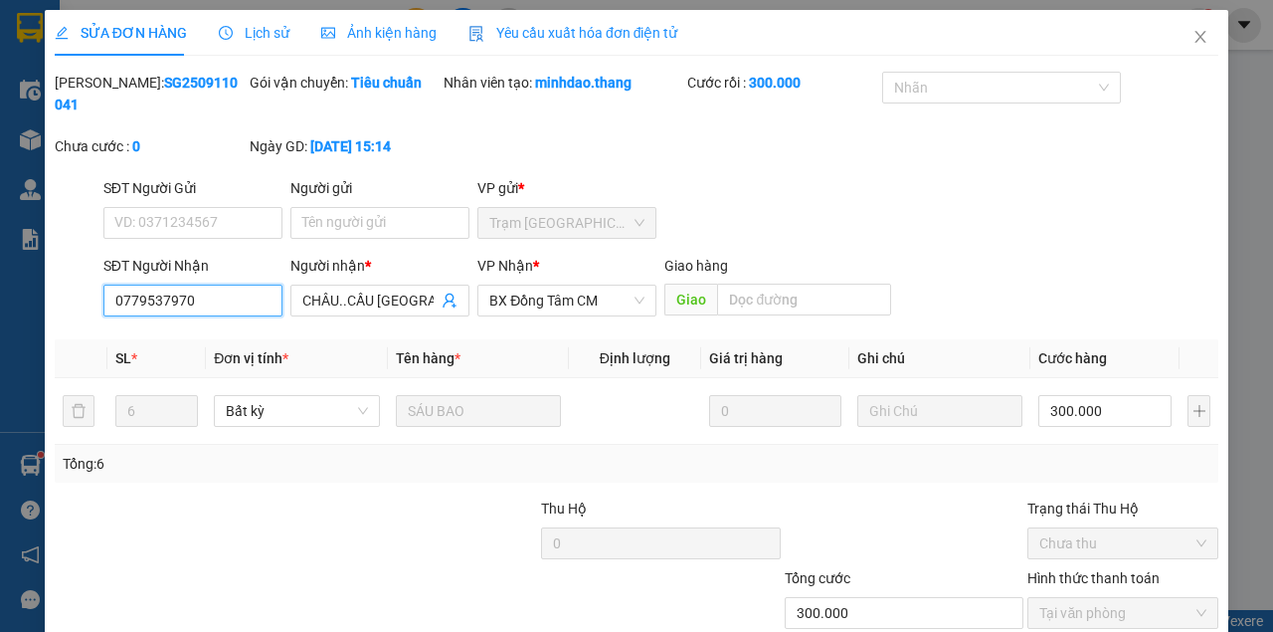
drag, startPoint x: 215, startPoint y: 302, endPoint x: 0, endPoint y: 286, distance: 215.4
click at [0, 286] on div "SỬA ĐƠN HÀNG Lịch sử Ảnh kiện hàng Yêu cầu xuất hóa đơn điện tử Total Paid Fee …" at bounding box center [636, 316] width 1273 height 632
click at [1197, 38] on icon "close" at bounding box center [1201, 37] width 16 height 16
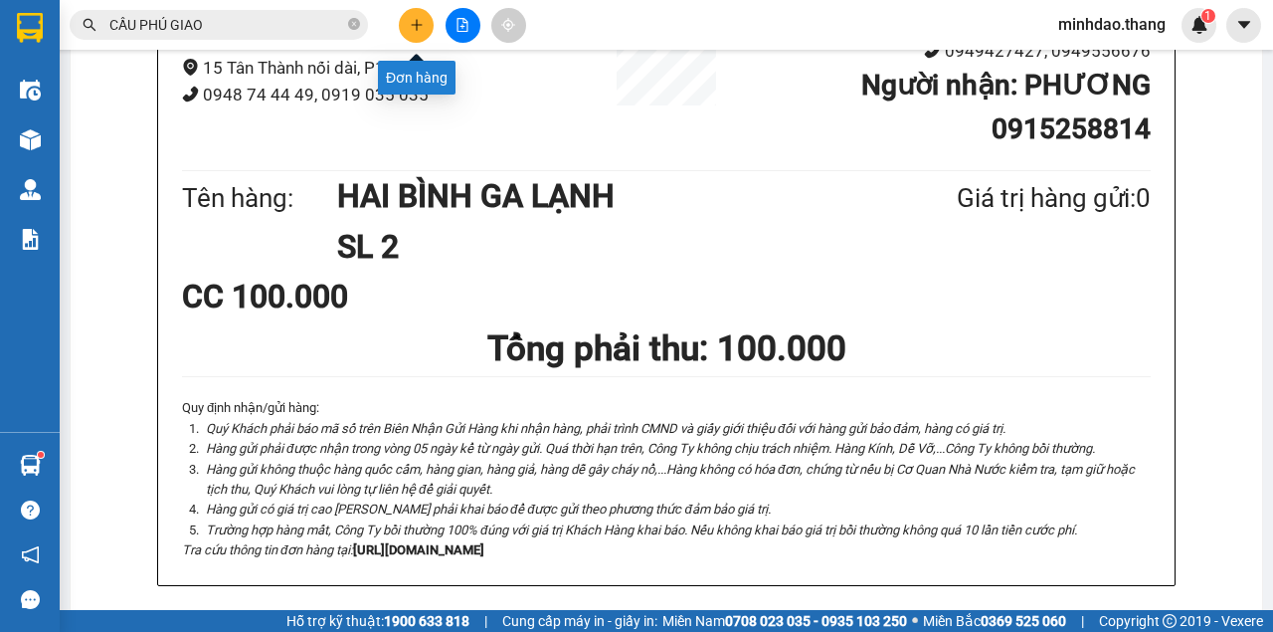
click at [417, 27] on icon "plus" at bounding box center [416, 24] width 1 height 11
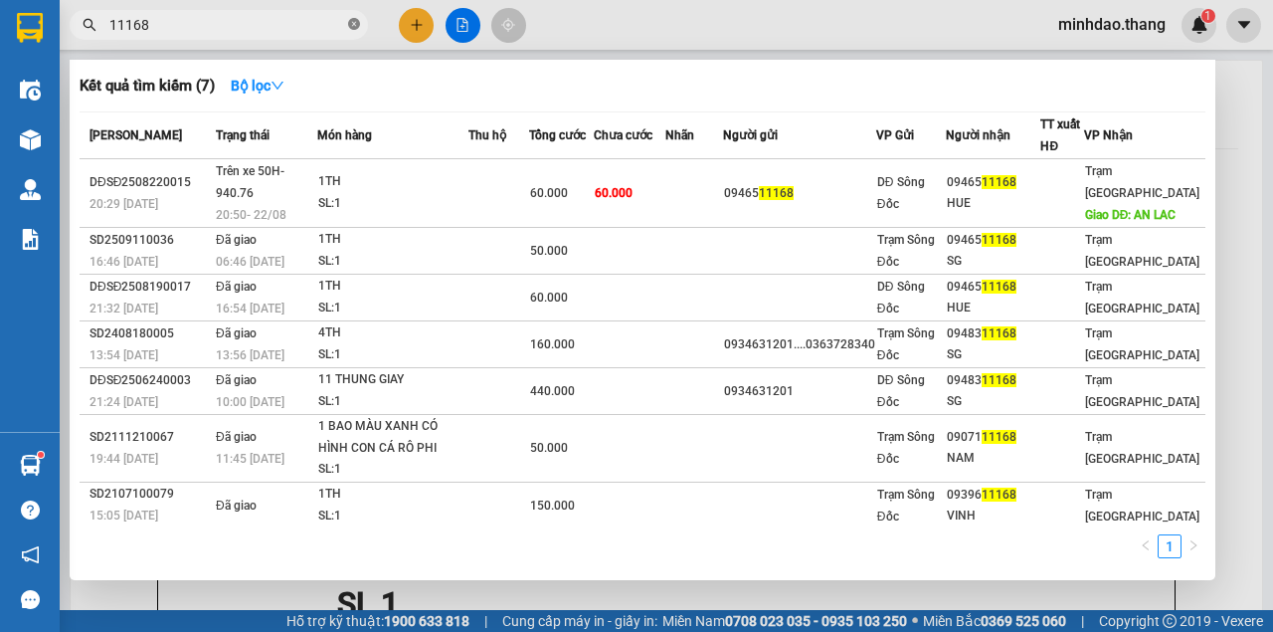
click at [358, 27] on icon "close-circle" at bounding box center [354, 24] width 12 height 12
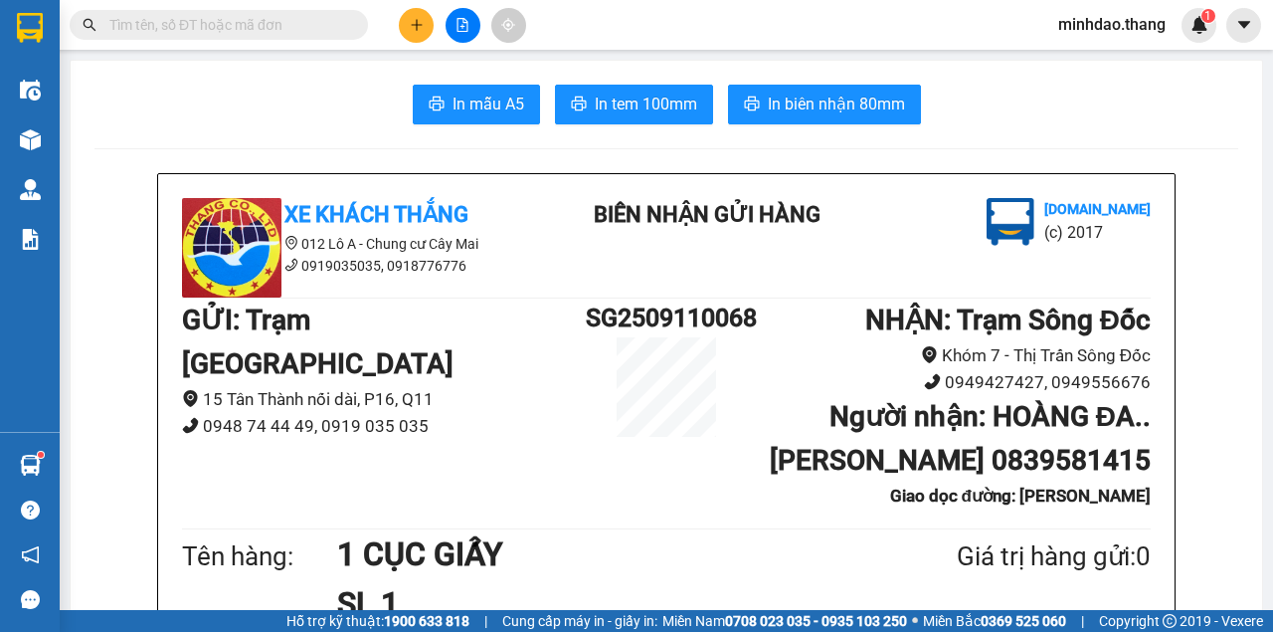
drag, startPoint x: 301, startPoint y: 26, endPoint x: 855, endPoint y: 100, distance: 559.0
click at [304, 25] on input "text" at bounding box center [226, 25] width 235 height 22
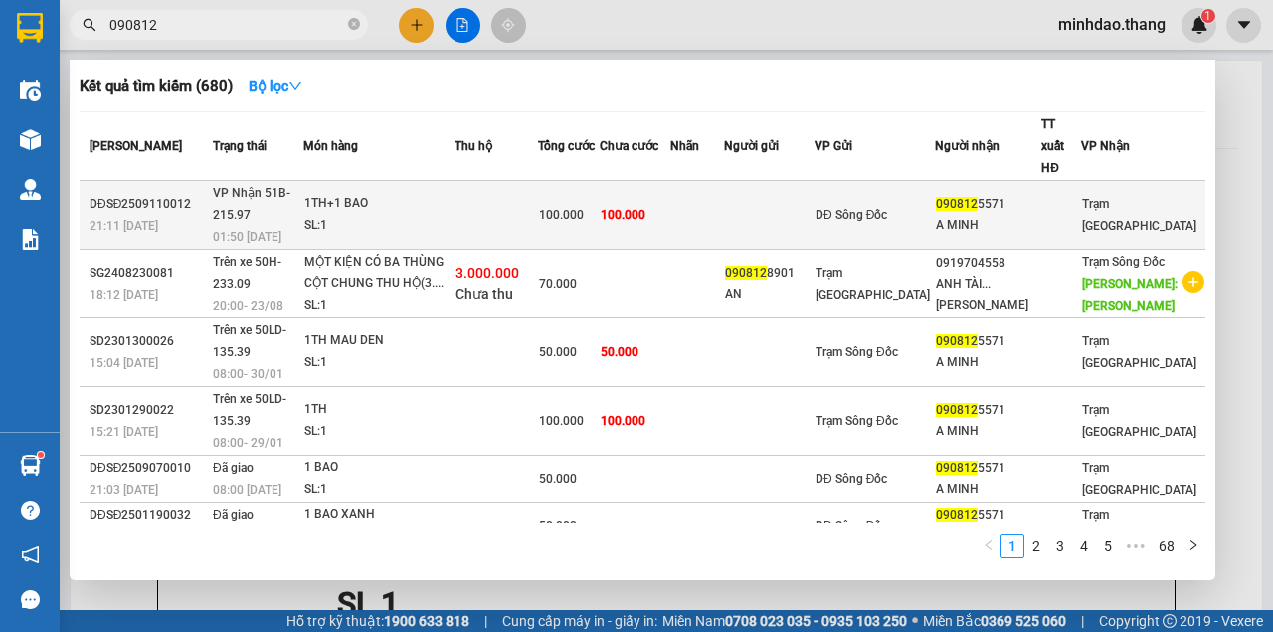
type input "090812"
click at [723, 187] on td at bounding box center [696, 215] width 53 height 69
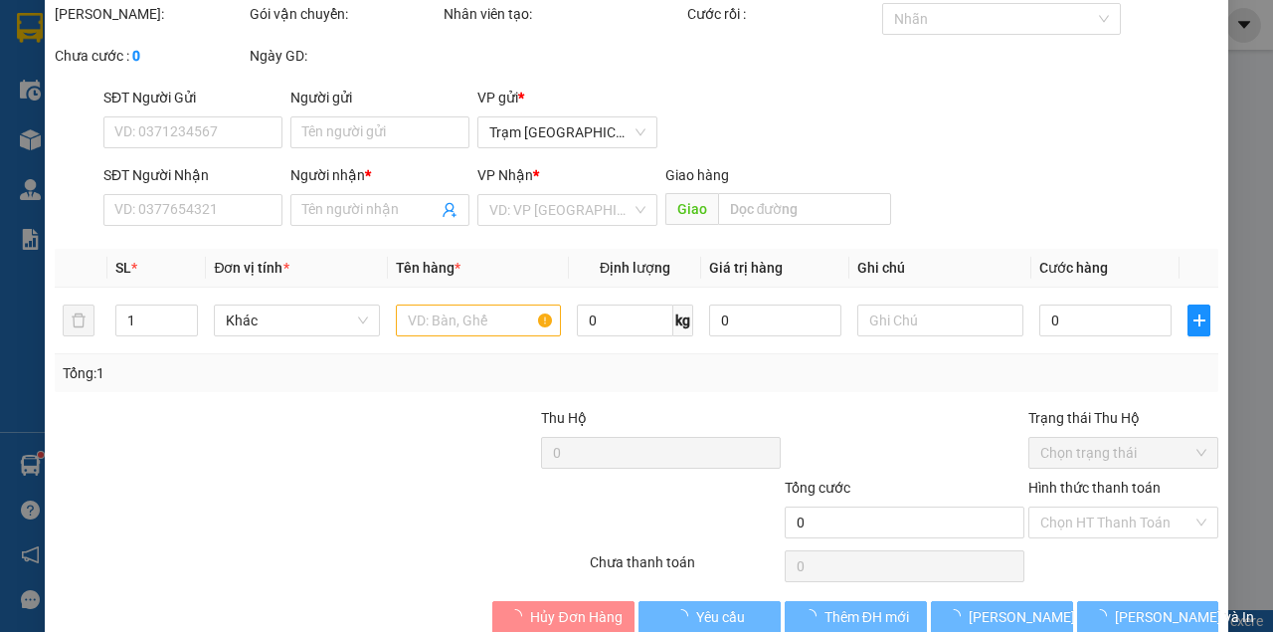
type input "0908125571"
type input "A MINH"
type input "100.000"
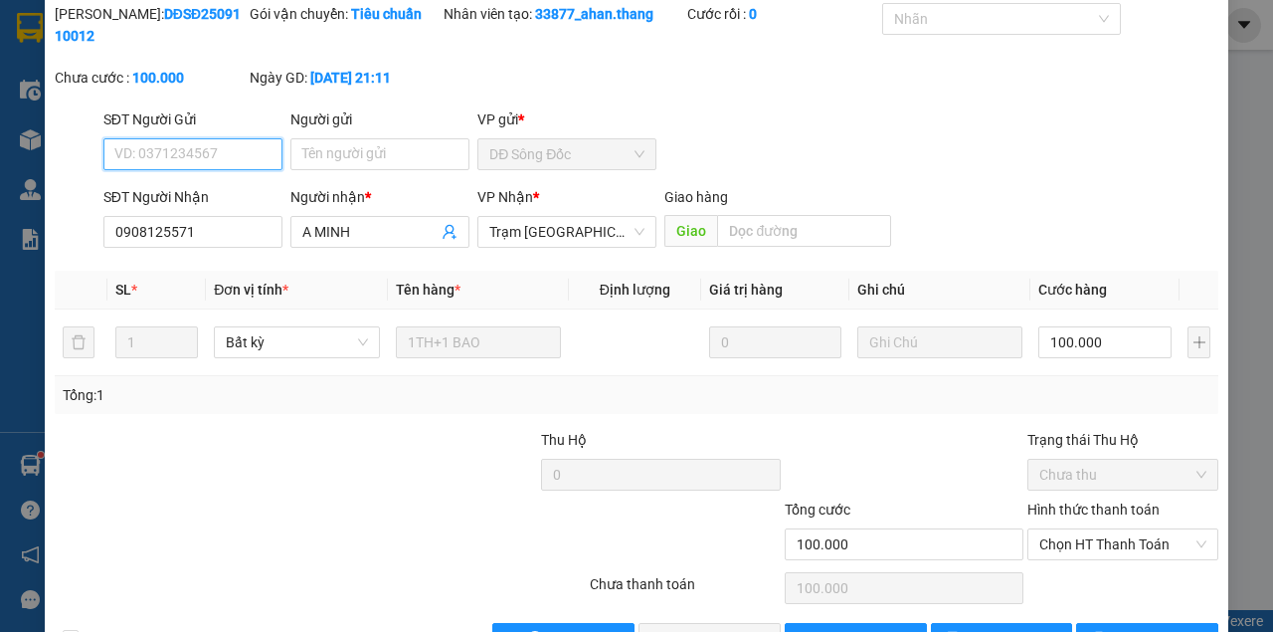
scroll to position [128, 0]
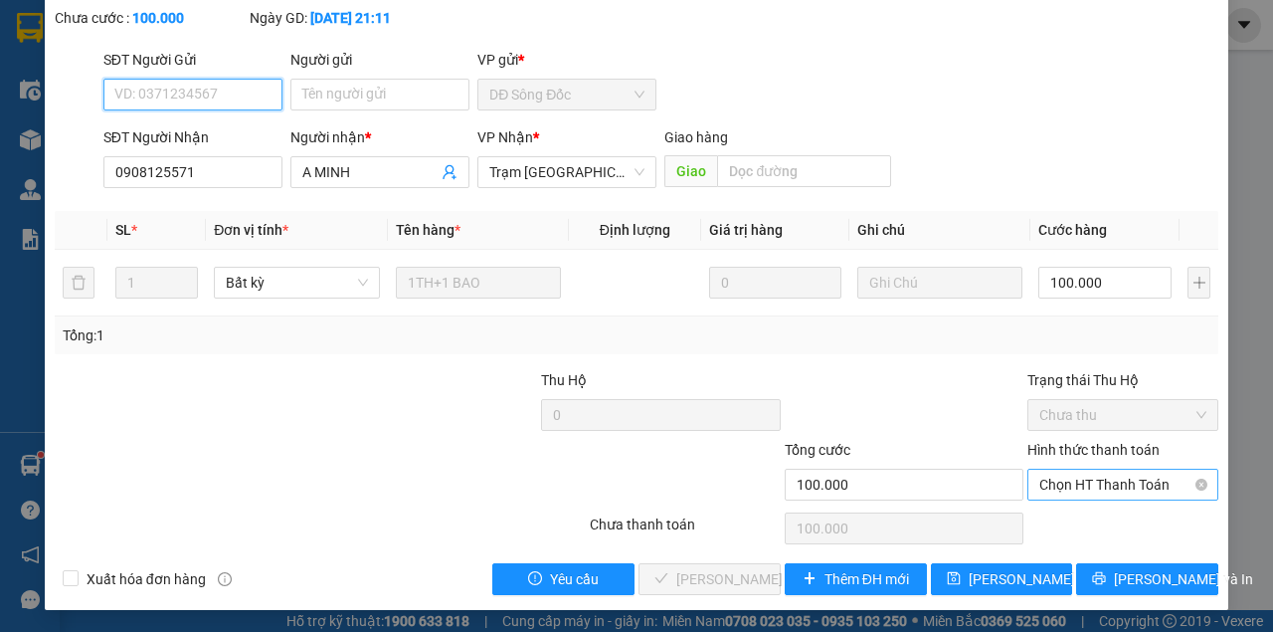
click at [1056, 481] on span "Chọn HT Thanh Toán" at bounding box center [1122, 484] width 167 height 30
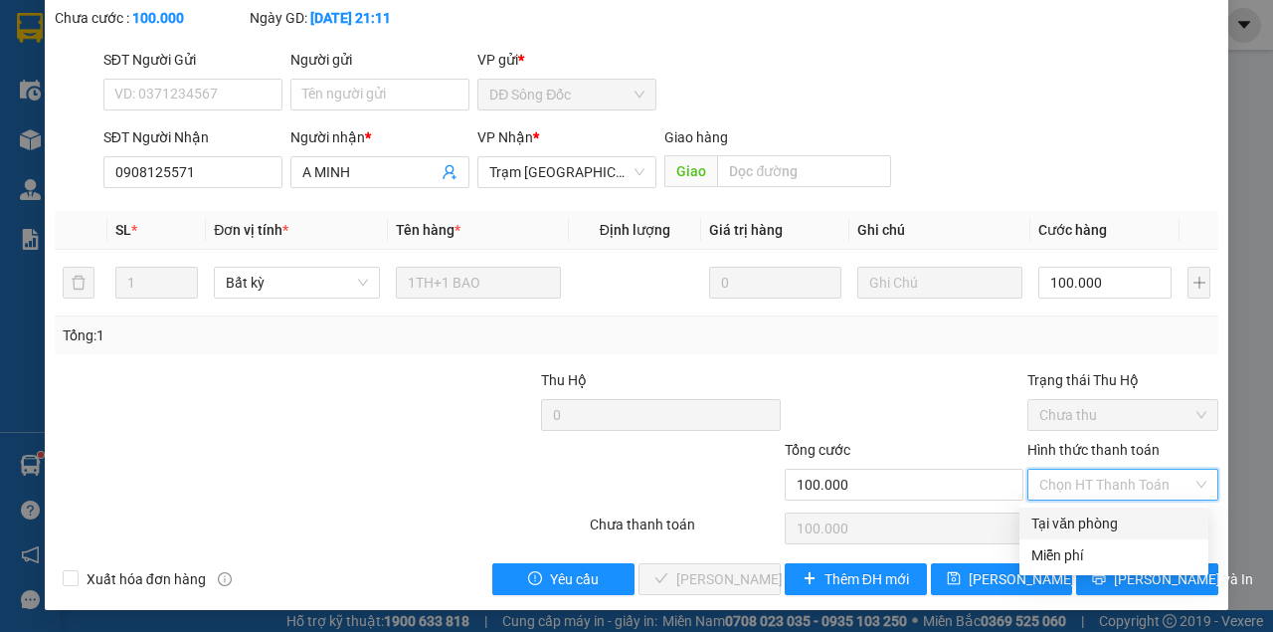
drag, startPoint x: 1033, startPoint y: 512, endPoint x: 943, endPoint y: 554, distance: 99.7
click at [1031, 513] on div "Tại văn phòng" at bounding box center [1113, 523] width 165 height 22
type input "0"
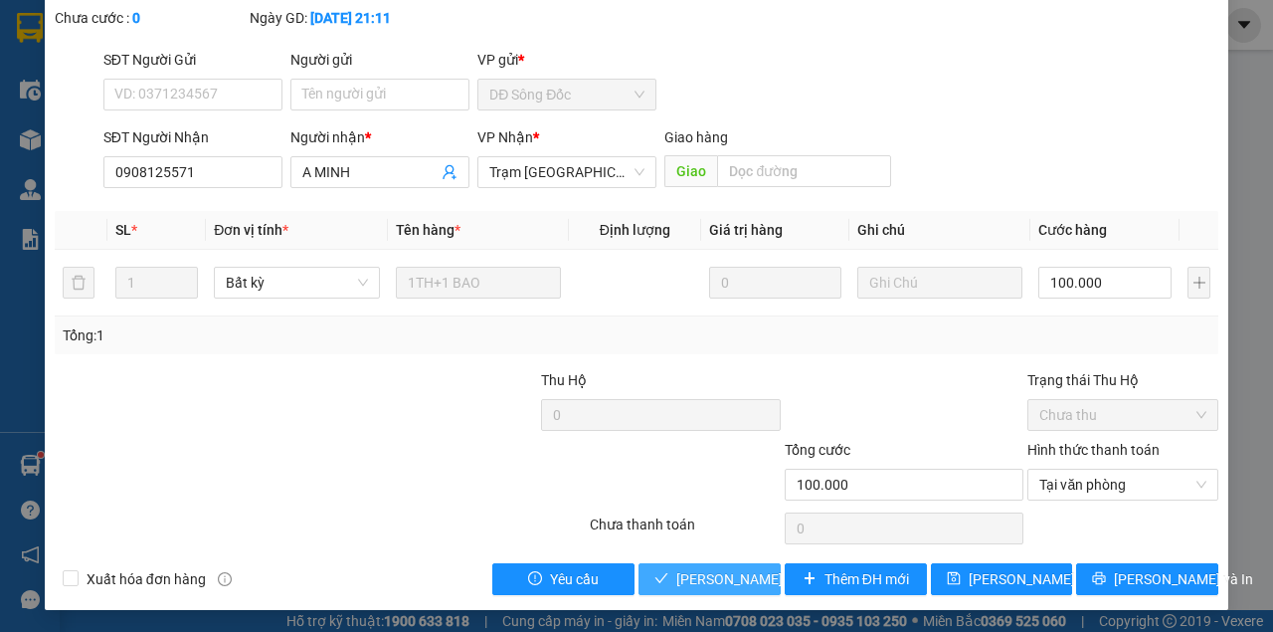
click at [729, 572] on span "[PERSON_NAME] và Giao hàng" at bounding box center [771, 579] width 191 height 22
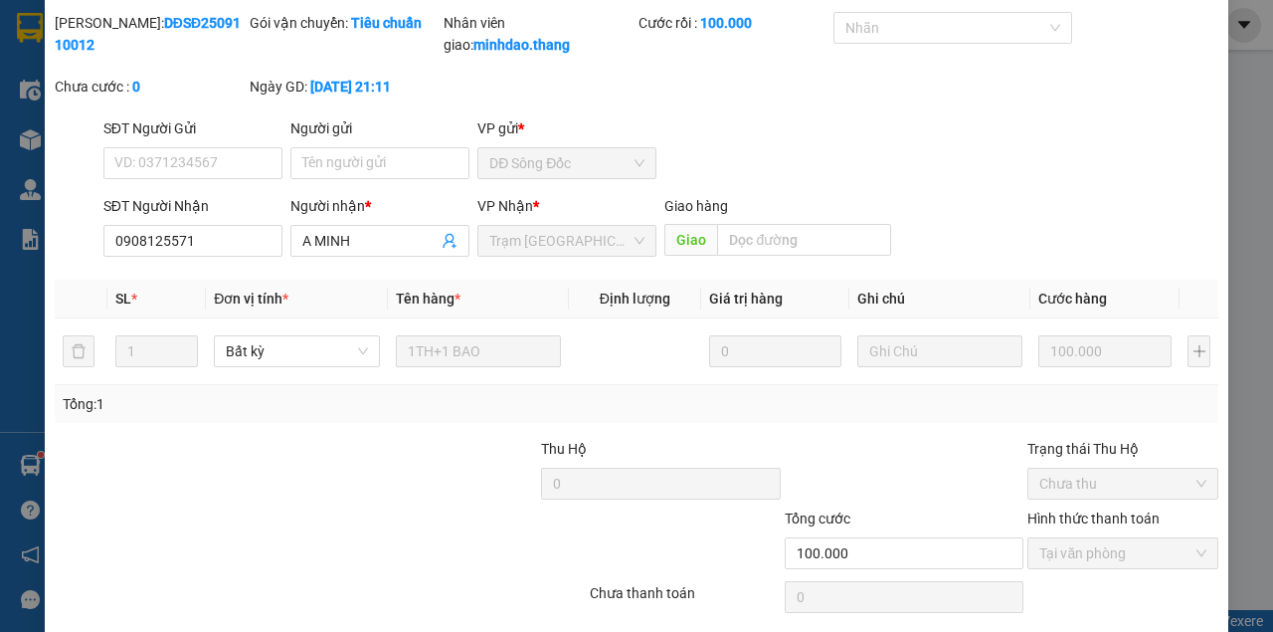
scroll to position [0, 0]
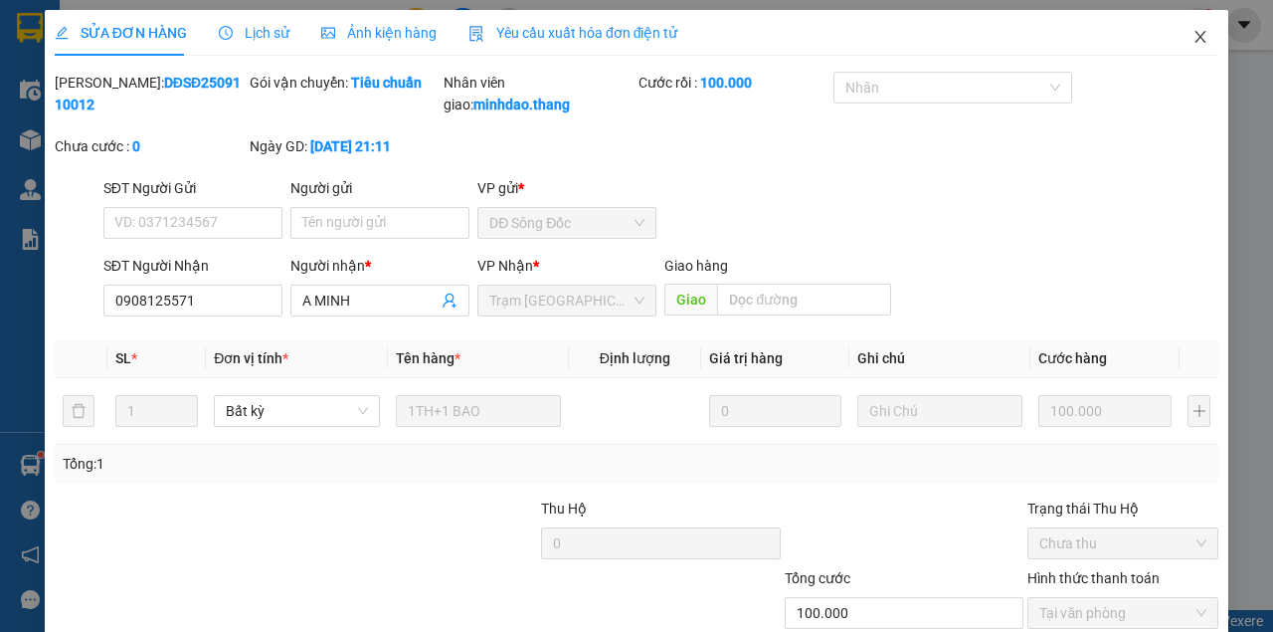
drag, startPoint x: 1196, startPoint y: 32, endPoint x: 1162, endPoint y: 58, distance: 42.6
click at [1194, 34] on icon "close" at bounding box center [1201, 37] width 16 height 16
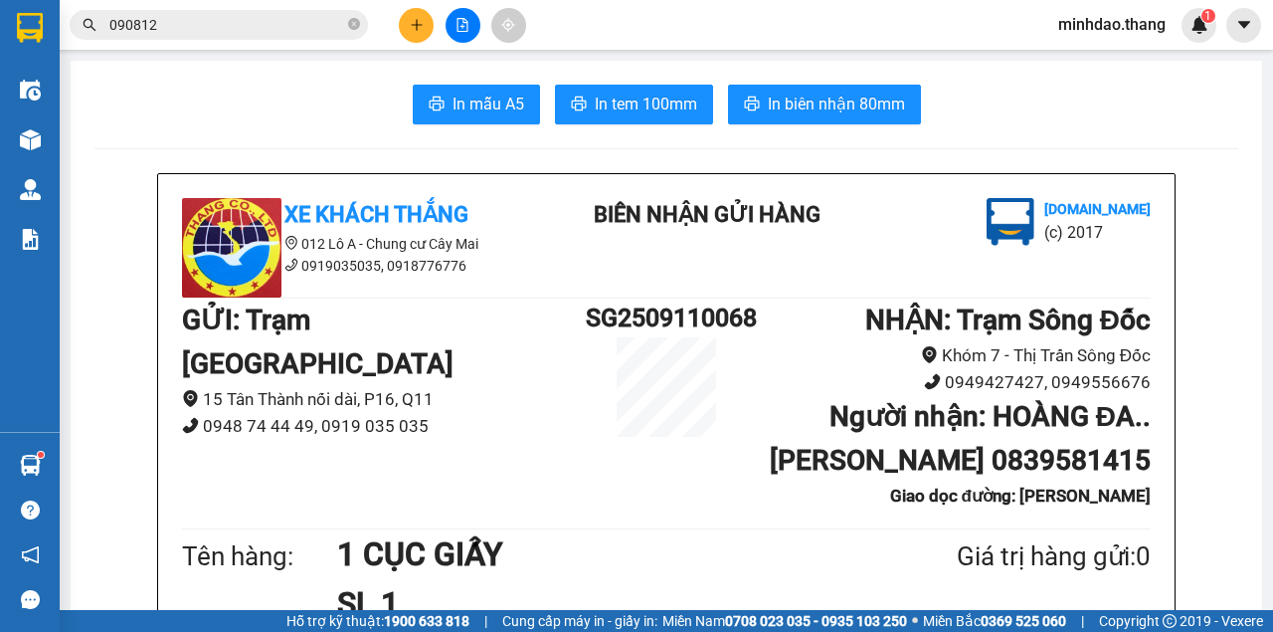
click at [339, 26] on input "090812" at bounding box center [226, 25] width 235 height 22
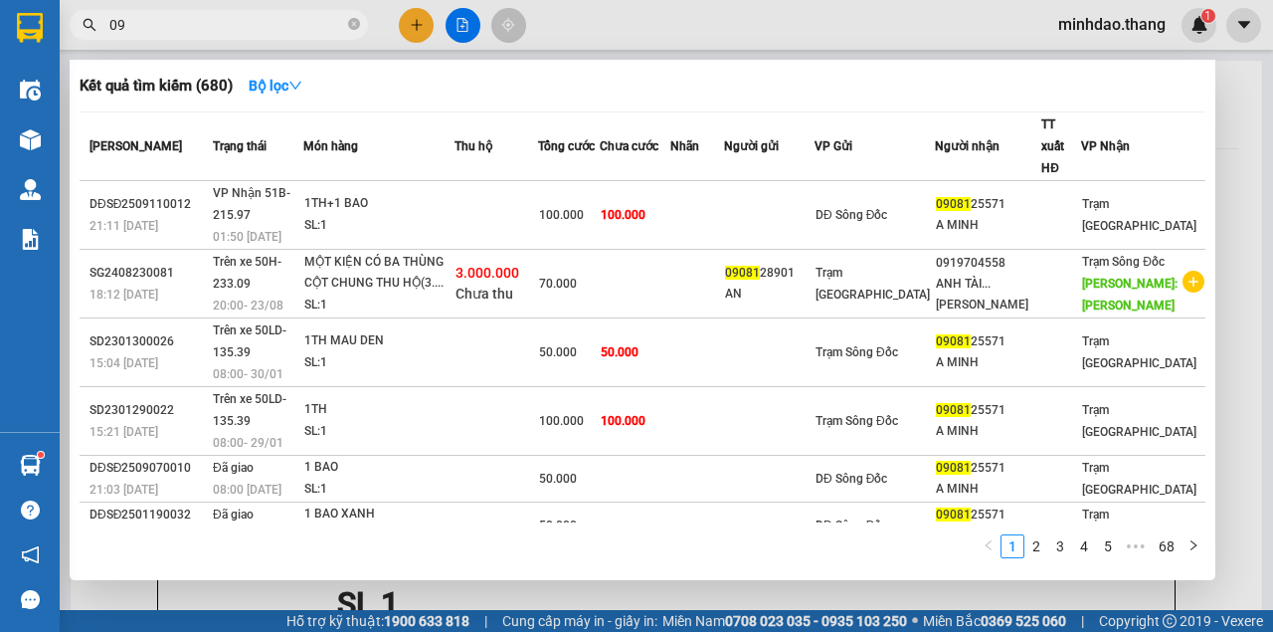
type input "0"
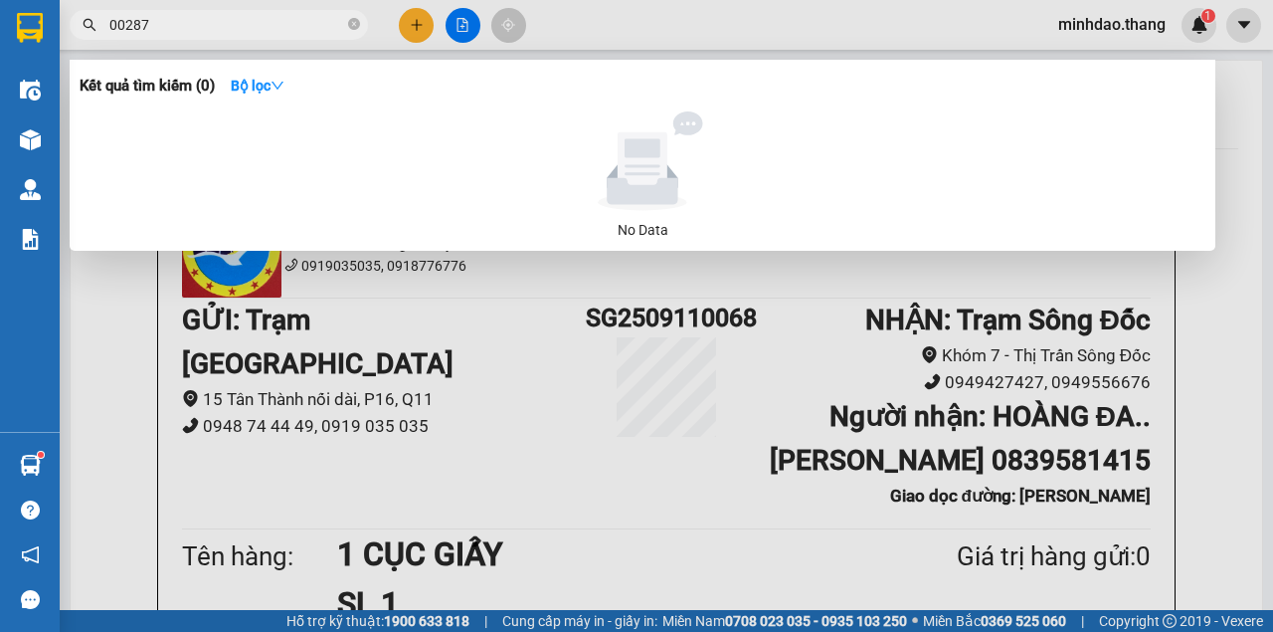
type input "0287"
click at [117, 26] on input "0287" at bounding box center [226, 25] width 235 height 22
click at [183, 24] on input "0287" at bounding box center [226, 25] width 235 height 22
click at [356, 28] on icon "close-circle" at bounding box center [354, 24] width 12 height 12
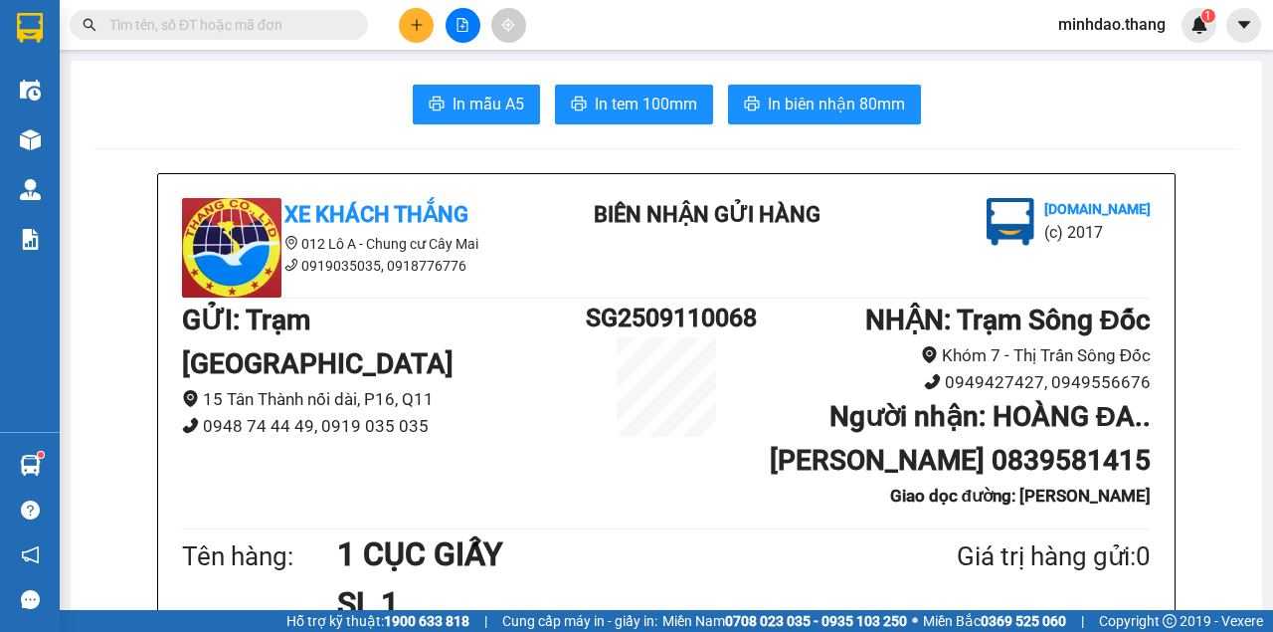
click at [288, 28] on input "text" at bounding box center [226, 25] width 235 height 22
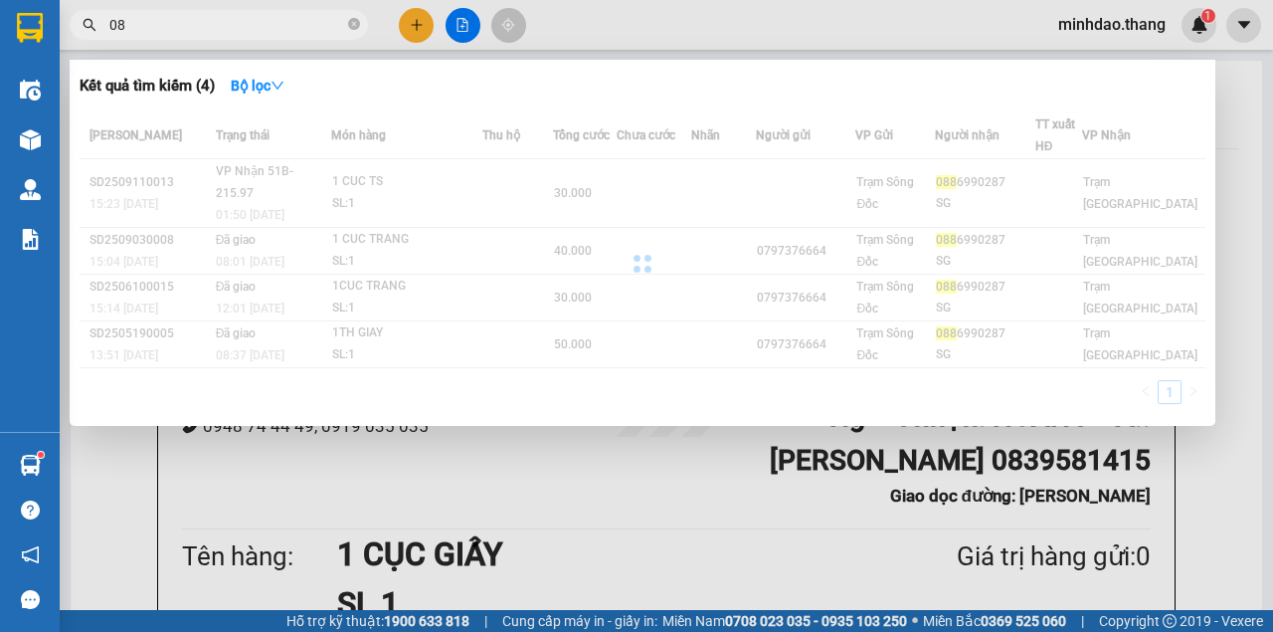
type input "0"
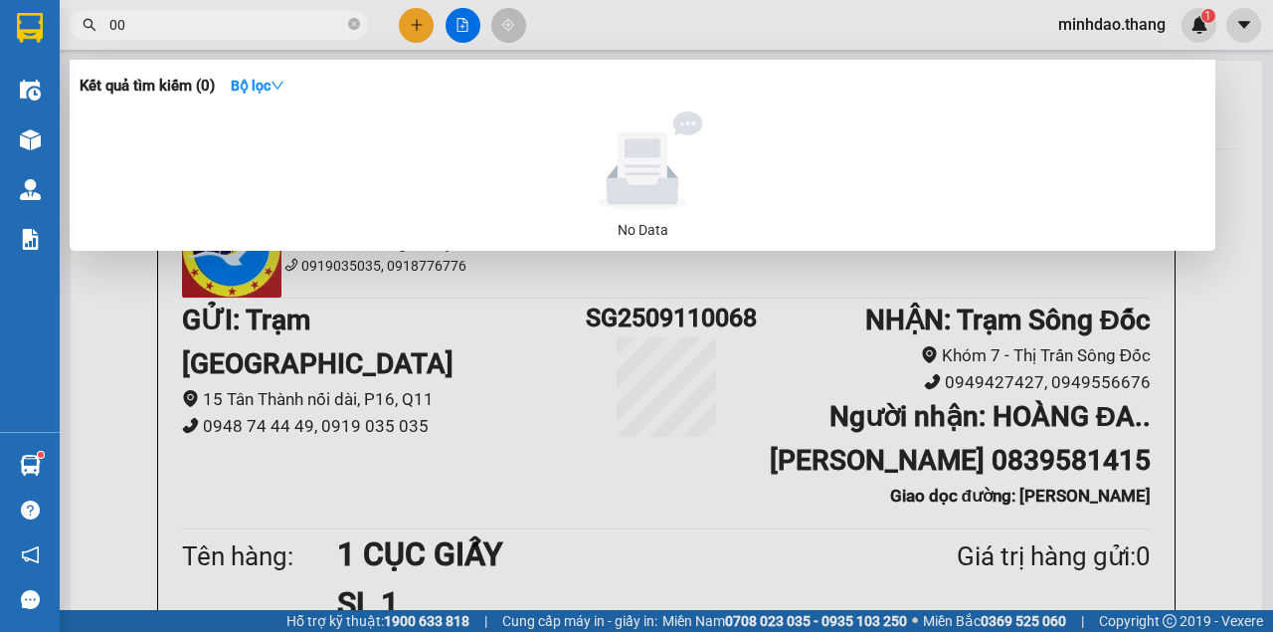
type input "0"
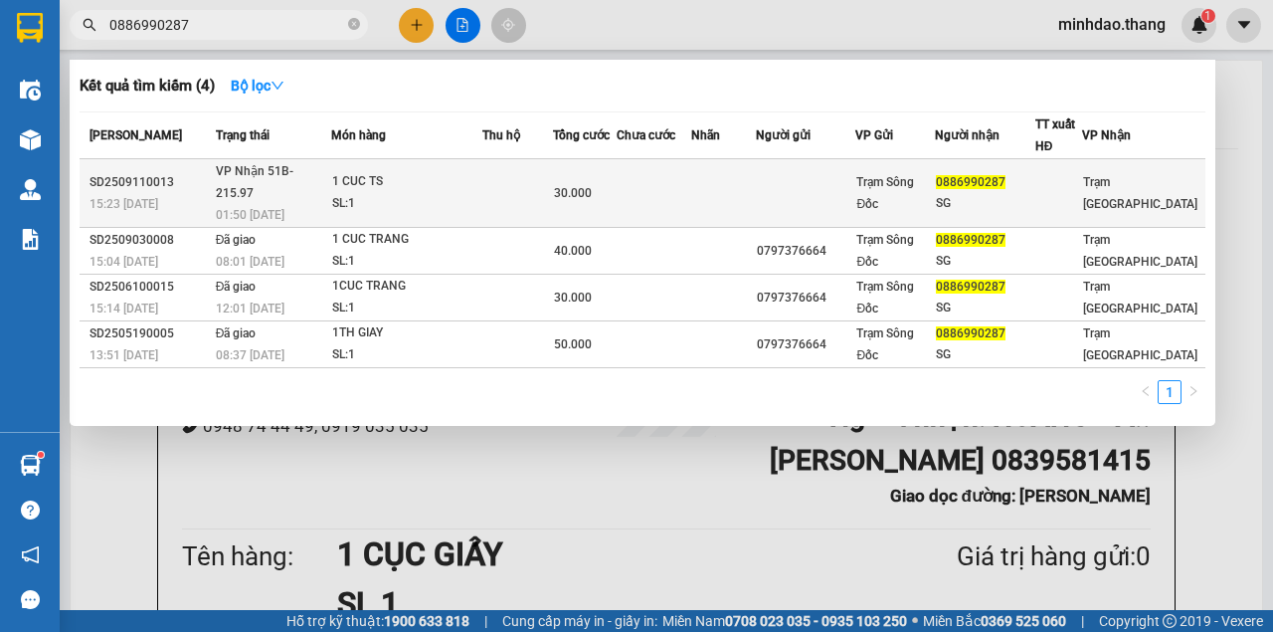
type input "0886990287"
click at [538, 183] on td at bounding box center [517, 193] width 71 height 69
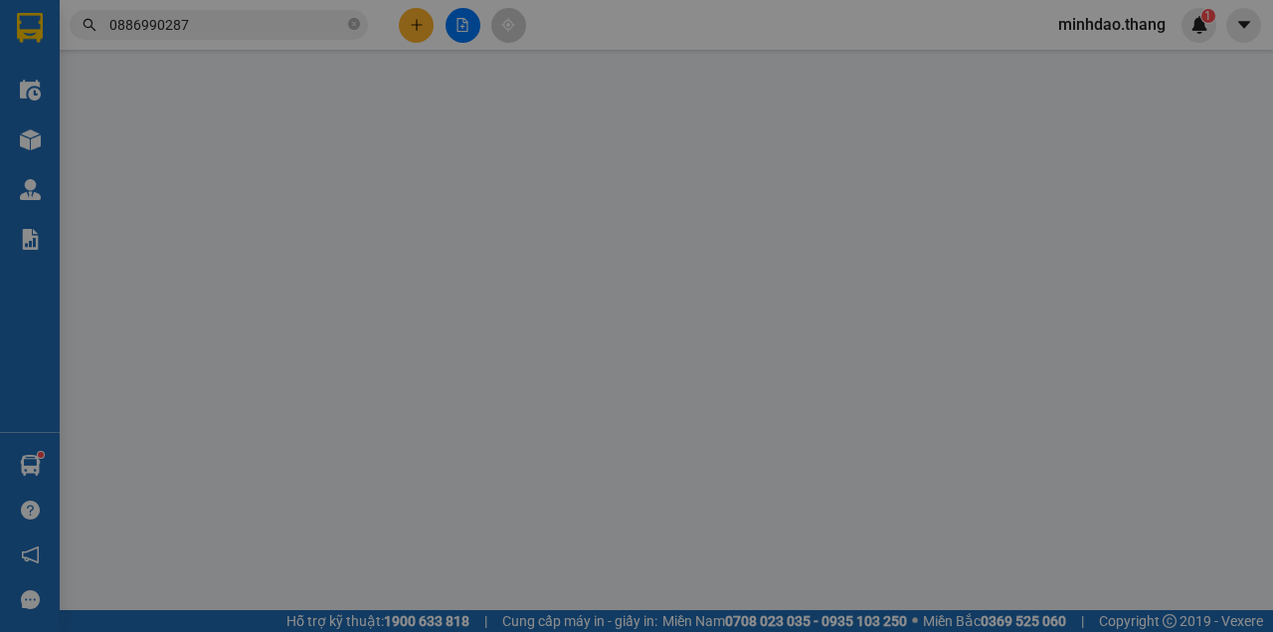
type input "0886990287"
type input "SG"
type input "30.000"
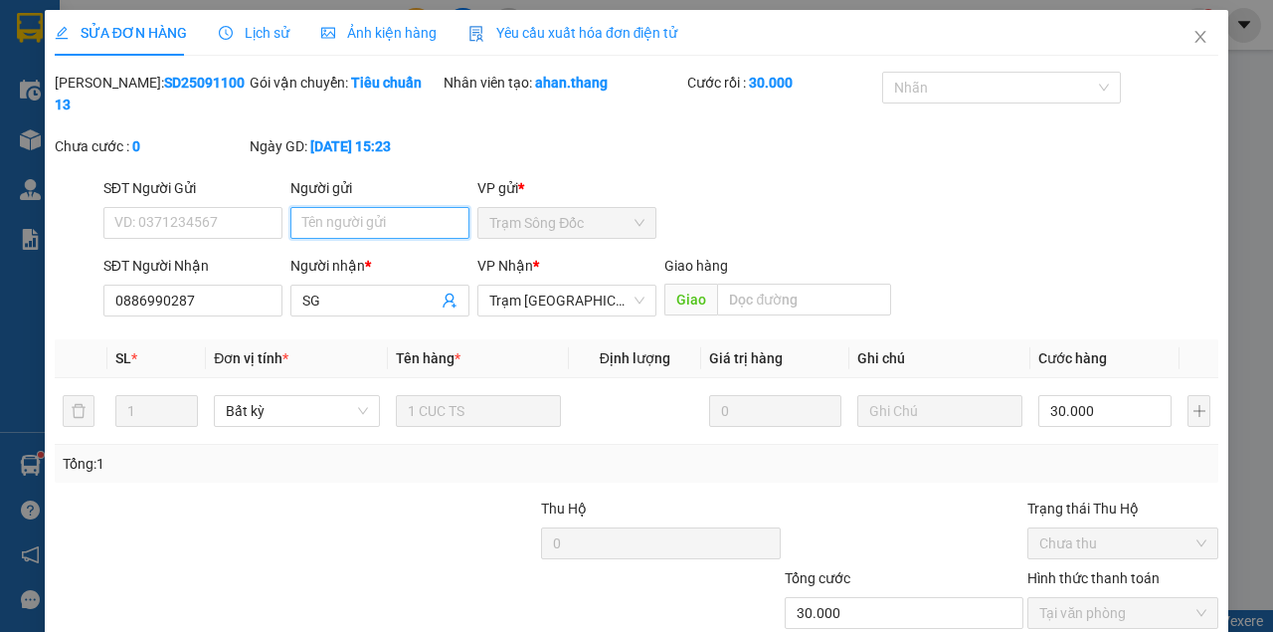
click at [362, 228] on input "Người gửi" at bounding box center [379, 223] width 179 height 32
click at [362, 227] on input "Người gửi" at bounding box center [379, 223] width 179 height 32
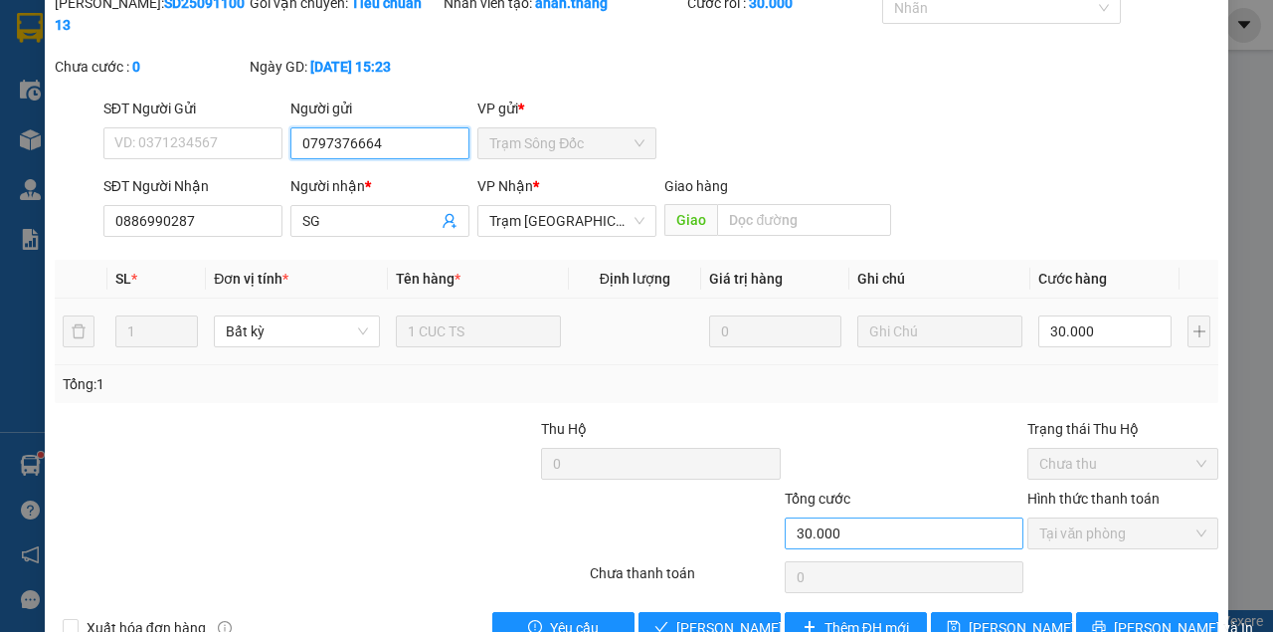
scroll to position [128, 0]
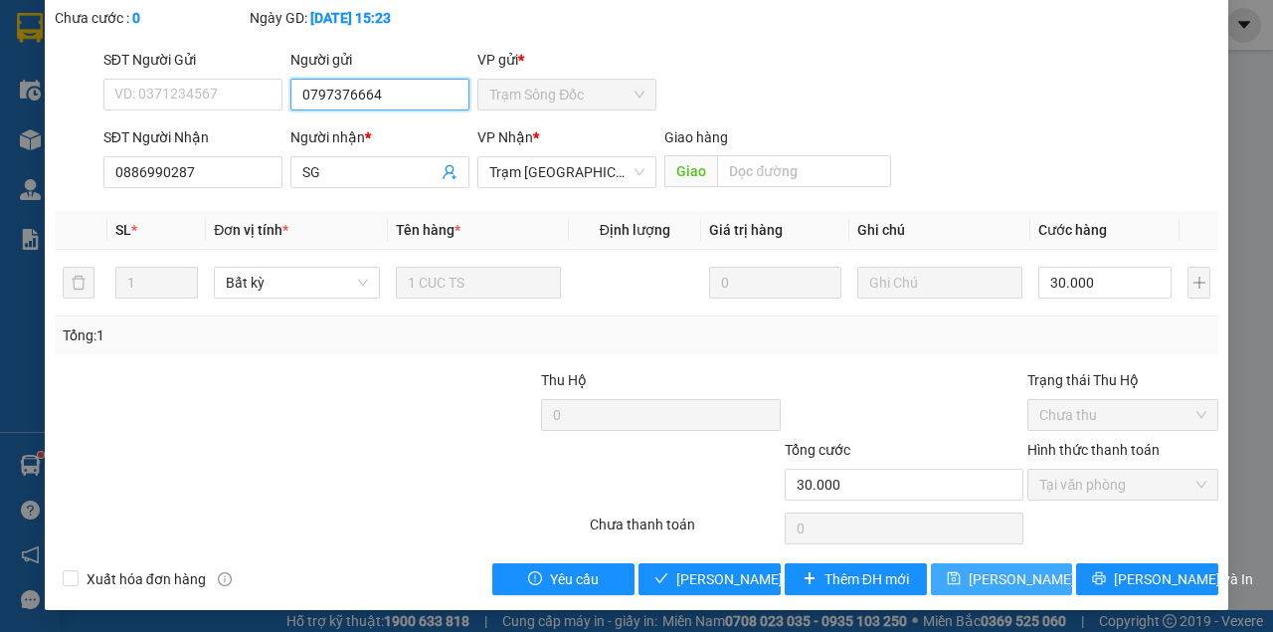
type input "0797376664"
click at [967, 569] on div "Total Paid Fee 30.000 Total UnPaid Fee 0 Cash Collection Total Fee Mã ĐH: SD250…" at bounding box center [637, 269] width 1164 height 652
click at [969, 571] on span "[PERSON_NAME] thay đổi" at bounding box center [1048, 579] width 159 height 22
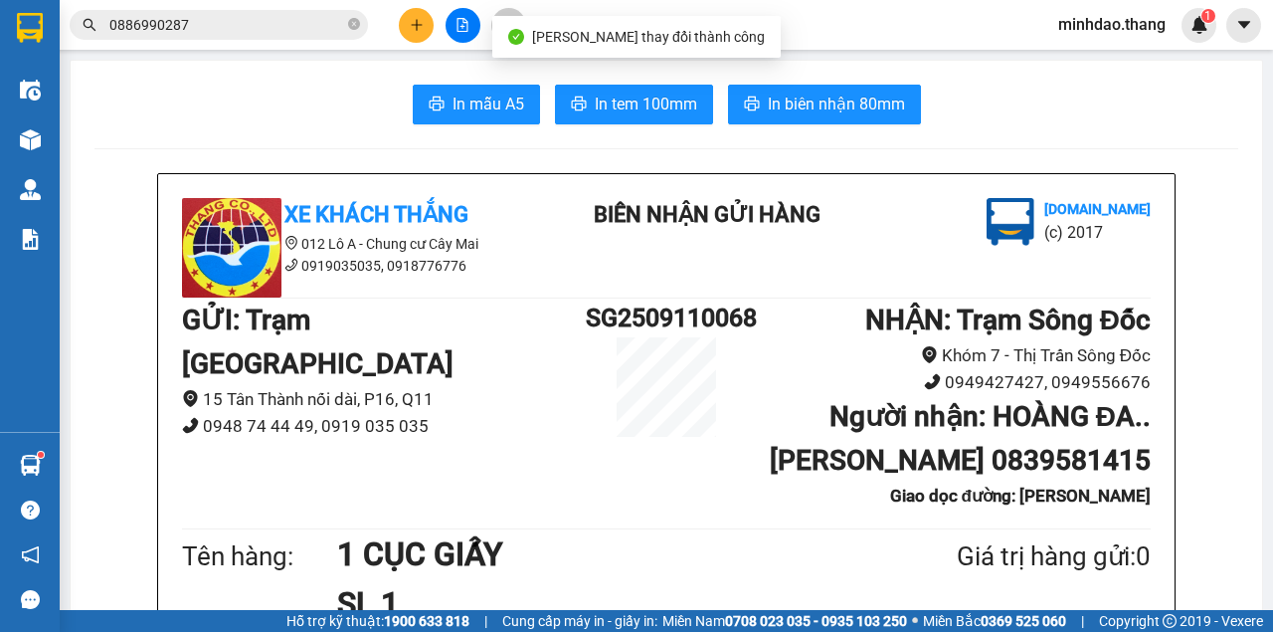
click at [235, 12] on span "0886990287" at bounding box center [219, 25] width 298 height 30
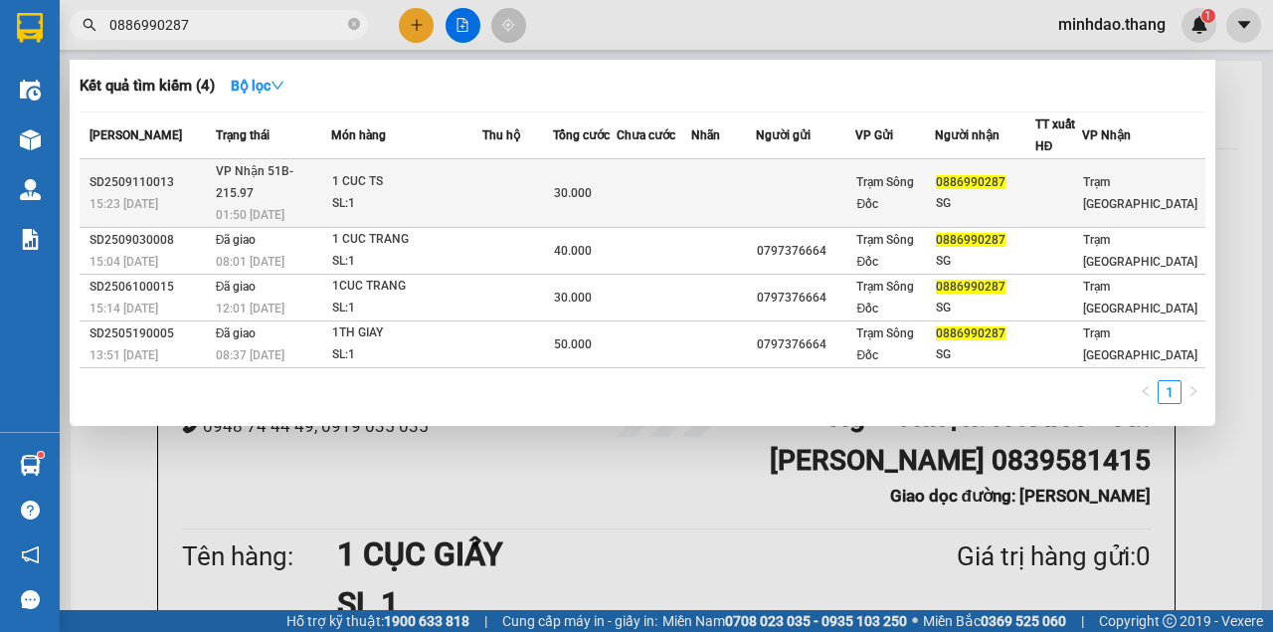
click at [691, 185] on td at bounding box center [654, 193] width 75 height 69
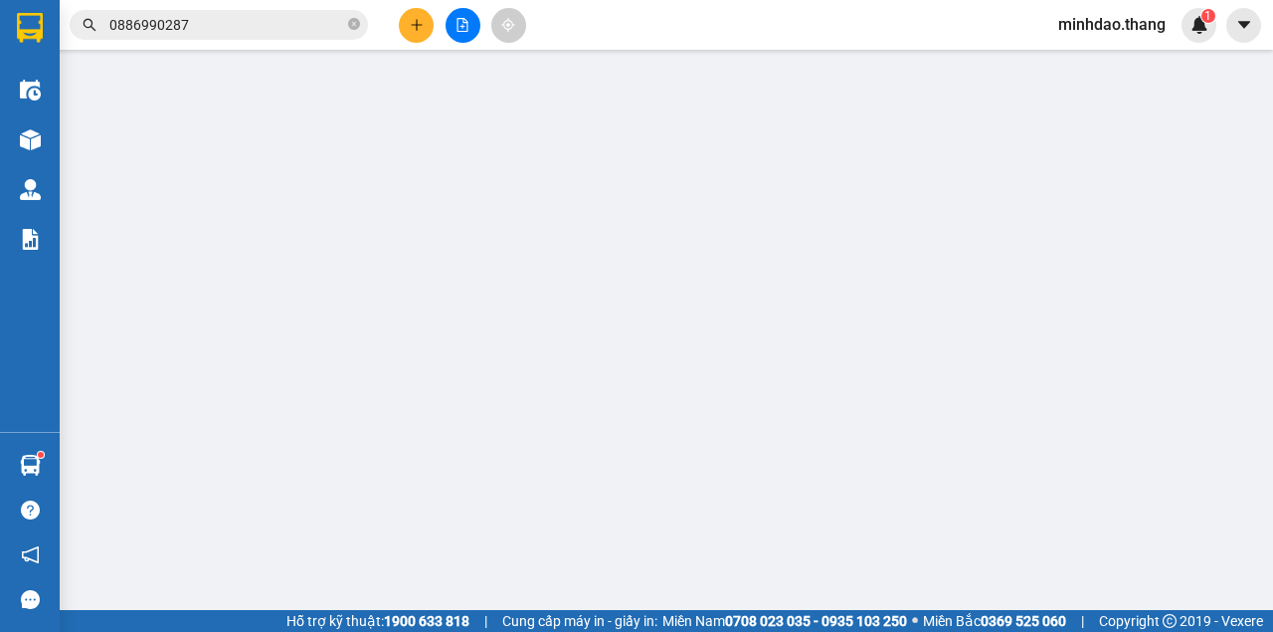
type input "0797376664"
type input "0886990287"
type input "SG"
type input "30.000"
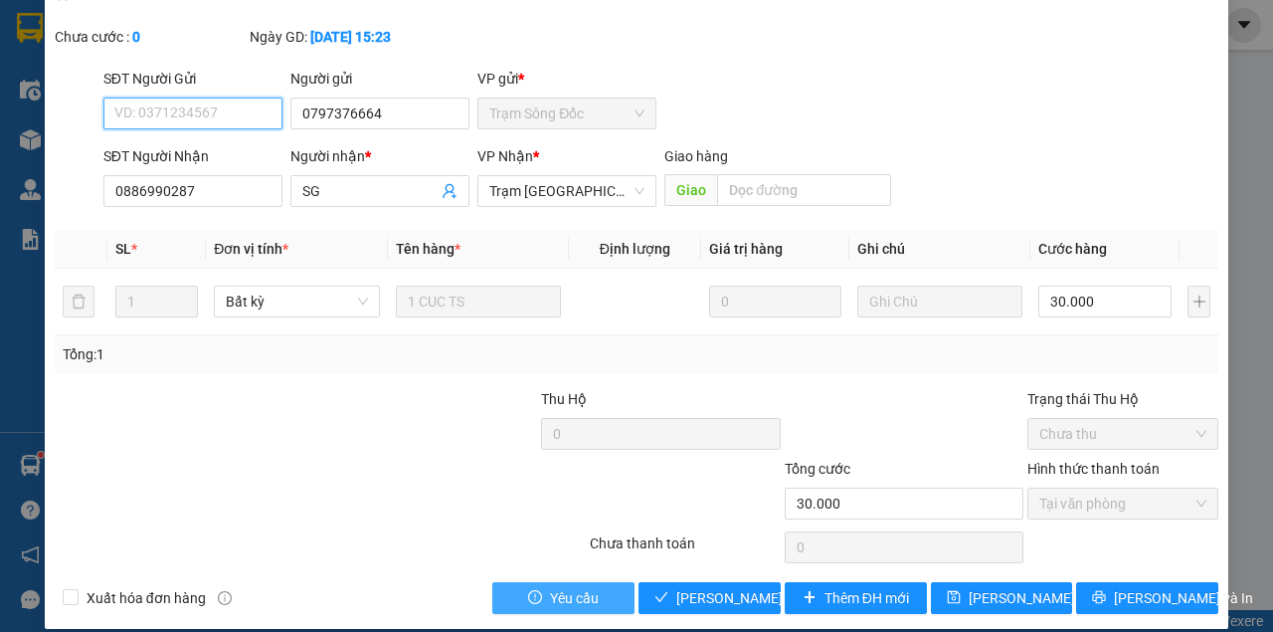
scroll to position [128, 0]
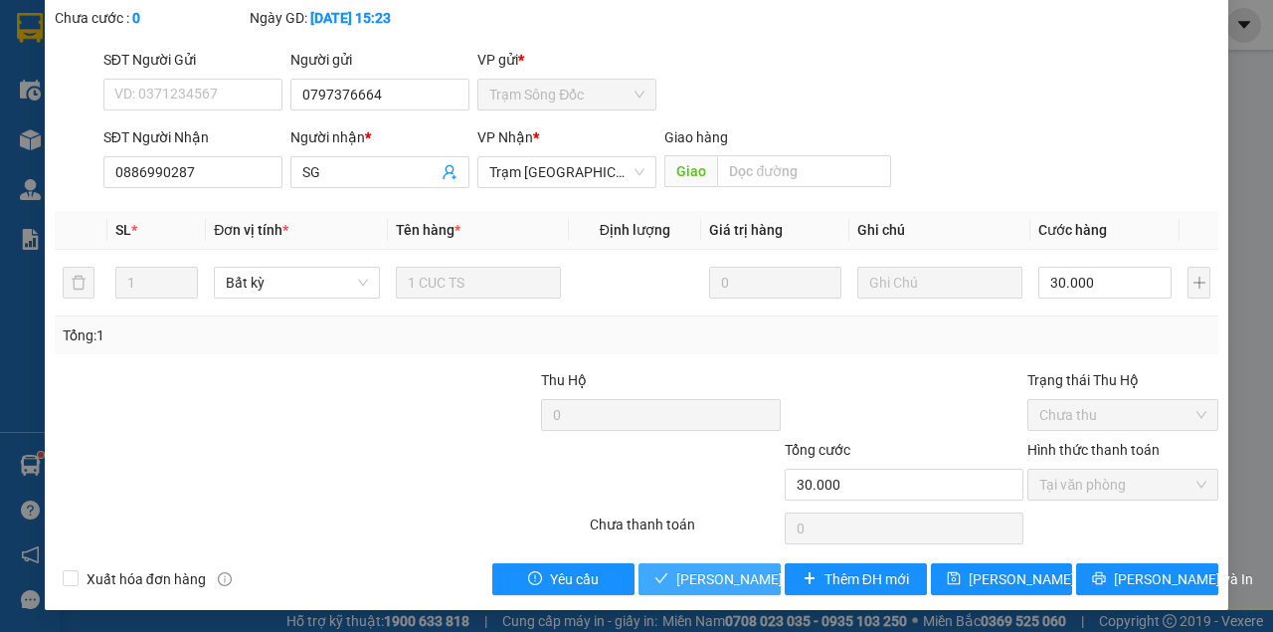
click at [704, 585] on span "[PERSON_NAME] và Giao hàng" at bounding box center [771, 579] width 191 height 22
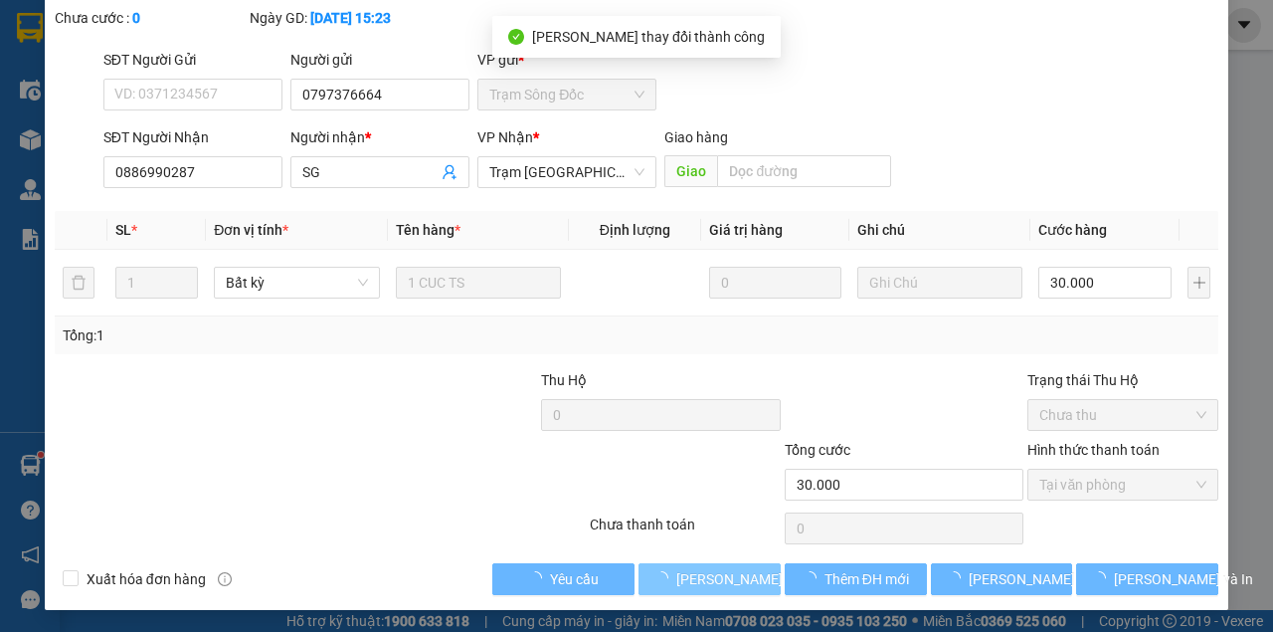
click at [706, 582] on span "[PERSON_NAME] và Giao hàng" at bounding box center [771, 579] width 191 height 22
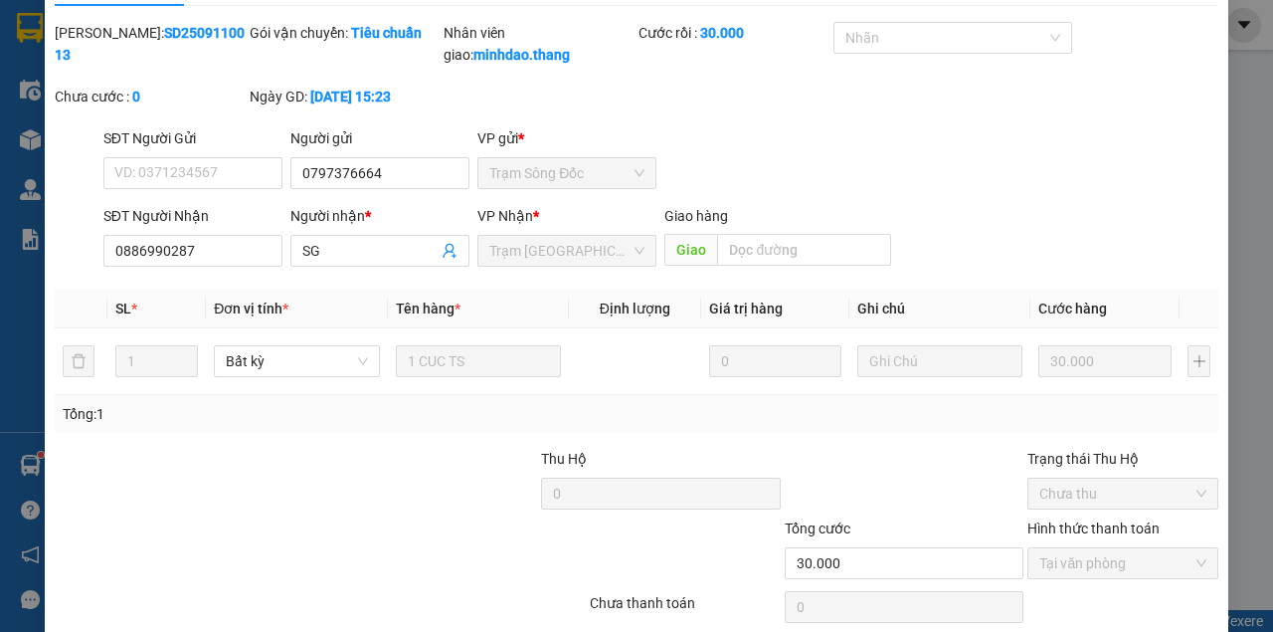
scroll to position [0, 0]
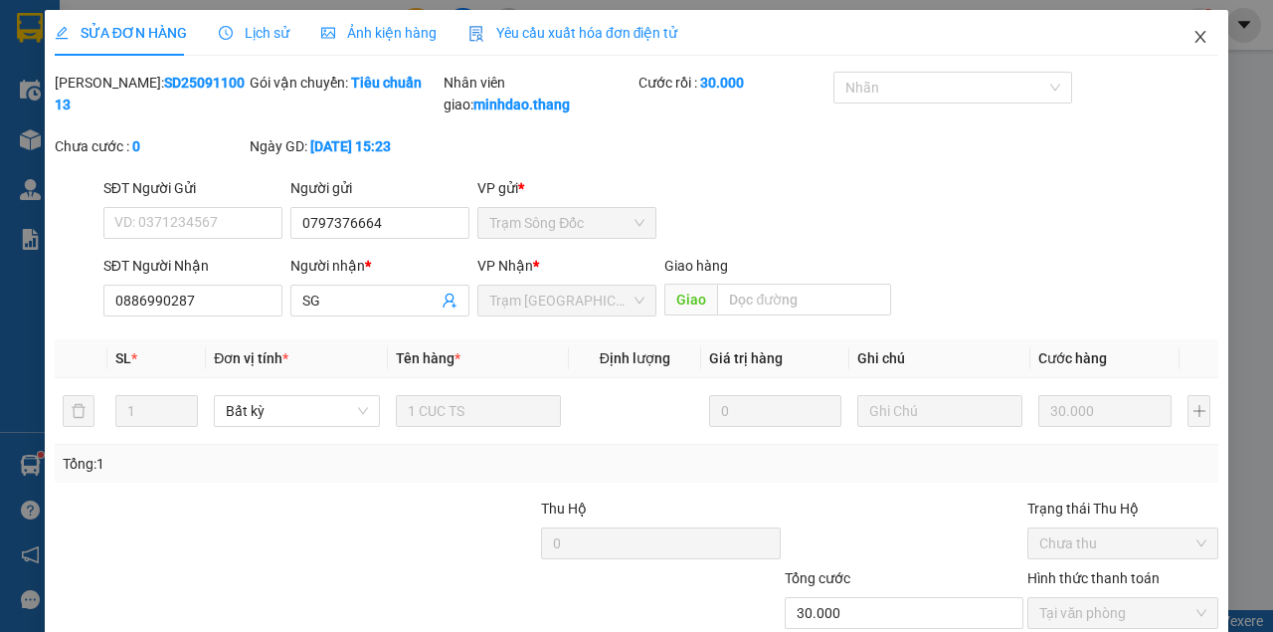
click button "Close" at bounding box center [1201, 38] width 56 height 56
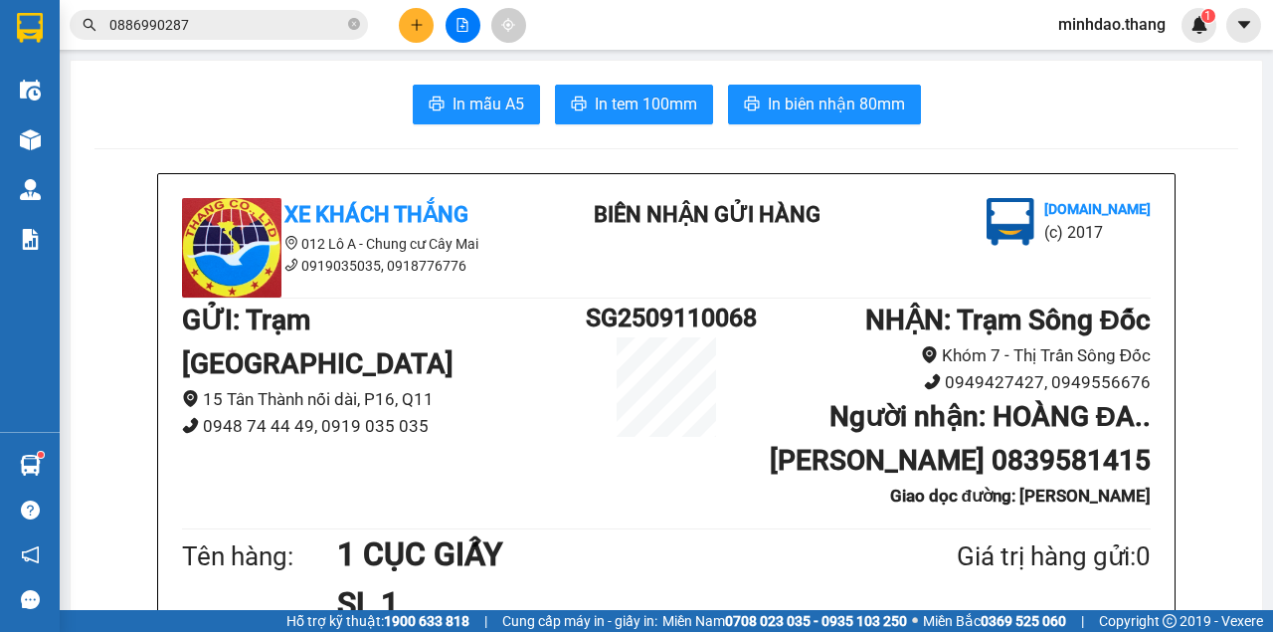
click at [417, 18] on icon "plus" at bounding box center [417, 25] width 14 height 14
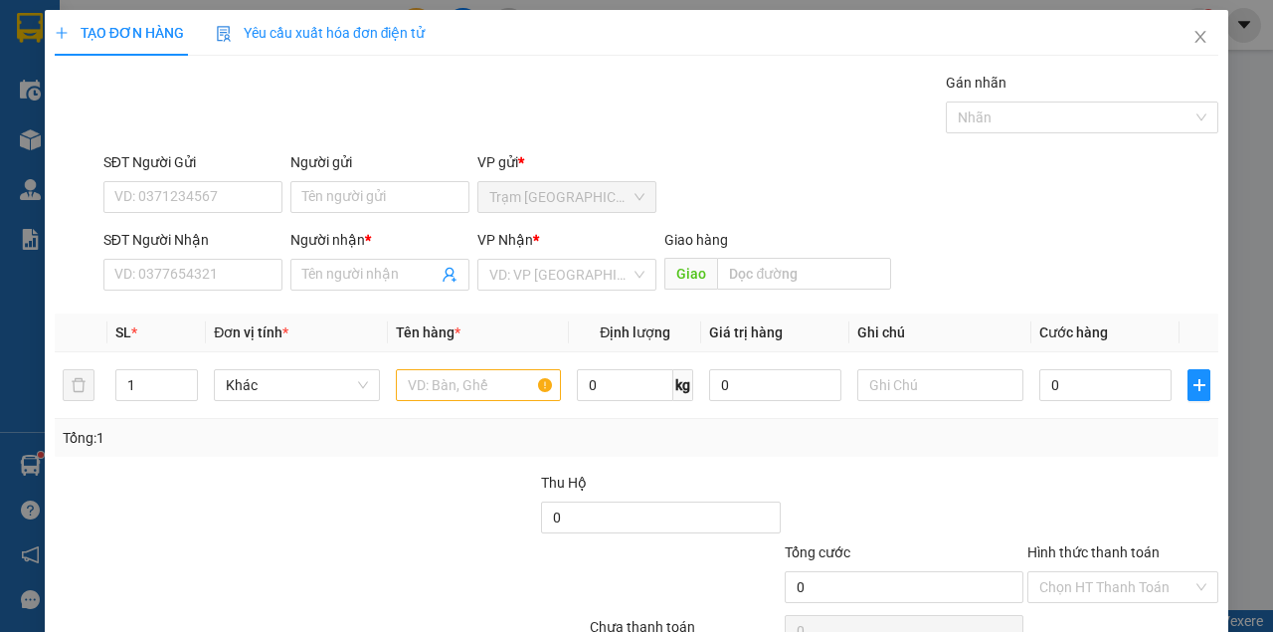
click at [164, 288] on div "SĐT Người Nhận VD: 0377654321" at bounding box center [192, 264] width 179 height 70
click at [163, 288] on div "SĐT Người Nhận VD: 0377654321" at bounding box center [192, 264] width 179 height 70
click at [182, 273] on input "SĐT Người Nhận" at bounding box center [192, 275] width 179 height 32
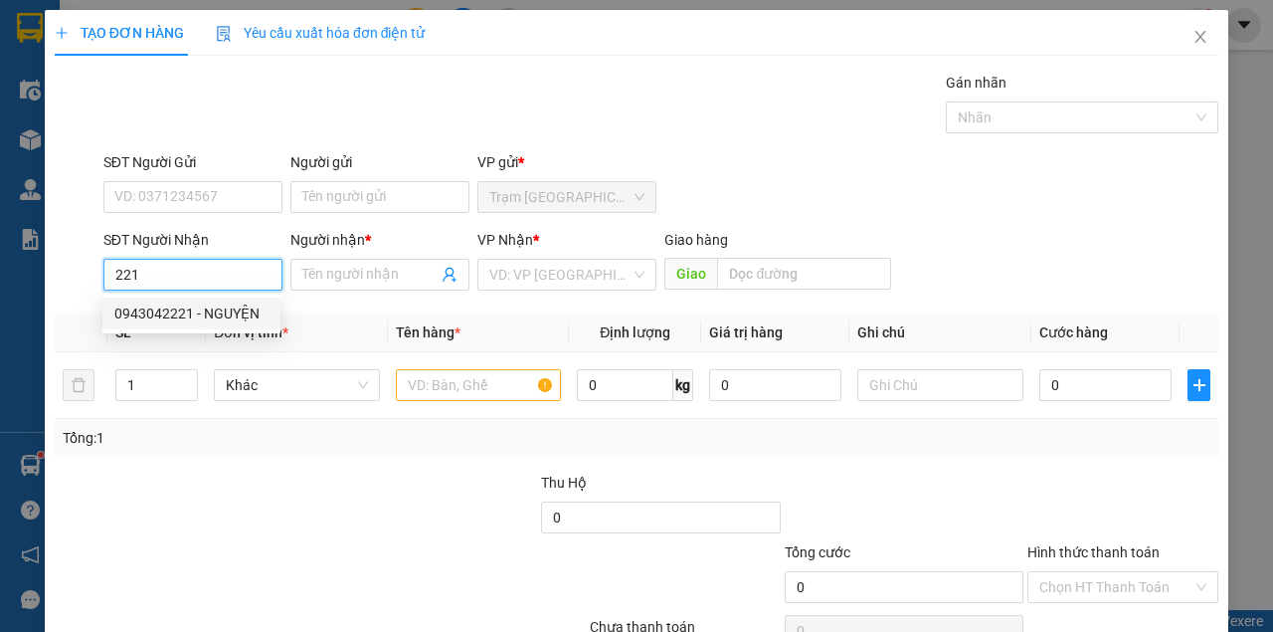
click at [170, 312] on div "0943042221 - NGUYỆN" at bounding box center [191, 313] width 154 height 22
type input "0943042221"
type input "NGUYỆN"
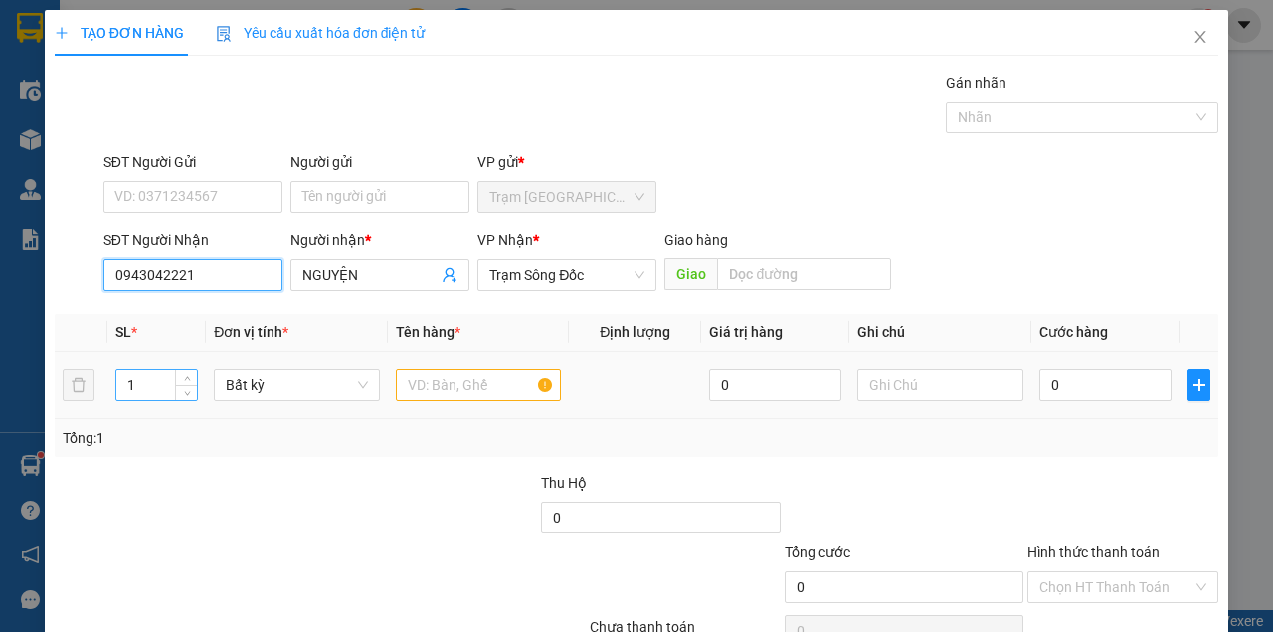
type input "0943042221"
click at [152, 389] on input "1" at bounding box center [157, 385] width 82 height 30
type input "10"
click at [409, 378] on input "text" at bounding box center [479, 385] width 166 height 32
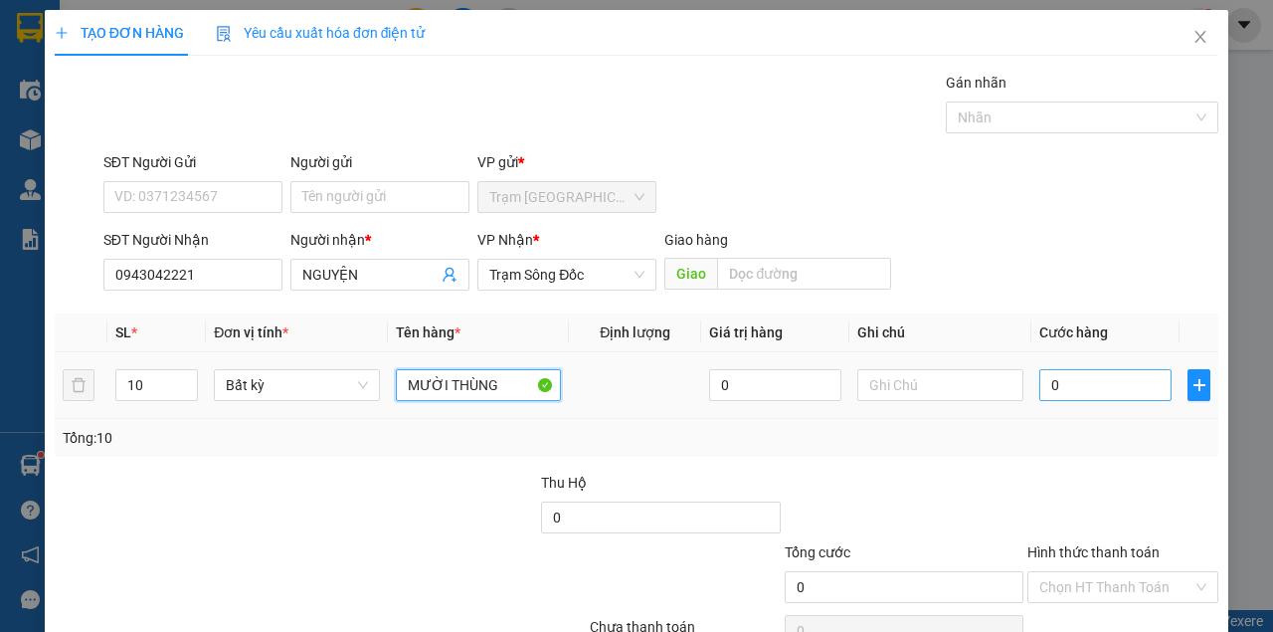
type input "MƯỜI THÙNG"
click at [1080, 384] on input "0" at bounding box center [1105, 385] width 132 height 32
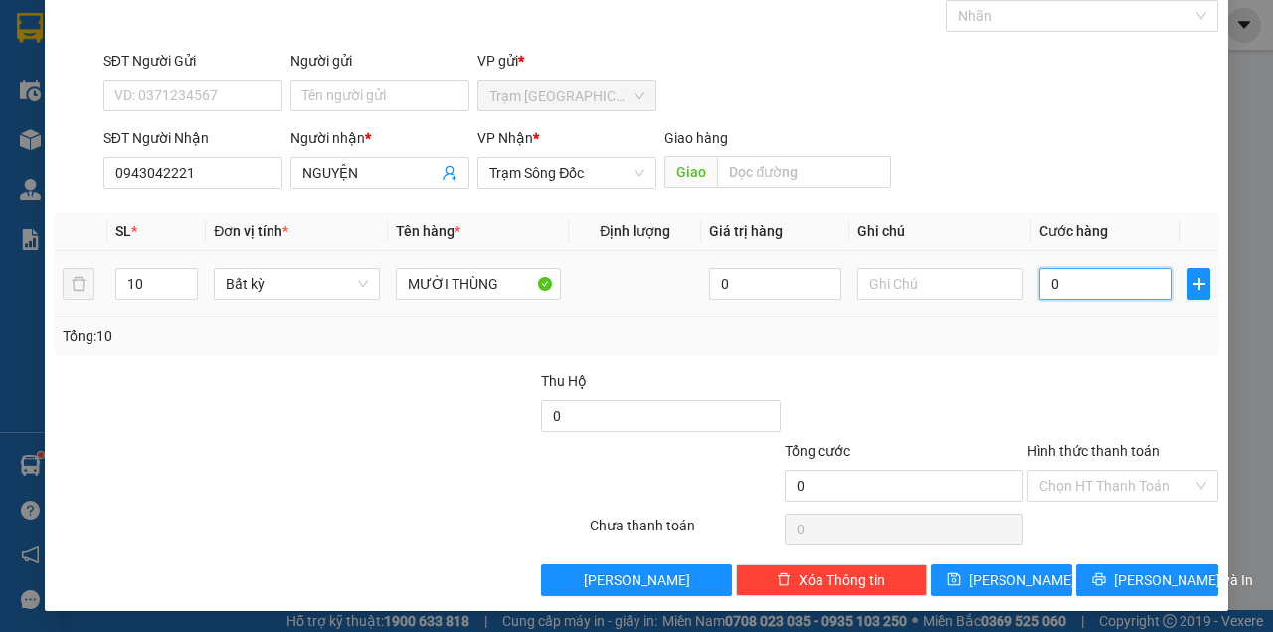
type input "4"
type input "40"
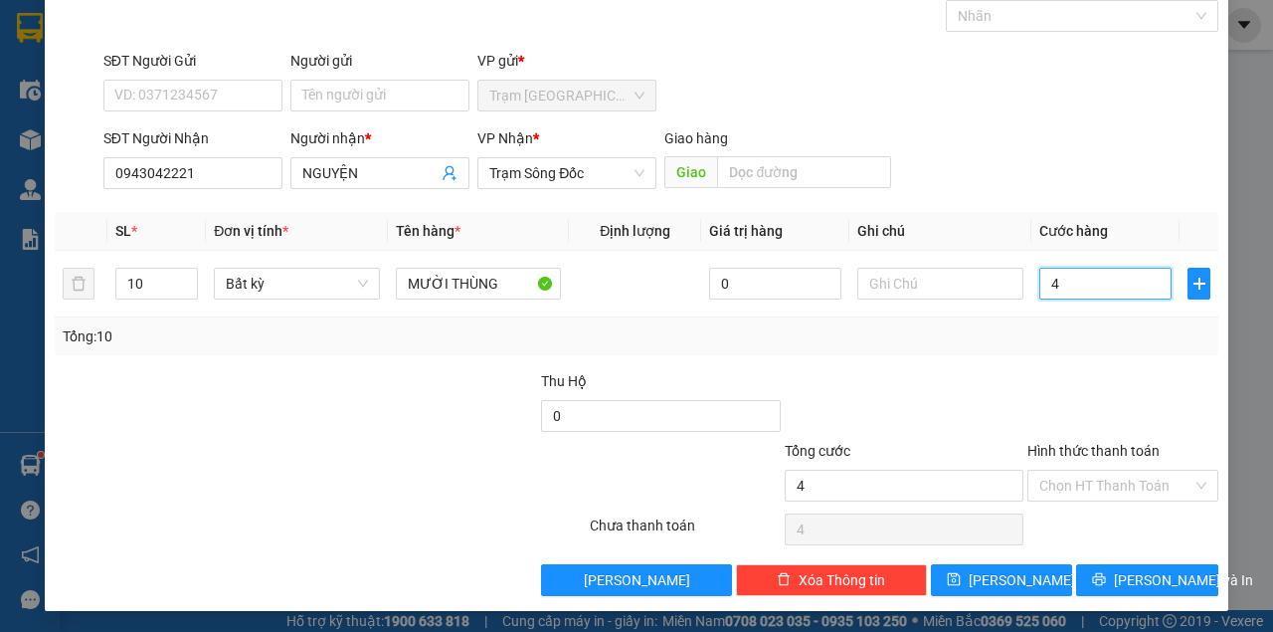
type input "40"
type input "400"
type input "4.000"
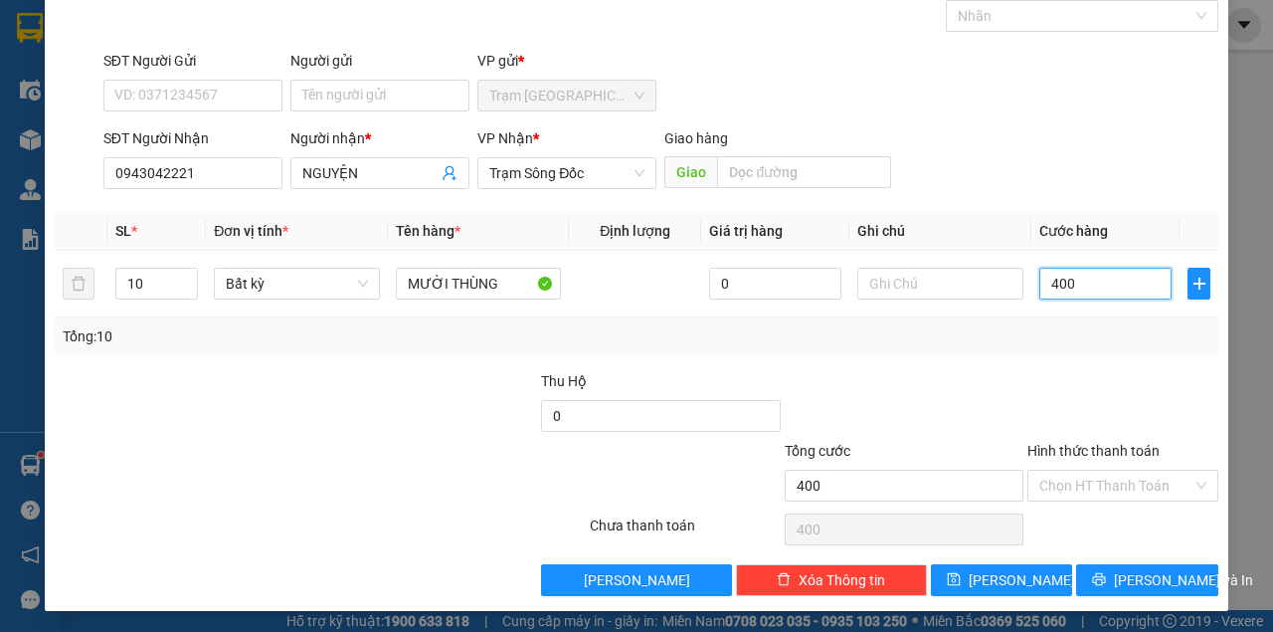
type input "4.000"
type input "40.000"
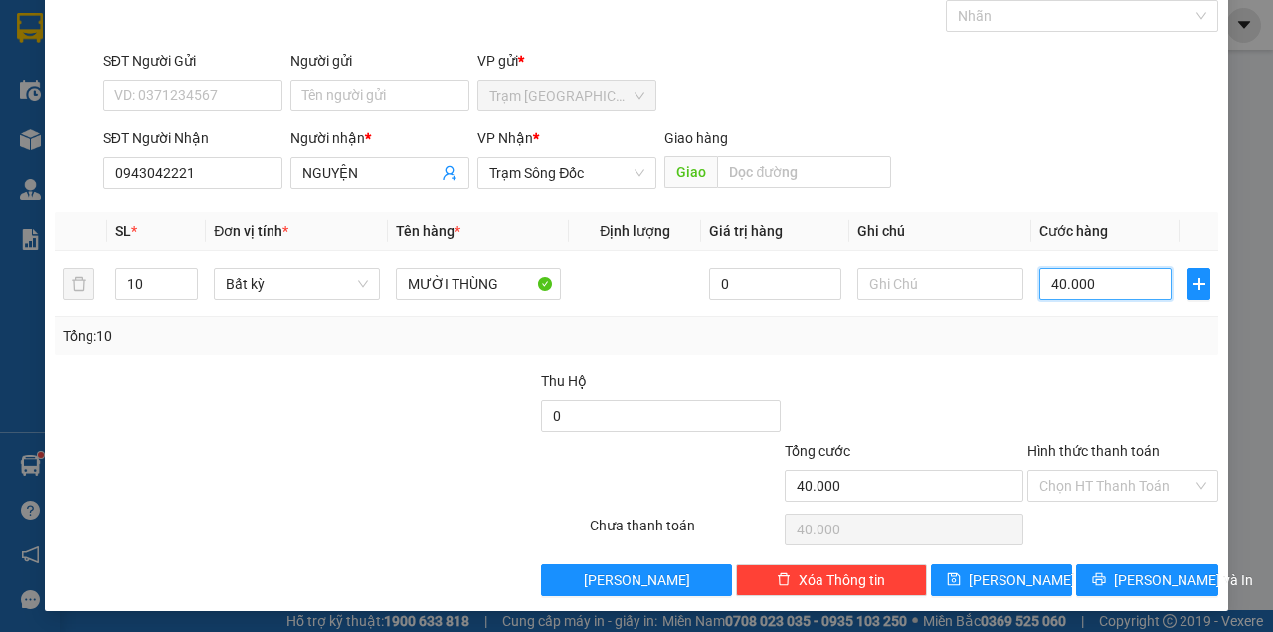
type input "400.000"
click at [1076, 564] on button "[PERSON_NAME] và In" at bounding box center [1147, 580] width 142 height 32
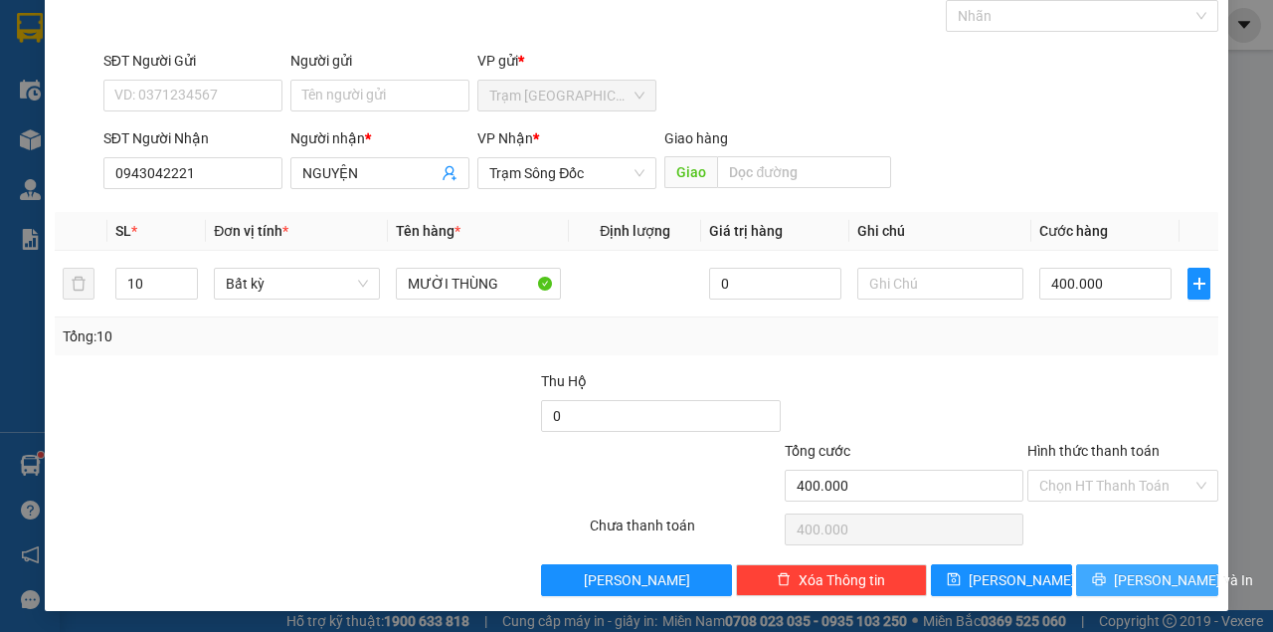
click at [1116, 587] on button "[PERSON_NAME] và In" at bounding box center [1147, 580] width 142 height 32
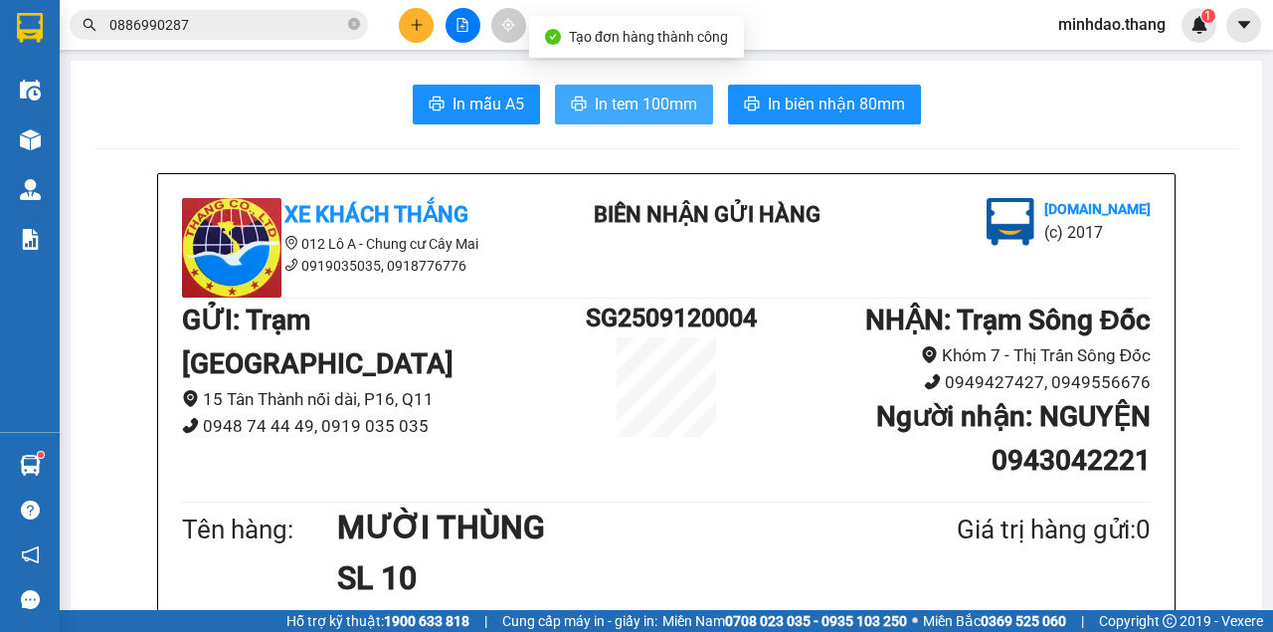
click at [555, 85] on button "In tem 100mm" at bounding box center [634, 105] width 158 height 40
click at [631, 95] on span "In tem 100mm" at bounding box center [646, 104] width 102 height 25
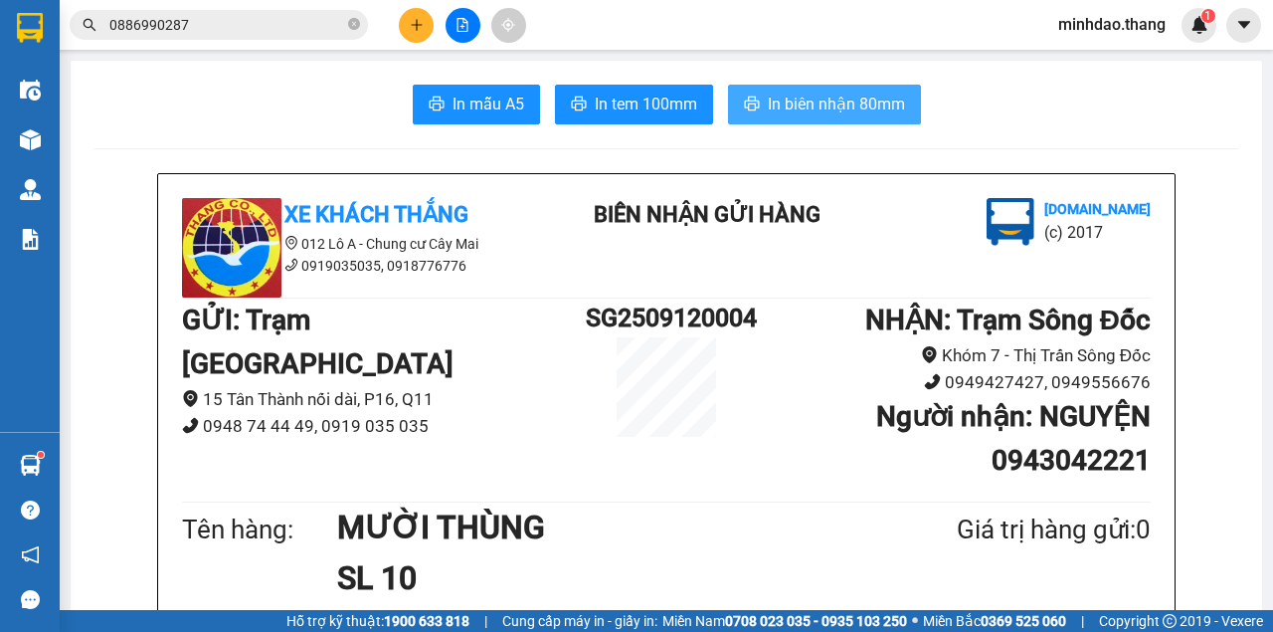
click at [728, 85] on button "In biên nhận 80mm" at bounding box center [824, 105] width 193 height 40
click at [829, 109] on span "In biên nhận 80mm" at bounding box center [836, 104] width 137 height 25
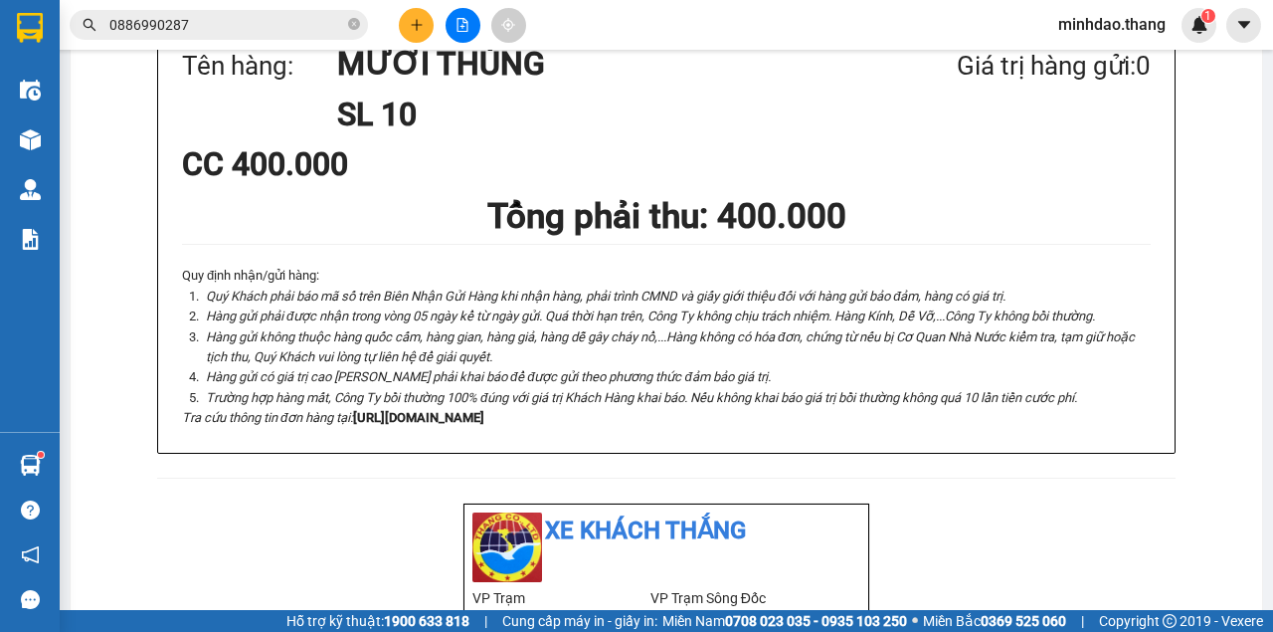
scroll to position [928, 0]
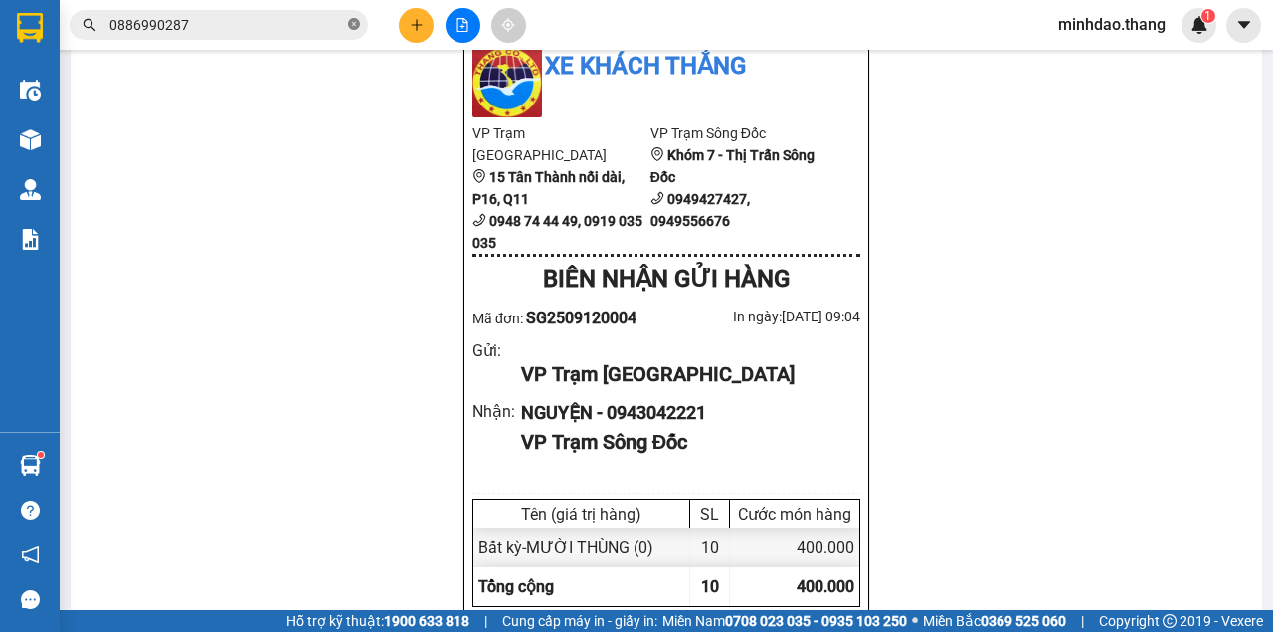
drag, startPoint x: 352, startPoint y: 28, endPoint x: 302, endPoint y: 36, distance: 50.4
click at [350, 28] on icon "close-circle" at bounding box center [354, 24] width 12 height 12
click at [288, 30] on input "text" at bounding box center [226, 25] width 235 height 22
click at [239, 14] on input "text" at bounding box center [226, 25] width 235 height 22
click at [239, 18] on input "text" at bounding box center [226, 25] width 235 height 22
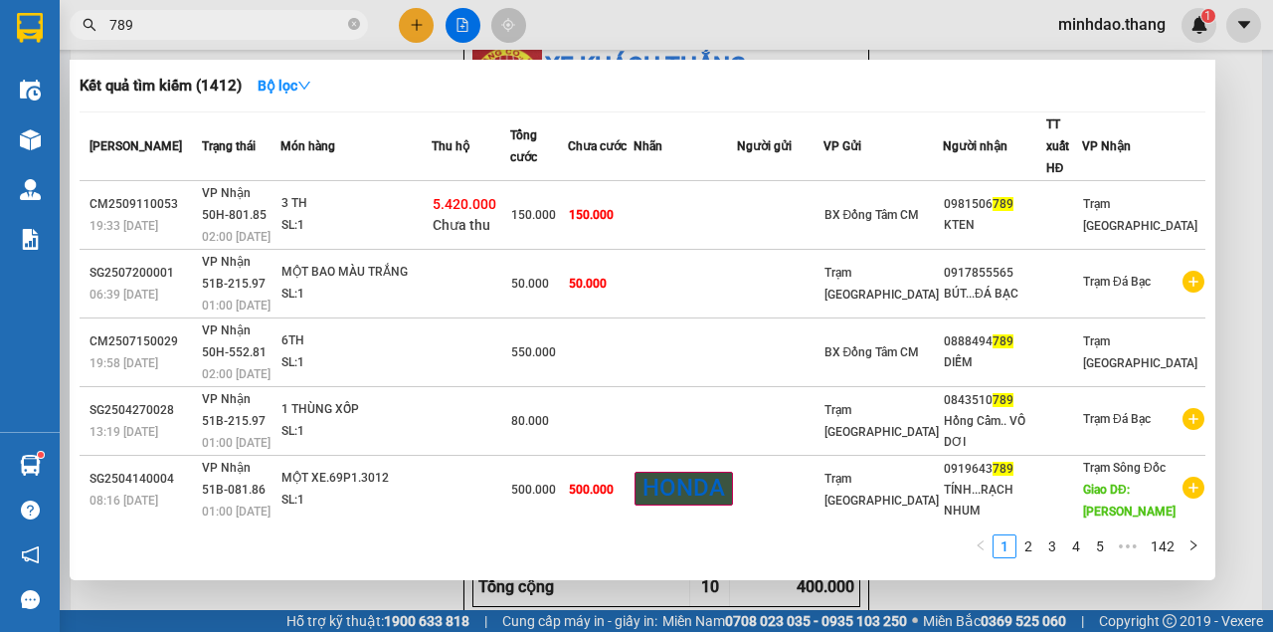
type input "789"
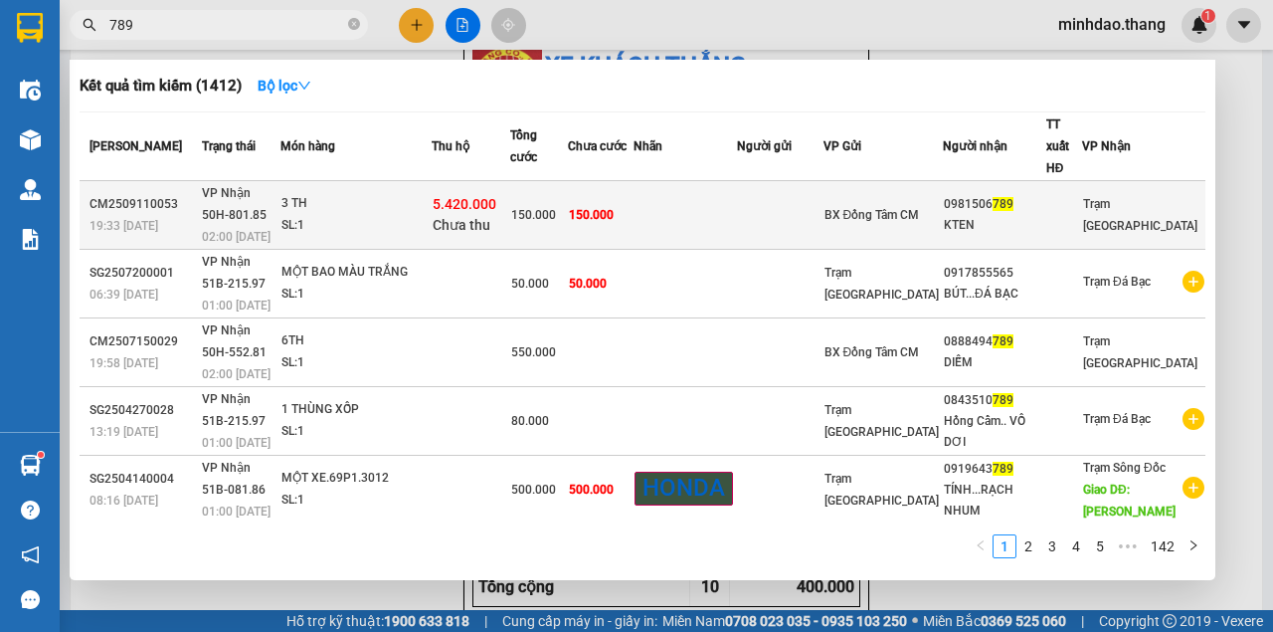
click at [737, 181] on td at bounding box center [685, 215] width 103 height 69
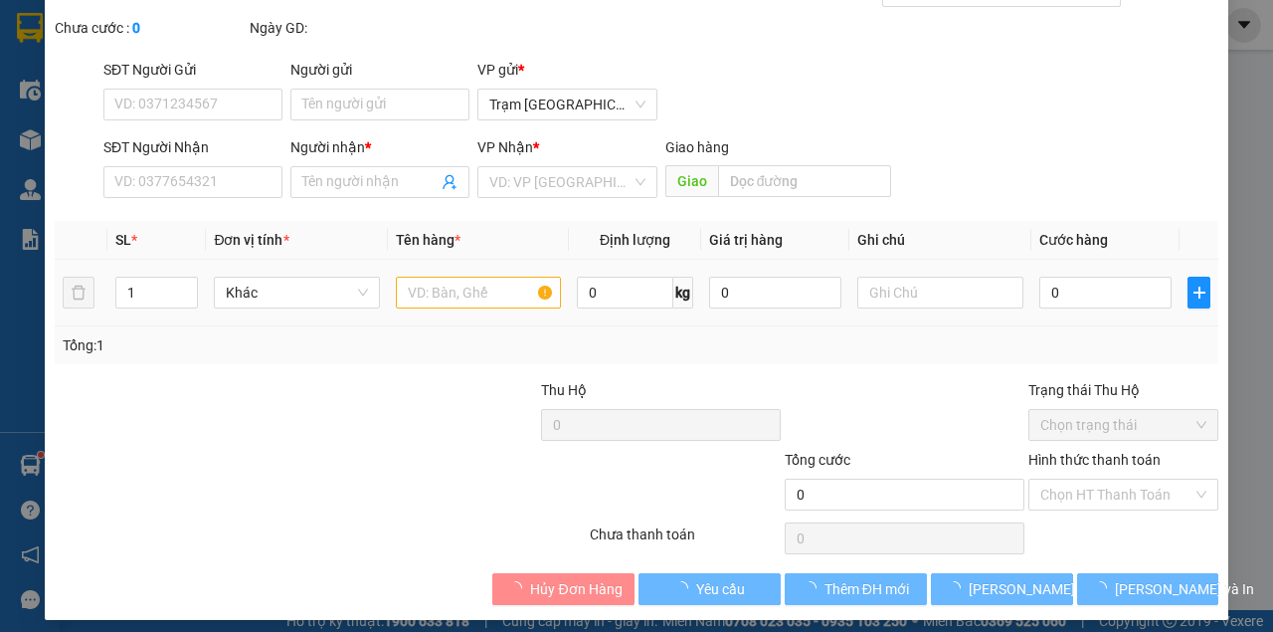
type input "0981506789"
type input "KTEN"
type input "150.000"
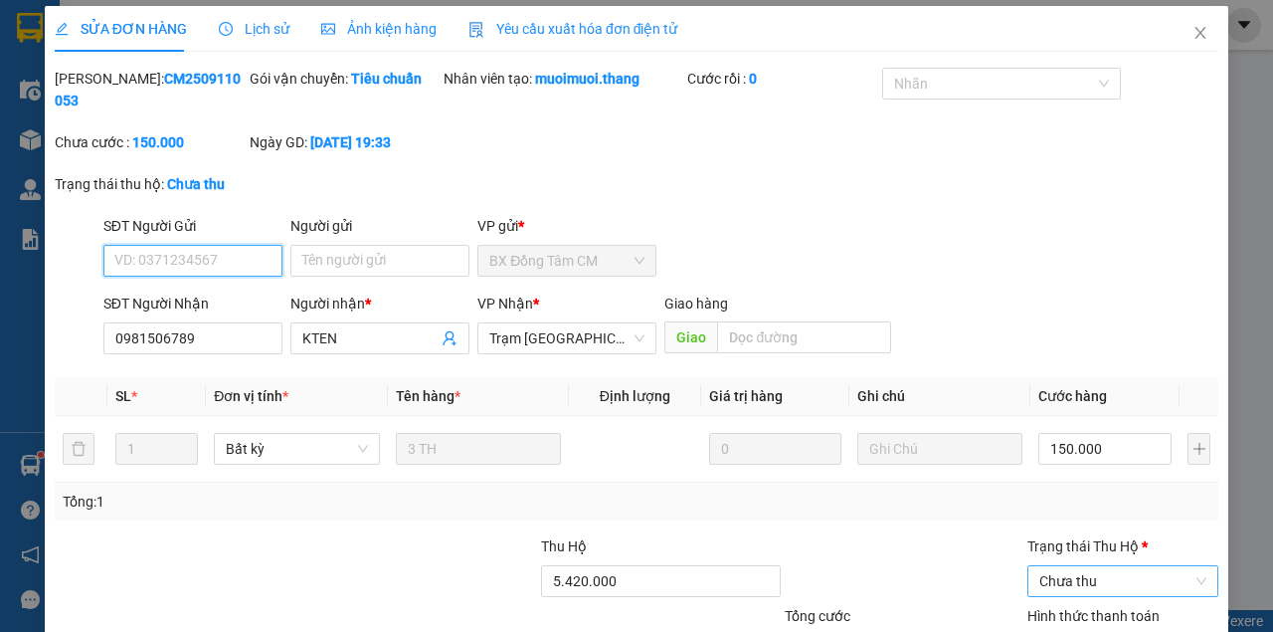
scroll to position [170, 0]
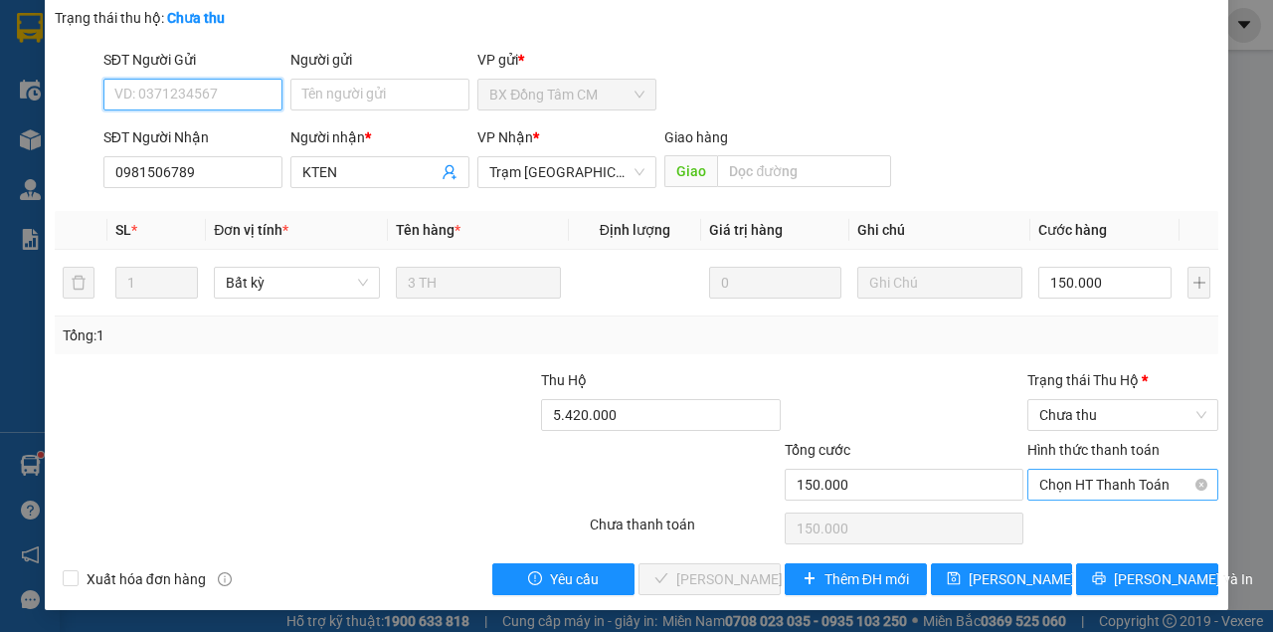
click at [1098, 485] on span "Chọn HT Thanh Toán" at bounding box center [1122, 484] width 167 height 30
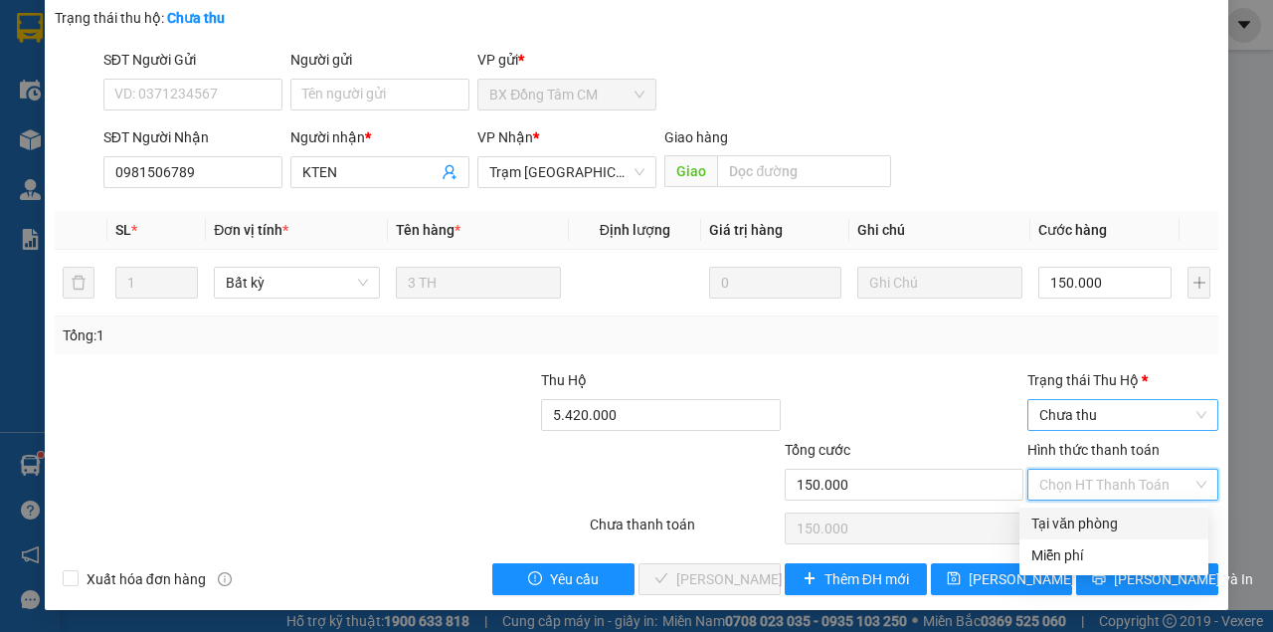
click at [1104, 421] on span "Chưa thu" at bounding box center [1122, 415] width 167 height 30
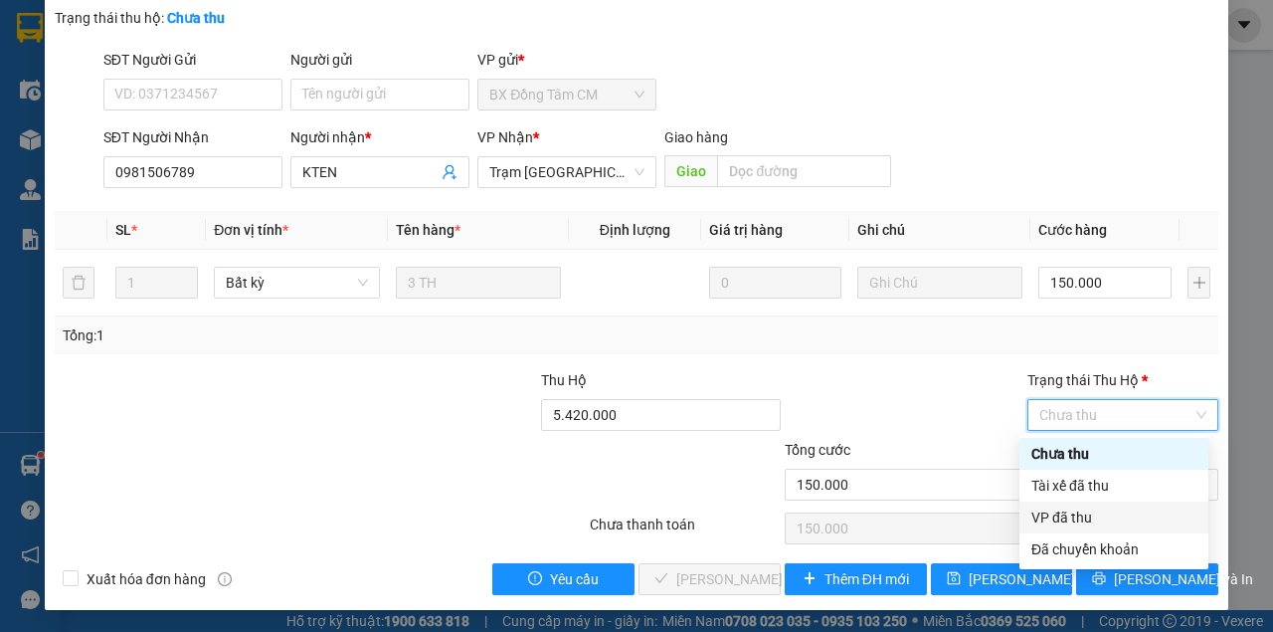
click at [1076, 515] on div "VP đã thu" at bounding box center [1113, 517] width 165 height 22
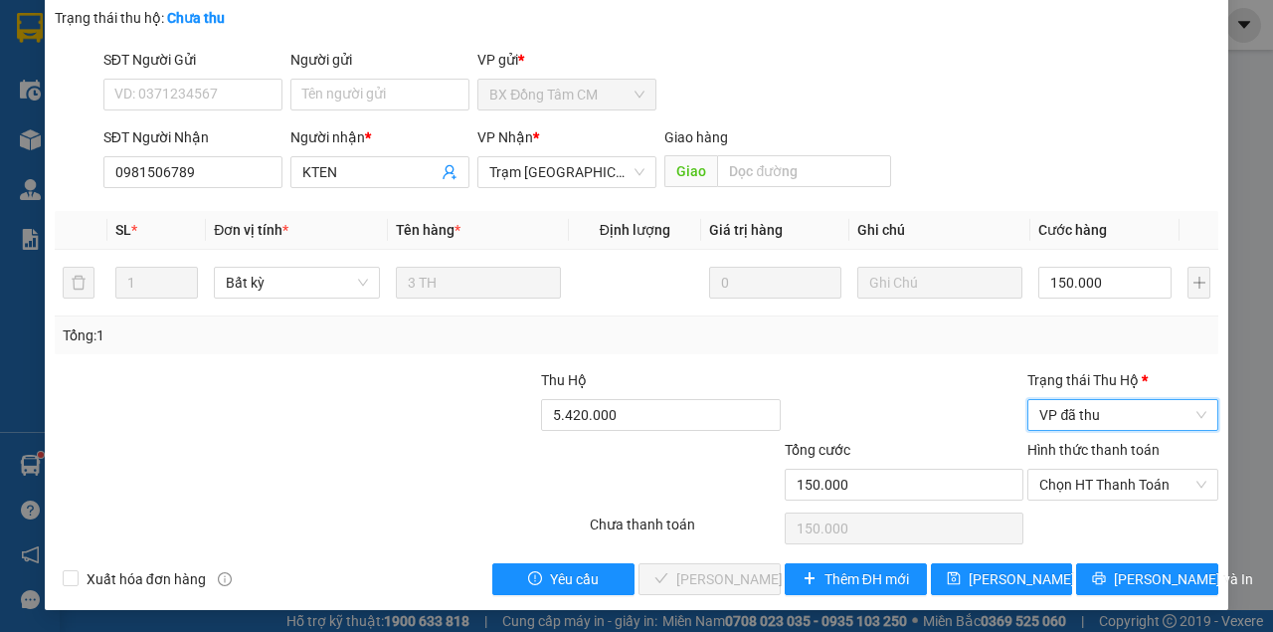
click at [1102, 406] on span "VP đã thu" at bounding box center [1122, 415] width 167 height 30
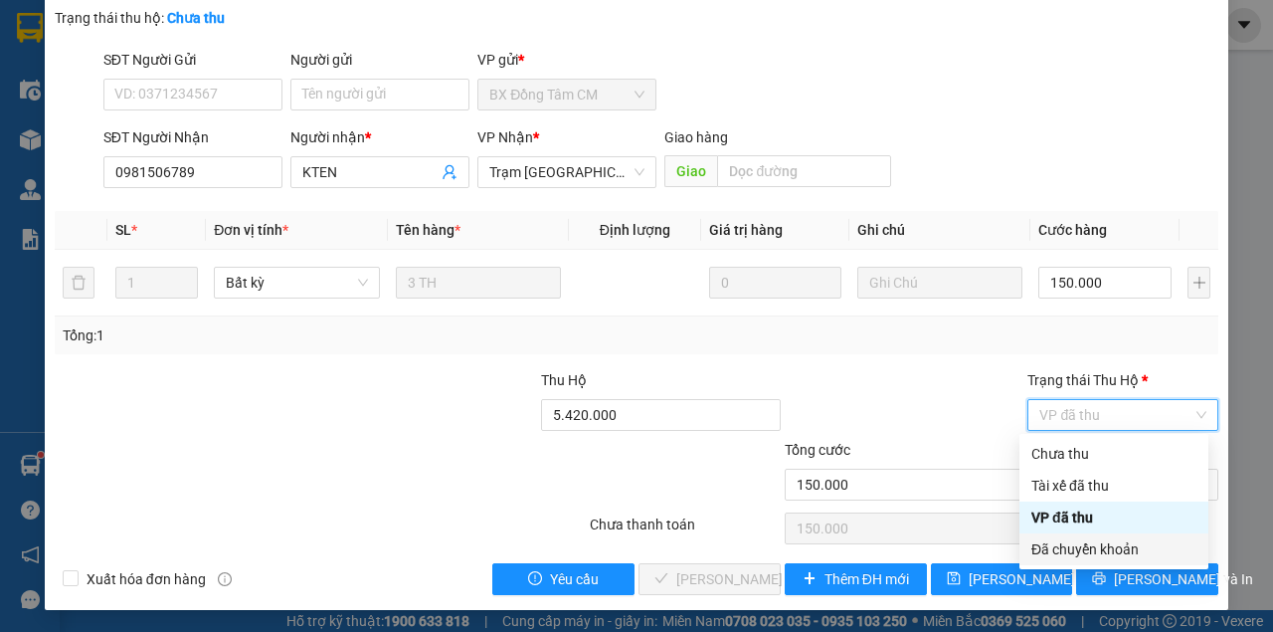
click at [1082, 559] on div "Đã chuyển khoản" at bounding box center [1113, 549] width 165 height 22
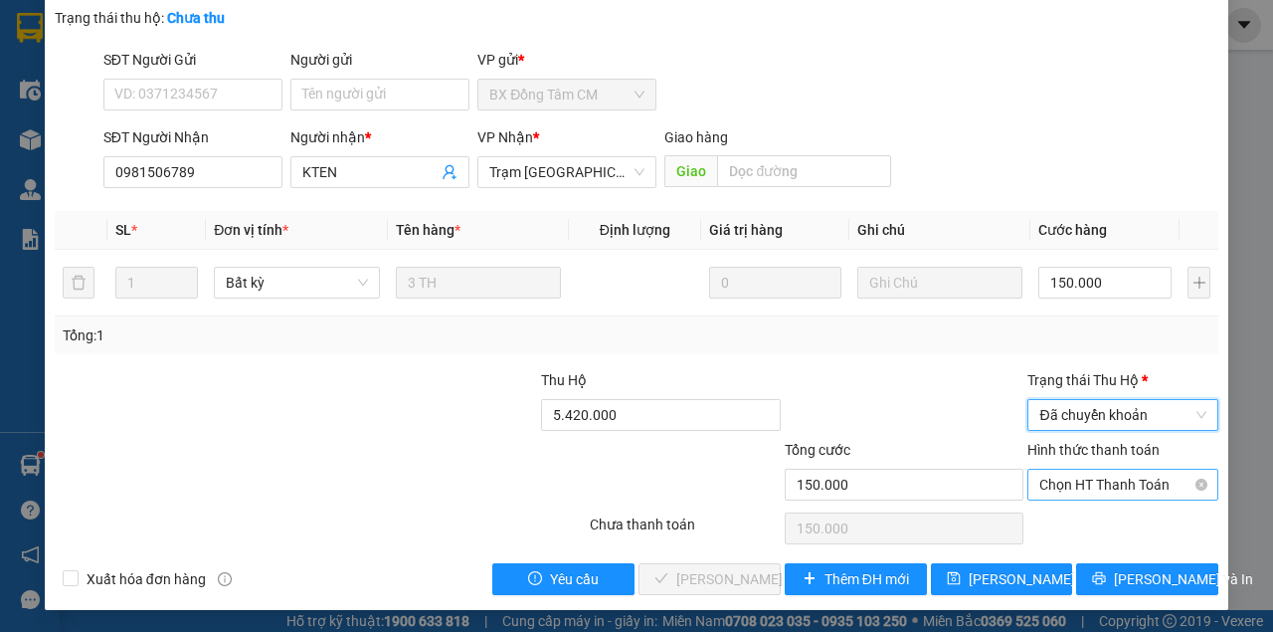
click at [1084, 489] on span "Chọn HT Thanh Toán" at bounding box center [1122, 484] width 167 height 30
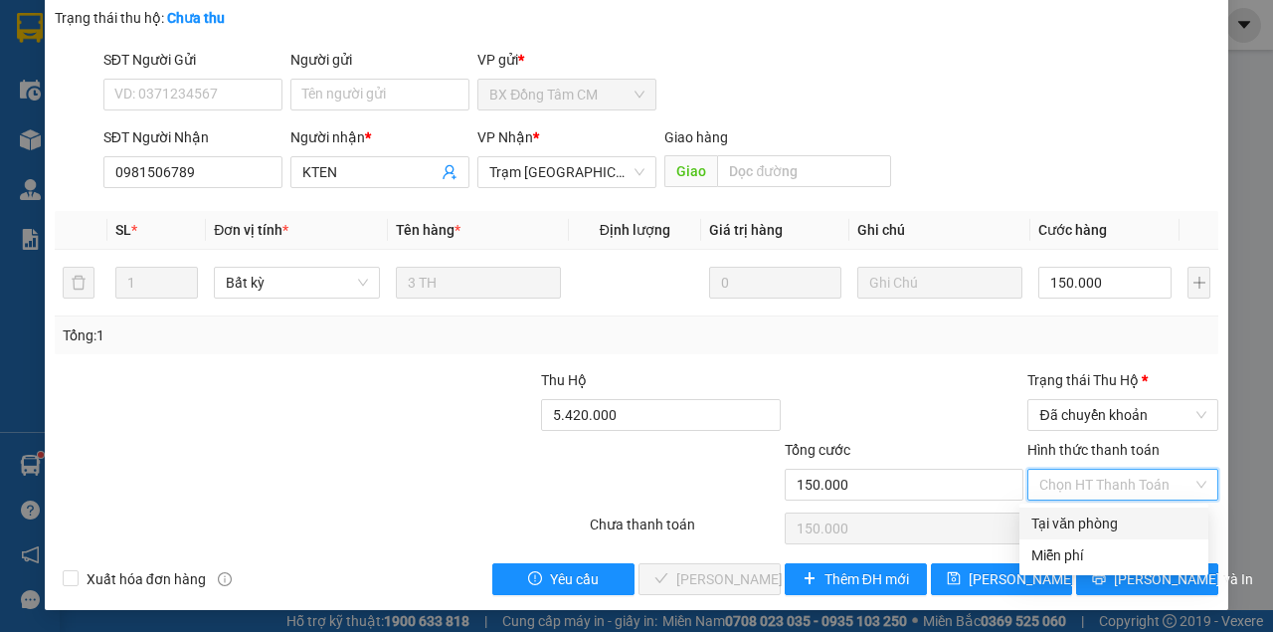
click at [1075, 521] on div "Tại văn phòng" at bounding box center [1113, 523] width 165 height 22
type input "0"
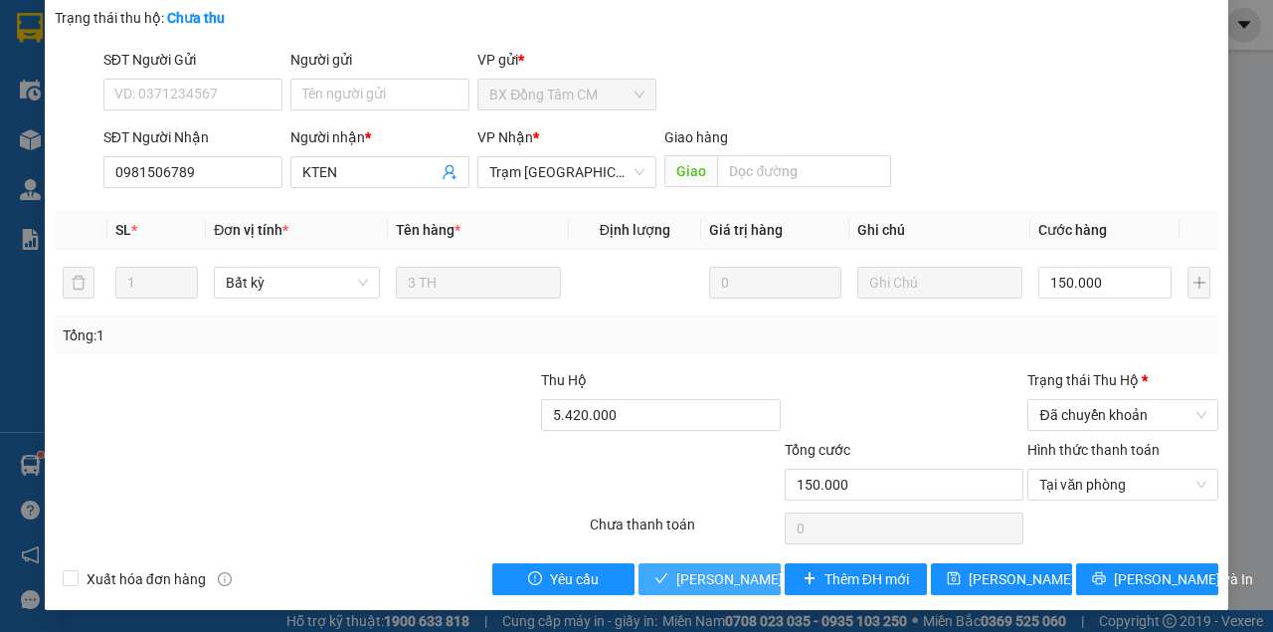
click at [761, 583] on span "[PERSON_NAME] và Giao hàng" at bounding box center [771, 579] width 191 height 22
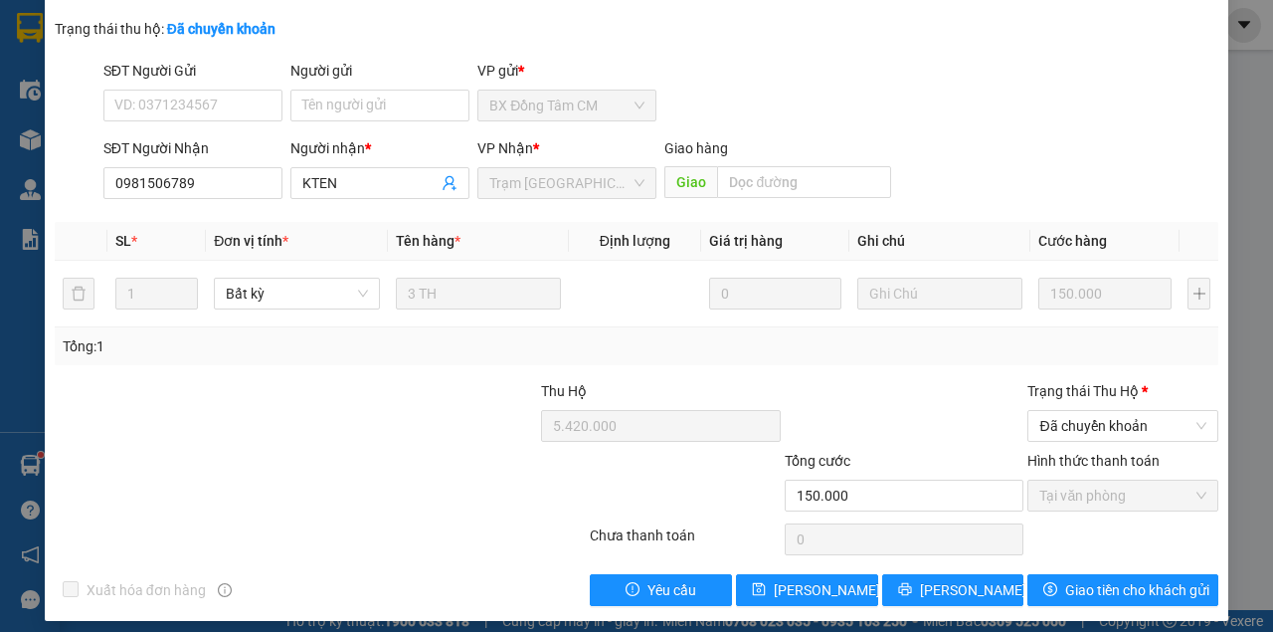
scroll to position [0, 0]
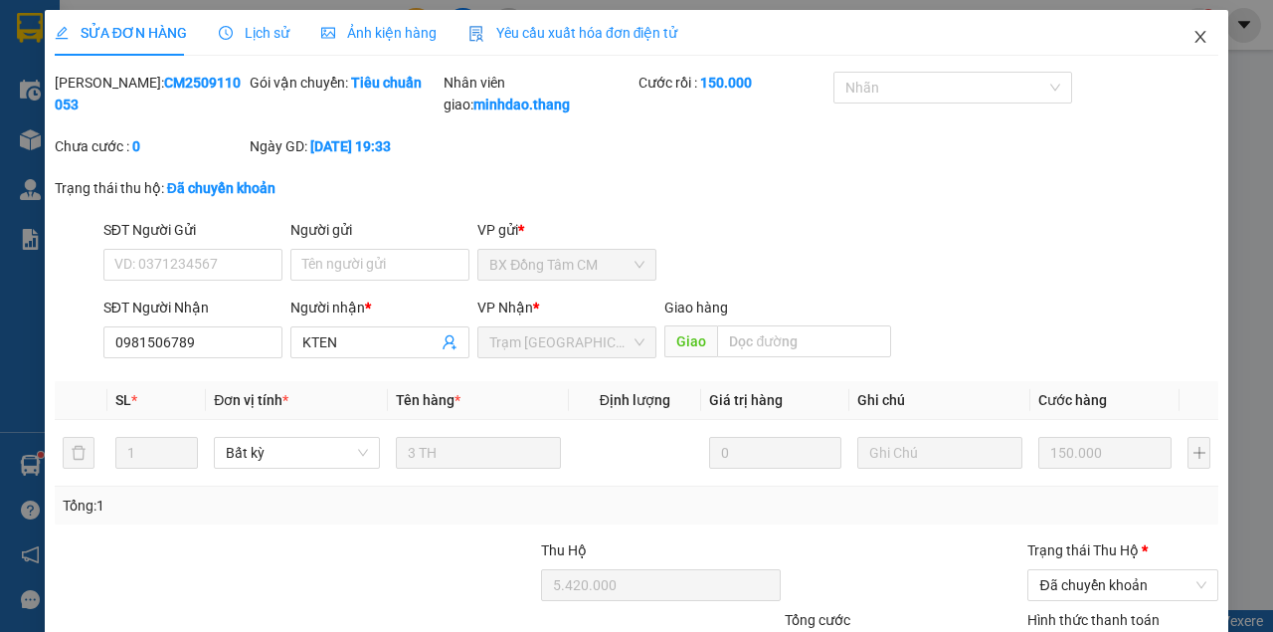
drag, startPoint x: 1195, startPoint y: 48, endPoint x: 1156, endPoint y: 58, distance: 40.0
click at [1190, 47] on span "Close" at bounding box center [1201, 38] width 56 height 56
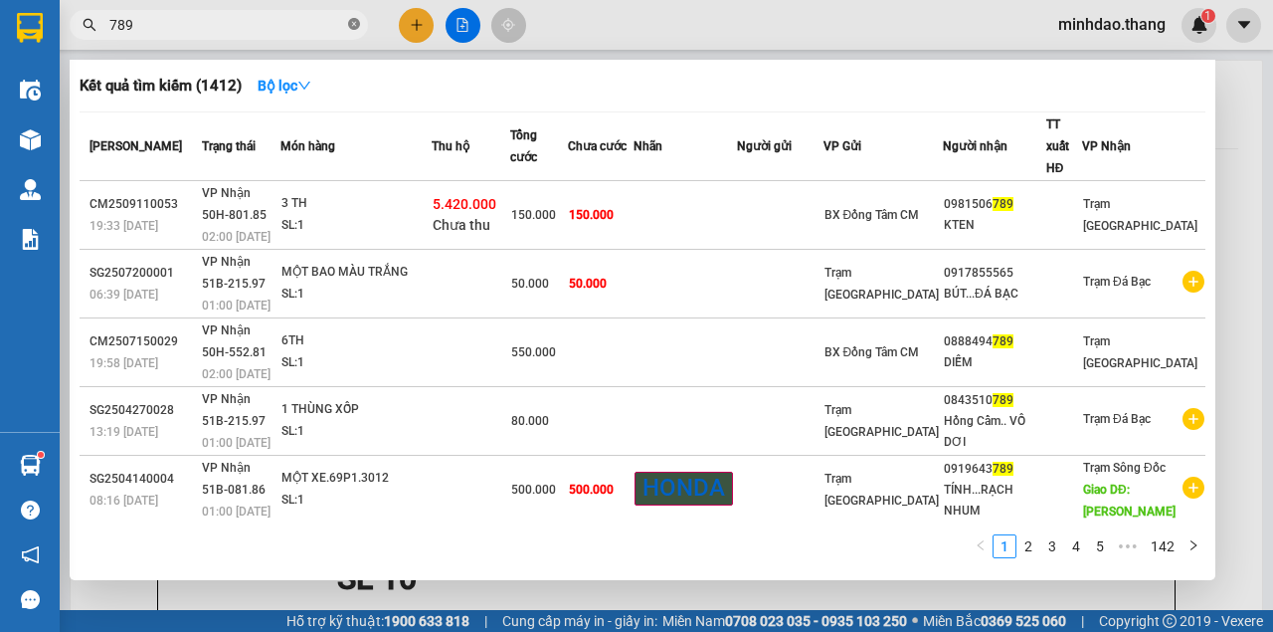
click at [357, 30] on icon "close-circle" at bounding box center [354, 24] width 12 height 12
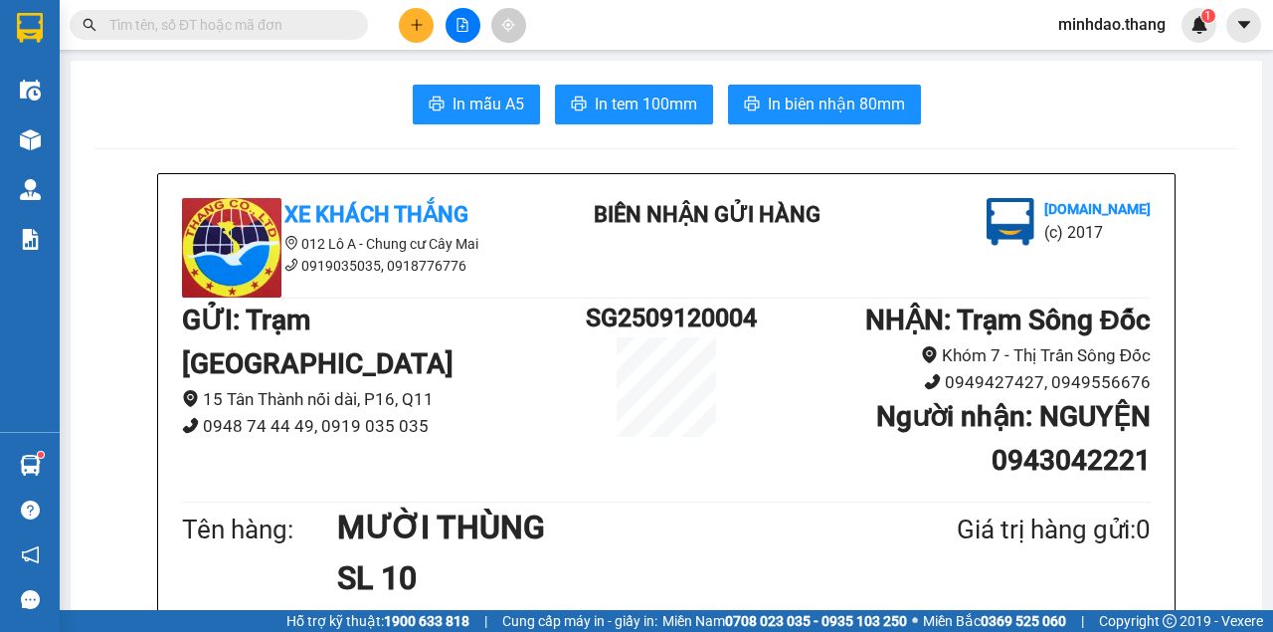
click at [324, 29] on input "text" at bounding box center [226, 25] width 235 height 22
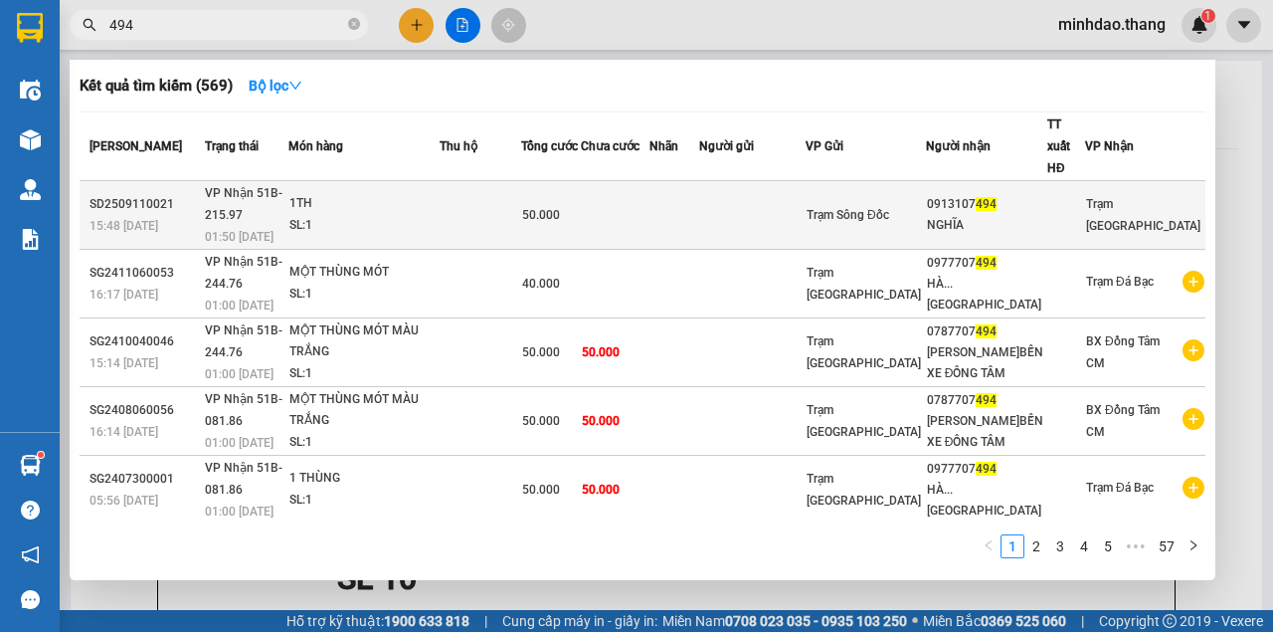
type input "494"
click at [650, 192] on td at bounding box center [615, 215] width 69 height 69
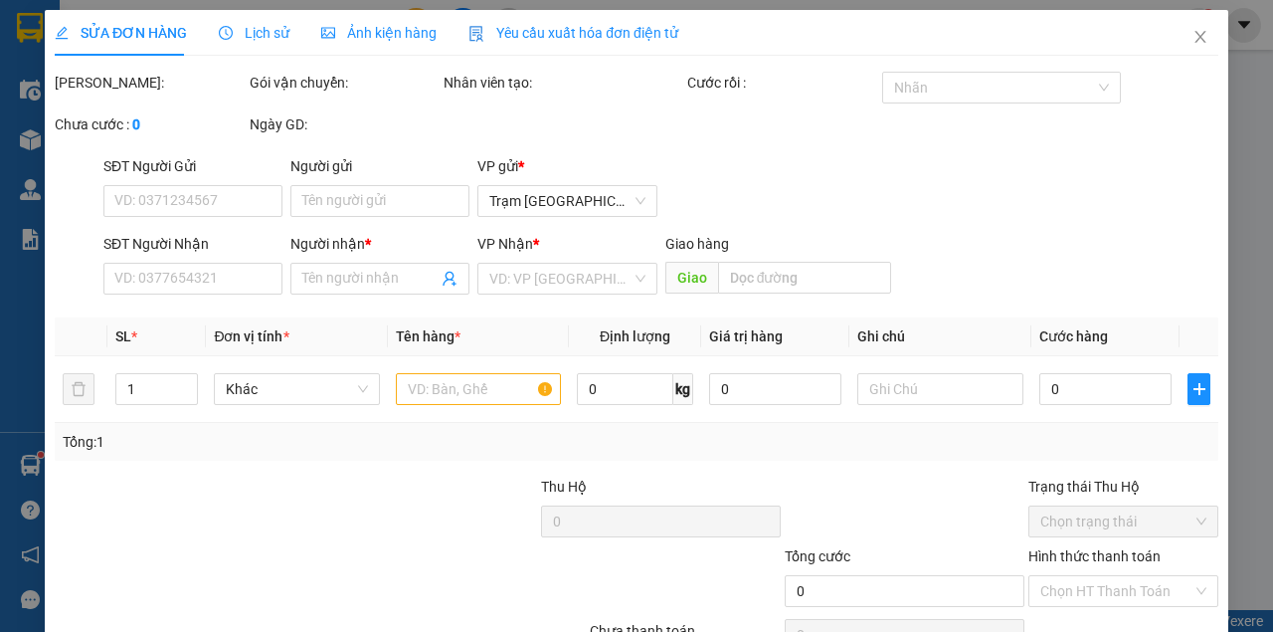
type input "0913107494"
type input "NGHĨA"
type input "50.000"
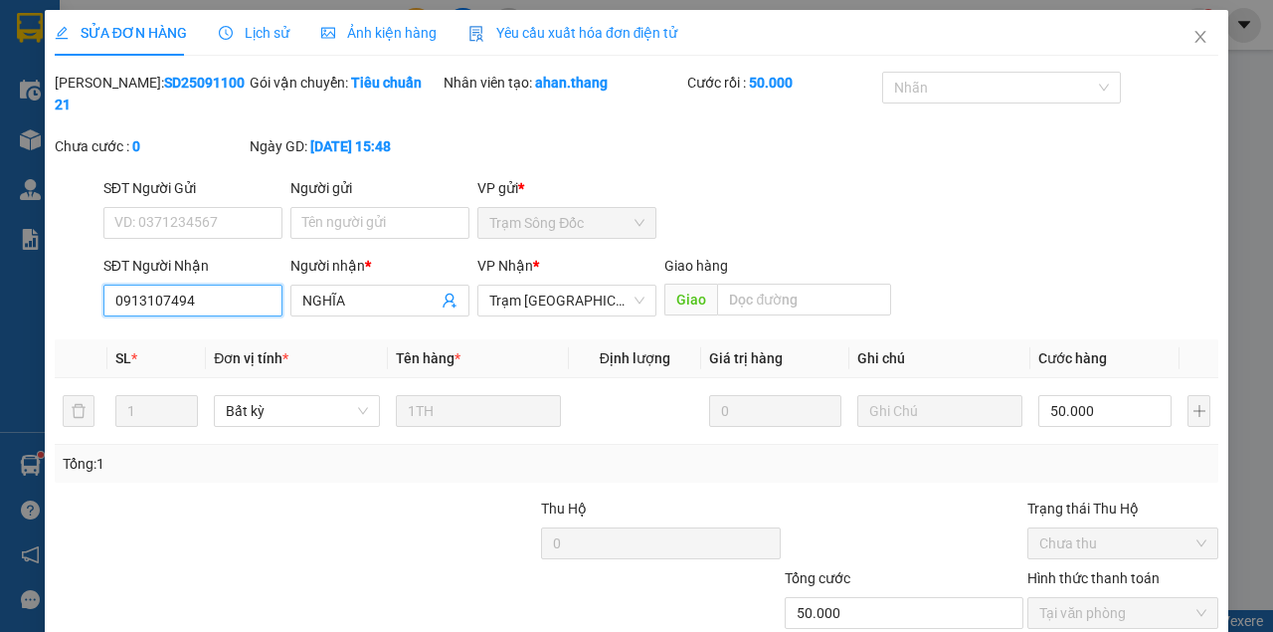
drag, startPoint x: 233, startPoint y: 310, endPoint x: 0, endPoint y: 304, distance: 232.8
click at [0, 304] on div "SỬA ĐƠN HÀNG Lịch sử Ảnh kiện hàng Yêu cầu xuất hóa đơn điện tử Total Paid Fee …" at bounding box center [636, 316] width 1273 height 632
click at [1180, 45] on span "Close" at bounding box center [1201, 38] width 56 height 56
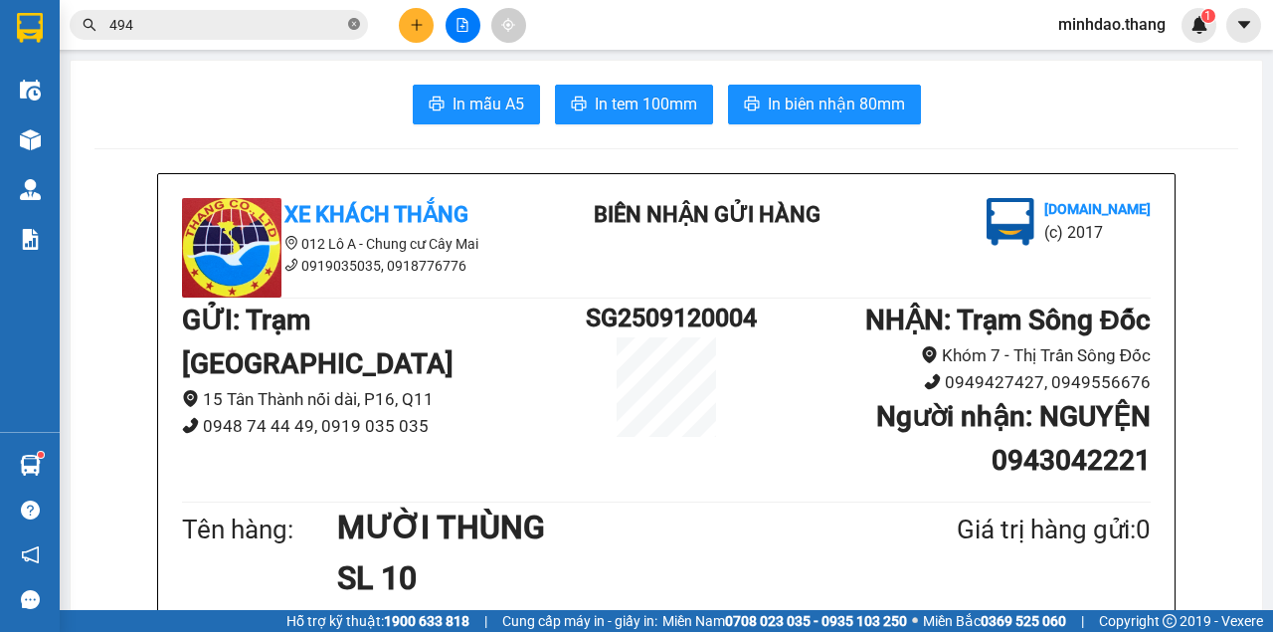
click at [356, 25] on icon "close-circle" at bounding box center [354, 24] width 12 height 12
click at [306, 32] on input "text" at bounding box center [226, 25] width 235 height 22
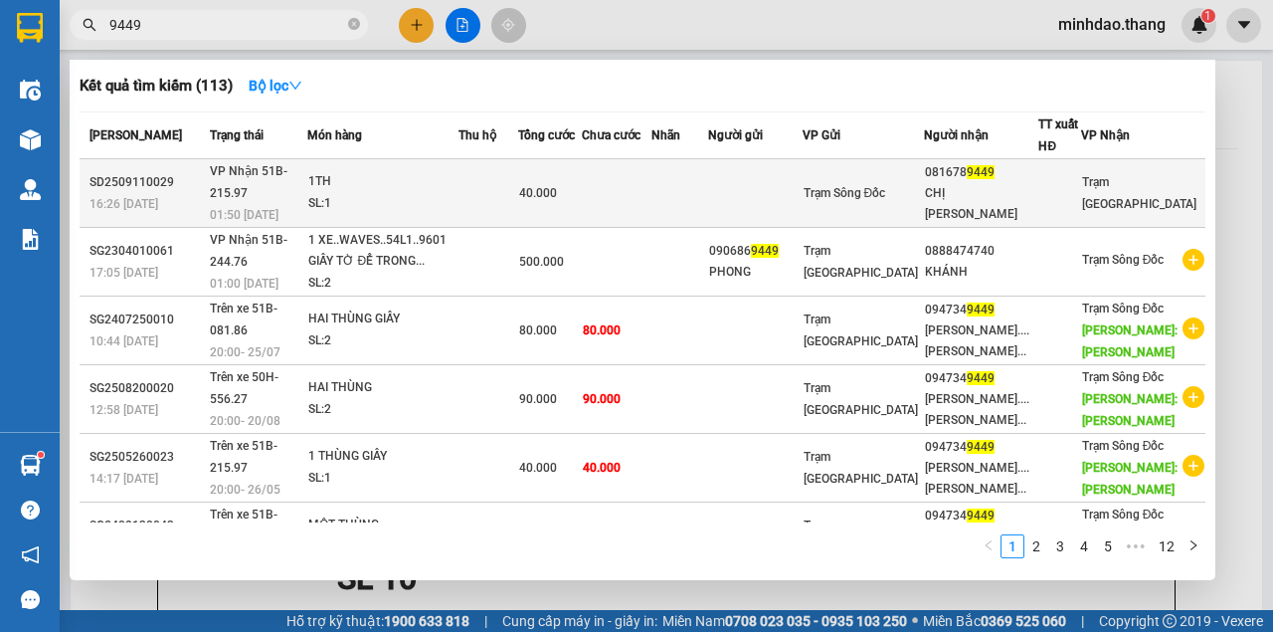
type input "9449"
click at [625, 182] on td at bounding box center [617, 193] width 71 height 69
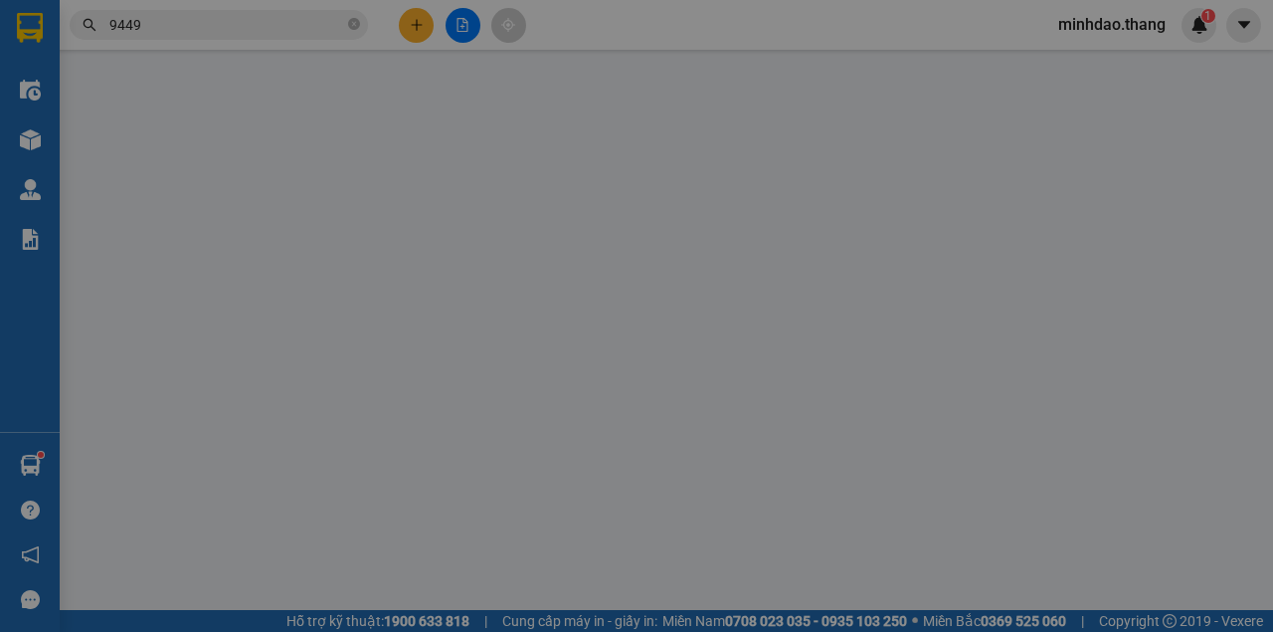
type input "0816789449"
type input "CHỊ [PERSON_NAME]"
type input "40.000"
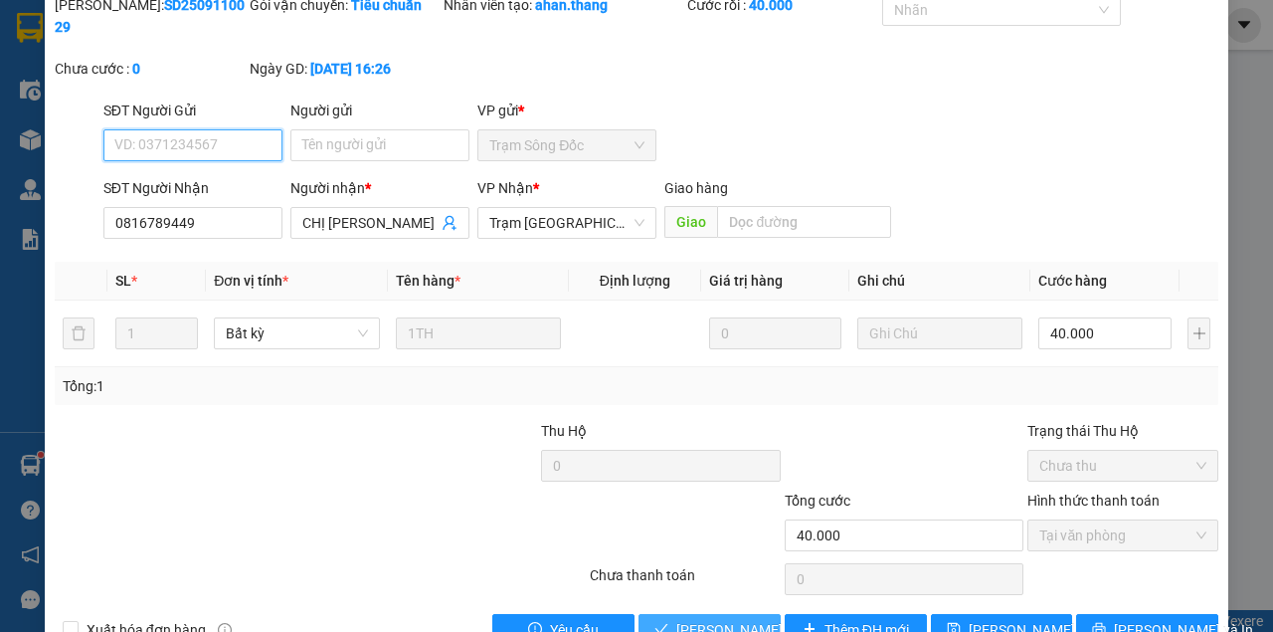
scroll to position [128, 0]
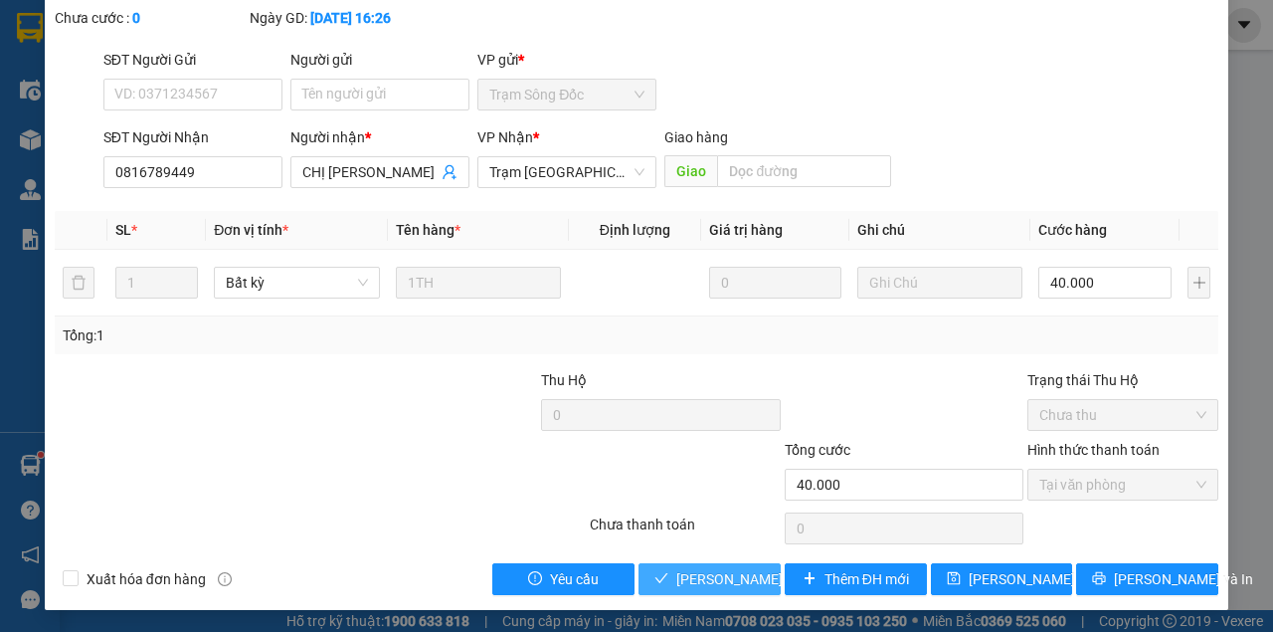
click at [728, 573] on span "[PERSON_NAME] và Giao hàng" at bounding box center [771, 579] width 191 height 22
click at [639, 563] on button "[PERSON_NAME] và Giao hàng" at bounding box center [710, 579] width 142 height 32
click at [729, 571] on span "[PERSON_NAME] và Giao hàng" at bounding box center [771, 579] width 191 height 22
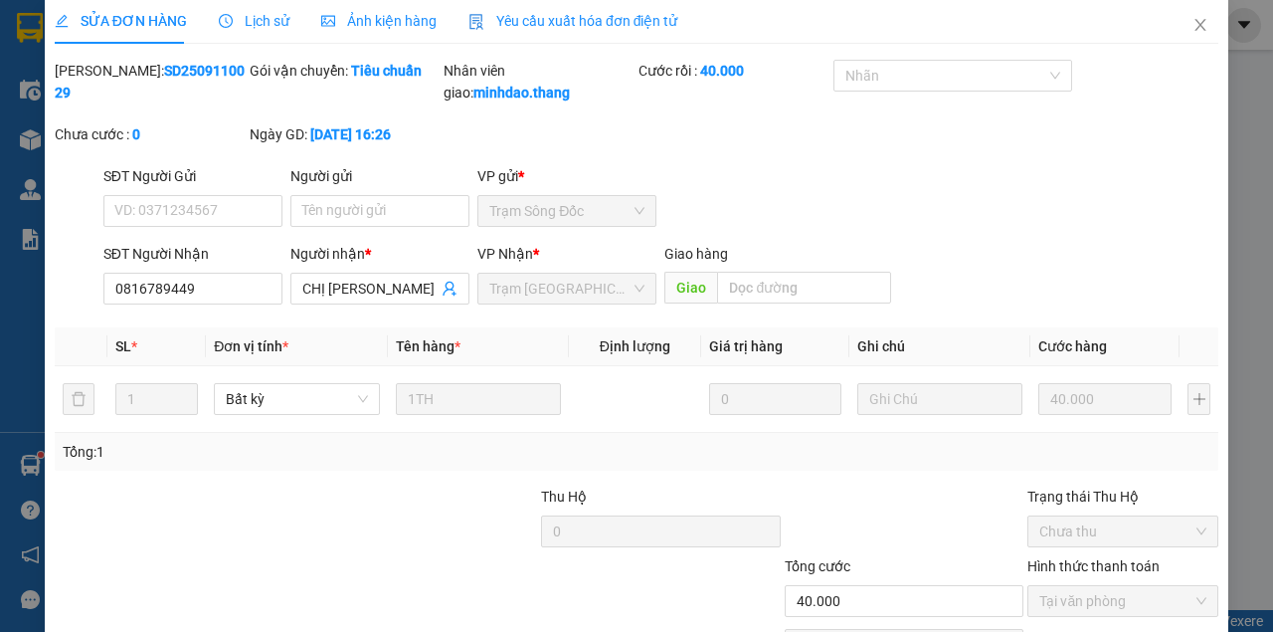
scroll to position [0, 0]
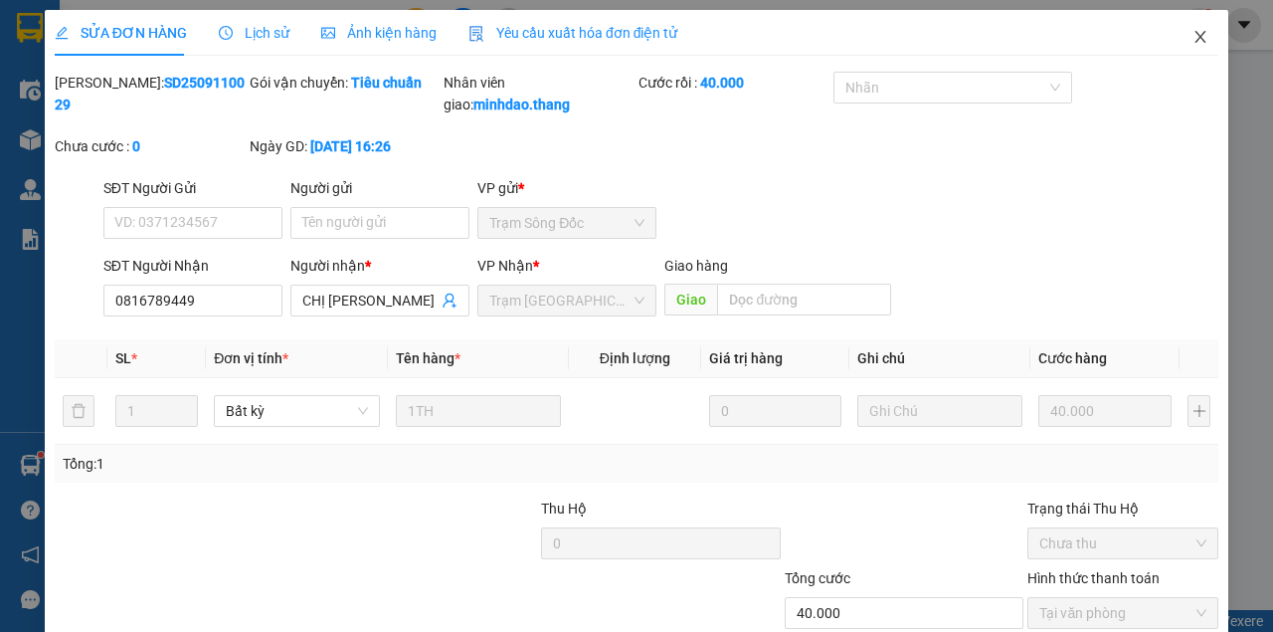
click at [1202, 34] on span "Close" at bounding box center [1201, 38] width 56 height 56
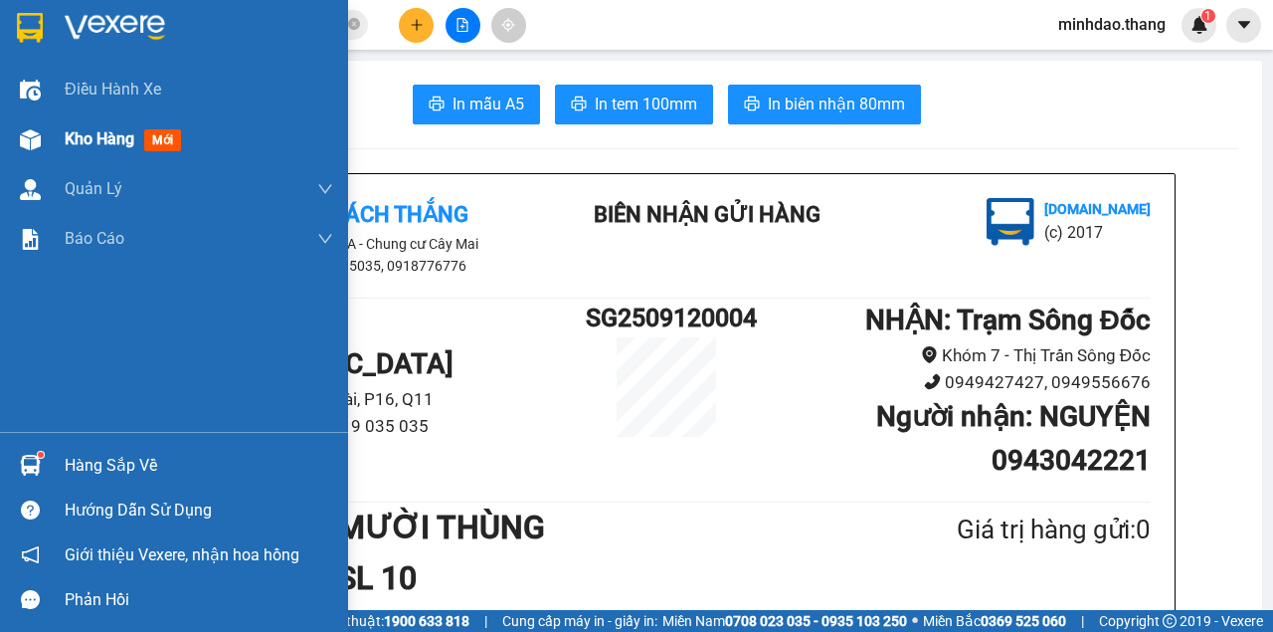
click at [50, 140] on div "Kho hàng mới" at bounding box center [174, 139] width 348 height 50
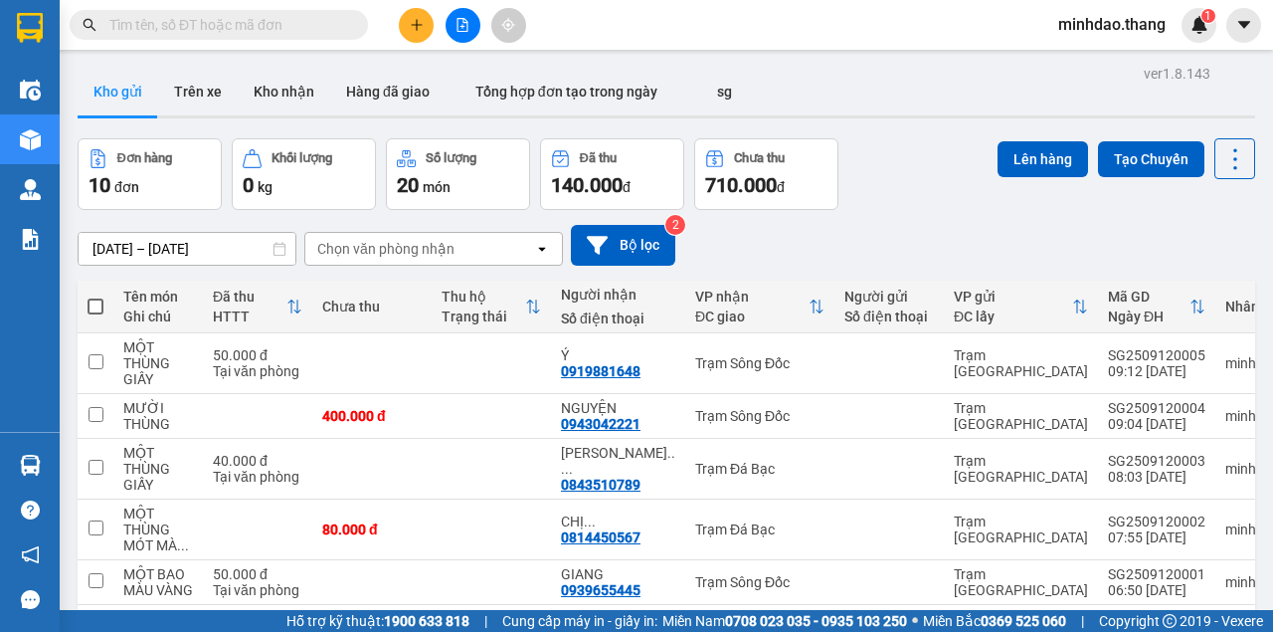
click at [321, 33] on input "text" at bounding box center [226, 25] width 235 height 22
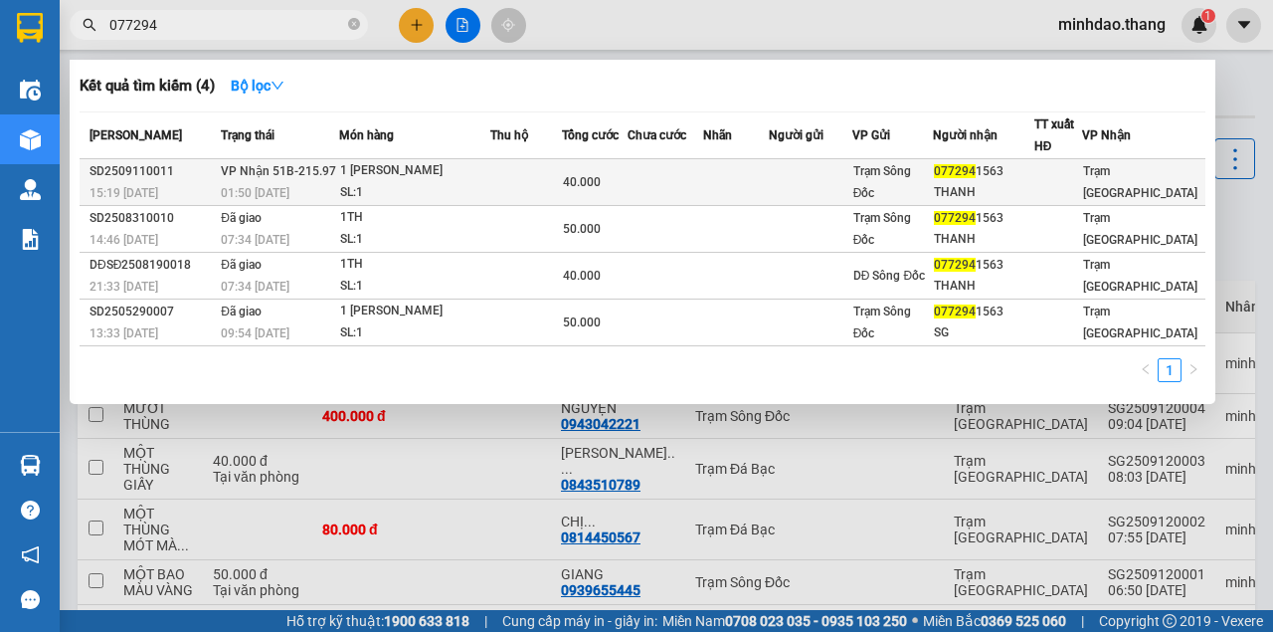
type input "077294"
click at [562, 199] on td at bounding box center [526, 182] width 72 height 47
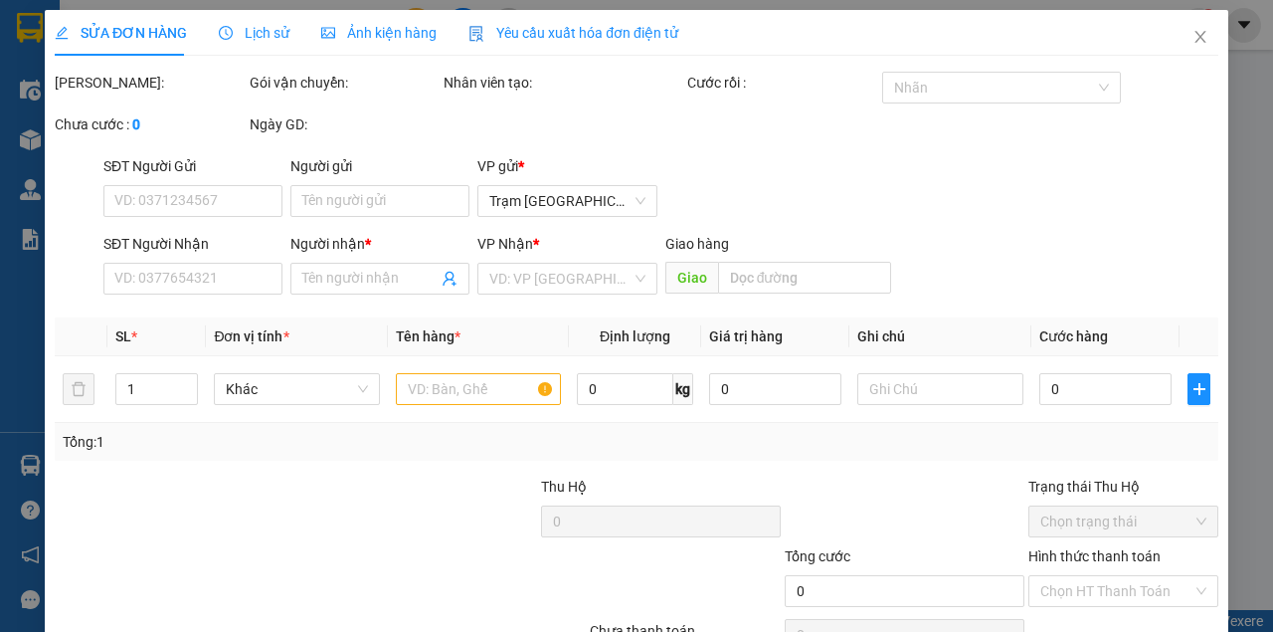
type input "0772941563"
type input "THANH"
type input "40.000"
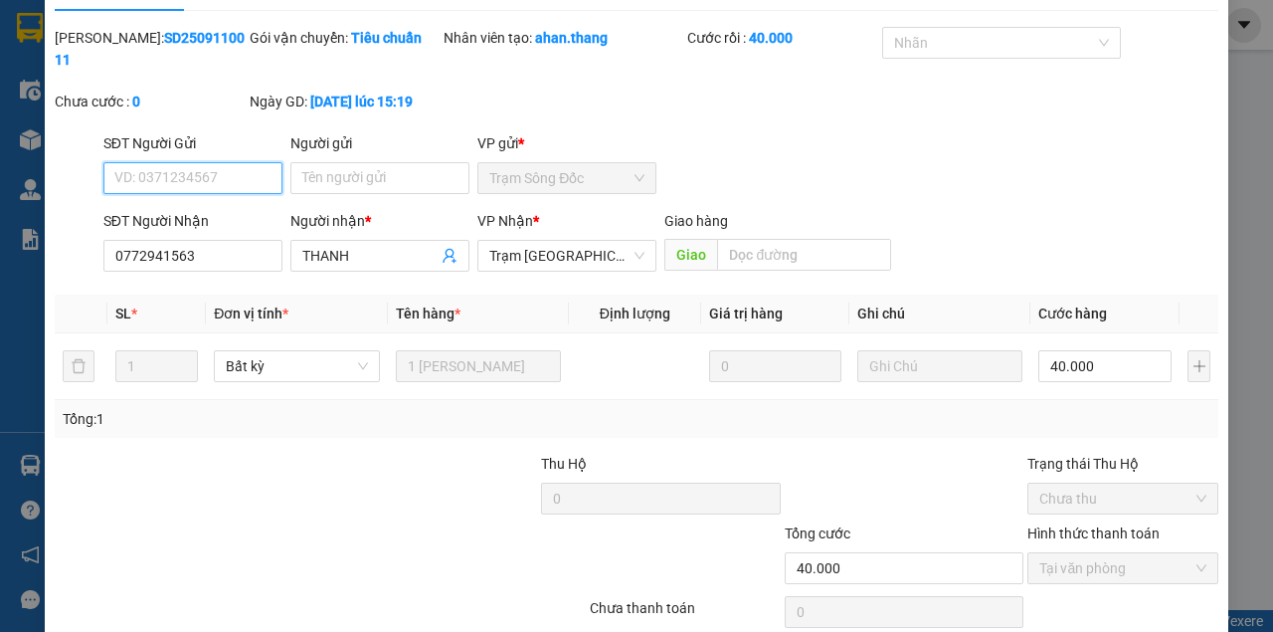
scroll to position [128, 0]
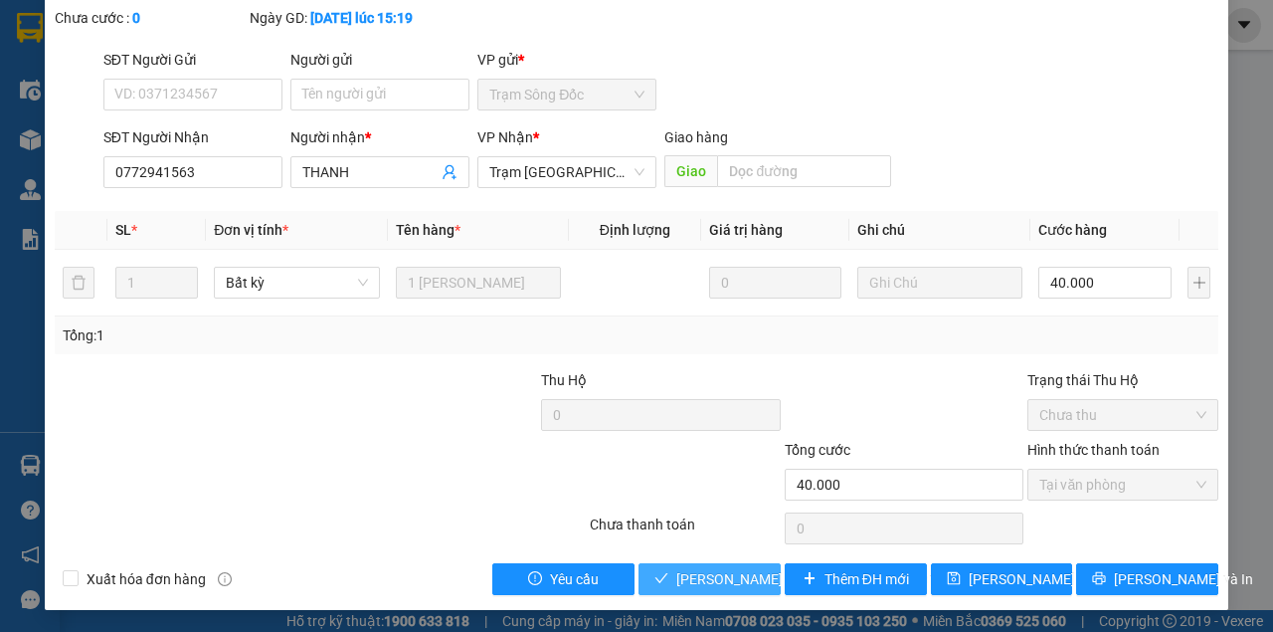
click at [716, 568] on span "[PERSON_NAME] và [PERSON_NAME] hàng" at bounding box center [810, 579] width 269 height 22
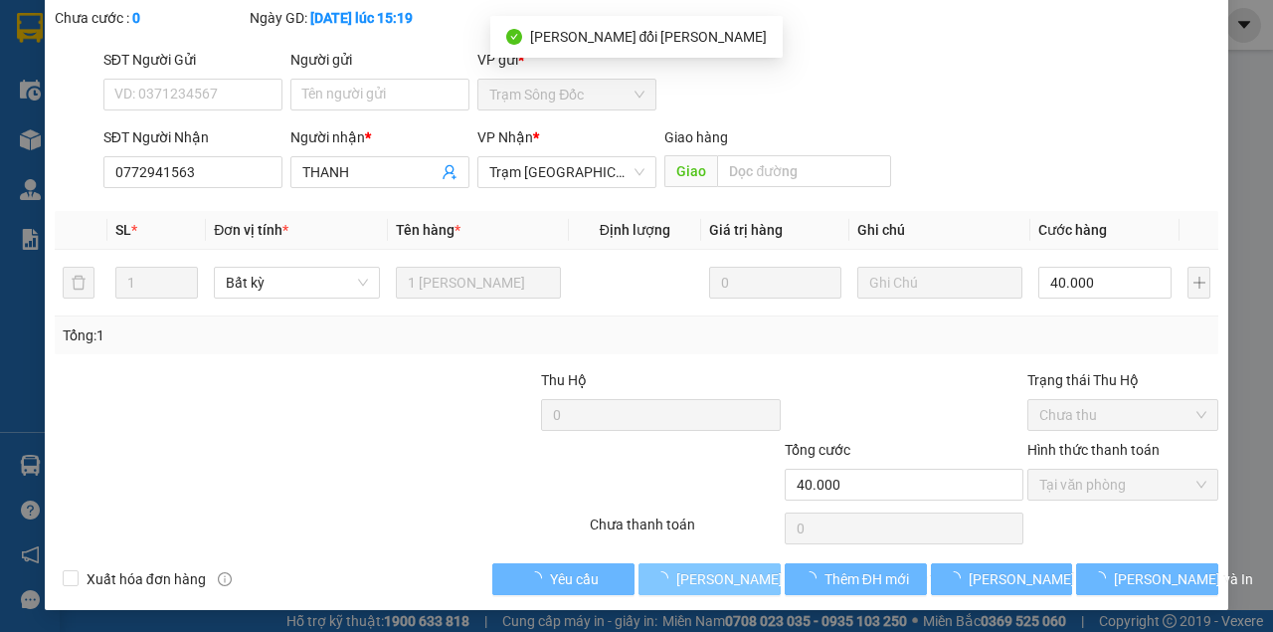
scroll to position [0, 0]
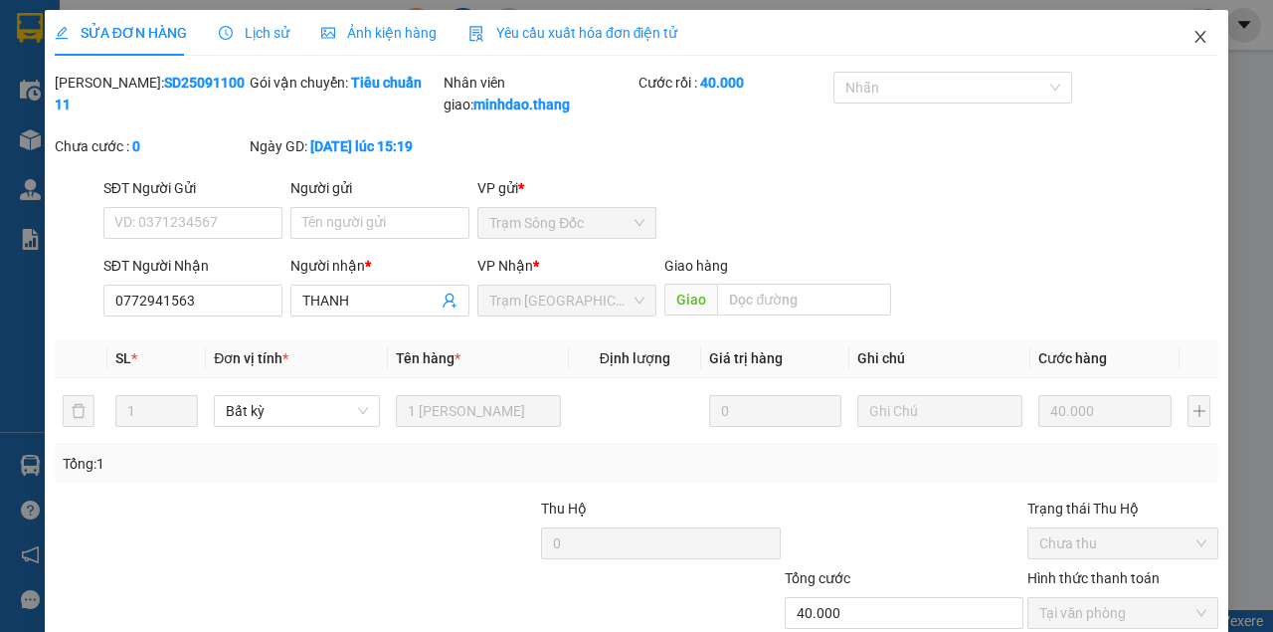
drag, startPoint x: 1188, startPoint y: 33, endPoint x: 559, endPoint y: 34, distance: 628.6
click at [1193, 40] on icon "close" at bounding box center [1201, 37] width 16 height 16
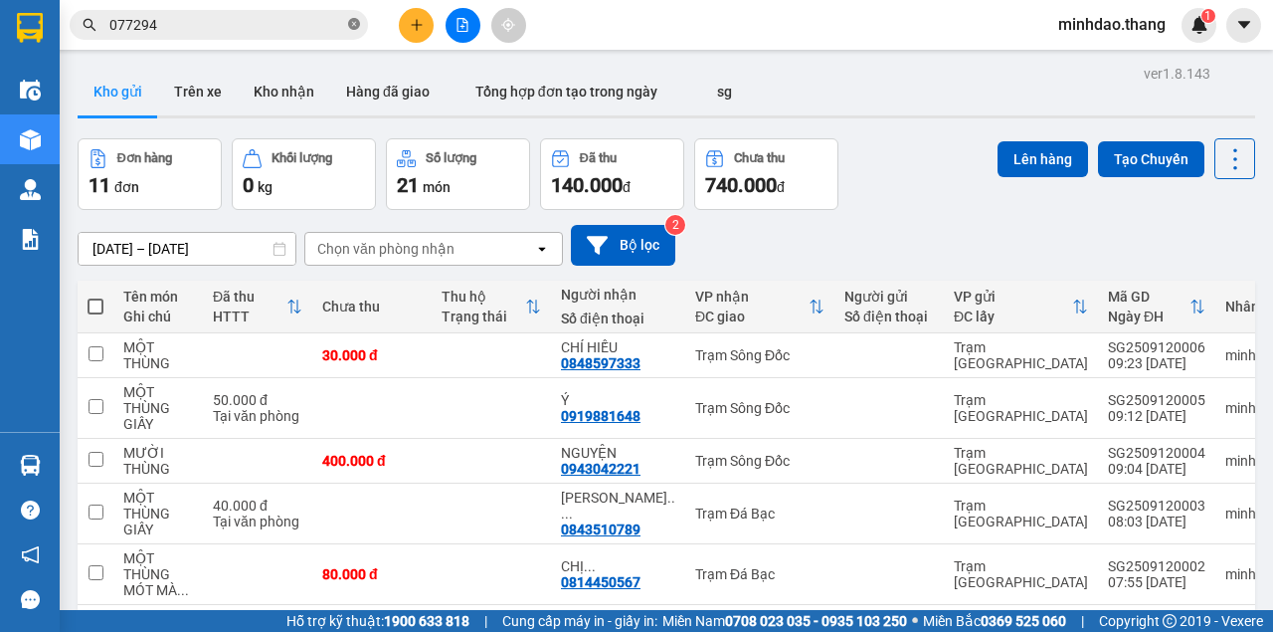
click at [350, 23] on icon "close-circle" at bounding box center [354, 24] width 12 height 12
click at [314, 25] on input "text" at bounding box center [226, 25] width 235 height 22
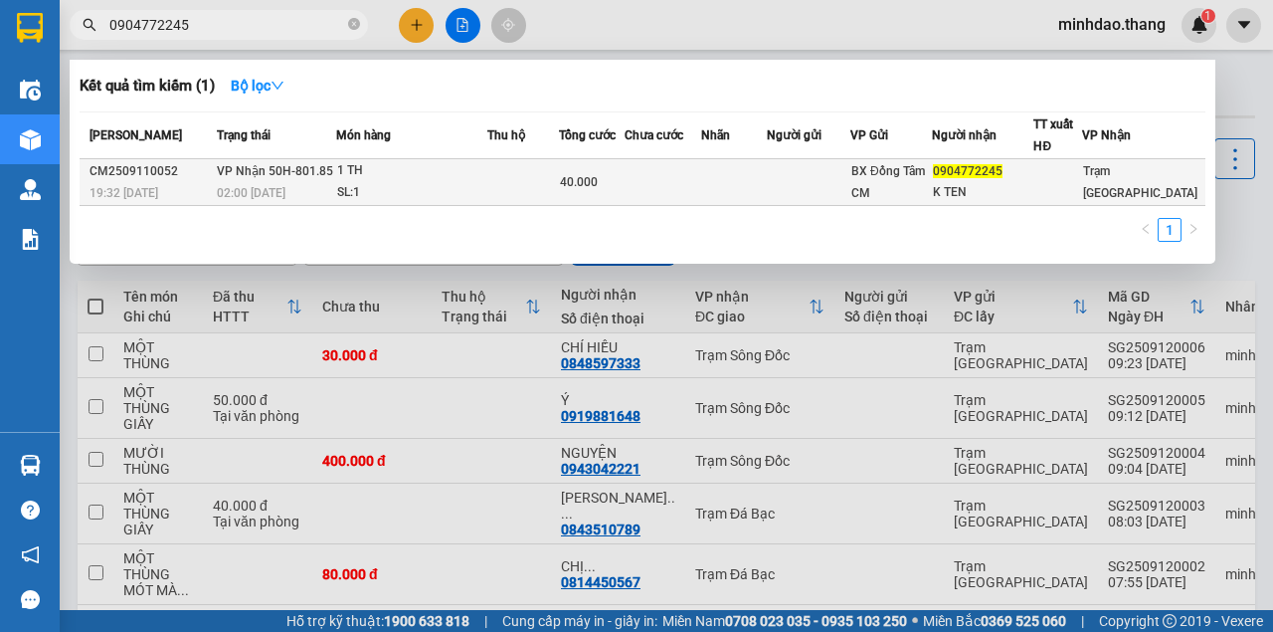
type input "0904772245"
click at [637, 182] on td at bounding box center [663, 182] width 77 height 47
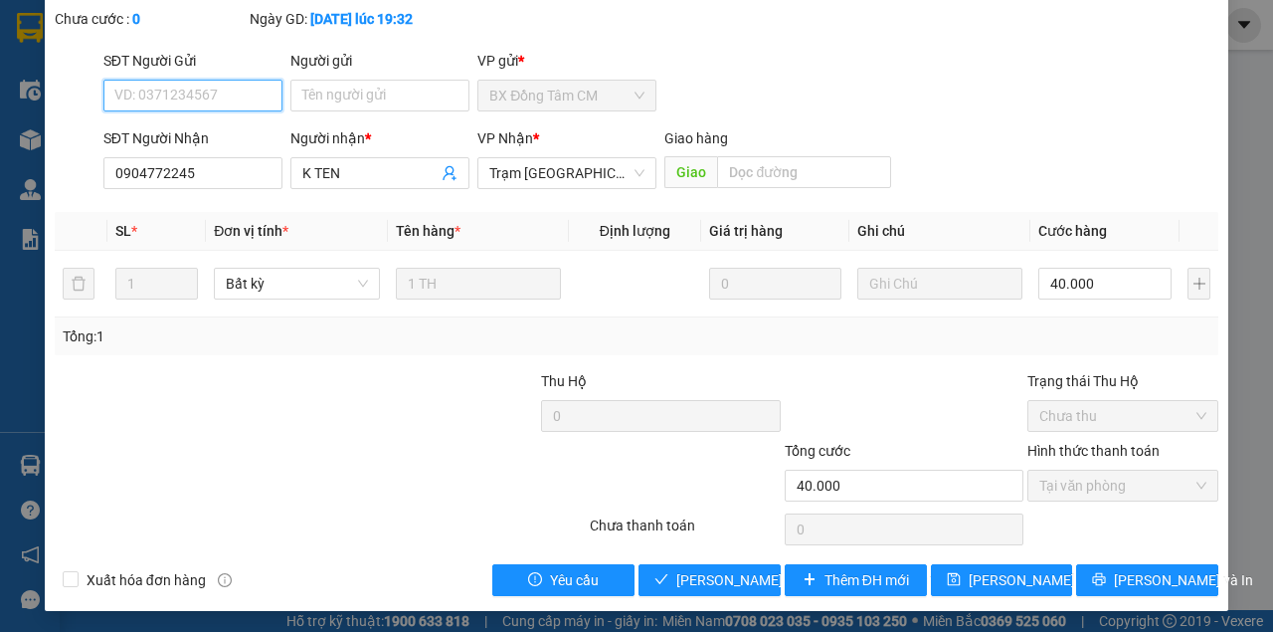
scroll to position [128, 0]
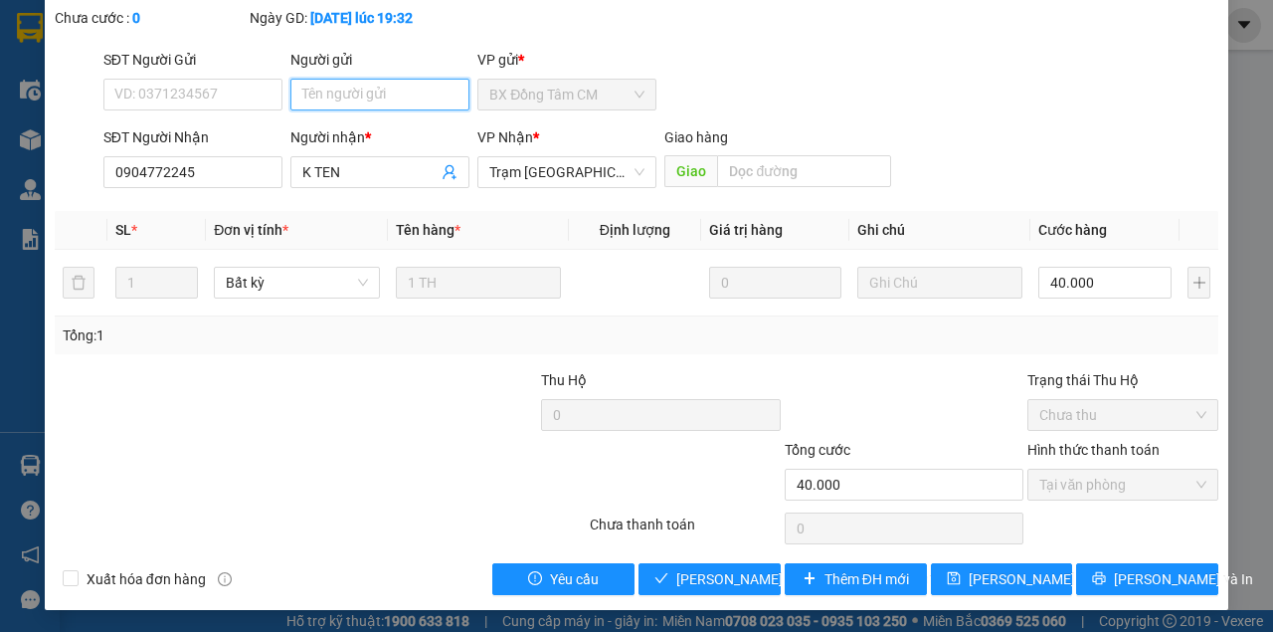
click at [390, 95] on input "Người gửi" at bounding box center [379, 95] width 179 height 32
type input "0777722036"
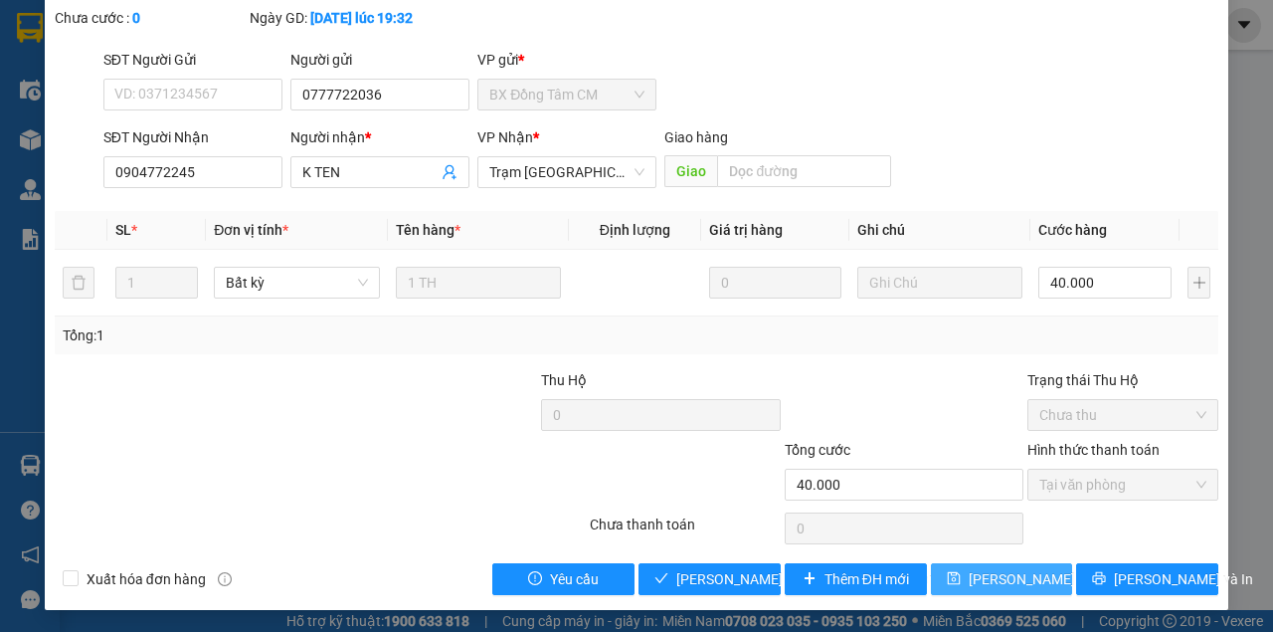
click at [1015, 587] on span "[PERSON_NAME] đổi" at bounding box center [1033, 579] width 128 height 22
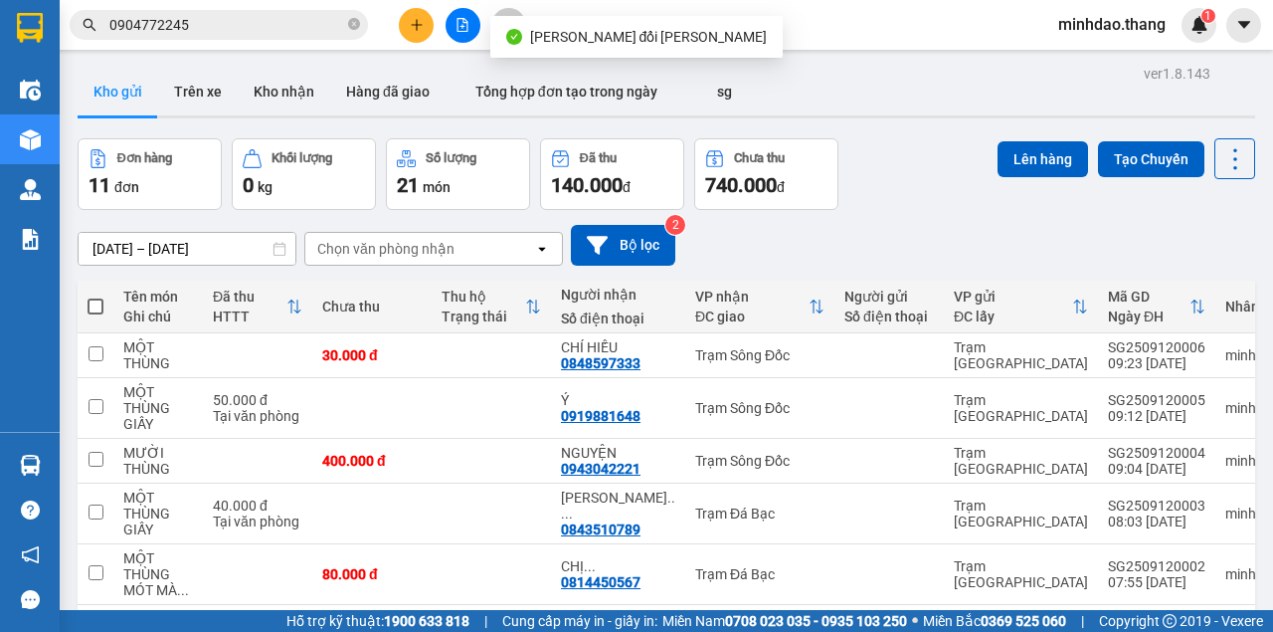
click at [284, 20] on input "0904772245" at bounding box center [226, 25] width 235 height 22
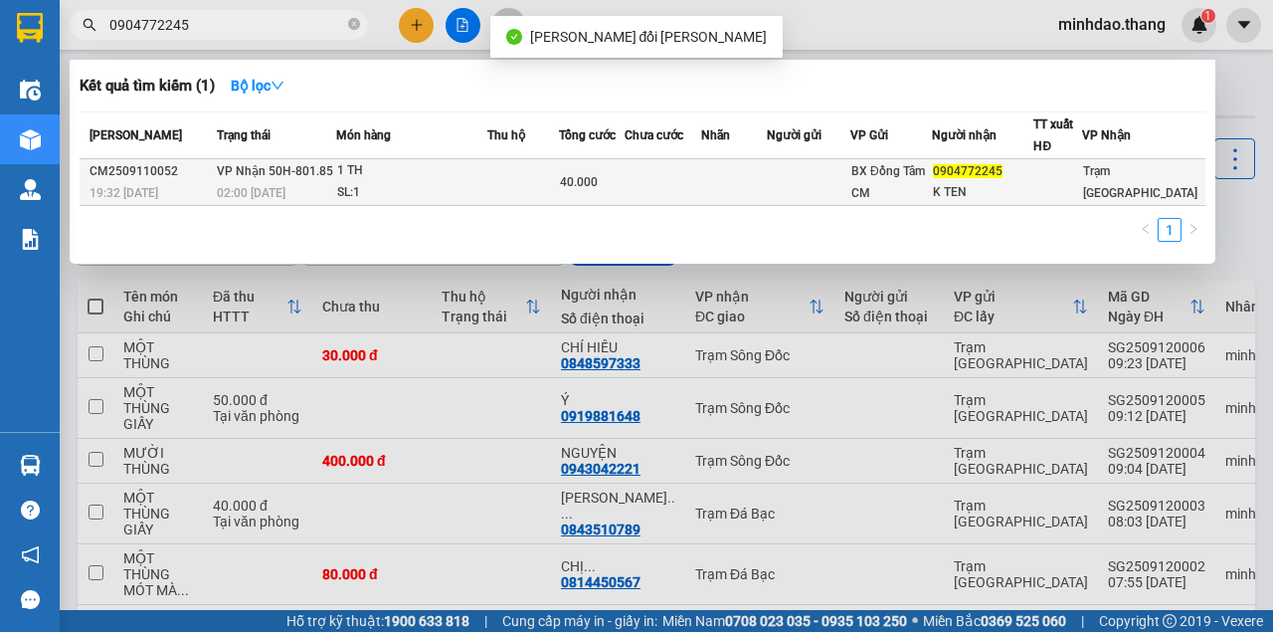
click at [581, 175] on span "40.000" at bounding box center [579, 182] width 38 height 14
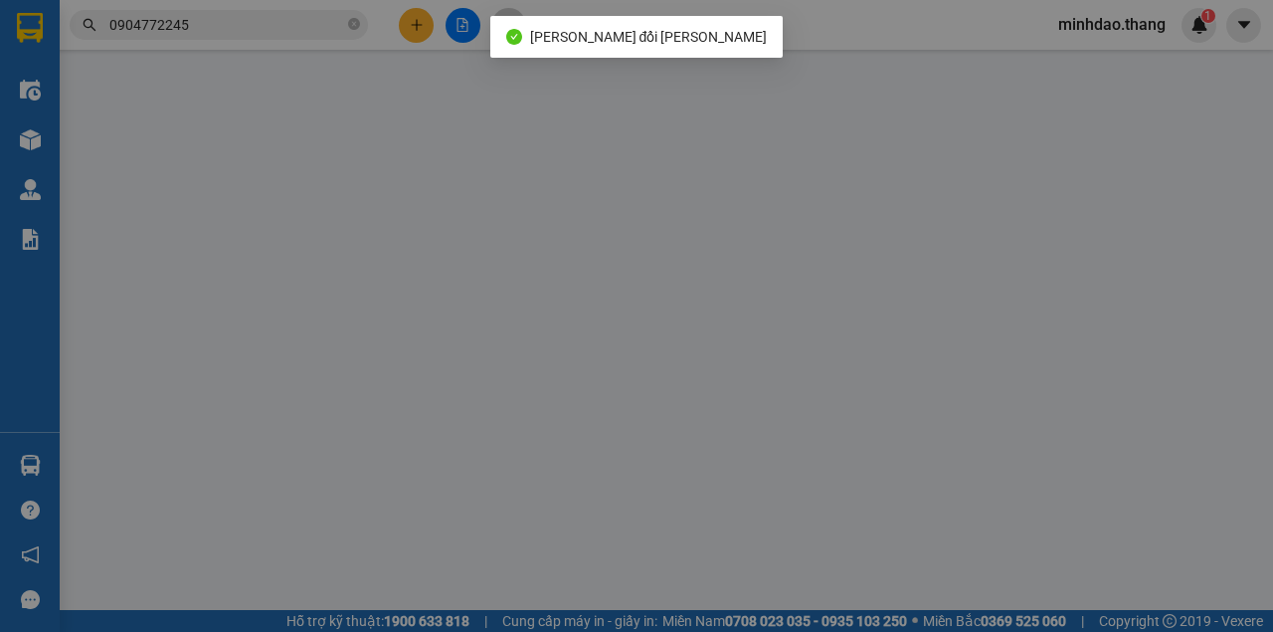
type input "0777722036"
type input "0904772245"
type input "K TEN"
type input "40.000"
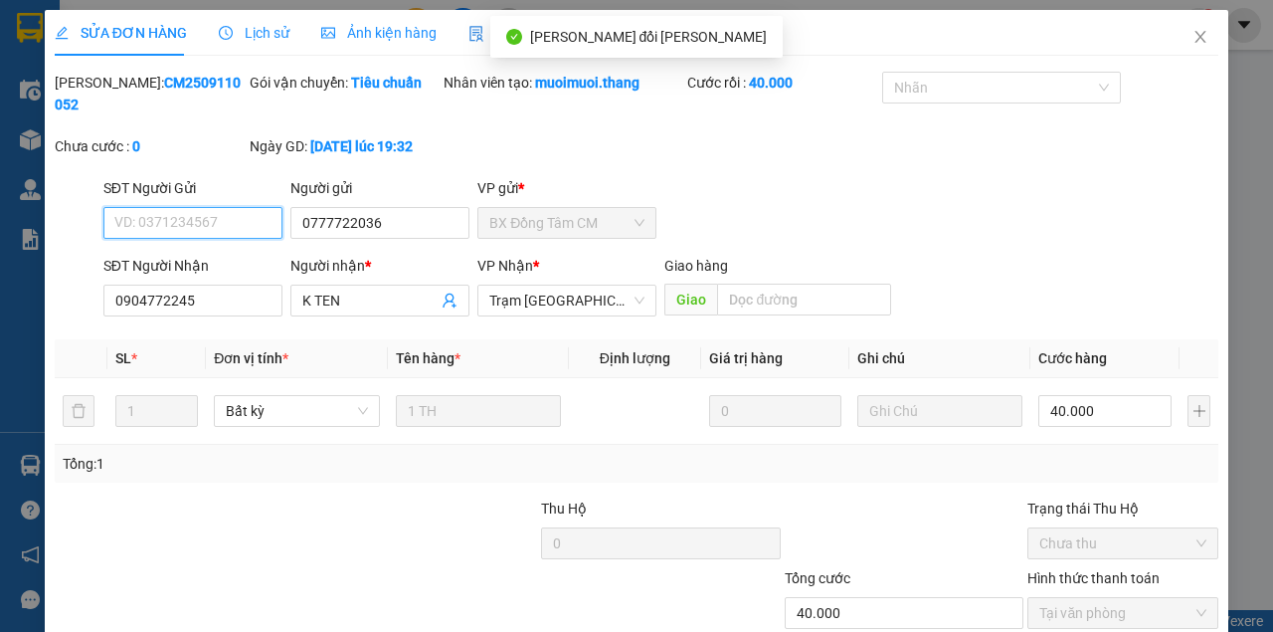
scroll to position [128, 0]
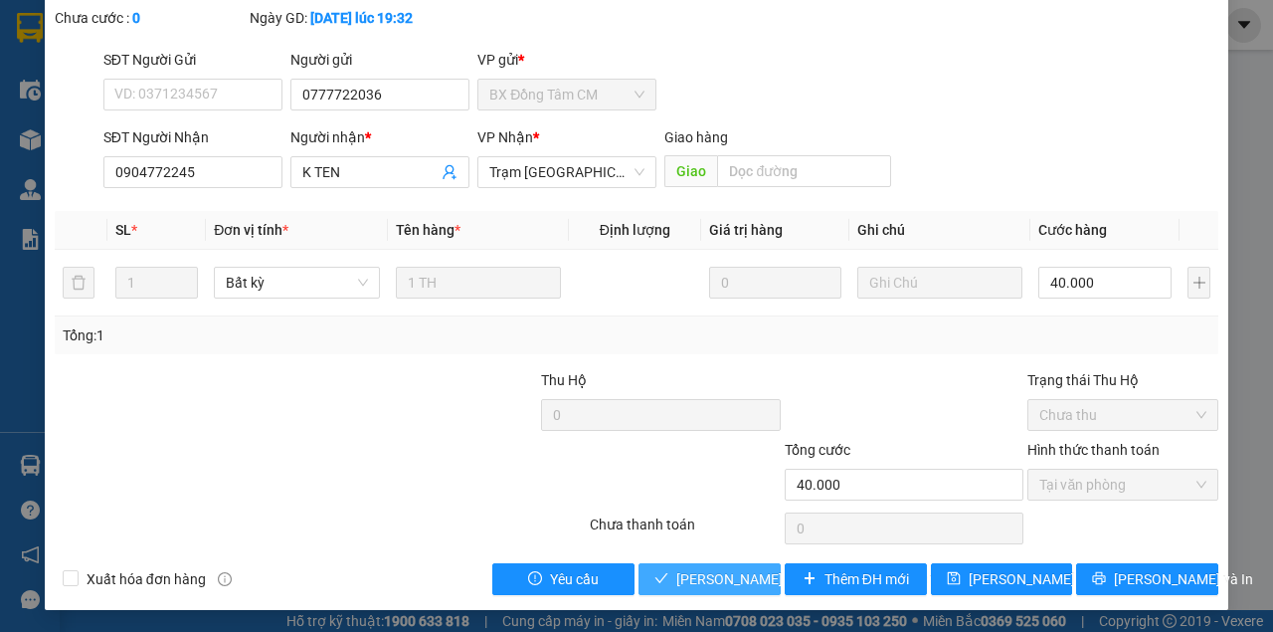
click at [728, 579] on span "[PERSON_NAME] và [PERSON_NAME] hàng" at bounding box center [810, 579] width 269 height 22
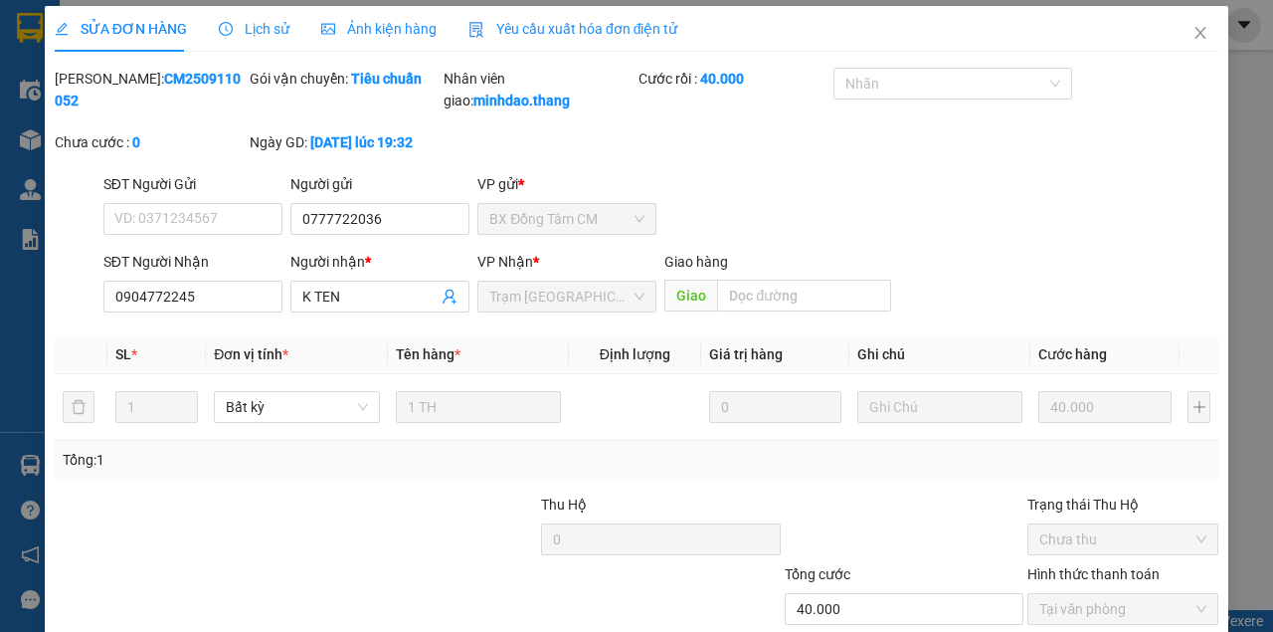
scroll to position [0, 0]
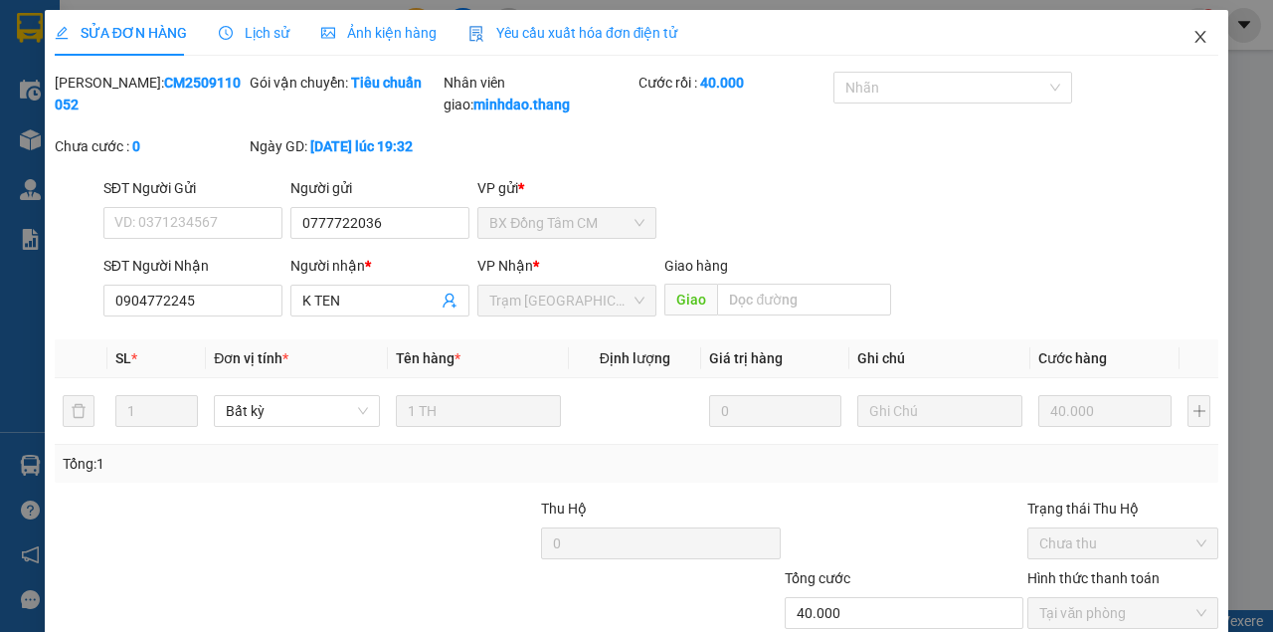
click at [1193, 44] on icon "close" at bounding box center [1201, 37] width 16 height 16
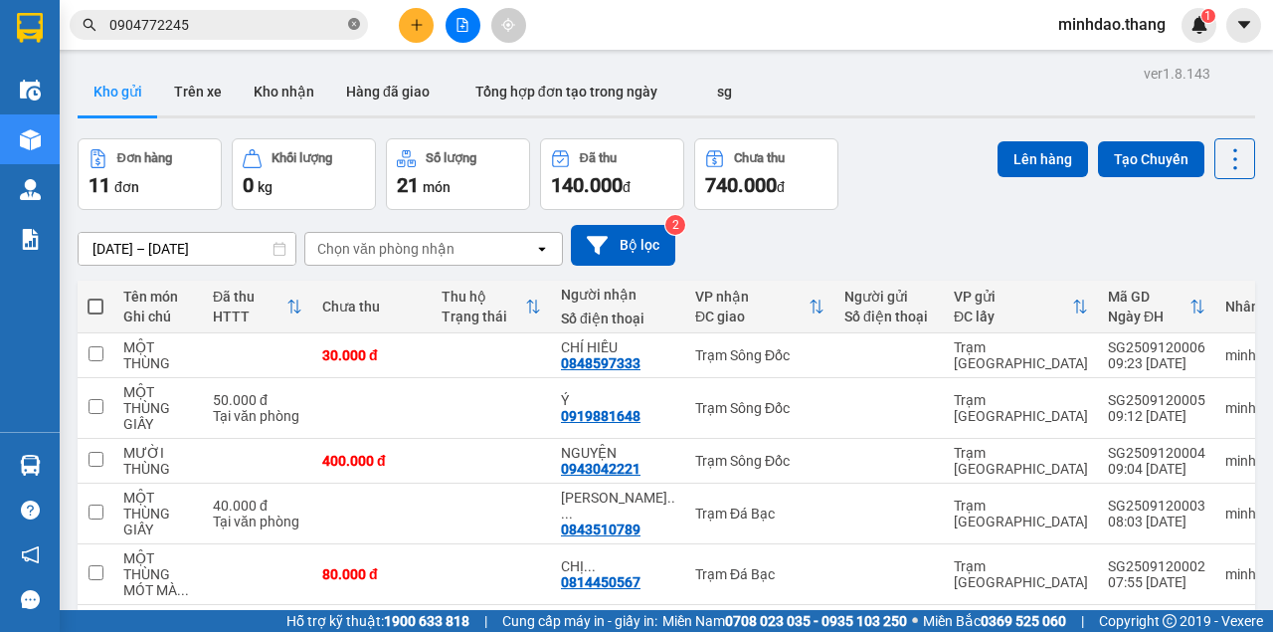
click at [350, 22] on icon "close-circle" at bounding box center [354, 24] width 12 height 12
click at [312, 27] on input "text" at bounding box center [226, 25] width 235 height 22
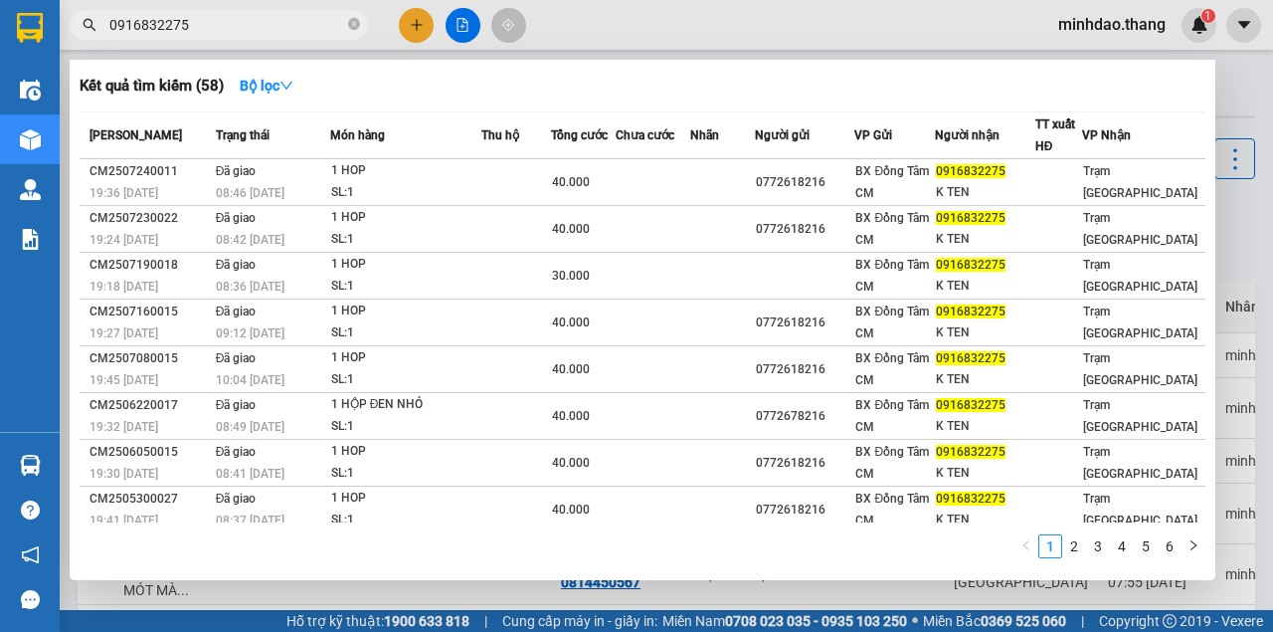
type input "0916832275"
click at [354, 23] on icon "close-circle" at bounding box center [354, 24] width 12 height 12
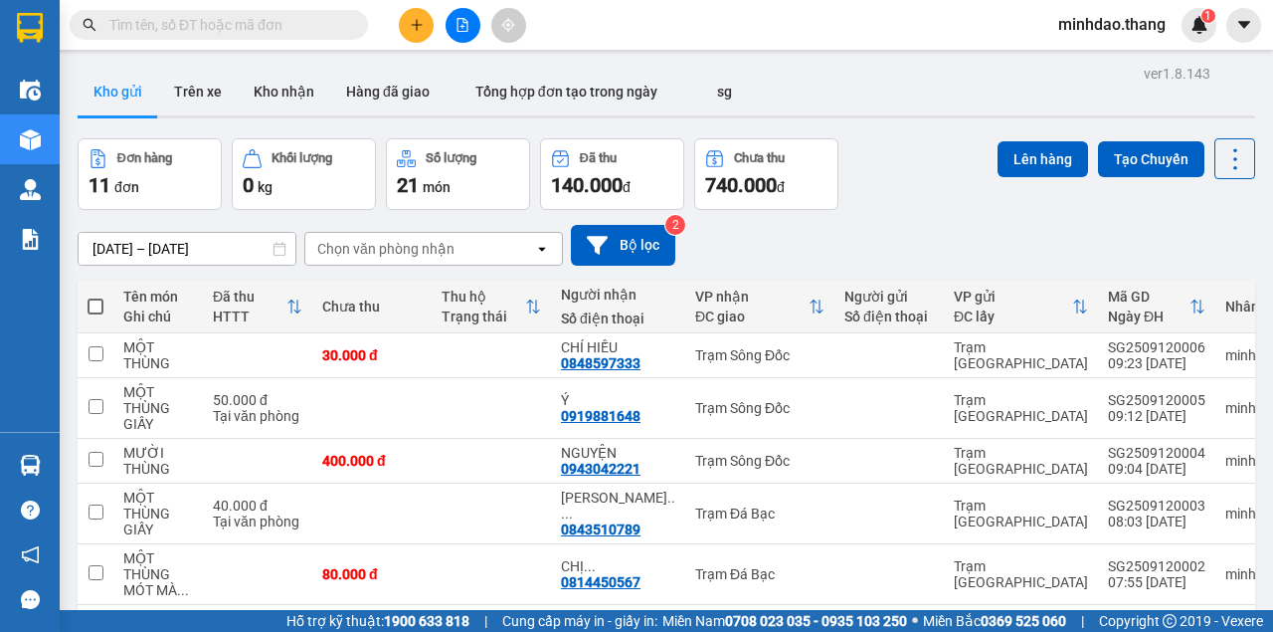
click at [310, 27] on input "text" at bounding box center [226, 25] width 235 height 22
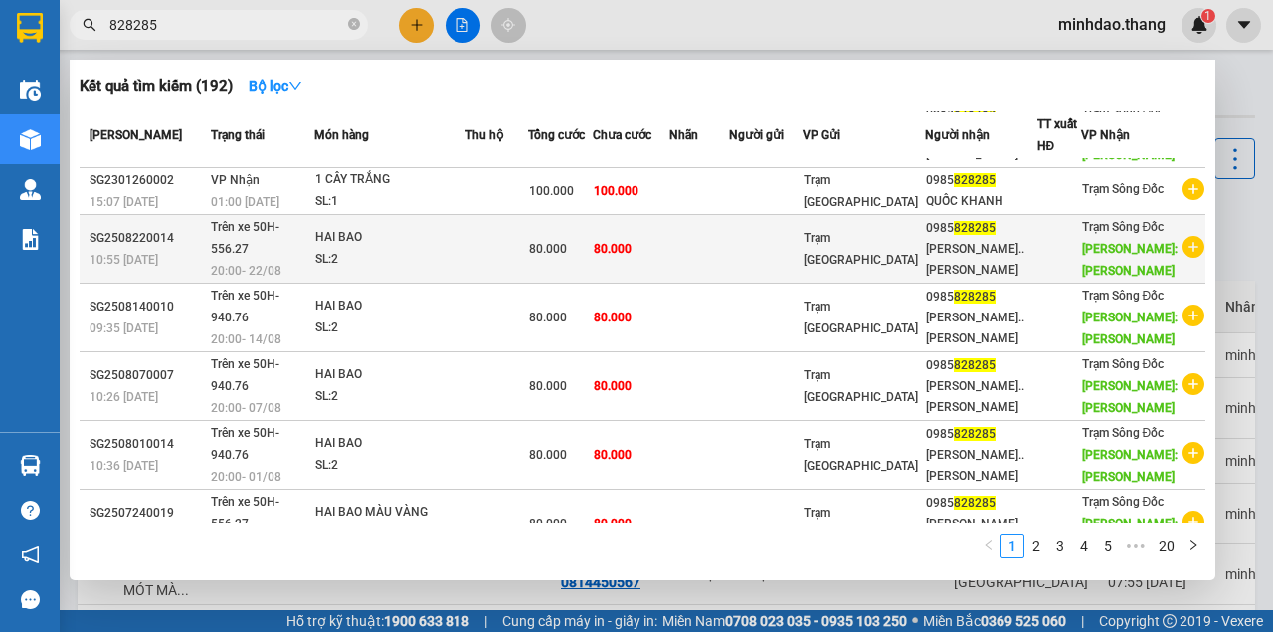
scroll to position [331, 0]
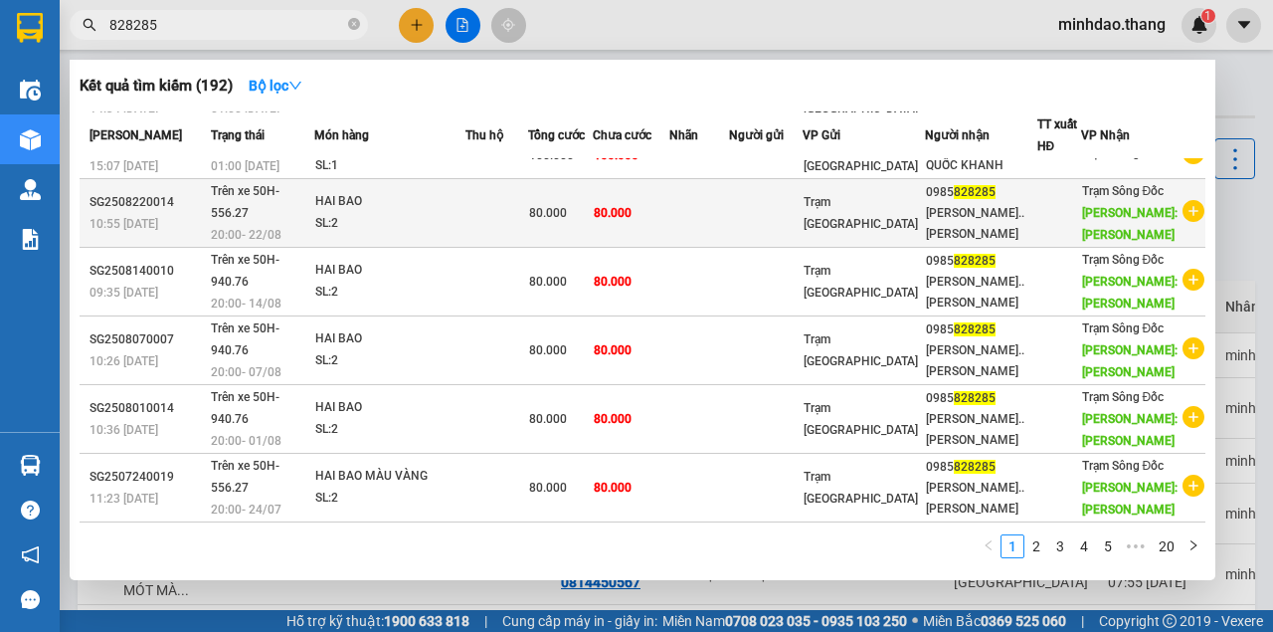
type input "828285"
click at [647, 248] on td "80.000" at bounding box center [631, 213] width 77 height 69
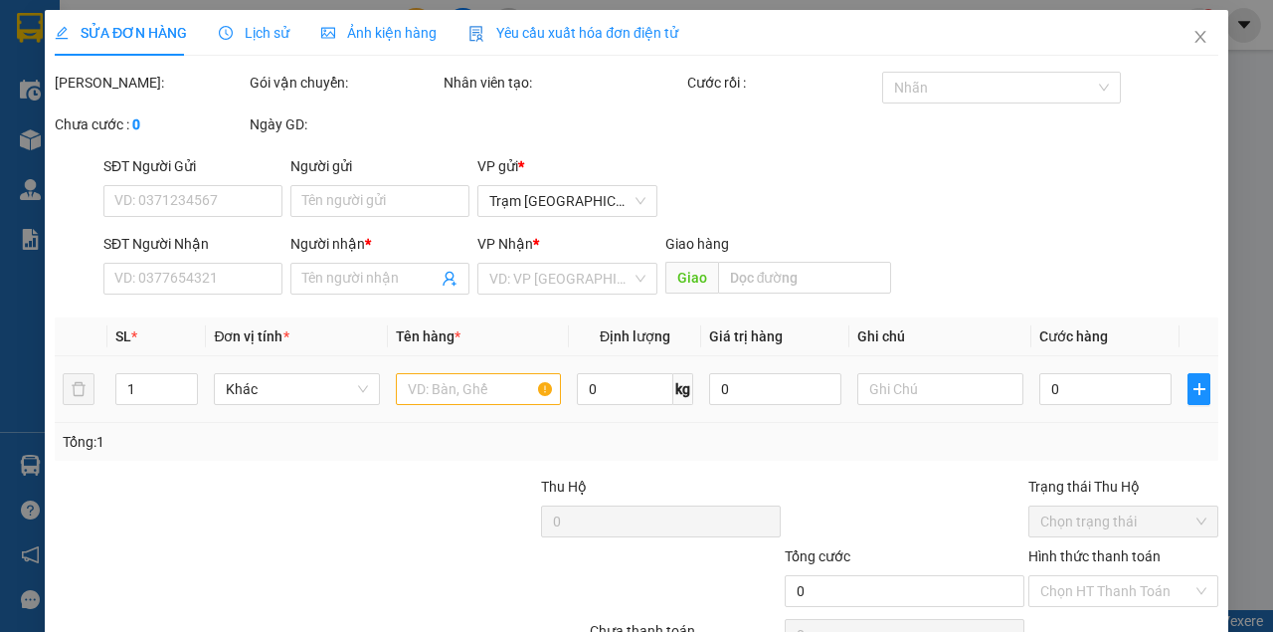
type input "0985828285"
type input "[PERSON_NAME]..[PERSON_NAME]"
type input "[PERSON_NAME]"
type input "80.000"
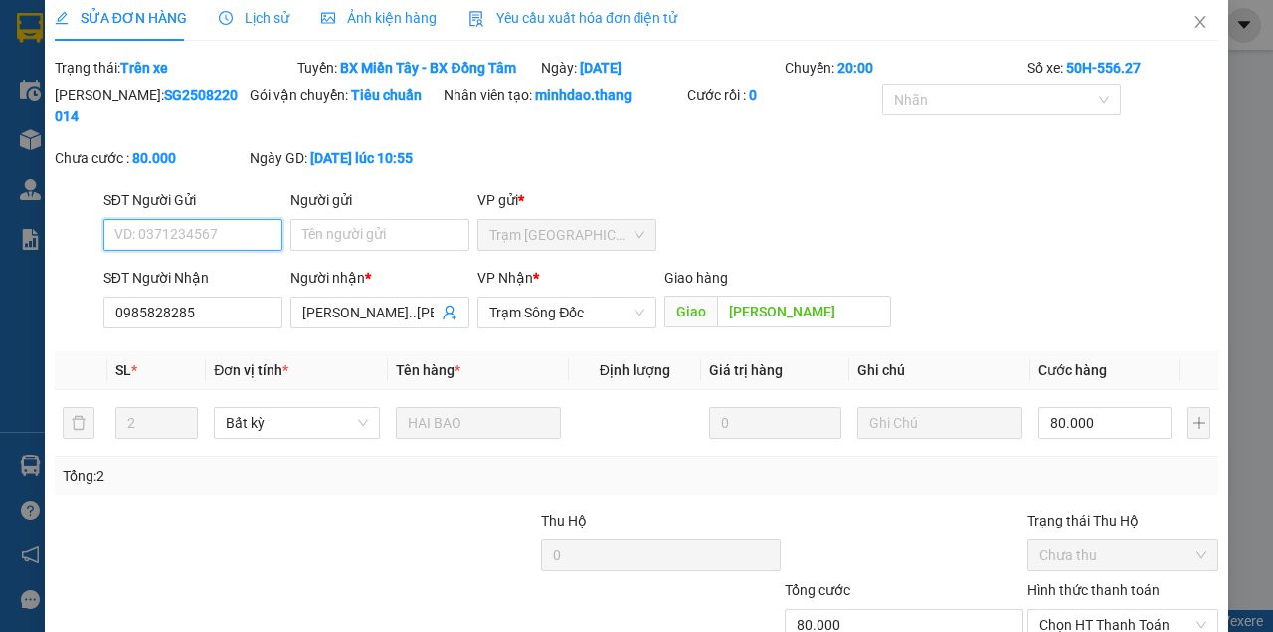
scroll to position [155, 0]
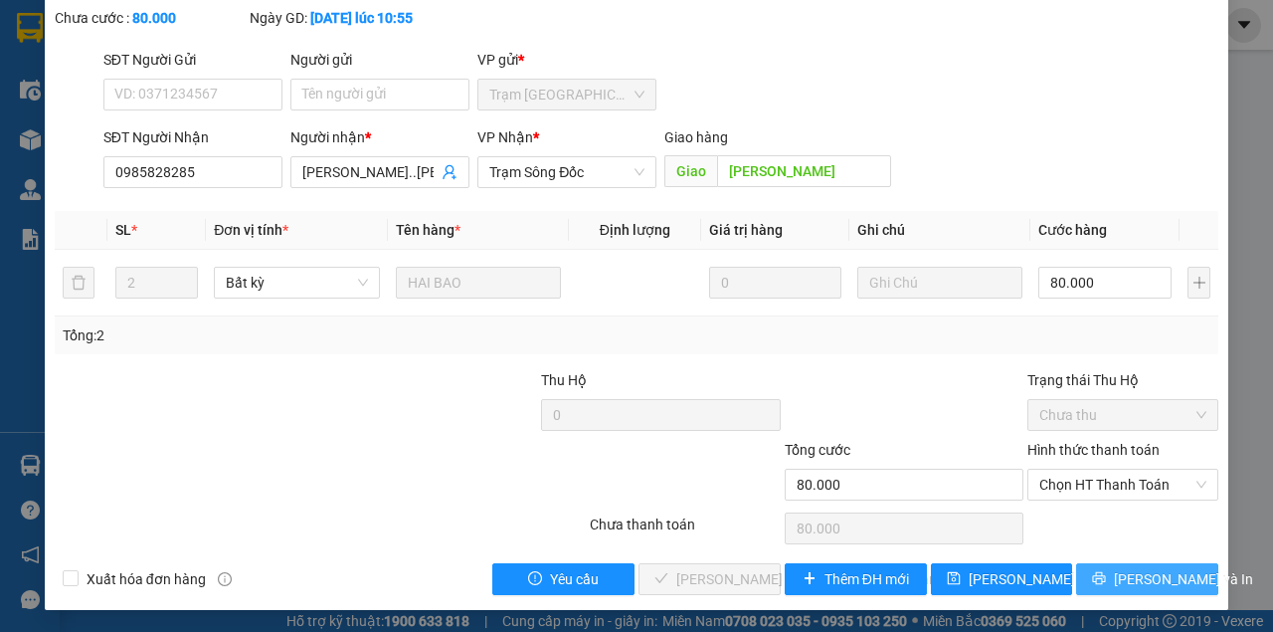
click at [1128, 571] on span "[PERSON_NAME] và In" at bounding box center [1183, 579] width 139 height 22
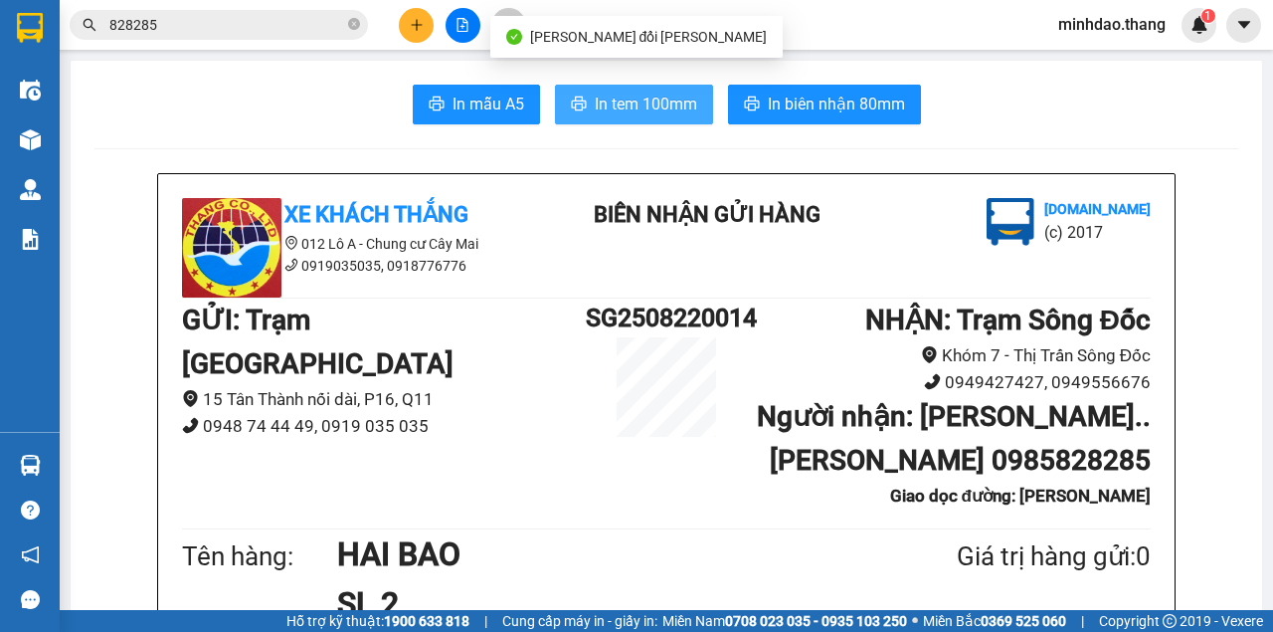
click at [658, 104] on span "In tem 100mm" at bounding box center [646, 104] width 102 height 25
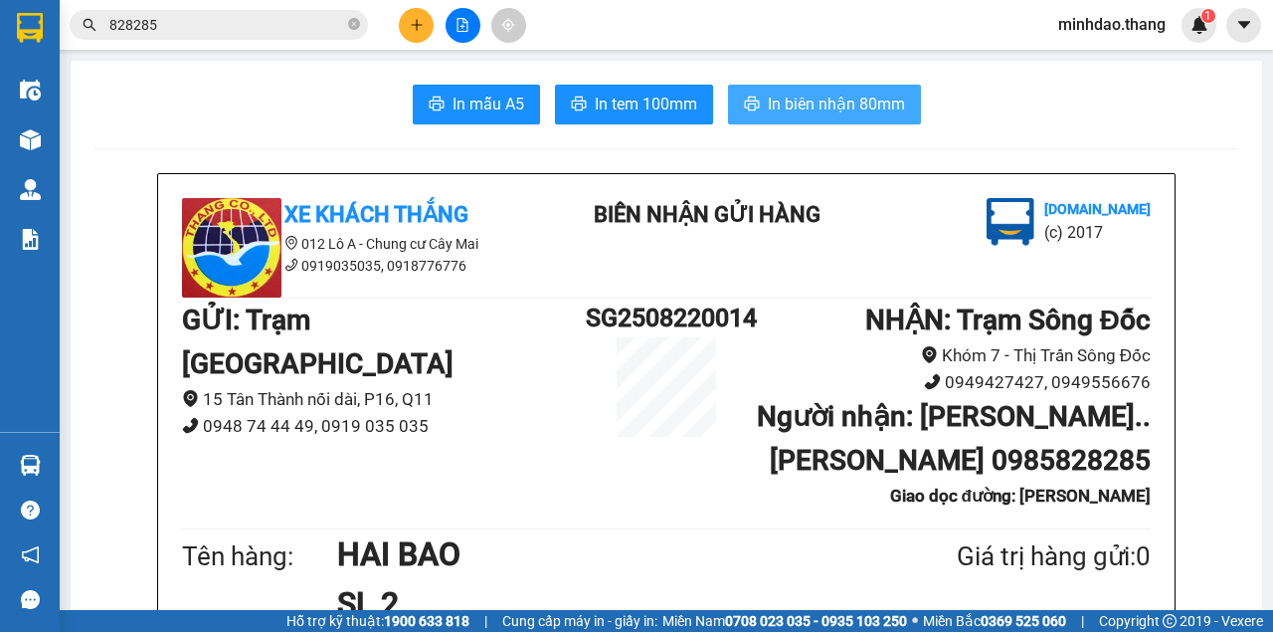
click at [831, 118] on button "In biên nhận 80mm" at bounding box center [824, 105] width 193 height 40
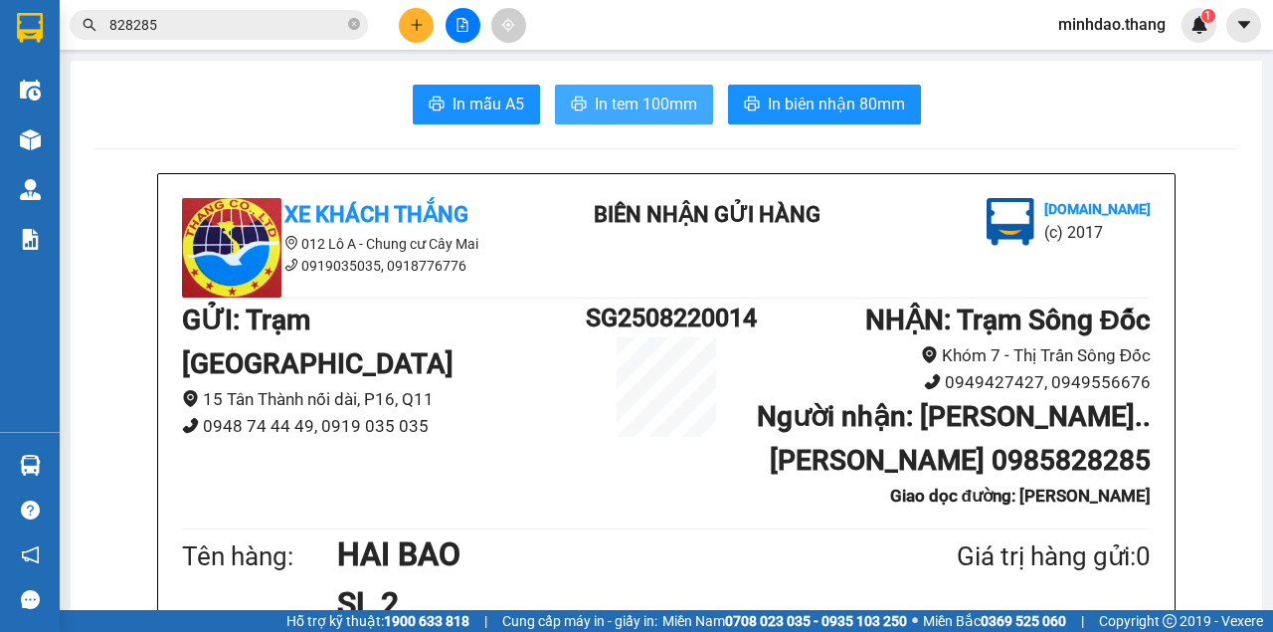
click at [651, 88] on button "In tem 100mm" at bounding box center [634, 105] width 158 height 40
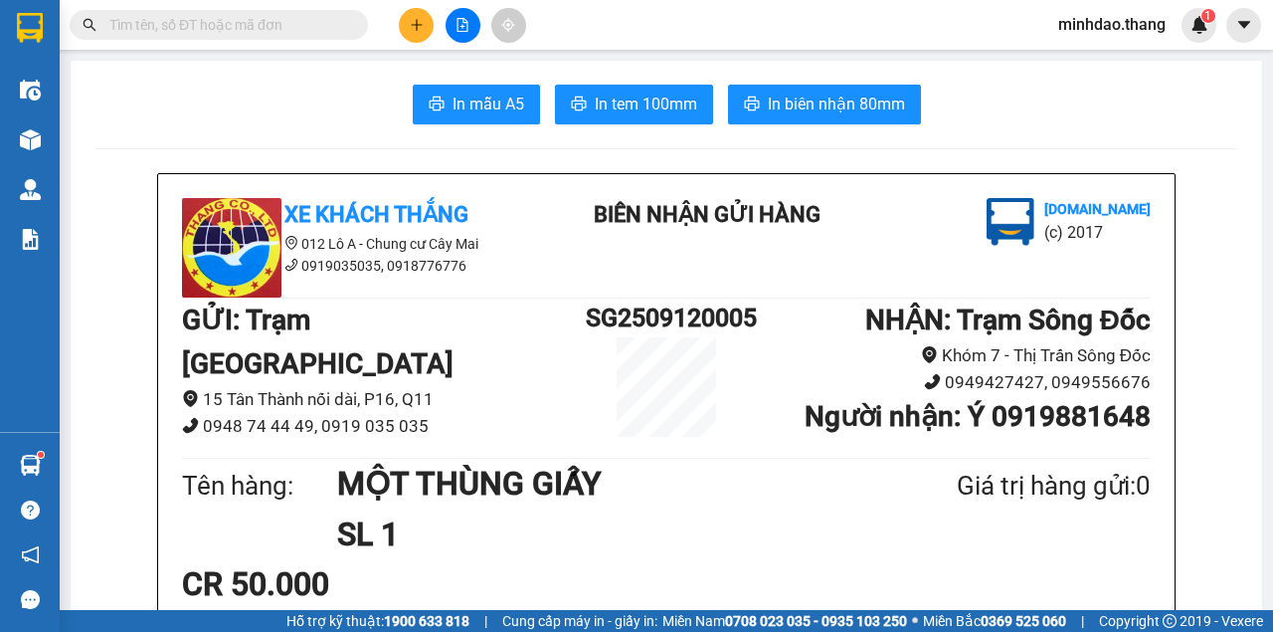
click at [322, 26] on input "text" at bounding box center [226, 25] width 235 height 22
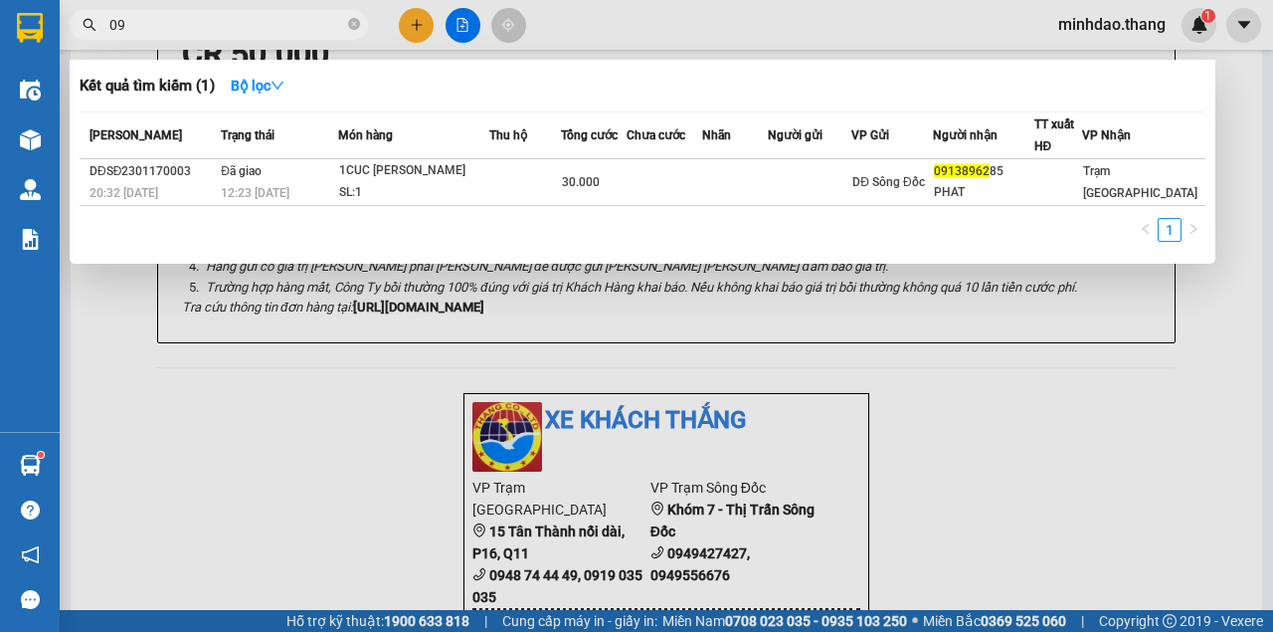
type input "0"
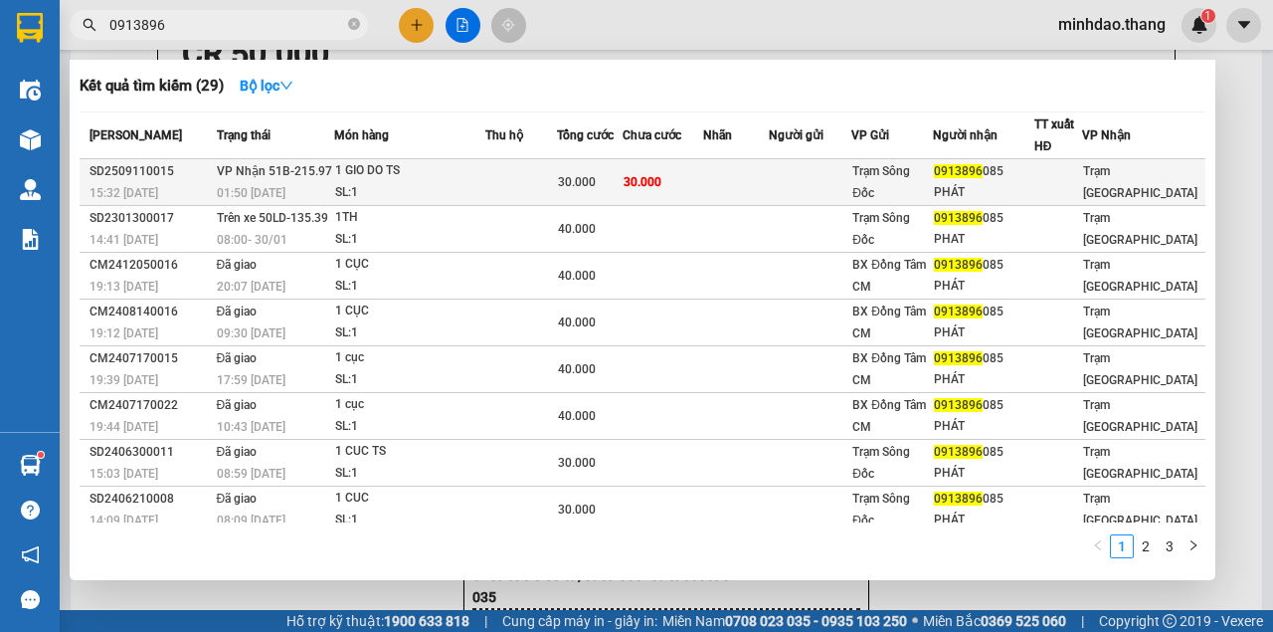
type input "0913896"
click at [769, 171] on td at bounding box center [736, 182] width 66 height 47
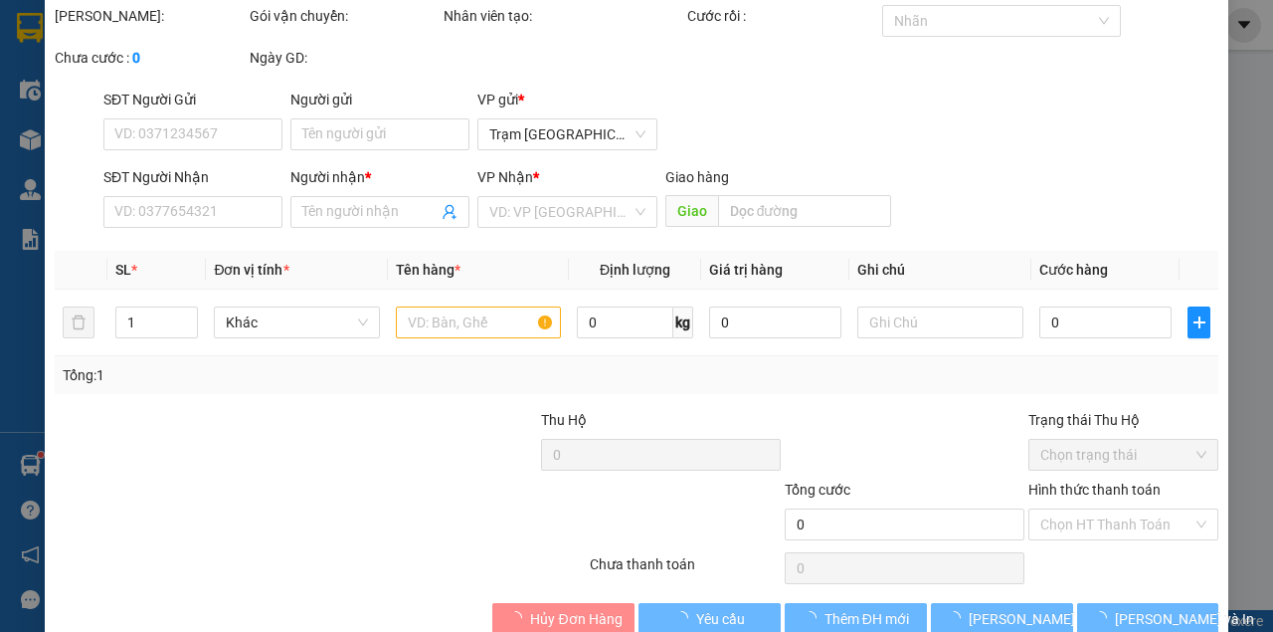
type input "0913896085"
type input "PHÁT"
type input "30.000"
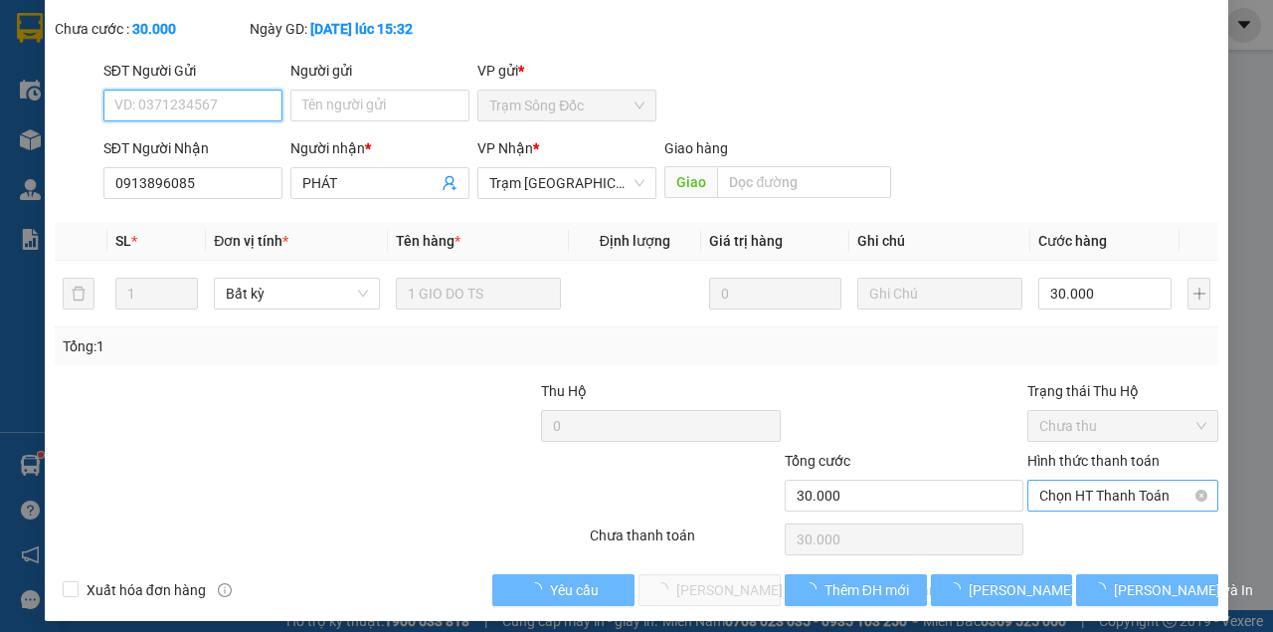
scroll to position [128, 0]
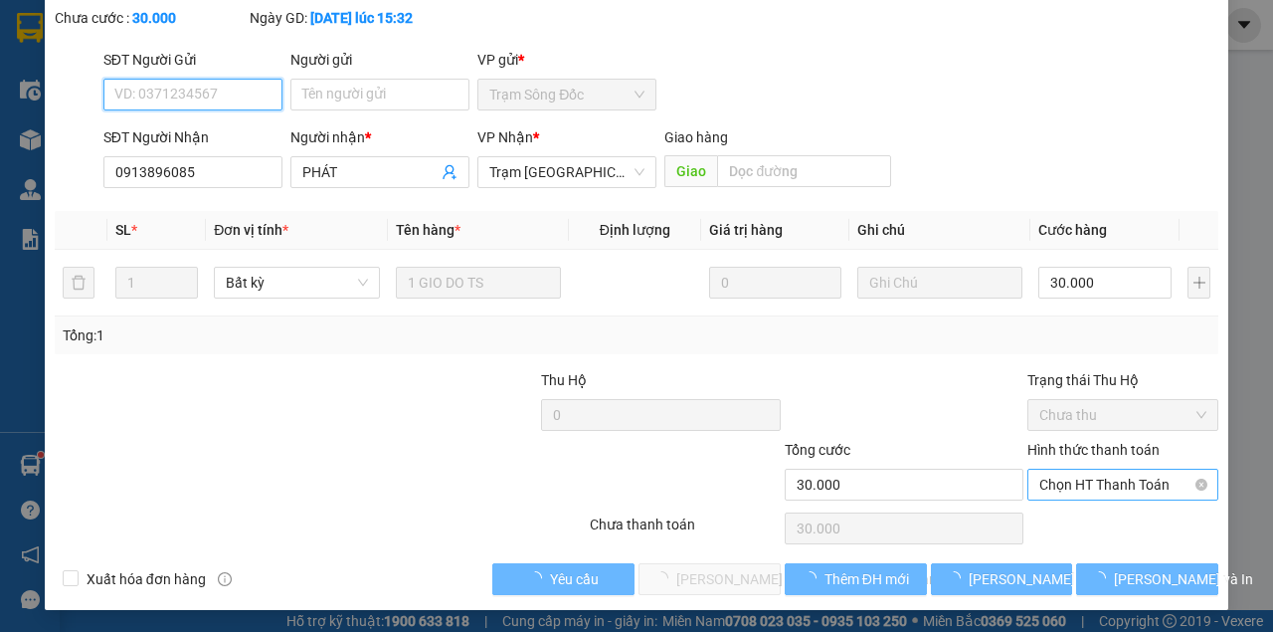
click at [1110, 485] on span "Chọn HT Thanh Toán" at bounding box center [1122, 484] width 167 height 30
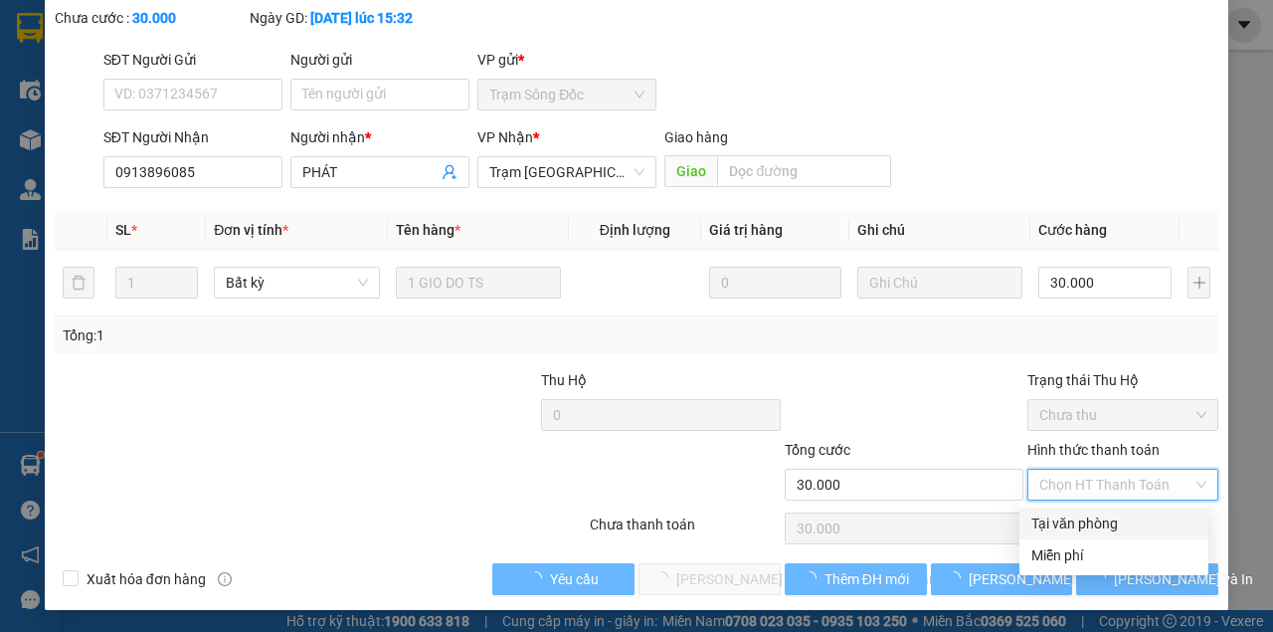
drag, startPoint x: 1094, startPoint y: 515, endPoint x: 1046, endPoint y: 534, distance: 51.3
click at [1090, 515] on div "Tại văn phòng" at bounding box center [1113, 523] width 165 height 22
type input "0"
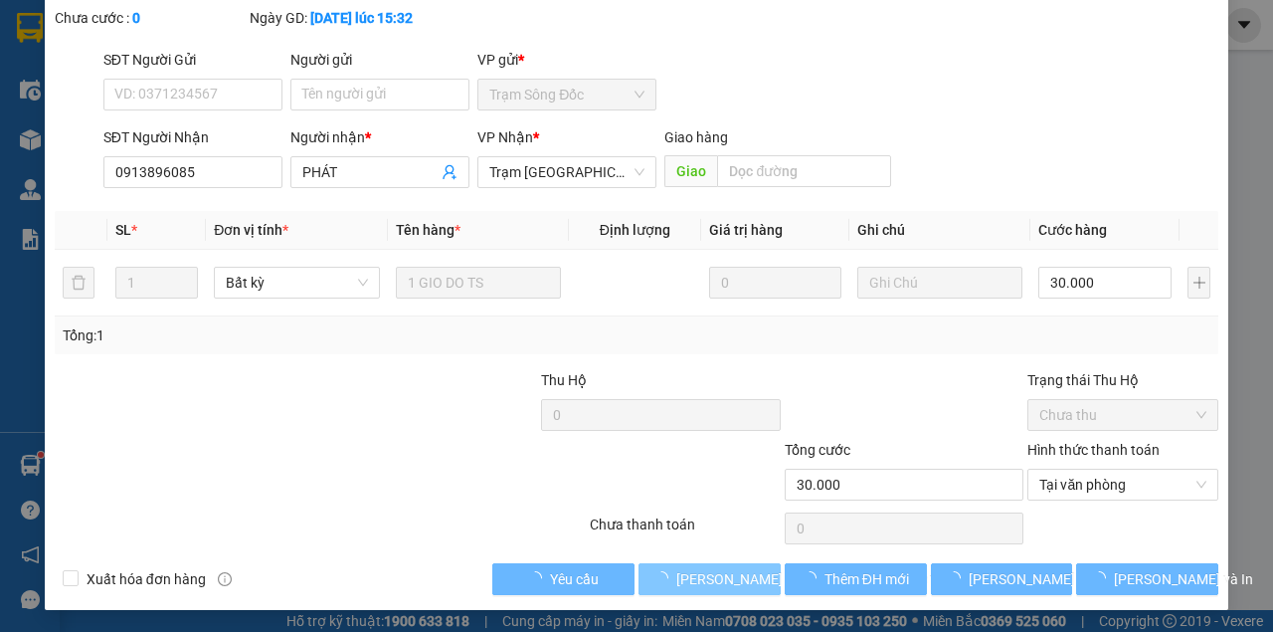
click at [717, 576] on span "[PERSON_NAME] và [PERSON_NAME] hàng" at bounding box center [810, 579] width 269 height 22
click at [716, 576] on span "[PERSON_NAME] và [PERSON_NAME] hàng" at bounding box center [810, 579] width 269 height 22
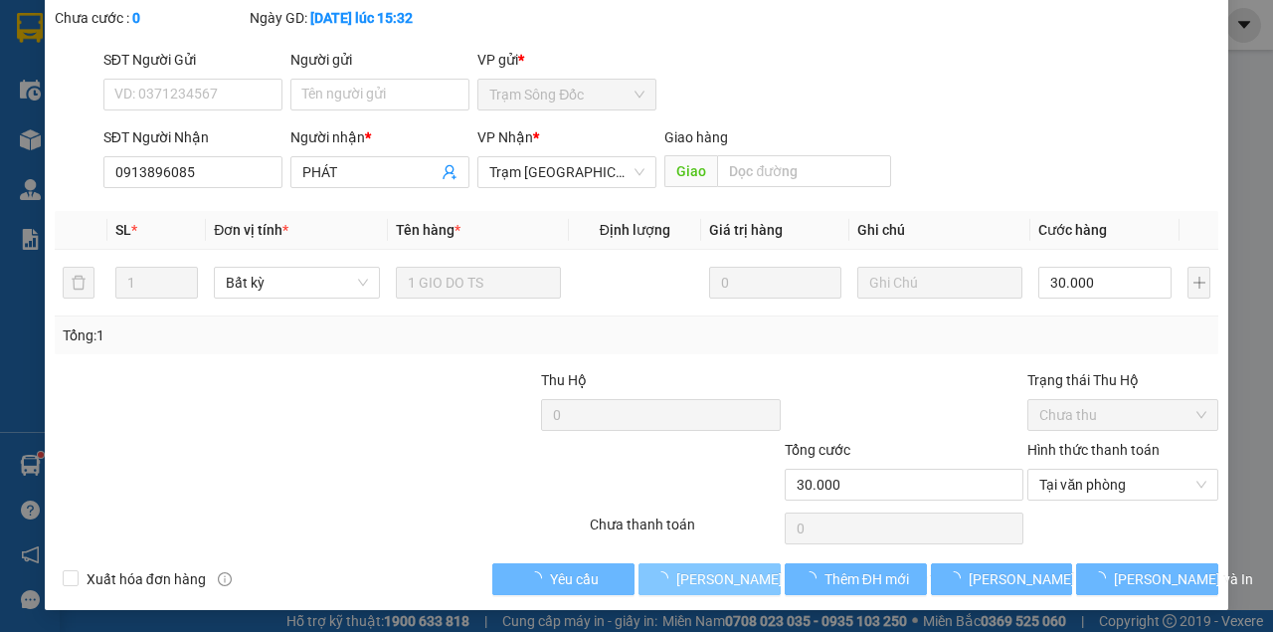
click at [716, 576] on span "[PERSON_NAME] và [PERSON_NAME] hàng" at bounding box center [810, 579] width 269 height 22
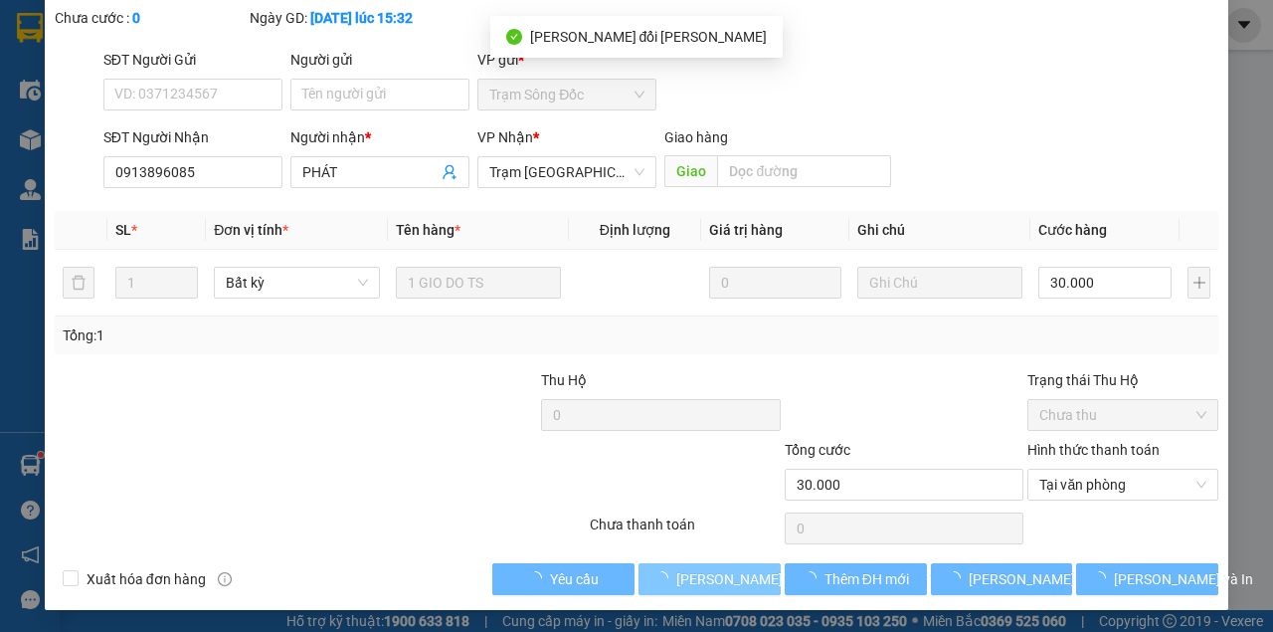
click at [716, 577] on span "[PERSON_NAME] và [PERSON_NAME] hàng" at bounding box center [810, 579] width 269 height 22
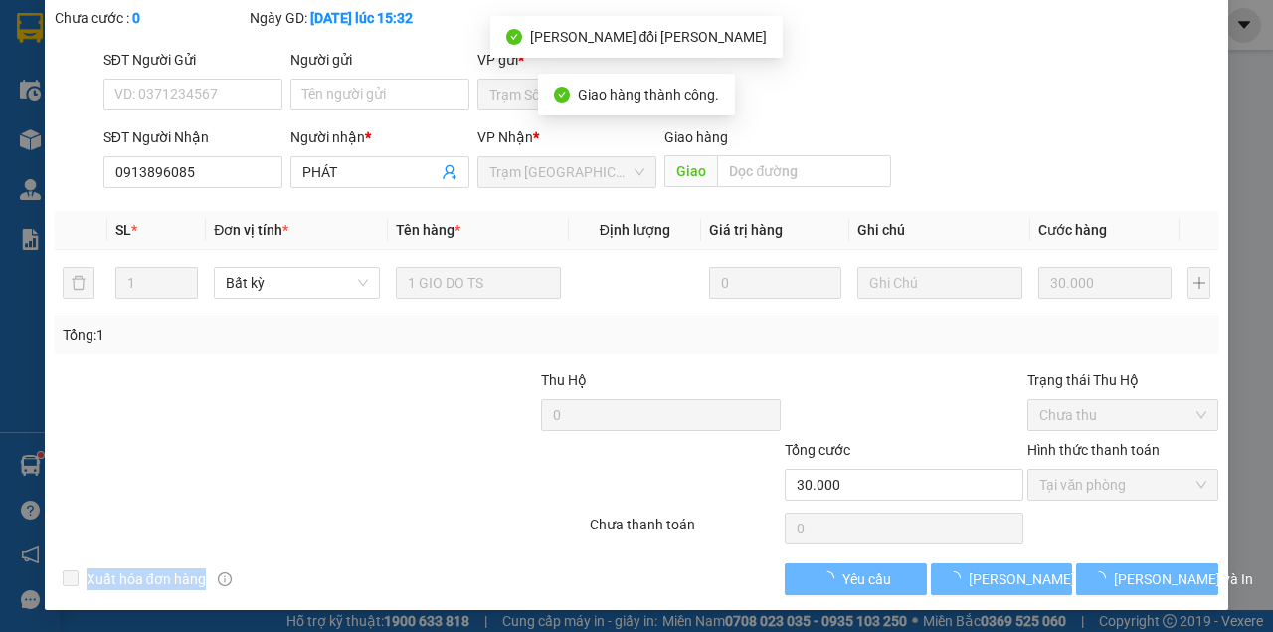
click at [716, 577] on div "Xuất [PERSON_NAME] hàng Yêu [PERSON_NAME] thay đổi [PERSON_NAME] và In" at bounding box center [637, 579] width 1168 height 32
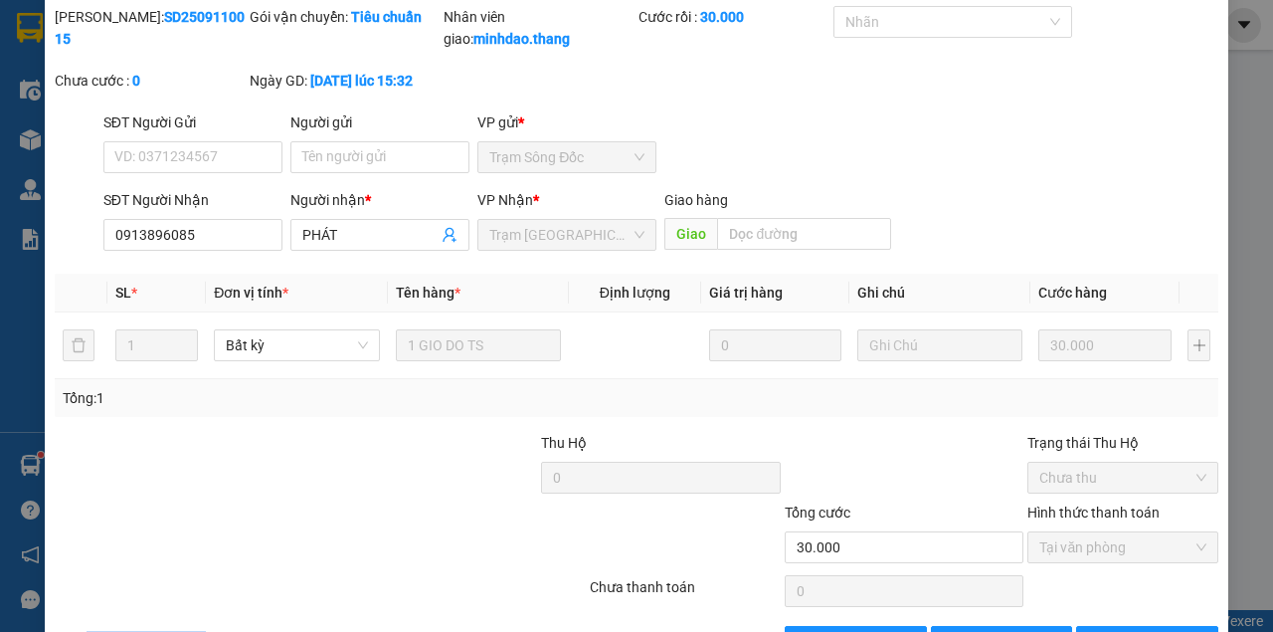
scroll to position [0, 0]
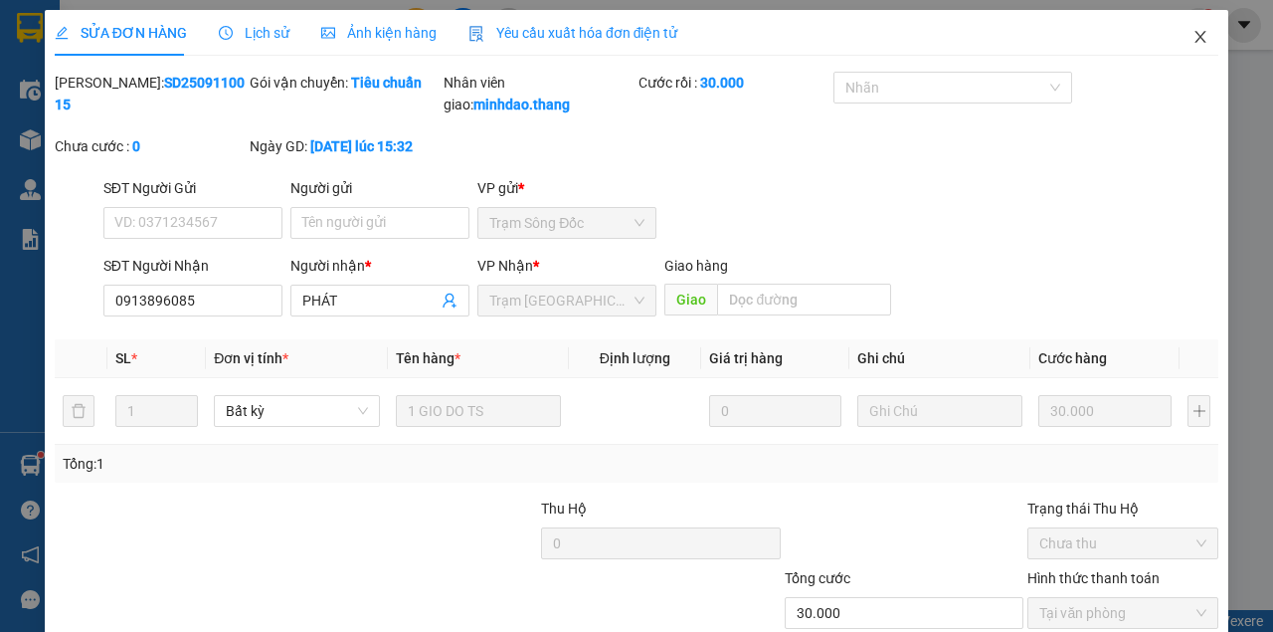
click at [1200, 35] on span "Close" at bounding box center [1201, 38] width 56 height 56
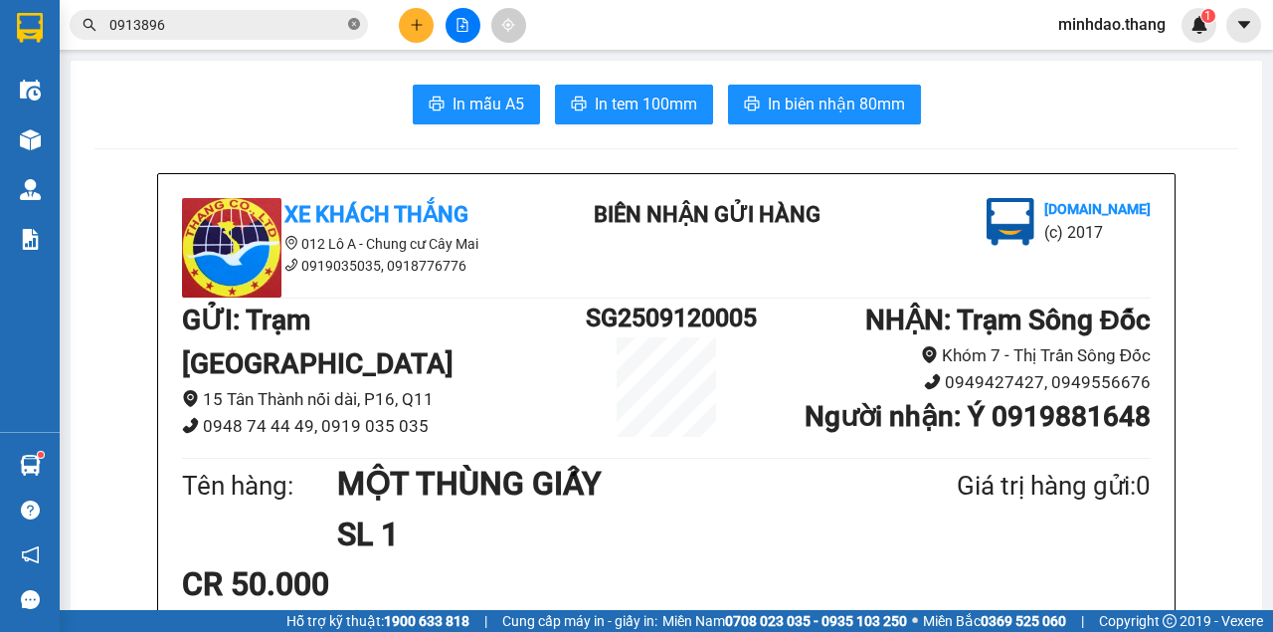
click at [352, 23] on icon "close-circle" at bounding box center [354, 24] width 12 height 12
click at [265, 19] on input "text" at bounding box center [226, 25] width 235 height 22
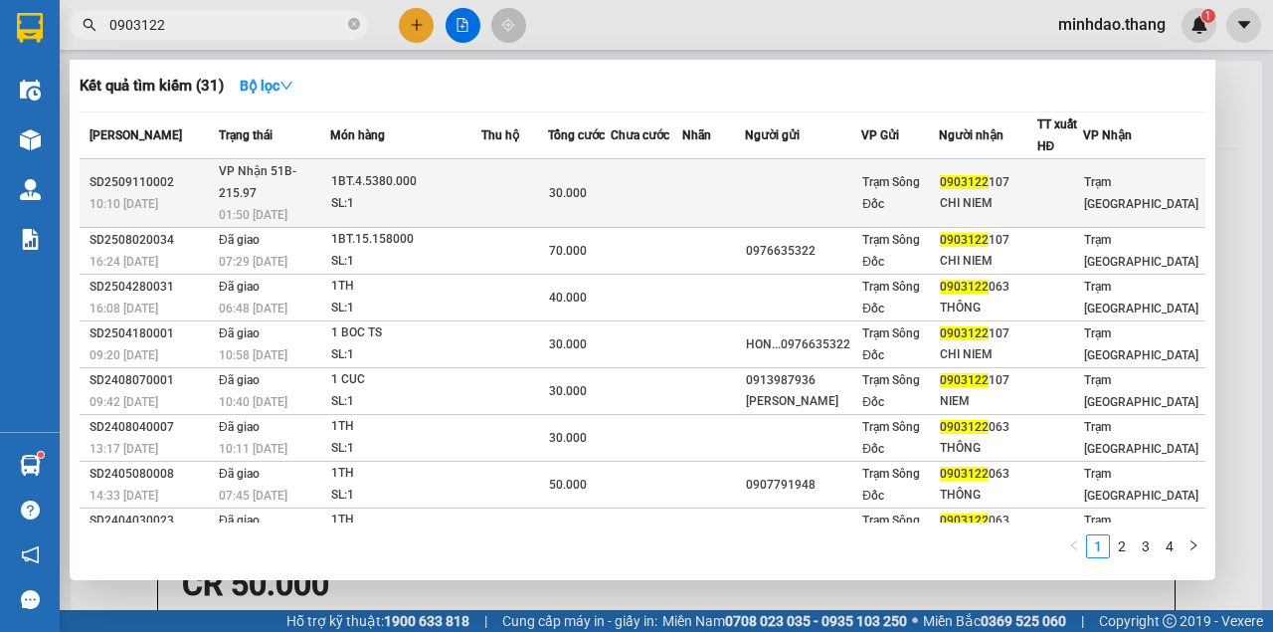
type input "0903122"
click at [530, 180] on td at bounding box center [515, 193] width 68 height 69
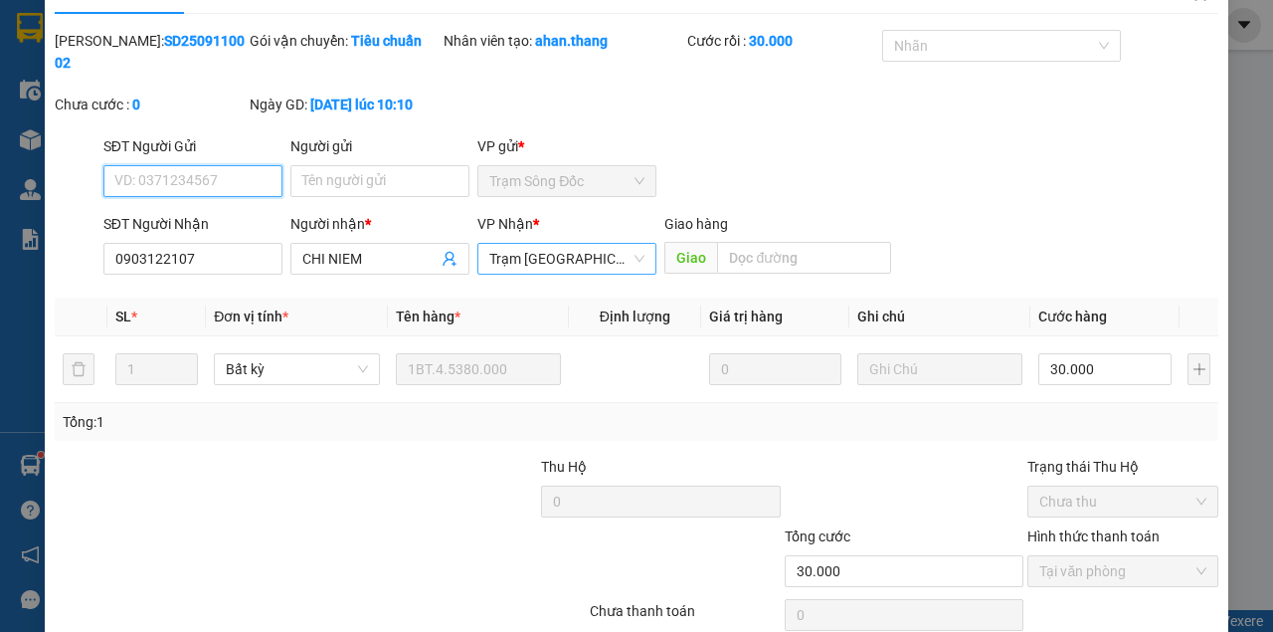
scroll to position [66, 0]
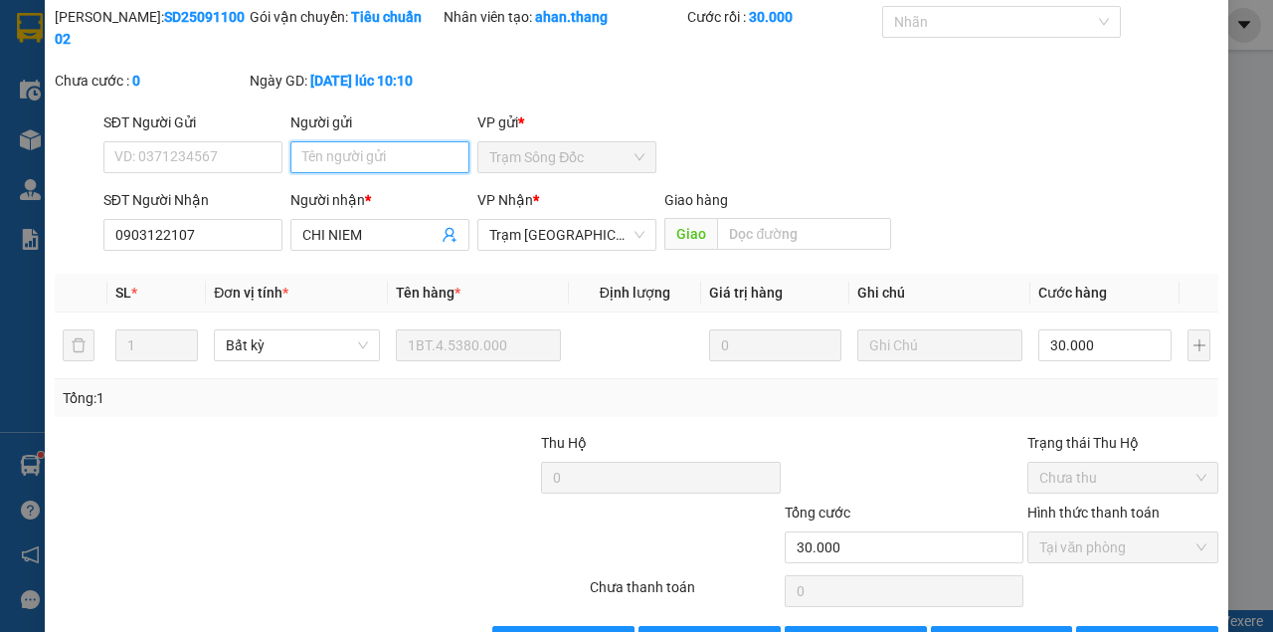
click at [386, 165] on input "Người gửi" at bounding box center [379, 157] width 179 height 32
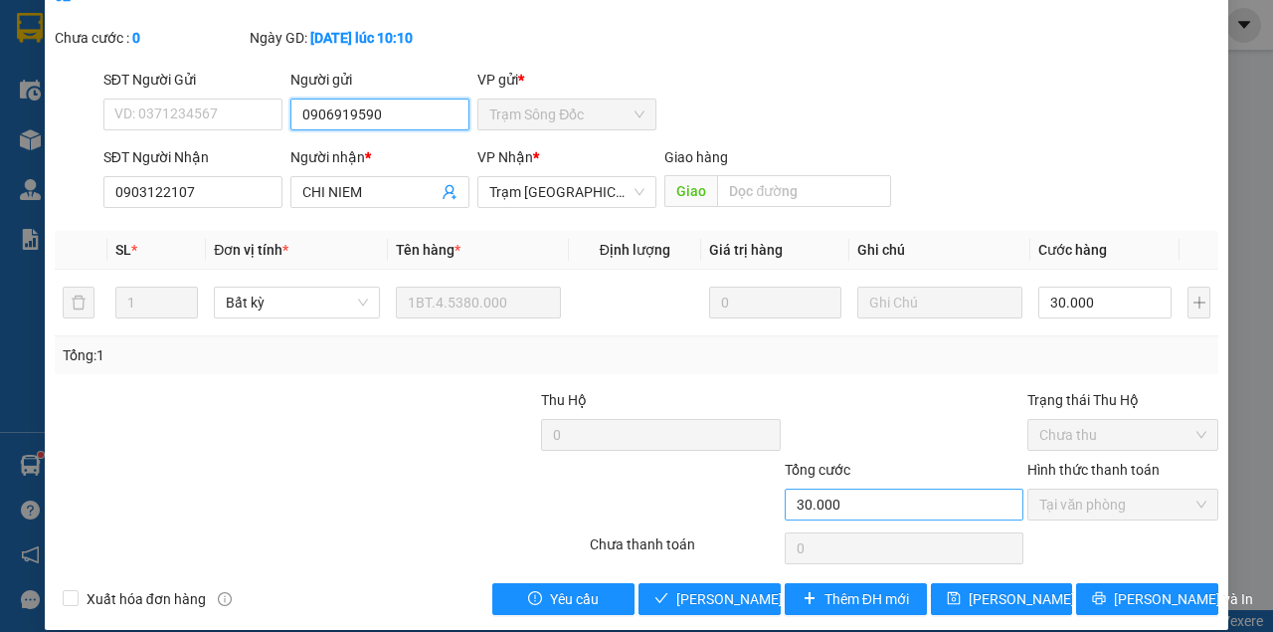
scroll to position [128, 0]
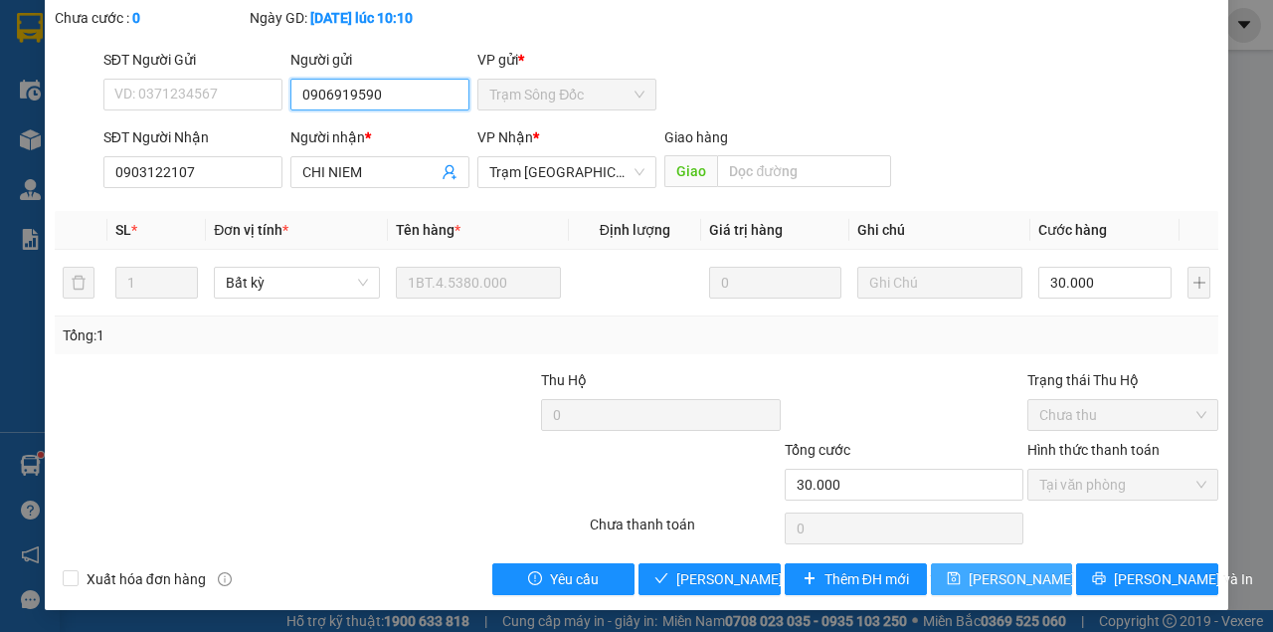
type input "0906919590"
click at [981, 573] on span "[PERSON_NAME] đổi" at bounding box center [1033, 579] width 128 height 22
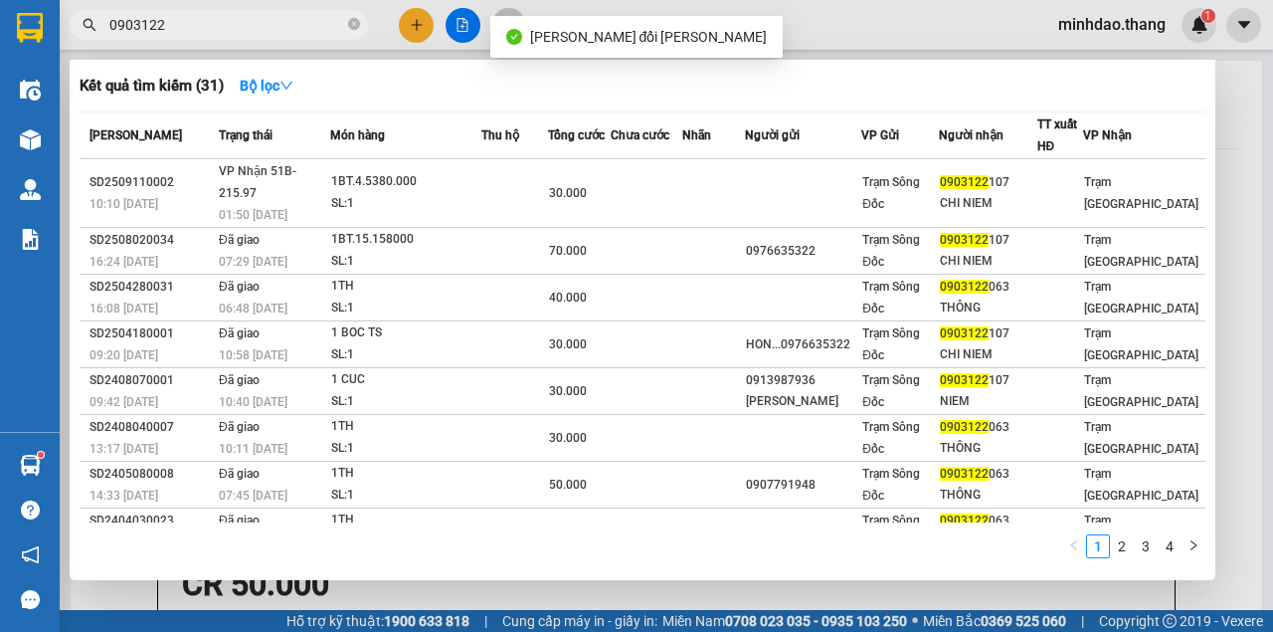
click at [268, 22] on input "0903122" at bounding box center [226, 25] width 235 height 22
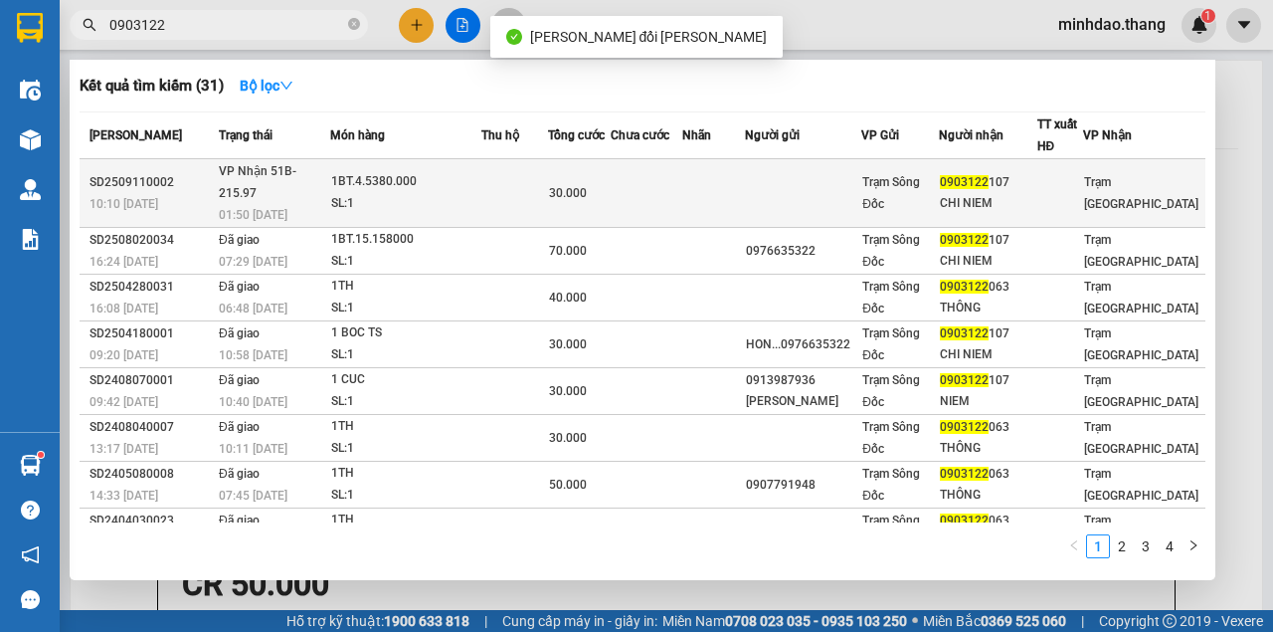
click at [569, 171] on td "30.000" at bounding box center [579, 193] width 63 height 69
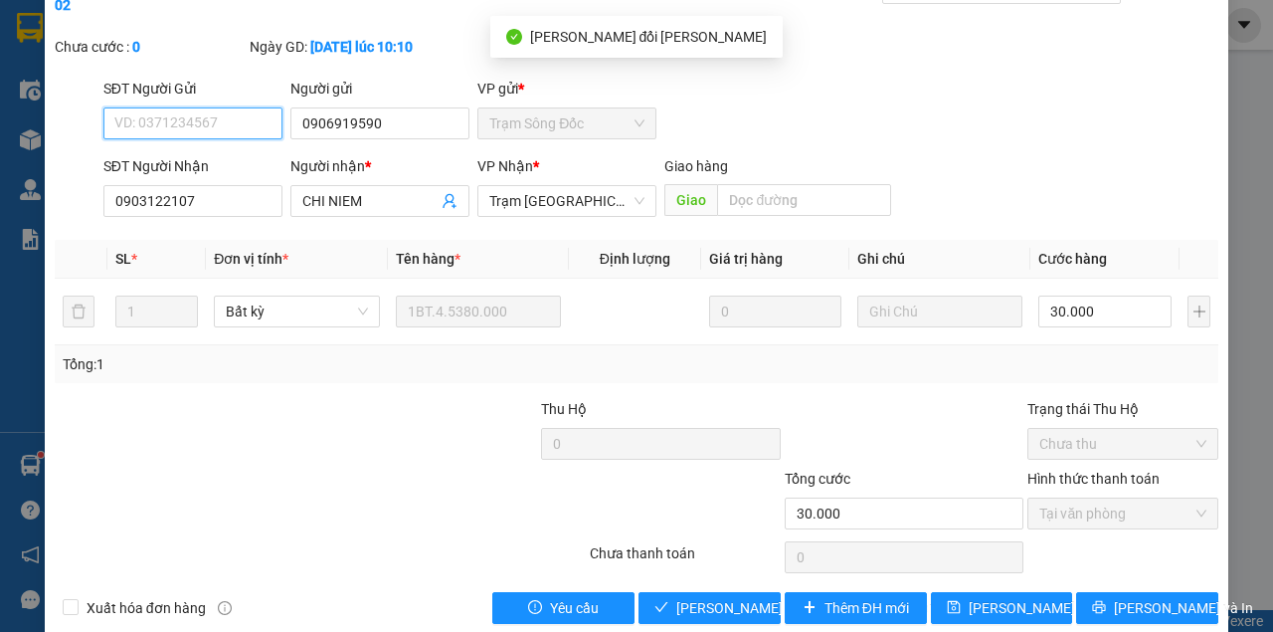
scroll to position [128, 0]
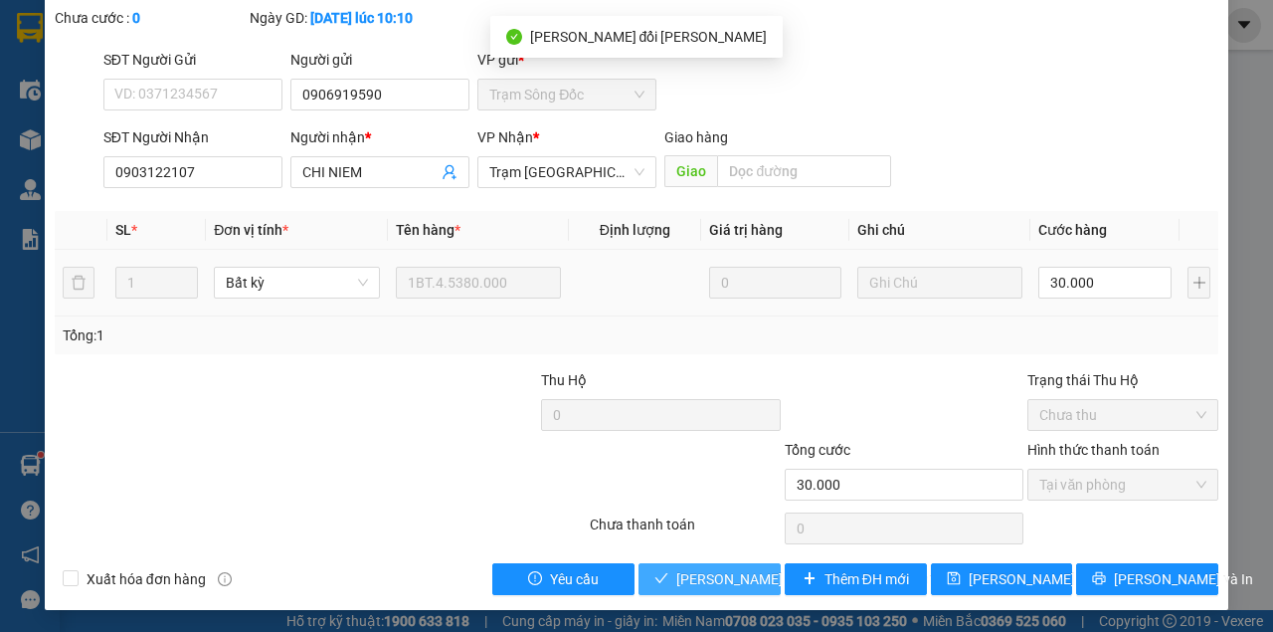
drag, startPoint x: 686, startPoint y: 573, endPoint x: 672, endPoint y: 290, distance: 282.8
click at [688, 573] on span "[PERSON_NAME] và [PERSON_NAME] hàng" at bounding box center [810, 579] width 269 height 22
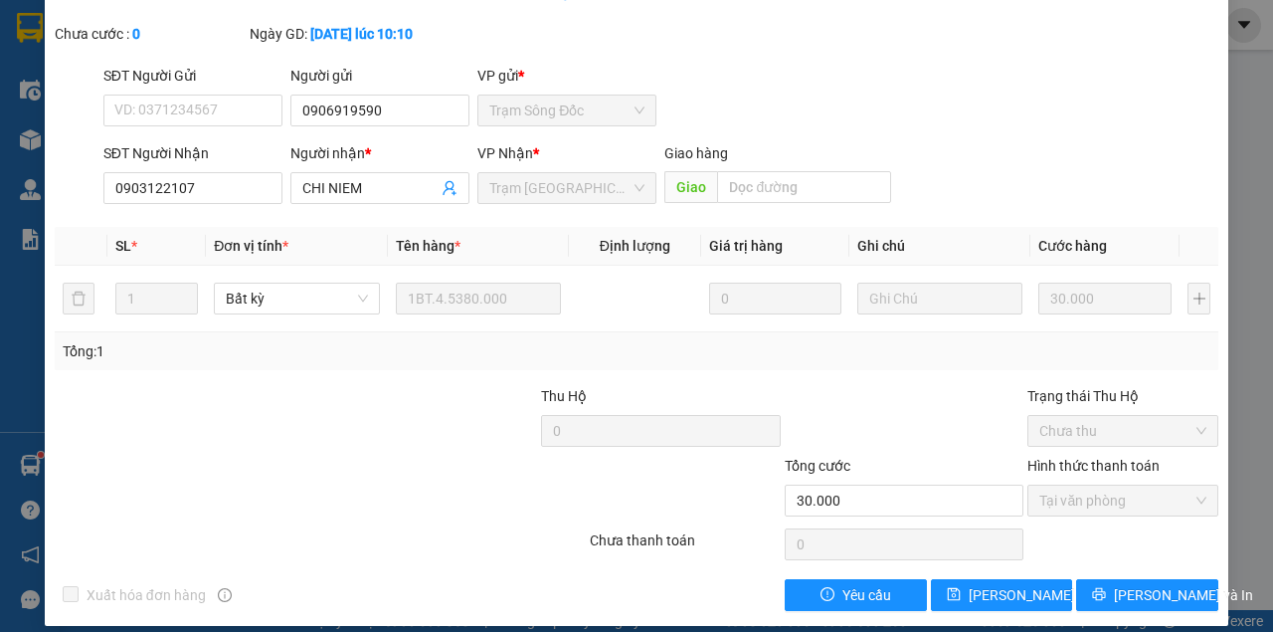
scroll to position [18, 0]
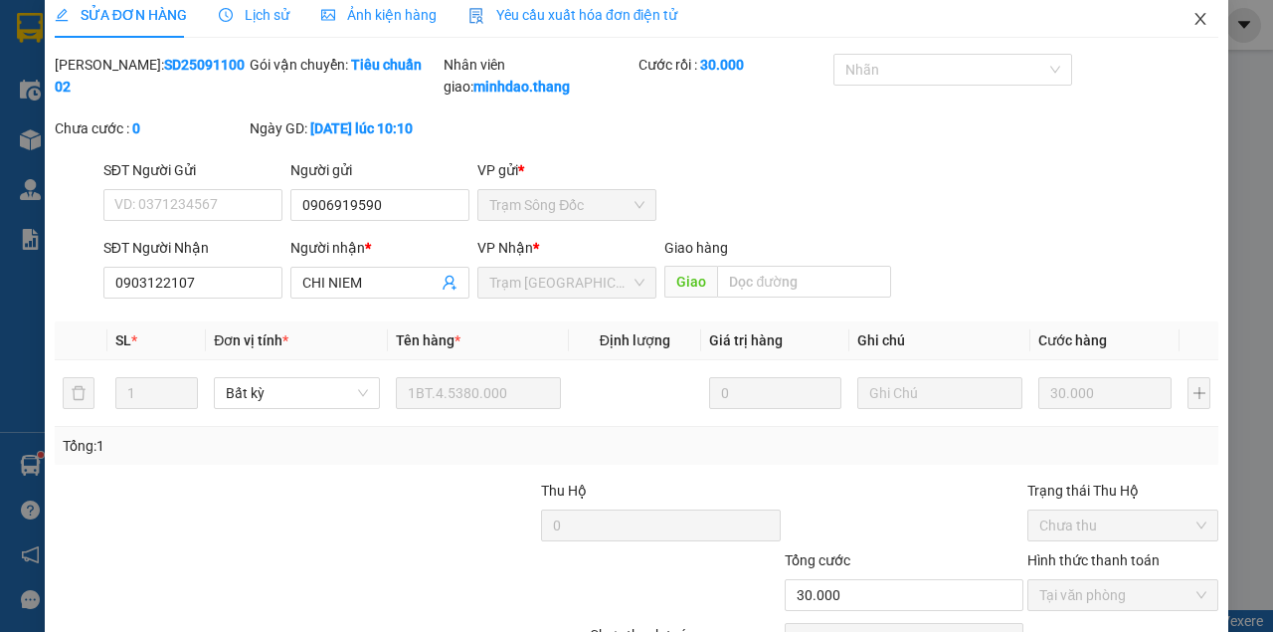
click at [1193, 26] on icon "close" at bounding box center [1201, 19] width 16 height 16
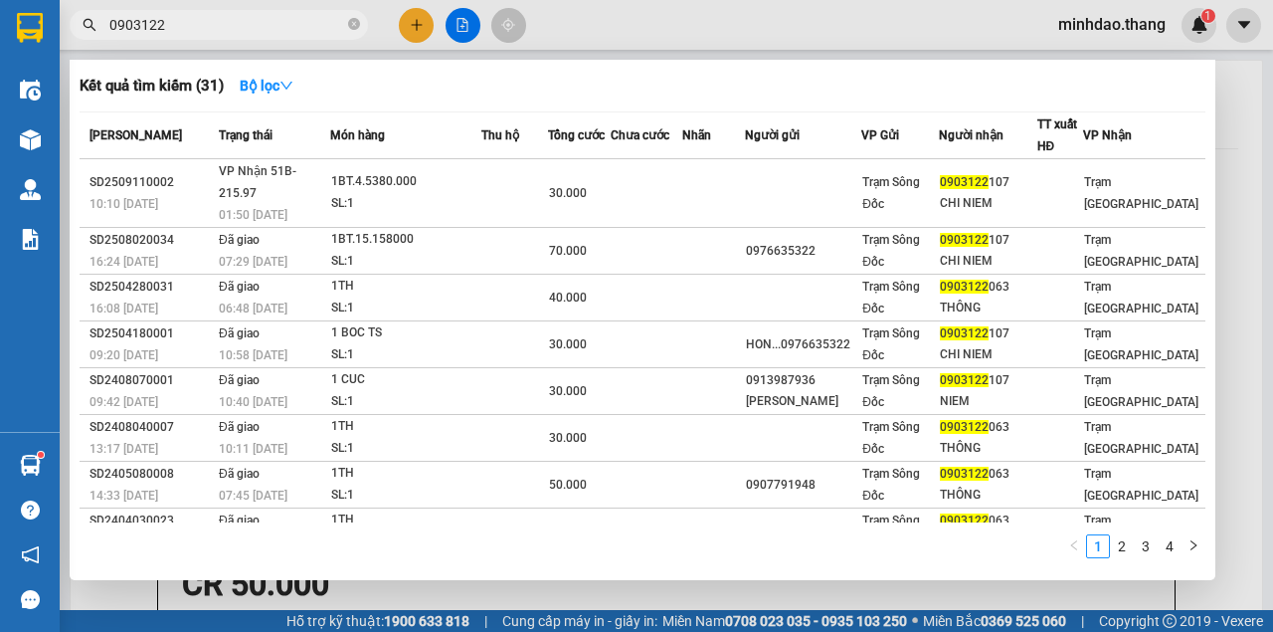
drag, startPoint x: 356, startPoint y: 26, endPoint x: 332, endPoint y: 27, distance: 23.9
click at [356, 26] on icon "close-circle" at bounding box center [354, 24] width 12 height 12
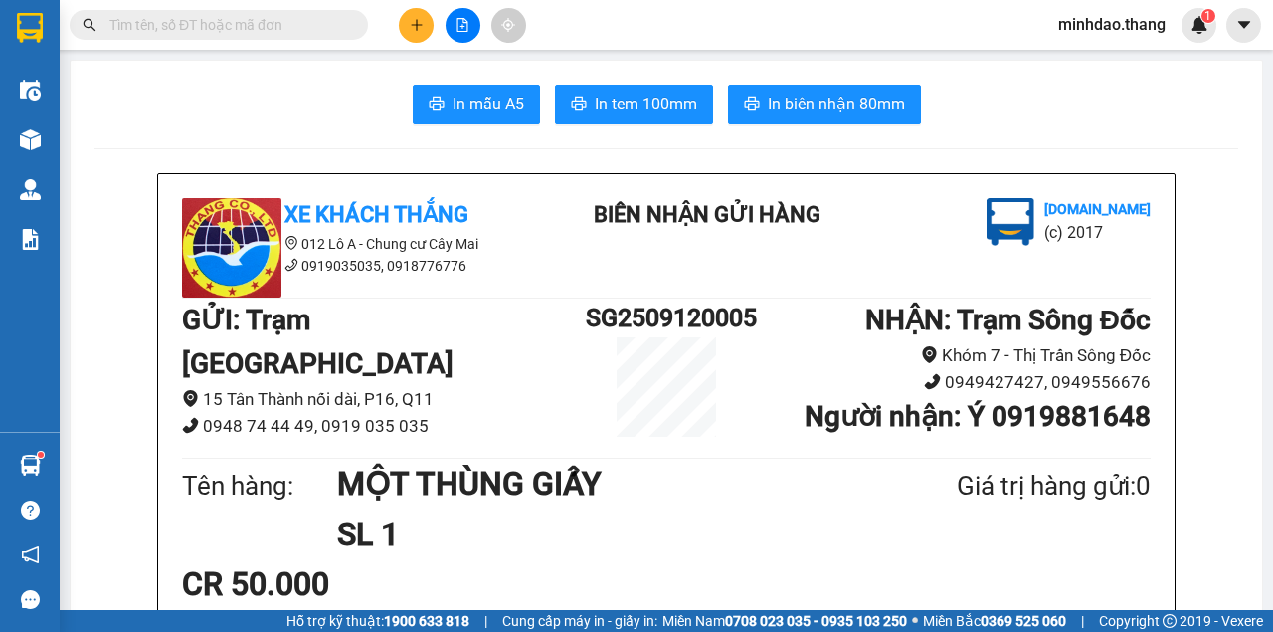
click at [313, 26] on input "text" at bounding box center [226, 25] width 235 height 22
click at [409, 24] on button at bounding box center [416, 25] width 35 height 35
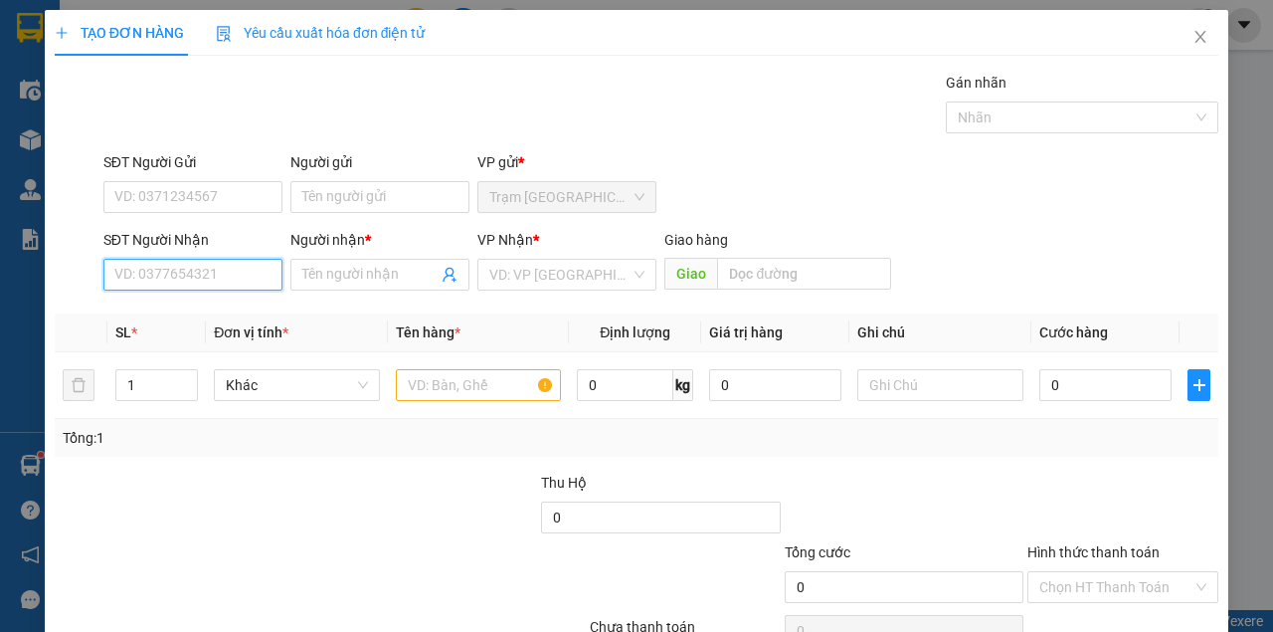
click at [214, 275] on input "SĐT Người Nhận" at bounding box center [192, 275] width 179 height 32
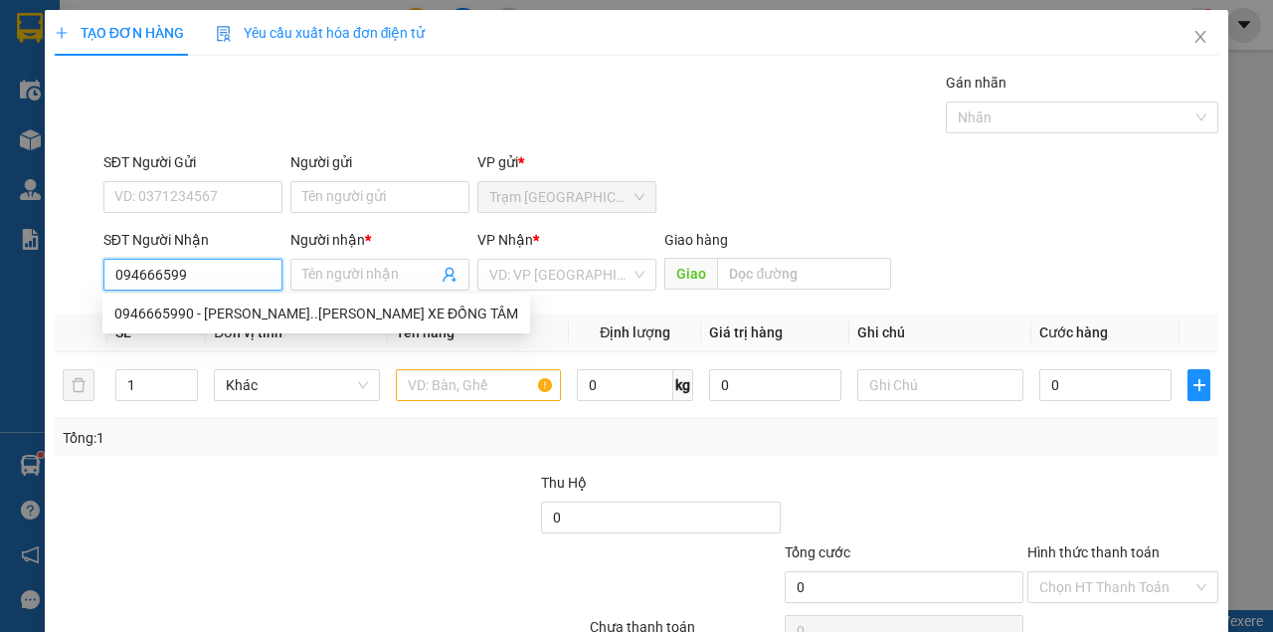
type input "0946665990"
click at [327, 313] on div "0946665990 - [PERSON_NAME]..[PERSON_NAME] XE ĐỒNG TÂM" at bounding box center [316, 313] width 404 height 22
type input "ANH LINH..BẾN XE ĐỒNG TÂM"
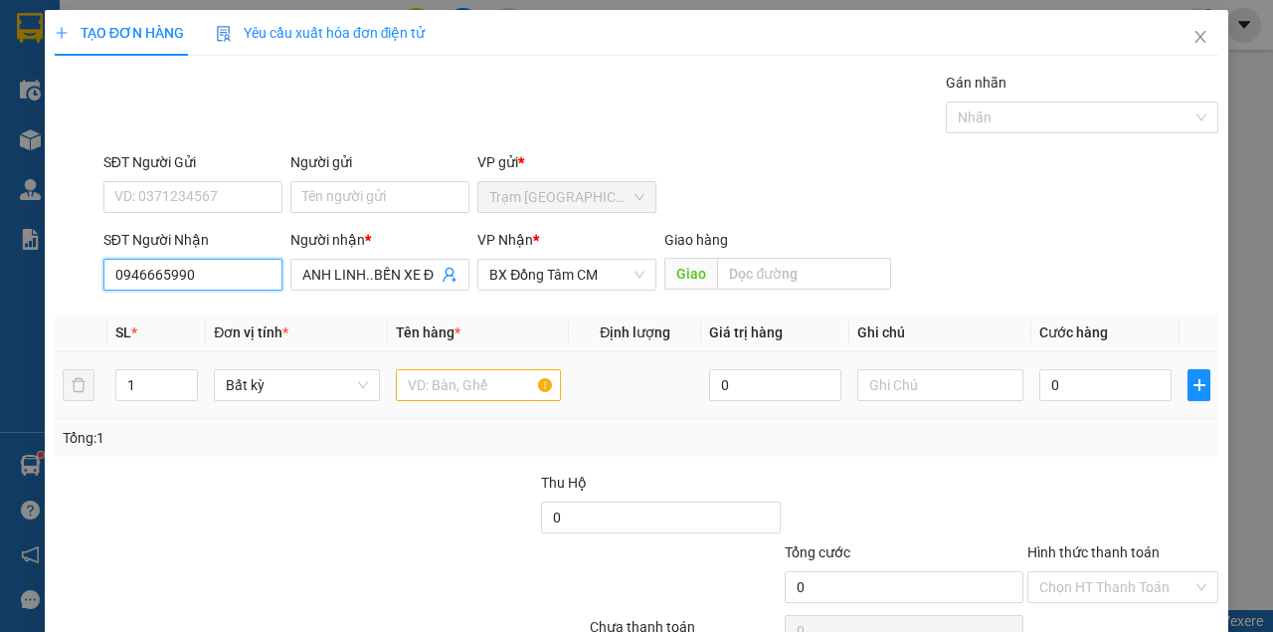
type input "0946665990"
click at [493, 392] on input "text" at bounding box center [479, 385] width 166 height 32
drag, startPoint x: 493, startPoint y: 392, endPoint x: 475, endPoint y: 385, distance: 19.2
click at [476, 385] on input "text" at bounding box center [479, 385] width 166 height 32
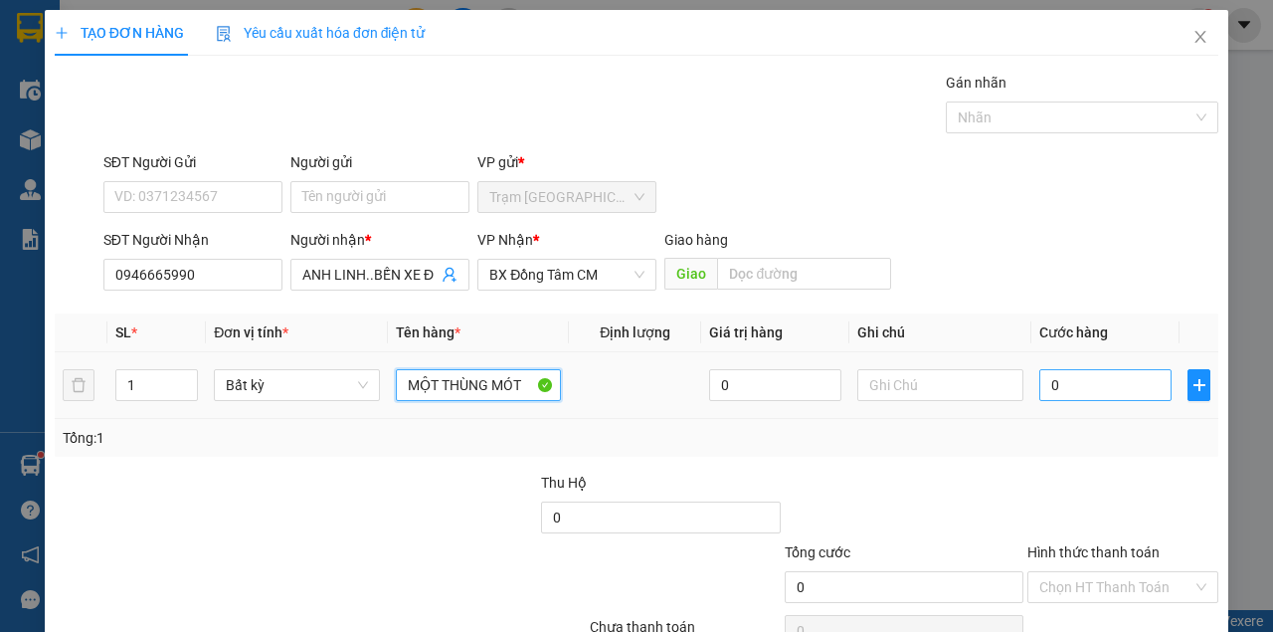
type input "MỘT THÙNG MÓT"
click at [1104, 389] on input "0" at bounding box center [1105, 385] width 132 height 32
type input "1"
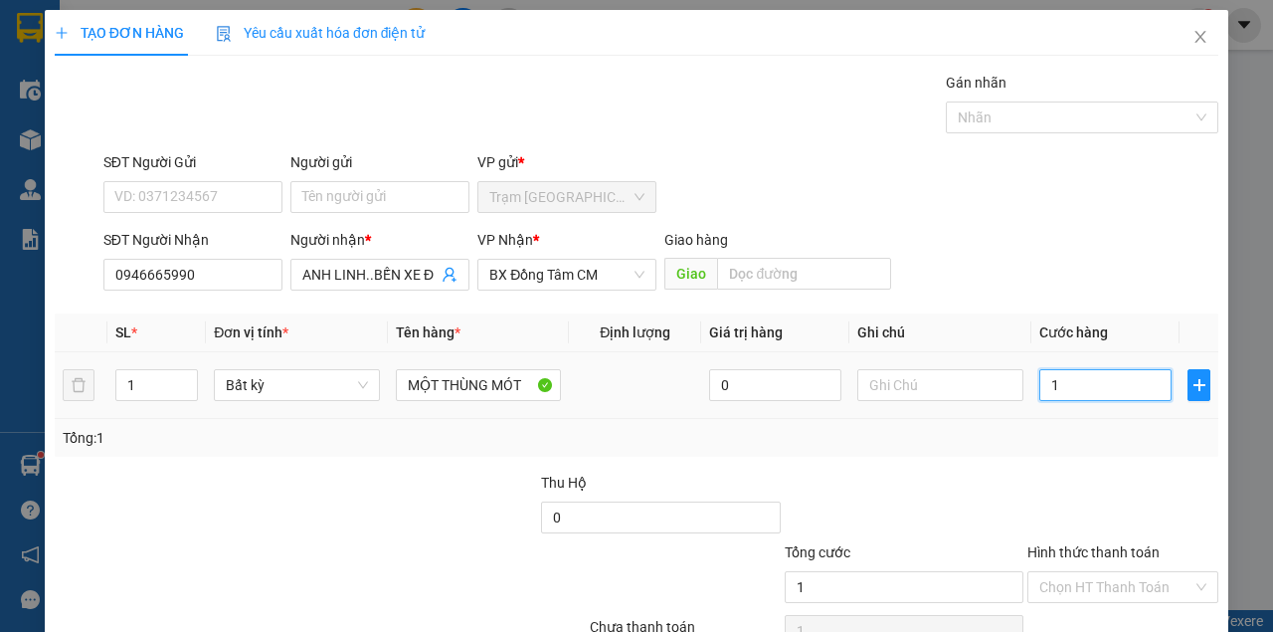
type input "10"
type input "100"
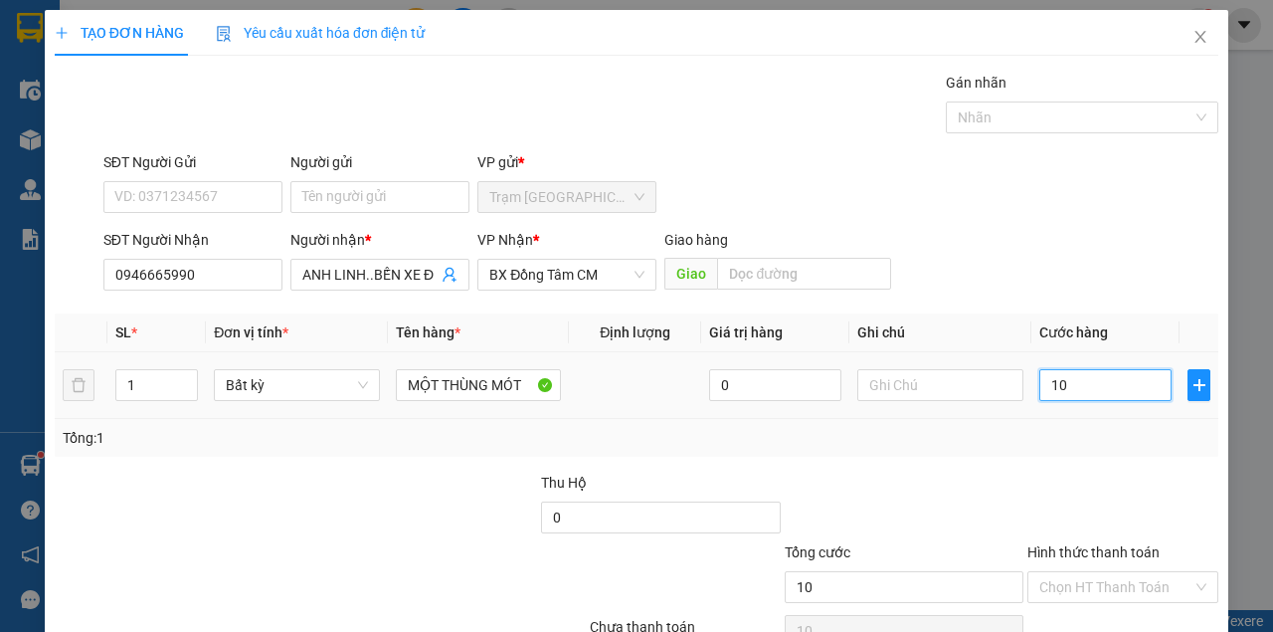
type input "100"
type input "1.000"
type input "10.000"
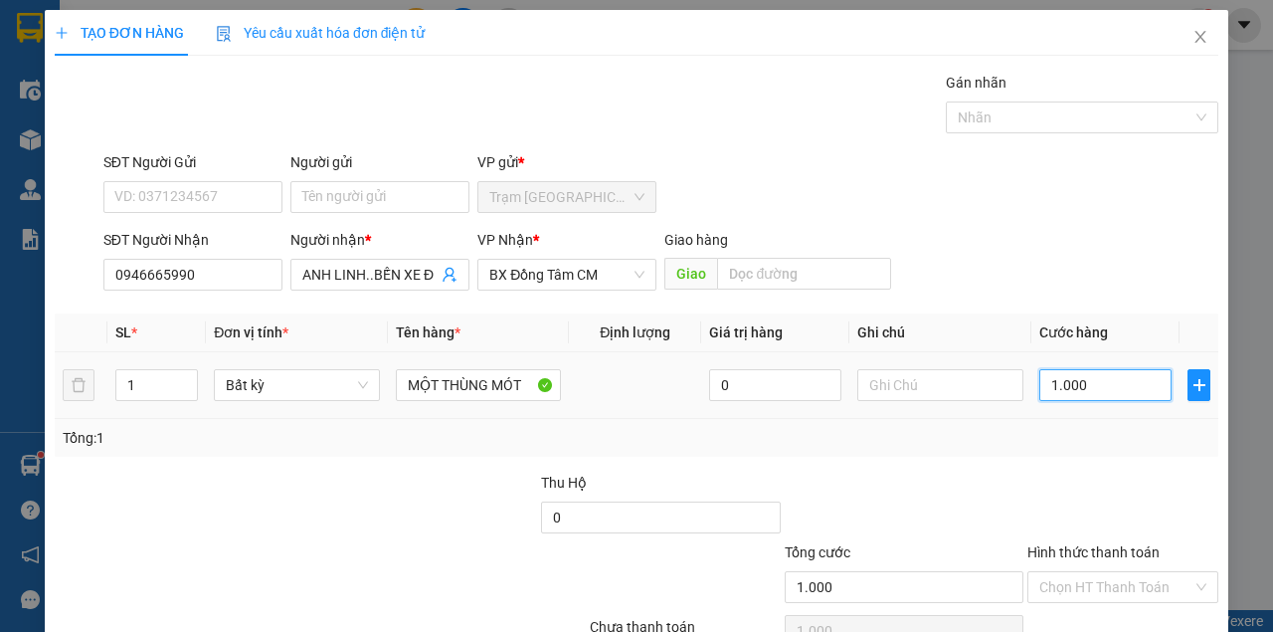
type input "10.000"
type input "100.000"
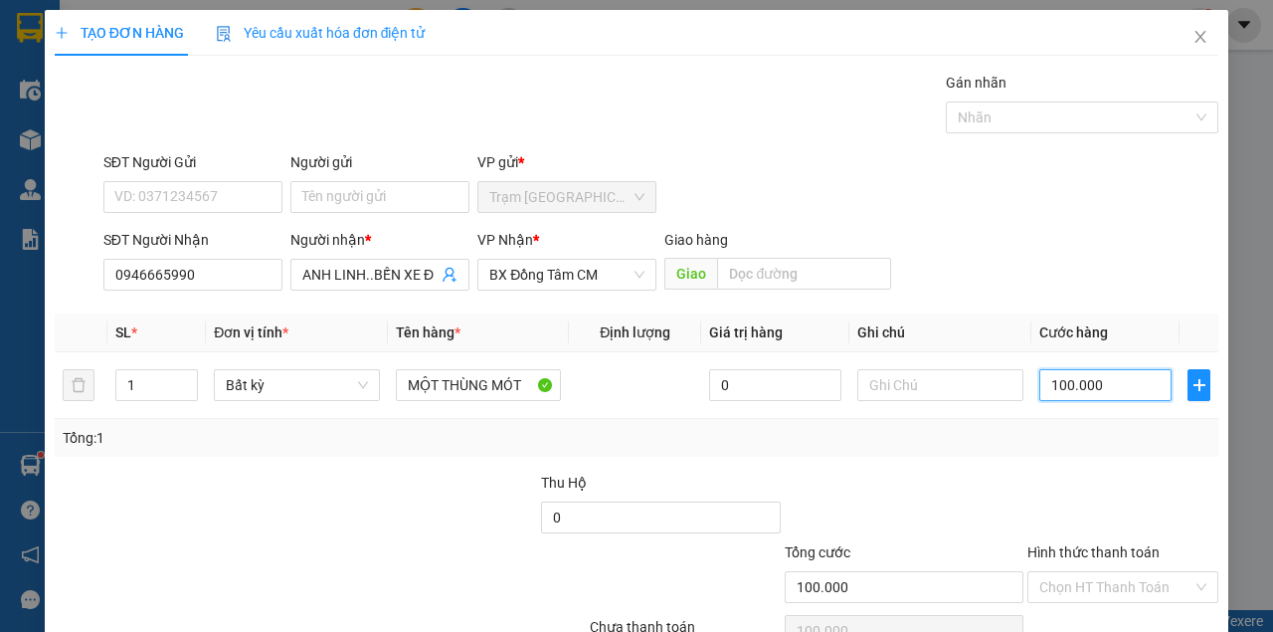
scroll to position [101, 0]
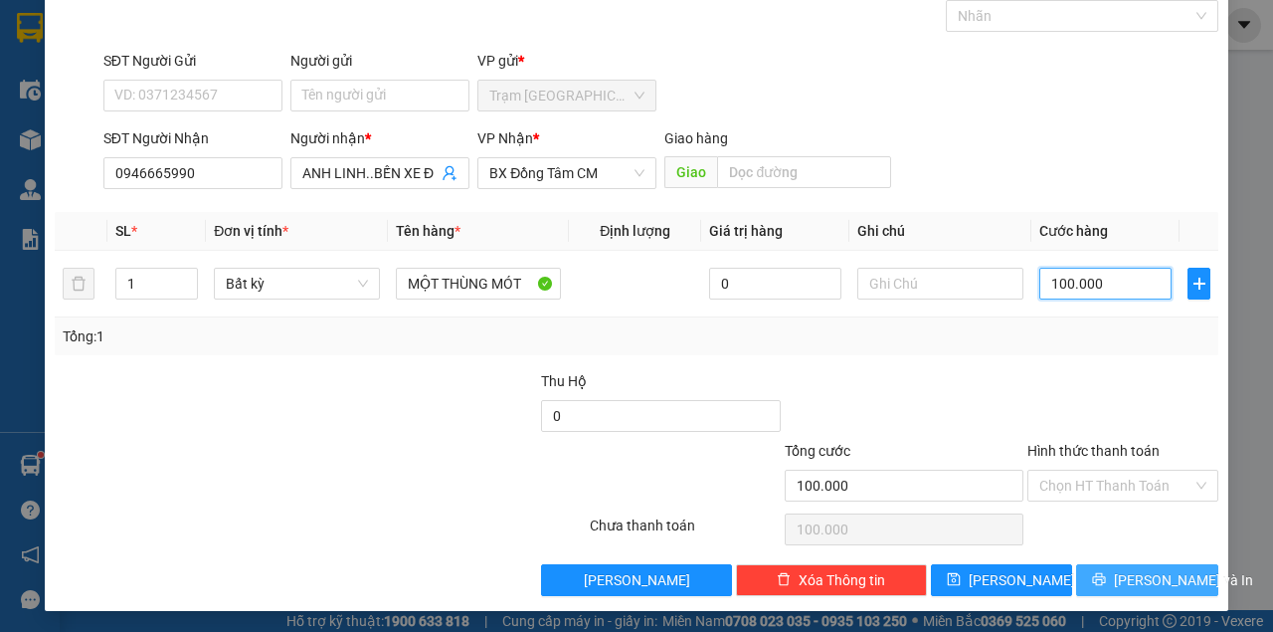
type input "100.000"
click at [1104, 574] on icon "printer" at bounding box center [1099, 579] width 13 height 13
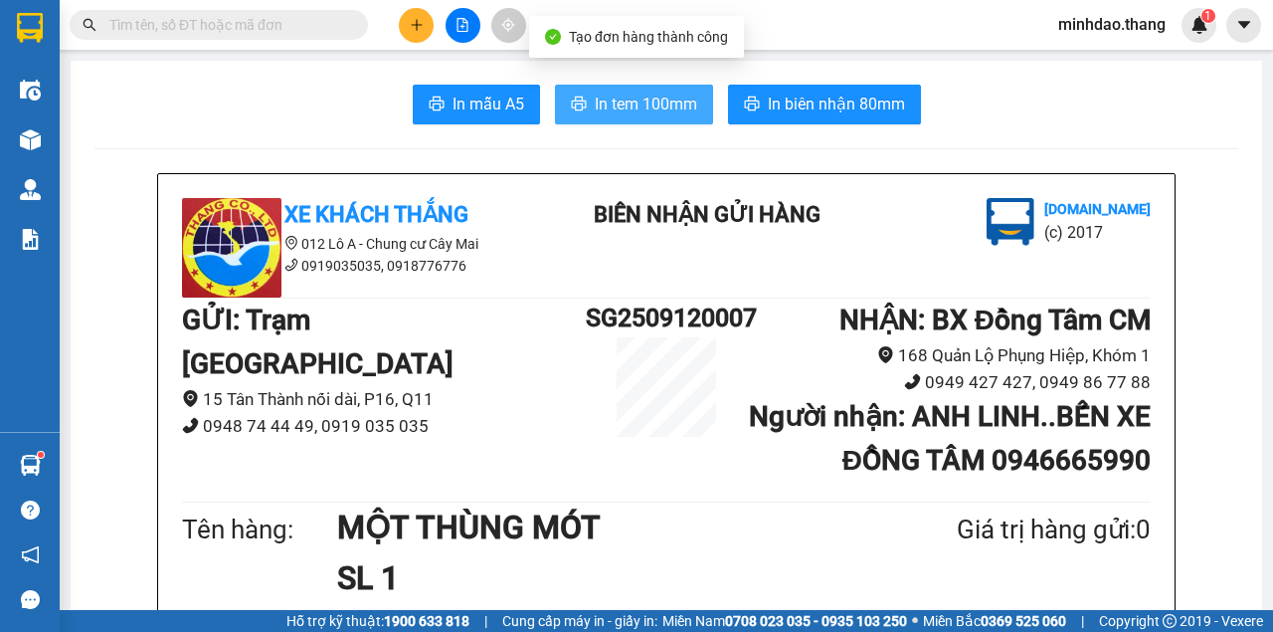
drag, startPoint x: 686, startPoint y: 111, endPoint x: 668, endPoint y: 105, distance: 18.9
click at [680, 110] on span "In tem 100mm" at bounding box center [646, 104] width 102 height 25
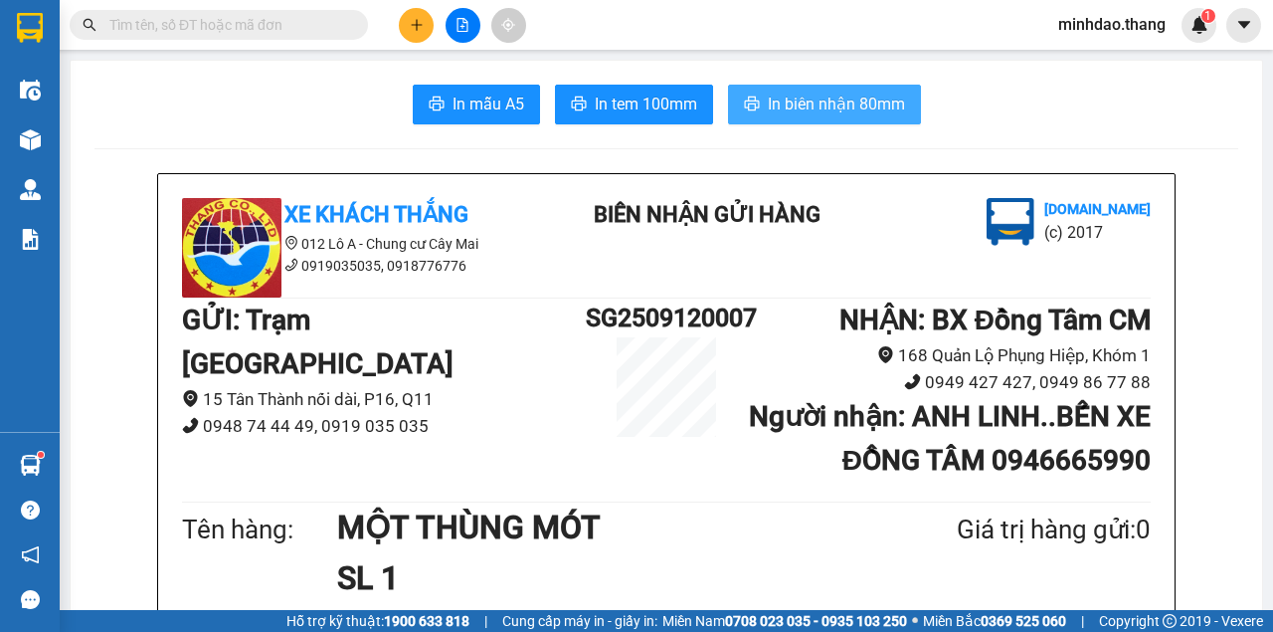
click at [876, 86] on button "In biên nhận 80mm" at bounding box center [824, 105] width 193 height 40
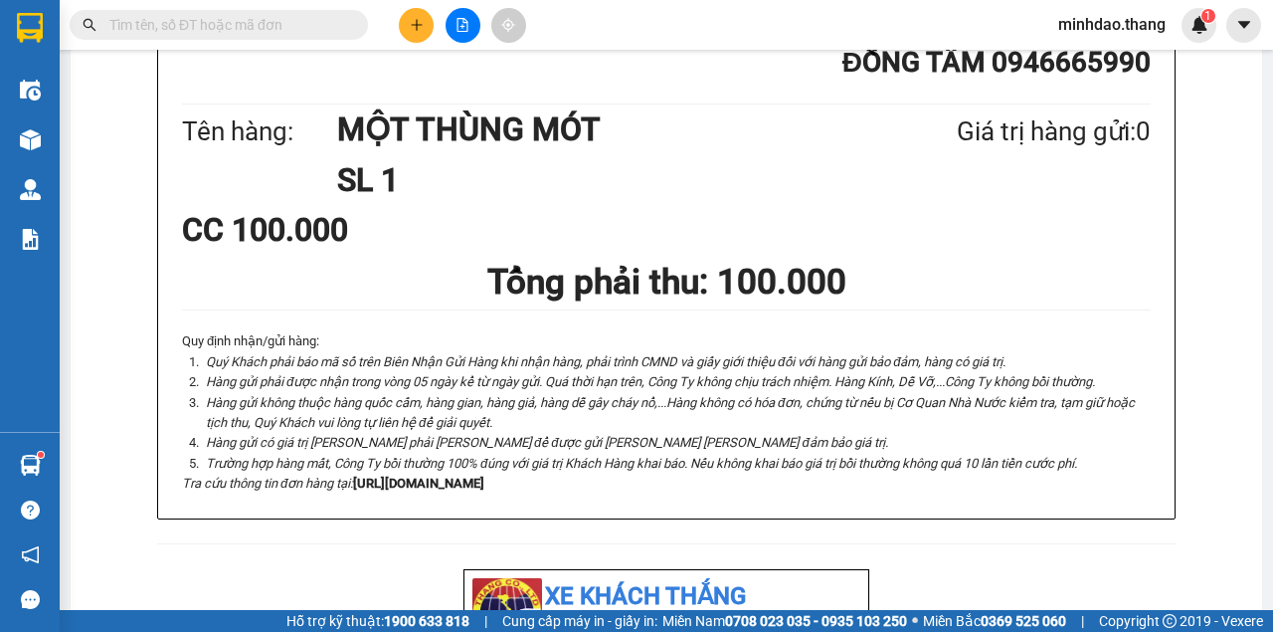
scroll to position [729, 0]
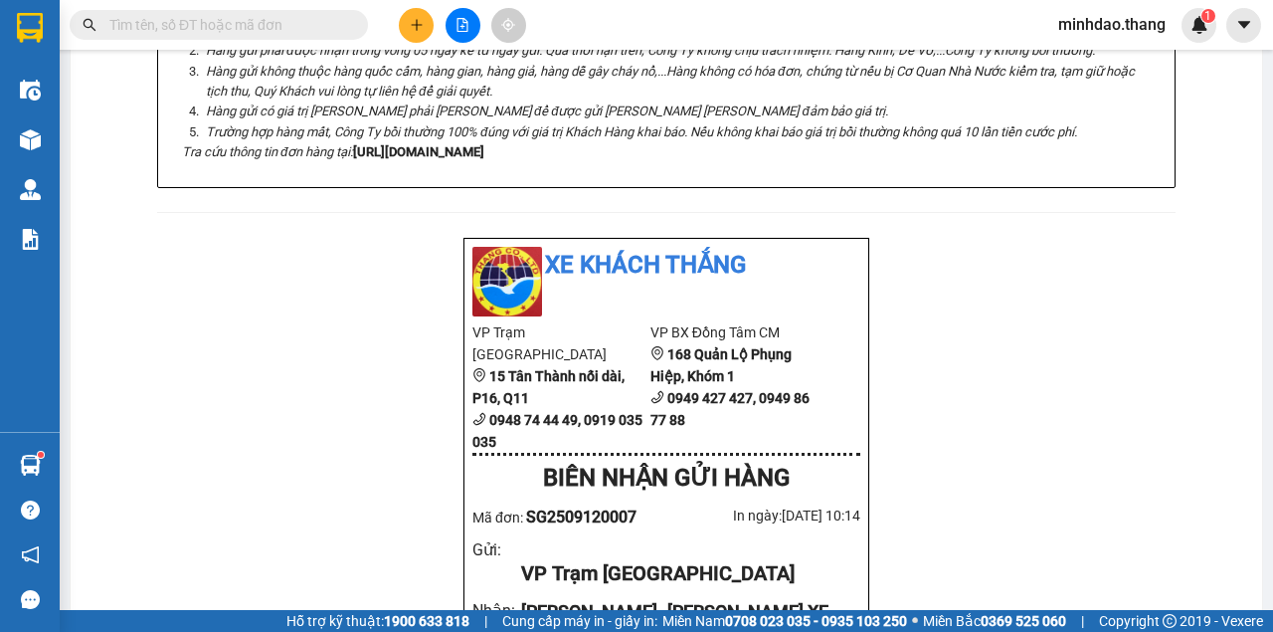
click at [330, 19] on input "text" at bounding box center [226, 25] width 235 height 22
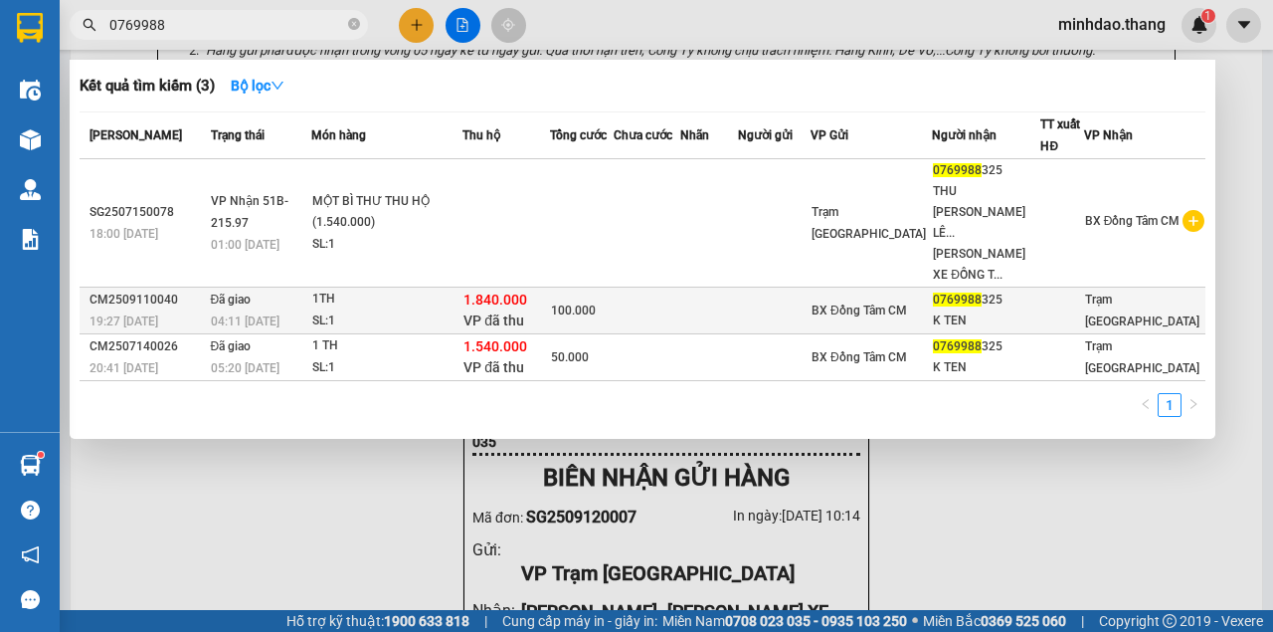
type input "0769988"
click at [462, 310] on div "SL: 1" at bounding box center [386, 321] width 149 height 22
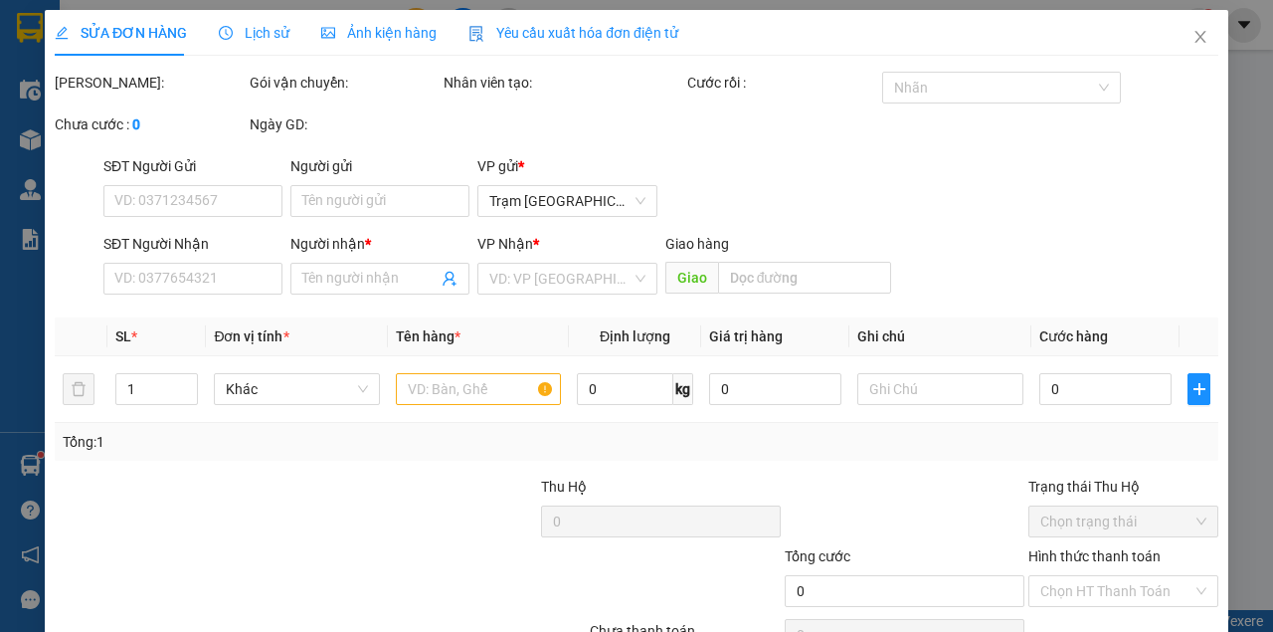
type input "0769988325"
type input "K TEN"
type input "1.840.000"
type input "100.000"
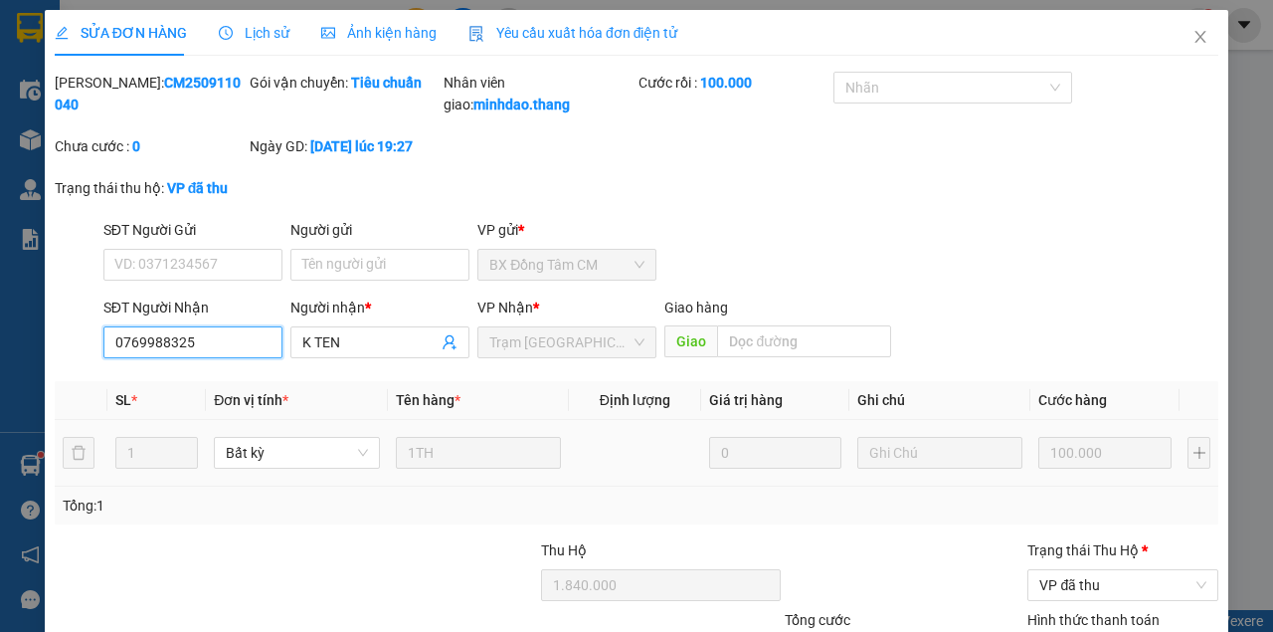
drag, startPoint x: 229, startPoint y: 367, endPoint x: 0, endPoint y: 349, distance: 229.5
click at [0, 356] on div "SỬA ĐƠN HÀNG Lịch sử [PERSON_NAME] hàng Yêu cầu xuất [PERSON_NAME] điện tử Tota…" at bounding box center [636, 316] width 1273 height 632
click at [1193, 38] on icon "close" at bounding box center [1201, 37] width 16 height 16
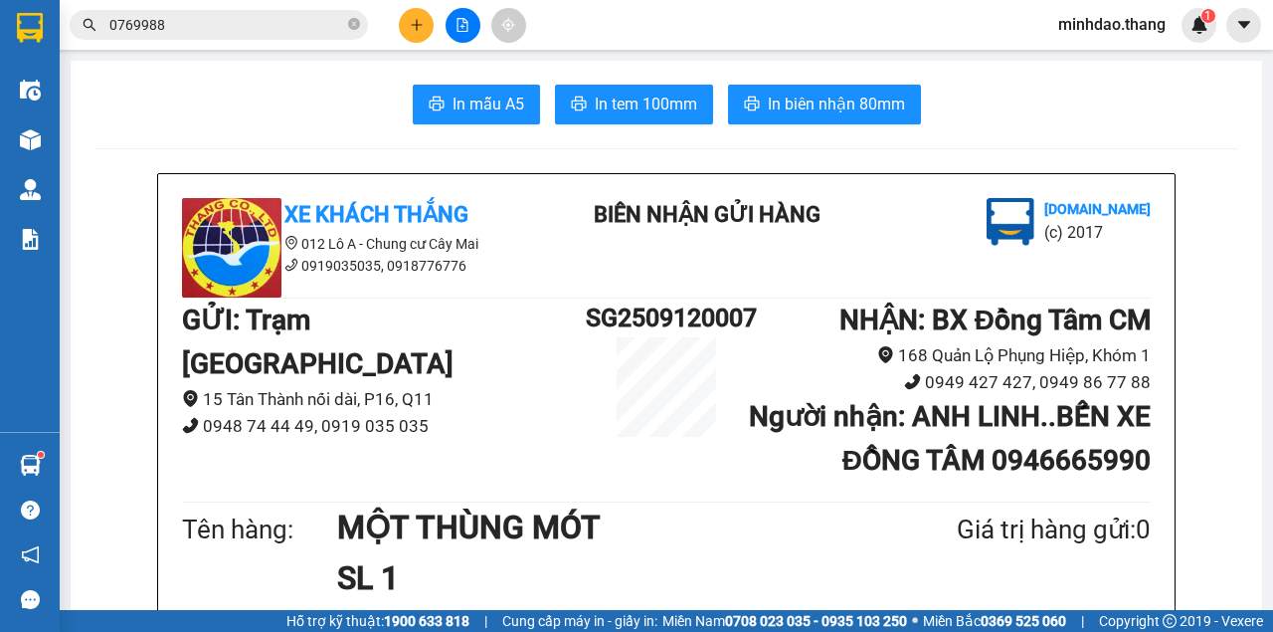
click at [429, 24] on button at bounding box center [416, 25] width 35 height 35
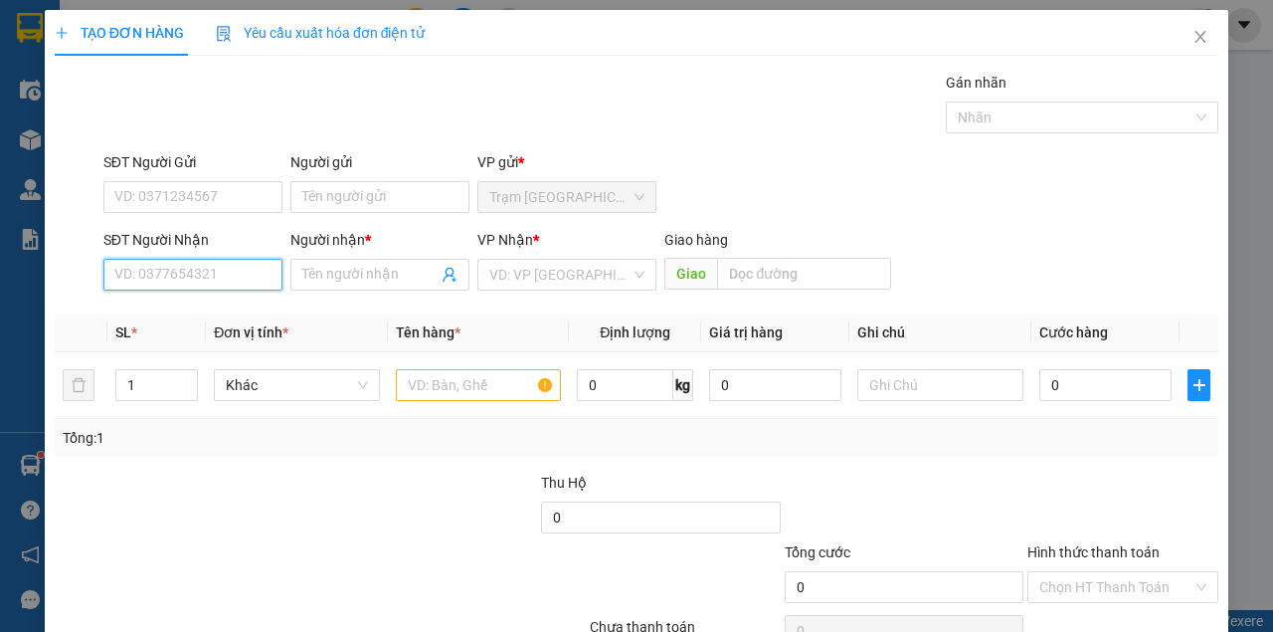
click at [203, 273] on input "SĐT Người Nhận" at bounding box center [192, 275] width 179 height 32
type input "0988244166"
click at [194, 314] on div "0988244166 - MINH" at bounding box center [191, 313] width 154 height 22
type input "MINH"
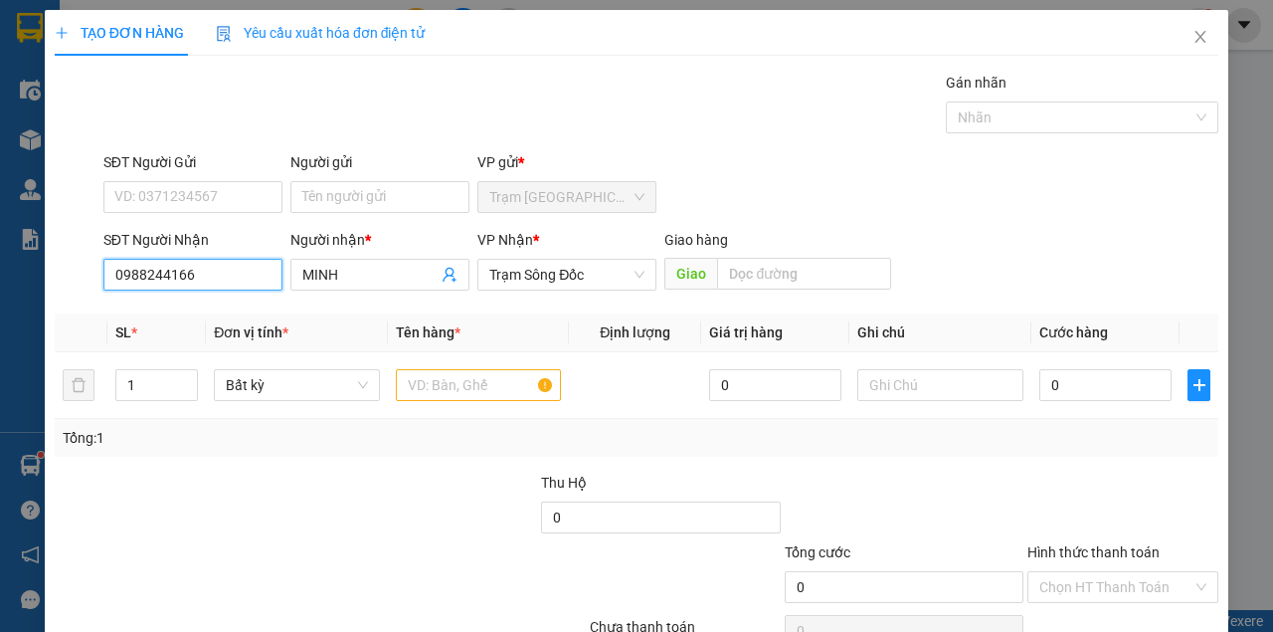
type input "0988244166"
drag, startPoint x: 220, startPoint y: 282, endPoint x: 0, endPoint y: 278, distance: 219.9
click at [0, 278] on div "TẠO ĐƠN HÀNG Yêu cầu xuất [PERSON_NAME] điện tử Transit Pickup Surcharge Ids Tr…" at bounding box center [636, 316] width 1273 height 632
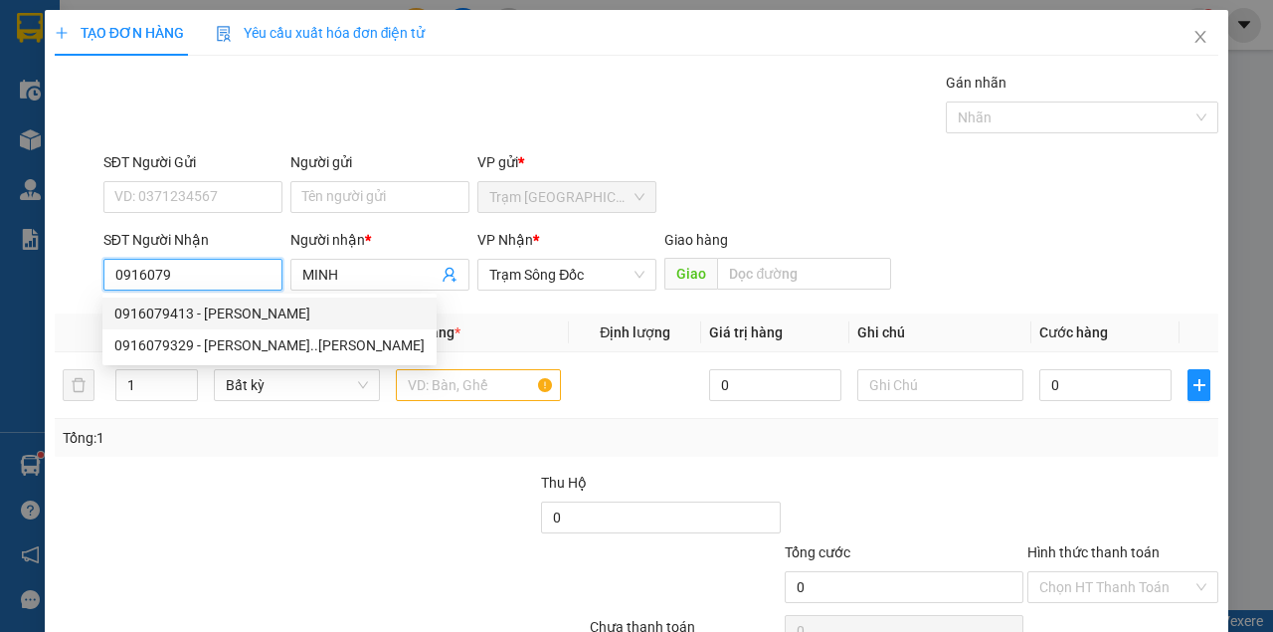
drag, startPoint x: 196, startPoint y: 312, endPoint x: 277, endPoint y: 345, distance: 87.0
click at [198, 313] on div "0916079413 - [PERSON_NAME]" at bounding box center [269, 313] width 310 height 22
type input "0916079413"
type input "[PERSON_NAME]"
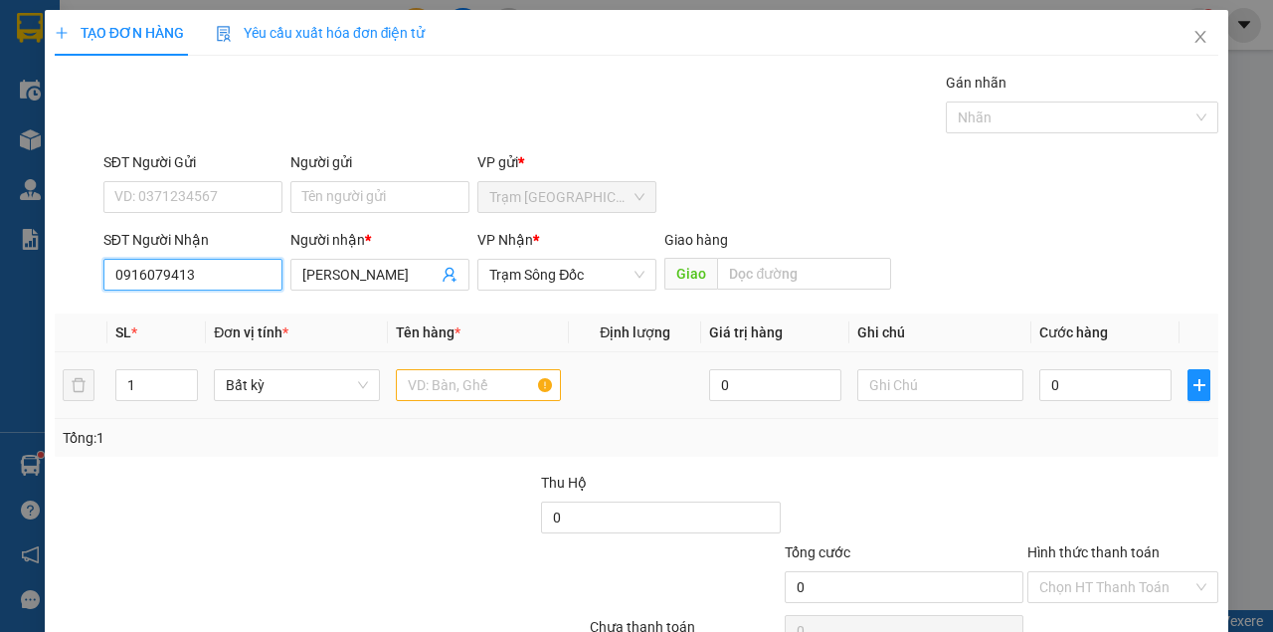
type input "0916079413"
click at [456, 378] on input "text" at bounding box center [479, 385] width 166 height 32
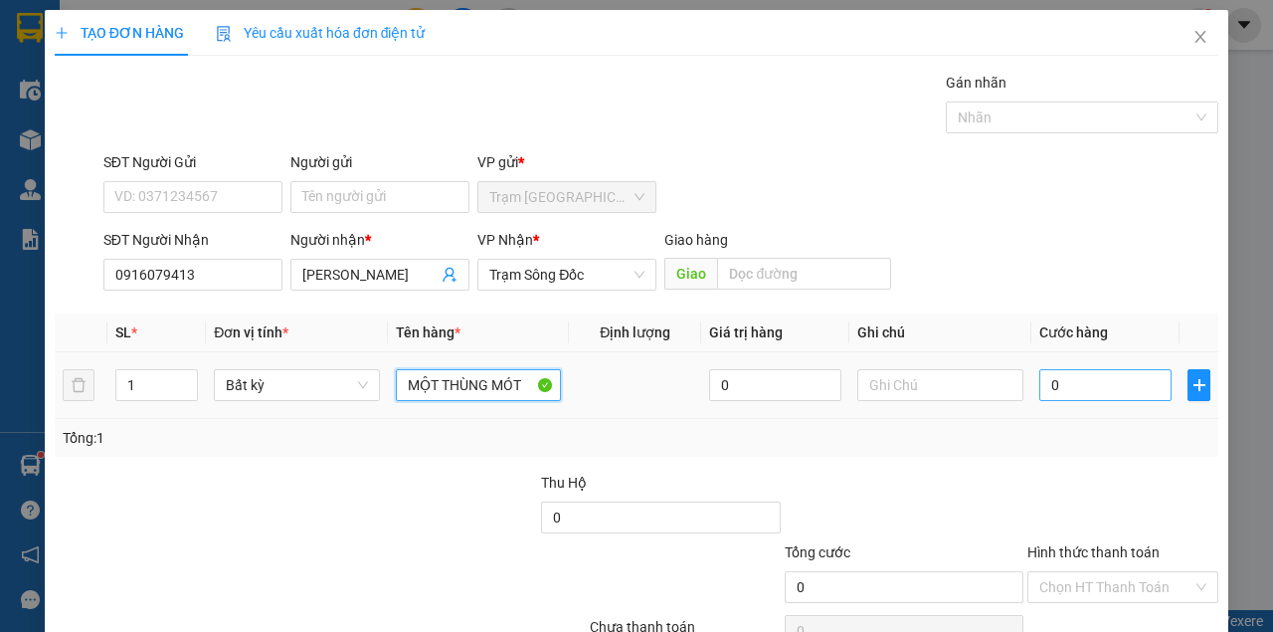
type input "MỘT THÙNG MÓT"
click at [1072, 392] on input "0" at bounding box center [1105, 385] width 132 height 32
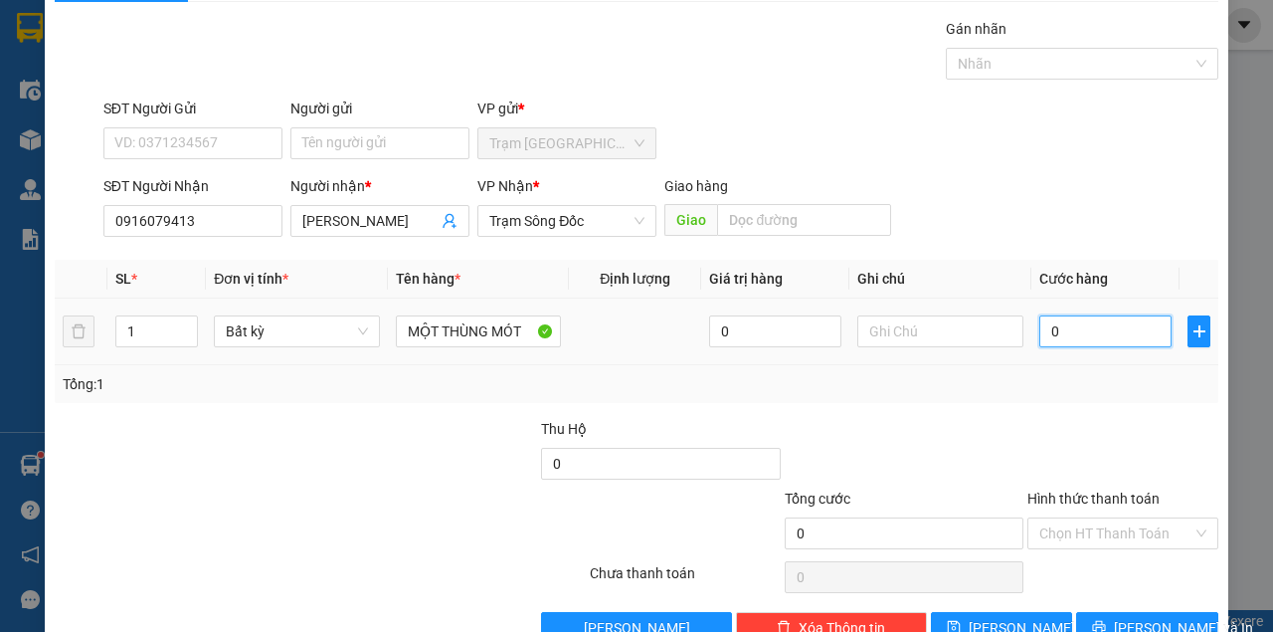
scroll to position [101, 0]
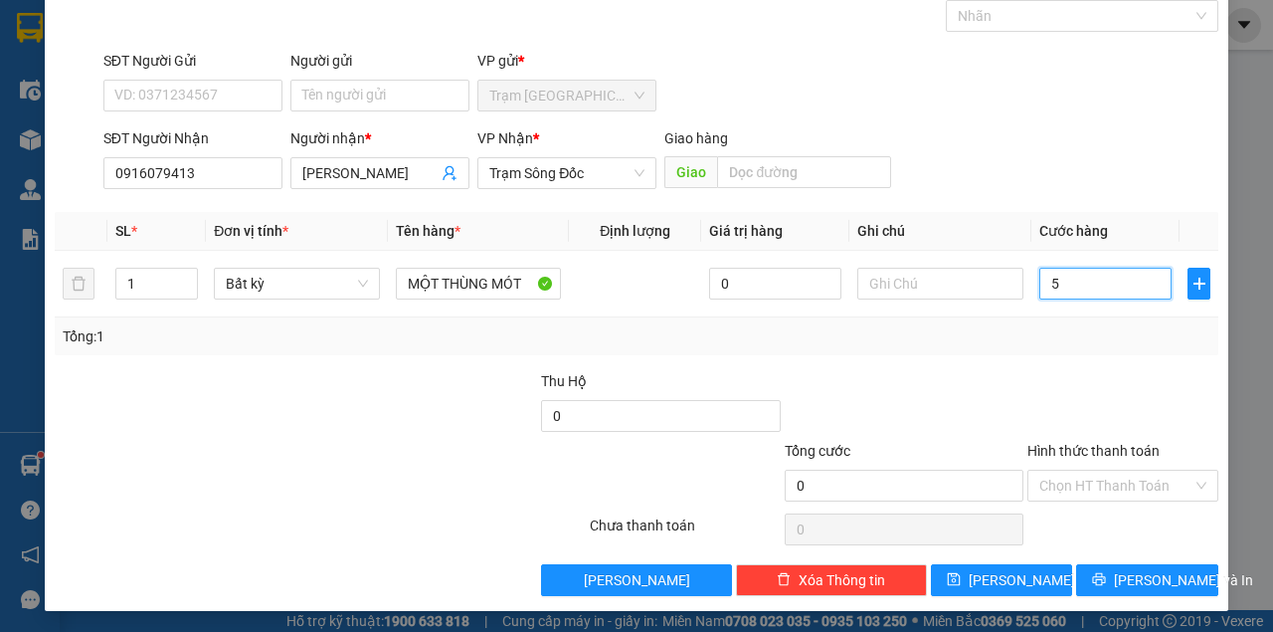
type input "52"
type input "5"
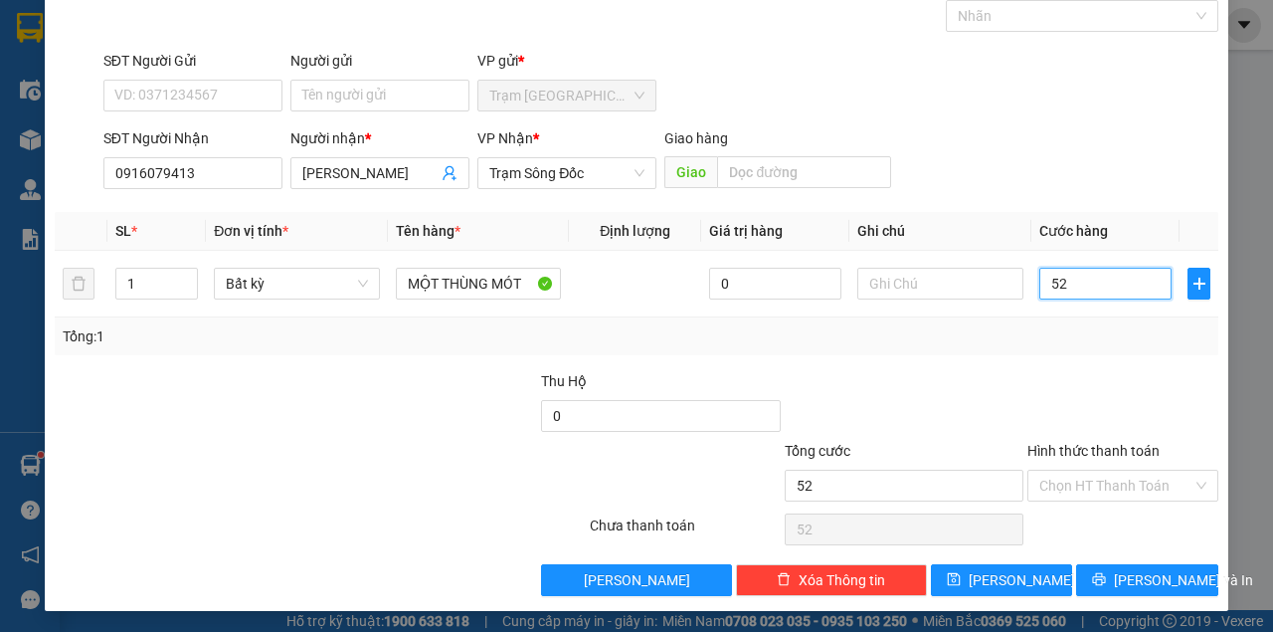
type input "5"
type input "0"
type input "05"
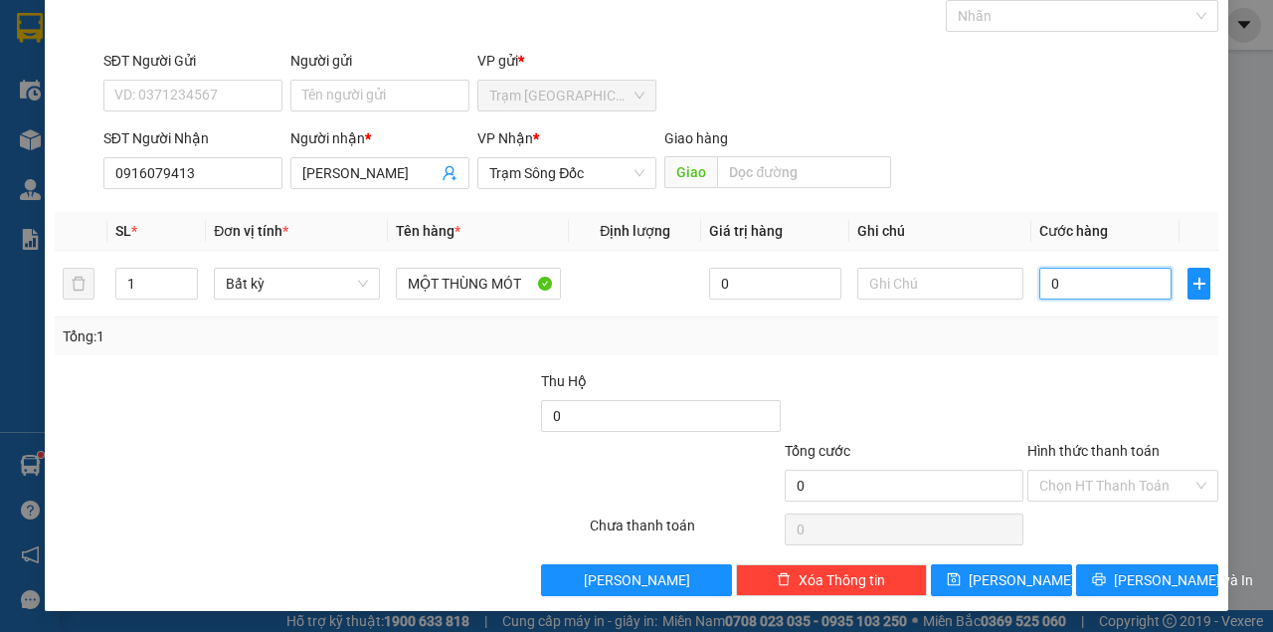
type input "5"
type input "050"
type input "50"
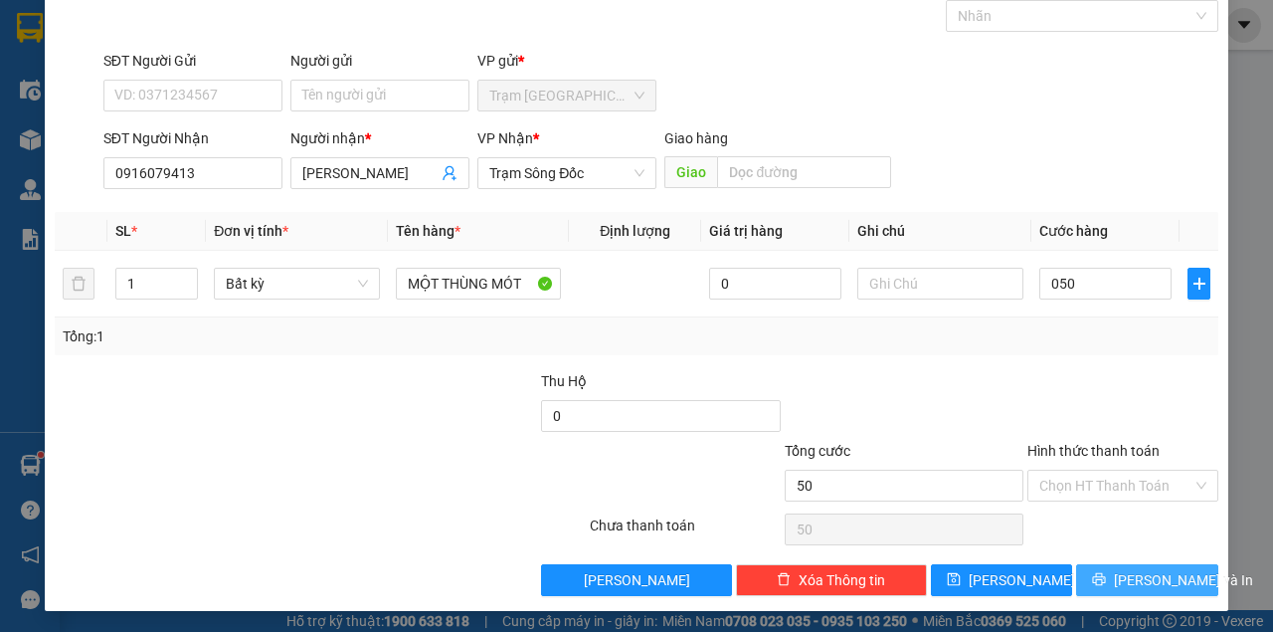
type input "50.000"
click at [1142, 573] on span "[PERSON_NAME] và In" at bounding box center [1183, 580] width 139 height 22
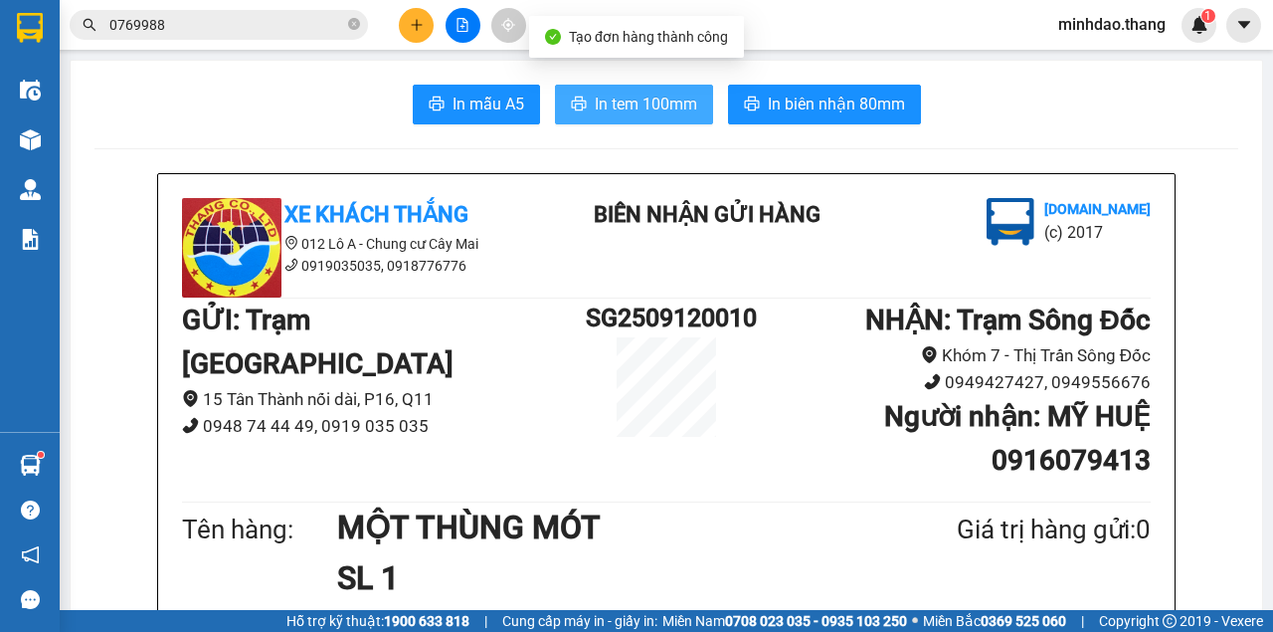
click at [664, 107] on span "In tem 100mm" at bounding box center [646, 104] width 102 height 25
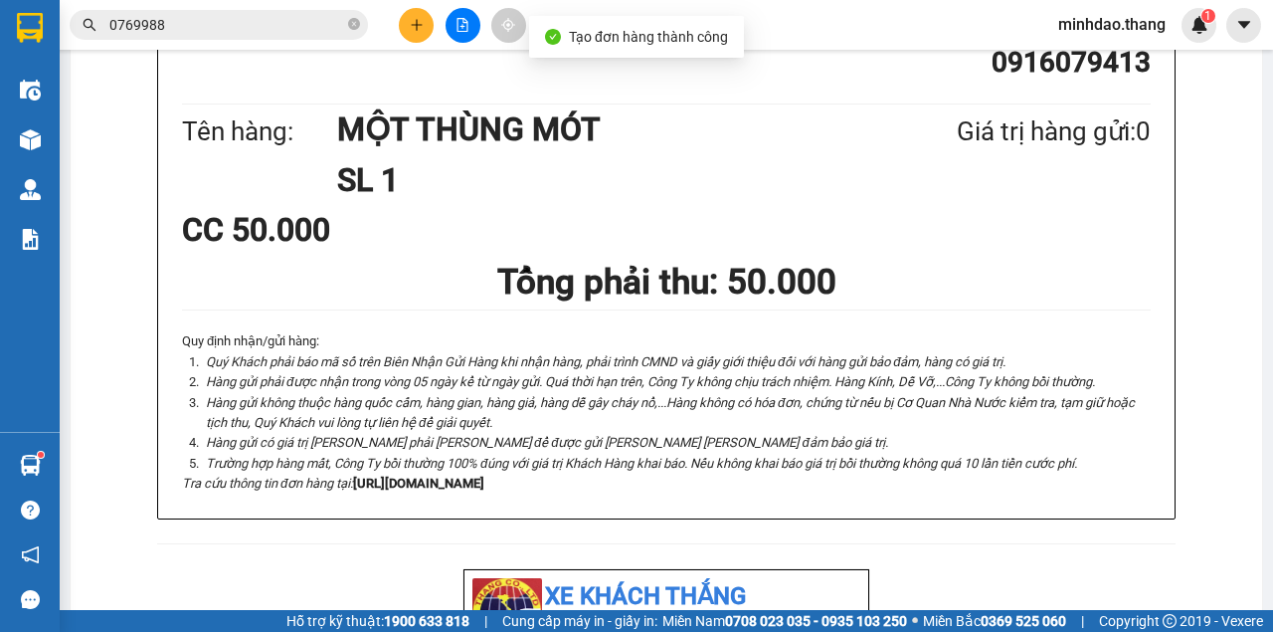
scroll to position [720, 0]
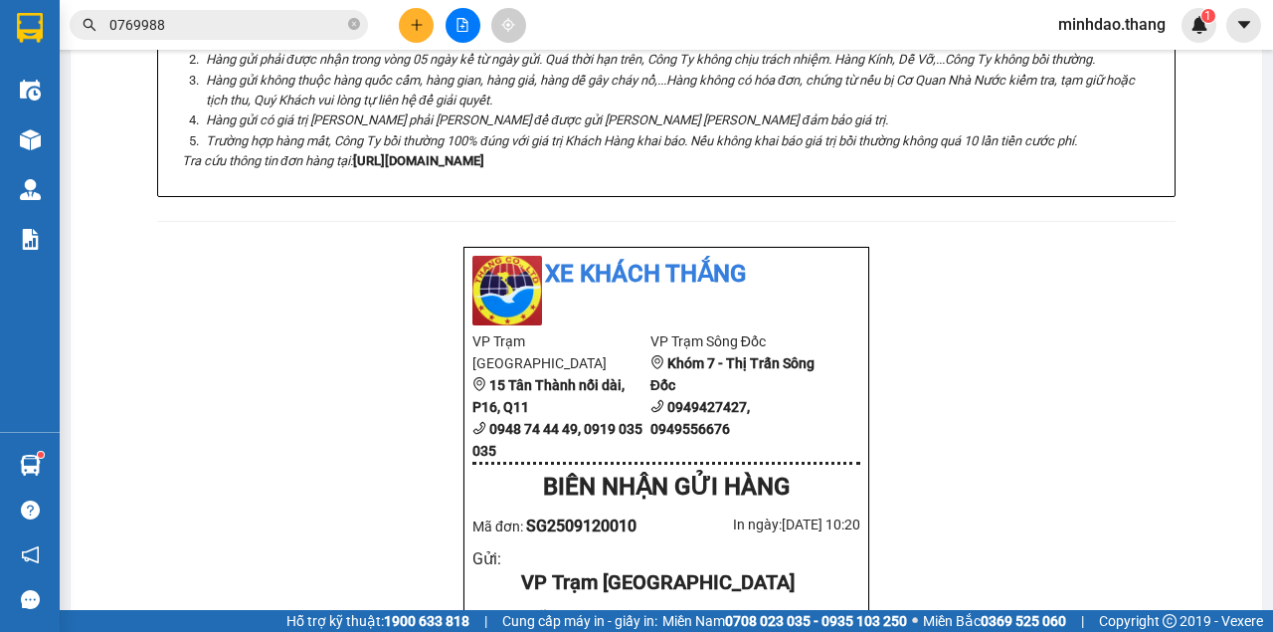
click at [359, 24] on icon "close-circle" at bounding box center [354, 24] width 12 height 12
click at [281, 32] on input "text" at bounding box center [226, 25] width 235 height 22
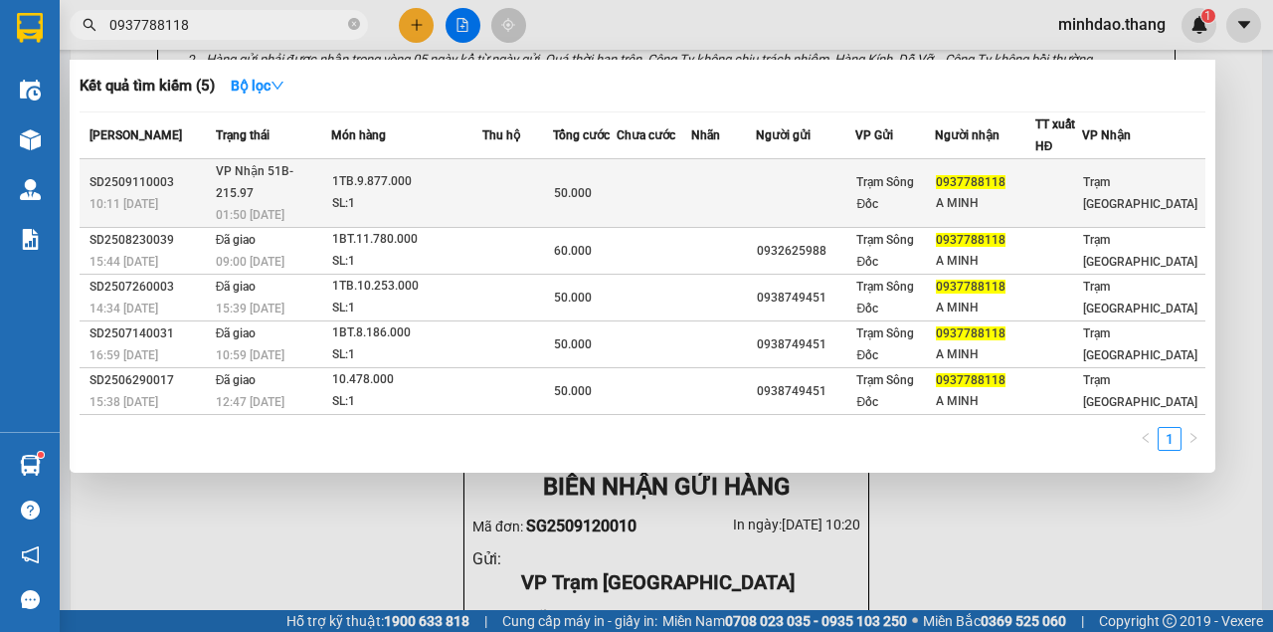
type input "0937788118"
click at [479, 178] on div "1TB.9.877.000" at bounding box center [406, 182] width 149 height 22
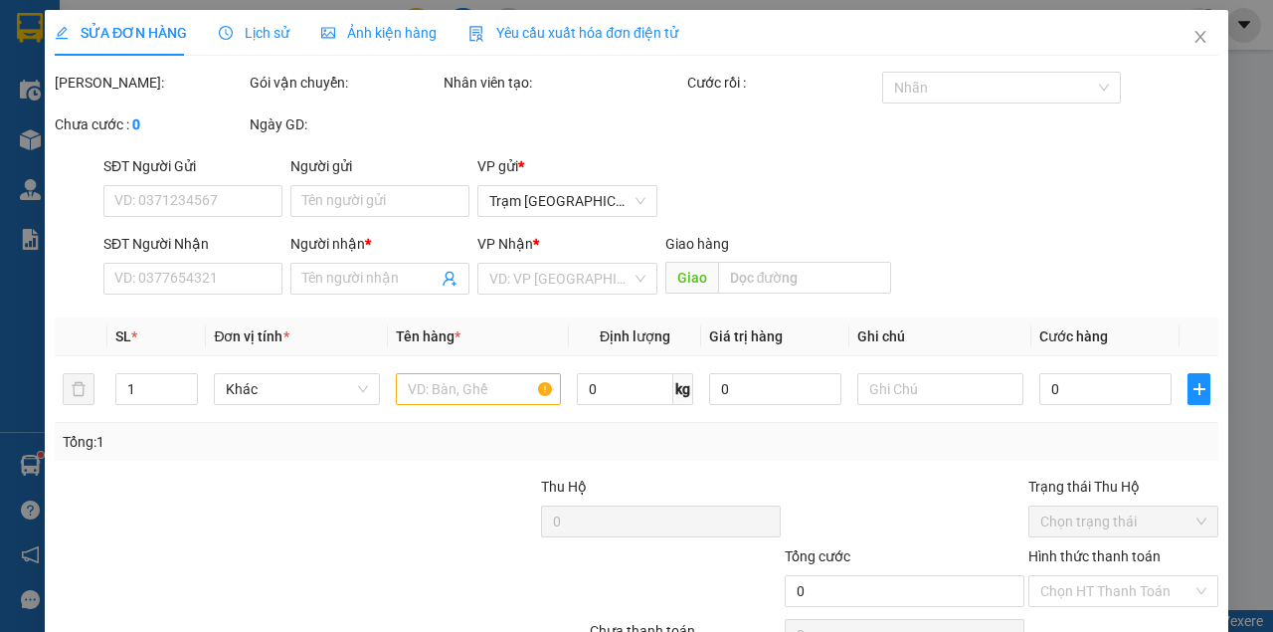
type input "0937788118"
type input "A MINH"
type input "50.000"
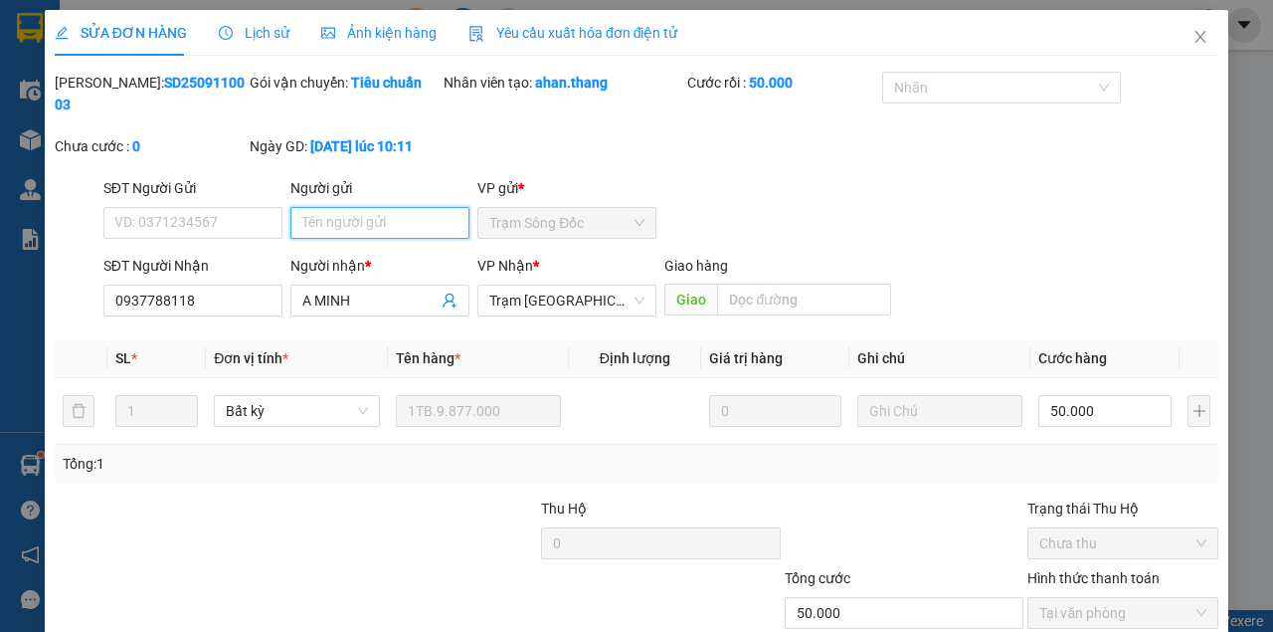
click at [346, 230] on input "Người gửi" at bounding box center [379, 223] width 179 height 32
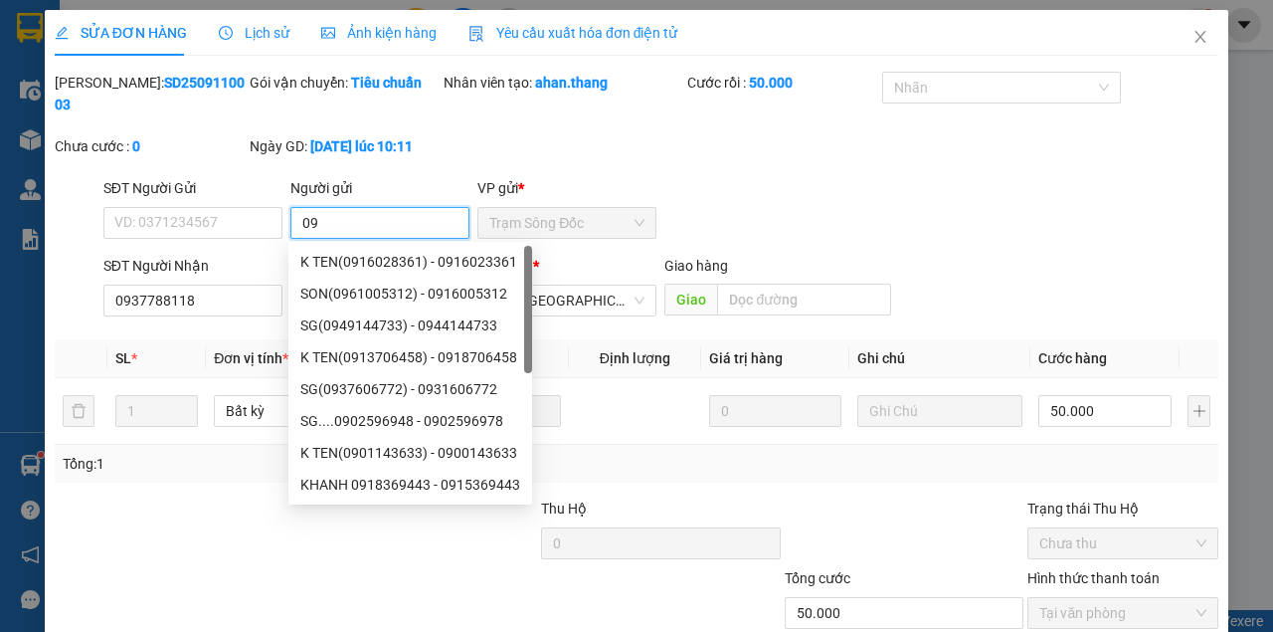
type input "0"
click at [589, 147] on div "[PERSON_NAME]: SD2509110003 Gói vận chuyển: [PERSON_NAME] [PERSON_NAME] tạo: ah…" at bounding box center [637, 124] width 1168 height 105
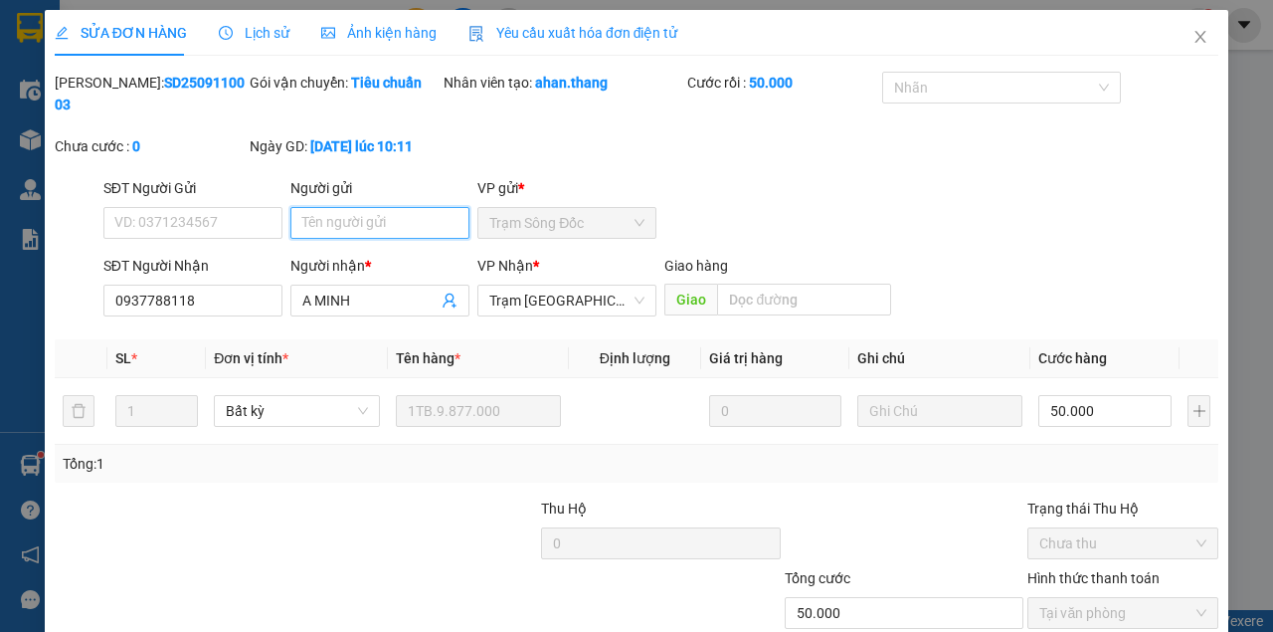
click at [396, 222] on input "Người gửi" at bounding box center [379, 223] width 179 height 32
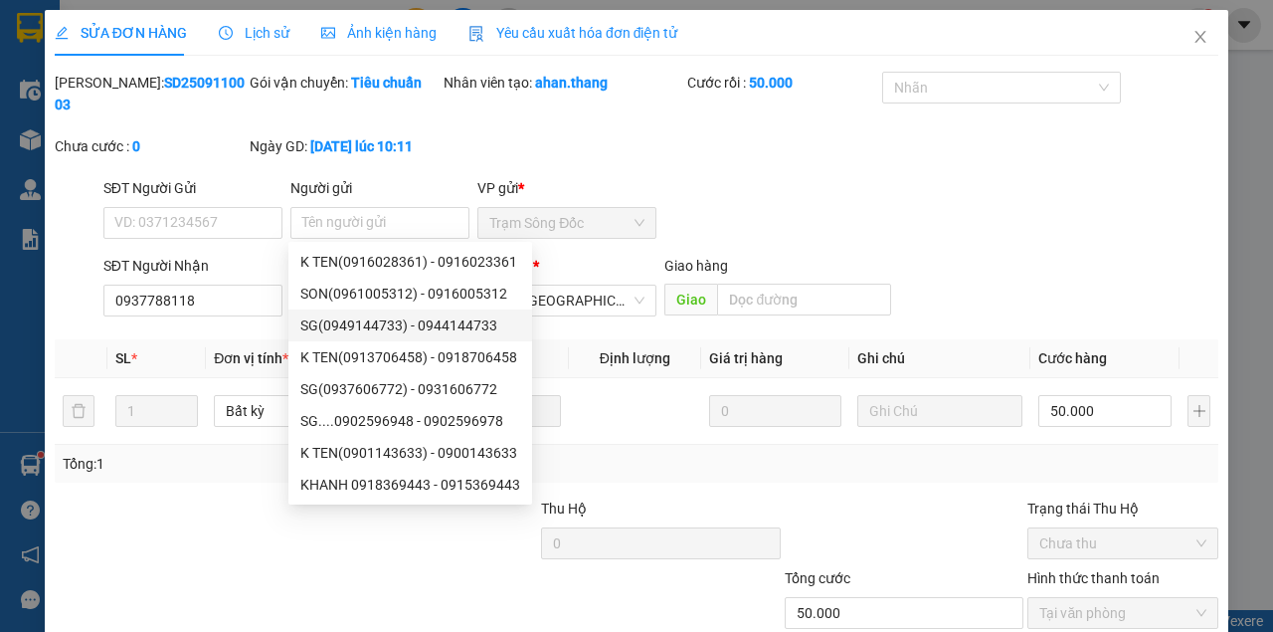
click at [840, 323] on div "Giao hàng Giao" at bounding box center [777, 290] width 234 height 70
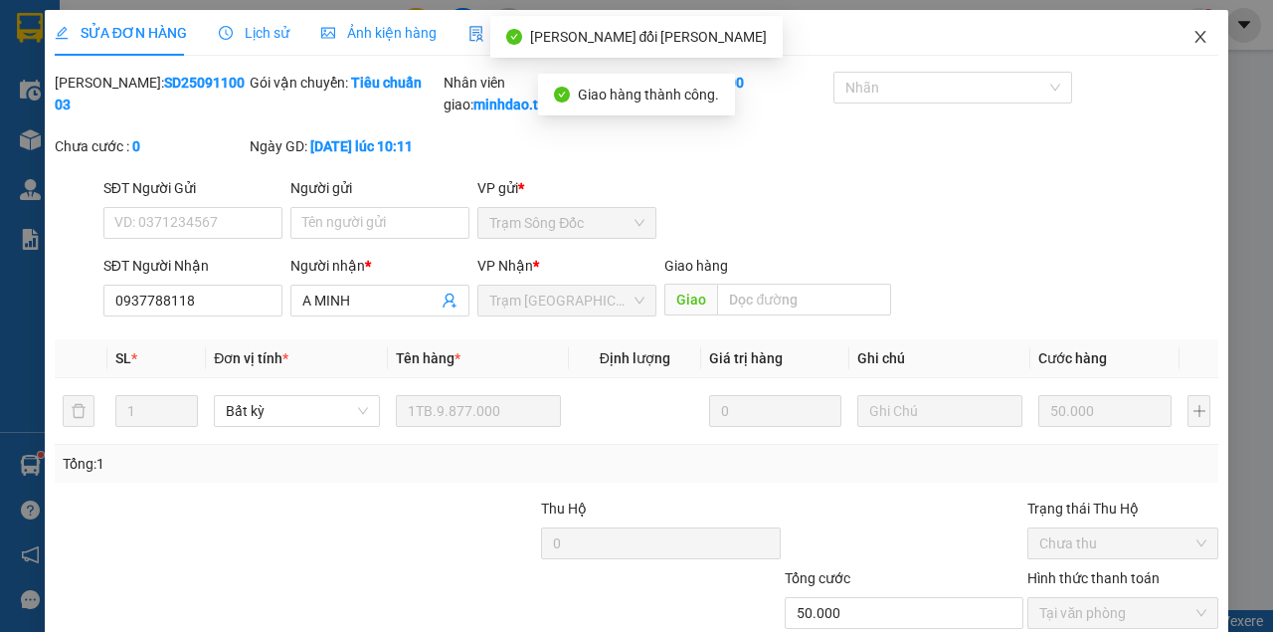
drag, startPoint x: 1198, startPoint y: 40, endPoint x: 1184, endPoint y: 46, distance: 15.2
click at [1197, 39] on icon "close" at bounding box center [1201, 37] width 16 height 16
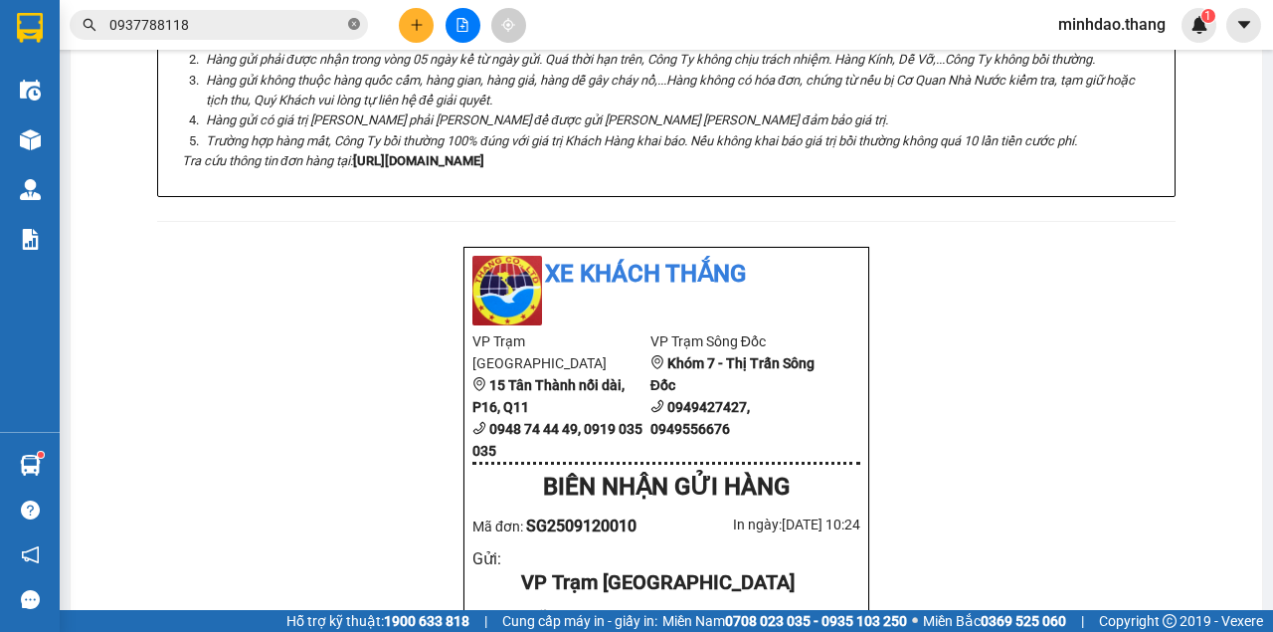
click at [360, 33] on span "0937788118" at bounding box center [219, 25] width 298 height 30
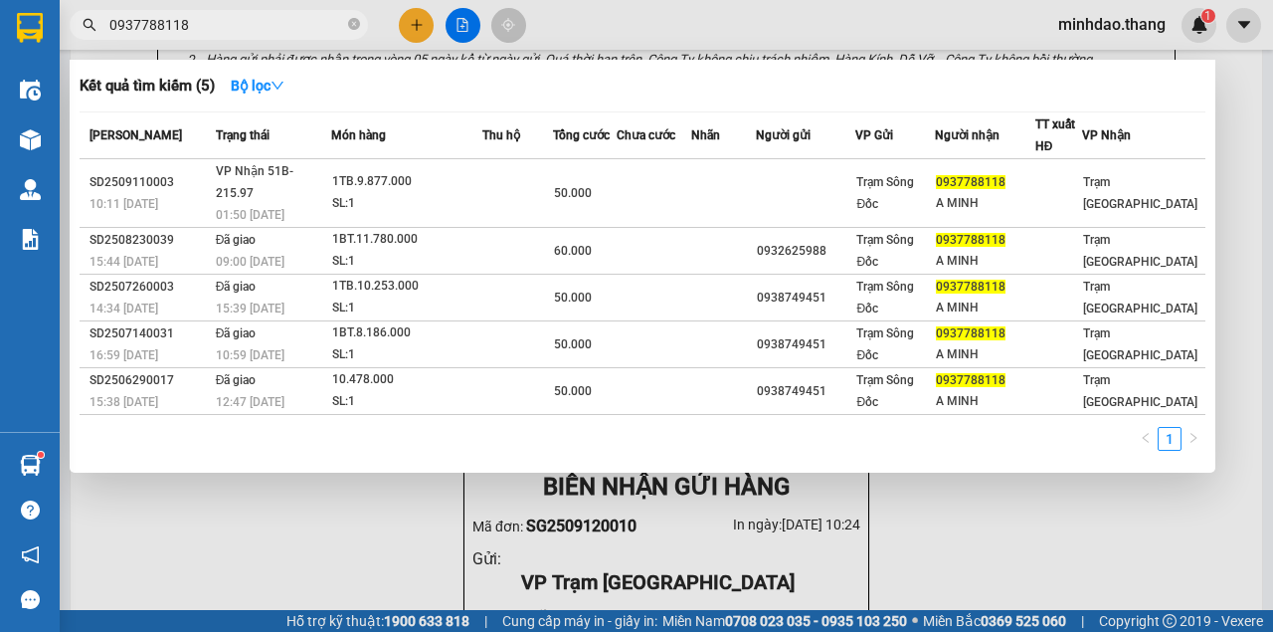
click at [354, 28] on icon "close-circle" at bounding box center [354, 24] width 12 height 12
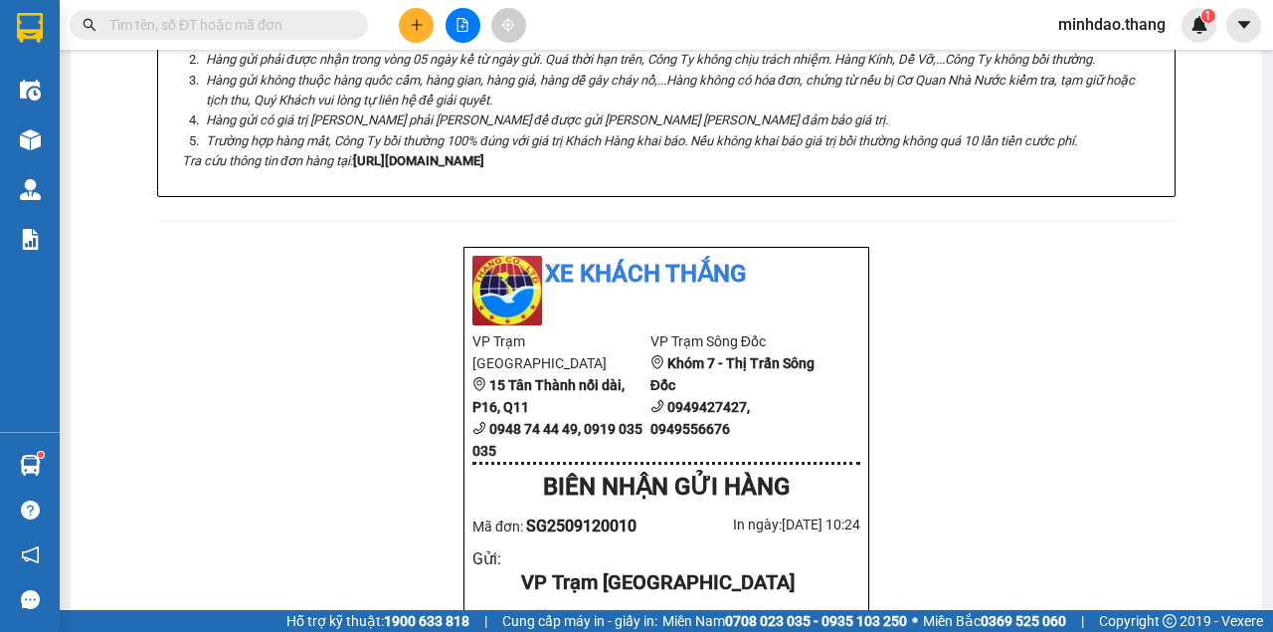
click at [307, 28] on input "text" at bounding box center [226, 25] width 235 height 22
click at [306, 28] on input "text" at bounding box center [226, 25] width 235 height 22
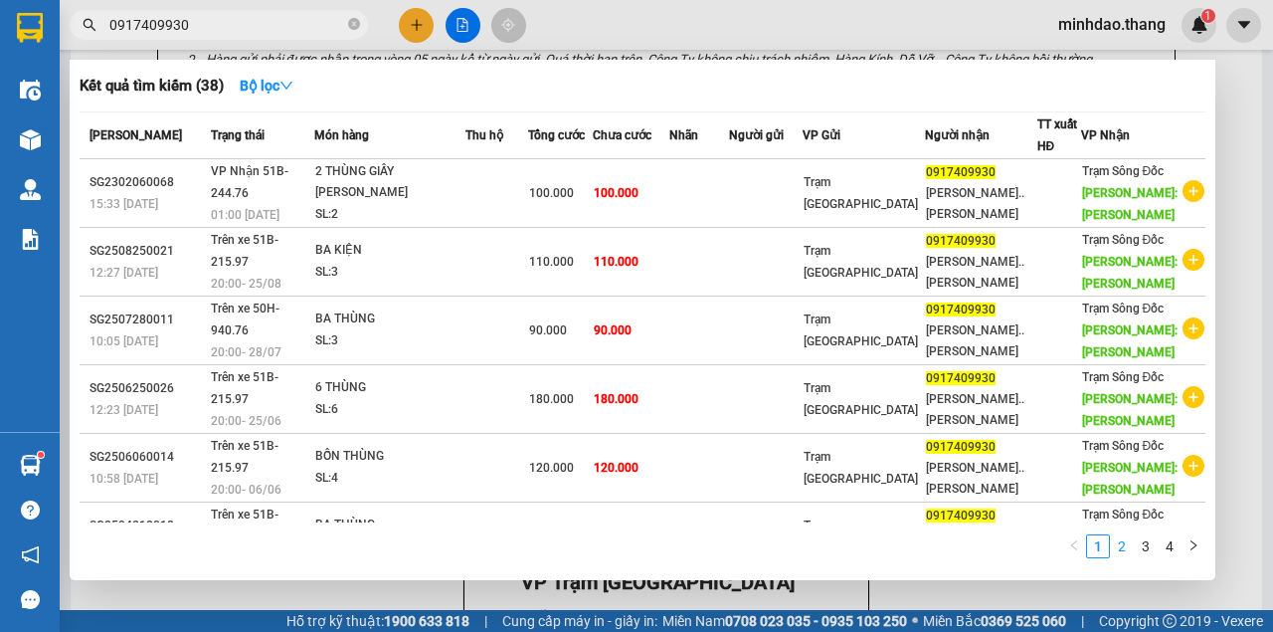
type input "0917409930"
click at [1127, 549] on link "2" at bounding box center [1122, 546] width 22 height 22
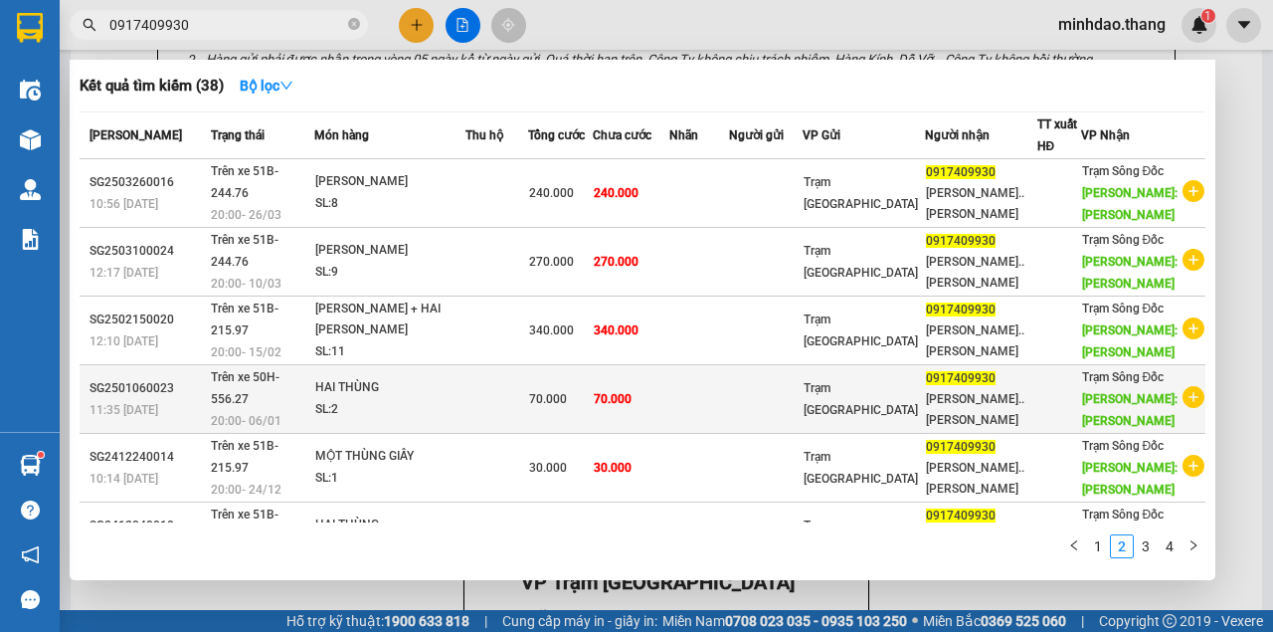
click at [647, 432] on td "70.000" at bounding box center [631, 399] width 77 height 69
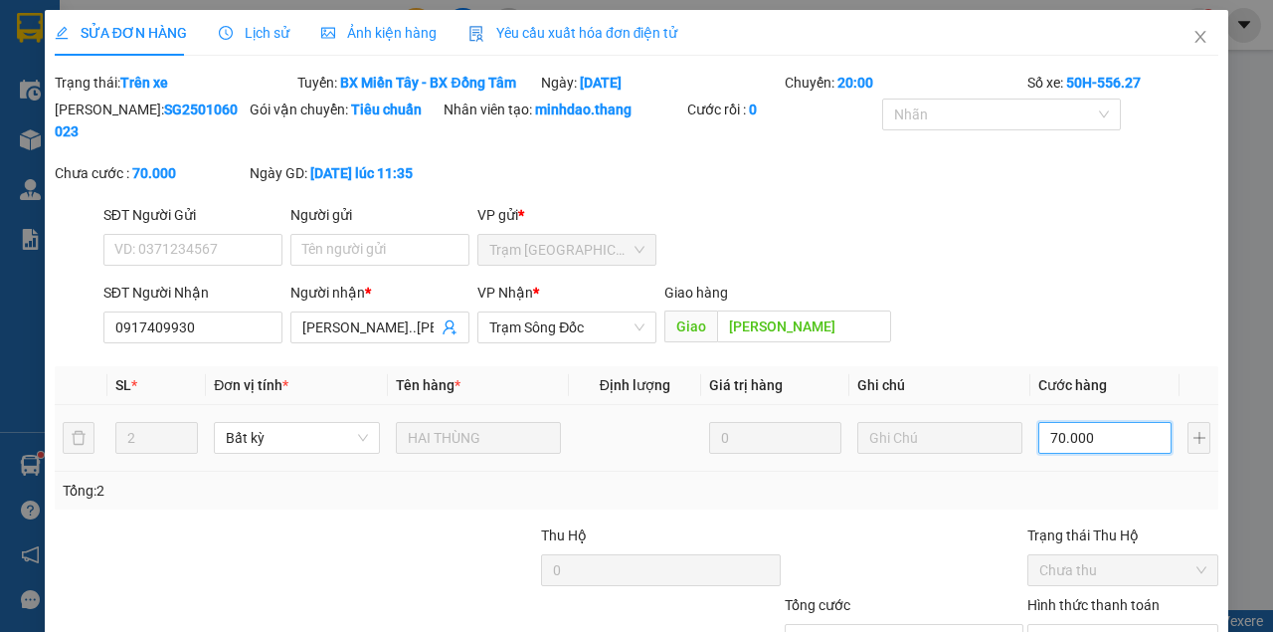
click at [1100, 422] on input "70.000" at bounding box center [1104, 438] width 133 height 32
click at [1011, 281] on div "SĐT Người [PERSON_NAME] 0917409930 Người [PERSON_NAME] * [PERSON_NAME]..[PERSON…" at bounding box center [660, 316] width 1123 height 70
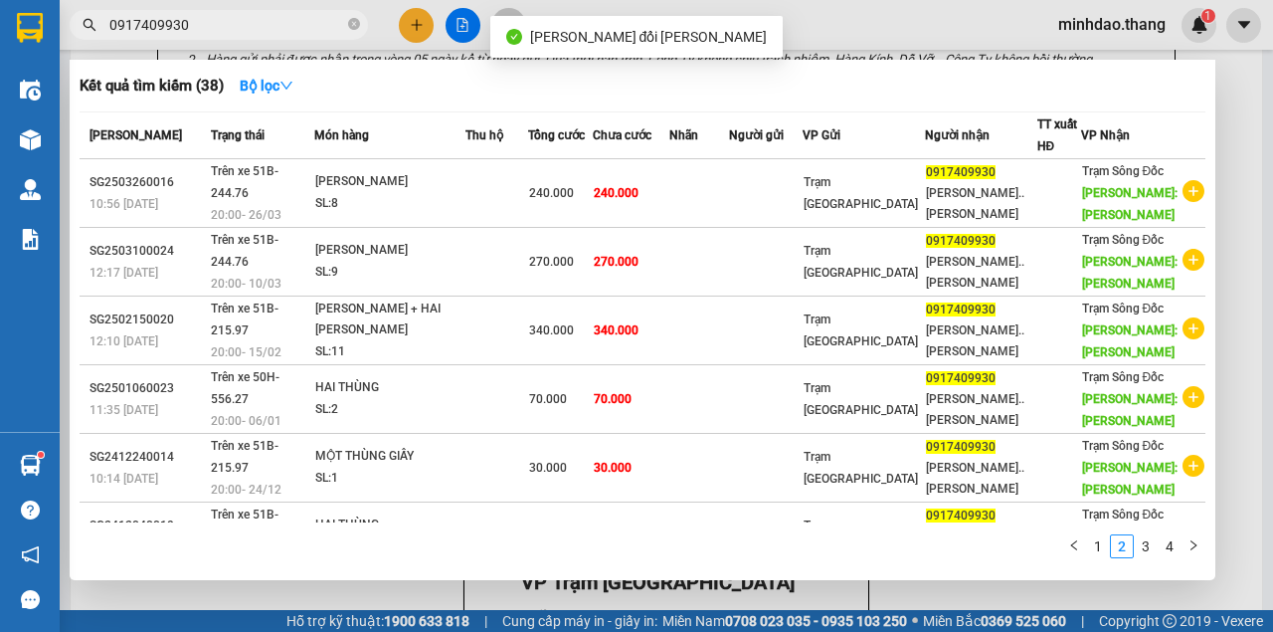
click at [308, 36] on span "0917409930" at bounding box center [219, 25] width 298 height 30
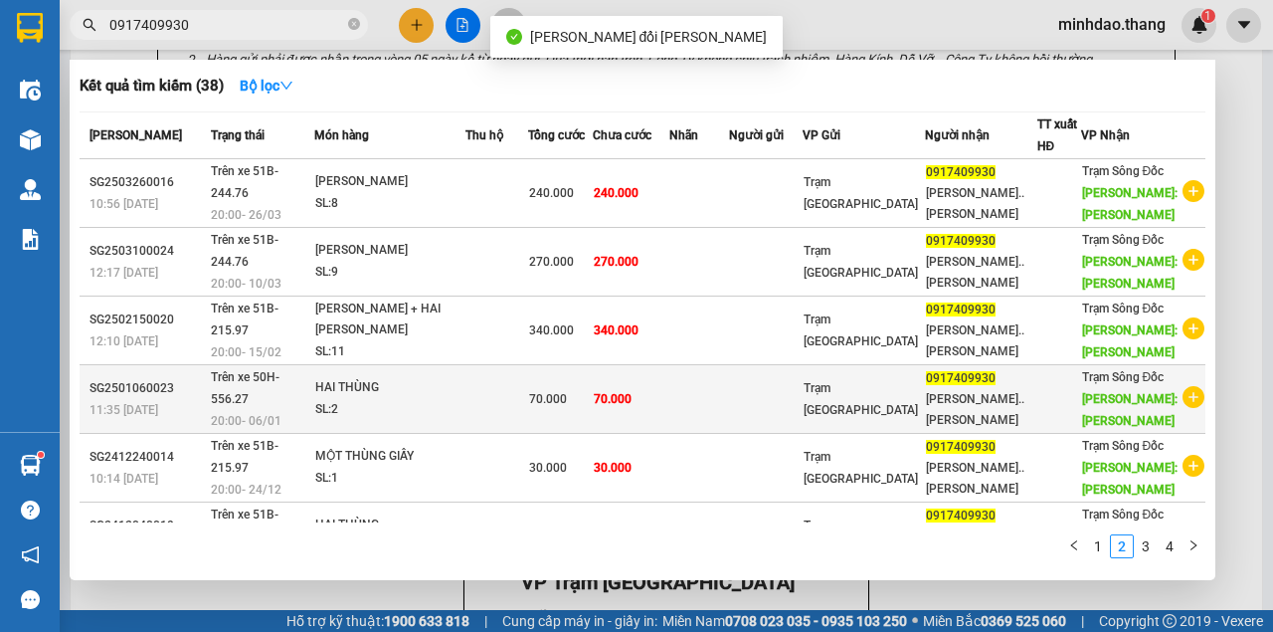
click at [592, 410] on div "70.000" at bounding box center [560, 399] width 63 height 22
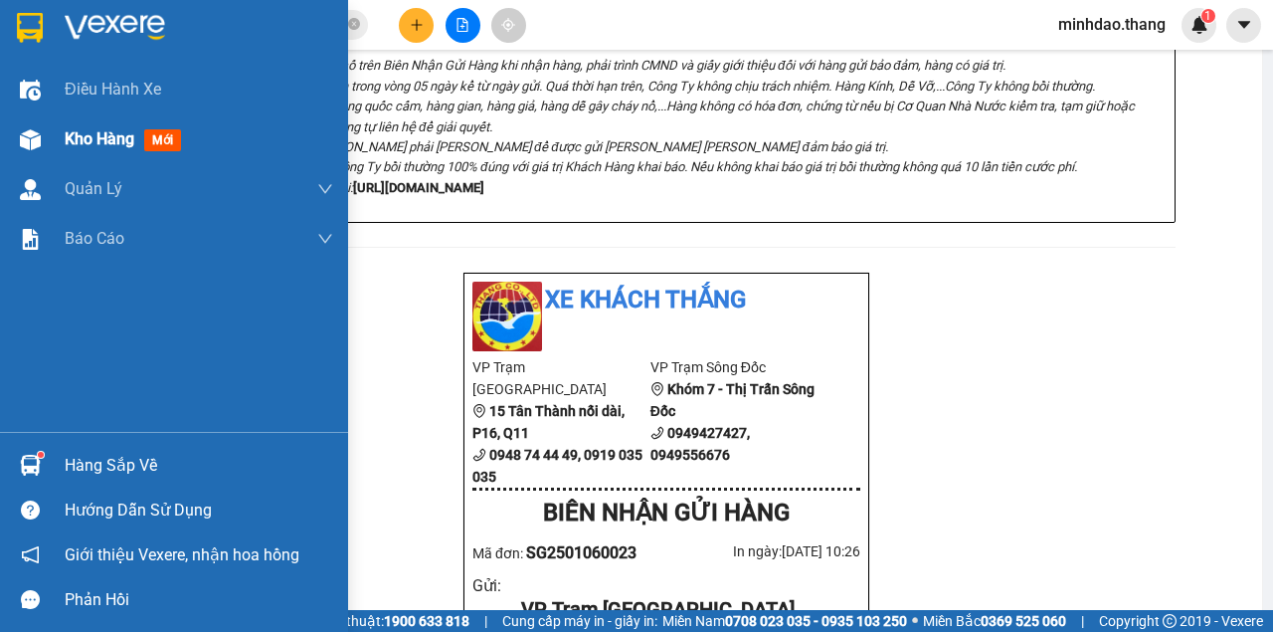
click at [39, 139] on img at bounding box center [30, 139] width 21 height 21
click at [355, 22] on icon "close-circle" at bounding box center [354, 24] width 12 height 12
click at [355, 24] on span at bounding box center [354, 25] width 12 height 22
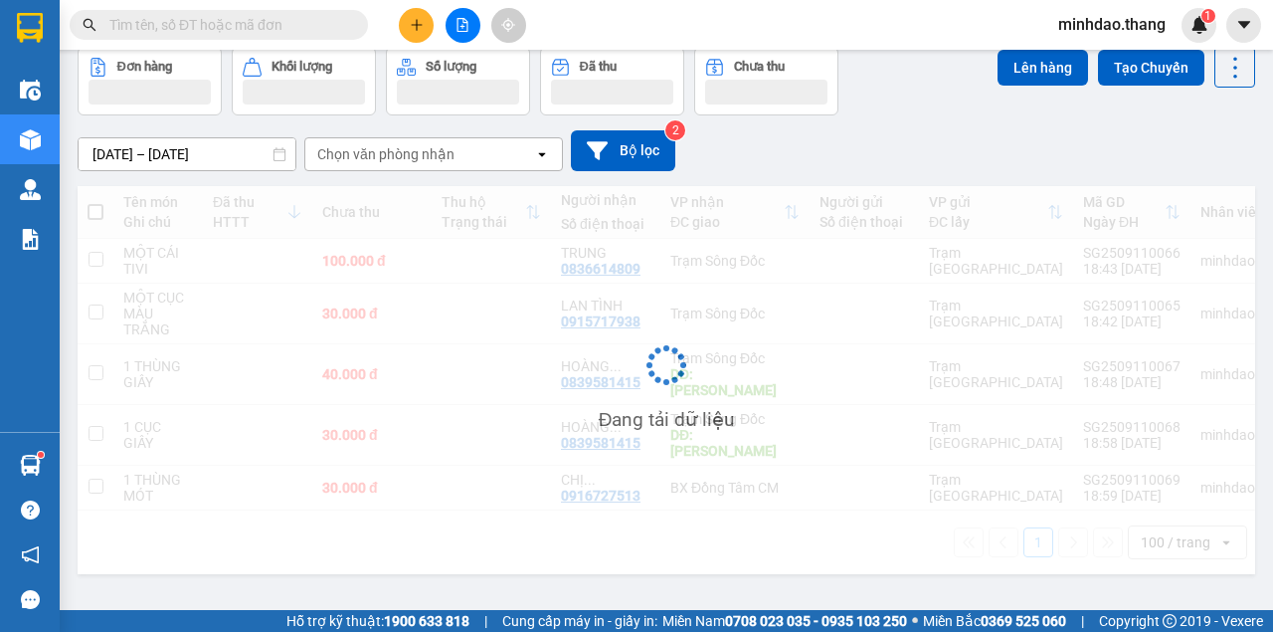
click at [308, 28] on input "text" at bounding box center [226, 25] width 235 height 22
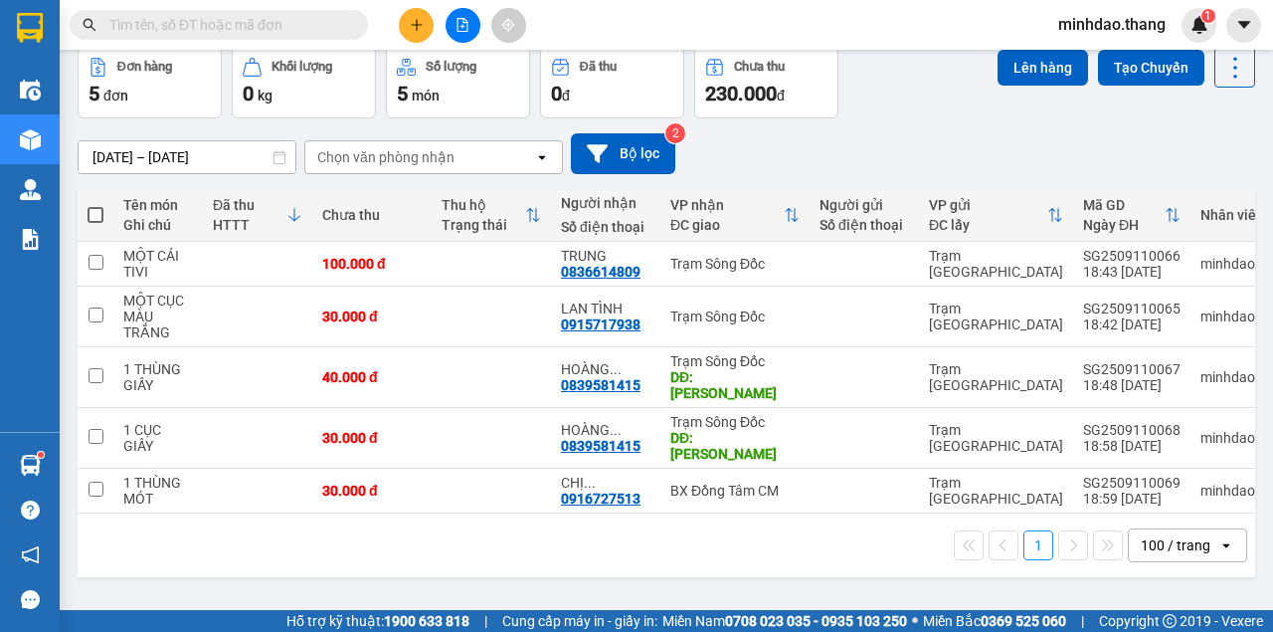
click at [308, 27] on input "text" at bounding box center [226, 25] width 235 height 22
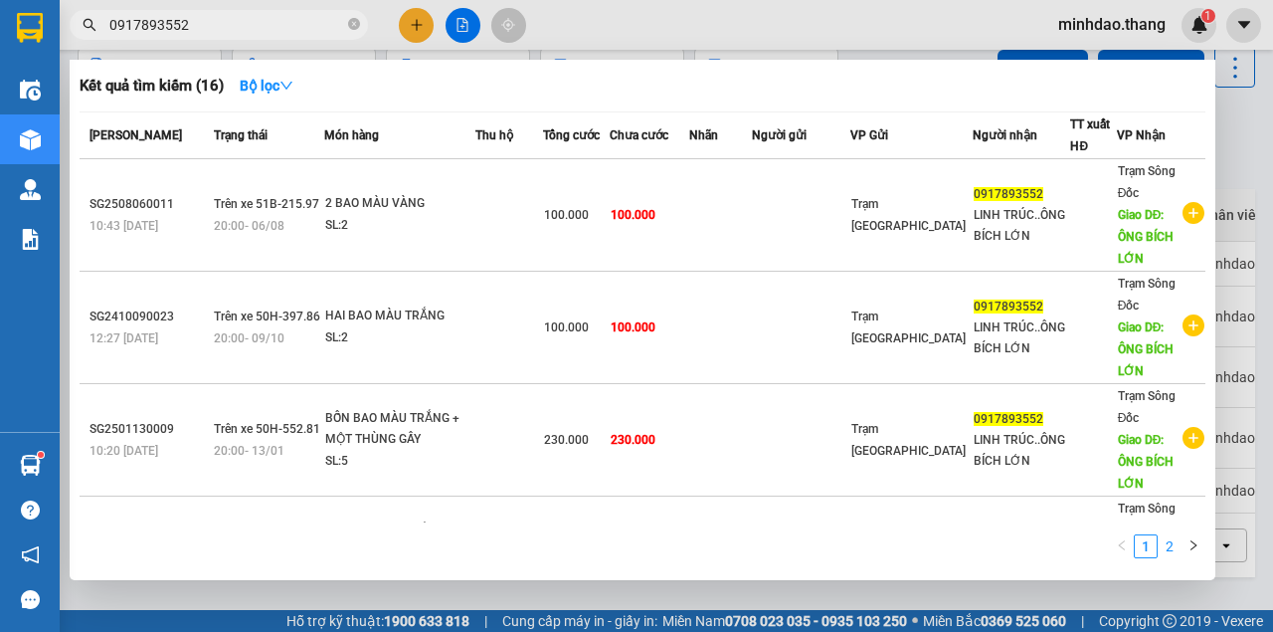
type input "0917893552"
click at [1173, 551] on link "2" at bounding box center [1170, 546] width 22 height 22
click at [1156, 541] on link "1" at bounding box center [1146, 546] width 22 height 22
drag, startPoint x: 132, startPoint y: 26, endPoint x: 72, endPoint y: 17, distance: 61.3
click at [72, 17] on span "0917893552" at bounding box center [219, 25] width 298 height 30
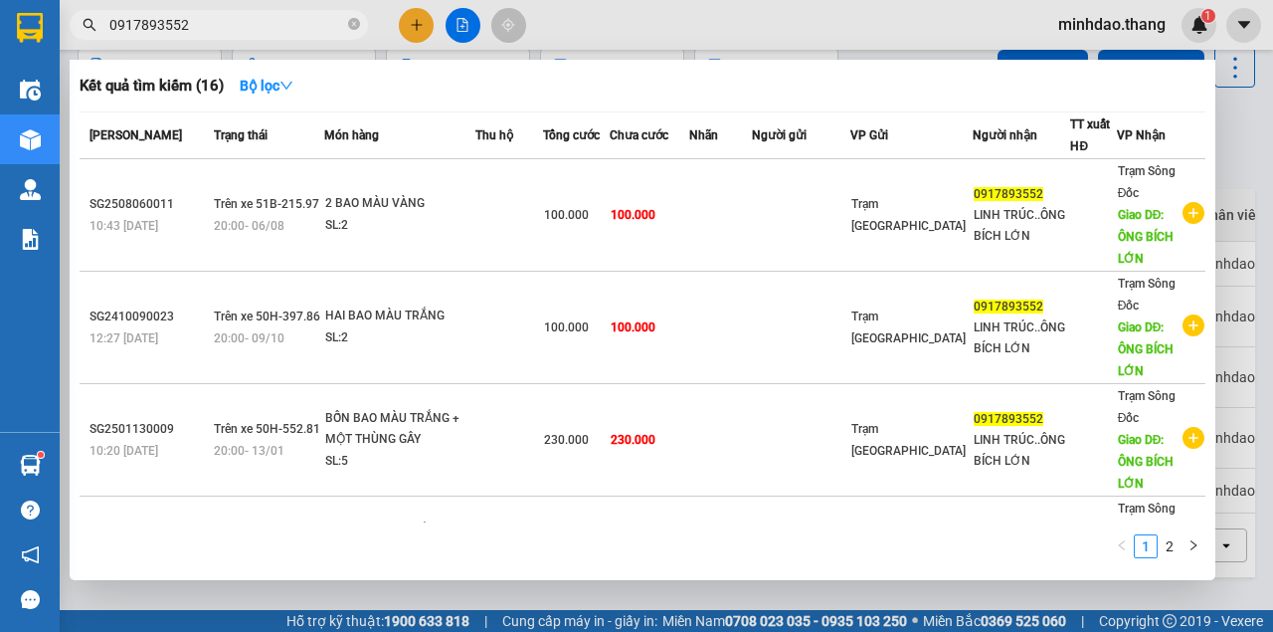
click at [417, 30] on div at bounding box center [636, 316] width 1273 height 632
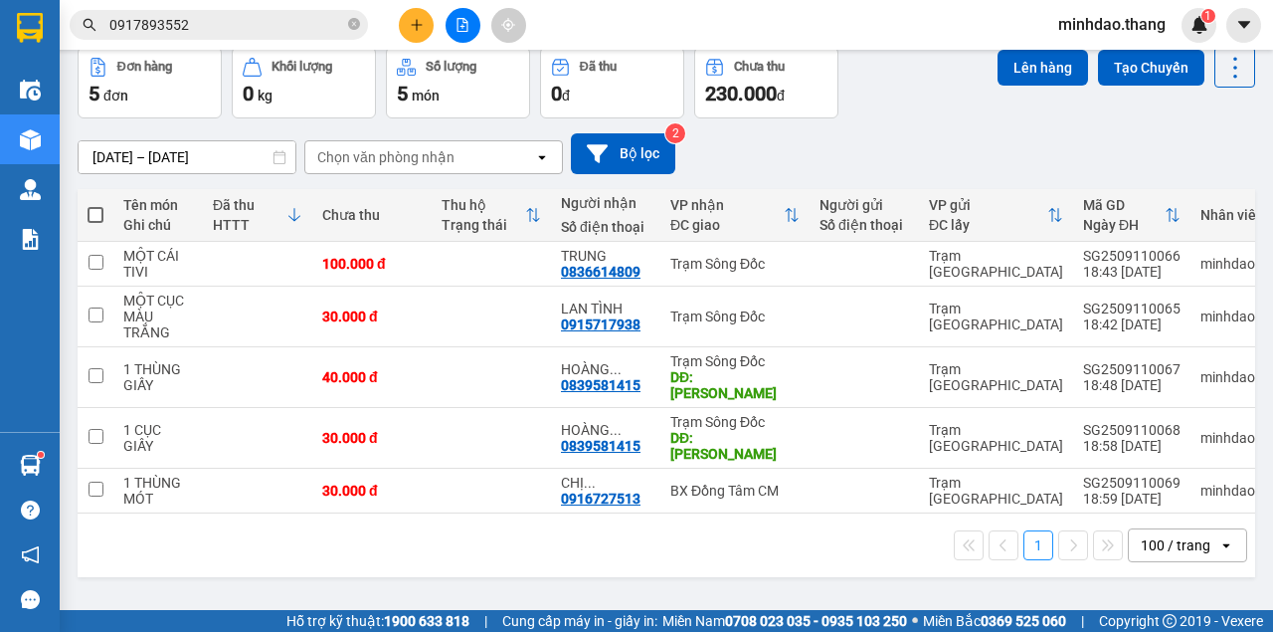
click at [417, 30] on icon "plus" at bounding box center [417, 25] width 14 height 14
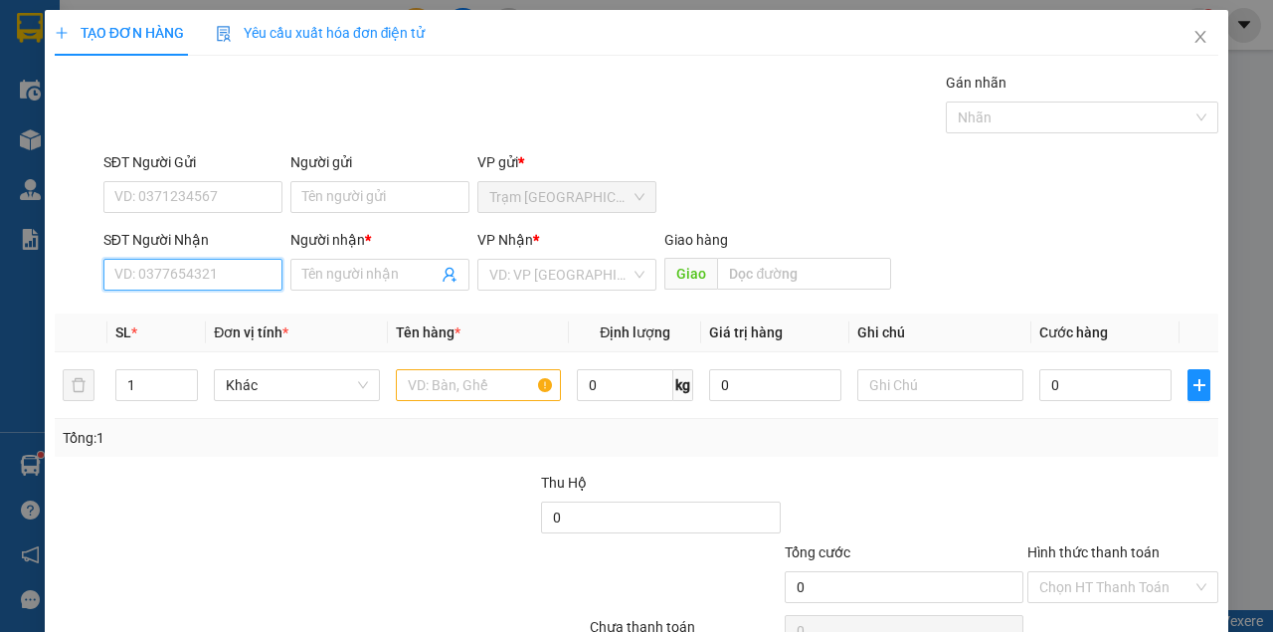
click at [228, 271] on input "SĐT Người Nhận" at bounding box center [192, 275] width 179 height 32
paste input "0917893552"
type input "0917893552"
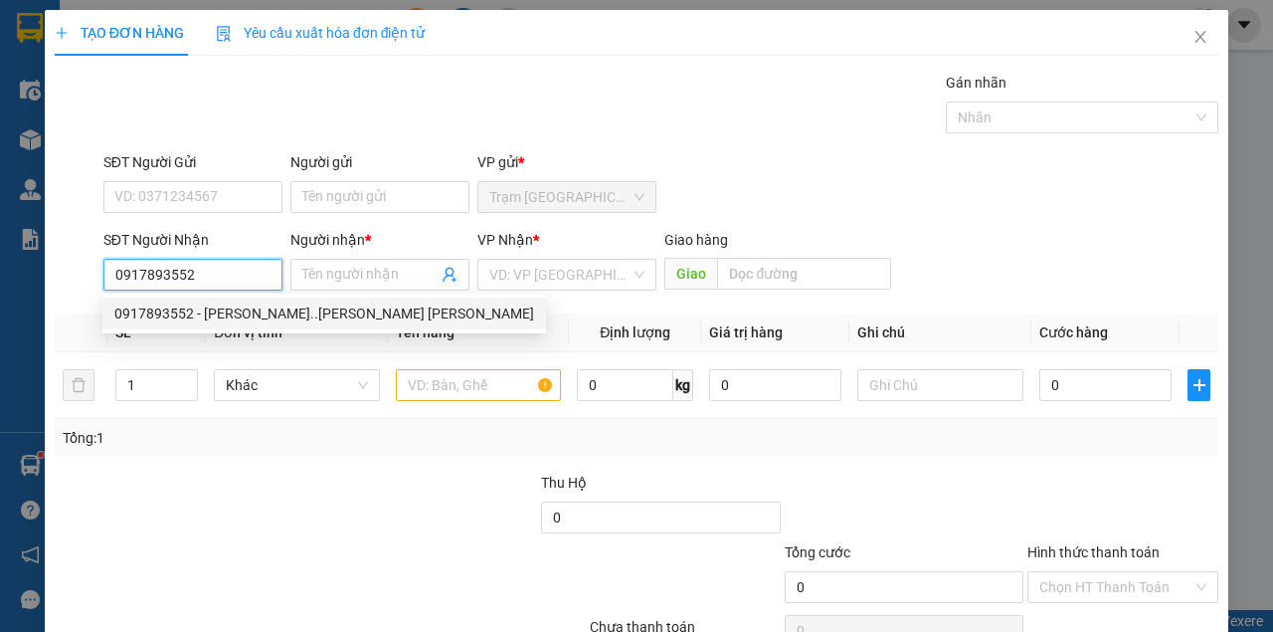
click at [229, 308] on div "0917893552 - [PERSON_NAME]..[PERSON_NAME] [PERSON_NAME]" at bounding box center [324, 313] width 420 height 22
type input "LINH TRÚC..ÔNG BÍCH LỚN"
type input "ÔNG BÍCH LỚN"
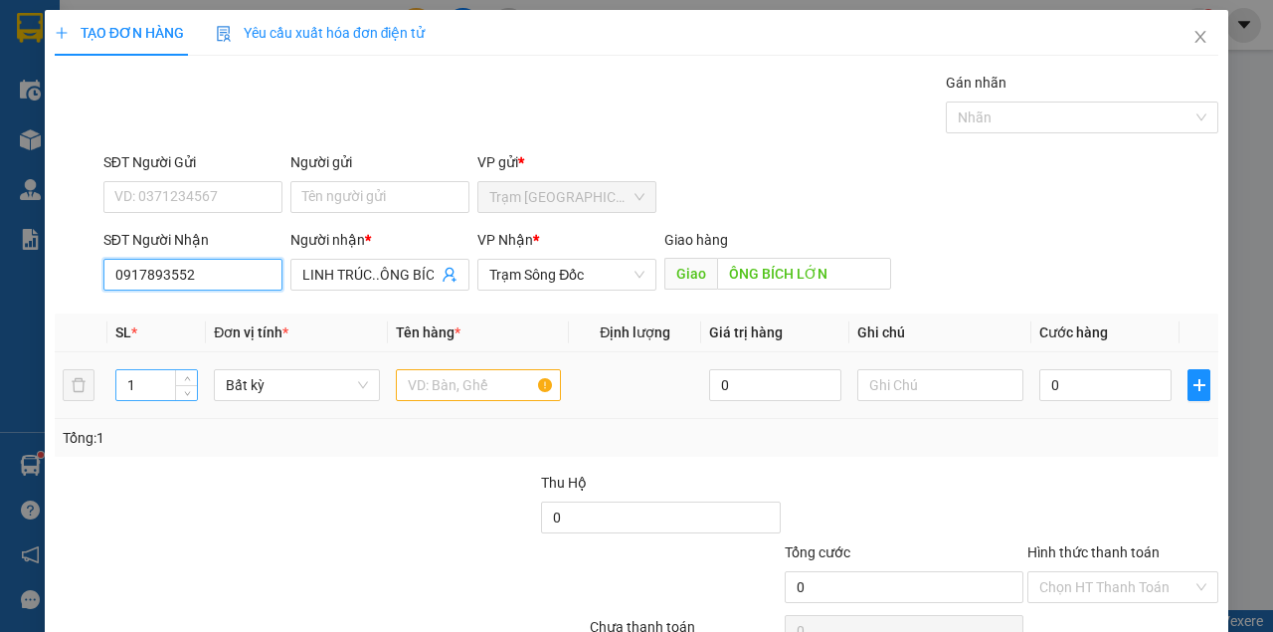
type input "0917893552"
click at [157, 384] on input "number" at bounding box center [157, 385] width 82 height 30
type input "2"
click at [424, 388] on input "text" at bounding box center [479, 385] width 166 height 32
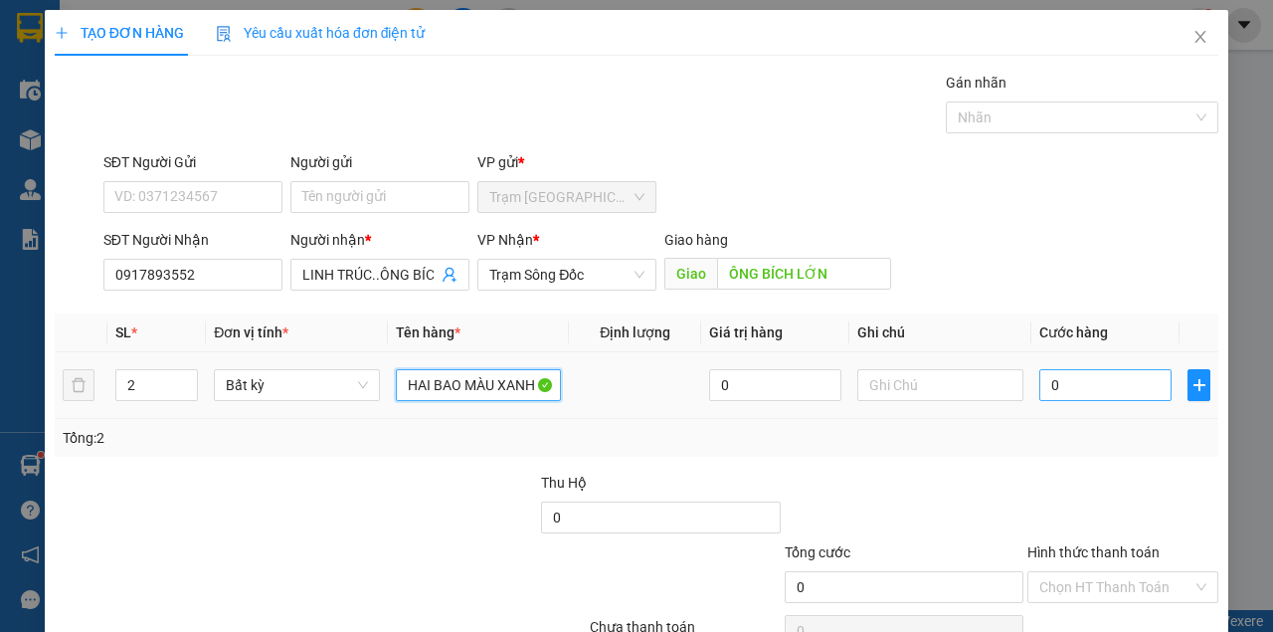
type input "HAI BAO MÀU XANH"
click at [1101, 392] on input "0" at bounding box center [1105, 385] width 132 height 32
type input "1"
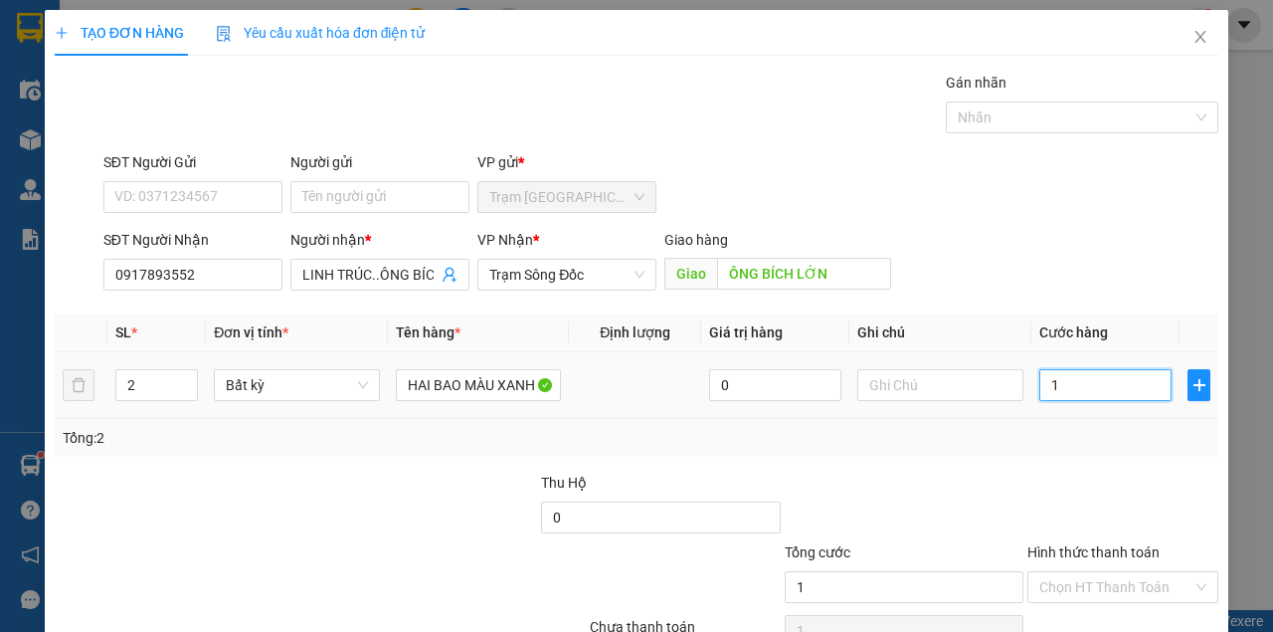
type input "10"
type input "100"
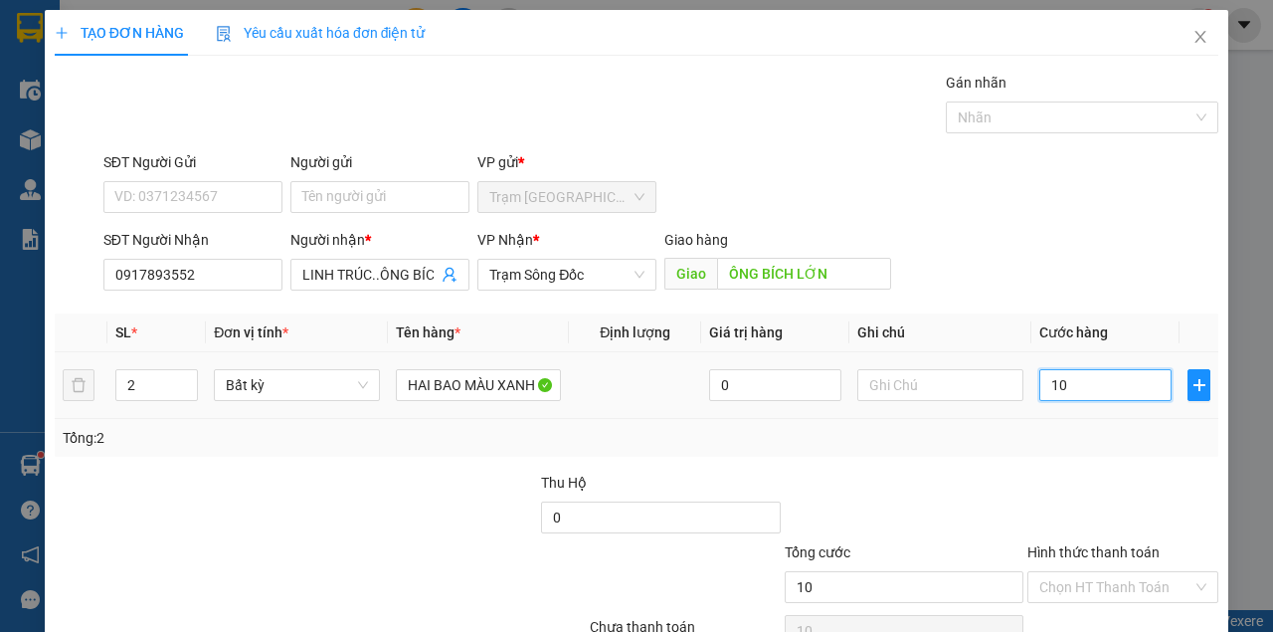
type input "100"
type input "1.000"
type input "10.000"
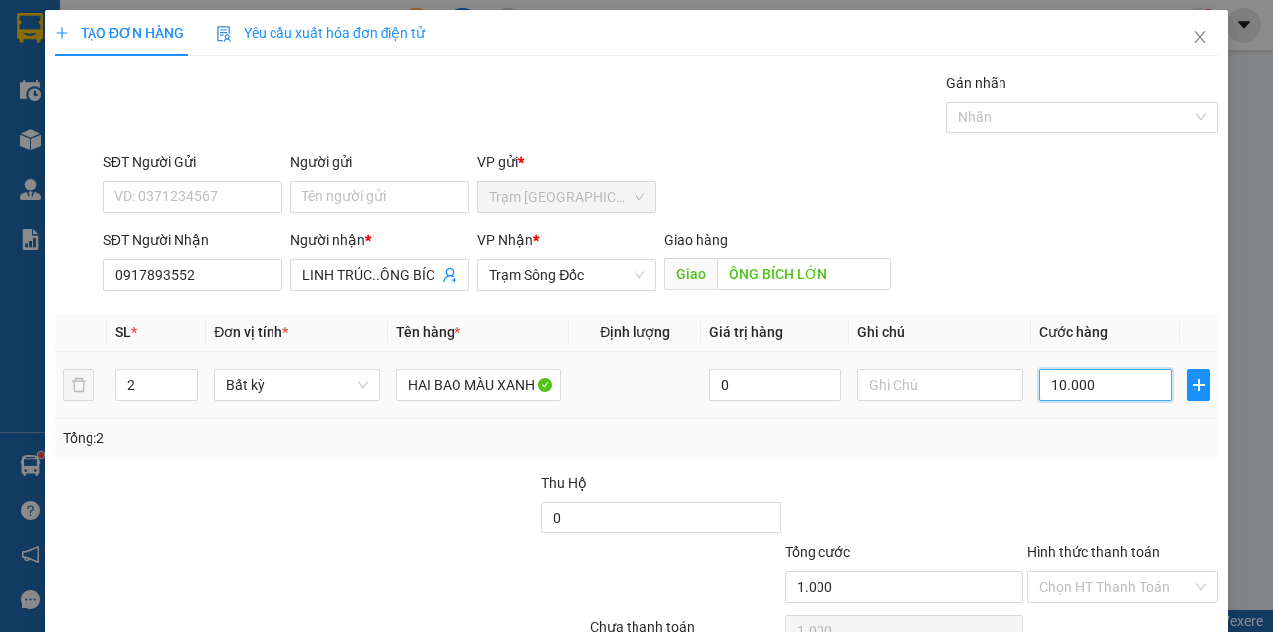
type input "10.000"
type input "100.000"
